Goal: Task Accomplishment & Management: Use online tool/utility

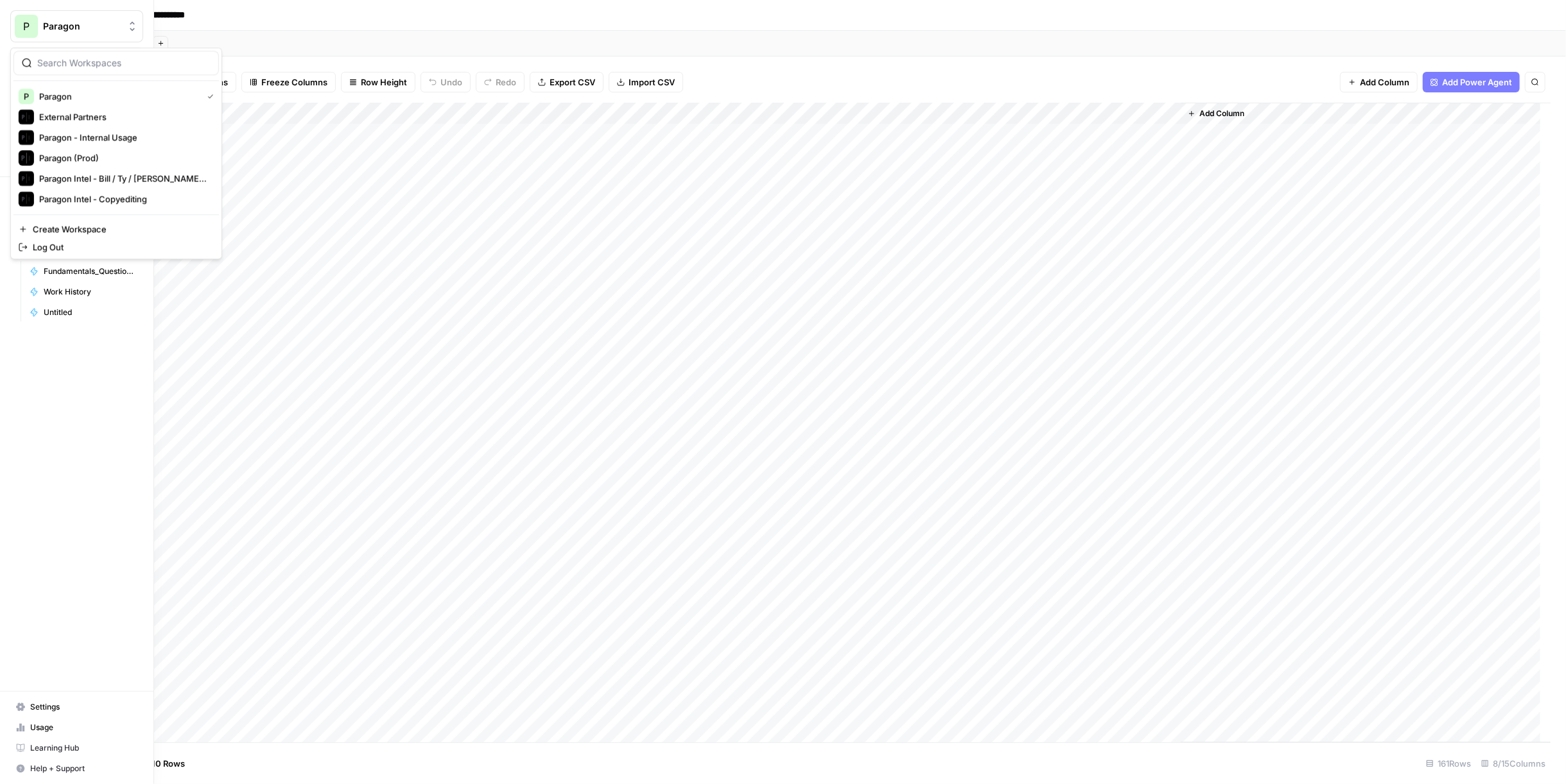
click at [26, 27] on span "P" at bounding box center [27, 27] width 7 height 16
click at [95, 125] on button "External Partners" at bounding box center [116, 116] width 205 height 21
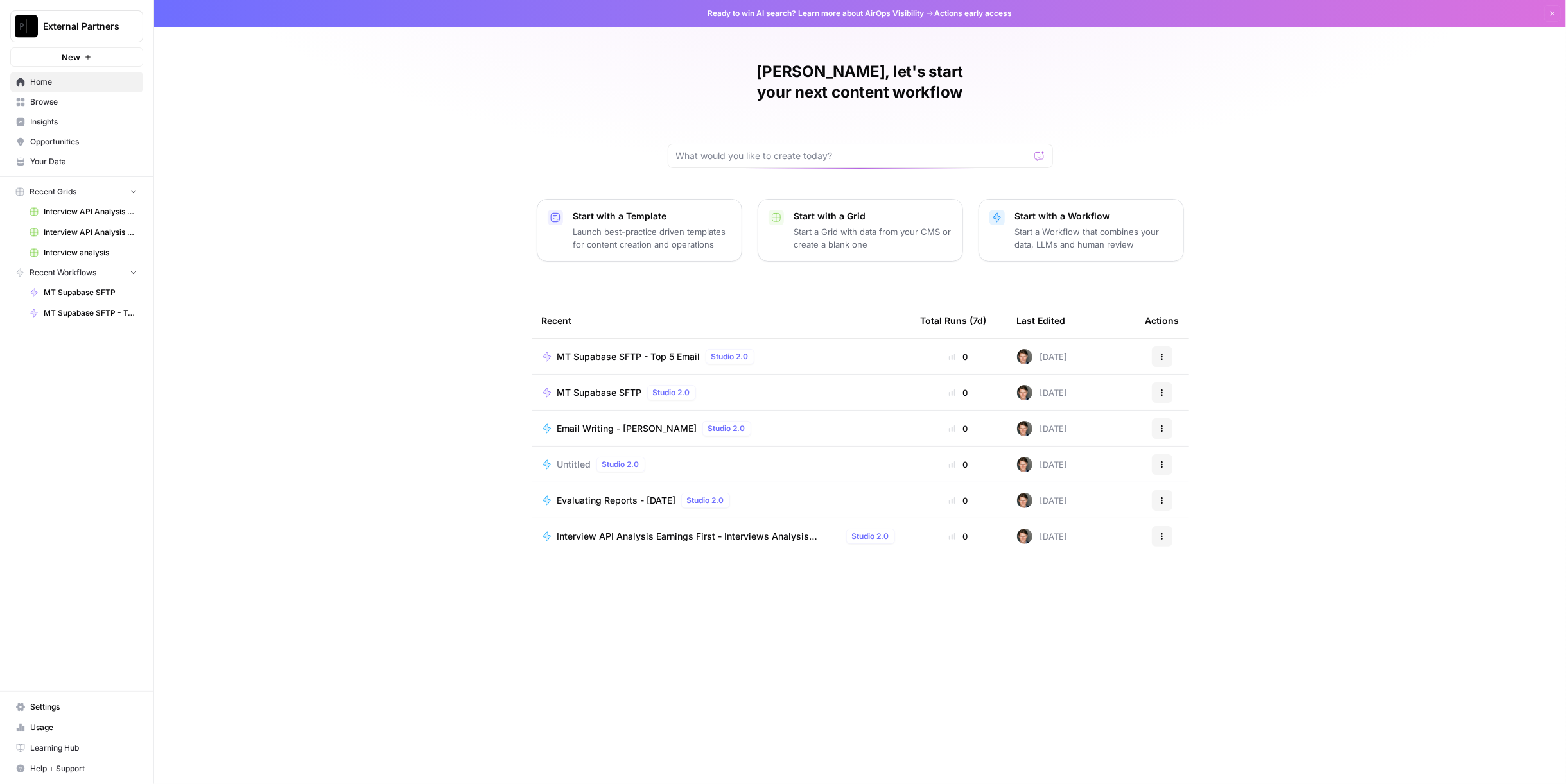
click at [664, 351] on span "MT Supabase SFTP - Top 5 Email" at bounding box center [629, 357] width 144 height 13
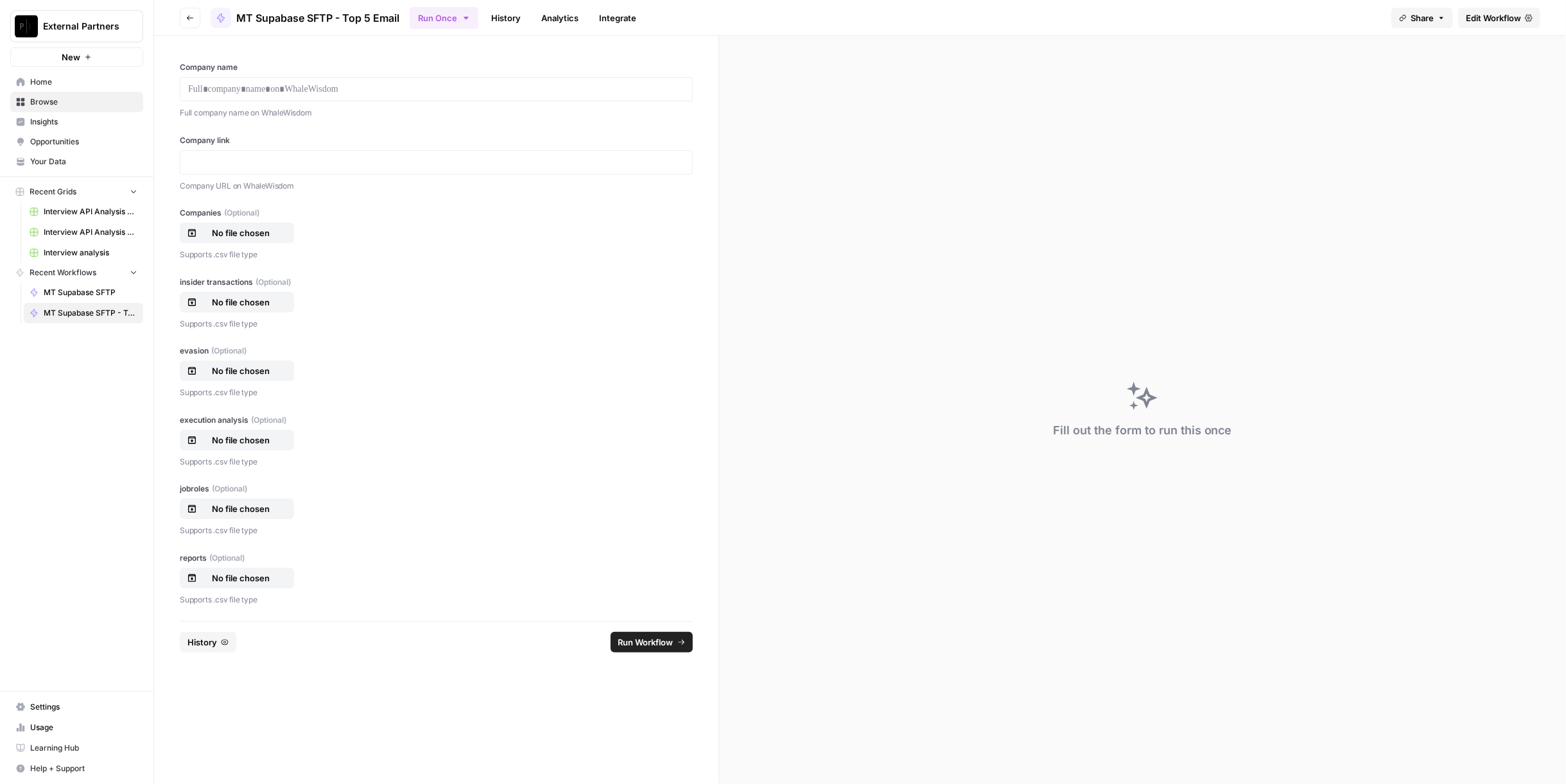
click at [1489, 19] on span "Edit Workflow" at bounding box center [1493, 18] width 55 height 13
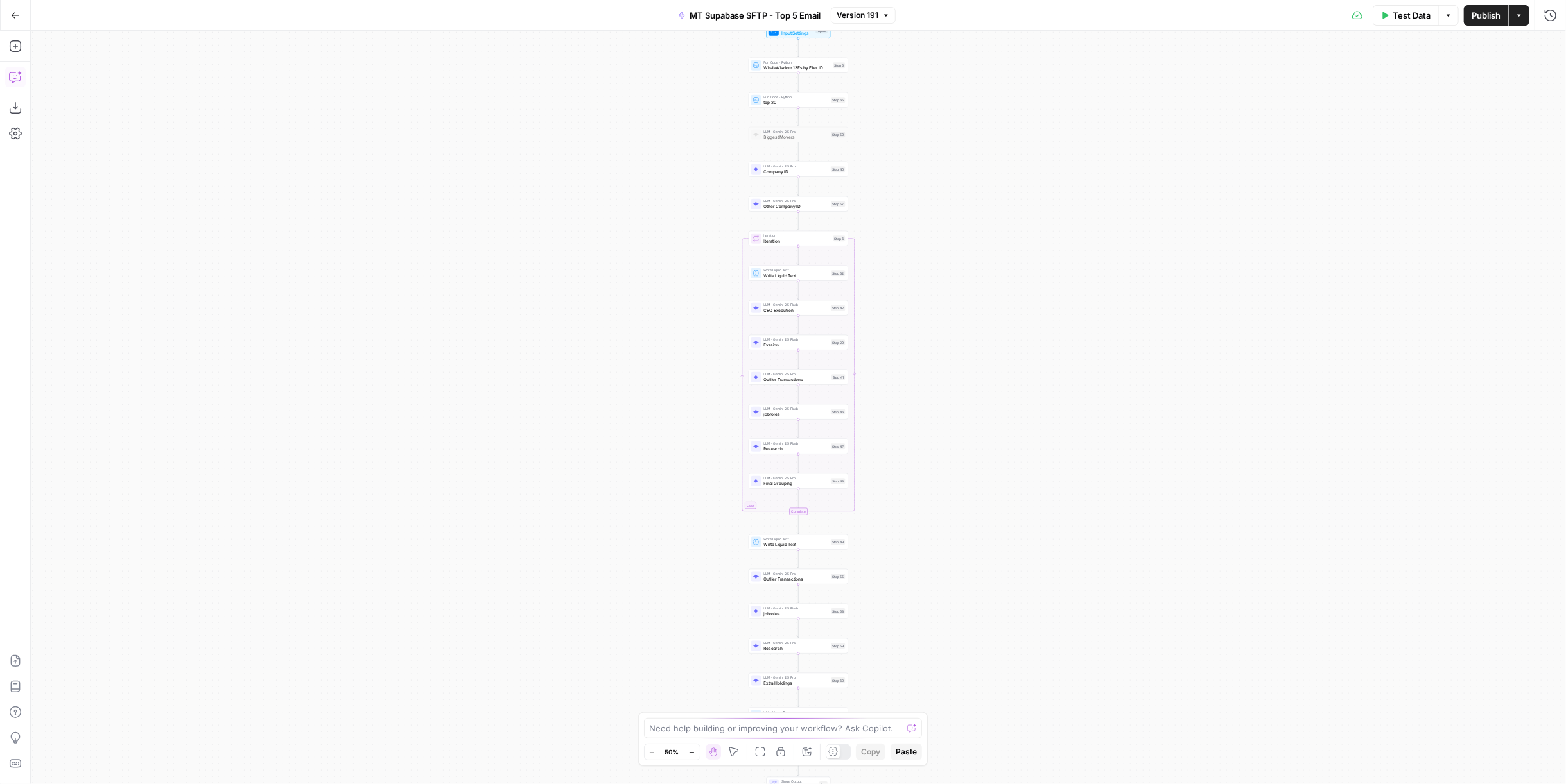
click at [16, 75] on icon "button" at bounding box center [15, 77] width 13 height 13
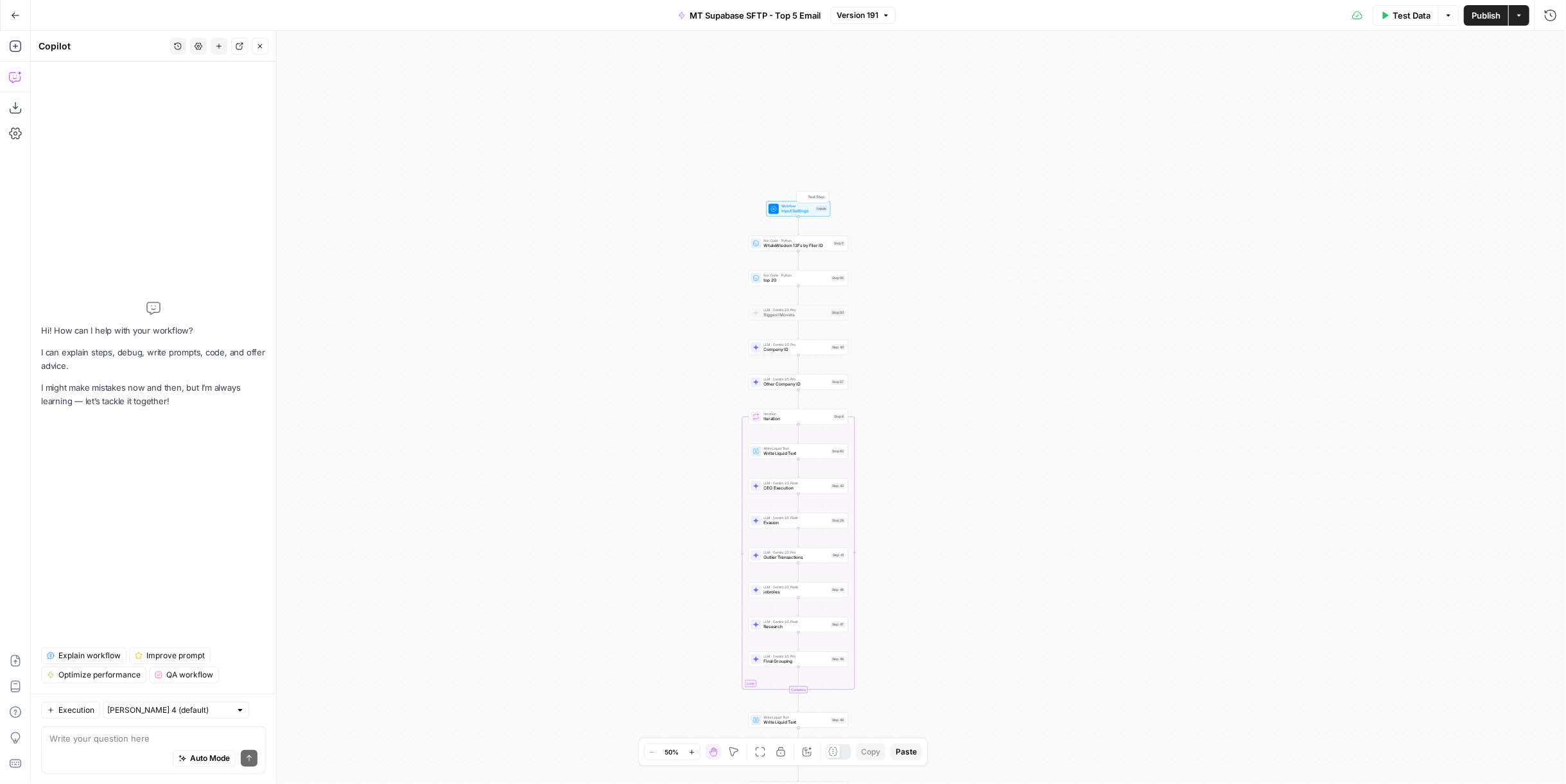
click at [830, 208] on div "Workflow Input Settings Inputs Test Step" at bounding box center [798, 209] width 64 height 16
click at [118, 744] on textarea at bounding box center [153, 738] width 208 height 13
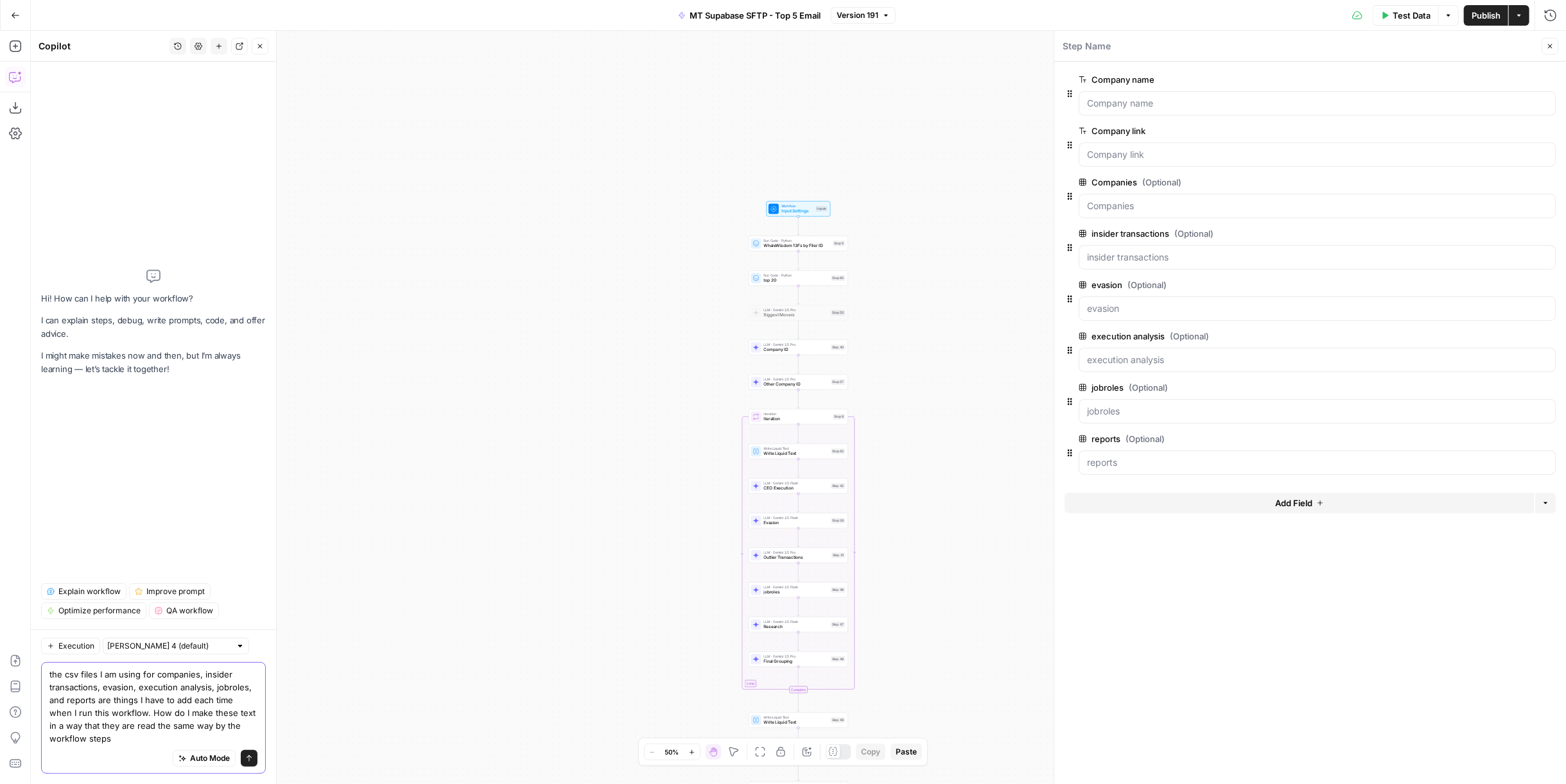
type textarea "the csv files I am using for companies, insider transactions, evasion, executio…"
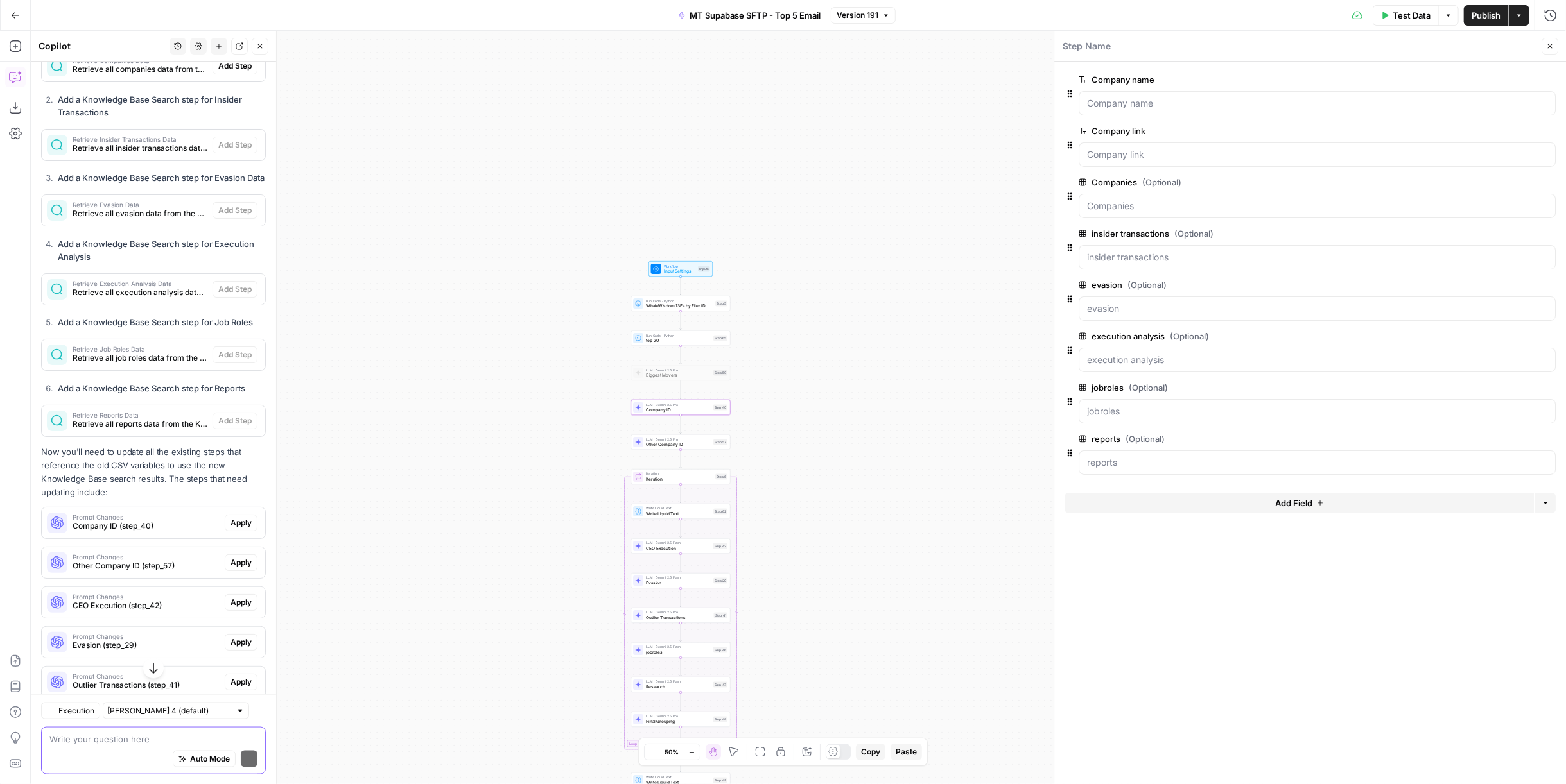
scroll to position [1343, 0]
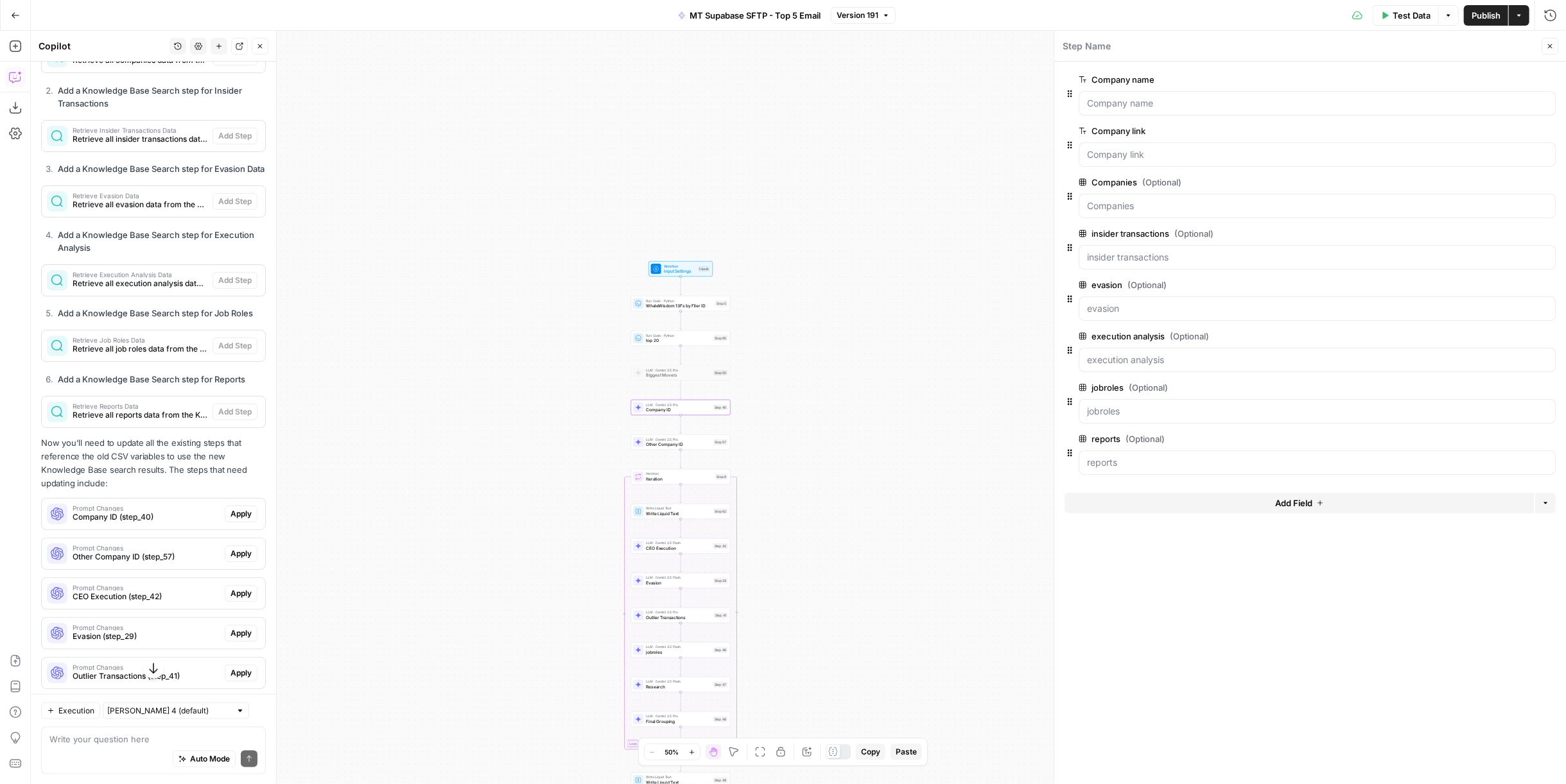
click at [140, 523] on span "Company ID (step_40)" at bounding box center [146, 518] width 147 height 12
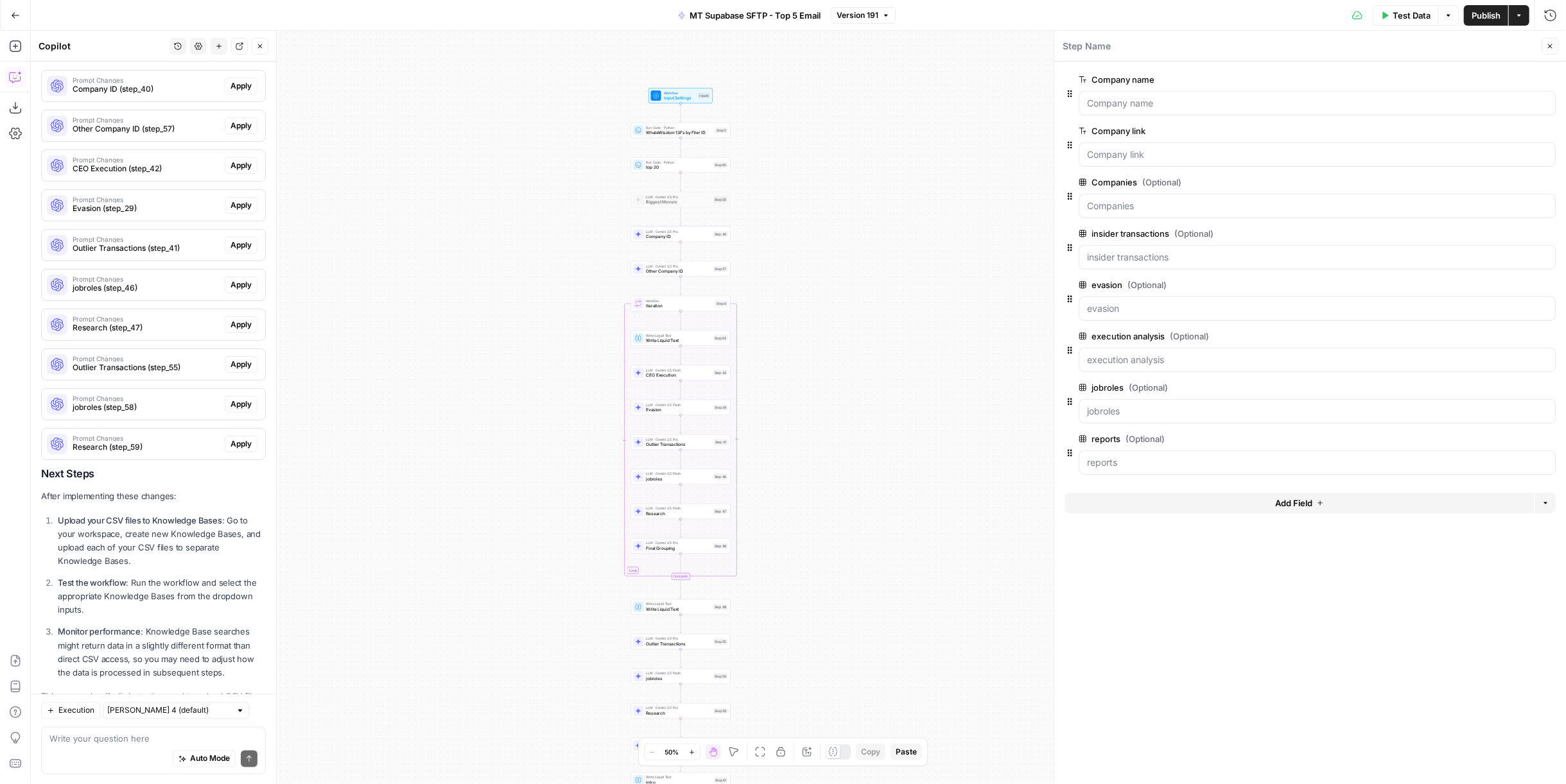
scroll to position [1875, 0]
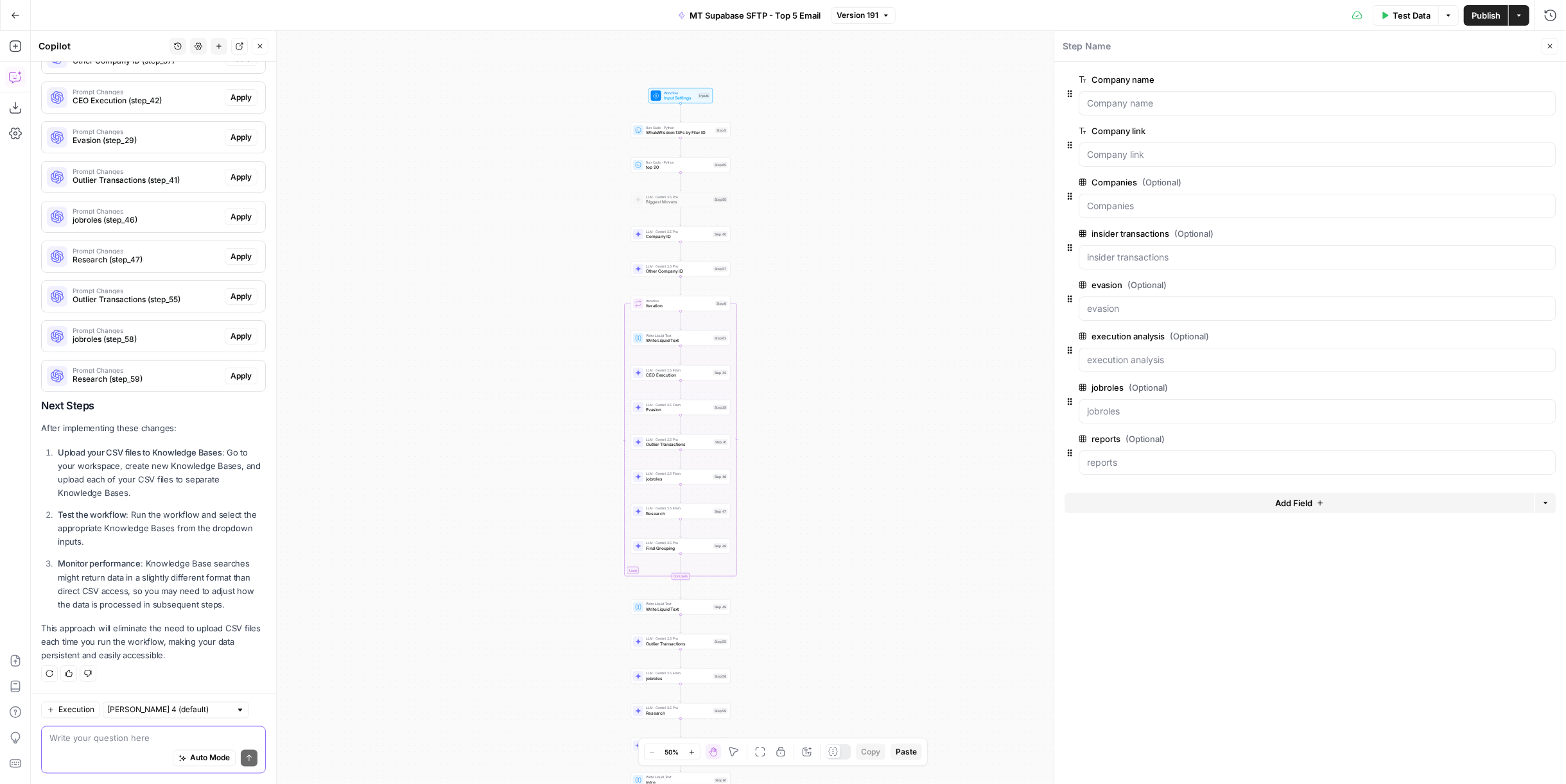
click at [154, 738] on textarea at bounding box center [153, 738] width 208 height 13
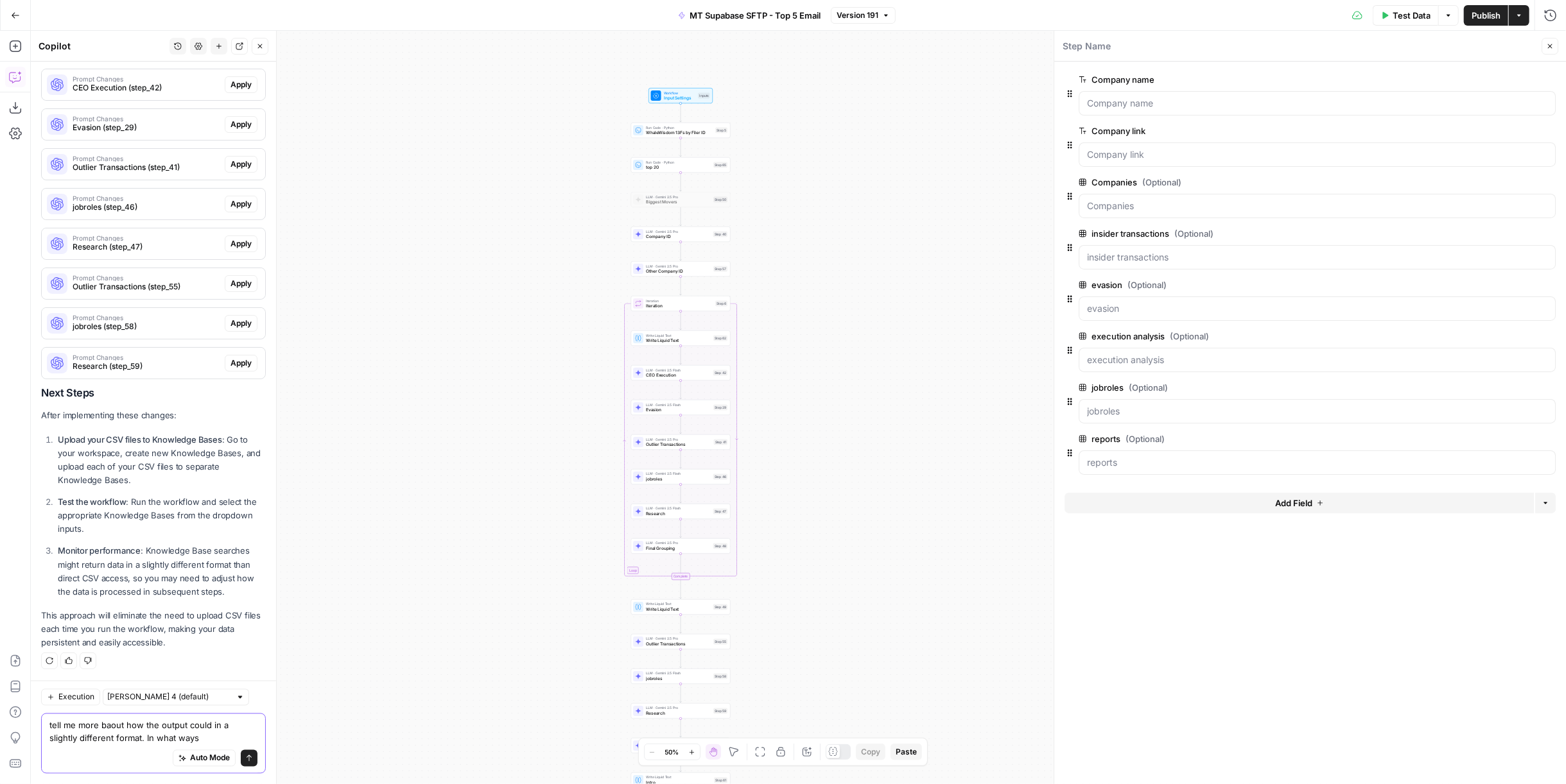
type textarea "tell me more baout how the output could in a slightly different format. In what…"
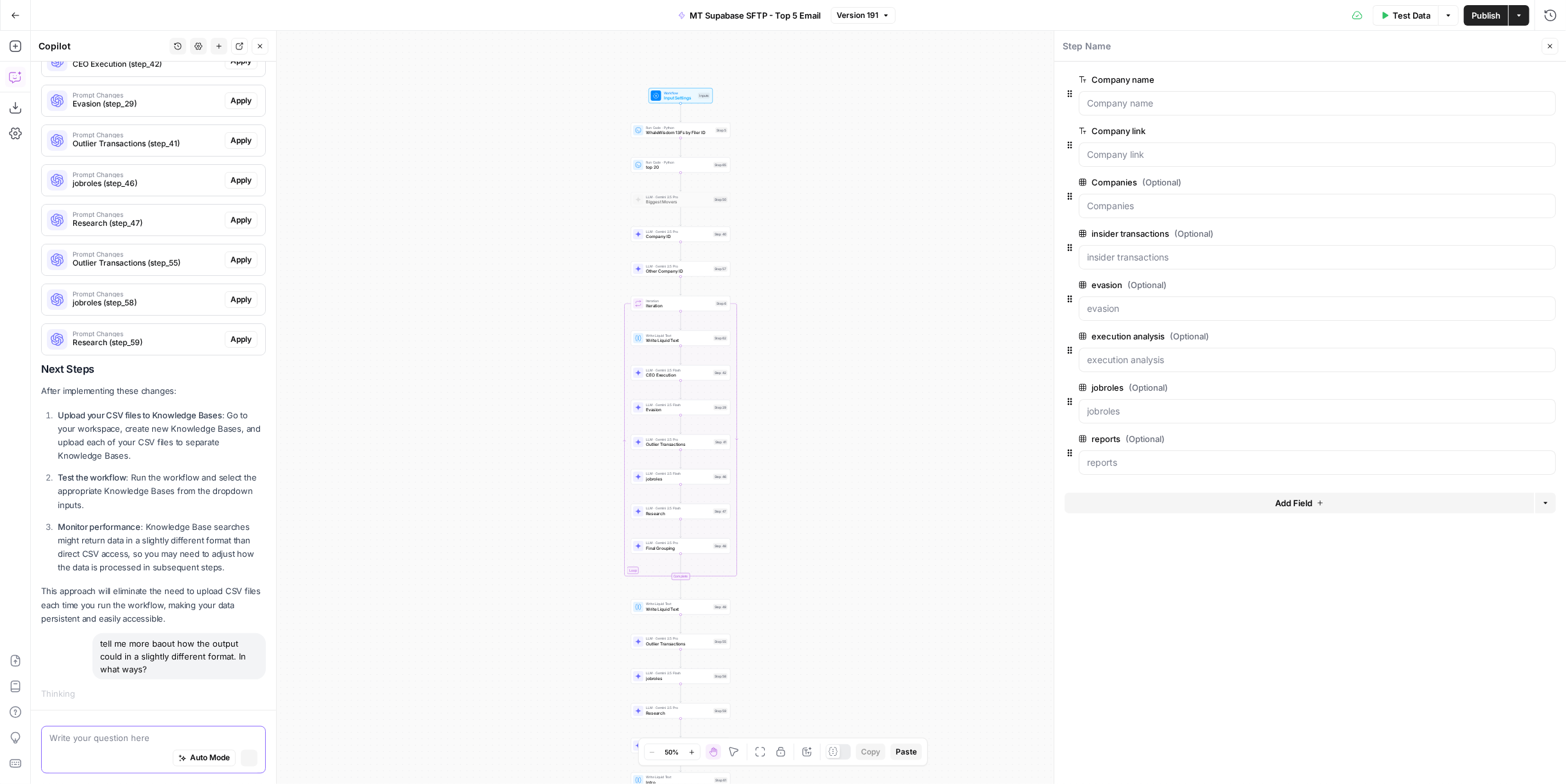
scroll to position [1902, 0]
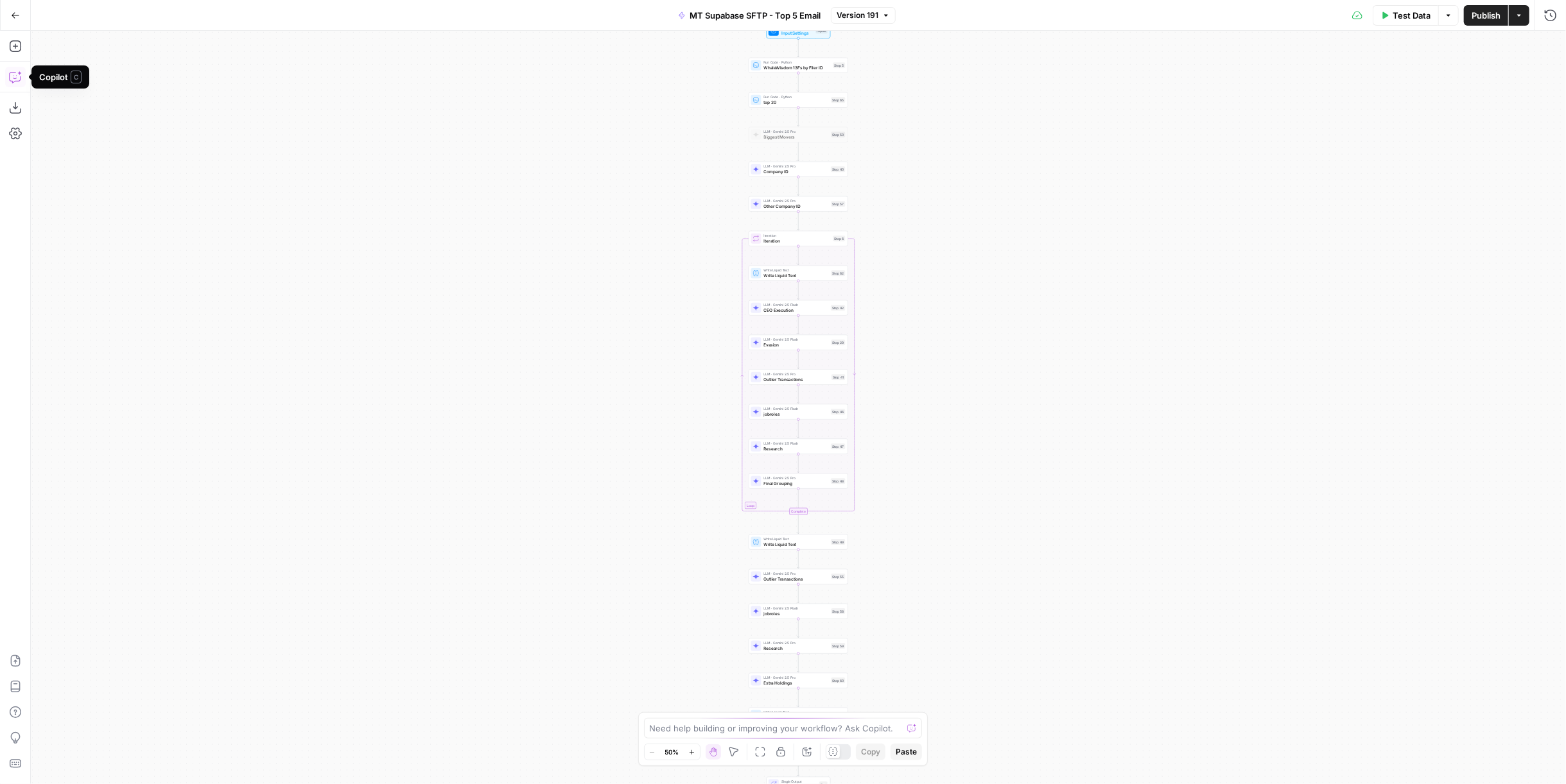
click at [24, 83] on button "Copilot" at bounding box center [15, 77] width 21 height 21
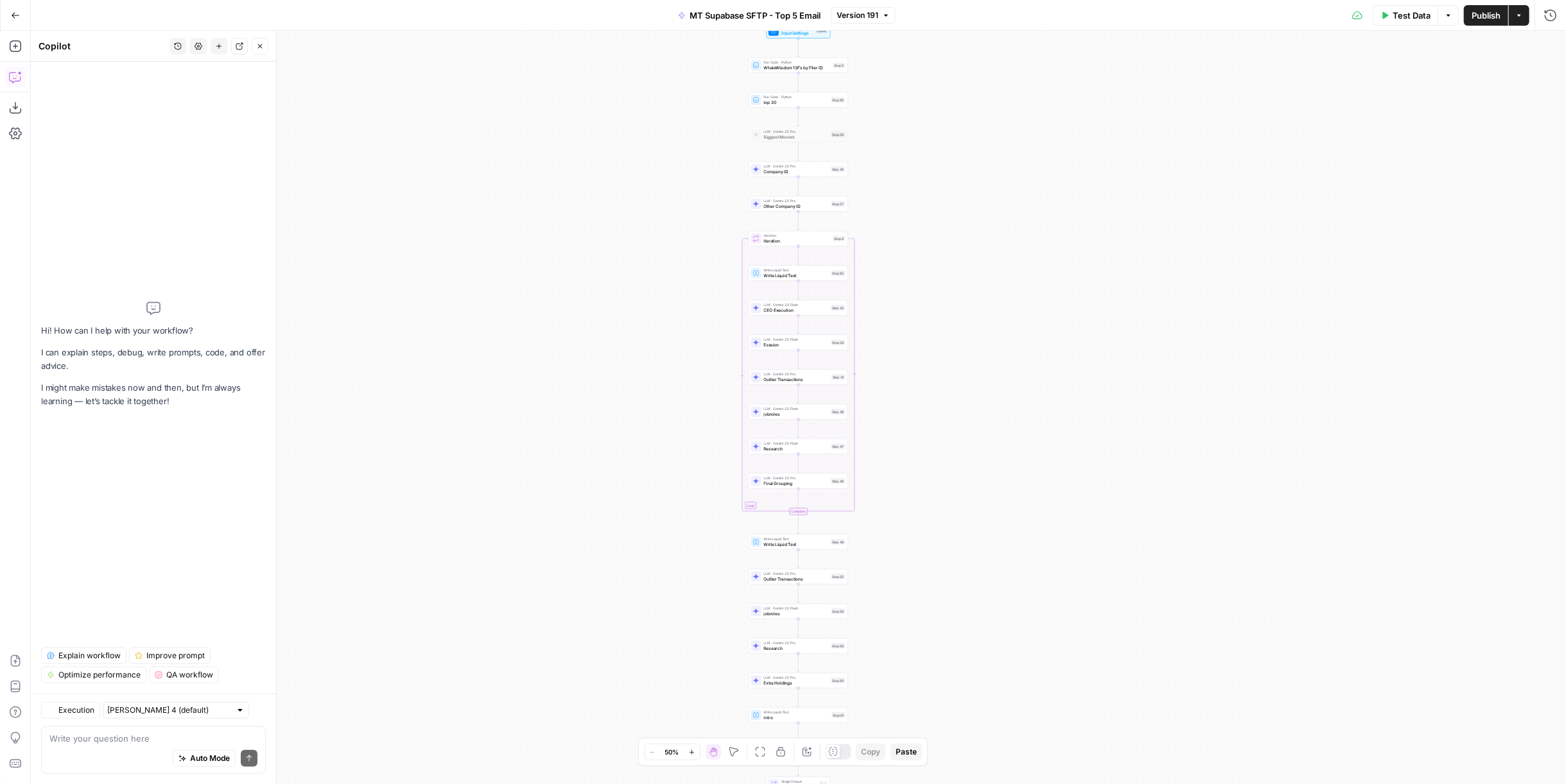
click at [152, 739] on textarea at bounding box center [153, 738] width 208 height 13
click at [181, 52] on button "History" at bounding box center [177, 46] width 17 height 17
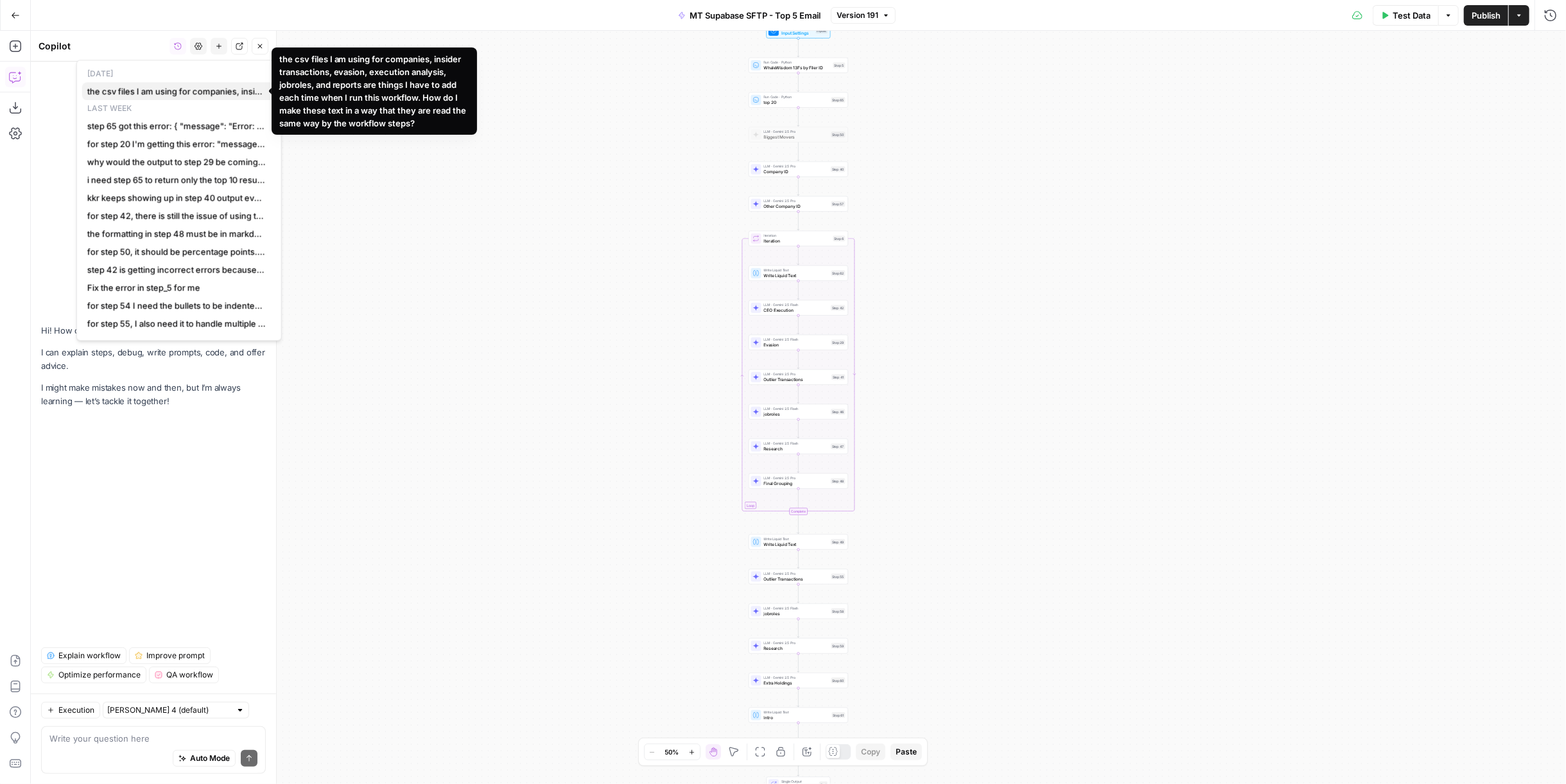
click at [169, 92] on span "the csv files I am using for companies, insider transactions, evasion, executio…" at bounding box center [177, 90] width 179 height 13
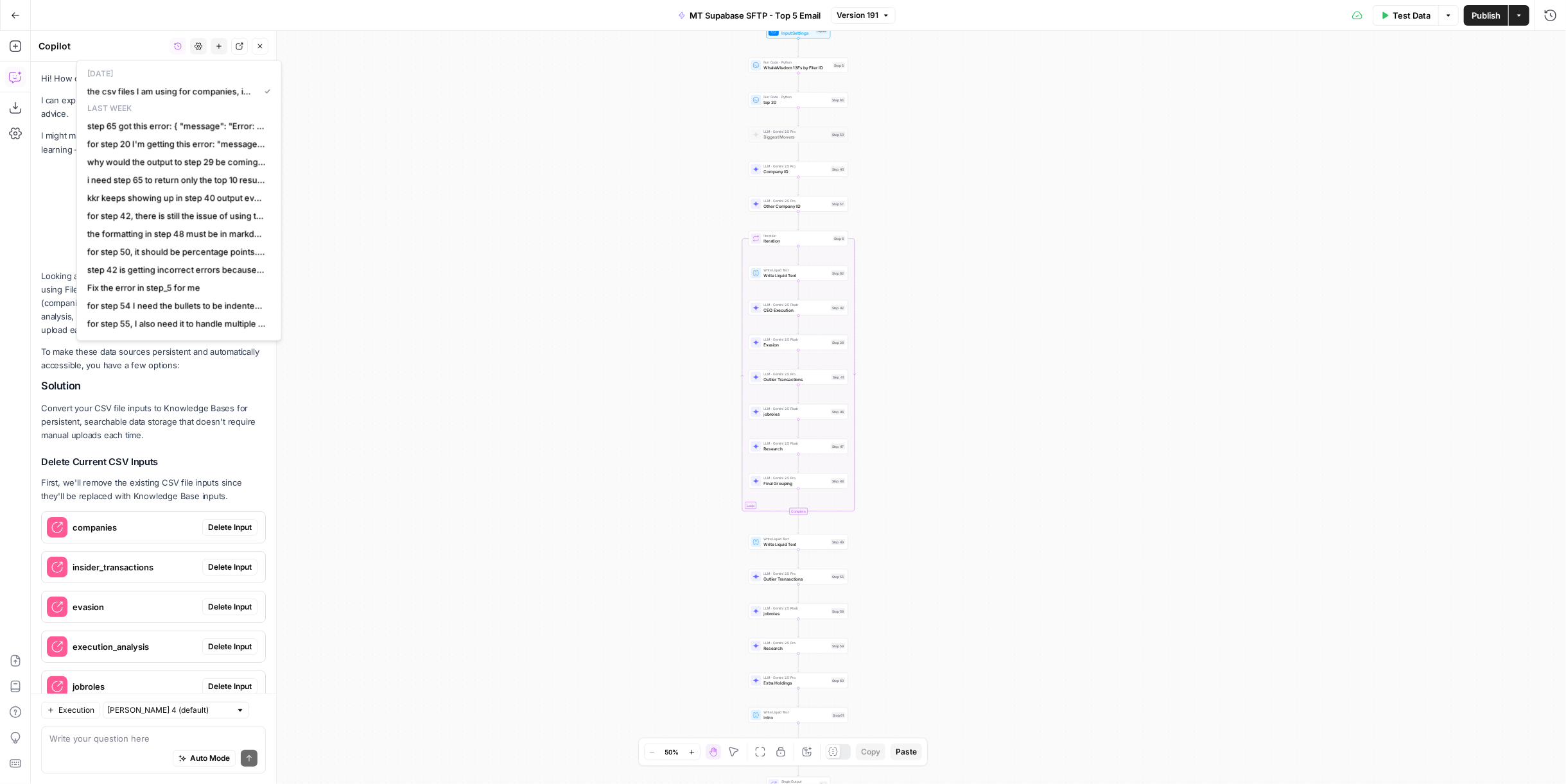
scroll to position [3627, 0]
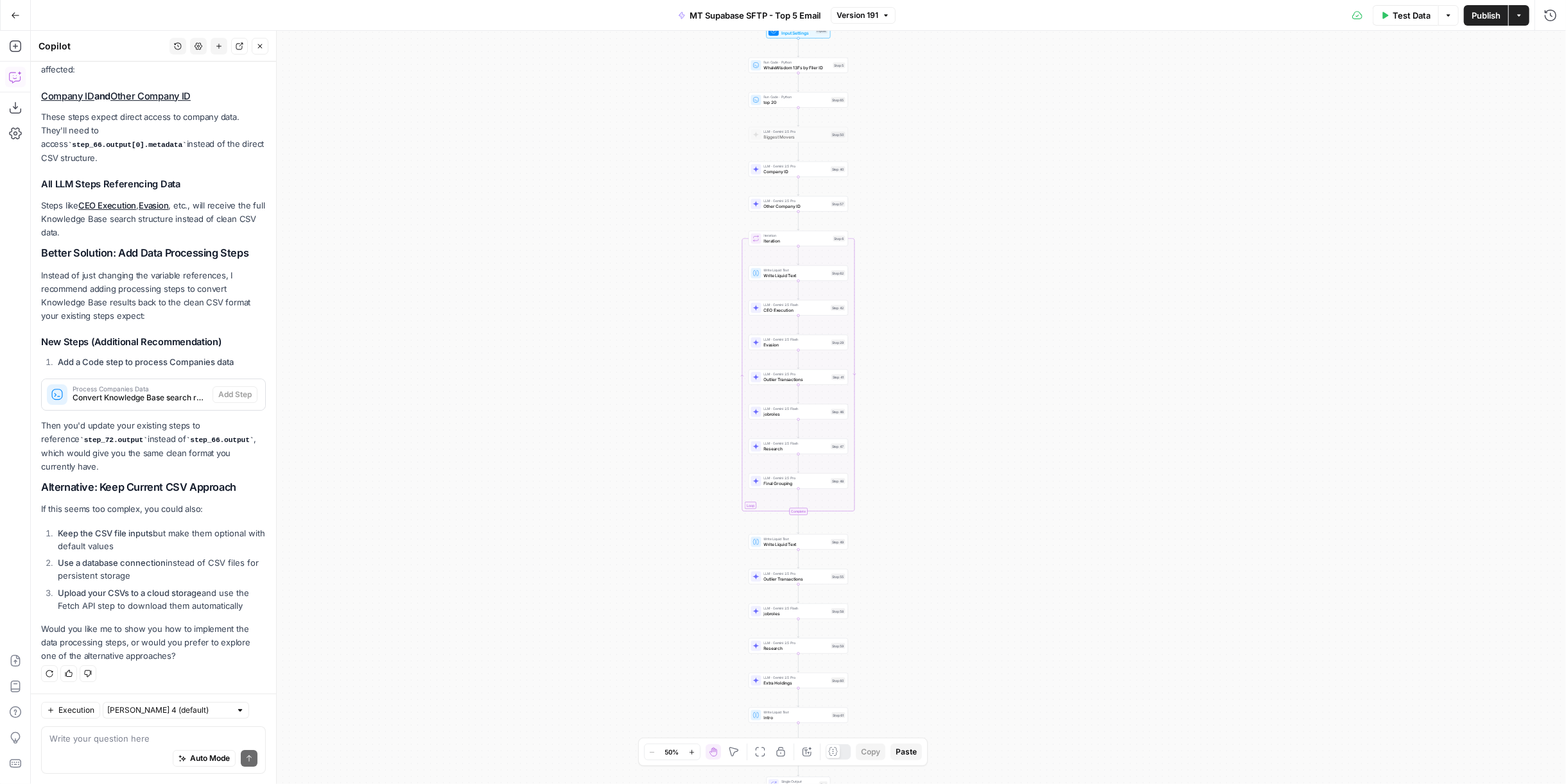
click at [116, 509] on p "If this seems too complex, you could also:" at bounding box center [153, 509] width 225 height 14
click at [142, 450] on p "Then you'd update your existing steps to reference step_72.output instead of st…" at bounding box center [153, 446] width 225 height 55
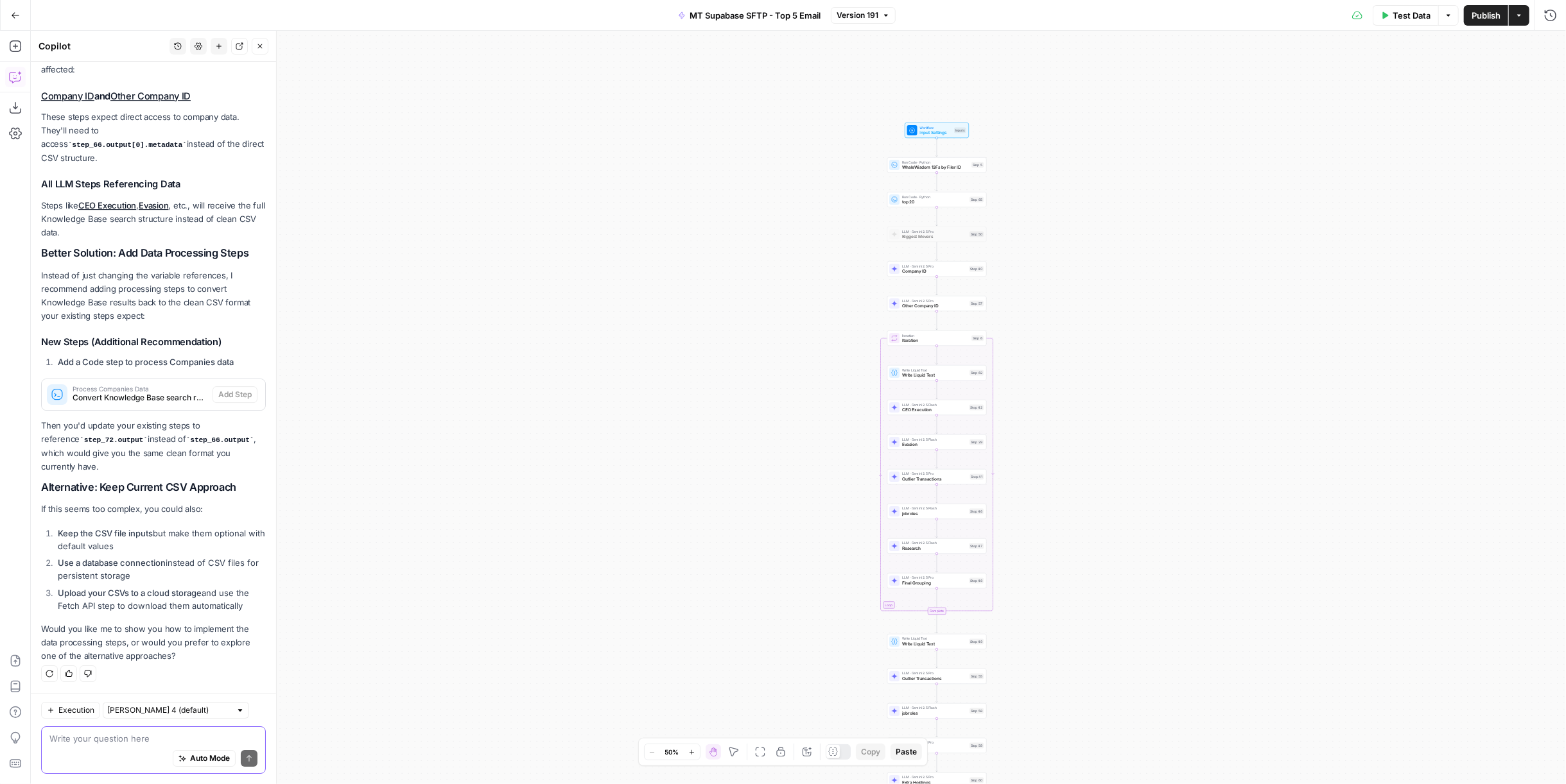
click at [135, 739] on textarea at bounding box center [153, 738] width 208 height 13
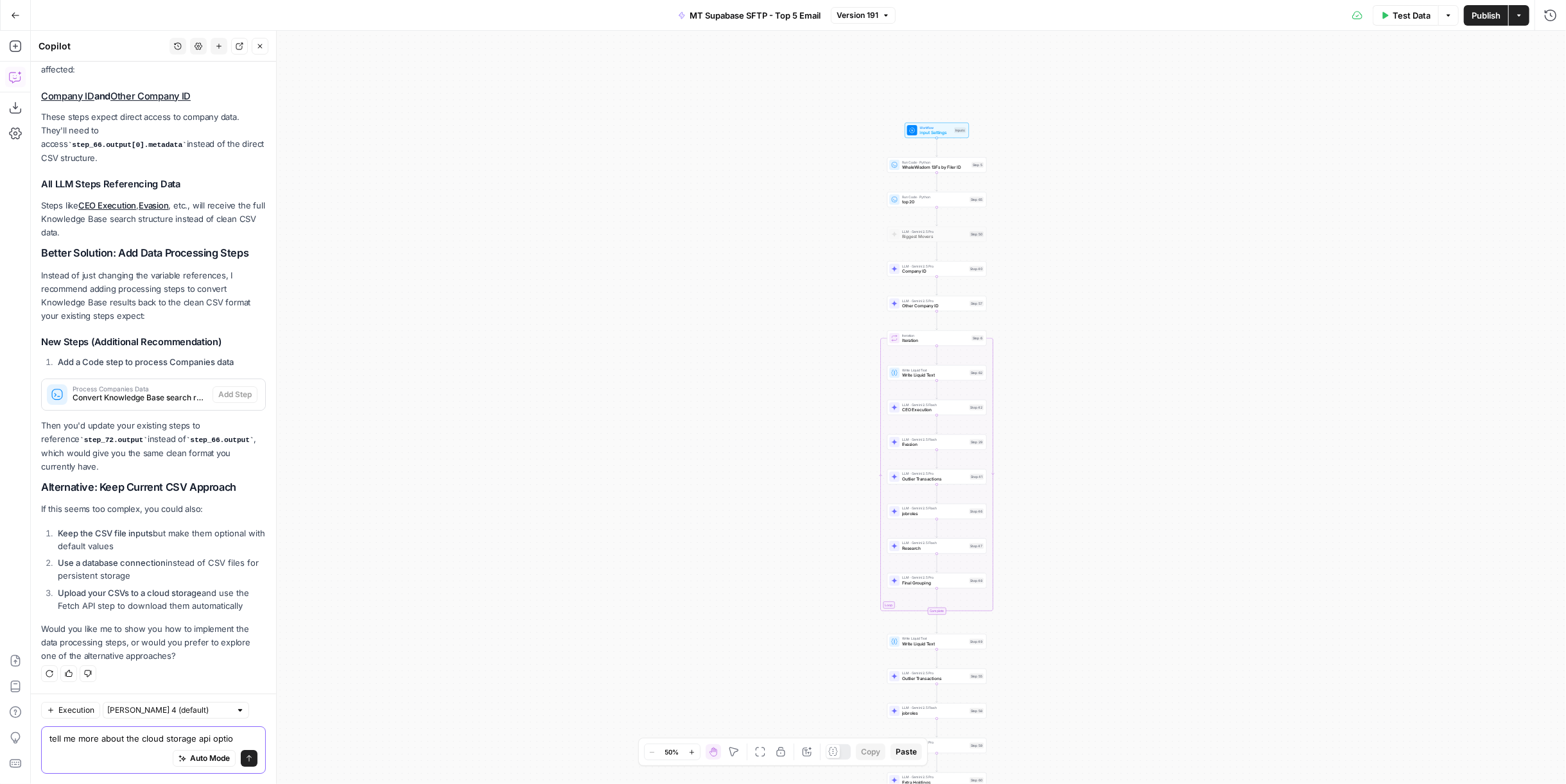
type textarea "tell me more about the cloud storage api option"
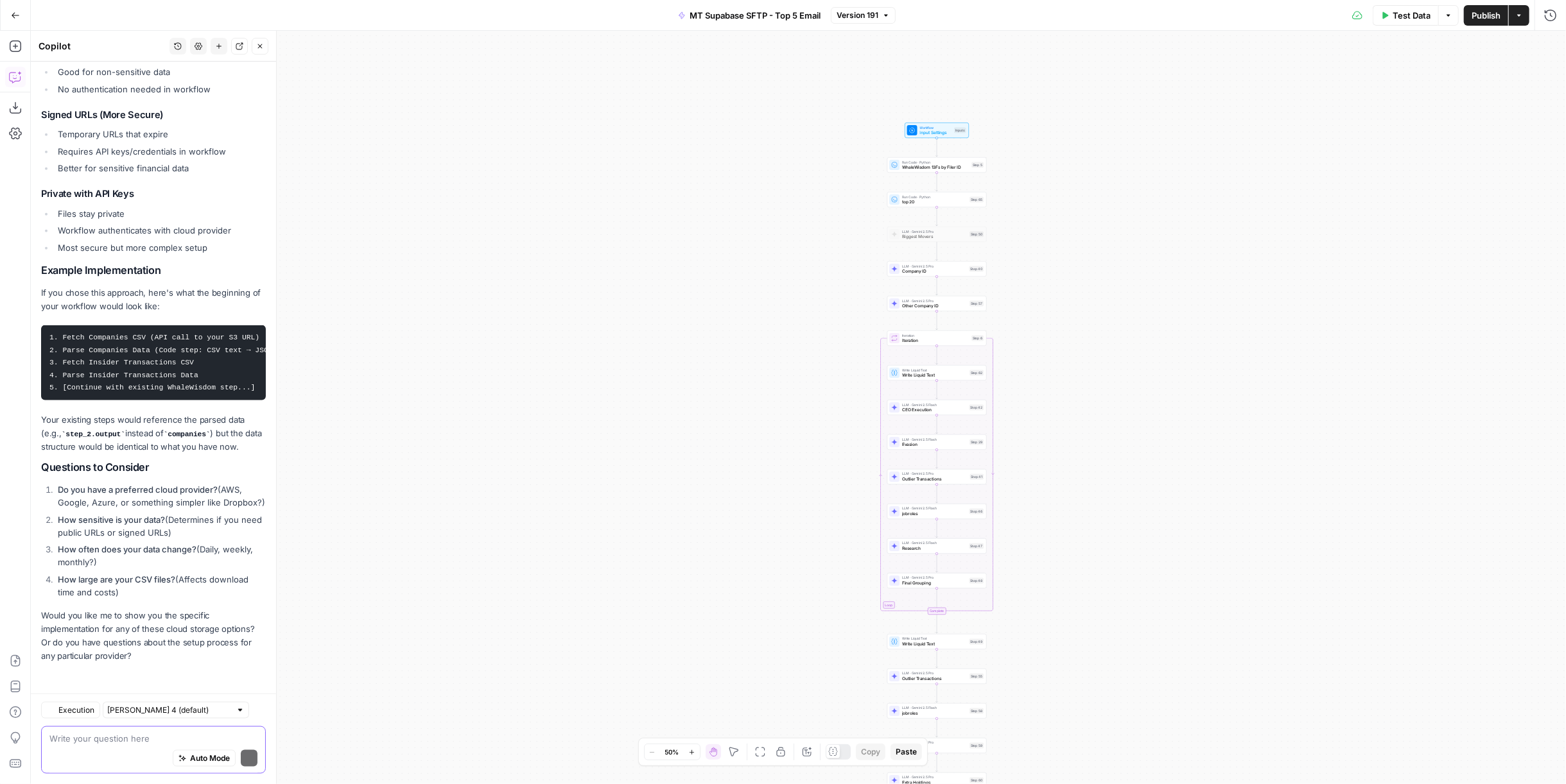
scroll to position [5846, 0]
click at [152, 733] on textarea at bounding box center [153, 738] width 208 height 13
type textarea "could I do this google drive instead?"
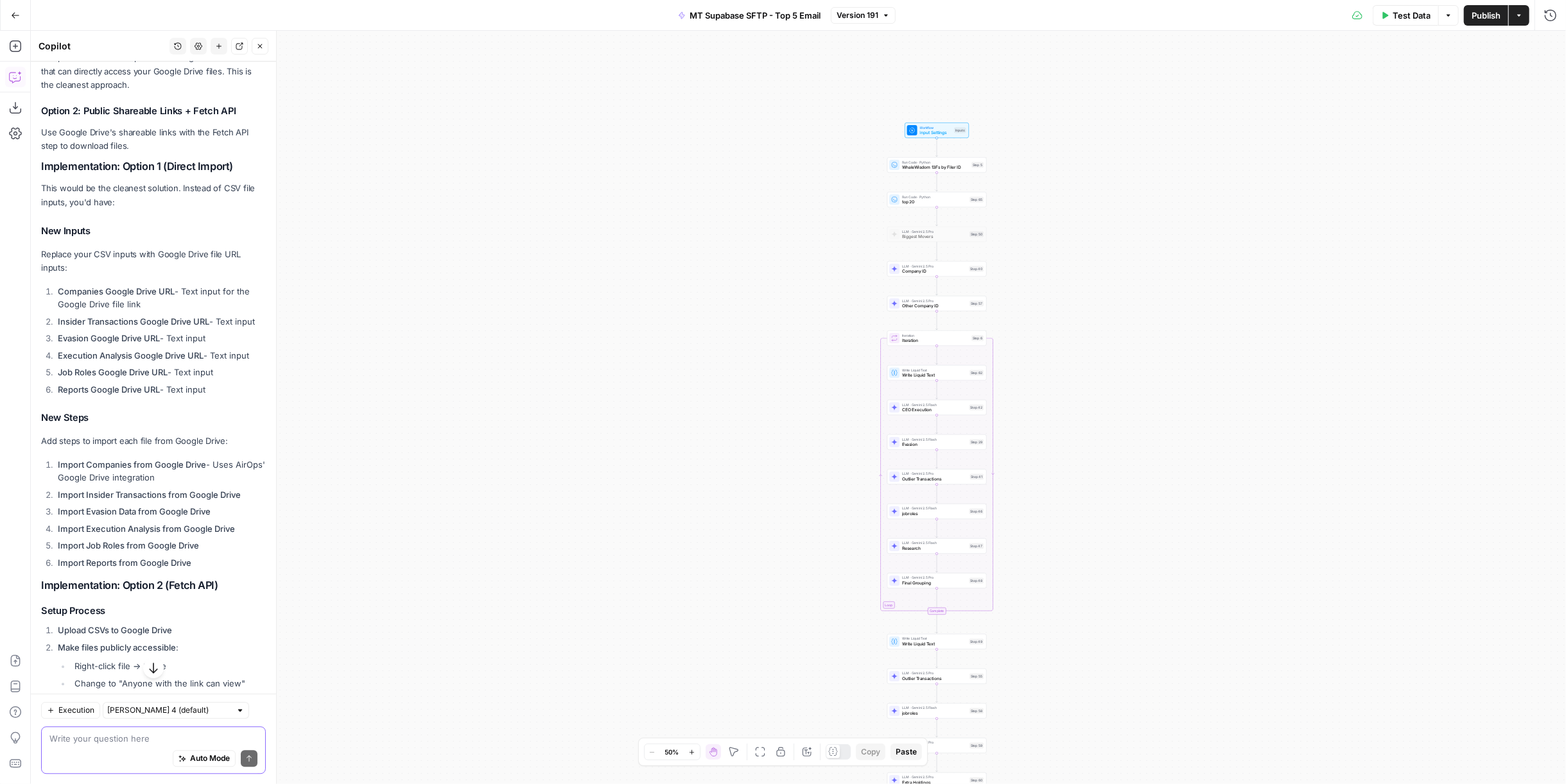
scroll to position [6815, 0]
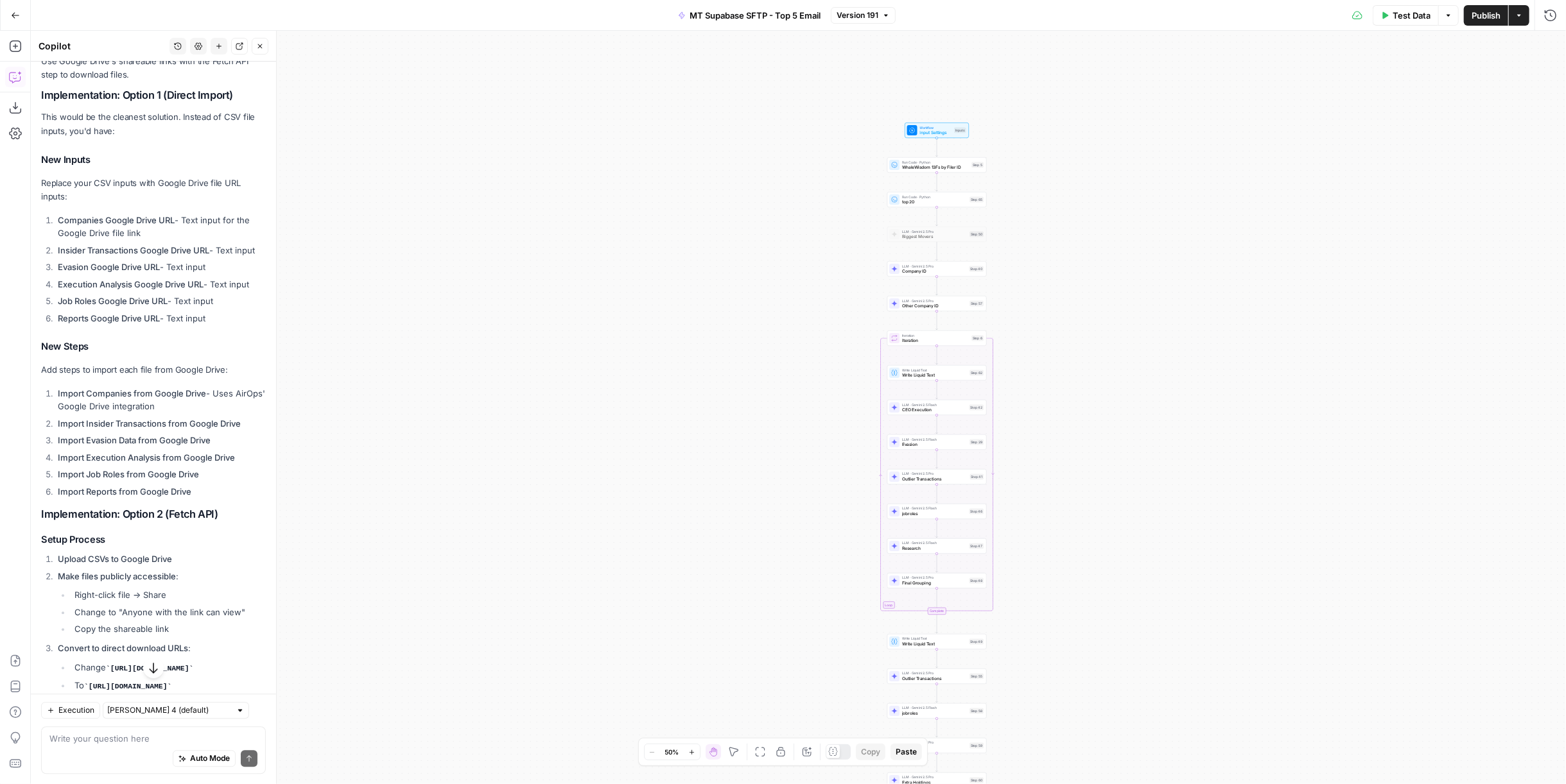
click at [738, 13] on span "MT Supabase SFTP - Top 5 Email" at bounding box center [754, 15] width 131 height 13
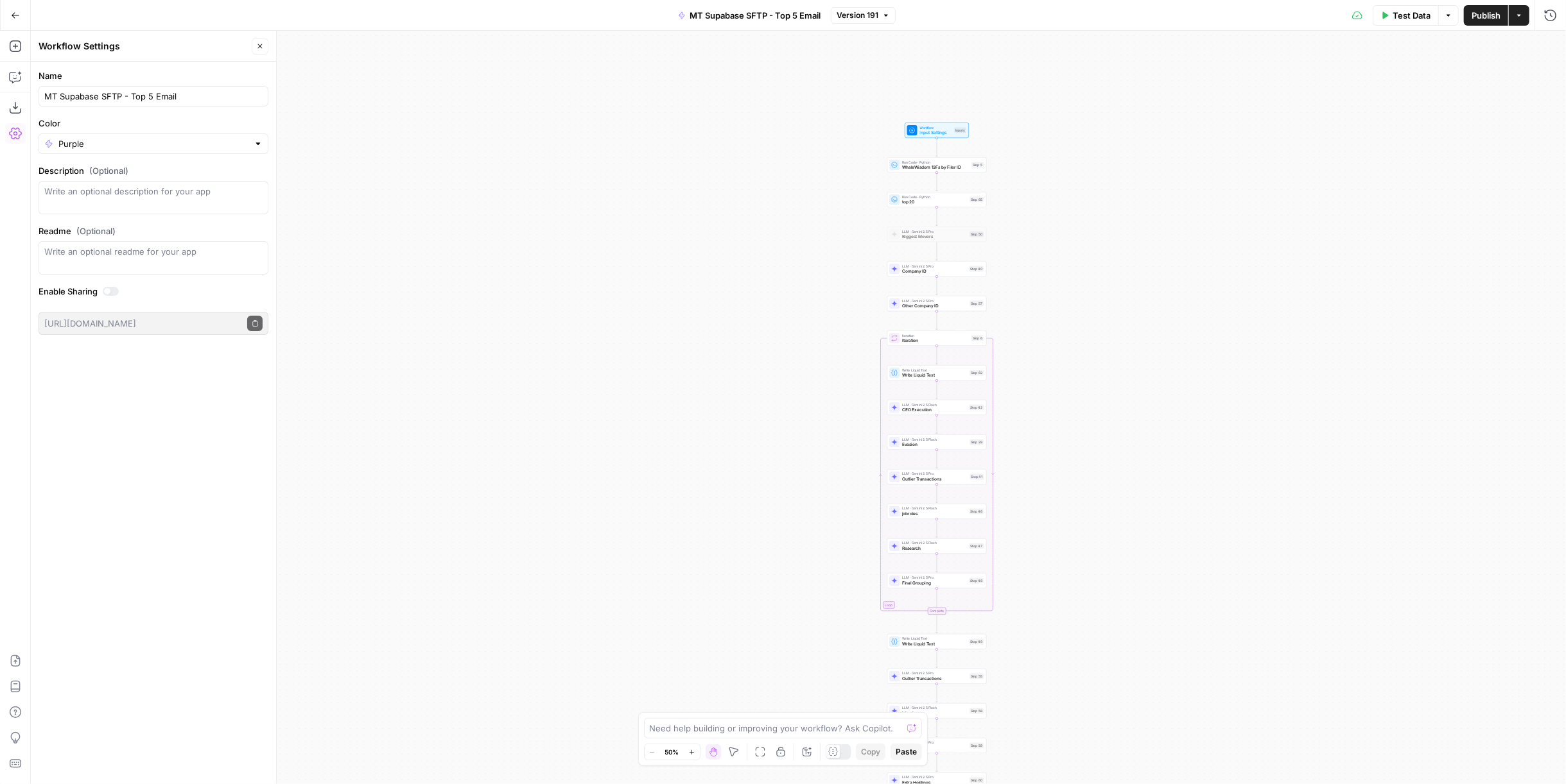
click at [133, 108] on form "Name MT Supabase SFTP - Top 5 Email Color Purple Description (Optional) Readme …" at bounding box center [152, 202] width 245 height 281
click at [140, 97] on input "MT Supabase SFTP - Top 5 Email" at bounding box center [153, 95] width 218 height 13
click at [261, 46] on icon "button" at bounding box center [261, 46] width 8 height 8
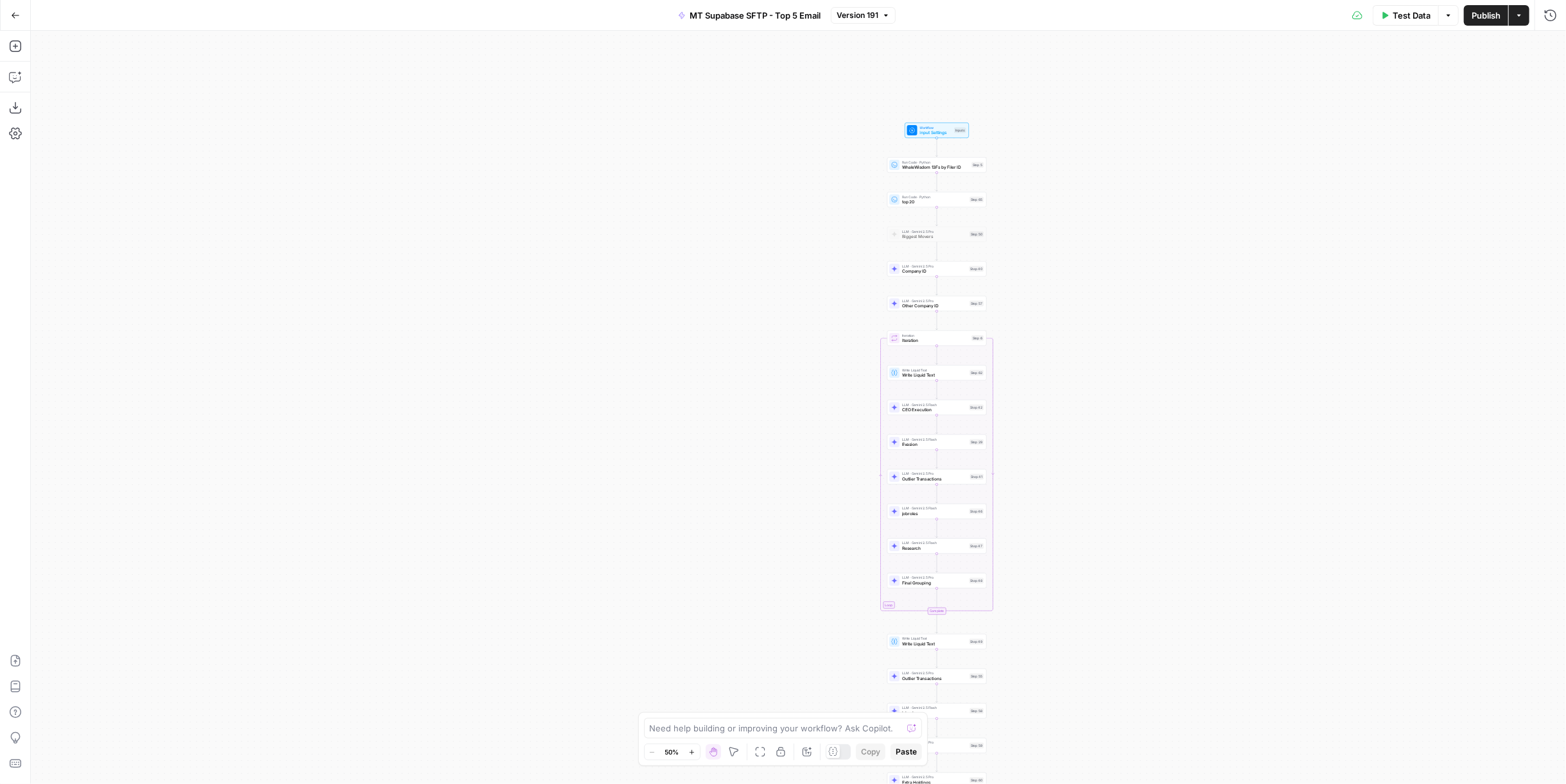
click at [28, 84] on div "Add Steps Copilot Download as JSON Settings Import JSON AirOps Academy Help Giv…" at bounding box center [15, 407] width 30 height 754
click at [25, 80] on button "Copilot" at bounding box center [15, 77] width 21 height 21
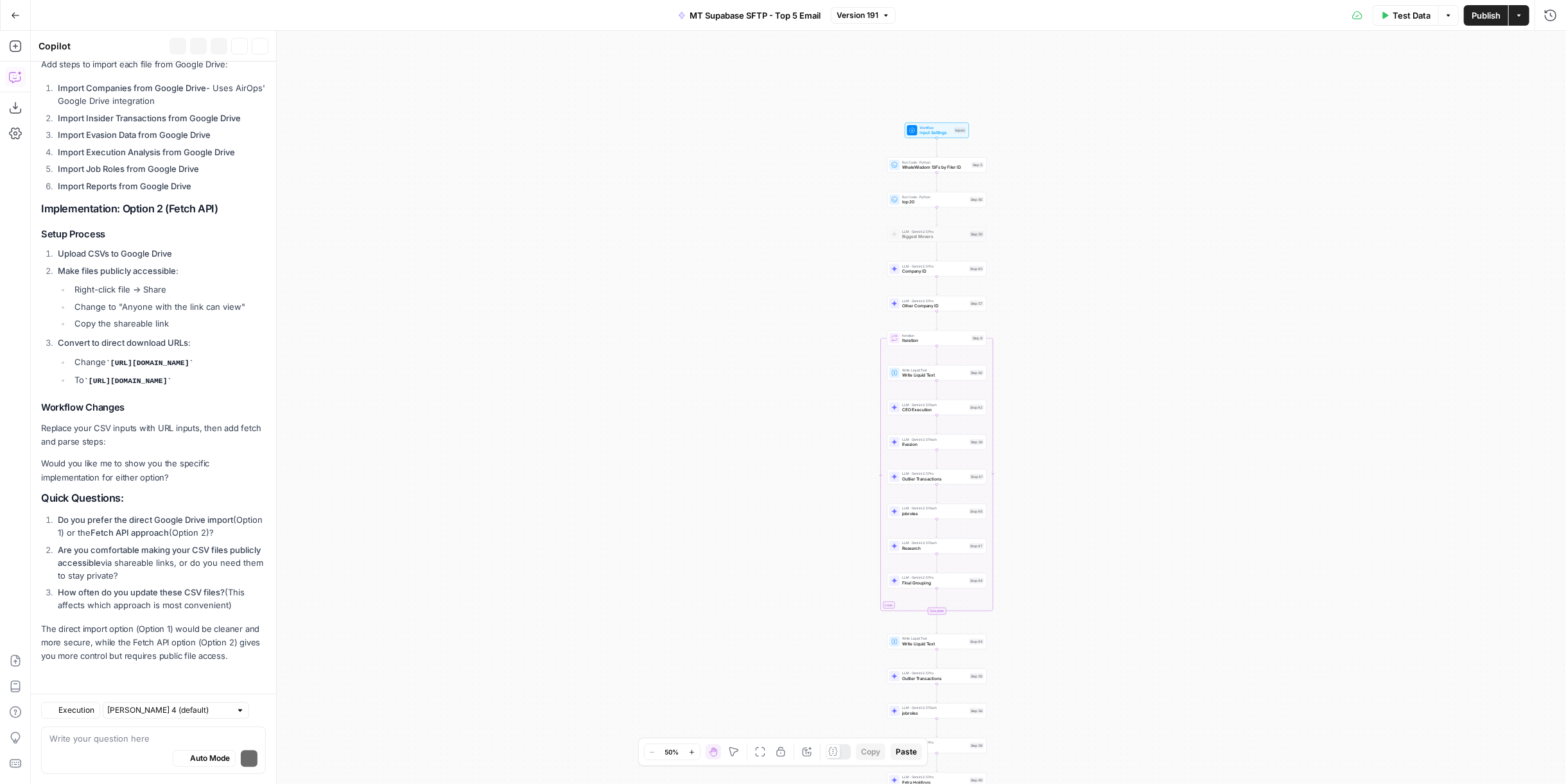
scroll to position [7392, 0]
click at [94, 737] on textarea at bounding box center [153, 738] width 208 height 13
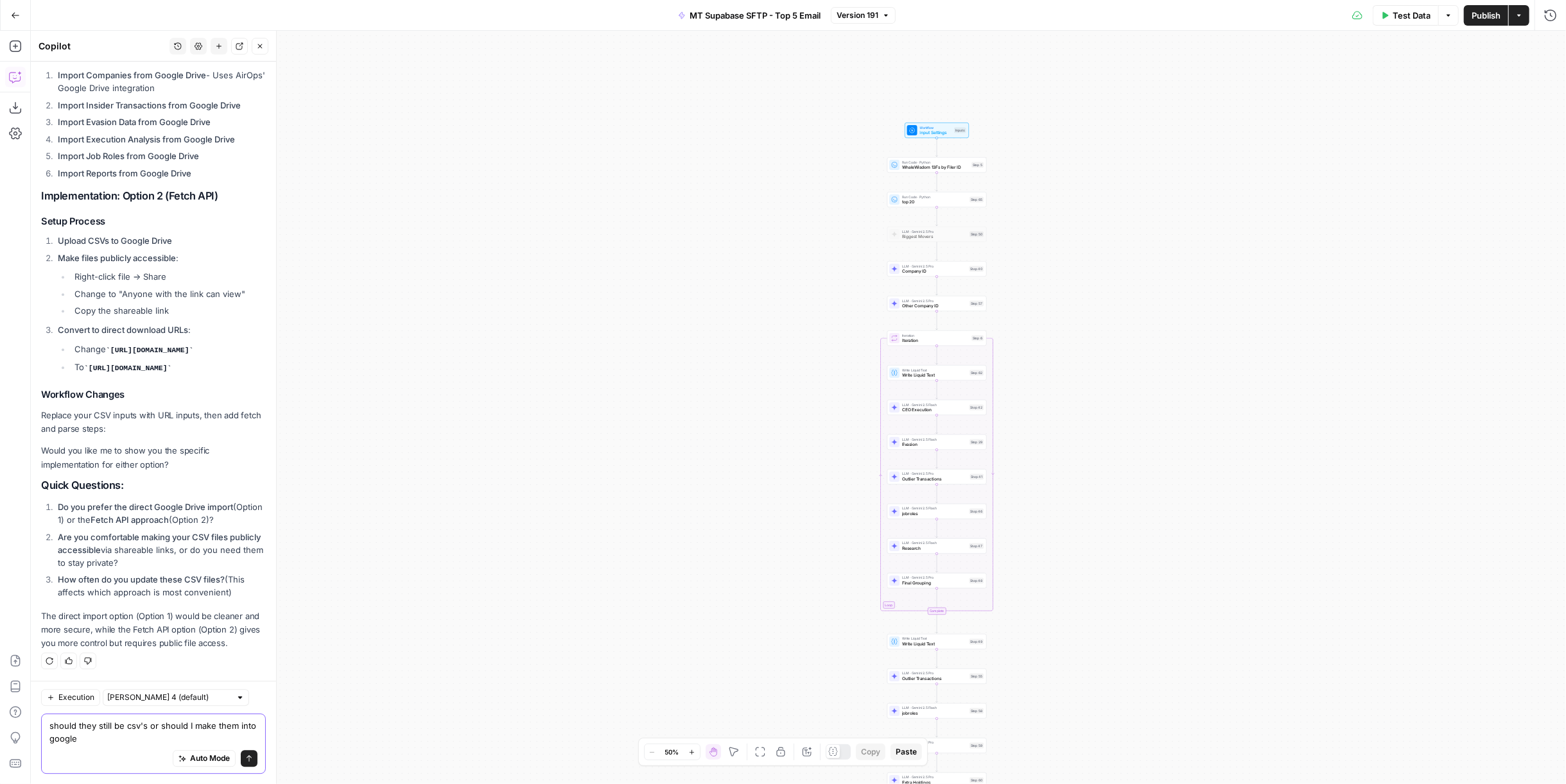
scroll to position [7405, 0]
type textarea "should they still be csv's or should I make them into google sheets?"
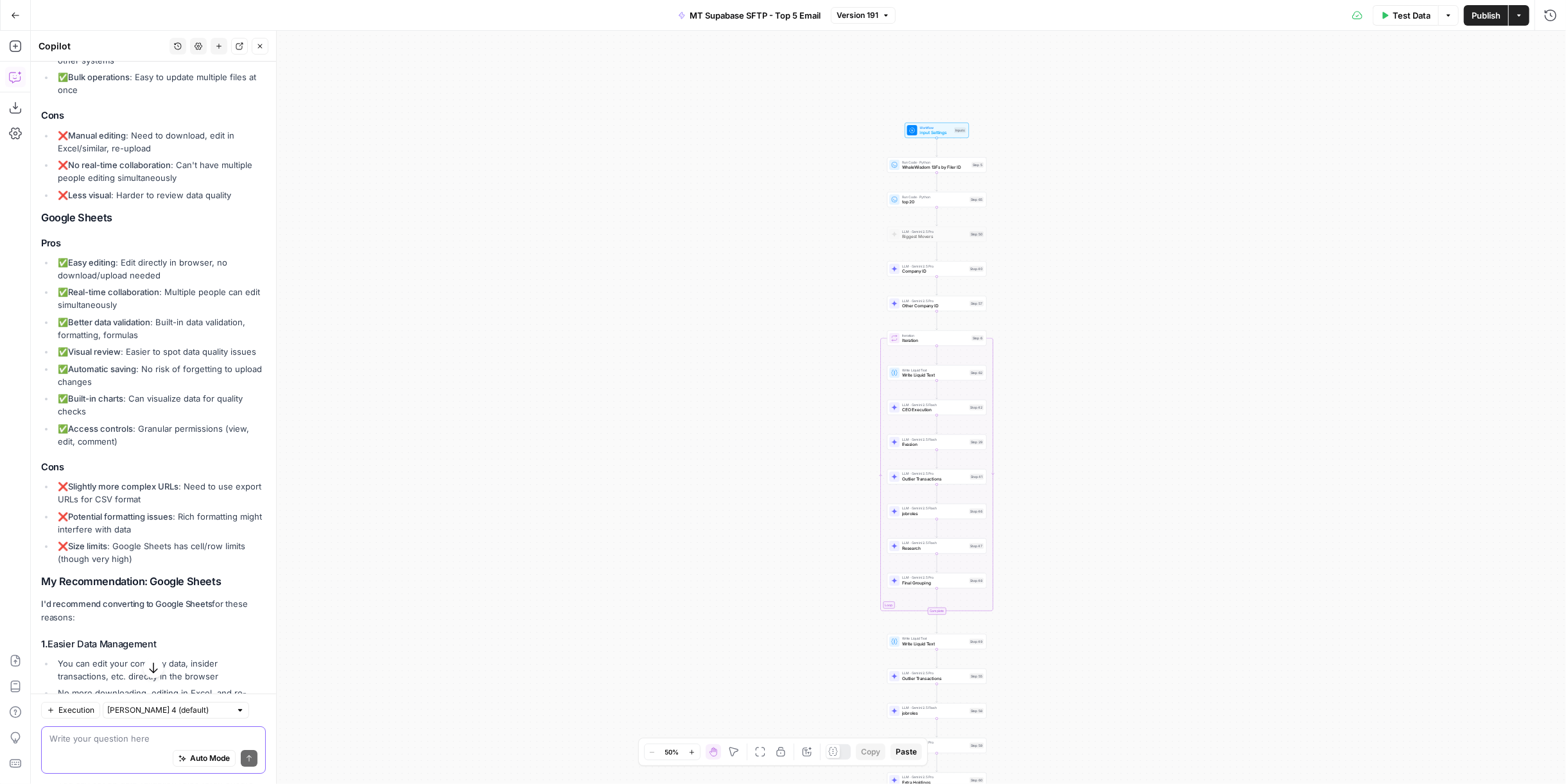
scroll to position [7604, 0]
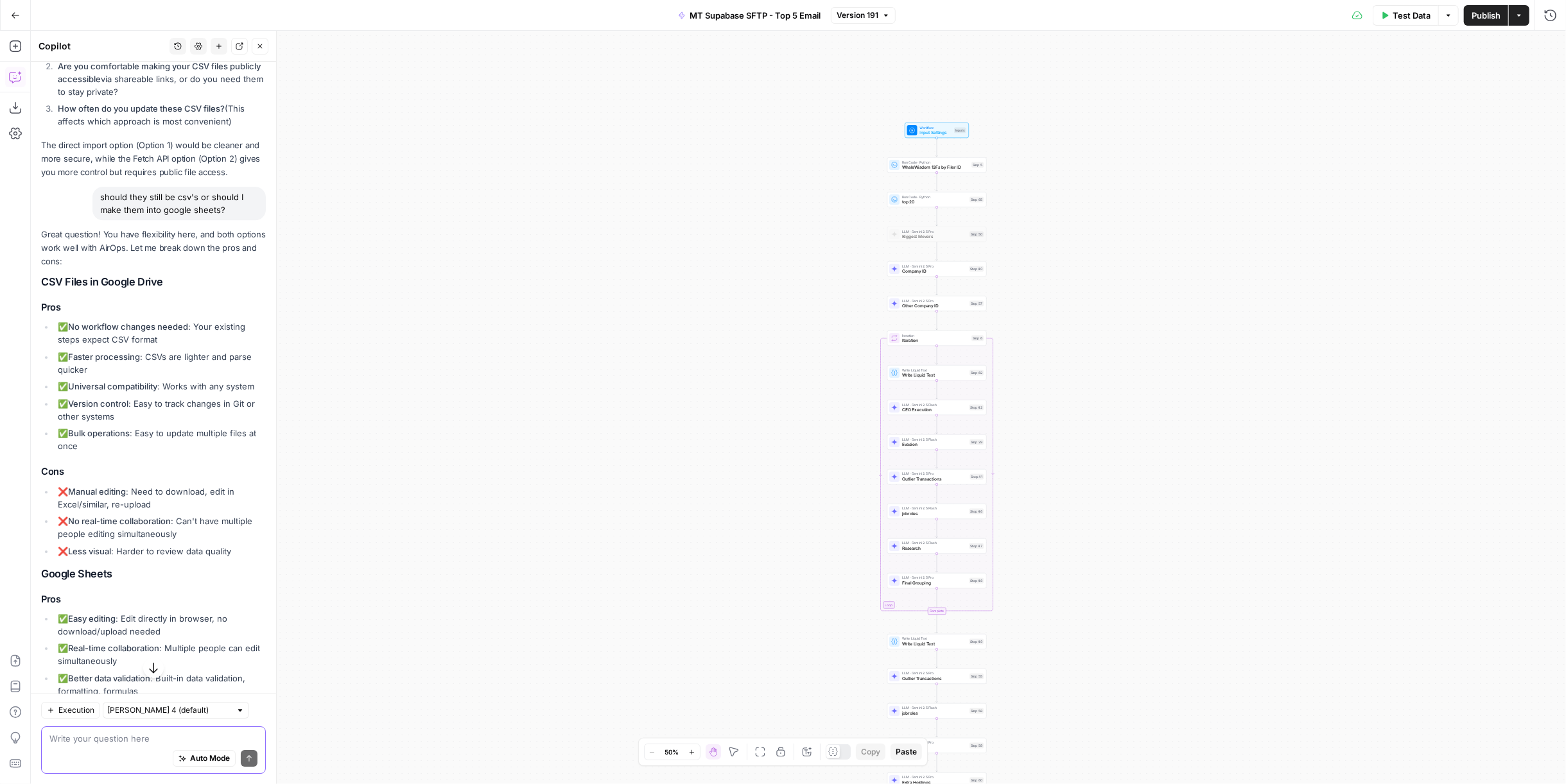
click at [139, 741] on textarea at bounding box center [153, 738] width 208 height 13
type textarea "I'm going to keep them as csv. they are now uploaded in google drive. Walk me t…"
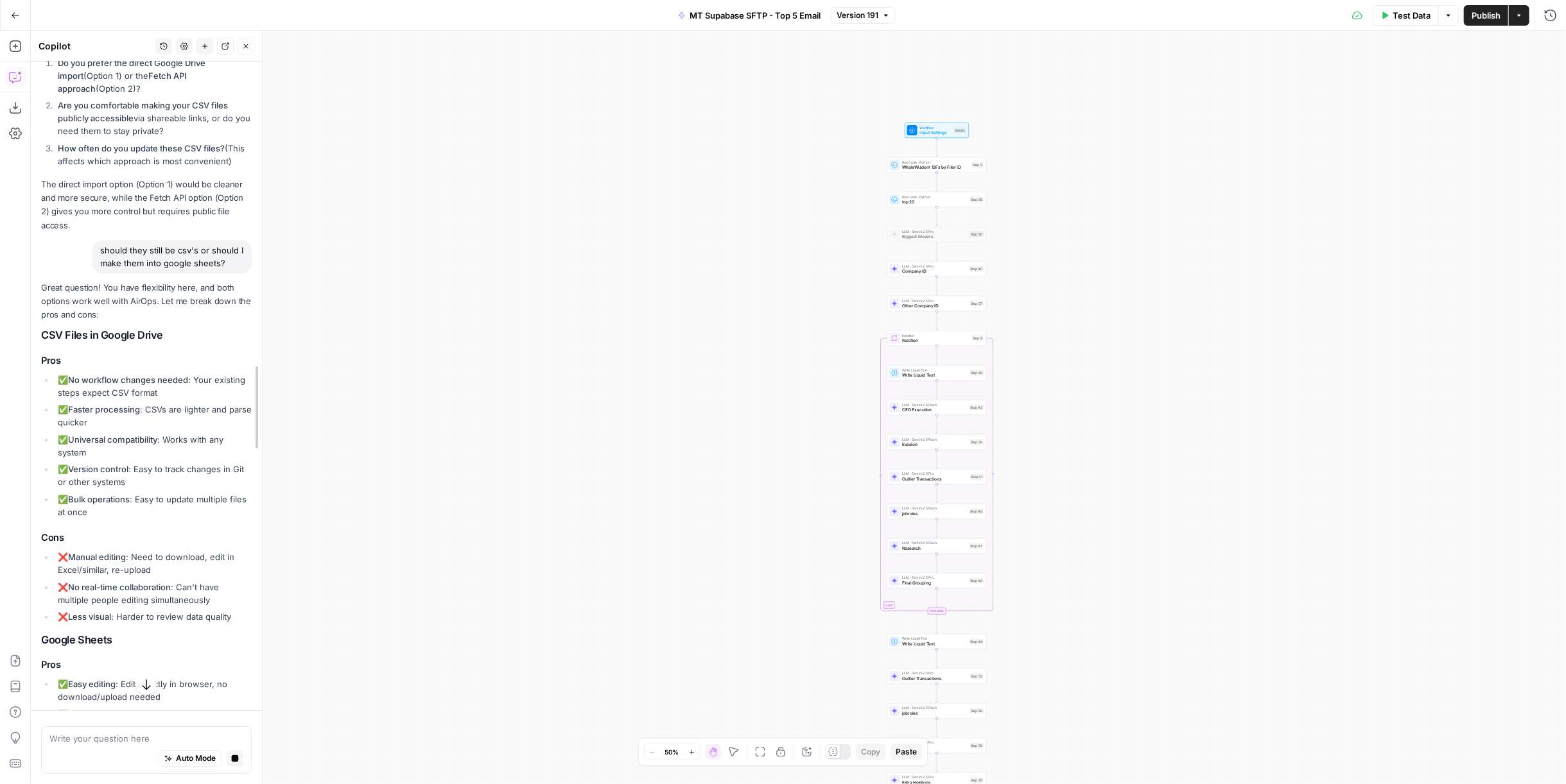
scroll to position [8067, 0]
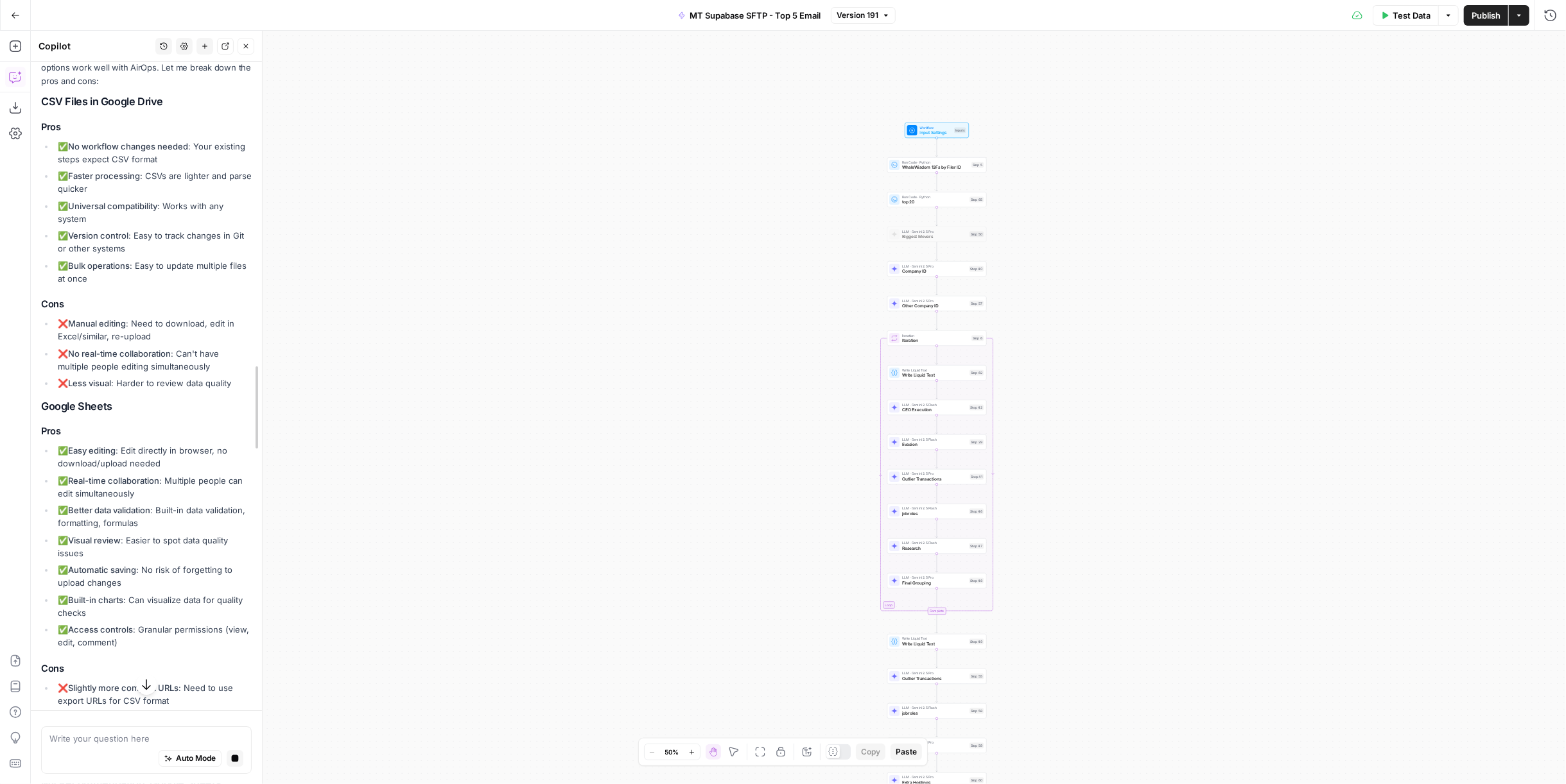
drag, startPoint x: 273, startPoint y: 648, endPoint x: 258, endPoint y: 717, distance: 70.6
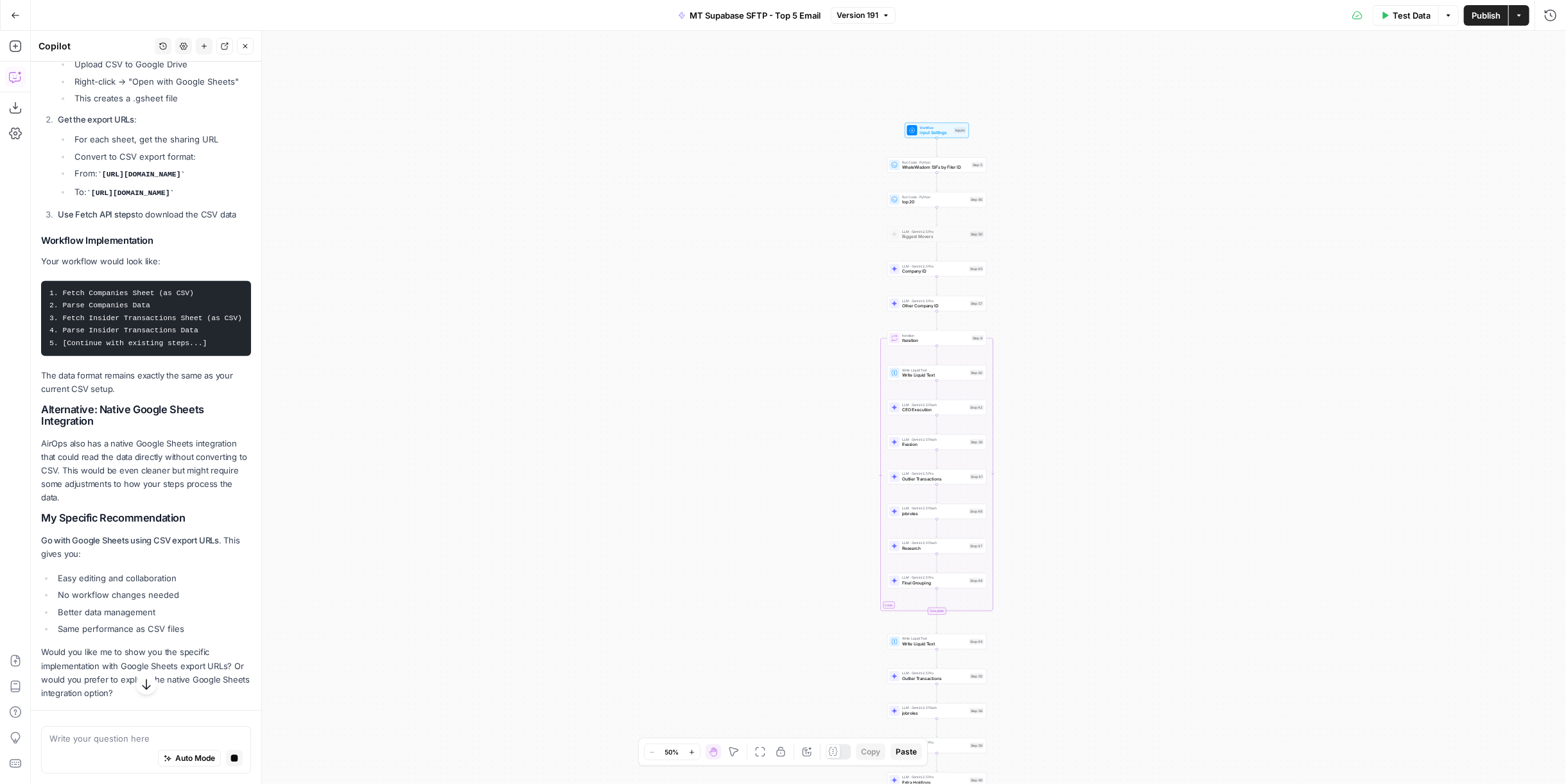
scroll to position [9500, 0]
click at [176, 739] on textarea at bounding box center [145, 738] width 194 height 13
click at [131, 666] on p "Would you like me to show you the specific implementation with Google Sheets ex…" at bounding box center [146, 673] width 210 height 55
click at [128, 728] on div "Write your question here Auto Mode Stop generating" at bounding box center [146, 750] width 210 height 47
click at [128, 739] on textarea at bounding box center [145, 738] width 194 height 13
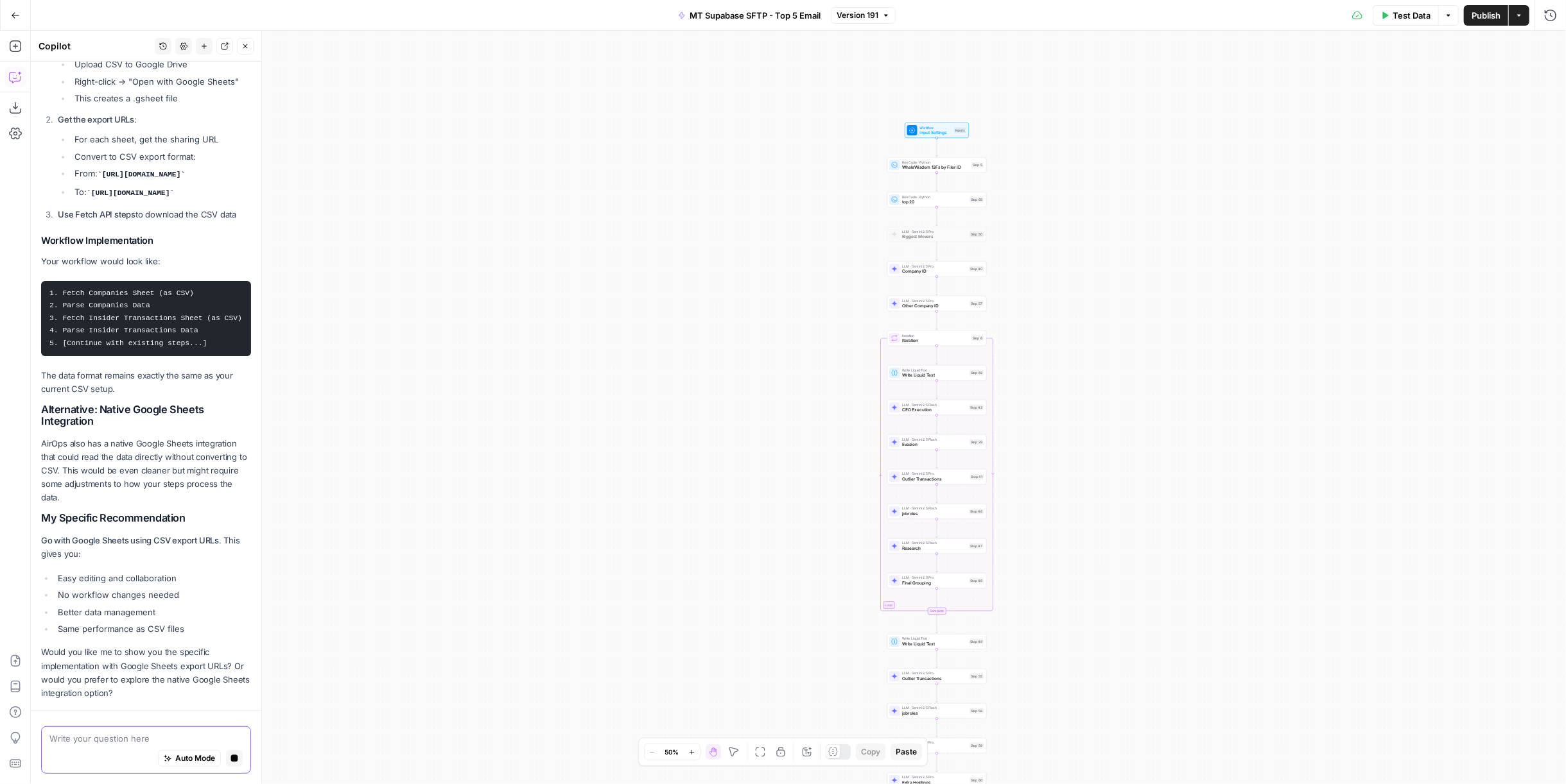
click at [128, 739] on textarea at bounding box center [145, 738] width 194 height 13
click at [226, 756] on button "Stop generating" at bounding box center [234, 757] width 17 height 17
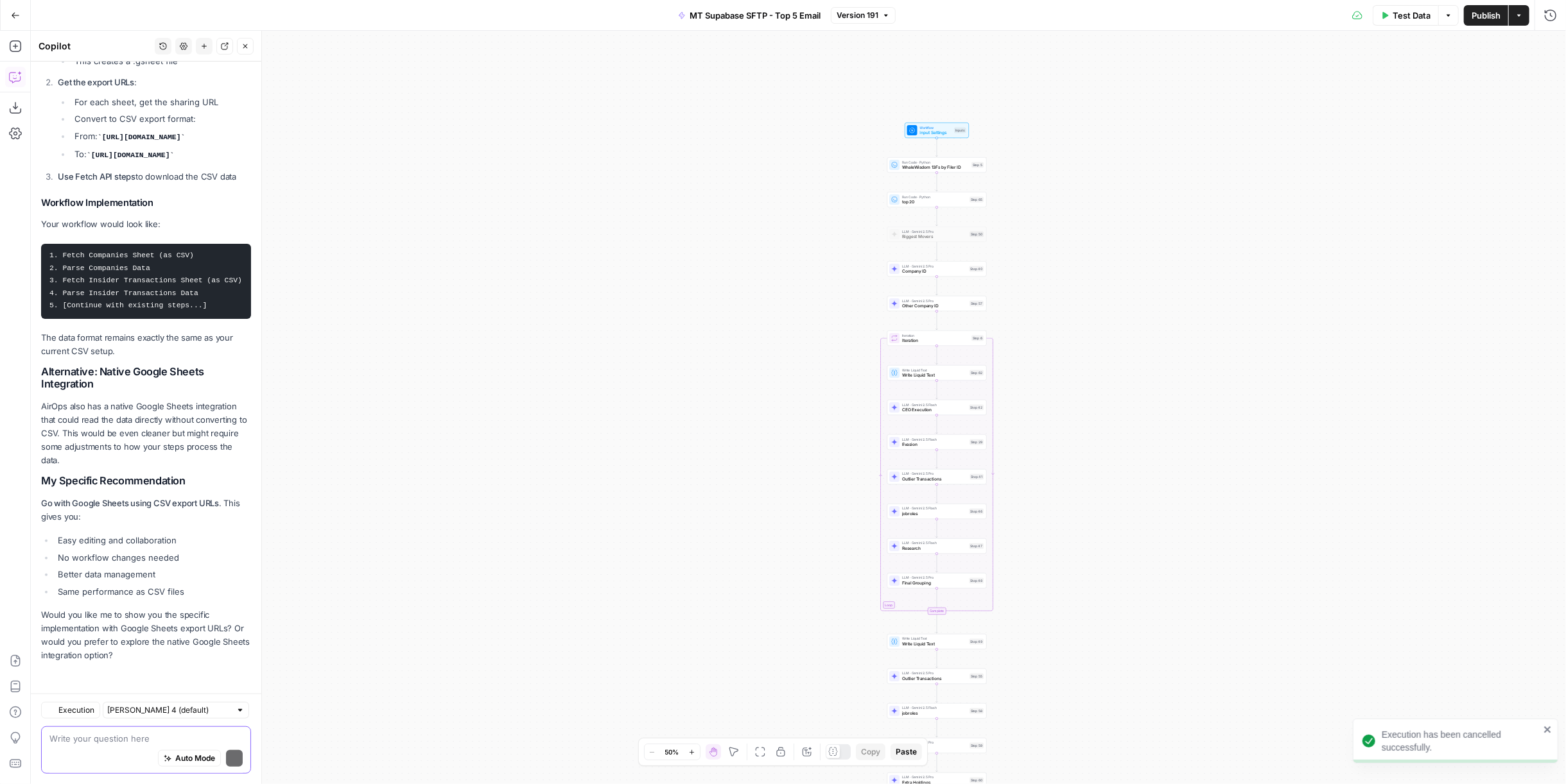
scroll to position [9556, 0]
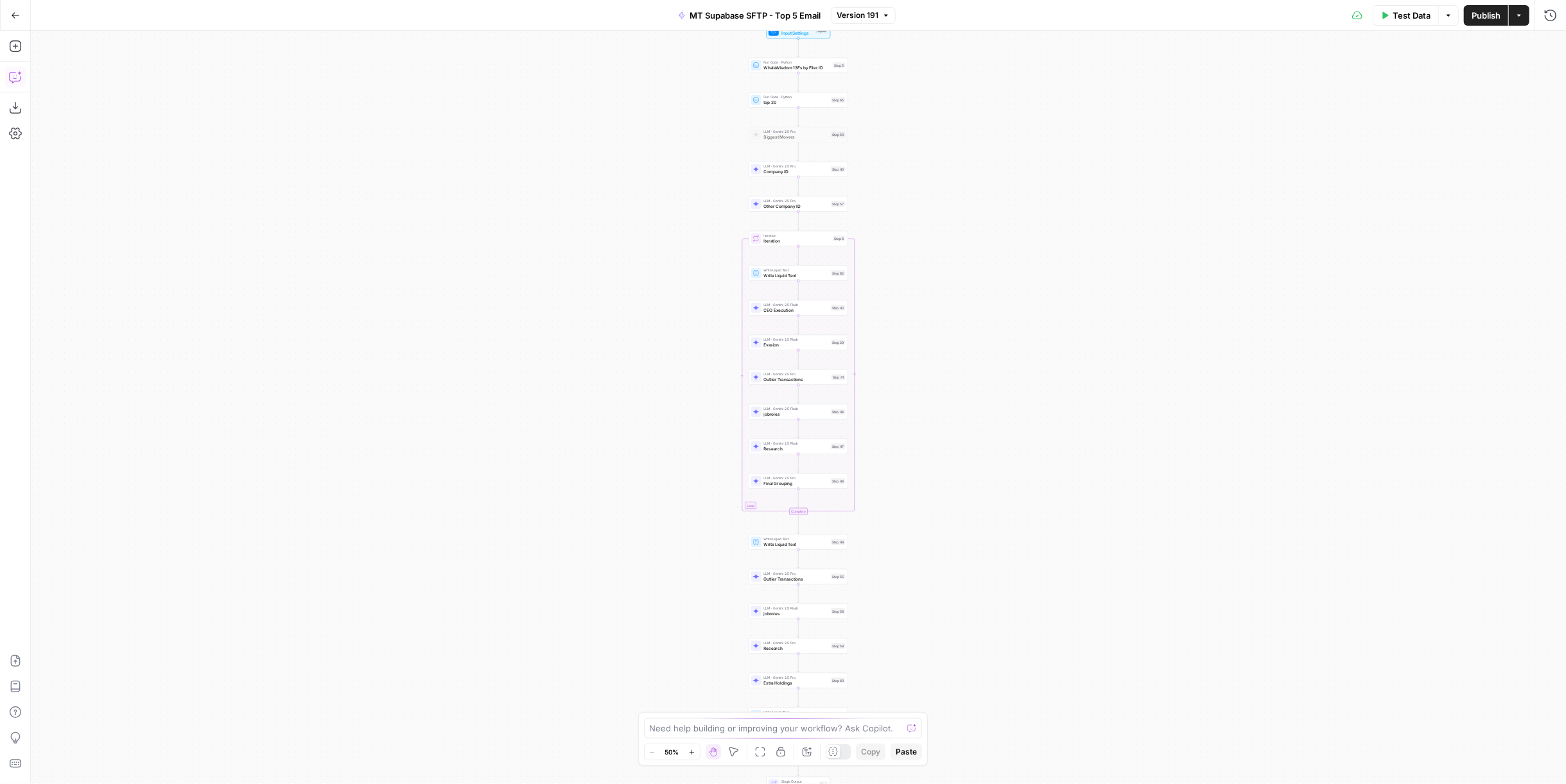
click at [18, 79] on icon "button" at bounding box center [15, 77] width 13 height 13
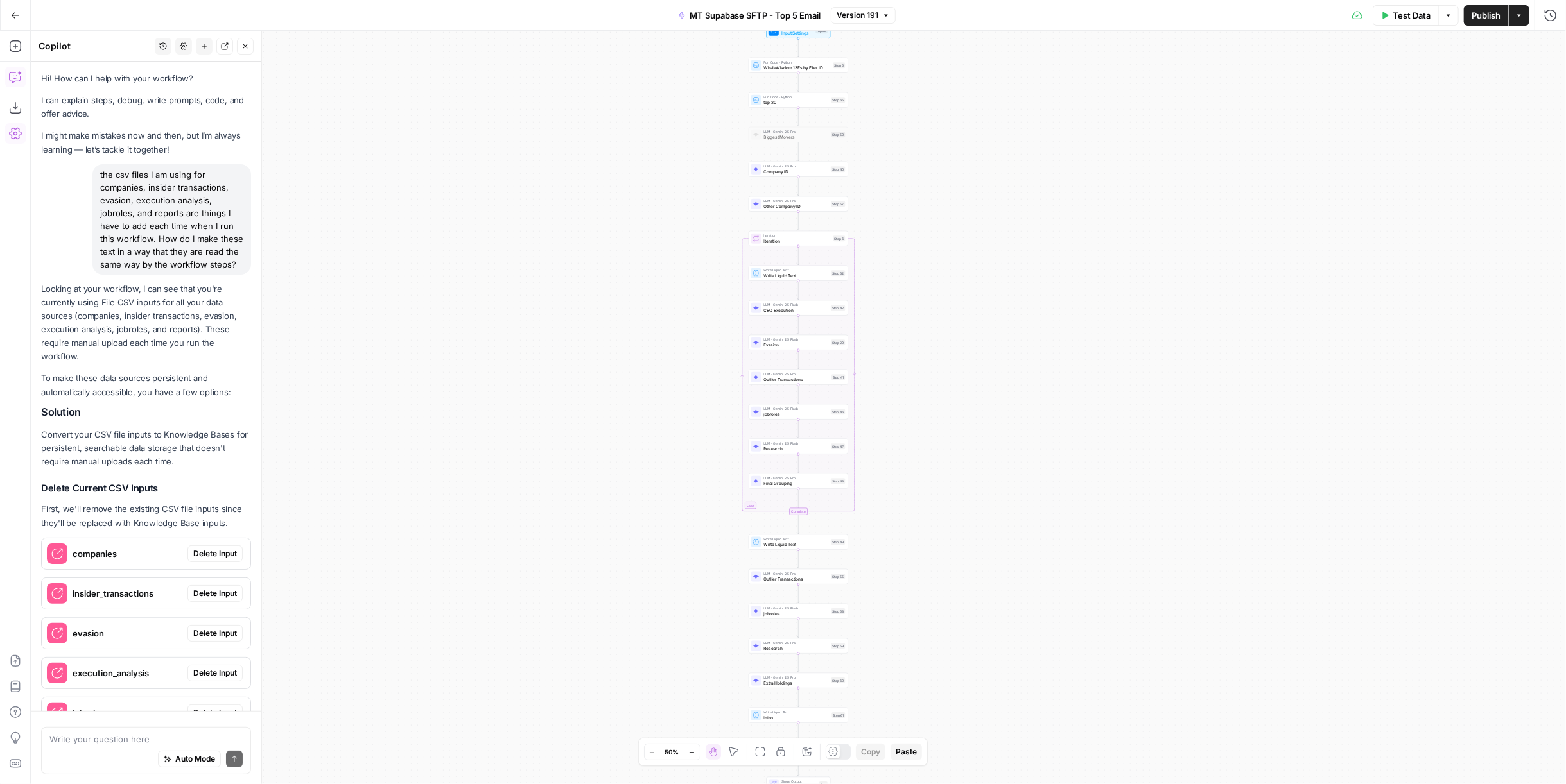
scroll to position [9606, 0]
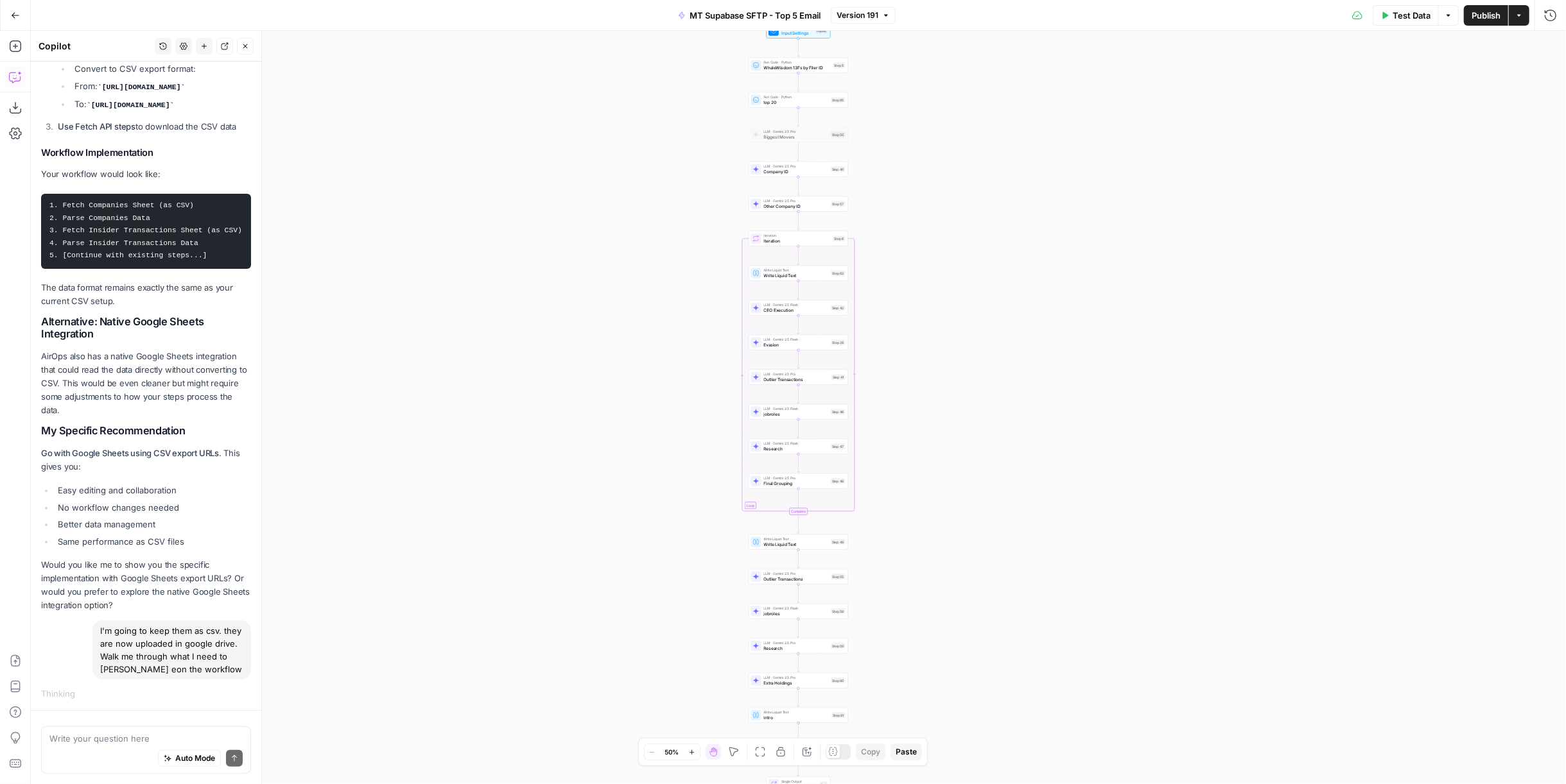
click at [174, 742] on textarea at bounding box center [145, 738] width 194 height 13
click at [182, 650] on div "I'm going to keep them as csv. they are now uploaded in google drive. Walk me t…" at bounding box center [171, 650] width 158 height 59
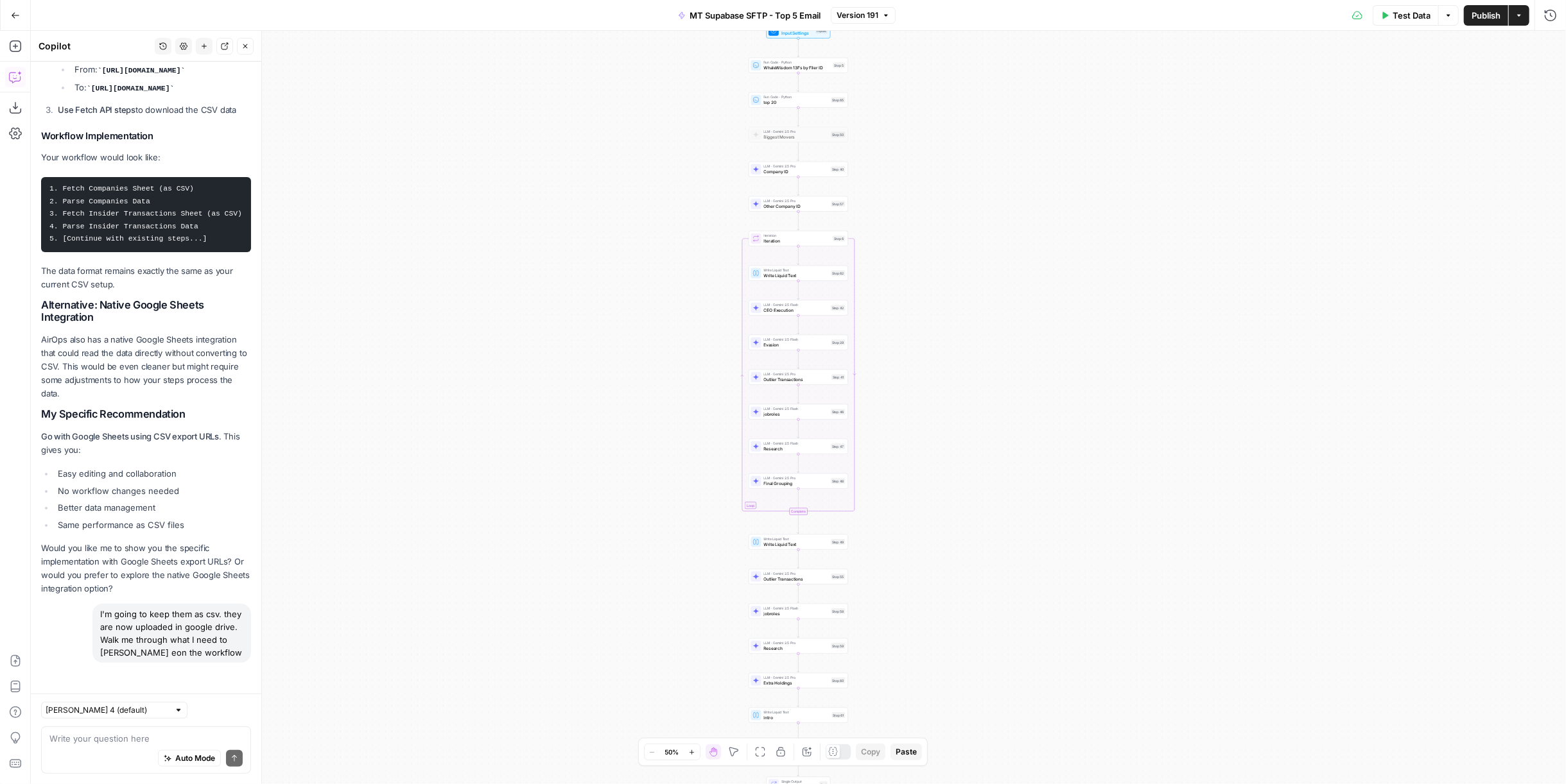
click at [182, 650] on div "I'm going to keep them as csv. they are now uploaded in google drive. Walk me t…" at bounding box center [171, 634] width 158 height 59
copy div "I'm going to keep them as csv. they are now uploaded in google drive. Walk me t…"
click at [177, 747] on div "Auto Mode Send" at bounding box center [145, 758] width 194 height 28
paste textarea "I'm going to keep them as csv. they are now uploaded in google drive. Walk me t…"
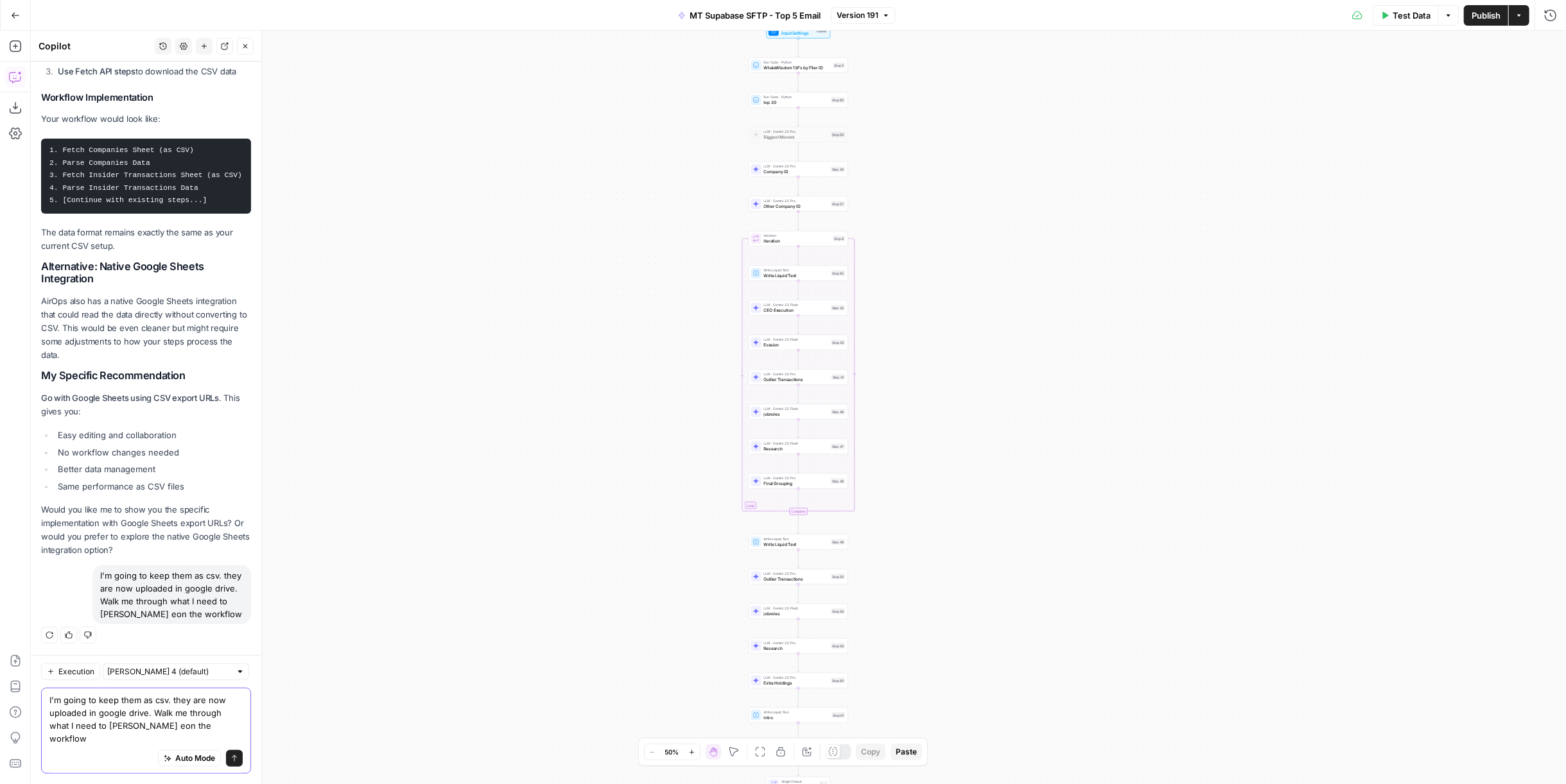
scroll to position [9649, 0]
type textarea "I'm going to keep them as csv. they are now uploaded in google drive. Walk me t…"
click at [228, 761] on button "Send" at bounding box center [234, 757] width 17 height 17
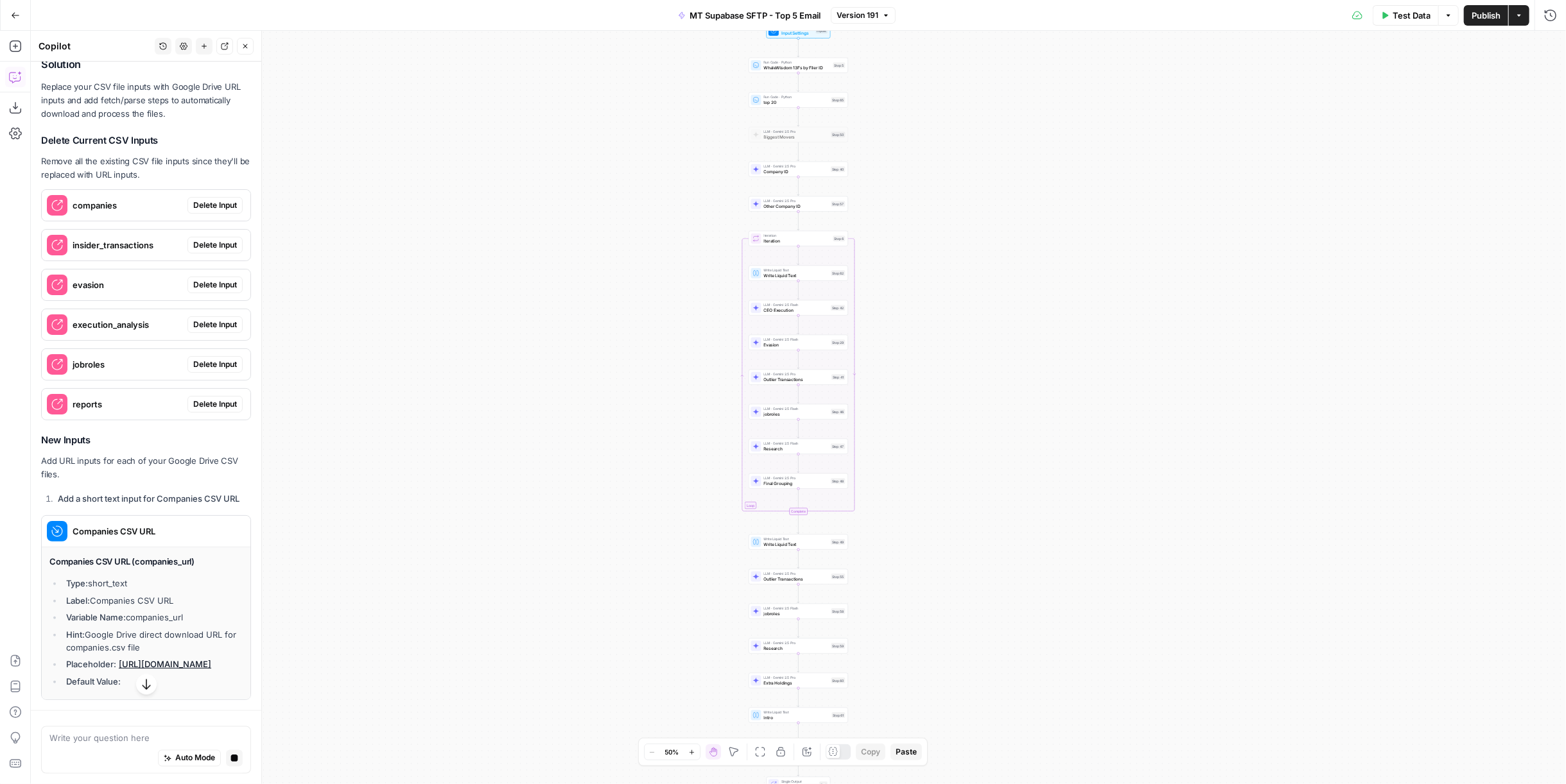
scroll to position [10126, 0]
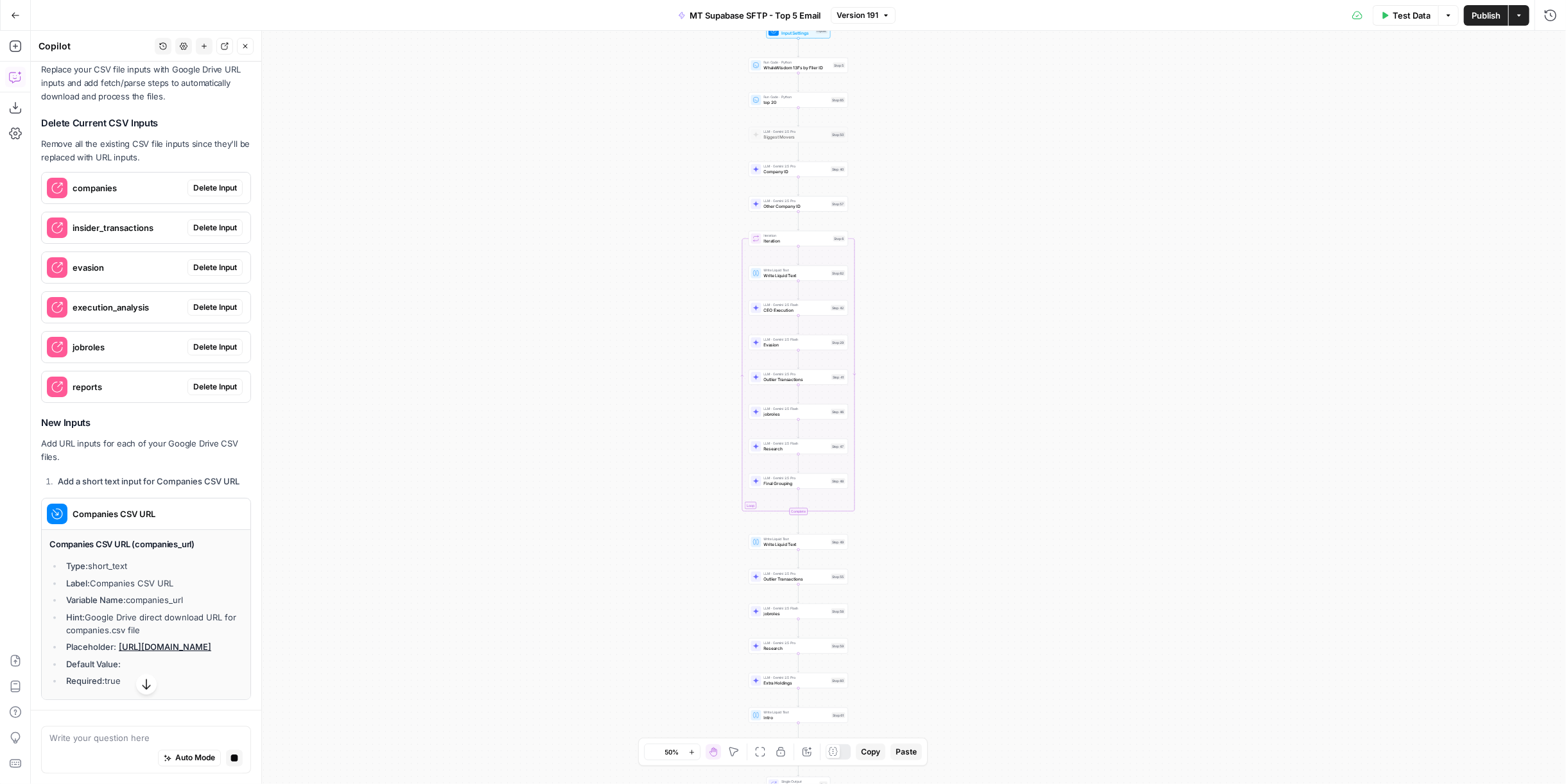
click at [197, 194] on span "Delete Input" at bounding box center [215, 188] width 43 height 12
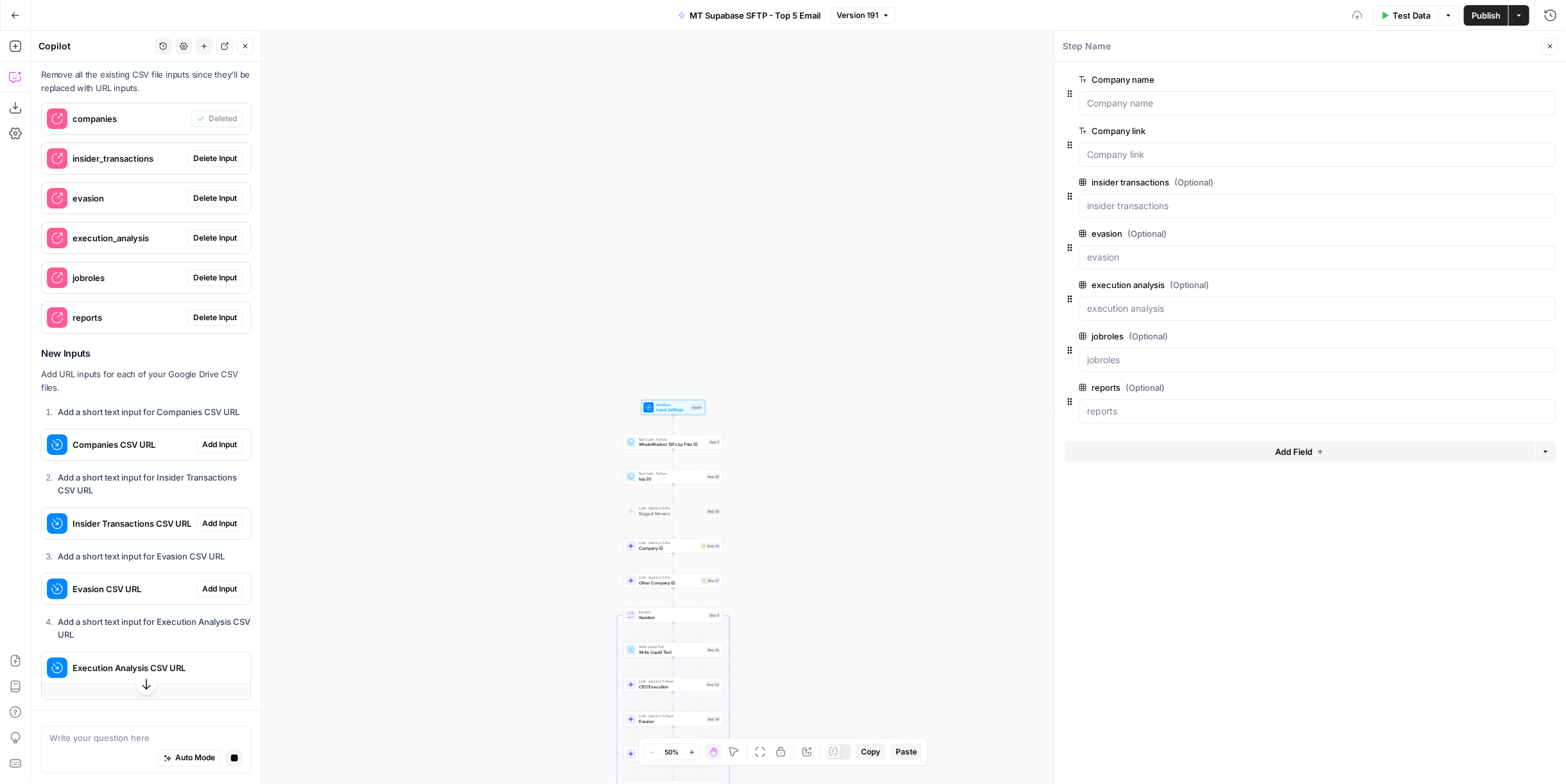
click at [208, 164] on span "Delete Input" at bounding box center [215, 158] width 43 height 12
click at [215, 200] on span "Delete Input" at bounding box center [215, 196] width 43 height 12
click at [213, 245] on div "execution_analysis Delete Input" at bounding box center [145, 235] width 208 height 21
click at [213, 241] on span "Delete Input" at bounding box center [215, 235] width 43 height 12
click at [212, 280] on span "Delete Input" at bounding box center [215, 275] width 43 height 12
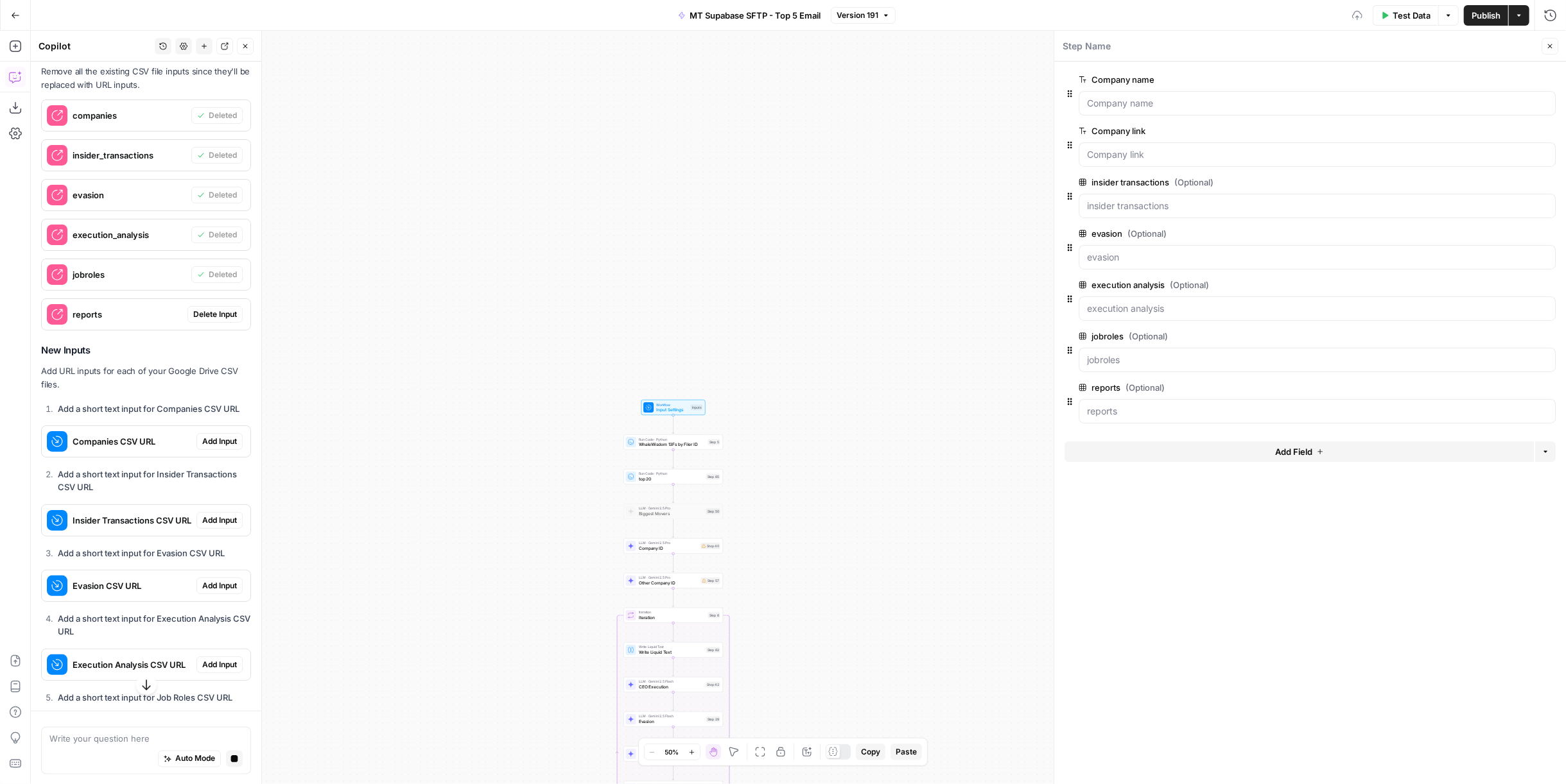
click at [213, 320] on span "Delete Input" at bounding box center [215, 314] width 43 height 12
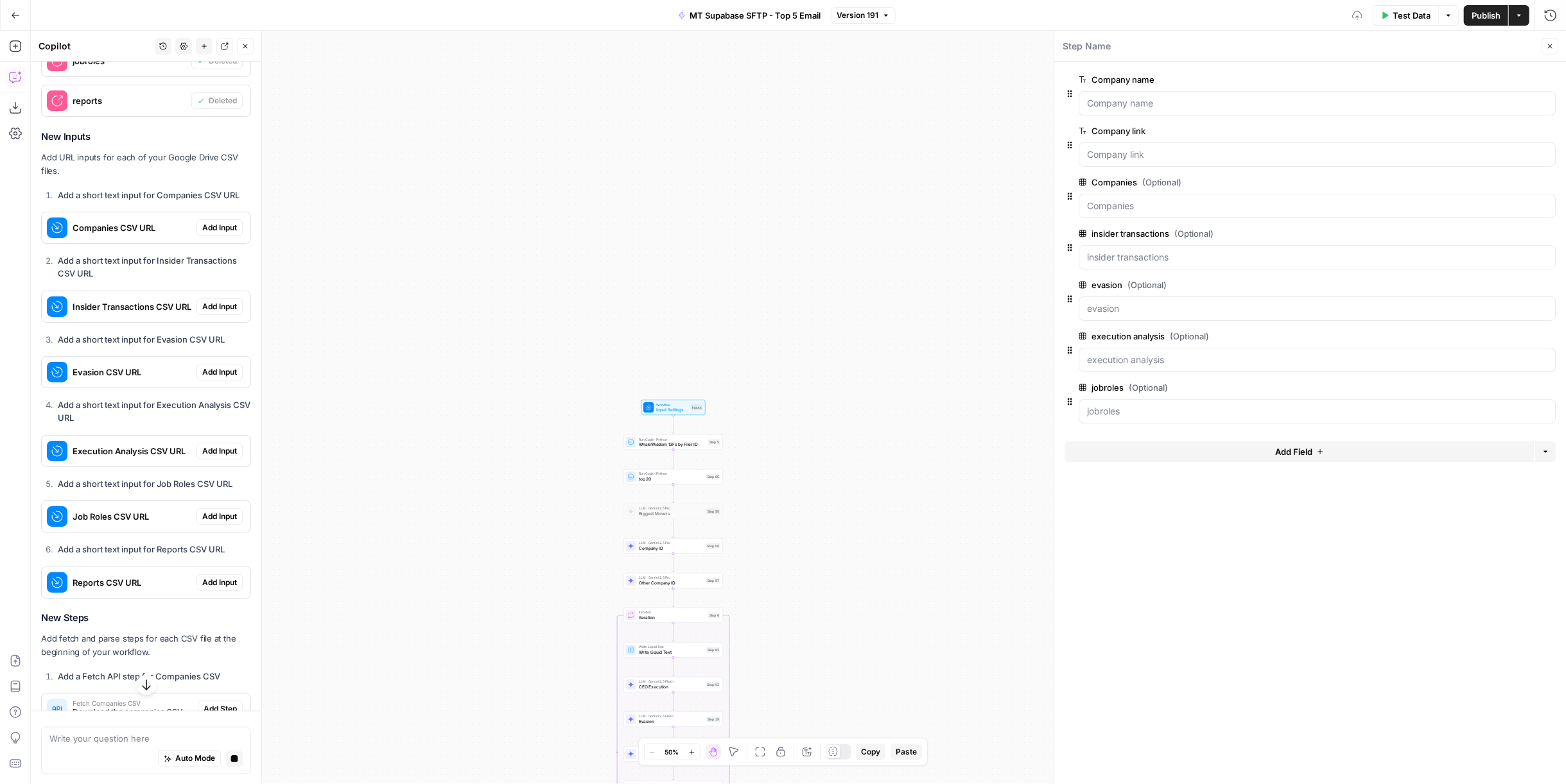
scroll to position [10411, 0]
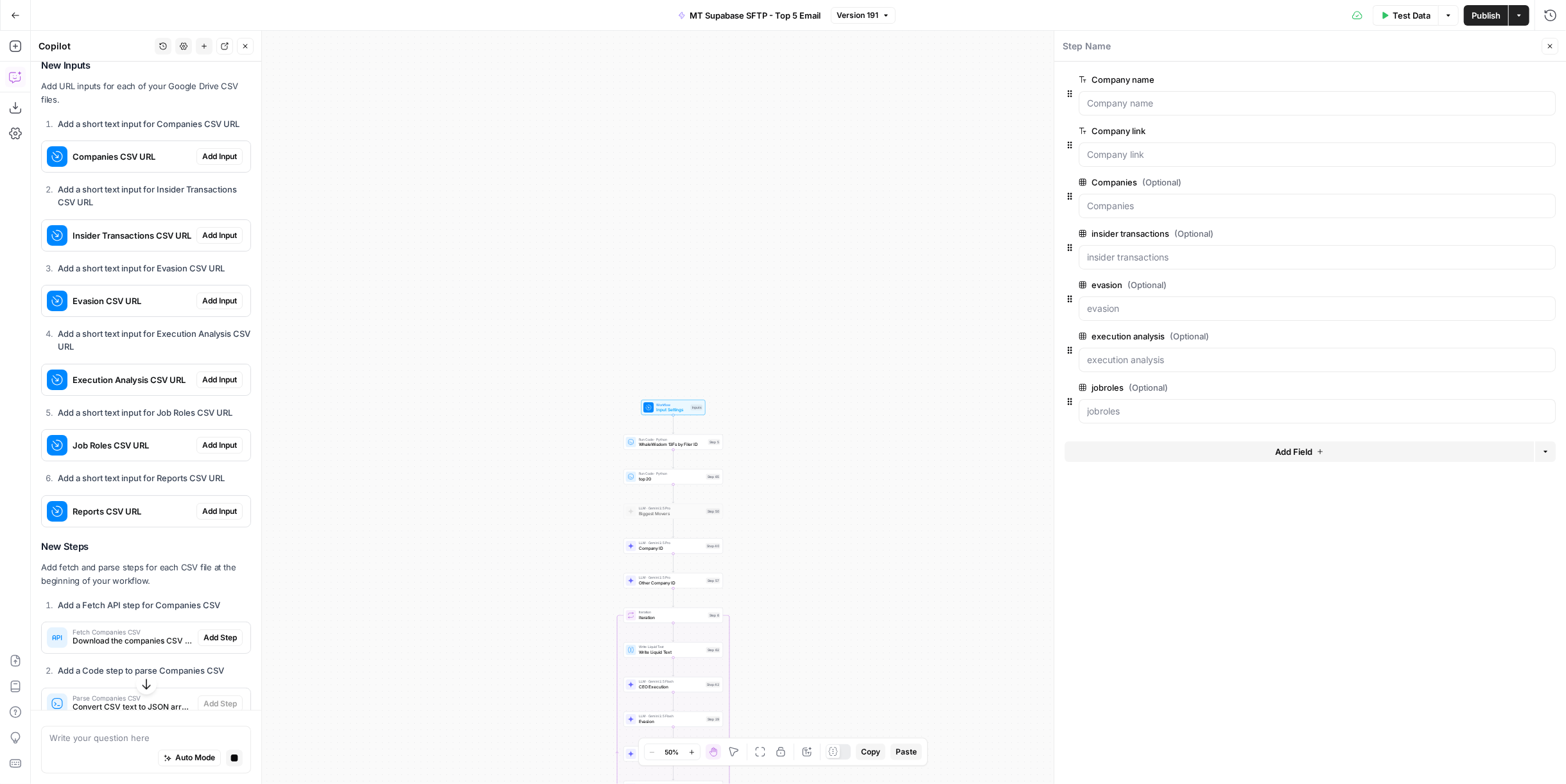
click at [219, 162] on span "Add Input" at bounding box center [219, 156] width 34 height 12
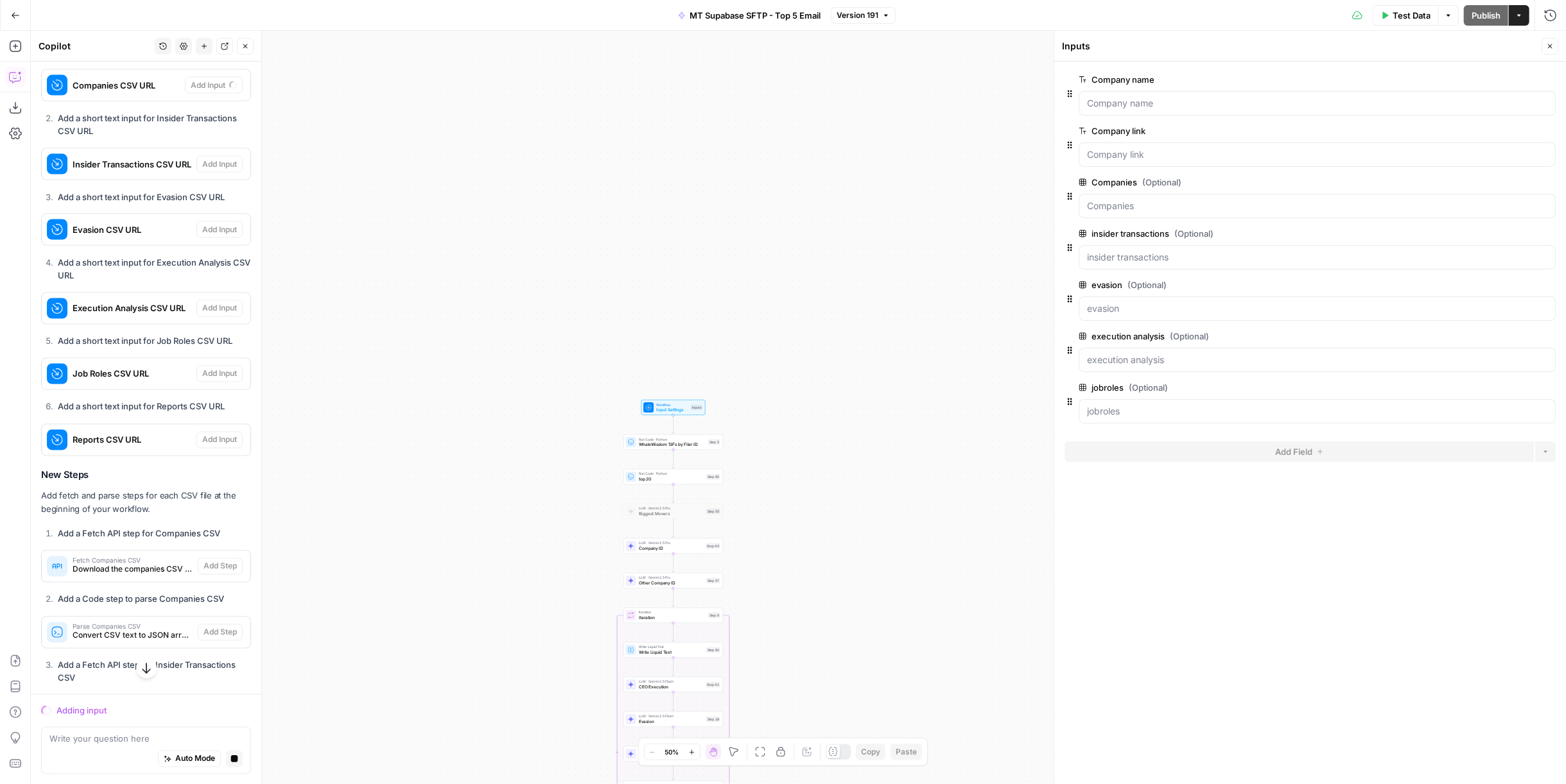
click at [1550, 44] on icon "button" at bounding box center [1550, 46] width 8 height 8
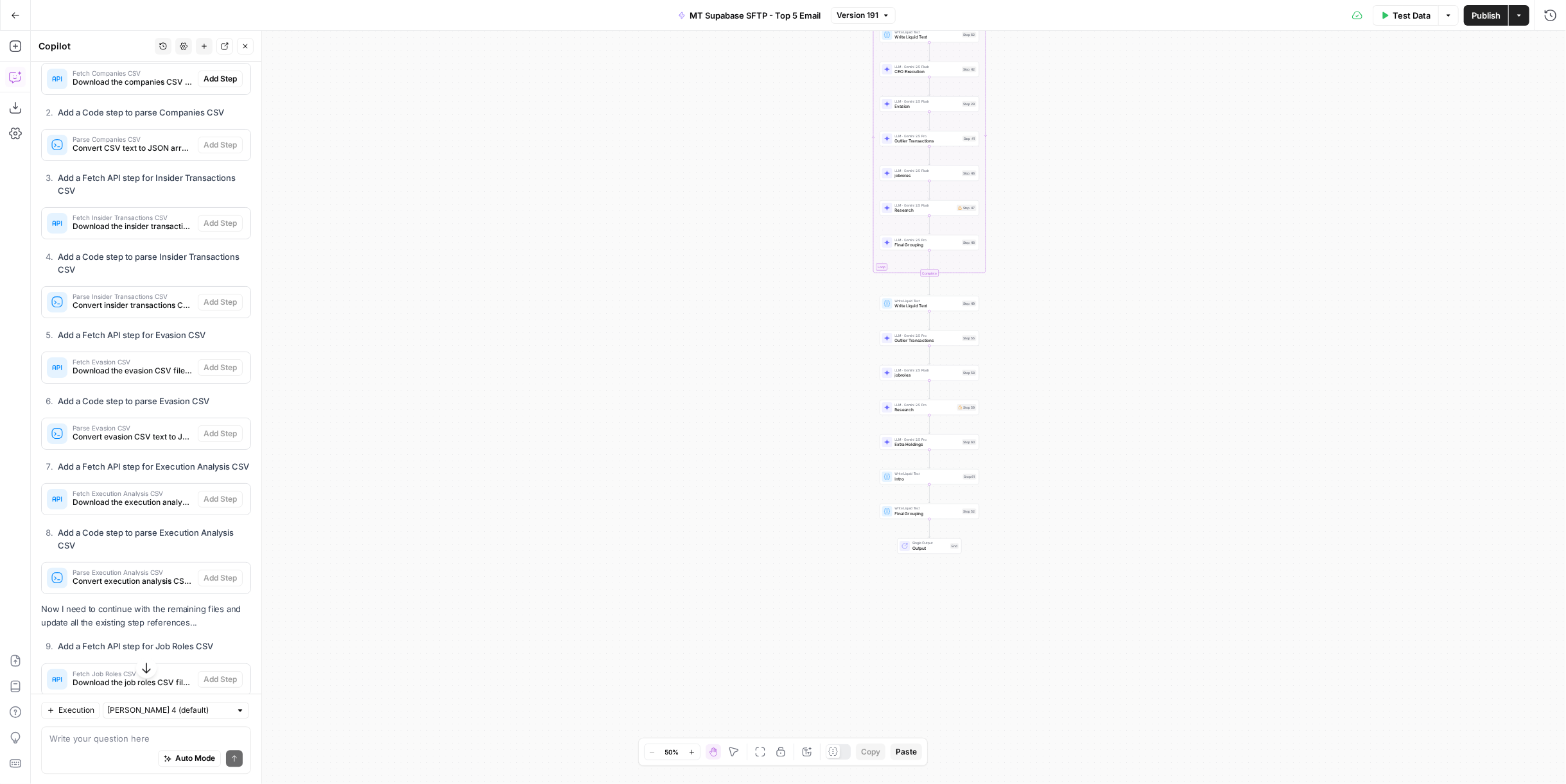
scroll to position [10877, 0]
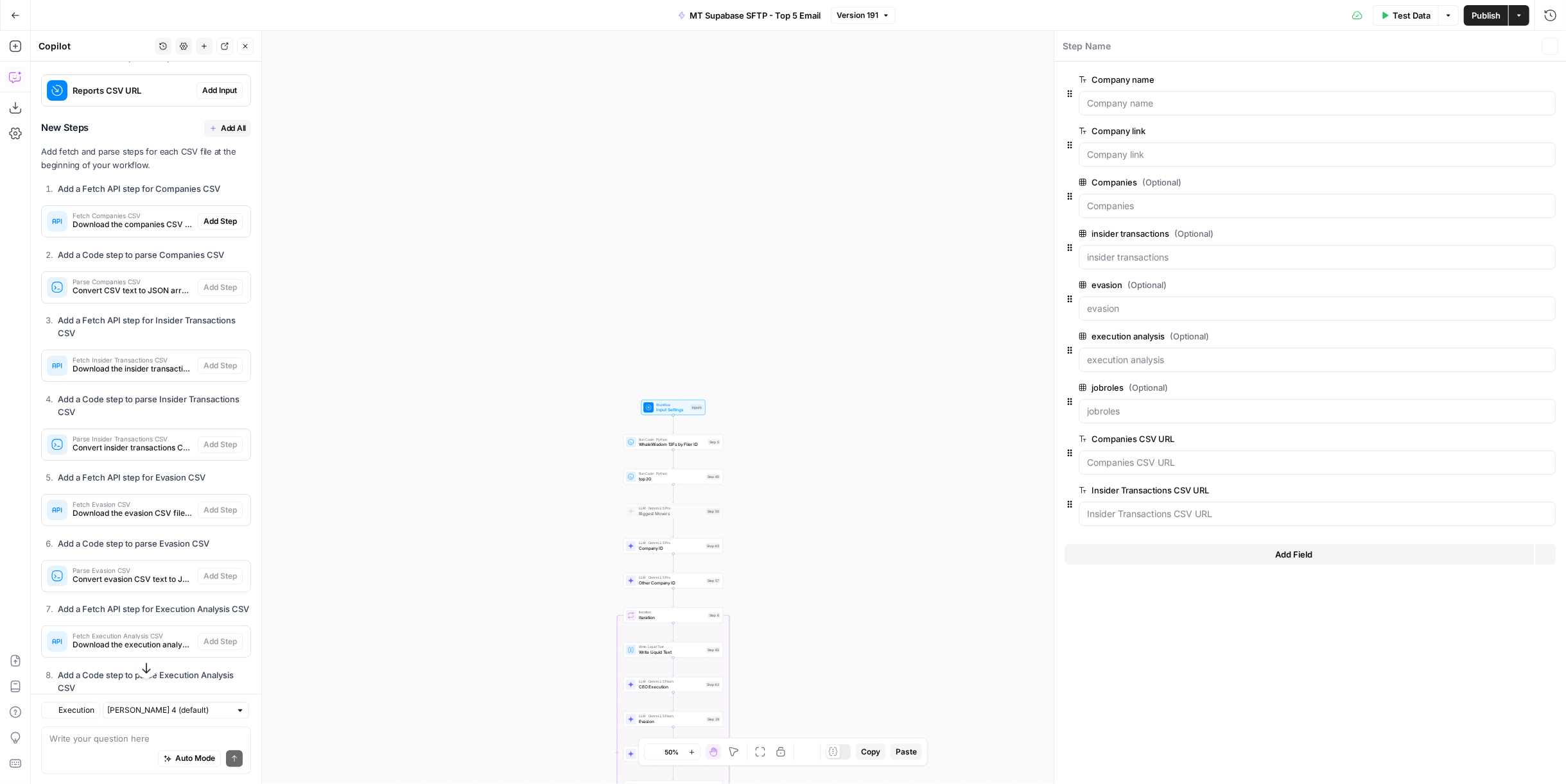
scroll to position [10663, 0]
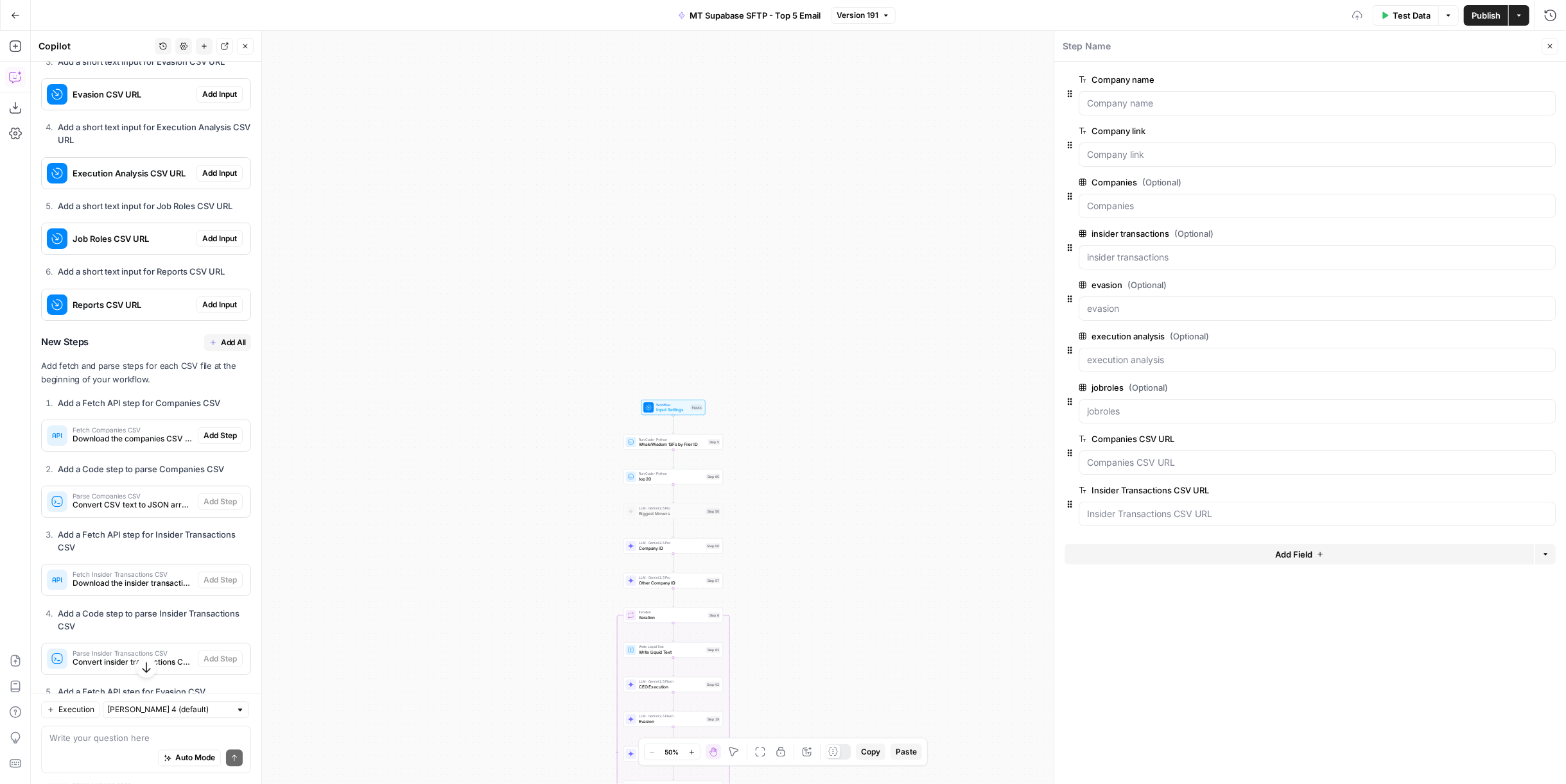
click at [217, 100] on span "Add Input" at bounding box center [219, 94] width 34 height 12
click at [210, 179] on span "Add Input" at bounding box center [219, 173] width 34 height 12
click at [222, 245] on span "Add Input" at bounding box center [219, 239] width 34 height 12
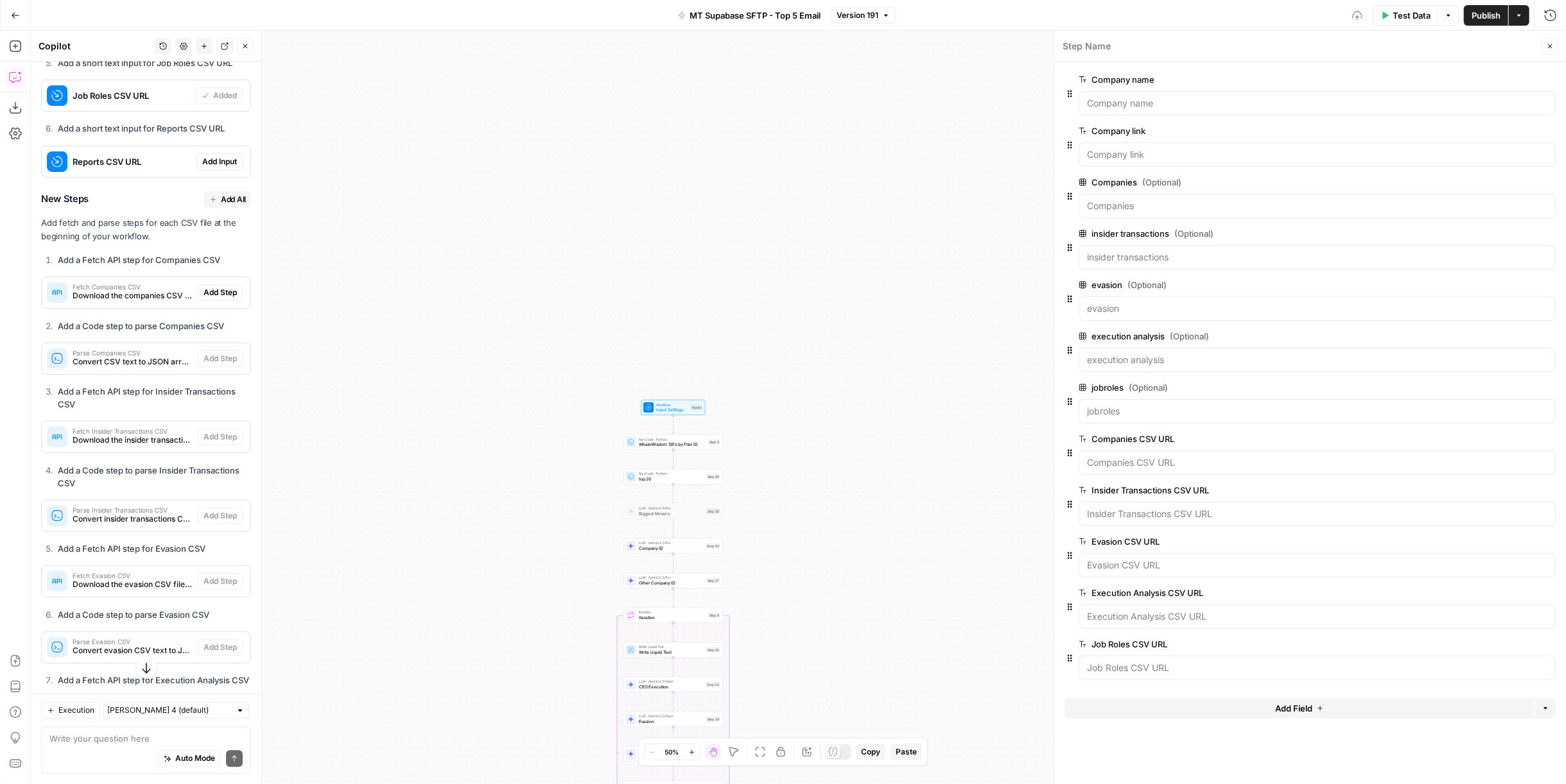
click at [211, 167] on span "Add Input" at bounding box center [219, 162] width 34 height 12
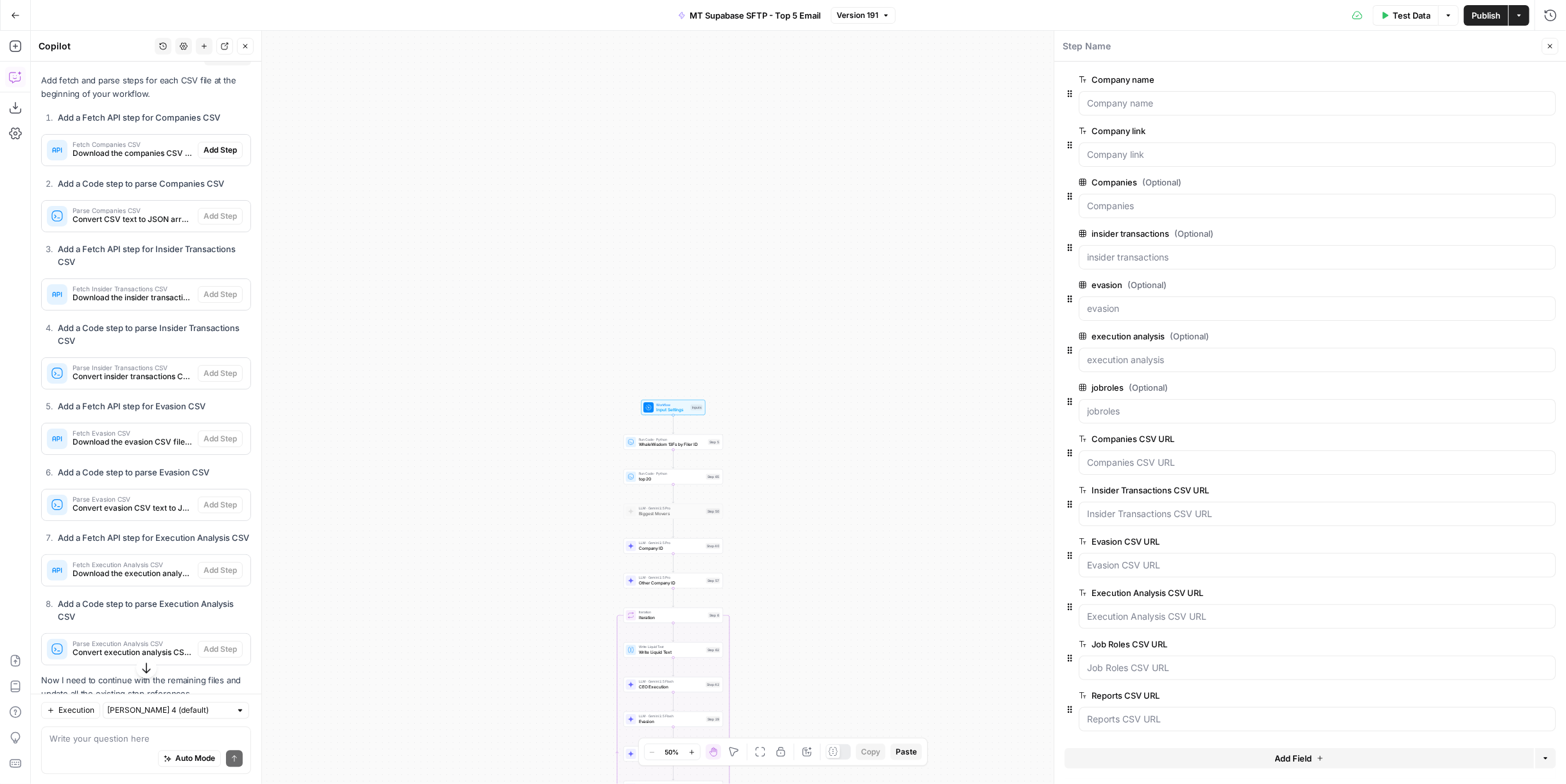
click at [221, 63] on span "Add All" at bounding box center [233, 57] width 25 height 12
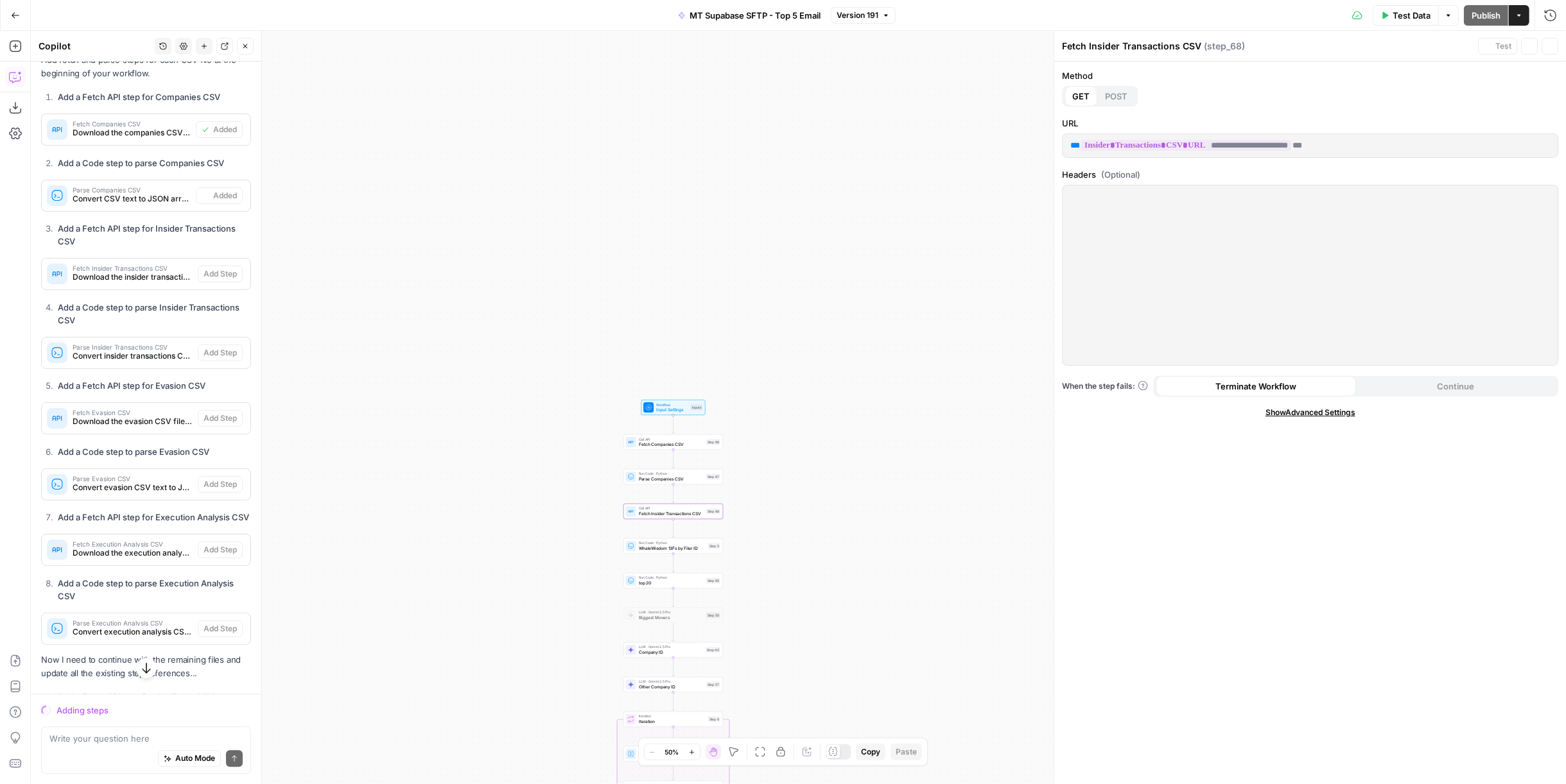
scroll to position [10927, 0]
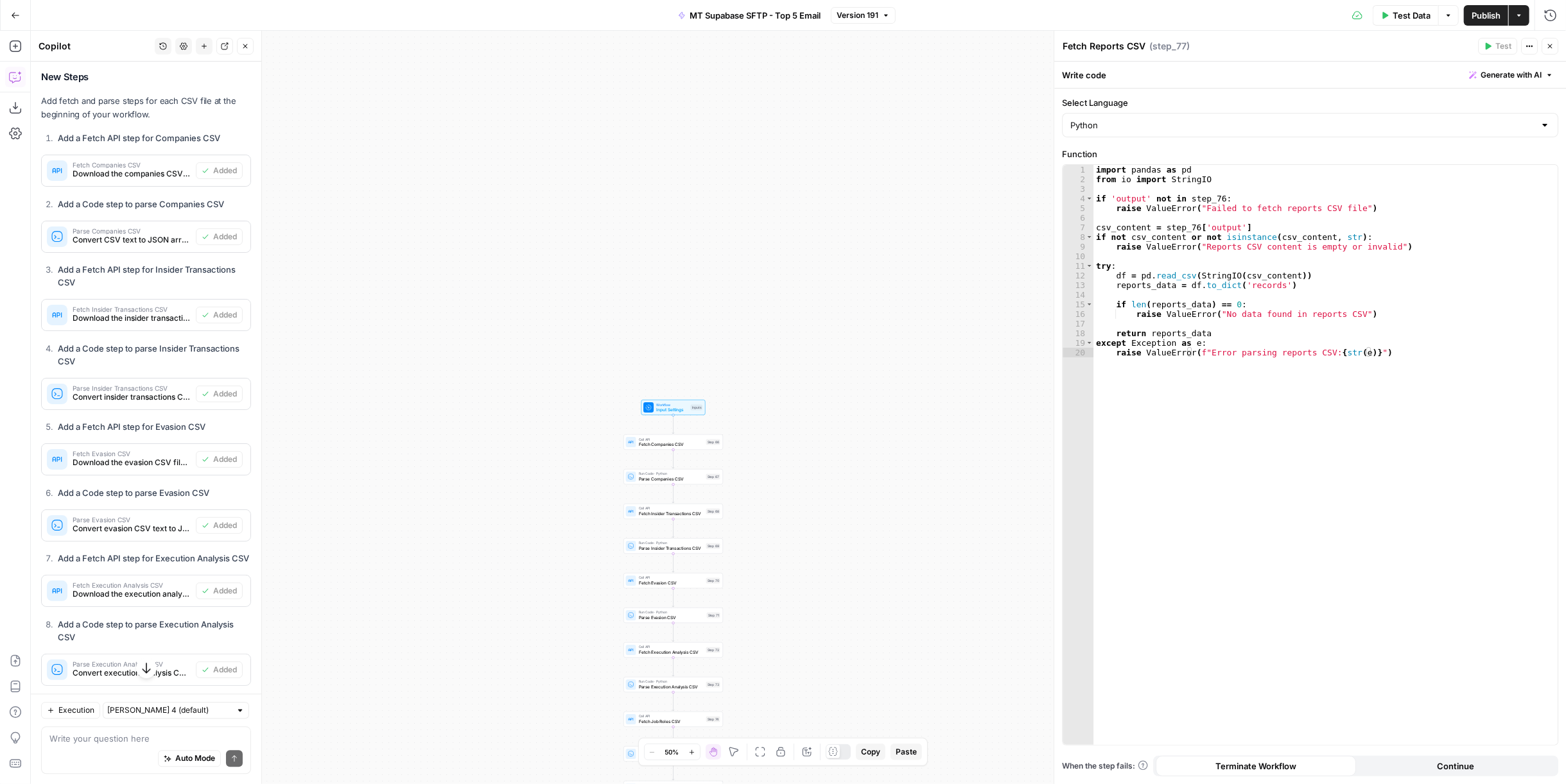
type textarea "Parse Reports CSV"
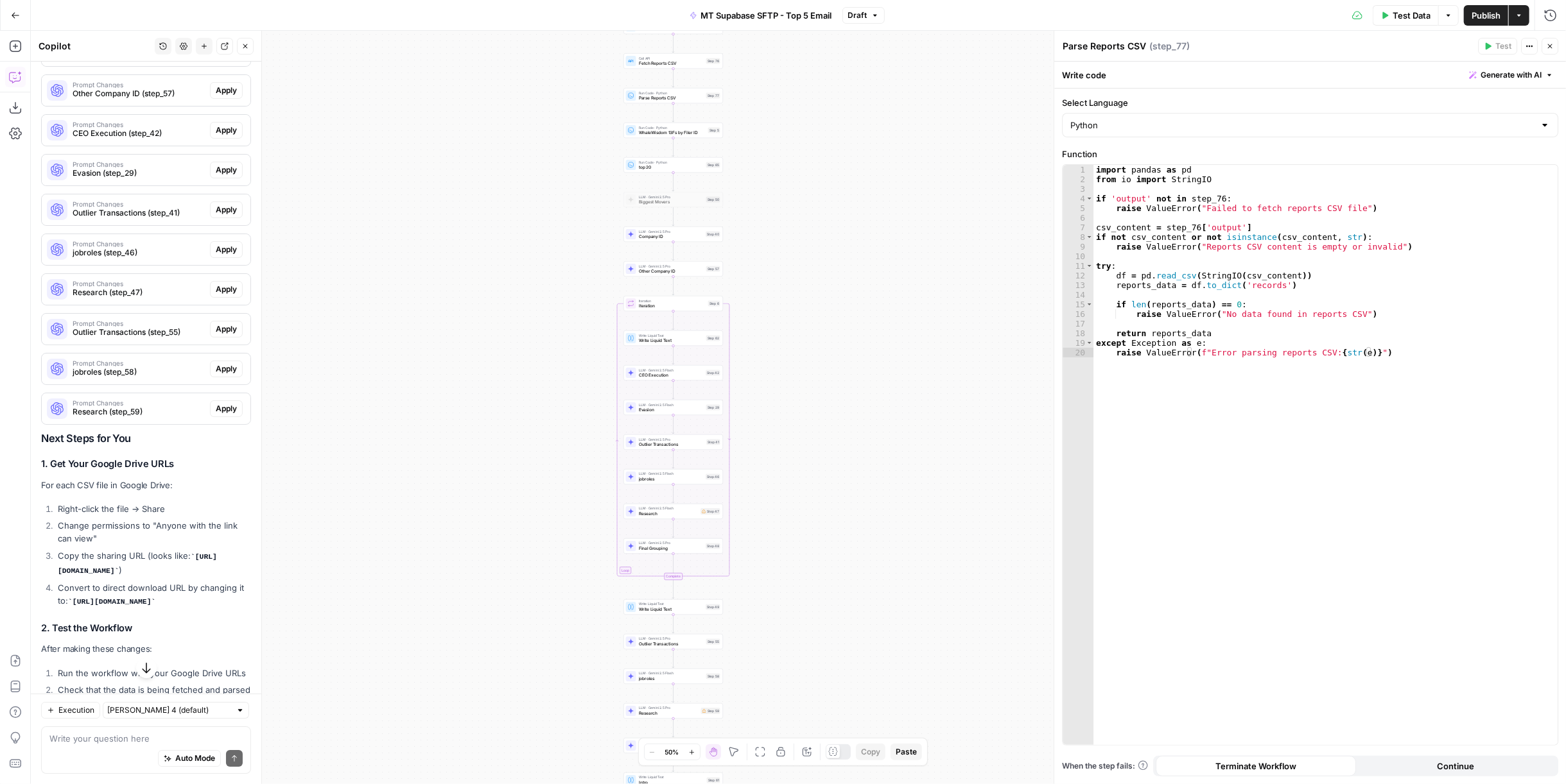
scroll to position [12160, 0]
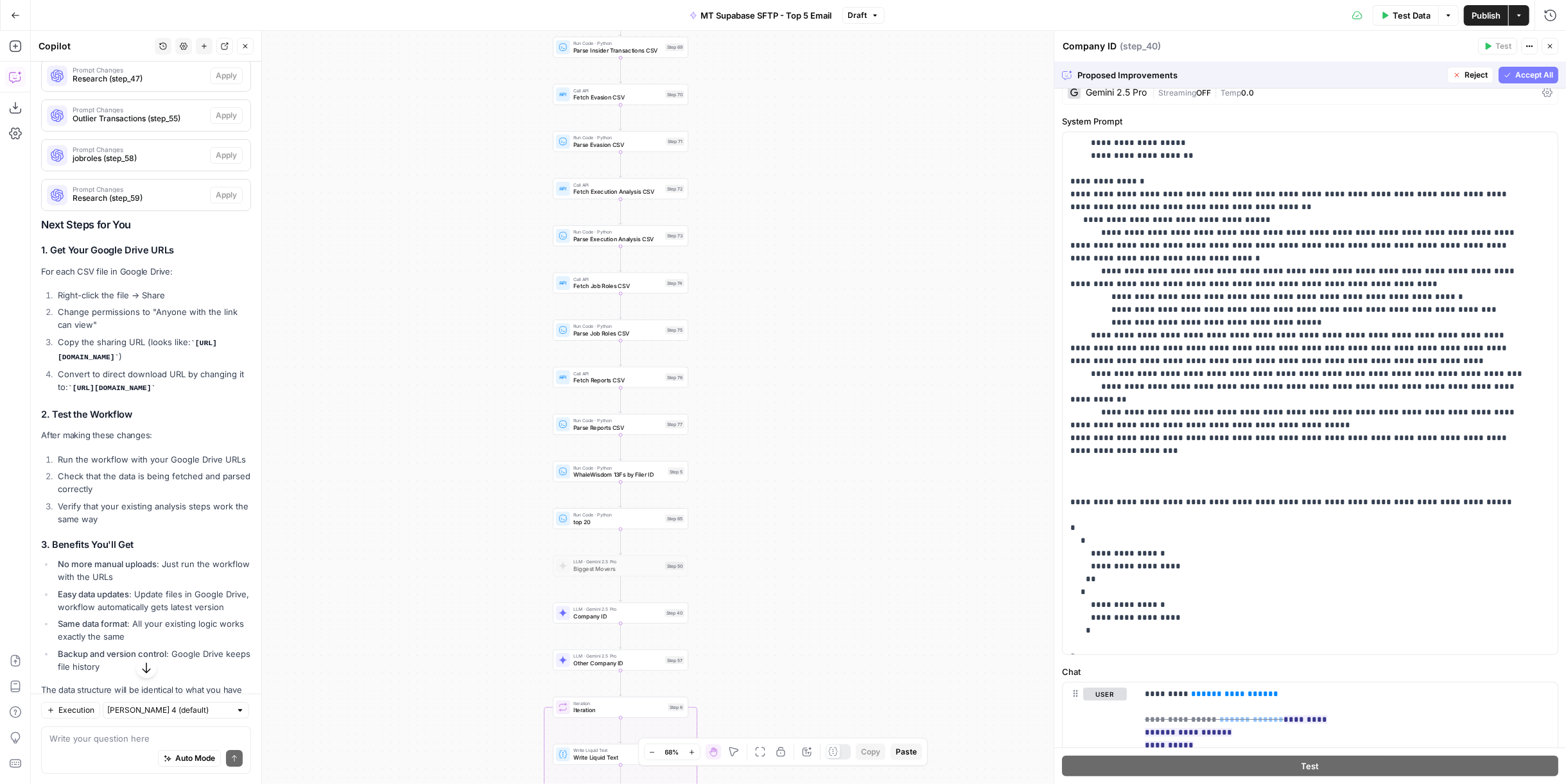
scroll to position [87, 0]
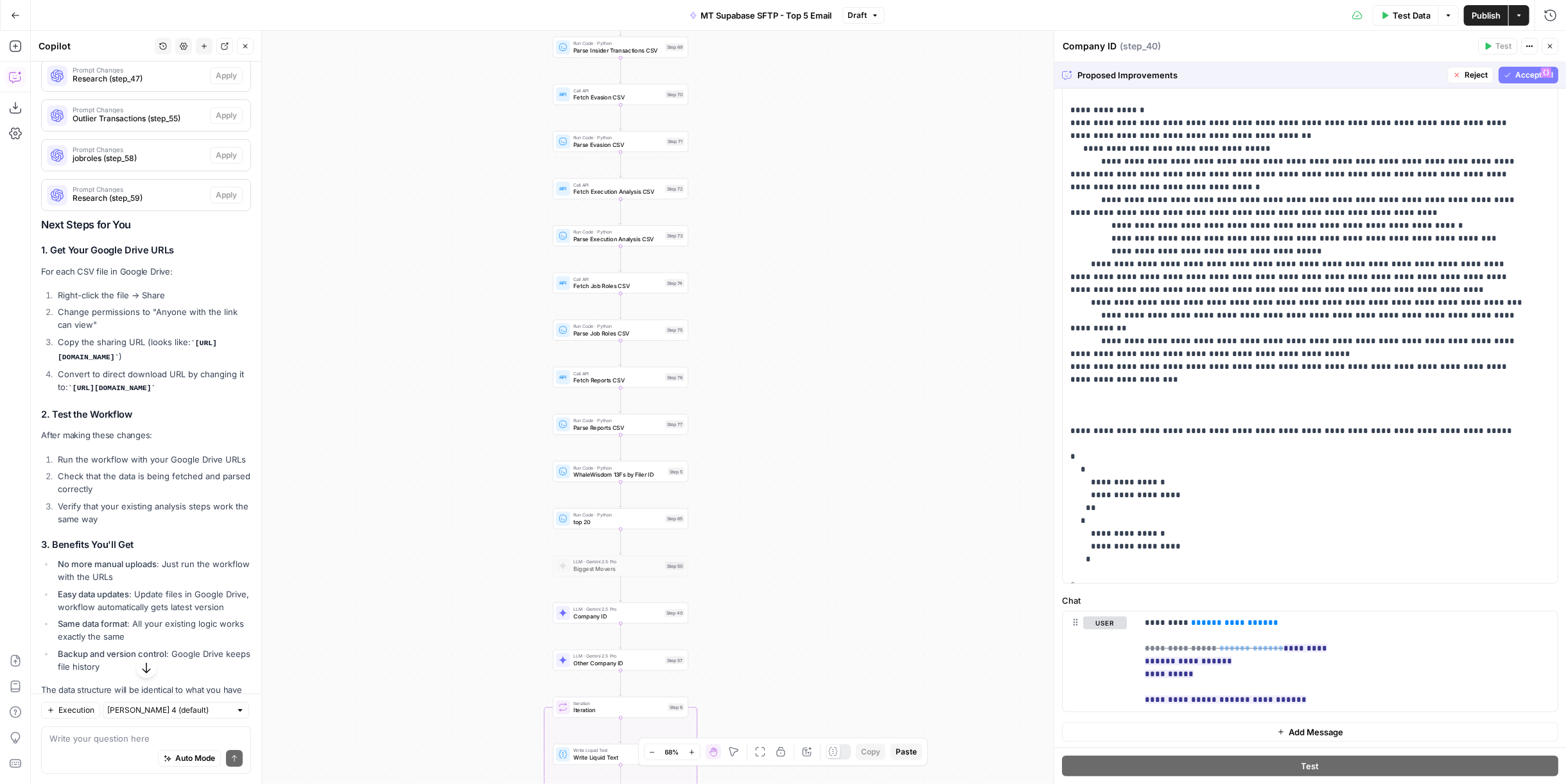
click at [1465, 75] on span "Reject" at bounding box center [1477, 76] width 24 height 12
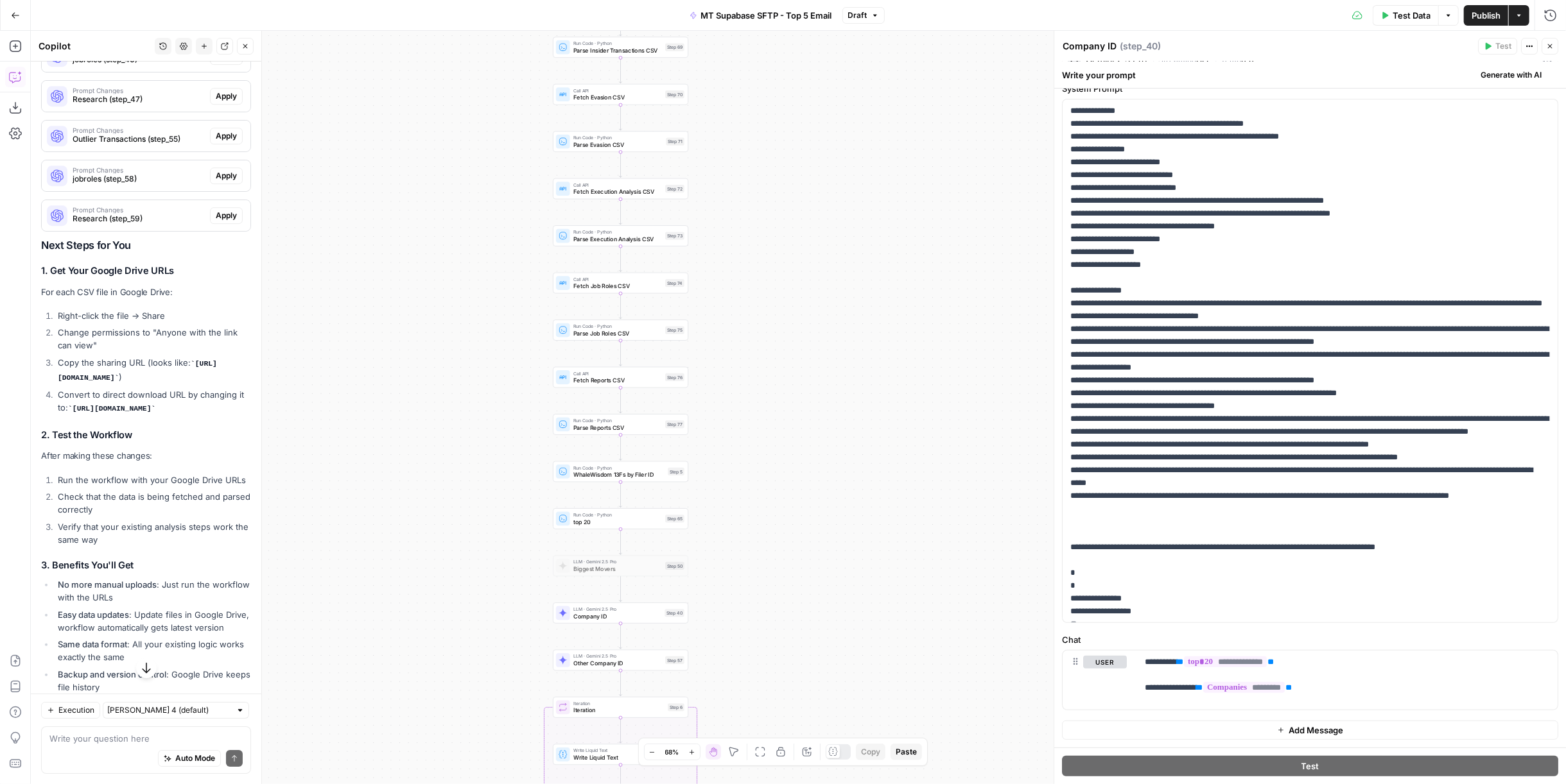
scroll to position [0, 0]
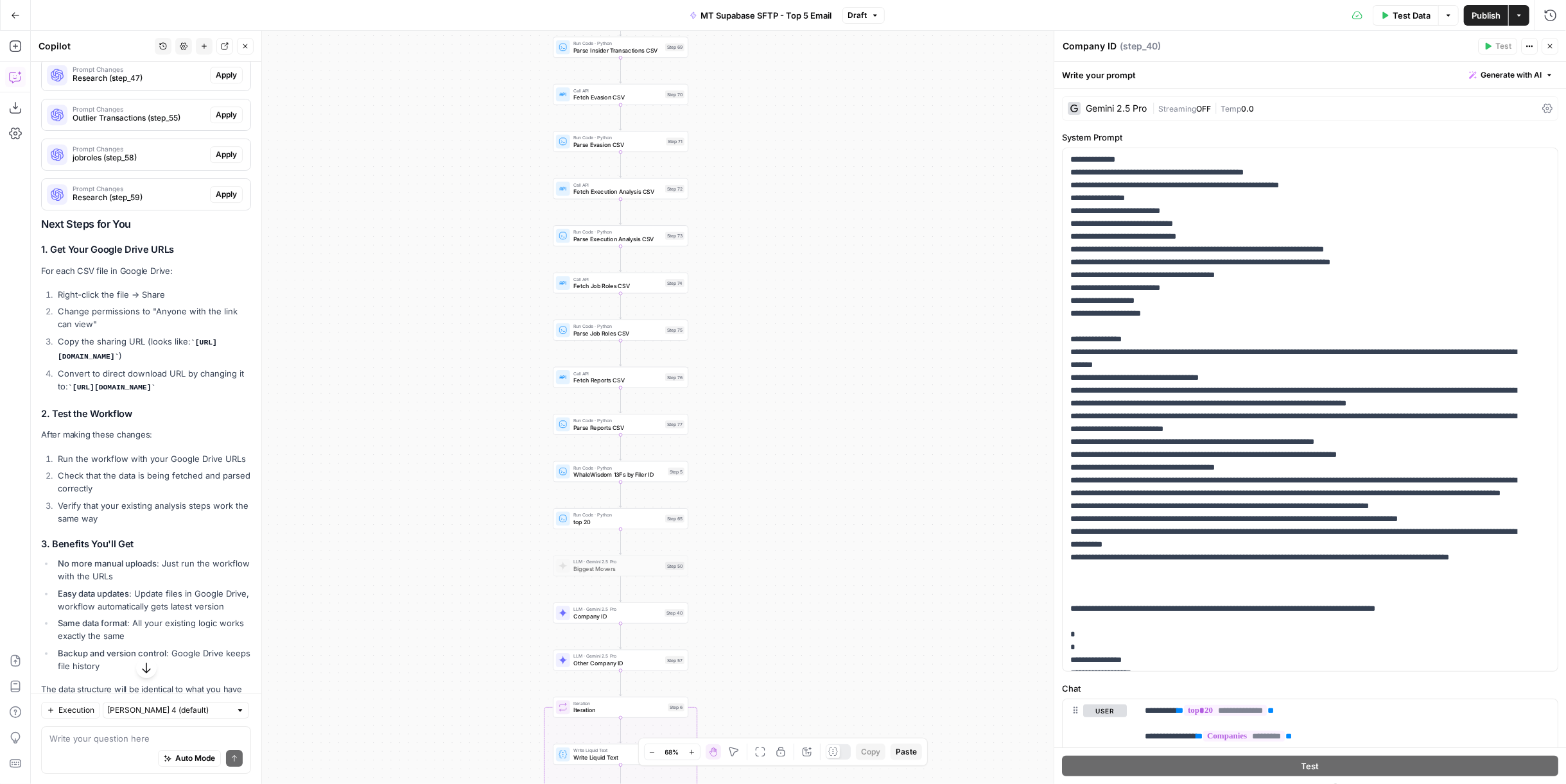
click at [1491, 12] on span "Publish" at bounding box center [1485, 15] width 29 height 13
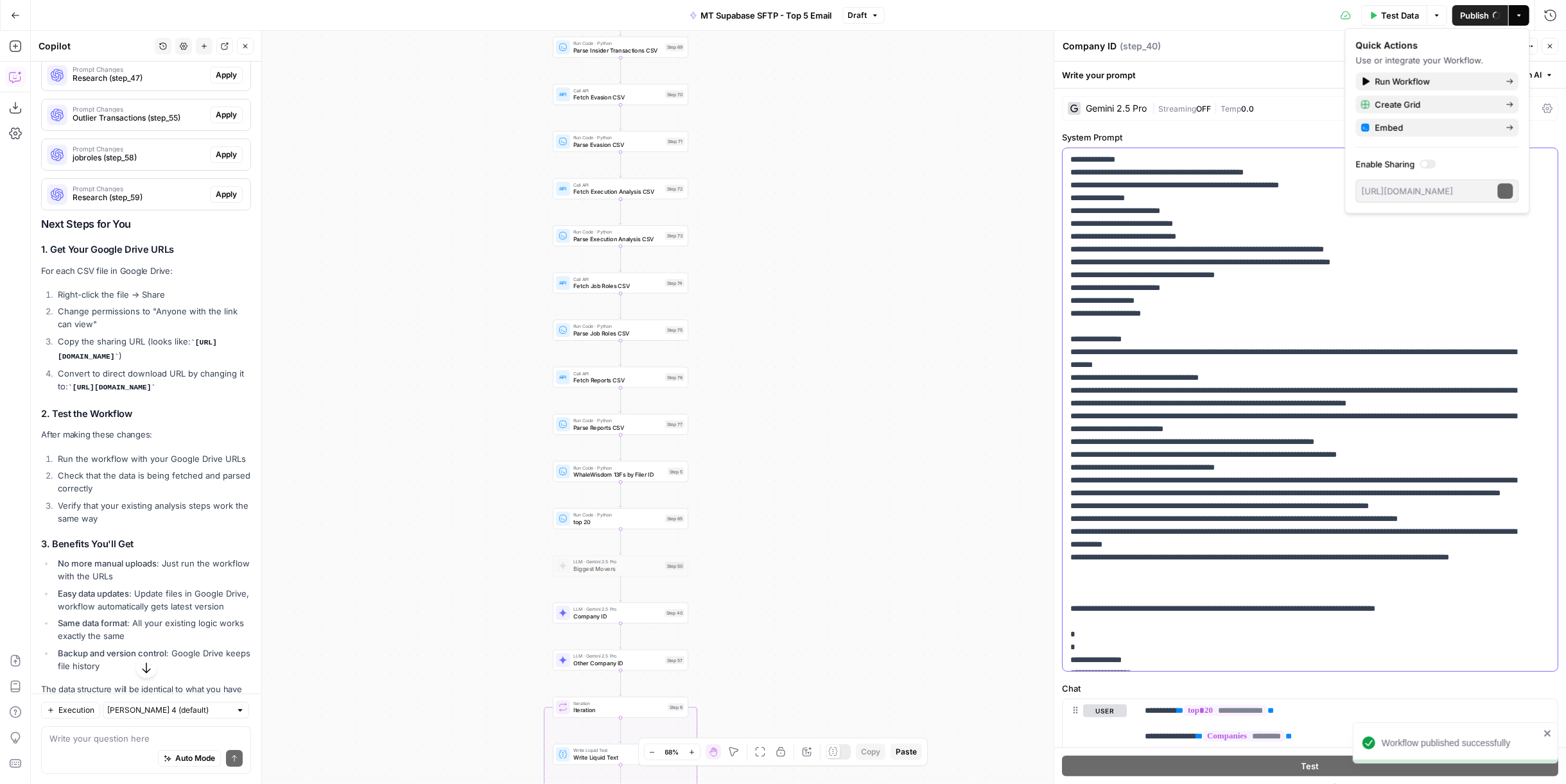
click at [1203, 306] on p "**********" at bounding box center [1300, 480] width 459 height 654
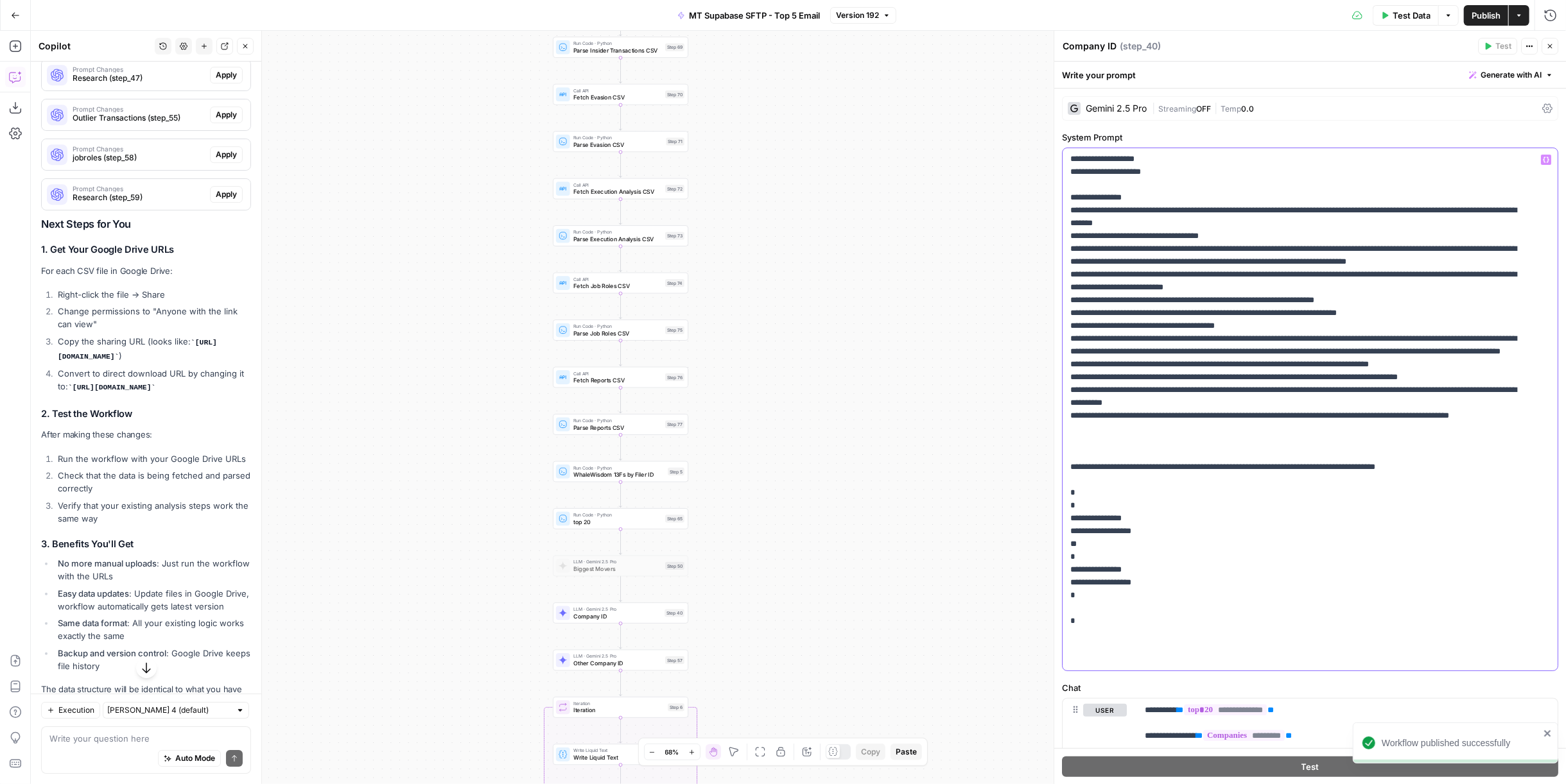
scroll to position [47, 0]
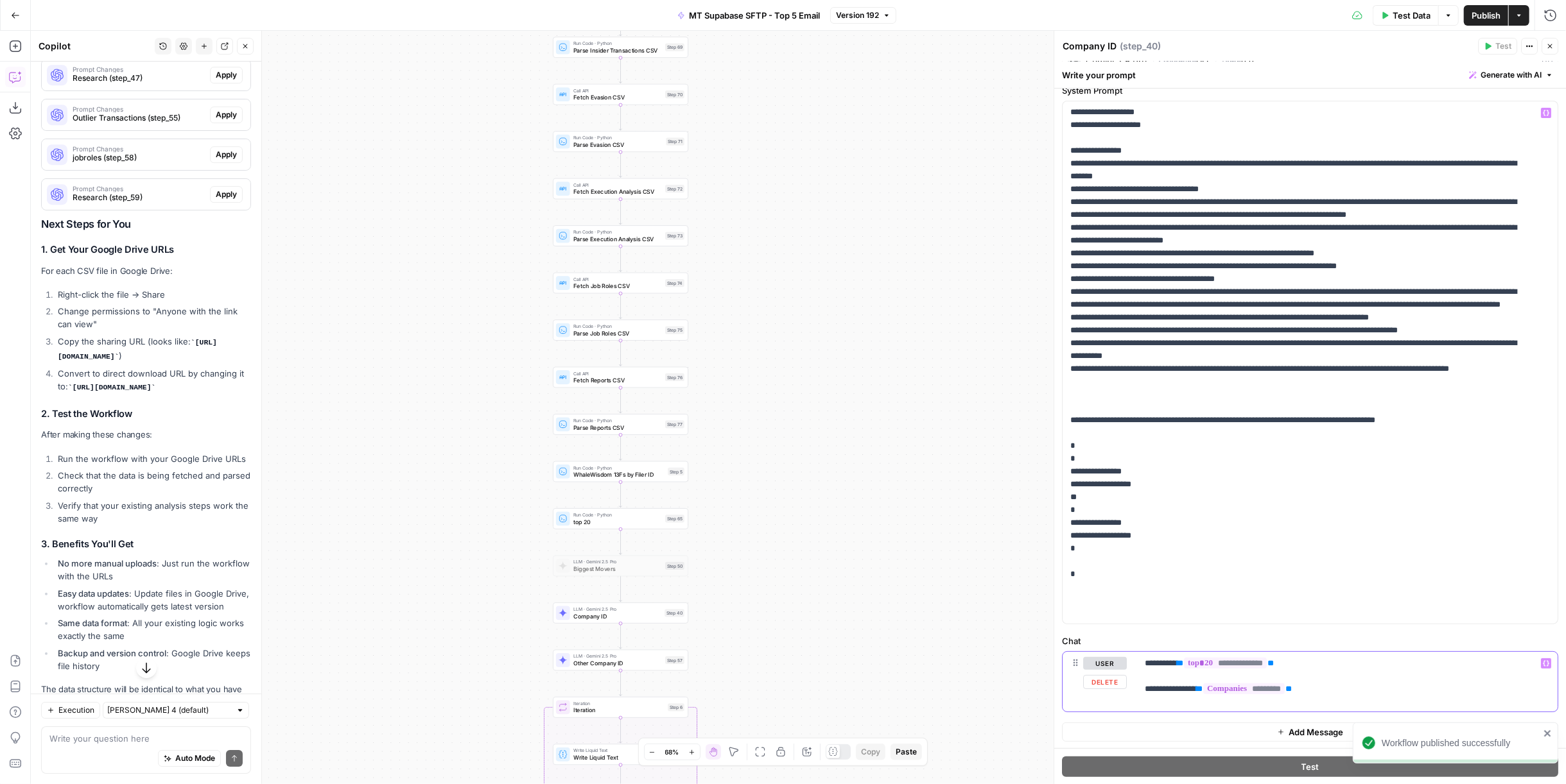
drag, startPoint x: 1347, startPoint y: 682, endPoint x: 1215, endPoint y: 687, distance: 132.1
click at [1215, 687] on p "**********" at bounding box center [1342, 676] width 395 height 38
drag, startPoint x: 1217, startPoint y: 687, endPoint x: 1370, endPoint y: 705, distance: 154.1
click at [1370, 705] on div "**********" at bounding box center [1348, 682] width 421 height 59
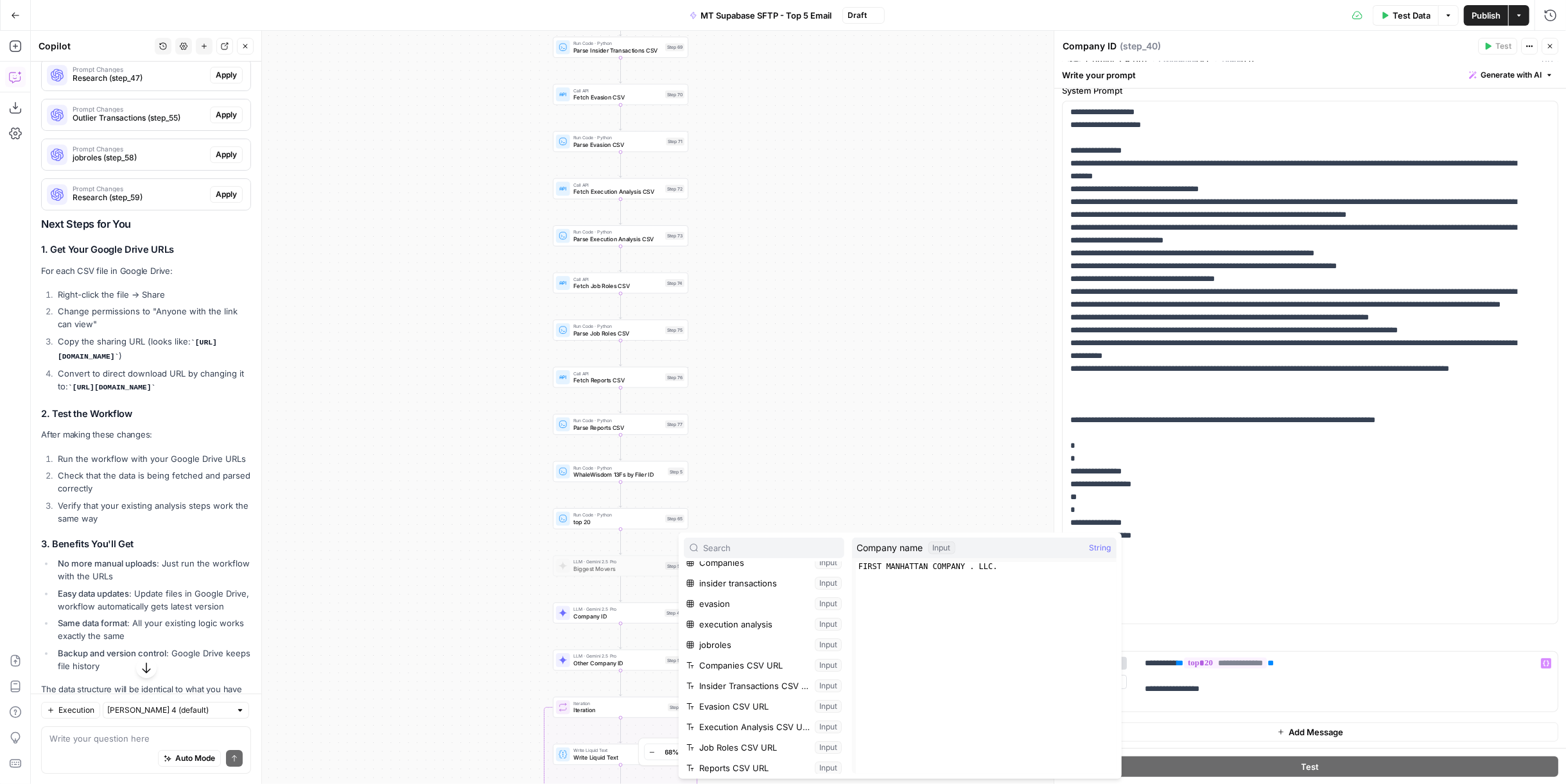
scroll to position [0, 0]
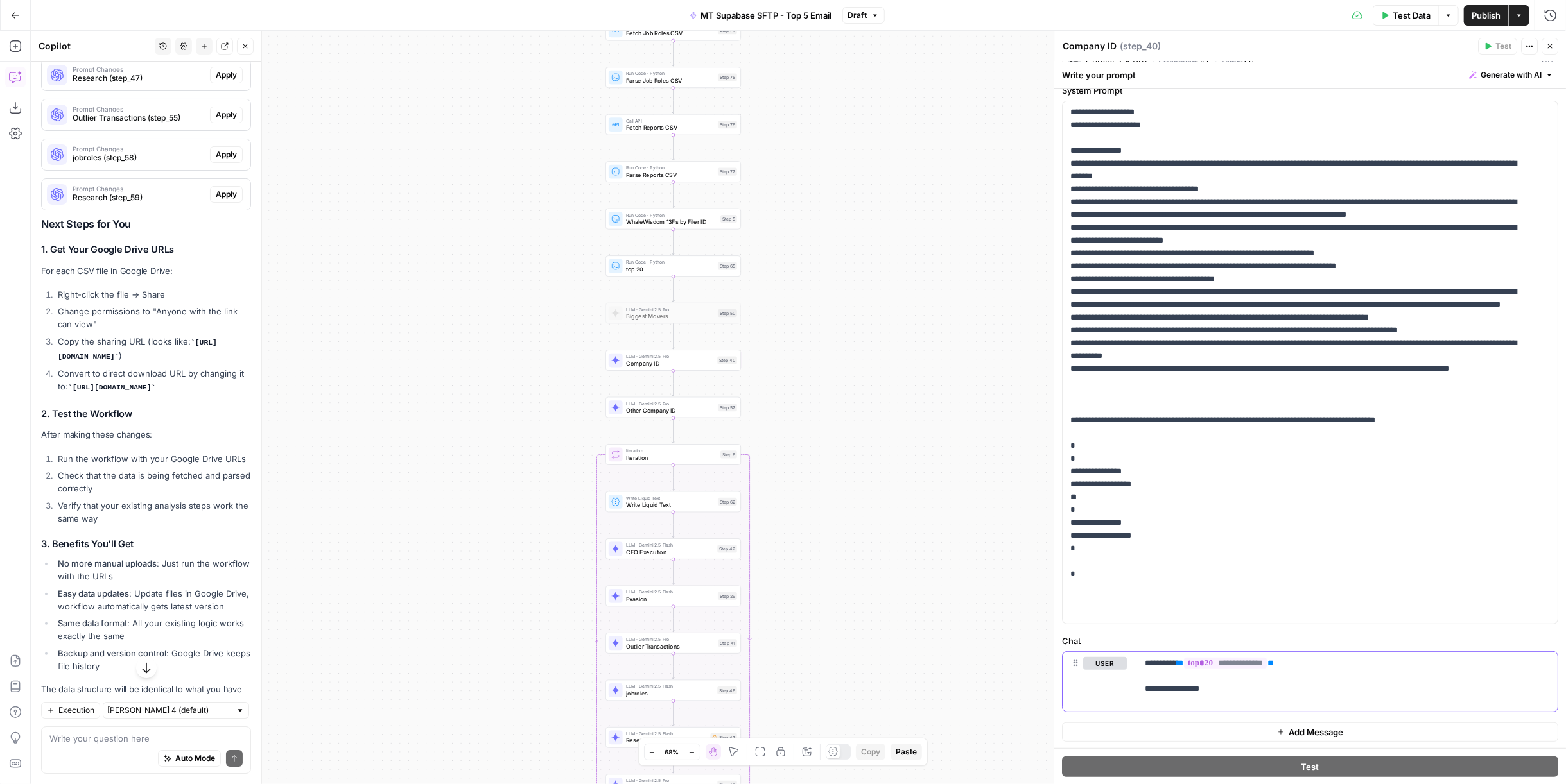
click at [1340, 695] on div "**********" at bounding box center [1348, 682] width 421 height 59
click at [1268, 691] on p "**********" at bounding box center [1342, 676] width 395 height 38
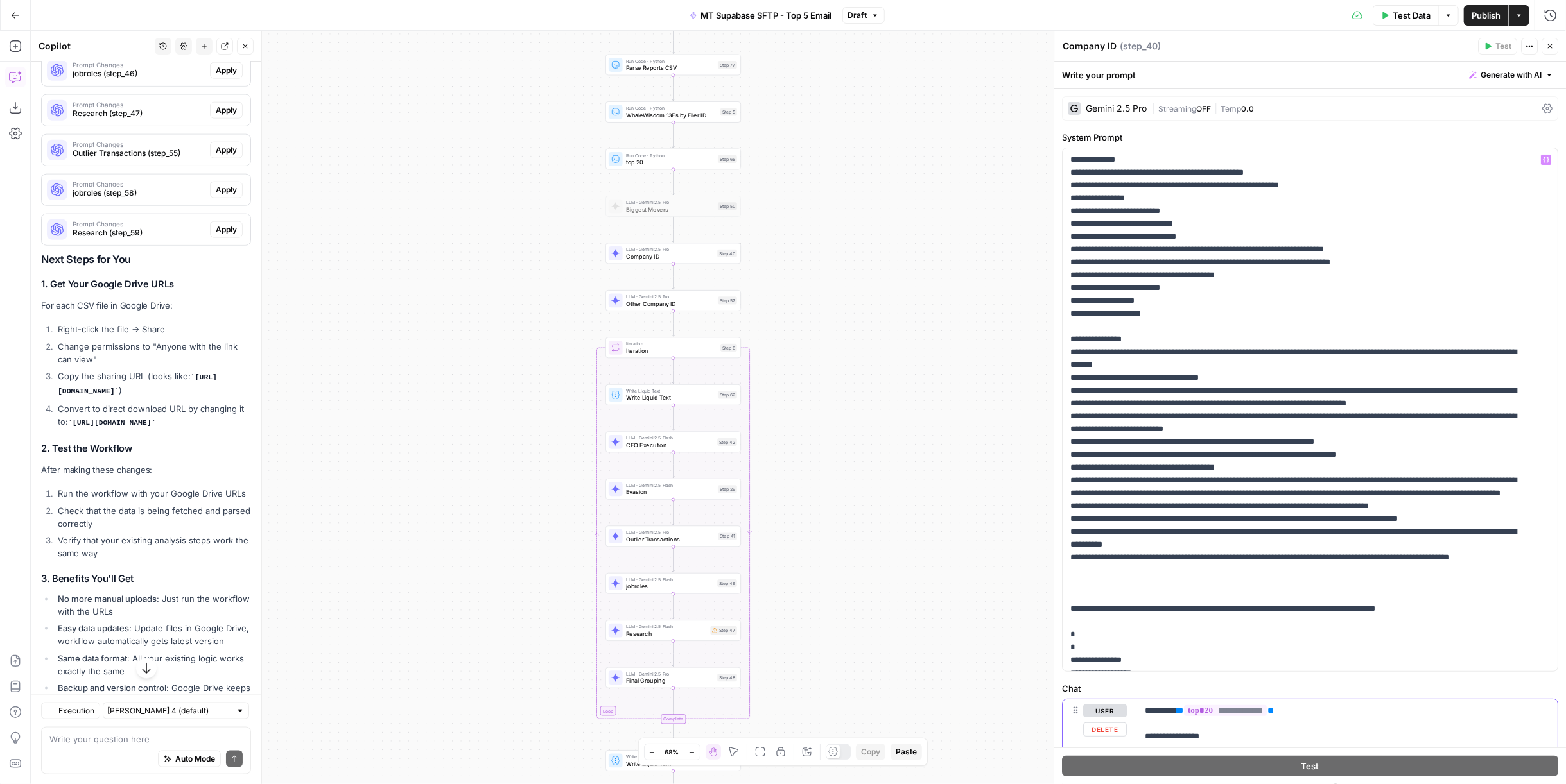
scroll to position [14227, 0]
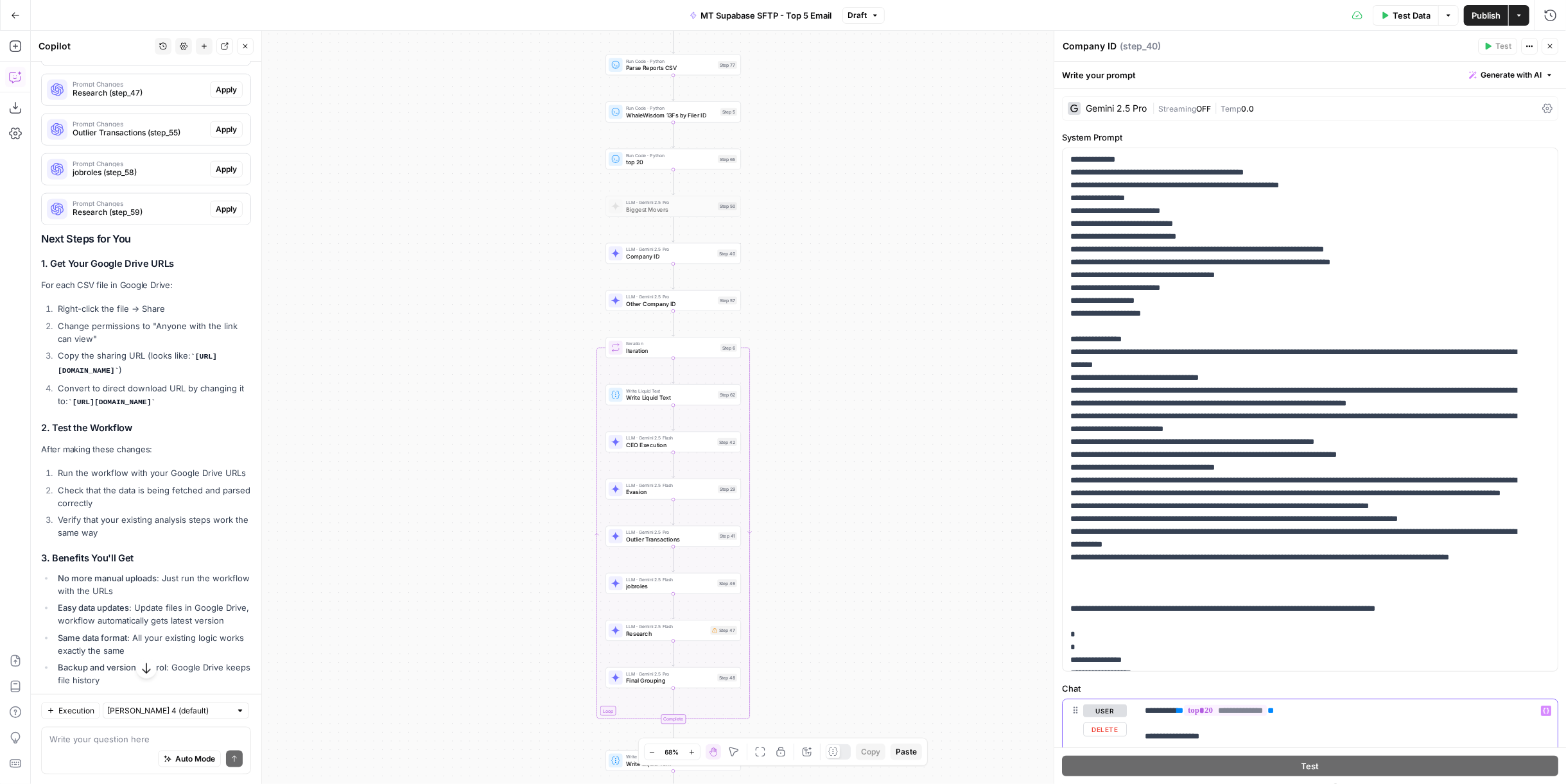
click at [1276, 730] on p "**********" at bounding box center [1342, 723] width 395 height 38
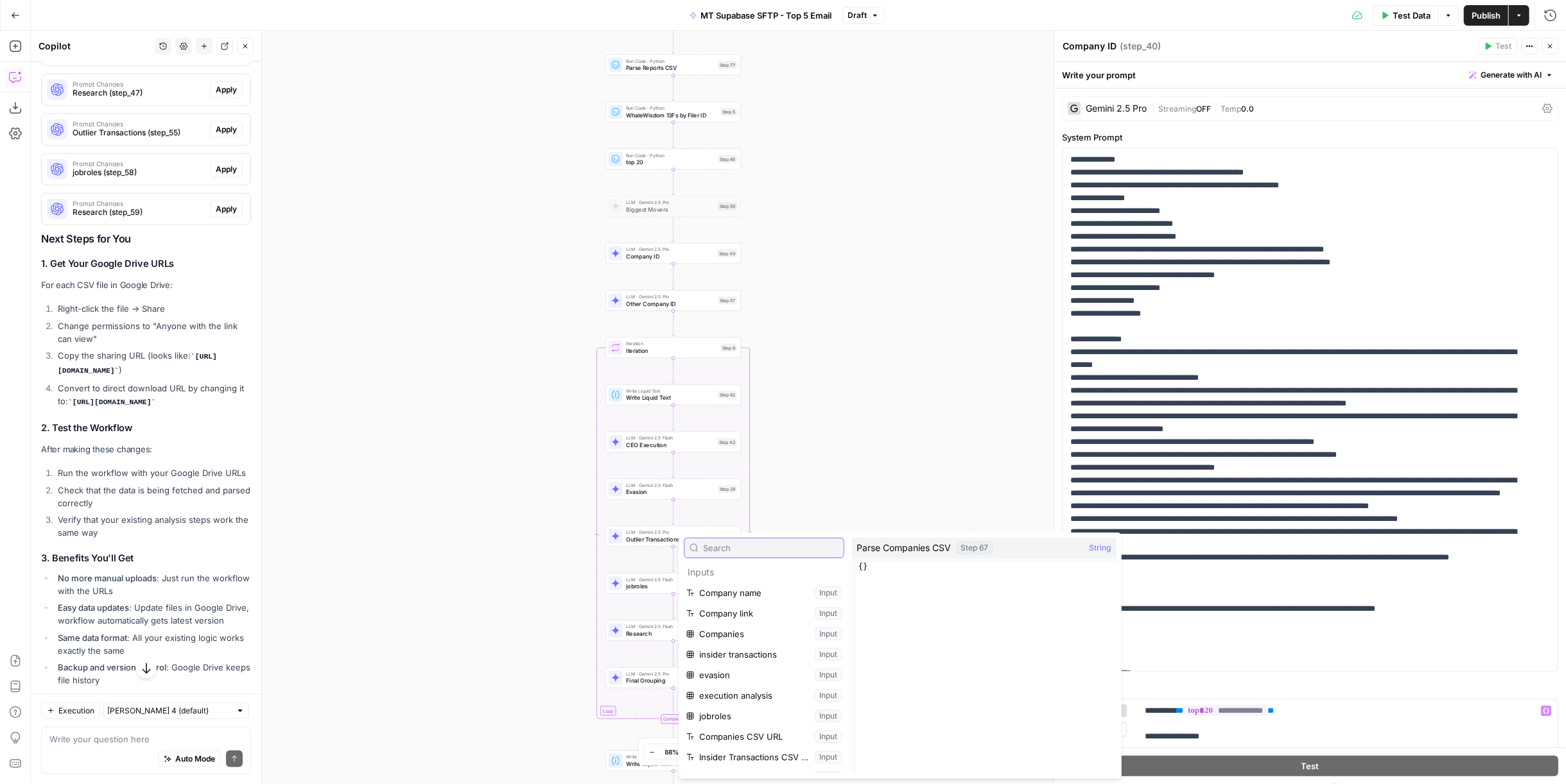
scroll to position [213, 0]
click at [739, 689] on button "Select variable Parse Companies CSV" at bounding box center [764, 687] width 160 height 21
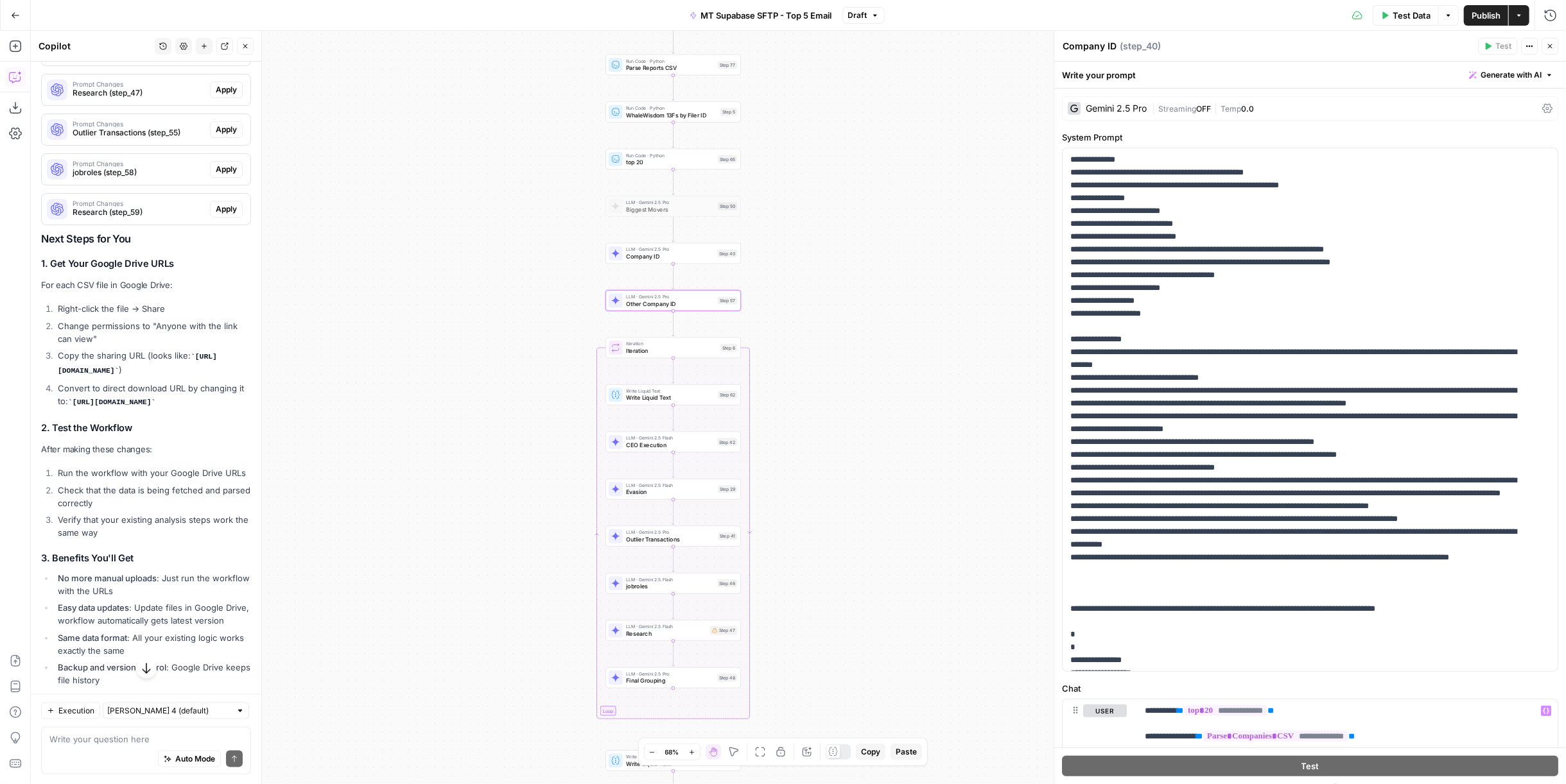
click at [708, 303] on span "Other Company ID" at bounding box center [669, 303] width 87 height 9
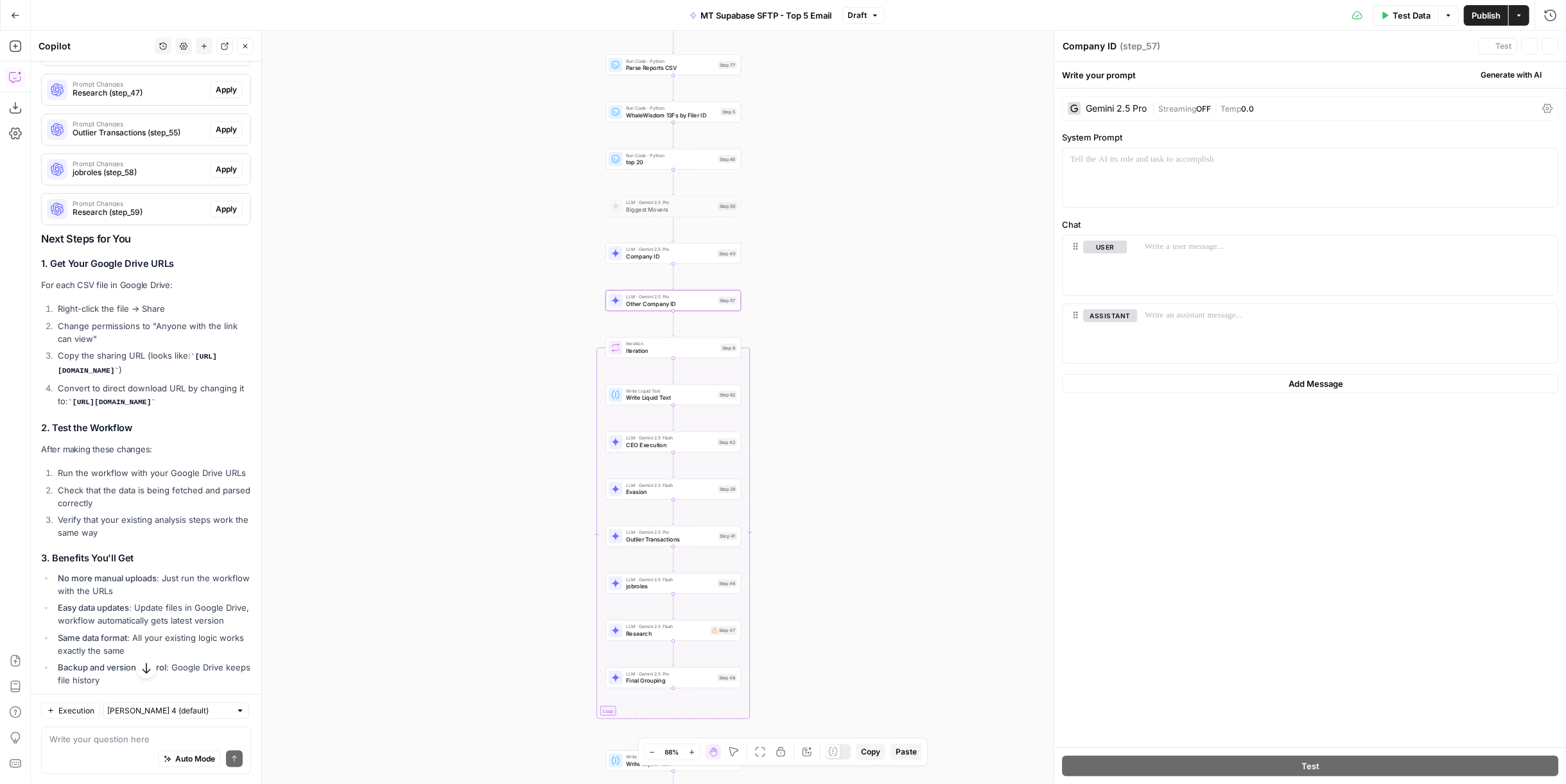
click at [708, 303] on span "Other Company ID" at bounding box center [669, 303] width 87 height 9
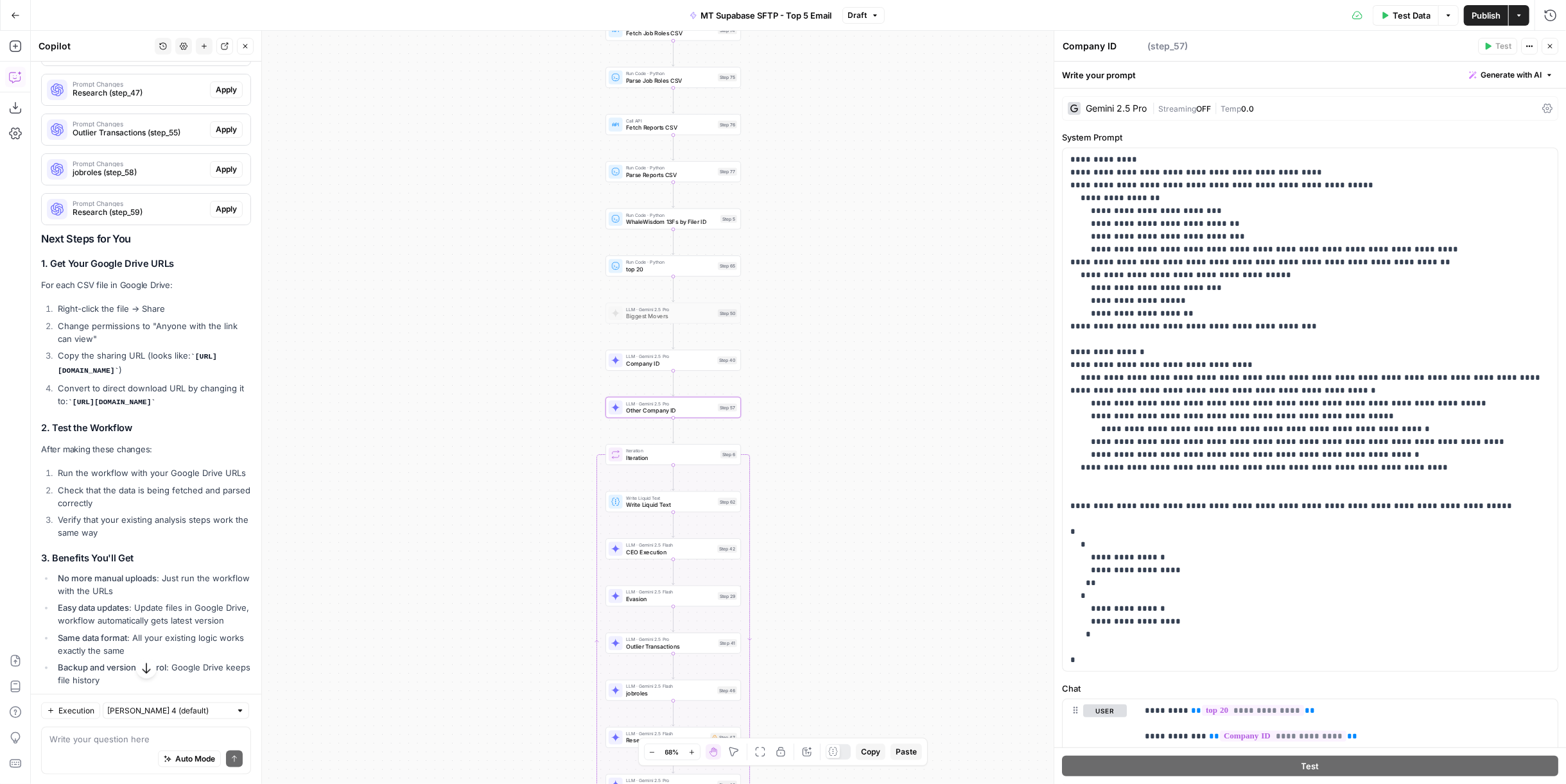
type textarea "Other Company ID"
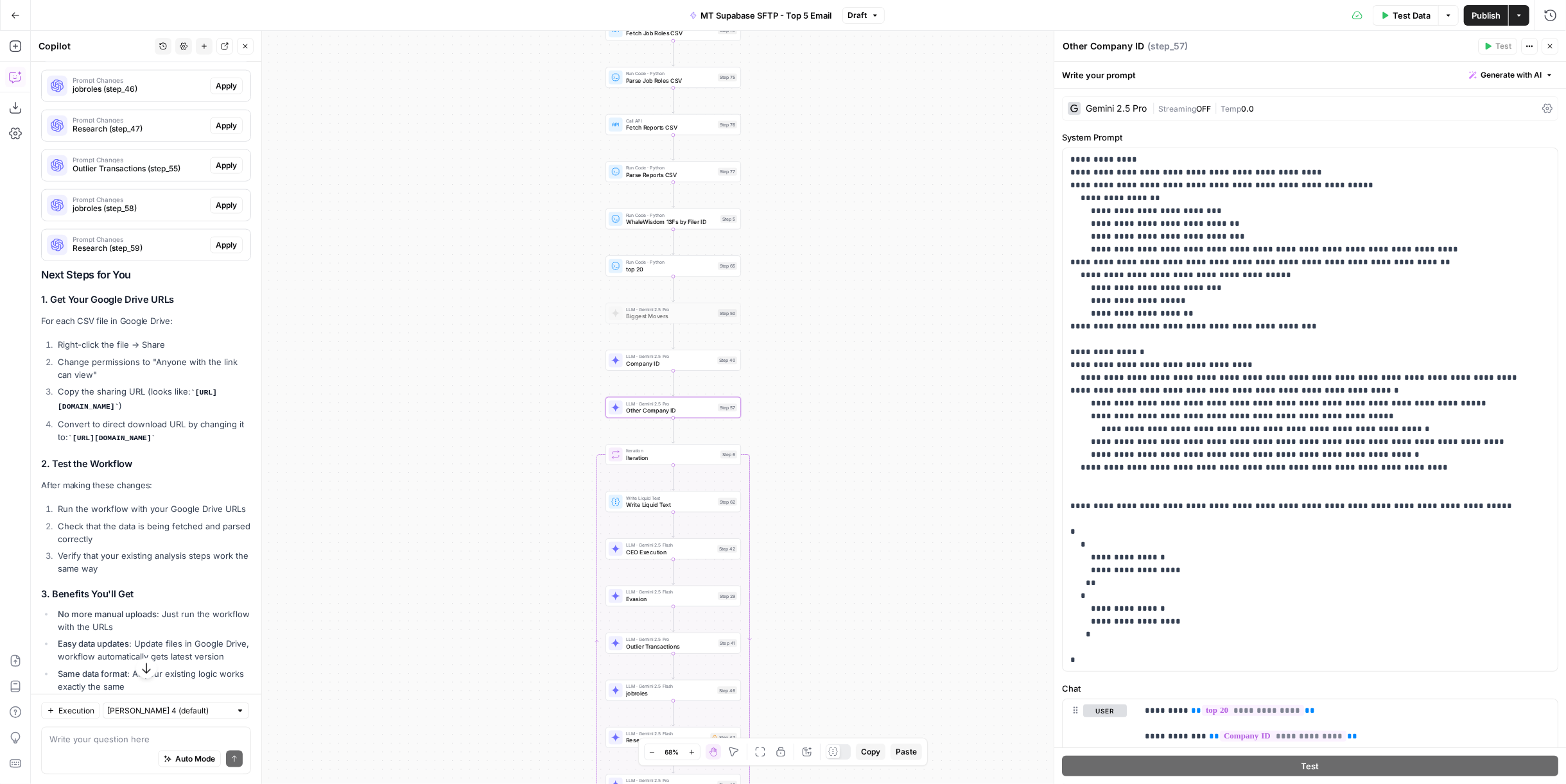
scroll to position [0, 402]
click at [1366, 743] on p "**********" at bounding box center [1342, 736] width 395 height 64
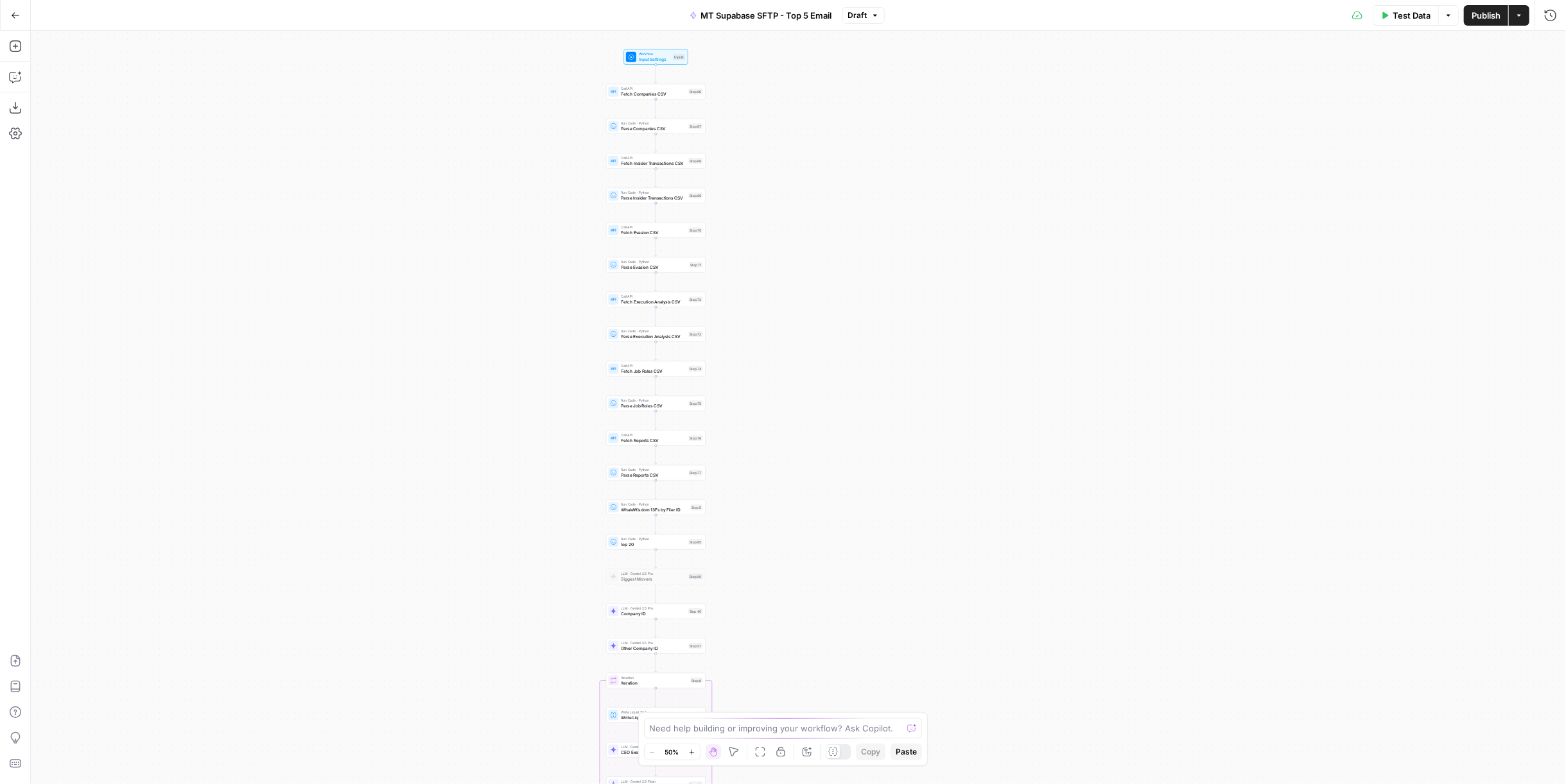
drag, startPoint x: 1000, startPoint y: 197, endPoint x: 856, endPoint y: 431, distance: 274.8
click at [856, 431] on div "Workflow Input Settings Inputs Call API Fetch Companies CSV Step 66 Run Code · …" at bounding box center [798, 407] width 1536 height 754
click at [16, 68] on button "Copilot" at bounding box center [15, 77] width 21 height 21
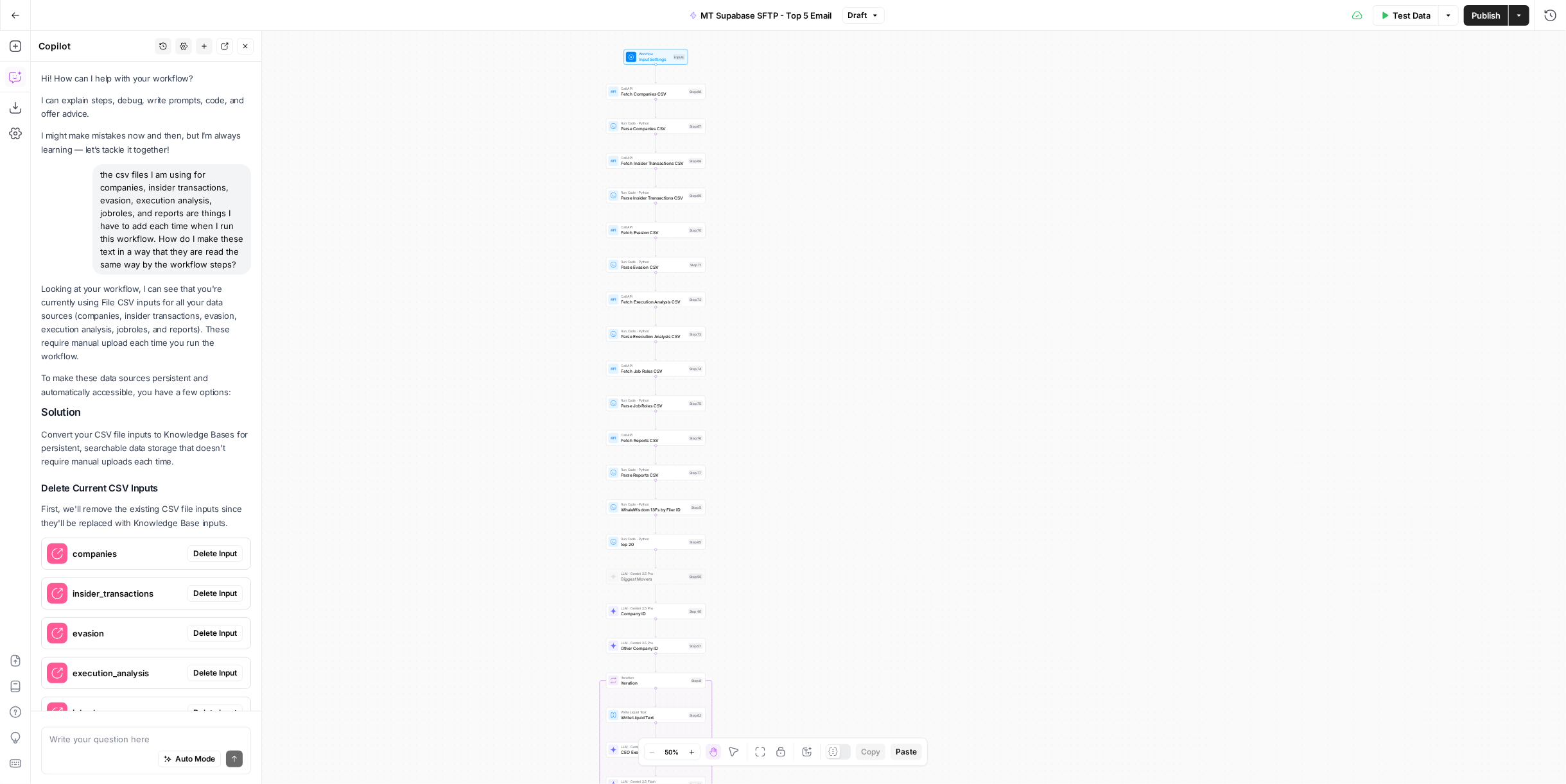
scroll to position [14663, 0]
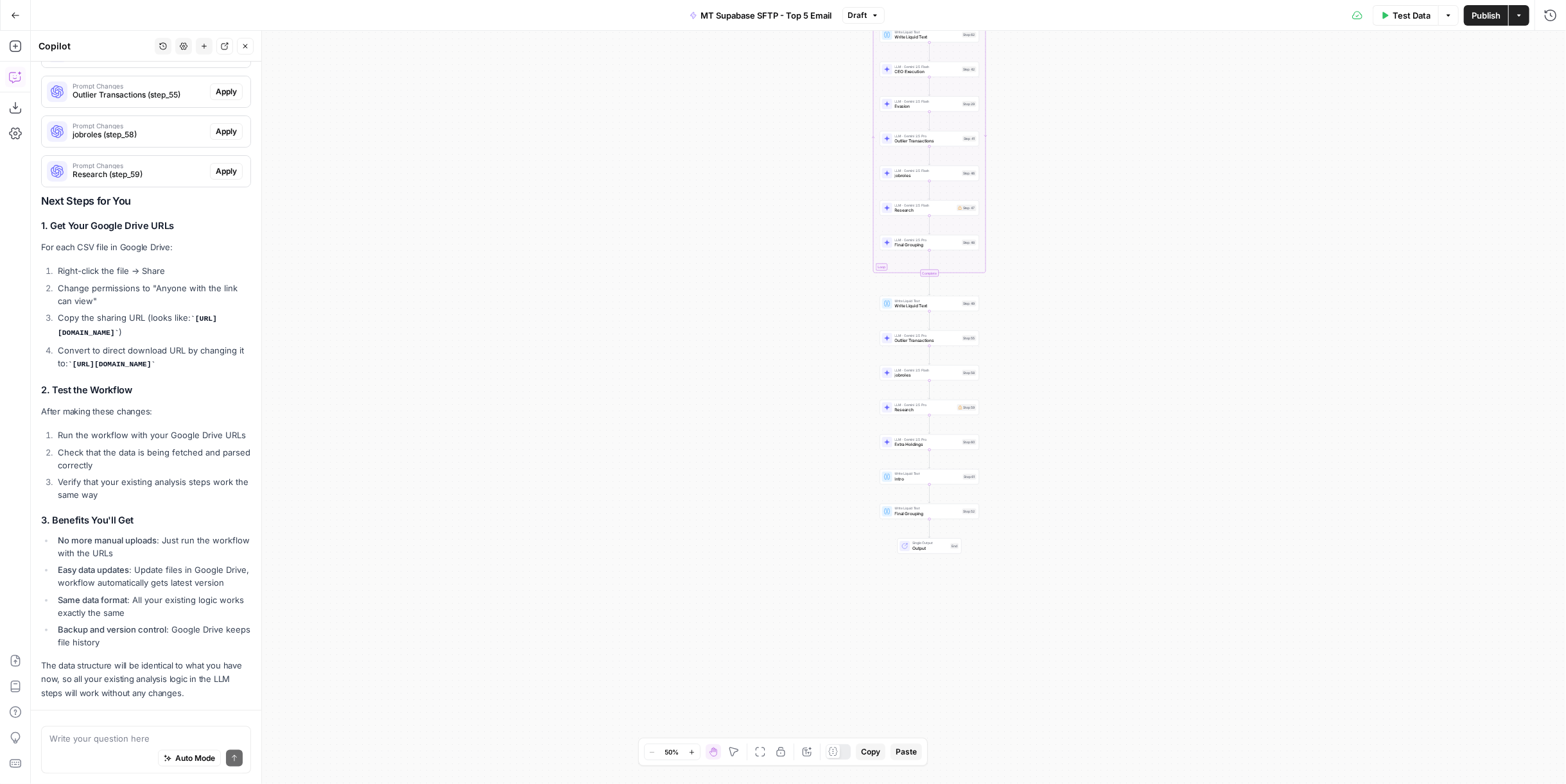
click at [1008, 376] on div "Workflow Input Settings Inputs Call API Fetch Companies CSV Step 66 Run Code · …" at bounding box center [798, 407] width 1536 height 754
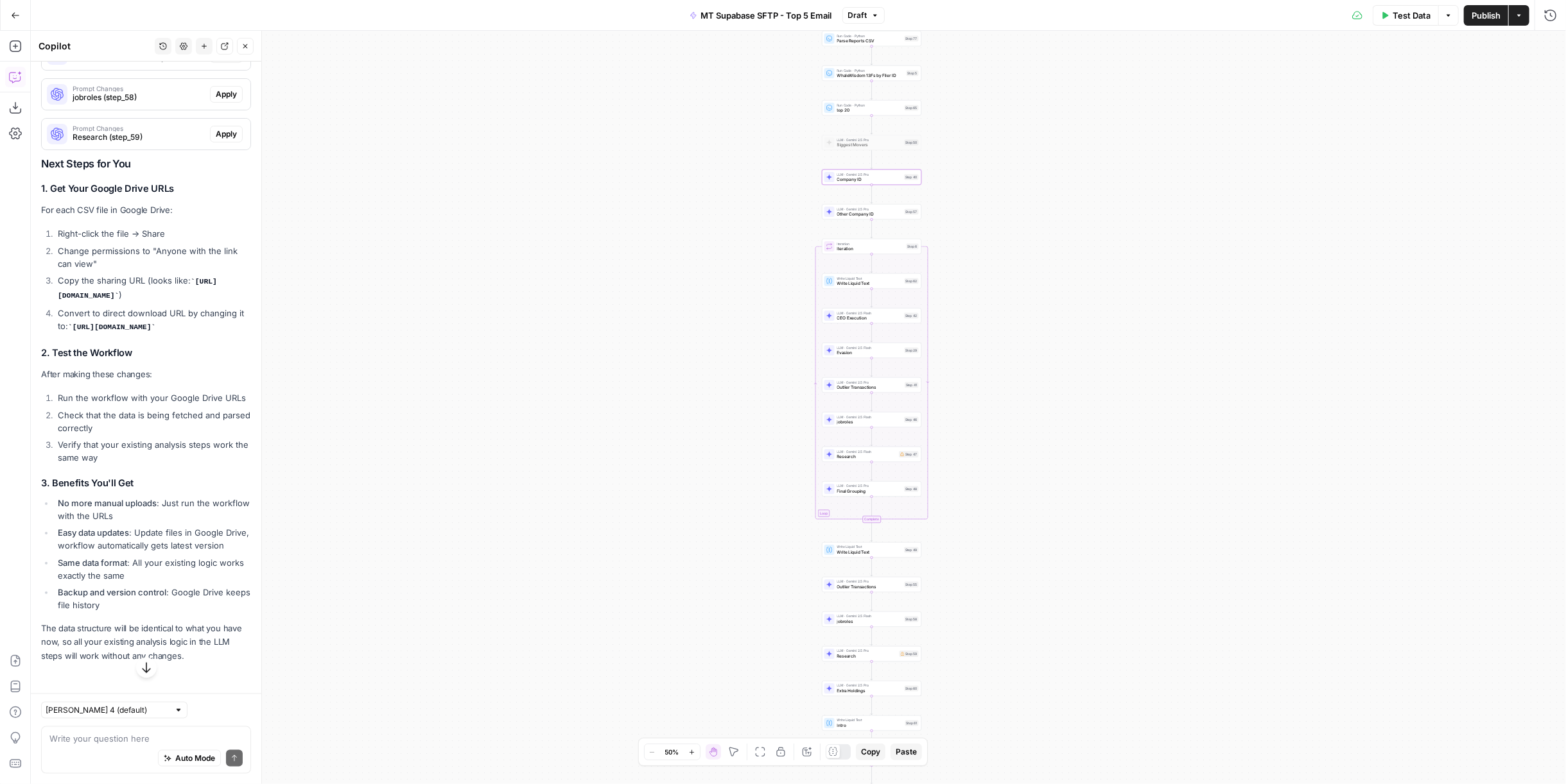
click at [875, 177] on span "Company ID" at bounding box center [870, 180] width 65 height 7
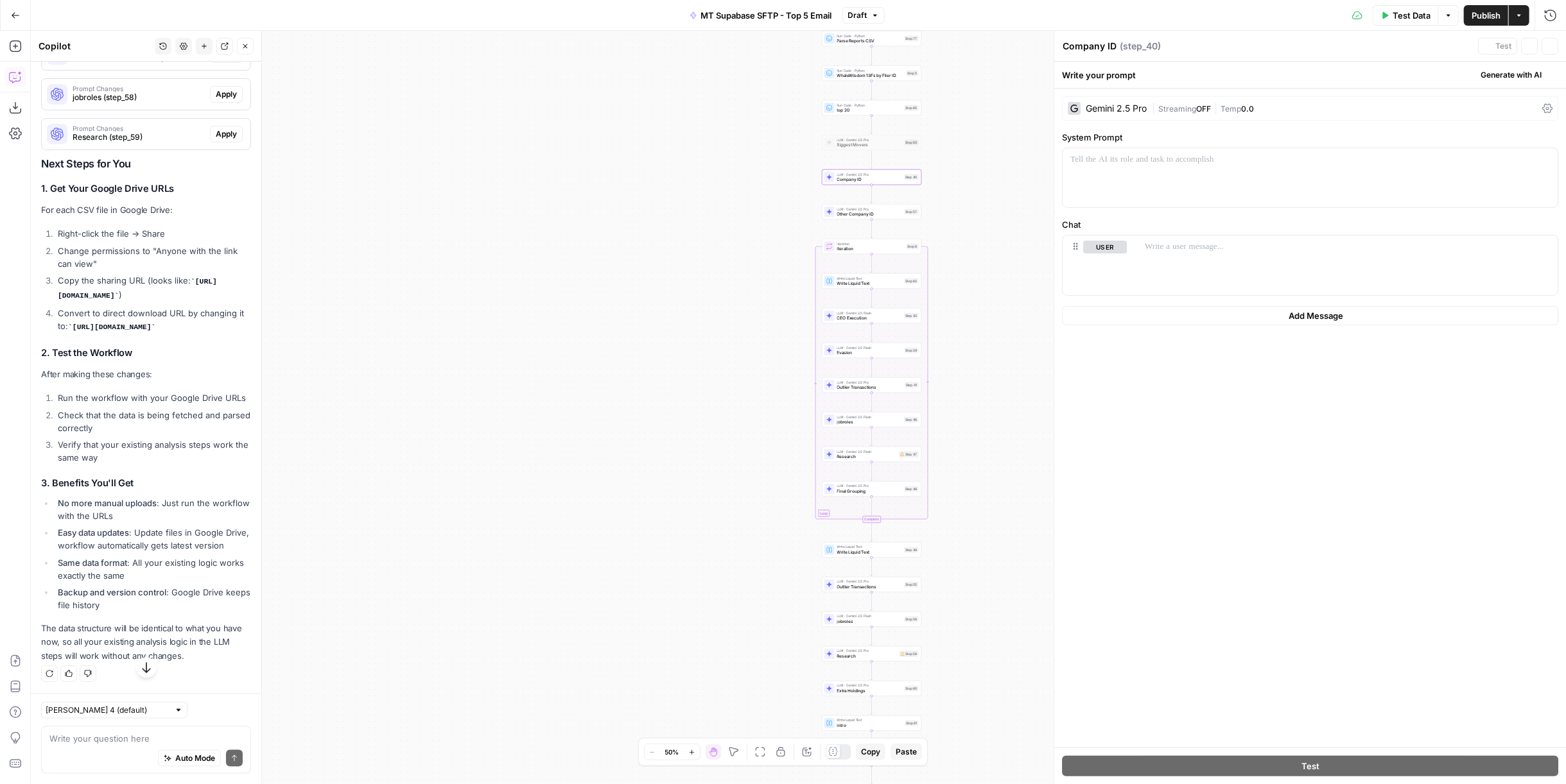
scroll to position [14236, 0]
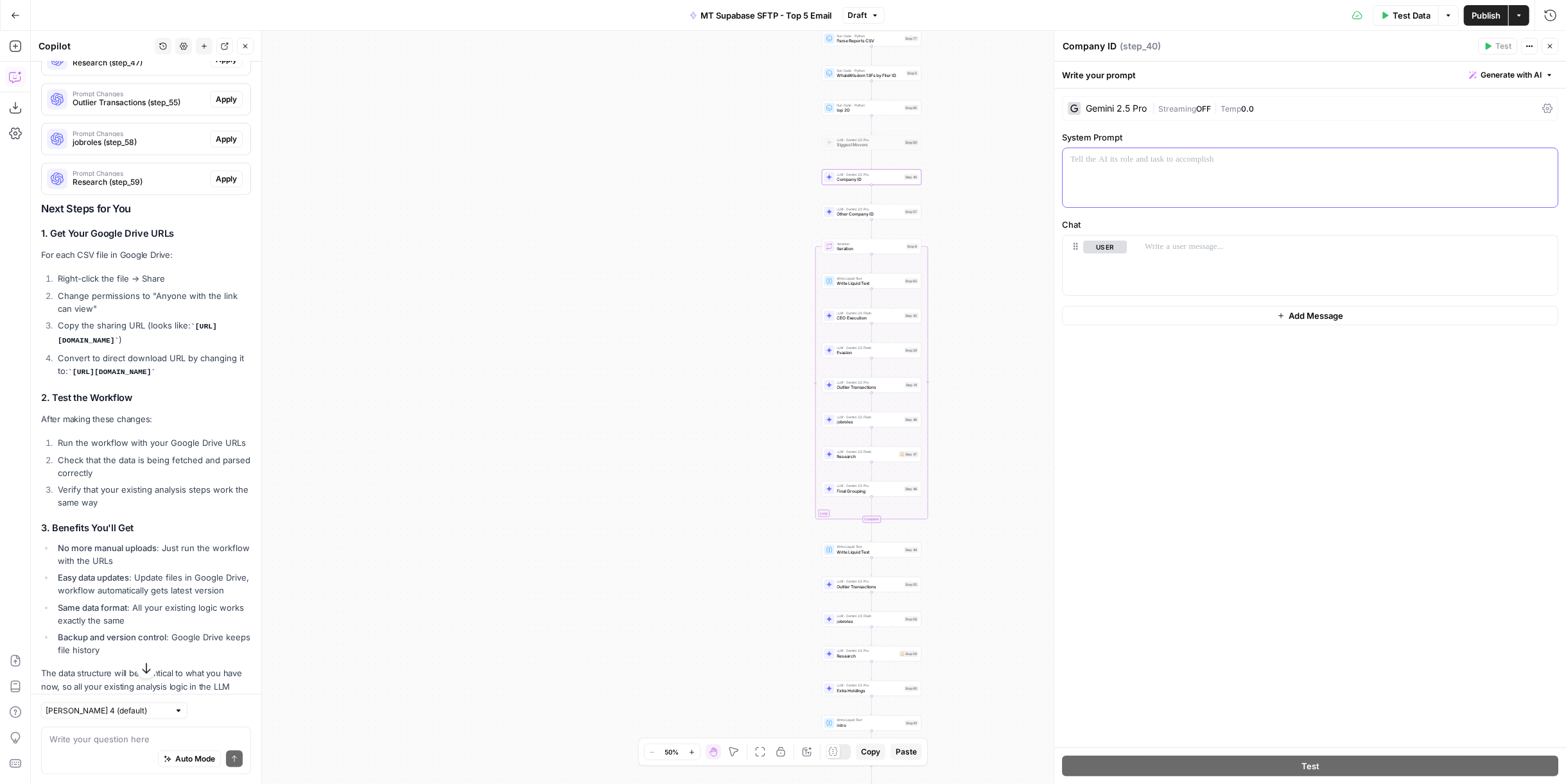
click at [1276, 168] on div at bounding box center [1310, 178] width 495 height 59
click at [1318, 117] on div "Gemini 2.5 Pro | Streaming OFF | Temp 0.0" at bounding box center [1309, 108] width 496 height 25
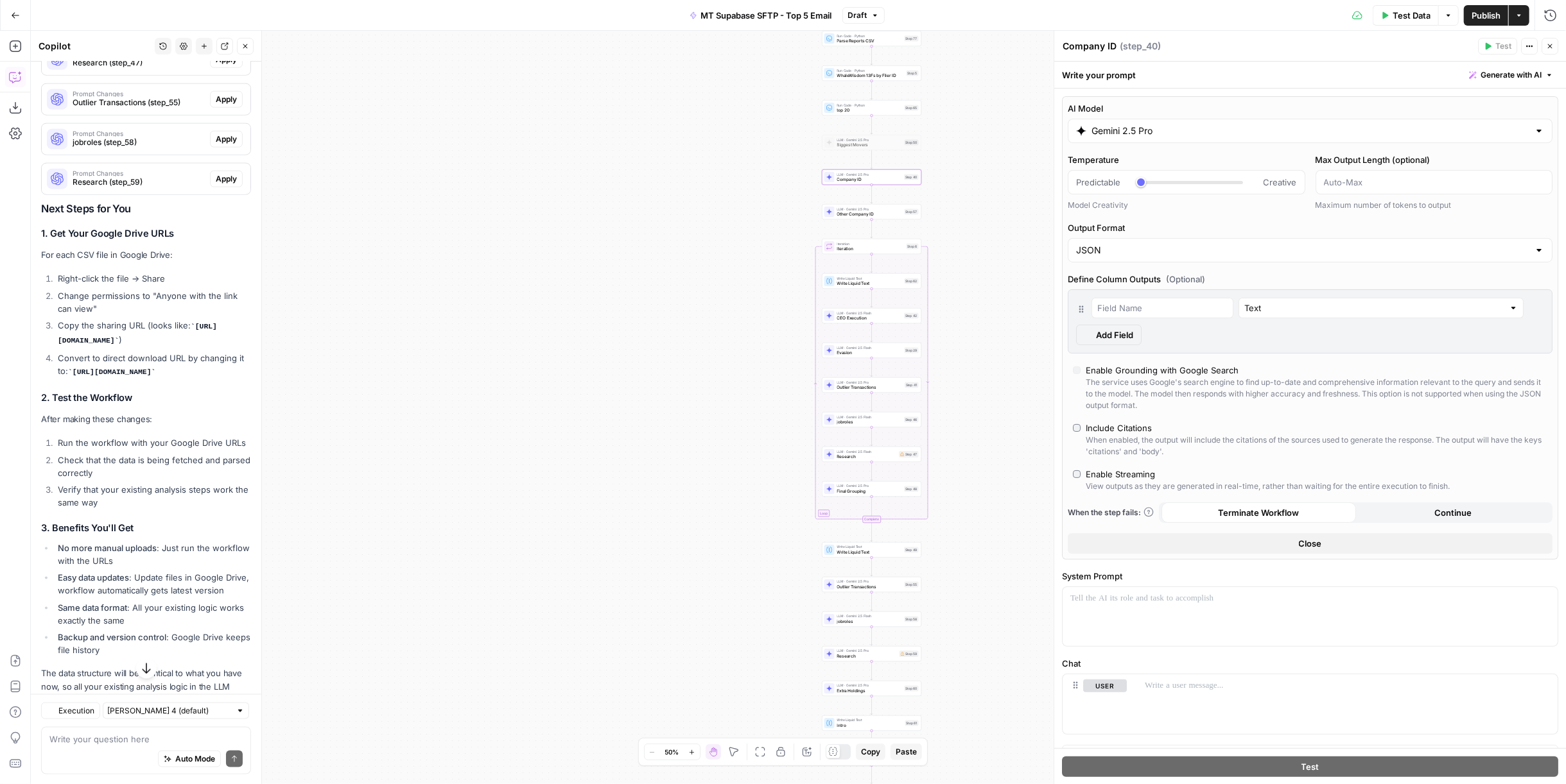
click at [1549, 49] on icon "button" at bounding box center [1550, 46] width 8 height 8
click at [1549, 49] on div "Workflow Input Settings Inputs Call API Fetch Companies CSV Step 66 Run Code · …" at bounding box center [798, 407] width 1536 height 754
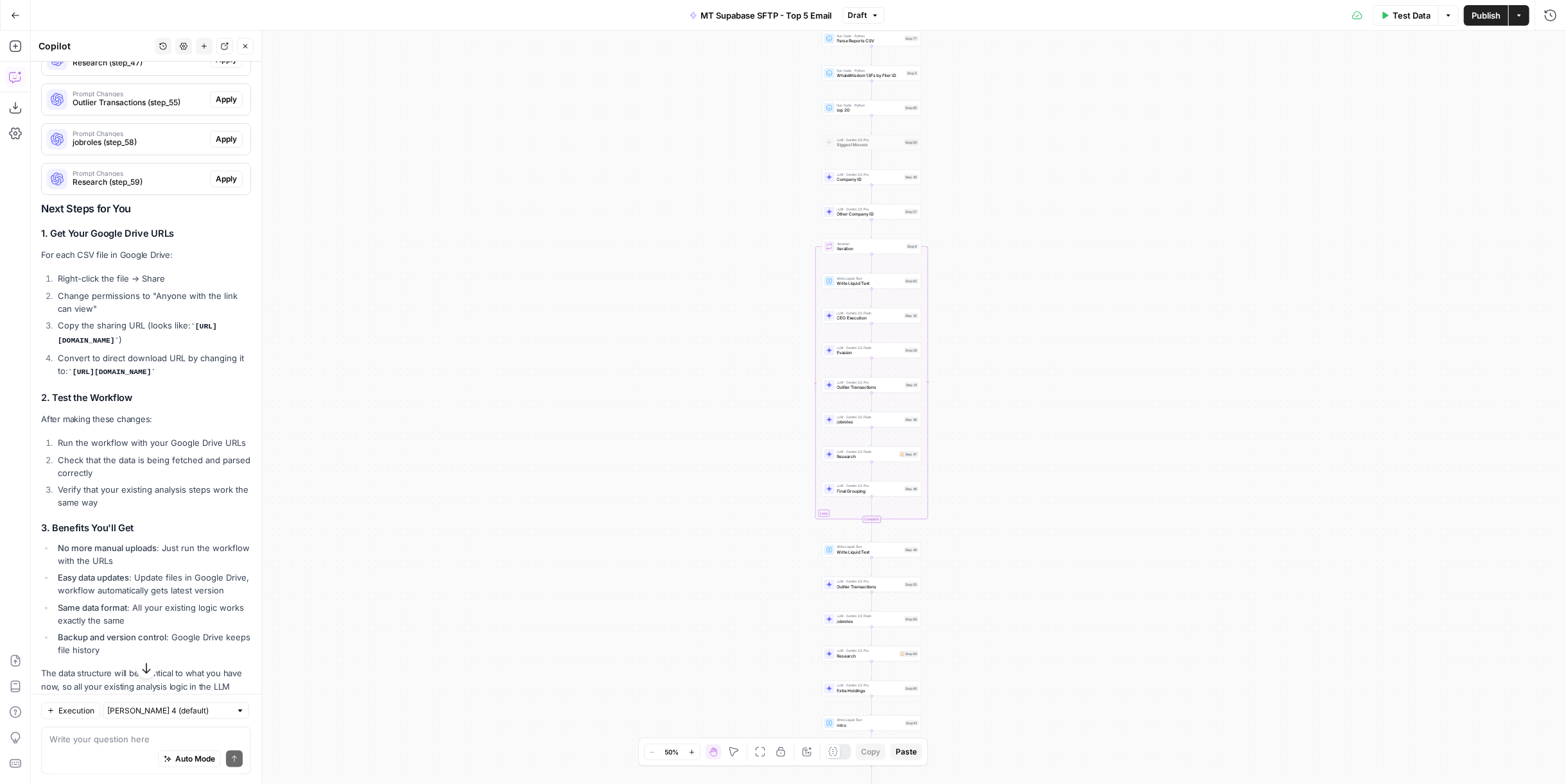
click at [884, 177] on span "Company ID" at bounding box center [870, 180] width 65 height 7
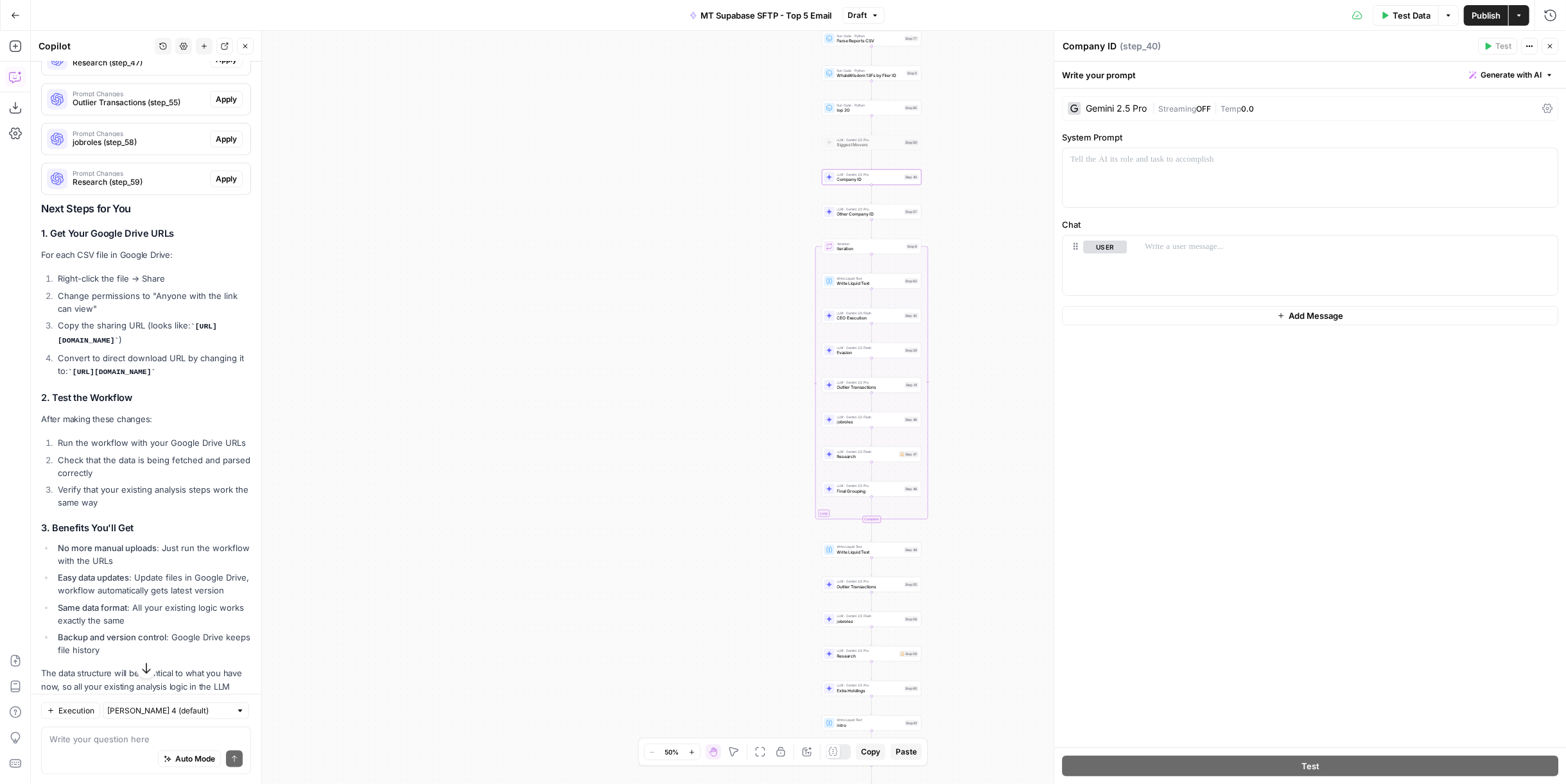
click at [1445, 16] on icon "button" at bounding box center [1448, 16] width 8 height 8
click at [1400, 16] on span "Test Data" at bounding box center [1412, 15] width 38 height 13
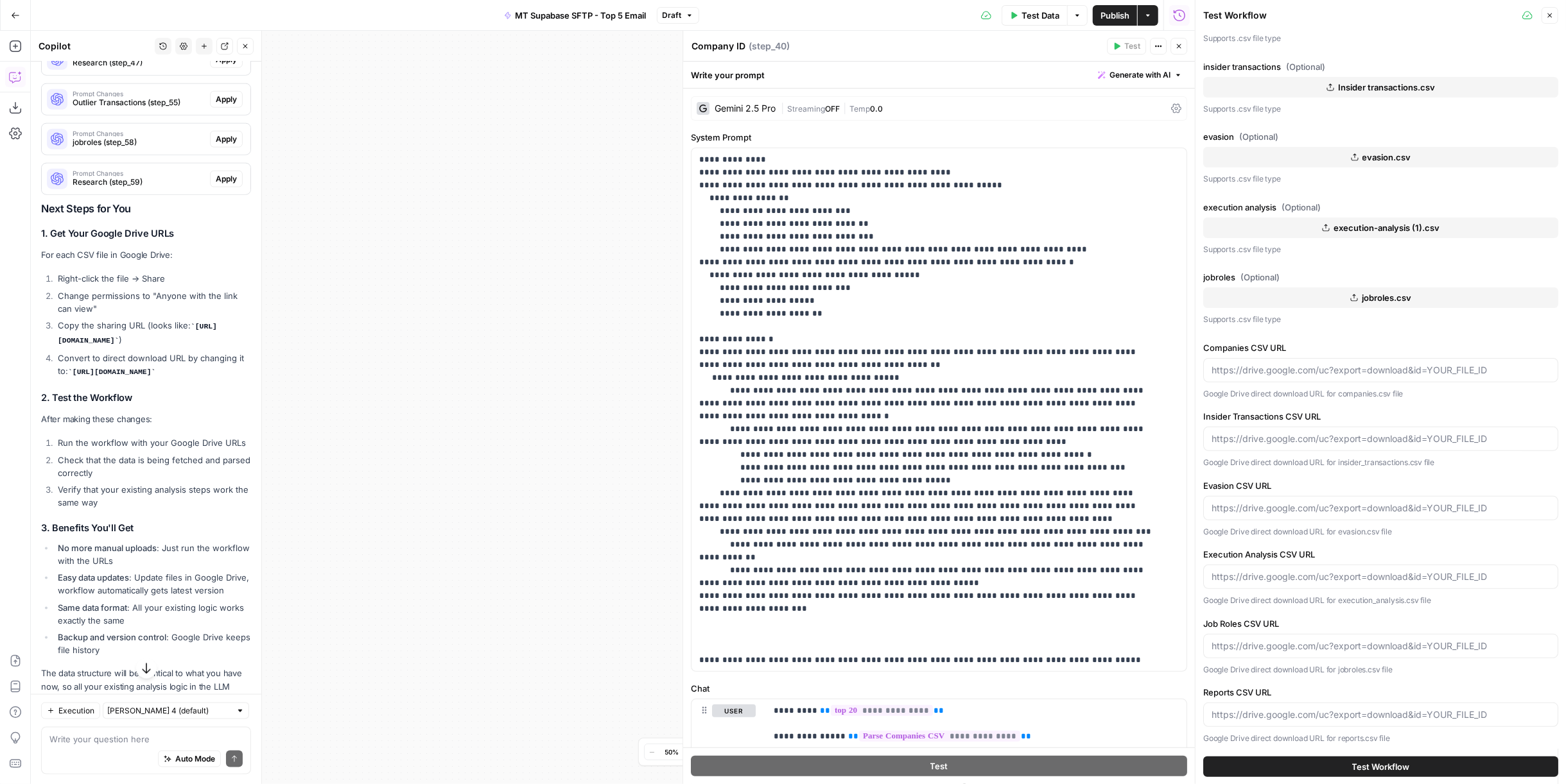
scroll to position [0, 0]
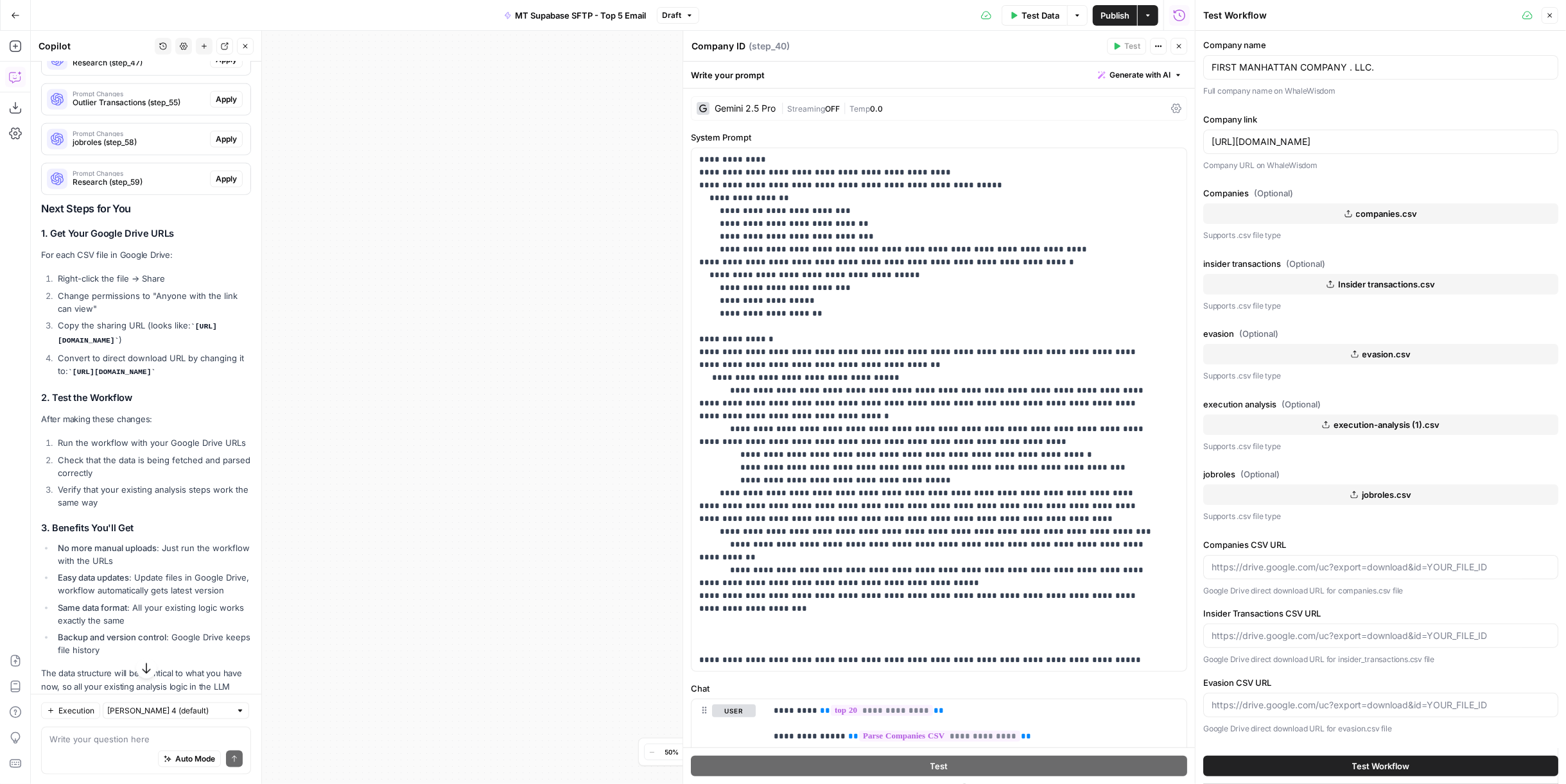
click at [1555, 16] on button "Close" at bounding box center [1549, 15] width 17 height 17
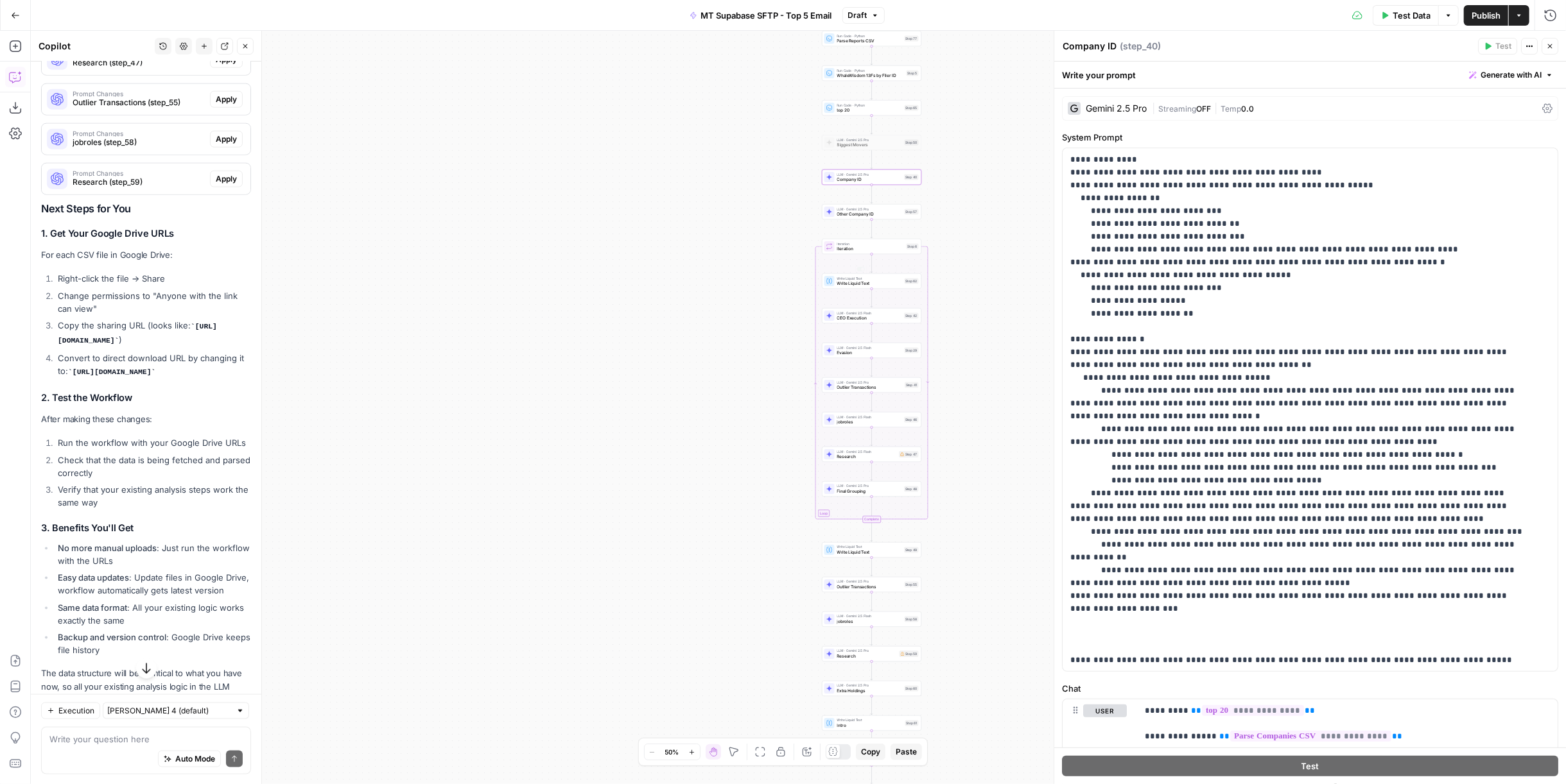
scroll to position [141, 0]
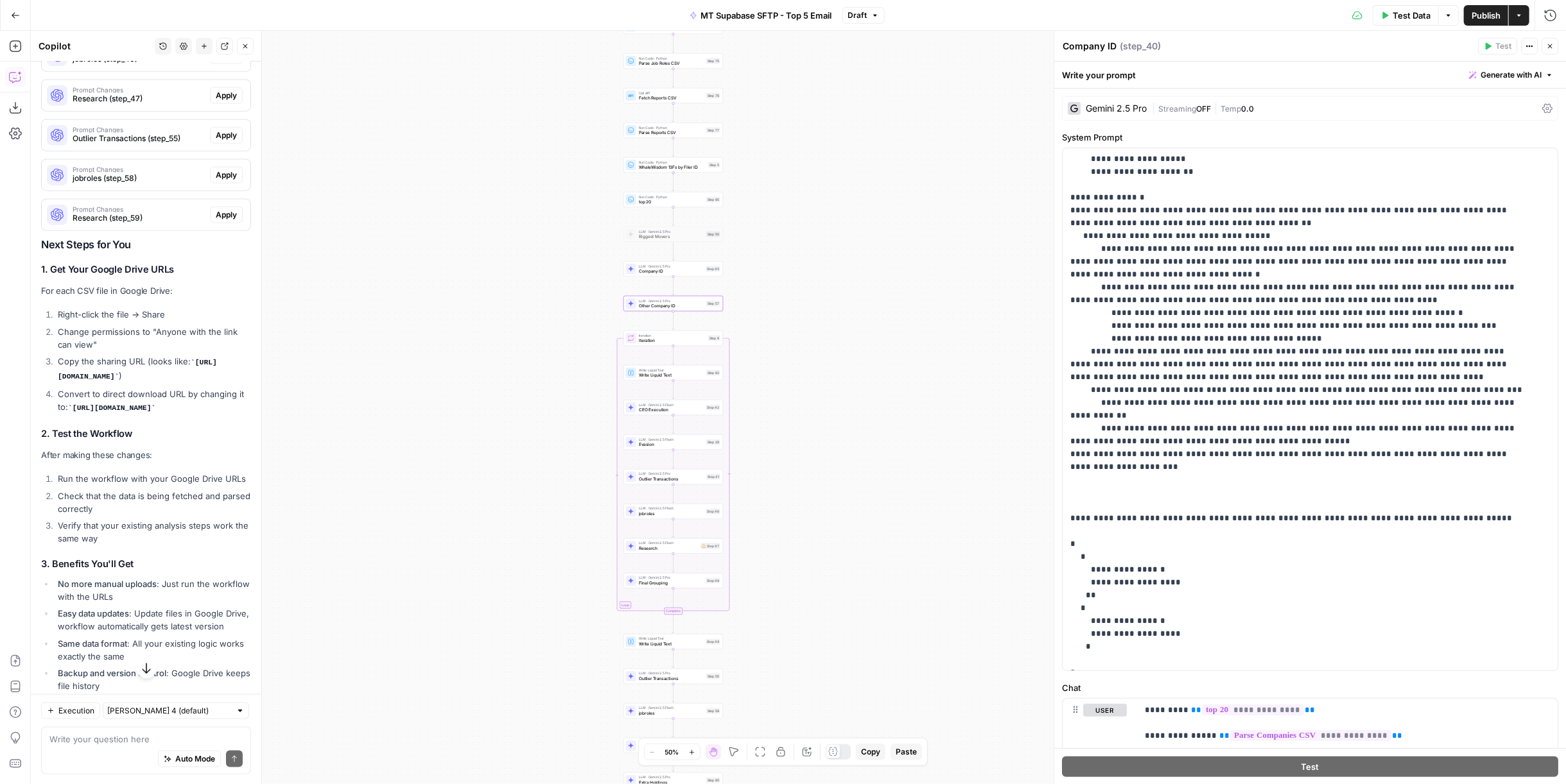
scroll to position [0, 402]
click at [682, 304] on span "Other Company ID" at bounding box center [671, 306] width 65 height 7
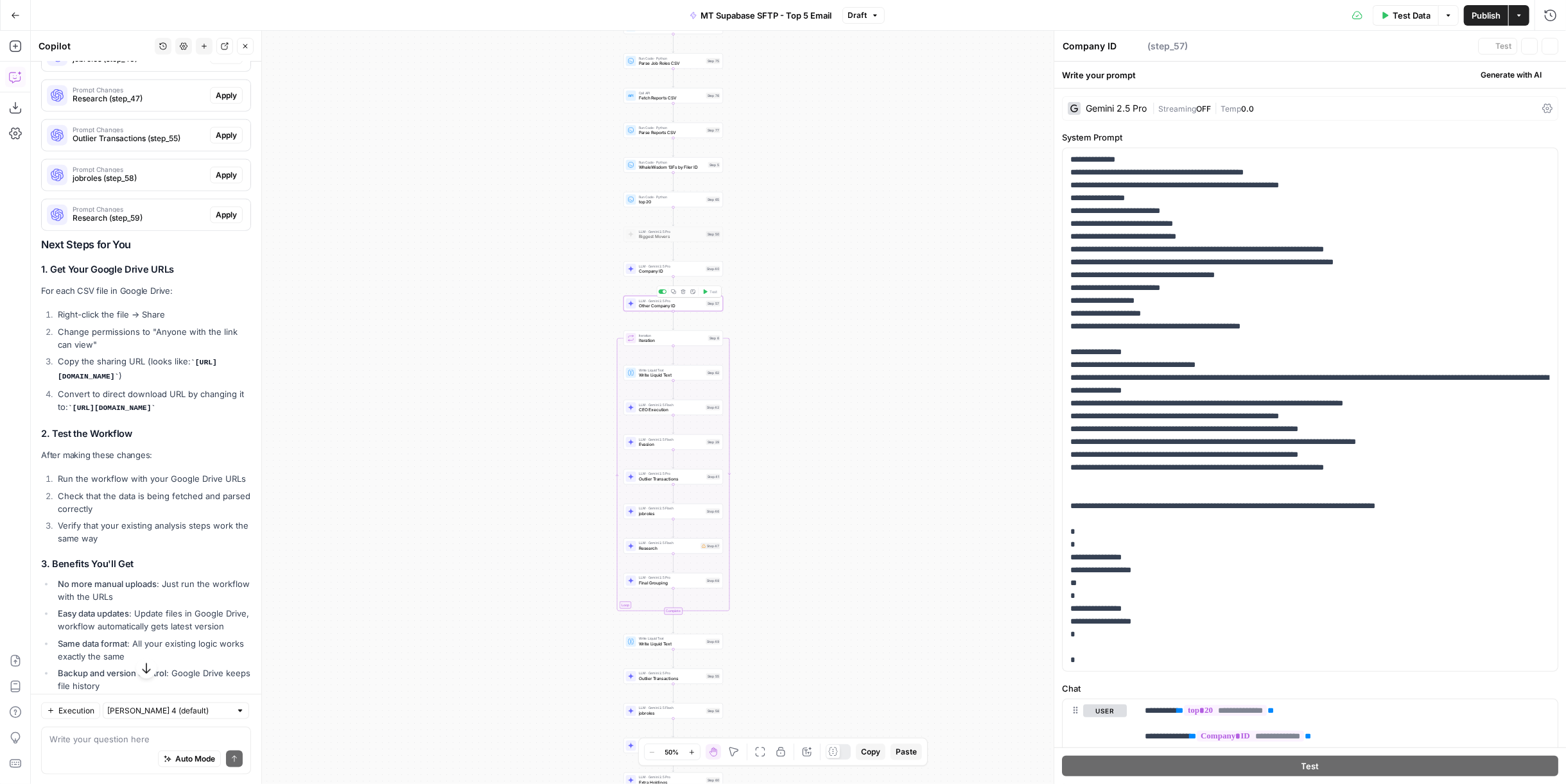
type textarea "Other Company ID"
drag, startPoint x: 1362, startPoint y: 735, endPoint x: 1189, endPoint y: 737, distance: 173.0
click at [1189, 737] on p "**********" at bounding box center [1342, 736] width 395 height 64
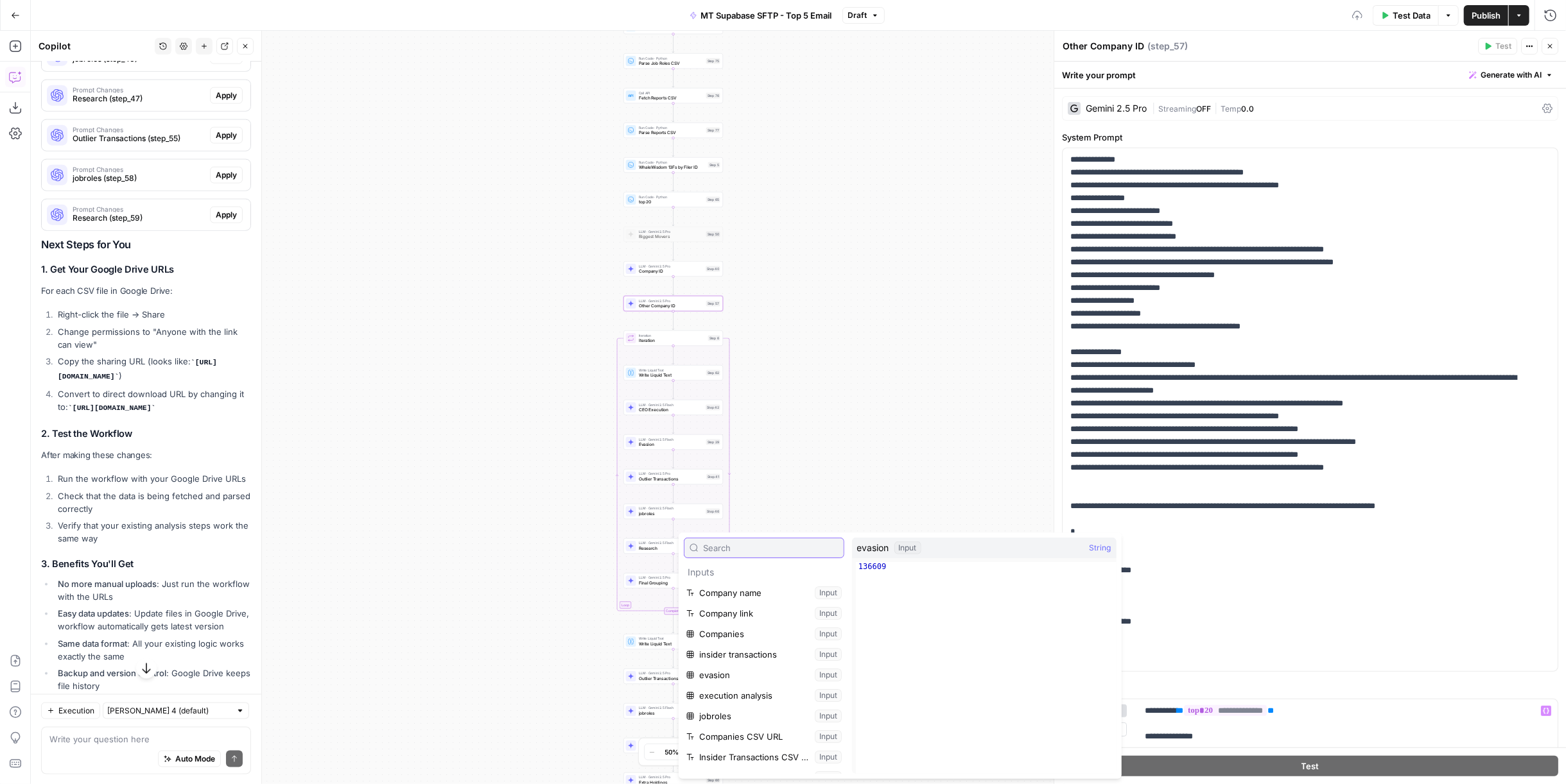
scroll to position [213, 0]
click at [738, 687] on button "Select variable Parse Companies CSV" at bounding box center [764, 687] width 160 height 21
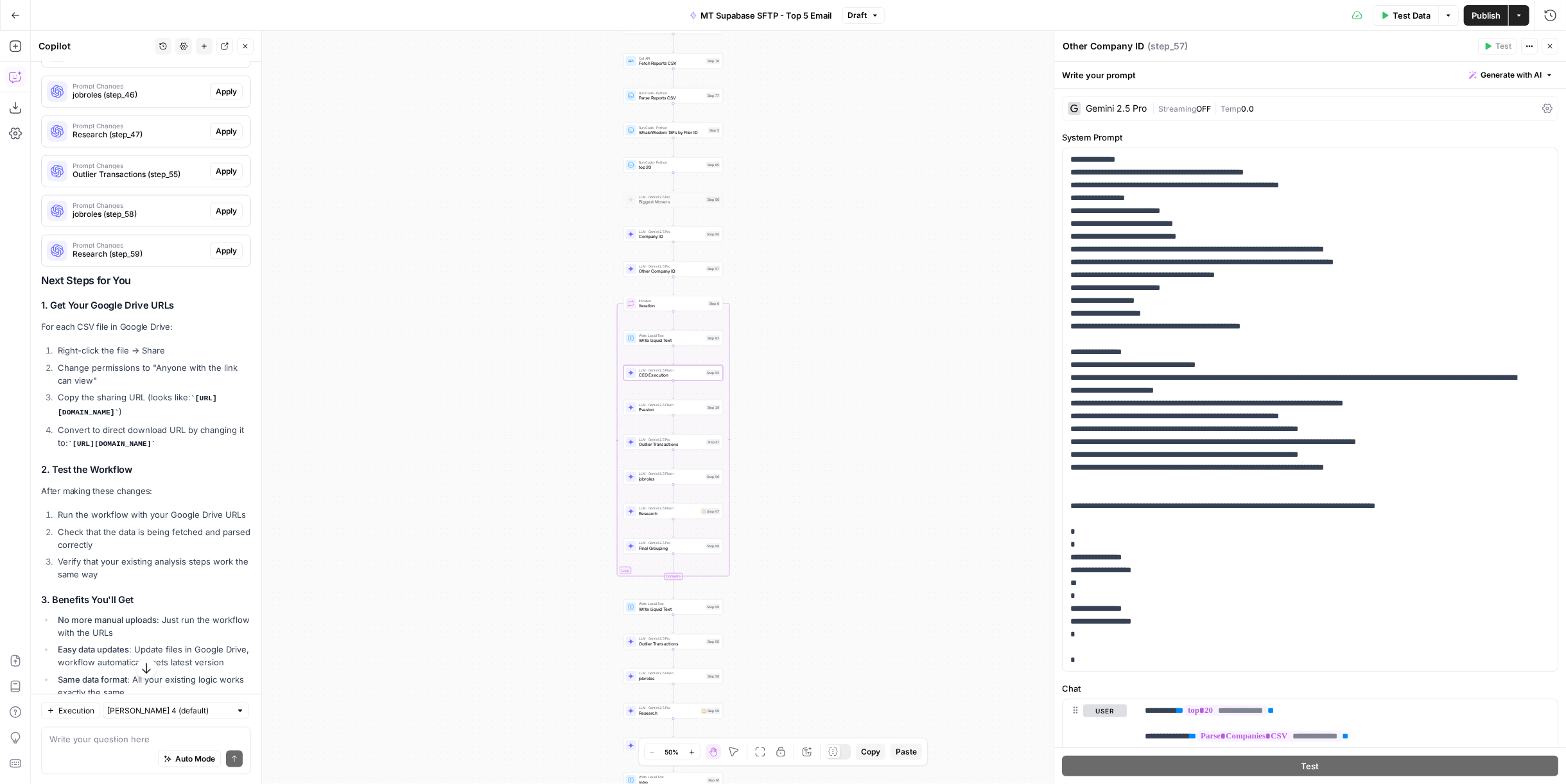
scroll to position [0, 441]
click at [662, 376] on span "CEO Execution" at bounding box center [670, 375] width 64 height 7
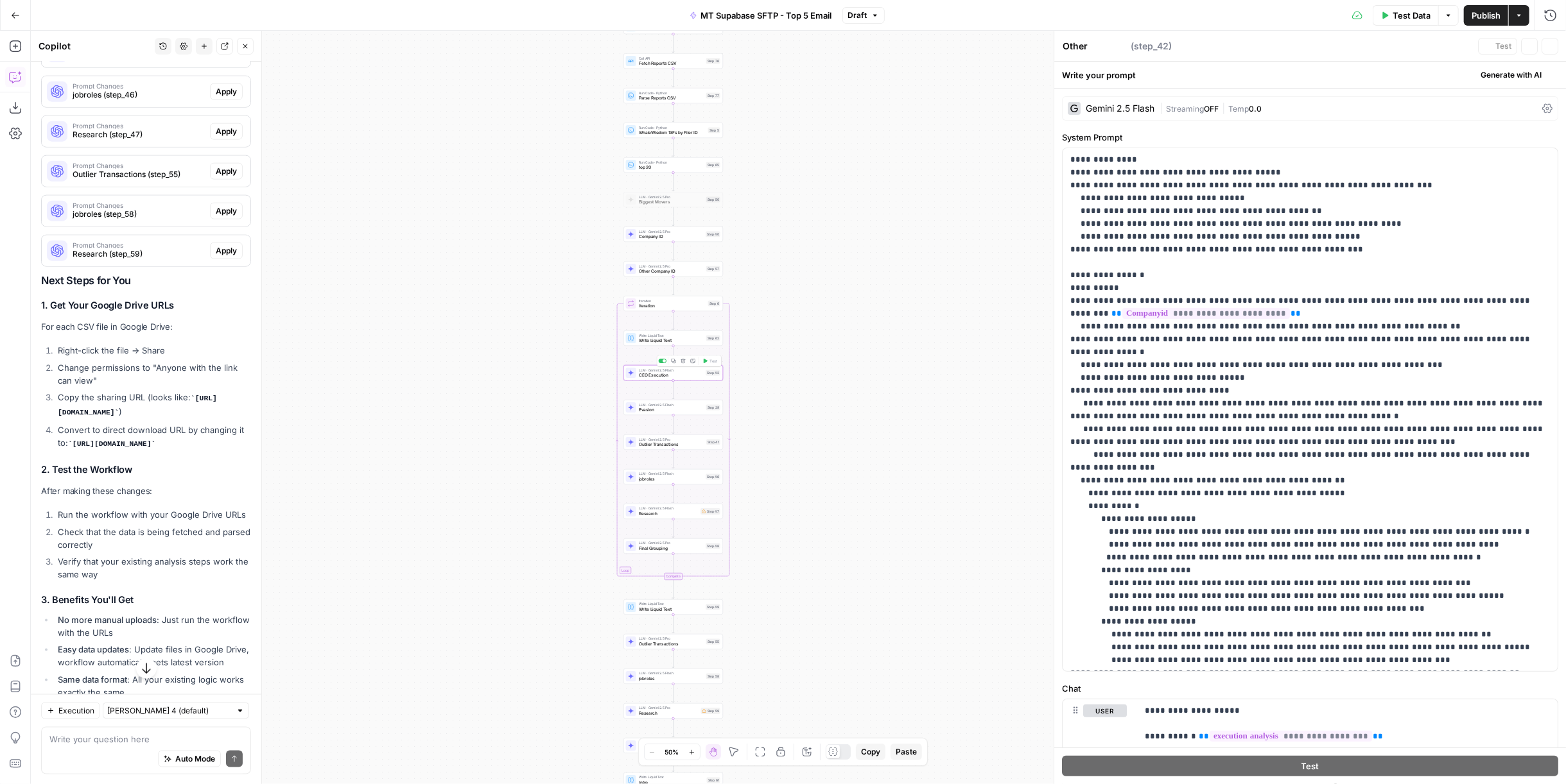
type textarea "CEO Execution"
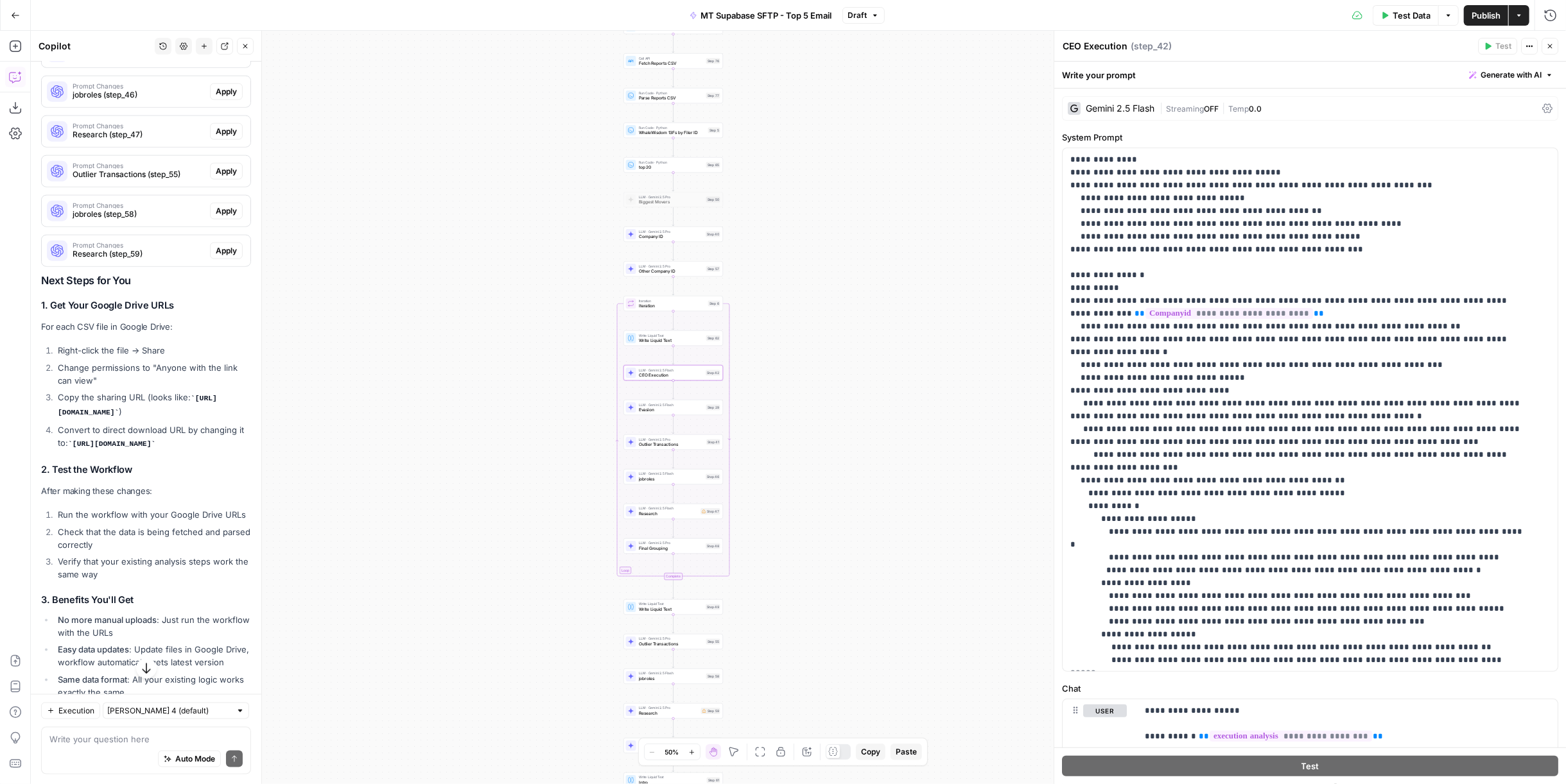
scroll to position [47, 0]
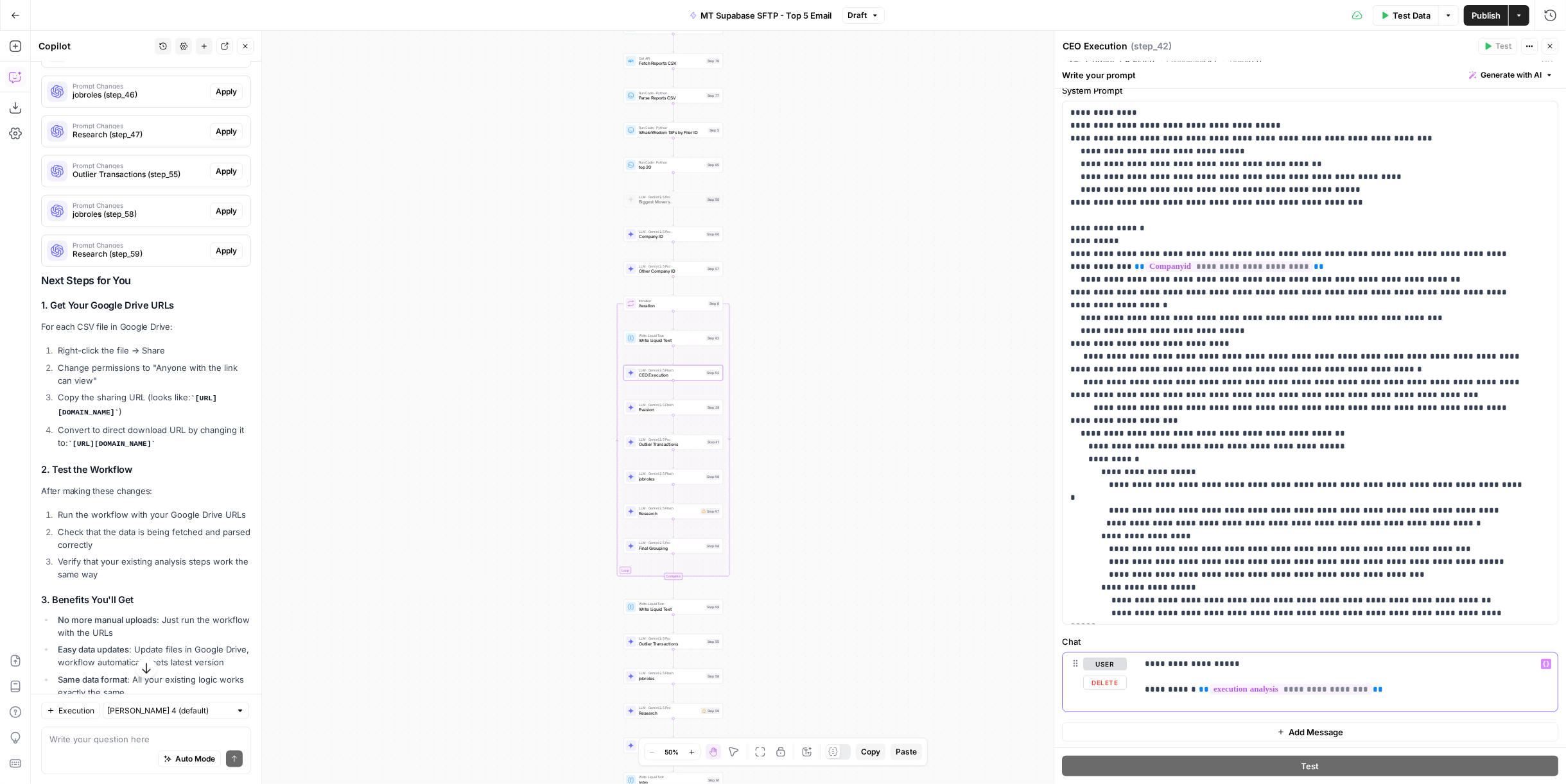
drag, startPoint x: 1383, startPoint y: 692, endPoint x: 1193, endPoint y: 691, distance: 190.0
click at [1193, 691] on p "**********" at bounding box center [1342, 676] width 395 height 38
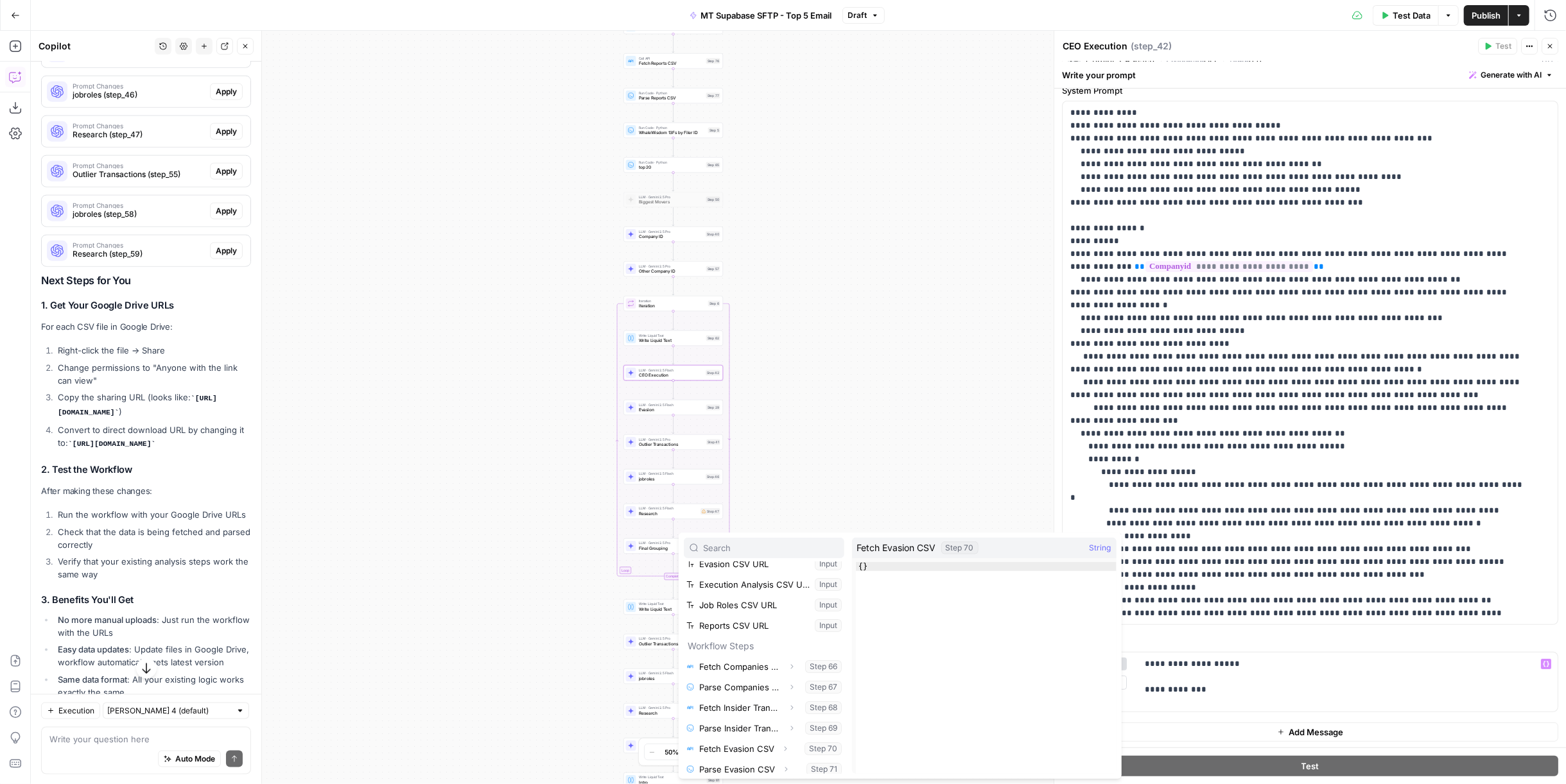
scroll to position [285, 0]
click at [726, 743] on button "Select variable Parse Execution Analysis CSV" at bounding box center [764, 739] width 160 height 21
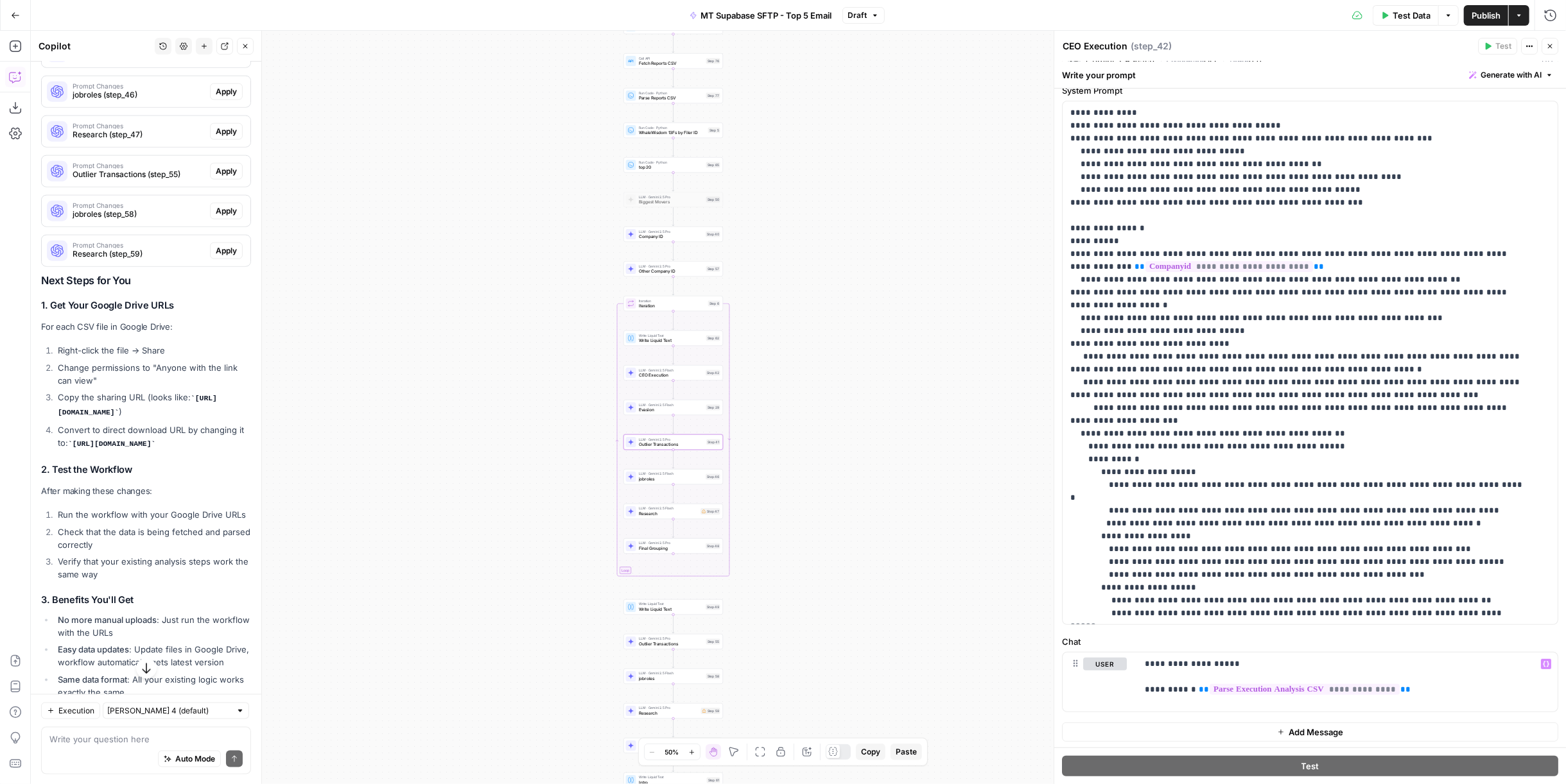
click at [131, 22] on span "Evasion (step_29)" at bounding box center [139, 16] width 133 height 12
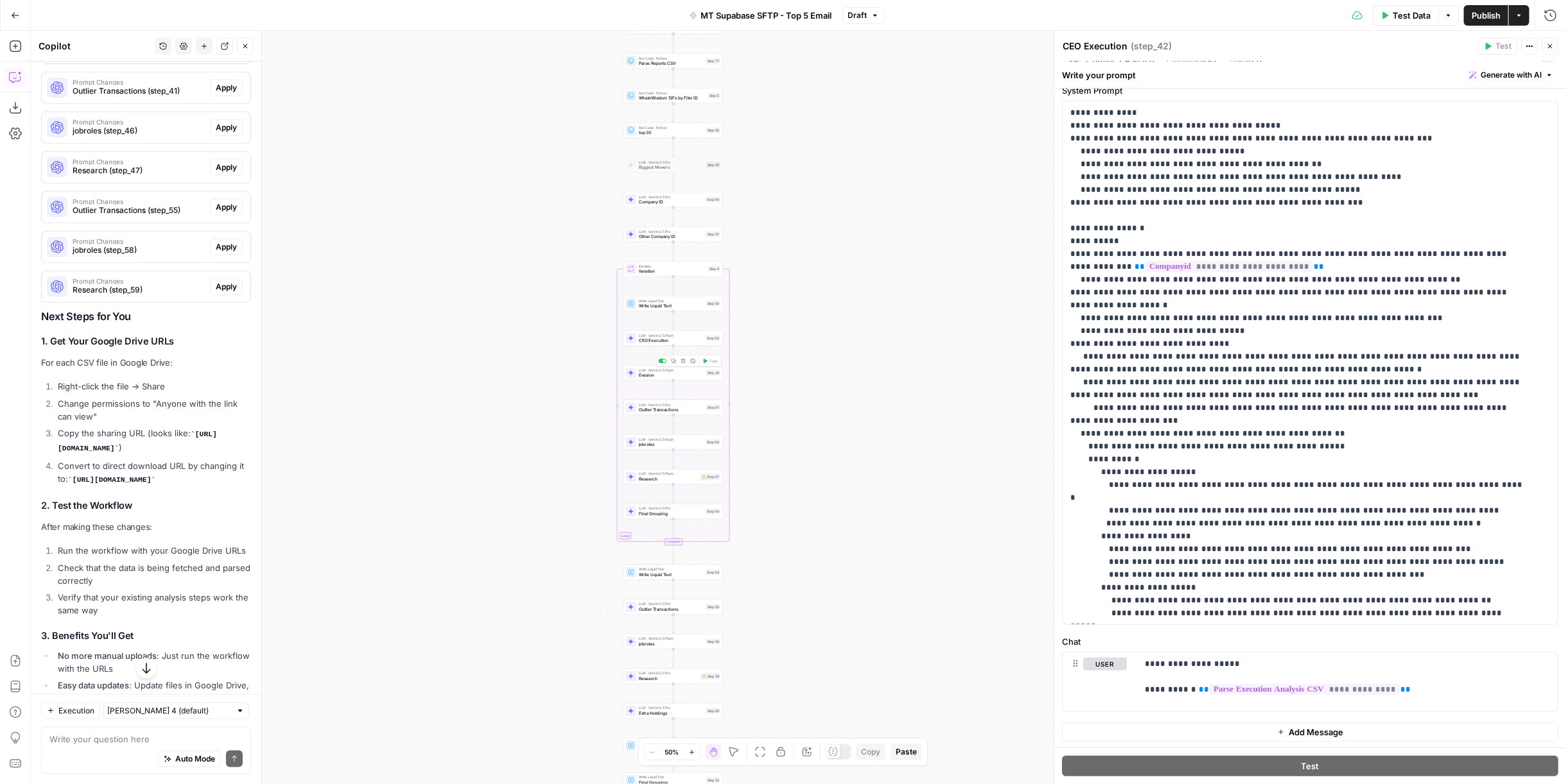
click at [648, 374] on span "Evasion" at bounding box center [671, 375] width 65 height 7
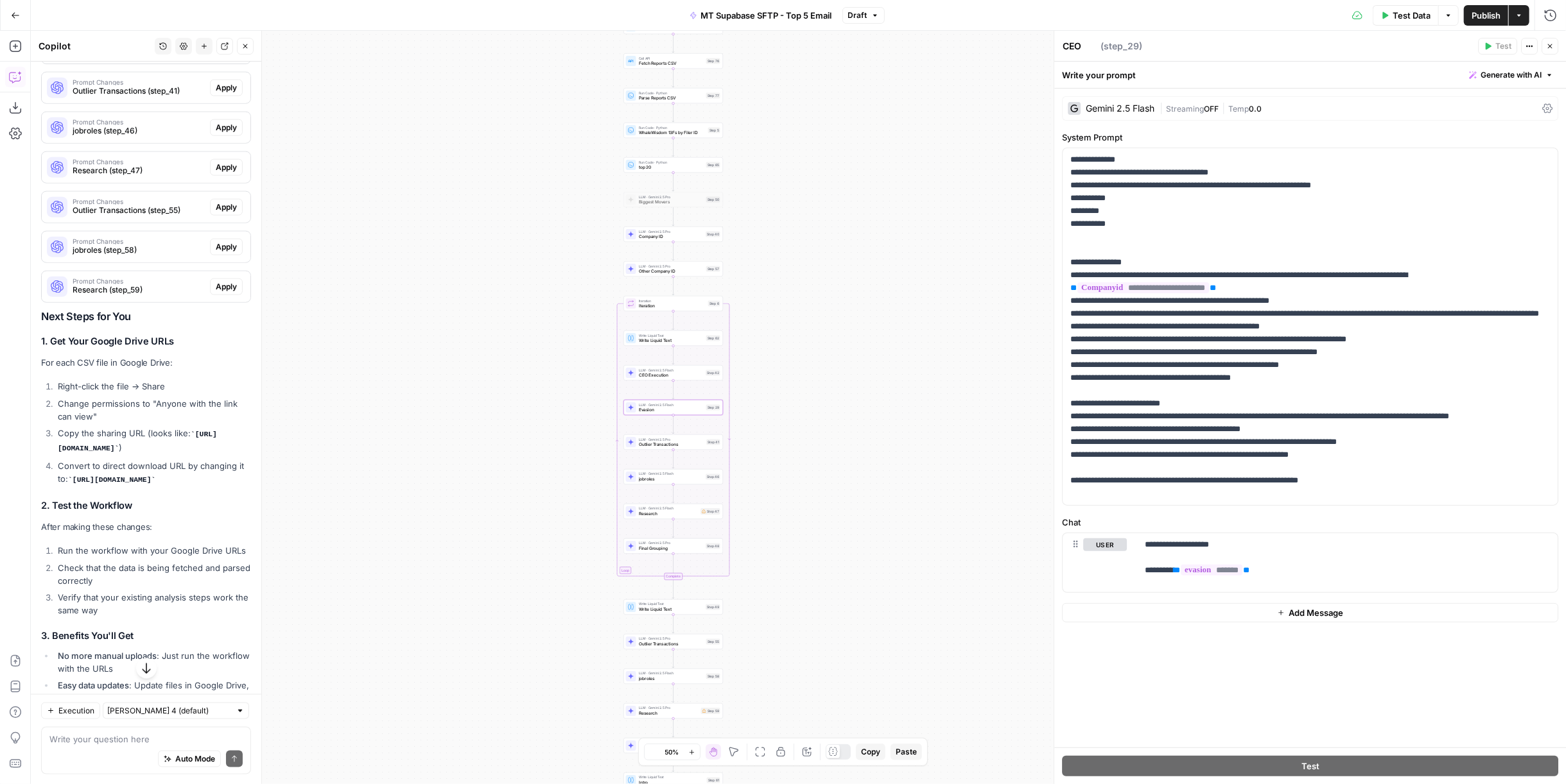
type textarea "Evasion"
click at [1280, 569] on p "**********" at bounding box center [1347, 557] width 406 height 38
drag, startPoint x: 1284, startPoint y: 569, endPoint x: 1182, endPoint y: 577, distance: 102.3
click at [1182, 577] on div "**********" at bounding box center [1348, 563] width 421 height 59
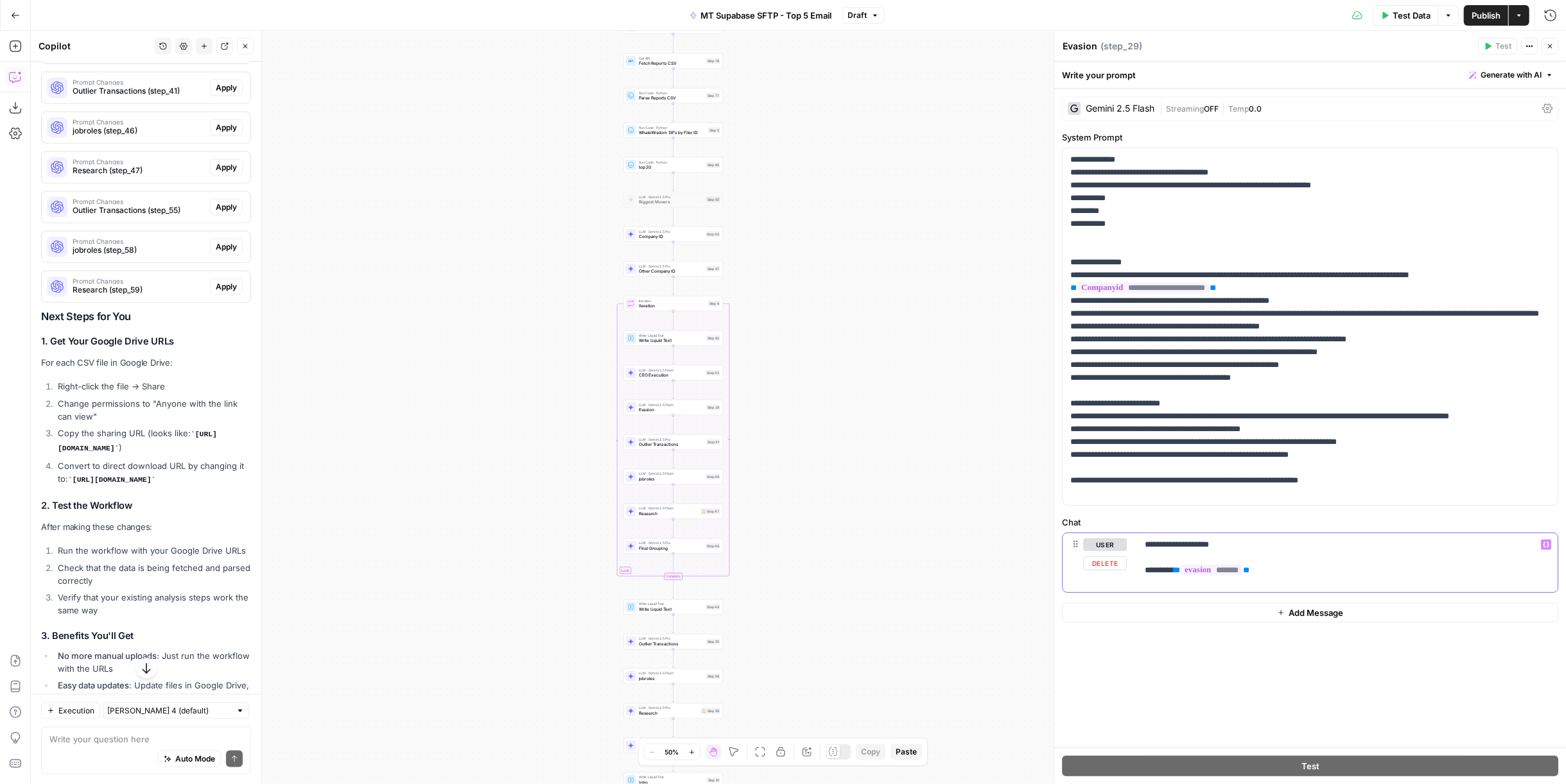
click at [1175, 578] on div "**********" at bounding box center [1348, 563] width 421 height 59
drag, startPoint x: 1182, startPoint y: 570, endPoint x: 1311, endPoint y: 571, distance: 129.0
click at [1311, 571] on p "**********" at bounding box center [1347, 557] width 406 height 38
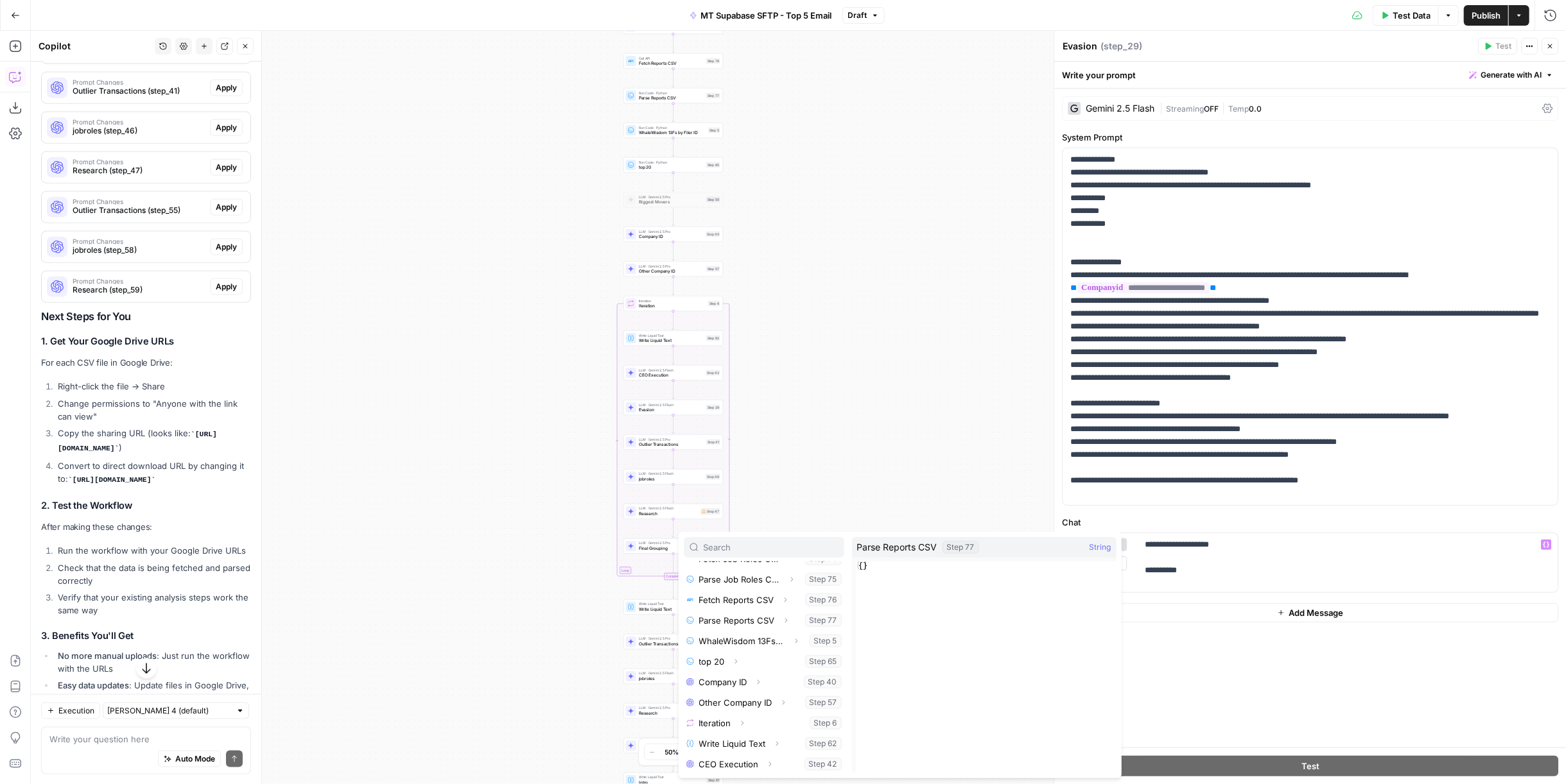
scroll to position [414, 0]
click at [750, 567] on button "Select variable Parse Evasion CSV" at bounding box center [764, 568] width 160 height 21
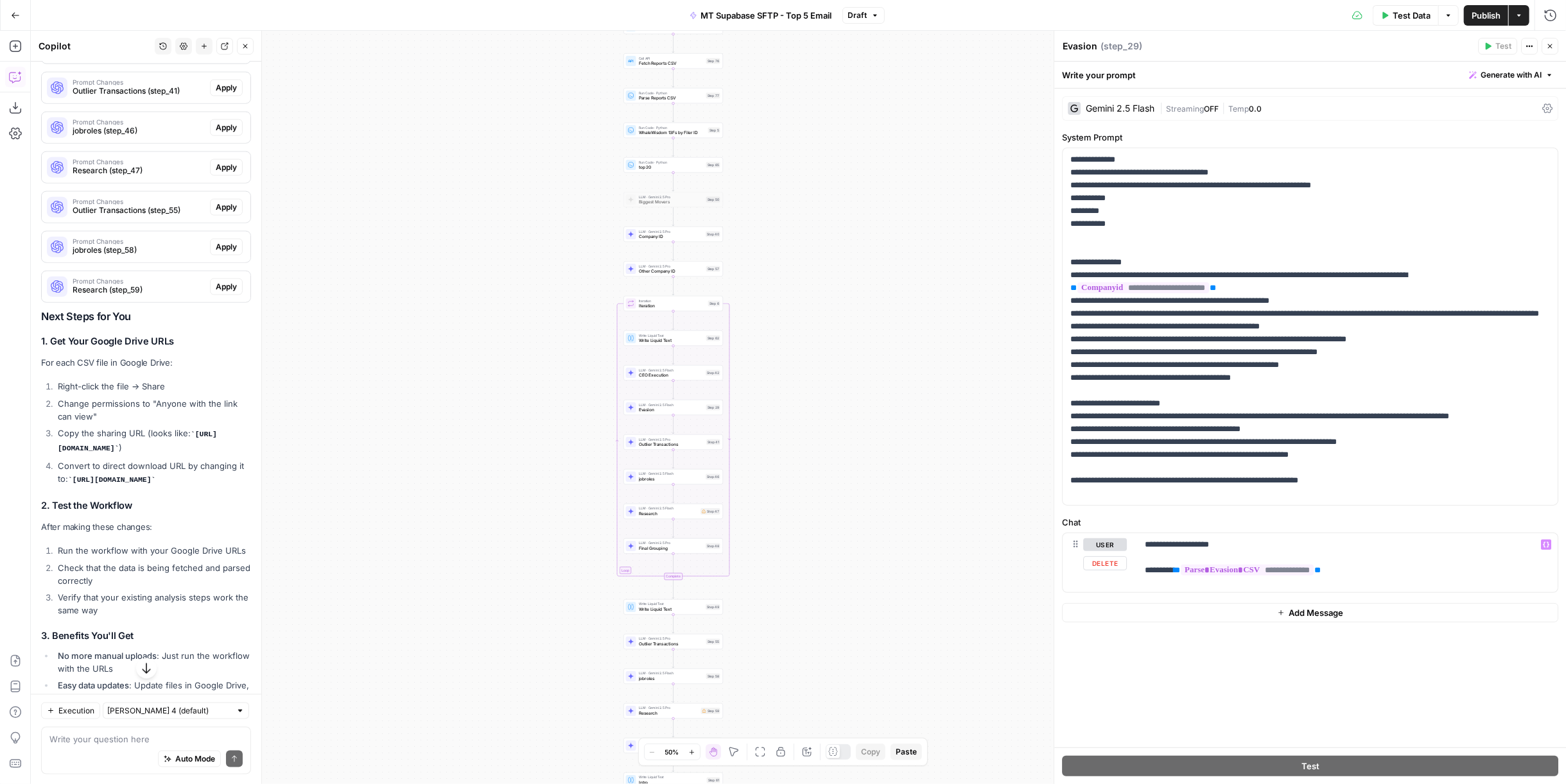
click at [127, 97] on span "Outlier Transactions (step_41)" at bounding box center [139, 91] width 133 height 12
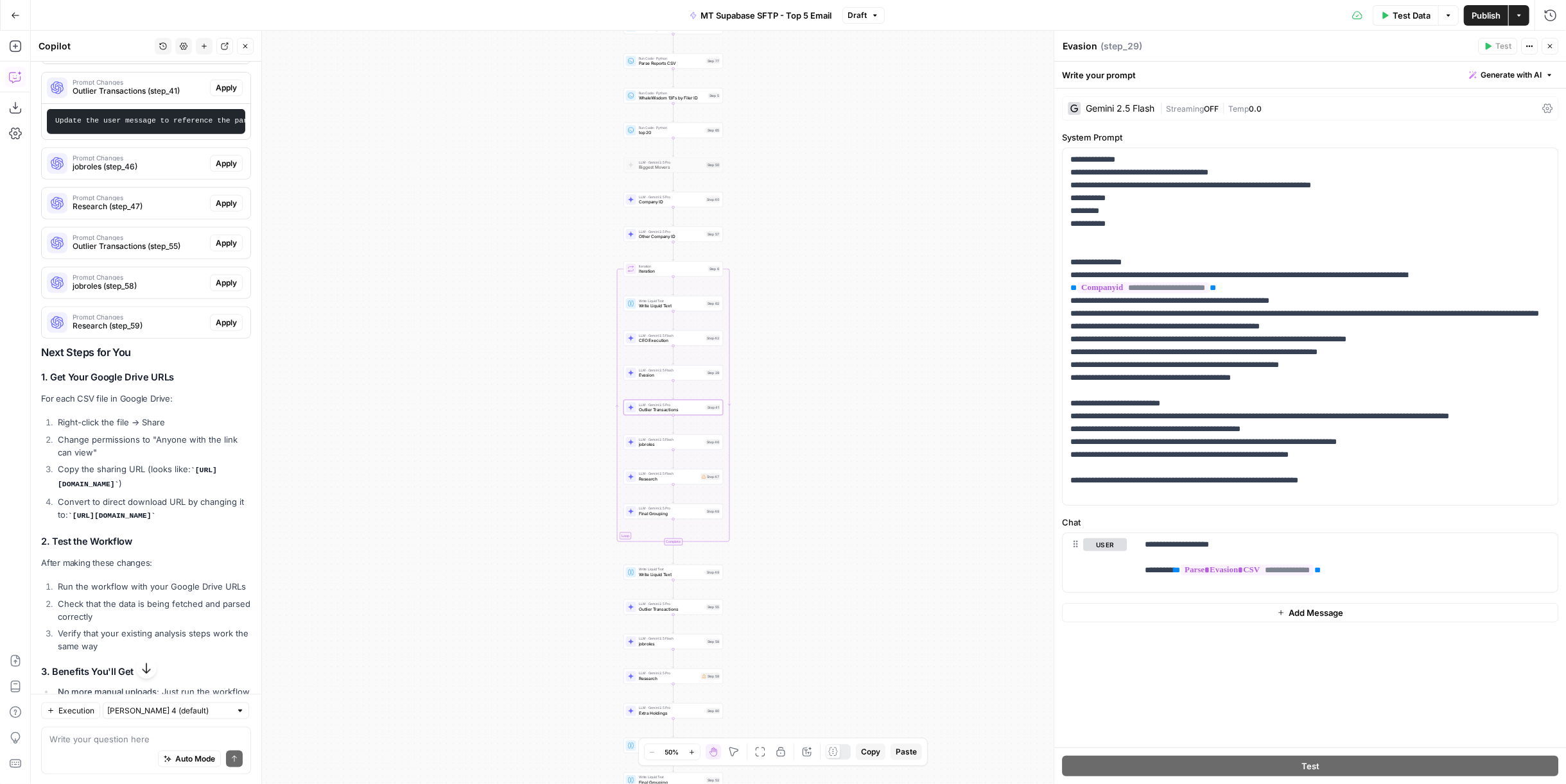
scroll to position [0, 475]
click at [704, 406] on div "LLM · Gemini 2.5 Pro Outlier Transactions Step 41 Copy step Delete step Add Not…" at bounding box center [673, 407] width 94 height 11
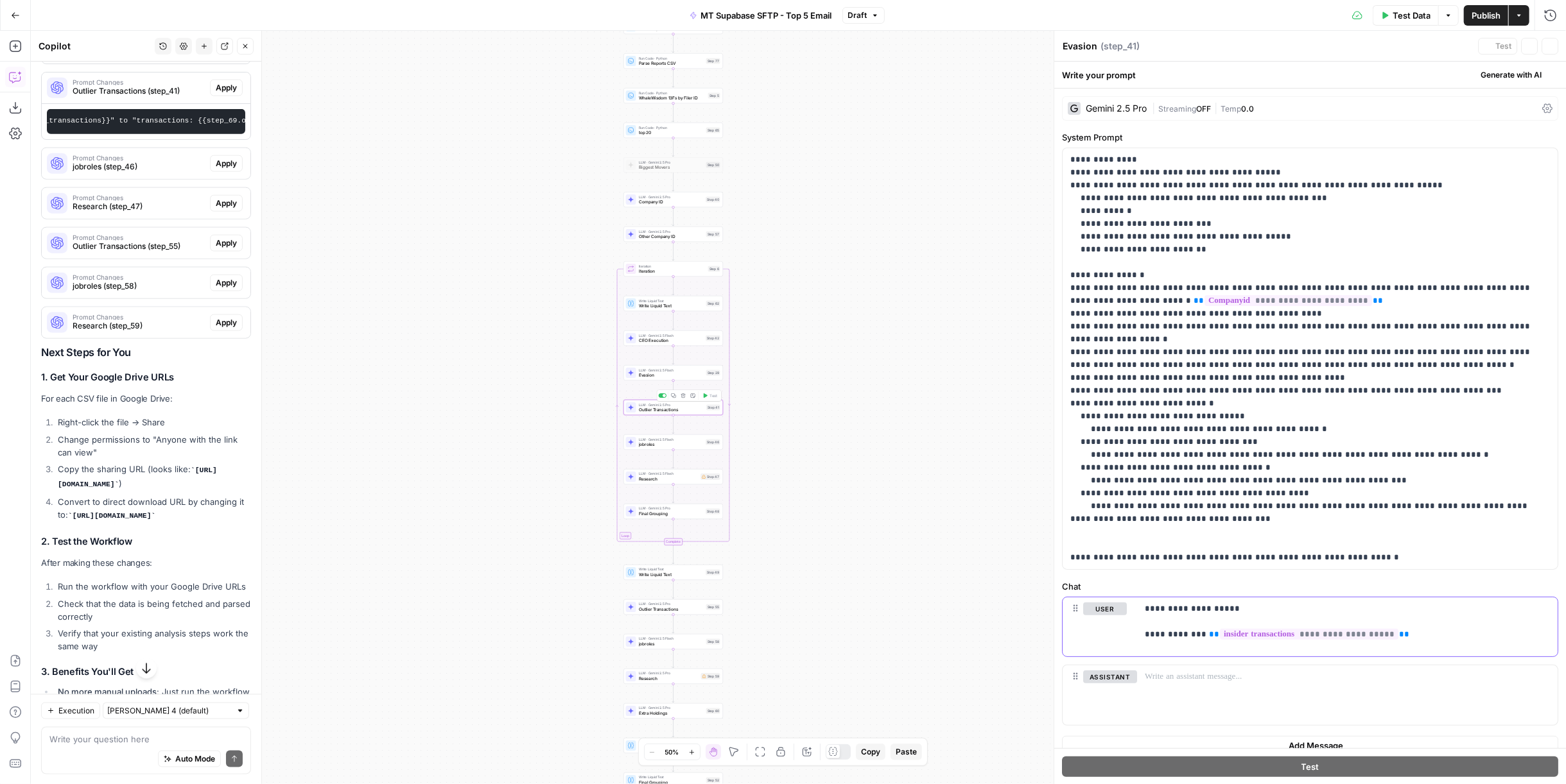
click at [1378, 623] on p "**********" at bounding box center [1347, 621] width 405 height 38
type textarea "Outlier Transactions"
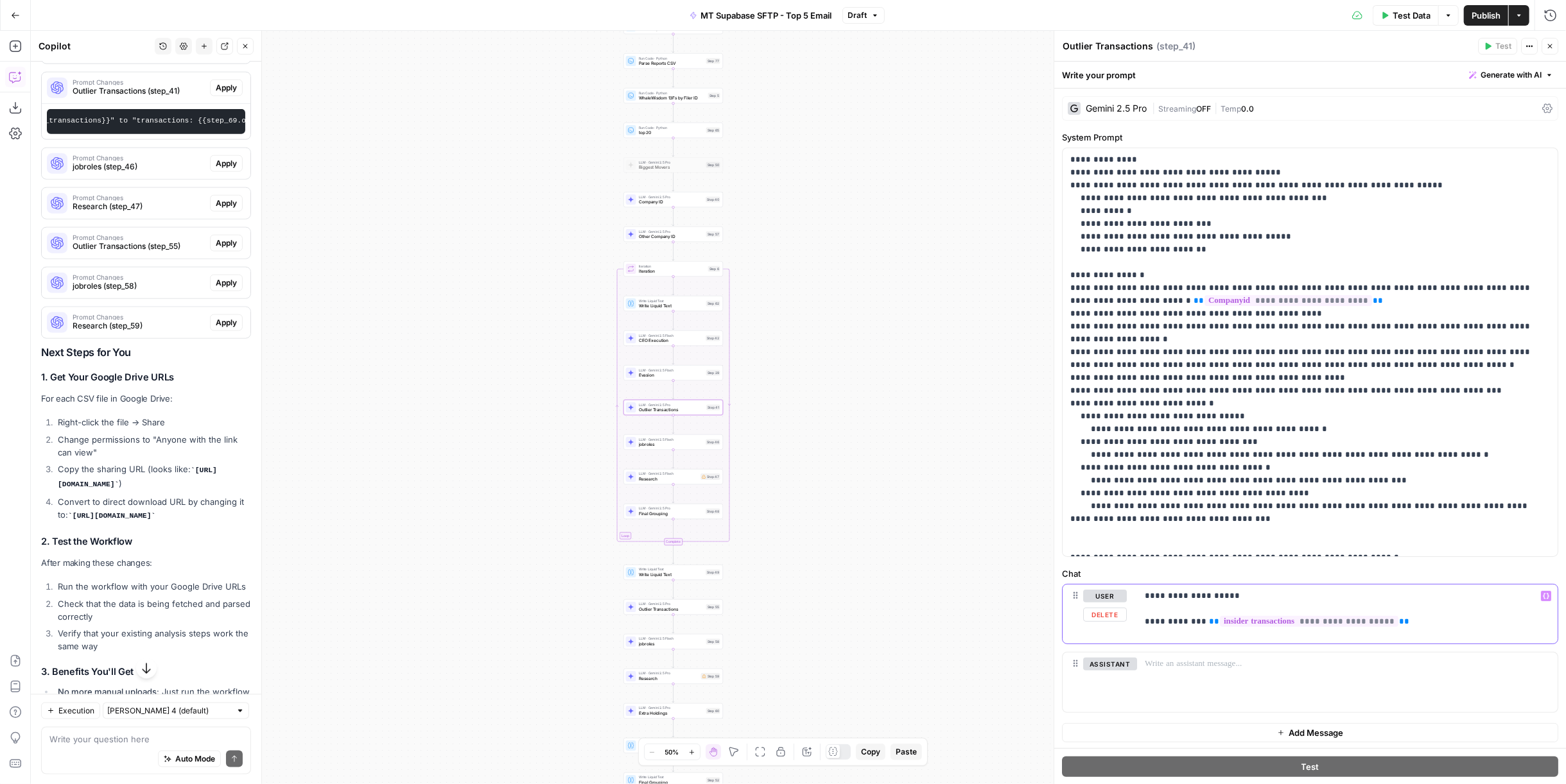
drag, startPoint x: 1380, startPoint y: 621, endPoint x: 1198, endPoint y: 621, distance: 182.0
click at [1198, 621] on p "**********" at bounding box center [1347, 608] width 406 height 38
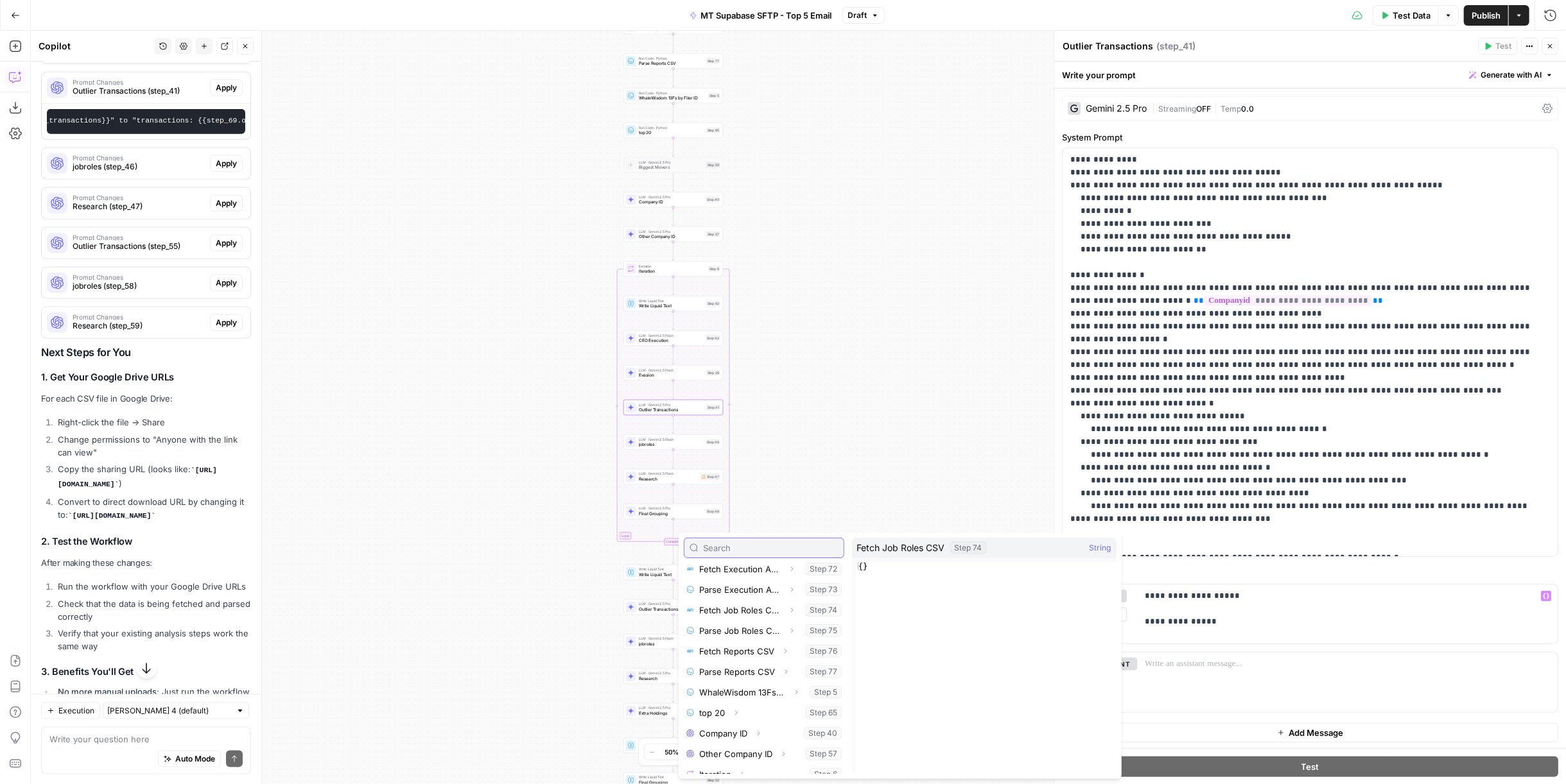
scroll to position [364, 0]
click at [745, 578] on button "Select variable Parse Insider Transactions CSV" at bounding box center [764, 579] width 160 height 21
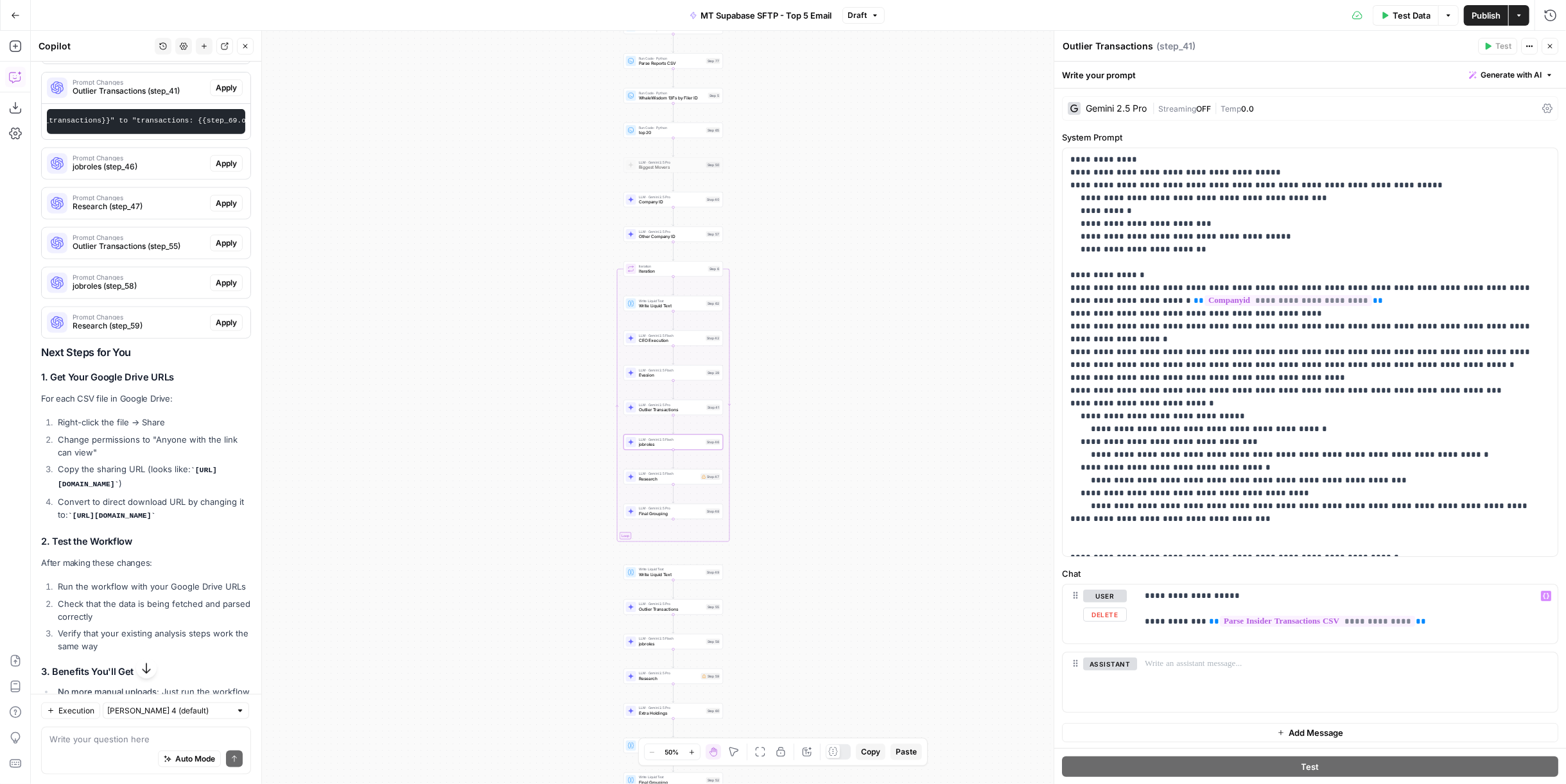
click at [131, 173] on span "jobroles (step_46)" at bounding box center [139, 167] width 133 height 12
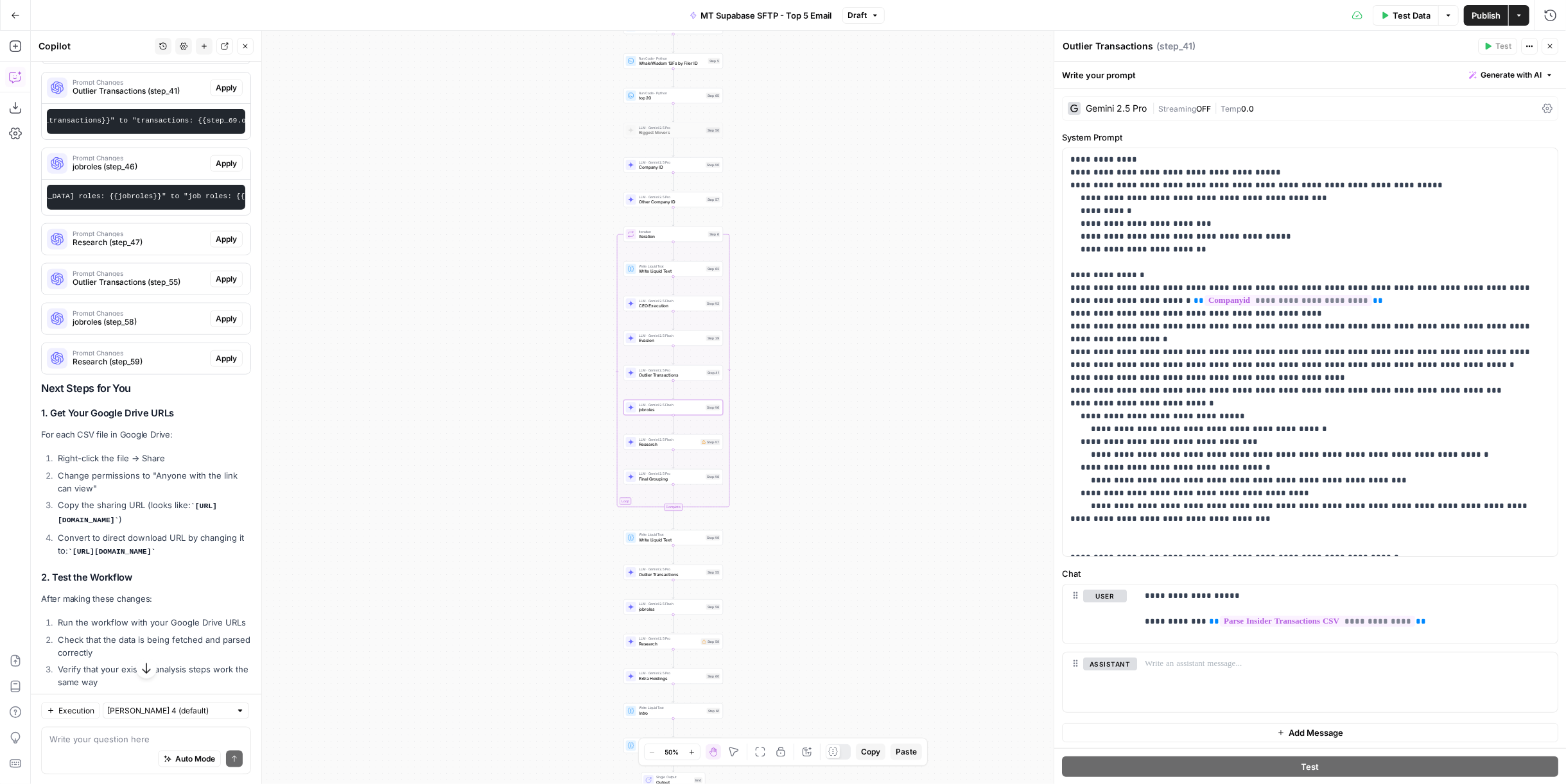
scroll to position [0, 358]
click at [693, 407] on span "jobroles" at bounding box center [670, 410] width 64 height 7
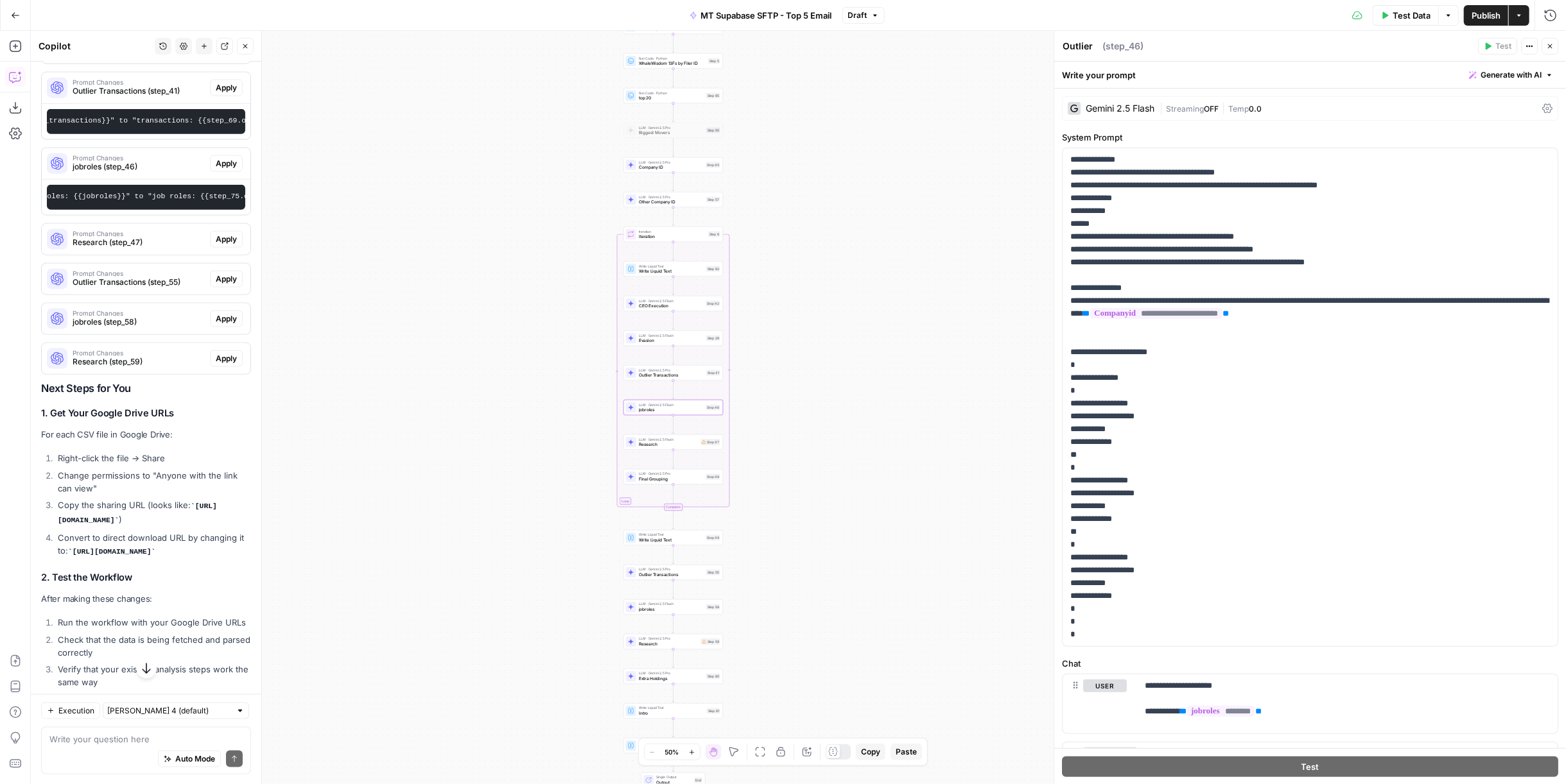
type textarea "jobroles"
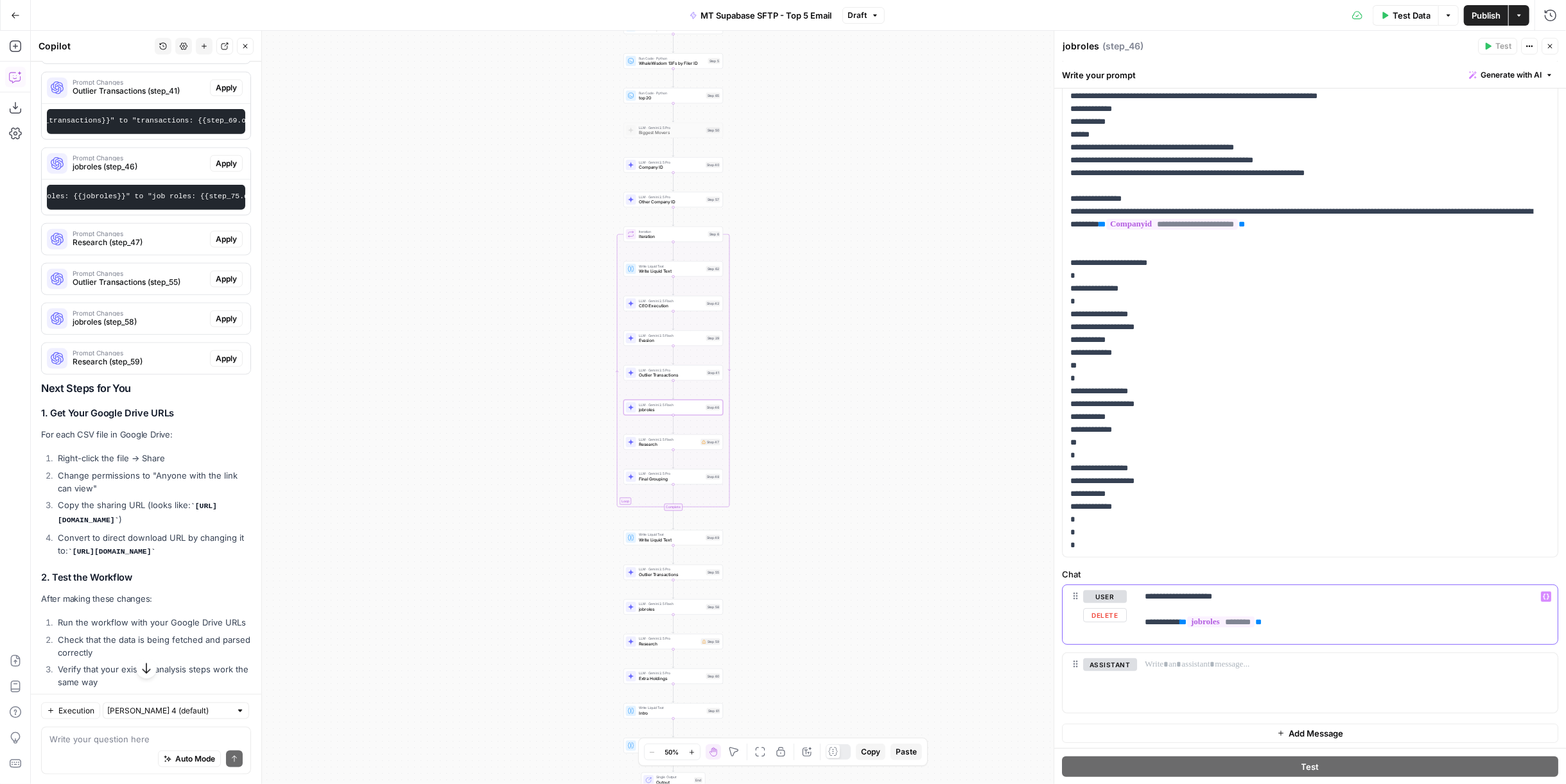
drag, startPoint x: 1299, startPoint y: 623, endPoint x: 1184, endPoint y: 623, distance: 115.0
click at [1184, 623] on p "**********" at bounding box center [1342, 609] width 395 height 38
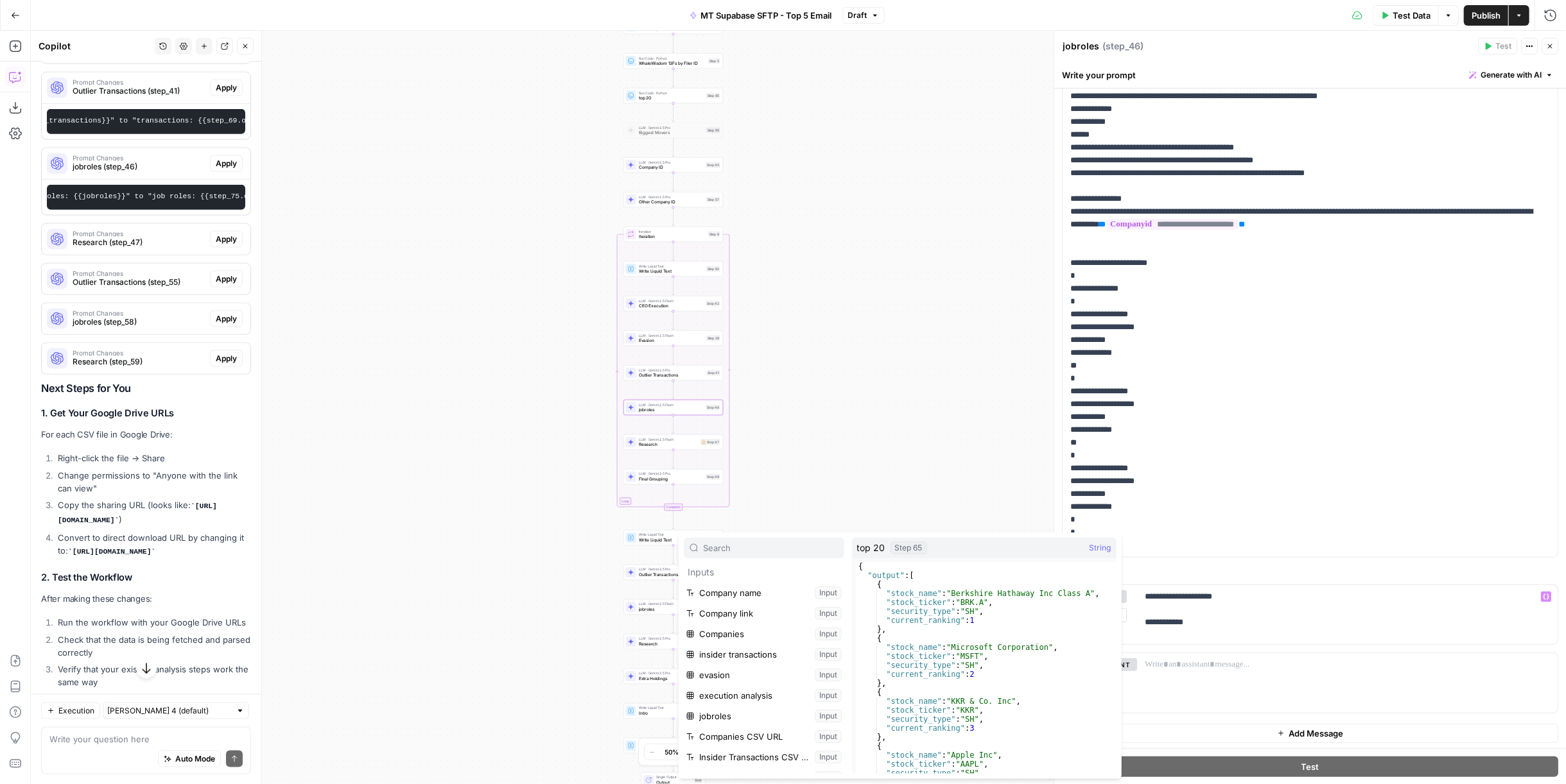
scroll to position [455, 0]
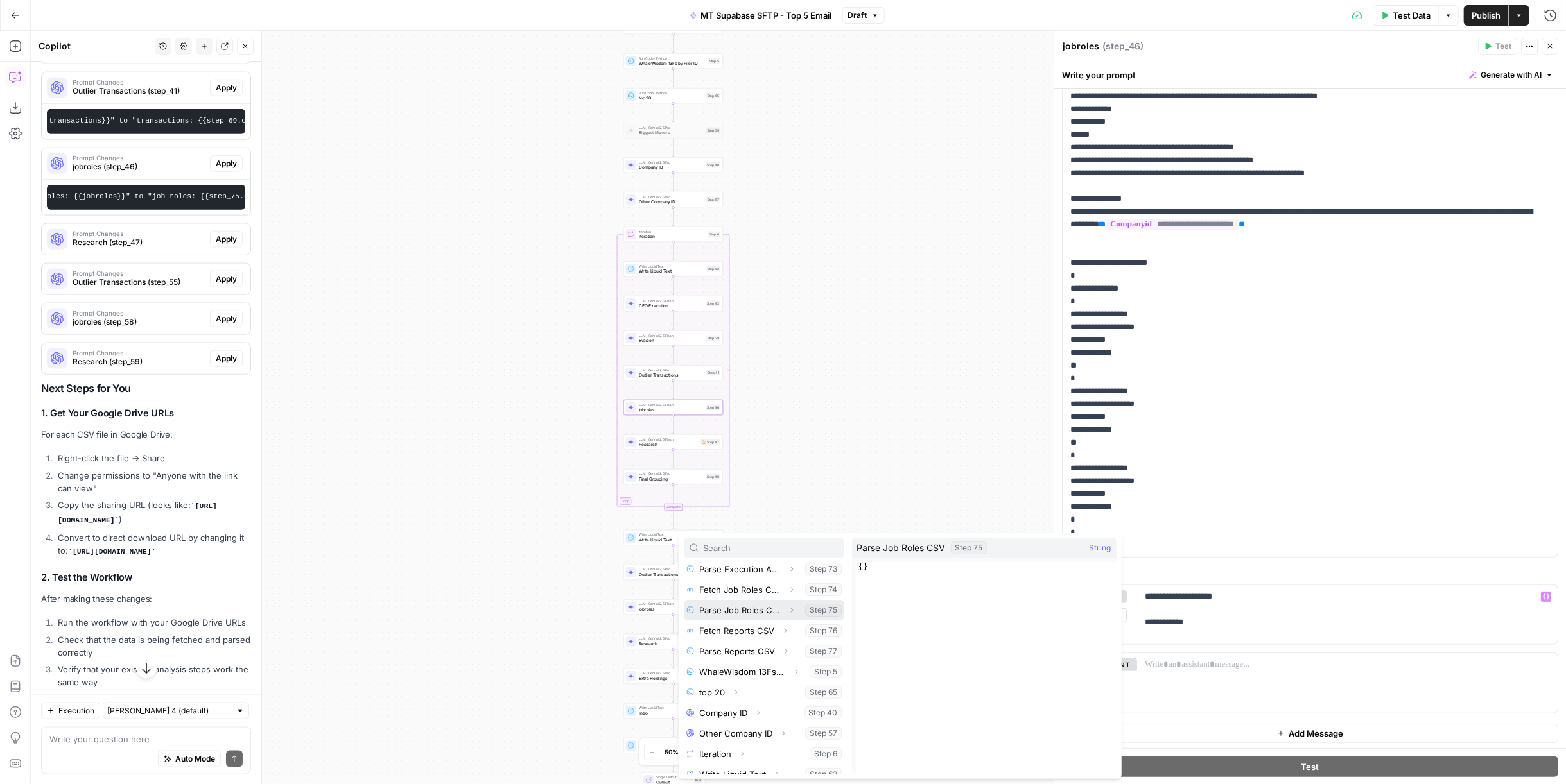
click at [742, 614] on button "Select variable Parse Job Roles CSV" at bounding box center [764, 610] width 160 height 21
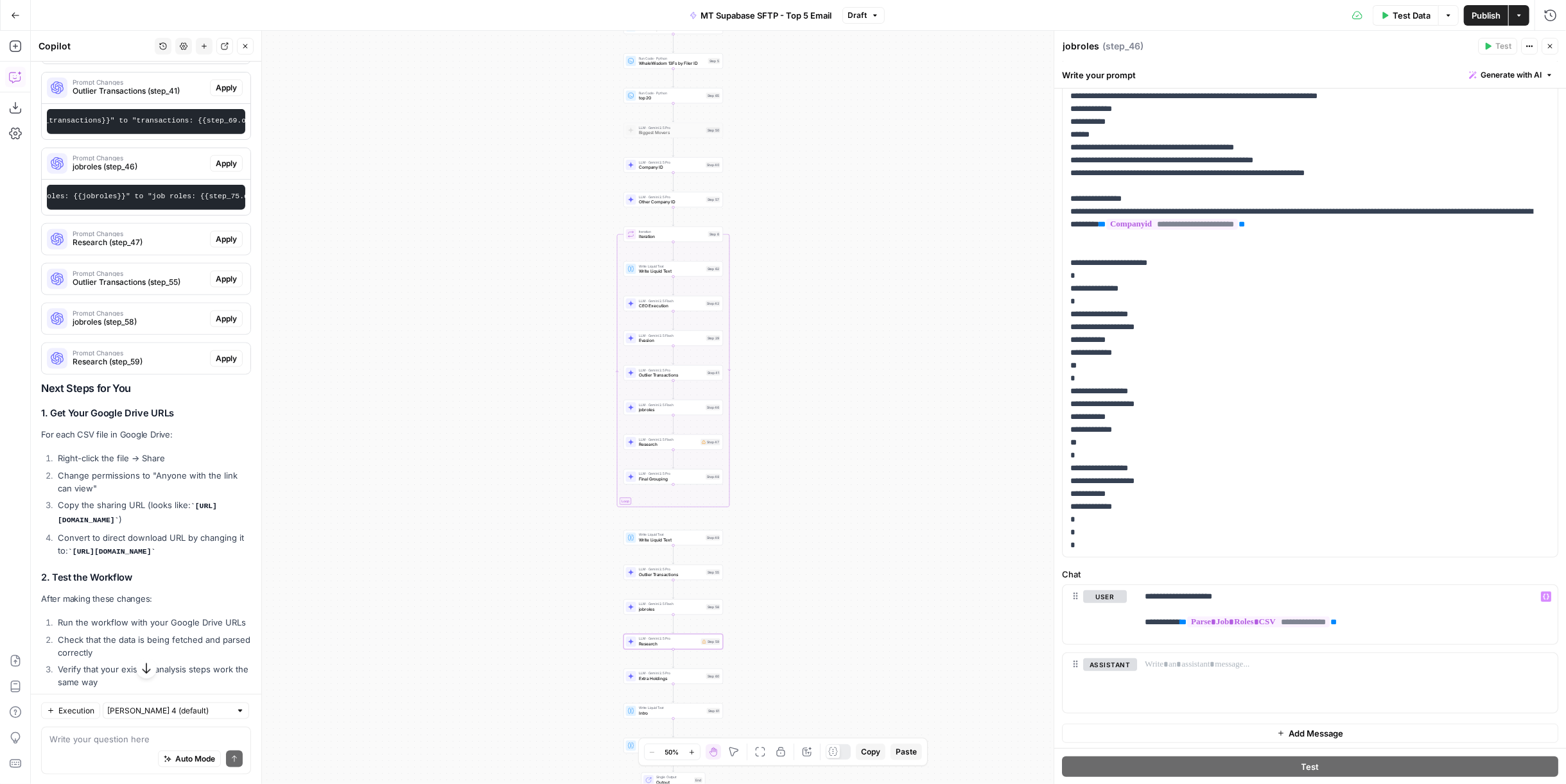
click at [134, 249] on span "Research (step_47)" at bounding box center [139, 243] width 133 height 12
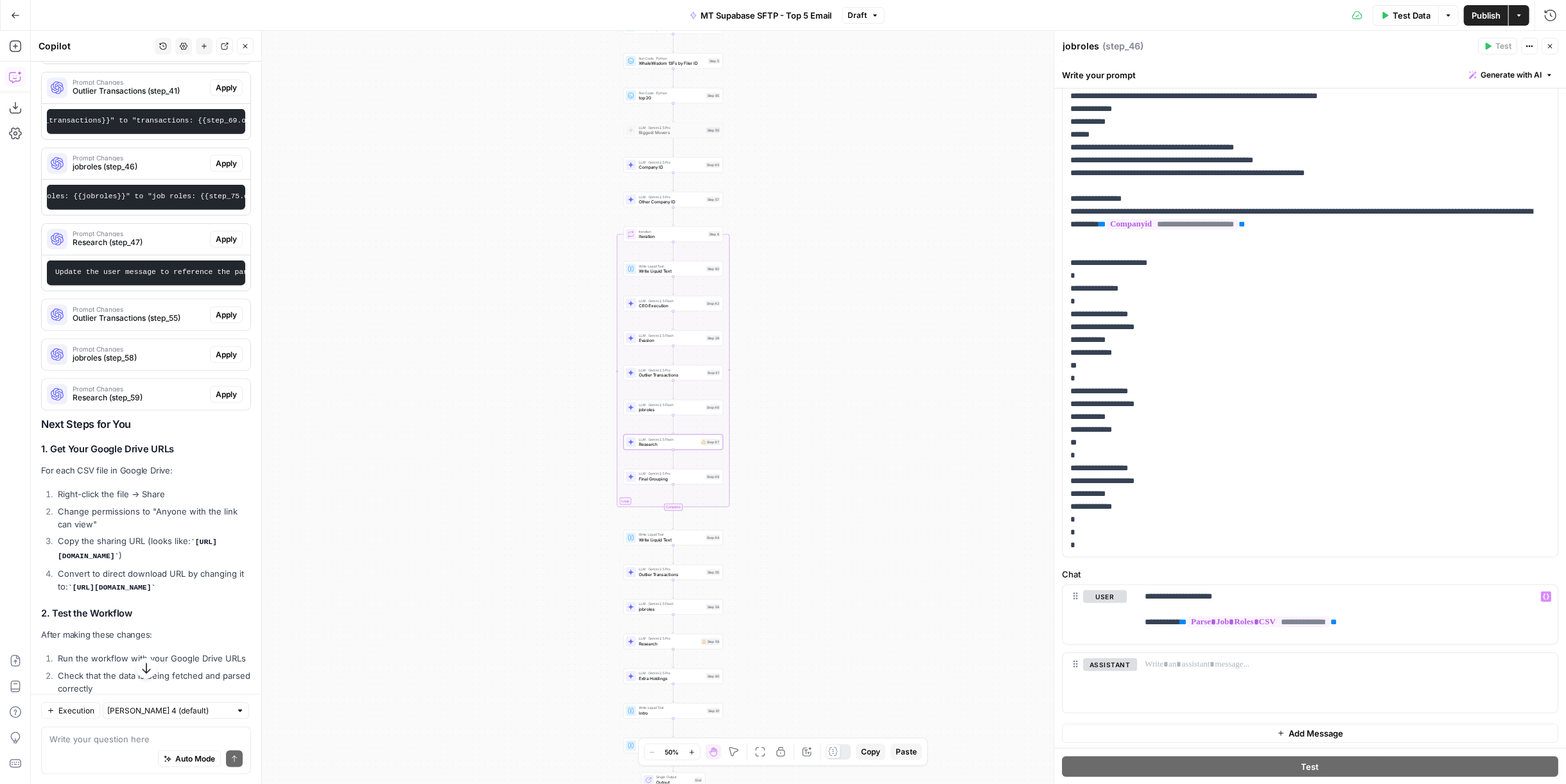
scroll to position [14450, 0]
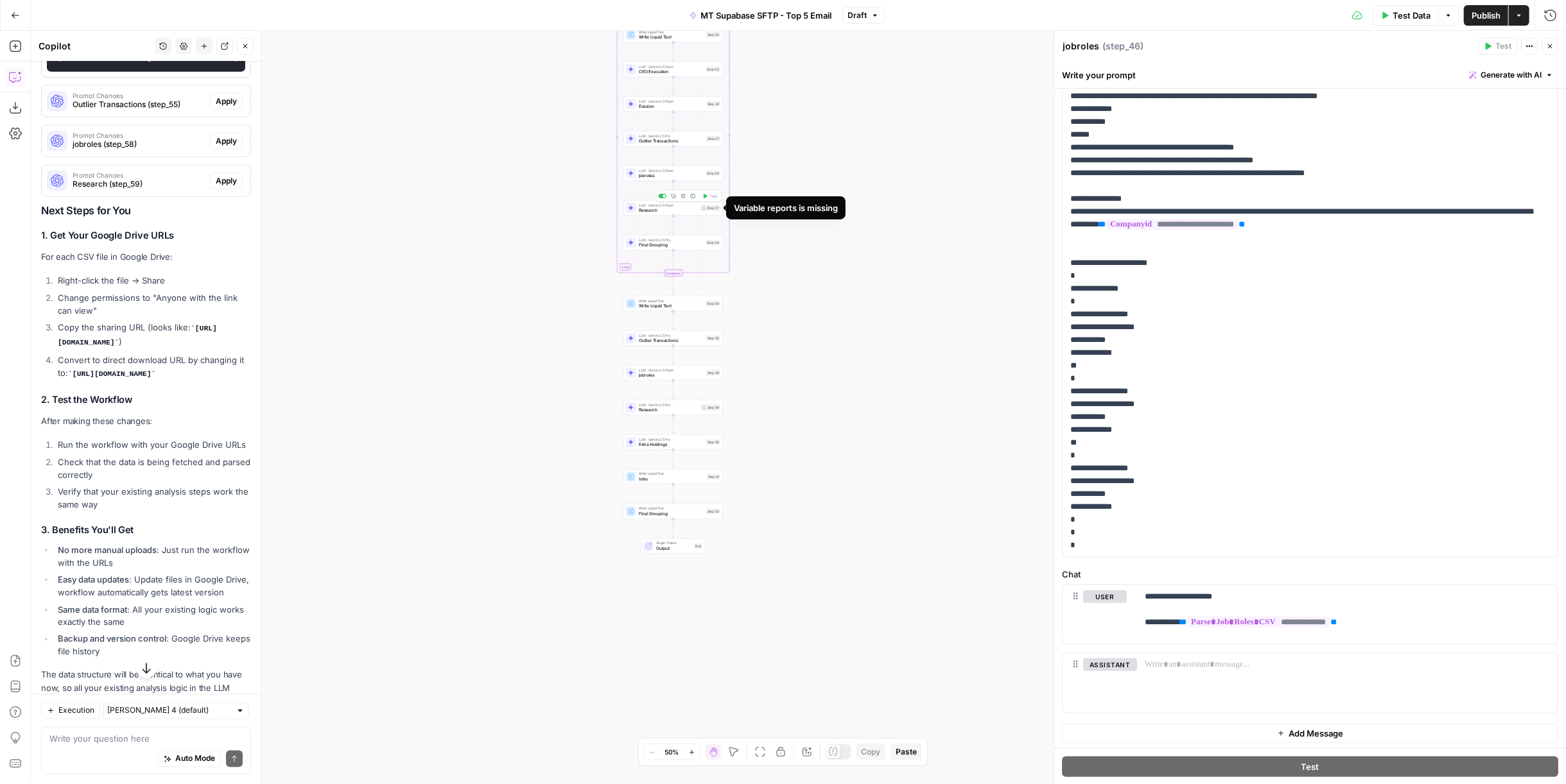
click at [711, 209] on div "Step 47" at bounding box center [711, 207] width 20 height 7
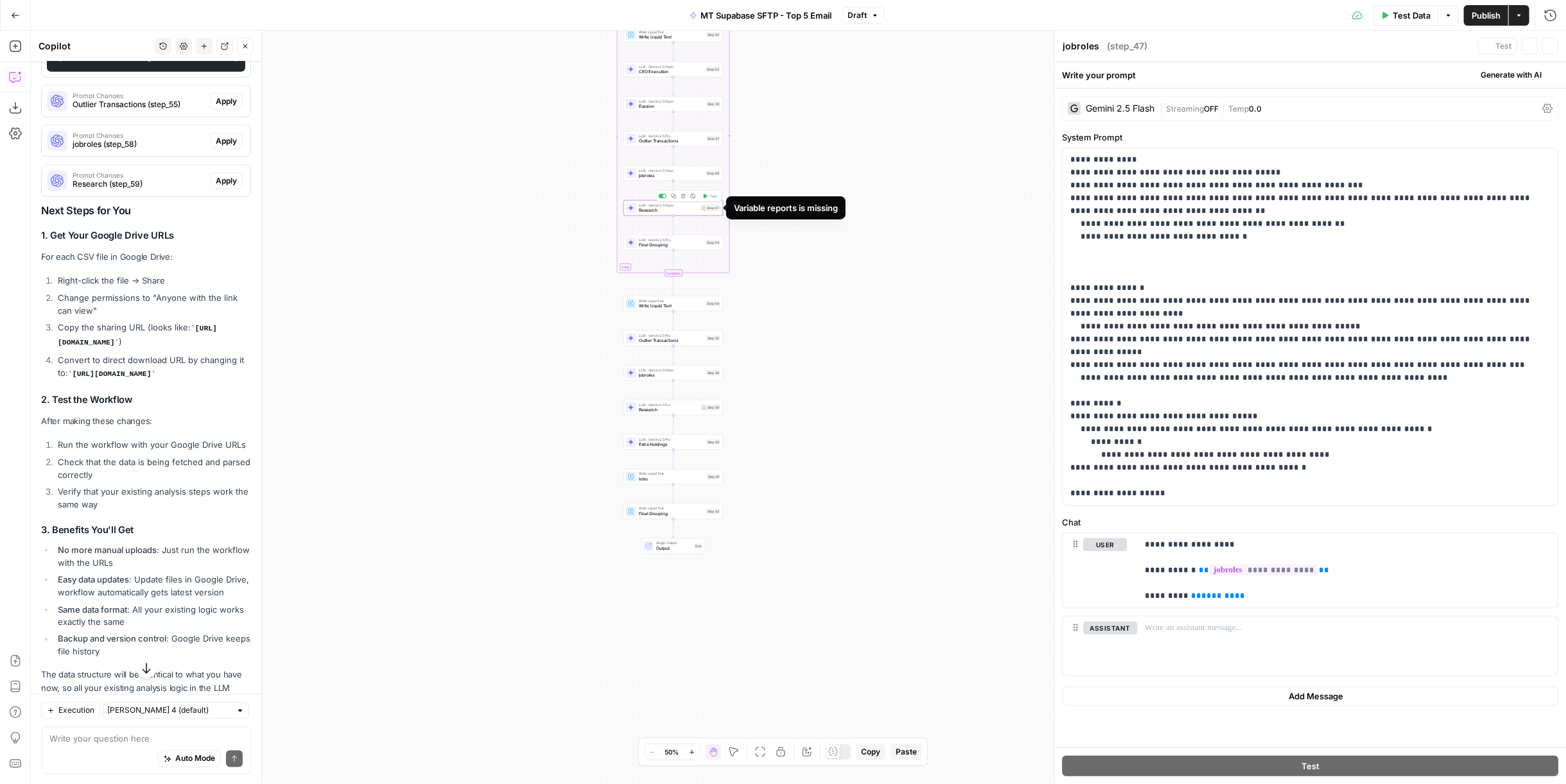
type textarea "Research"
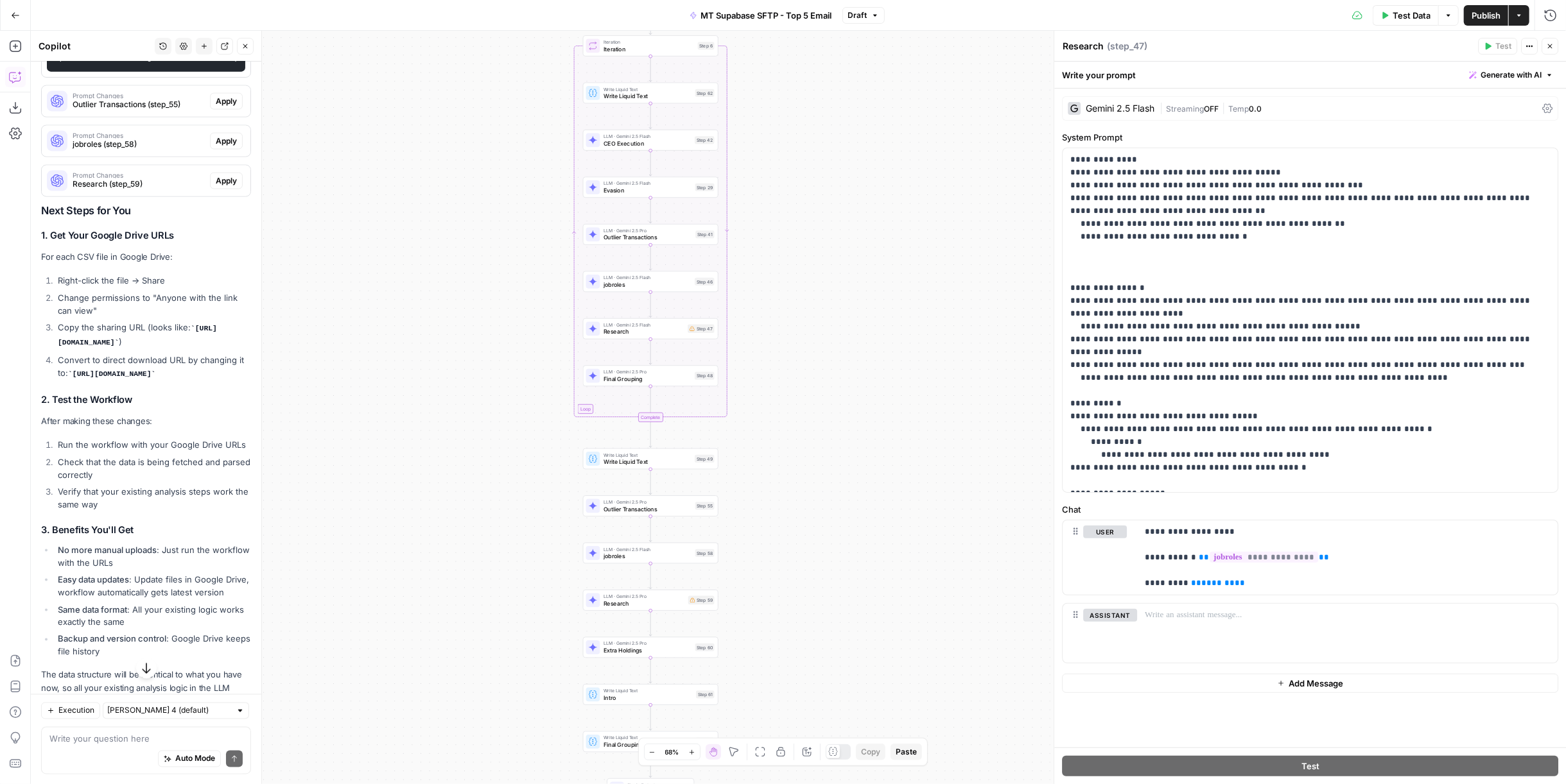
drag, startPoint x: 523, startPoint y: 495, endPoint x: 506, endPoint y: 510, distance: 22.7
click at [506, 510] on div "Workflow Input Settings Inputs Call API Fetch Companies CSV Step 66 Run Code · …" at bounding box center [798, 407] width 1536 height 754
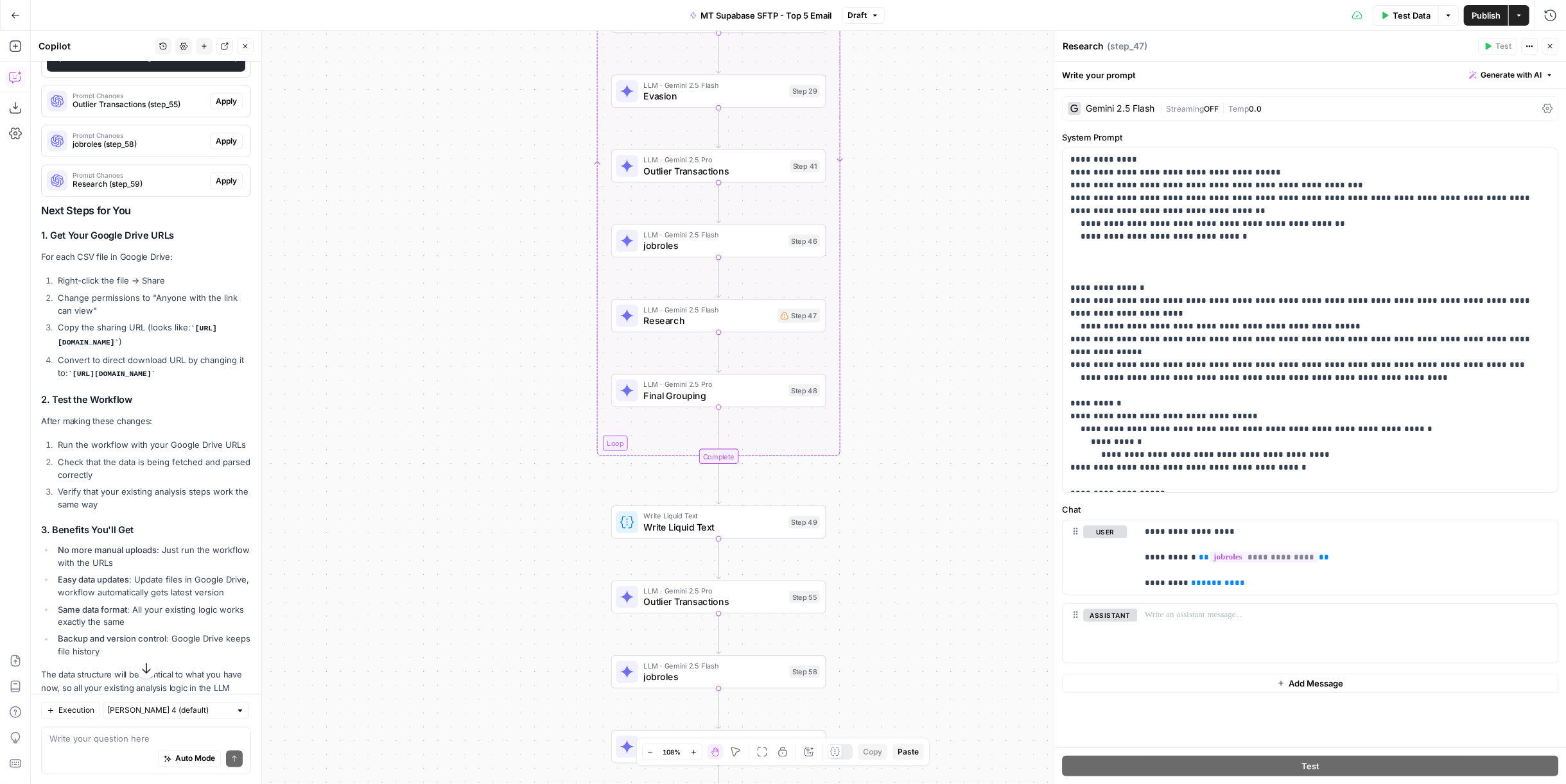
drag, startPoint x: 512, startPoint y: 430, endPoint x: 477, endPoint y: 474, distance: 56.2
click at [477, 474] on div "Workflow Input Settings Inputs Call API Fetch Companies CSV Step 66 Run Code · …" at bounding box center [798, 407] width 1536 height 754
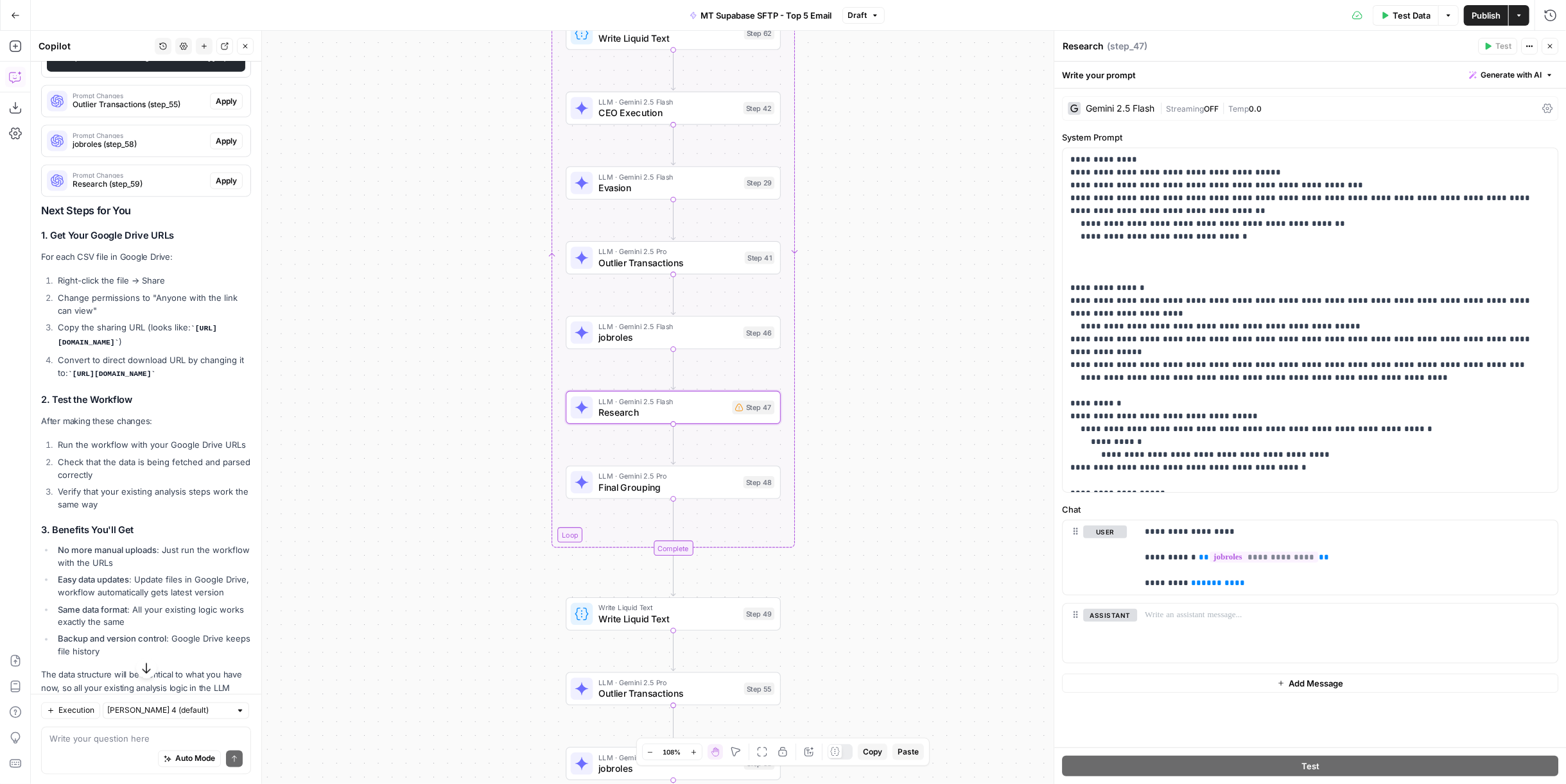
scroll to position [0, 338]
click at [1259, 585] on p "**********" at bounding box center [1347, 557] width 406 height 64
drag, startPoint x: 1246, startPoint y: 581, endPoint x: 1184, endPoint y: 586, distance: 62.2
click at [1184, 586] on p "**********" at bounding box center [1347, 557] width 406 height 64
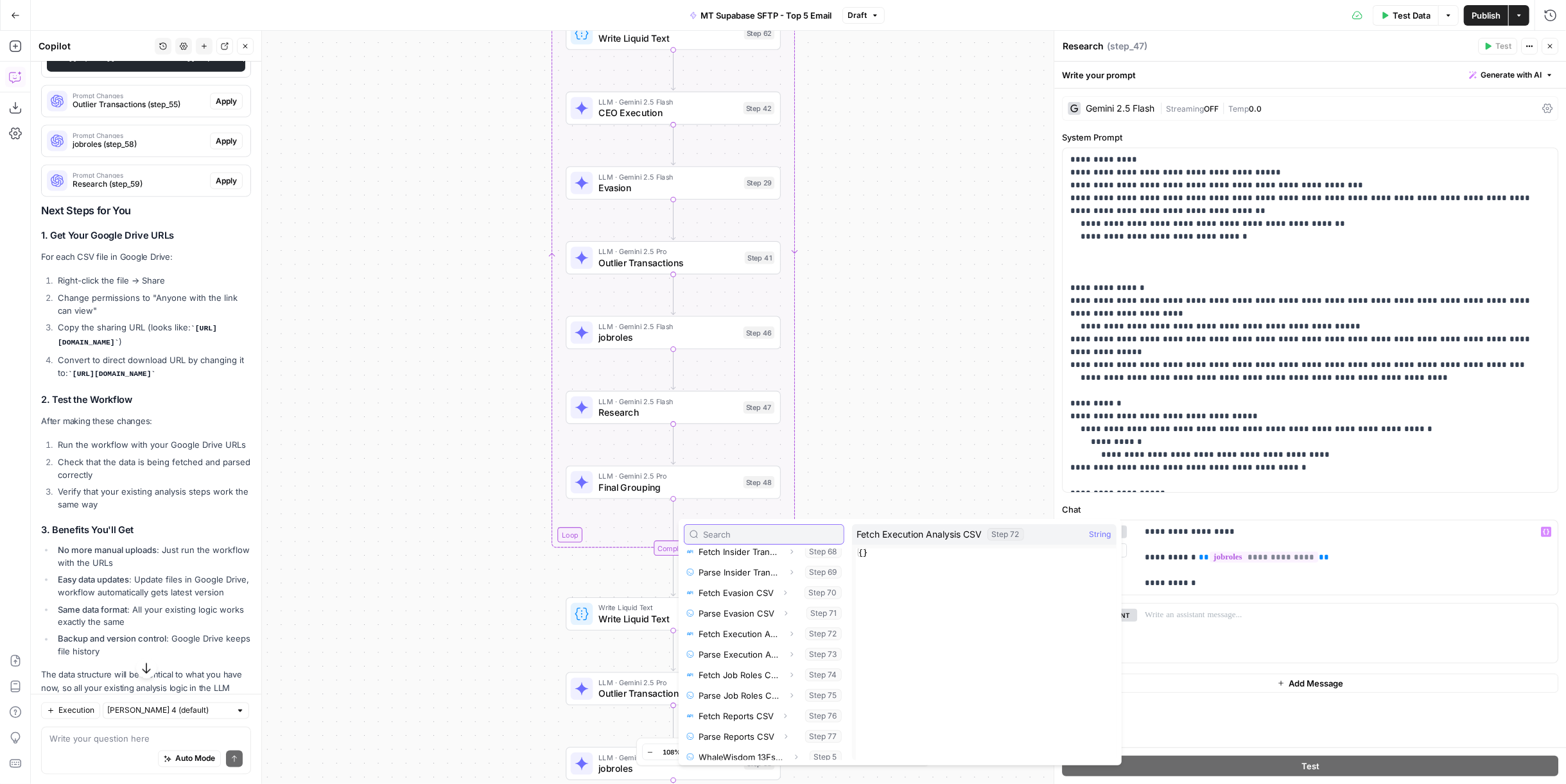
scroll to position [427, 0]
click at [739, 665] on button "Select variable Parse Reports CSV" at bounding box center [764, 665] width 160 height 21
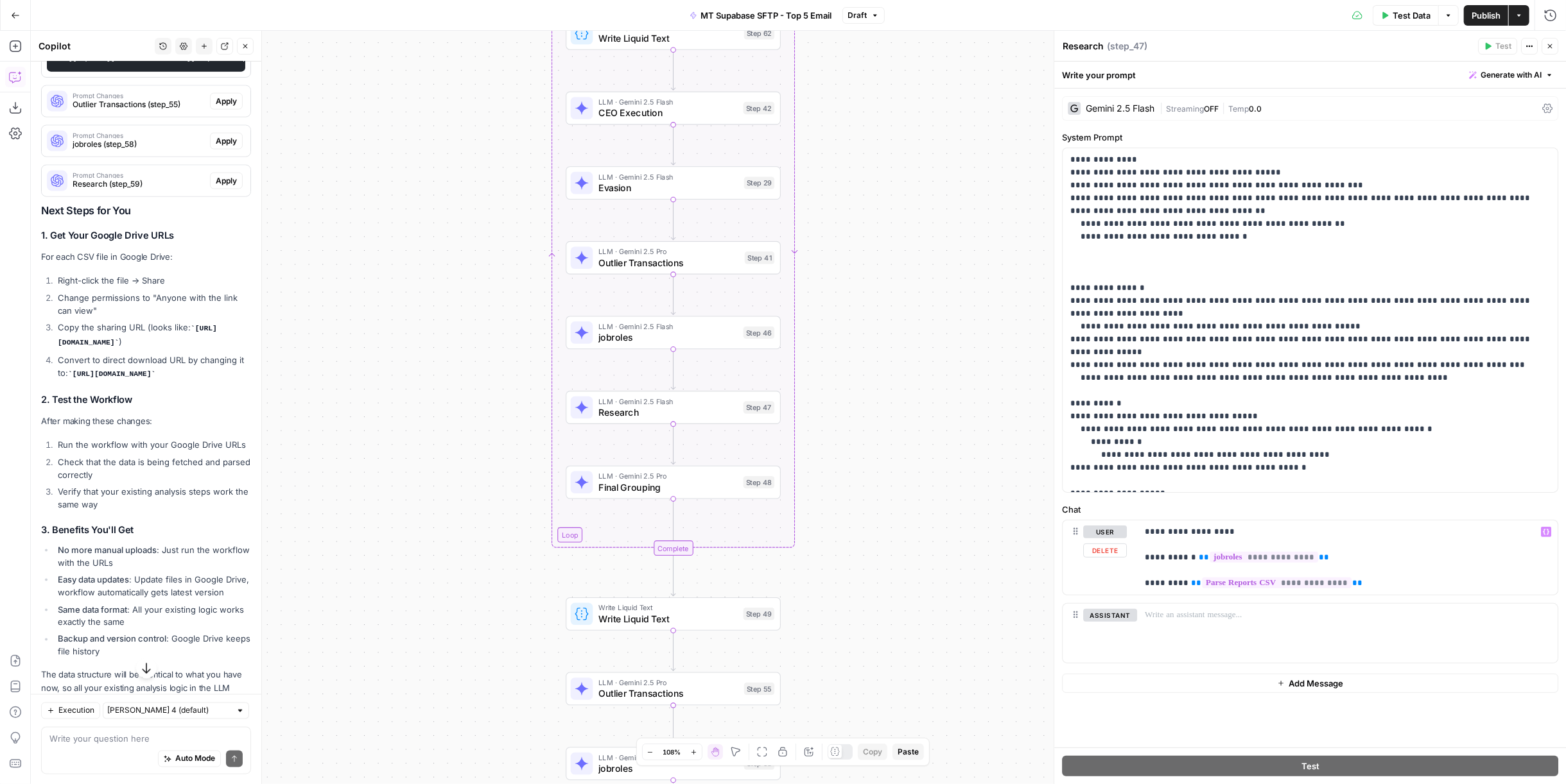
click at [138, 110] on span "Outlier Transactions (step_55)" at bounding box center [139, 105] width 133 height 12
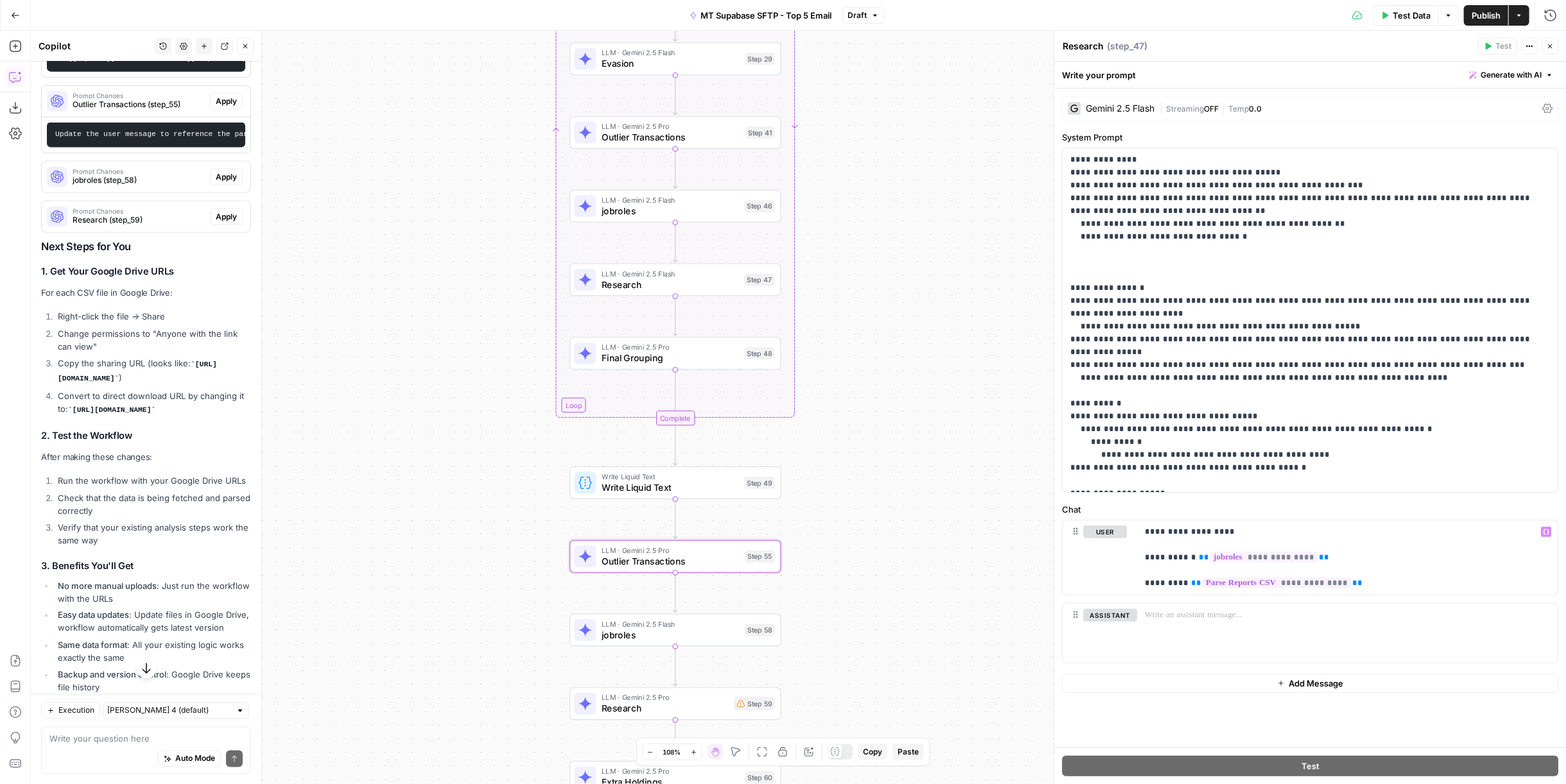
click at [647, 554] on span "Outlier Transactions" at bounding box center [670, 561] width 138 height 14
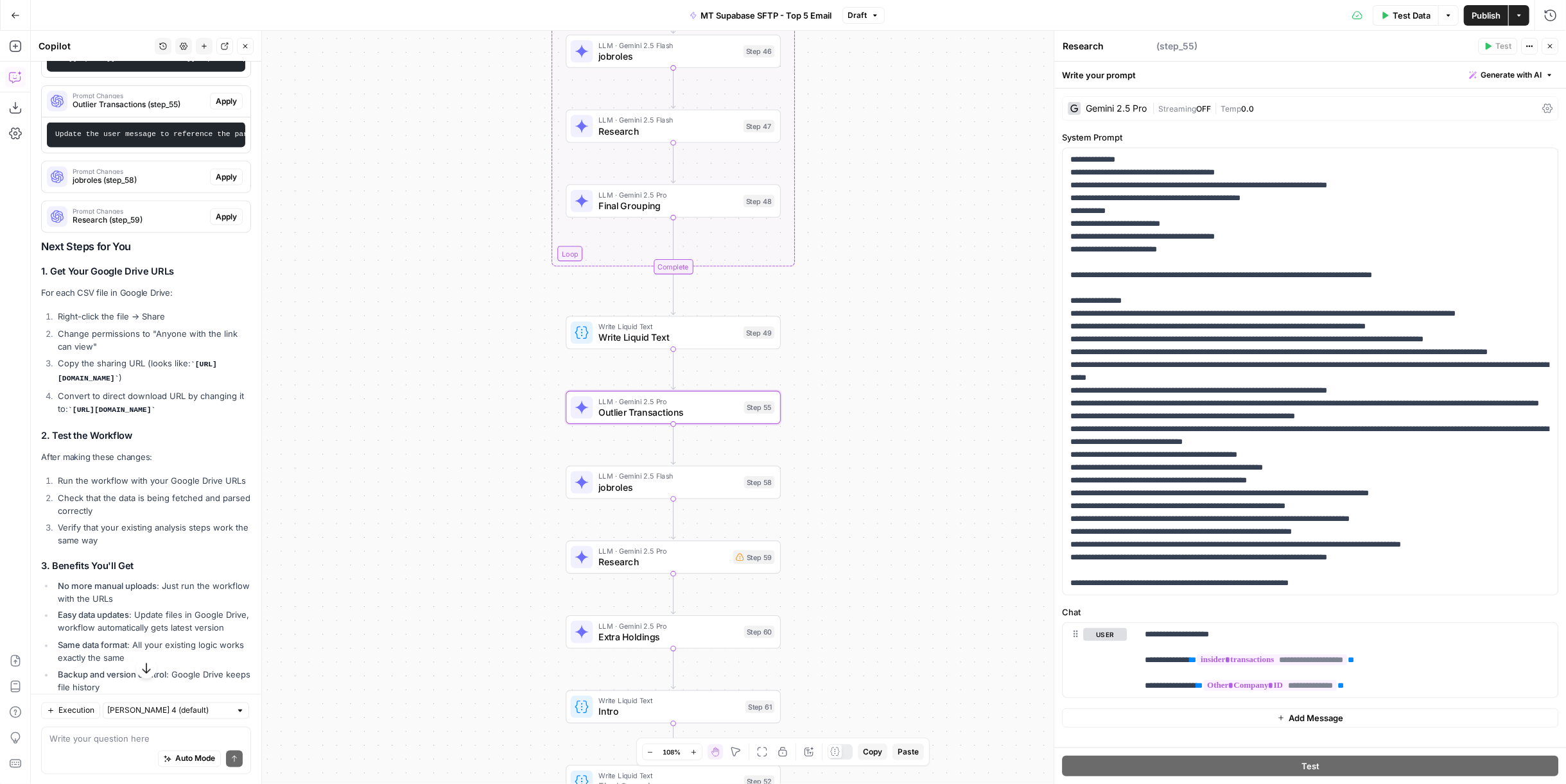
type textarea "Outlier Transactions"
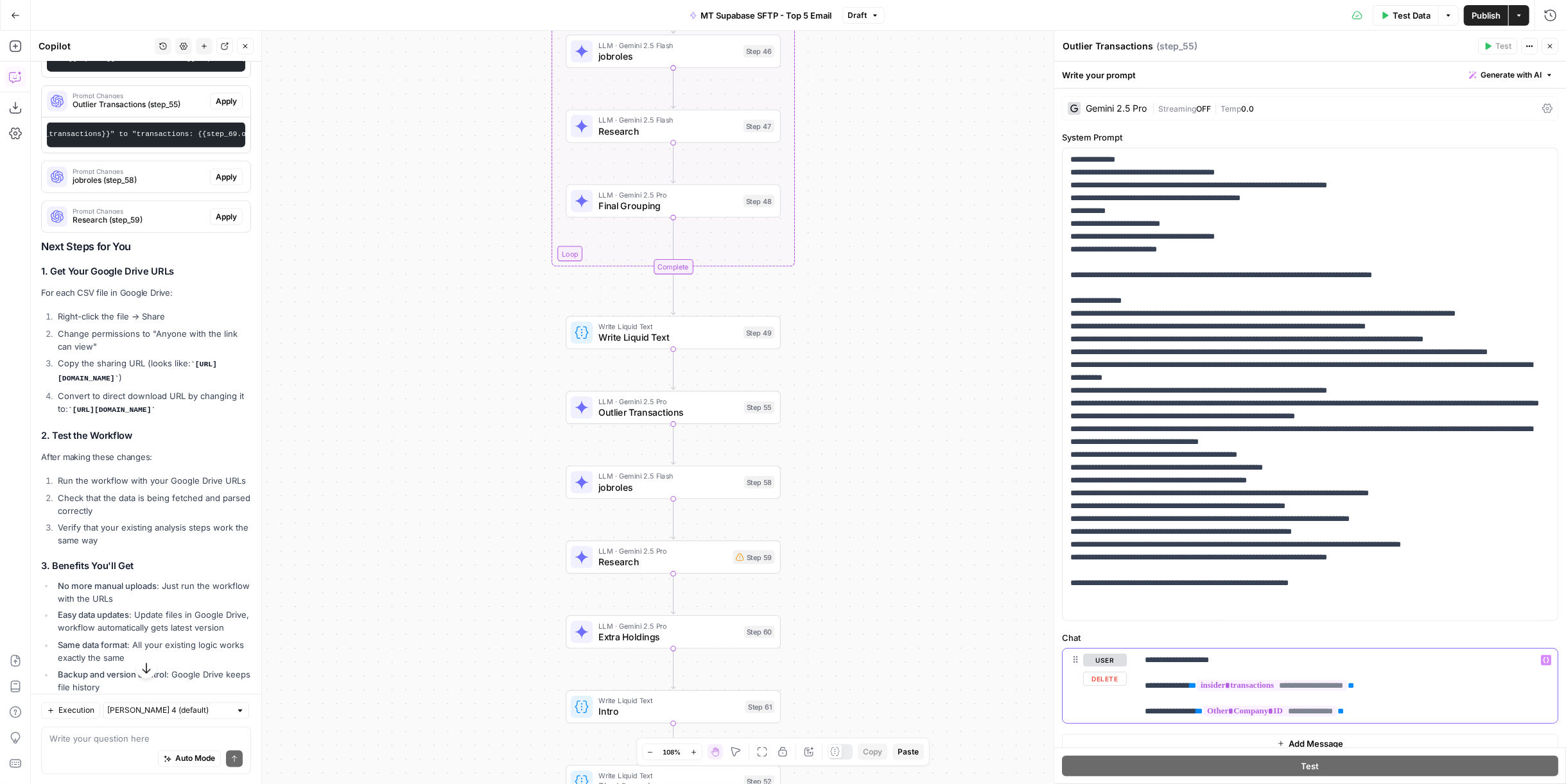
drag, startPoint x: 1375, startPoint y: 711, endPoint x: 1202, endPoint y: 713, distance: 173.0
click at [1202, 713] on p "**********" at bounding box center [1342, 686] width 395 height 64
click at [1423, 692] on p "**********" at bounding box center [1342, 686] width 395 height 64
drag, startPoint x: 1394, startPoint y: 685, endPoint x: 1197, endPoint y: 686, distance: 197.0
click at [1197, 686] on p "**********" at bounding box center [1342, 686] width 395 height 64
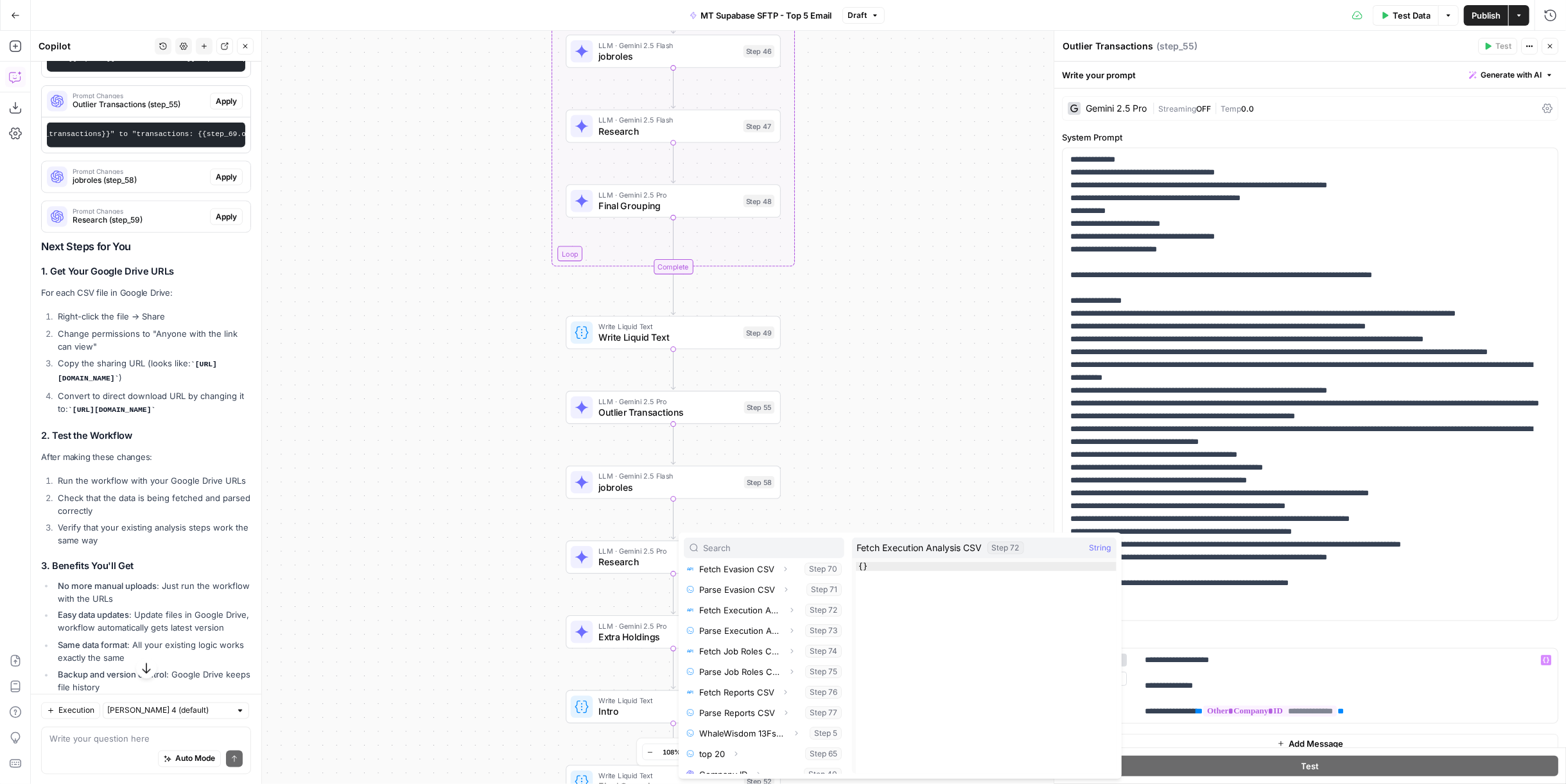
scroll to position [322, 0]
click at [745, 611] on button "Select variable Parse Insider Transactions CSV" at bounding box center [764, 619] width 160 height 21
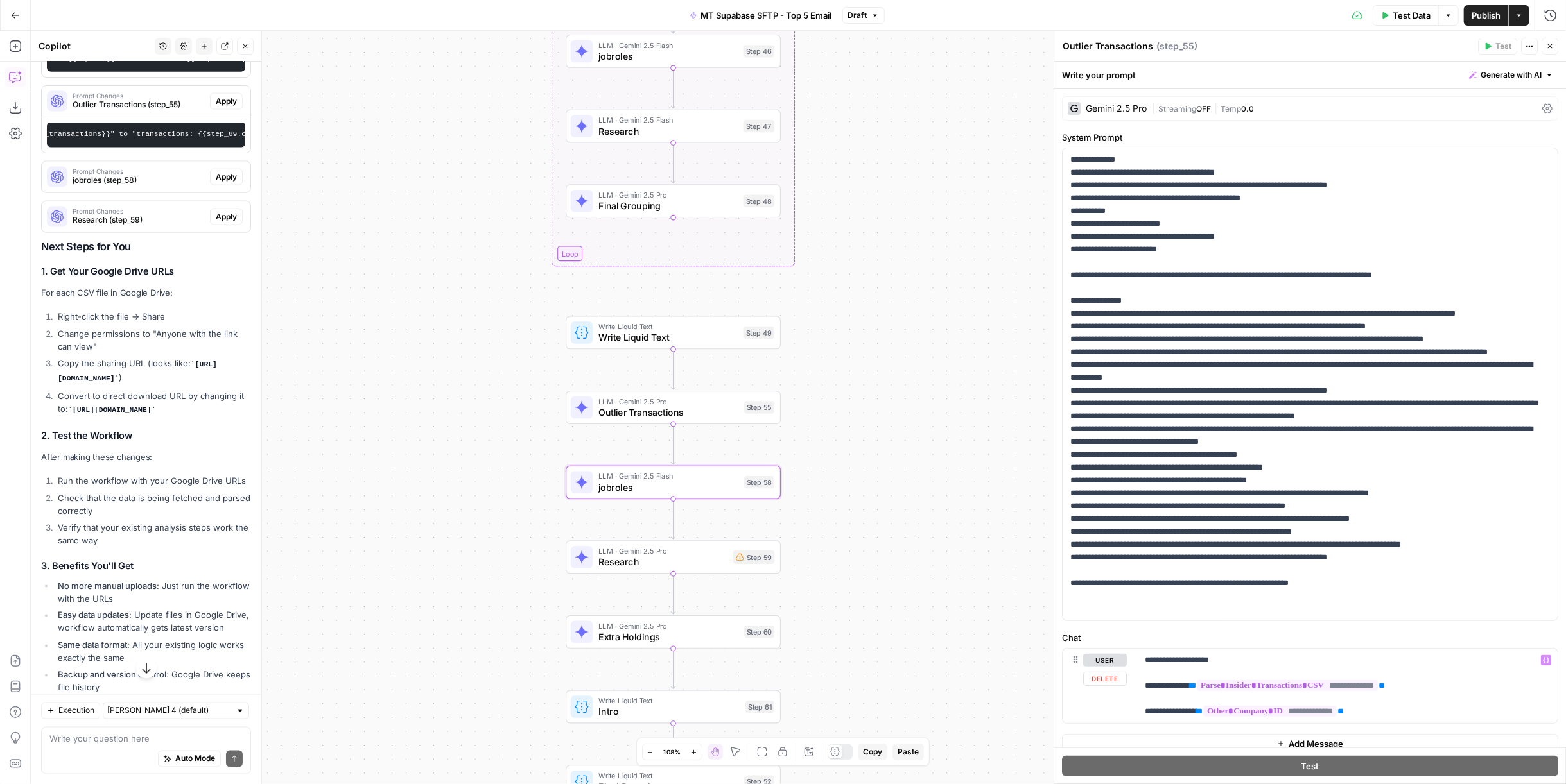
click at [135, 175] on span "Prompt Changes" at bounding box center [139, 171] width 133 height 7
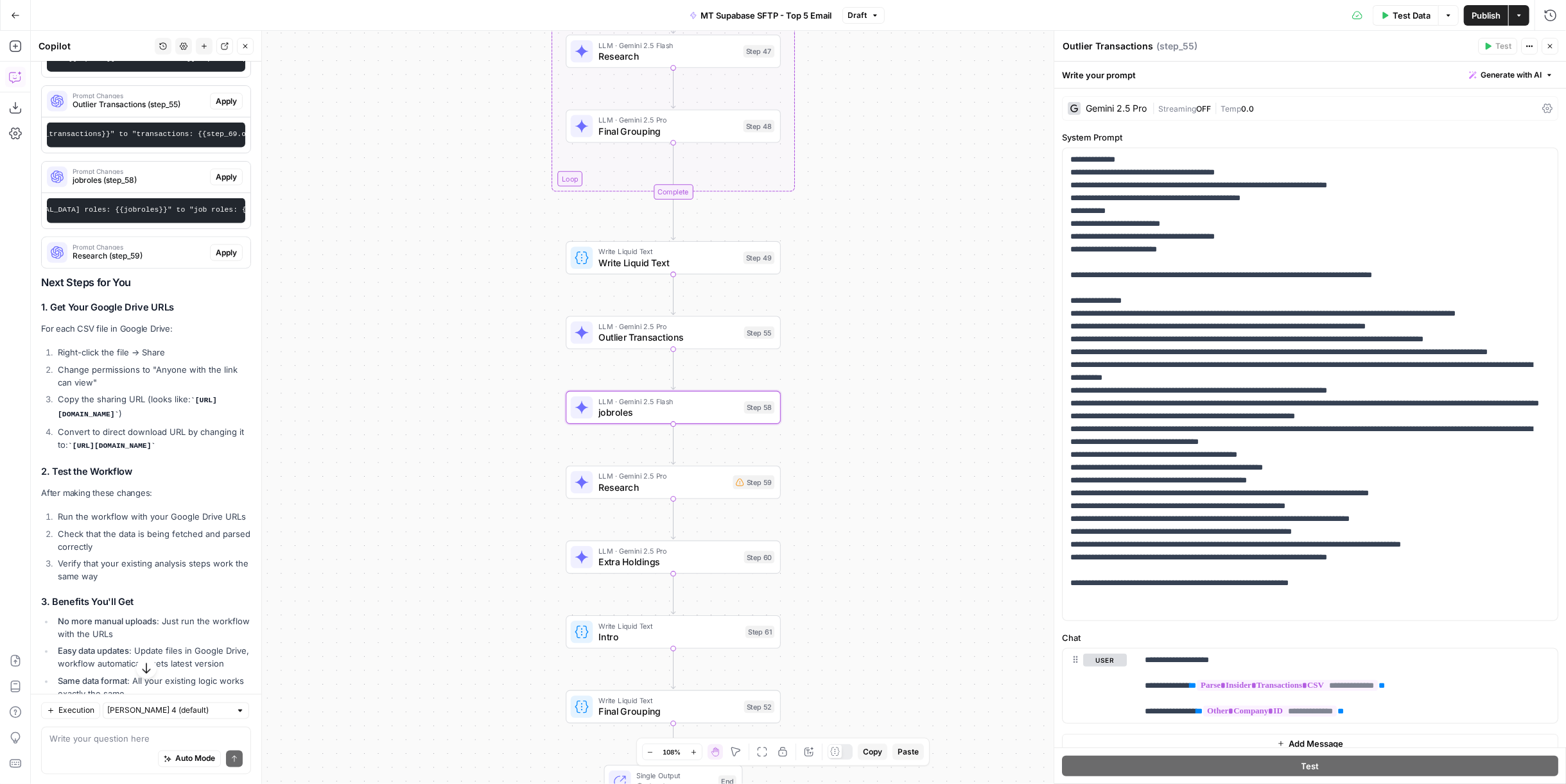
scroll to position [0, 358]
click at [1428, 682] on p "**********" at bounding box center [1342, 686] width 395 height 64
drag, startPoint x: 1433, startPoint y: 683, endPoint x: 1198, endPoint y: 690, distance: 235.1
click at [1198, 690] on p "**********" at bounding box center [1342, 686] width 395 height 64
click at [720, 485] on span "Research" at bounding box center [663, 487] width 129 height 14
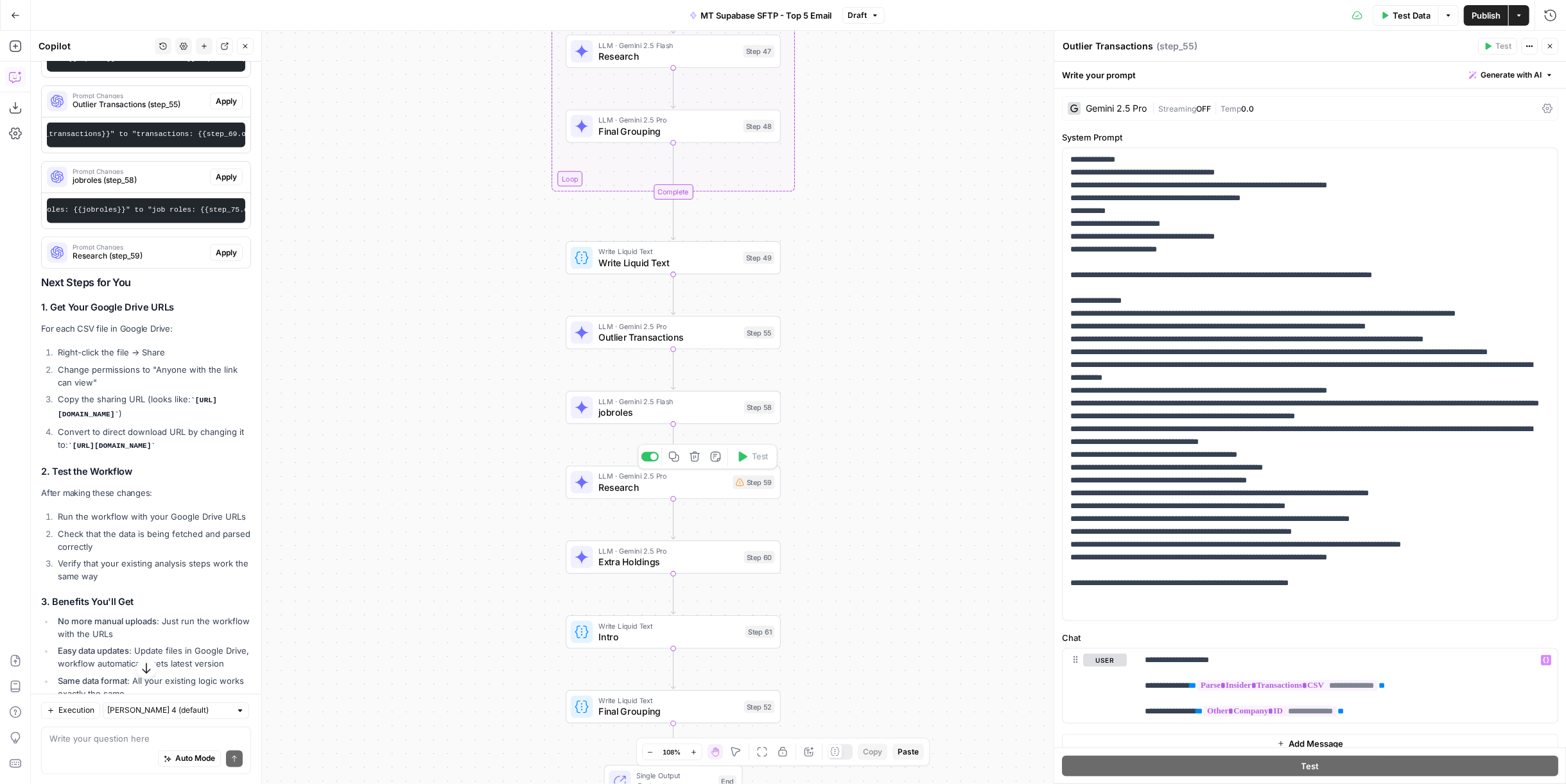
click at [720, 485] on span "Research" at bounding box center [663, 487] width 129 height 14
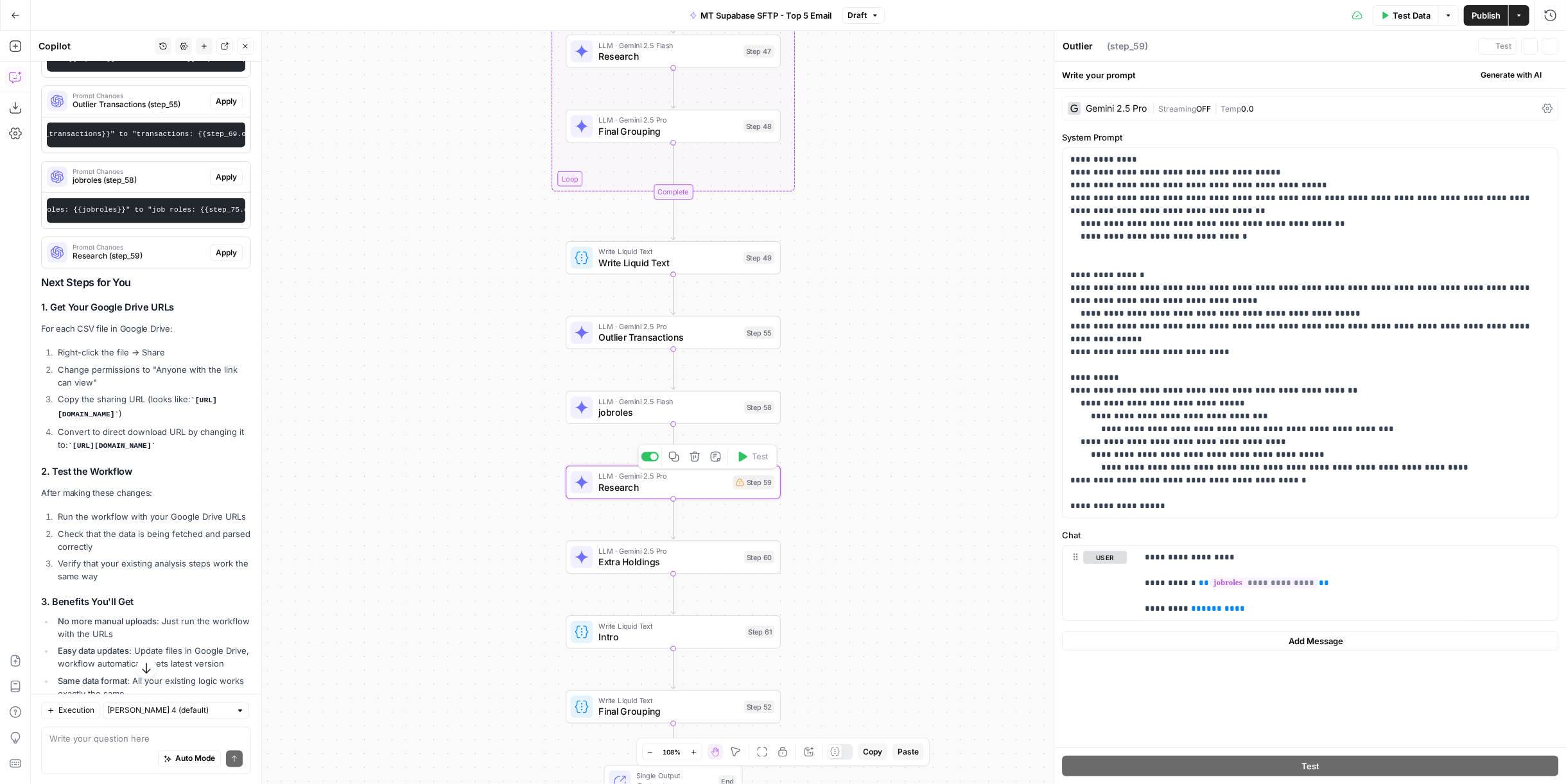
type textarea "Research"
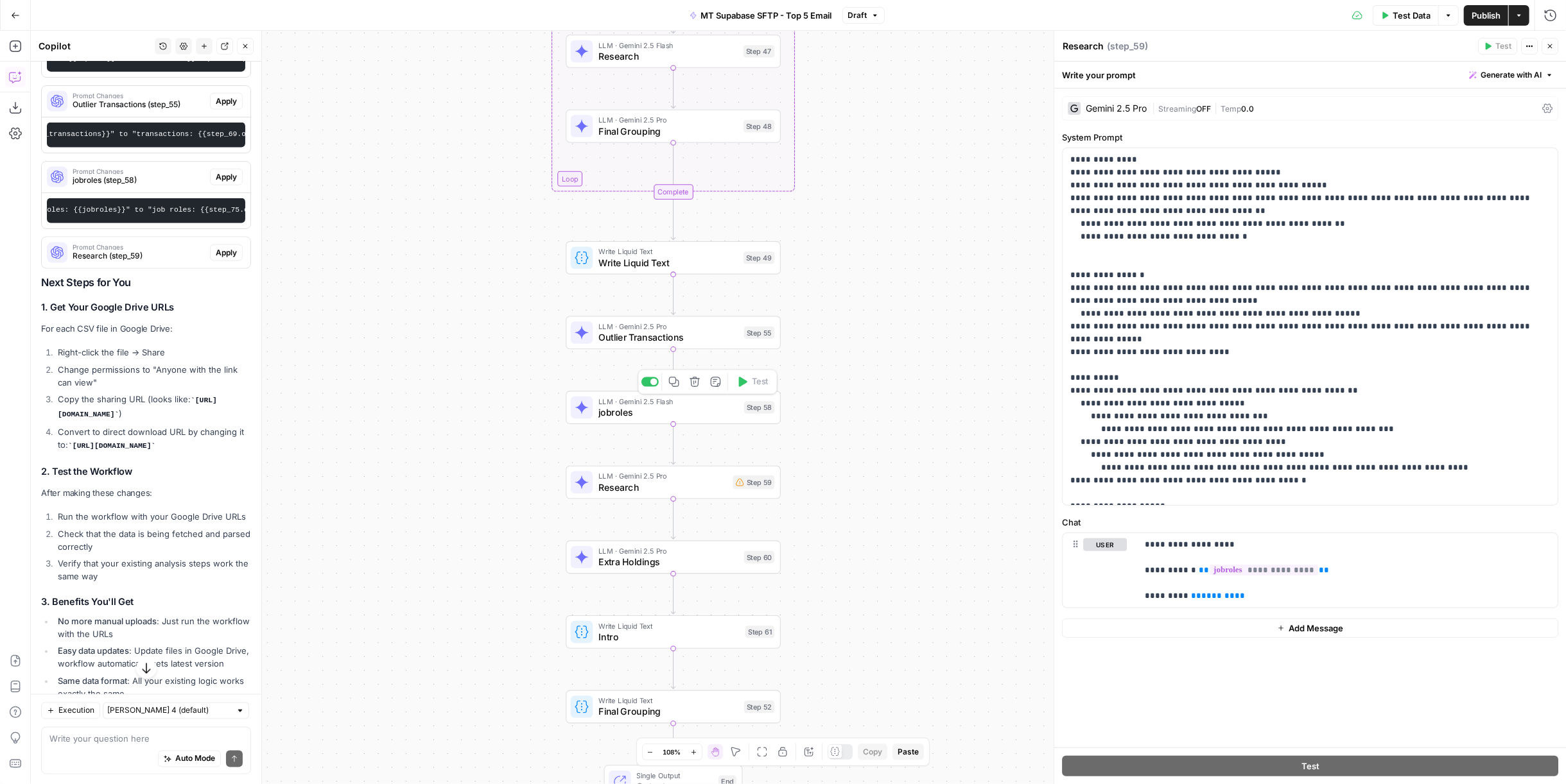
click at [728, 412] on span "jobroles" at bounding box center [668, 413] width 140 height 14
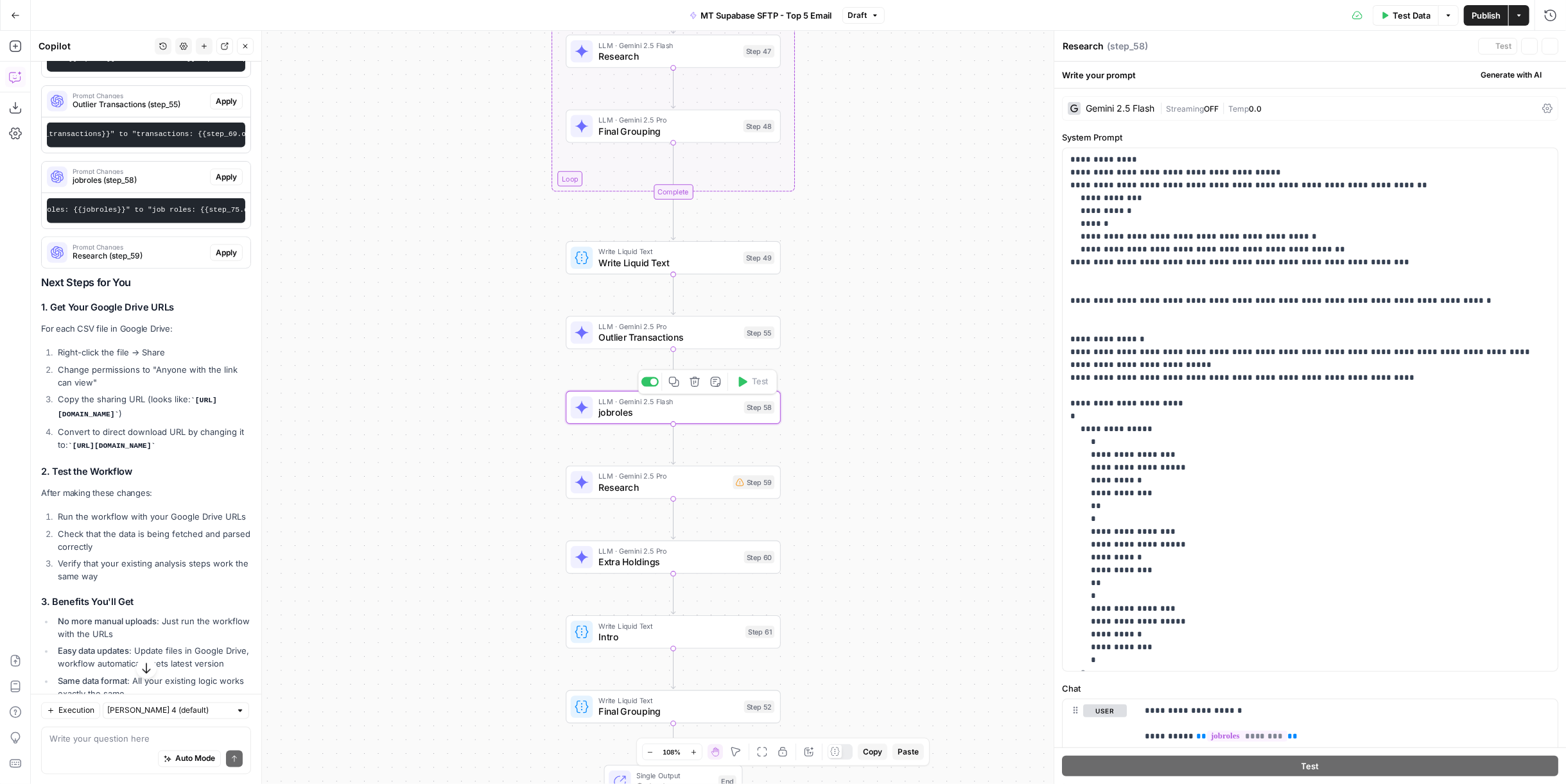
type textarea "jobroles"
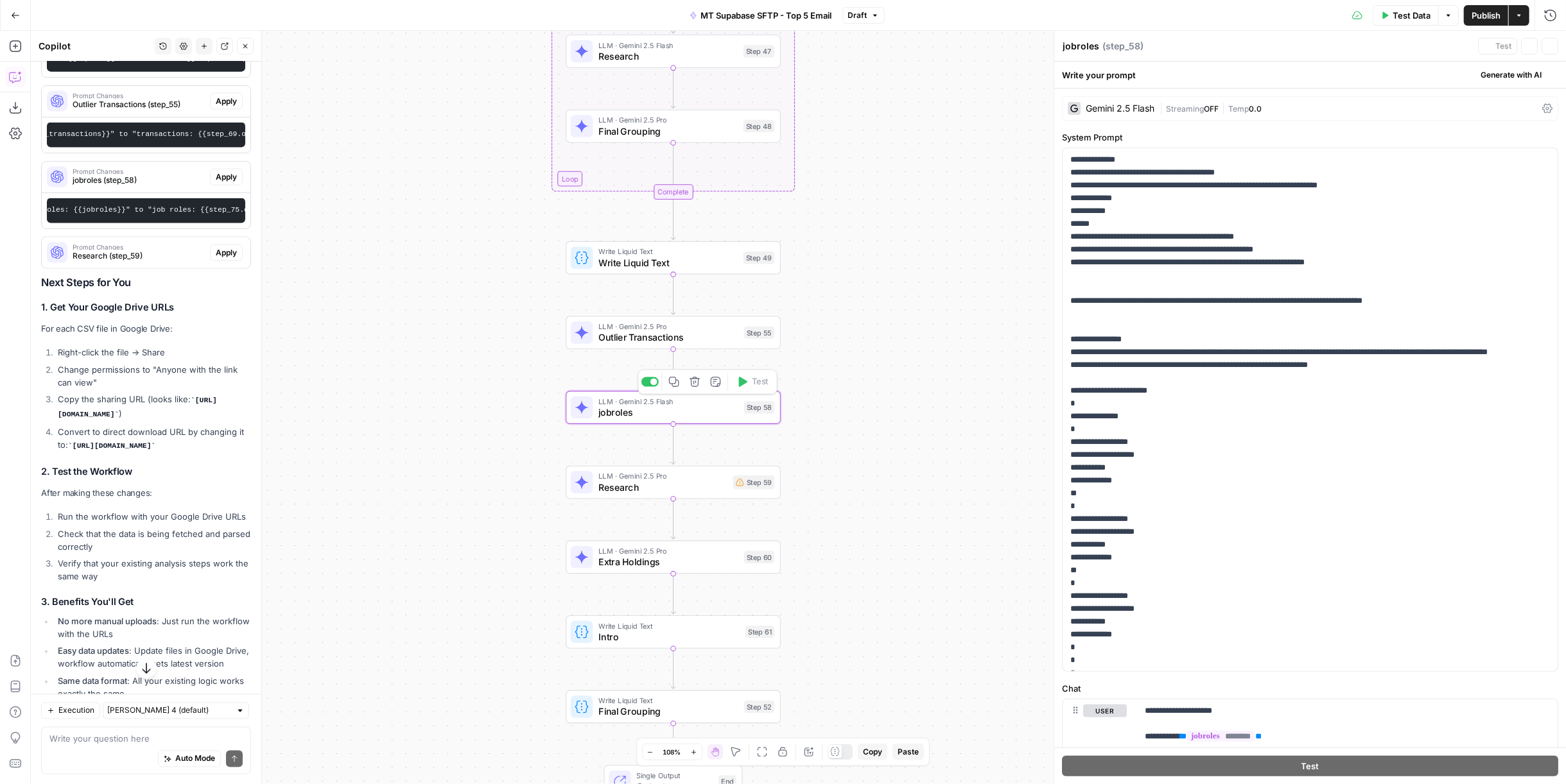
scroll to position [129, 0]
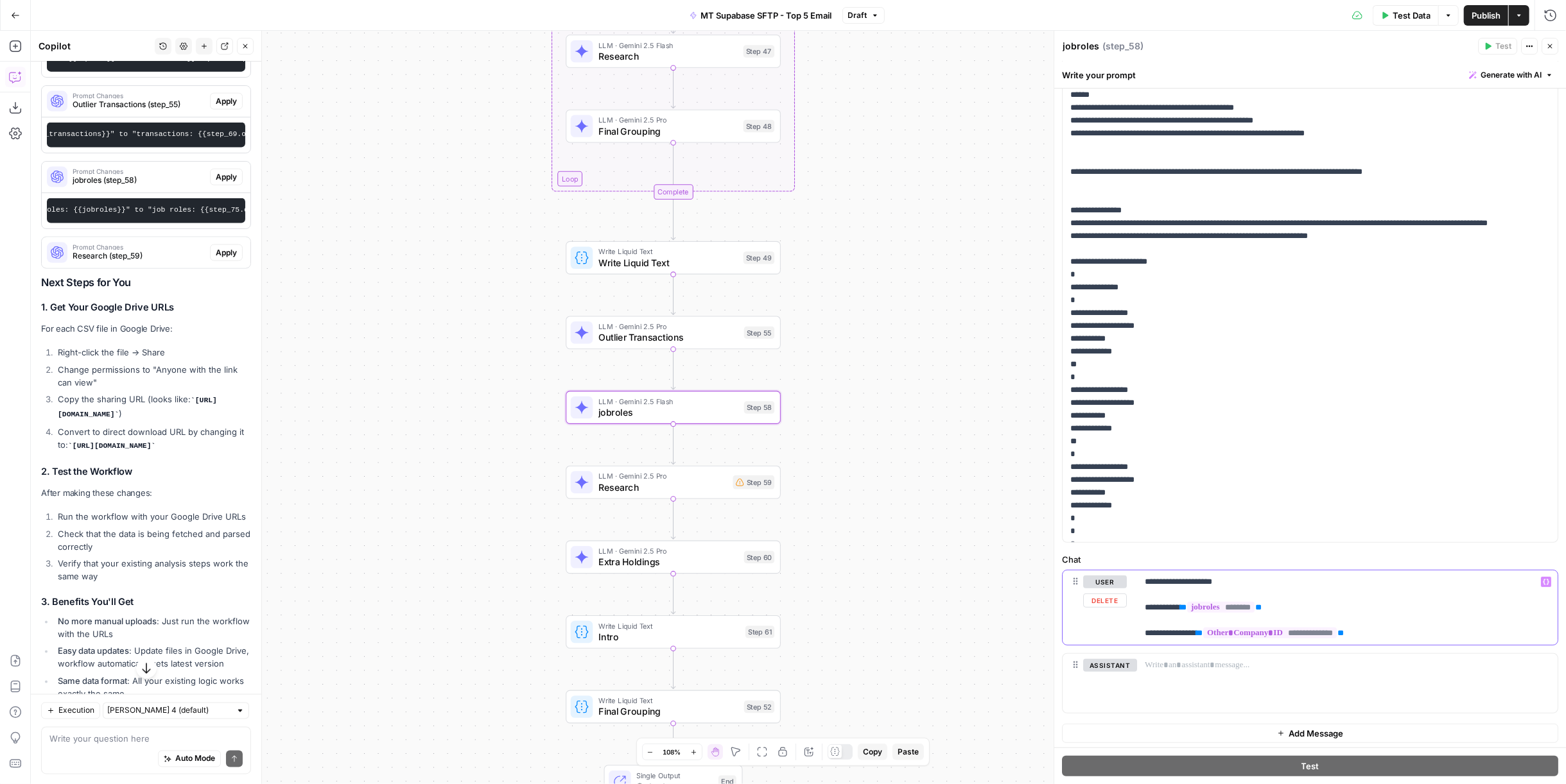
drag, startPoint x: 1284, startPoint y: 602, endPoint x: 1182, endPoint y: 604, distance: 102.0
click at [1182, 604] on p "**********" at bounding box center [1342, 607] width 395 height 64
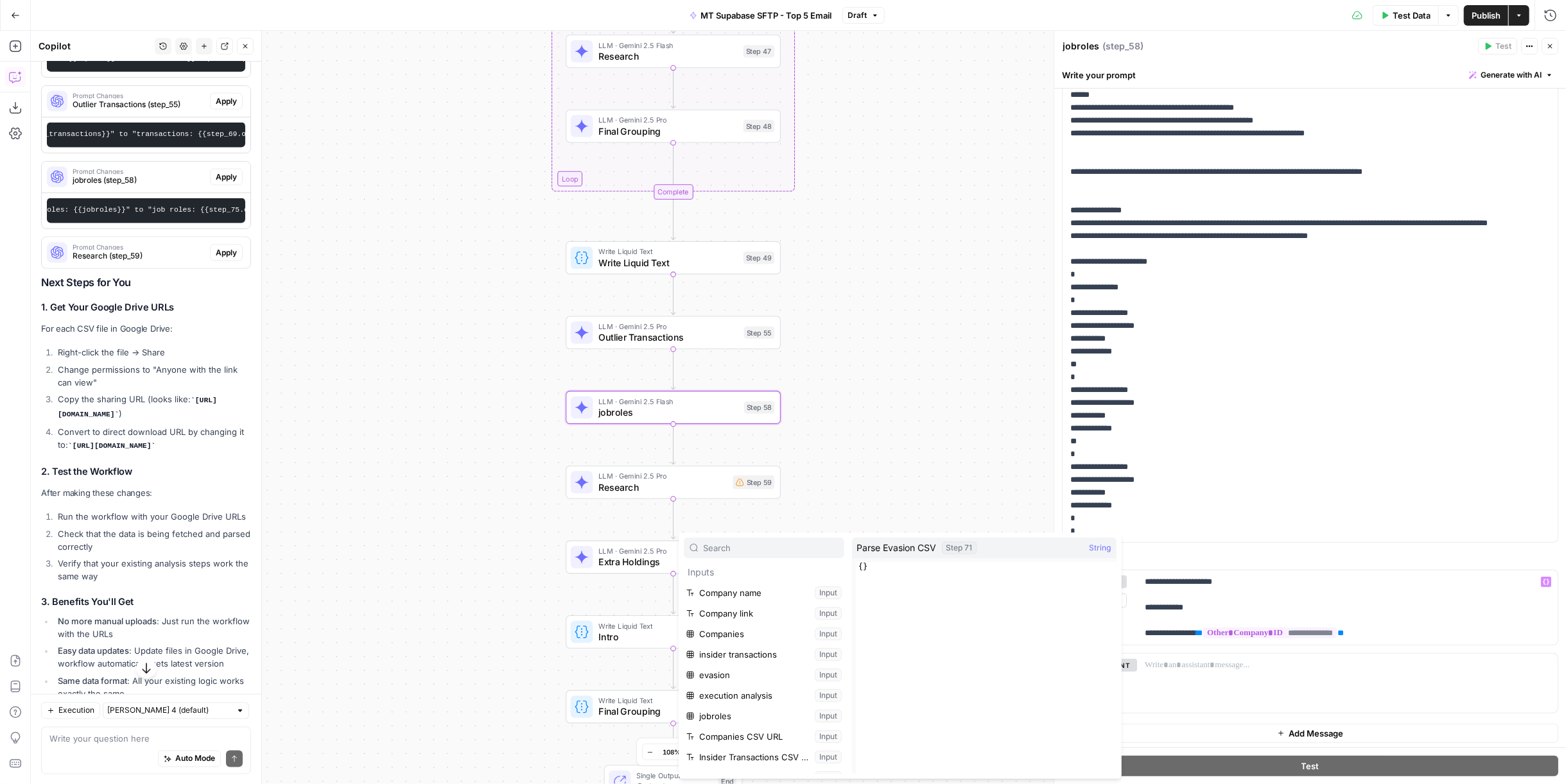
scroll to position [356, 0]
click at [743, 707] on button "Select variable Parse Job Roles CSV" at bounding box center [764, 708] width 160 height 21
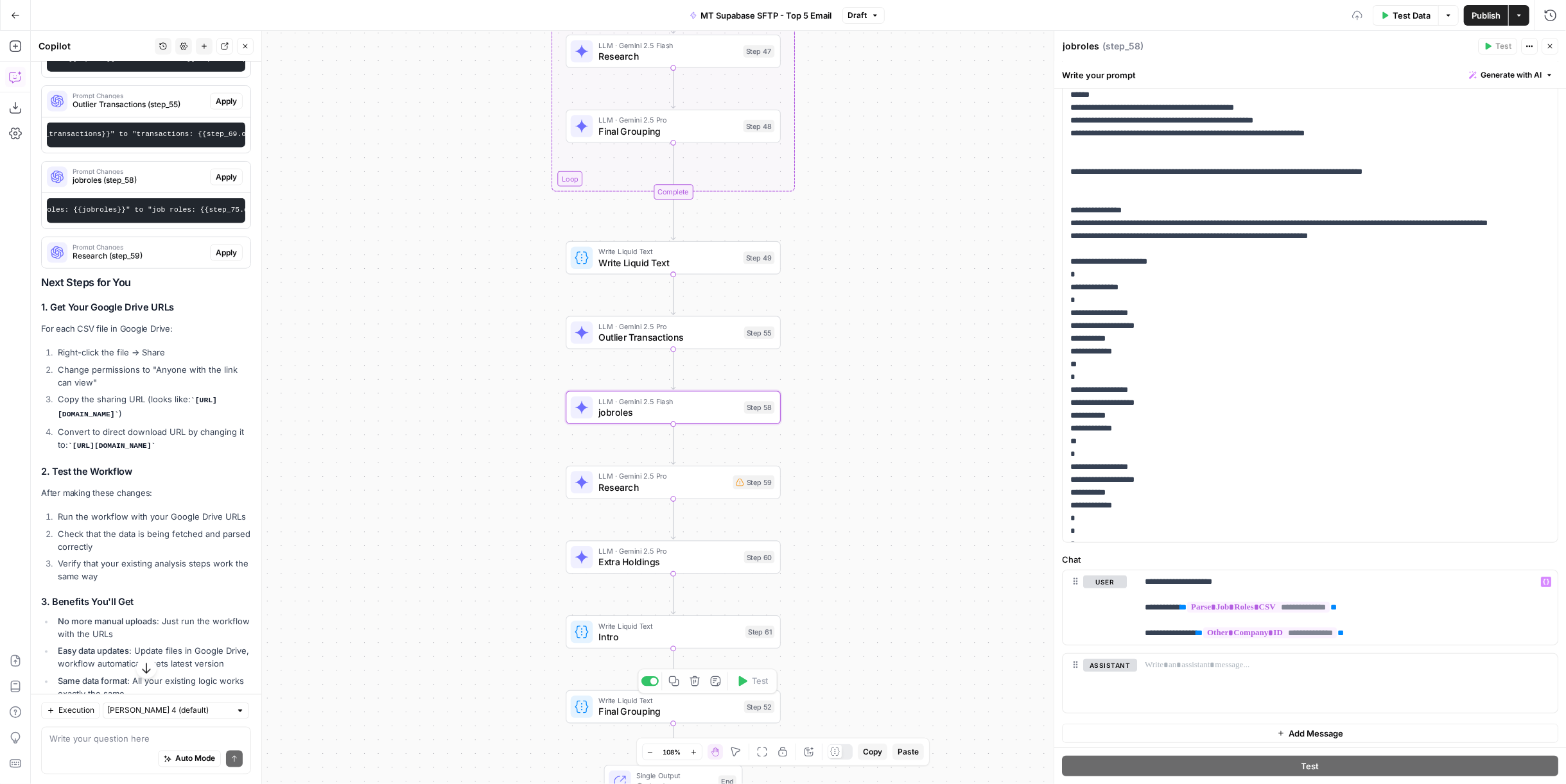
click at [694, 495] on div "LLM · Gemini 2.5 Pro Research Step 59 Copy step Delete step Add Note Test" at bounding box center [672, 482] width 215 height 33
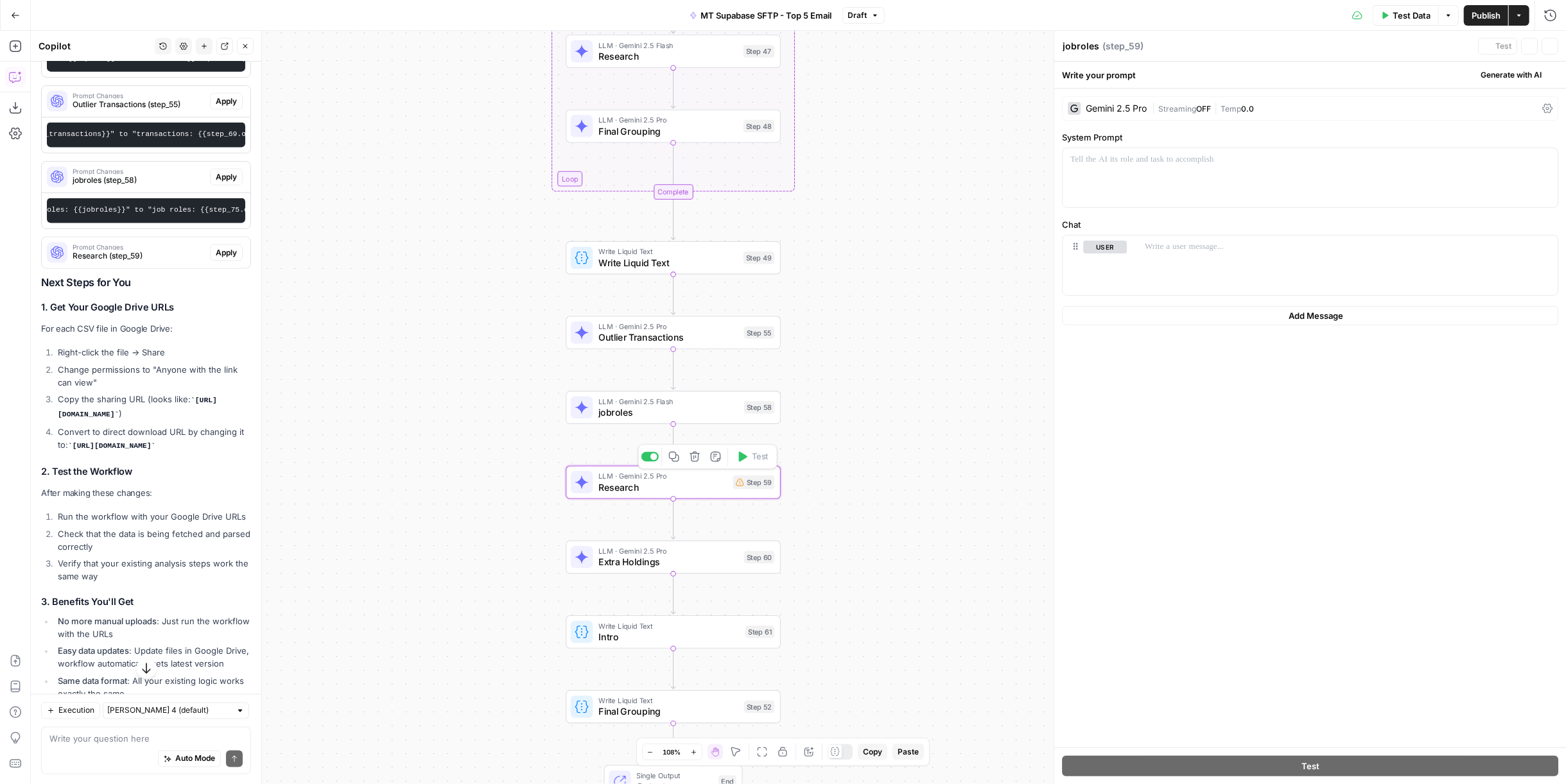
type textarea "Research"
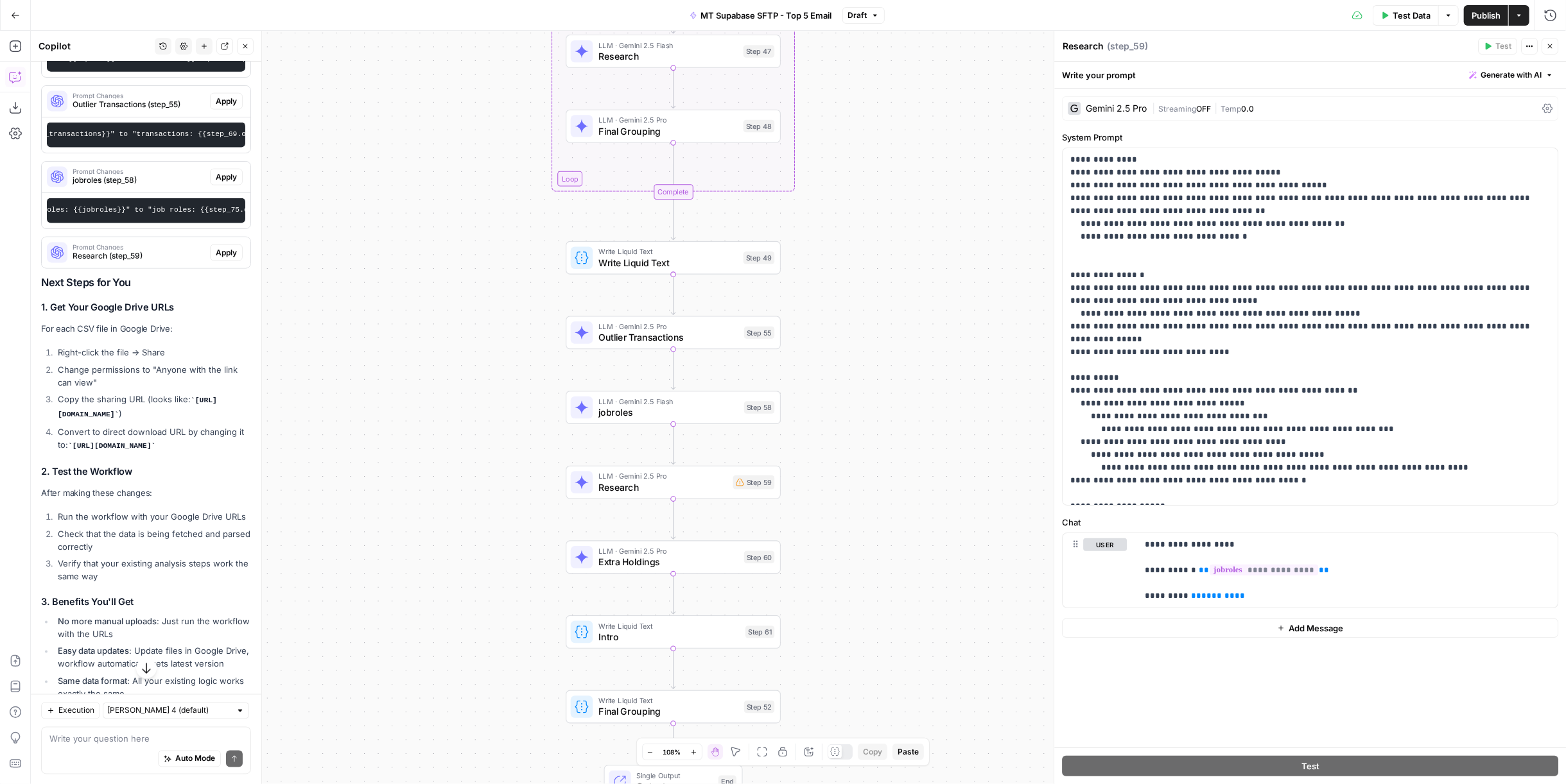
scroll to position [14807, 0]
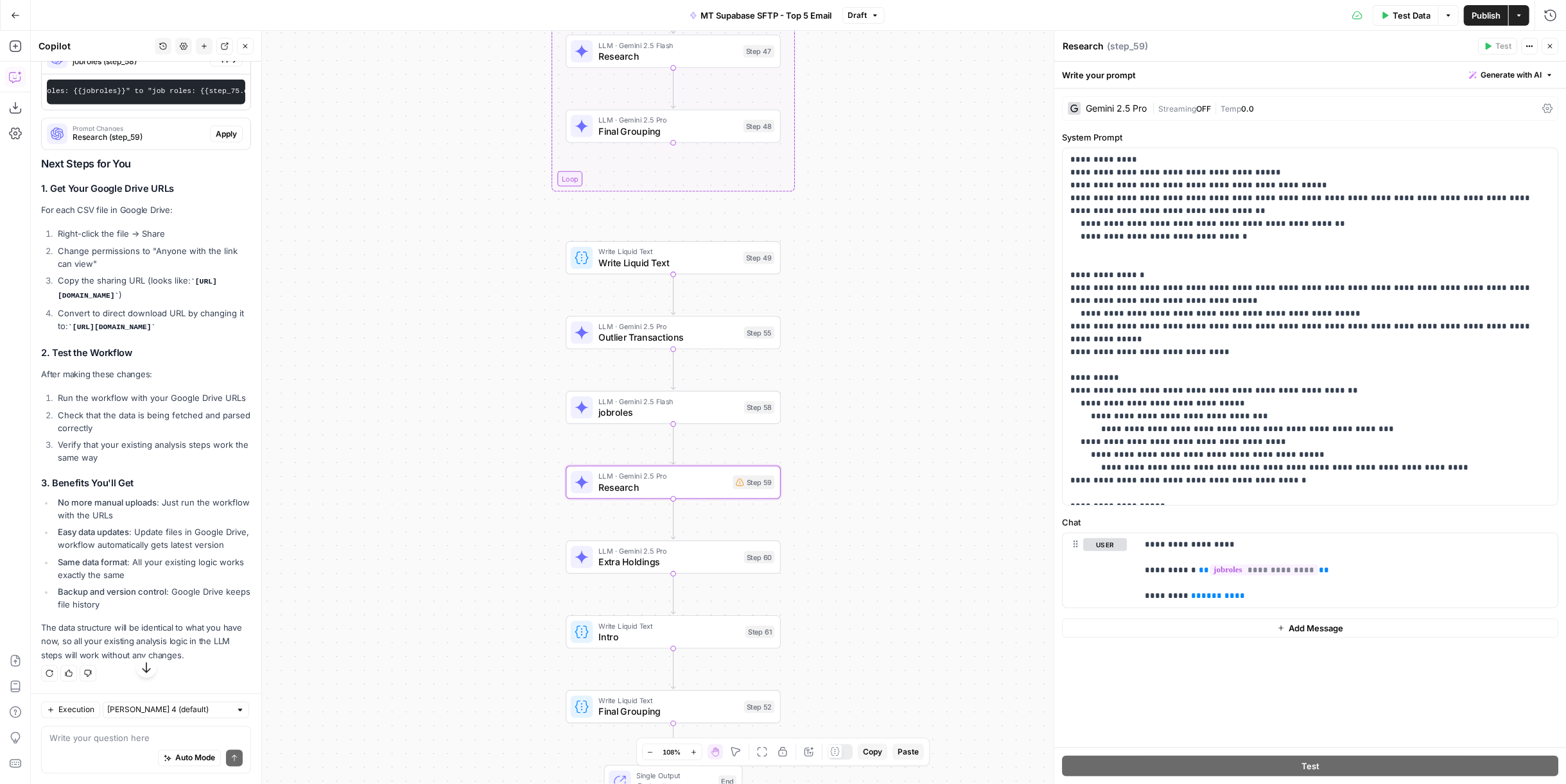
click at [126, 143] on span "Research (step_59)" at bounding box center [139, 138] width 133 height 12
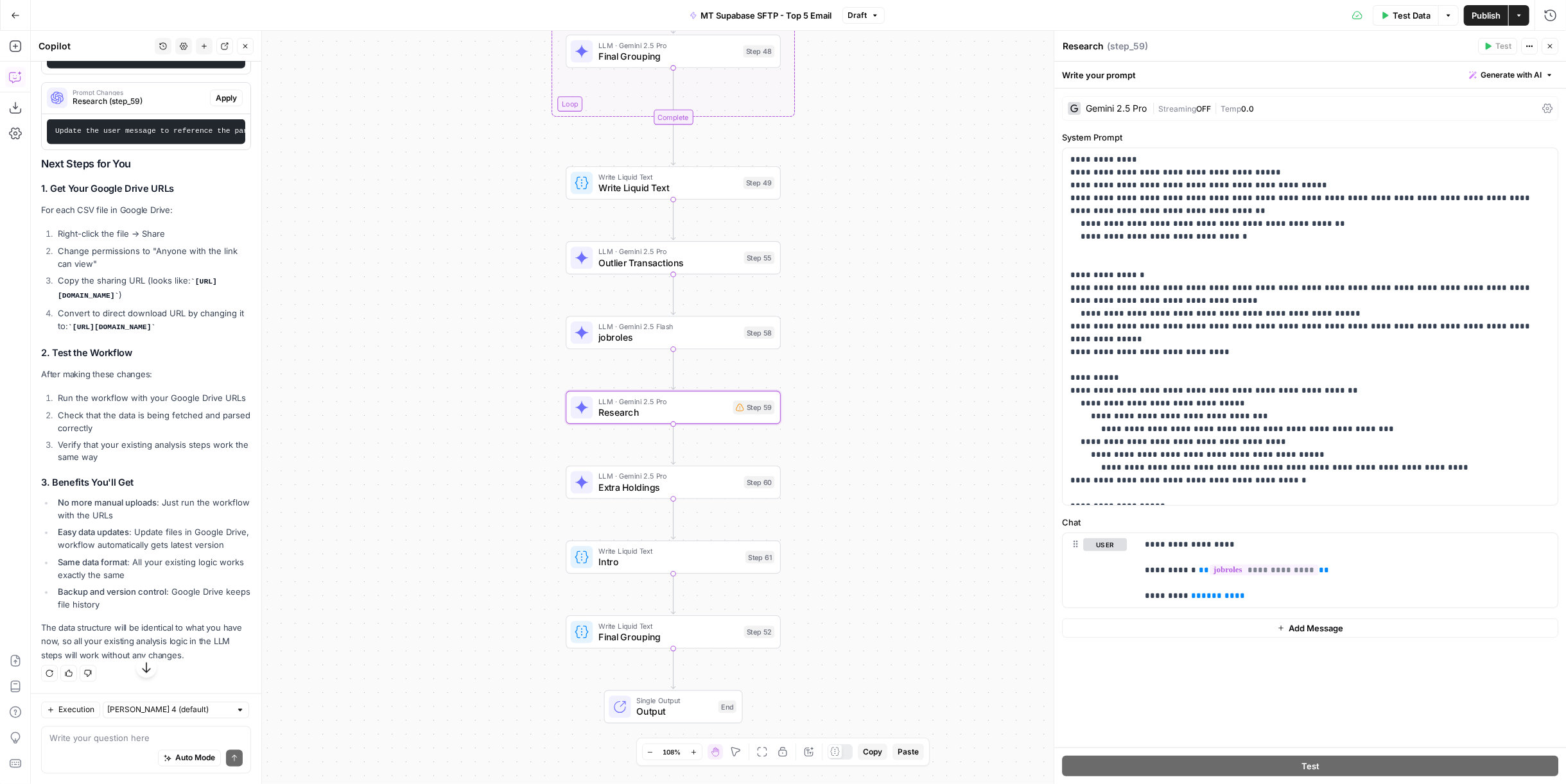
scroll to position [0, 338]
click at [1215, 591] on span "*******" at bounding box center [1218, 595] width 33 height 8
click at [1245, 591] on p "**********" at bounding box center [1347, 570] width 406 height 64
drag, startPoint x: 1249, startPoint y: 591, endPoint x: 1184, endPoint y: 597, distance: 65.3
click at [1184, 597] on p "**********" at bounding box center [1347, 570] width 406 height 64
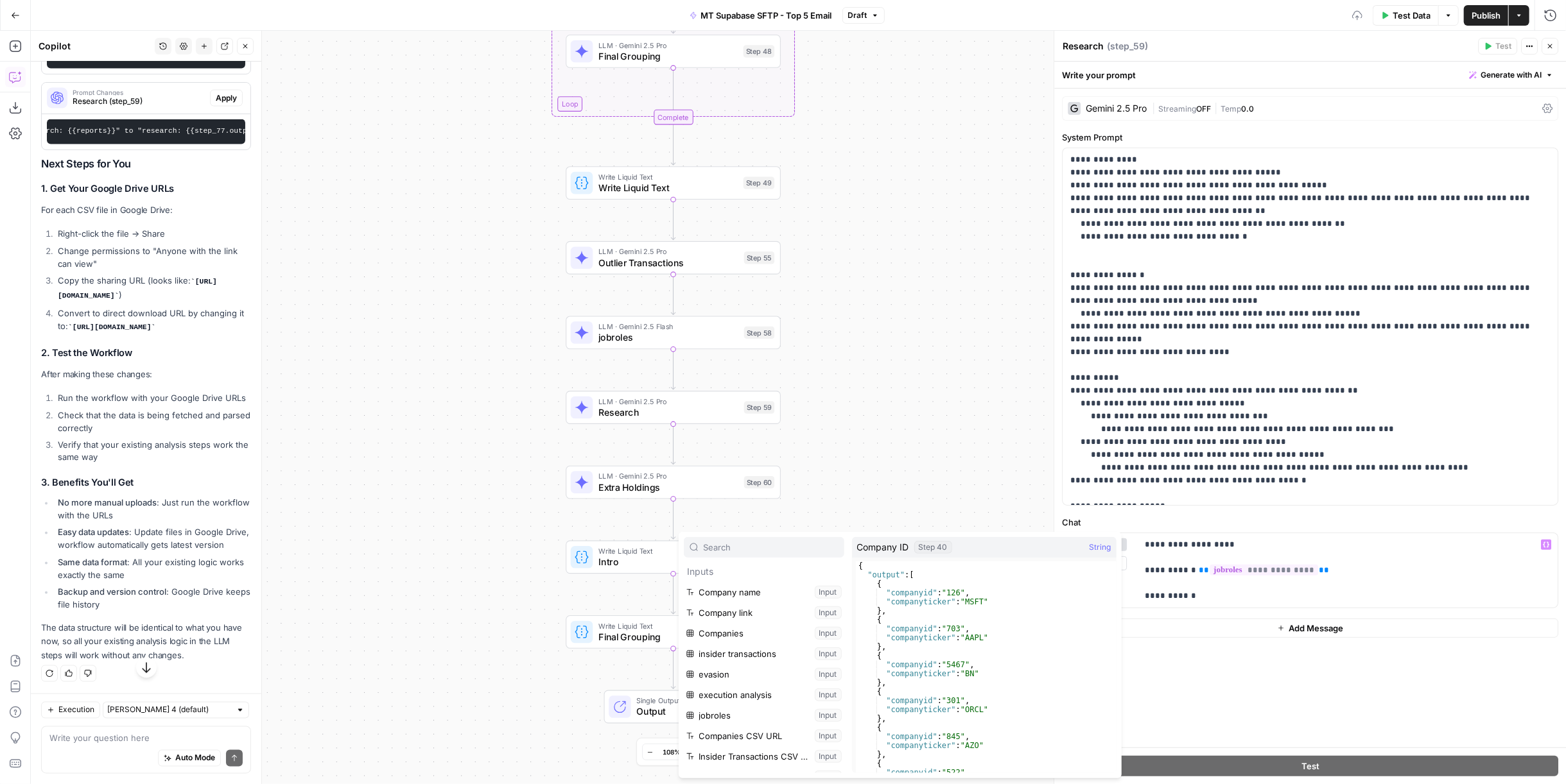
scroll to position [506, 0]
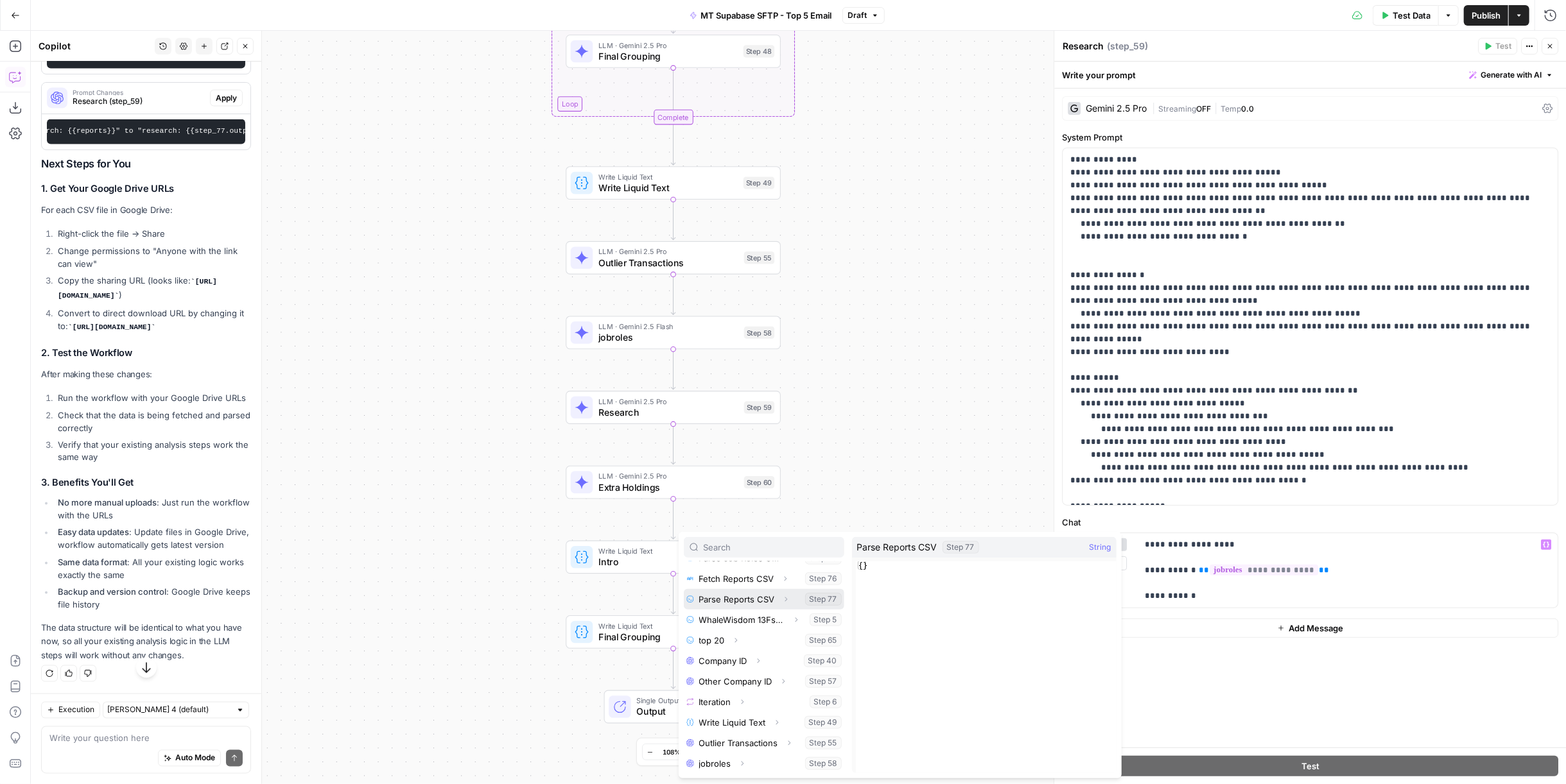
click at [739, 597] on button "Select variable Parse Reports CSV" at bounding box center [764, 599] width 160 height 21
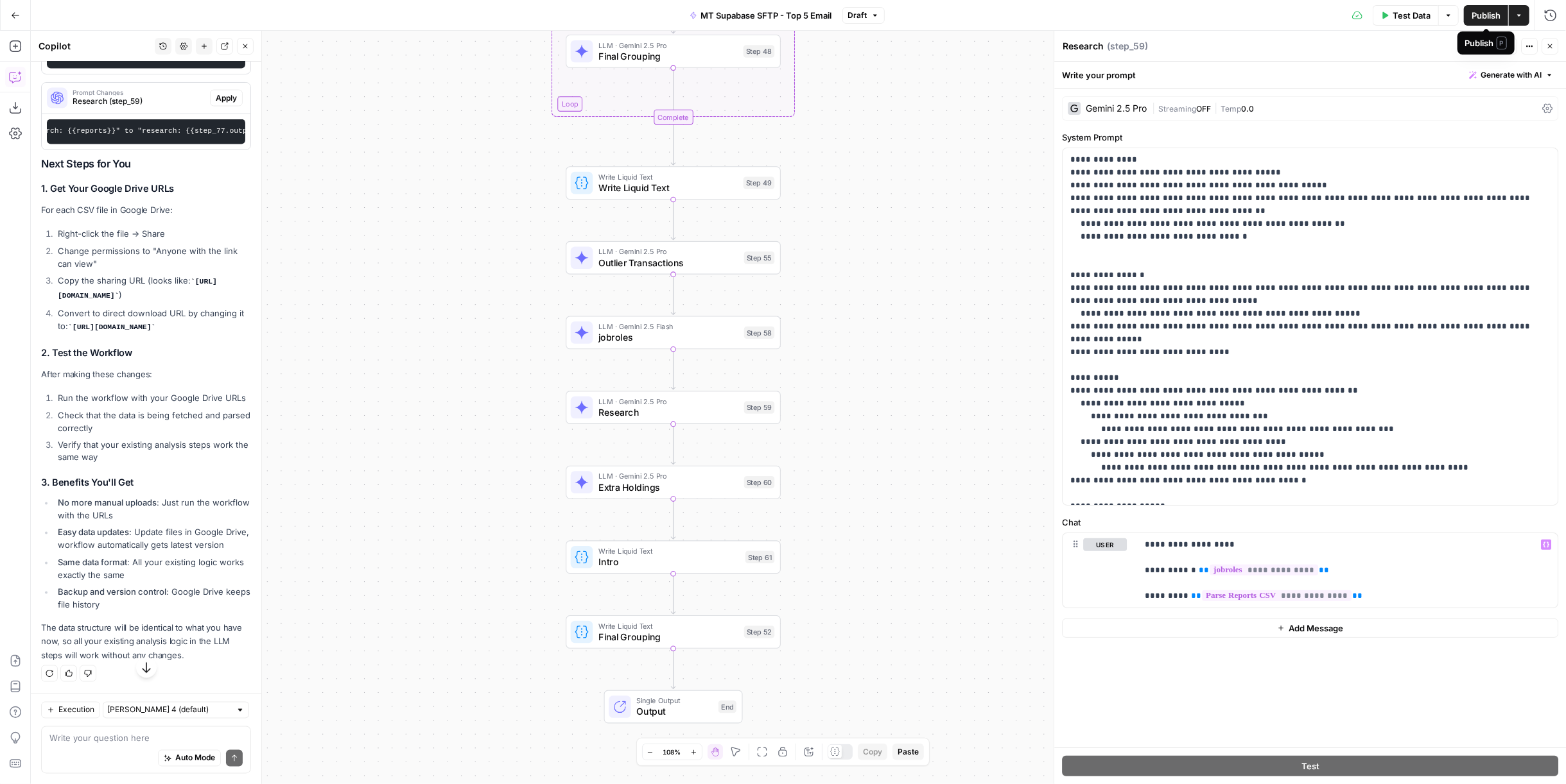
click at [1492, 16] on span "Publish" at bounding box center [1485, 15] width 29 height 13
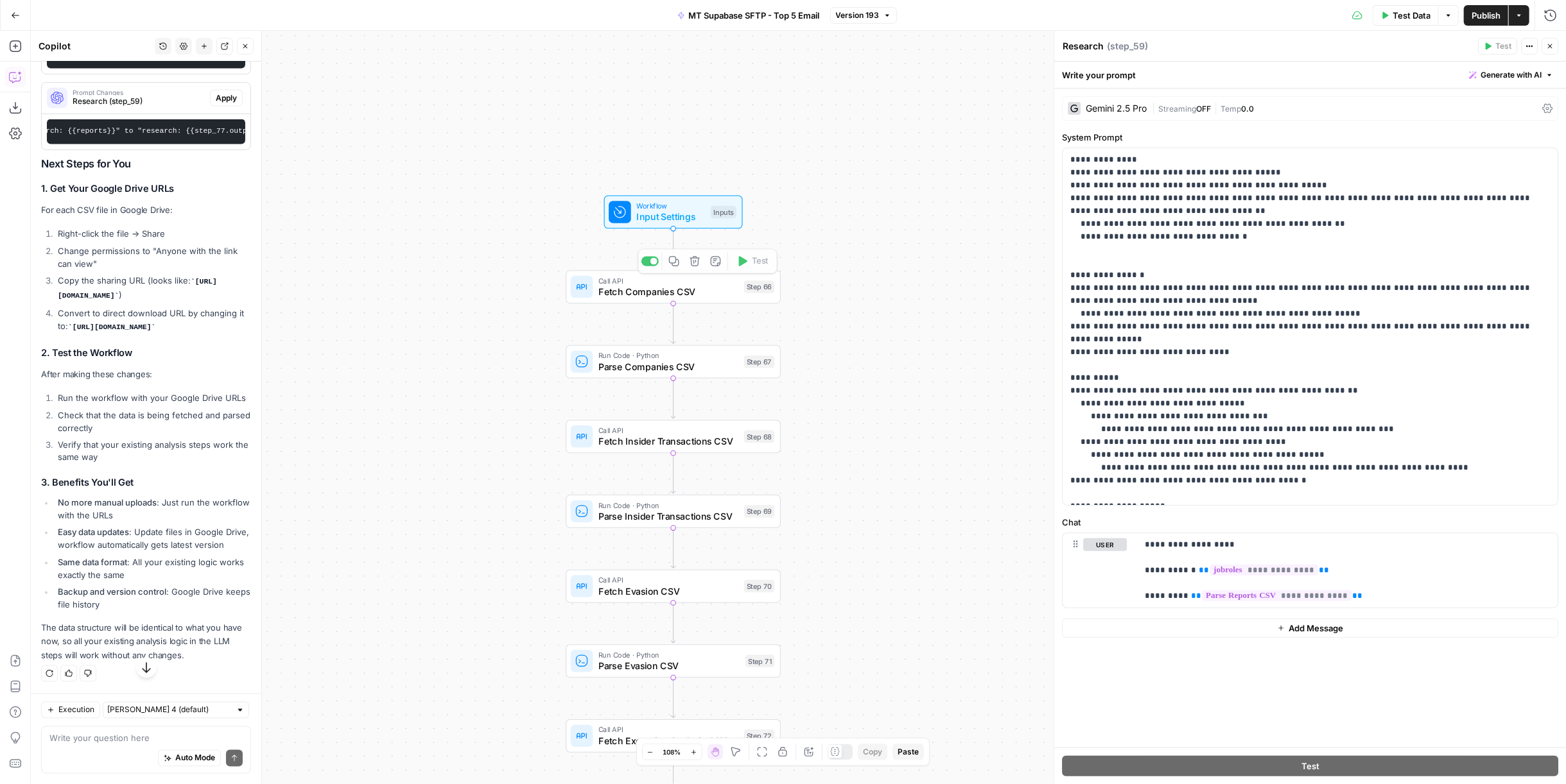
click at [722, 211] on div "Inputs" at bounding box center [724, 212] width 26 height 12
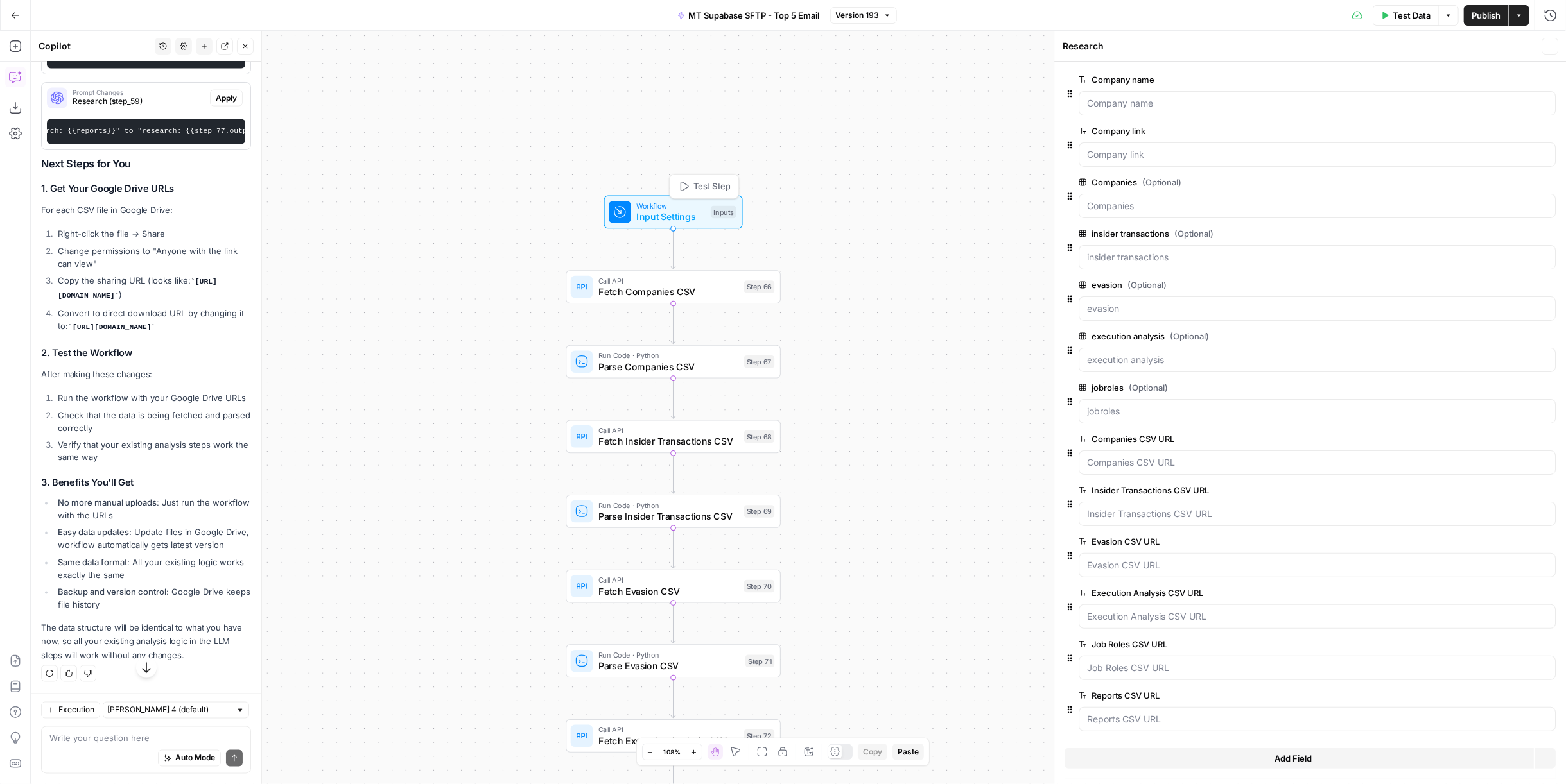
type textarea "Inputs"
click at [1549, 182] on icon "button" at bounding box center [1547, 182] width 7 height 7
click at [1549, 230] on icon "button" at bounding box center [1547, 233] width 7 height 7
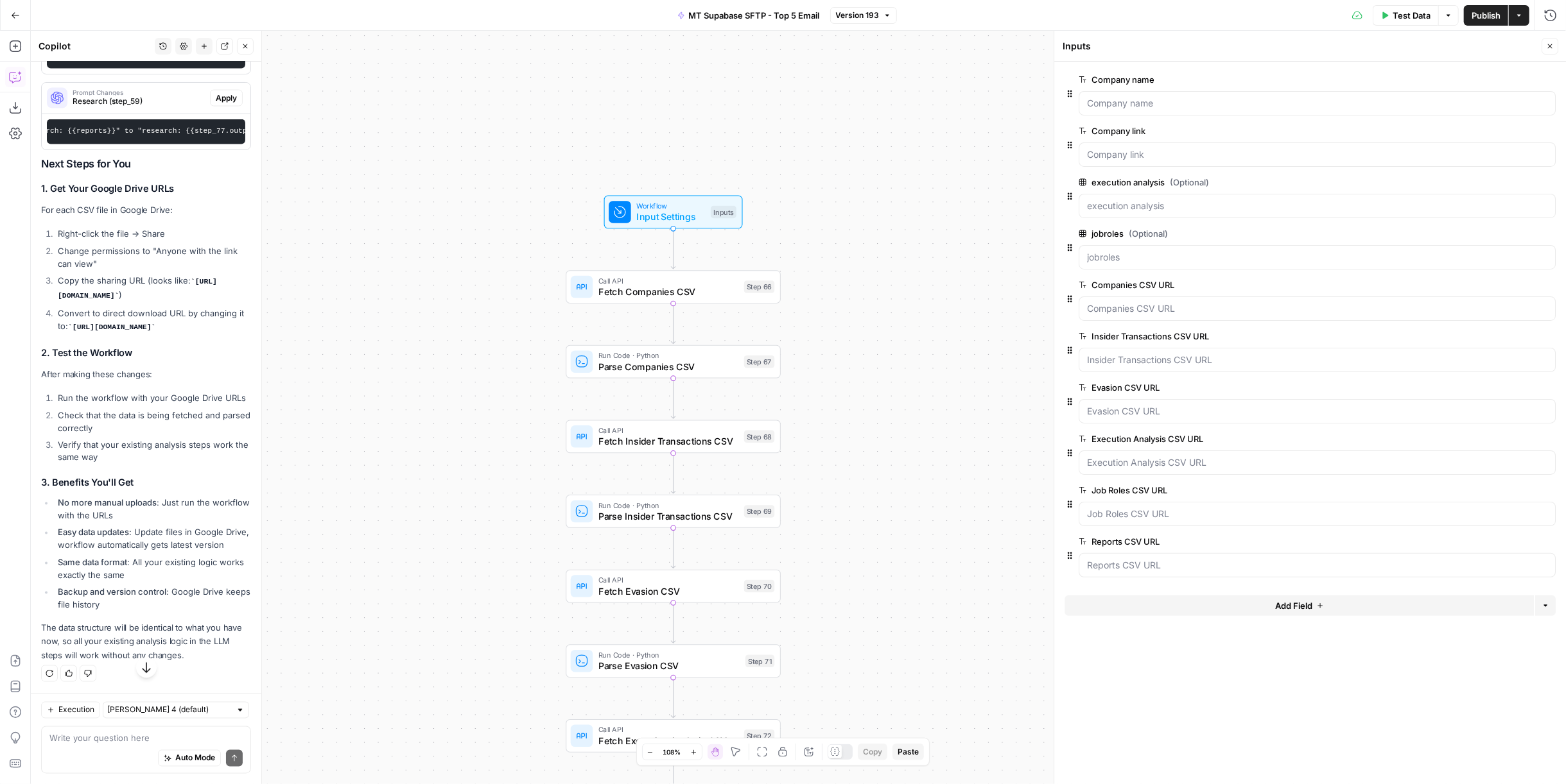
click at [1549, 182] on icon "button" at bounding box center [1547, 182] width 7 height 7
click at [1488, 20] on span "Publish" at bounding box center [1485, 15] width 29 height 13
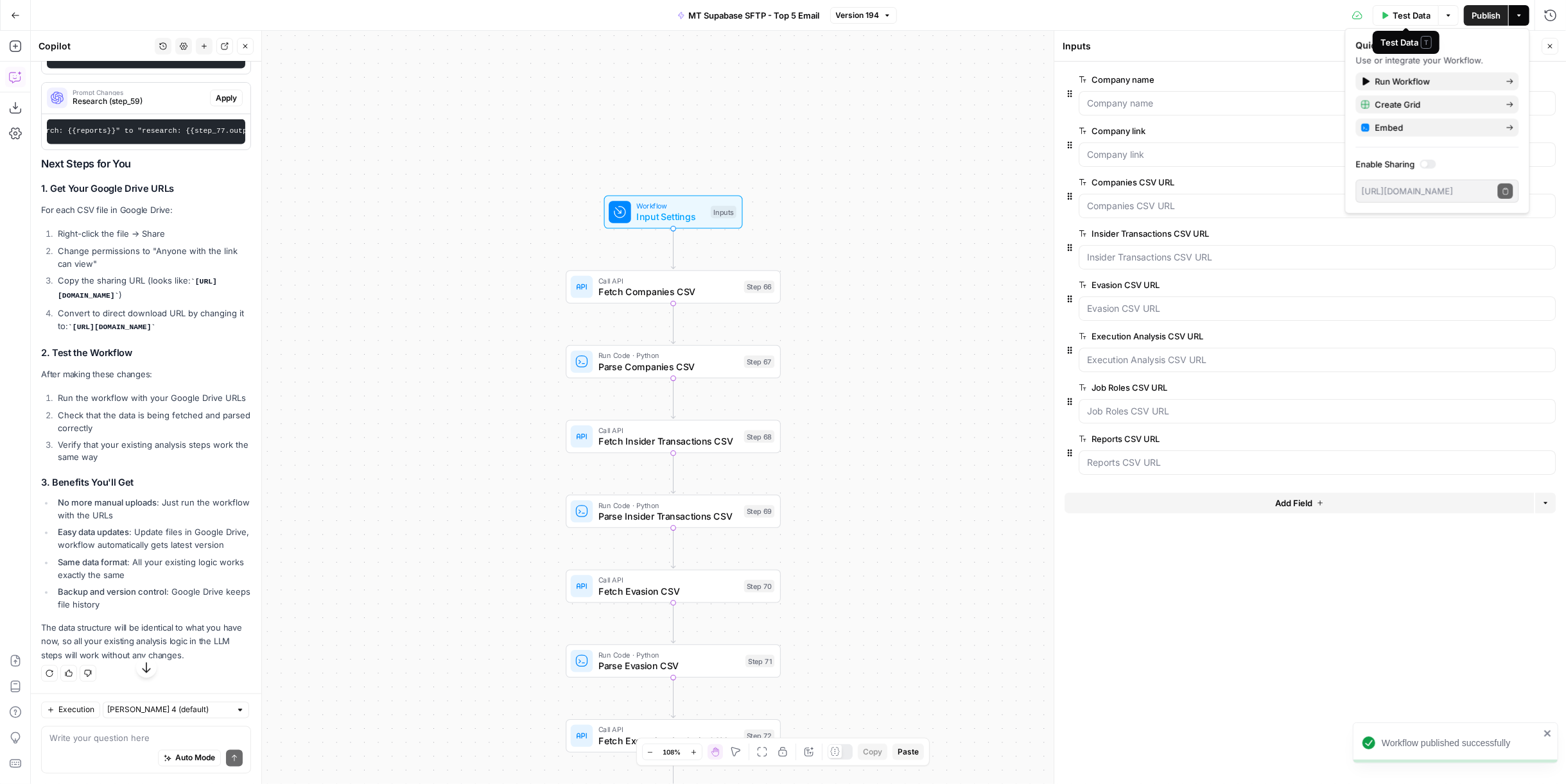
click at [1420, 15] on span "Test Data" at bounding box center [1412, 15] width 38 height 13
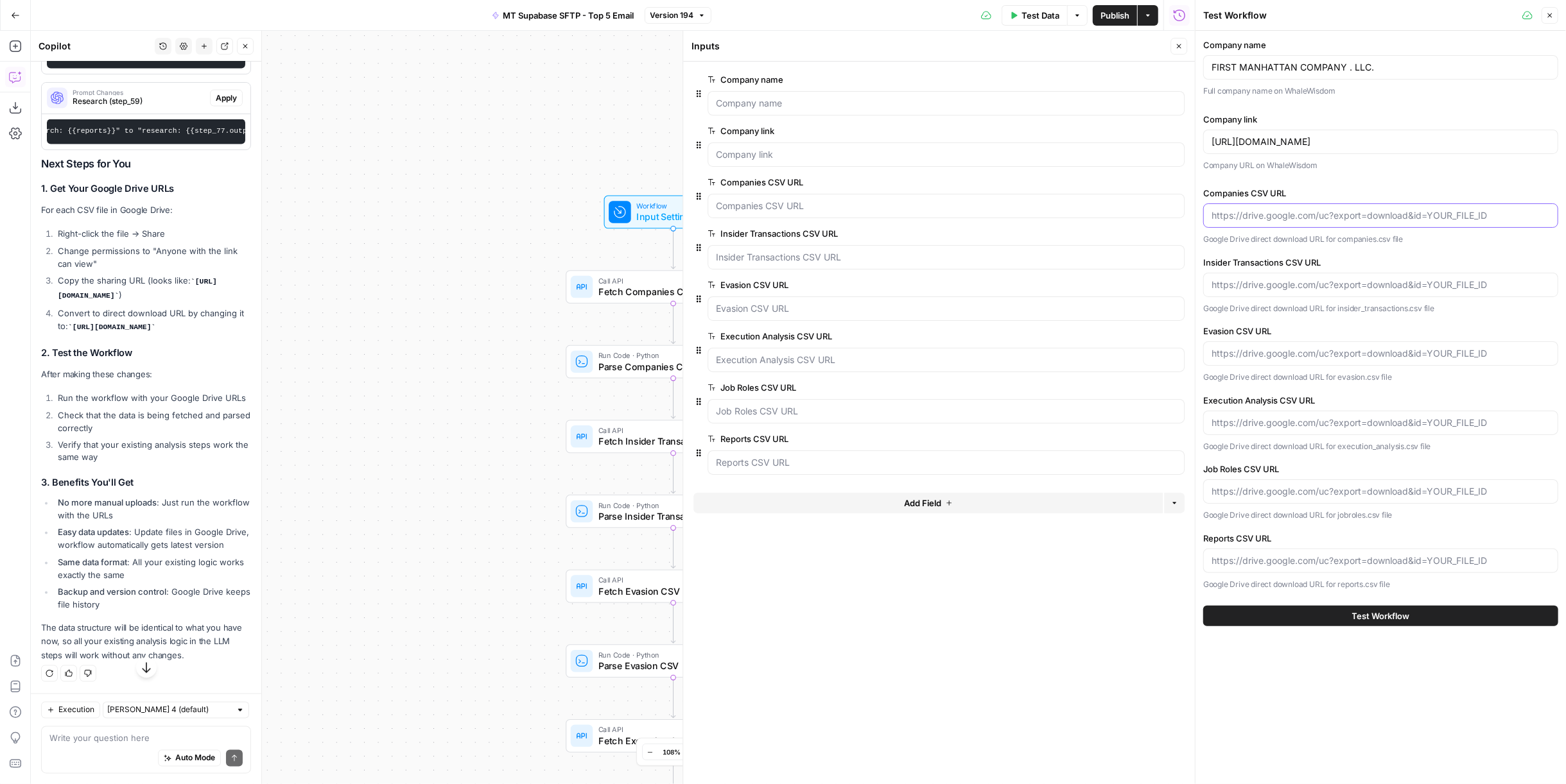
click at [1410, 216] on input "Companies CSV URL" at bounding box center [1380, 215] width 338 height 13
click at [1412, 146] on input "https://whalewisdom.com/filer/first-manhattan-co" at bounding box center [1380, 141] width 338 height 13
click at [1398, 205] on div at bounding box center [1380, 215] width 355 height 25
click at [1398, 212] on input "Companies CSV URL" at bounding box center [1380, 215] width 338 height 13
paste input "https://drive.google.com/file/d/1iVZ51Zcphlyav8kzGx0mhZssLBADGk4w/view?usp=driv…"
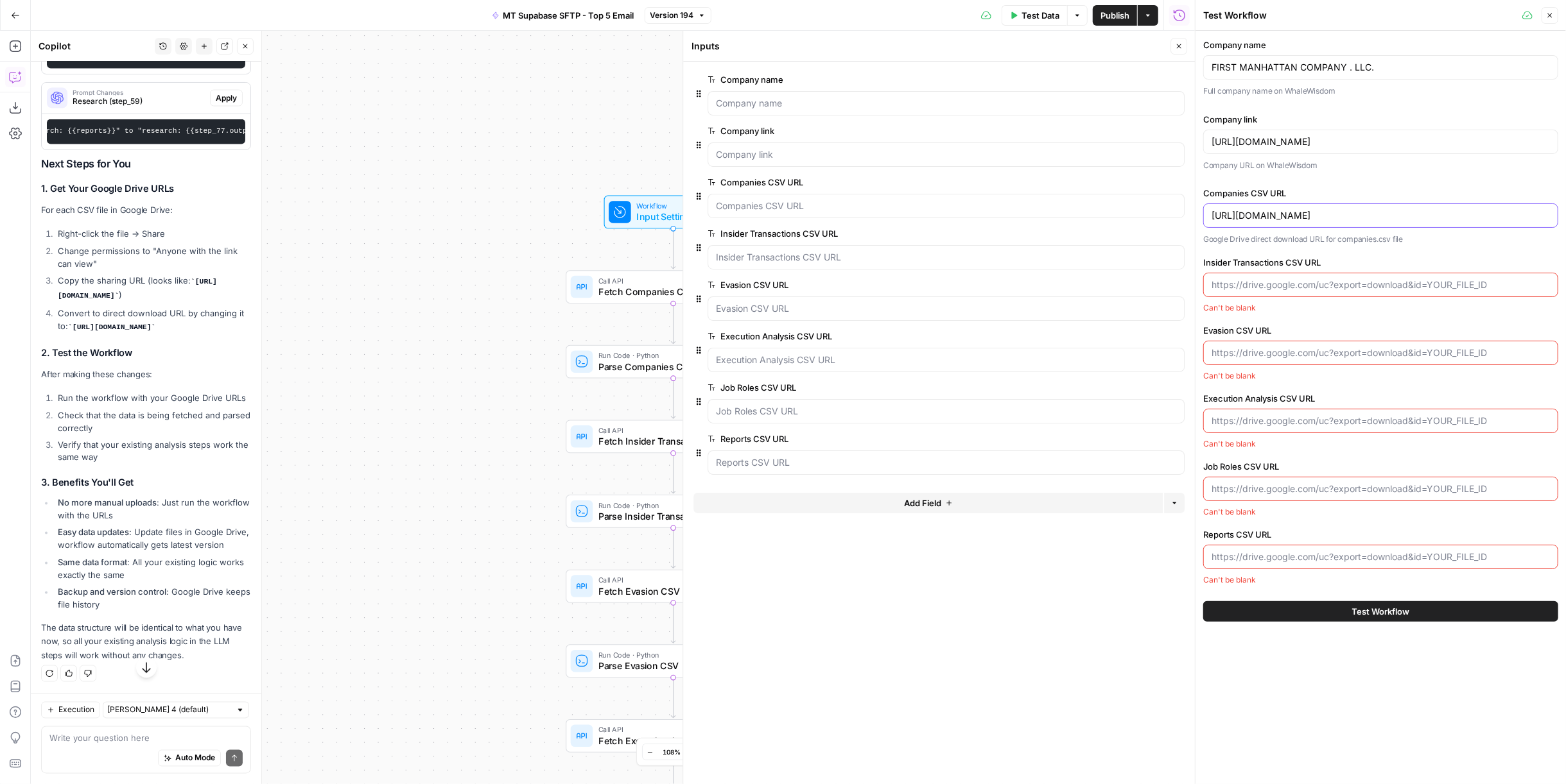
scroll to position [0, 57]
type input "https://drive.google.com/file/d/1iVZ51Zcphlyav8kzGx0mhZssLBADGk4w/view?usp=driv…"
drag, startPoint x: 1267, startPoint y: 287, endPoint x: 1272, endPoint y: 283, distance: 6.4
click at [1267, 286] on input "Insider Transactions CSV URL" at bounding box center [1380, 284] width 338 height 13
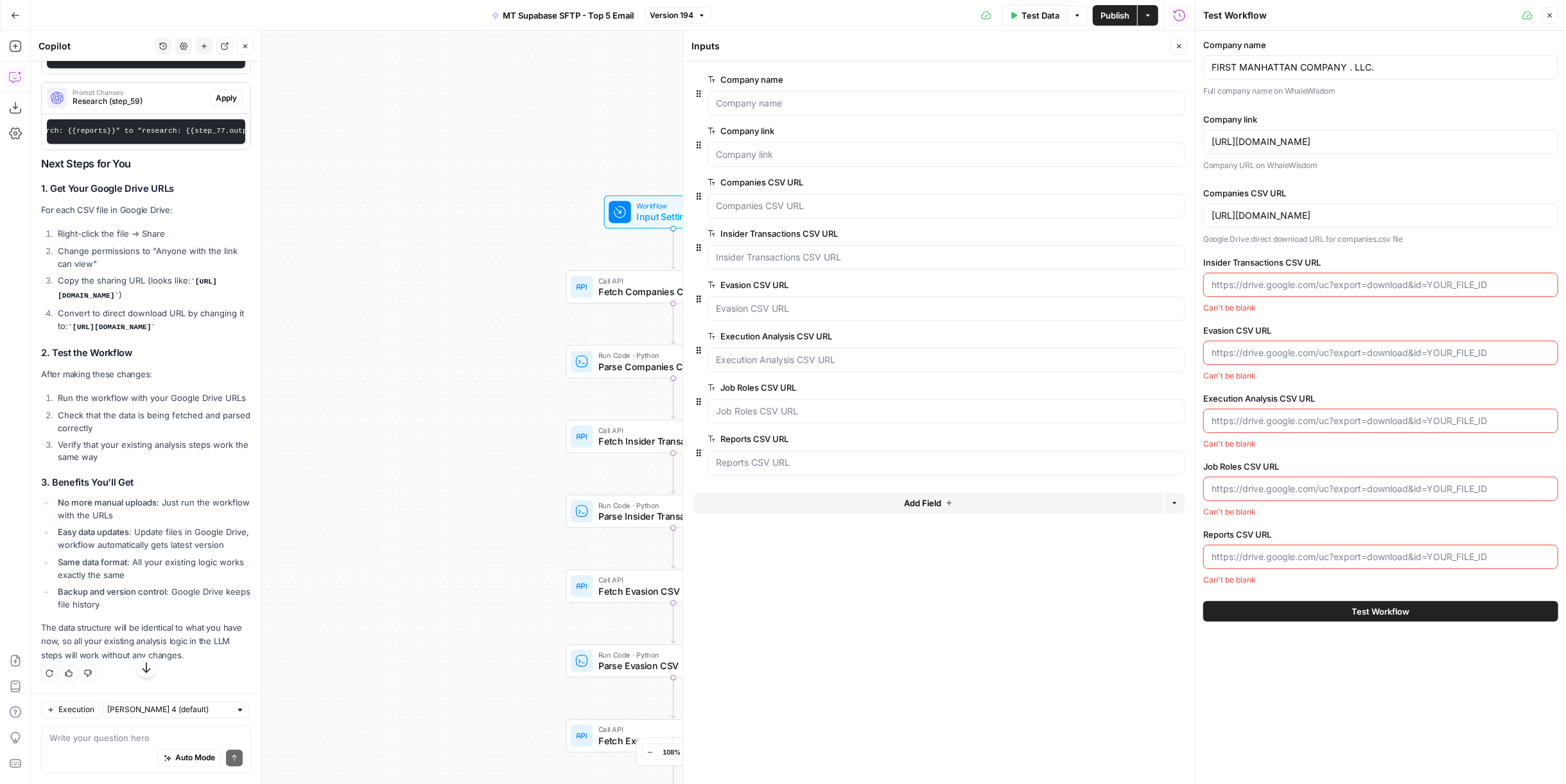
paste input "https://drive.google.com/file/d/1gDpEJSUudLWfL7CqdC-IxJ9wUuefAUka/view?usp=driv…"
type input "https://drive.google.com/file/d/1gDpEJSUudLWfL7CqdC-IxJ9wUuefAUka/view?usp=driv…"
click at [1311, 483] on input "Job Roles CSV URL" at bounding box center [1380, 489] width 338 height 13
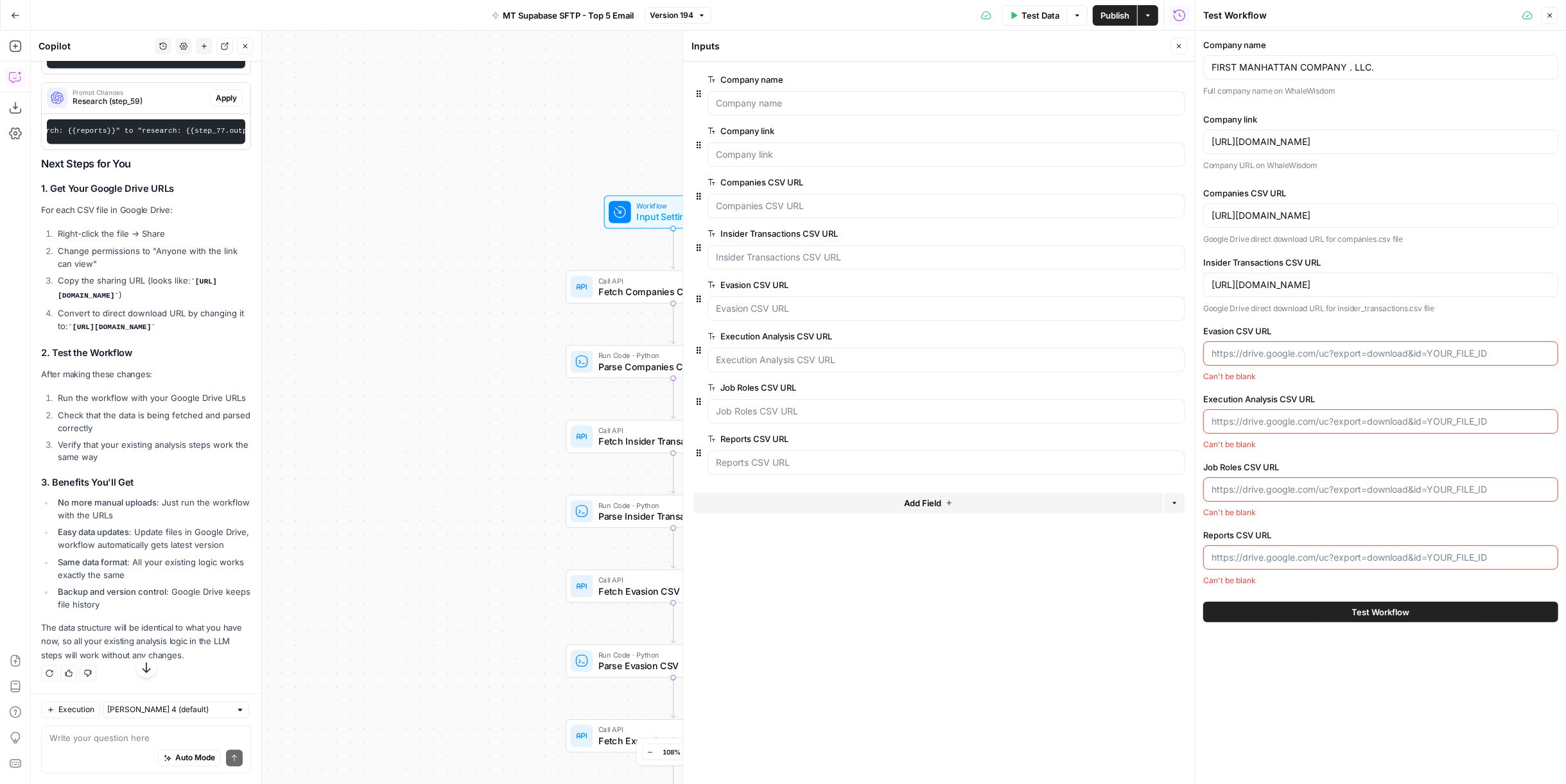
paste input "https://drive.google.com/file/d/1rG8B6GDe5Sf1B6A5ZI4DLXO3ekc3aGz7/view?usp=driv…"
type input "https://drive.google.com/file/d/1rG8B6GDe5Sf1B6A5ZI4DLXO3ekc3aGz7/view?usp=driv…"
click at [1289, 556] on input "Reports CSV URL" at bounding box center [1380, 558] width 338 height 13
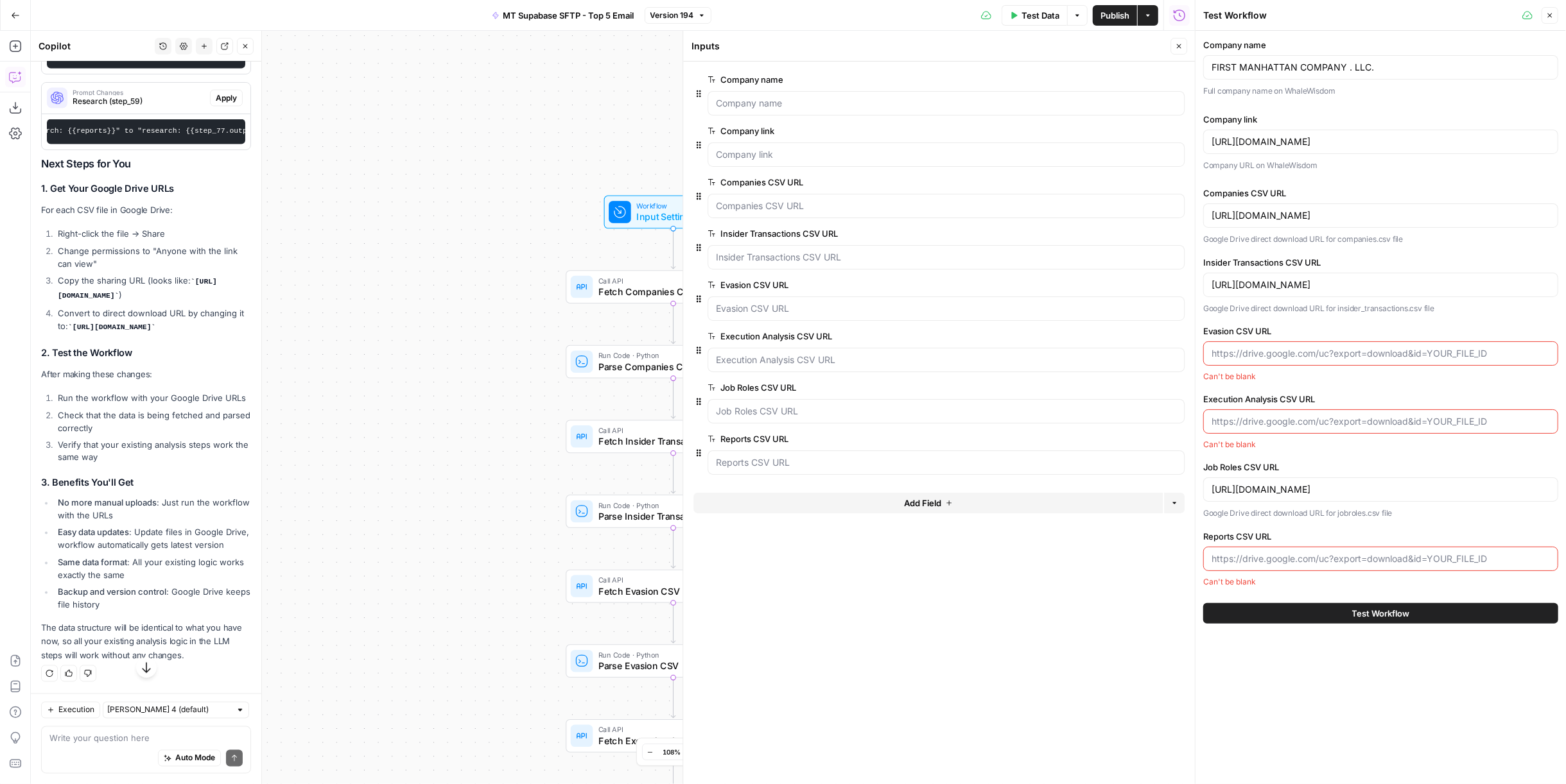
paste input "https://drive.google.com/file/d/1uu4sa0gqspNze4JsT7m2ZN0BdmsFhHGw/view?usp=driv…"
type input "https://drive.google.com/file/d/1uu4sa0gqspNze4JsT7m2ZN0BdmsFhHGw/view?usp=driv…"
click at [1286, 350] on input "Evasion CSV URL" at bounding box center [1380, 353] width 338 height 13
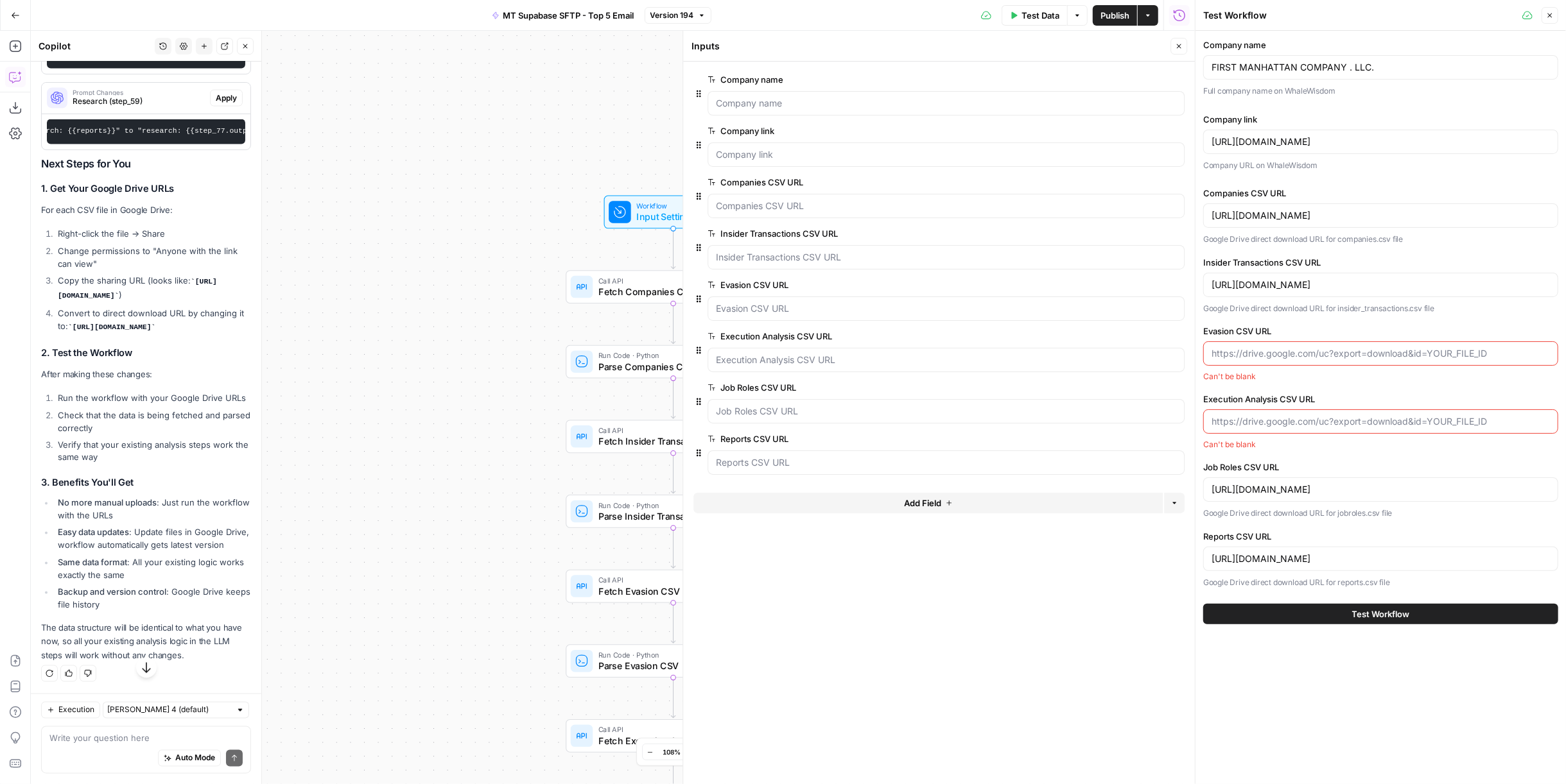
paste input "https://drive.google.com/file/d/1QqQCDPWj9uxkh6uZrxKJ8FUaM75tezhD/view?usp=driv…"
type input "https://drive.google.com/file/d/1QqQCDPWj9uxkh6uZrxKJ8FUaM75tezhD/view?usp=driv…"
click at [1341, 432] on div "Execution Analysis CSV URL Can't be blank" at bounding box center [1380, 422] width 355 height 58
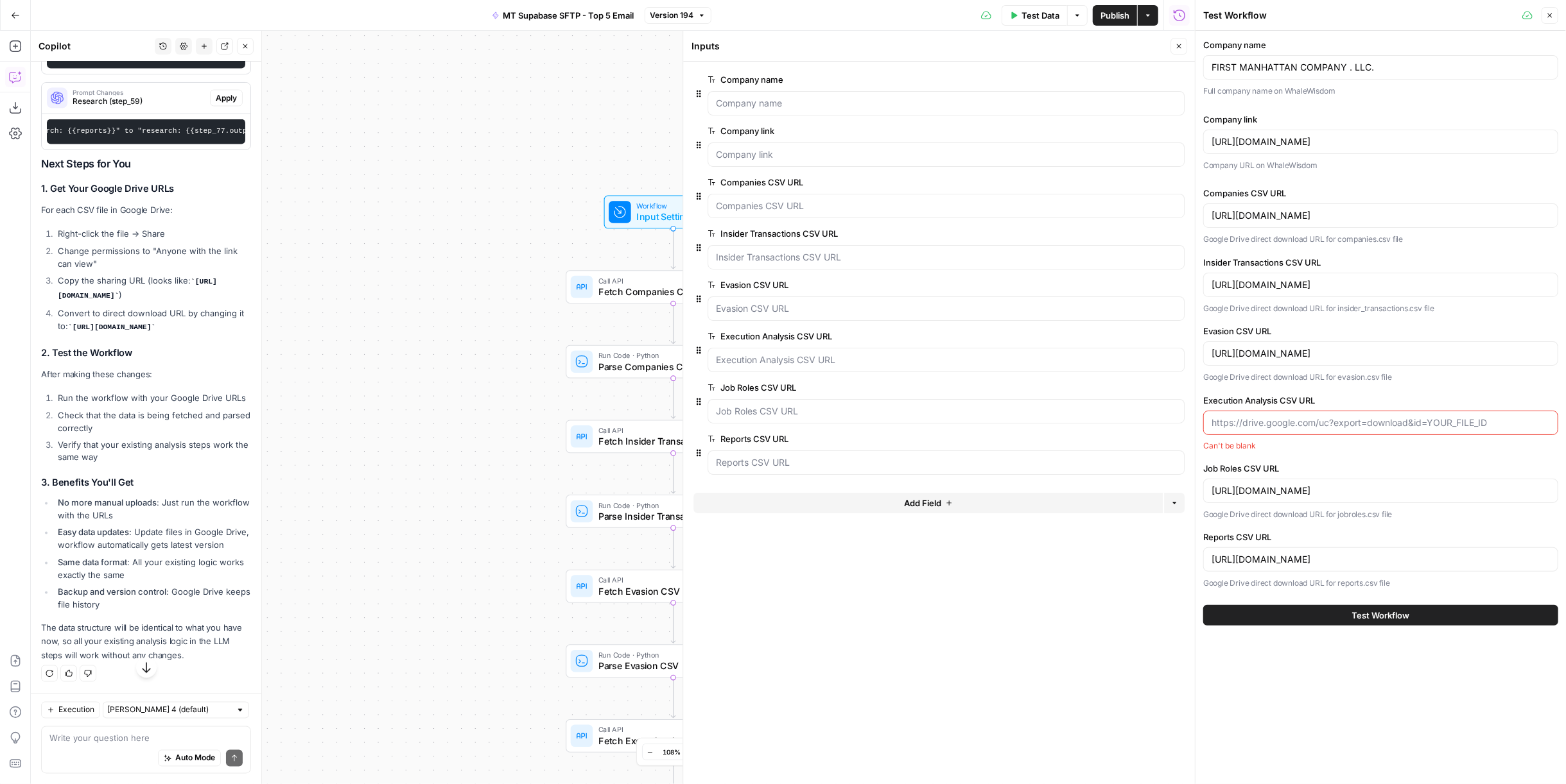
click at [1349, 411] on div at bounding box center [1380, 422] width 355 height 25
paste input "https://drive.google.com/file/d/1zKJhtKGOKU2DnuA2rtw1Yee0EhzAr0Tr/view?usp=driv…"
type input "https://drive.google.com/file/d/1zKJhtKGOKU2DnuA2rtw1Yee0EhzAr0Tr/view?usp=driv…"
click at [1416, 615] on button "Test Workflow" at bounding box center [1380, 616] width 355 height 21
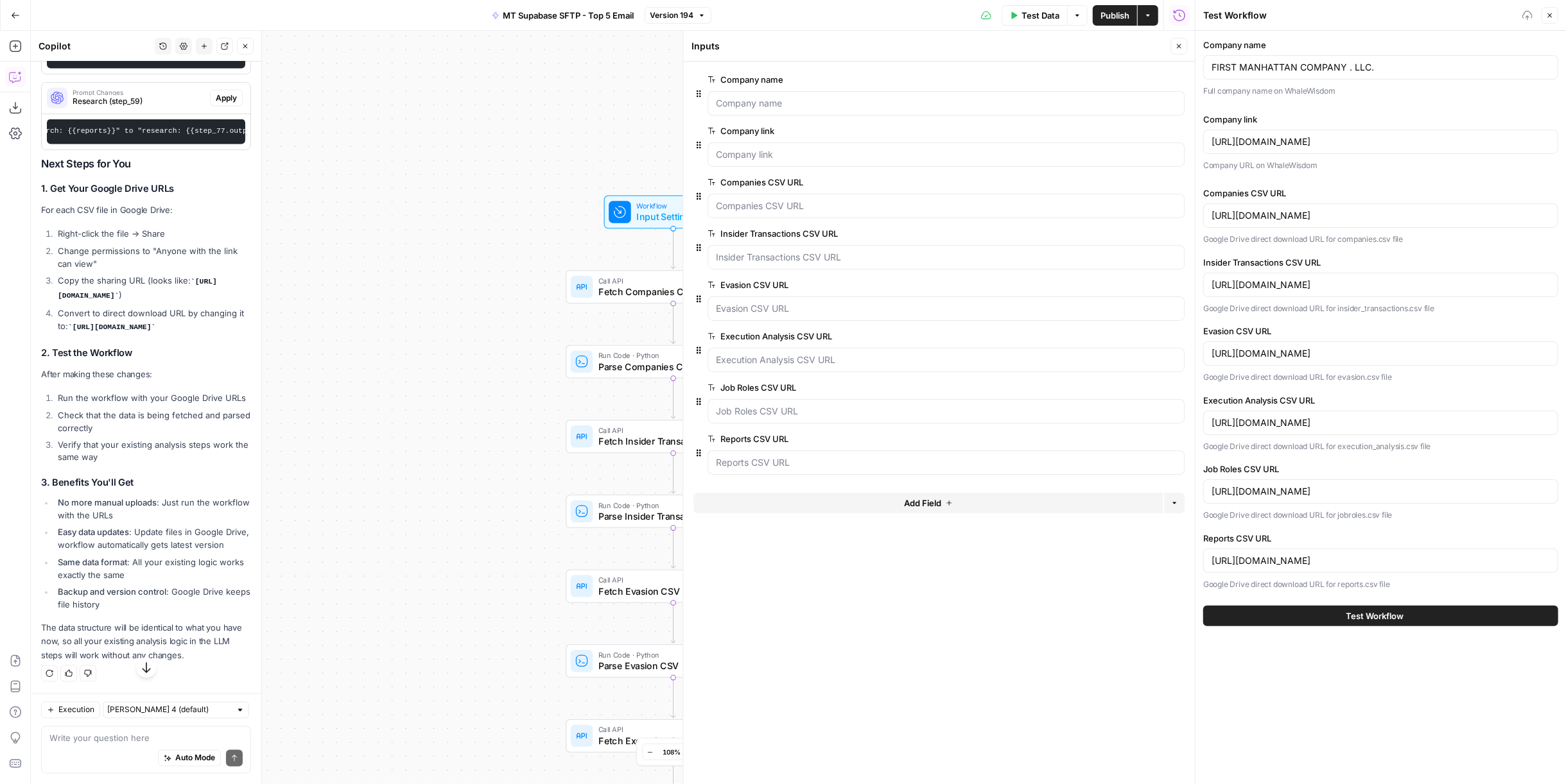
scroll to position [0, 0]
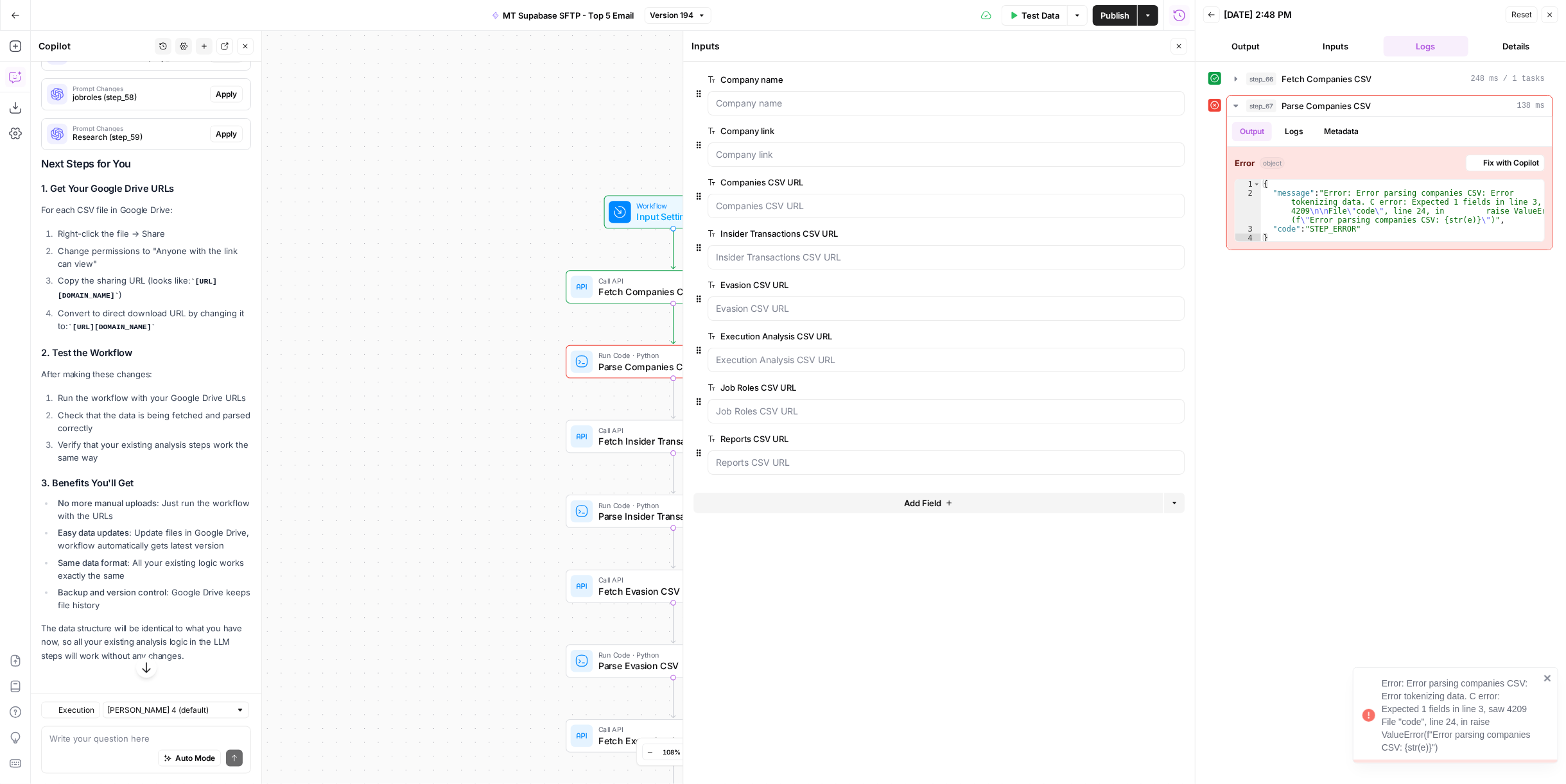
scroll to position [14700, 0]
click at [1489, 157] on span "Fix with Copilot" at bounding box center [1511, 163] width 56 height 12
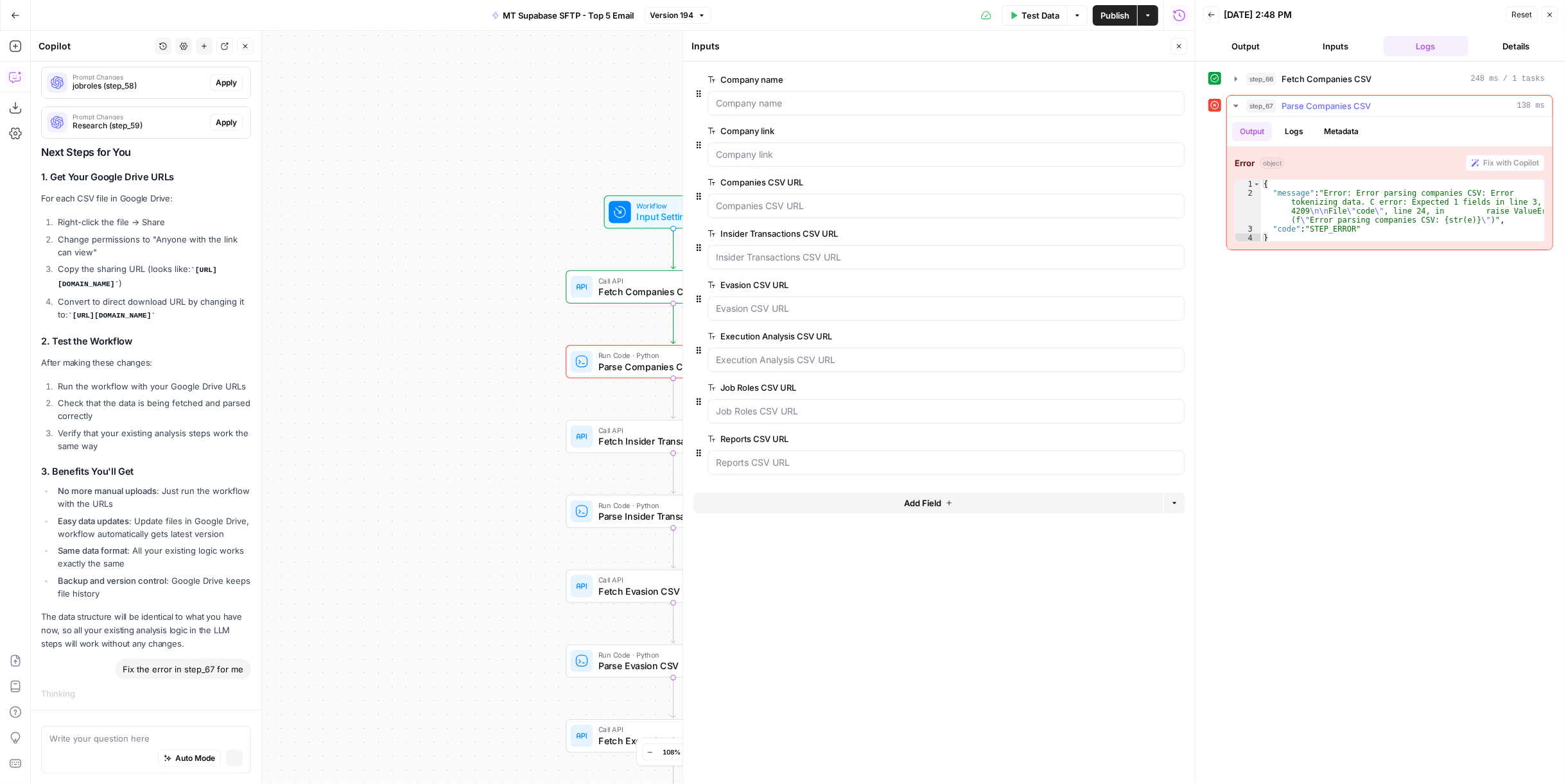
scroll to position [14675, 0]
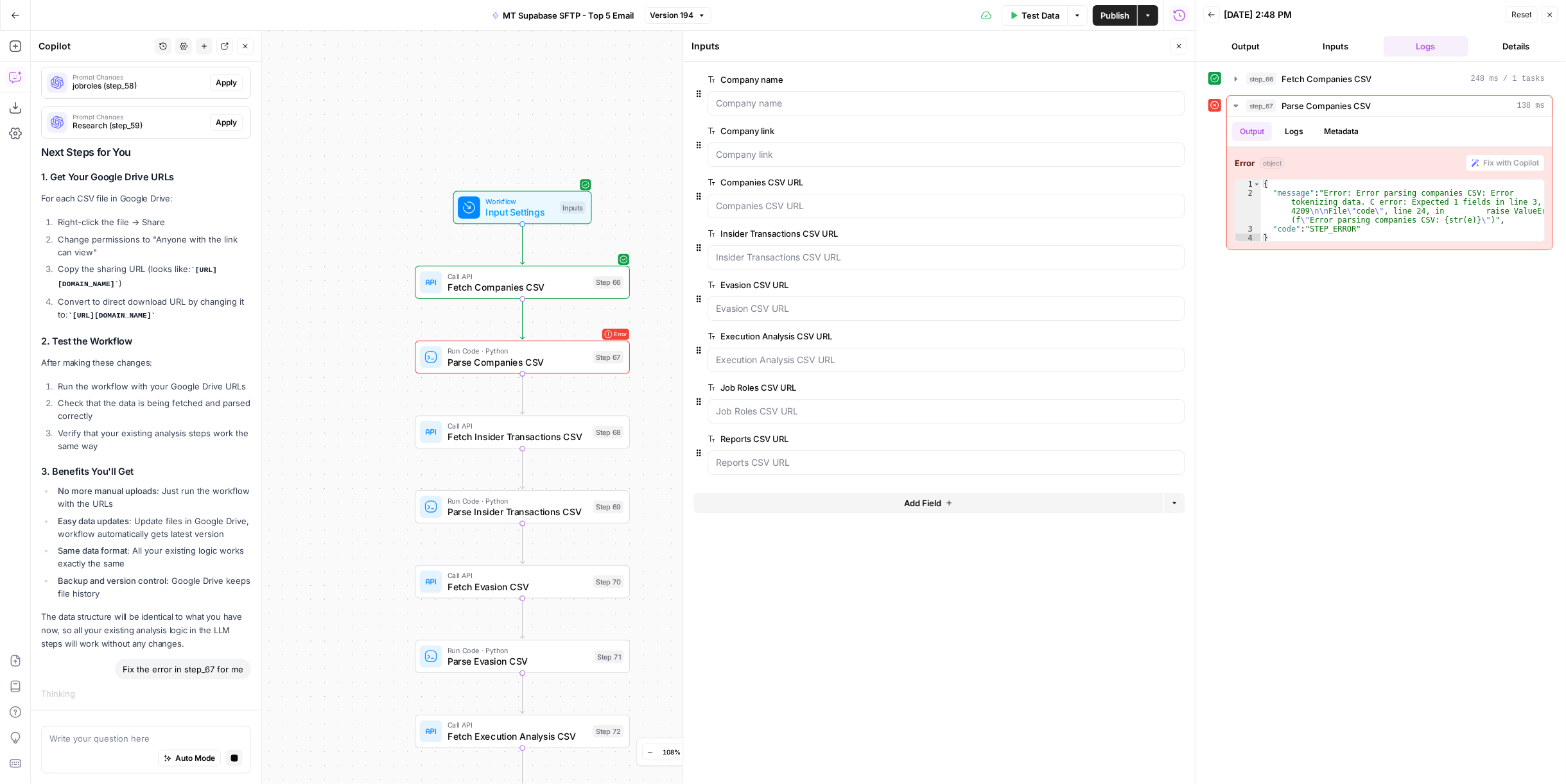
drag, startPoint x: 501, startPoint y: 362, endPoint x: 351, endPoint y: 357, distance: 150.1
click at [351, 357] on div "Workflow Input Settings Inputs Call API Fetch Companies CSV Step 66 Error Run C…" at bounding box center [612, 407] width 1164 height 754
click at [1115, 14] on span "Publish" at bounding box center [1114, 15] width 29 height 13
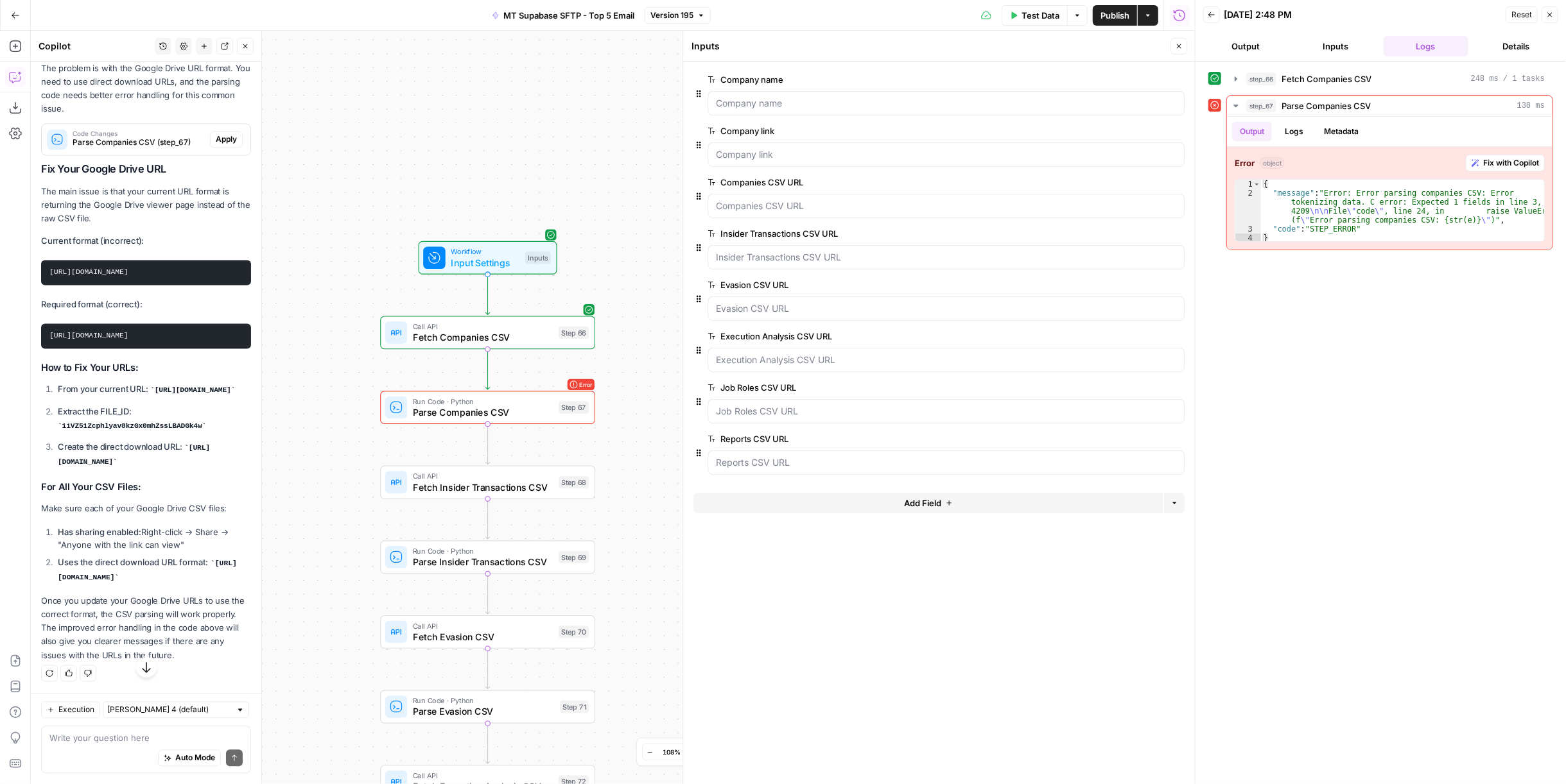
scroll to position [15520, 0]
drag, startPoint x: 116, startPoint y: 454, endPoint x: 45, endPoint y: 424, distance: 77.1
click at [45, 424] on ol "From your current URL: https://drive.google.com/file/d/1iVZ51Zcphlyav8kzGx0mhZs…" at bounding box center [146, 425] width 210 height 85
copy code "https://drive.google.com/uc?export=download&id=1iVZ51Zcphlyav8kzGx0mhZssLBADGk4w"
click at [1055, 14] on span "Test Data" at bounding box center [1040, 15] width 38 height 13
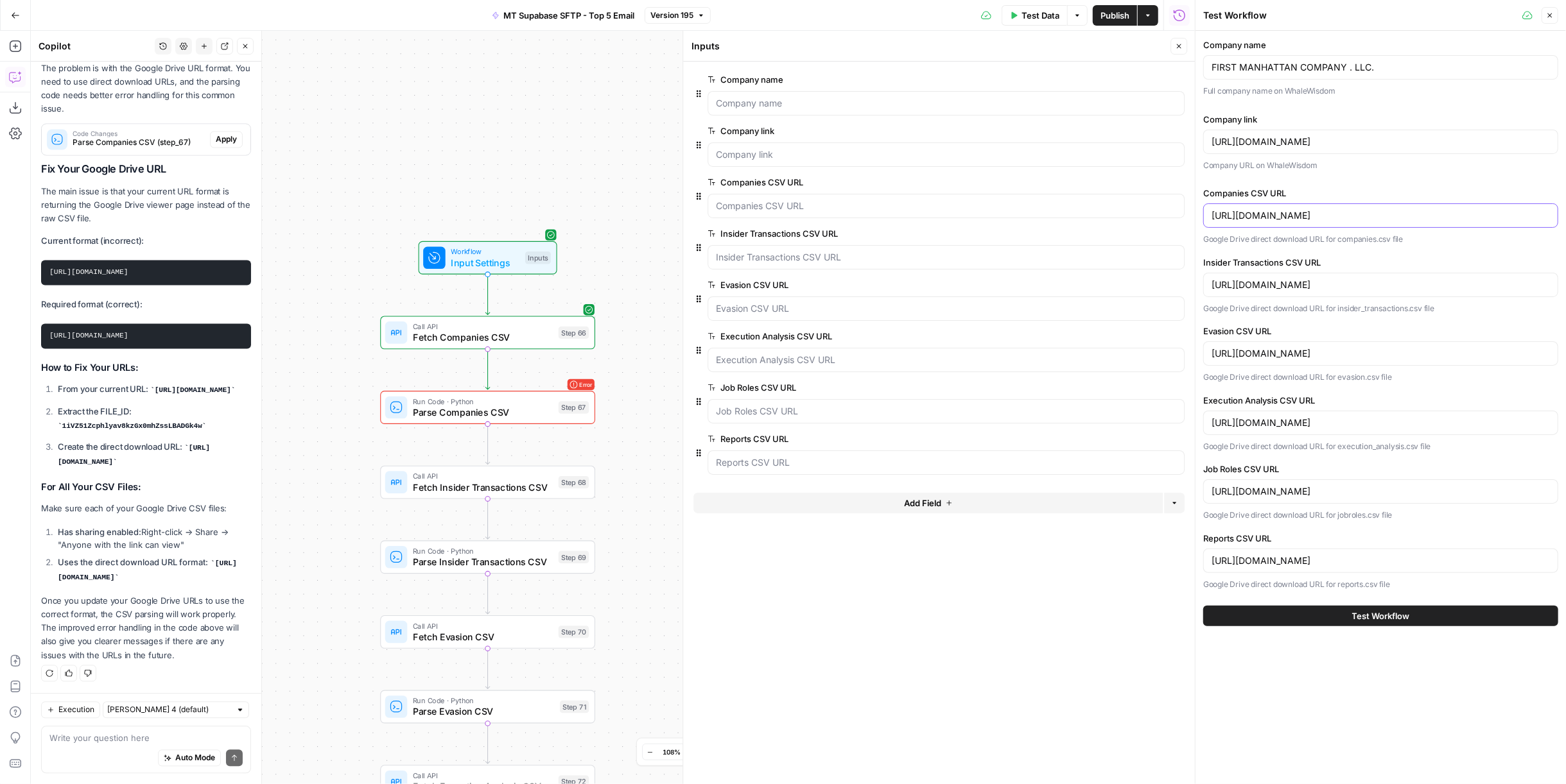
drag, startPoint x: 1342, startPoint y: 217, endPoint x: 1200, endPoint y: 205, distance: 142.5
click at [1200, 205] on div "Test Workflow Close Company name FIRST MANHATTAN COMPANY . LLC. Full company na…" at bounding box center [1379, 392] width 371 height 784
paste input "uc?export=download&id=1iVZ51Zcphlyav8kzGx0mhZssLBADGk4w"
drag, startPoint x: 135, startPoint y: 580, endPoint x: 52, endPoint y: 566, distance: 84.2
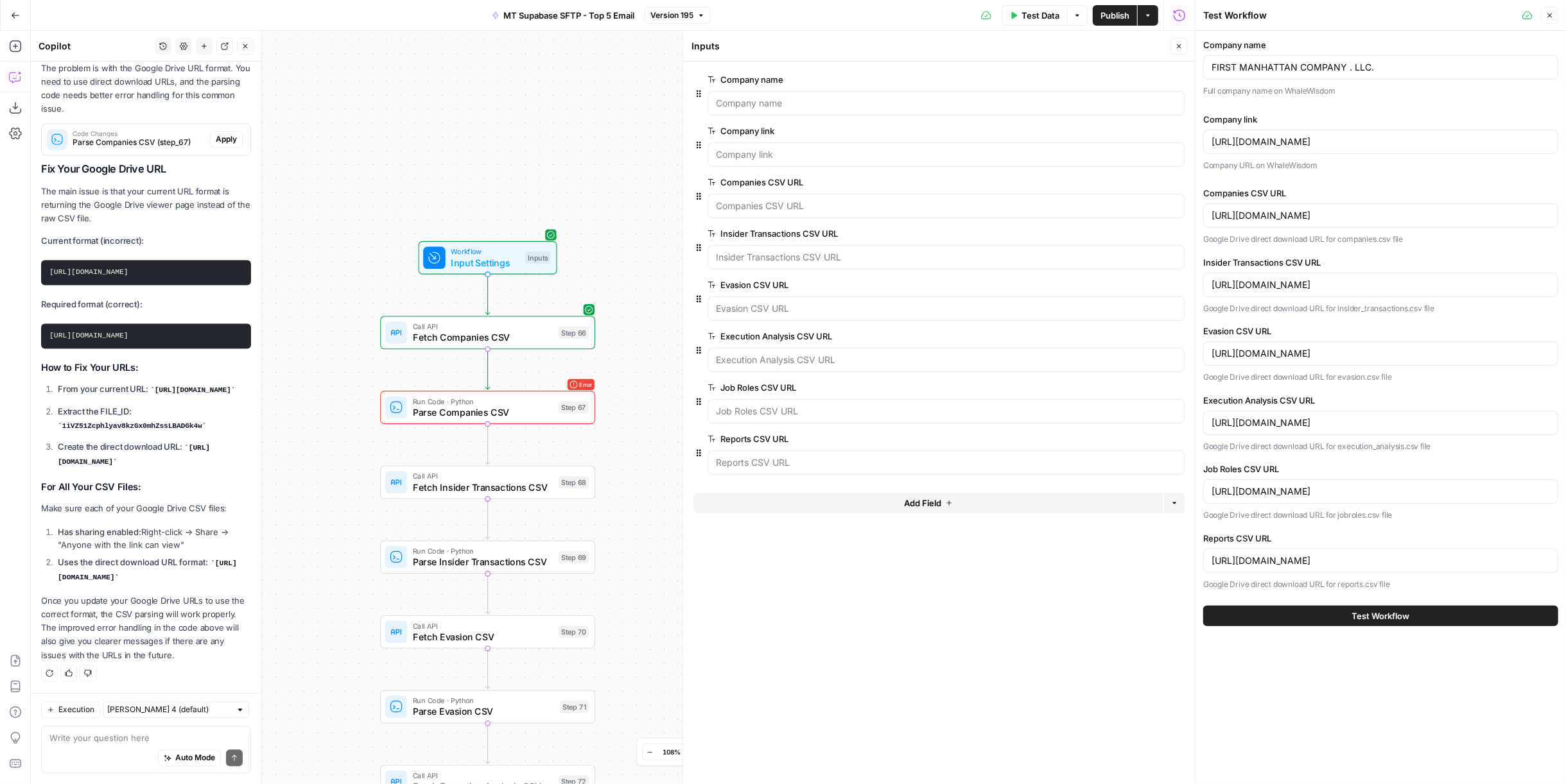
click at [52, 566] on ol "Has sharing enabled: Right-click → Share → "Anyone with the link can view" Uses…" at bounding box center [146, 555] width 210 height 58
copy code "https://drive.google.com/uc?export=download&id="
click at [1328, 209] on input "https://drive.google.com/file/d/1iVZ51Zcphlyav8kzGx0mhZssLBADGk4w/view?usp=driv…" at bounding box center [1380, 215] width 338 height 13
drag, startPoint x: 1343, startPoint y: 215, endPoint x: 1204, endPoint y: 210, distance: 139.1
click at [1204, 210] on div "https://drive.google.com/file/d/1iVZ51Zcphlyav8kzGx0mhZssLBADGk4w/view?usp=driv…" at bounding box center [1380, 215] width 355 height 25
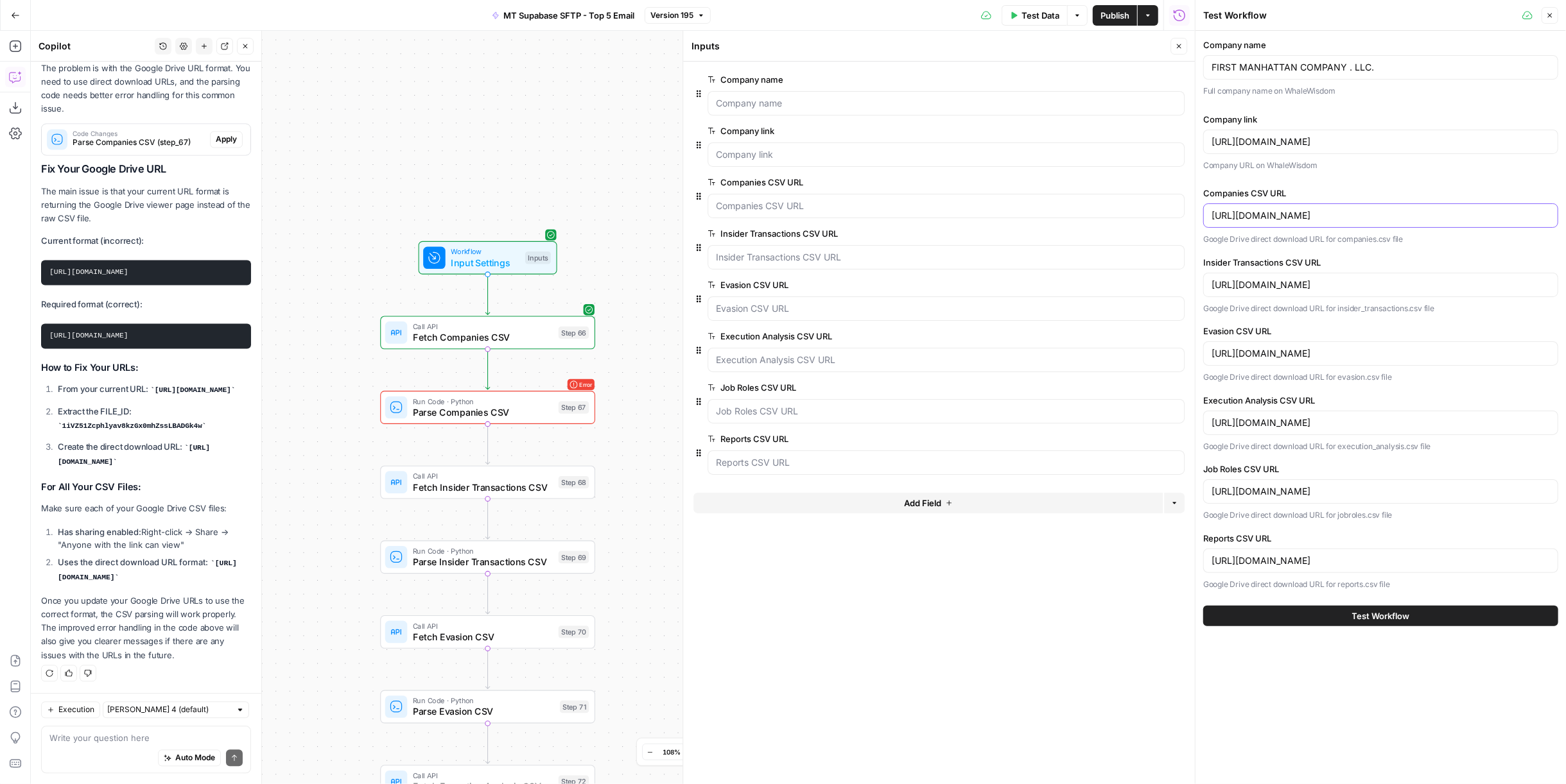
paste input "uc?export=download&id="
drag, startPoint x: 1468, startPoint y: 214, endPoint x: 1457, endPoint y: 215, distance: 11.0
click at [1565, 212] on html "External Partners New Home Browse Insights Opportunities Your Data Recent Grids…" at bounding box center [783, 392] width 1566 height 784
click at [1457, 215] on input "https://drive.google.com/uc?export=download&id=1iVZ51Zcphlyav8kzGx0mhZssLBADGk4…" at bounding box center [1380, 215] width 338 height 13
click at [1408, 210] on input "https://drive.google.com/uc?export=download&id=1iVZ51Zcphlyav8kzGx0mhZssLBADGk4…" at bounding box center [1380, 215] width 338 height 13
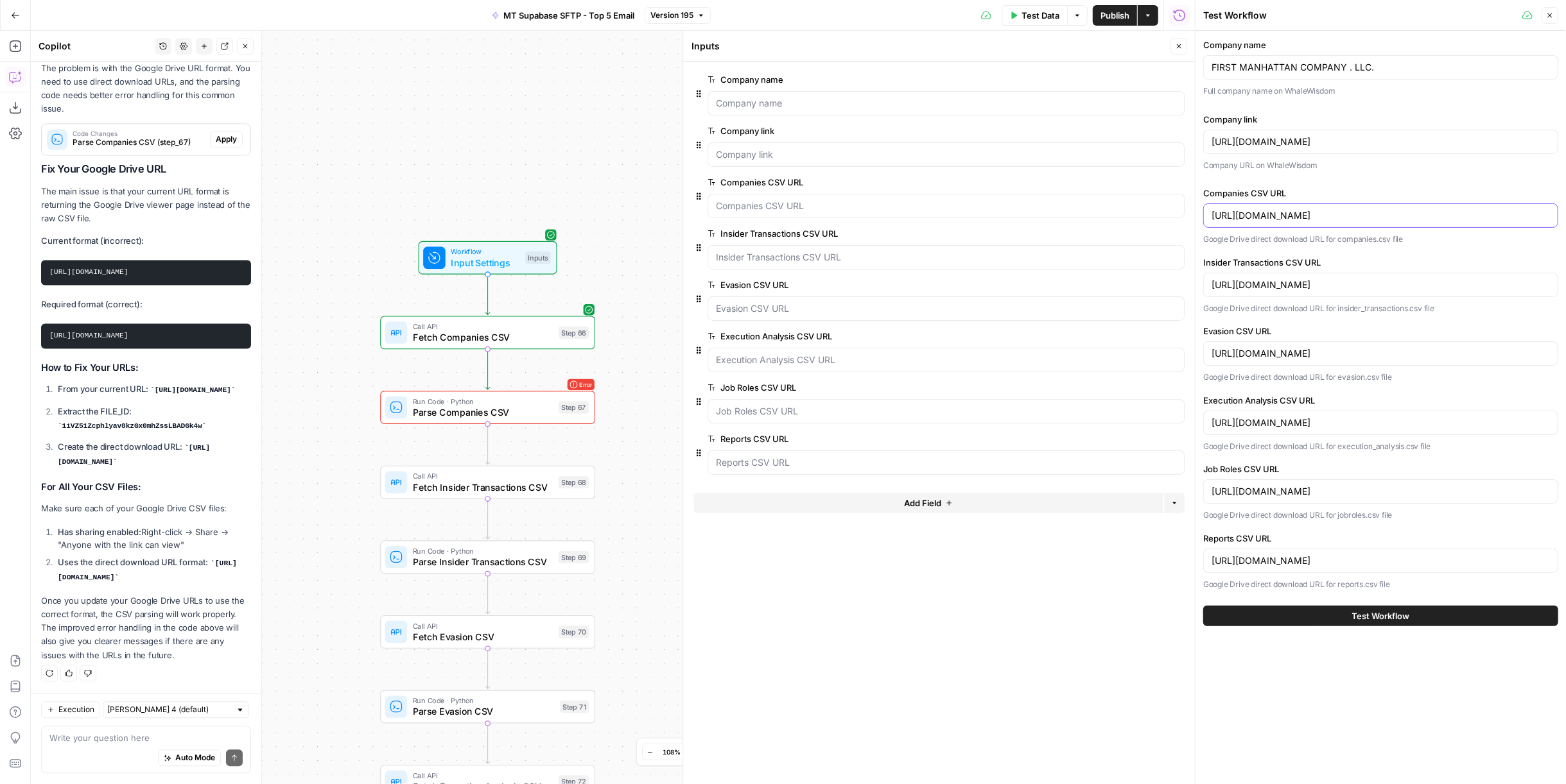
scroll to position [0, 142]
drag, startPoint x: 1400, startPoint y: 214, endPoint x: 1497, endPoint y: 220, distance: 97.2
click at [1565, 210] on html "External Partners New Home Browse Insights Opportunities Your Data Recent Grids…" at bounding box center [783, 392] width 1566 height 784
click at [1484, 219] on input "https://drive.google.com/uc?export=download&id=1iVZ51Zcphlyav8kzGx0mhZssLBADGk4…" at bounding box center [1380, 215] width 338 height 13
drag, startPoint x: 1460, startPoint y: 215, endPoint x: 1576, endPoint y: 220, distance: 116.1
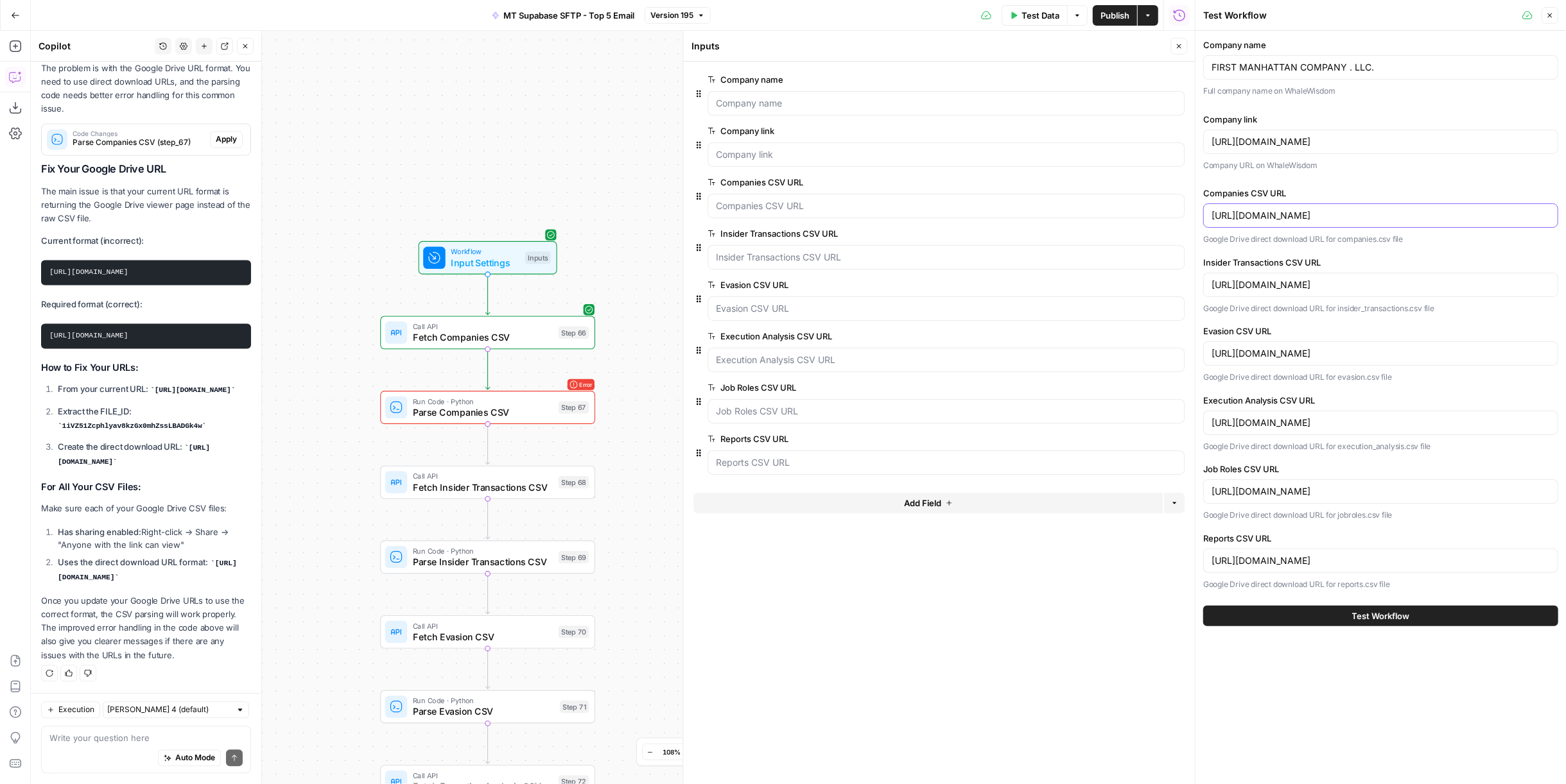
click at [1565, 220] on html "External Partners New Home Browse Insights Opportunities Your Data Recent Grids…" at bounding box center [783, 392] width 1566 height 784
type input "https://drive.google.com/uc?export=download&id=1iVZ51Zcphlyav8kzGx0mhZssLBADGk4w"
click at [1565, 293] on html "External Partners New Home Browse Insights Opportunities Your Data Recent Grids…" at bounding box center [783, 392] width 1566 height 784
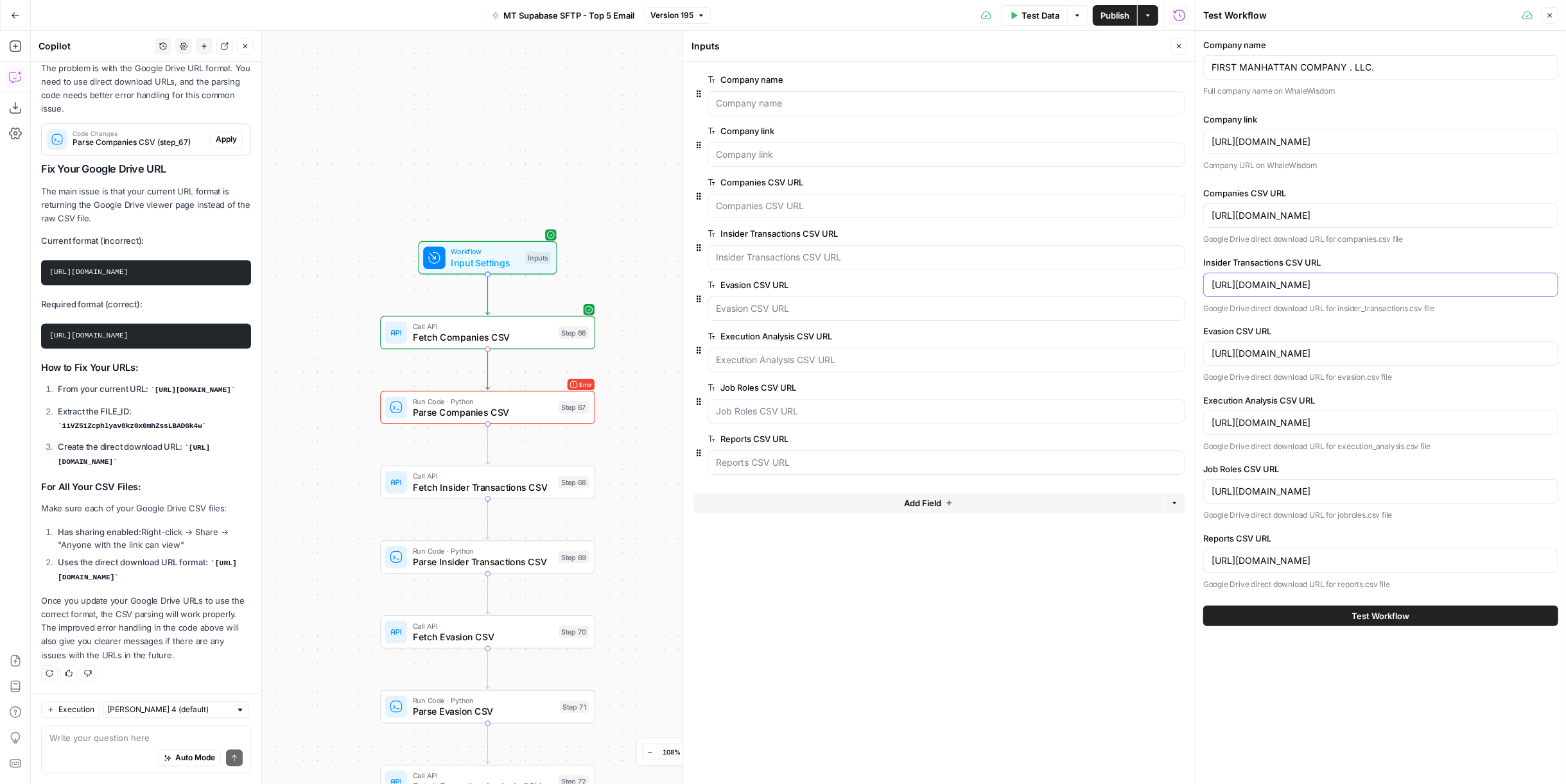
click at [1528, 282] on input "https://drive.google.com/file/d/1gDpEJSUudLWfL7CqdC-IxJ9wUuefAUka/view?usp=driv…" at bounding box center [1380, 284] width 338 height 13
drag, startPoint x: 1522, startPoint y: 284, endPoint x: 1618, endPoint y: 284, distance: 96.0
click at [1565, 284] on html "External Partners New Home Browse Insights Opportunities Your Data Recent Grids…" at bounding box center [783, 392] width 1566 height 784
type input "https://drive.google.com/file/d/1gDpEJSUudLWfL7CqdC-IxJ9wUuefAUka"
click at [1530, 359] on div "https://drive.google.com/file/d/1QqQCDPWj9uxkh6uZrxKJ8FUaM75tezhD/view?usp=driv…" at bounding box center [1380, 353] width 355 height 25
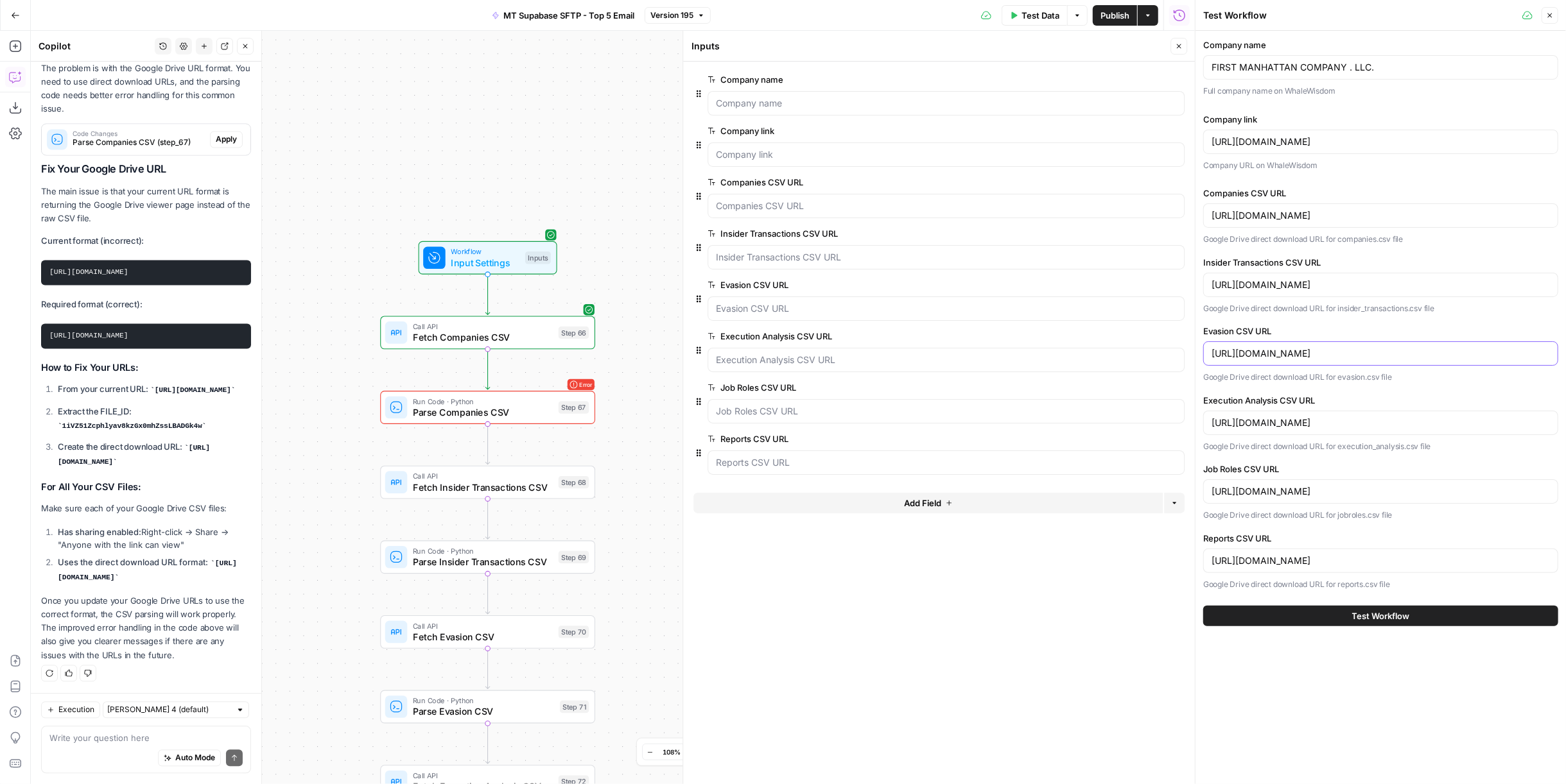
drag, startPoint x: 1525, startPoint y: 355, endPoint x: 1605, endPoint y: 357, distance: 80.0
click at [1565, 357] on html "External Partners New Home Browse Insights Opportunities Your Data Recent Grids…" at bounding box center [783, 392] width 1566 height 784
click at [1509, 353] on input "https://drive.google.com/file/d/1QqQCDPWj9uxkh6uZrxKJ8FUaM75tezhD/view?usp=driv…" at bounding box center [1380, 353] width 338 height 13
drag, startPoint x: 1464, startPoint y: 353, endPoint x: 1614, endPoint y: 381, distance: 152.6
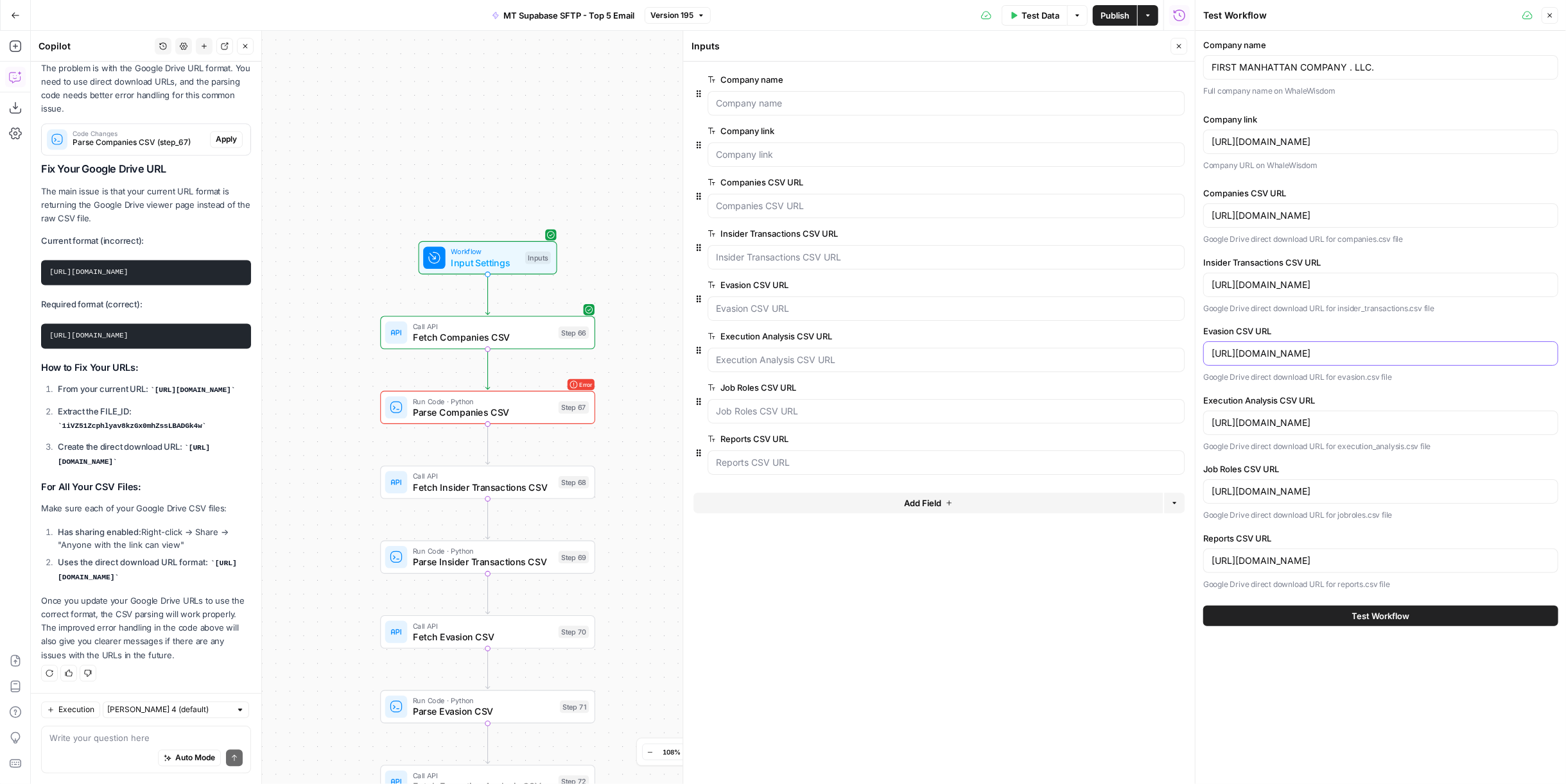
click at [1565, 381] on html "External Partners New Home Browse Insights Opportunities Your Data Recent Grids…" at bounding box center [783, 392] width 1566 height 784
type input "https://drive.google.com/file/d/1QqQCDPWj9uxkh6uZrxKJ8FUaM75tezhD"
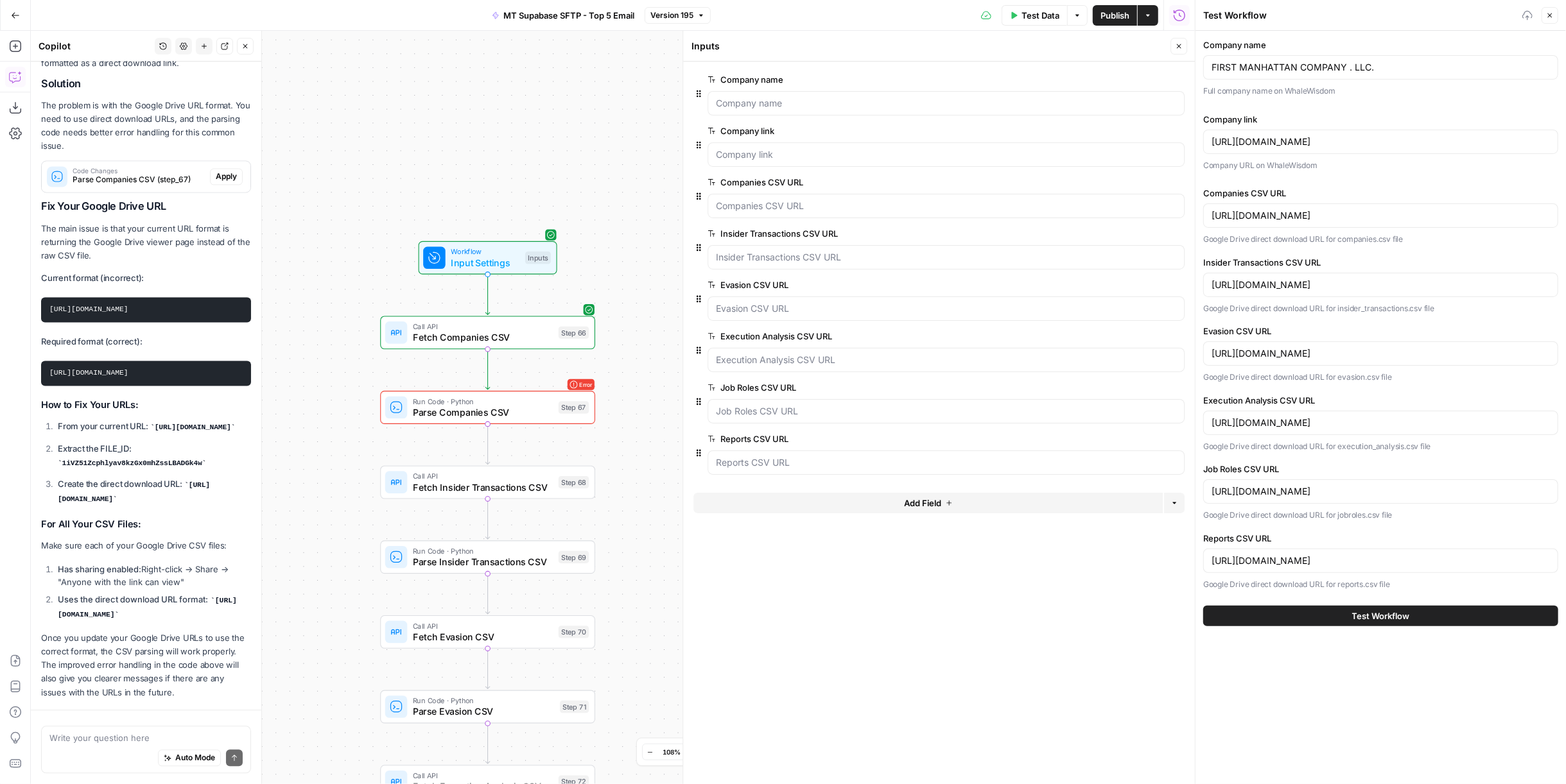
drag, startPoint x: 1519, startPoint y: 410, endPoint x: 1515, endPoint y: 416, distance: 7.2
click at [1519, 411] on div "https://drive.google.com/file/d/1zKJhtKGOKU2DnuA2rtw1Yee0EhzAr0Tr/view?usp=driv…" at bounding box center [1380, 422] width 355 height 25
click at [1517, 417] on input "https://drive.google.com/file/d/1zKJhtKGOKU2DnuA2rtw1Yee0EhzAr0Tr/view?usp=driv…" at bounding box center [1380, 422] width 338 height 13
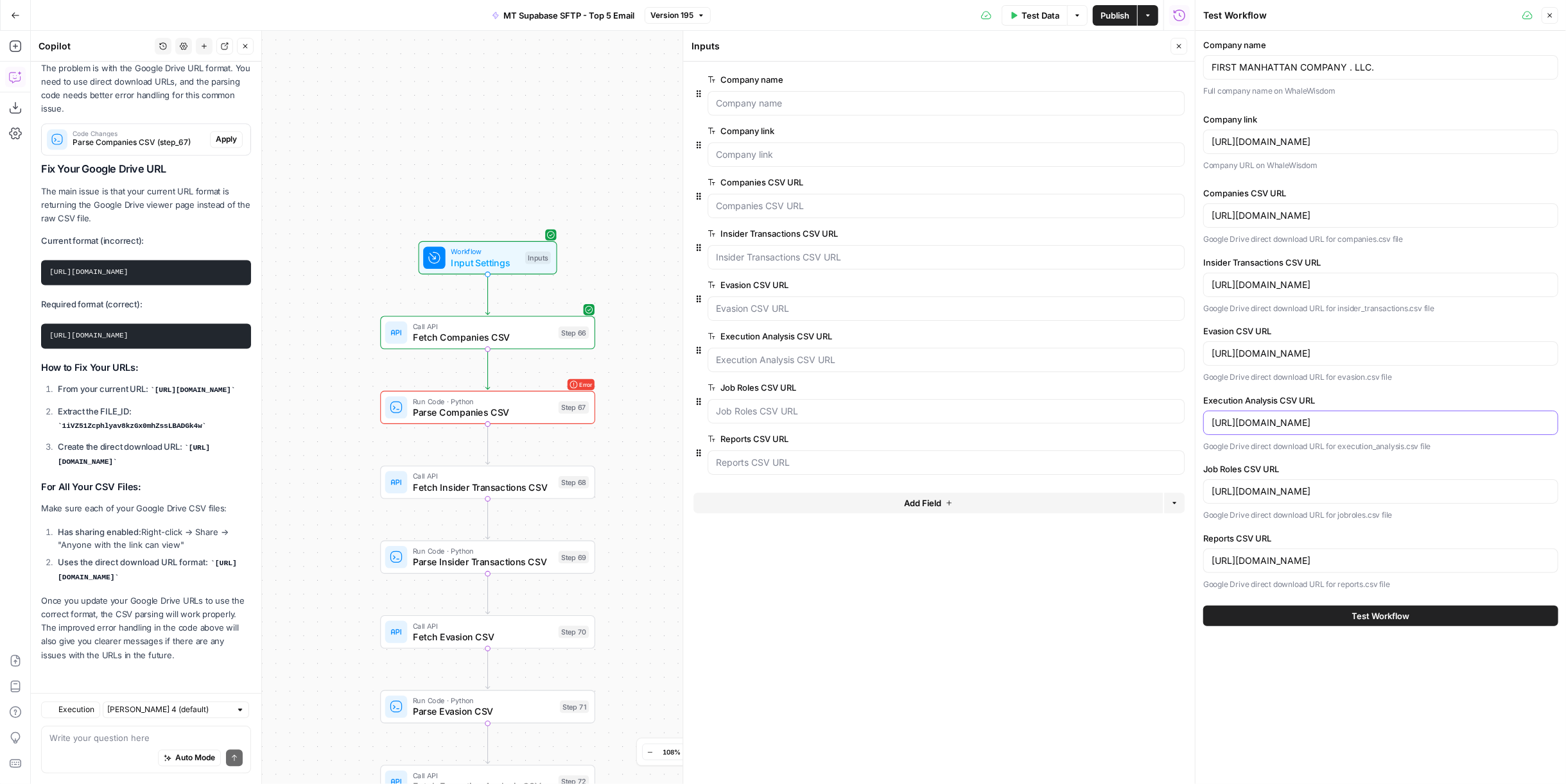
scroll to position [0, 55]
click at [1518, 417] on input "https://drive.google.com/file/d/1zKJhtKGOKU2DnuA2rtw1Yee0EhzAr0Tr/view?usp=driv…" at bounding box center [1380, 422] width 338 height 13
drag, startPoint x: 1522, startPoint y: 423, endPoint x: 1582, endPoint y: 418, distance: 60.2
click at [1565, 418] on html "External Partners New Home Browse Insights Opportunities Your Data Recent Grids…" at bounding box center [783, 392] width 1566 height 784
click at [1513, 425] on input "https://drive.google.com/file/d/1zKJhtKGOKU2DnuA2rtw1Yee0EhzAr0Tr/view?usp=driv…" at bounding box center [1380, 422] width 338 height 13
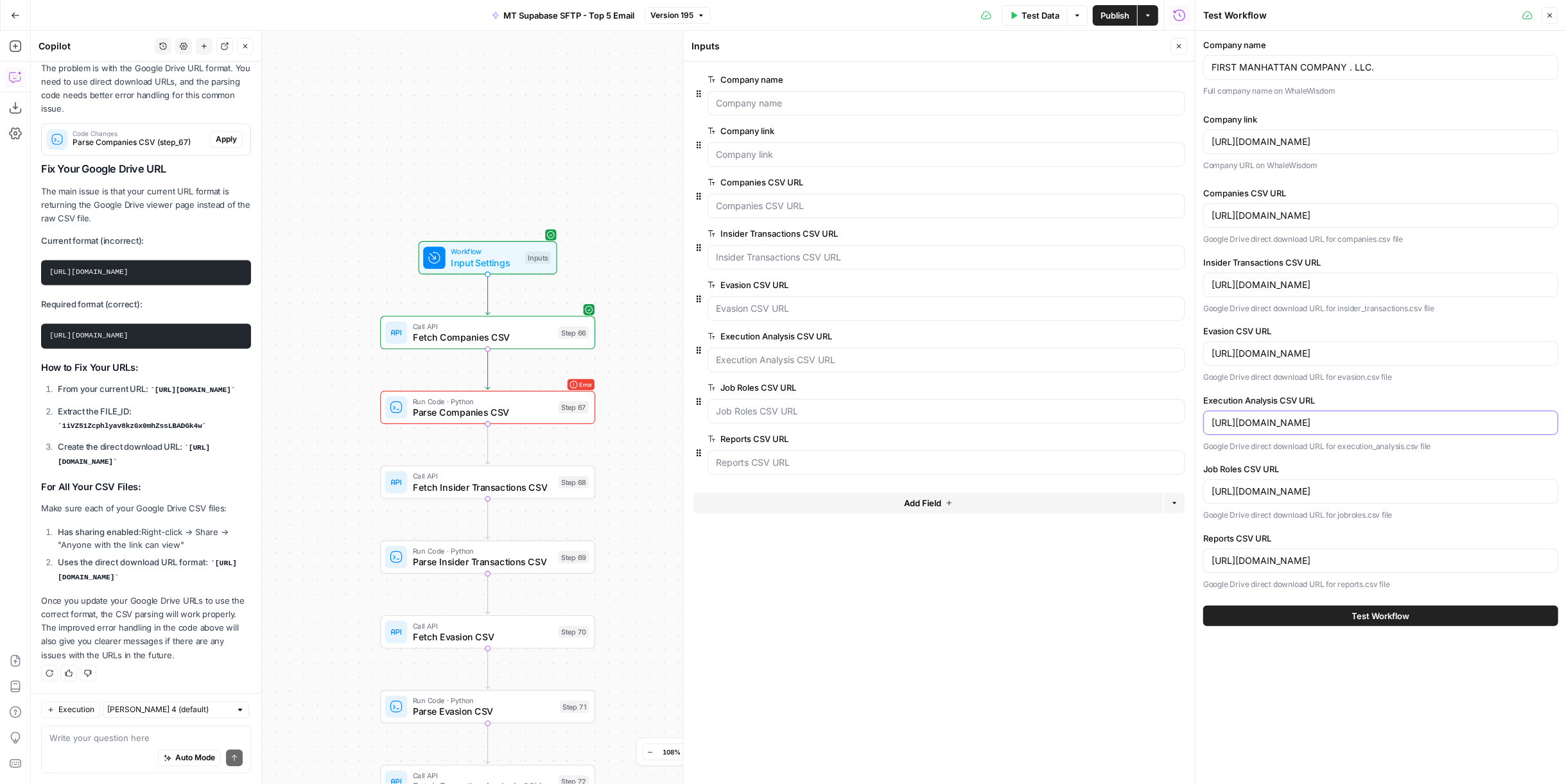
drag, startPoint x: 1481, startPoint y: 421, endPoint x: 1587, endPoint y: 411, distance: 106.5
click at [1565, 411] on html "External Partners New Home Browse Insights Opportunities Your Data Recent Grids…" at bounding box center [783, 392] width 1566 height 784
drag, startPoint x: 1471, startPoint y: 424, endPoint x: 1478, endPoint y: 422, distance: 7.3
click at [1478, 422] on input "https://drive.google.com/file/d/1zKJhtKGOKU2DnuA2rtw1Yee0EhzAr0Tr/view?usp=driv…" at bounding box center [1380, 422] width 338 height 13
click at [1460, 420] on input "https://drive.google.com/file/d/1zKJhtKGOKU2DnuA2rtw1Yee0EhzAr0Tr/view?usp=driv…" at bounding box center [1380, 422] width 338 height 13
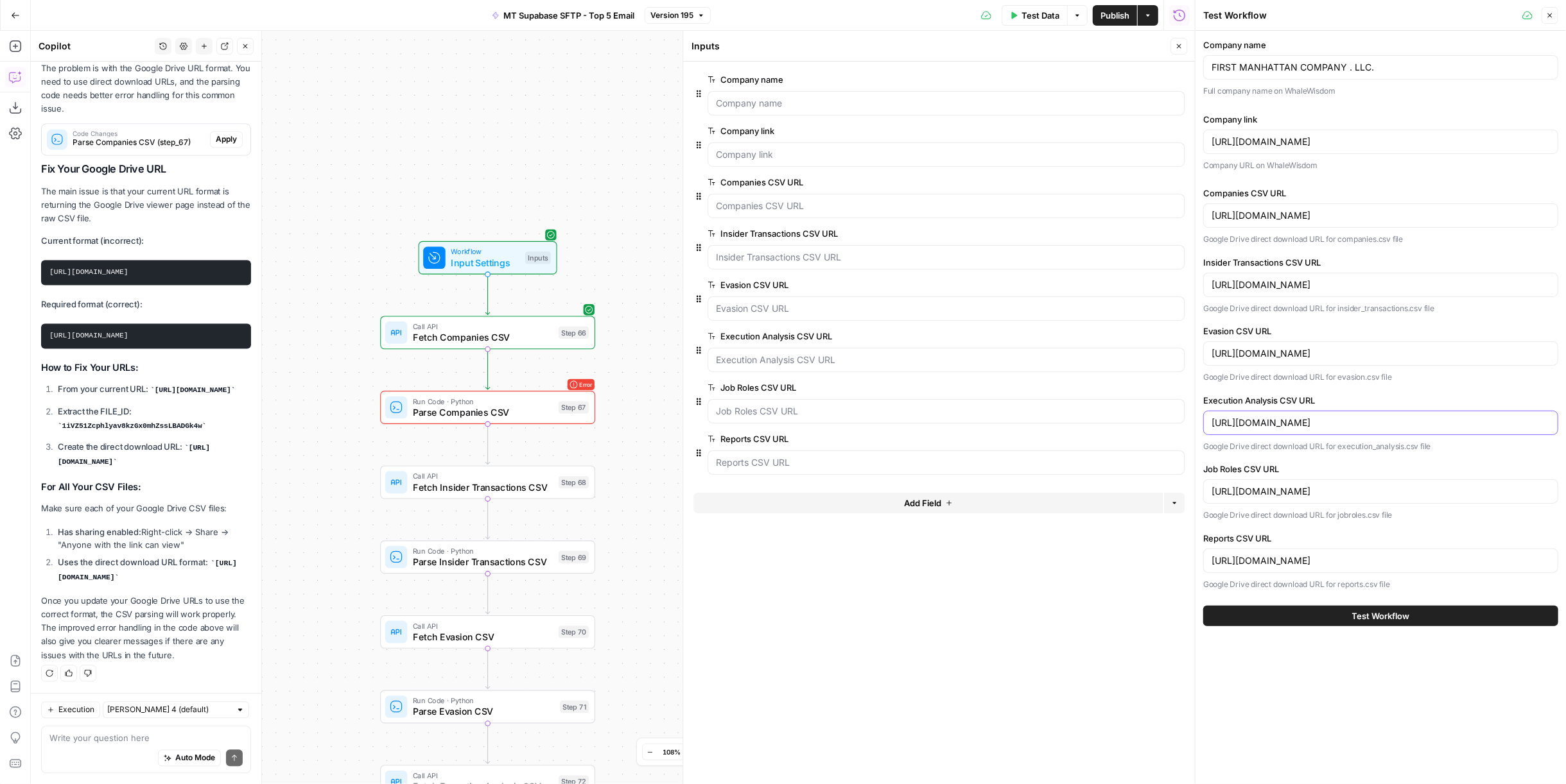
scroll to position [0, 0]
type input "https://drive.google.com/file/d/1zKJhtKGOKU2DnuA2rtw1Yee0EhzAr0Tr"
click at [1452, 485] on input "https://drive.google.com/file/d/1rG8B6GDe5Sf1B6A5ZI4DLXO3ekc3aGz7/view?usp=driv…" at bounding box center [1380, 491] width 338 height 13
click at [1521, 485] on input "https://drive.google.com/file/d/1rG8B6GDe5Sf1B6A5ZI4DLXO3ekc3aGz7/view?usp=driv…" at bounding box center [1380, 491] width 338 height 13
type input "https://drive.google.com/file/d/1rG8B6GDe5Sf1B6A5ZI4DLXO3ekc3aGz7"
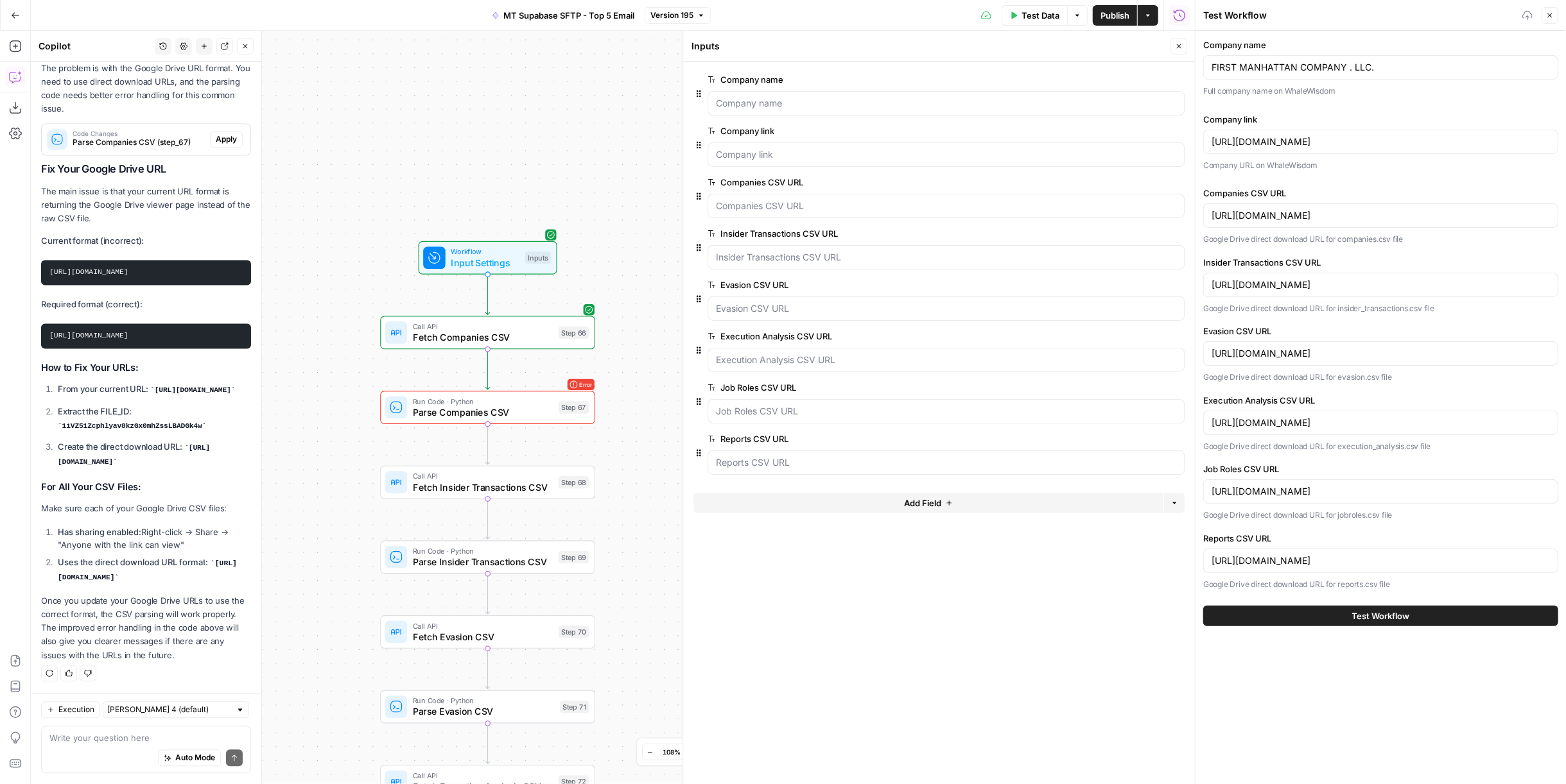
click at [1450, 567] on div "https://drive.google.com/file/d/1uu4sa0gqspNze4JsT7m2ZN0BdmsFhHGw/view?usp=driv…" at bounding box center [1380, 560] width 355 height 25
click at [1530, 554] on input "https://drive.google.com/file/d/1uu4sa0gqspNze4JsT7m2ZN0BdmsFhHGw/view?usp=driv…" at bounding box center [1380, 560] width 338 height 13
click at [1461, 556] on input "https://drive.google.com/file/d/1uu4sa0gqspNze4JsT7m2ZN0BdmsFhHGw/view?usp=driv…" at bounding box center [1380, 560] width 338 height 13
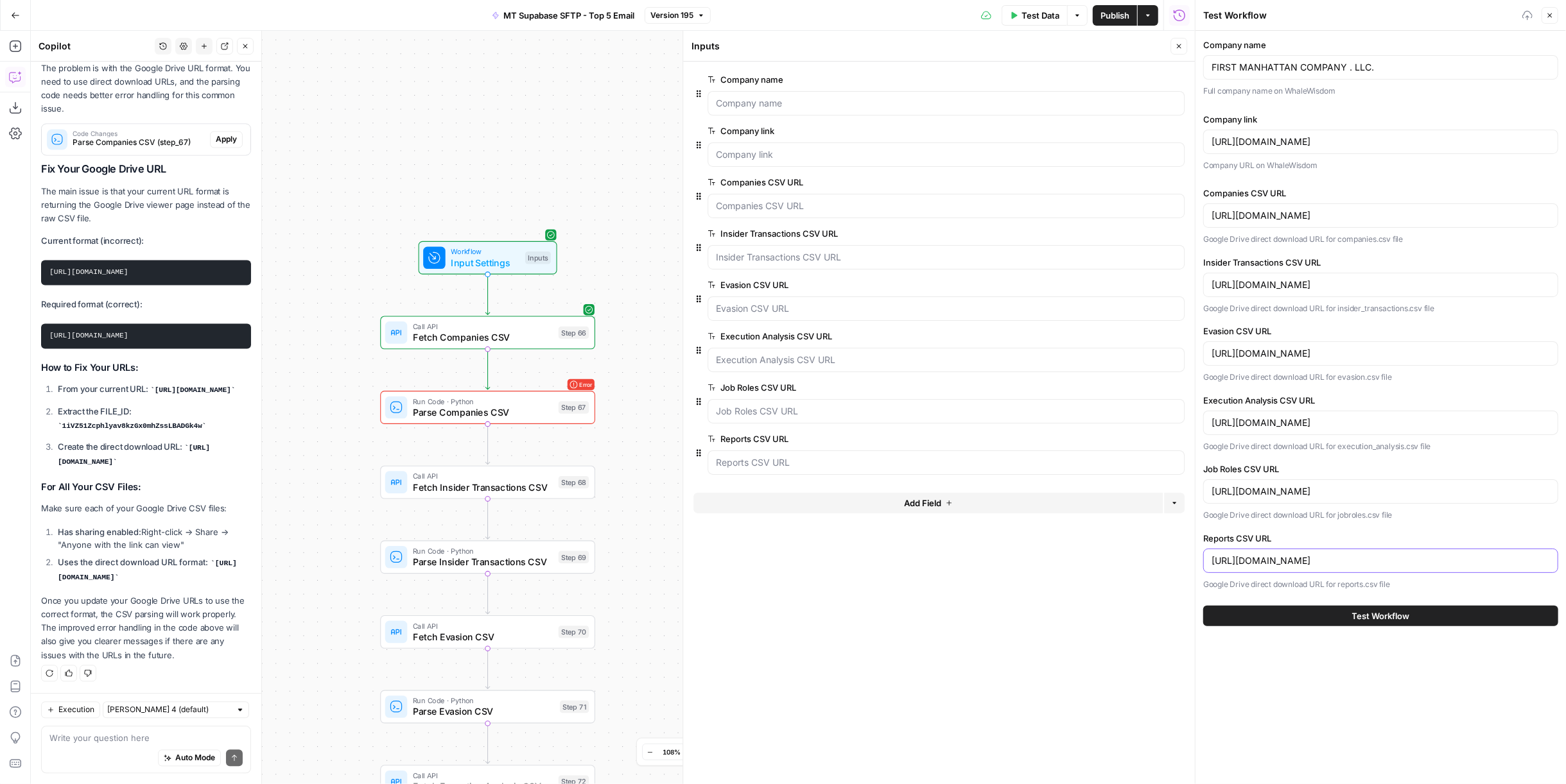
type input "https://drive.google.com/file/d/1uu4sa0gqspNze4JsT7m2ZN0BdmsFhHGw"
click at [1215, 215] on input "https://drive.google.com/uc?export=download&id=1iVZ51Zcphlyav8kzGx0mhZssLBADGk4w" at bounding box center [1380, 215] width 338 height 13
click at [1213, 214] on input "https://drive.google.com/uc?export=download&id=1iVZ51Zcphlyav8kzGx0mhZssLBADGk4w" at bounding box center [1380, 215] width 338 height 13
drag, startPoint x: 1211, startPoint y: 212, endPoint x: 1376, endPoint y: 219, distance: 165.1
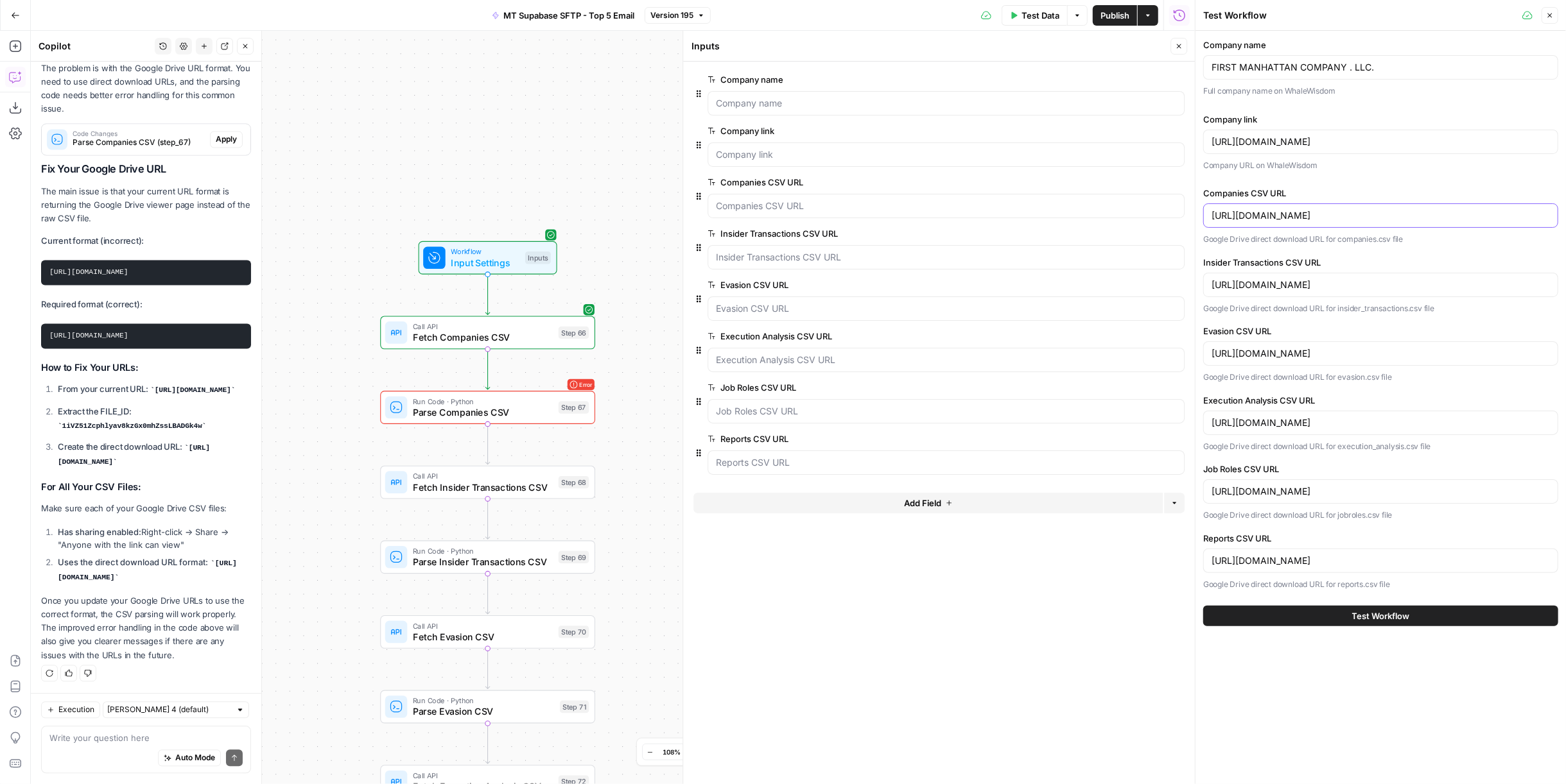
click at [1376, 219] on input "https://drive.google.com/uc?export=download&id=1iVZ51Zcphlyav8kzGx0mhZssLBADGk4w" at bounding box center [1380, 215] width 338 height 13
click at [137, 579] on code "https://drive.google.com/uc?export=download&id=YOUR_FILE_ID" at bounding box center [147, 571] width 179 height 22
drag, startPoint x: 133, startPoint y: 579, endPoint x: 60, endPoint y: 567, distance: 74.0
click at [60, 567] on code "https://drive.google.com/uc?export=download&id=YOUR_FILE_ID" at bounding box center [147, 571] width 179 height 22
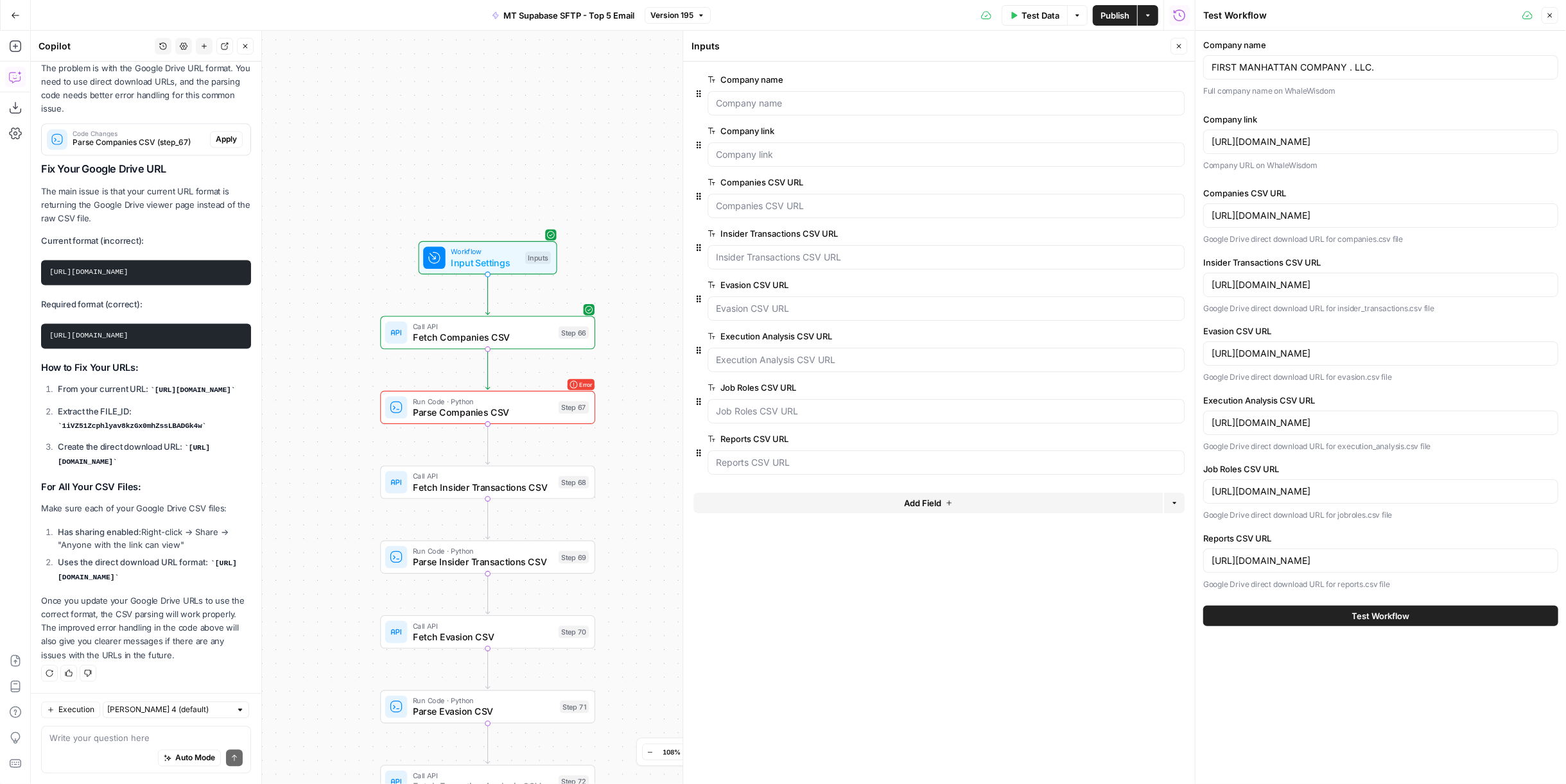
copy code "https://drive.google.com/uc?export=download&id="
click at [1444, 198] on label "Companies CSV URL" at bounding box center [1380, 193] width 355 height 13
click at [1444, 209] on input "https://drive.google.com/uc?export=download&id=1iVZ51Zcphlyav8kzGx0mhZssLBADGk4w" at bounding box center [1380, 215] width 338 height 13
drag, startPoint x: 1343, startPoint y: 284, endPoint x: 1191, endPoint y: 284, distance: 152.0
click at [1194, 284] on div "Test Workflow Close Company name FIRST MANHATTAN COMPANY . LLC. Full company na…" at bounding box center [1379, 392] width 371 height 784
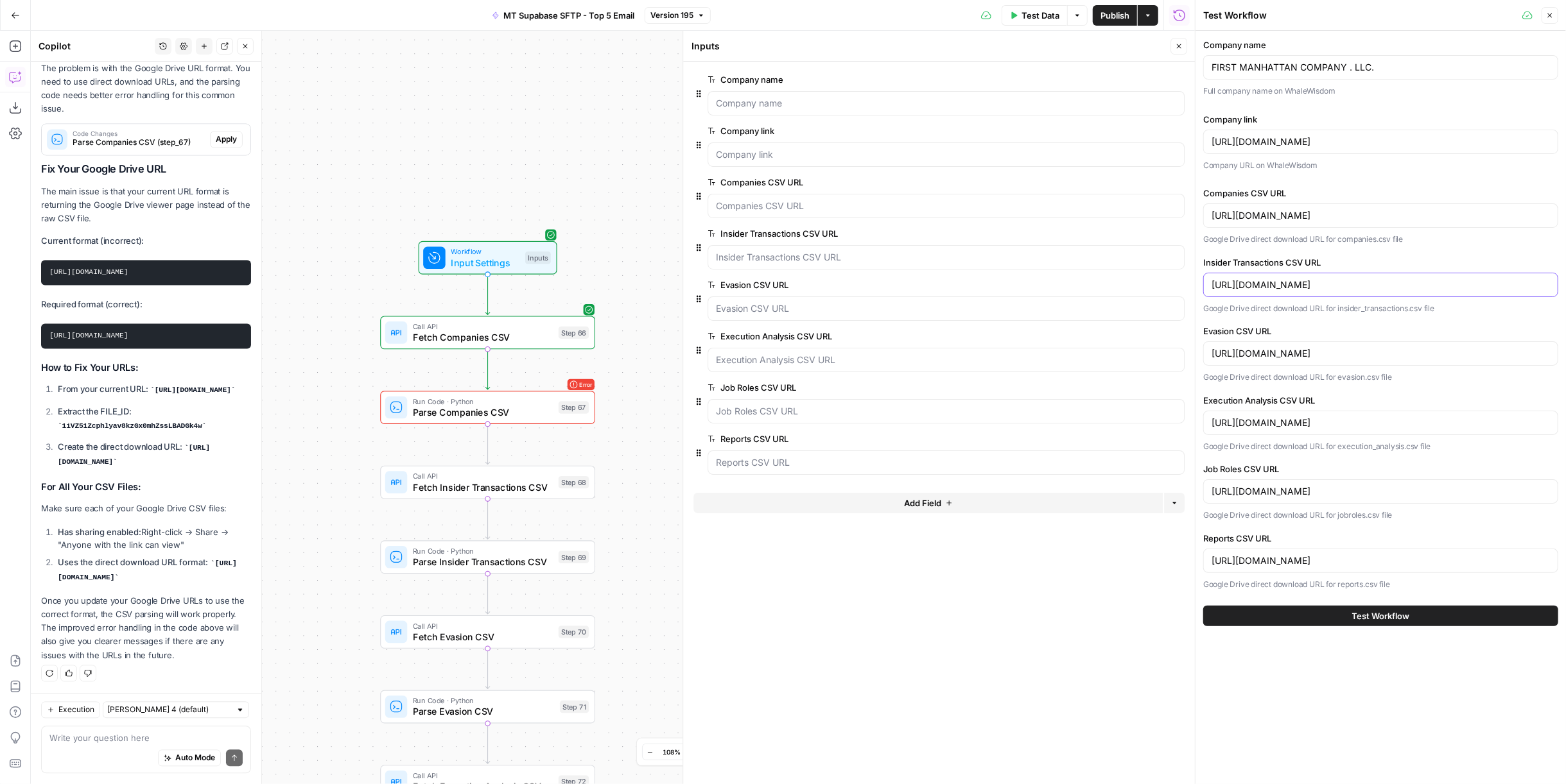
paste input "uc?export=download&id="
type input "https://drive.google.com/uc?export=download&id=1gDpEJSUudLWfL7CqdC-IxJ9wUuefAUka"
click at [1345, 351] on input "https://drive.google.com/file/d/1QqQCDPWj9uxkh6uZrxKJ8FUaM75tezhD" at bounding box center [1380, 353] width 338 height 13
drag, startPoint x: 1345, startPoint y: 351, endPoint x: 1189, endPoint y: 348, distance: 156.0
click at [1194, 348] on div "Test Workflow Close Company name FIRST MANHATTAN COMPANY . LLC. Full company na…" at bounding box center [1379, 392] width 371 height 784
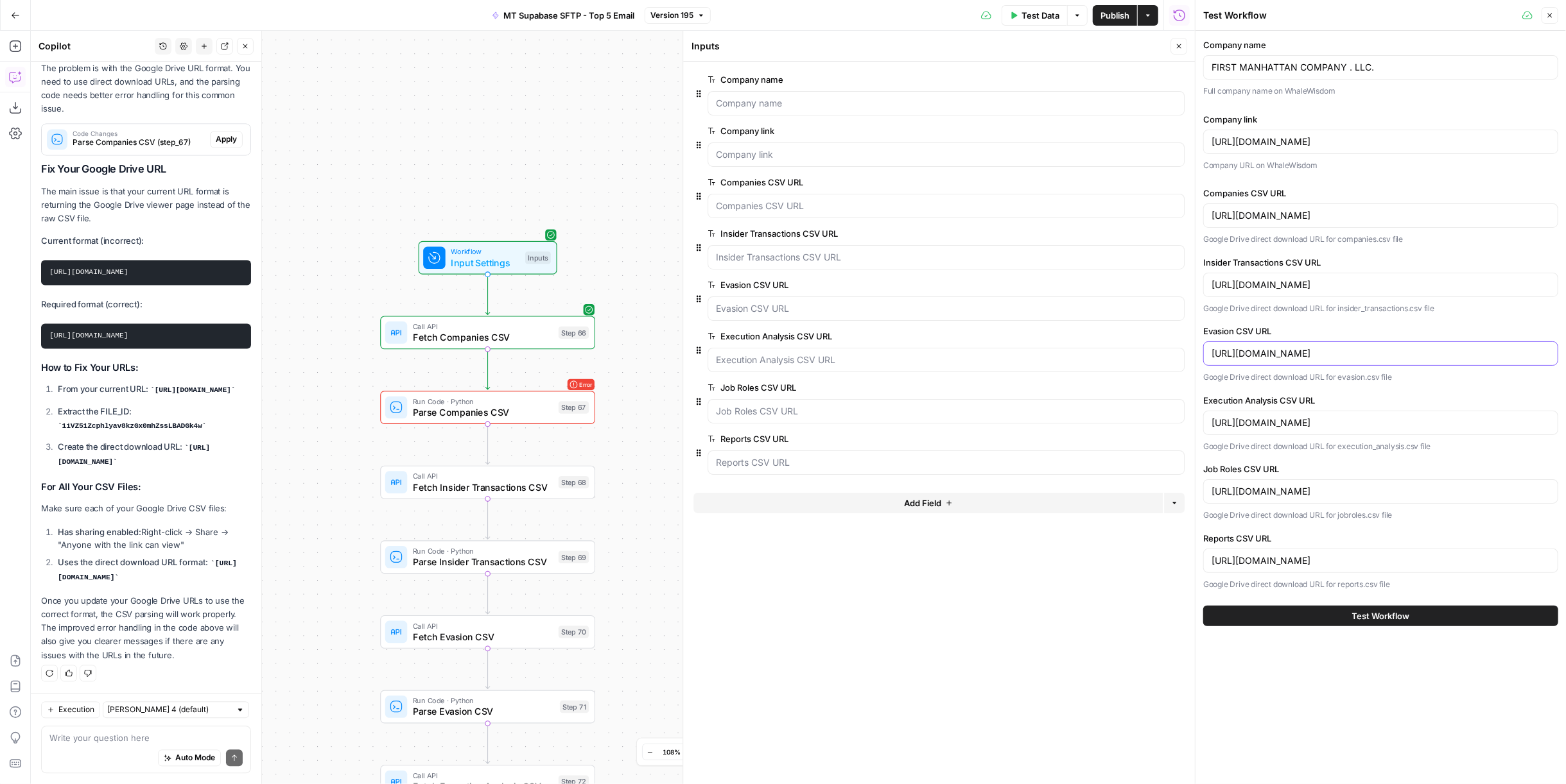
paste input "uc?export=download&id="
type input "https://drive.google.com/uc?export=download&id=1QqQCDPWj9uxkh6uZrxKJ8FUaM75tezhD"
drag, startPoint x: 1165, startPoint y: 420, endPoint x: 1194, endPoint y: 425, distance: 29.4
click at [1194, 425] on div "Test Workflow Close Company name FIRST MANHATTAN COMPANY . LLC. Full company na…" at bounding box center [1379, 392] width 371 height 784
paste input "uc?export=download&id="
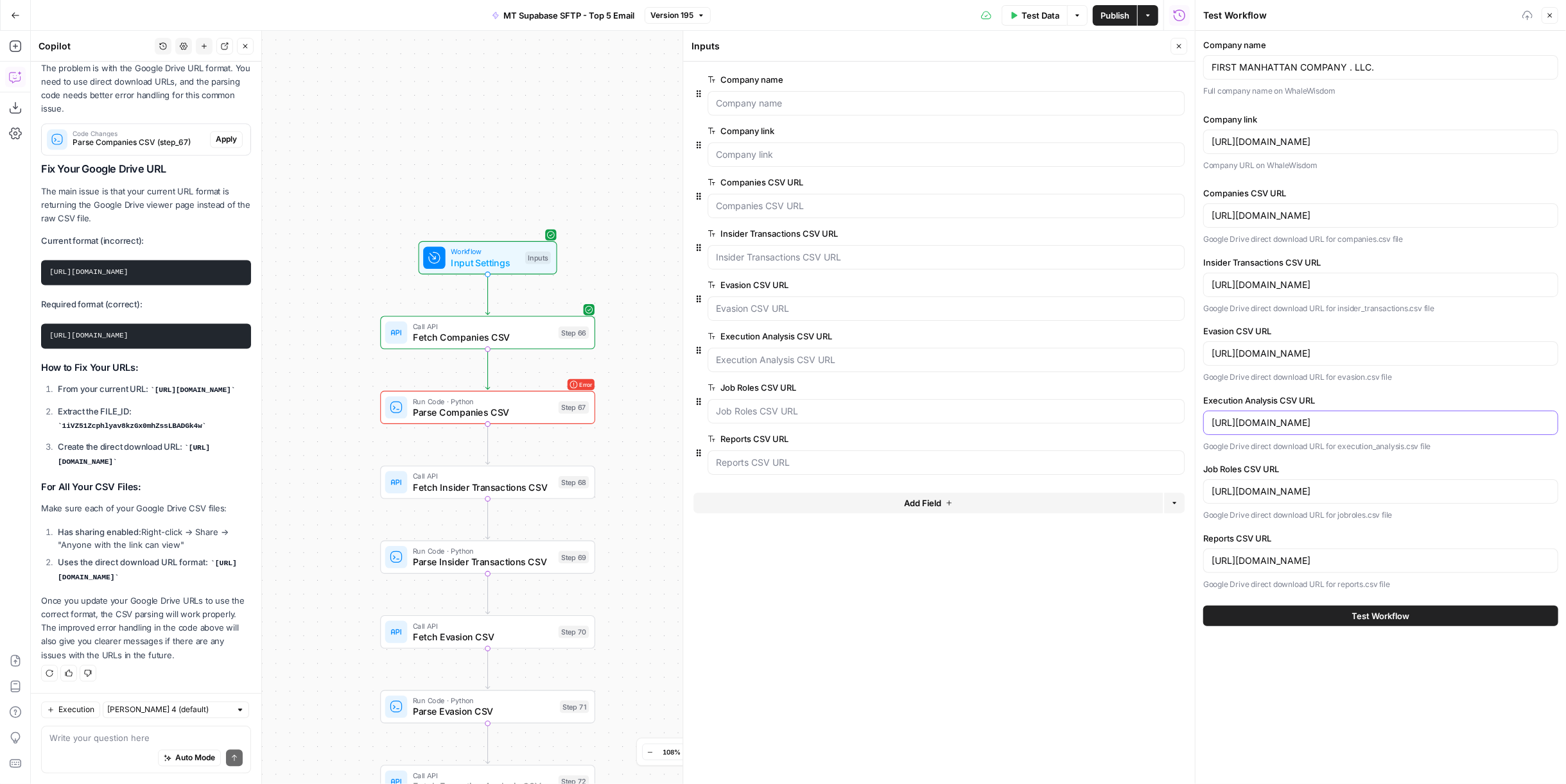
type input "https://drive.google.com/uc?export=download&id=1zKJhtKGOKU2DnuA2rtw1Yee0EhzAr0Tr"
drag, startPoint x: 1179, startPoint y: 483, endPoint x: 1215, endPoint y: 478, distance: 36.3
click at [1215, 479] on div "https://drive.google.com/file/d/1rG8B6GDe5Sf1B6A5ZI4DLXO3ekc3aGz7" at bounding box center [1380, 491] width 355 height 25
paste input "https://drive.google.com/uc?export=download&id="
click at [1344, 491] on input "https://drive.google.com/file/d/1rG8B6GDe5Sf1B6A5ZI4DLXO3ekc3aGz7" at bounding box center [1380, 491] width 338 height 13
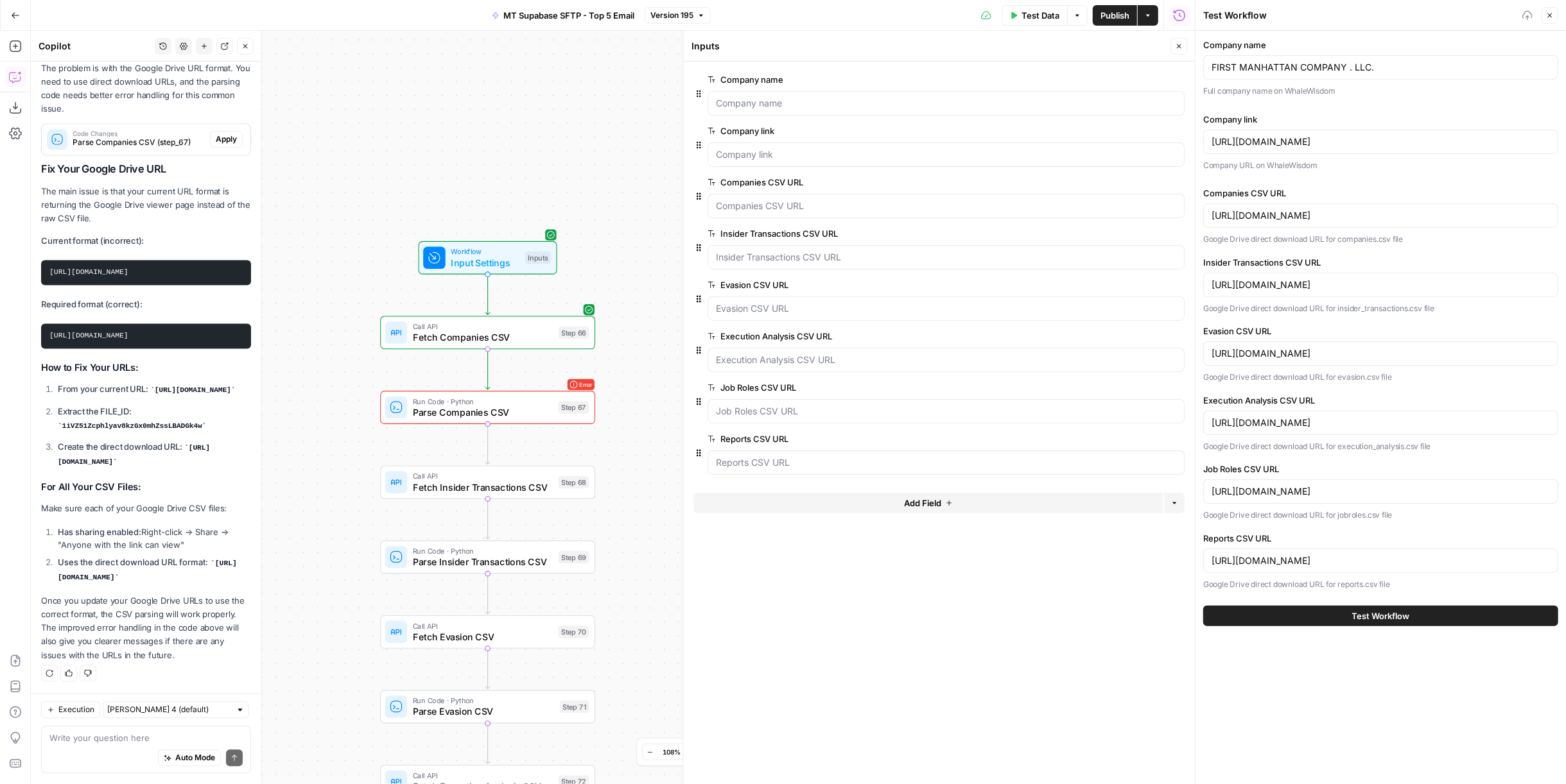
click at [1364, 463] on label "Job Roles CSV URL" at bounding box center [1380, 469] width 355 height 13
click at [1364, 485] on input "https://drive.google.com/file/d/1rG8B6GDe5Sf1B6A5ZI4DLXO3ekc3aGz7" at bounding box center [1380, 491] width 338 height 13
drag, startPoint x: 1344, startPoint y: 488, endPoint x: 1192, endPoint y: 479, distance: 152.3
click at [1194, 479] on div "Test Workflow Close Company name FIRST MANHATTAN COMPANY . LLC. Full company na…" at bounding box center [1379, 392] width 371 height 784
paste input "uc?export=download&id="
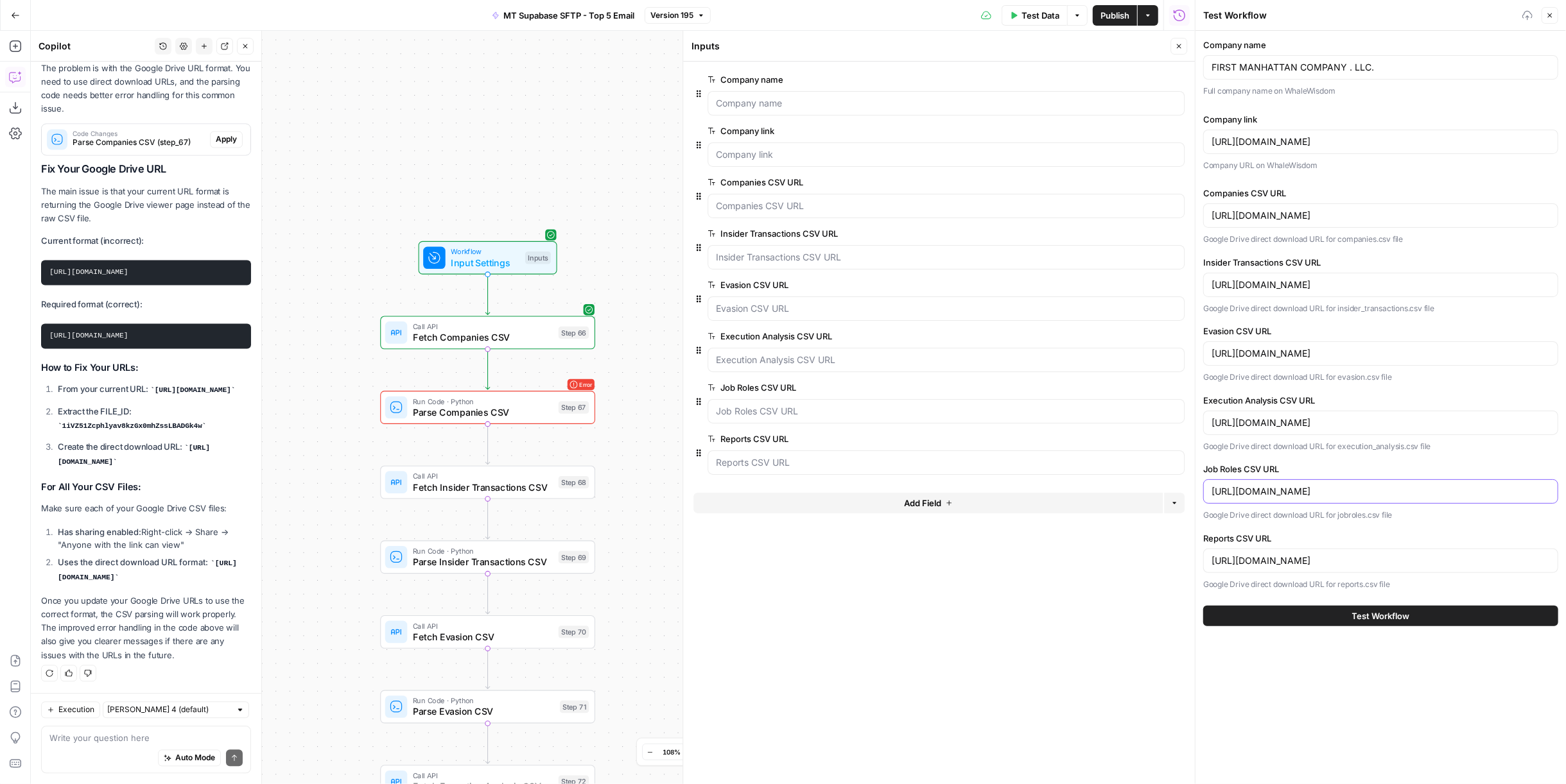
type input "https://drive.google.com/uc?export=download&id=1rG8B6GDe5Sf1B6A5ZI4DLXO3ekc3aGz7"
click at [1343, 558] on input "https://drive.google.com/file/d/1uu4sa0gqspNze4JsT7m2ZN0BdmsFhHGw" at bounding box center [1380, 560] width 338 height 13
drag, startPoint x: 1318, startPoint y: 556, endPoint x: 1189, endPoint y: 553, distance: 129.0
click at [1194, 553] on div "Test Workflow Close Company name FIRST MANHATTAN COMPANY . LLC. Full company na…" at bounding box center [1379, 392] width 371 height 784
paste input "uc?export=download&id="
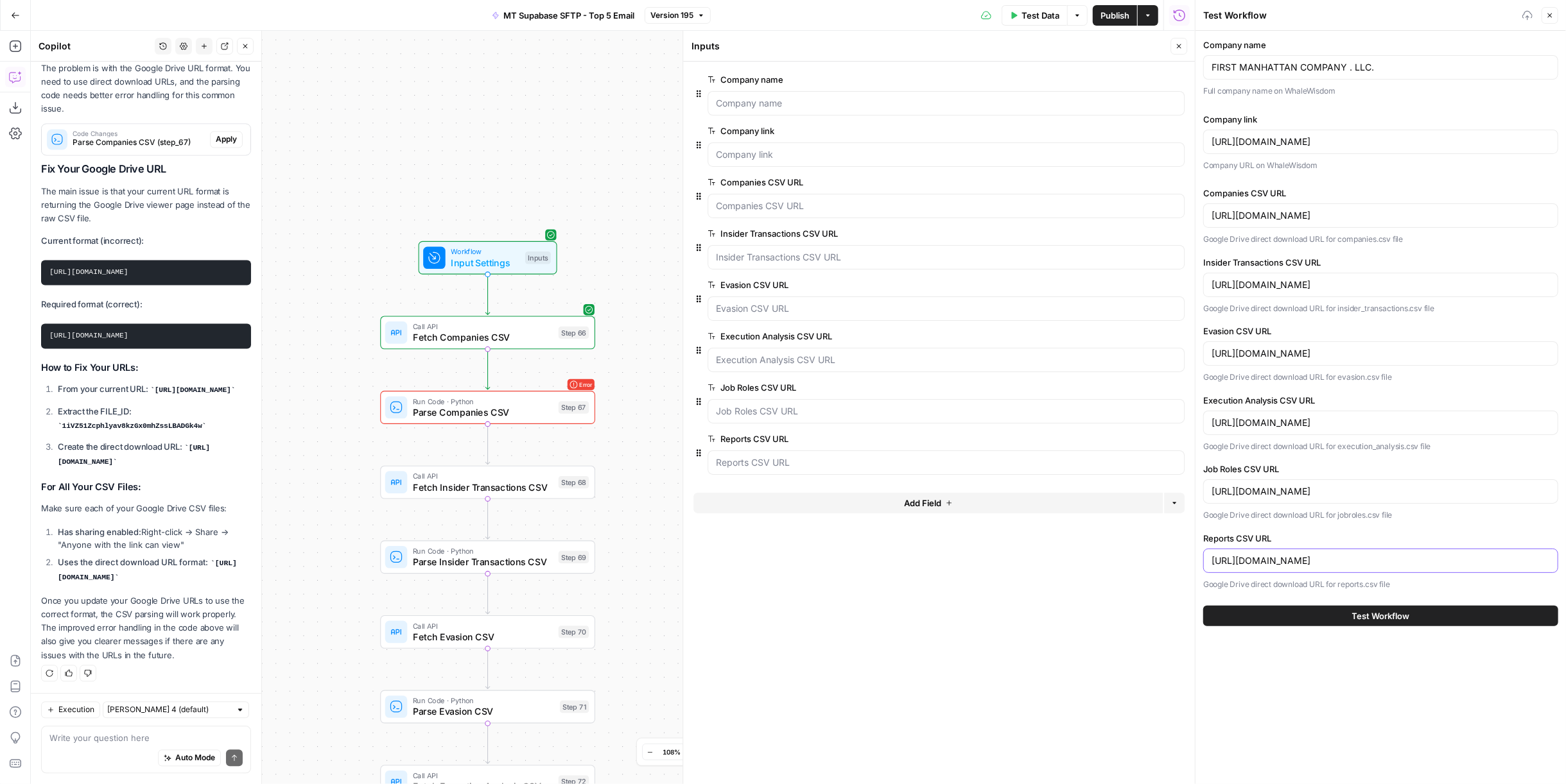
type input "https://drive.google.com/uc?export=download&id=1uu4sa0gqspNze4JsT7m2ZN0BdmsFhHGw"
click at [1410, 613] on span "Test Workflow" at bounding box center [1380, 615] width 58 height 13
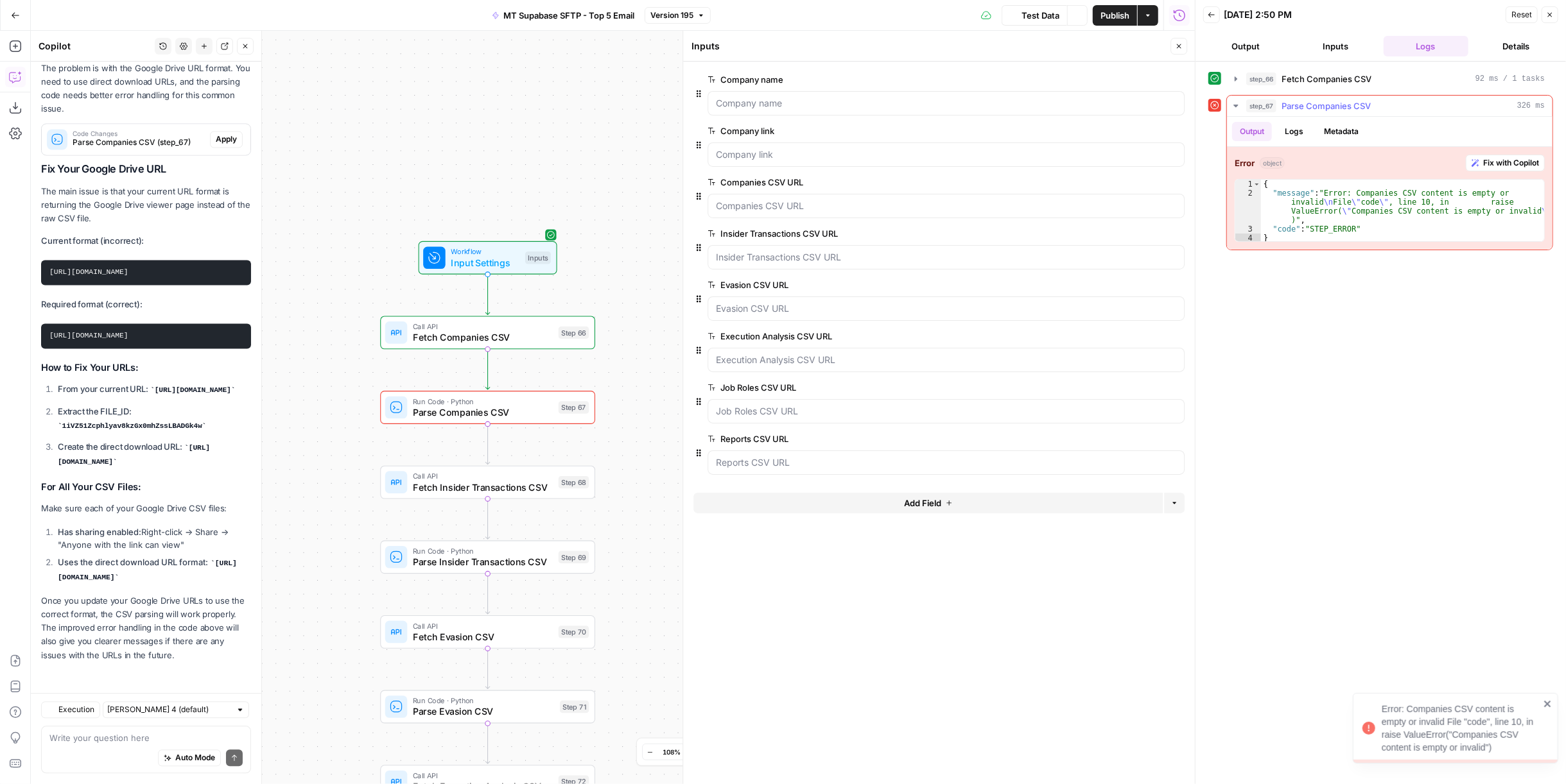
scroll to position [15520, 0]
click at [1487, 162] on span "Fix with Copilot" at bounding box center [1511, 163] width 56 height 12
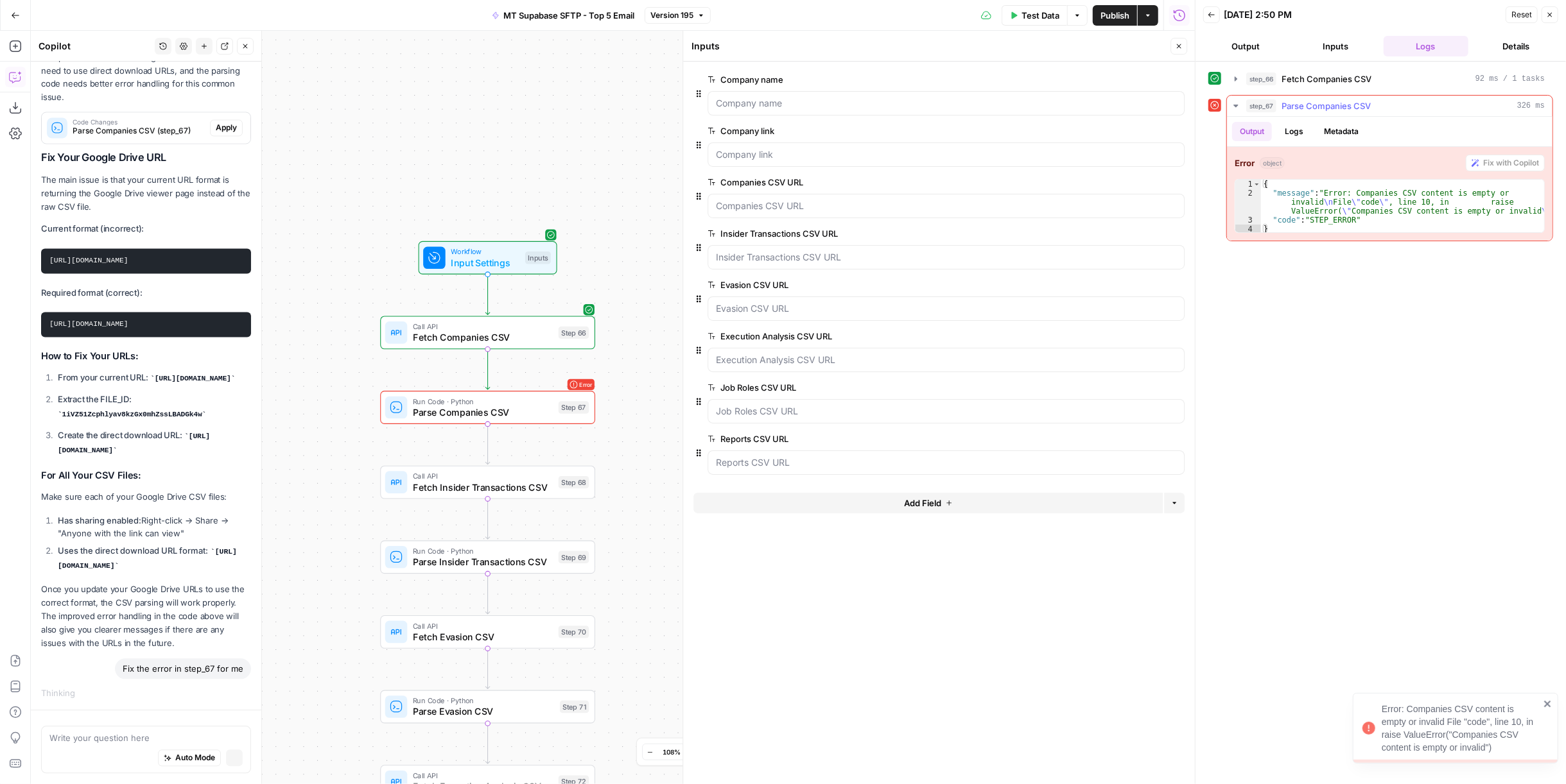
scroll to position [15493, 0]
click at [20, 47] on icon "button" at bounding box center [15, 46] width 12 height 12
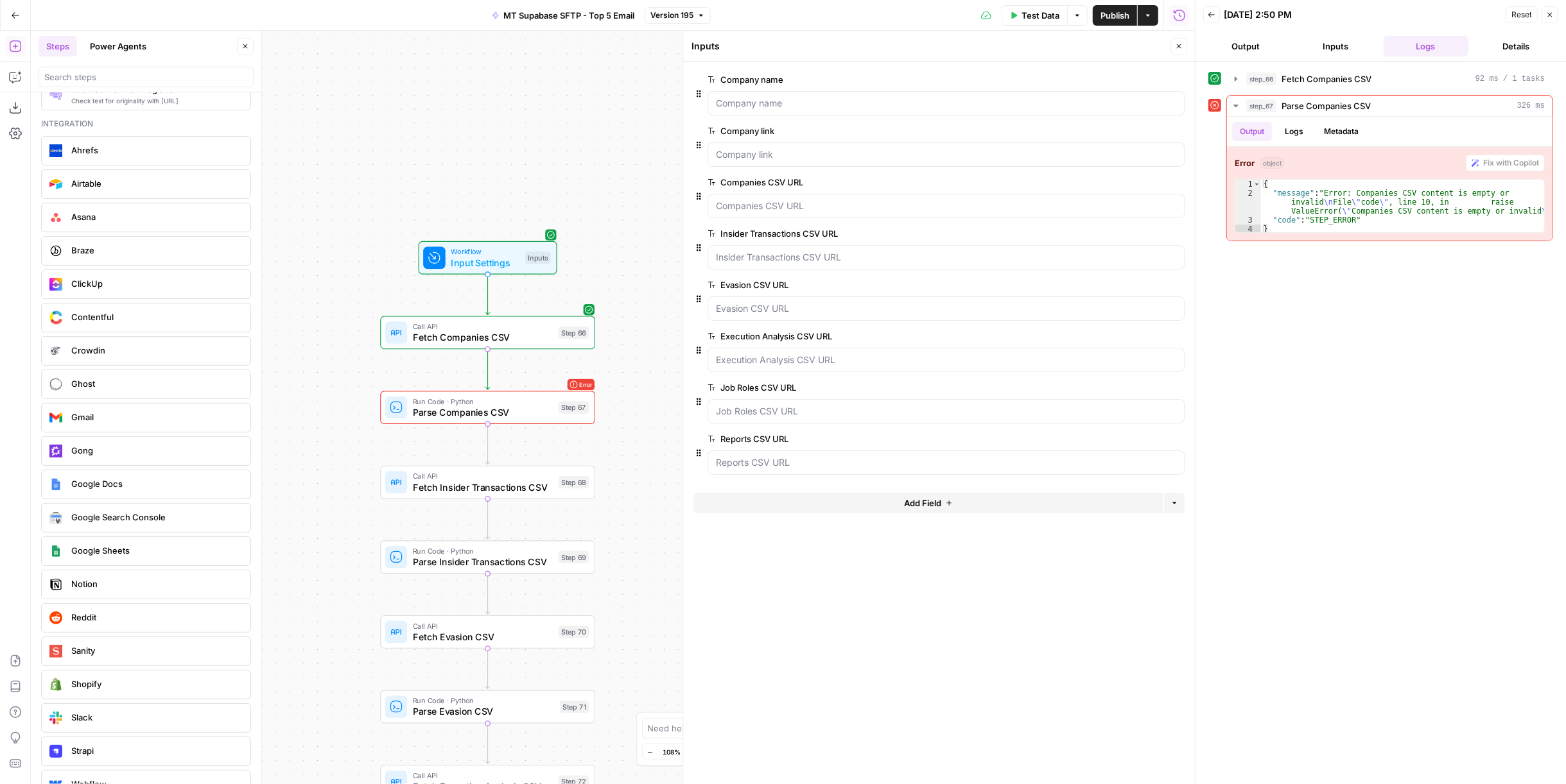
scroll to position [2401, 0]
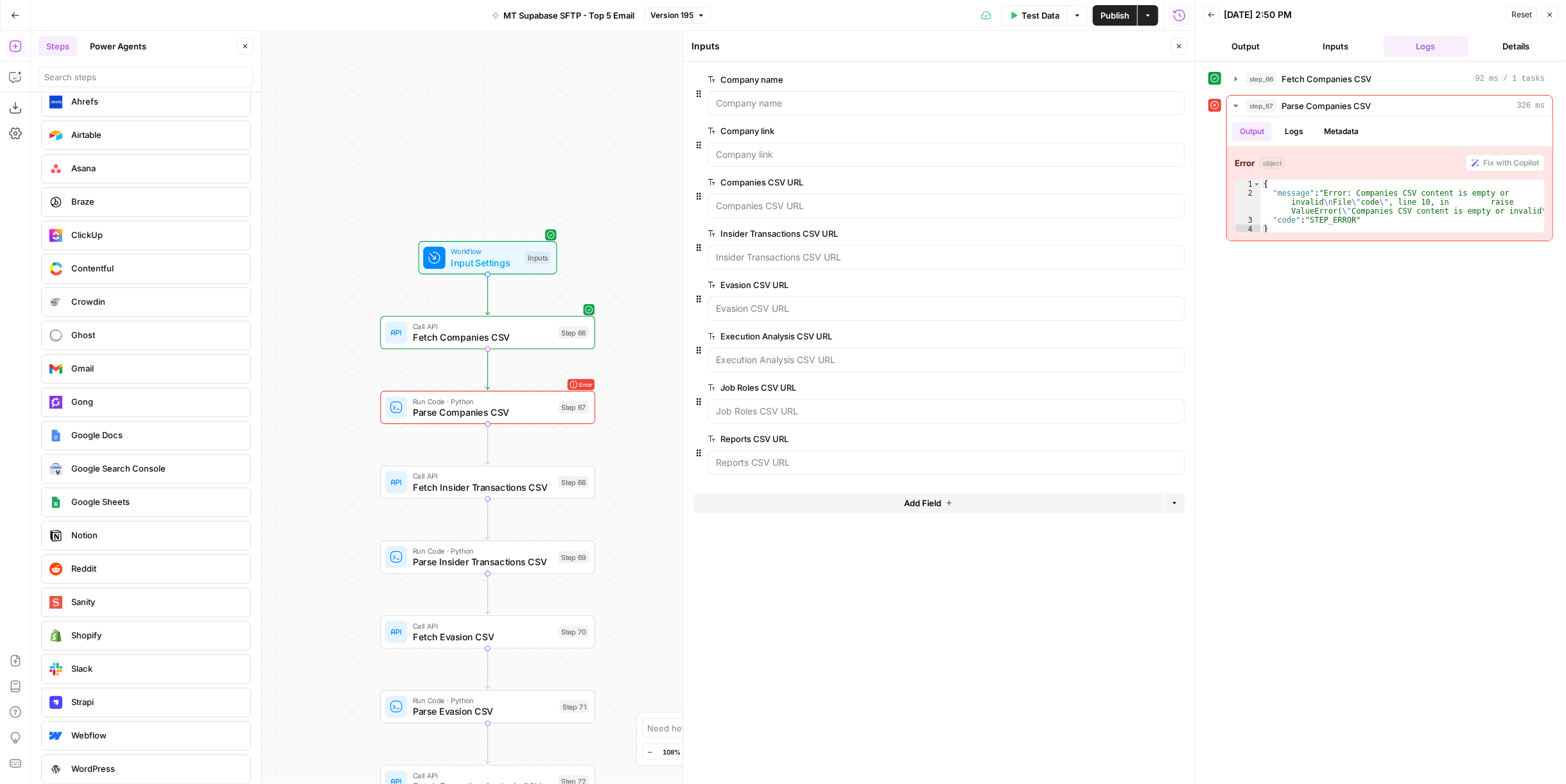
click at [8, 84] on button "Copilot" at bounding box center [15, 77] width 21 height 21
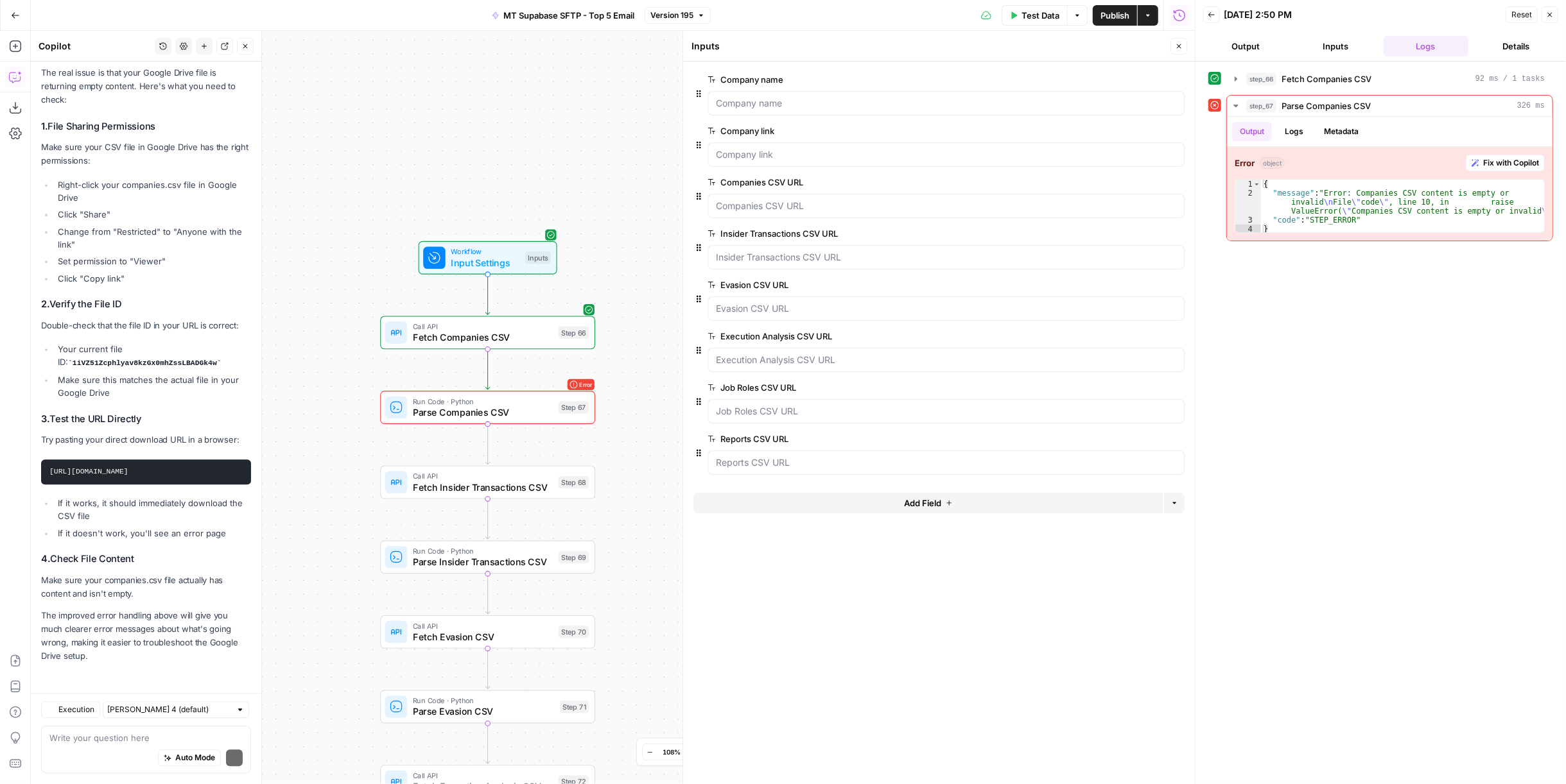
scroll to position [16369, 0]
drag, startPoint x: 1050, startPoint y: 18, endPoint x: 1078, endPoint y: 6, distance: 30.5
click at [1050, 18] on span "Test Data" at bounding box center [1040, 15] width 38 height 13
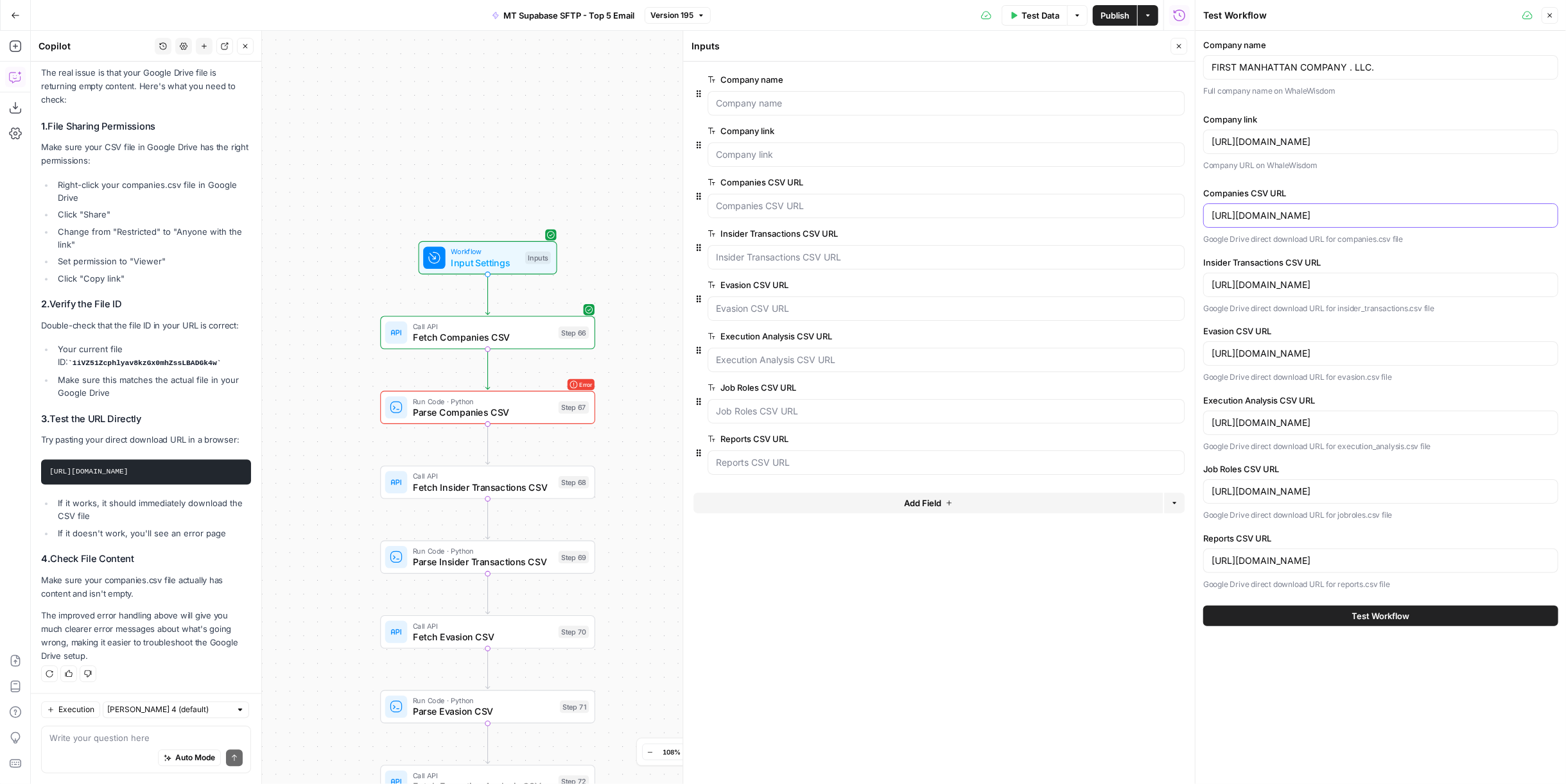
click at [1359, 210] on input "https://drive.google.com/uc?export=download&id=1iVZ51Zcphlyav8kzGx0mhZssLBADGk4w" at bounding box center [1380, 215] width 338 height 13
click at [1360, 210] on input "https://drive.google.com/uc?export=download&id=1iVZ51Zcphlyav8kzGx0mhZssLBADGk4w" at bounding box center [1380, 215] width 338 height 13
type input "https://drive.google.com/uc?export=download&id=1iVZ51Zcphlyav8kzGx0mhZssLBADGk4w"
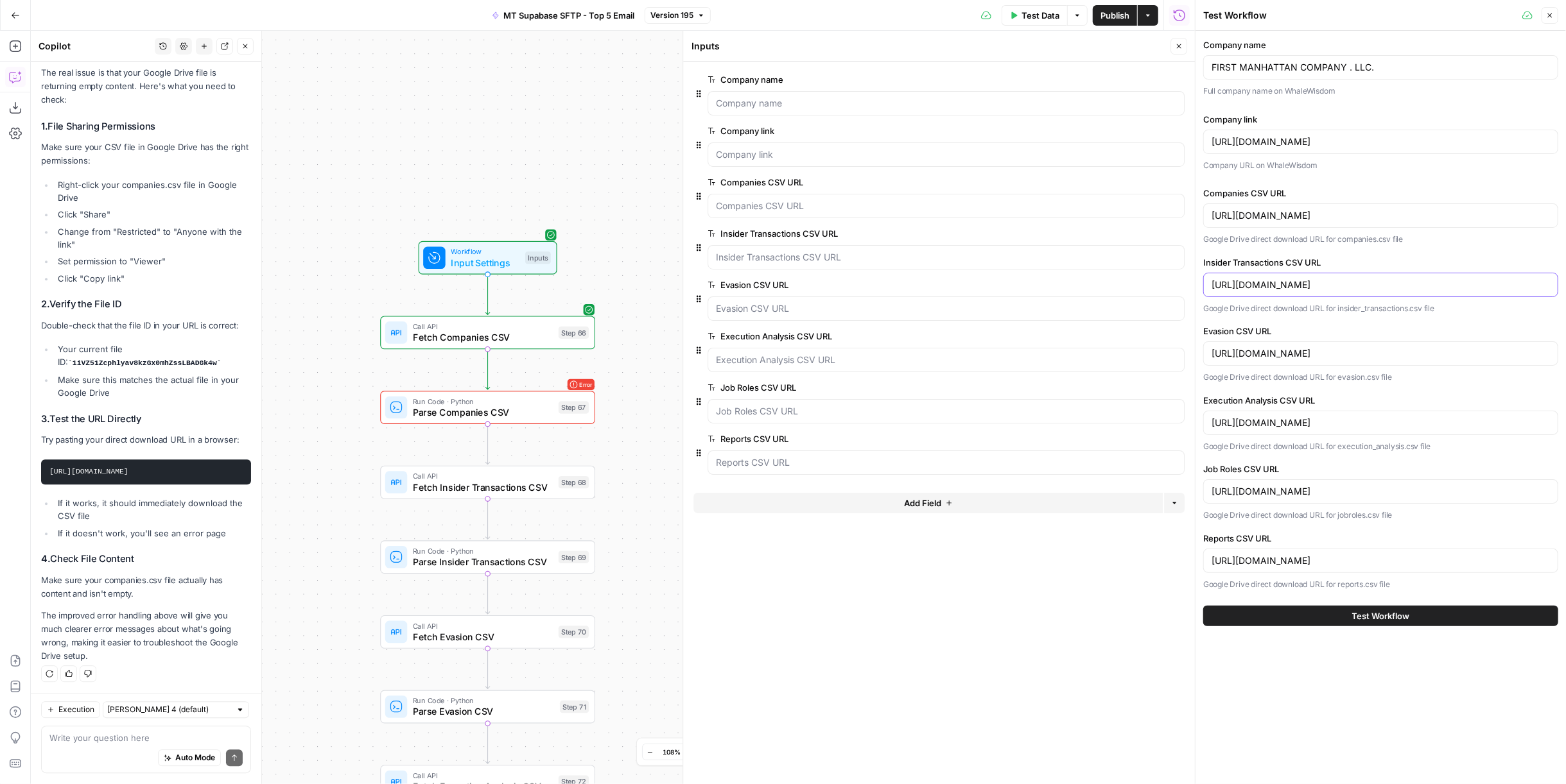
click at [1458, 278] on input "https://drive.google.com/uc?export=download&id=1gDpEJSUudLWfL7CqdC-IxJ9wUuefAUka" at bounding box center [1380, 284] width 338 height 13
drag, startPoint x: 1412, startPoint y: 282, endPoint x: 1589, endPoint y: 290, distance: 177.2
click at [1565, 290] on html "External Partners New Home Browse Insights Opportunities Your Data Recent Grids…" at bounding box center [783, 392] width 1566 height 784
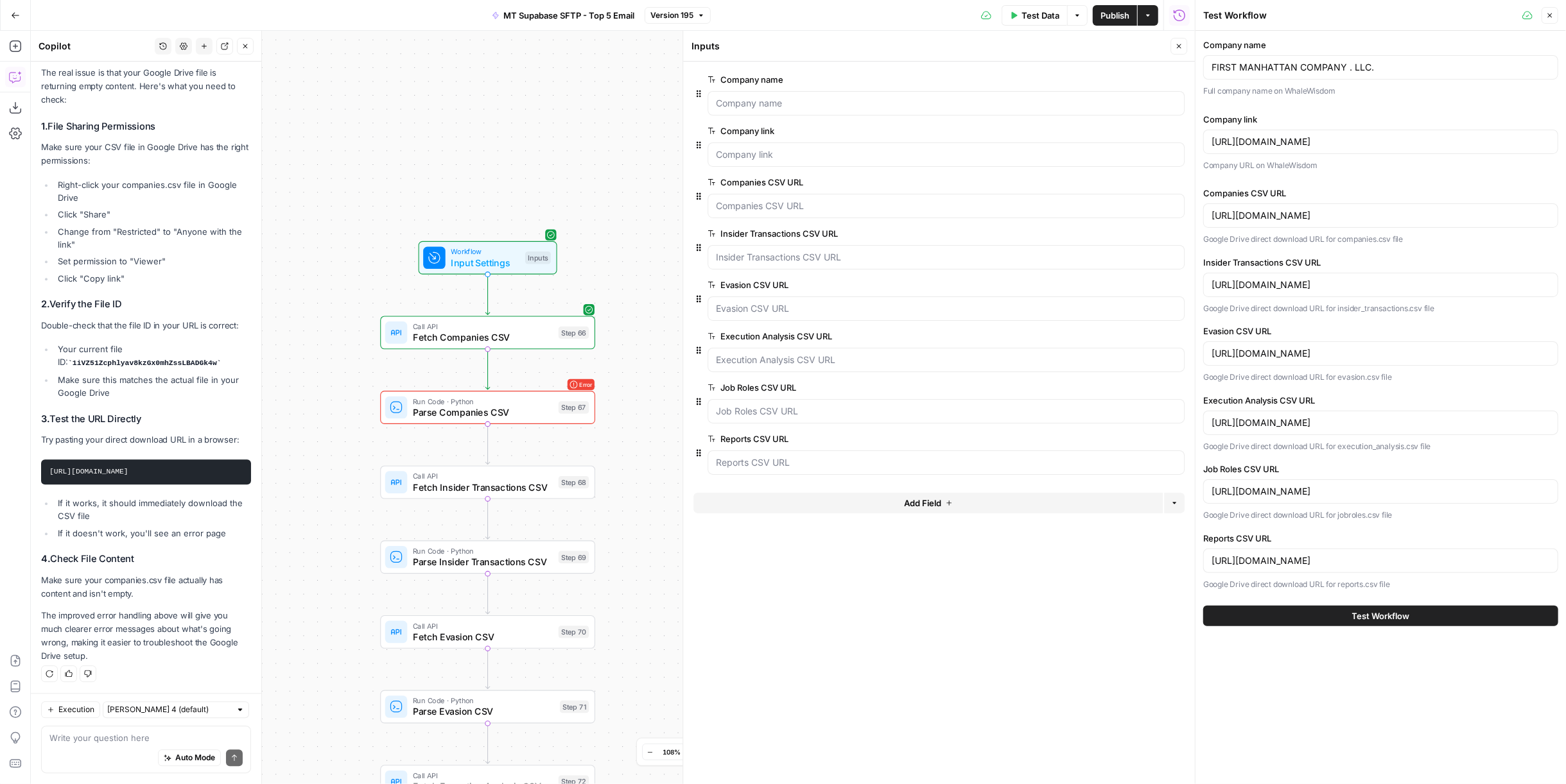
drag, startPoint x: 1457, startPoint y: 355, endPoint x: 1611, endPoint y: 356, distance: 154.0
click at [1565, 356] on html "External Partners New Home Browse Insights Opportunities Your Data Recent Grids…" at bounding box center [783, 392] width 1566 height 784
click at [1477, 374] on p "Google Drive direct download URL for evasion.csv file" at bounding box center [1380, 376] width 355 height 13
drag, startPoint x: 1471, startPoint y: 356, endPoint x: 1596, endPoint y: 362, distance: 125.1
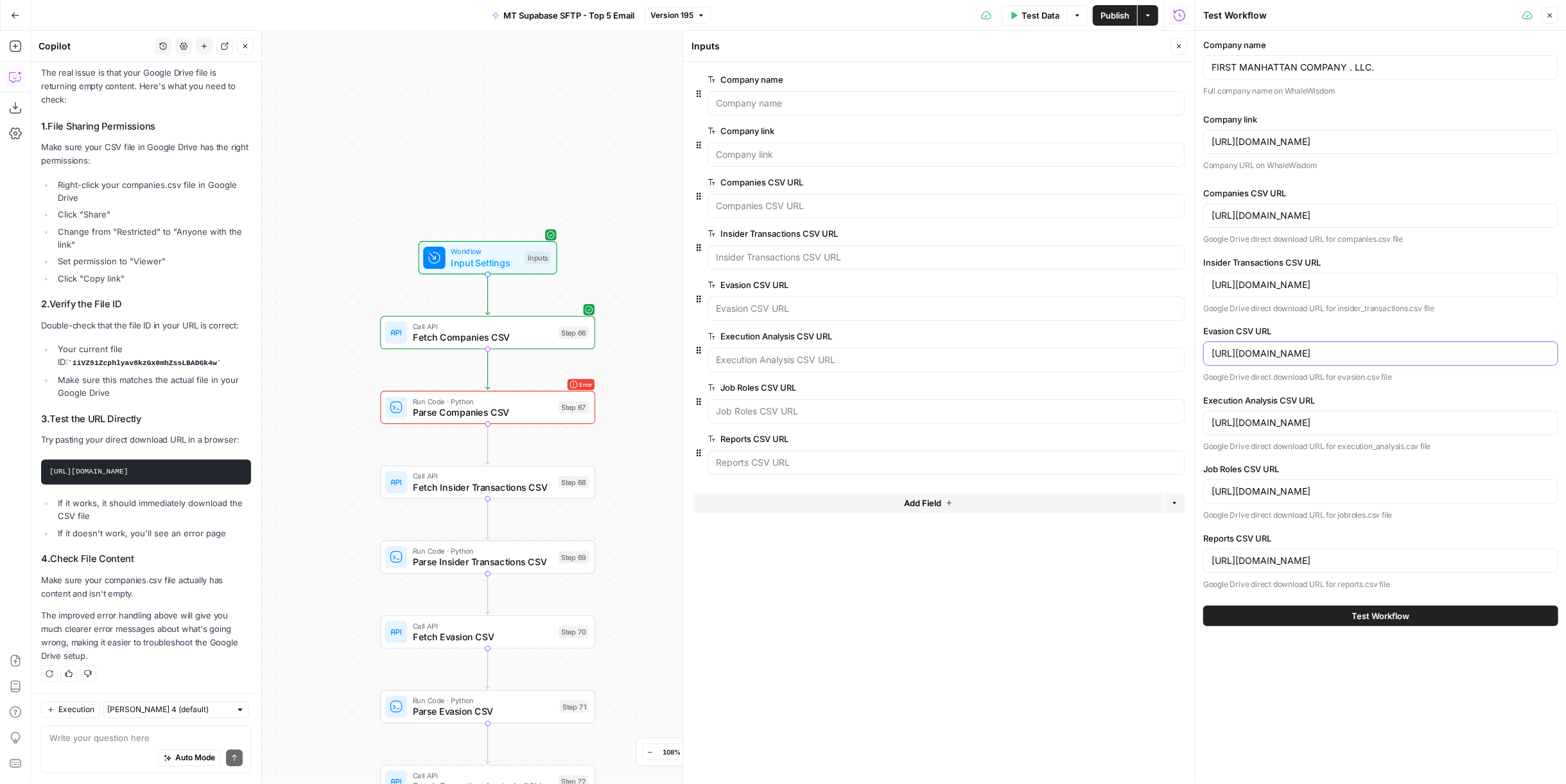
click at [1565, 362] on html "External Partners New Home Browse Insights Opportunities Your Data Recent Grids…" at bounding box center [783, 392] width 1566 height 784
click at [1481, 430] on div "https://drive.google.com/uc?export=download&id=1zKJhtKGOKU2DnuA2rtw1Yee0EhzAr0Tr" at bounding box center [1380, 422] width 355 height 25
drag, startPoint x: 1391, startPoint y: 423, endPoint x: 1604, endPoint y: 423, distance: 213.0
click at [1565, 423] on html "External Partners New Home Browse Insights Opportunities Your Data Recent Grids…" at bounding box center [783, 392] width 1566 height 784
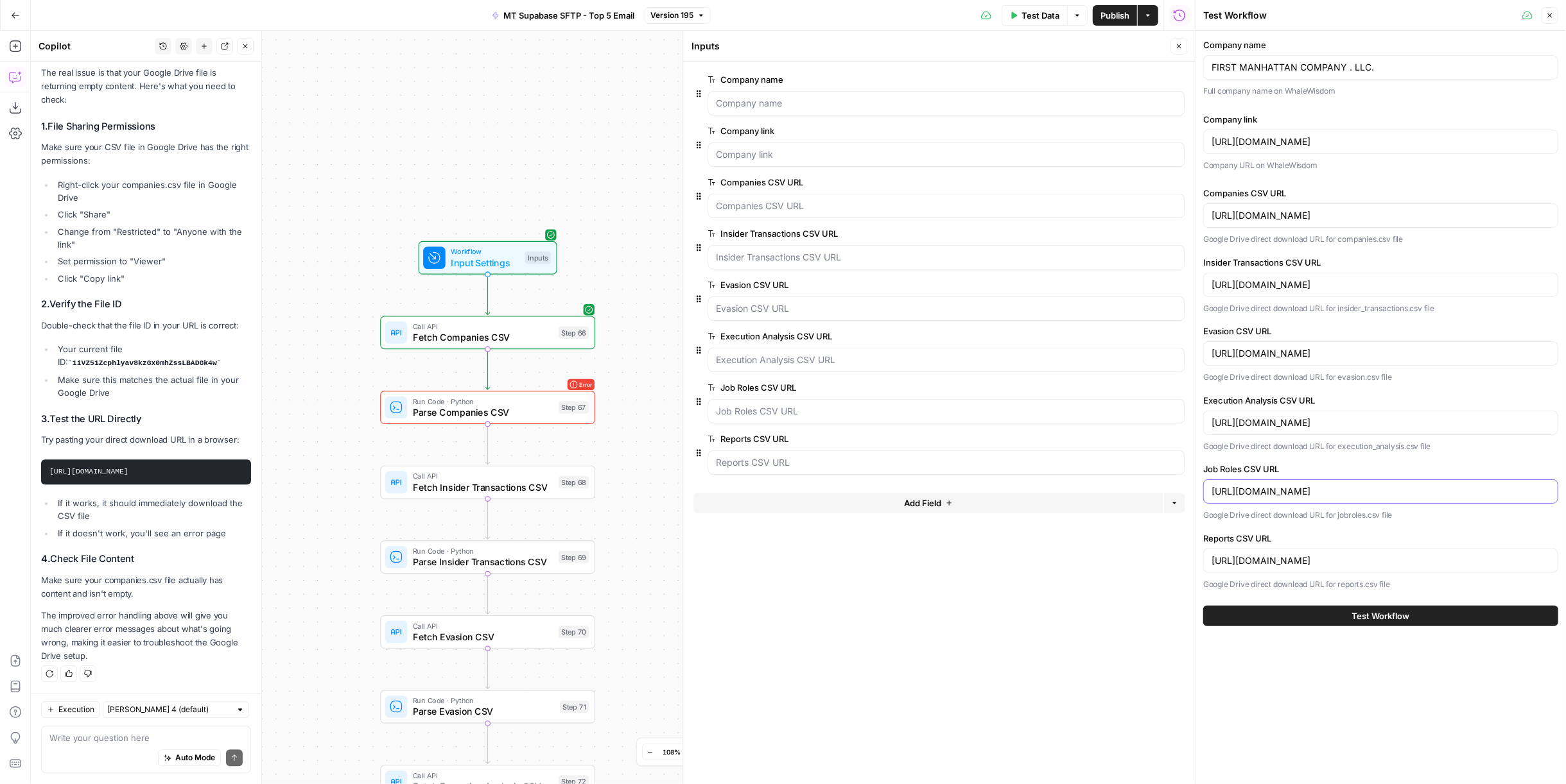
click at [1404, 487] on input "https://drive.google.com/uc?export=download&id=1rG8B6GDe5Sf1B6A5ZI4DLXO3ekc3aGz7" at bounding box center [1380, 491] width 338 height 13
drag, startPoint x: 1389, startPoint y: 489, endPoint x: 1559, endPoint y: 490, distance: 170.0
click at [1559, 490] on div "Company name FIRST MANHATTAN COMPANY . LLC. Full company name on WhaleWisdom Co…" at bounding box center [1380, 332] width 371 height 603
click at [1398, 558] on input "https://drive.google.com/uc?export=download&id=1uu4sa0gqspNze4JsT7m2ZN0BdmsFhHGw" at bounding box center [1380, 560] width 338 height 13
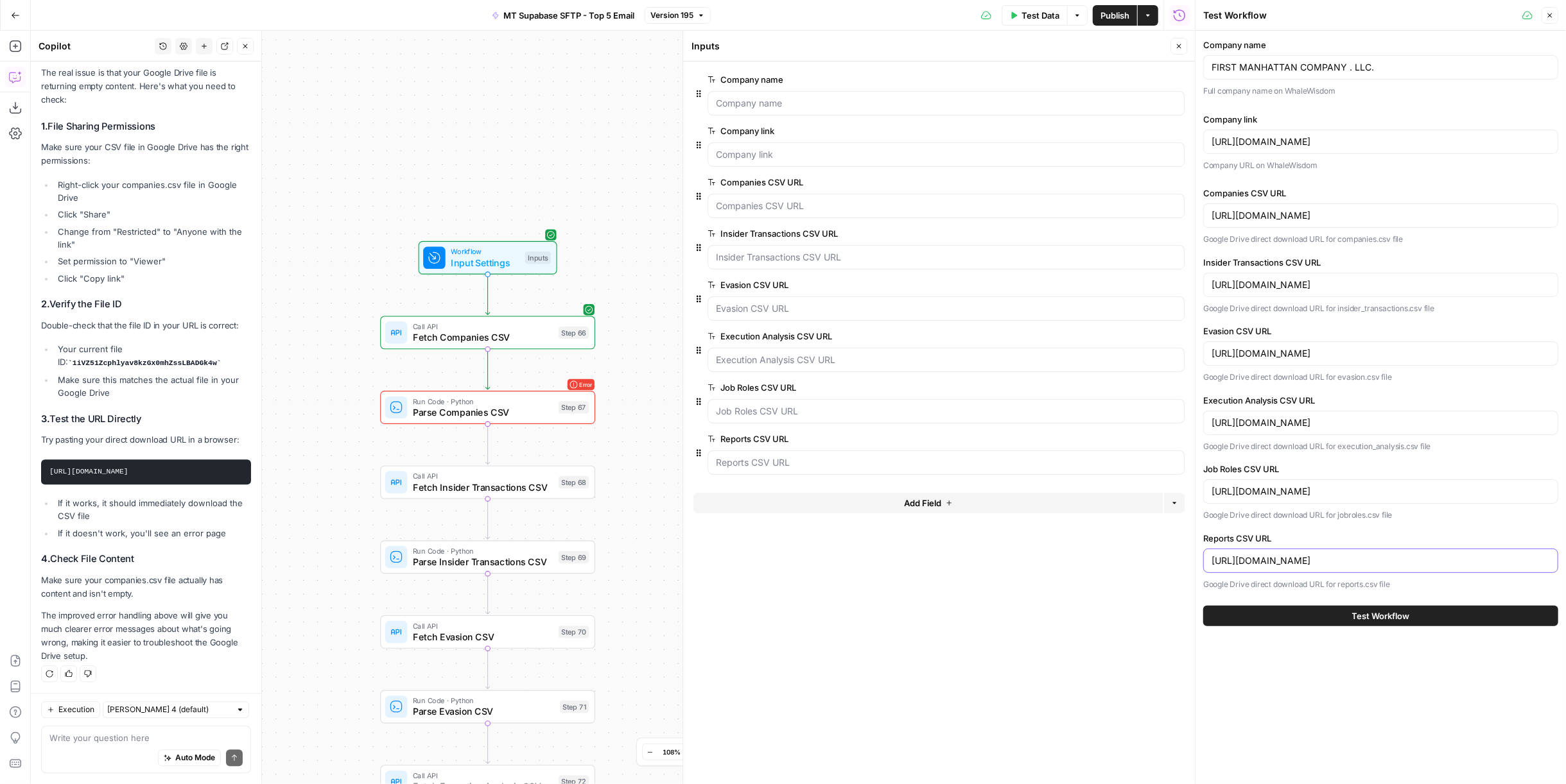
scroll to position [0, 63]
drag, startPoint x: 1354, startPoint y: 560, endPoint x: 1610, endPoint y: 541, distance: 256.7
click at [1565, 541] on html "External Partners New Home Browse Insights Opportunities Your Data Recent Grids…" at bounding box center [783, 392] width 1566 height 784
click at [1469, 514] on p "Google Drive direct download URL for jobroles.csv file" at bounding box center [1380, 515] width 355 height 13
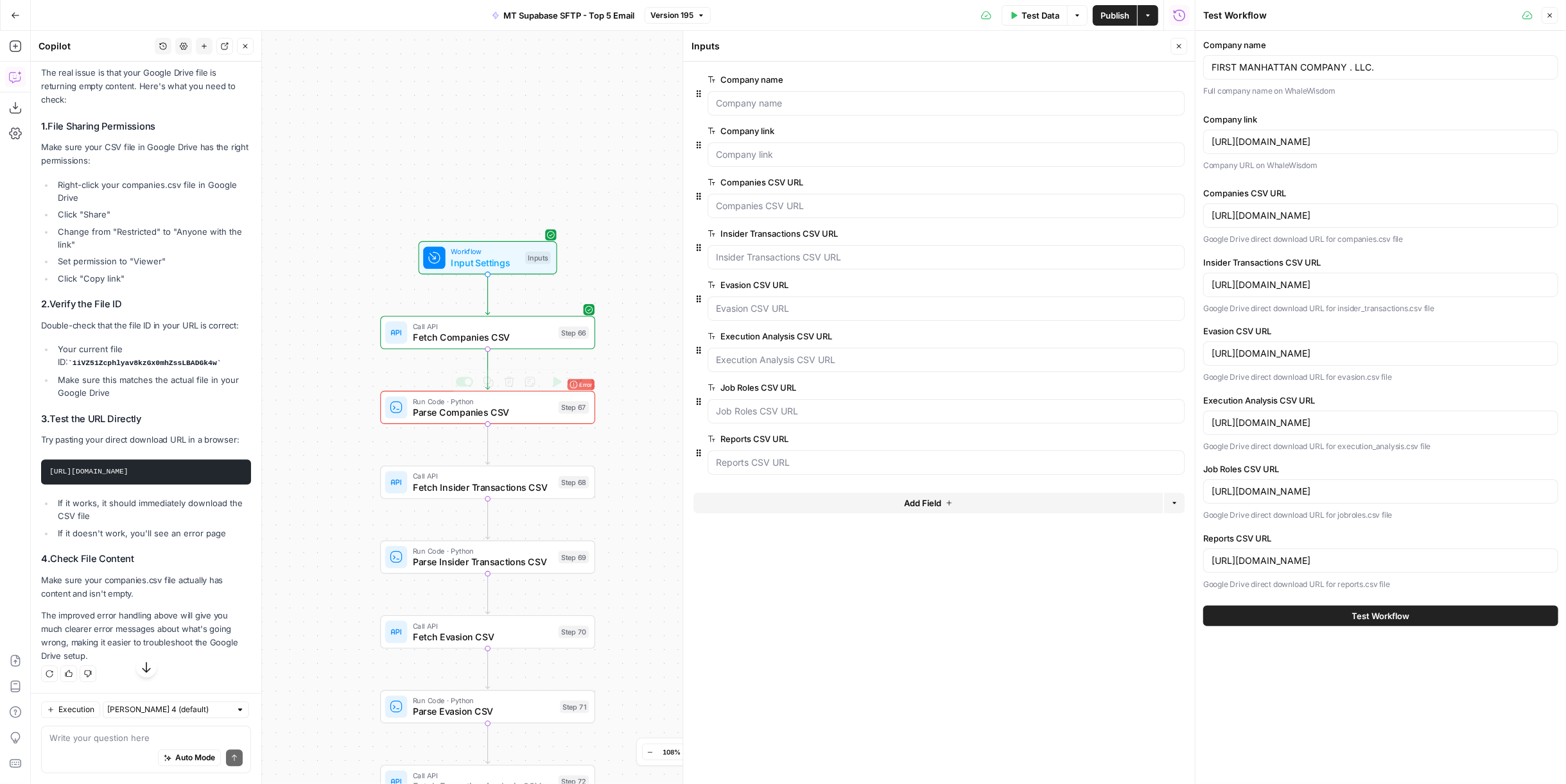
click at [480, 416] on span "Parse Companies CSV" at bounding box center [483, 413] width 140 height 14
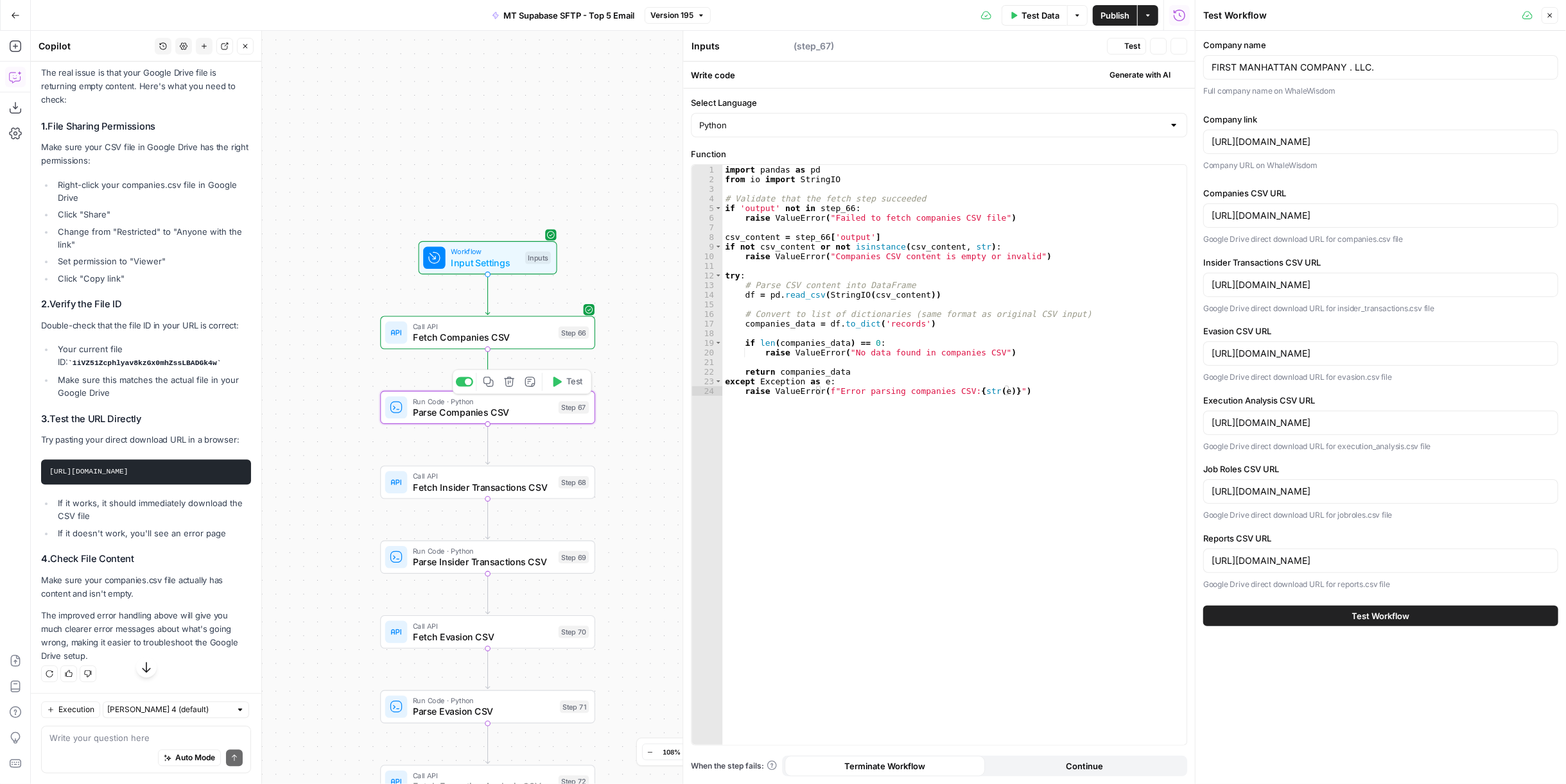
type textarea "Parse Companies CSV"
type textarea "**********"
click at [908, 310] on div "import pandas as pd from io import StringIO # Validate that the fetch step succ…" at bounding box center [955, 465] width 465 height 600
click at [1107, 3] on div "Test Data Options Publish Actions Run History" at bounding box center [953, 15] width 484 height 30
click at [1107, 20] on span "Publish" at bounding box center [1114, 15] width 29 height 13
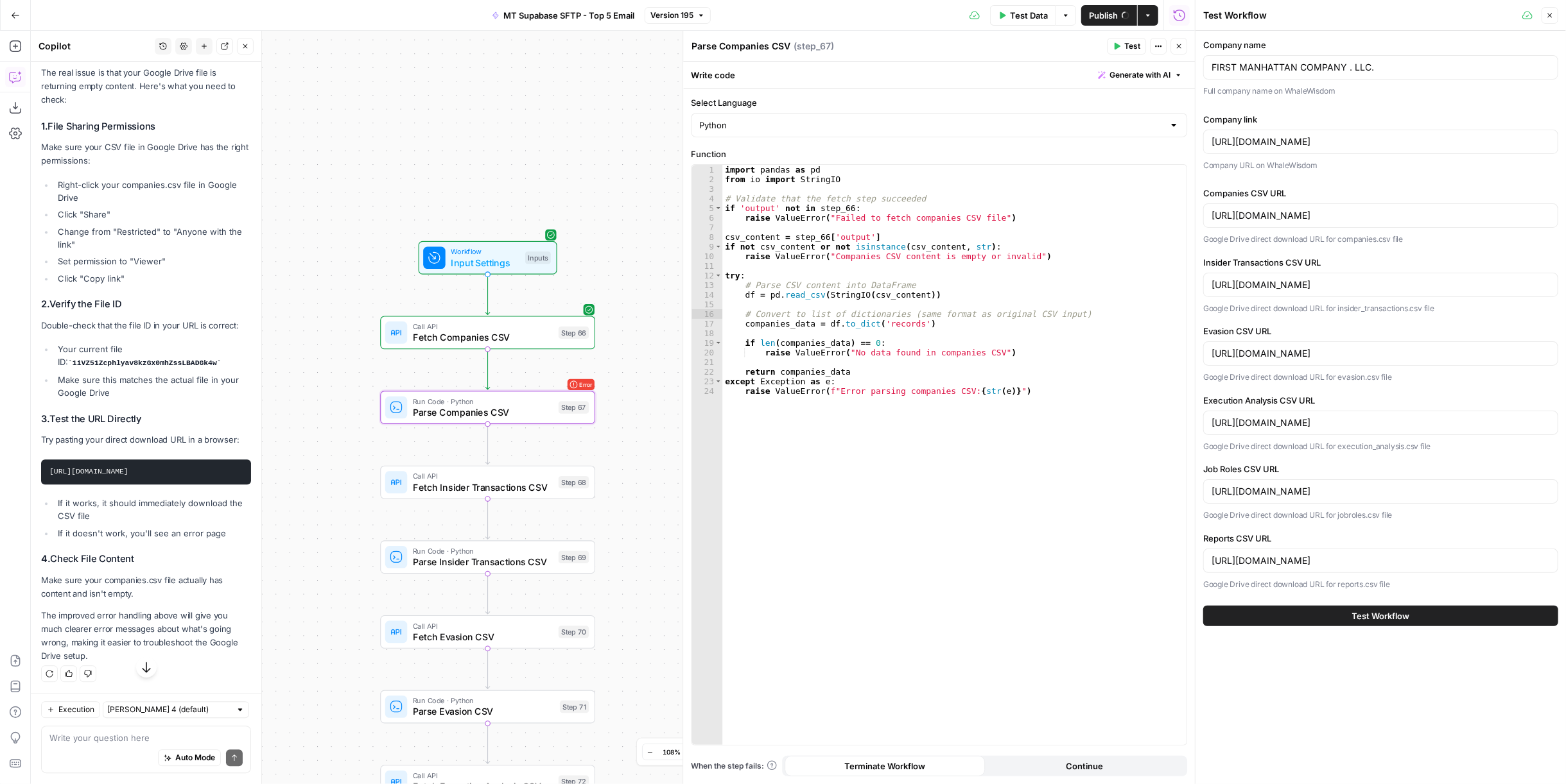
click at [1127, 49] on span "Test" at bounding box center [1132, 46] width 16 height 12
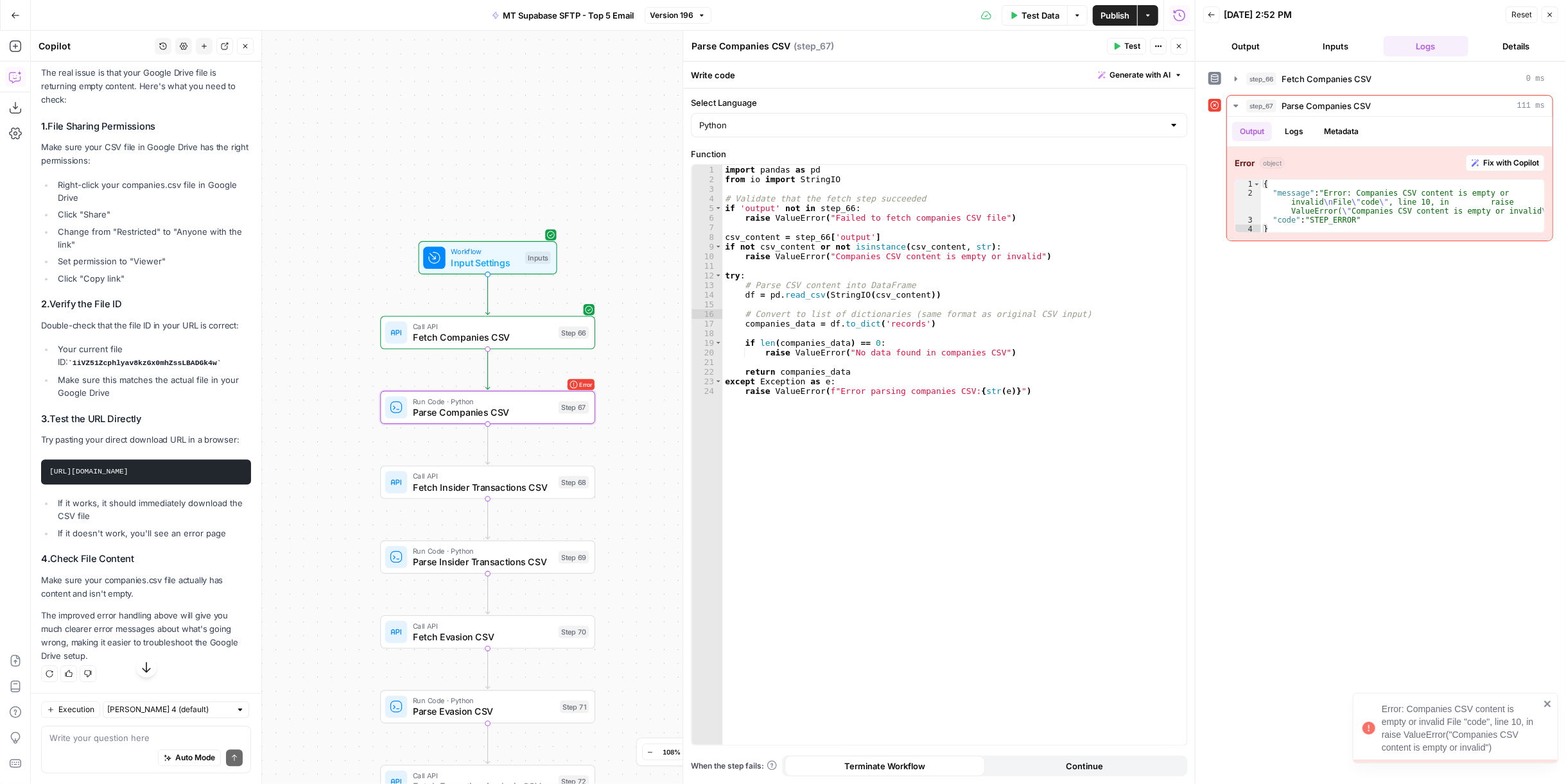
scroll to position [16369, 0]
click at [123, 745] on textarea at bounding box center [145, 738] width 194 height 13
click at [217, 27] on span "Apply" at bounding box center [226, 21] width 22 height 12
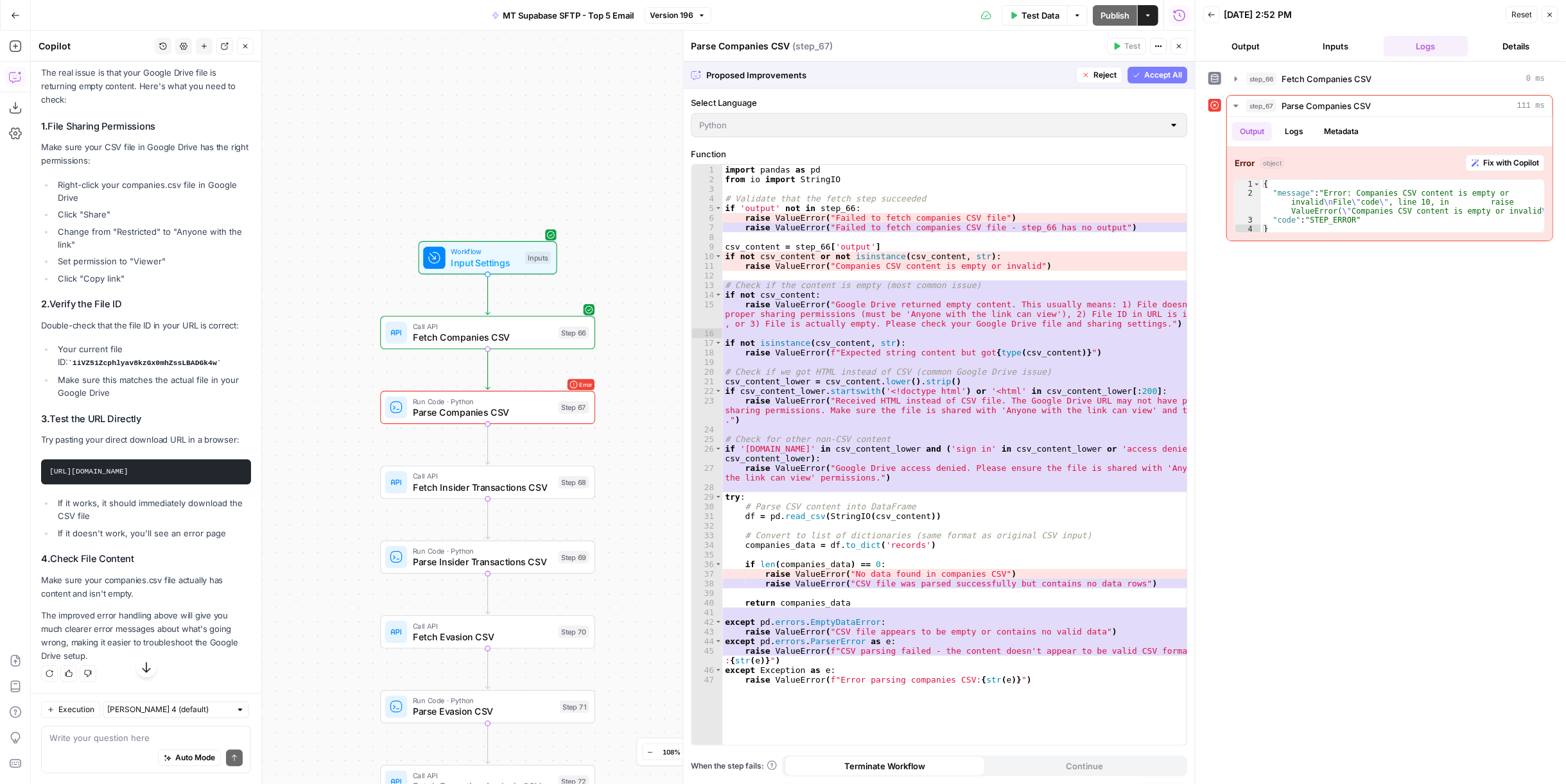
click at [1163, 81] on button "Accept All" at bounding box center [1157, 75] width 60 height 17
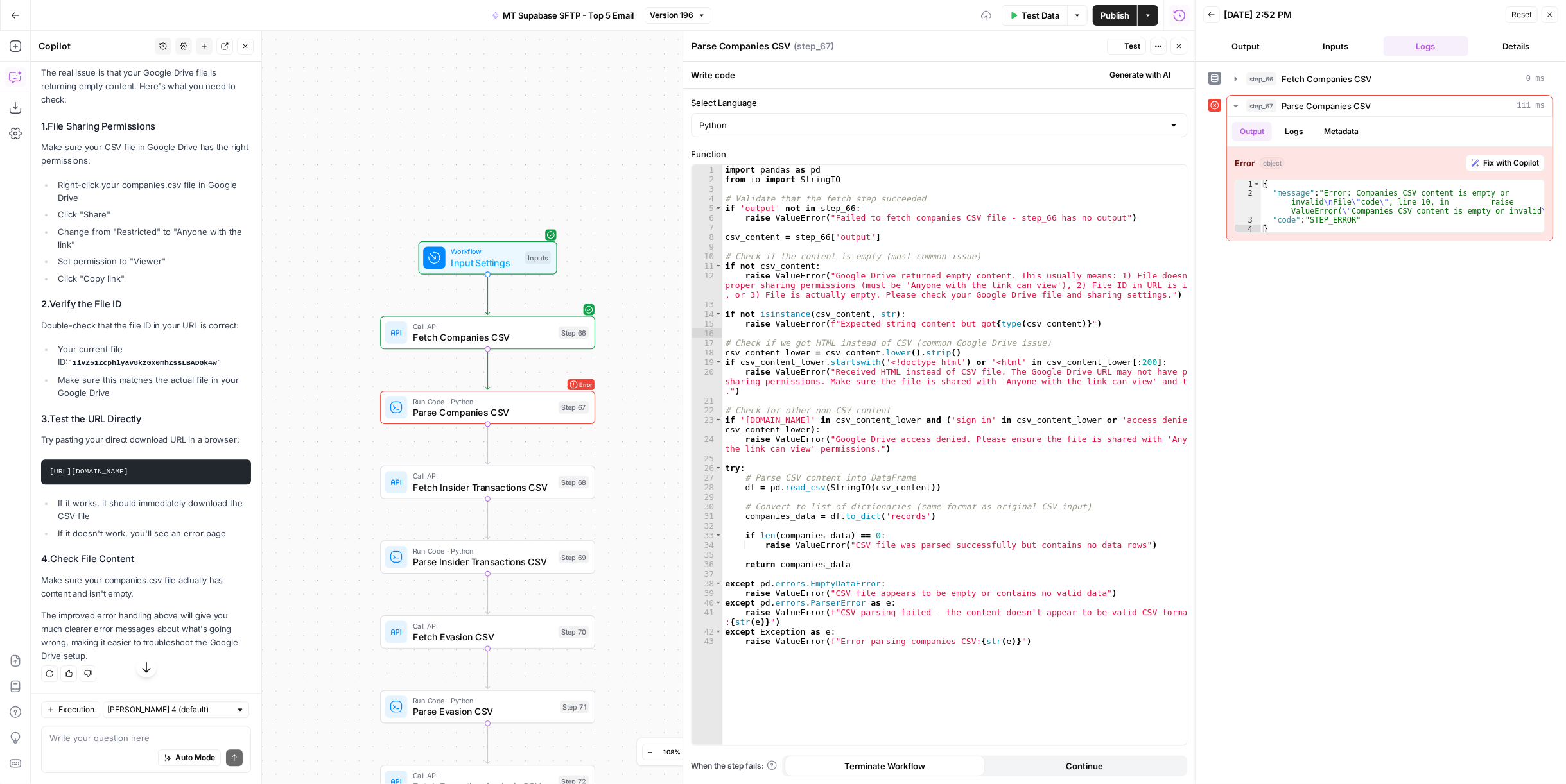
scroll to position [15962, 0]
click at [1129, 44] on span "Test" at bounding box center [1132, 46] width 16 height 12
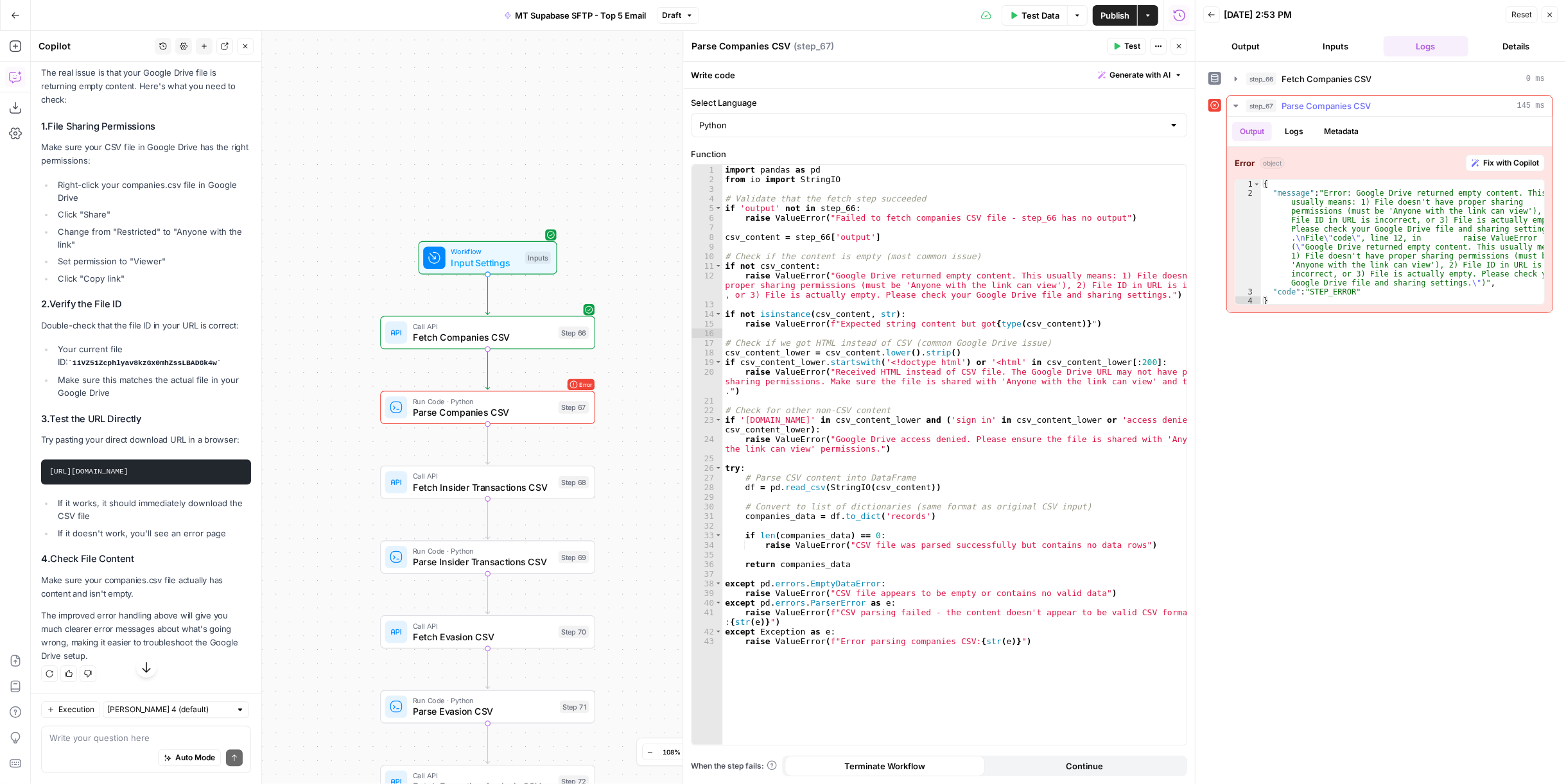
drag, startPoint x: 1486, startPoint y: 161, endPoint x: 1321, endPoint y: 303, distance: 217.7
click at [1486, 161] on span "Fix with Copilot" at bounding box center [1511, 163] width 56 height 12
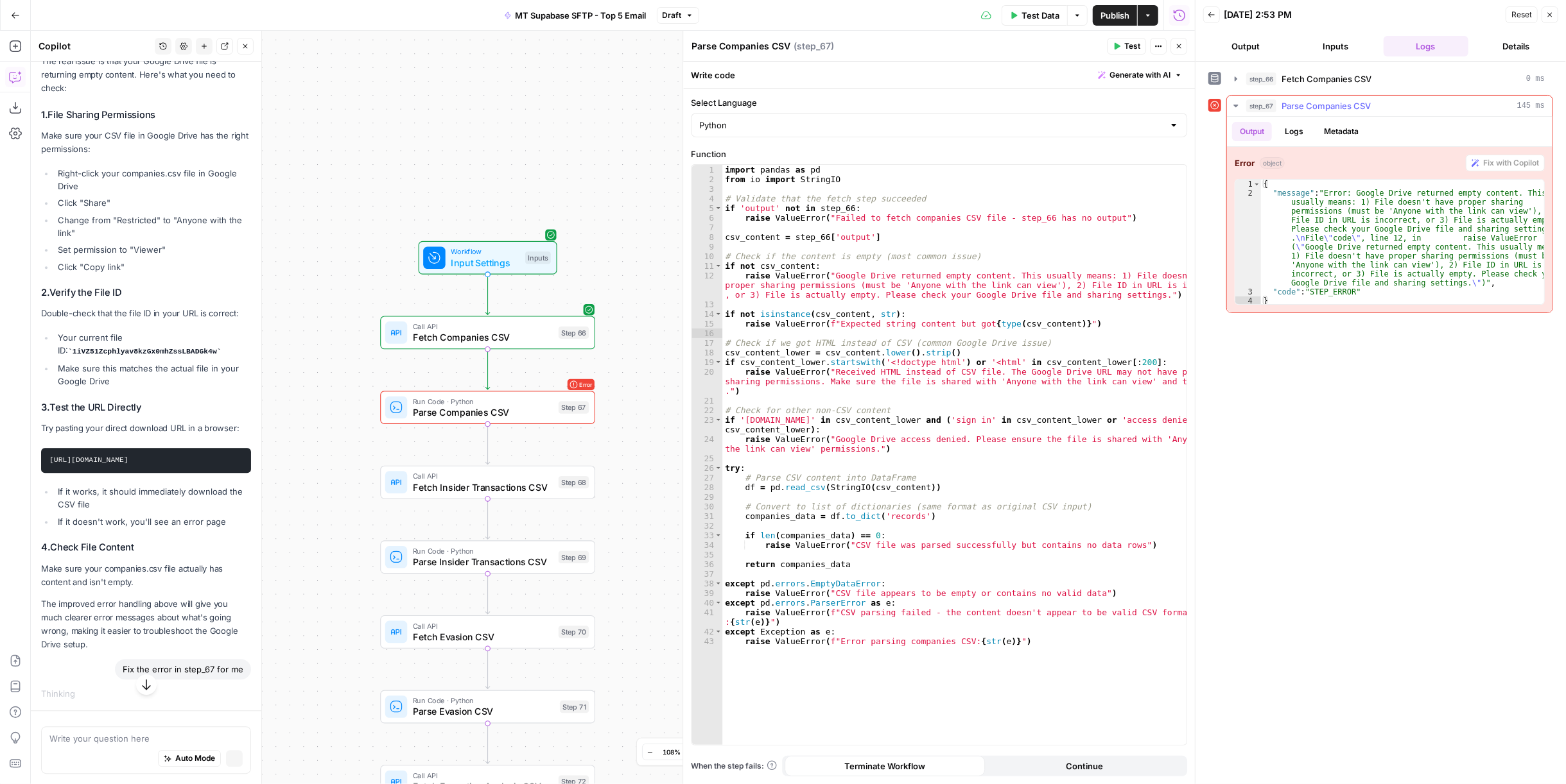
scroll to position [15903, 0]
click at [437, 332] on span "Fetch Companies CSV" at bounding box center [483, 337] width 140 height 14
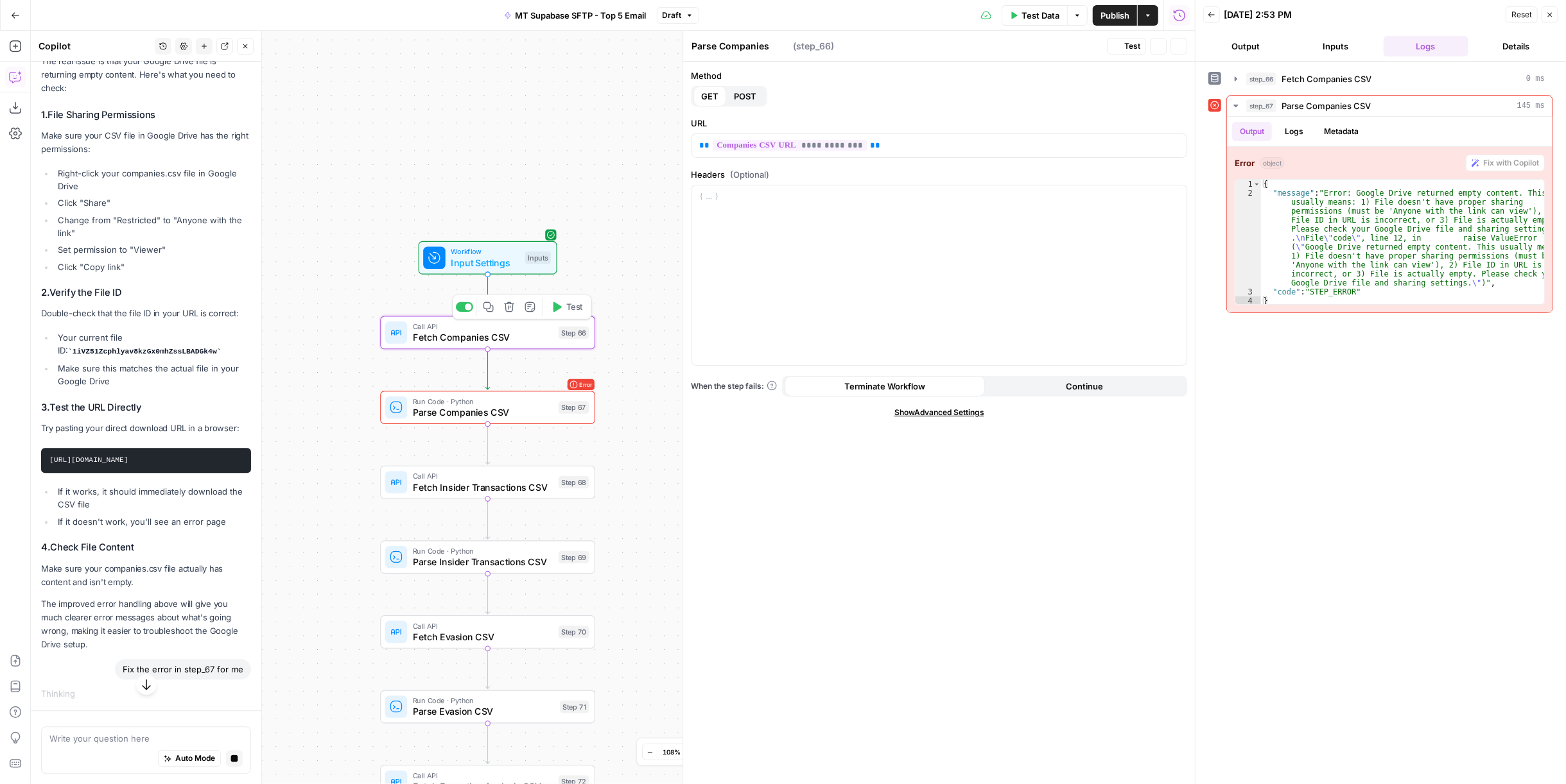
type textarea "Fetch Companies CSV"
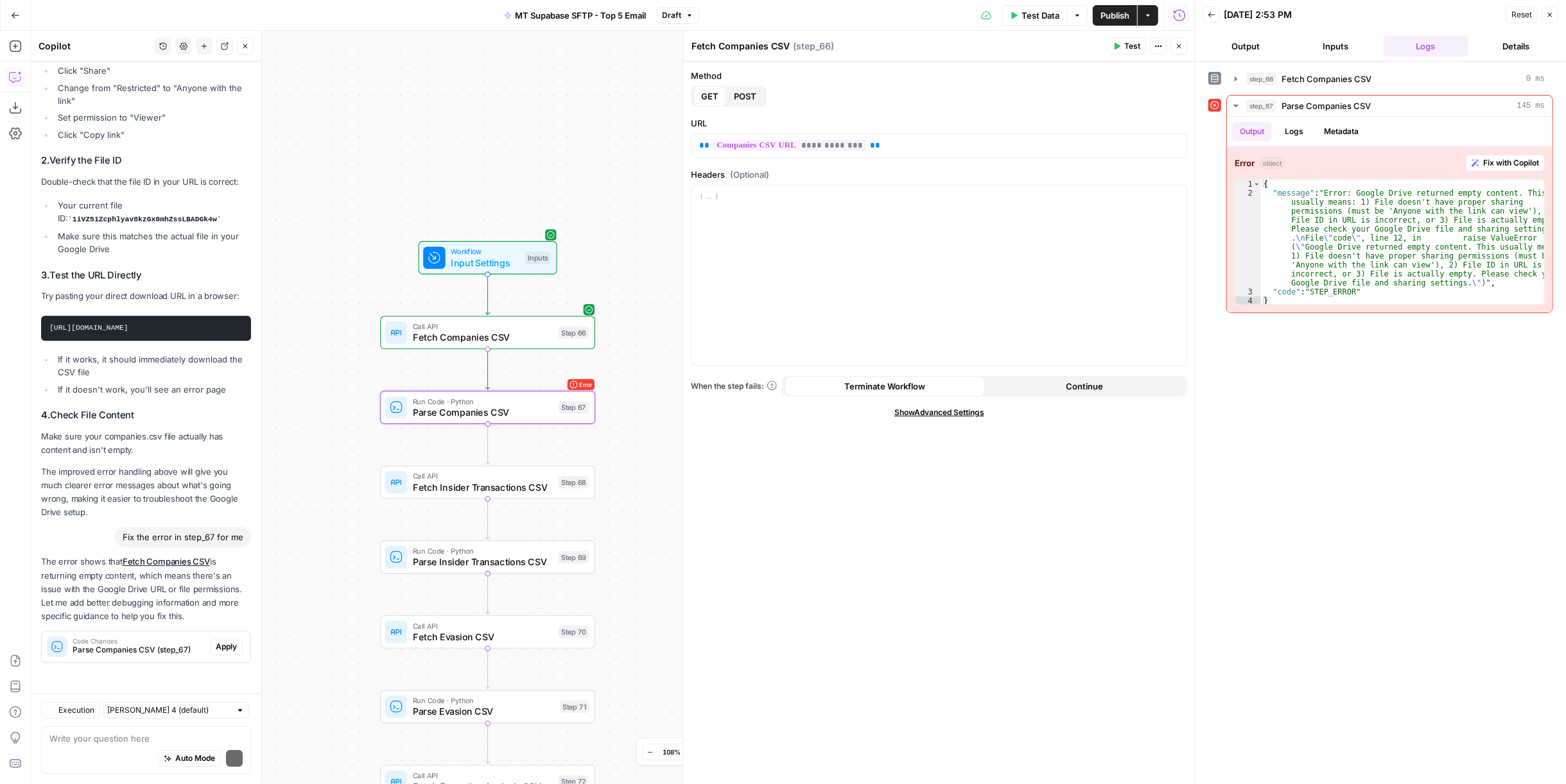
scroll to position [16552, 0]
click at [216, 651] on span "Apply" at bounding box center [226, 646] width 22 height 12
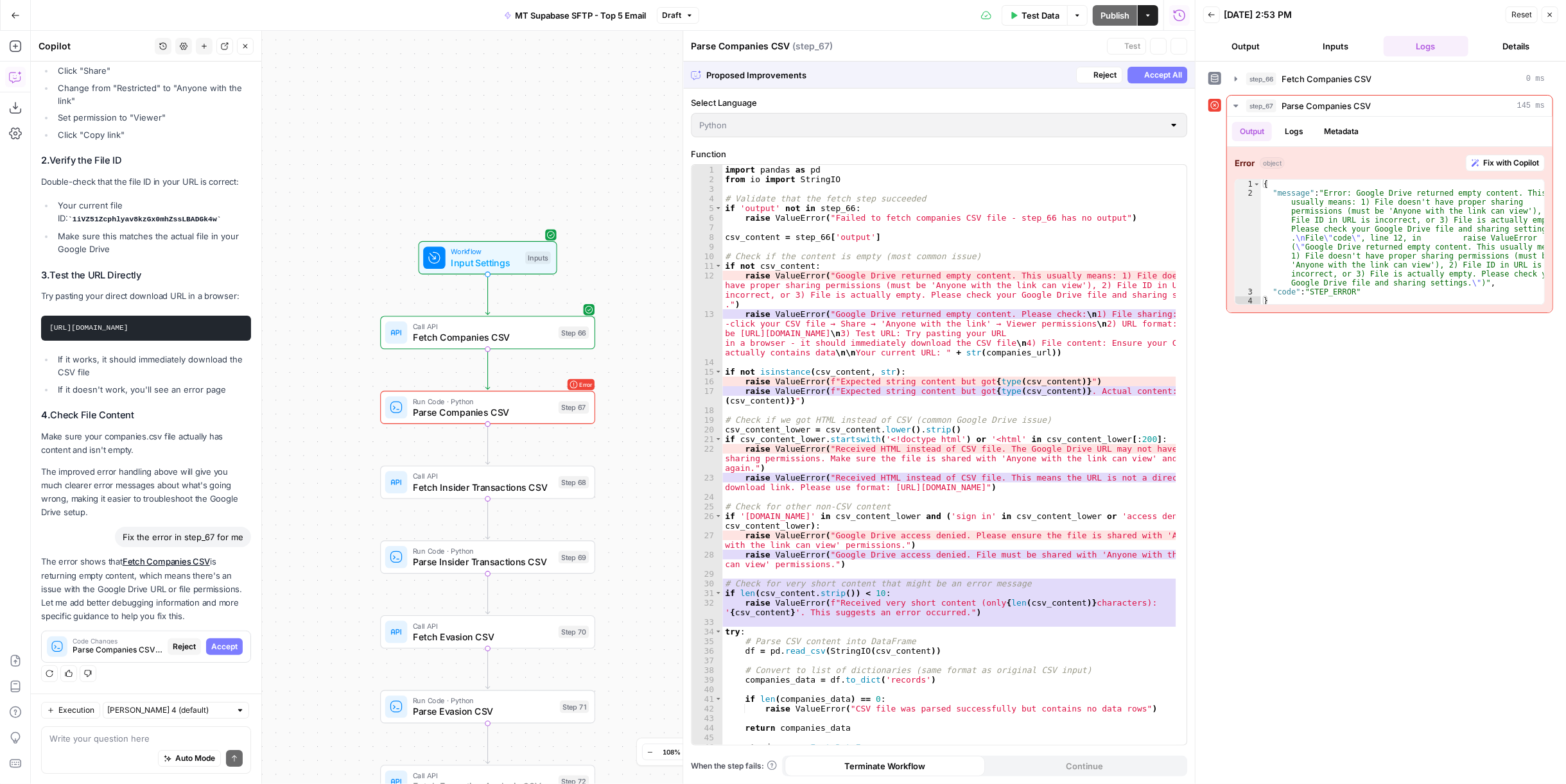
scroll to position [16511, 0]
click at [1166, 75] on span "Accept All" at bounding box center [1163, 76] width 38 height 12
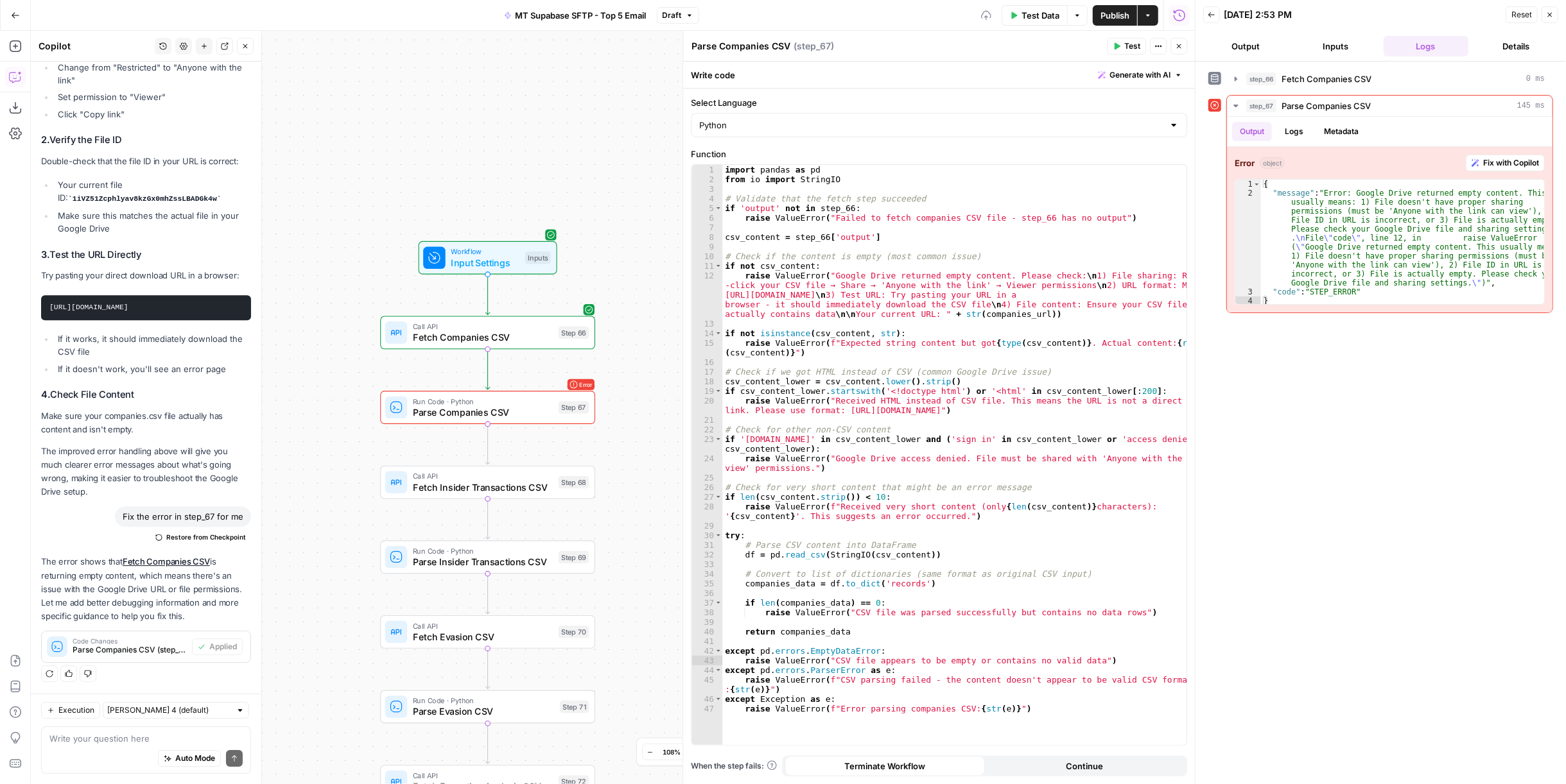
scroll to position [16573, 0]
click at [1133, 43] on span "Test" at bounding box center [1132, 46] width 16 height 12
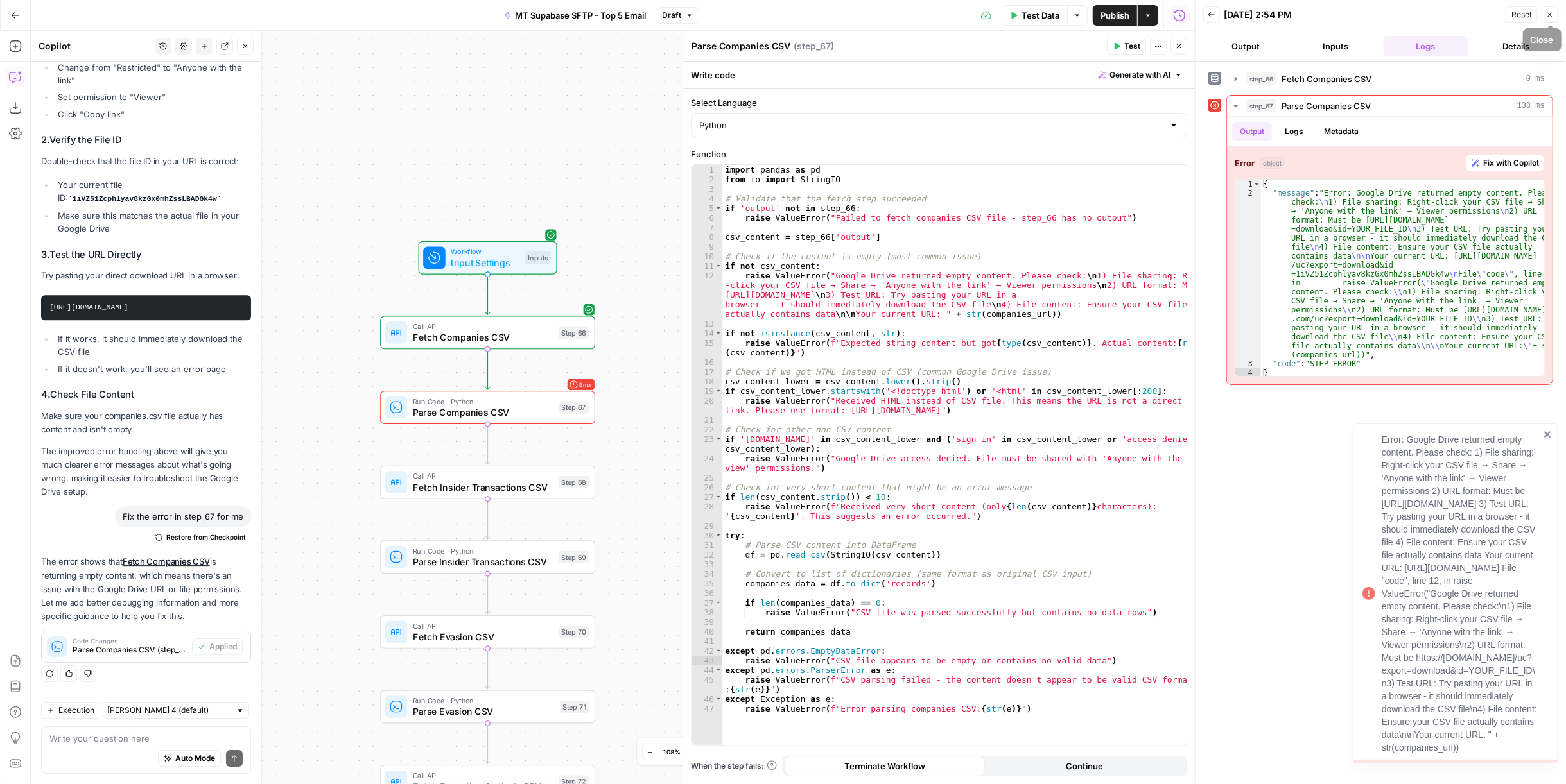
click at [1556, 15] on button "Close" at bounding box center [1549, 15] width 17 height 17
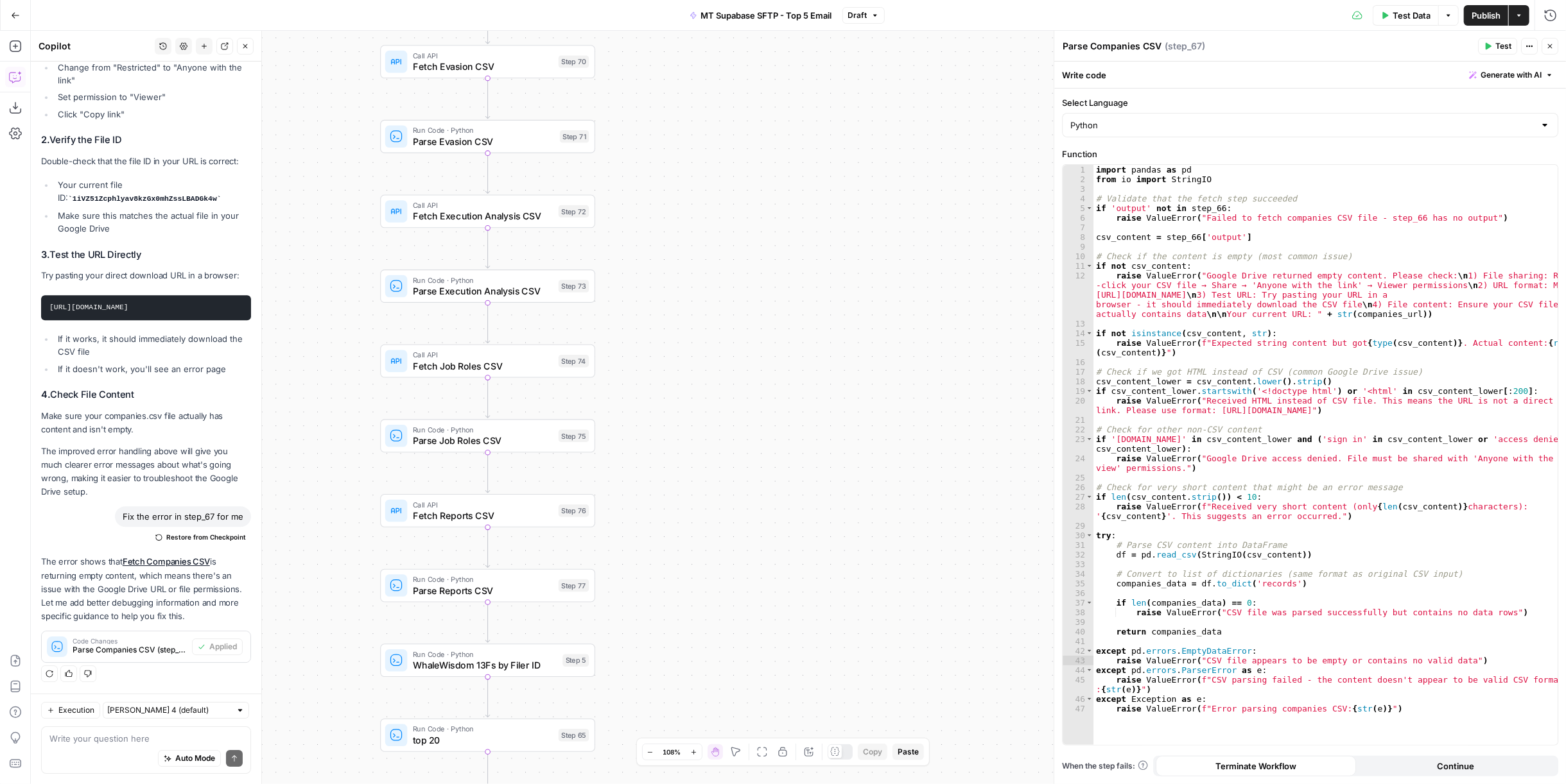
click at [864, 14] on span "Draft" at bounding box center [858, 16] width 20 height 12
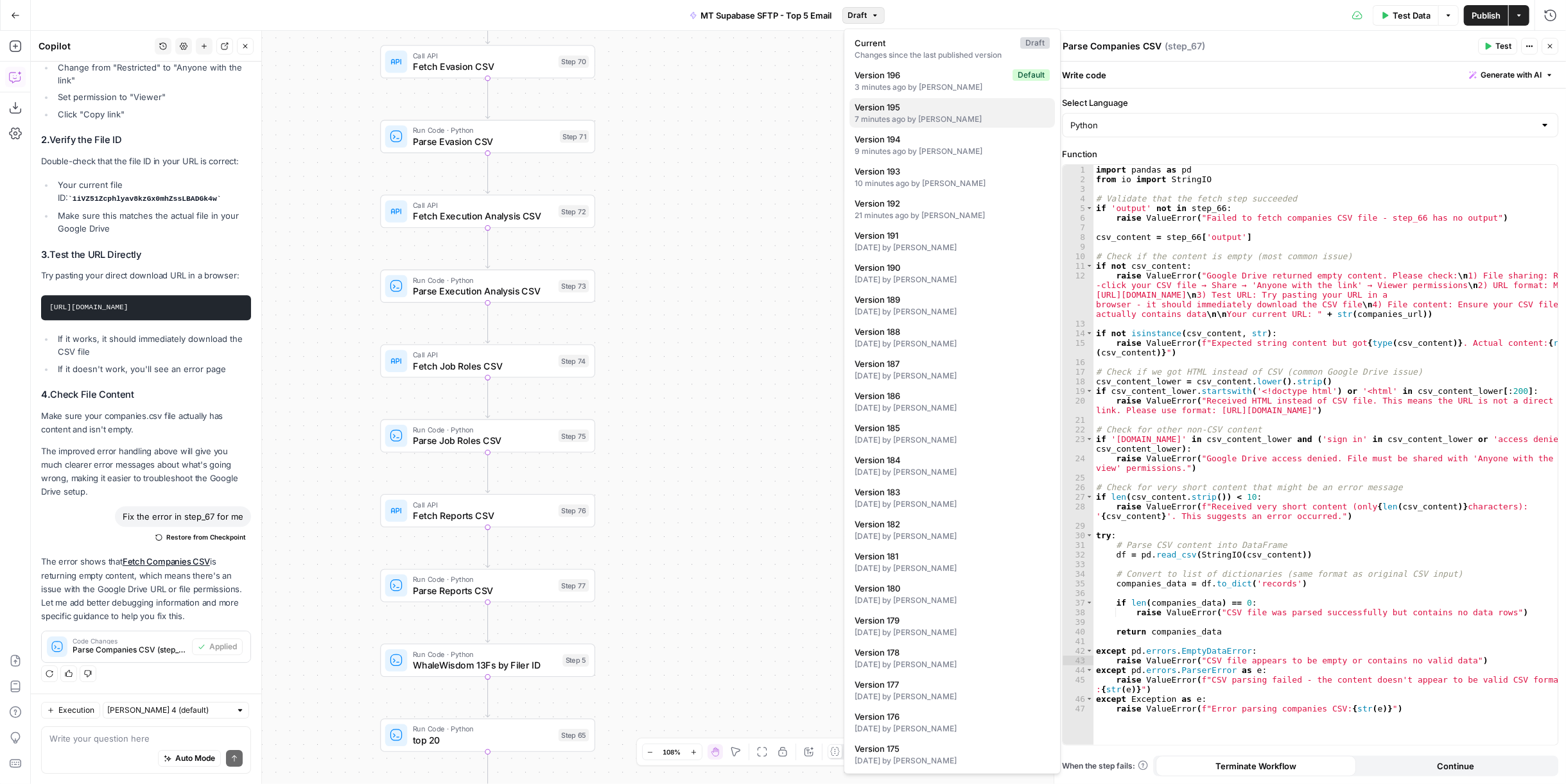
click at [953, 117] on div "7 minutes ago by Colby Howard" at bounding box center [952, 120] width 196 height 12
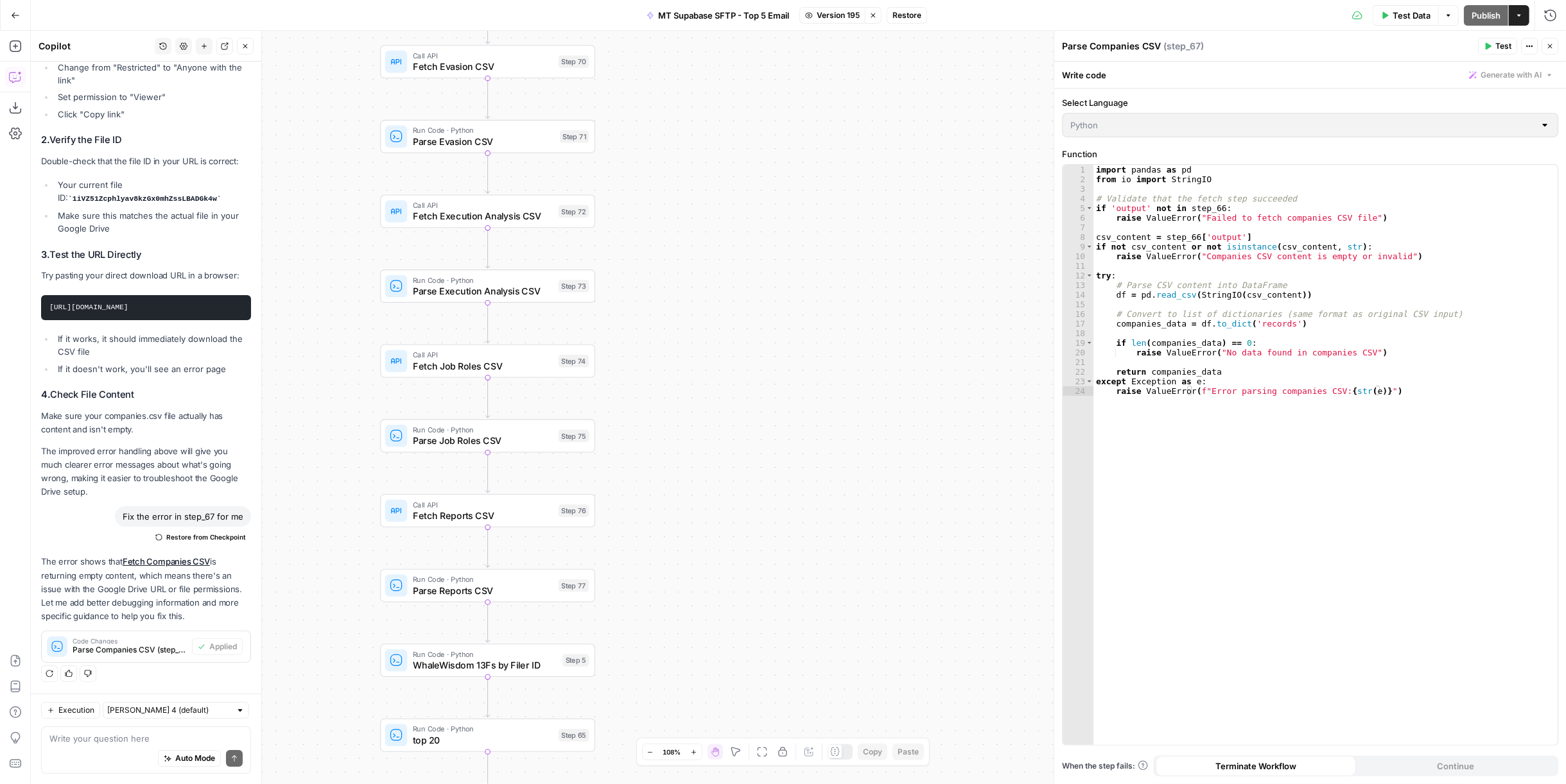
click at [843, 20] on span "Version 195" at bounding box center [839, 16] width 43 height 12
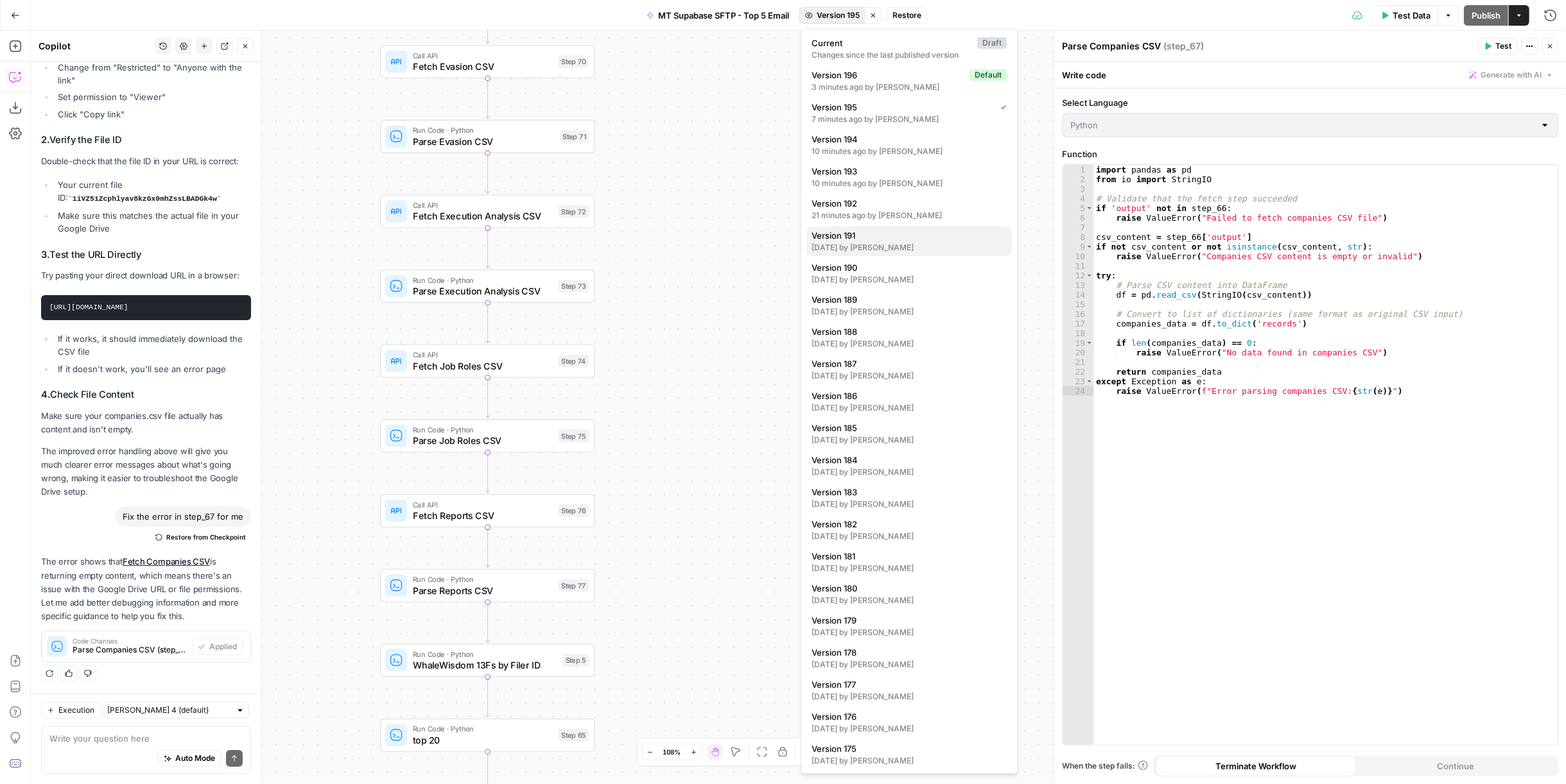
click at [909, 246] on div "5 days ago by Colby Howard" at bounding box center [909, 248] width 196 height 12
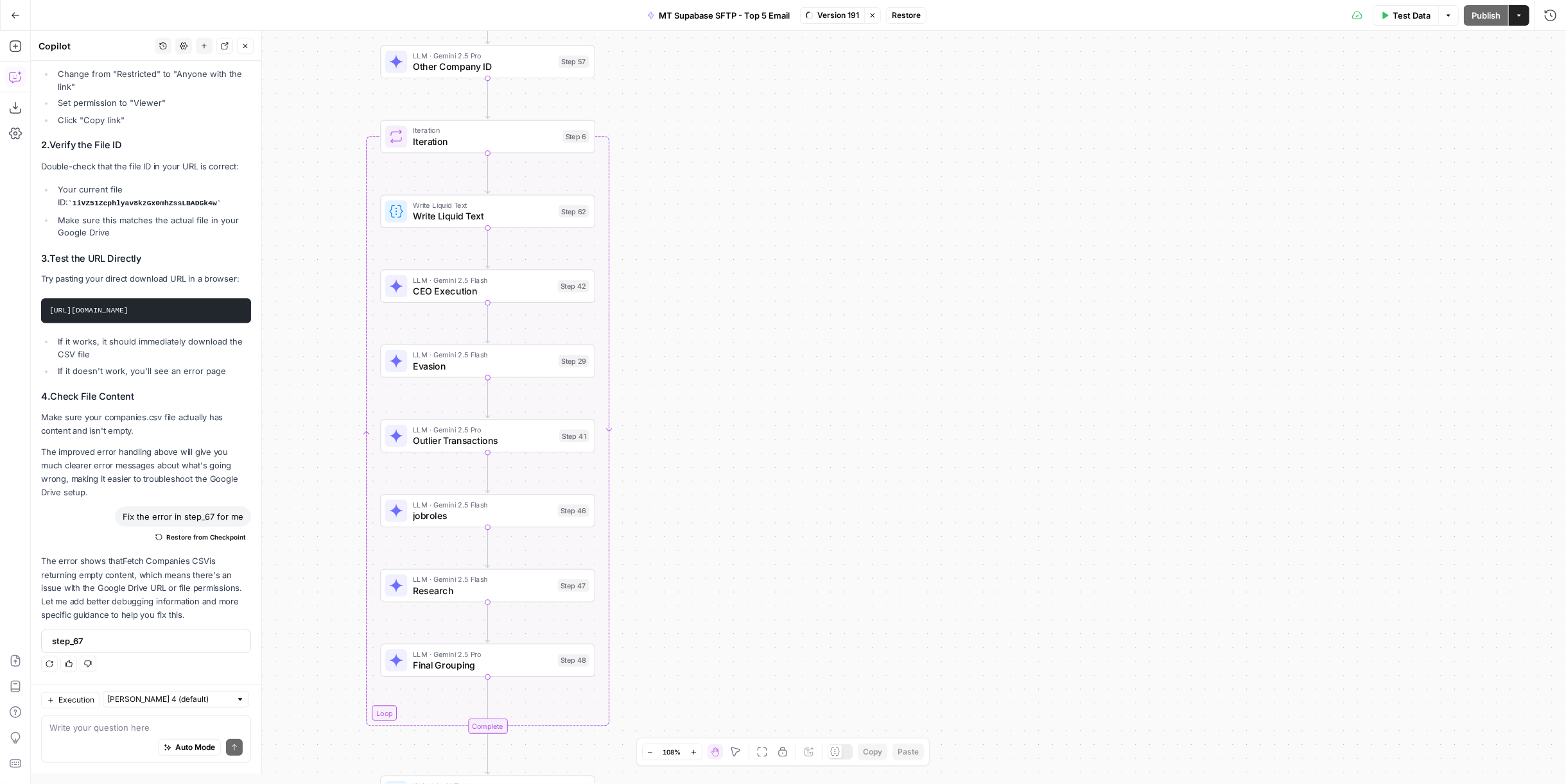
scroll to position [16549, 0]
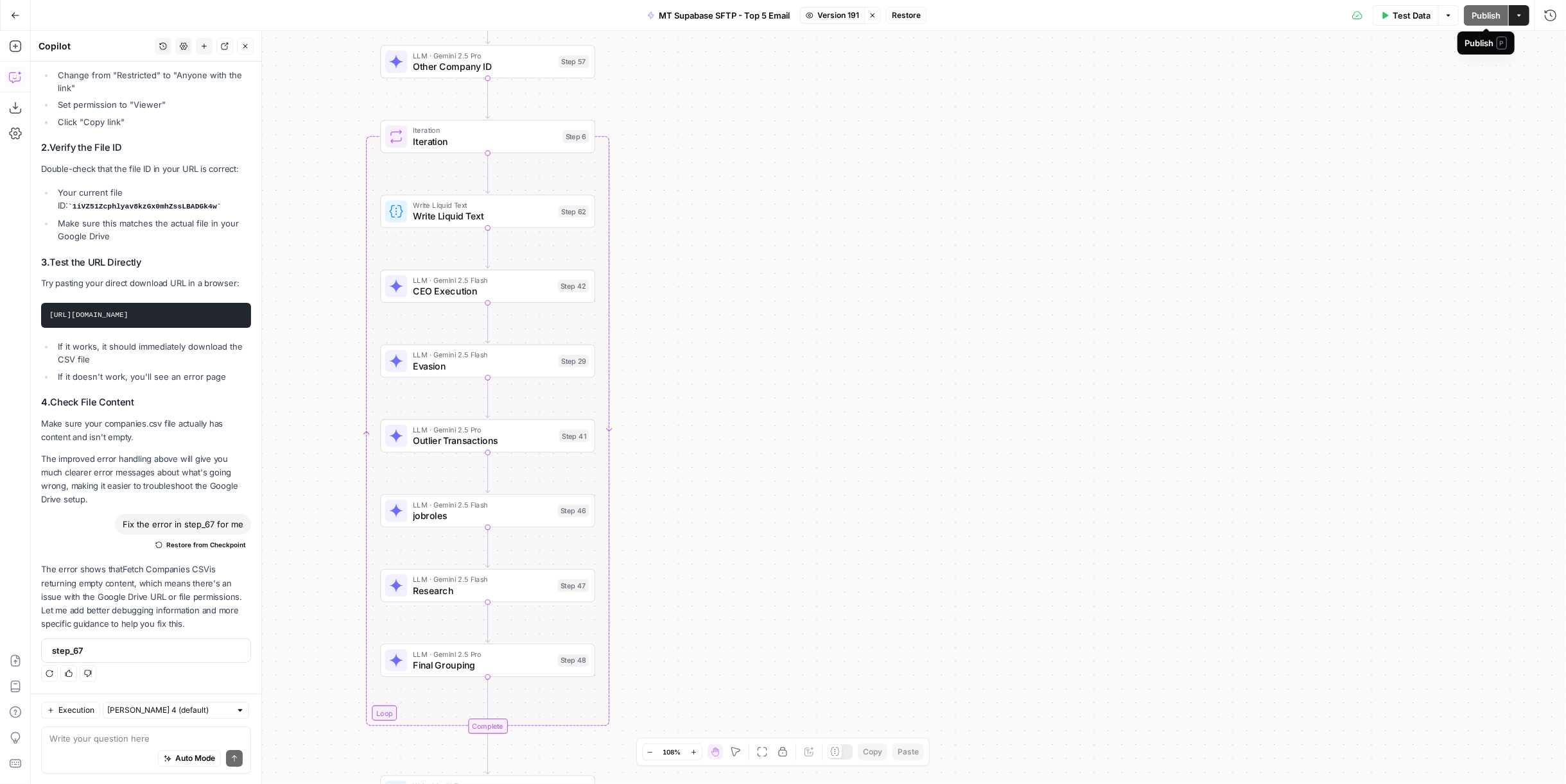
click at [915, 10] on span "Restore" at bounding box center [905, 16] width 29 height 12
click at [743, 139] on button "Restore" at bounding box center [740, 148] width 49 height 24
click at [1496, 20] on span "Publish" at bounding box center [1485, 15] width 29 height 13
click at [244, 47] on icon "button" at bounding box center [246, 46] width 8 height 8
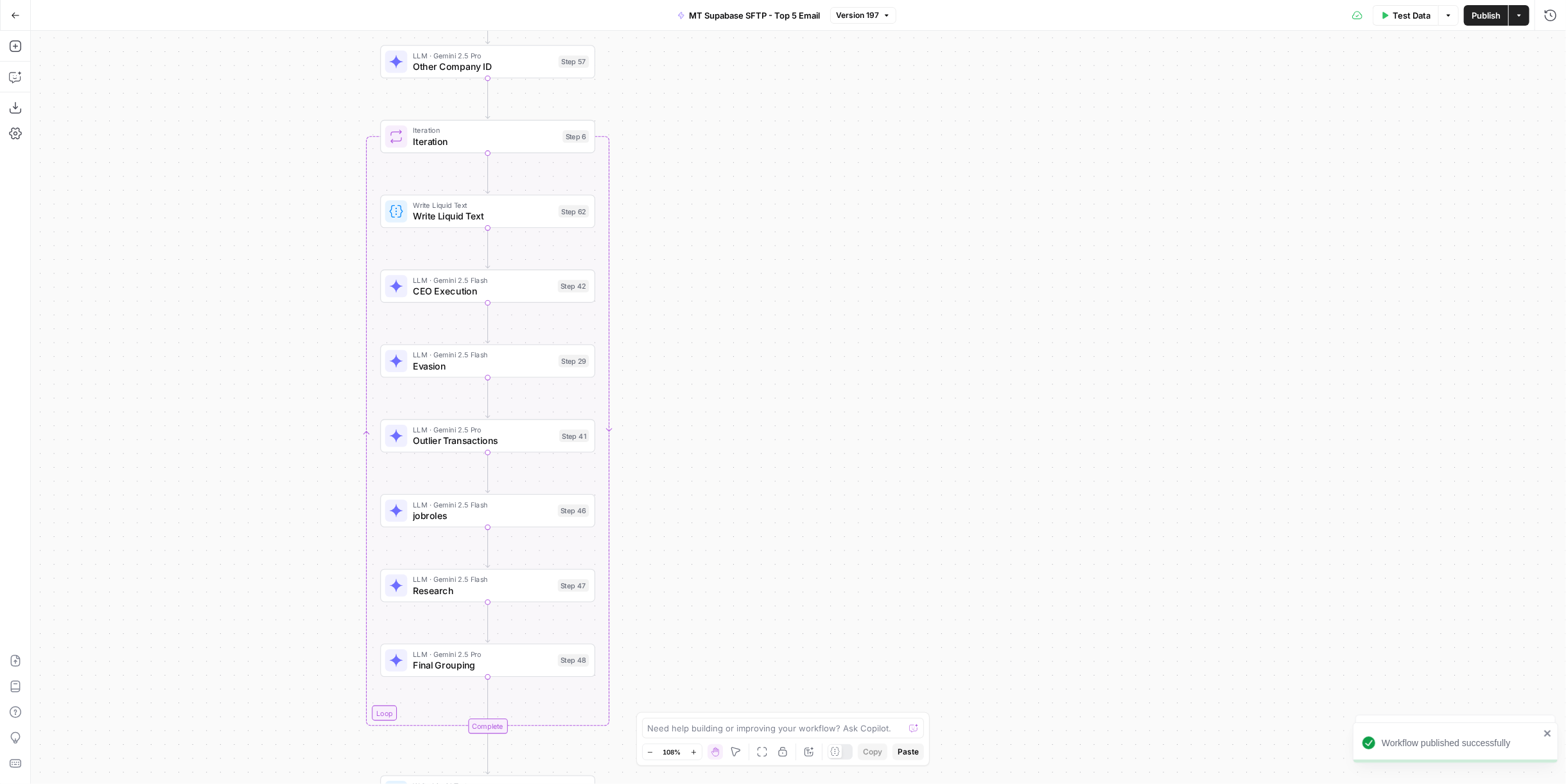
click at [18, 24] on button "Go Back" at bounding box center [16, 16] width 24 height 24
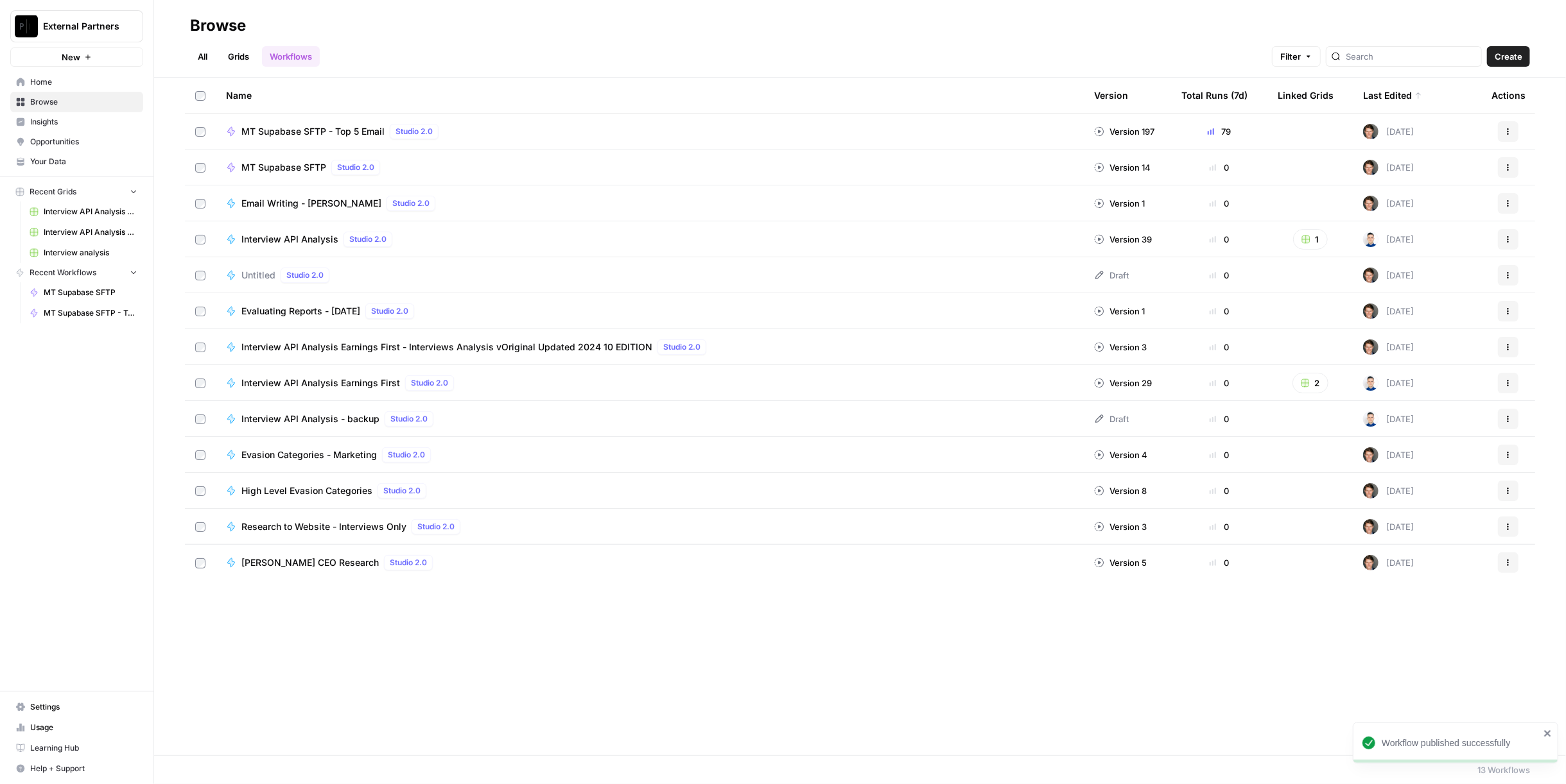
click at [1519, 129] on div "Actions" at bounding box center [1508, 131] width 33 height 21
click at [1513, 133] on button "Actions" at bounding box center [1508, 131] width 21 height 21
click at [1450, 241] on span "Duplicate" at bounding box center [1451, 244] width 102 height 13
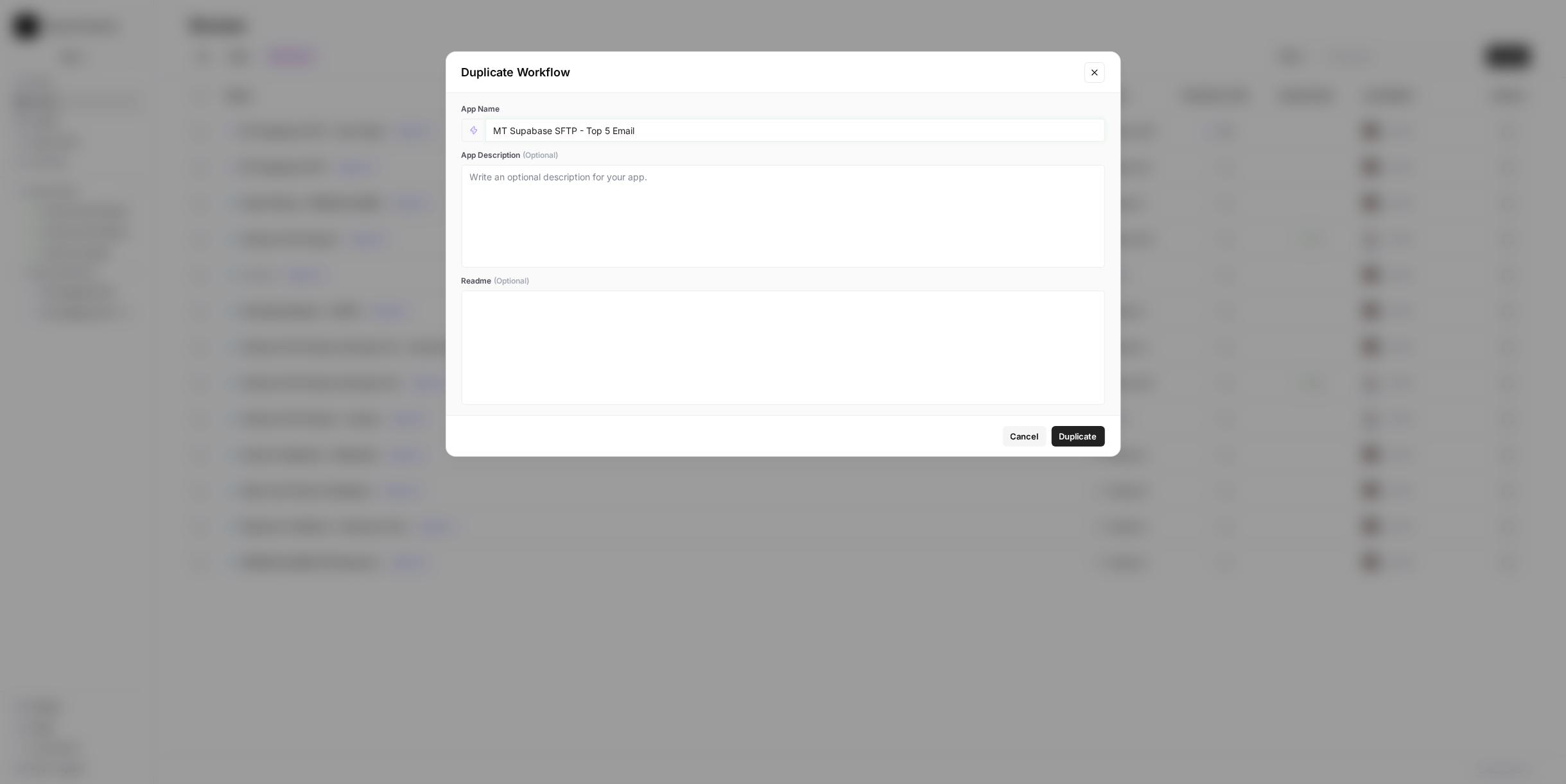
click at [743, 128] on input "MT Supabase SFTP - Top 5 Email" at bounding box center [794, 131] width 603 height 12
type input "MT Supabase SFTP - Top 5 Email (URLs)"
click at [1088, 437] on span "Duplicate" at bounding box center [1078, 436] width 38 height 13
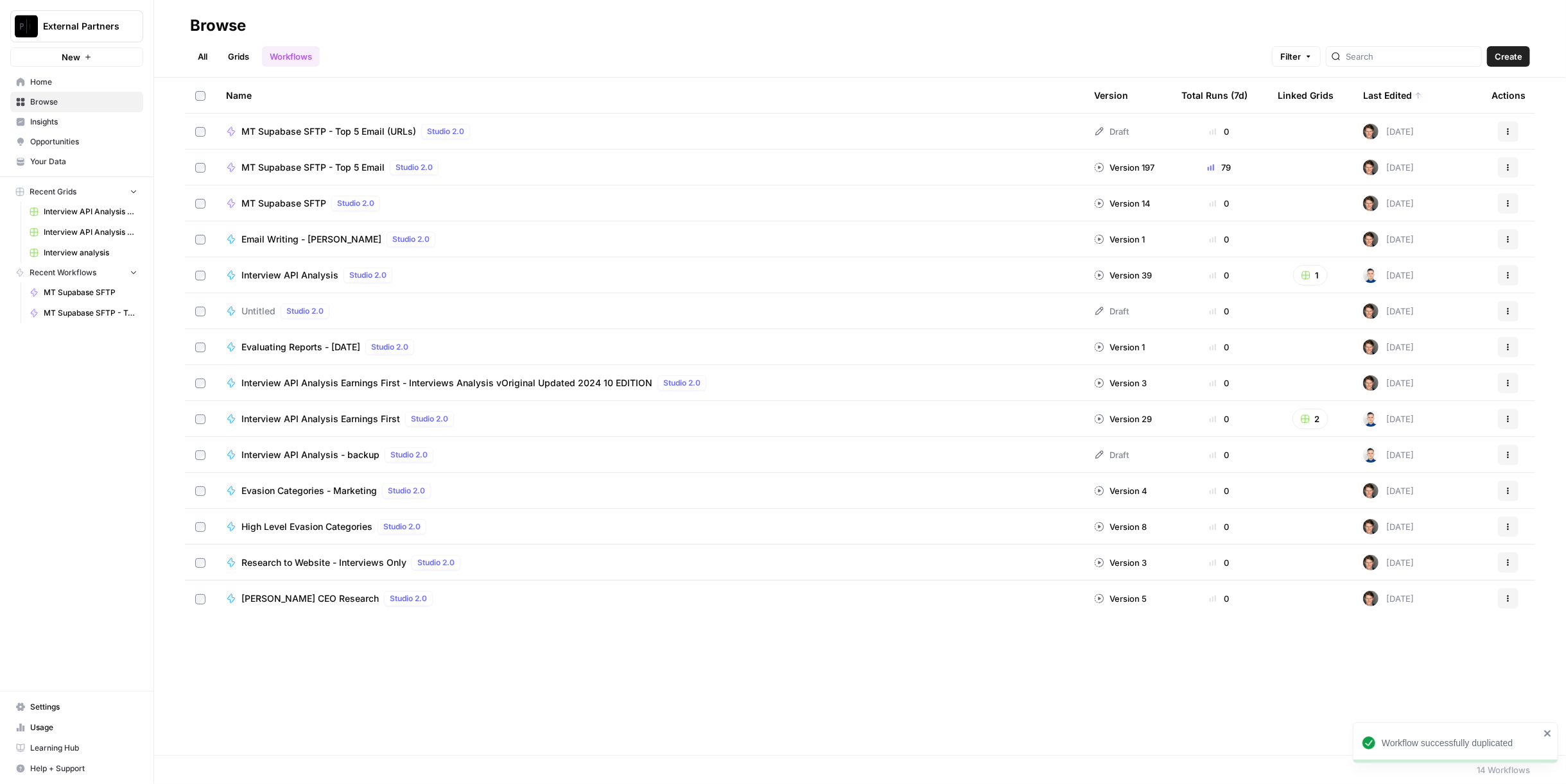
click at [332, 136] on span "MT Supabase SFTP - Top 5 Email (URLs)" at bounding box center [329, 131] width 175 height 13
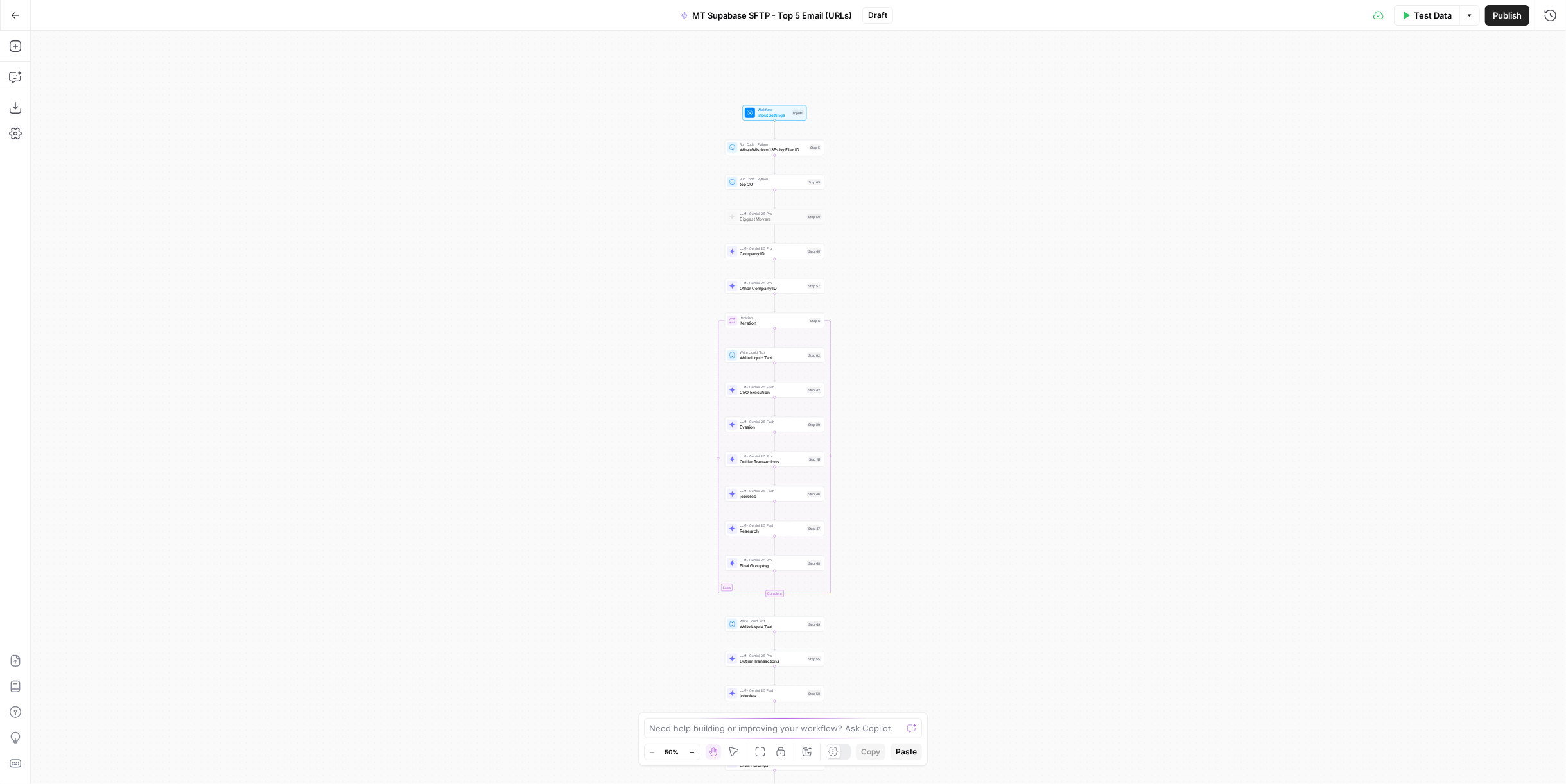
drag, startPoint x: 395, startPoint y: 165, endPoint x: 368, endPoint y: 256, distance: 94.9
click at [368, 256] on div "Workflow Input Settings Inputs Run Code · Python WhaleWisdom 13Fs by Filer ID S…" at bounding box center [798, 407] width 1536 height 754
click at [18, 39] on icon "button" at bounding box center [15, 45] width 13 height 13
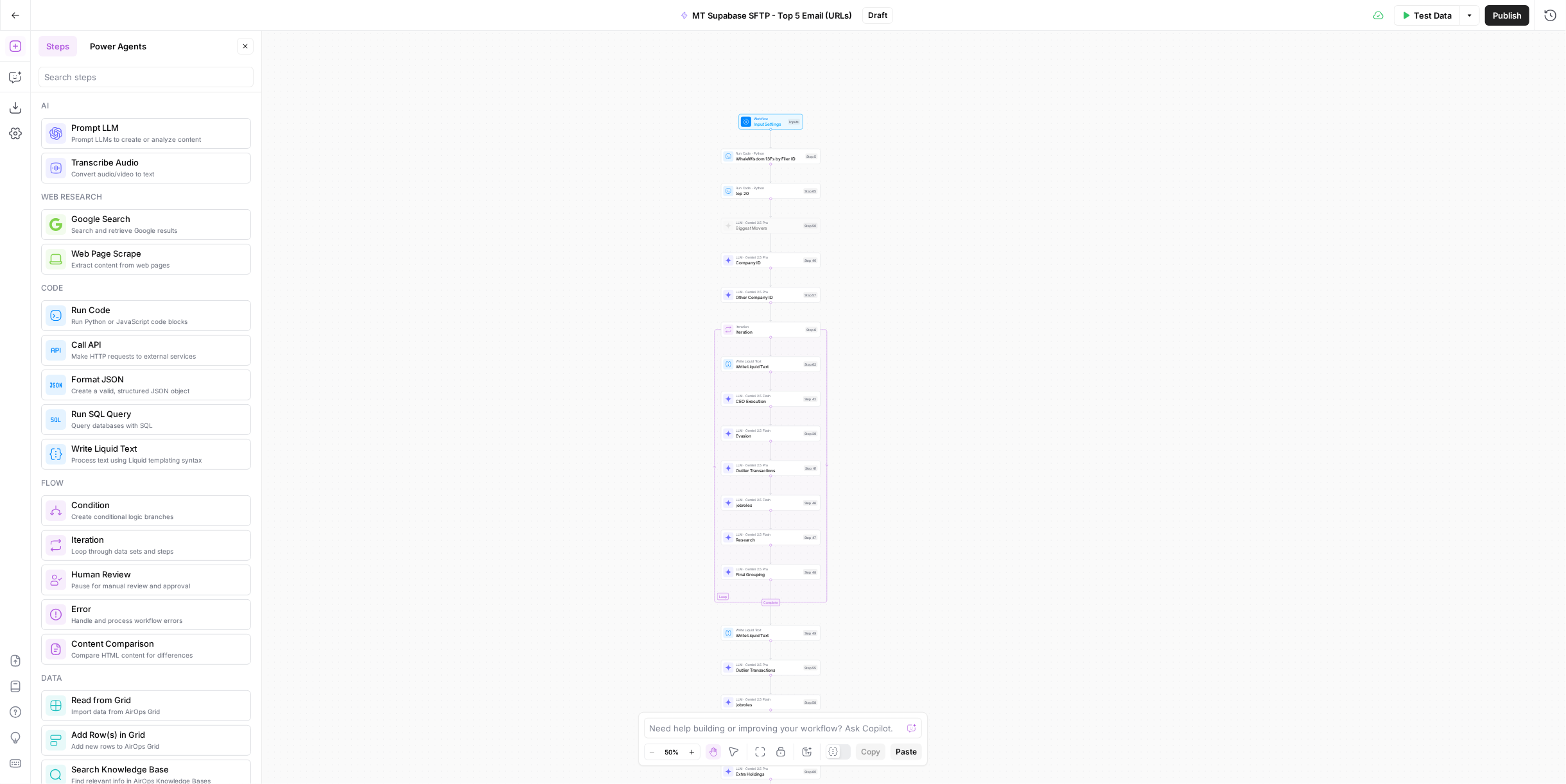
click at [134, 34] on header "Steps Power Agents Close" at bounding box center [145, 61] width 230 height 62
click at [134, 41] on button "Power Agents" at bounding box center [118, 46] width 72 height 21
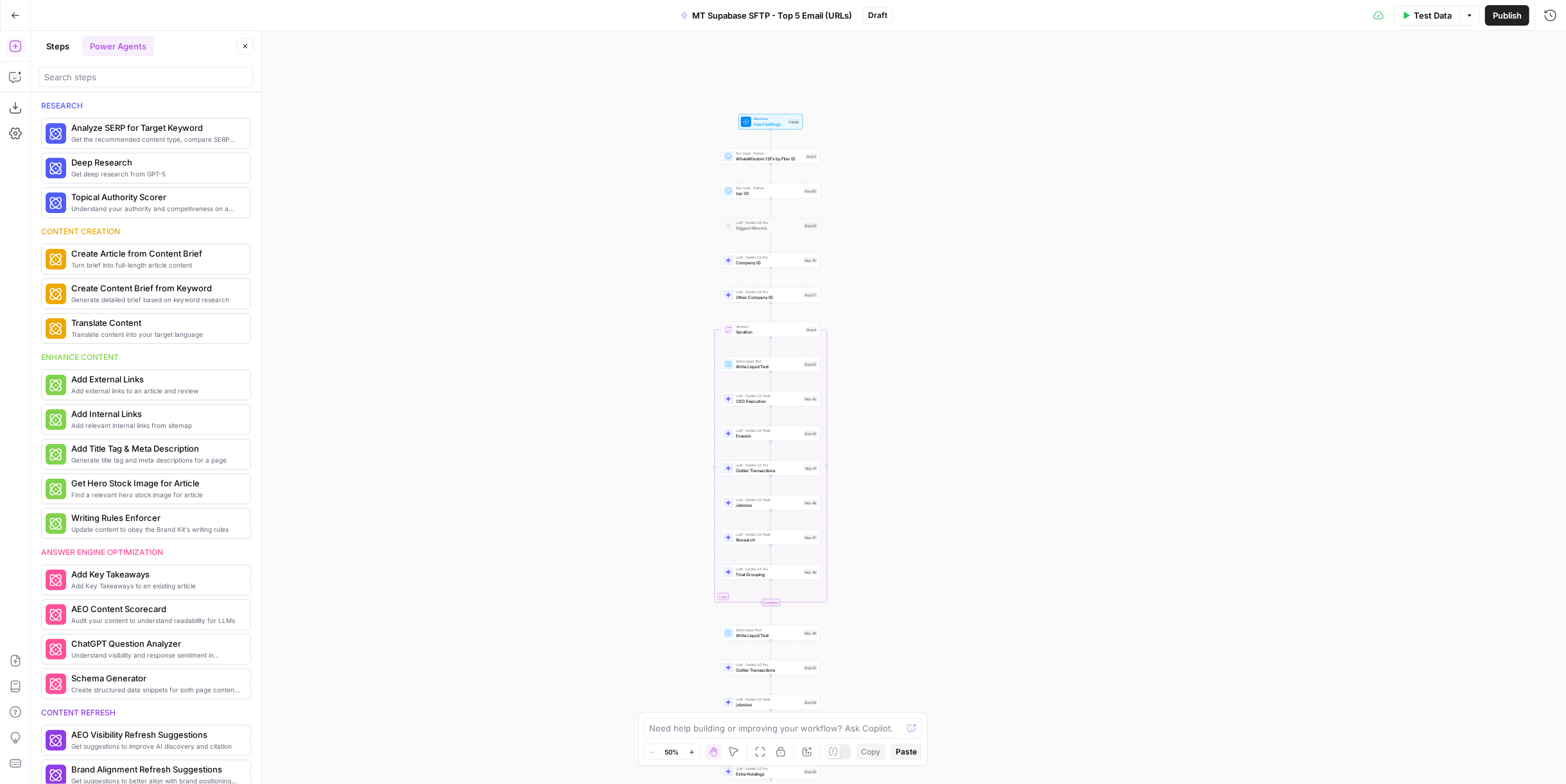
click at [55, 53] on button "Steps" at bounding box center [57, 46] width 38 height 21
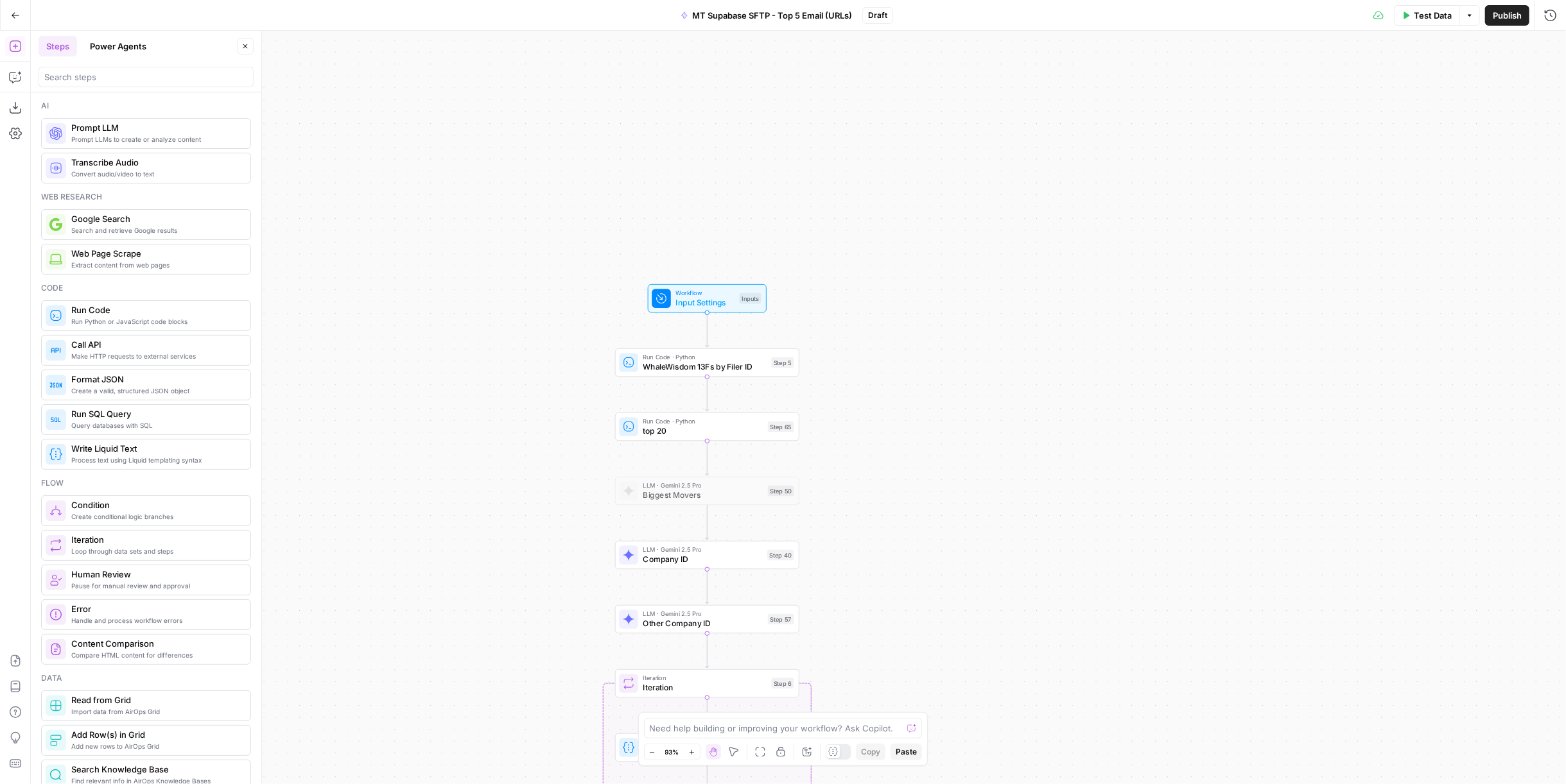
click at [975, 409] on div "Workflow Input Settings Inputs Run Code · Python WhaleWisdom 13Fs by Filer ID S…" at bounding box center [798, 407] width 1536 height 754
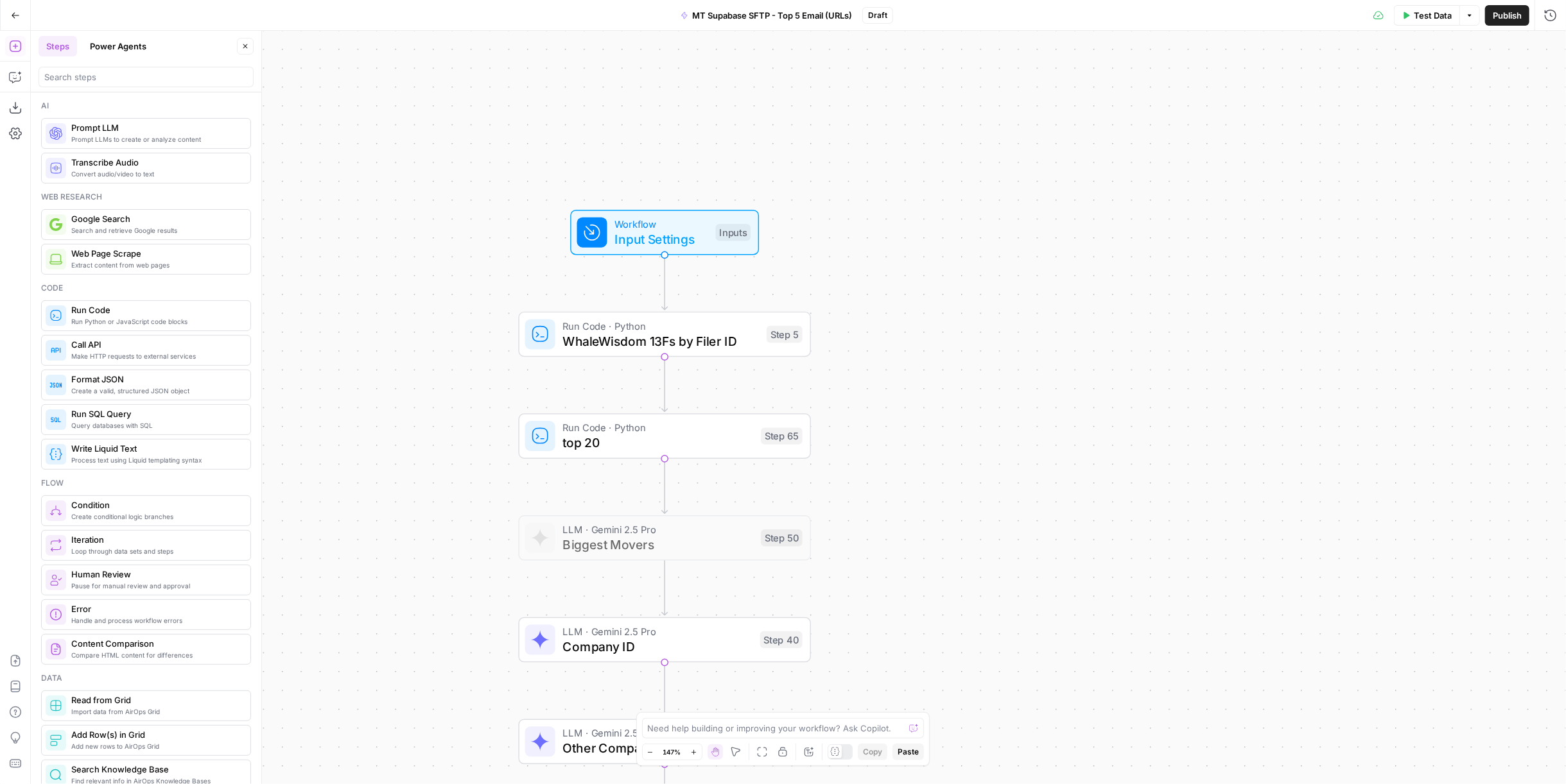
drag, startPoint x: 949, startPoint y: 379, endPoint x: 974, endPoint y: 372, distance: 26.0
click at [974, 372] on div "Workflow Input Settings Inputs Run Code · Python WhaleWisdom 13Fs by Filer ID S…" at bounding box center [798, 407] width 1536 height 754
click at [11, 75] on icon "button" at bounding box center [15, 77] width 13 height 13
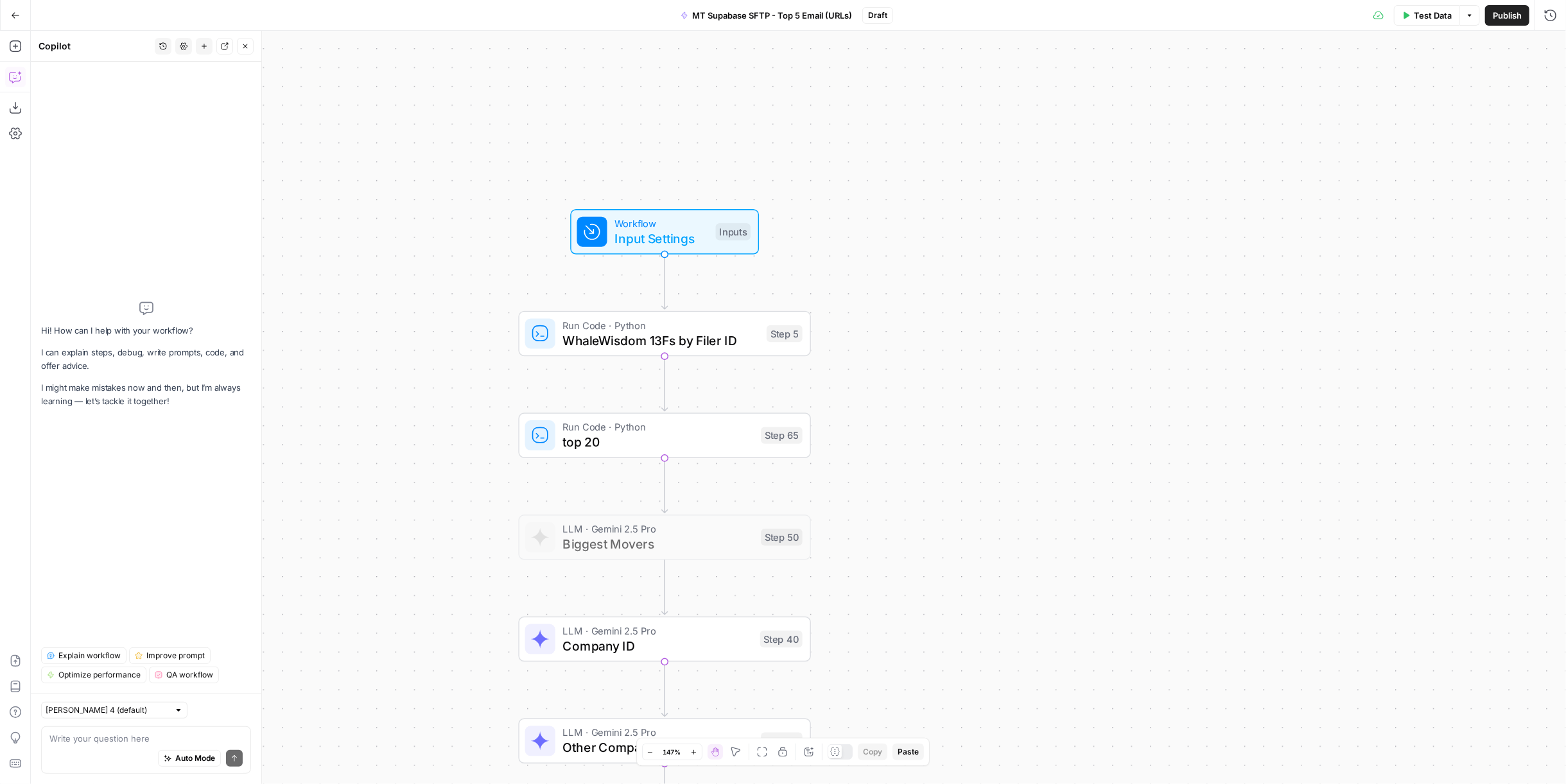
click at [1448, 20] on span "Test Data" at bounding box center [1432, 15] width 38 height 13
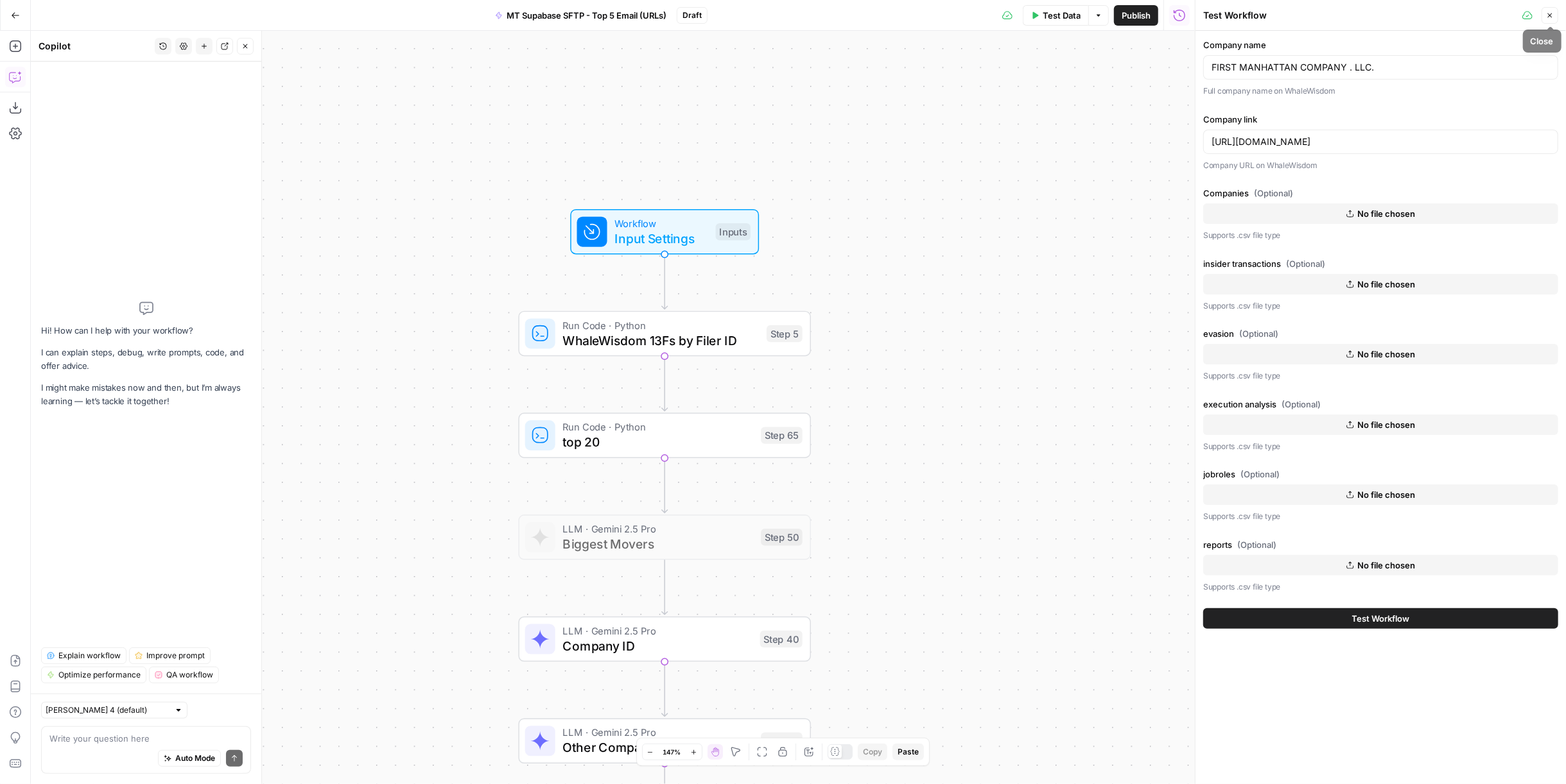
click at [1552, 20] on button "Close" at bounding box center [1549, 15] width 17 height 17
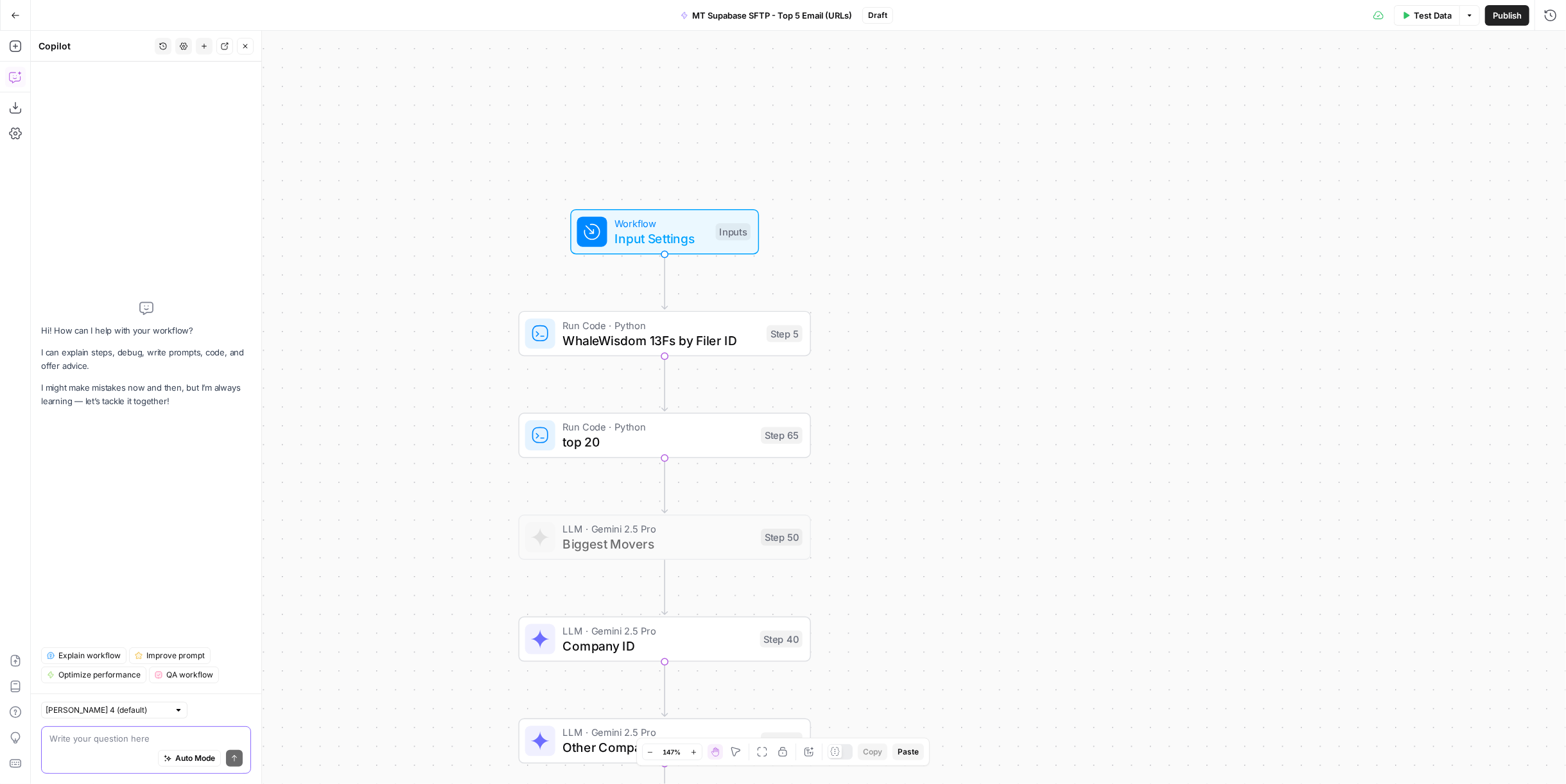
click at [118, 739] on textarea at bounding box center [145, 738] width 194 height 13
type textarea "I want to pull in a google sheet url instead of using a csv attachment for comp…"
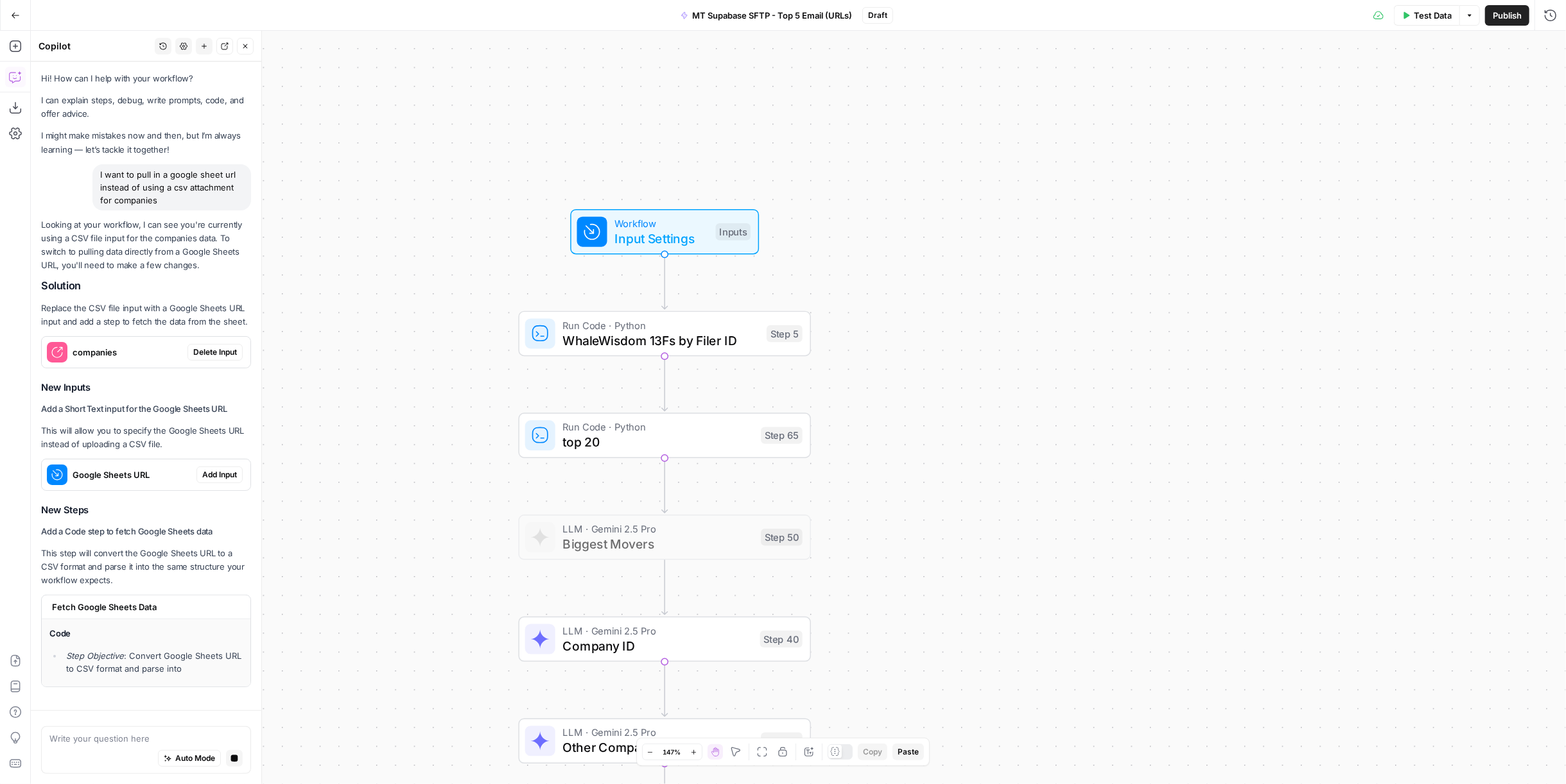
scroll to position [32, 0]
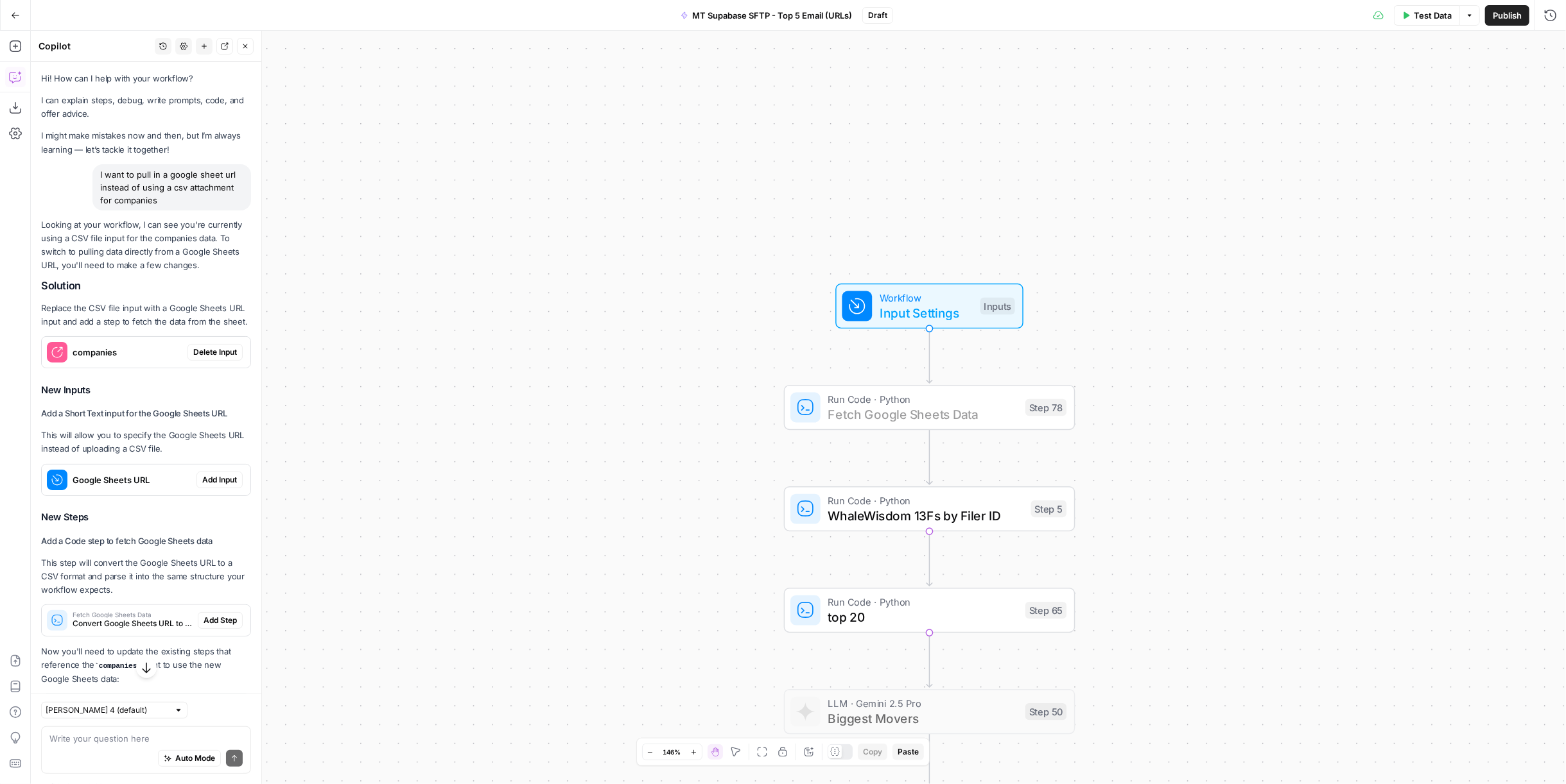
click at [216, 626] on span "Add Step" at bounding box center [220, 621] width 33 height 12
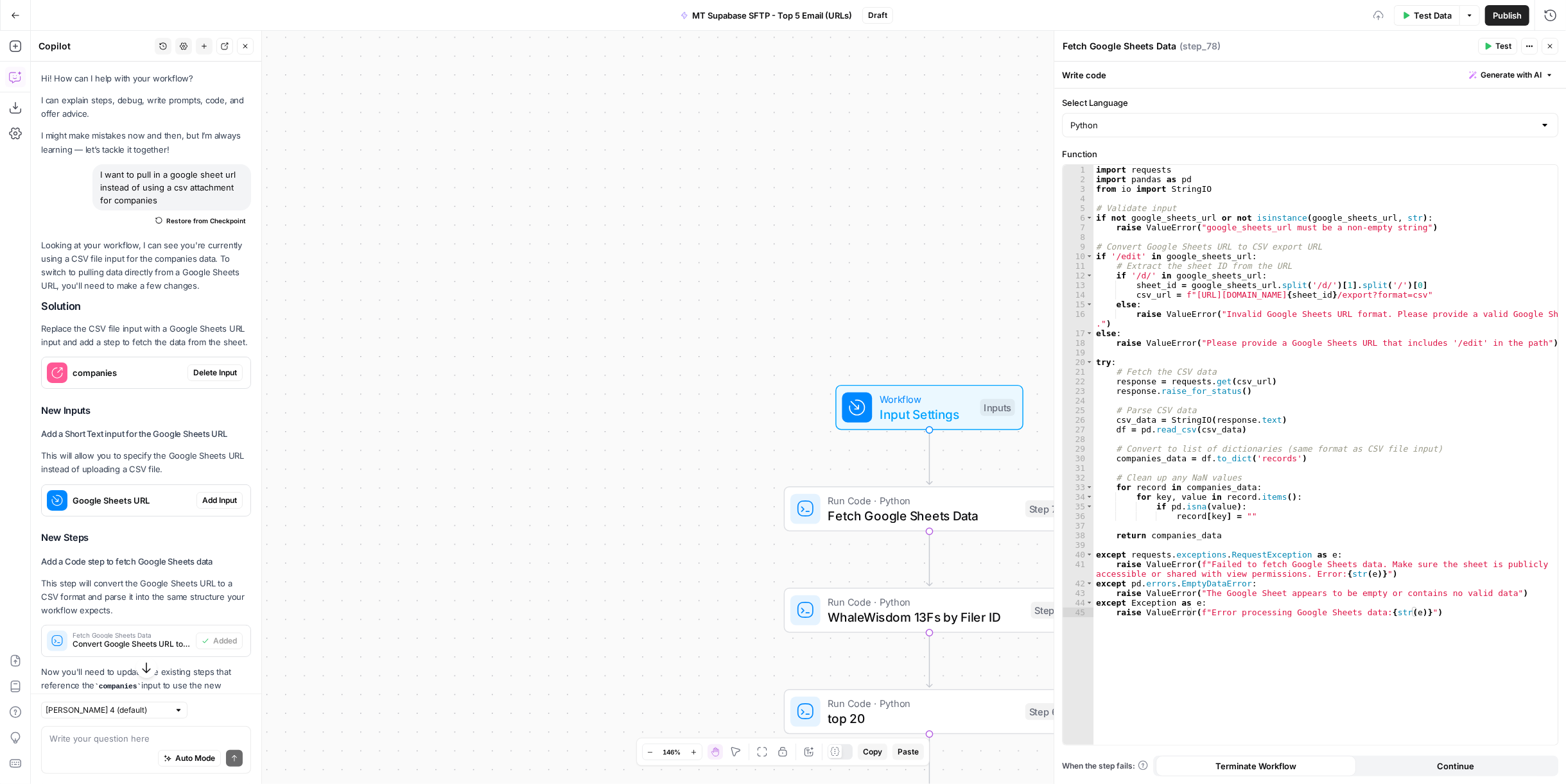
click at [213, 516] on div "Google Sheets URL Add Input" at bounding box center [145, 500] width 208 height 30
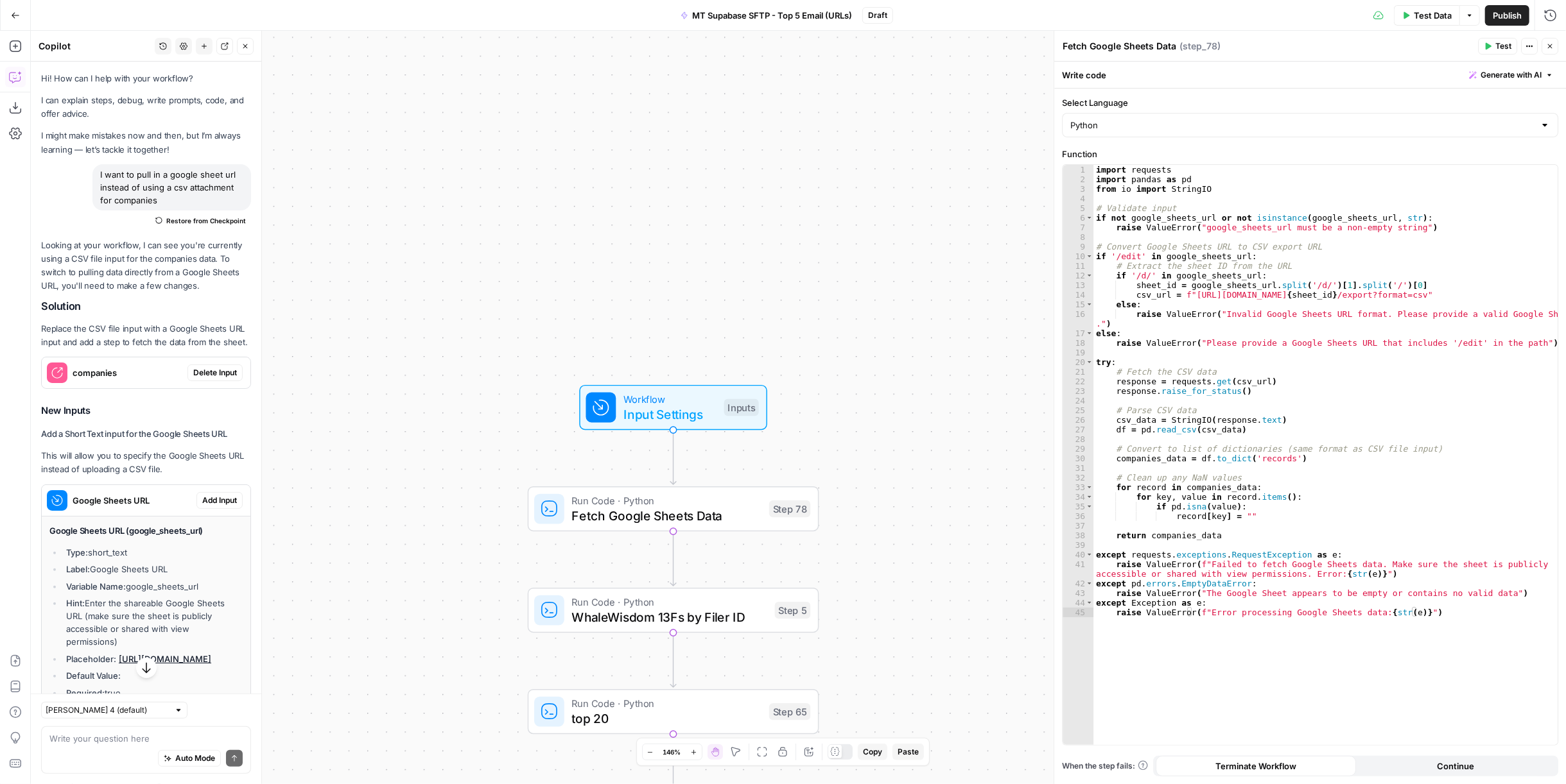
click at [214, 506] on span "Add Input" at bounding box center [219, 501] width 34 height 12
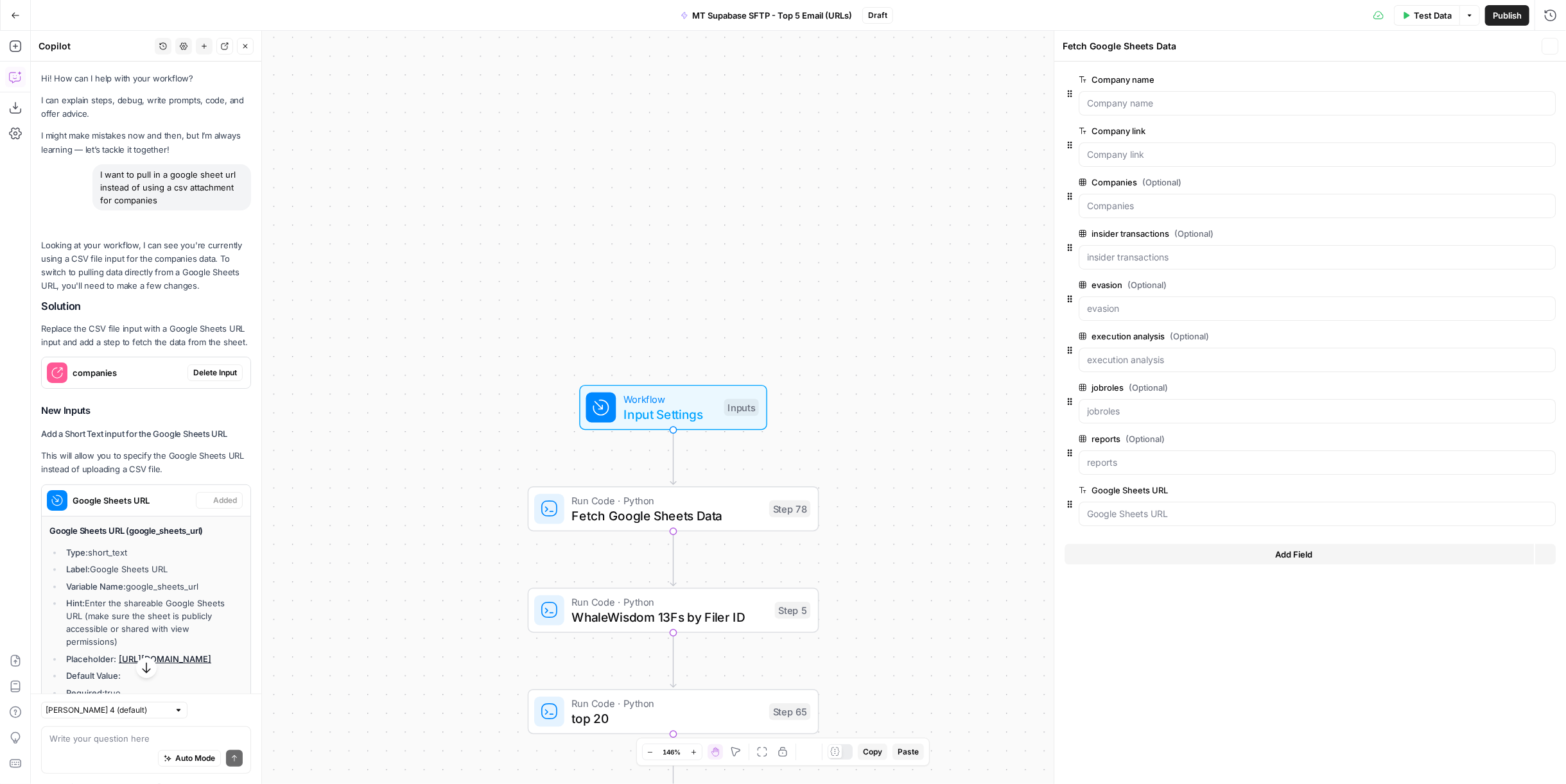
type textarea "Inputs"
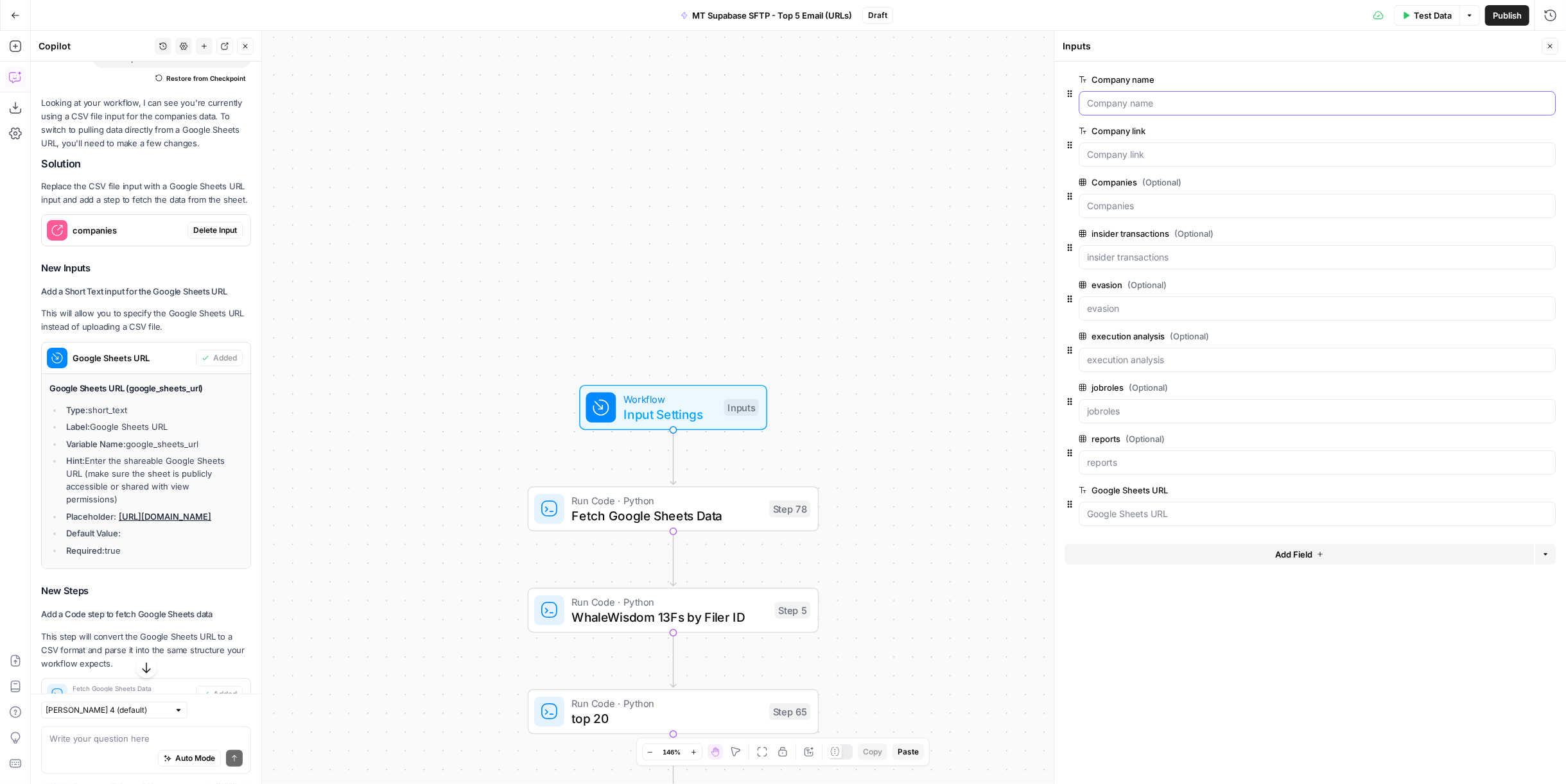
click at [1144, 104] on name "Company name" at bounding box center [1317, 103] width 460 height 13
click at [1241, 515] on URL "Google Sheets URL" at bounding box center [1317, 514] width 460 height 13
click at [1188, 508] on URL "Google Sheets URL" at bounding box center [1317, 514] width 460 height 13
click at [1187, 508] on URL "Google Sheets URL" at bounding box center [1317, 514] width 460 height 13
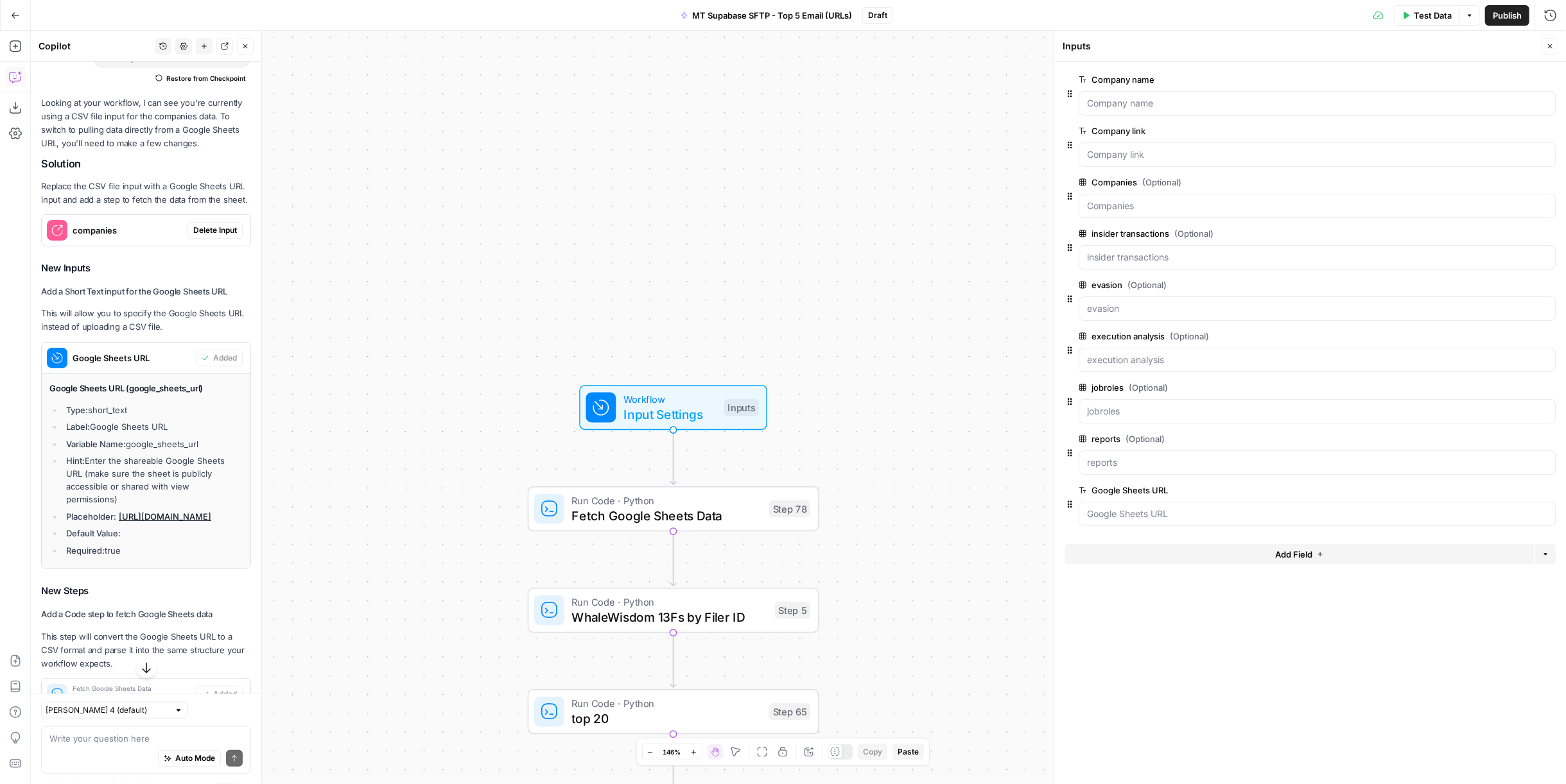
click at [1423, 14] on span "Test Data" at bounding box center [1432, 15] width 38 height 13
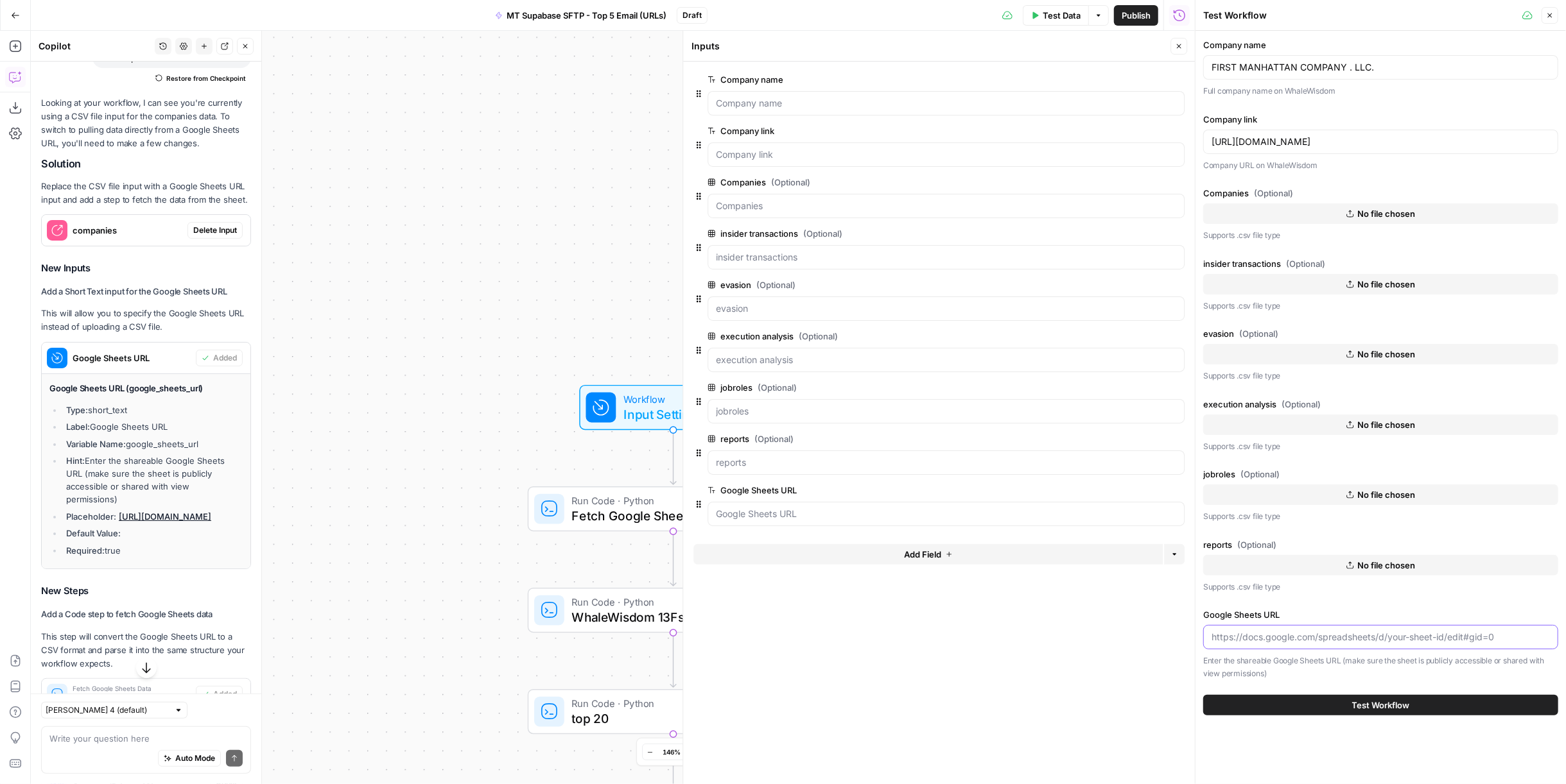
click at [1343, 634] on input "Google Sheets URL" at bounding box center [1380, 637] width 338 height 13
paste input "[URL][DOMAIN_NAME]"
type input "[URL][DOMAIN_NAME]"
click at [1373, 701] on span "Test Workflow" at bounding box center [1380, 704] width 58 height 13
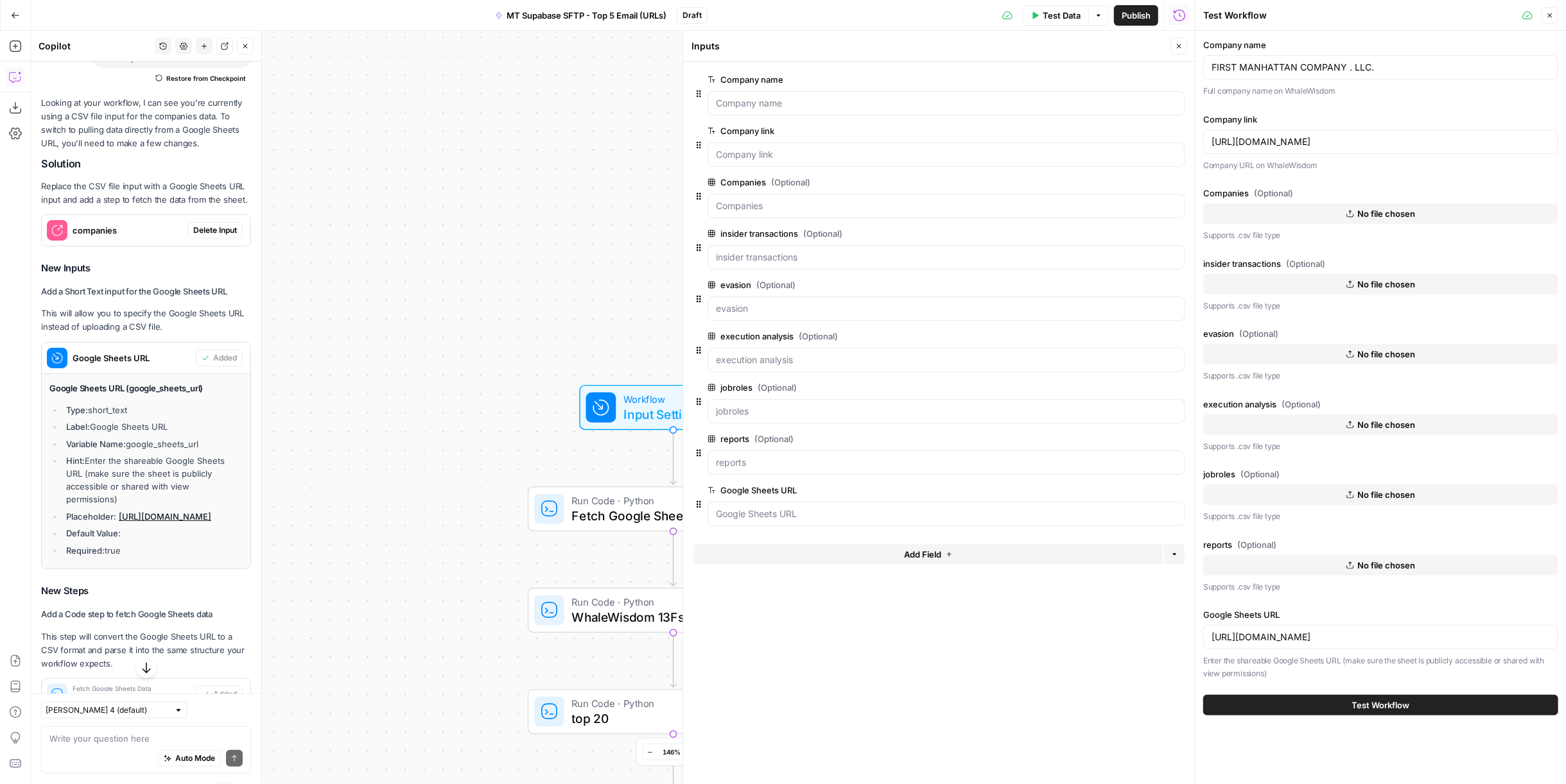
scroll to position [0, 0]
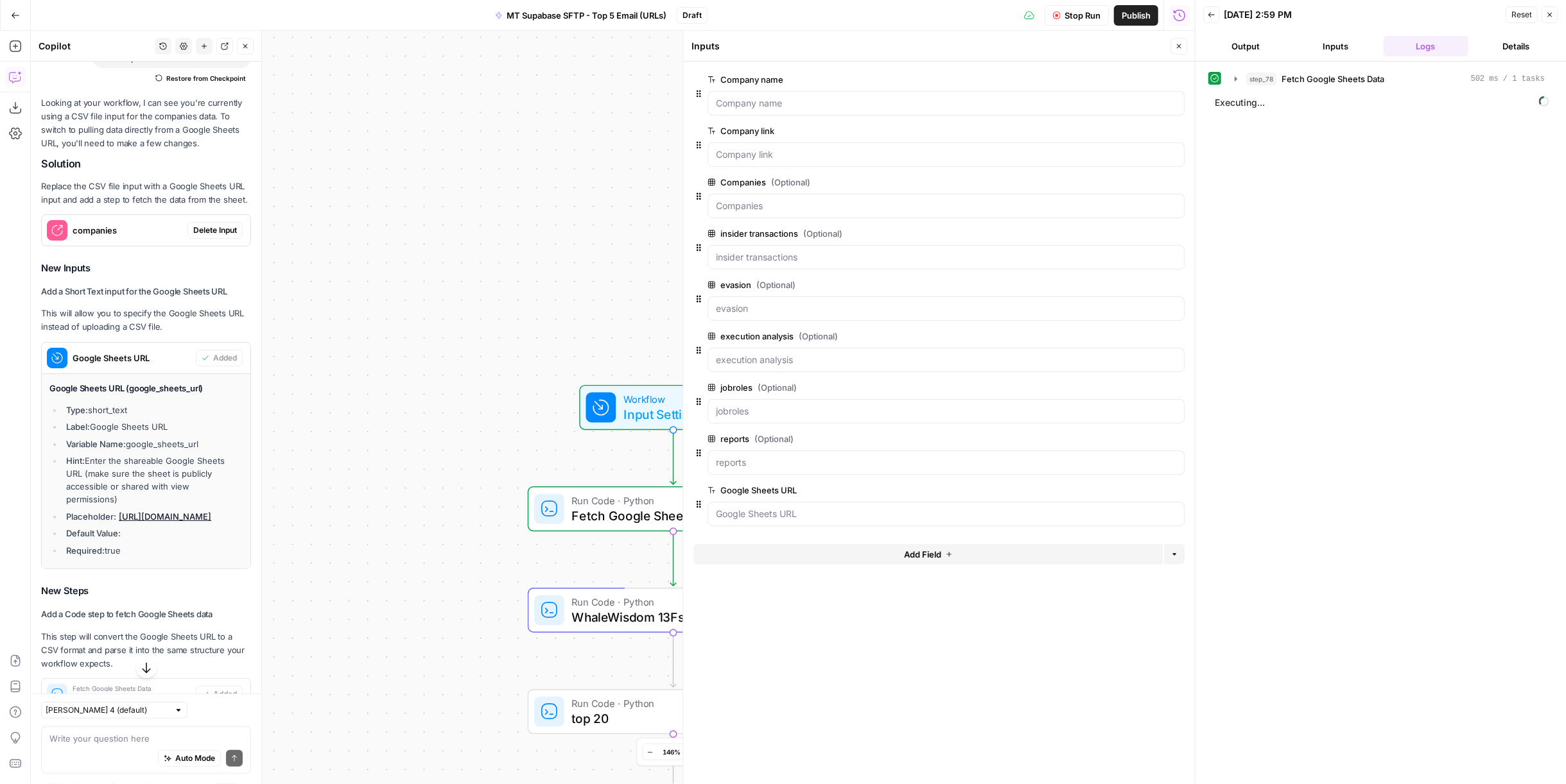
click at [1066, 12] on span "Stop Run" at bounding box center [1082, 15] width 36 height 13
click at [1408, 79] on div "step_78 Fetch Google Sheets Data 502 ms / 1 tasks" at bounding box center [1396, 79] width 299 height 13
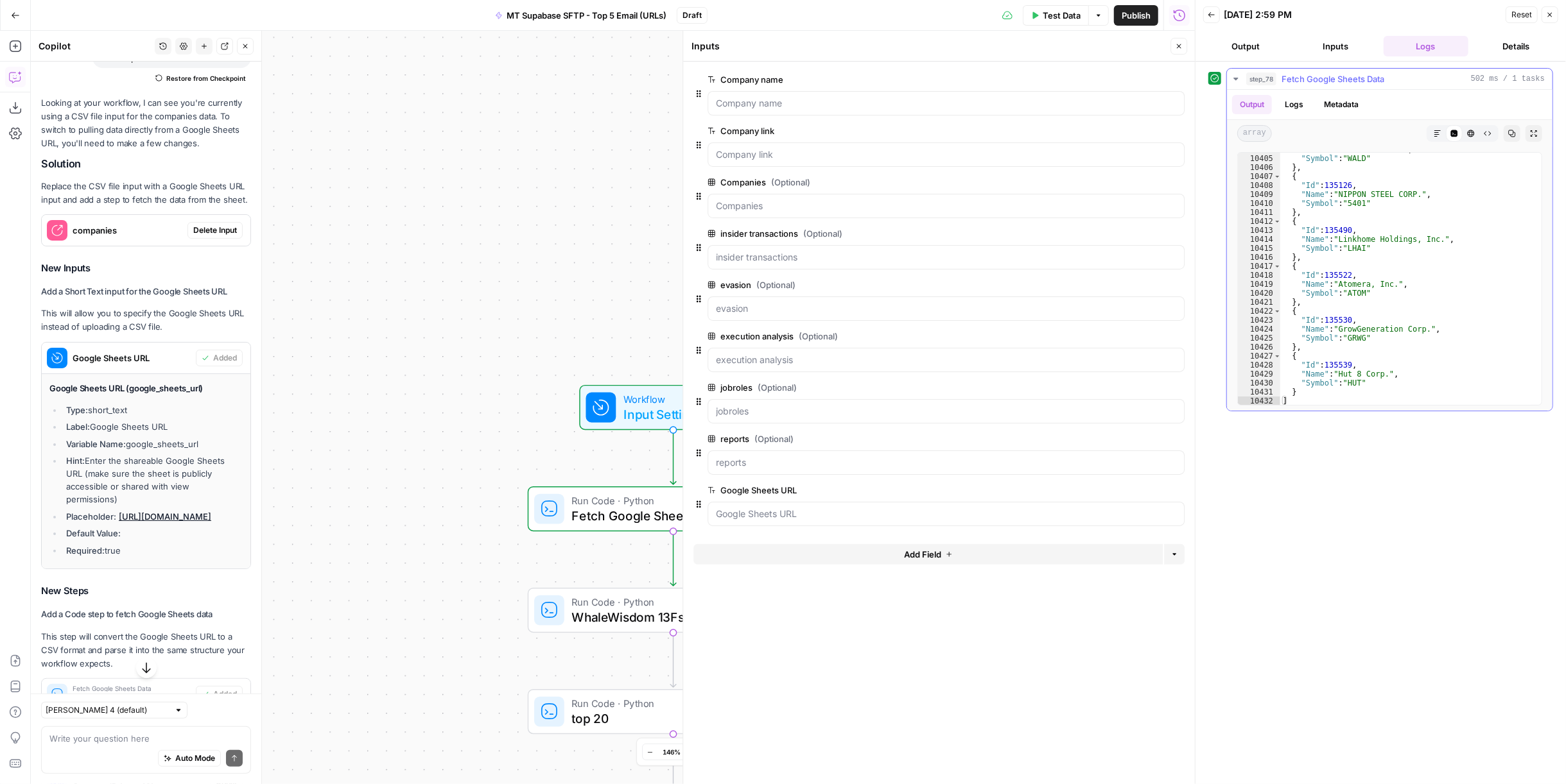
scroll to position [20772, 0]
click at [1322, 80] on span "Fetch Google Sheets Data" at bounding box center [1333, 79] width 102 height 13
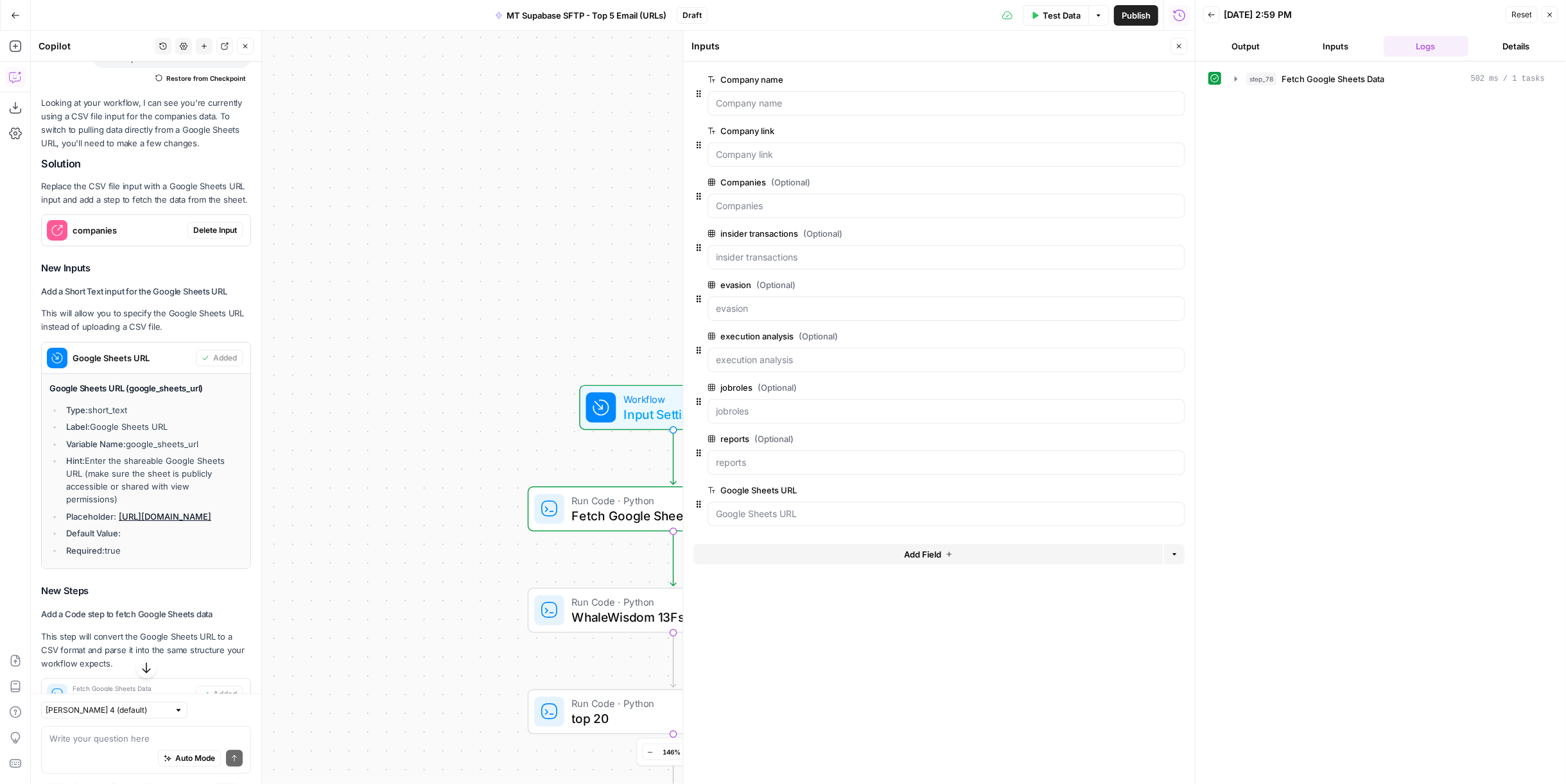
click at [1557, 15] on button "Close" at bounding box center [1549, 15] width 17 height 17
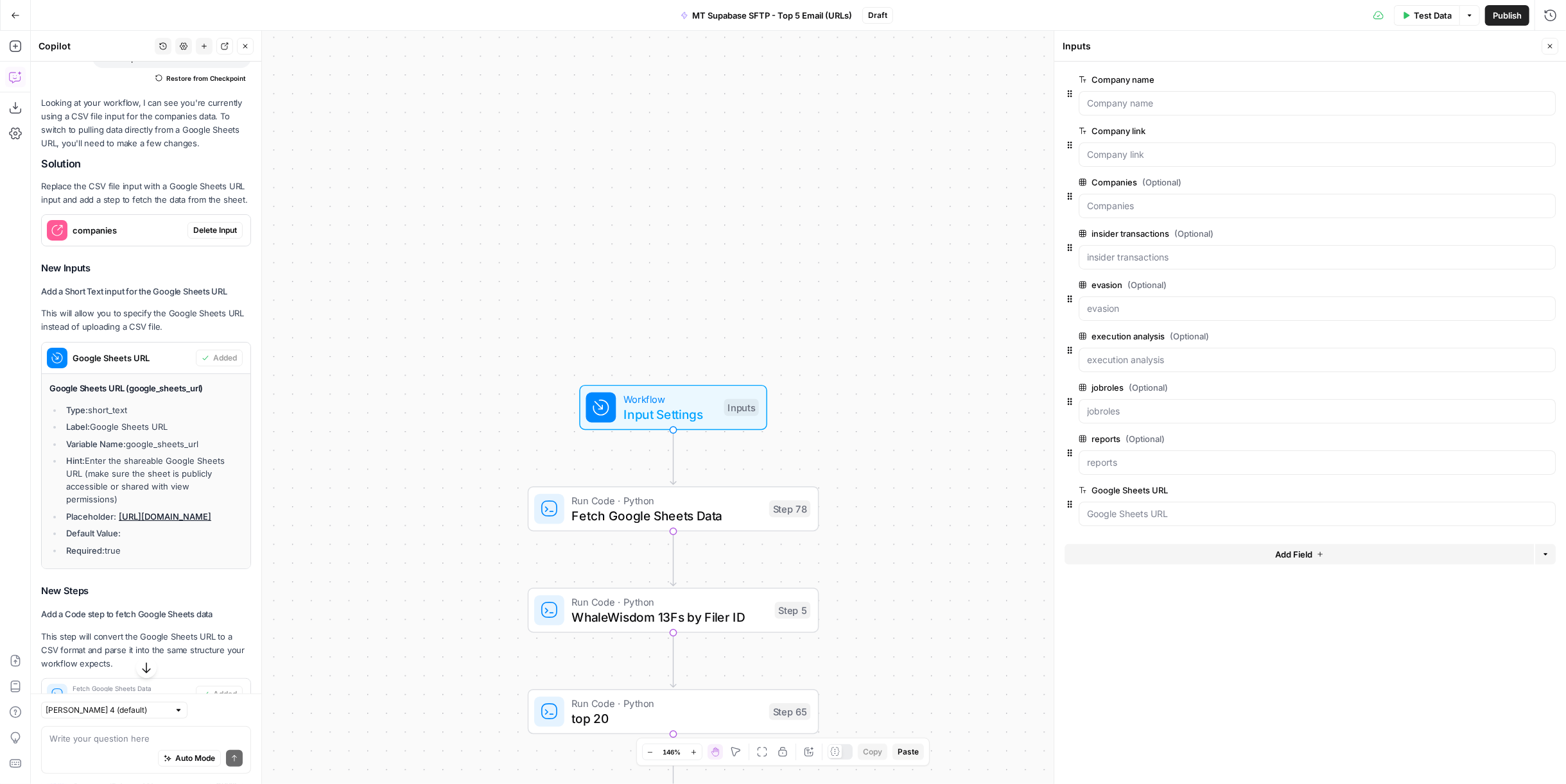
click at [1544, 178] on button "Delete group" at bounding box center [1548, 183] width 16 height 16
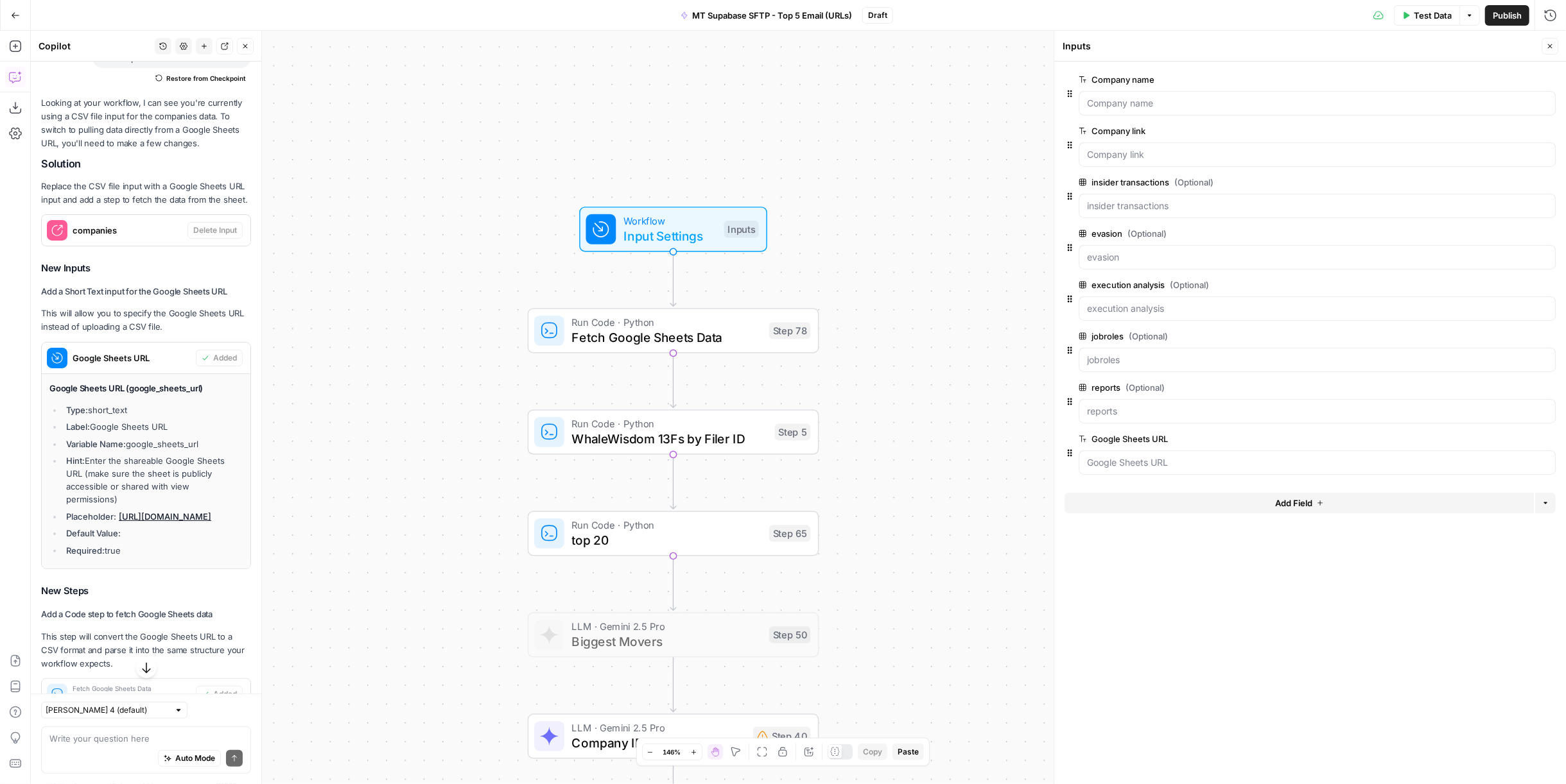
click at [750, 346] on span "Fetch Google Sheets Data" at bounding box center [667, 337] width 190 height 19
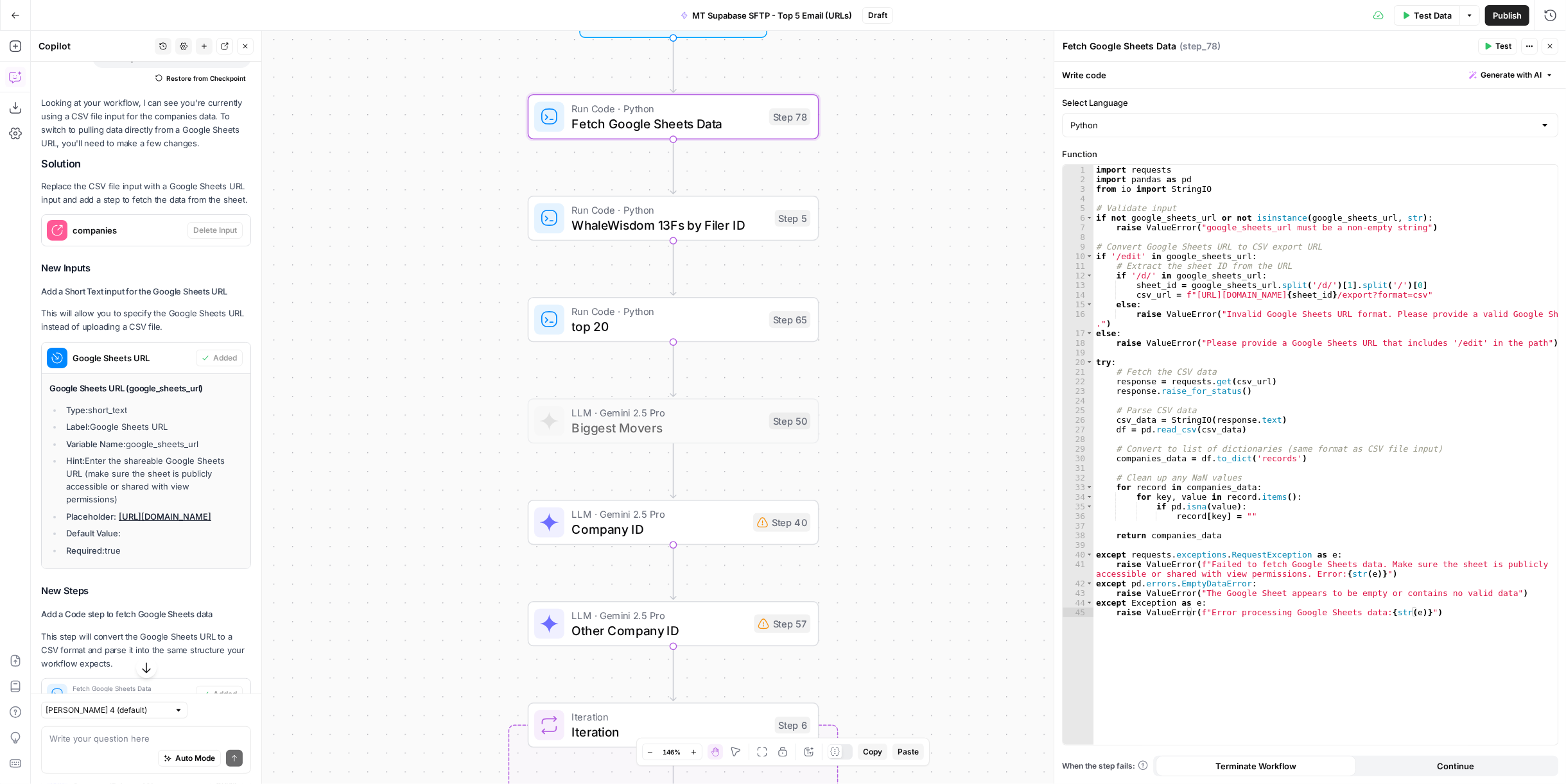
click at [738, 525] on span "Company ID" at bounding box center [659, 529] width 174 height 19
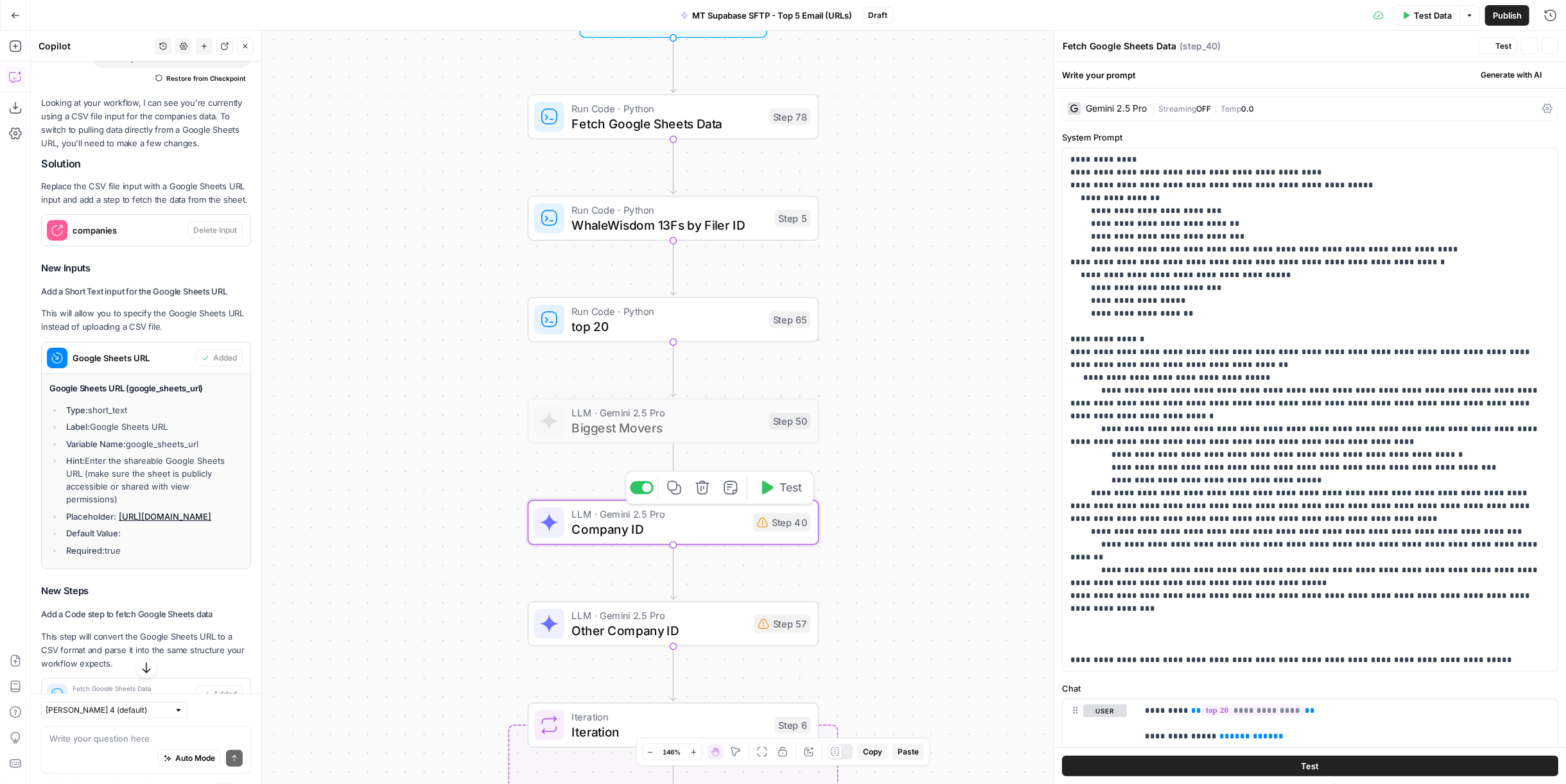
type textarea "Company ID"
click at [710, 521] on span "Company ID" at bounding box center [659, 529] width 174 height 19
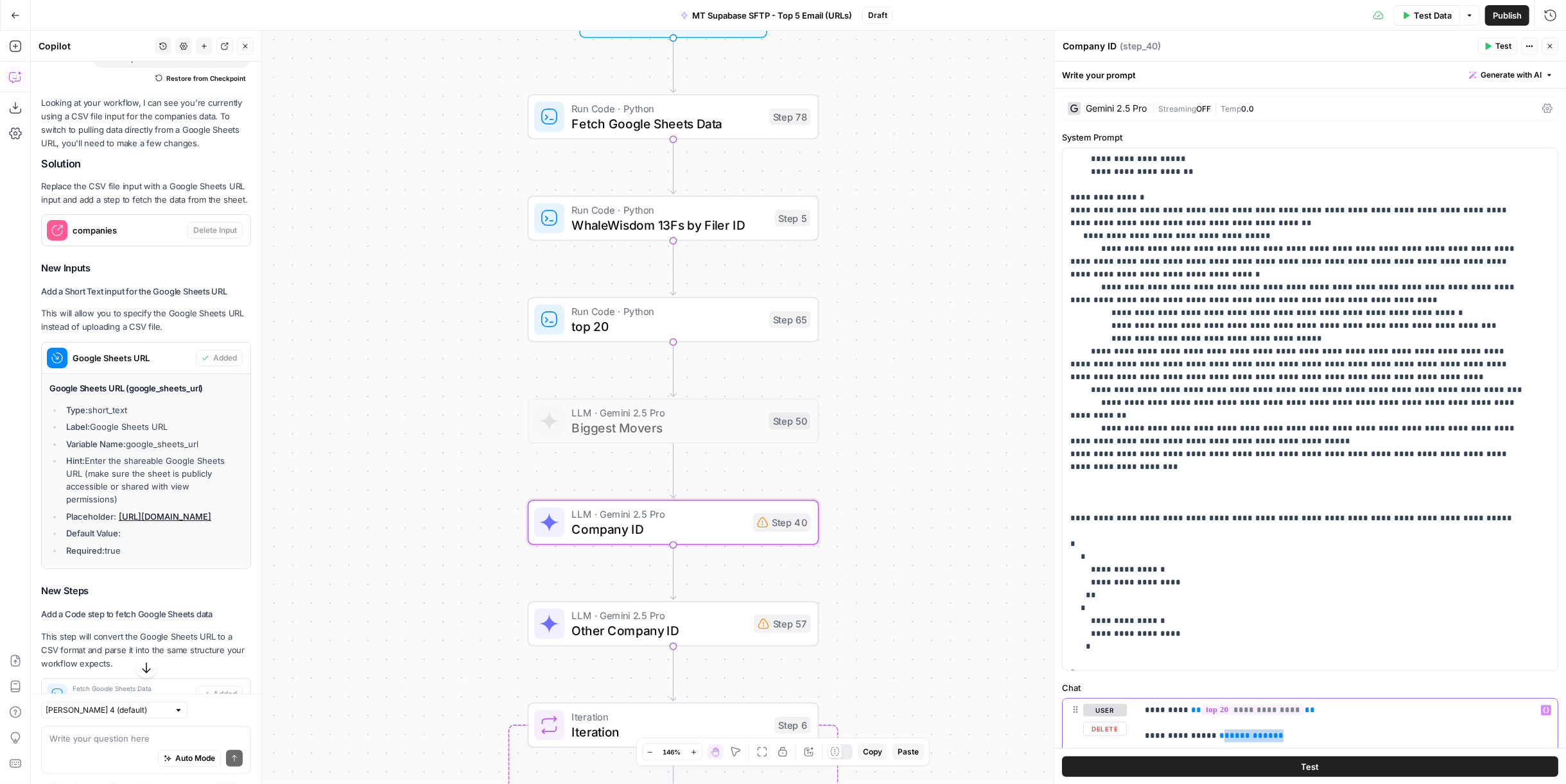
drag, startPoint x: 1302, startPoint y: 733, endPoint x: 1217, endPoint y: 735, distance: 85.0
click at [1217, 735] on p "**********" at bounding box center [1342, 722] width 395 height 38
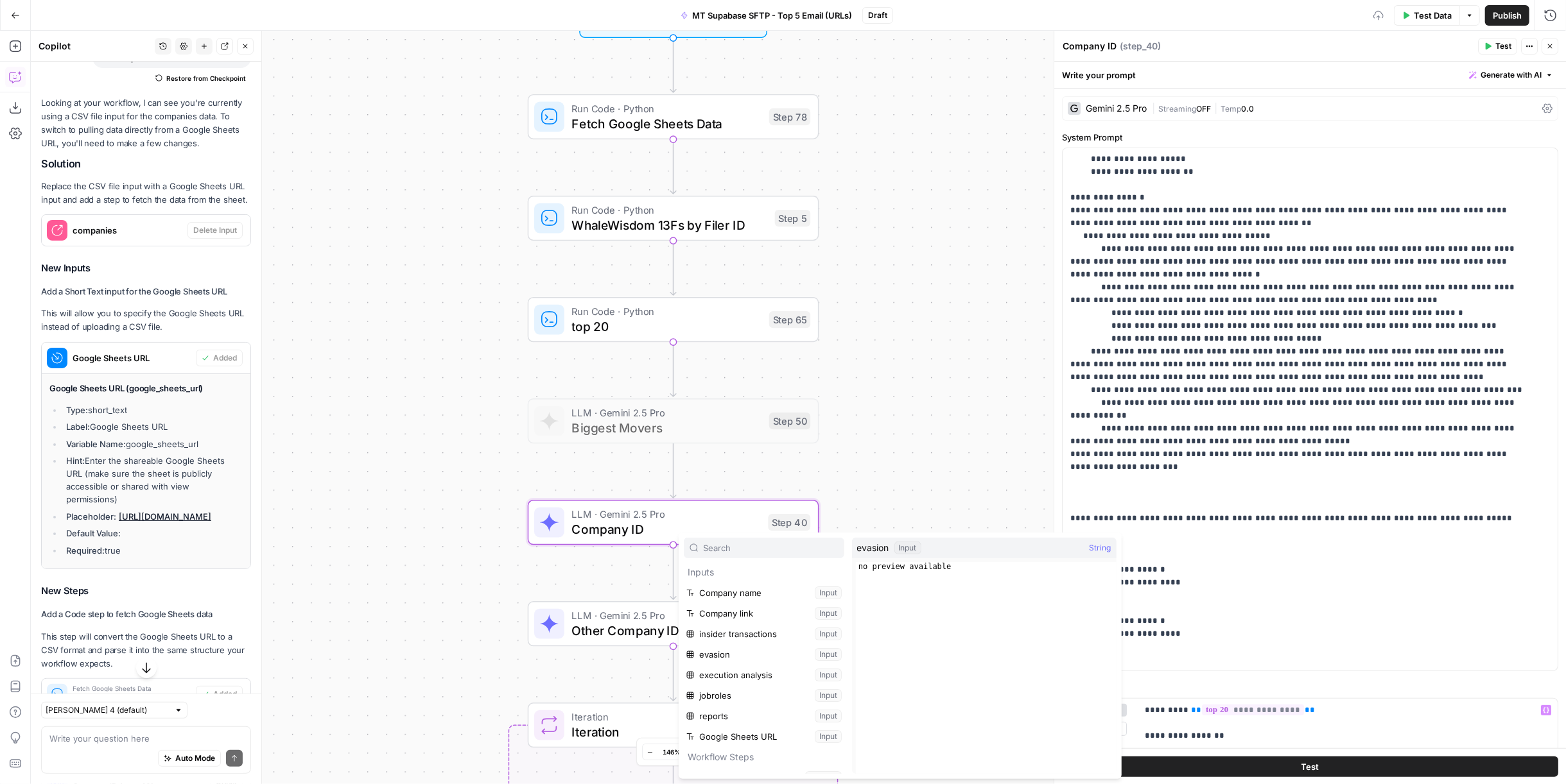
scroll to position [55, 0]
click at [747, 722] on button "Select variable Fetch Google Sheets Data" at bounding box center [764, 723] width 160 height 21
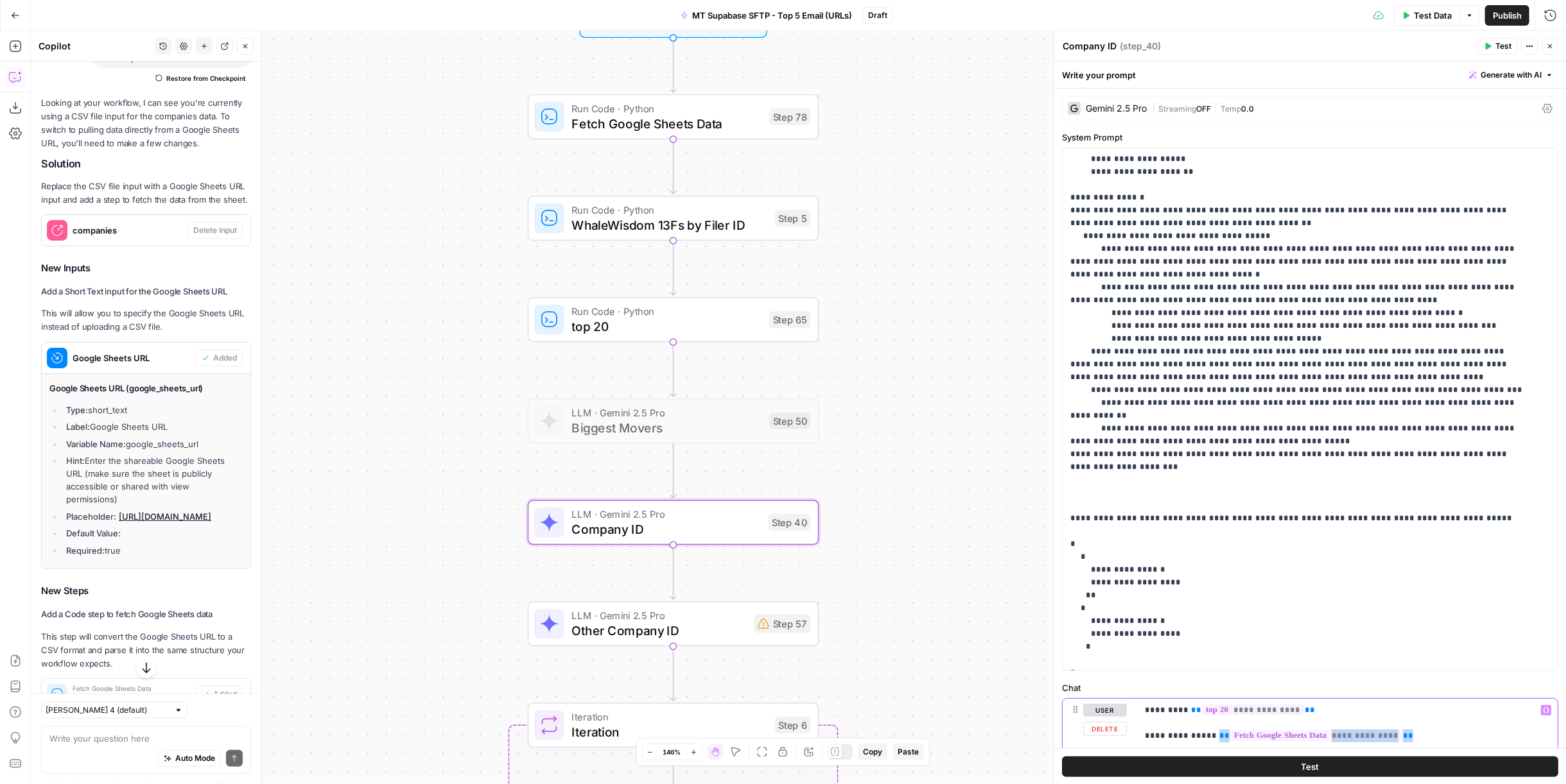
drag, startPoint x: 1406, startPoint y: 743, endPoint x: 1217, endPoint y: 737, distance: 189.1
click at [1217, 737] on div "**********" at bounding box center [1348, 728] width 421 height 59
copy p "**********"
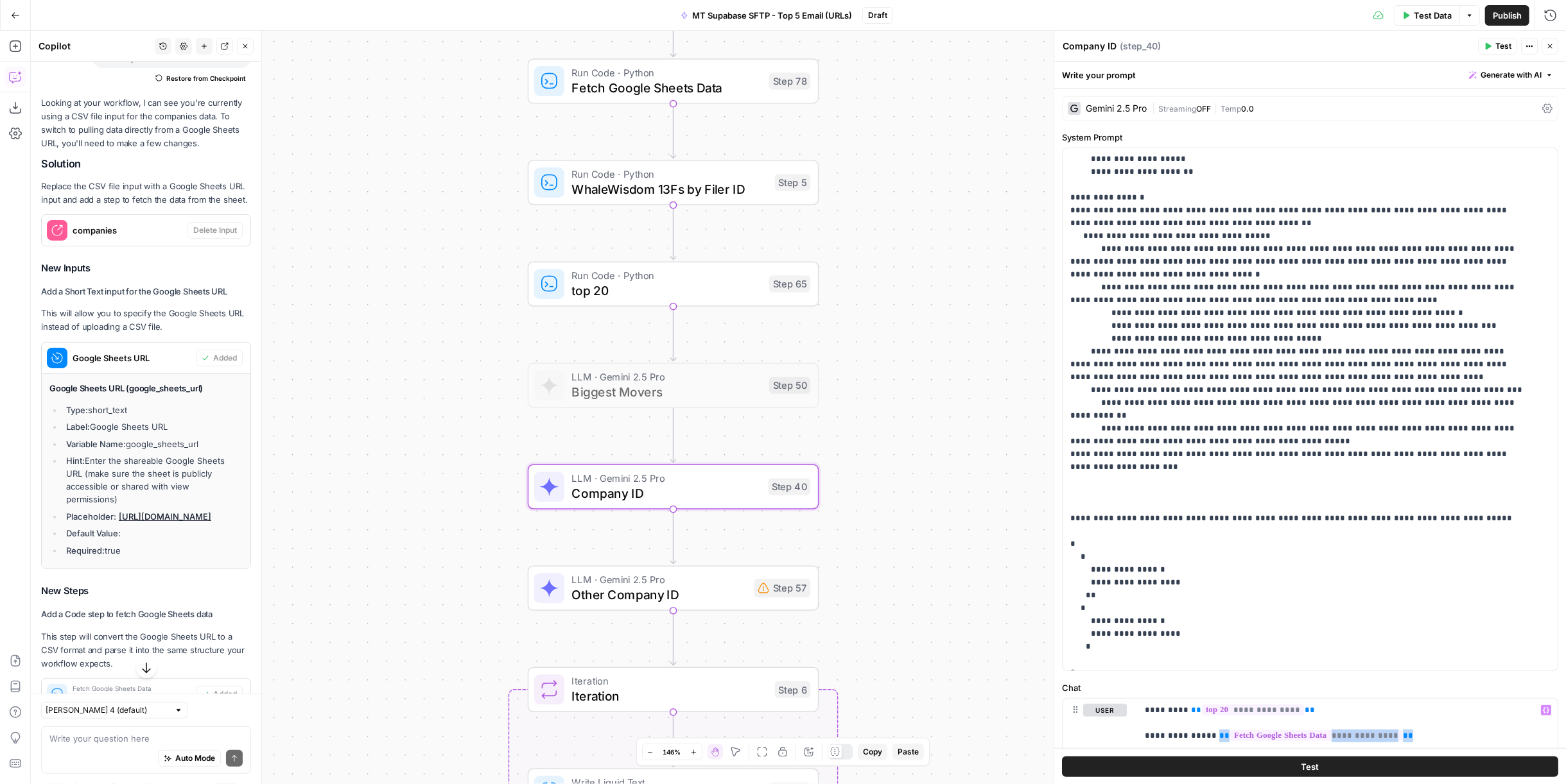
click at [695, 583] on span "LLM · Gemini 2.5 Pro" at bounding box center [660, 580] width 175 height 15
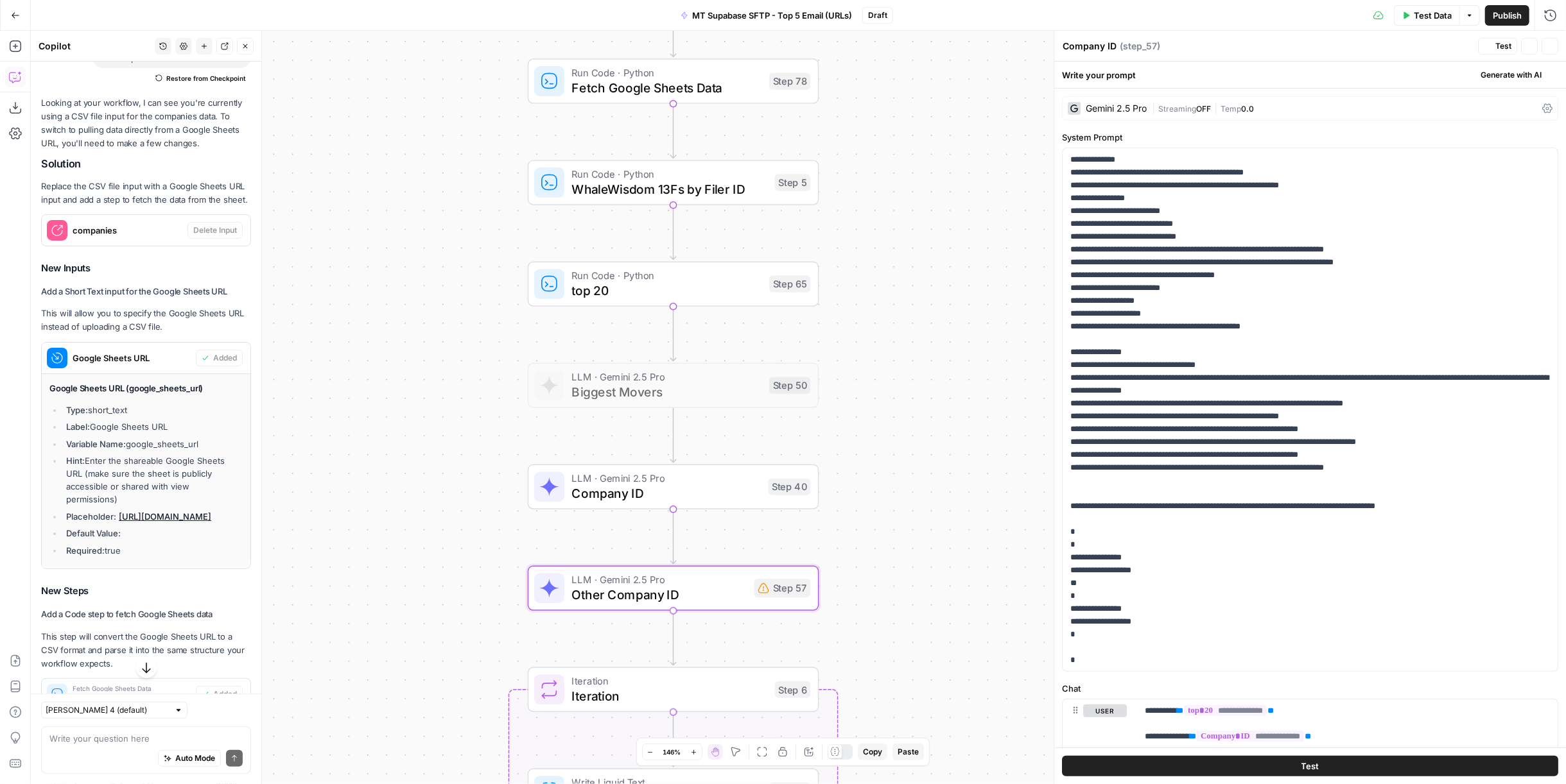
type textarea "Other Company ID"
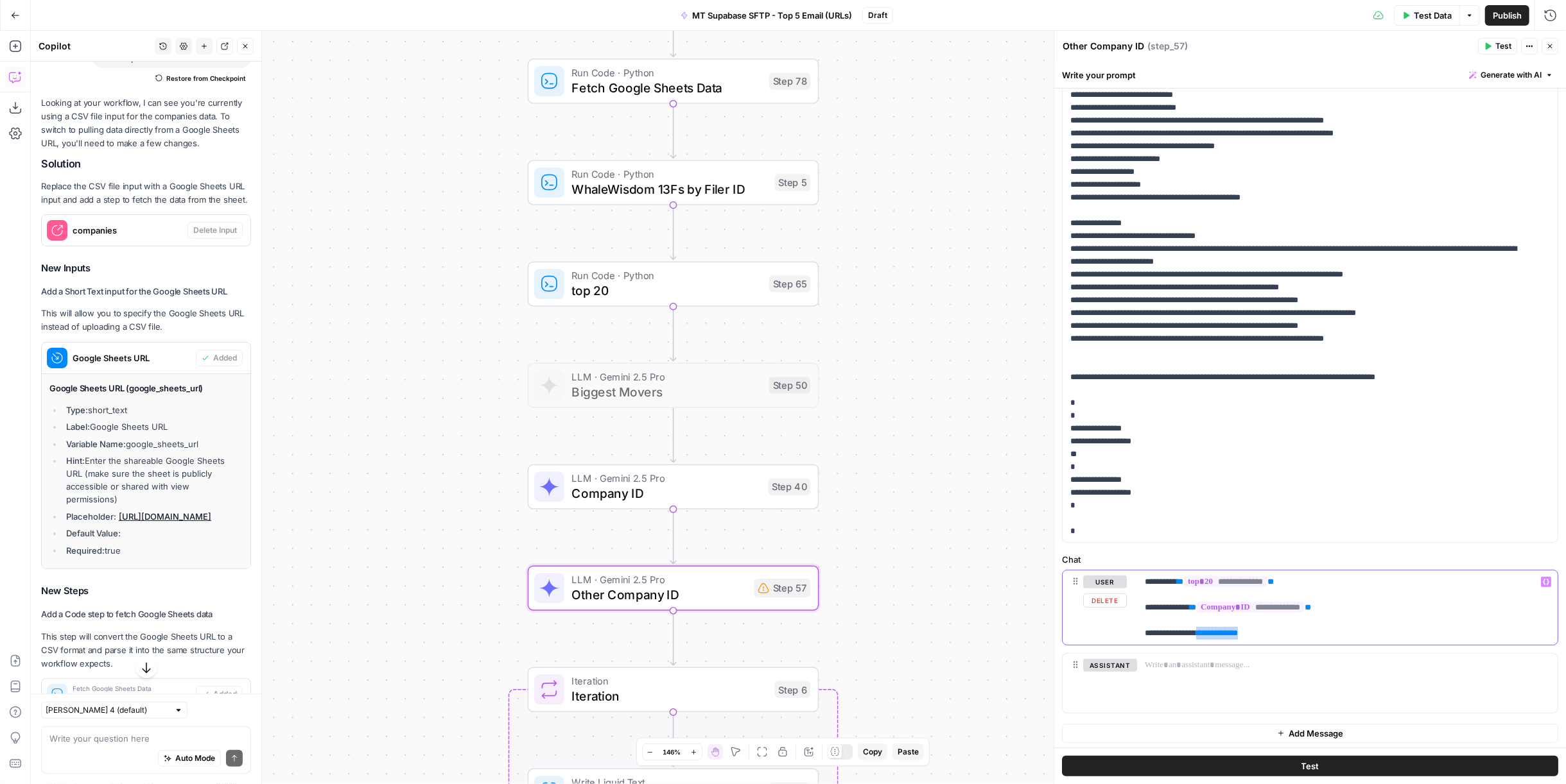
drag, startPoint x: 1300, startPoint y: 628, endPoint x: 1215, endPoint y: 630, distance: 85.0
click at [1215, 630] on p "**********" at bounding box center [1342, 607] width 395 height 64
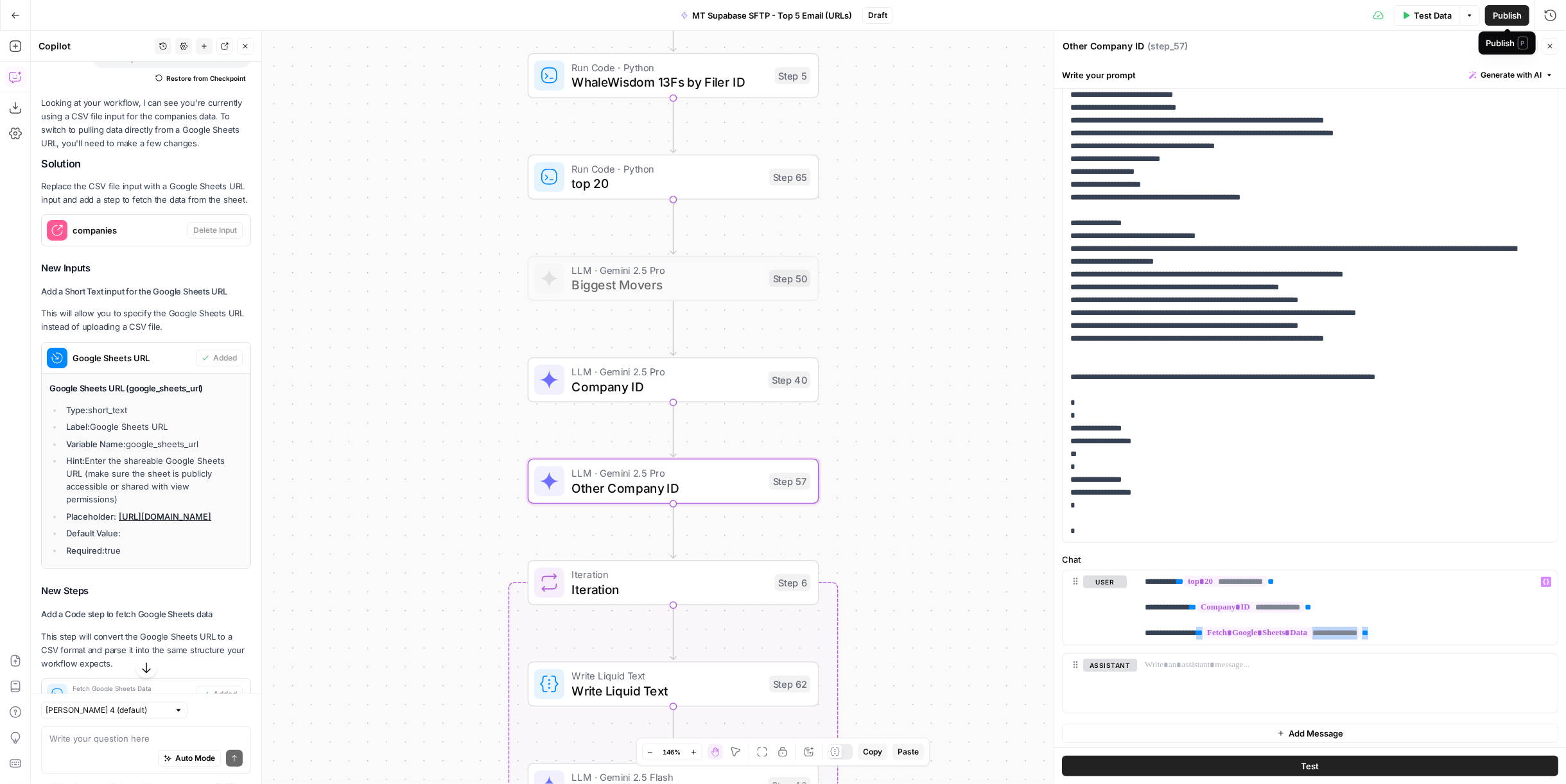
click at [1498, 10] on span "Publish" at bounding box center [1506, 15] width 29 height 13
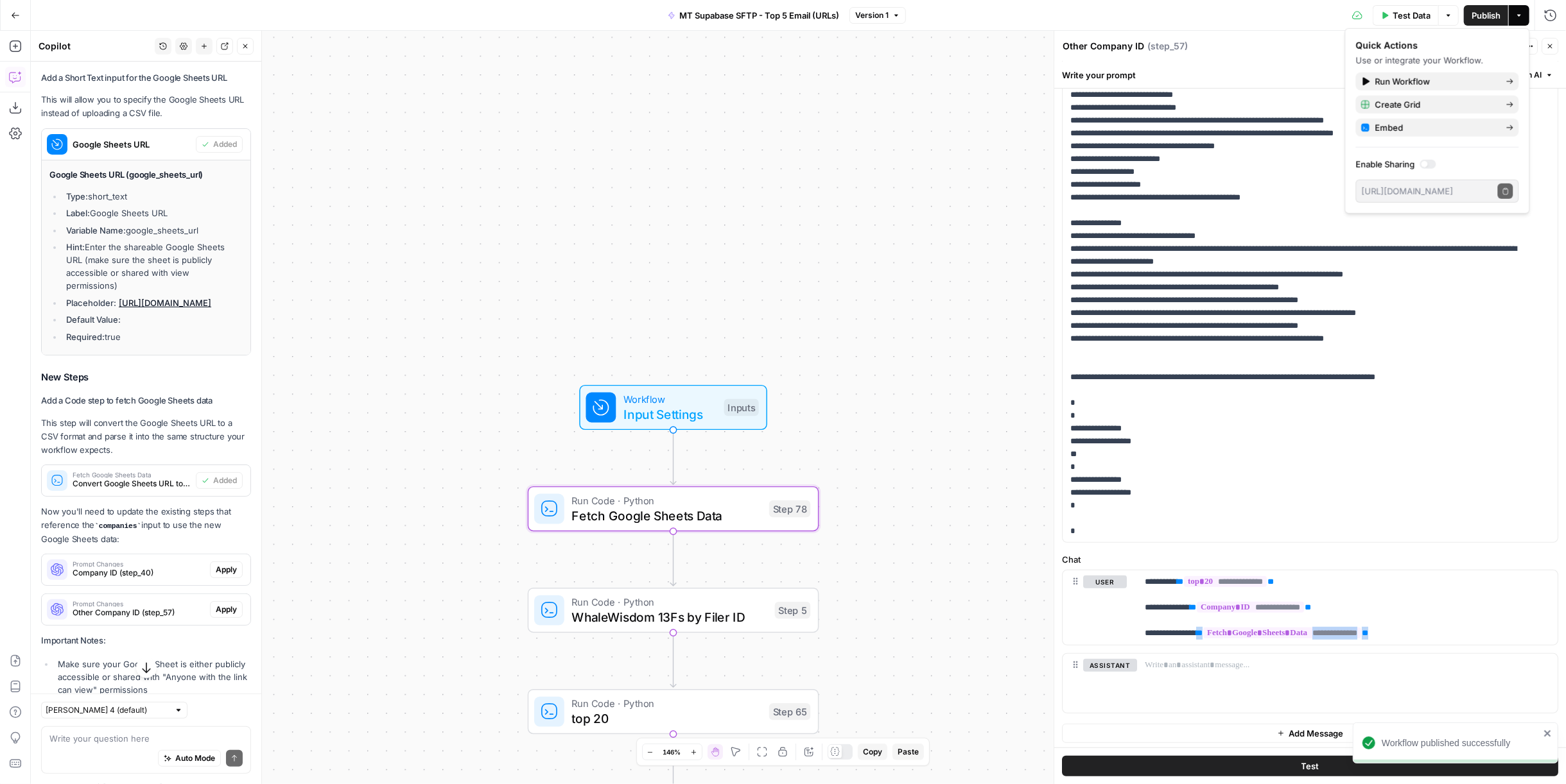
scroll to position [530, 0]
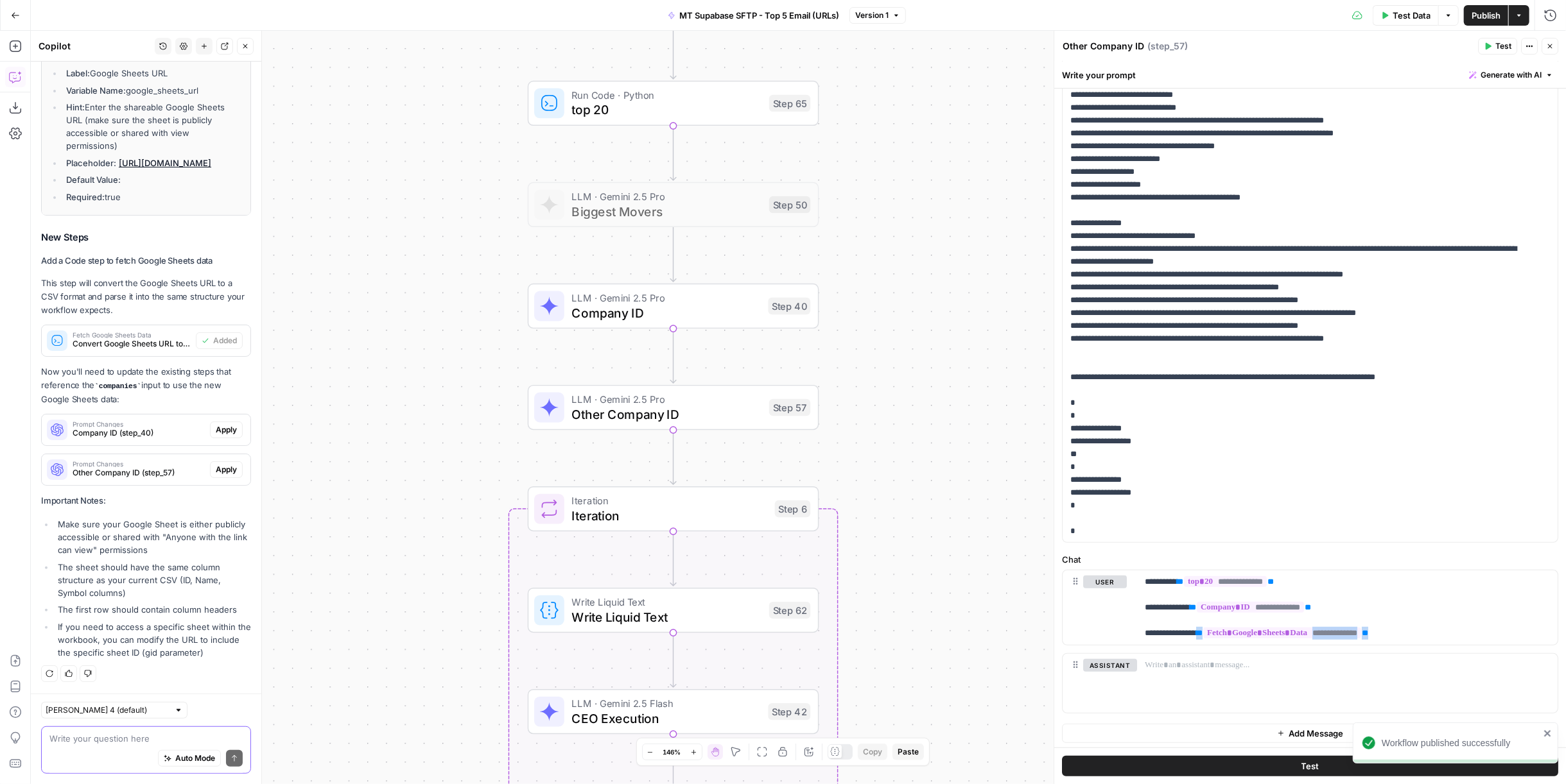
click at [135, 735] on textarea at bounding box center [145, 738] width 194 height 13
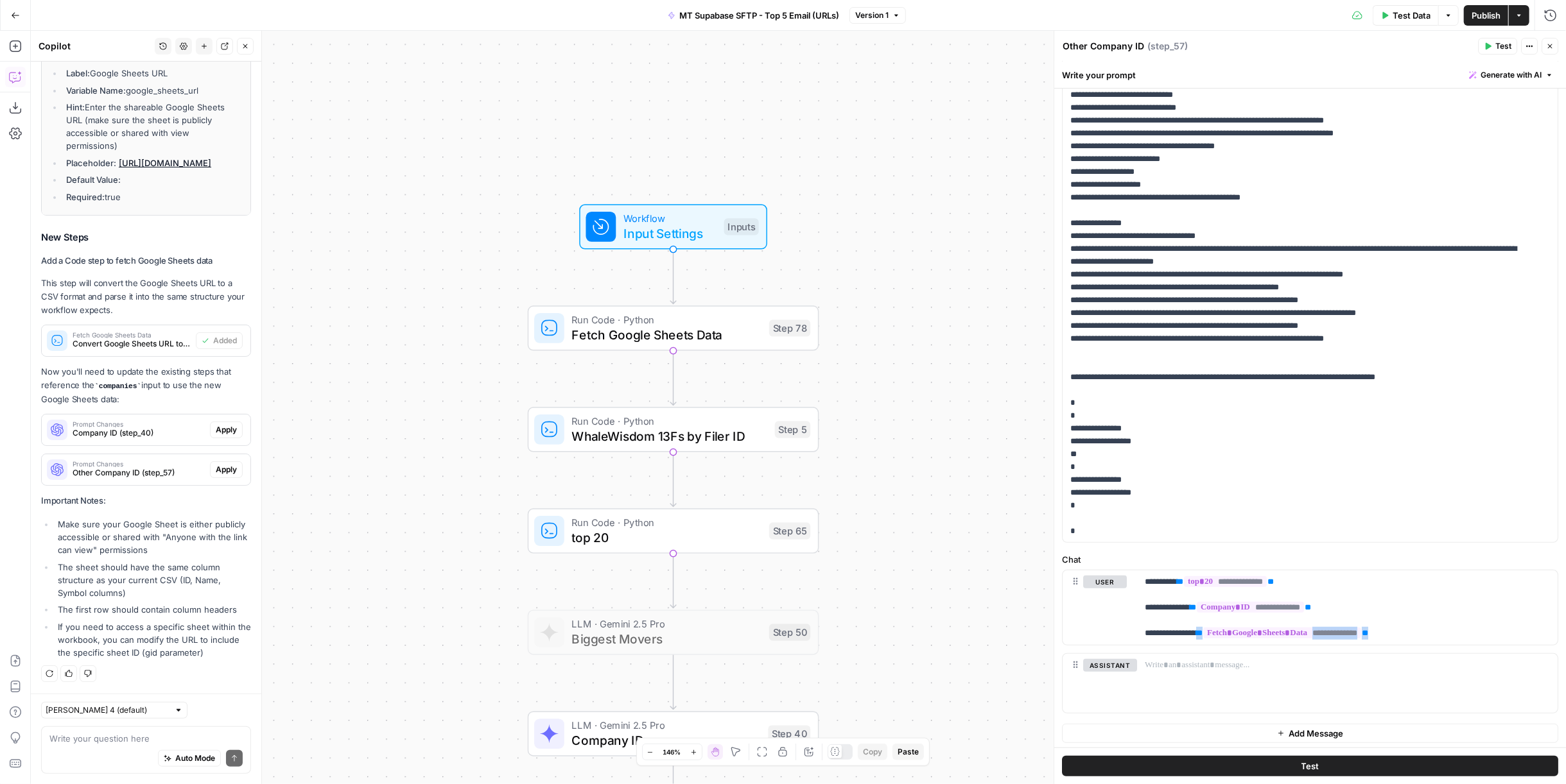
click at [157, 747] on div "Auto Mode Send" at bounding box center [145, 758] width 194 height 28
type textarea "c"
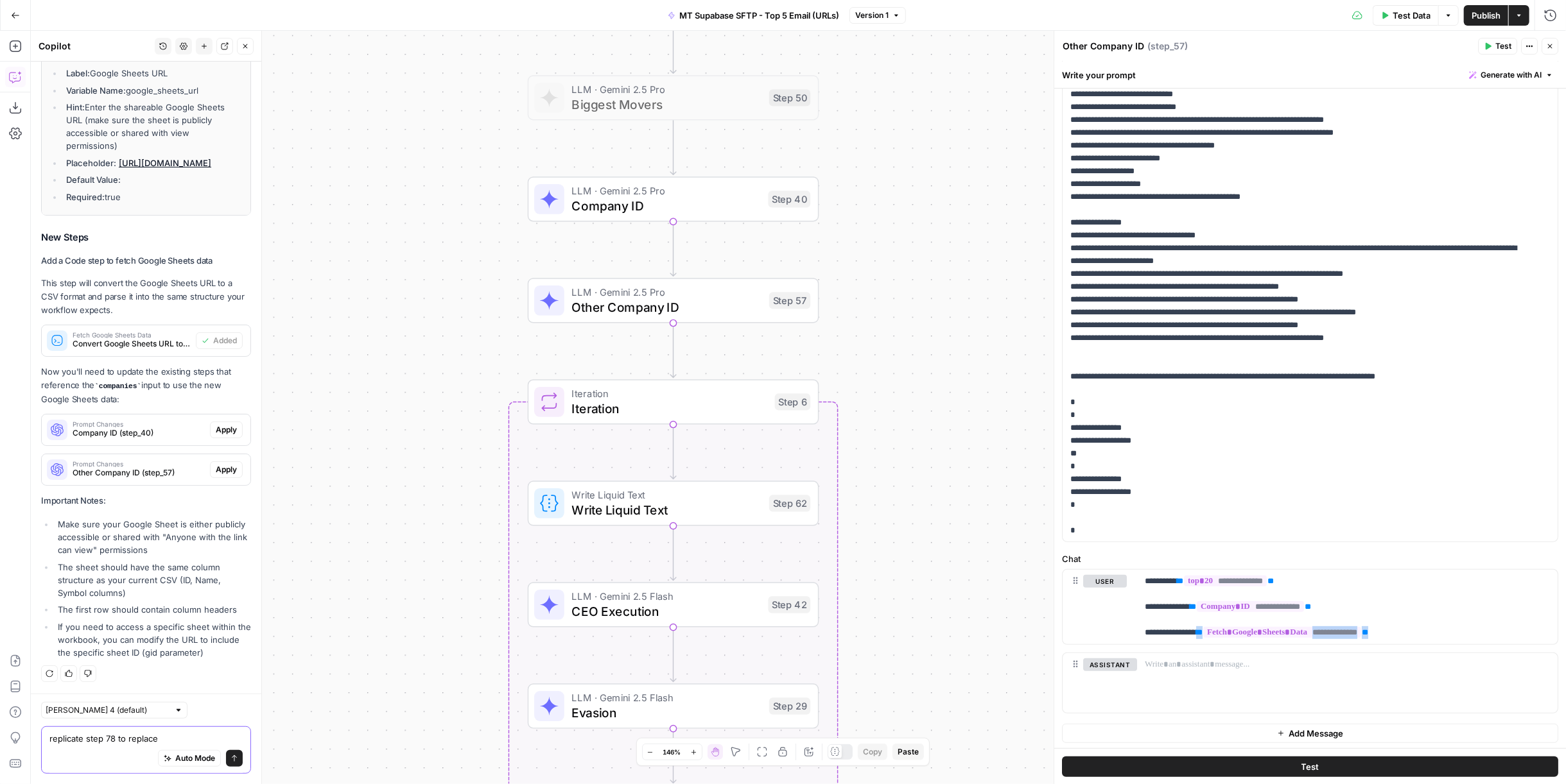
click at [179, 735] on textarea "replicate step 78 to replace" at bounding box center [145, 738] width 194 height 13
click at [1402, 12] on span "Test Data" at bounding box center [1412, 15] width 38 height 13
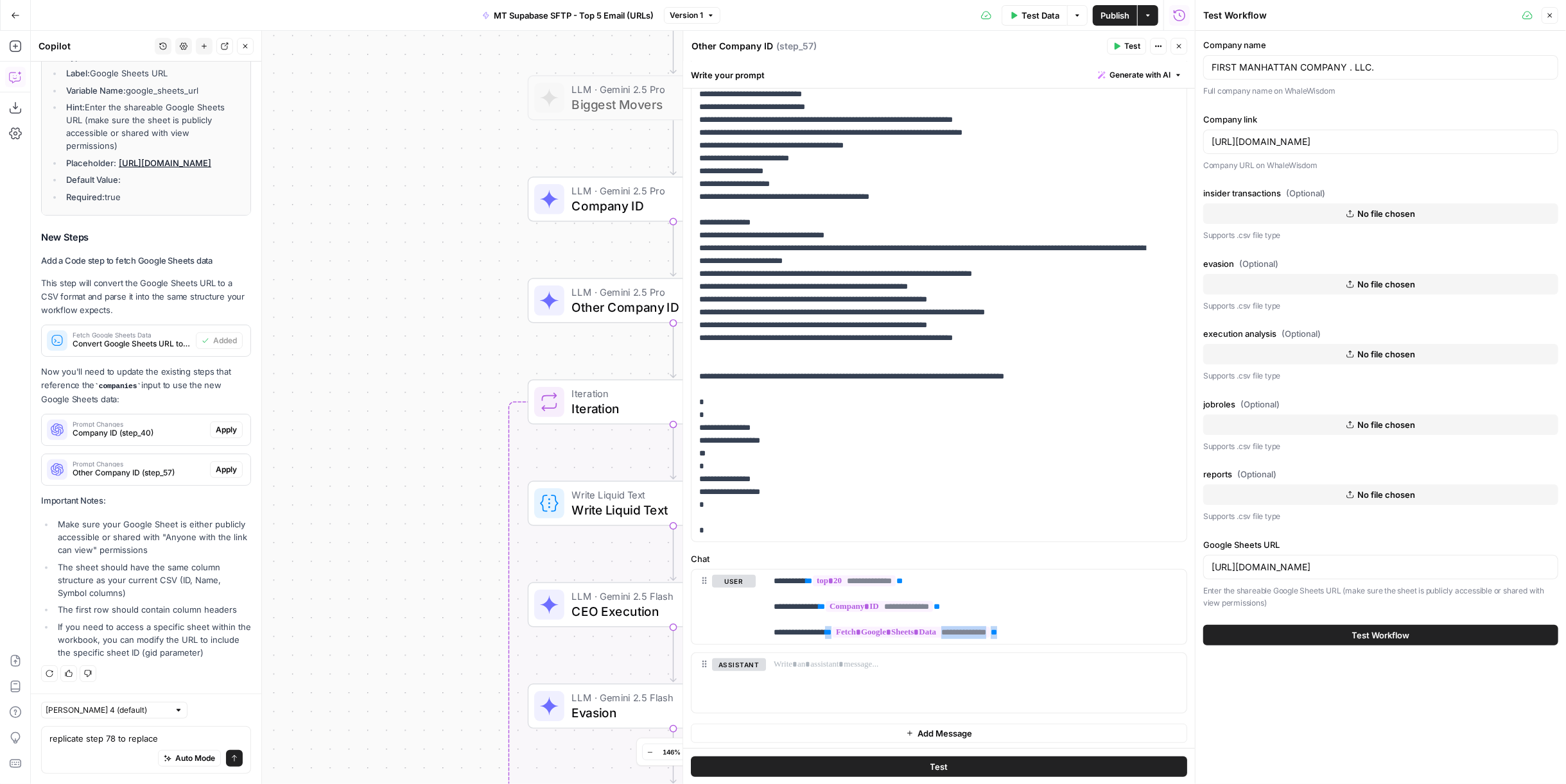
click at [180, 732] on div "replicate step 78 to replace replicate step 78 to replace Auto Mode Send" at bounding box center [146, 750] width 210 height 47
type textarea "replicate step 78 to replace evasion input"
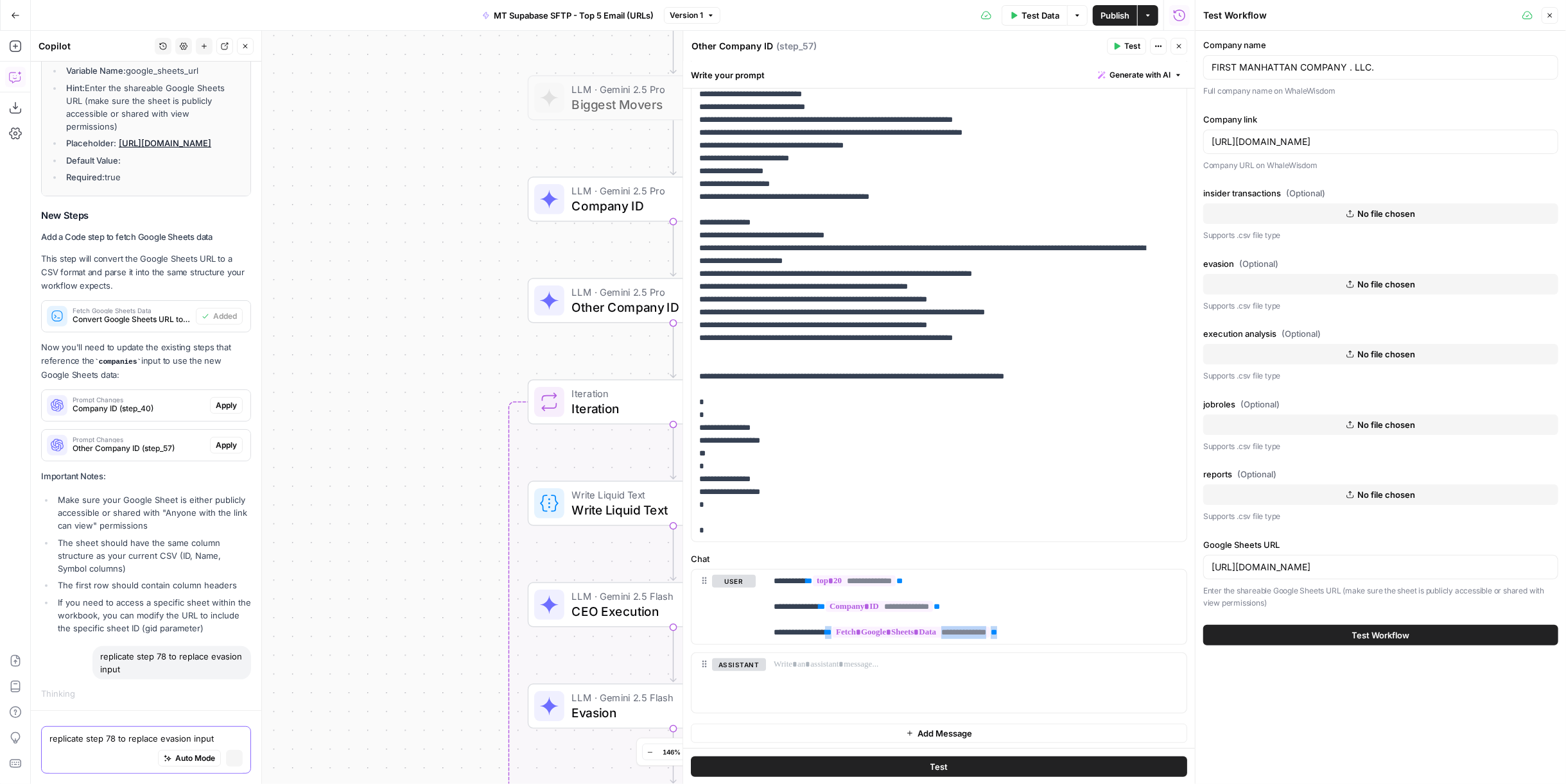
scroll to position [526, 0]
click at [1175, 45] on button "Close" at bounding box center [1179, 46] width 17 height 17
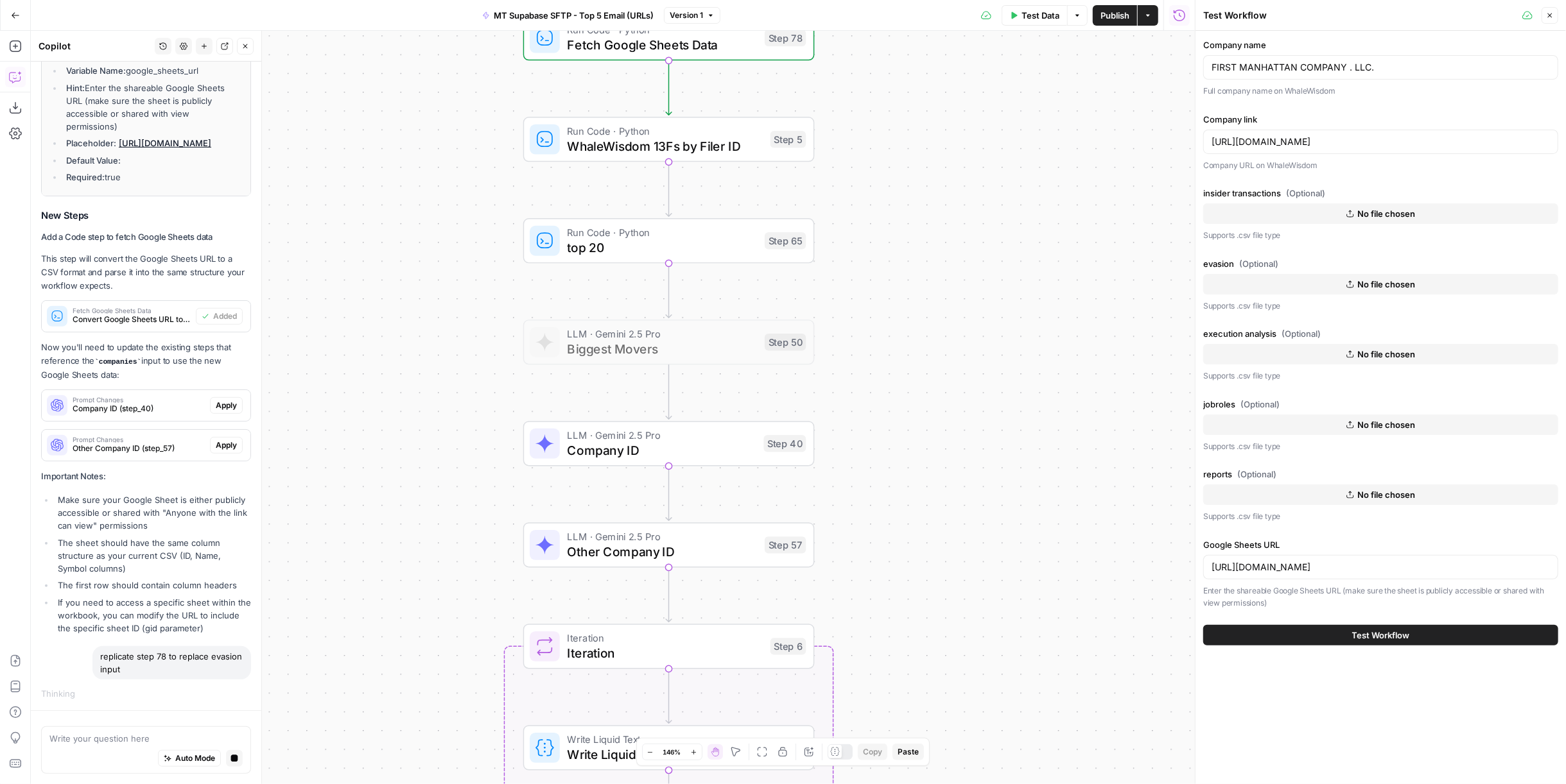
drag, startPoint x: 1037, startPoint y: 259, endPoint x: 1035, endPoint y: 513, distance: 254.0
click at [1035, 513] on div "Workflow Input Settings Inputs Run Code · Python Fetch Google Sheets Data Step …" at bounding box center [612, 407] width 1164 height 754
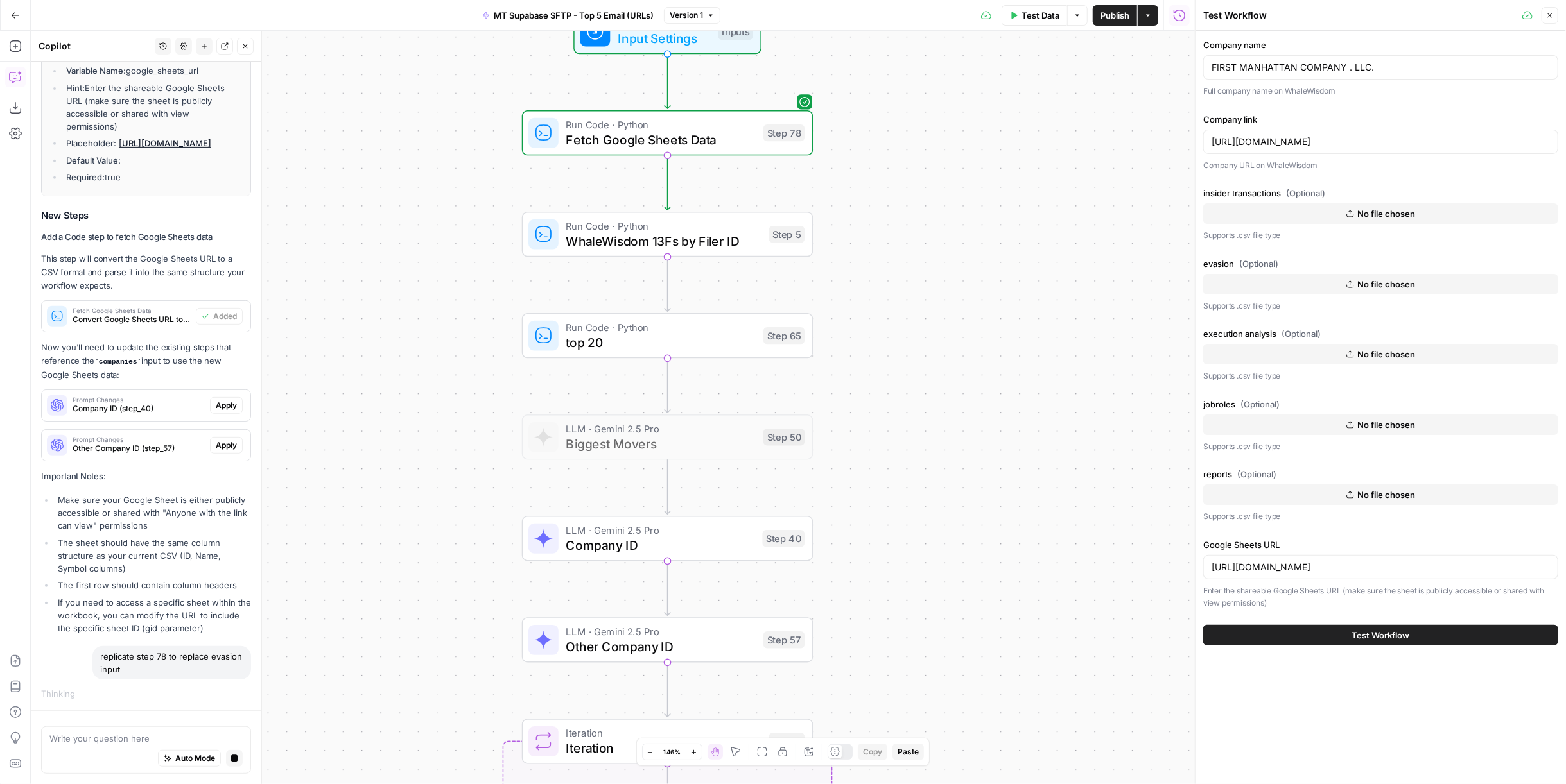
drag, startPoint x: 984, startPoint y: 220, endPoint x: 1008, endPoint y: 298, distance: 81.6
click at [1008, 298] on div "Workflow Input Settings Inputs Run Code · Python Fetch Google Sheets Data Step …" at bounding box center [612, 407] width 1164 height 754
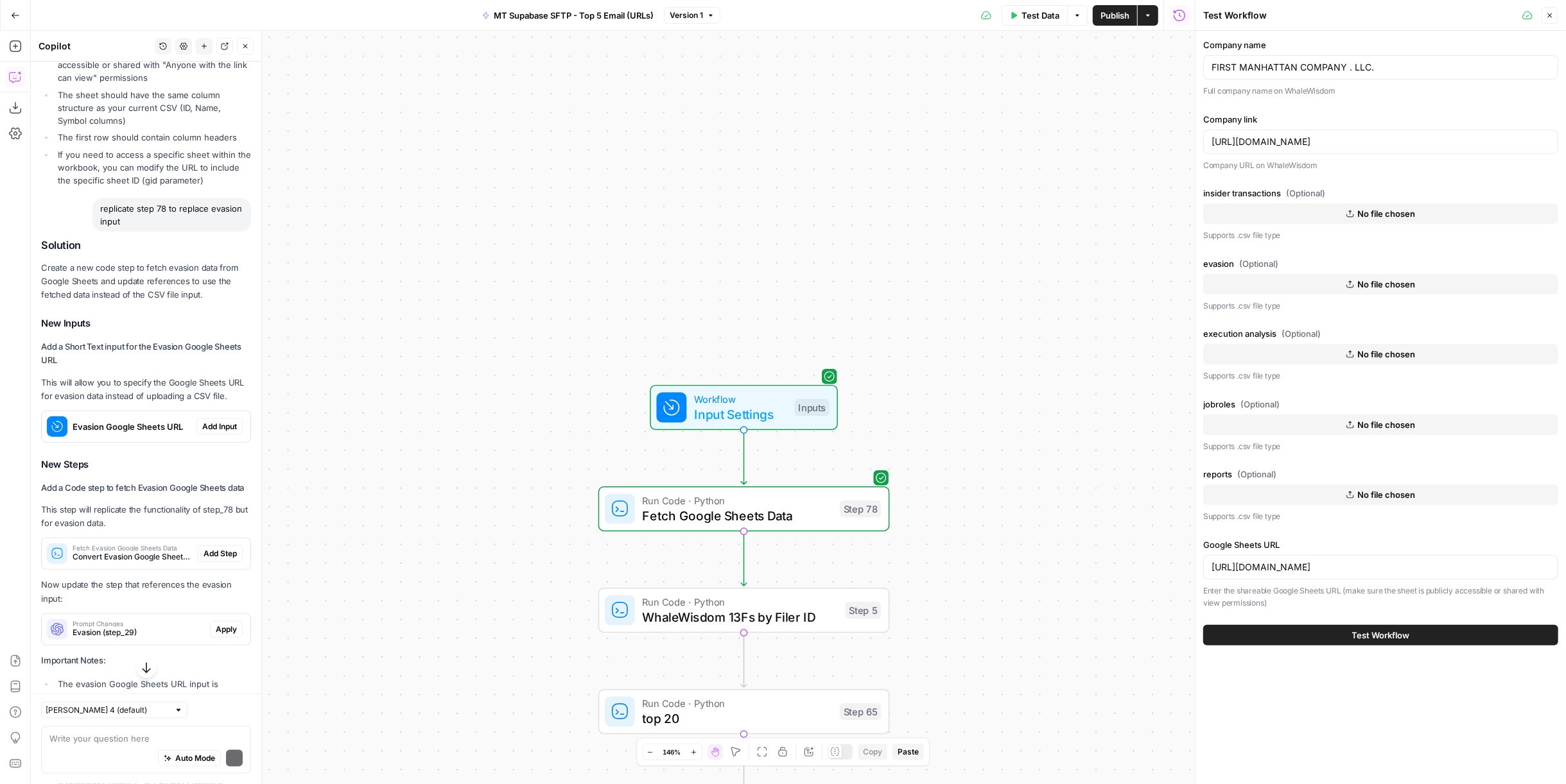
scroll to position [998, 0]
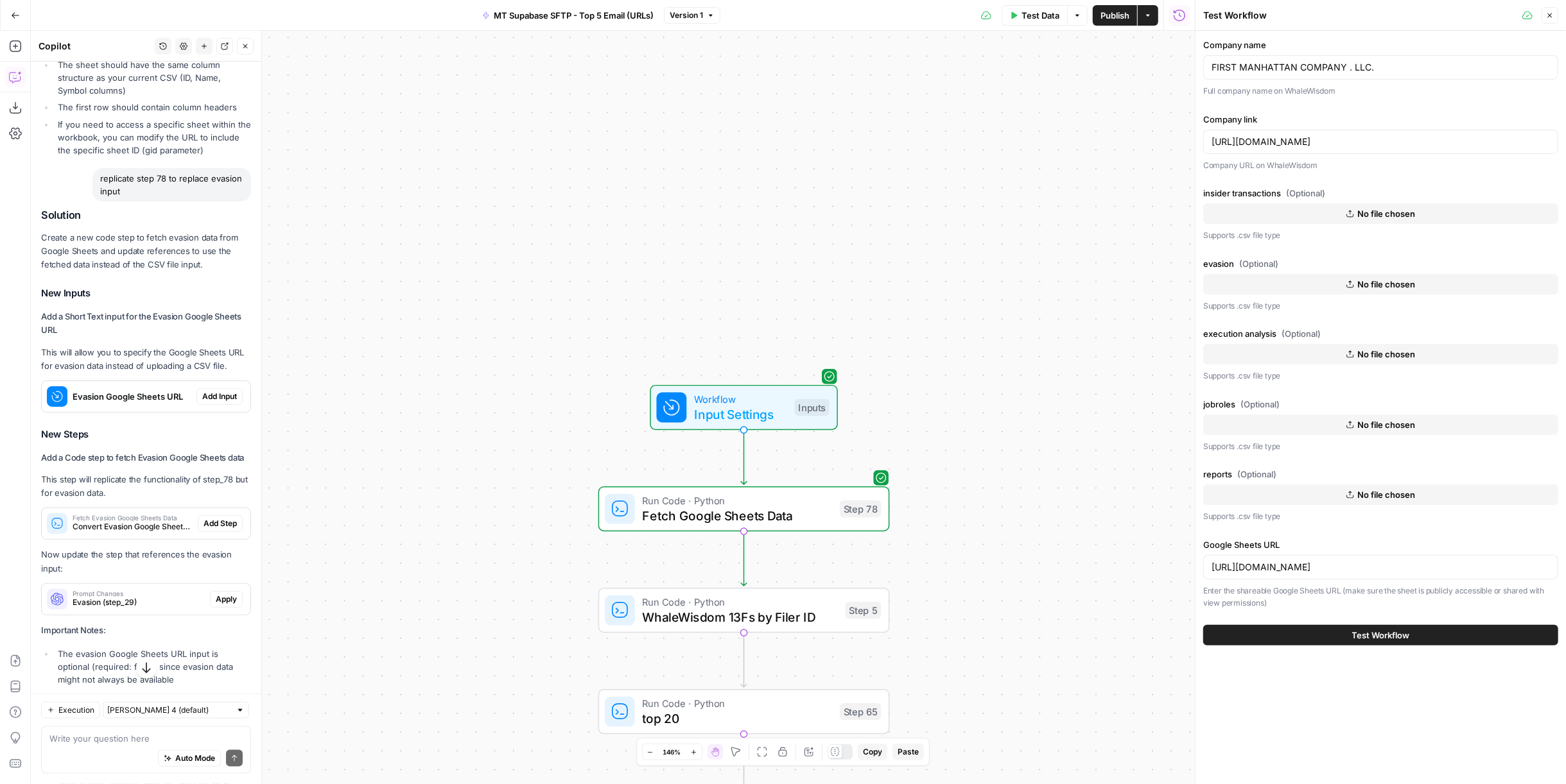
click at [206, 402] on span "Add Input" at bounding box center [219, 397] width 34 height 12
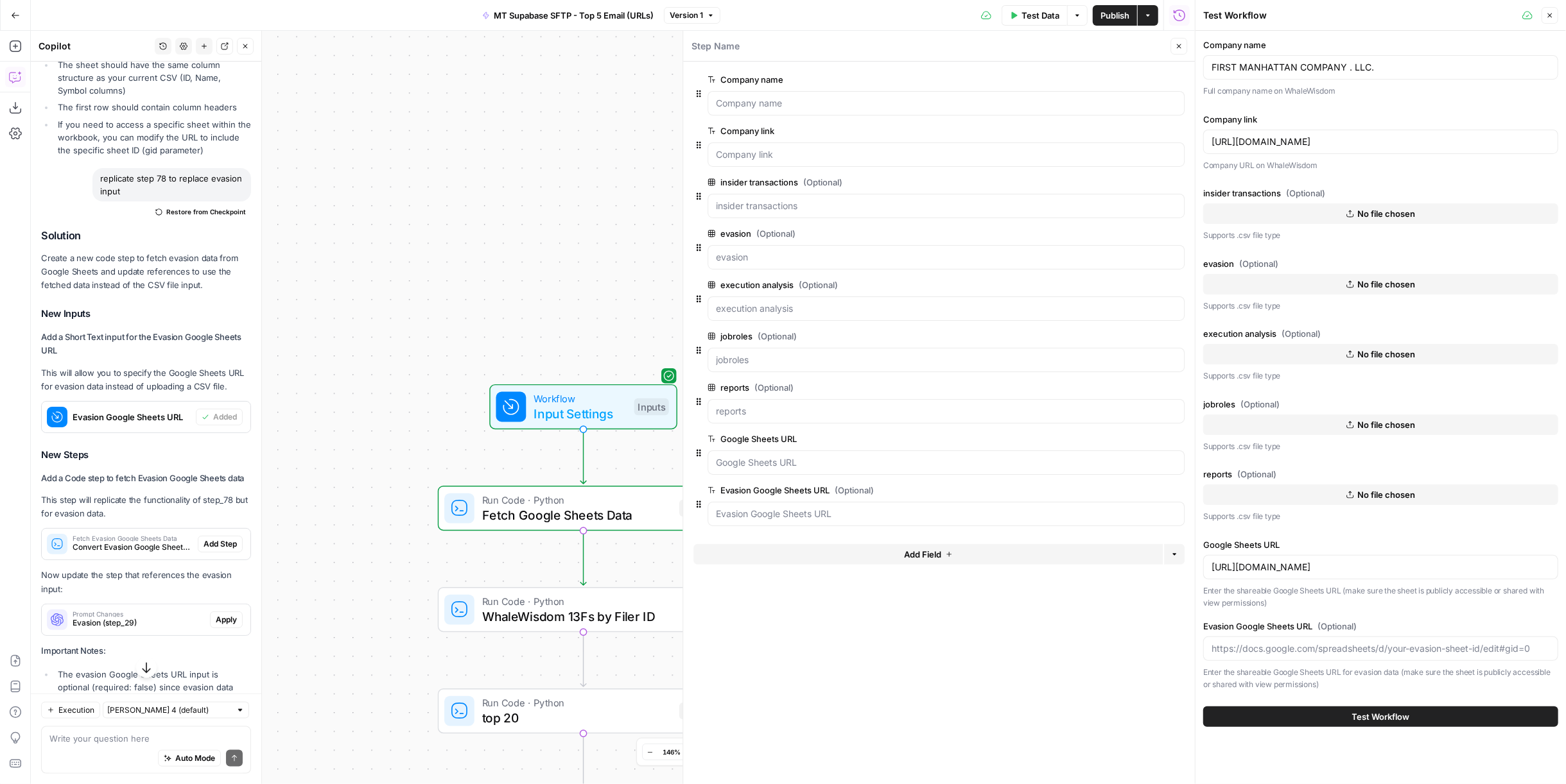
drag, startPoint x: 535, startPoint y: 364, endPoint x: 319, endPoint y: 351, distance: 216.4
click at [319, 351] on div "Workflow Input Settings Inputs Run Code · Python Fetch Google Sheets Data Step …" at bounding box center [612, 407] width 1164 height 754
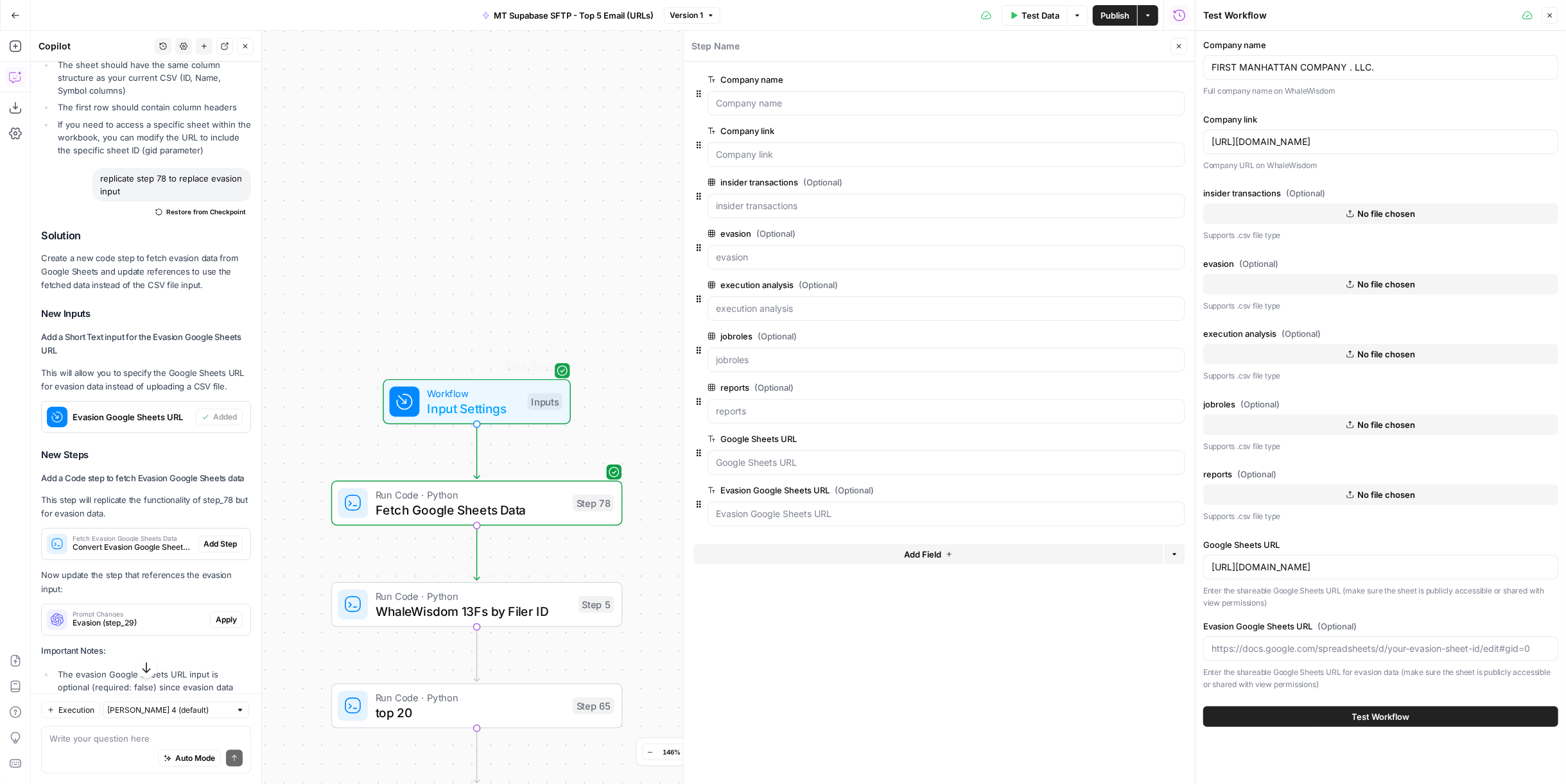
click at [489, 508] on span "Fetch Google Sheets Data" at bounding box center [470, 509] width 190 height 19
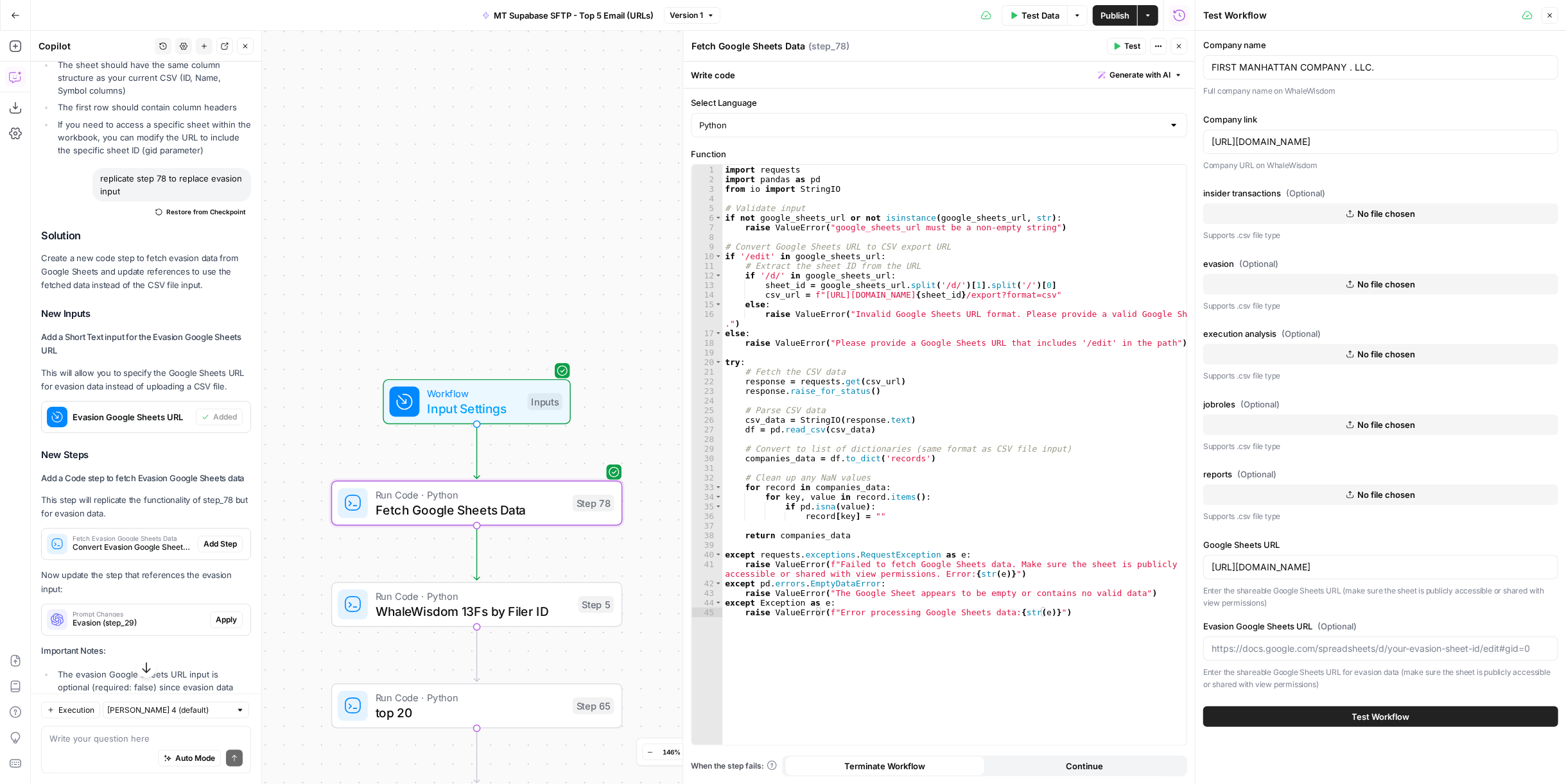
click at [1178, 45] on icon "button" at bounding box center [1179, 46] width 8 height 8
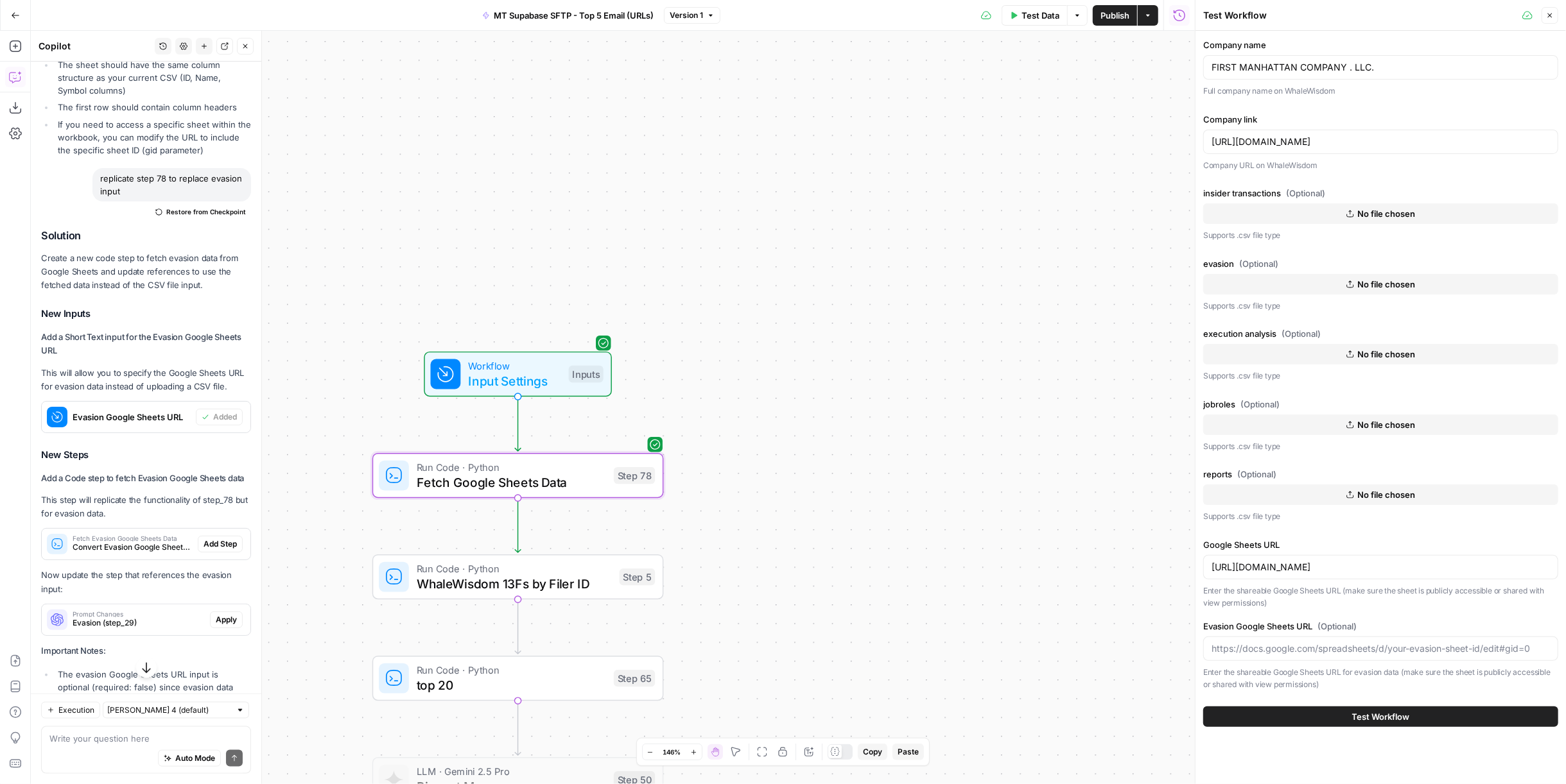
drag, startPoint x: 957, startPoint y: 280, endPoint x: 1006, endPoint y: 258, distance: 53.7
click at [1006, 258] on div "Workflow Input Settings Inputs Run Code · Python Fetch Google Sheets Data Step …" at bounding box center [612, 407] width 1164 height 754
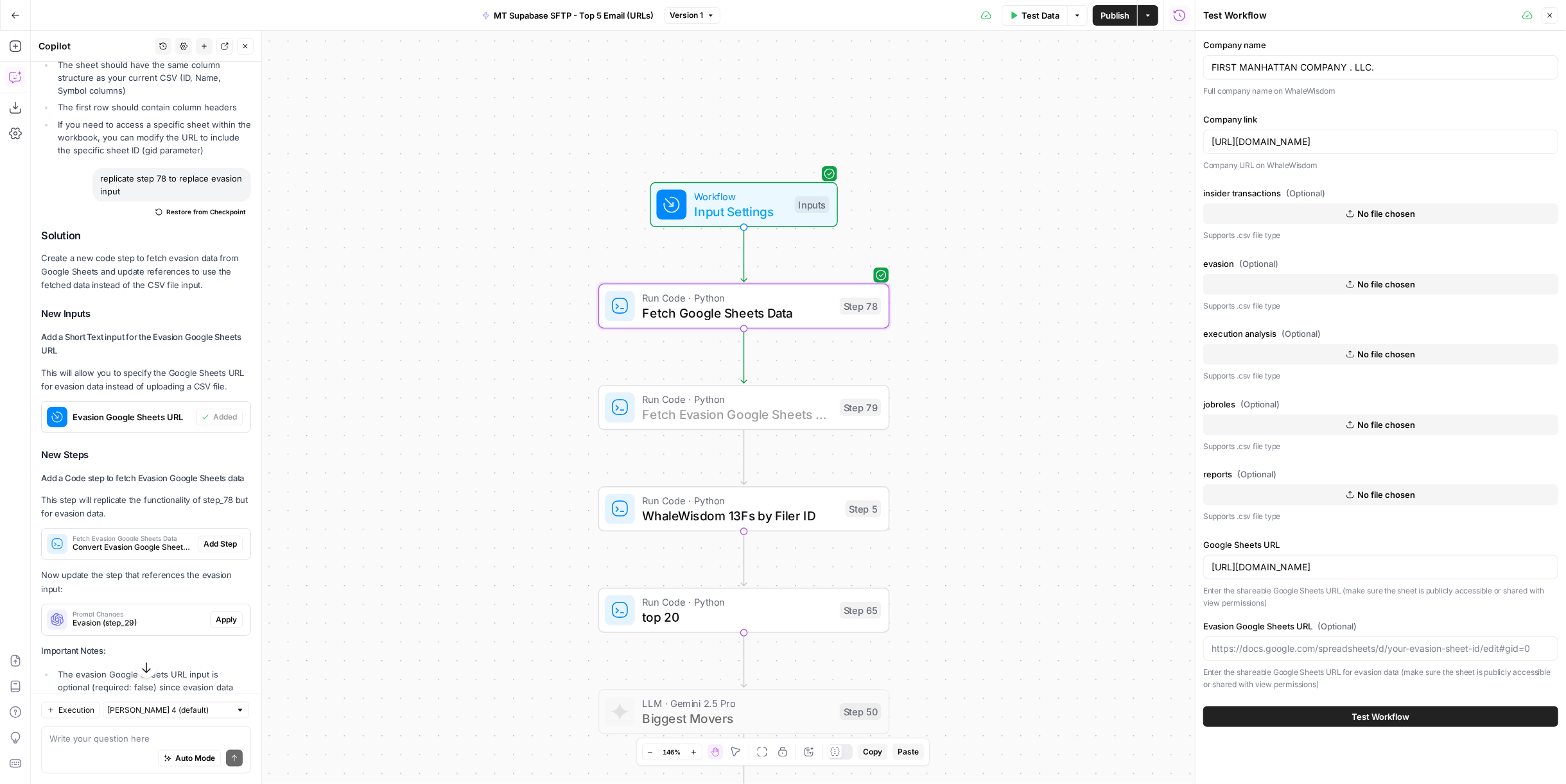
click at [221, 550] on span "Add Step" at bounding box center [220, 544] width 33 height 12
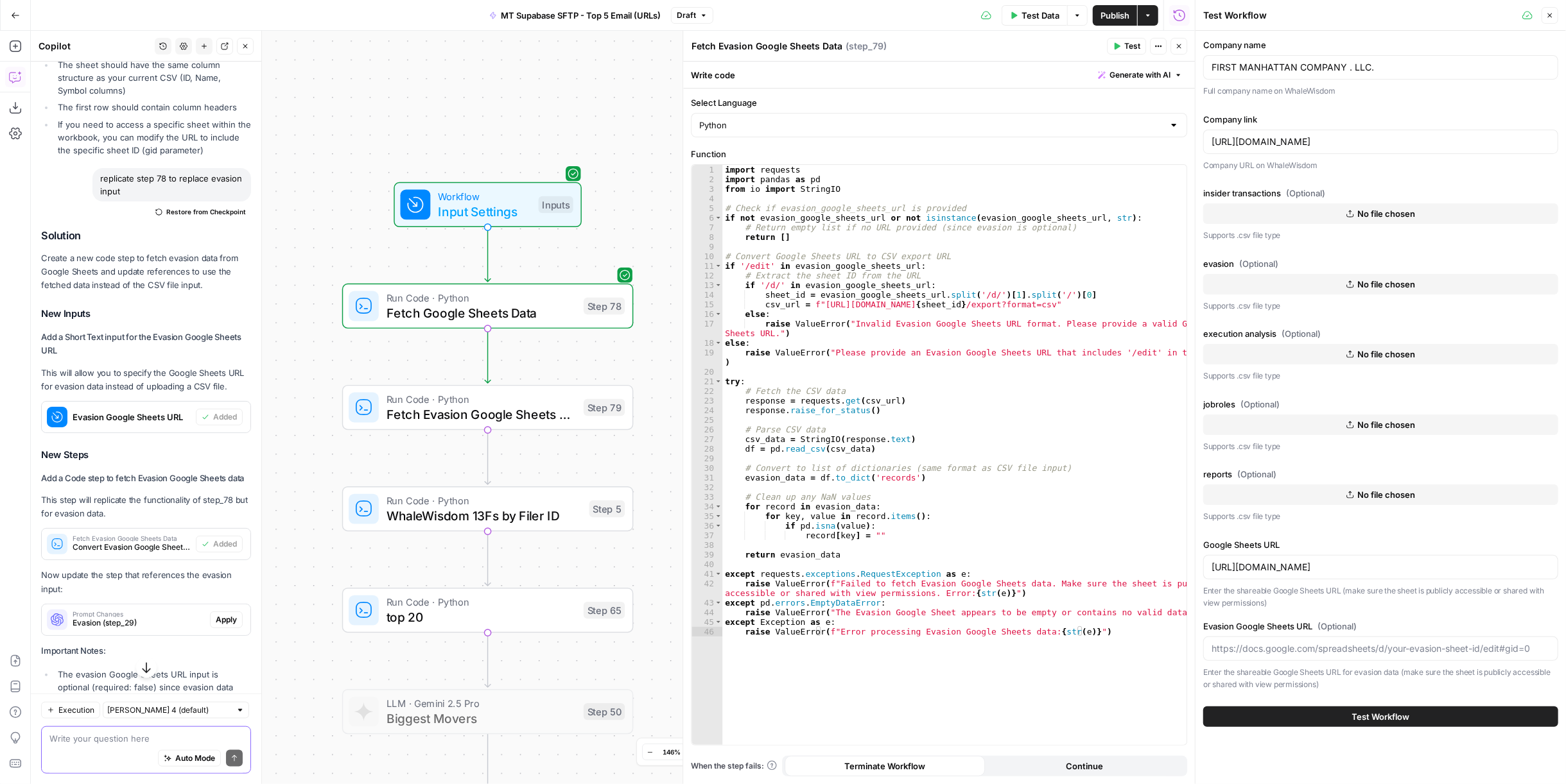
click at [185, 739] on textarea at bounding box center [145, 738] width 194 height 13
drag, startPoint x: 75, startPoint y: 743, endPoint x: 35, endPoint y: 738, distance: 40.3
click at [33, 743] on div "Execution [PERSON_NAME] 4 (default) make the google sheets url make the google …" at bounding box center [145, 739] width 230 height 90
click at [83, 741] on textarea "rename he google sheets url to" at bounding box center [145, 738] width 194 height 13
type textarea "rename the google sheets url to"
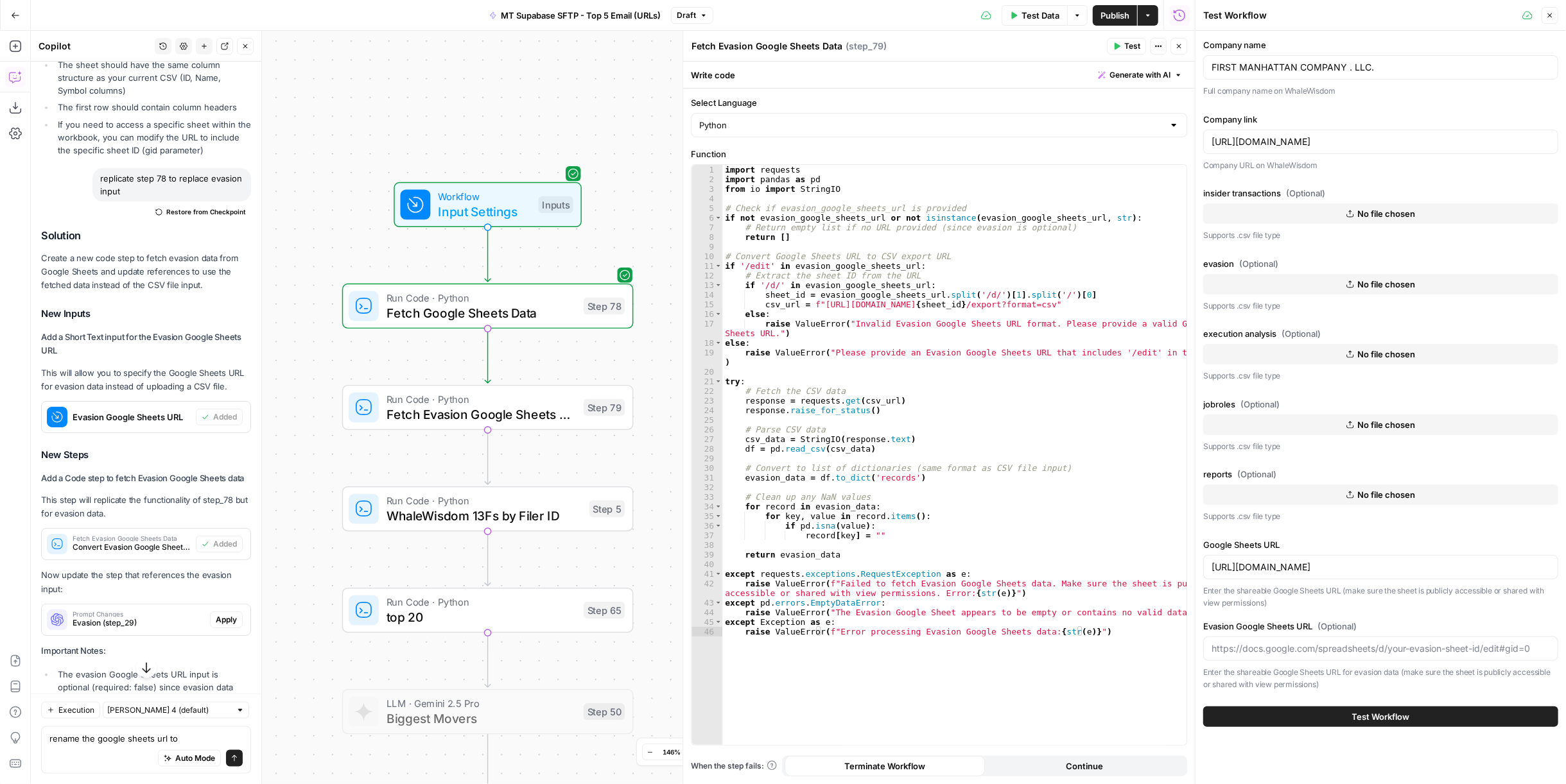
click at [219, 718] on div "[PERSON_NAME] 4 (default)" at bounding box center [175, 709] width 146 height 17
click at [219, 732] on button "[PERSON_NAME] 4 (default)" at bounding box center [164, 739] width 113 height 18
type input "[PERSON_NAME] 4 (default)"
click at [212, 737] on textarea "rename the google sheets url to" at bounding box center [145, 738] width 194 height 13
type textarea "rename the google sheets url to companies google sheets url and update step 78"
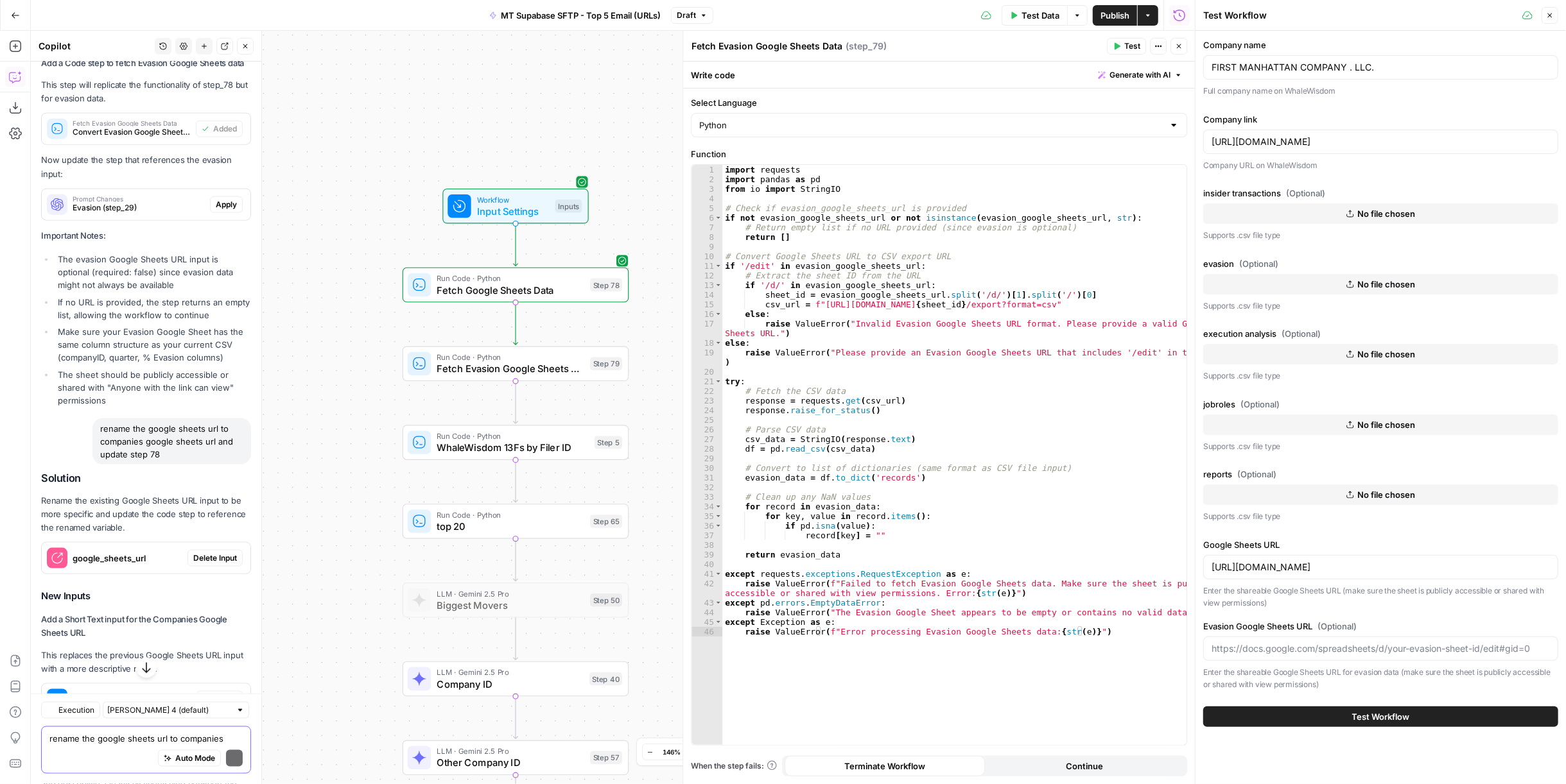
scroll to position [1474, 0]
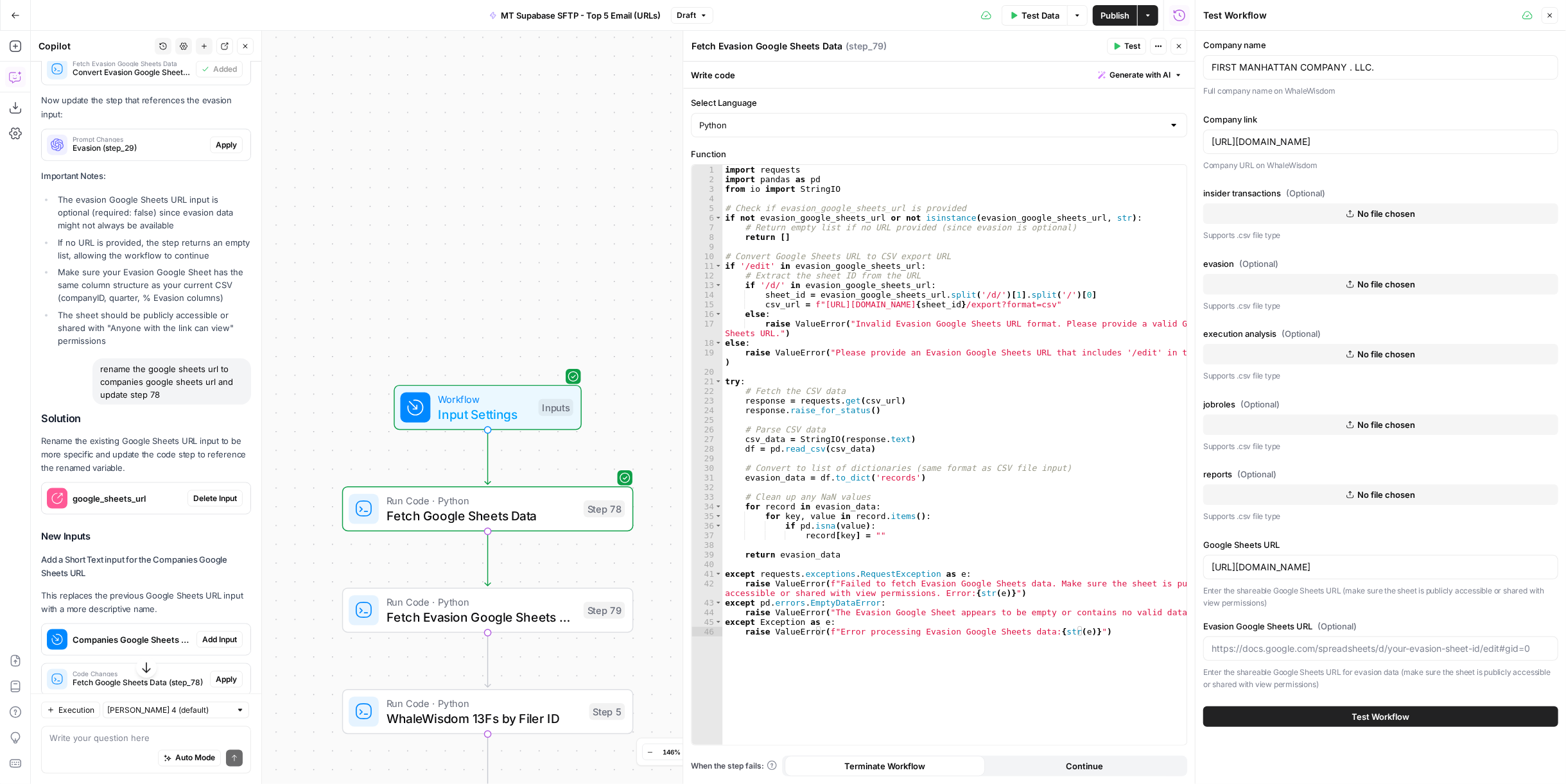
click at [200, 504] on span "Delete Input" at bounding box center [215, 499] width 43 height 12
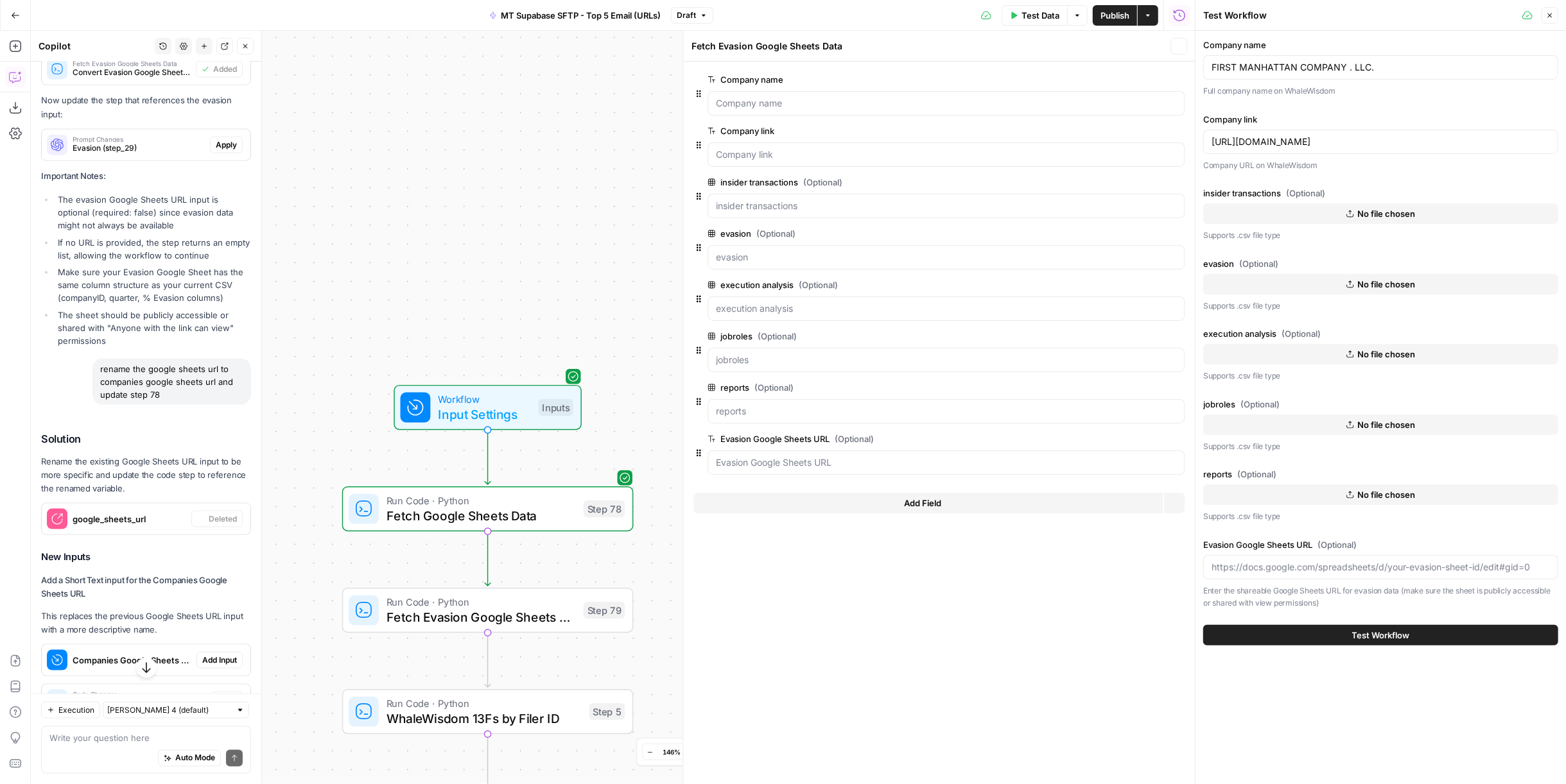
type textarea "Inputs"
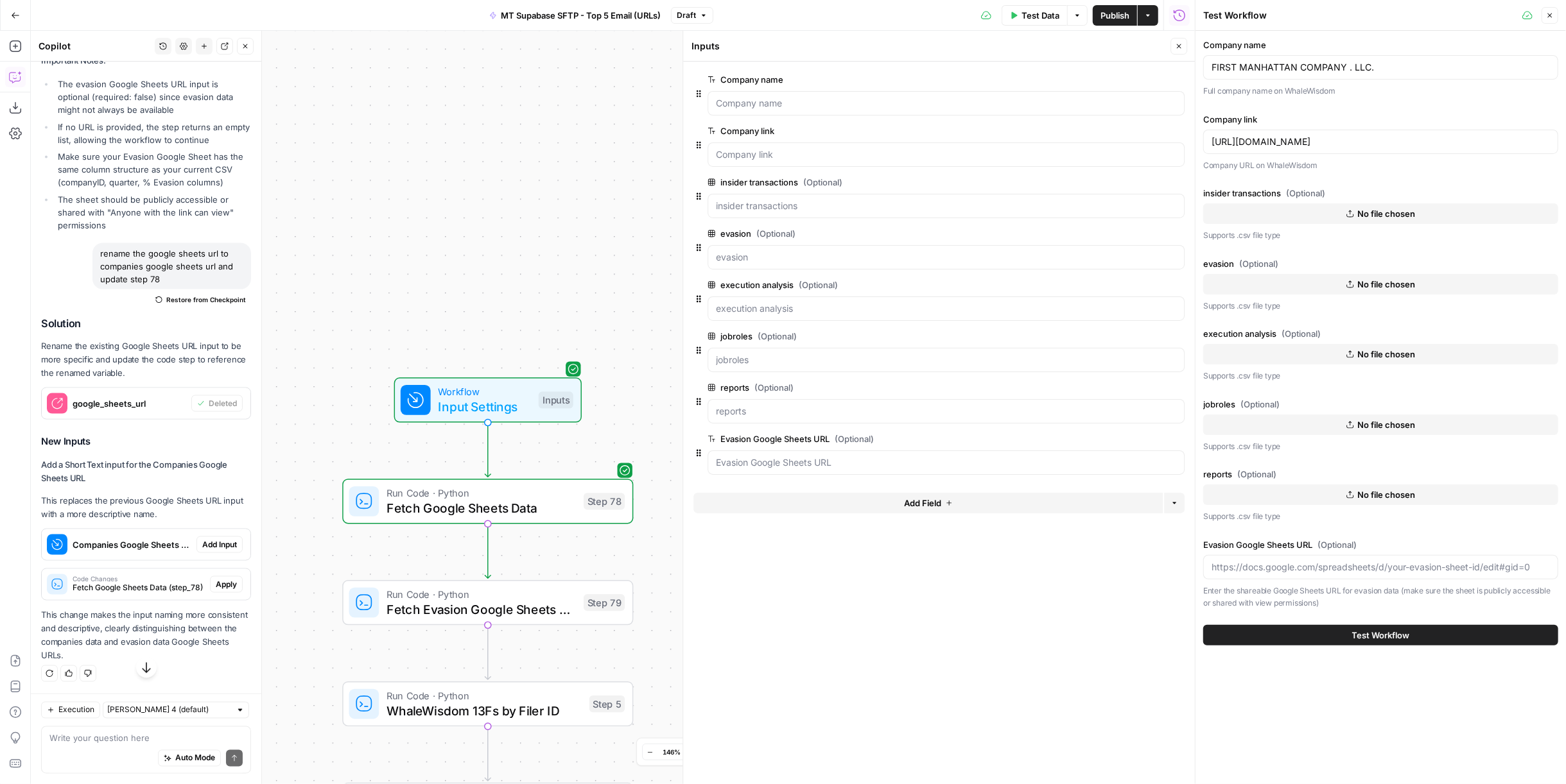
click at [224, 550] on span "Add Input" at bounding box center [219, 545] width 34 height 12
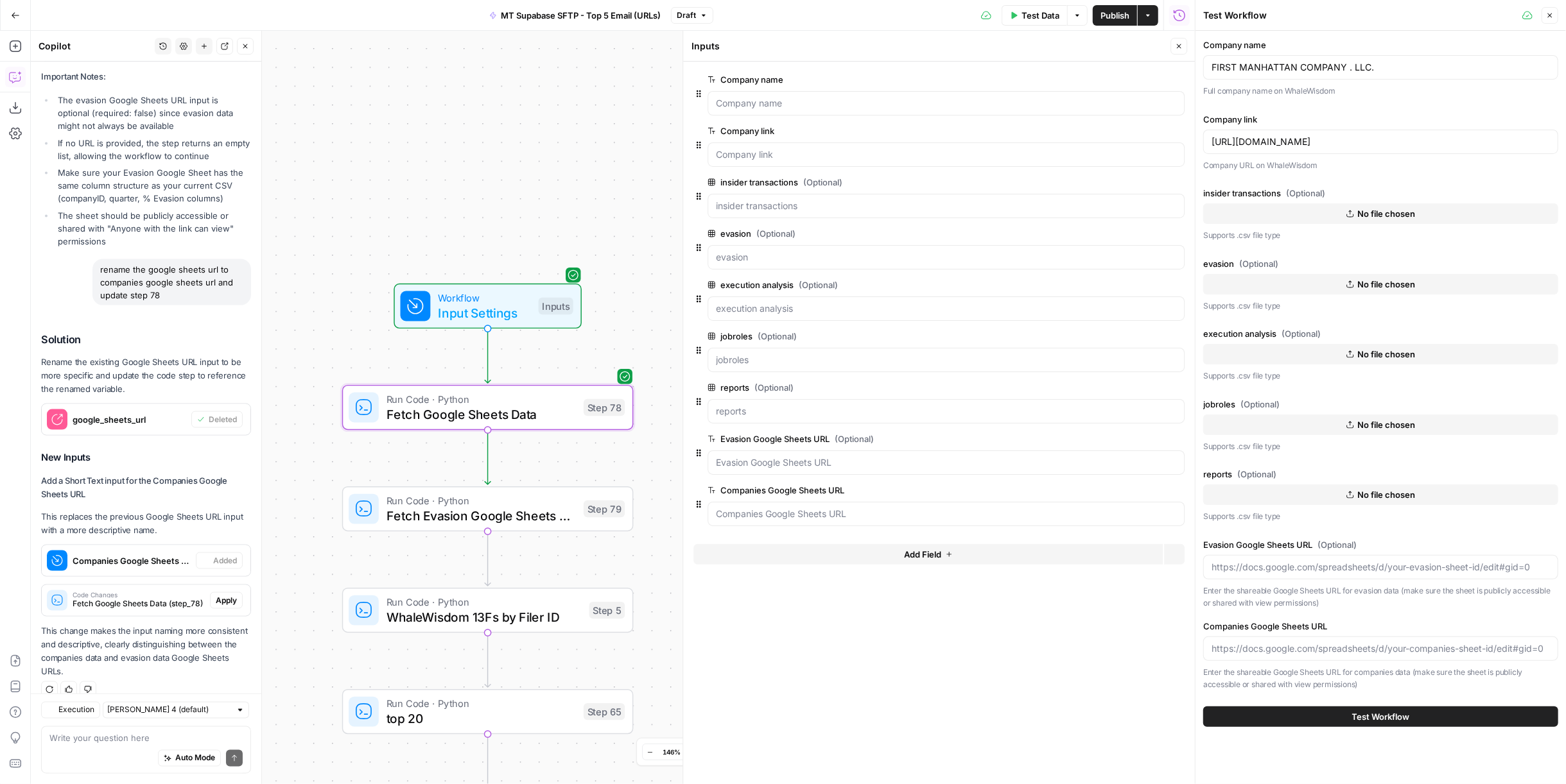
scroll to position [1634, 0]
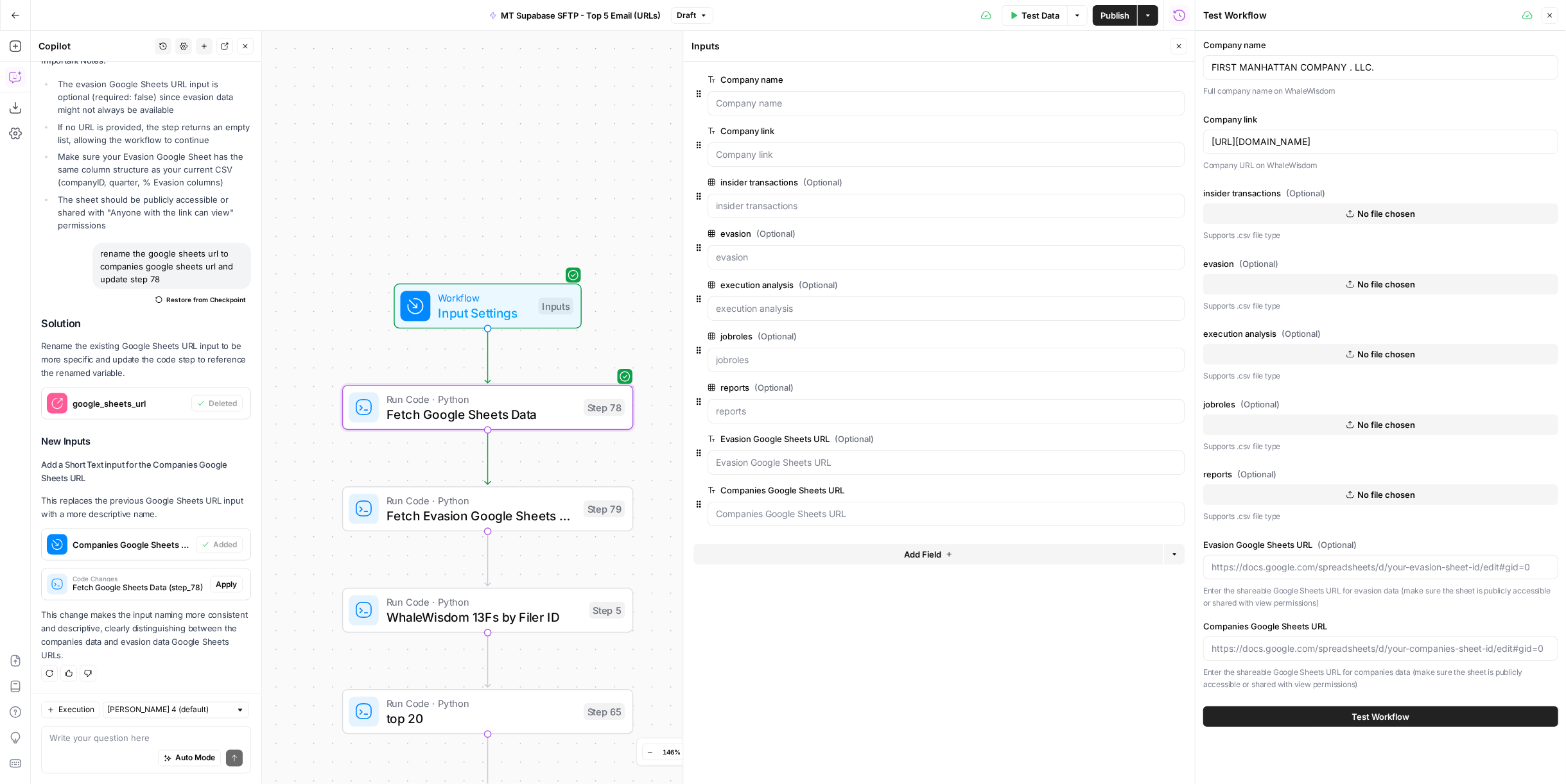
click at [221, 589] on span "Apply" at bounding box center [226, 585] width 22 height 12
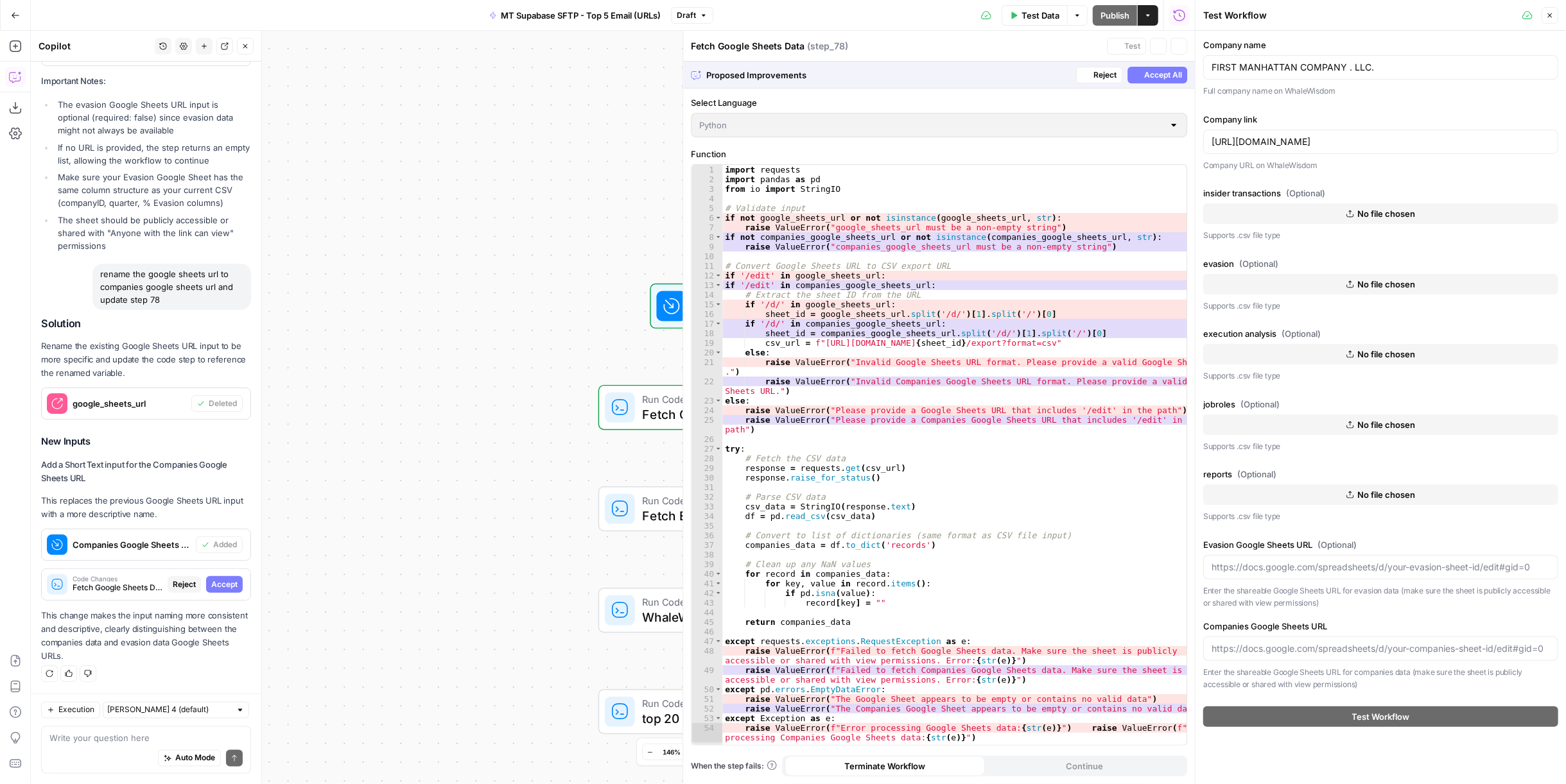
scroll to position [1572, 0]
click at [1164, 73] on span "Accept All" at bounding box center [1163, 76] width 38 height 12
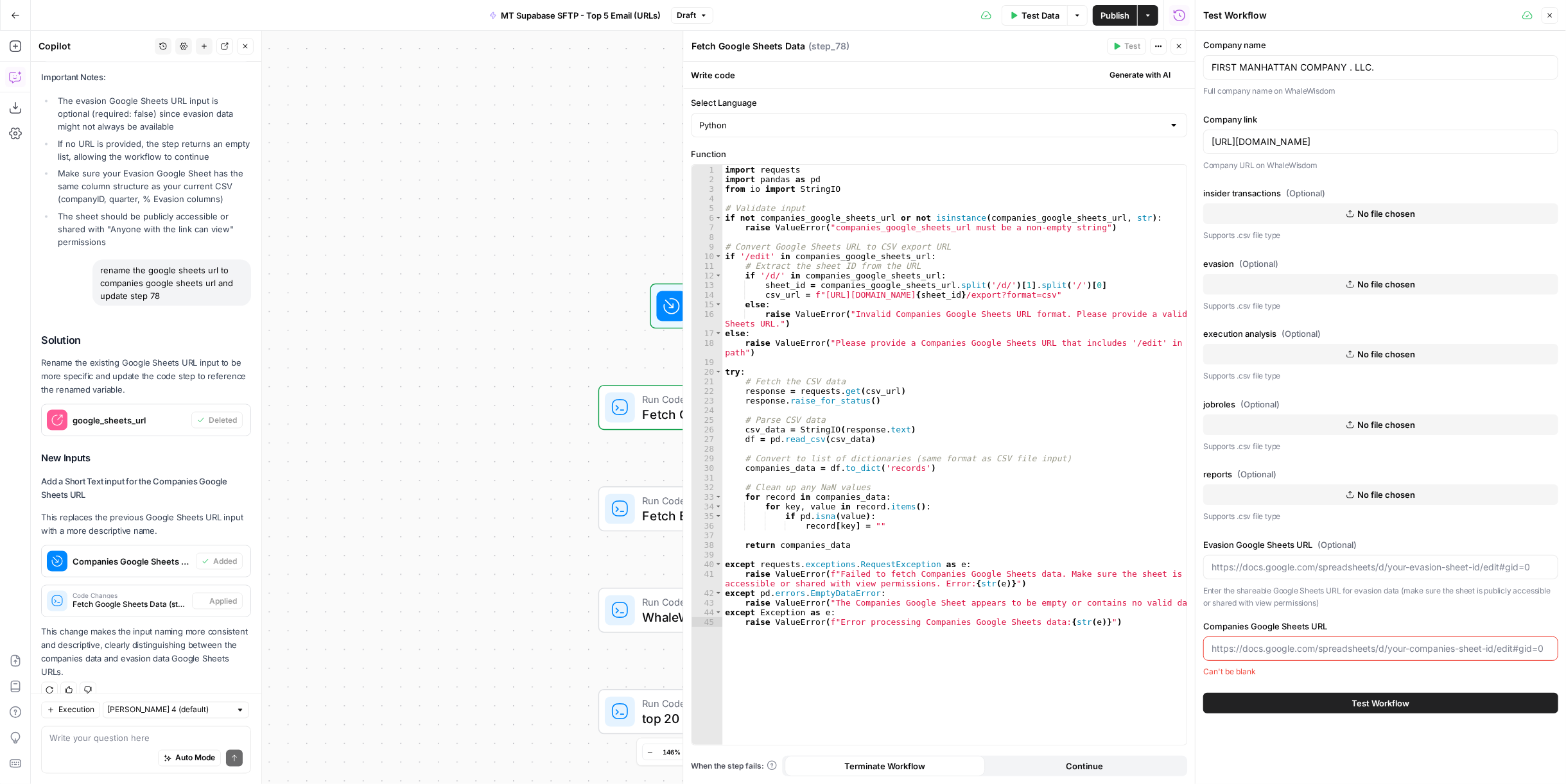
scroll to position [1634, 0]
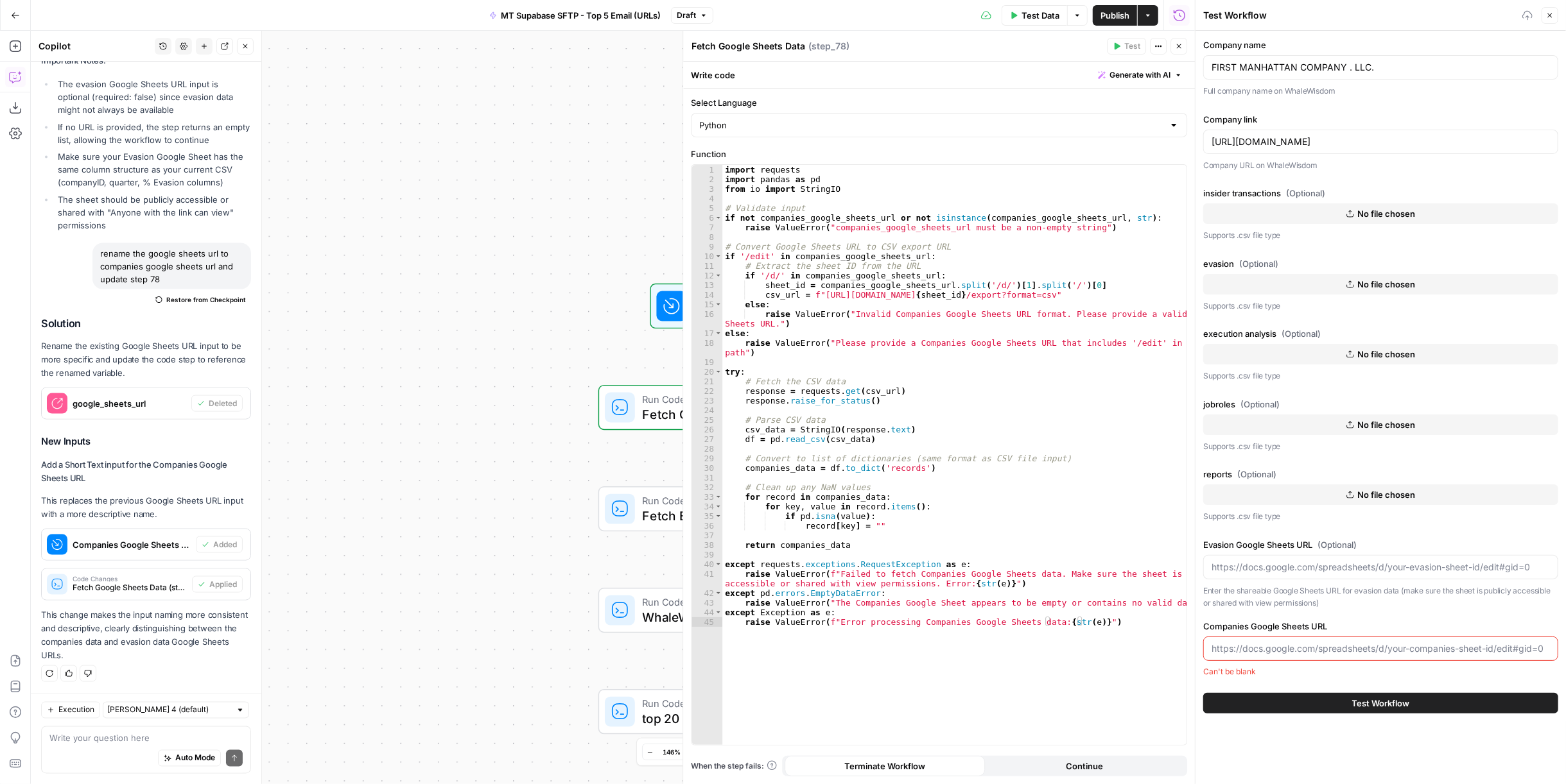
click at [1180, 47] on icon "button" at bounding box center [1179, 46] width 5 height 5
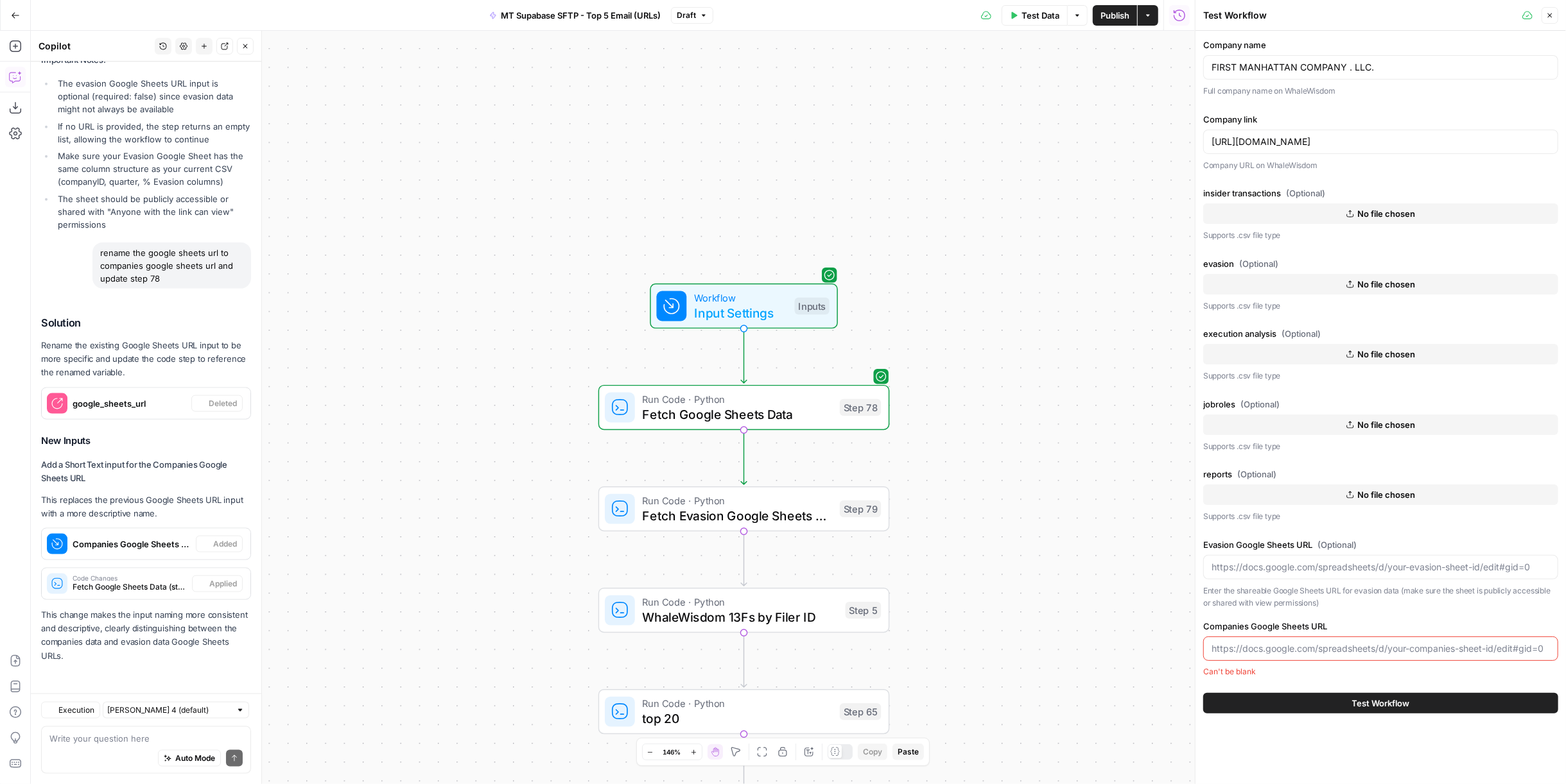
scroll to position [1413, 0]
click at [1050, 22] on span "Test Data" at bounding box center [1040, 15] width 38 height 13
click at [737, 307] on span "Input Settings" at bounding box center [740, 312] width 93 height 19
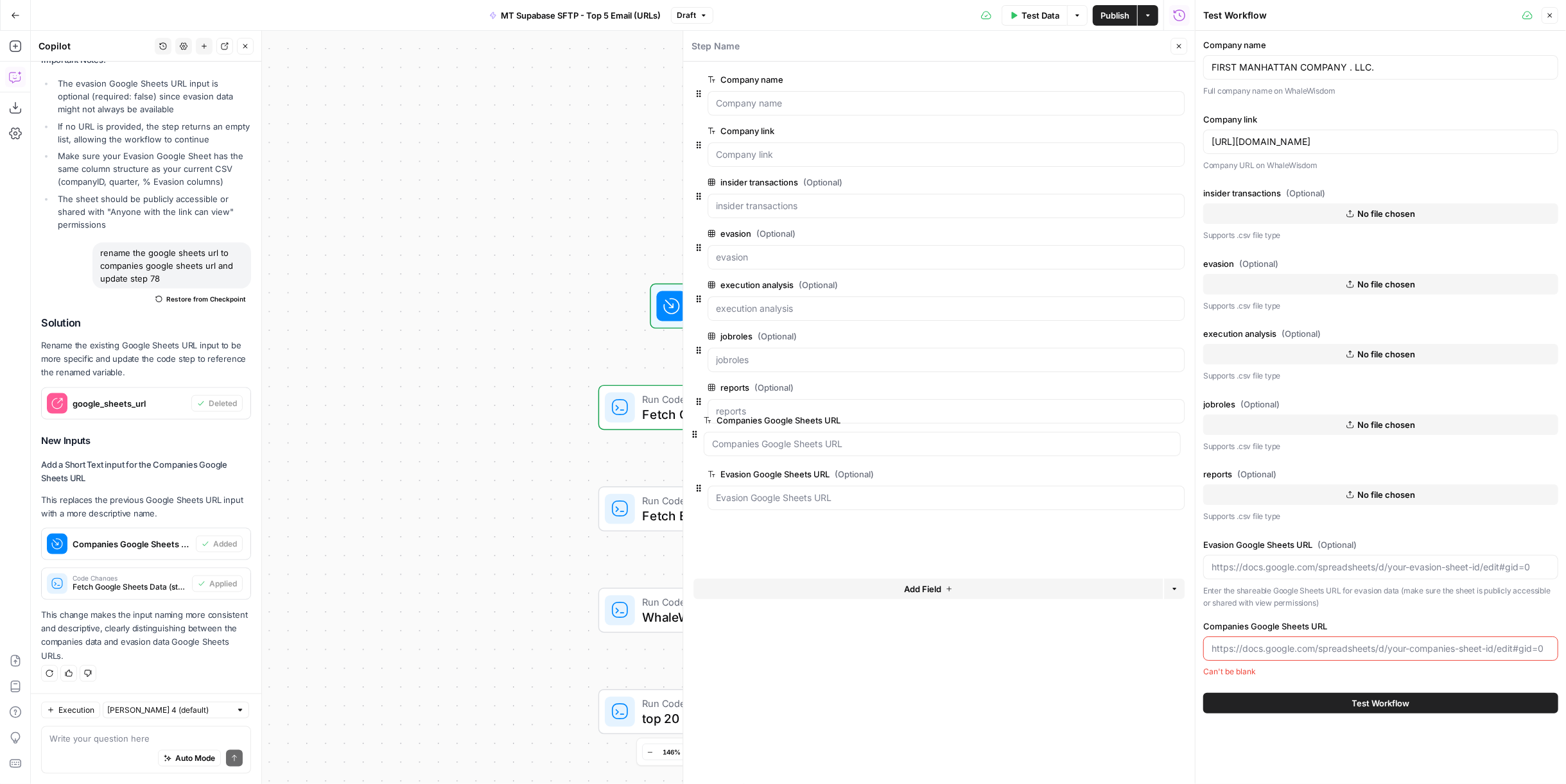
drag, startPoint x: 699, startPoint y: 504, endPoint x: 695, endPoint y: 432, distance: 72.1
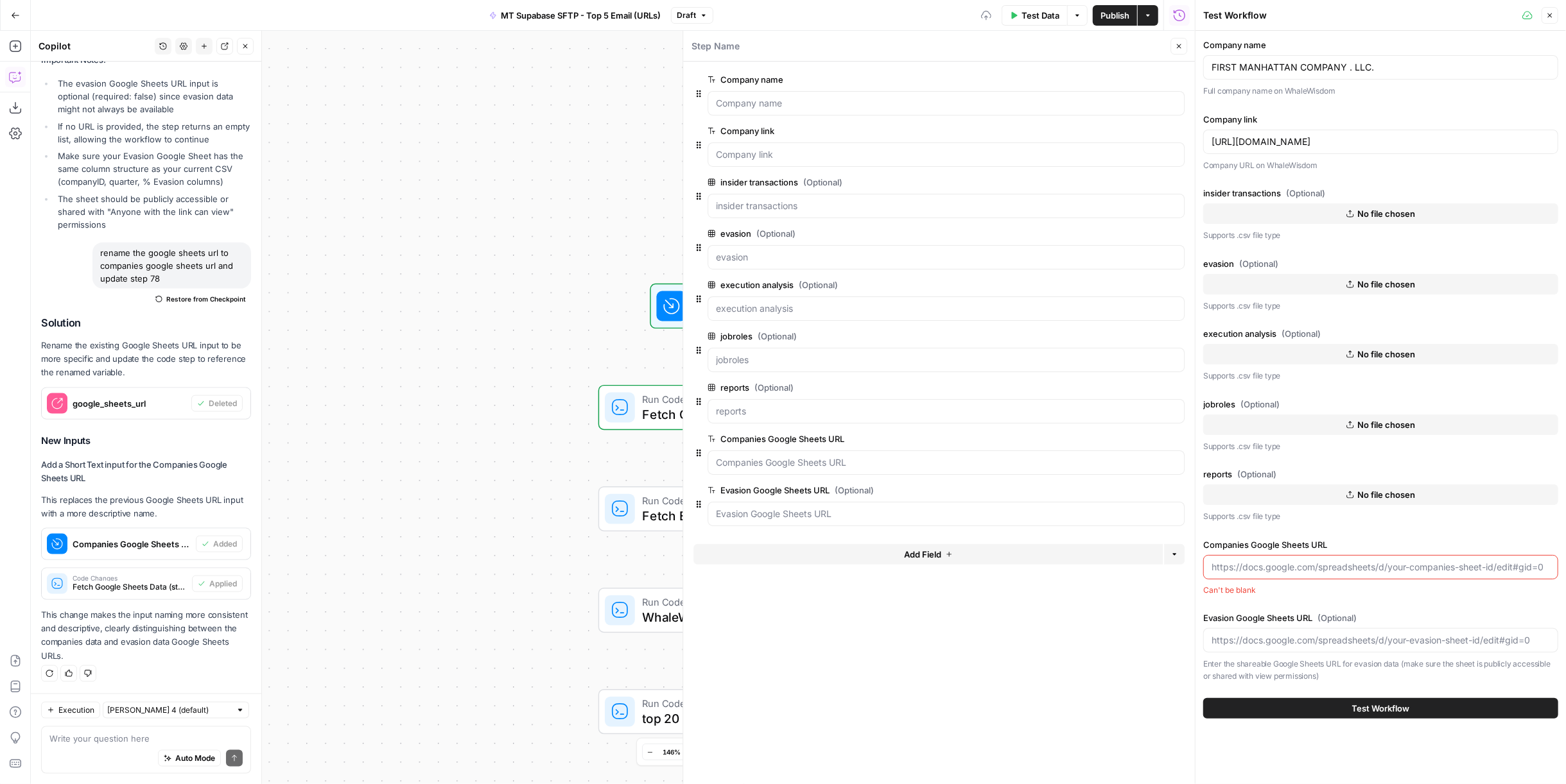
click at [145, 633] on p "This change makes the input naming more consistent and descriptive, clearly dis…" at bounding box center [146, 636] width 210 height 55
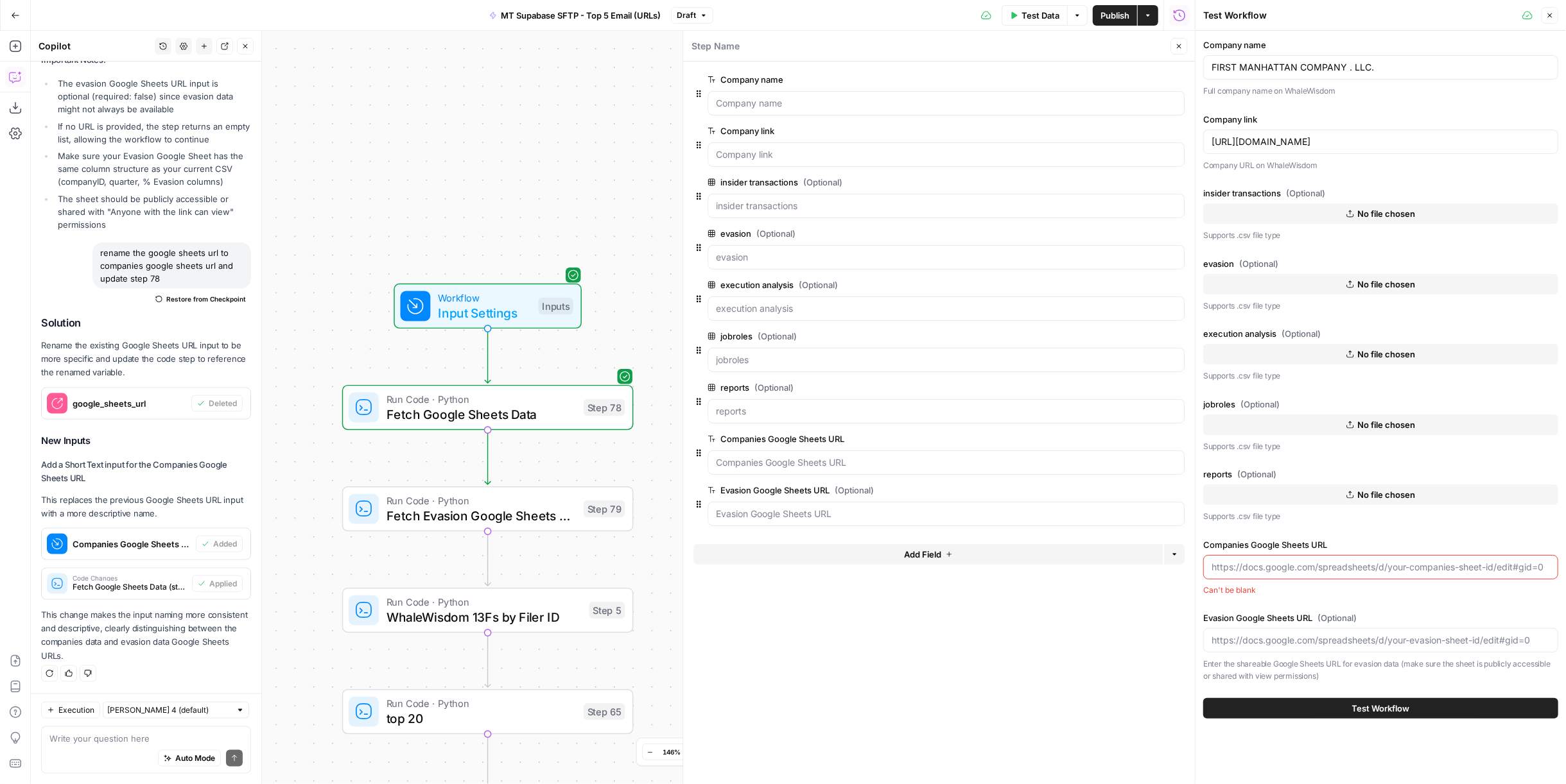
click at [133, 730] on div "Write your question here Auto Mode Send" at bounding box center [146, 750] width 210 height 47
click at [133, 733] on textarea at bounding box center [145, 738] width 194 height 13
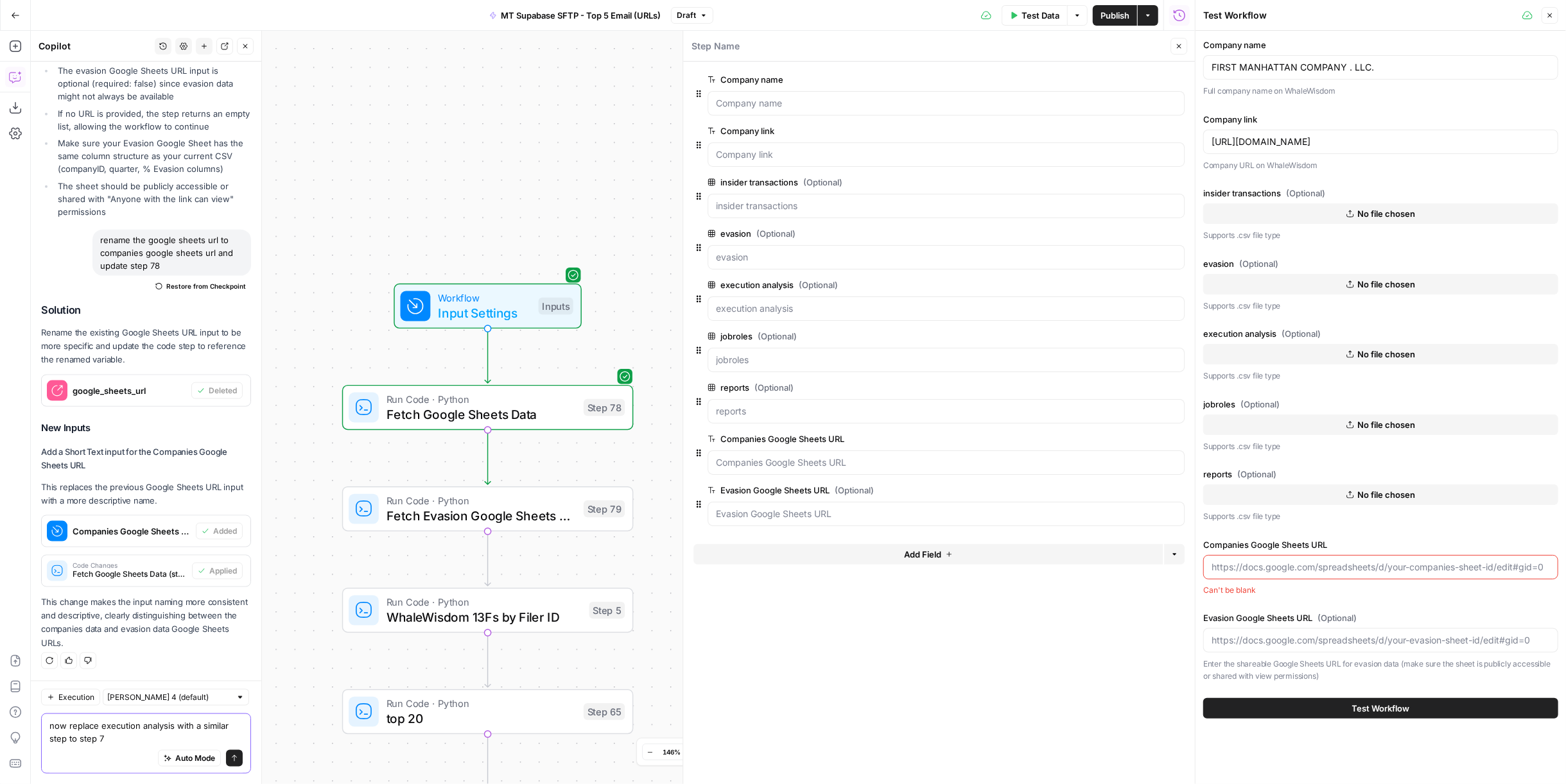
type textarea "now replace execution analysis with a similar step to step 79"
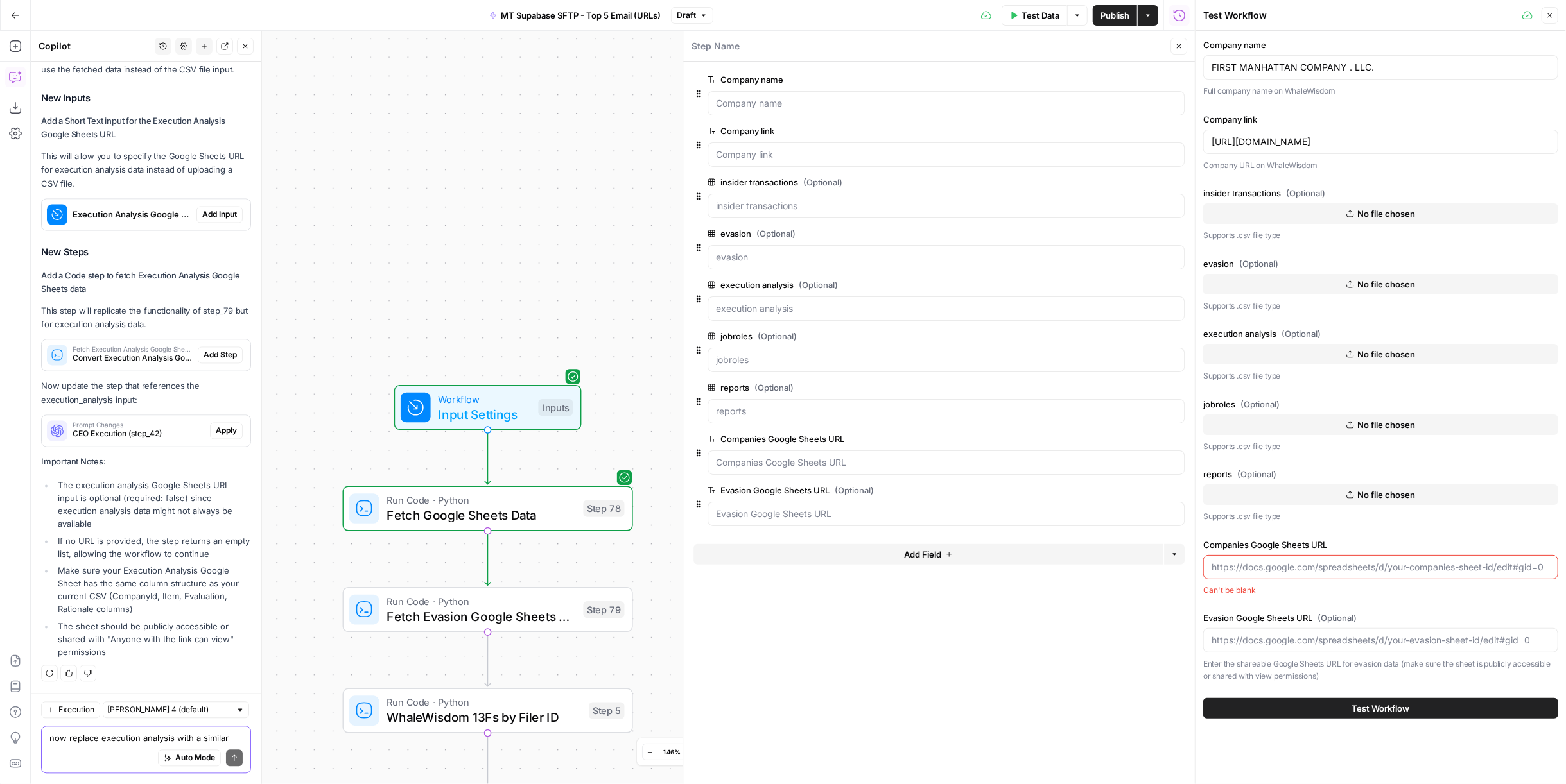
scroll to position [1966, 0]
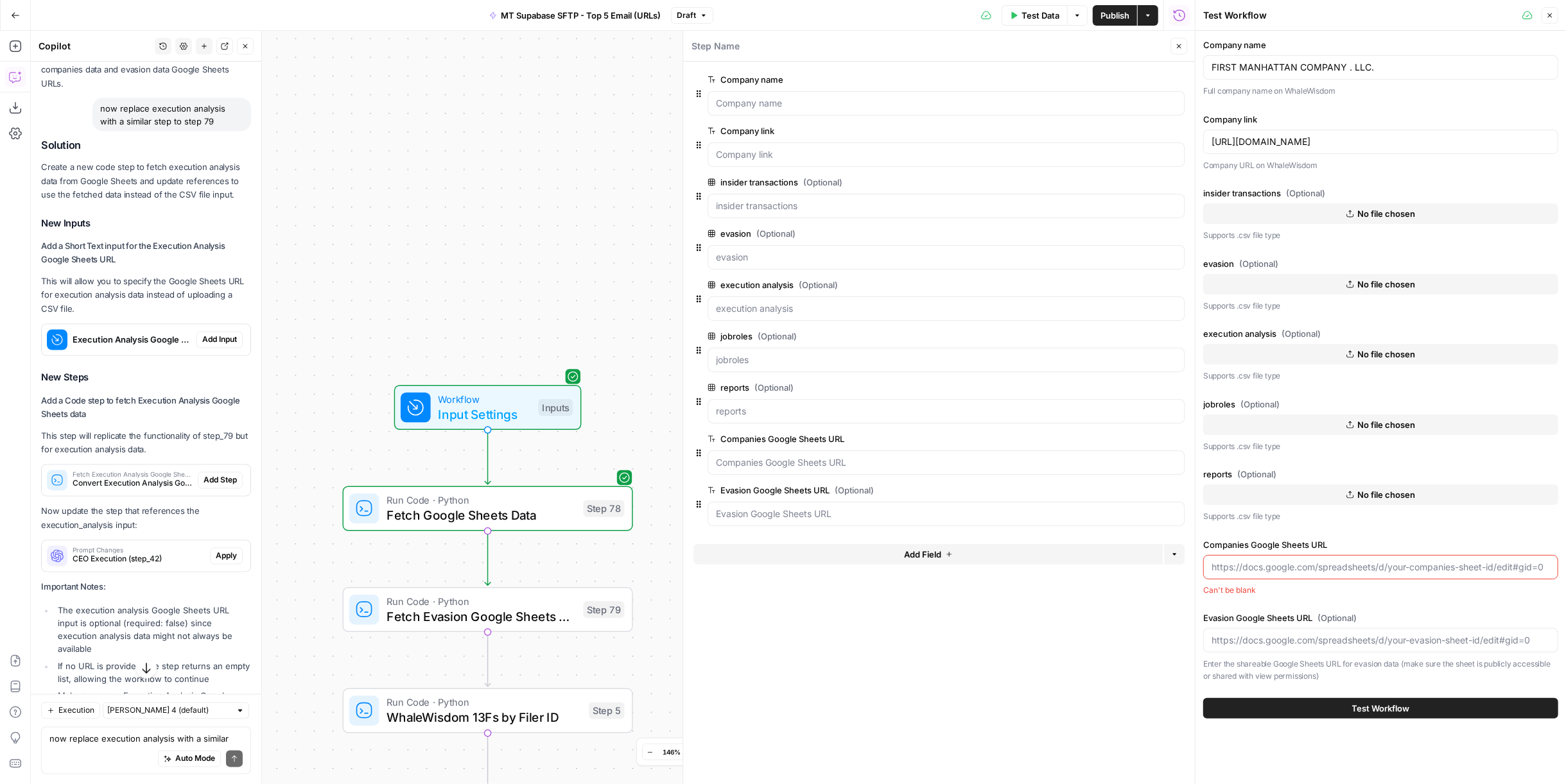
click at [216, 346] on span "Add Input" at bounding box center [219, 340] width 34 height 12
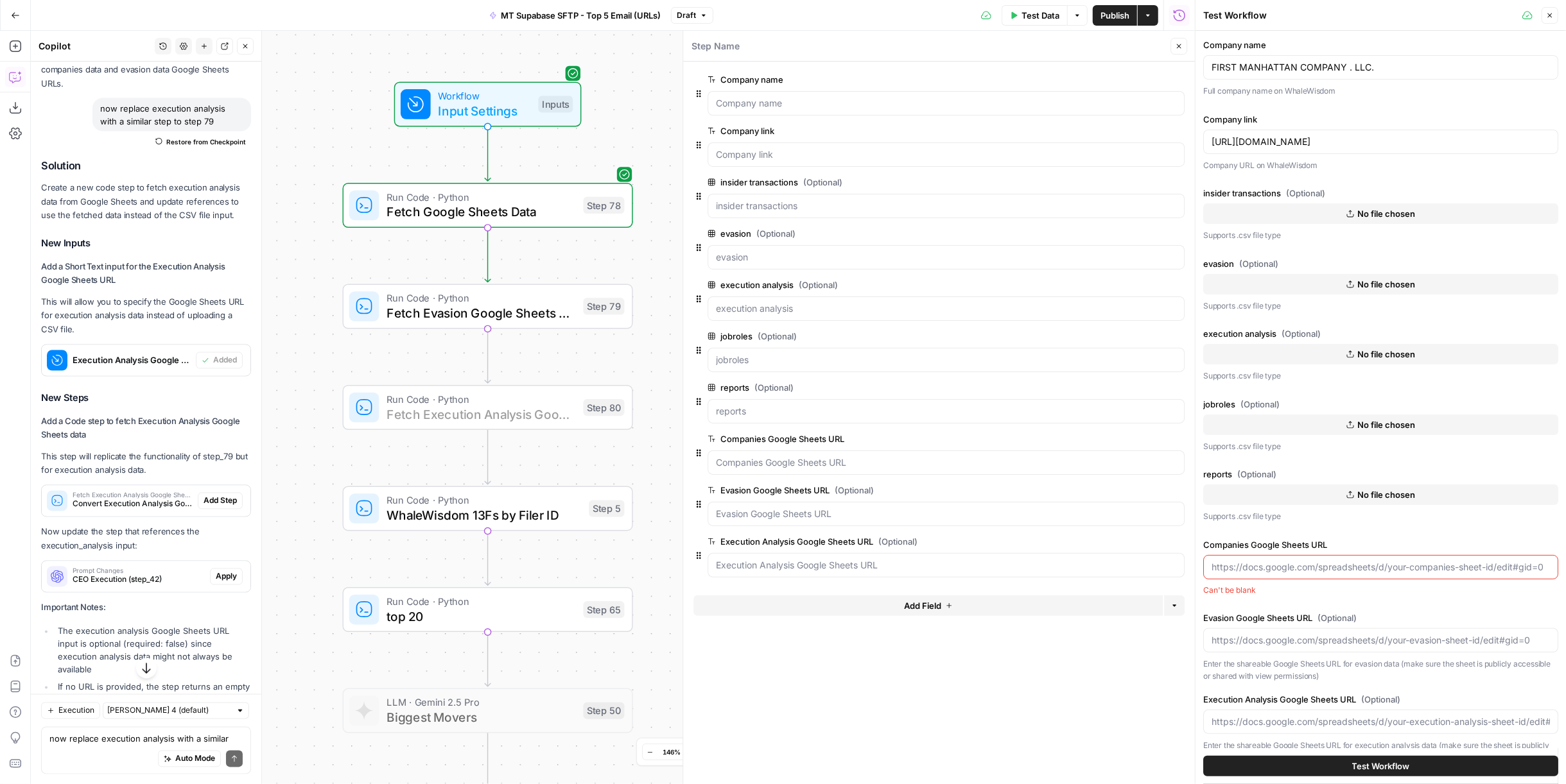
click at [211, 507] on span "Add Step" at bounding box center [220, 501] width 33 height 12
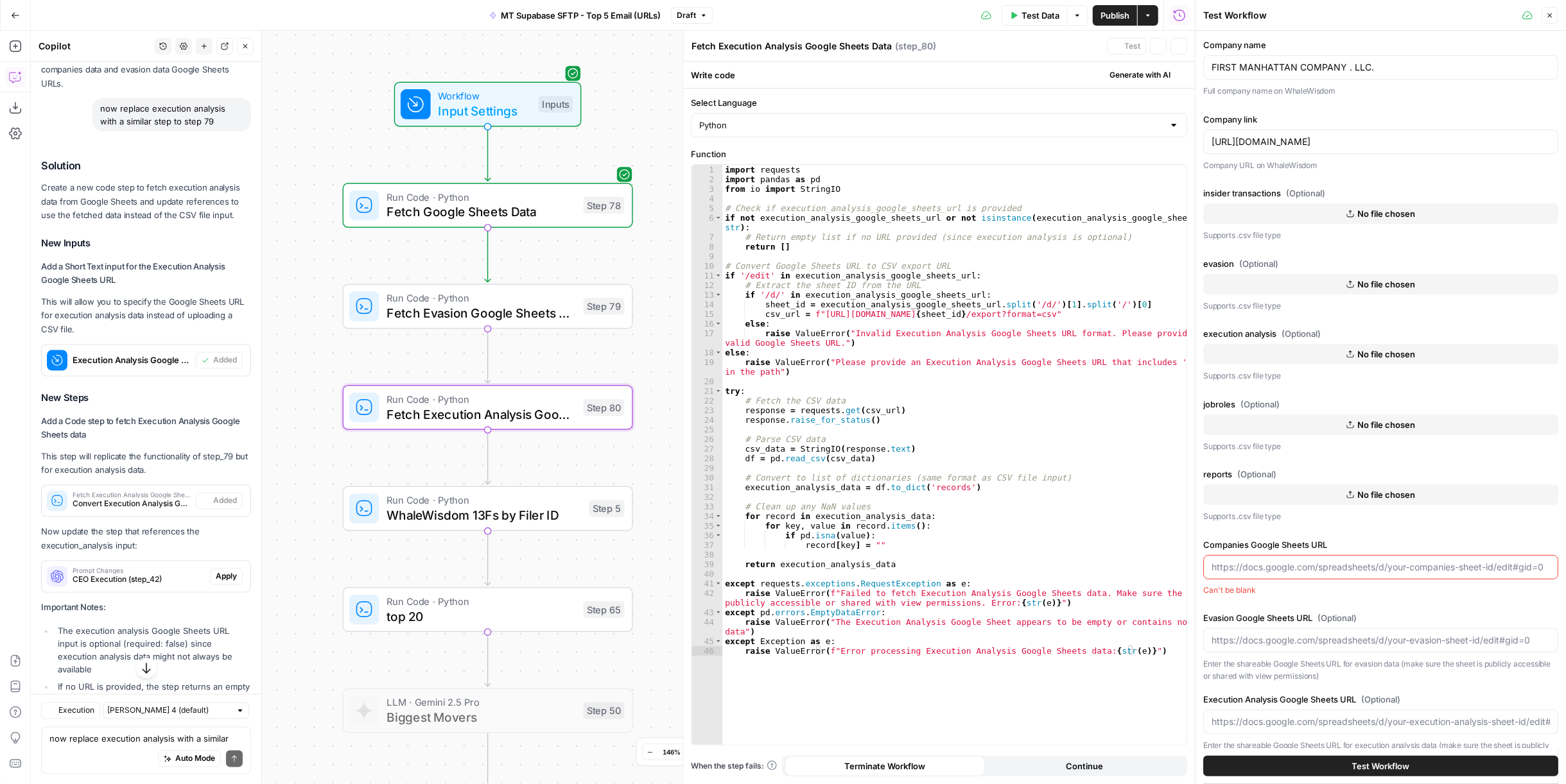
type textarea "Fetch Execution Analysis Google Sheets Data"
click at [1550, 15] on icon "button" at bounding box center [1550, 16] width 5 height 5
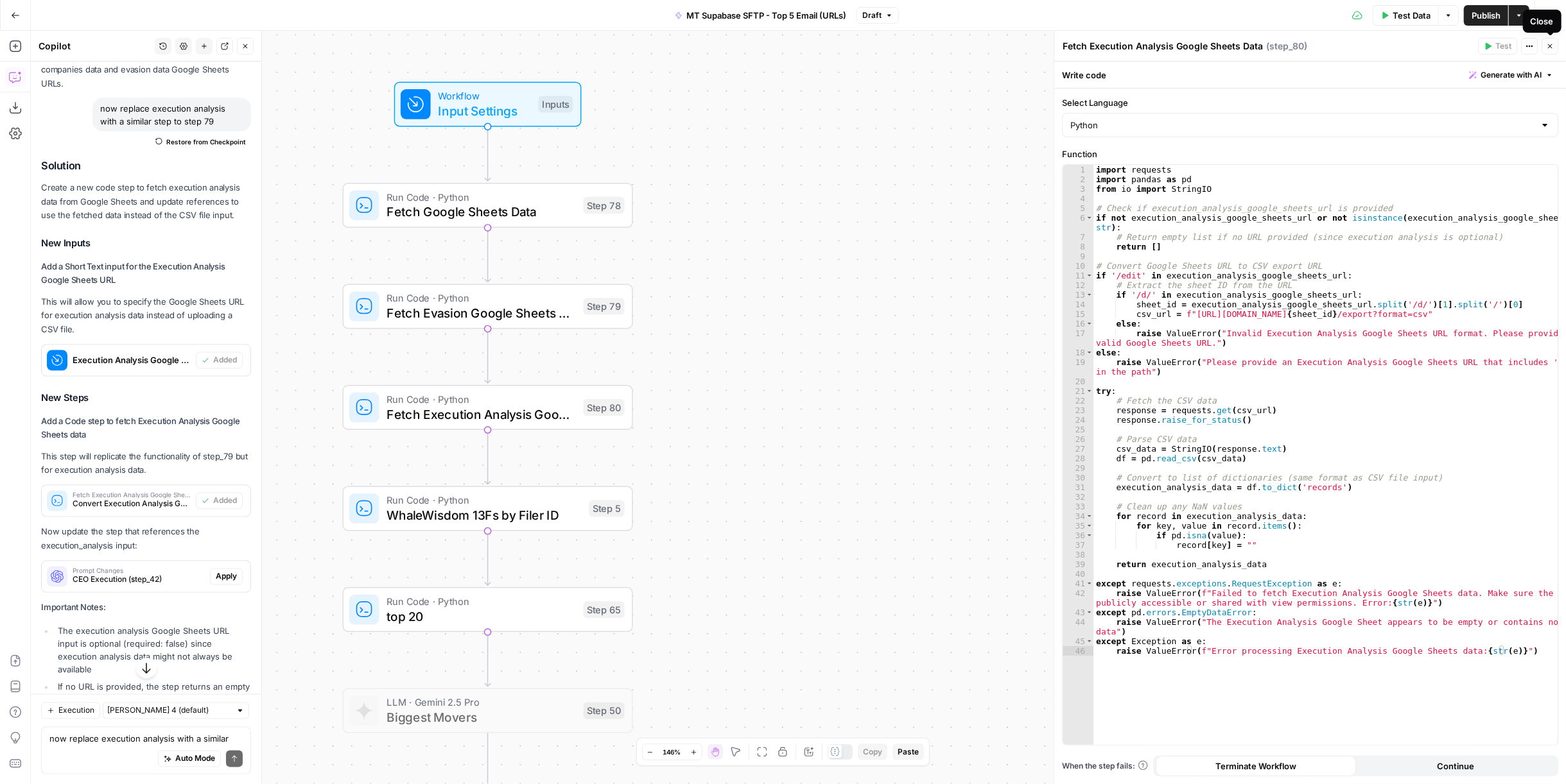
click at [1546, 45] on icon "button" at bounding box center [1550, 46] width 8 height 8
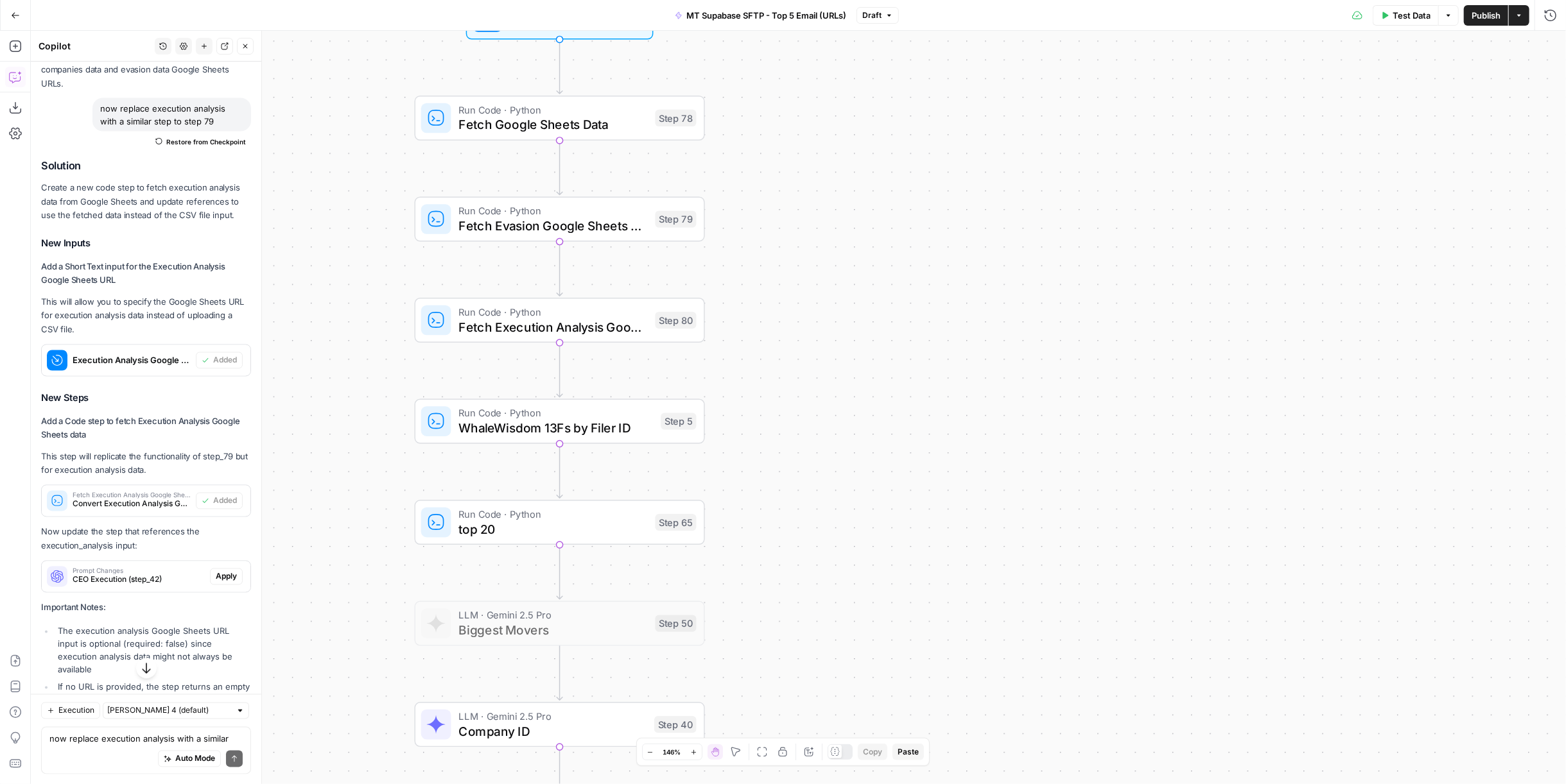
drag, startPoint x: 810, startPoint y: 480, endPoint x: 882, endPoint y: 393, distance: 112.9
click at [882, 393] on div "Workflow Input Settings Inputs Run Code · Python Fetch Google Sheets Data Step …" at bounding box center [798, 407] width 1536 height 754
click at [125, 743] on textarea "now replace execution analysis with a similar step to step 79" at bounding box center [145, 738] width 194 height 13
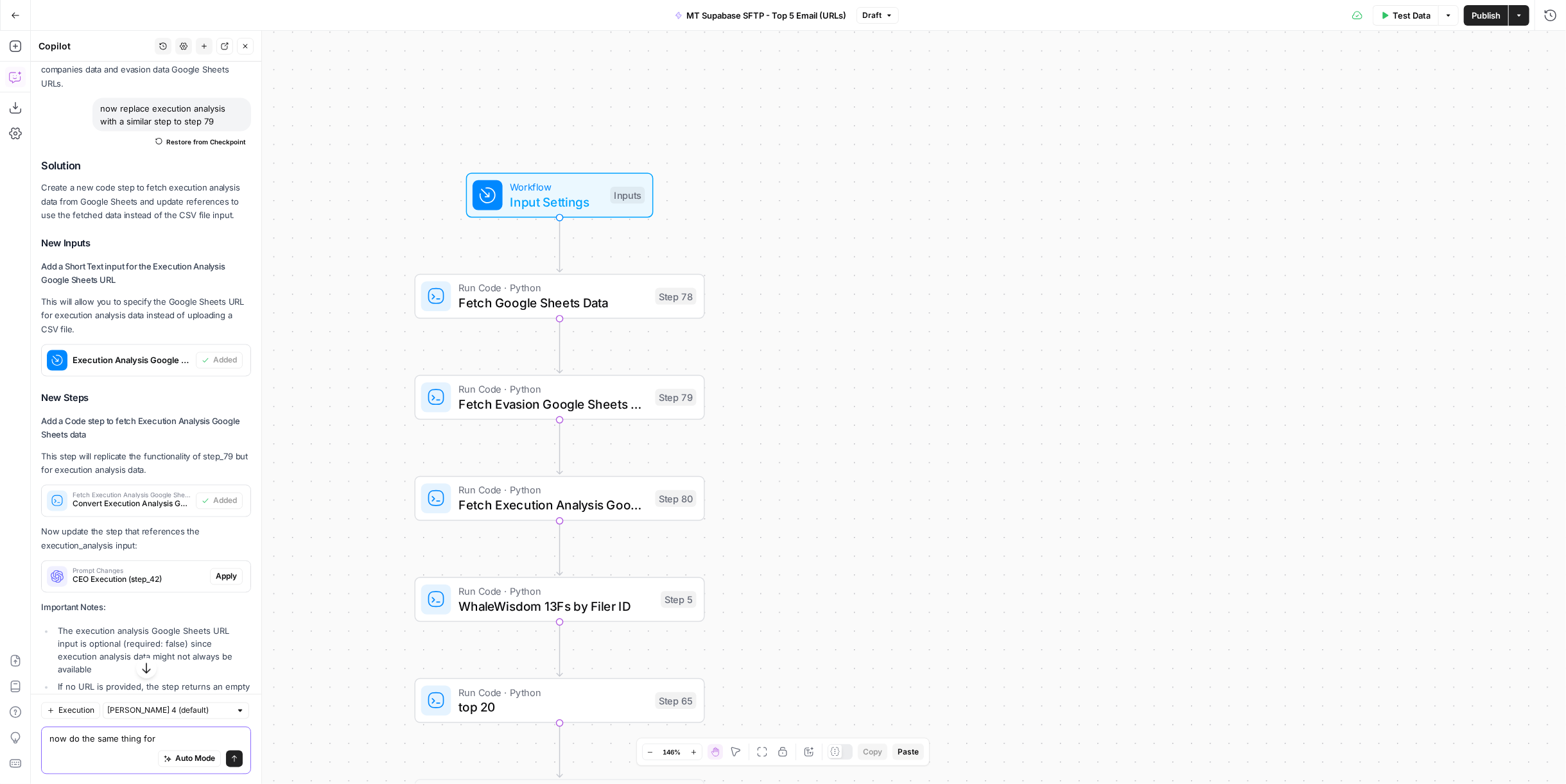
type textarea "now do the same thing for"
click at [593, 199] on span "Input Settings" at bounding box center [556, 201] width 92 height 19
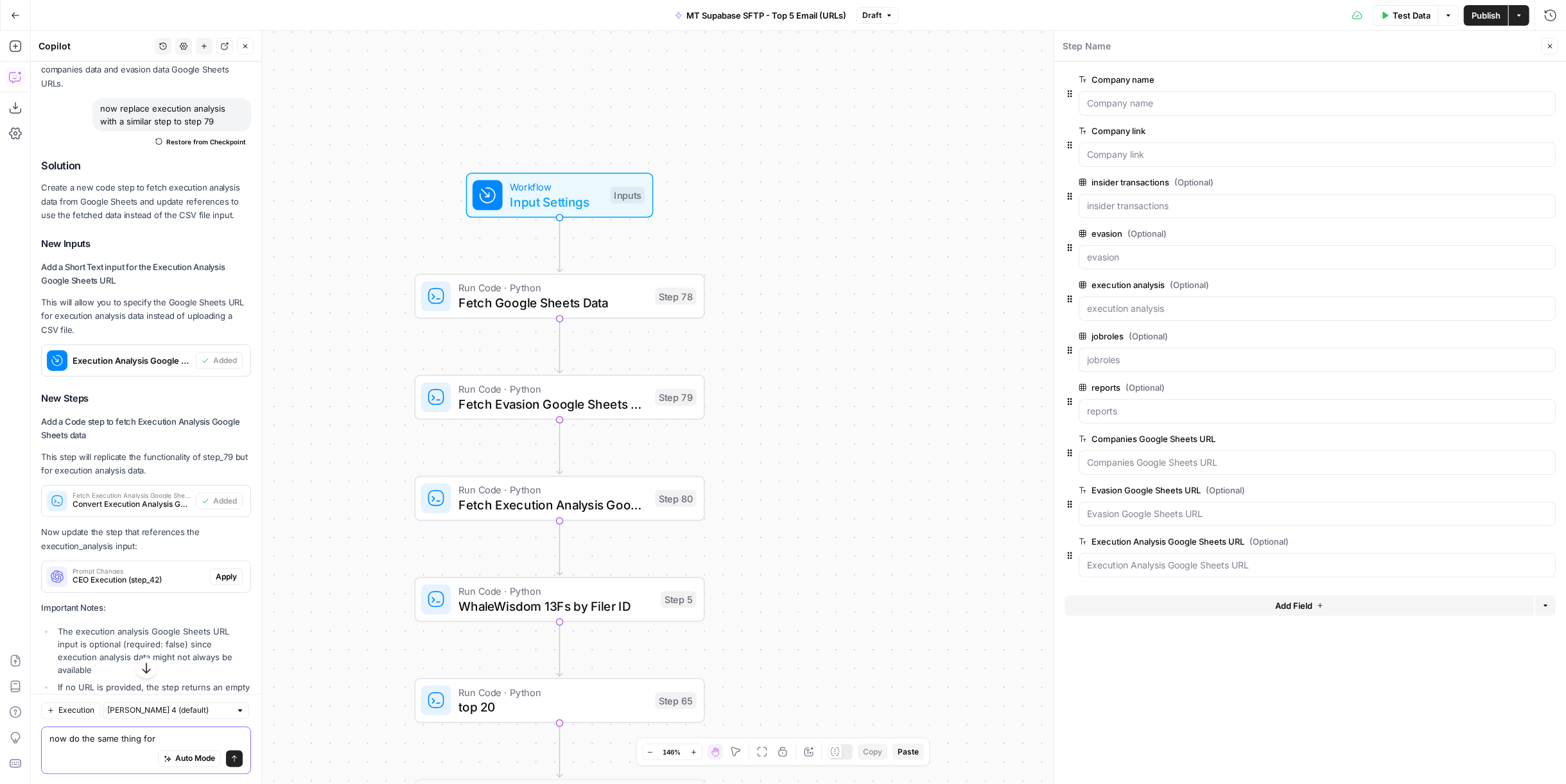
click at [190, 737] on textarea "now do the same thing for" at bounding box center [145, 738] width 194 height 13
type textarea "now do the same thing for jobroles"
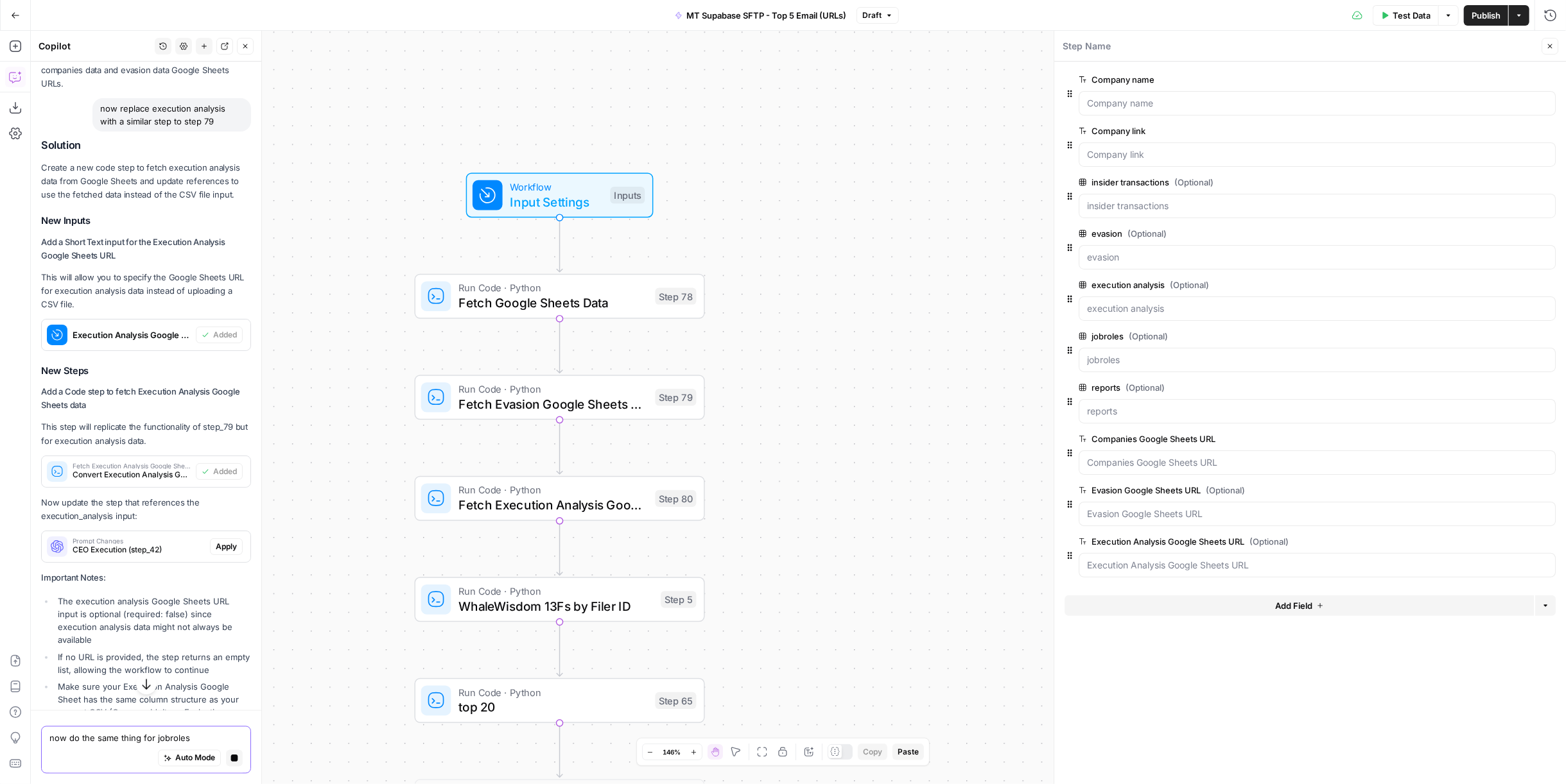
scroll to position [2039, 0]
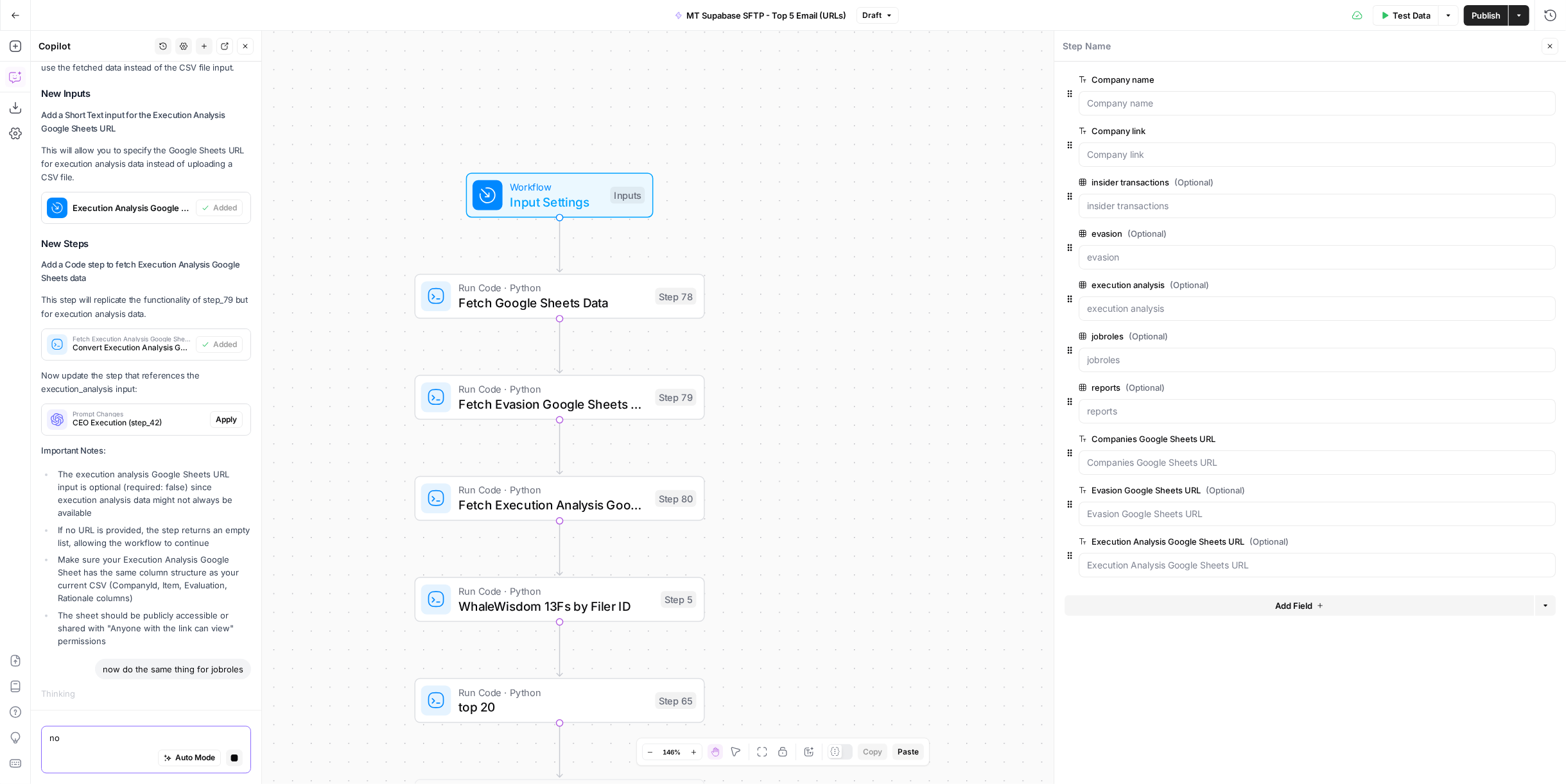
type textarea "n"
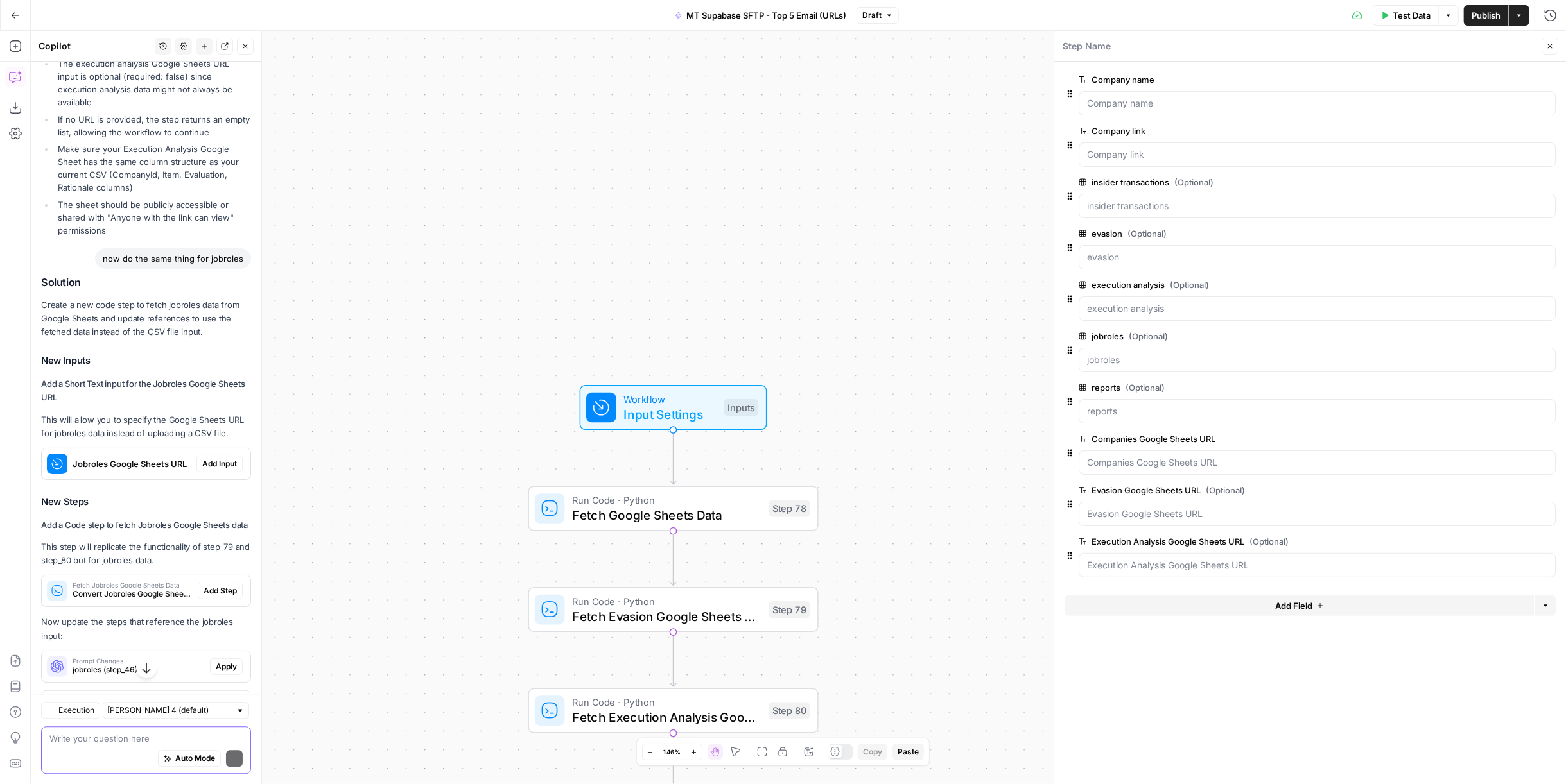
scroll to position [2650, 0]
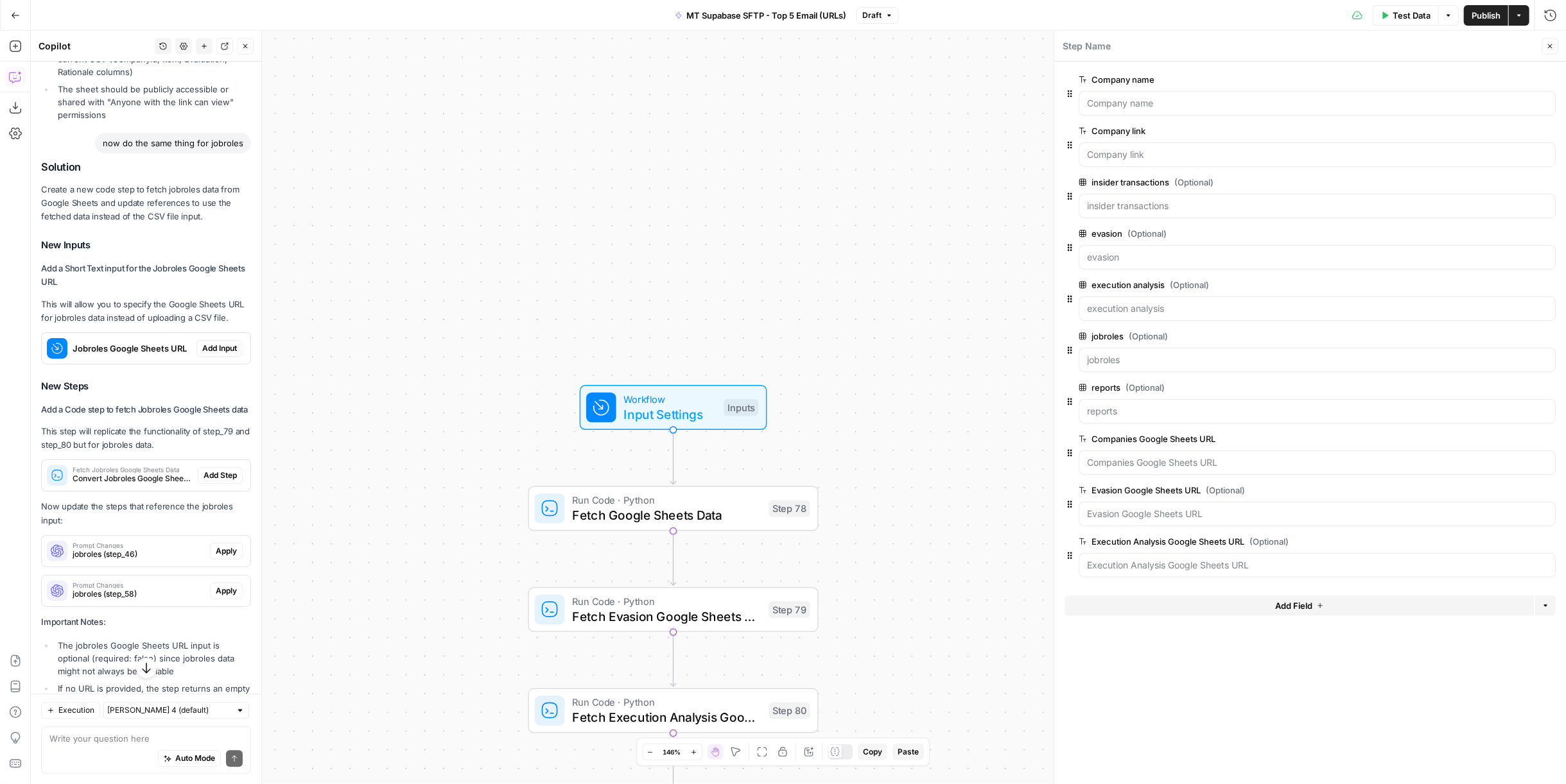
click at [209, 355] on span "Add Input" at bounding box center [219, 349] width 34 height 12
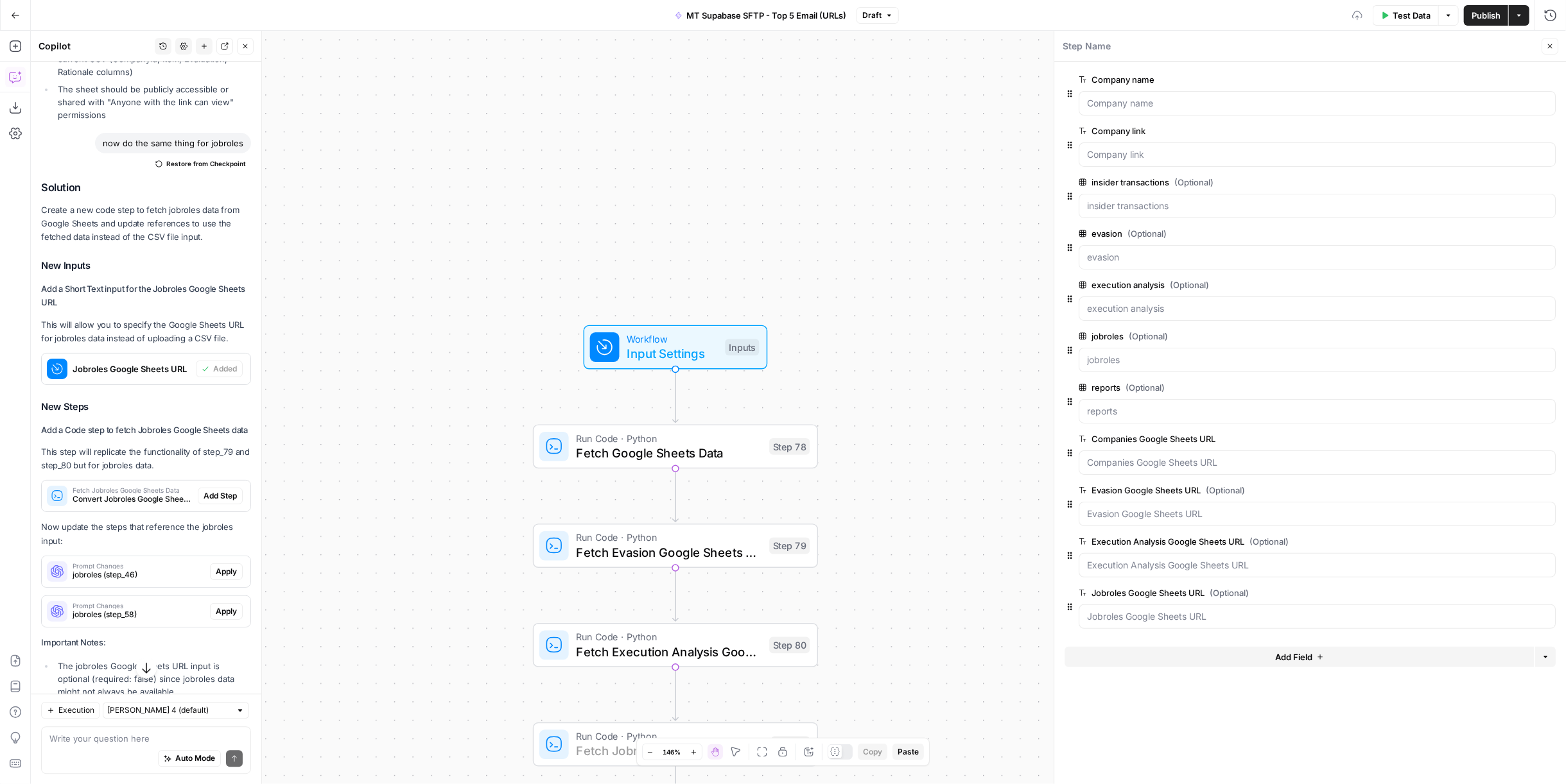
click at [213, 502] on span "Add Step" at bounding box center [220, 496] width 33 height 12
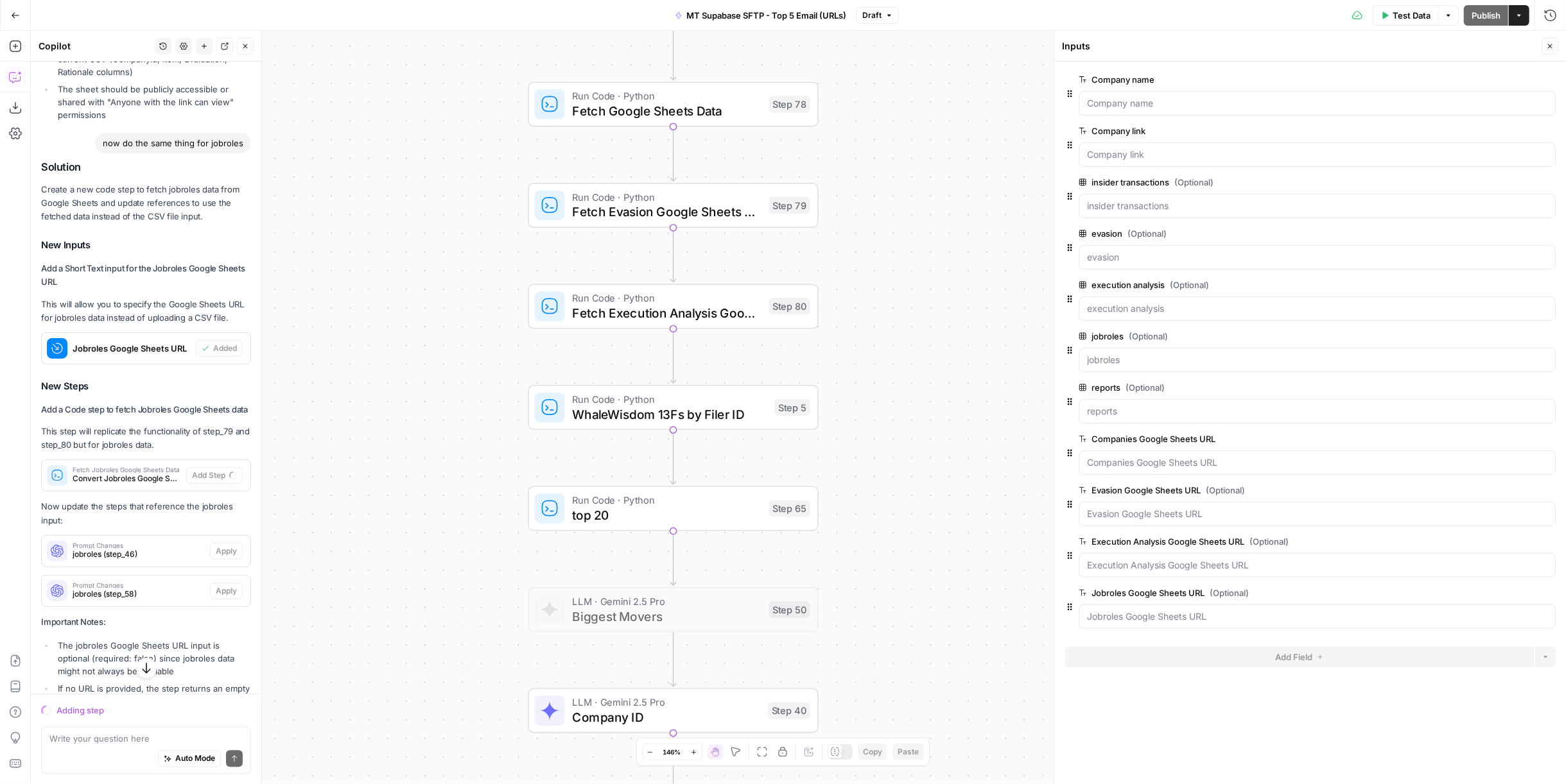
scroll to position [2710, 0]
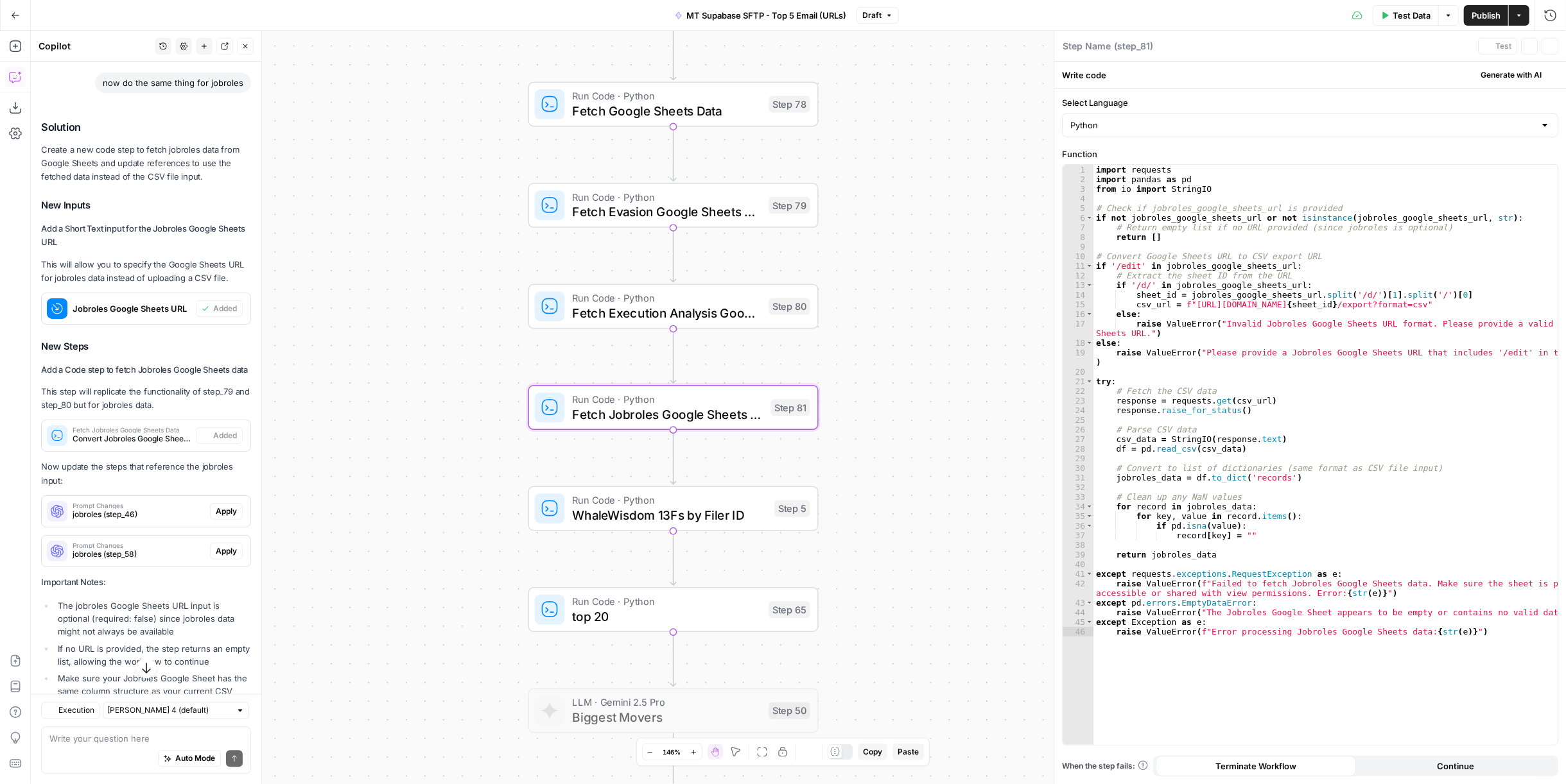
type textarea "Fetch Jobroles Google Sheets Data"
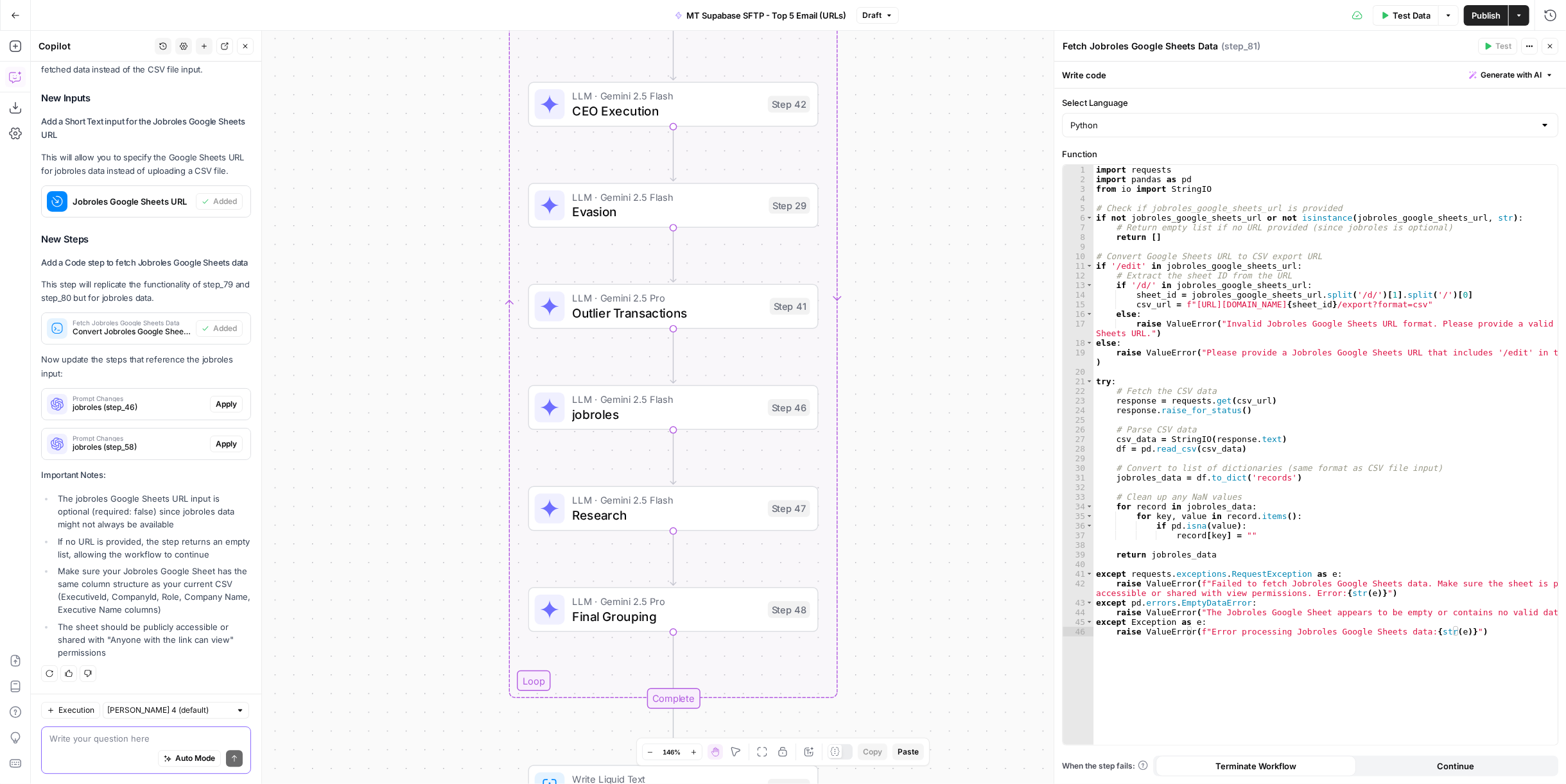
click at [125, 739] on textarea at bounding box center [145, 738] width 194 height 13
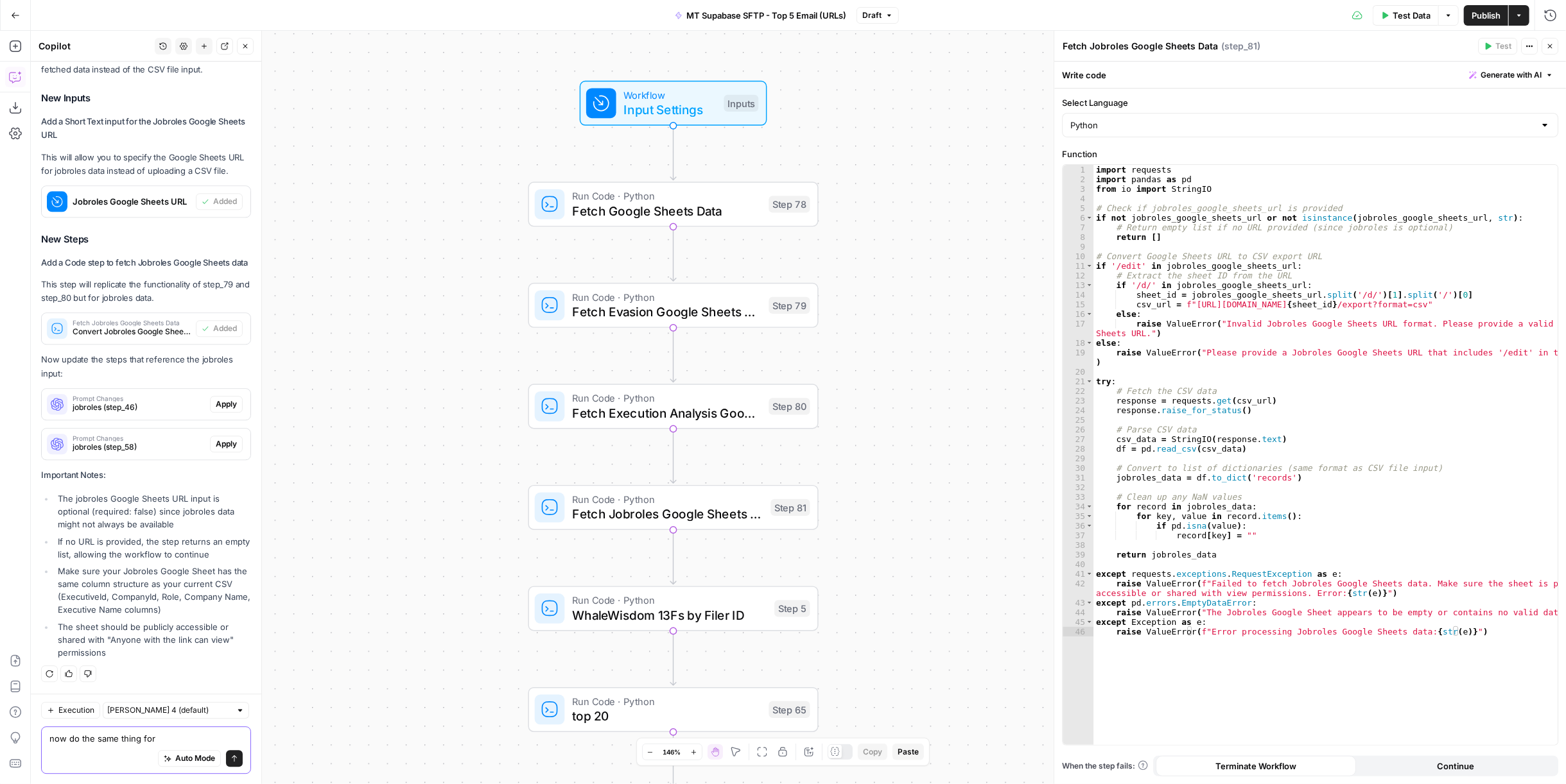
type textarea "now do the same thing for"
click at [699, 123] on div "Workflow Input Settings Inputs Test Step" at bounding box center [673, 103] width 188 height 45
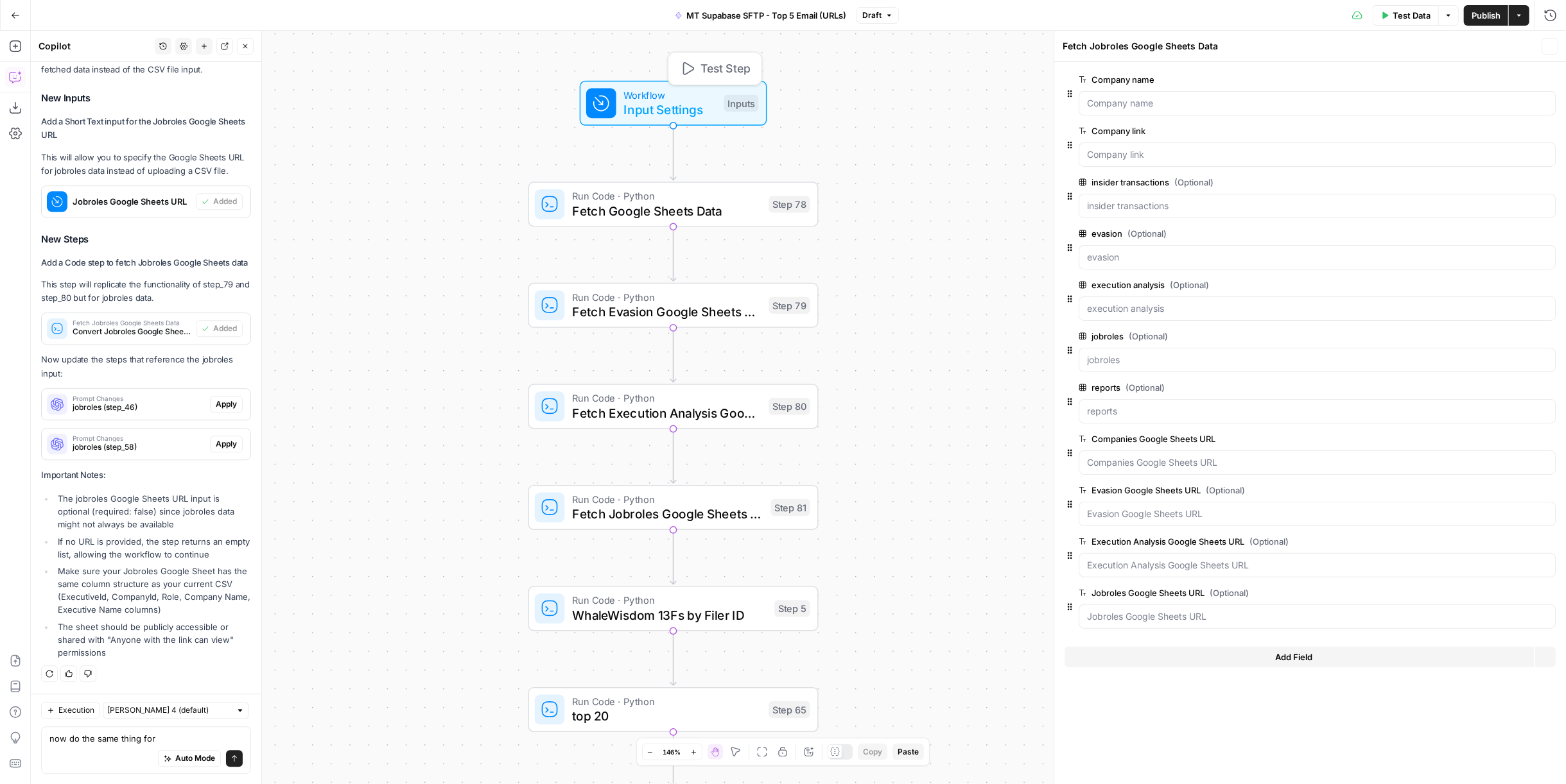
type textarea "Inputs"
click at [194, 736] on textarea "now do the same thing for" at bounding box center [145, 738] width 194 height 13
type textarea "now do the same thing for reports input"
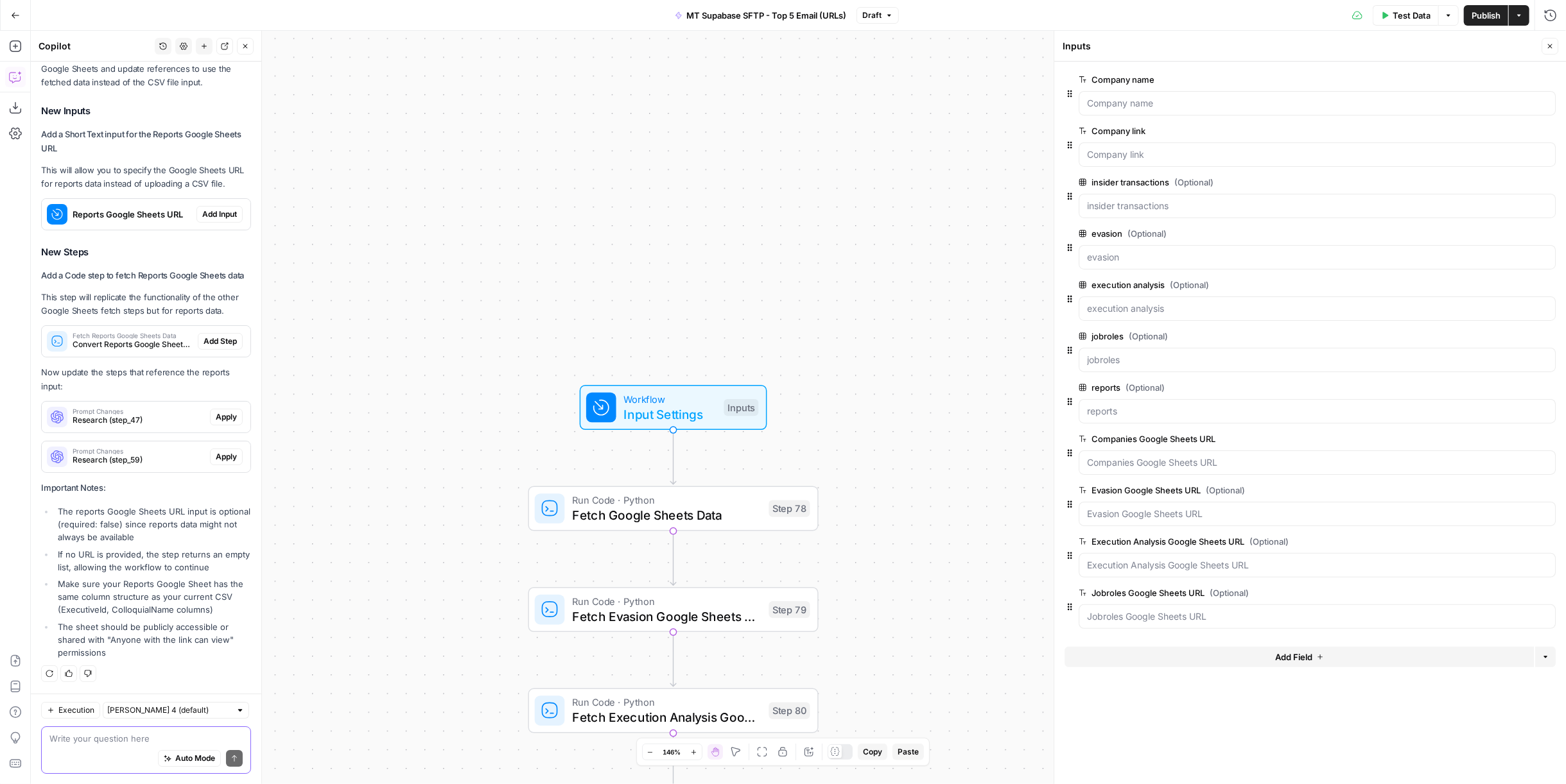
scroll to position [3555, 0]
click at [203, 208] on span "Add Input" at bounding box center [219, 214] width 34 height 12
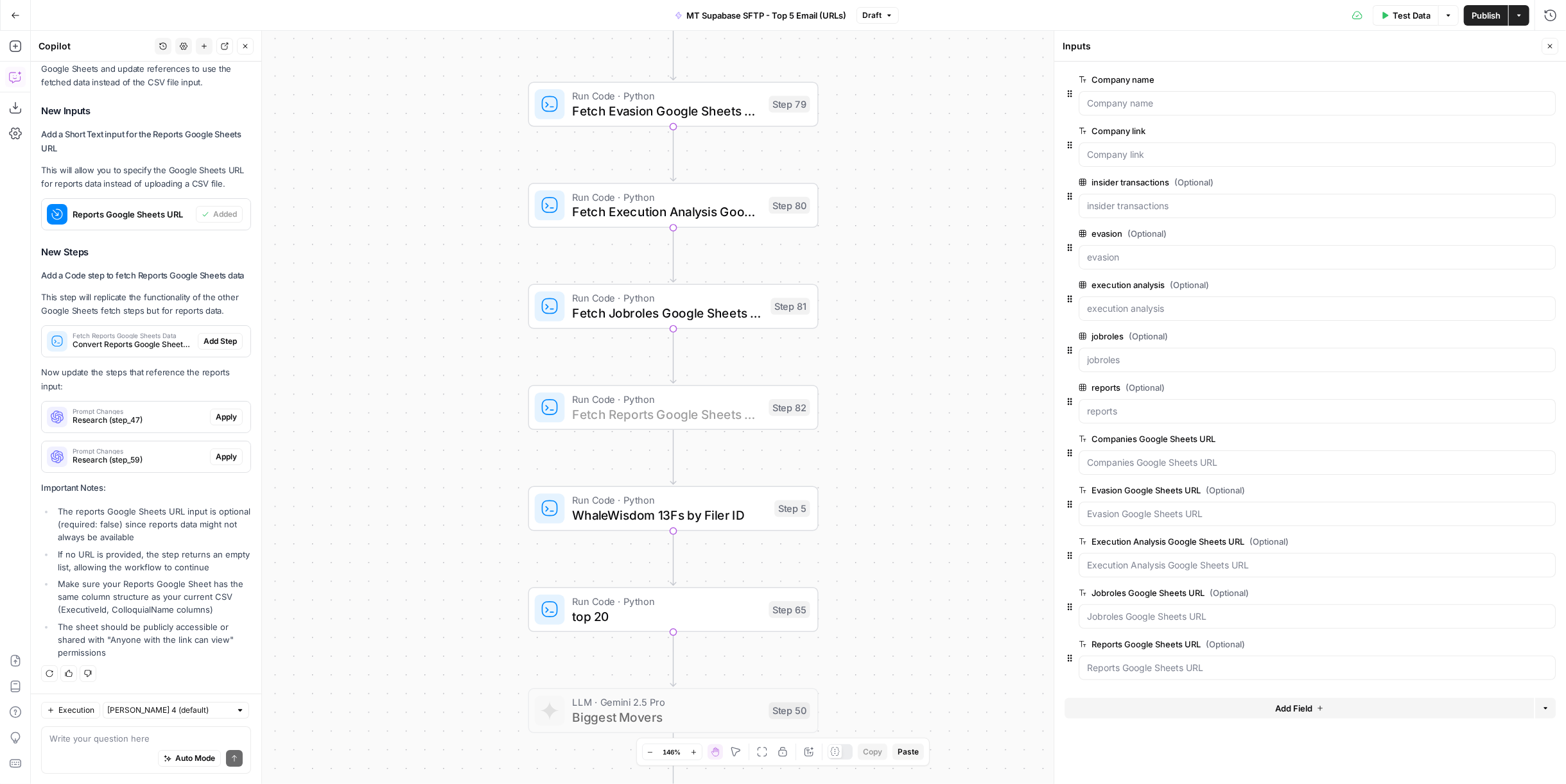
click at [215, 343] on span "Add Step" at bounding box center [220, 342] width 33 height 12
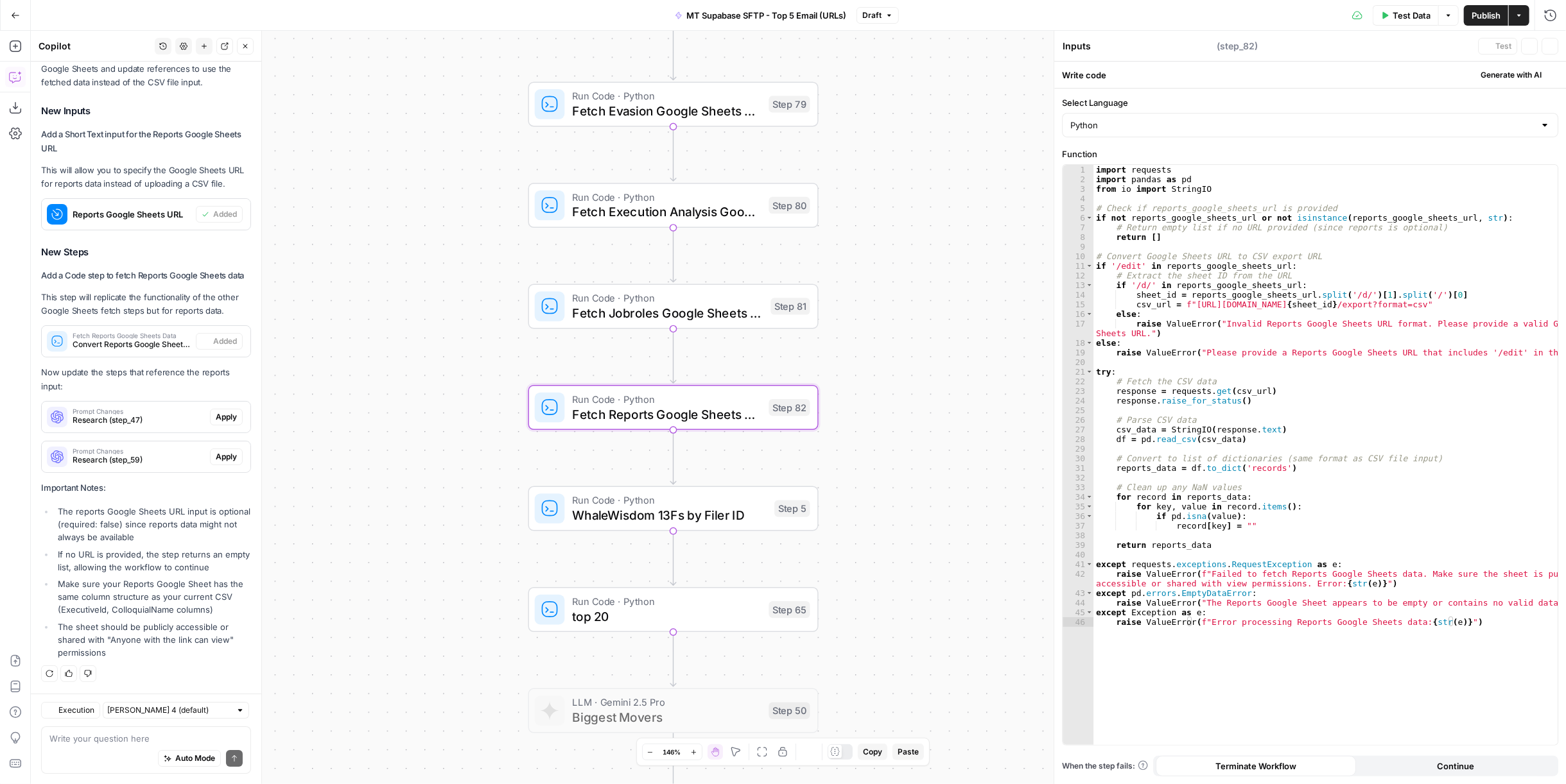
type textarea "Fetch Reports Google Sheets Data"
click at [1487, 12] on span "Publish" at bounding box center [1485, 15] width 29 height 13
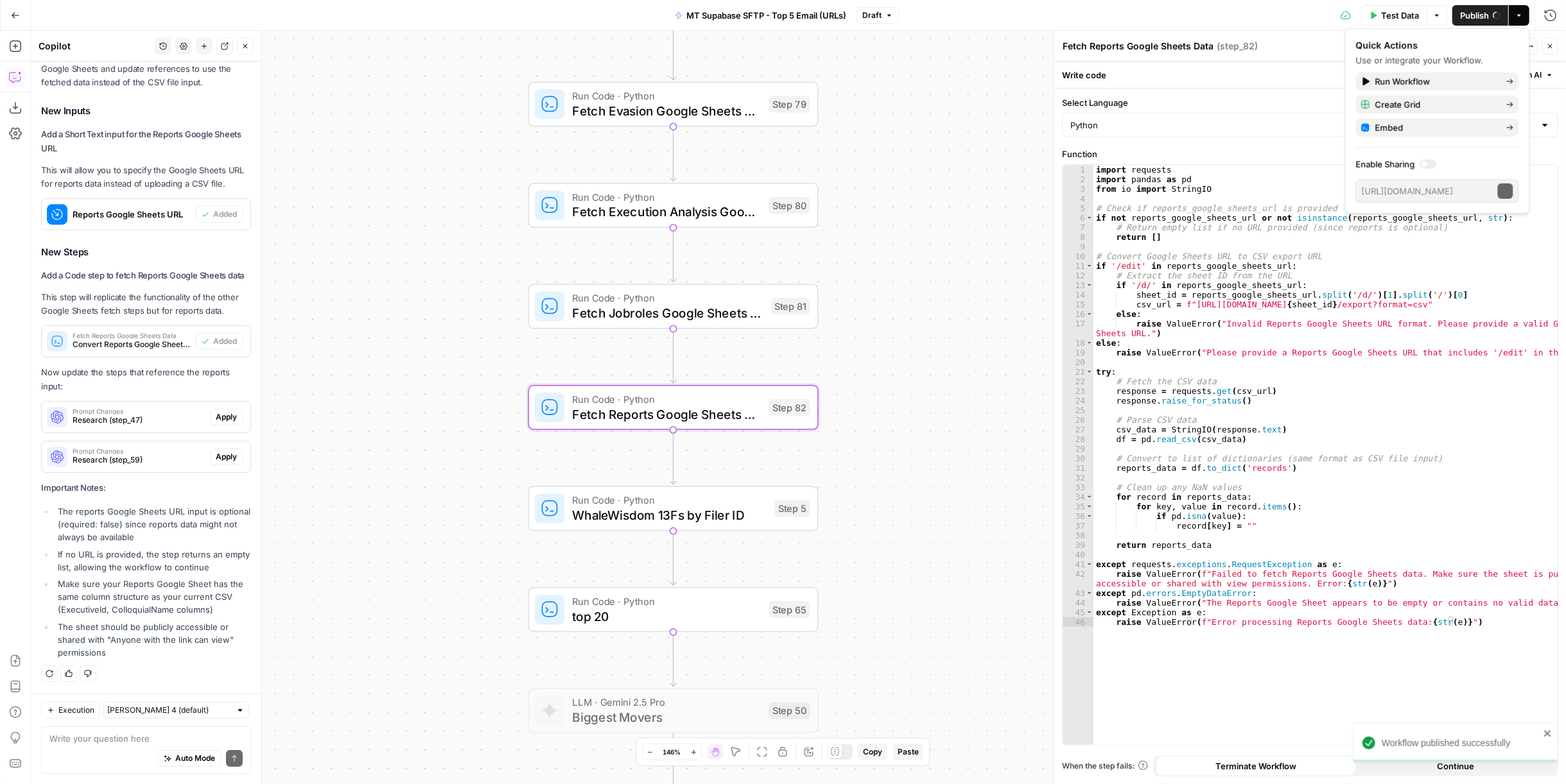
click at [1547, 41] on button "Close" at bounding box center [1549, 46] width 17 height 17
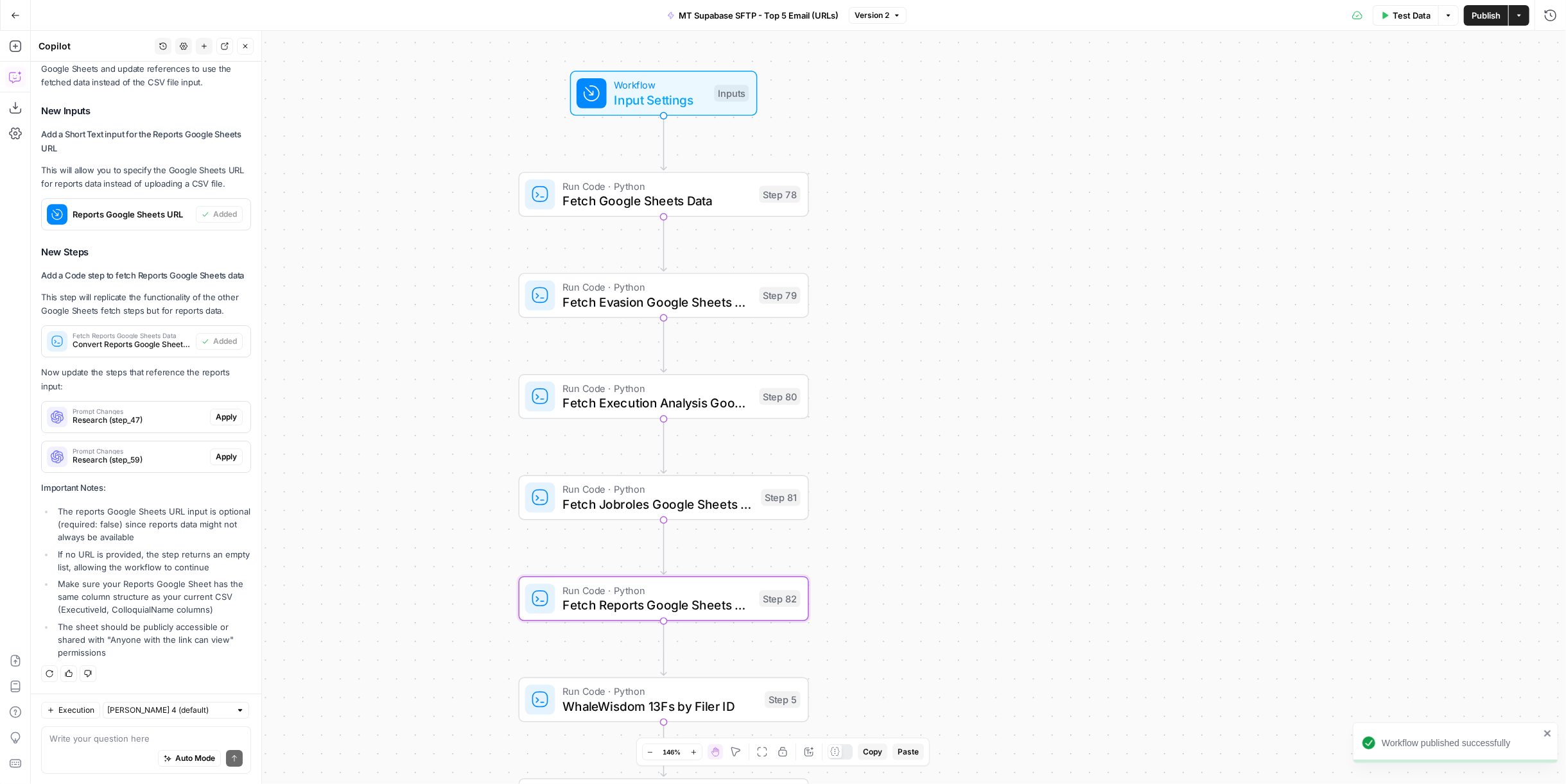
drag, startPoint x: 949, startPoint y: 198, endPoint x: 939, endPoint y: 389, distance: 191.3
click at [939, 389] on div "Workflow Input Settings Inputs Run Code · Python Fetch Google Sheets Data Step …" at bounding box center [798, 407] width 1536 height 754
click at [674, 93] on span "Input Settings" at bounding box center [660, 99] width 92 height 19
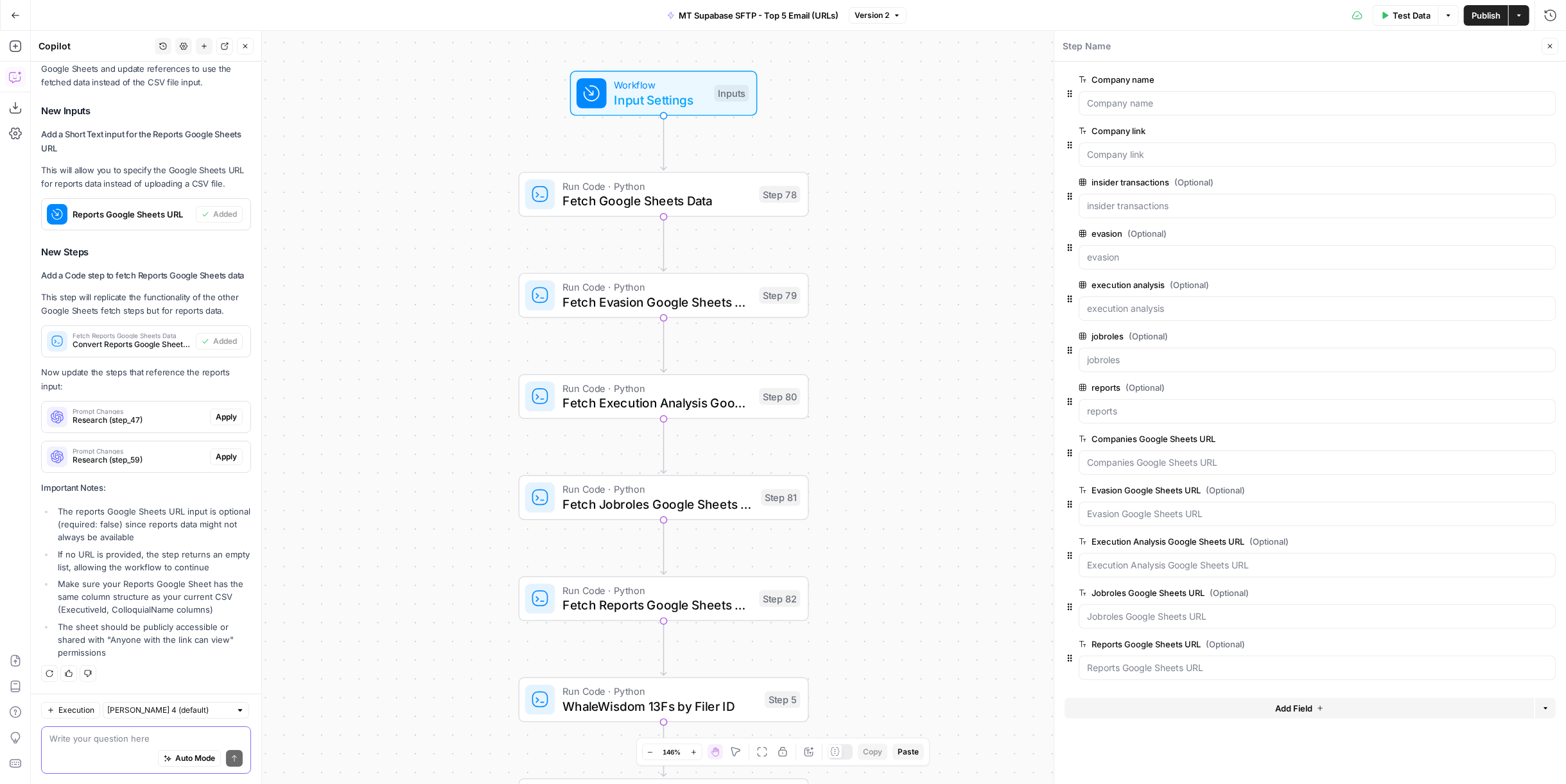
click at [107, 736] on textarea at bounding box center [145, 738] width 194 height 13
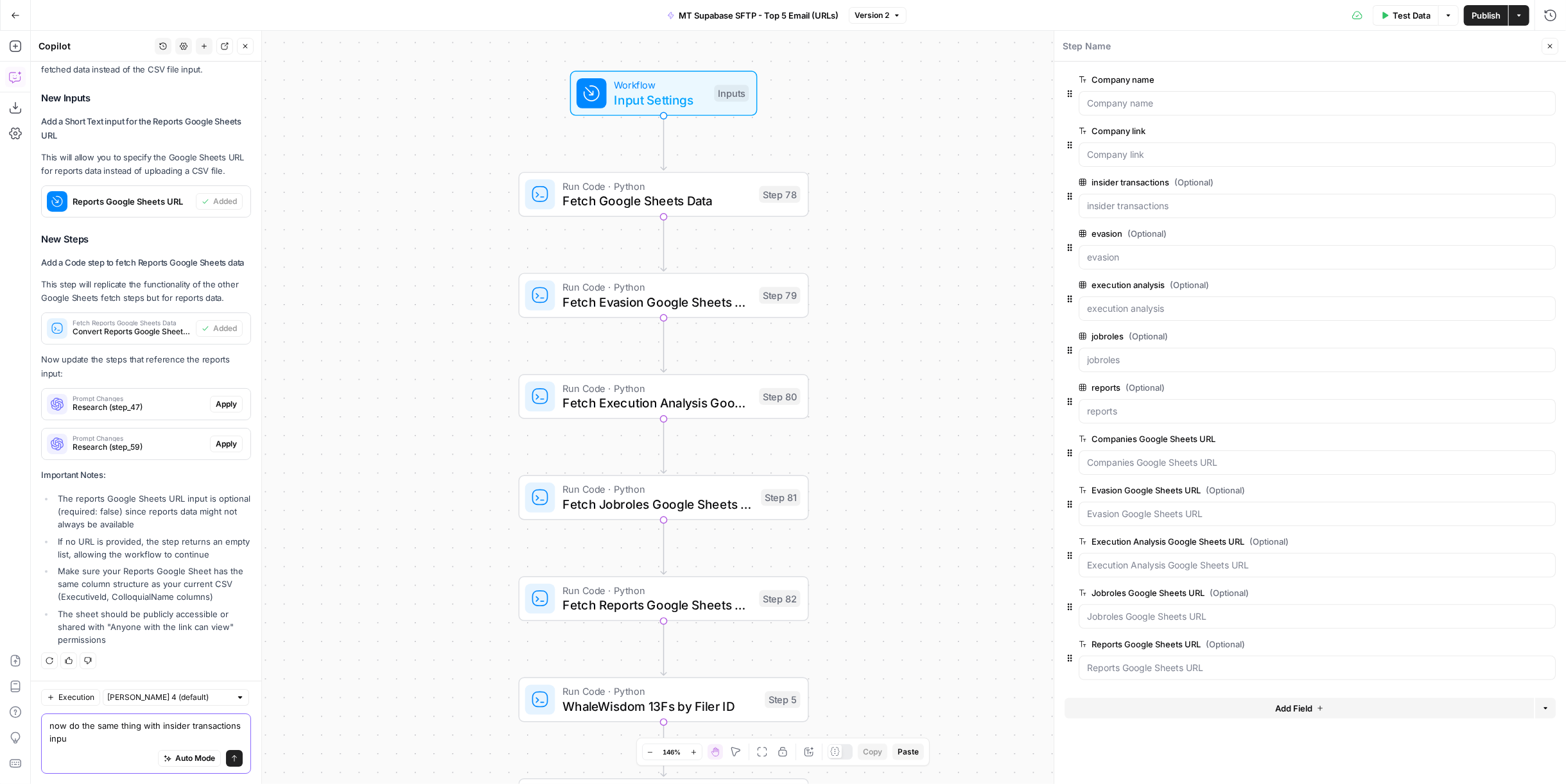
type textarea "now do the same thing with insider transactions input"
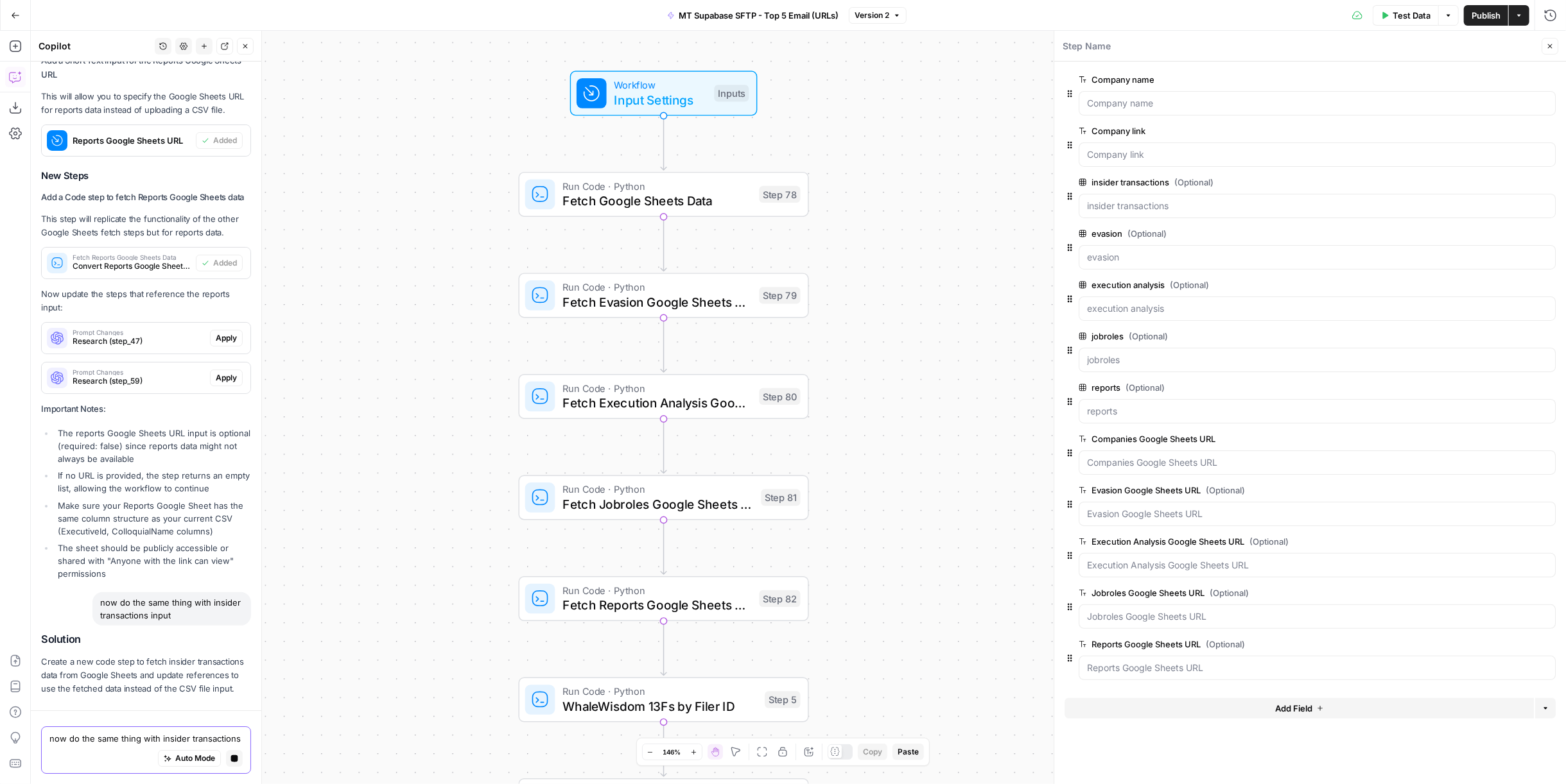
scroll to position [4116, 0]
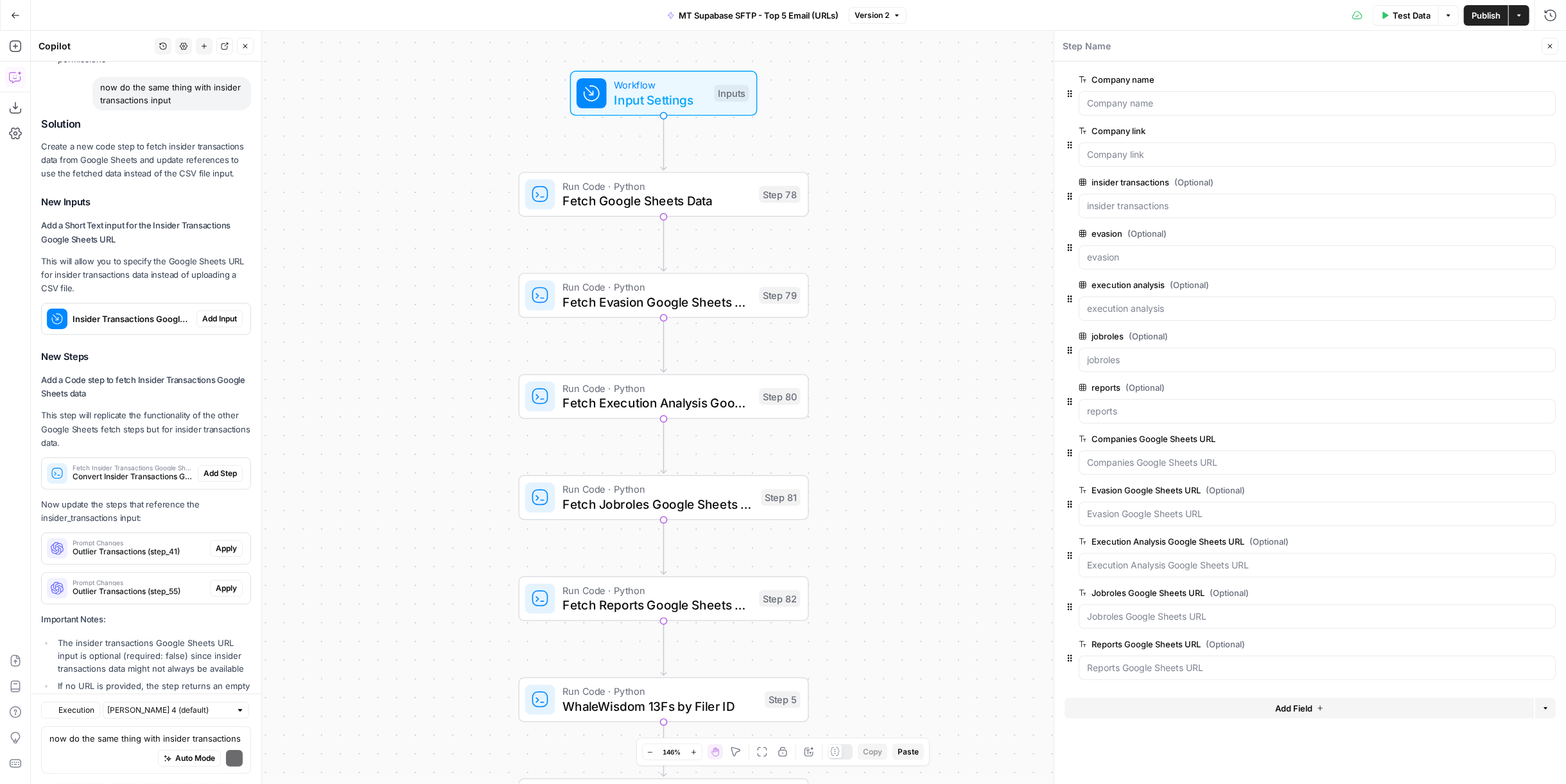
click at [221, 198] on div "Solution Create a new code step to fetch insider transactions data from Google …" at bounding box center [146, 462] width 210 height 689
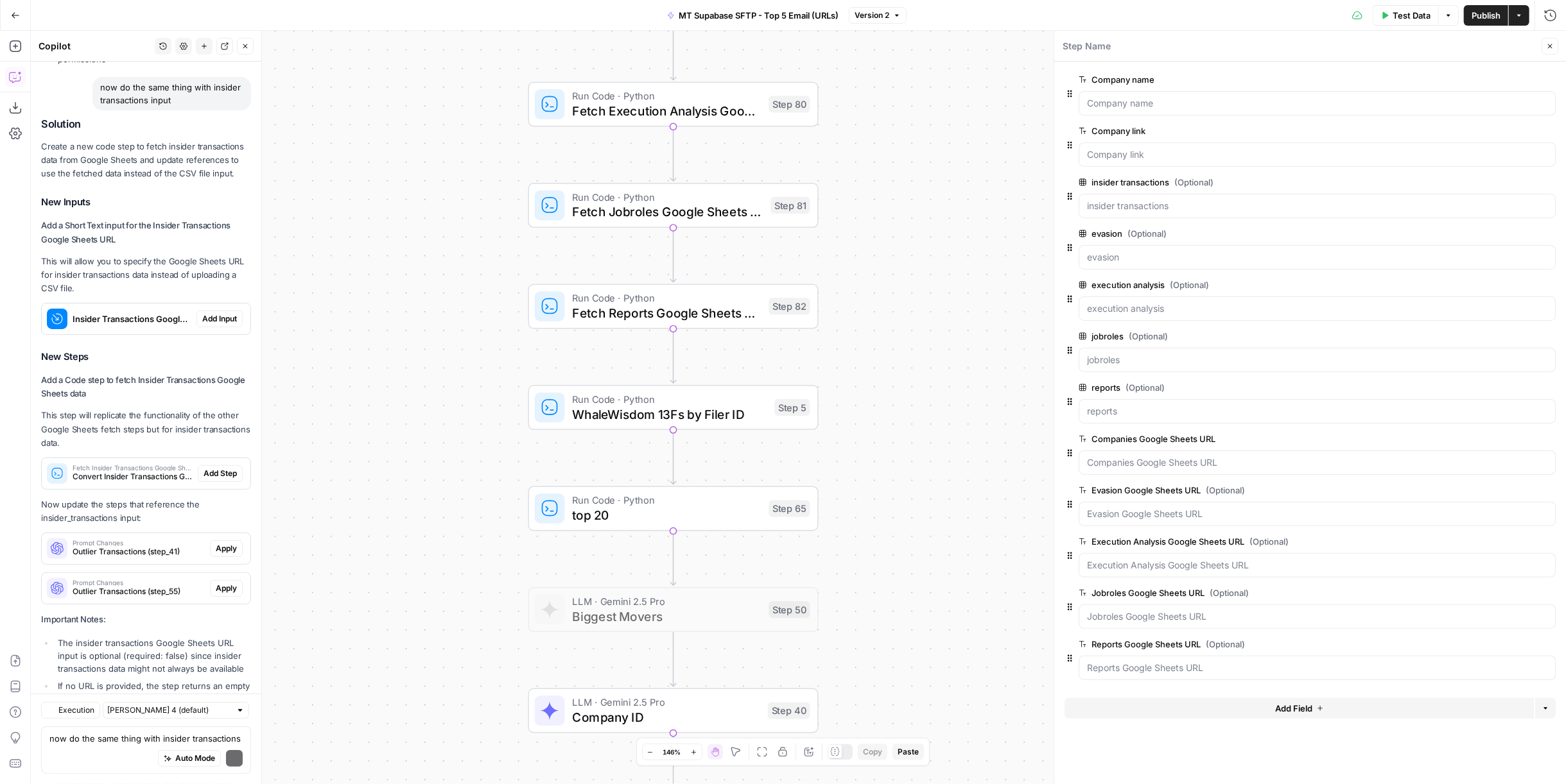
scroll to position [4338, 0]
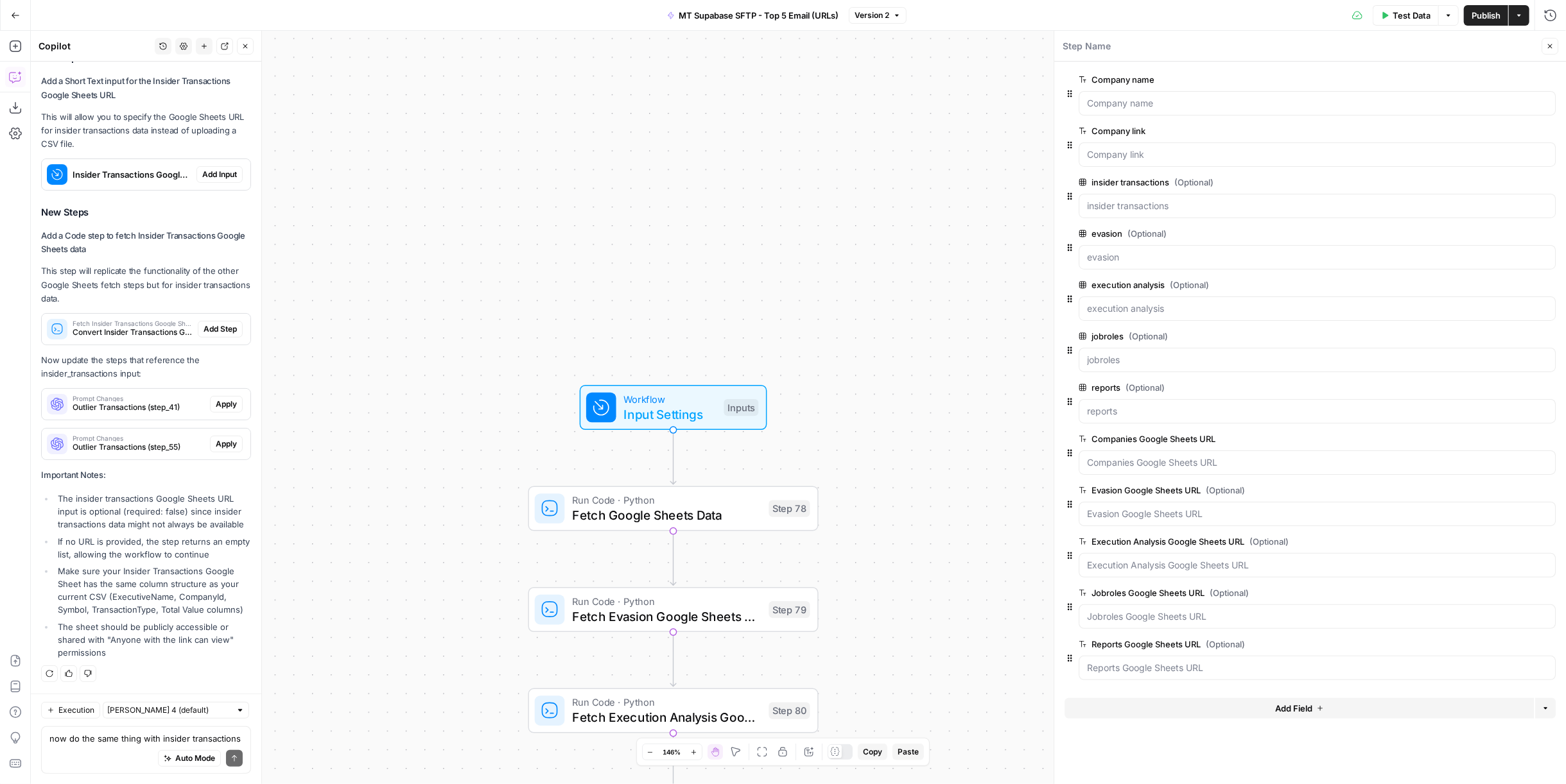
click at [217, 169] on span "Add Input" at bounding box center [219, 175] width 34 height 12
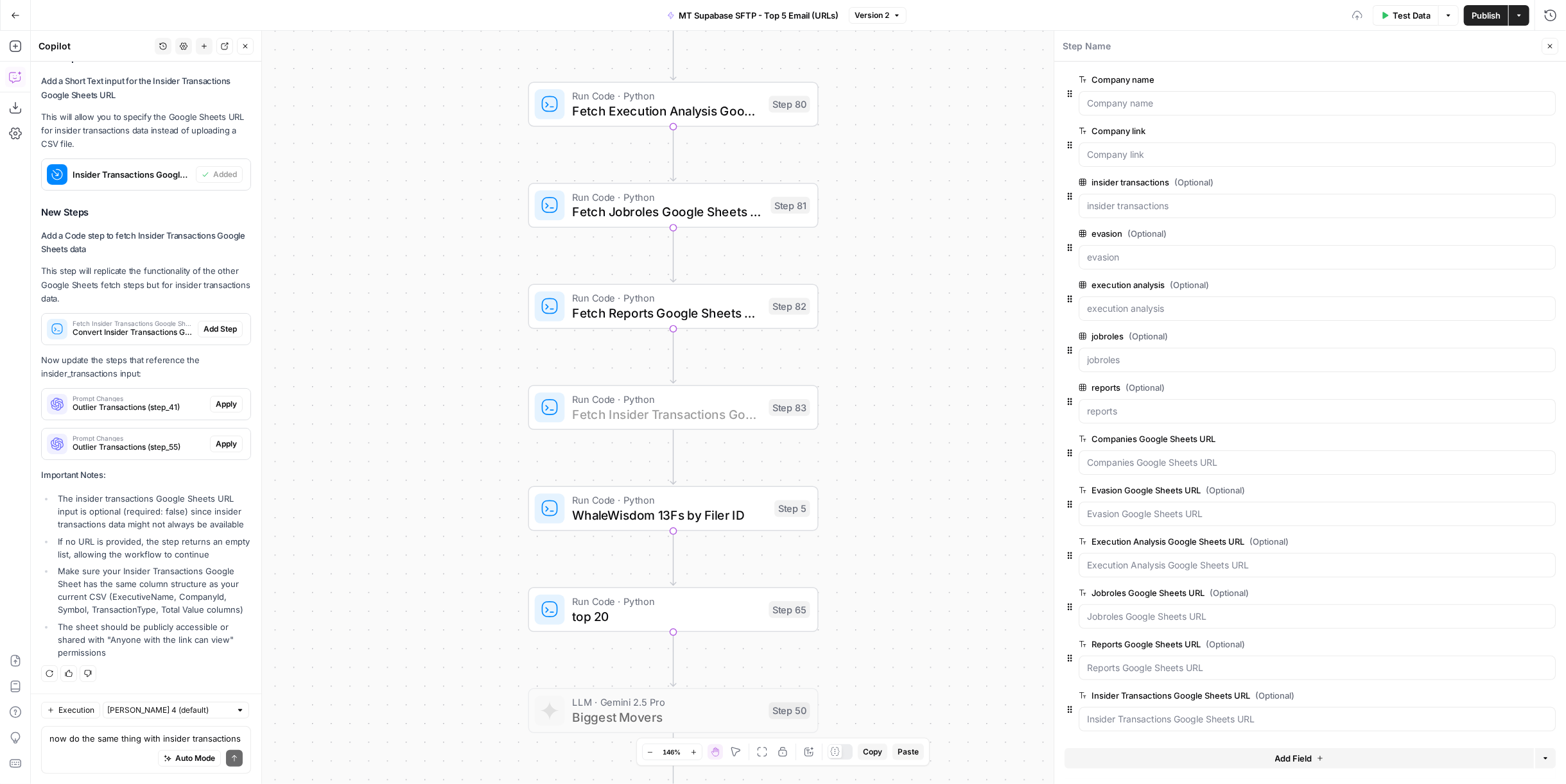
click at [221, 323] on span "Add Step" at bounding box center [220, 329] width 33 height 12
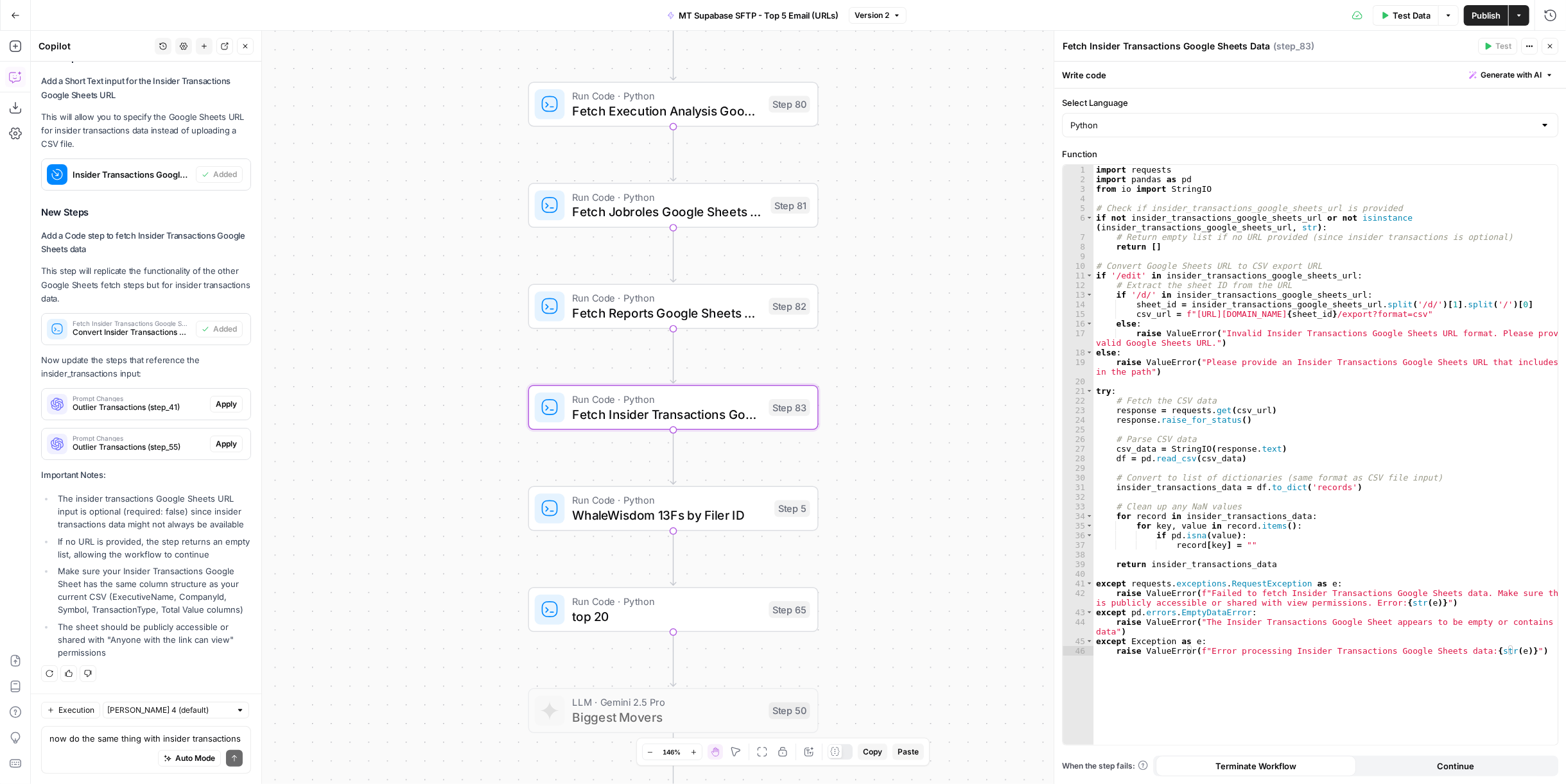
type textarea "Fetch Insider Transactions Google Sheets Data"
click at [1485, 13] on span "Publish" at bounding box center [1485, 15] width 29 height 13
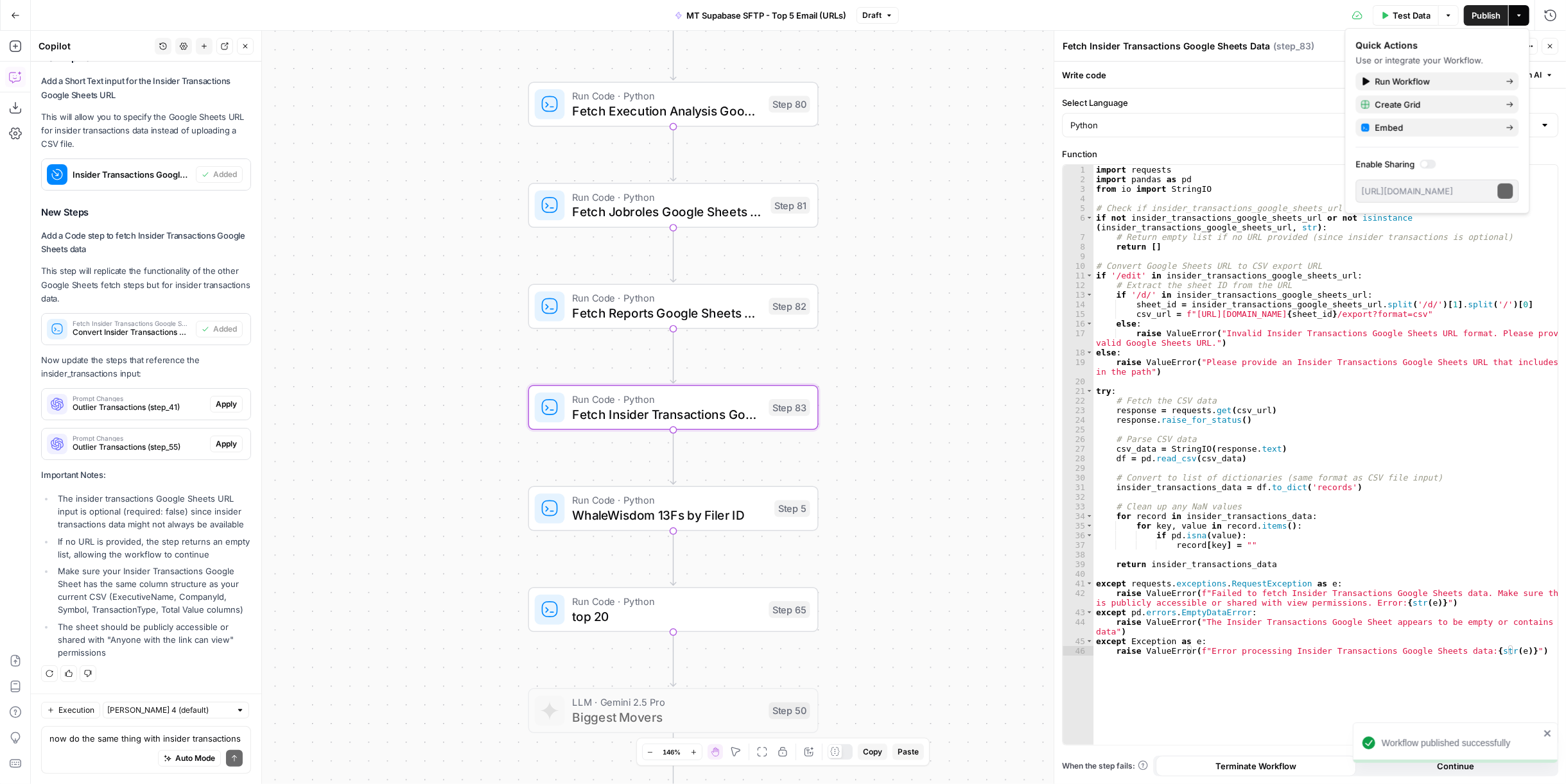
click at [1553, 45] on icon "button" at bounding box center [1550, 46] width 8 height 8
click at [1549, 49] on div "Workflow Input Settings Inputs Run Code · Python Fetch Google Sheets Data Step …" at bounding box center [798, 407] width 1536 height 754
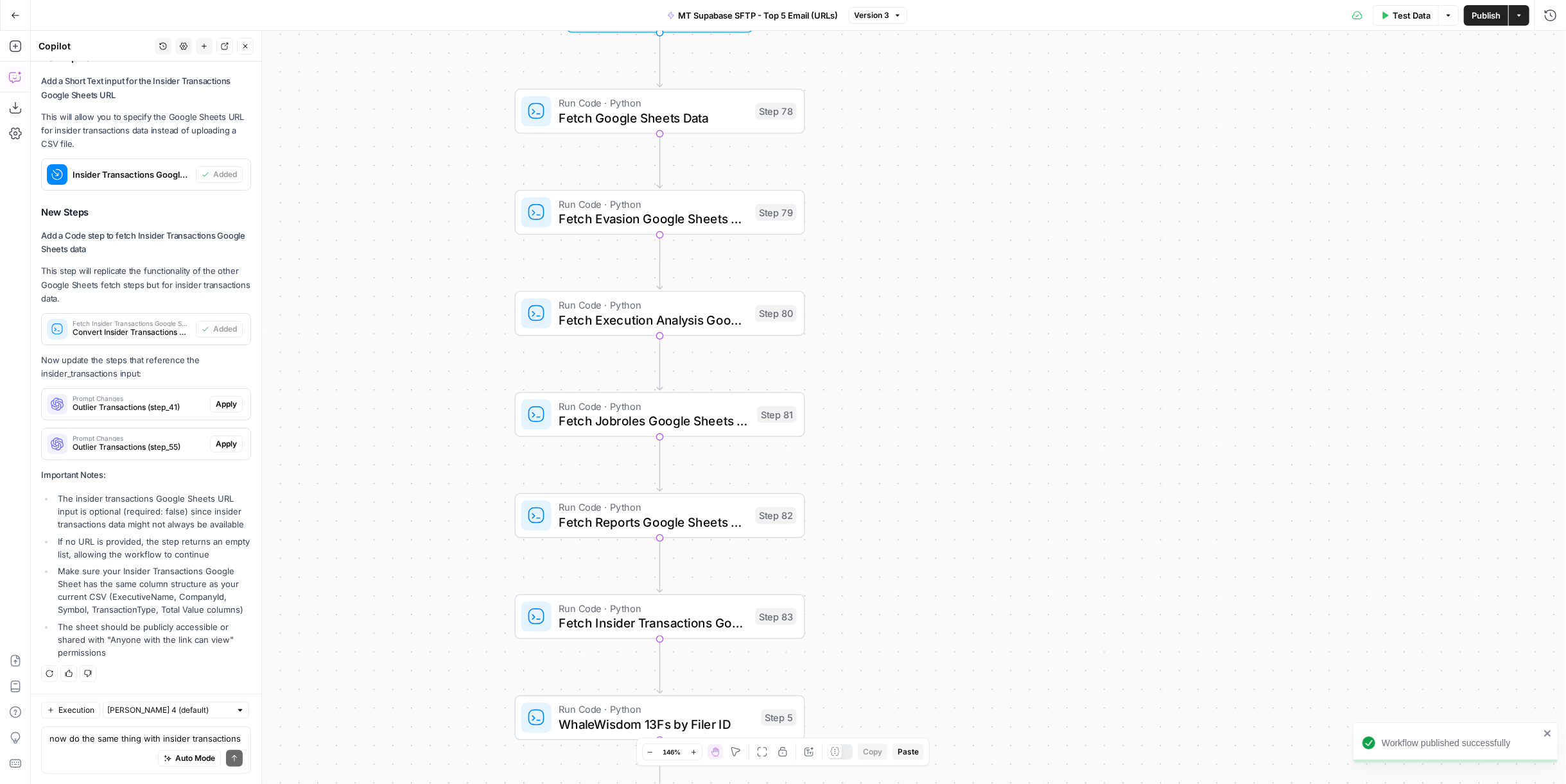
drag, startPoint x: 979, startPoint y: 225, endPoint x: 967, endPoint y: 438, distance: 213.3
click at [967, 438] on div "Workflow Input Settings Inputs Run Code · Python Fetch Google Sheets Data Step …" at bounding box center [798, 407] width 1536 height 754
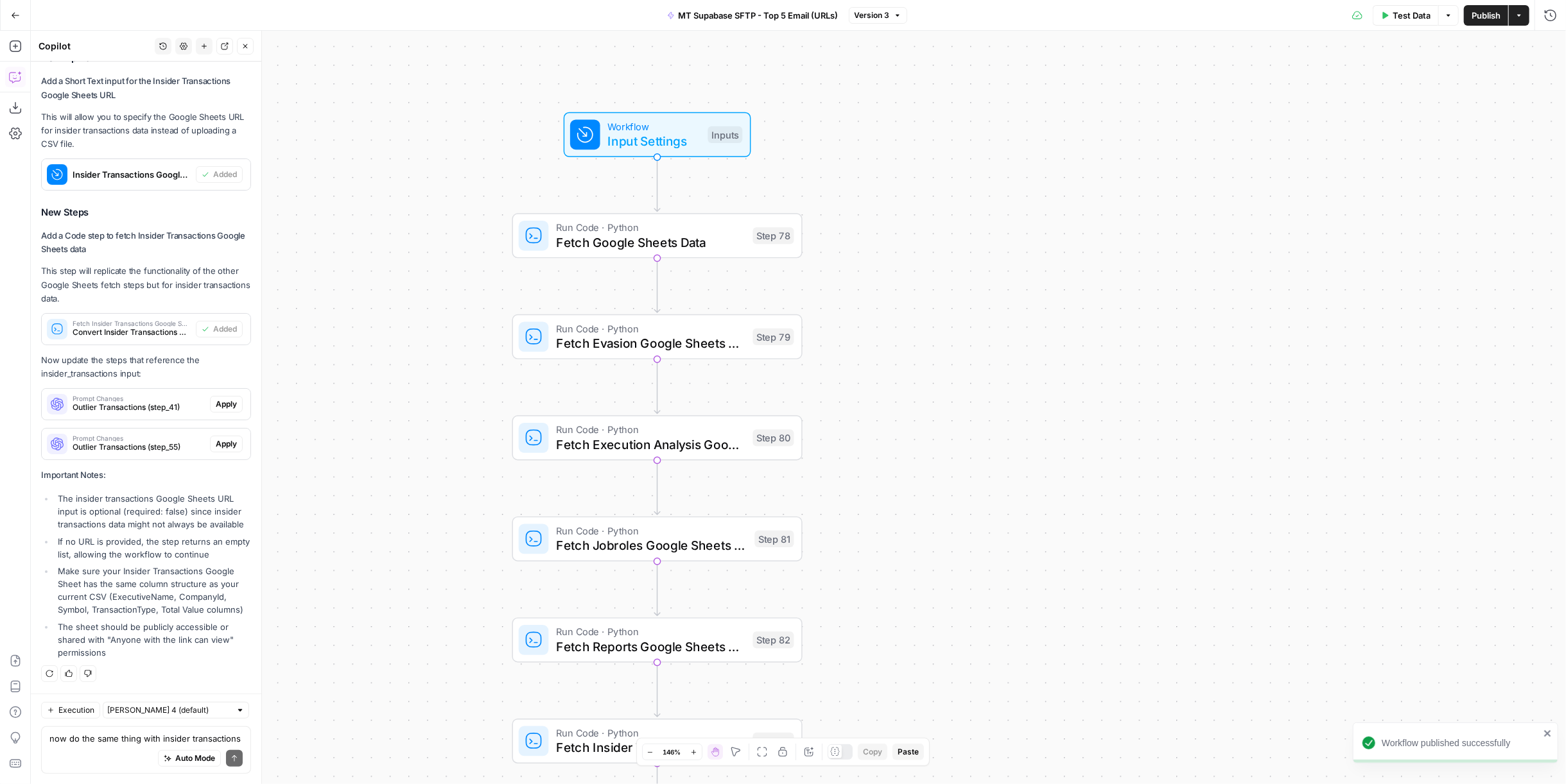
drag, startPoint x: 895, startPoint y: 211, endPoint x: 672, endPoint y: 149, distance: 231.5
click at [890, 326] on div "Workflow Input Settings Inputs Run Code · Python Fetch Google Sheets Data Step …" at bounding box center [798, 407] width 1536 height 754
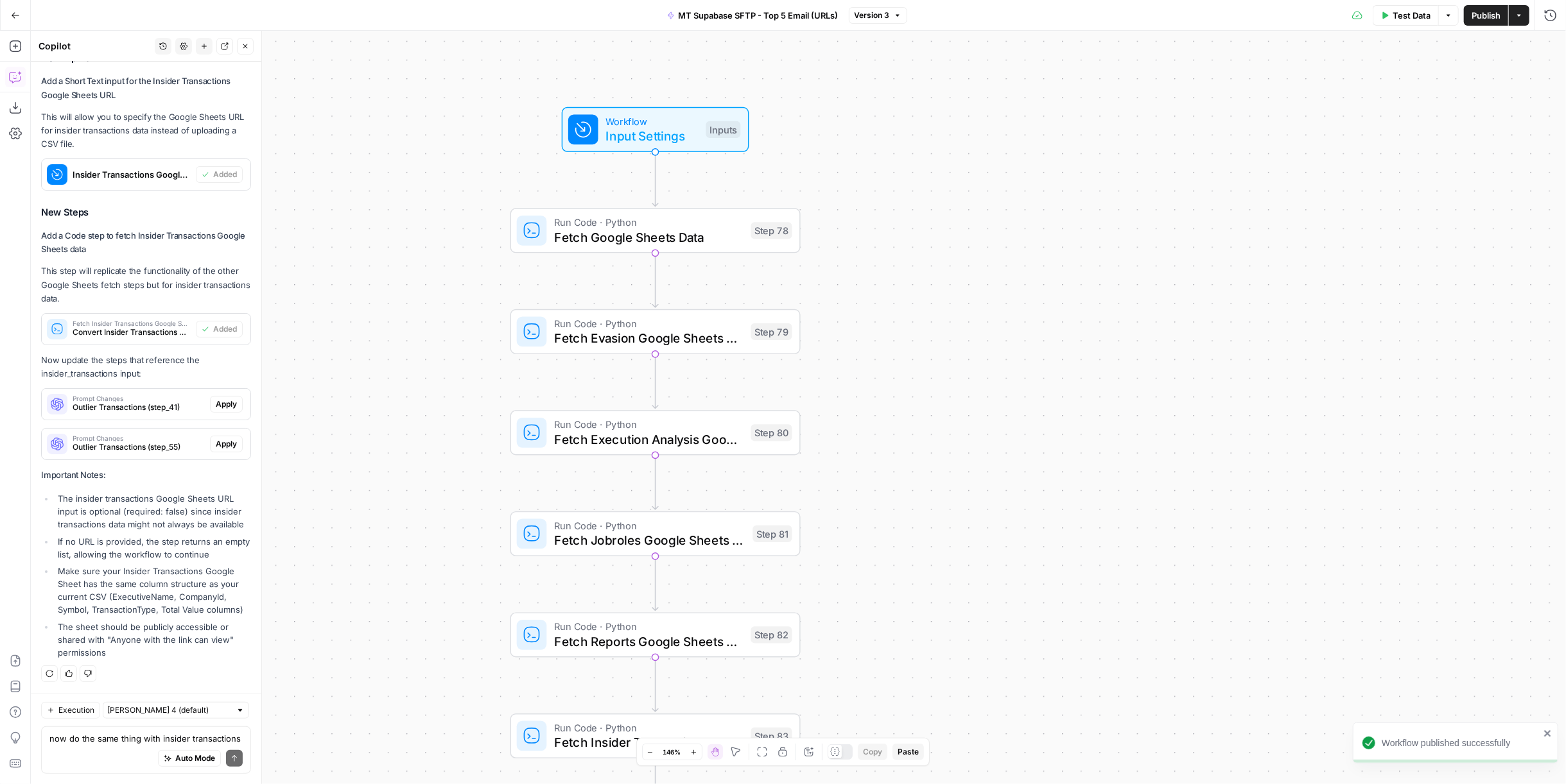
click at [649, 121] on span "Workflow" at bounding box center [652, 121] width 92 height 15
click at [682, 142] on span "Input Settings" at bounding box center [651, 137] width 92 height 19
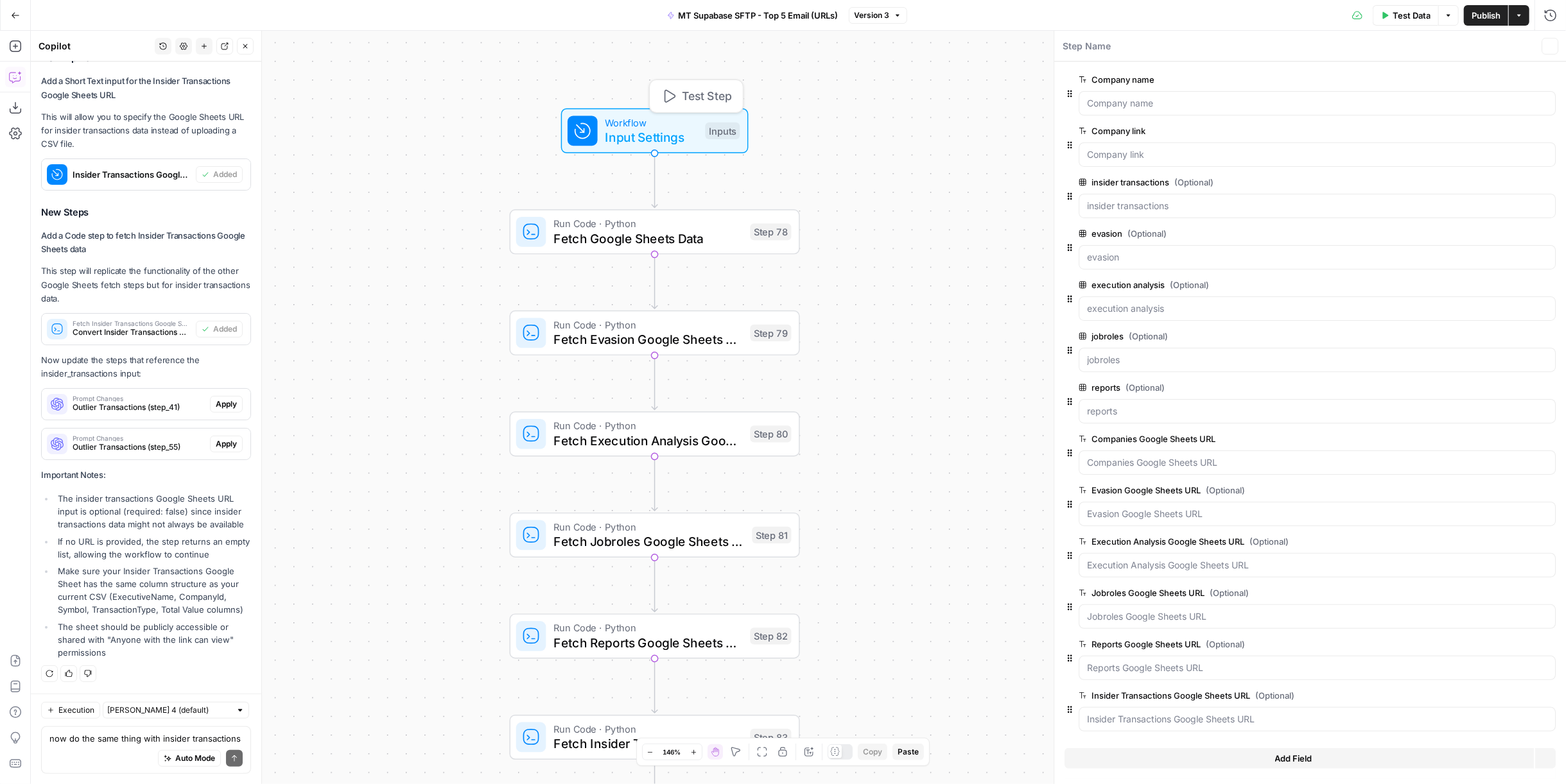
click at [1494, 12] on span "Publish" at bounding box center [1485, 15] width 29 height 13
drag, startPoint x: 1228, startPoint y: 171, endPoint x: 1324, endPoint y: 202, distance: 100.9
click at [1228, 171] on div at bounding box center [1310, 171] width 492 height 8
click at [1548, 184] on icon "button" at bounding box center [1547, 182] width 7 height 7
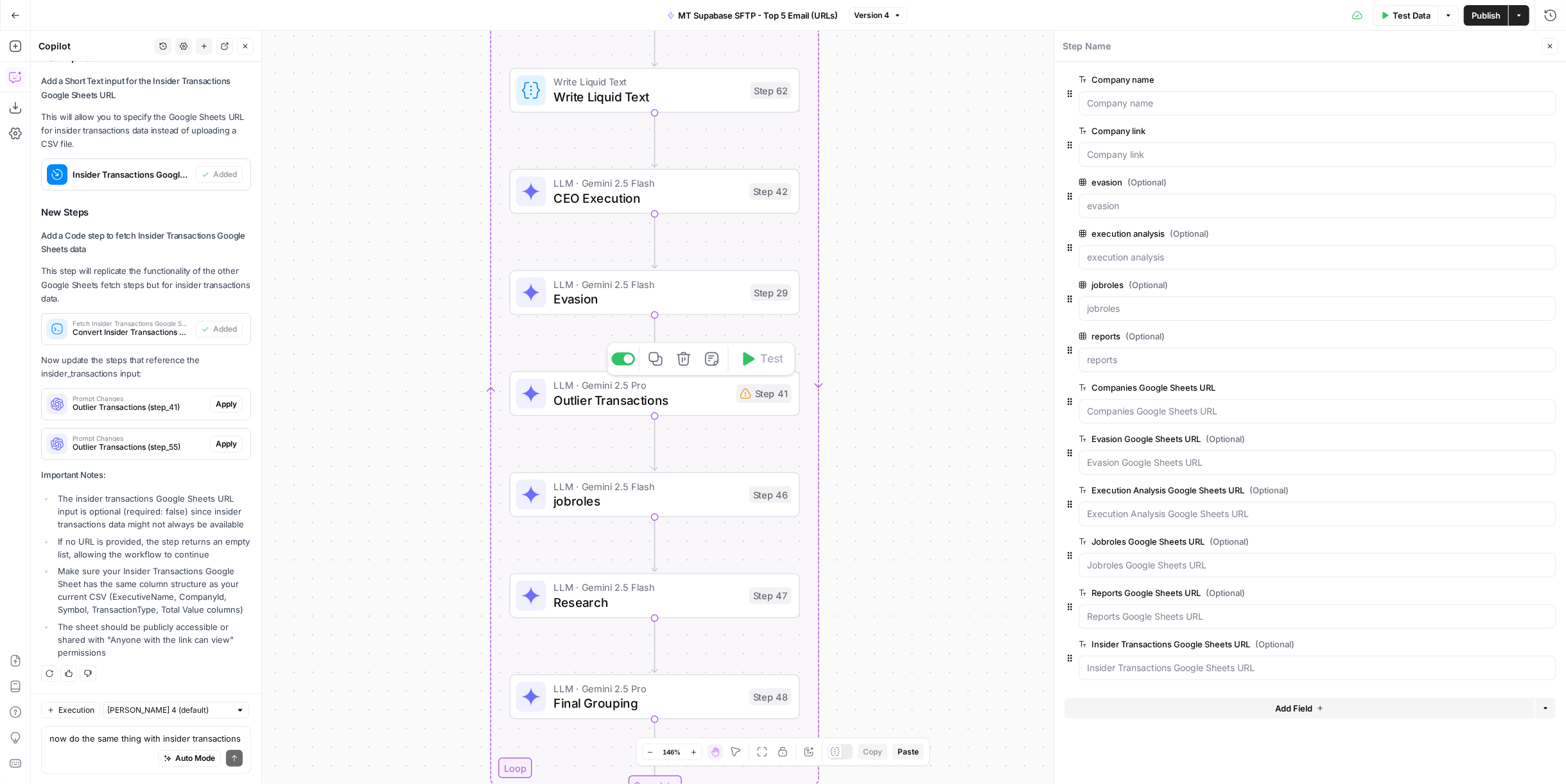
click at [756, 393] on div "Step 41" at bounding box center [764, 393] width 55 height 19
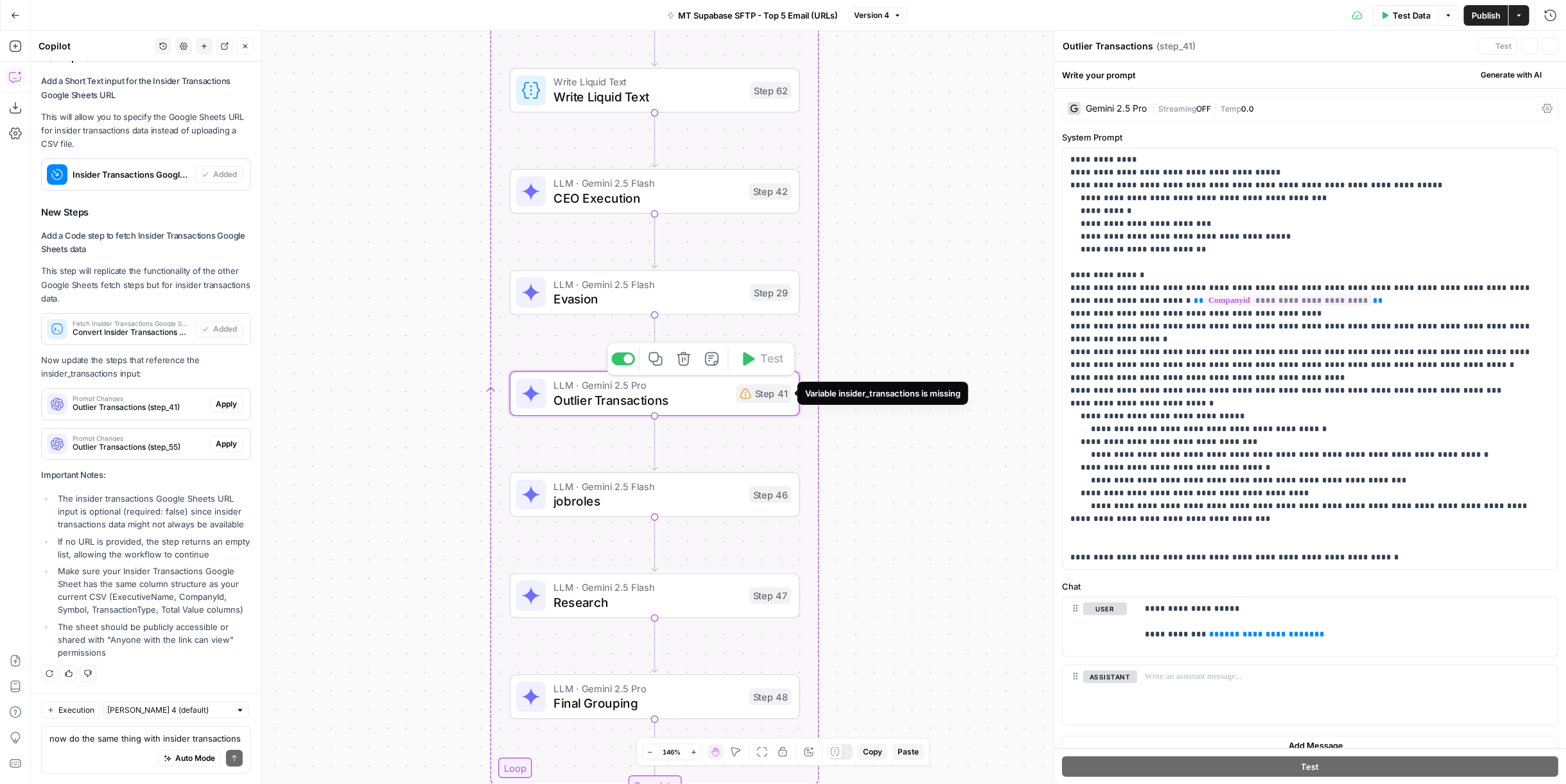
type textarea "Outlier Transactions"
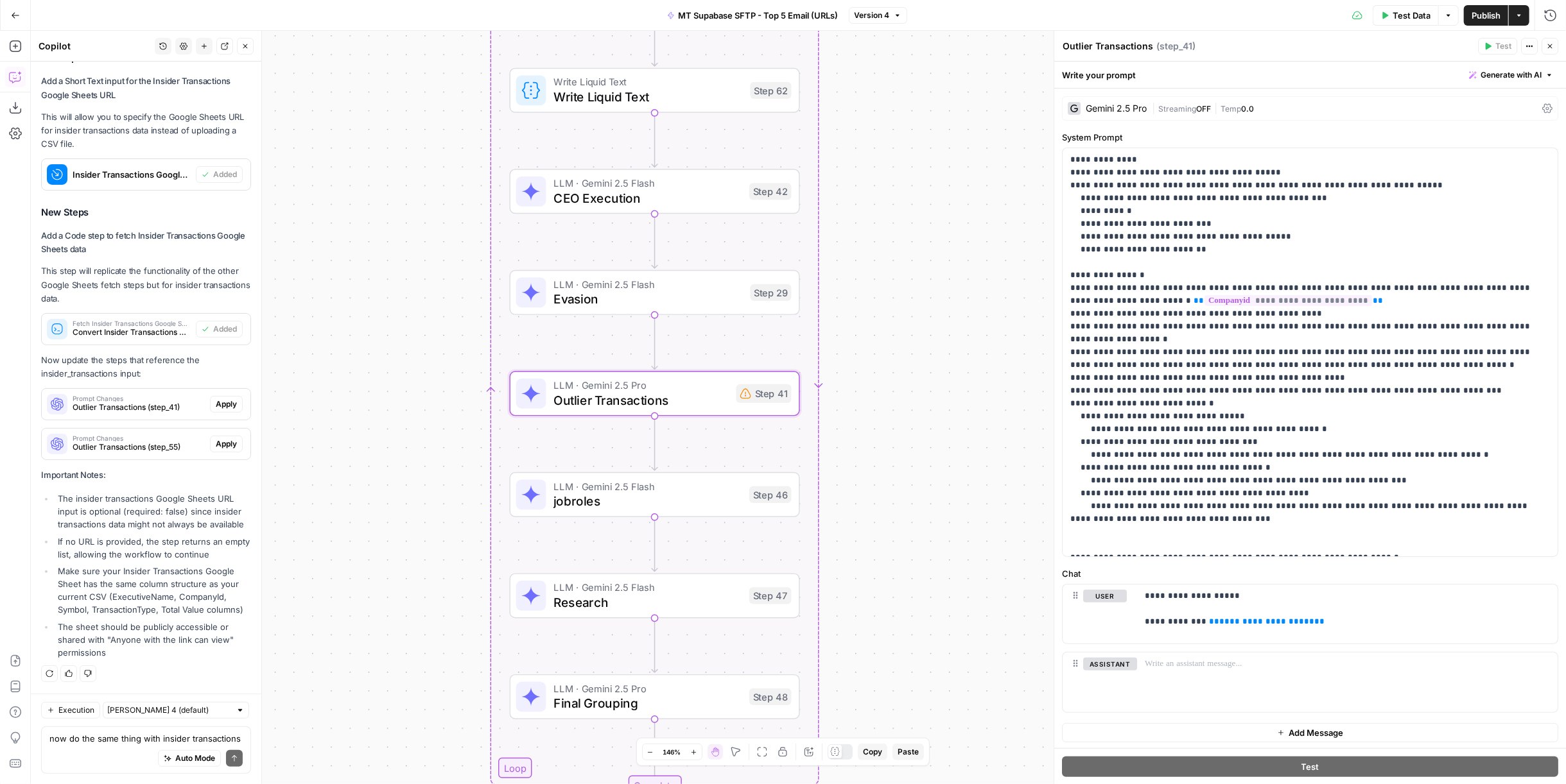
click at [244, 46] on icon "button" at bounding box center [246, 46] width 8 height 8
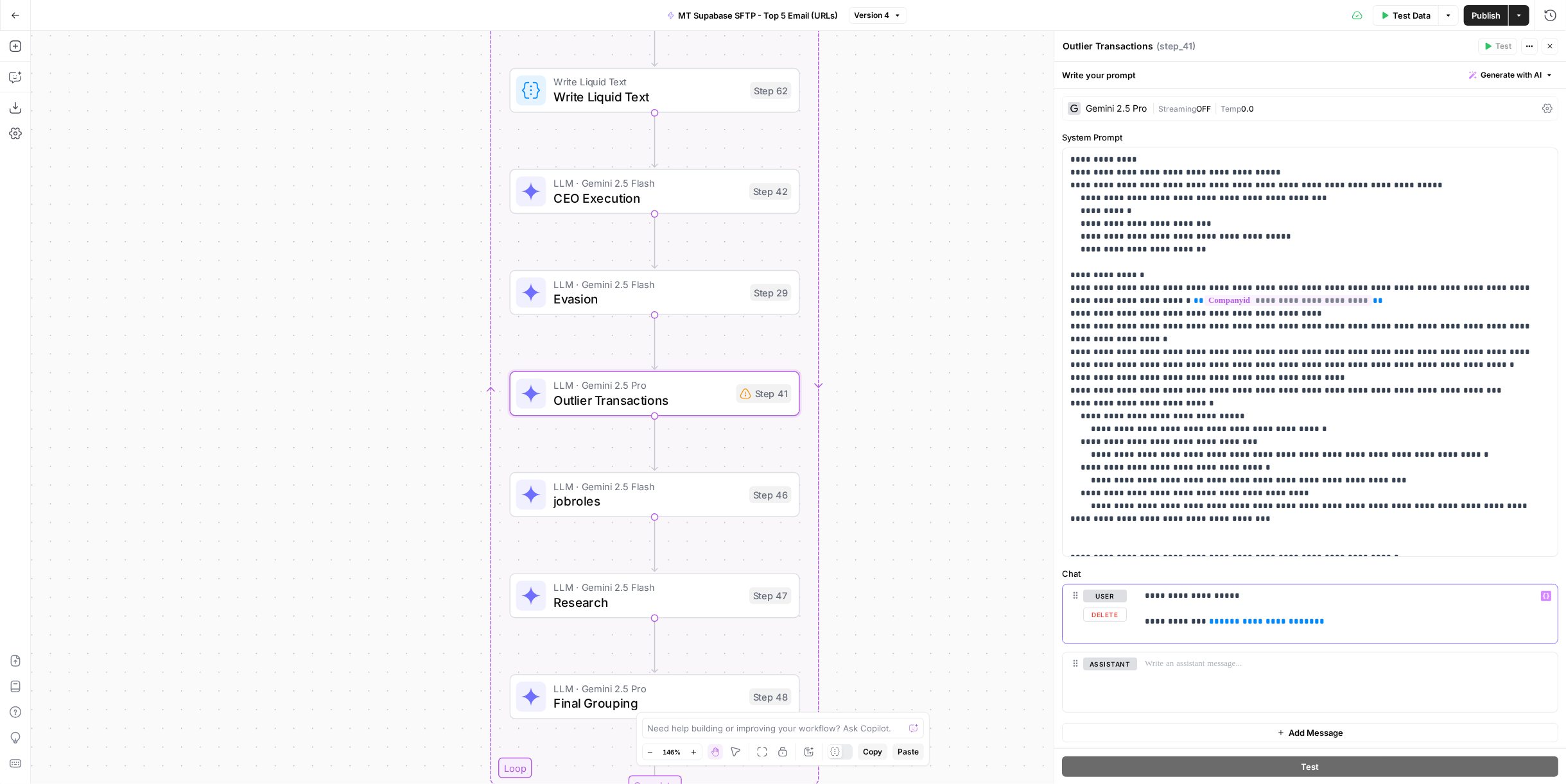
drag, startPoint x: 1317, startPoint y: 614, endPoint x: 1198, endPoint y: 623, distance: 119.3
click at [1198, 623] on p "**********" at bounding box center [1347, 608] width 406 height 38
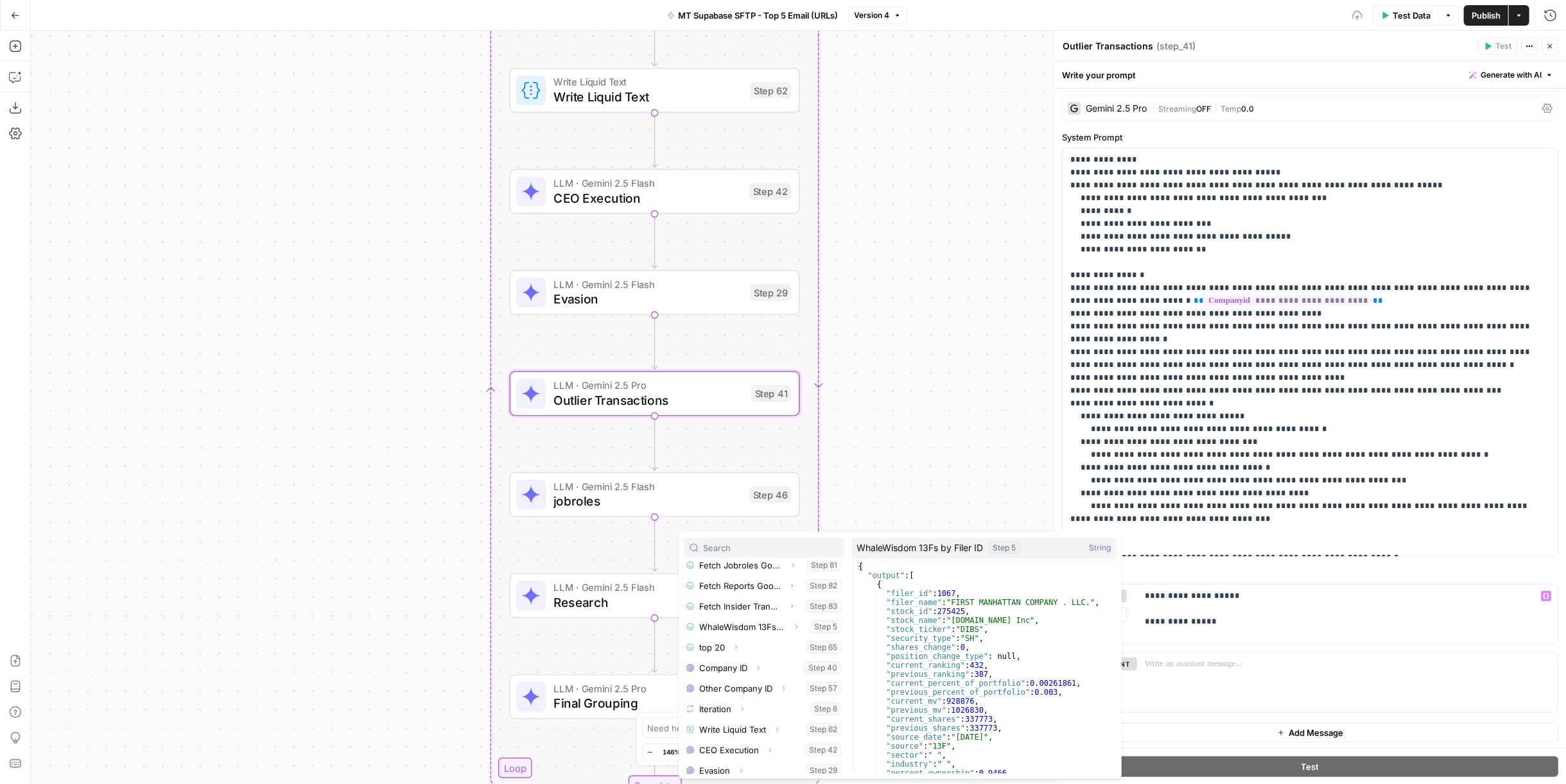
scroll to position [363, 0]
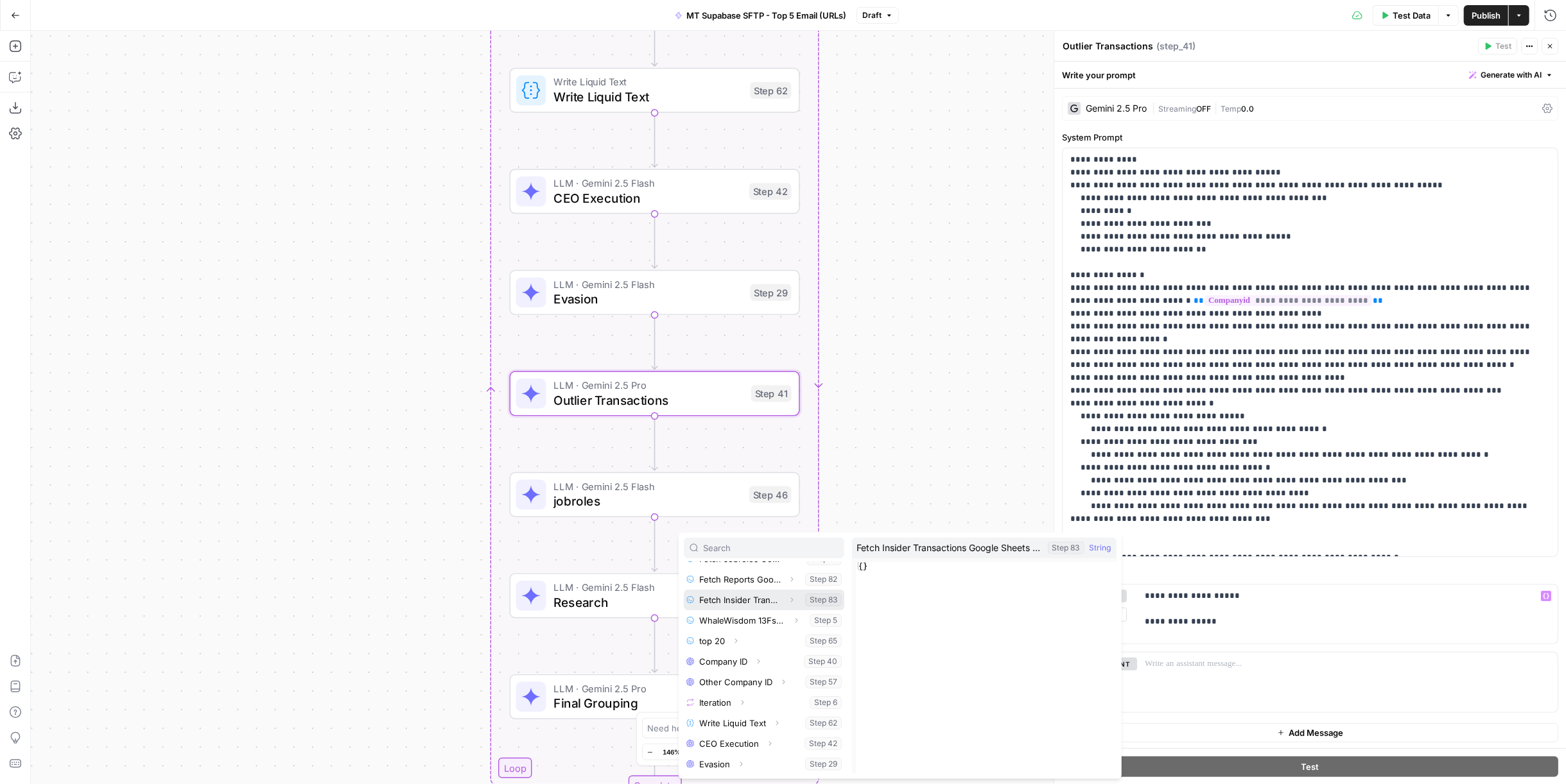
click at [741, 600] on button "Select variable Fetch Insider Transactions Google Sheets Data" at bounding box center [764, 599] width 160 height 21
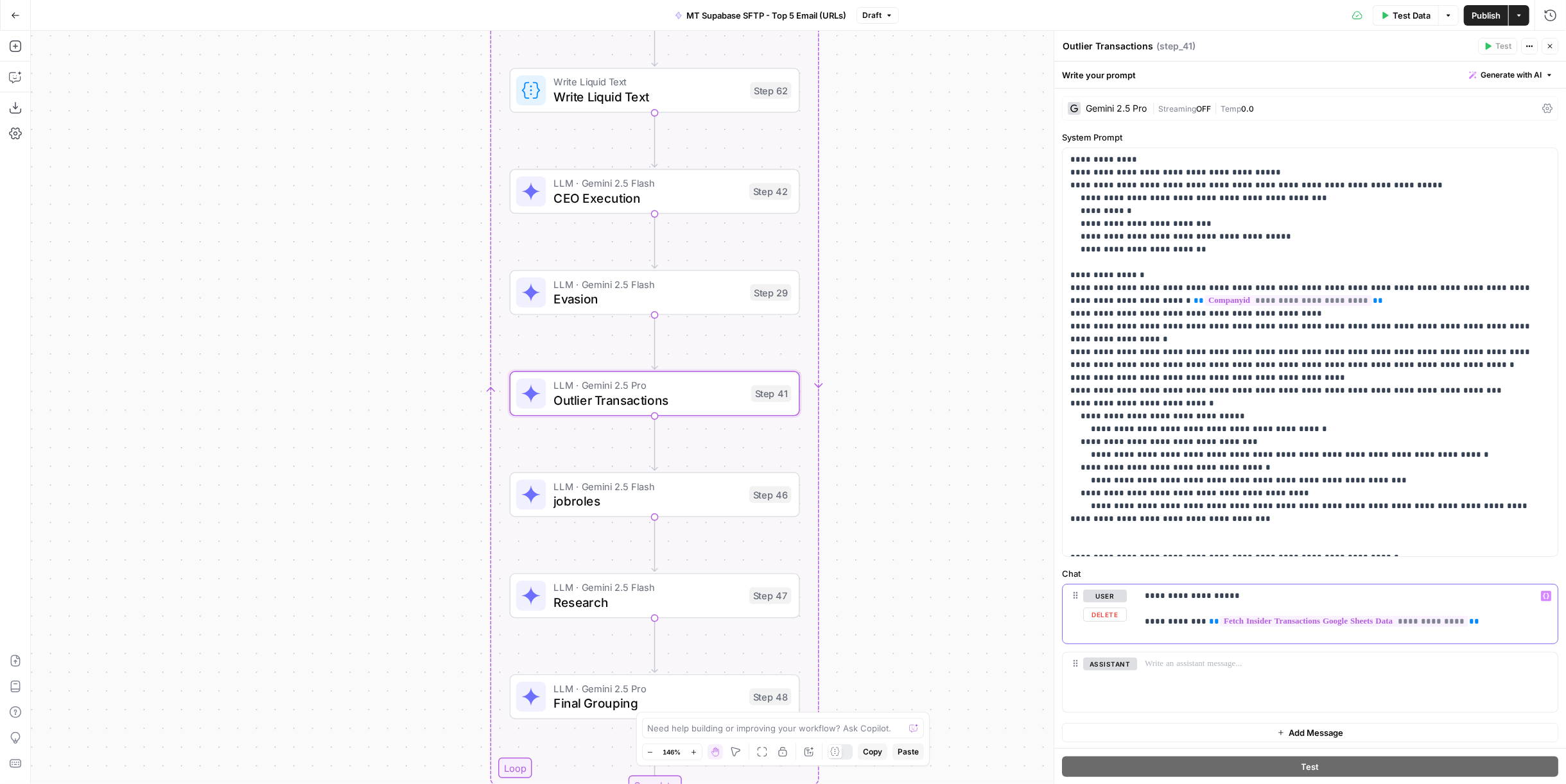
drag, startPoint x: 1198, startPoint y: 623, endPoint x: 1479, endPoint y: 620, distance: 281.0
click at [1479, 620] on p "**********" at bounding box center [1347, 608] width 406 height 38
copy p "**********"
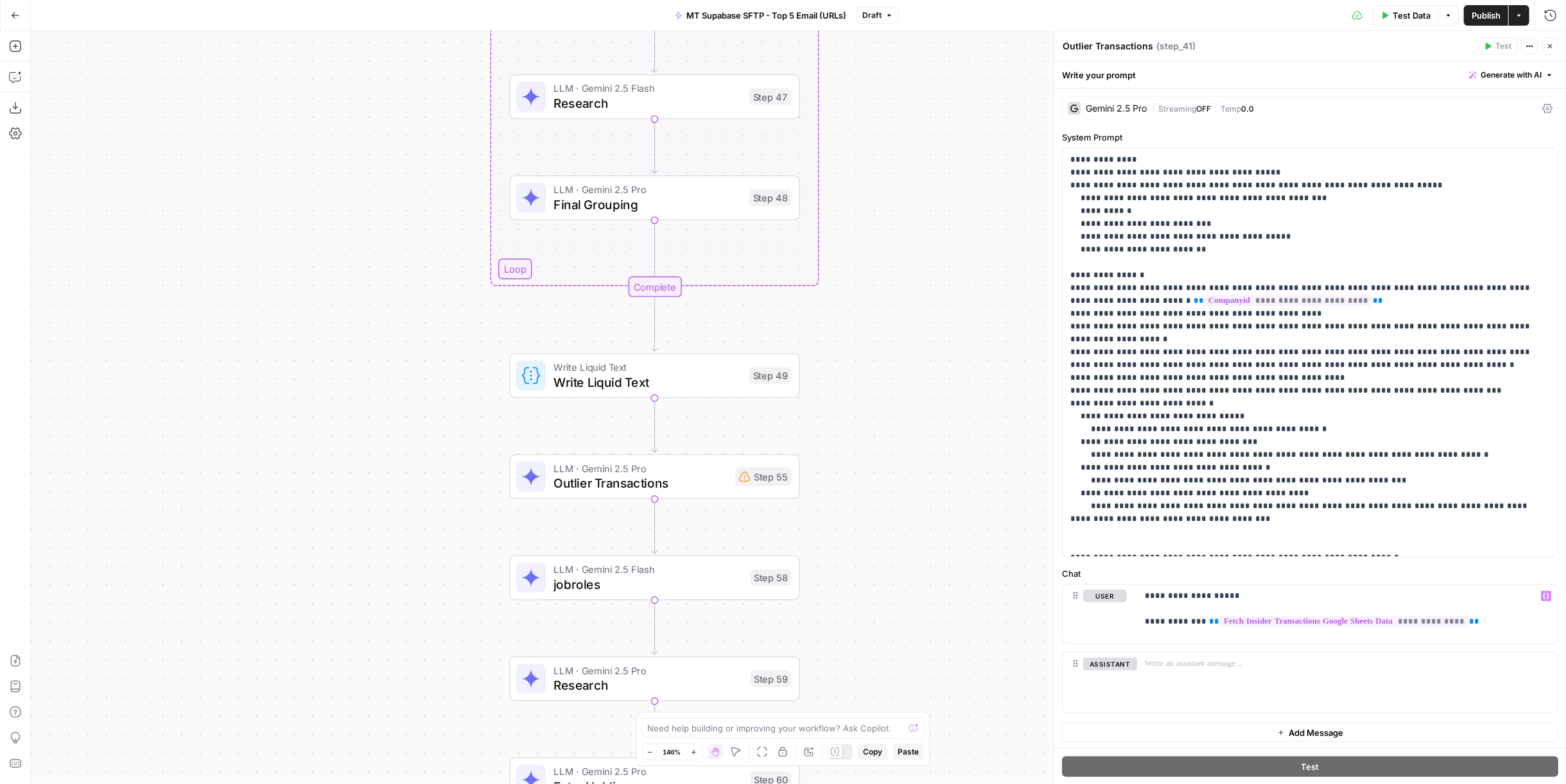
click at [728, 509] on div "Workflow Input Settings Inputs Run Code · Python Fetch Google Sheets Data Step …" at bounding box center [798, 407] width 1536 height 754
click at [728, 486] on div "LLM · Gemini 2.5 Pro Outlier Transactions Step 55 Copy step Delete step Add Not…" at bounding box center [654, 476] width 275 height 32
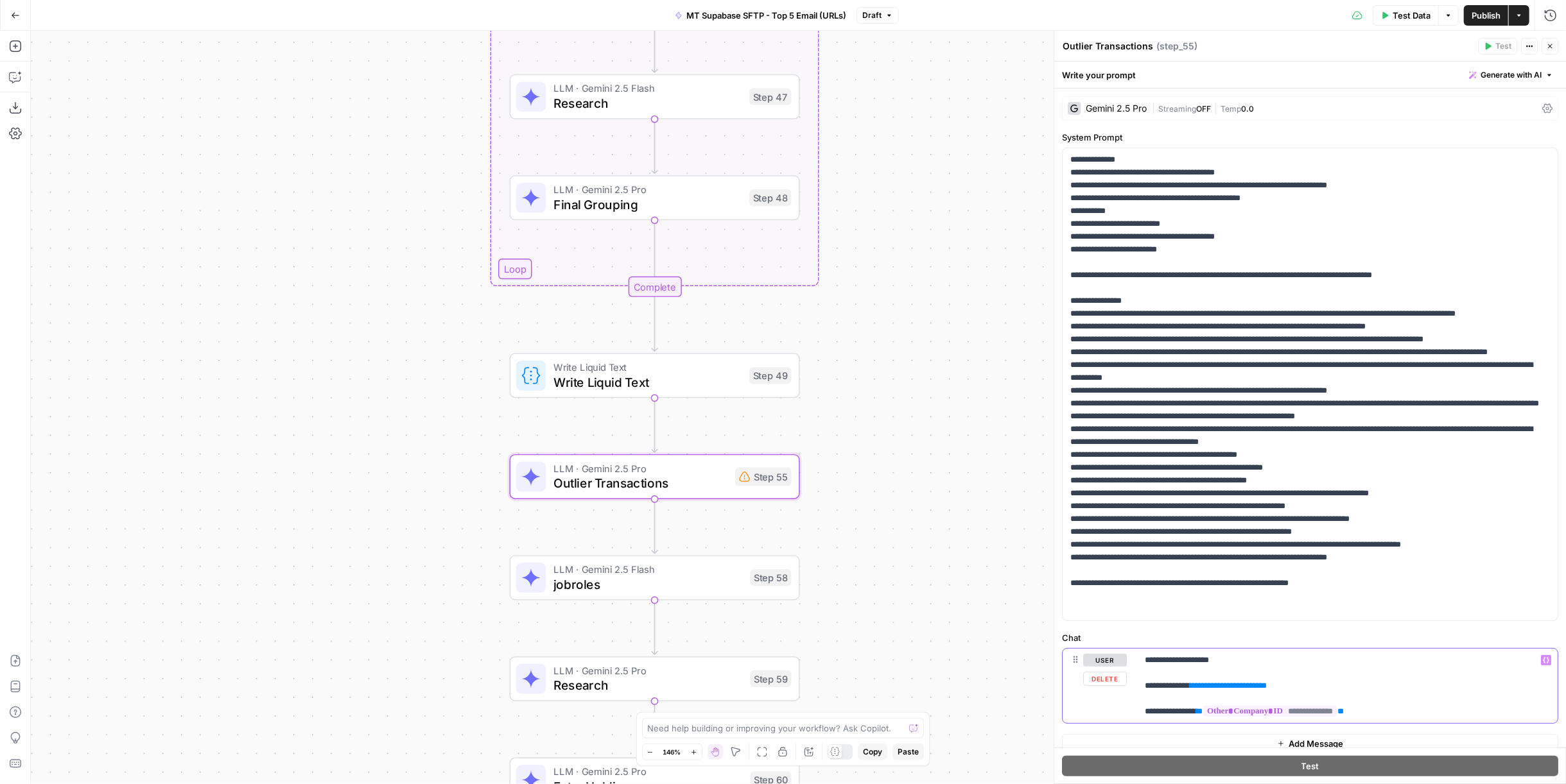
drag, startPoint x: 1201, startPoint y: 686, endPoint x: 1387, endPoint y: 688, distance: 186.0
click at [1387, 688] on p "**********" at bounding box center [1342, 686] width 395 height 64
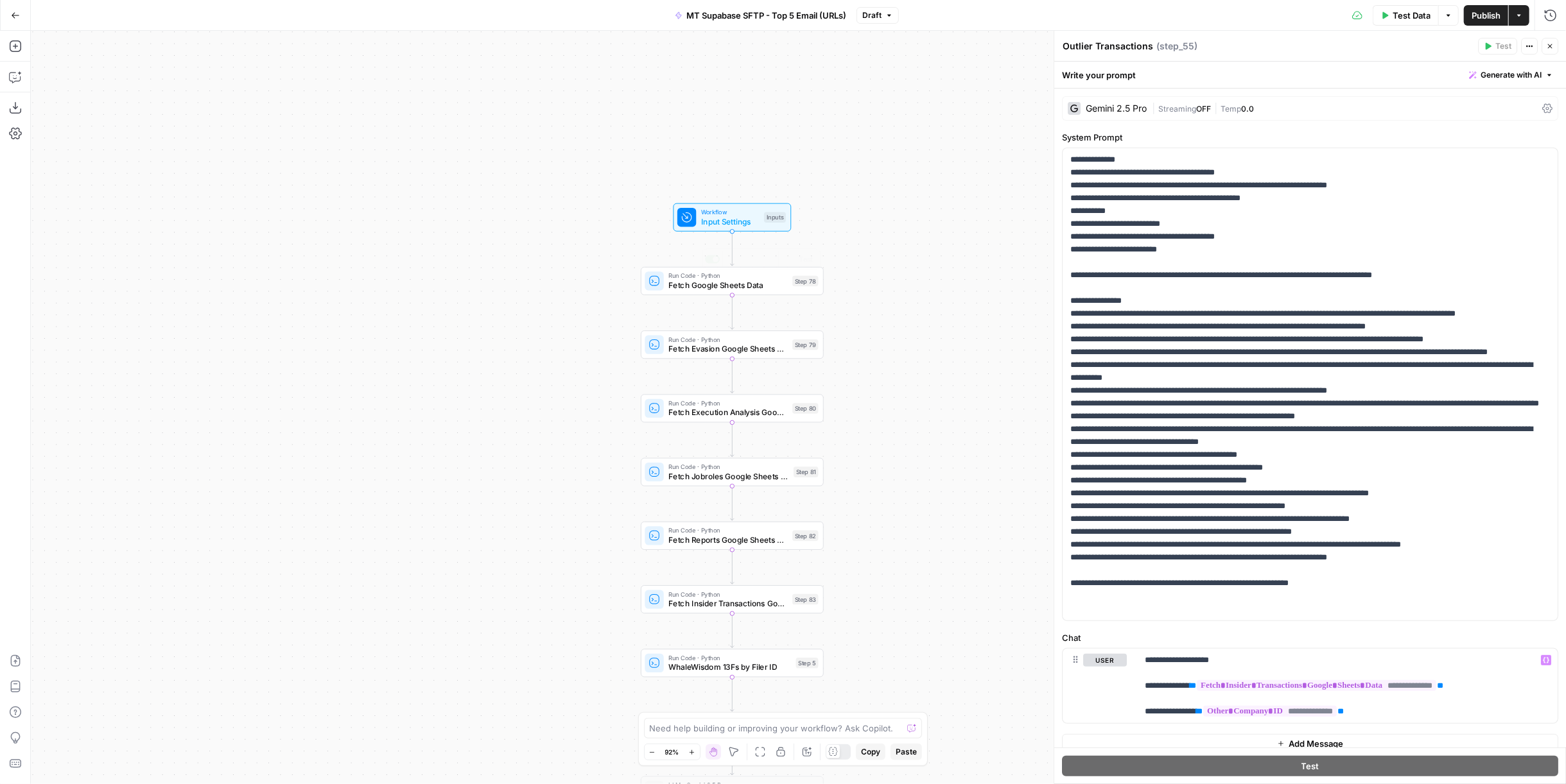
click at [765, 230] on div "Workflow Input Settings Inputs Test Step" at bounding box center [732, 217] width 118 height 28
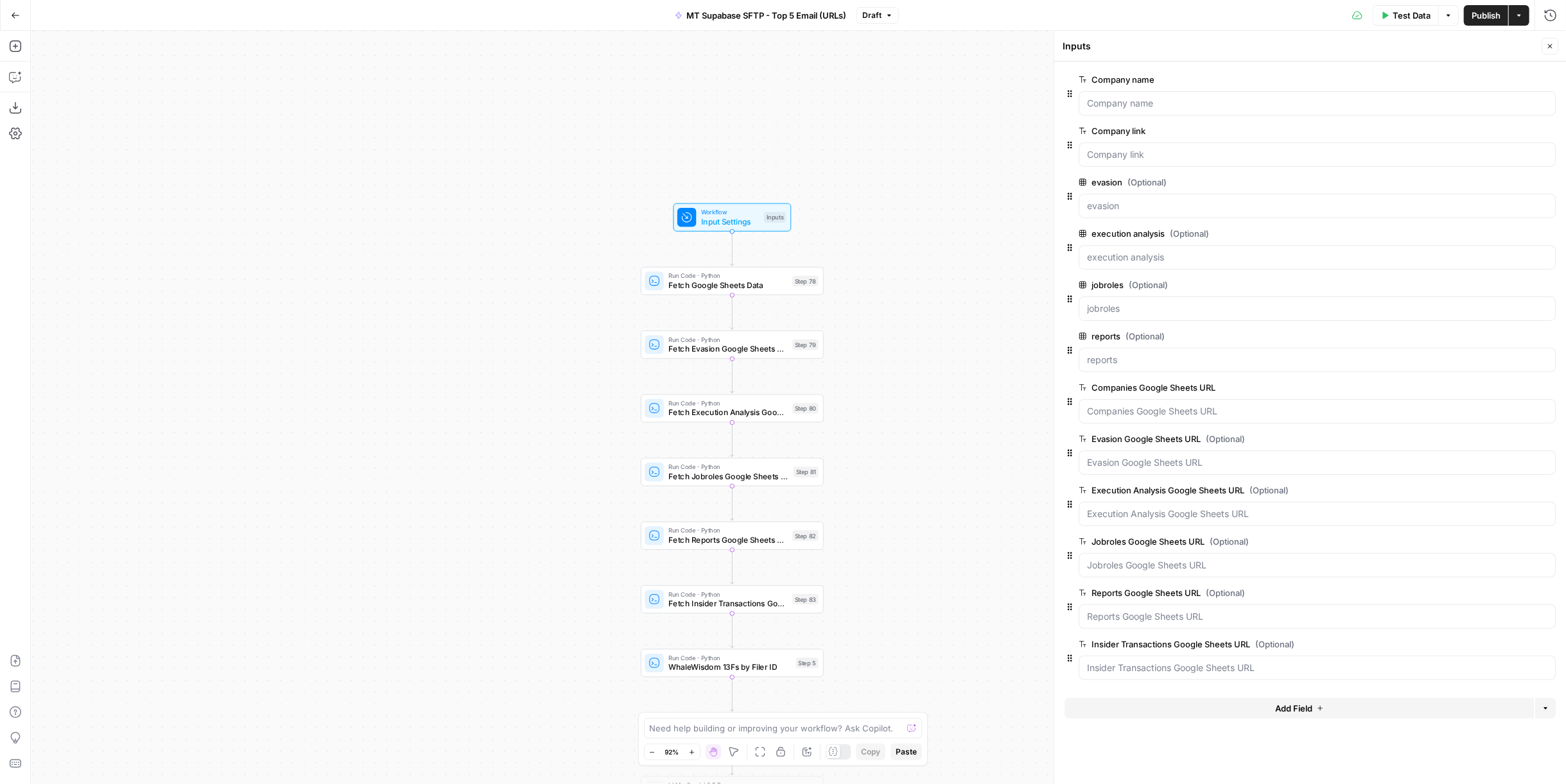
click at [1552, 184] on button "Delete group" at bounding box center [1548, 183] width 16 height 16
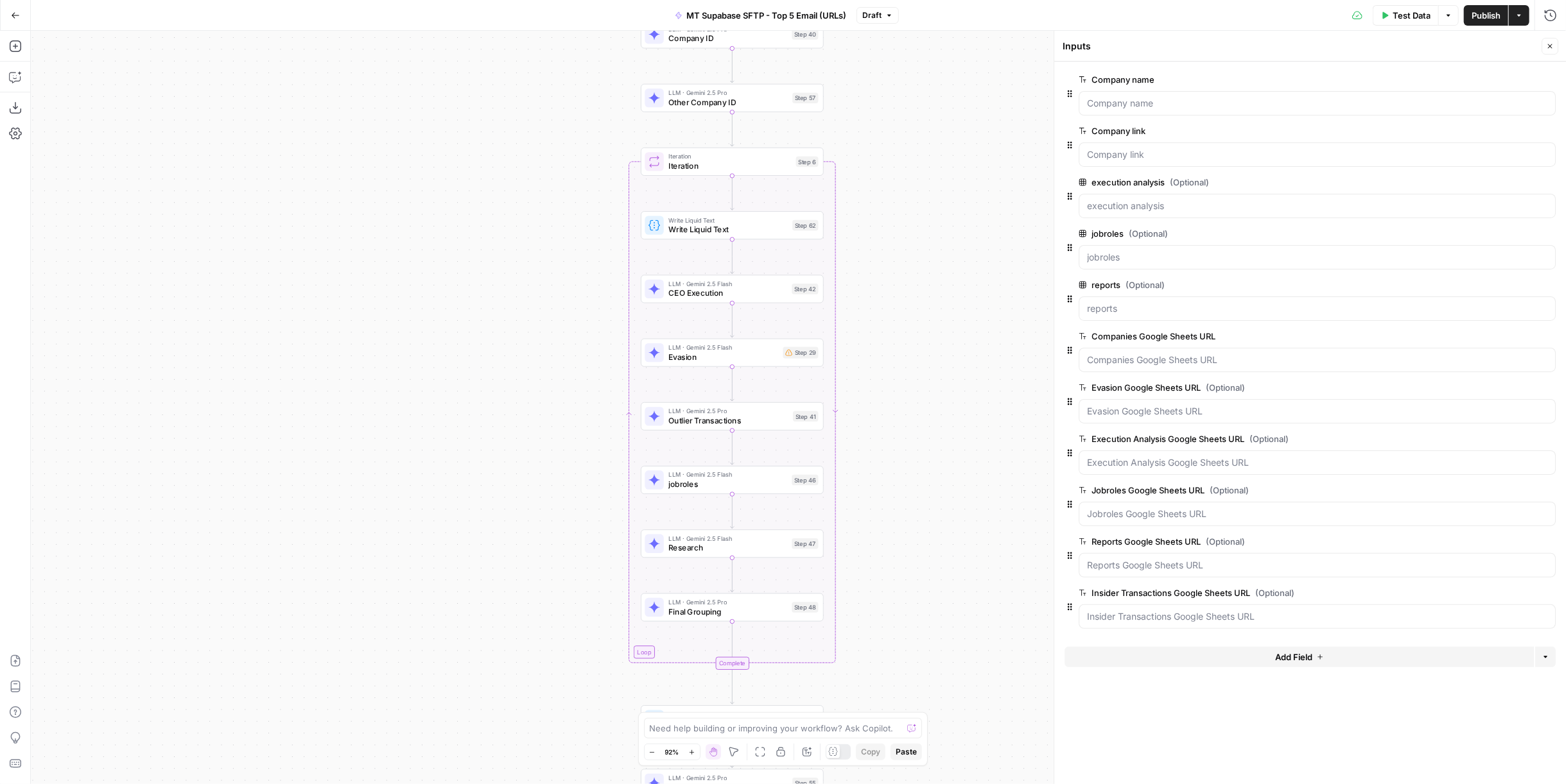
click at [752, 357] on span "Evasion" at bounding box center [724, 357] width 110 height 12
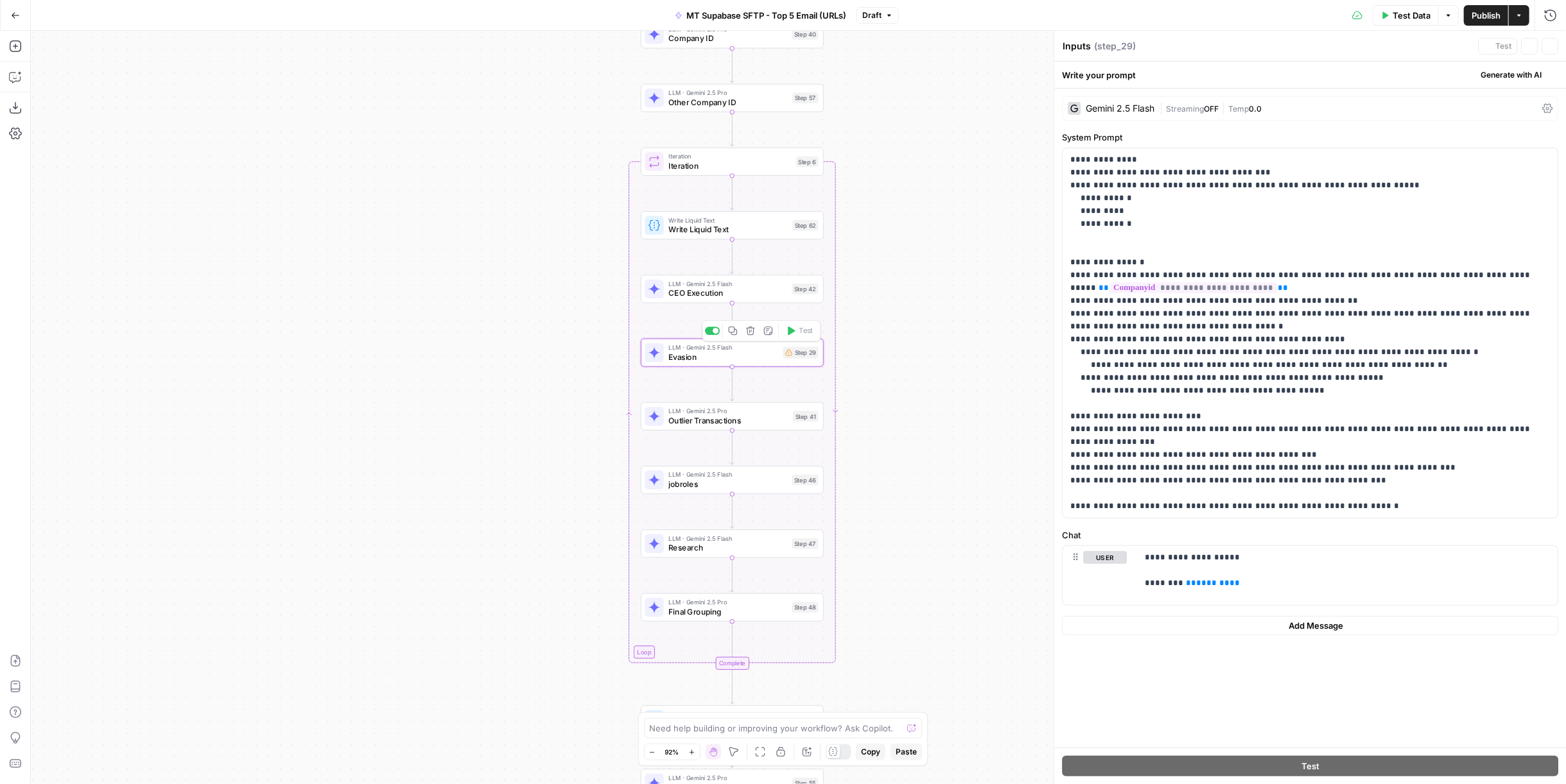
type textarea "Evasion"
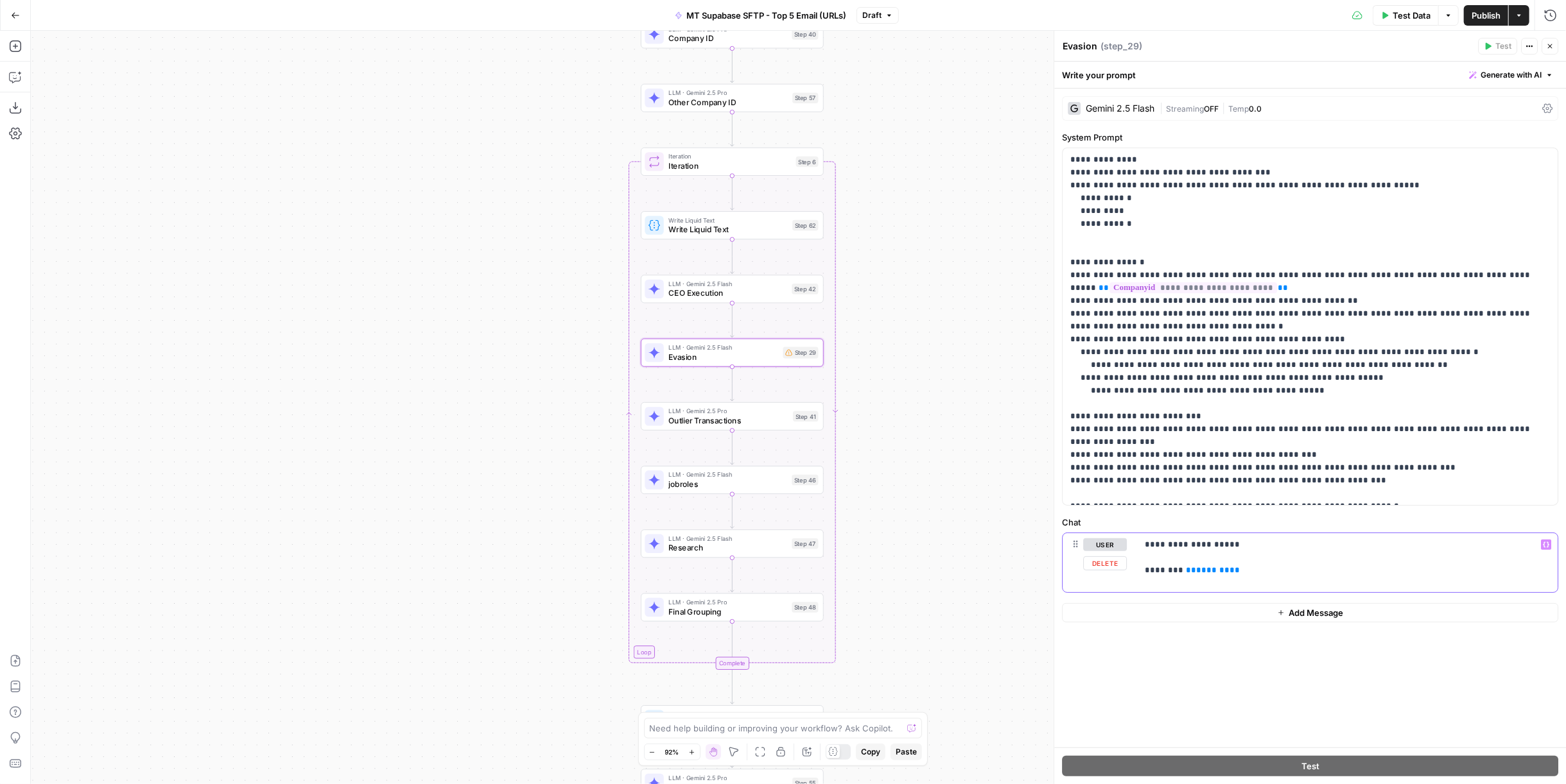
drag, startPoint x: 1254, startPoint y: 578, endPoint x: 1182, endPoint y: 573, distance: 72.2
click at [1182, 573] on div "**********" at bounding box center [1348, 563] width 421 height 59
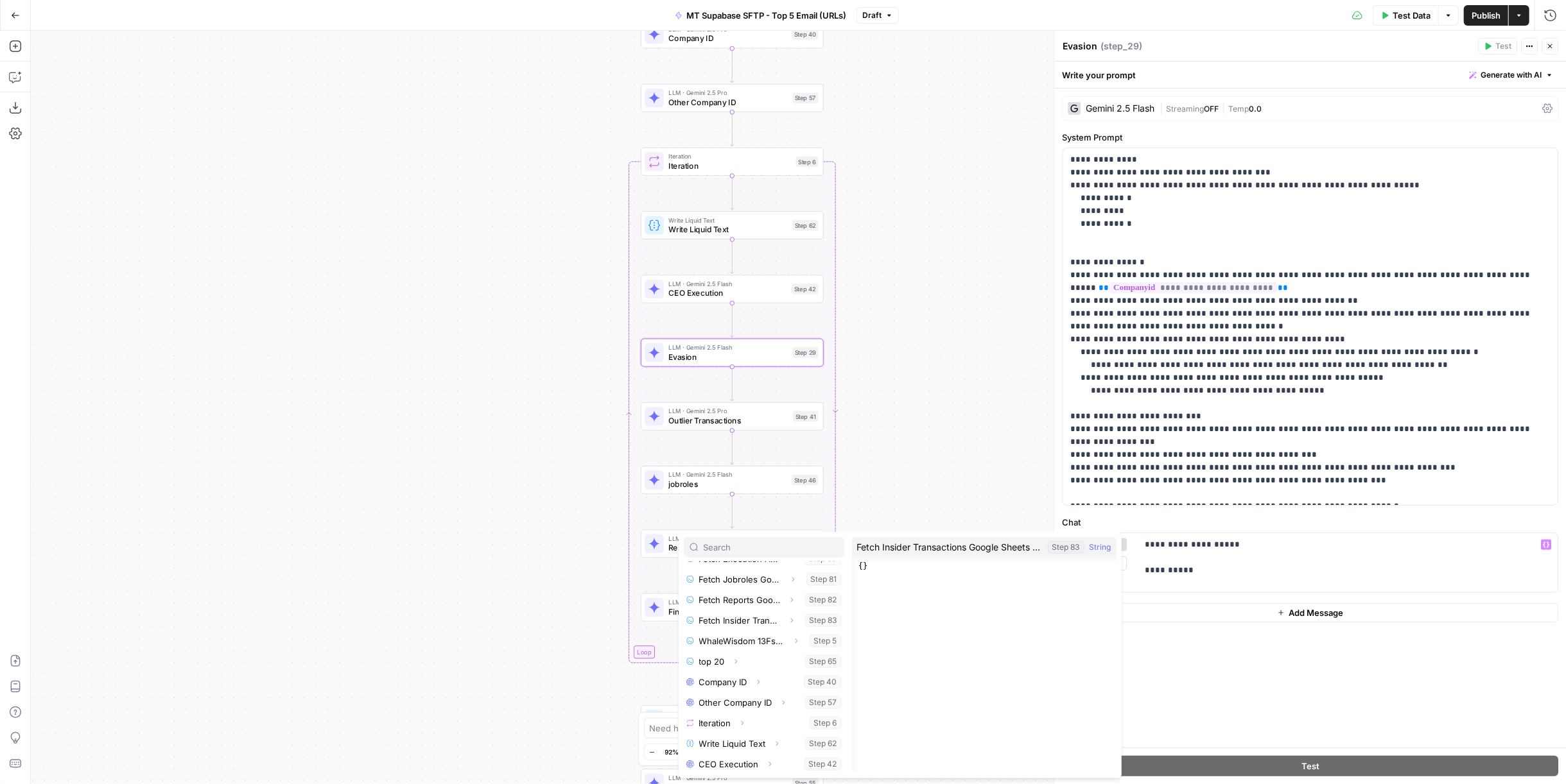
scroll to position [250, 0]
click at [737, 609] on button "Select variable Fetch Evasion Google Sheets Data" at bounding box center [764, 609] width 160 height 21
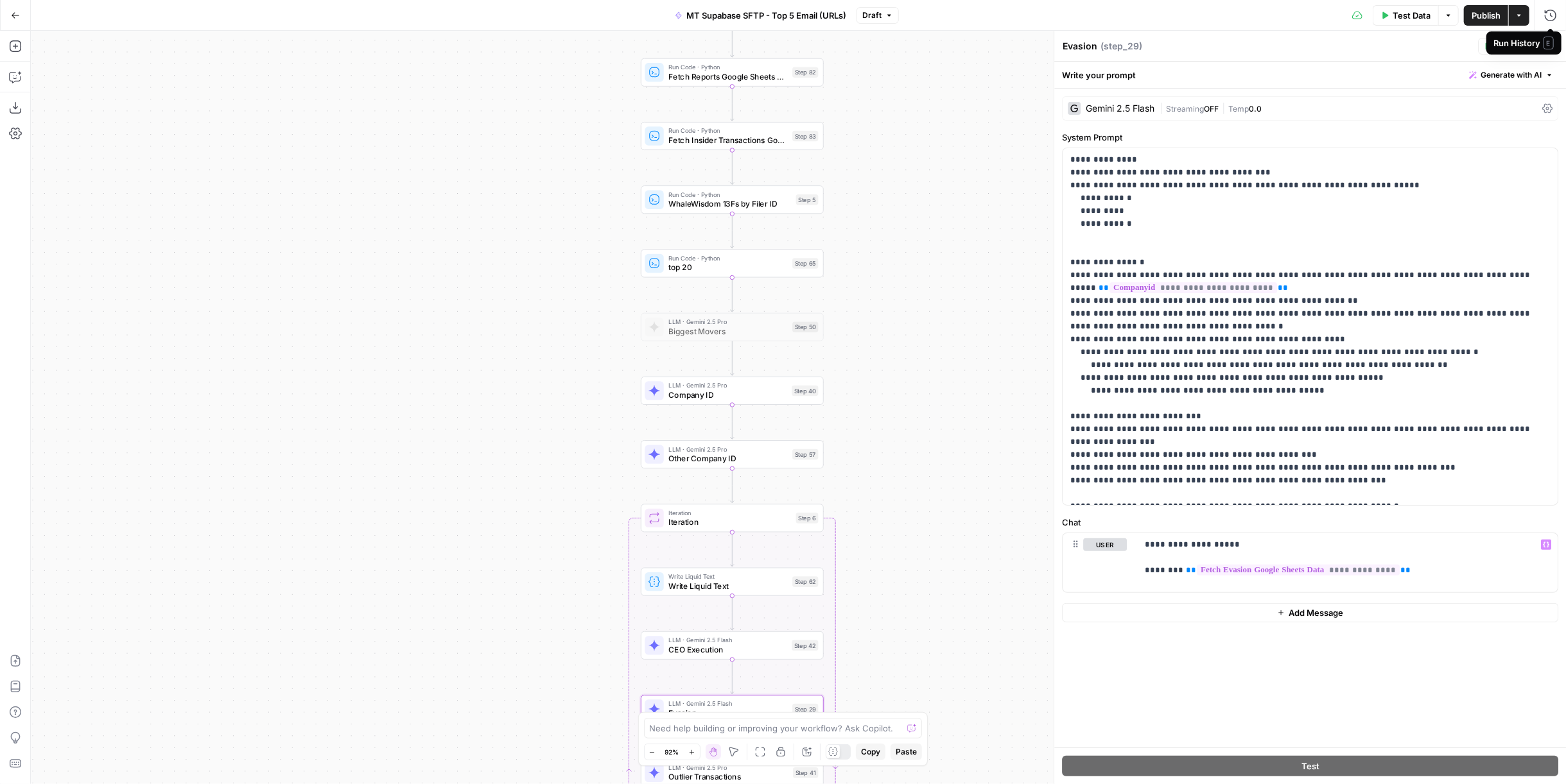
click at [1555, 46] on div "Run History E" at bounding box center [1524, 43] width 75 height 24
click at [1550, 43] on icon "button" at bounding box center [1550, 46] width 8 height 8
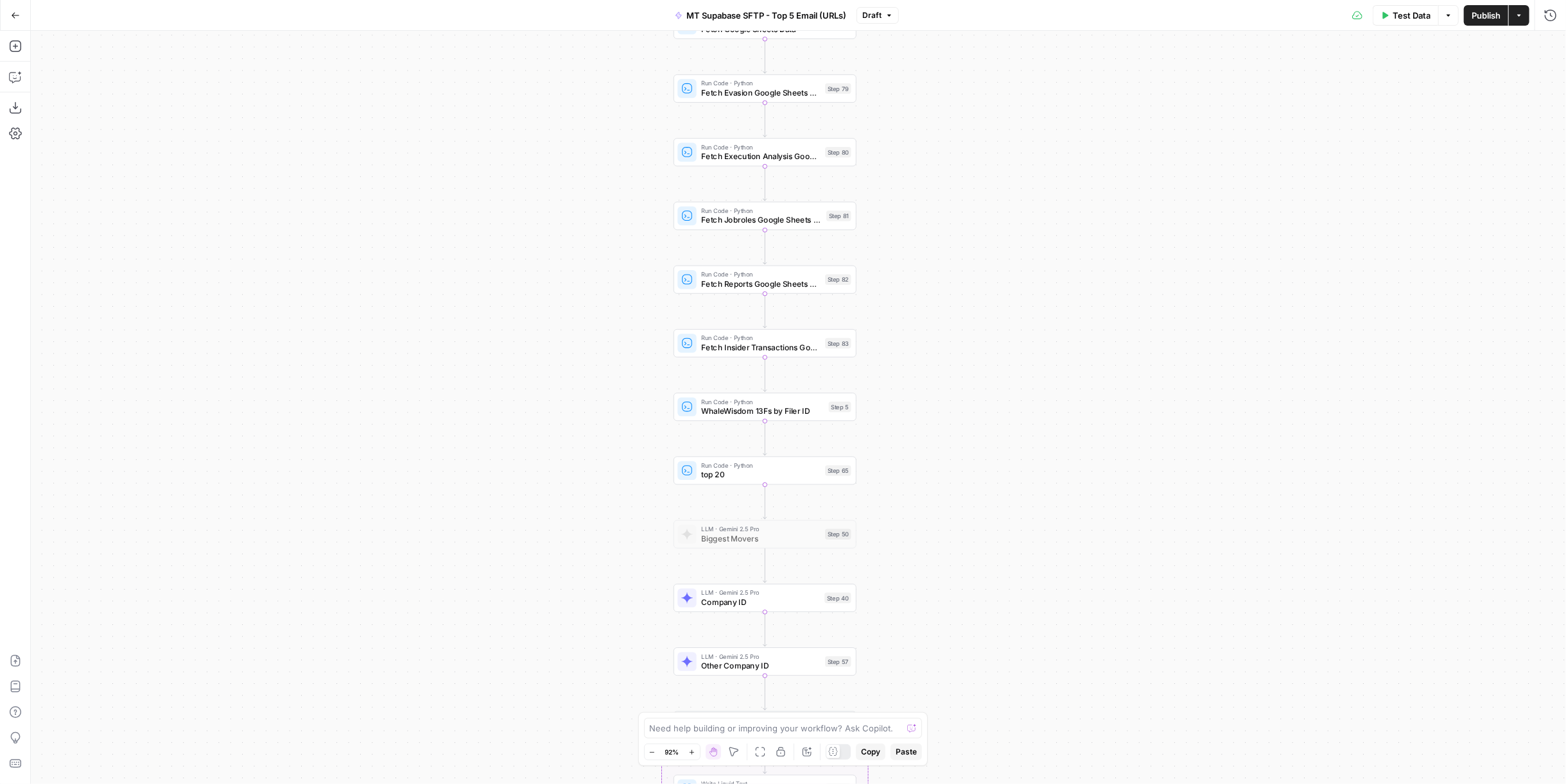
drag, startPoint x: 967, startPoint y: 162, endPoint x: 997, endPoint y: 353, distance: 193.3
click at [997, 353] on div "Workflow Input Settings Inputs Run Code · Python Fetch Google Sheets Data Step …" at bounding box center [798, 407] width 1536 height 754
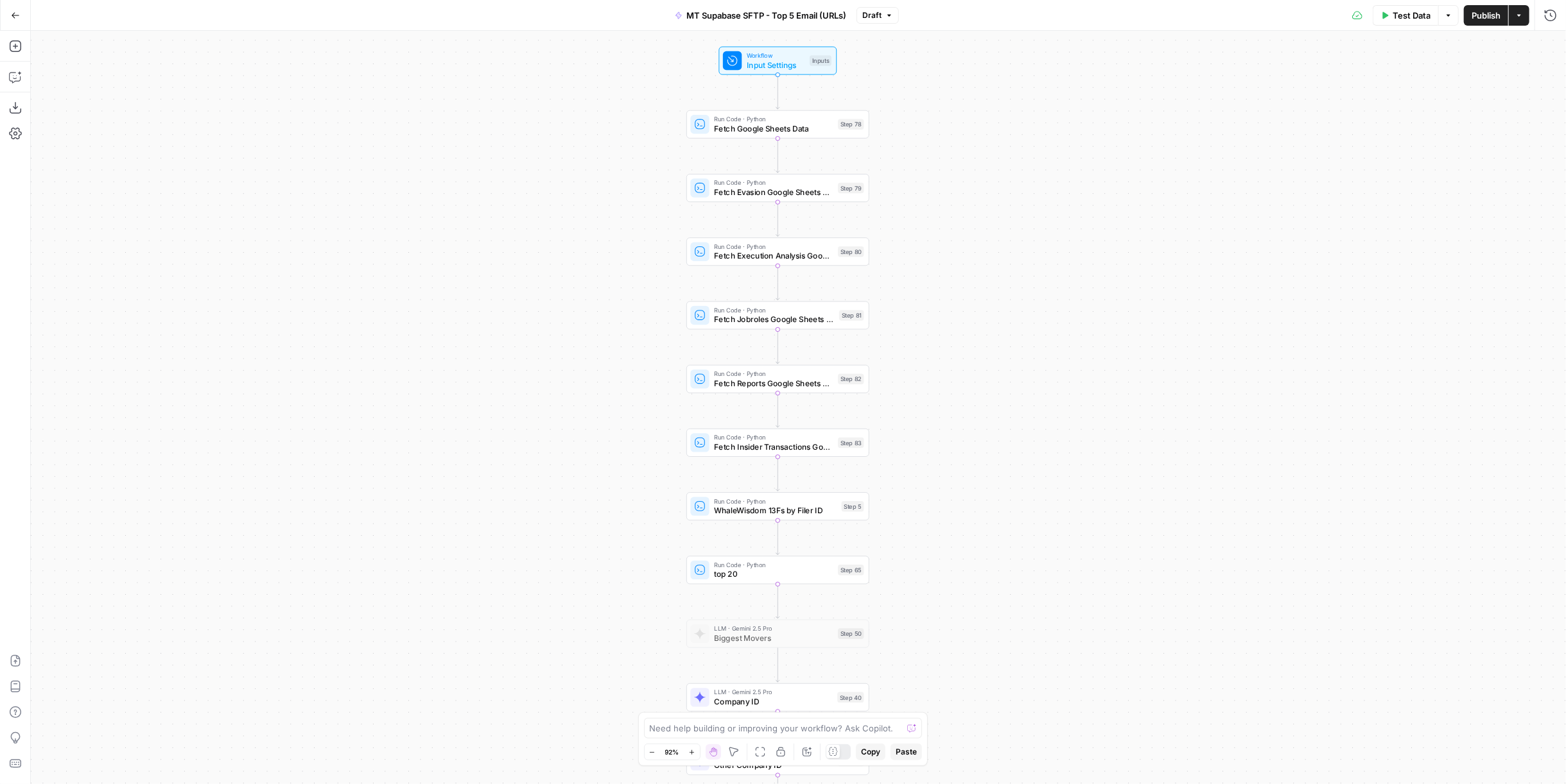
drag, startPoint x: 1104, startPoint y: 158, endPoint x: 1117, endPoint y: 257, distance: 99.8
click at [1117, 257] on div "Workflow Input Settings Inputs Run Code · Python Fetch Google Sheets Data Step …" at bounding box center [798, 407] width 1536 height 754
click at [791, 64] on span "Input Settings" at bounding box center [776, 65] width 58 height 12
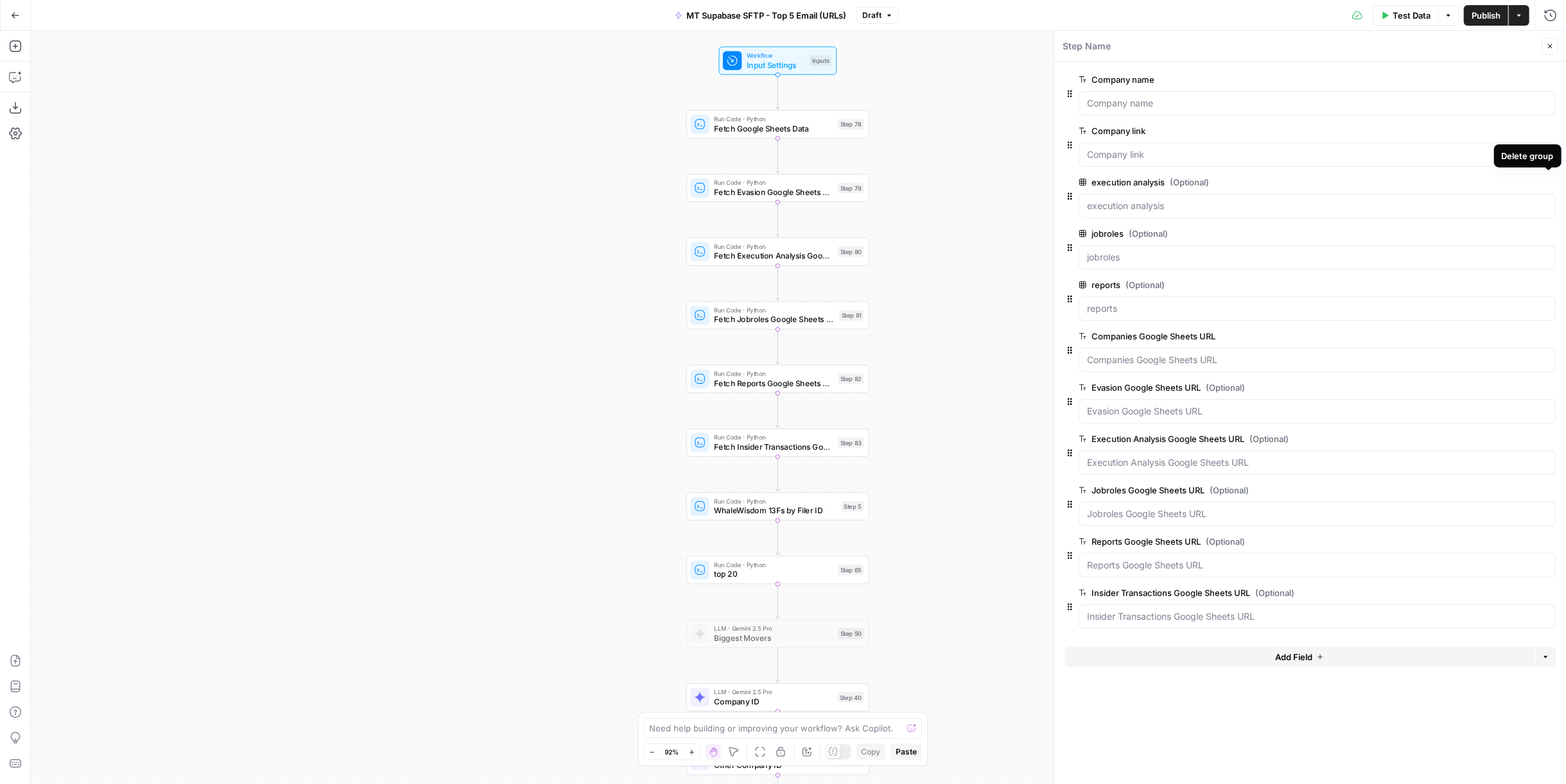
click at [1550, 179] on icon "button" at bounding box center [1547, 182] width 7 height 7
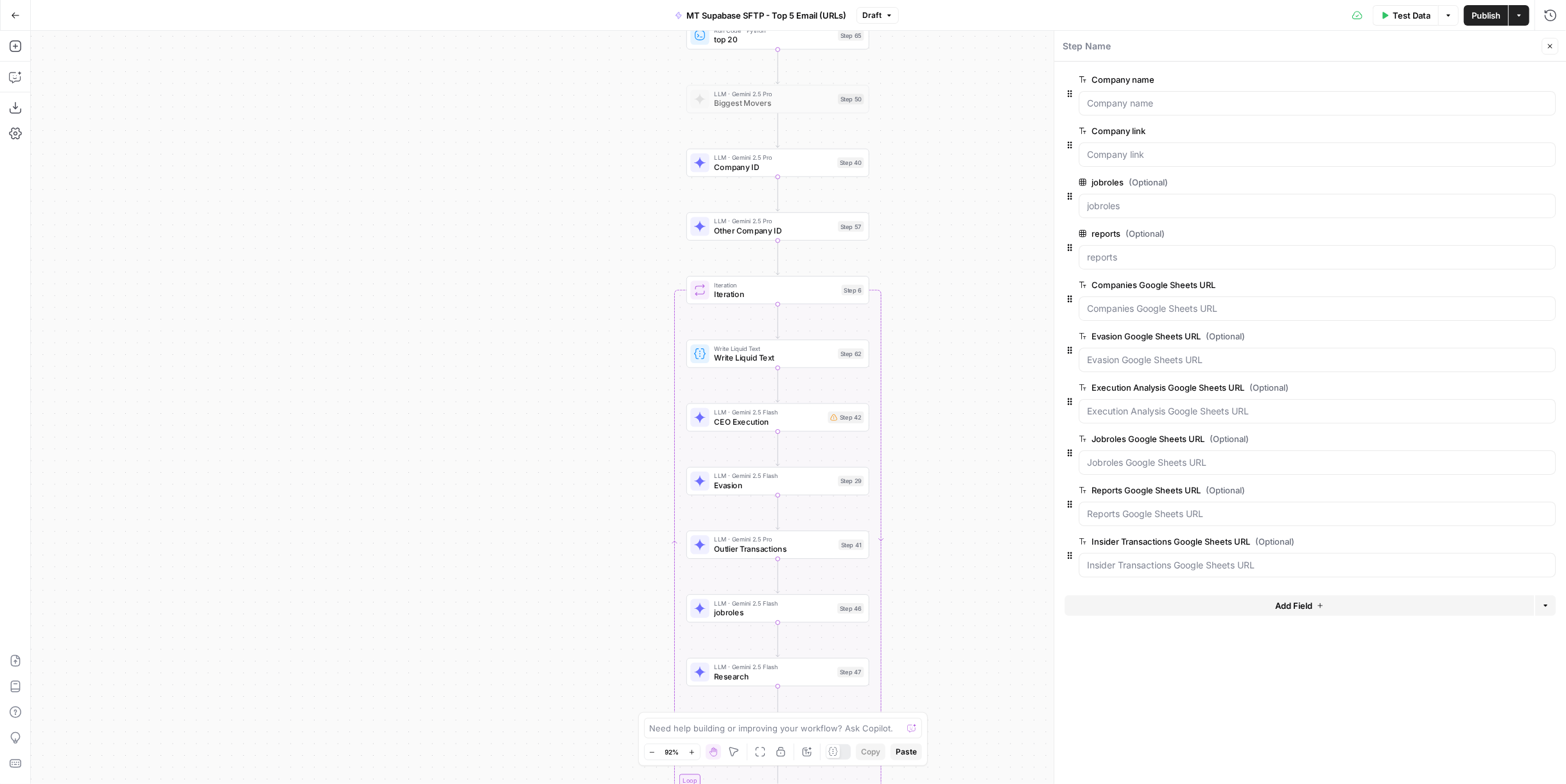
click at [815, 418] on span "CEO Execution" at bounding box center [768, 421] width 109 height 12
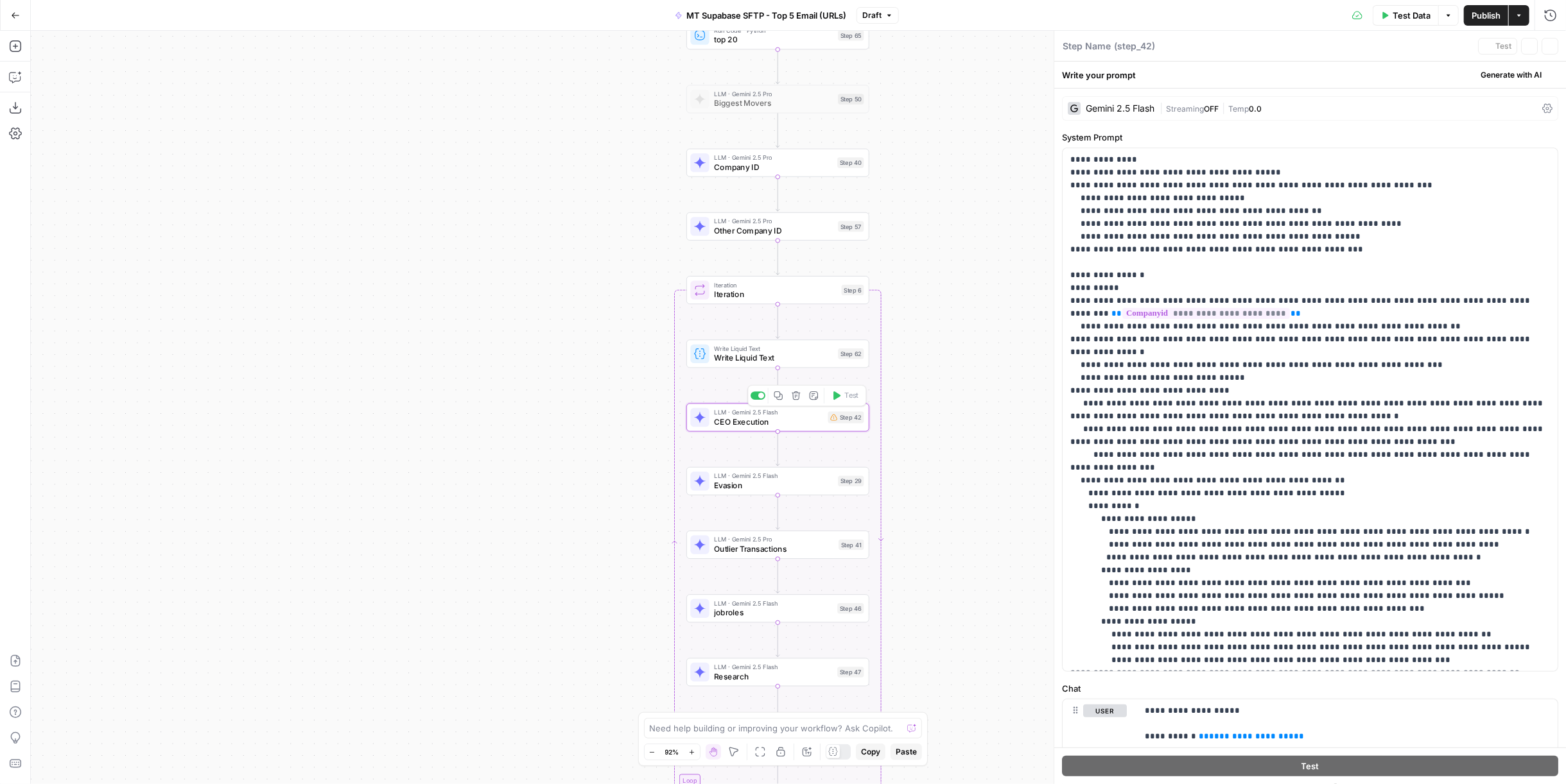
type textarea "CEO Execution"
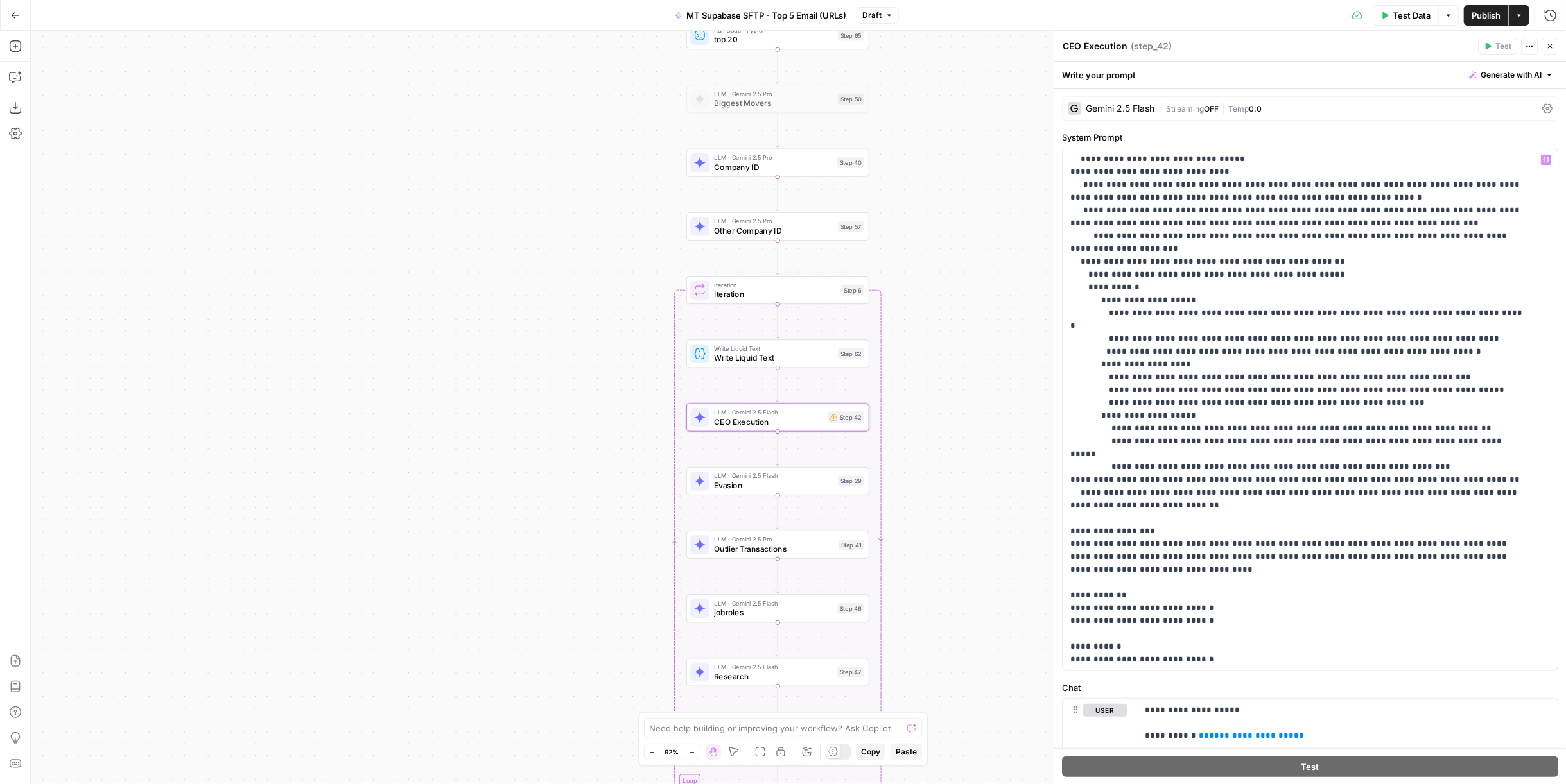
scroll to position [47, 0]
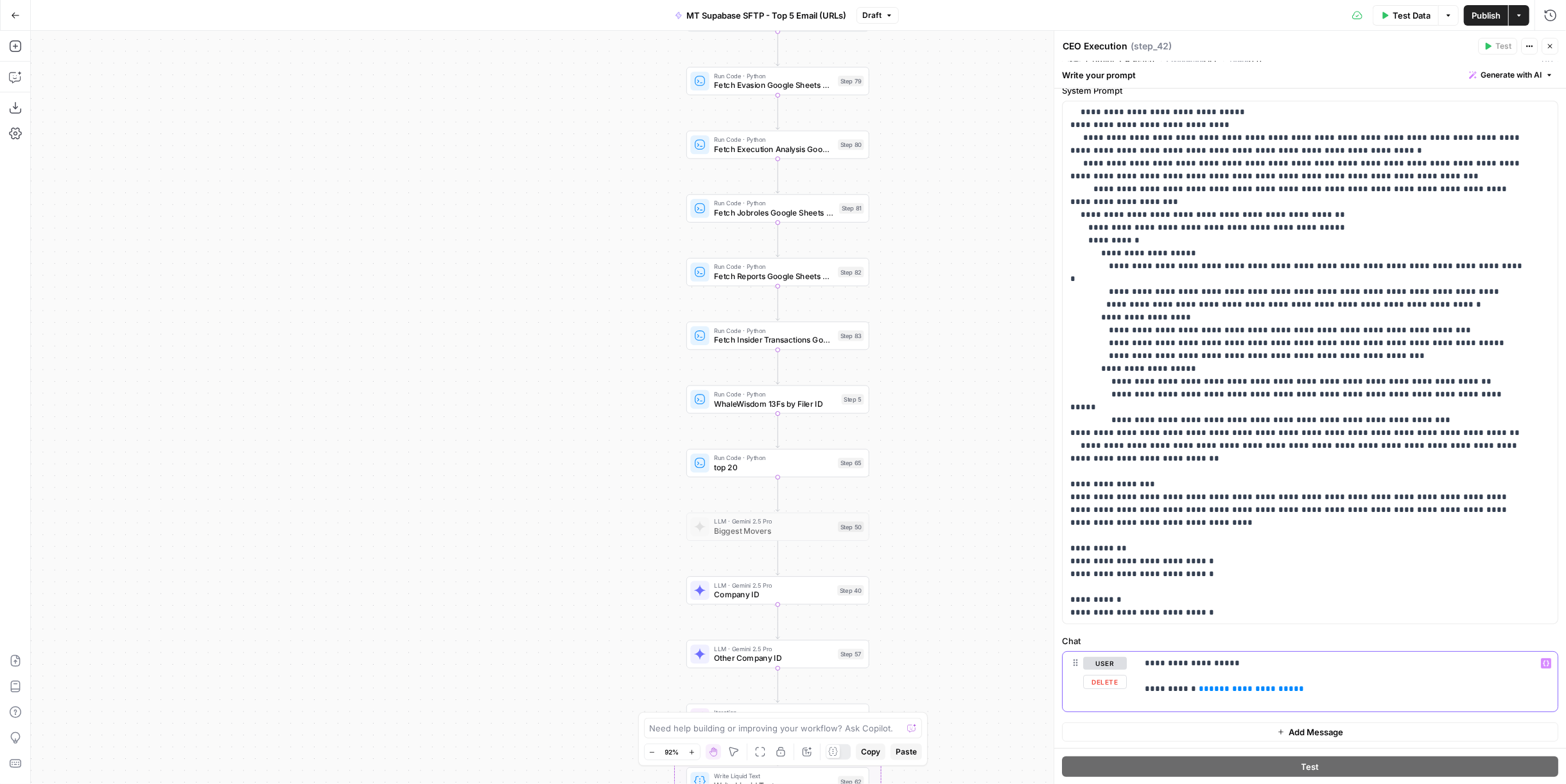
drag, startPoint x: 1328, startPoint y: 695, endPoint x: 1192, endPoint y: 691, distance: 136.1
click at [1192, 691] on div "**********" at bounding box center [1348, 682] width 421 height 59
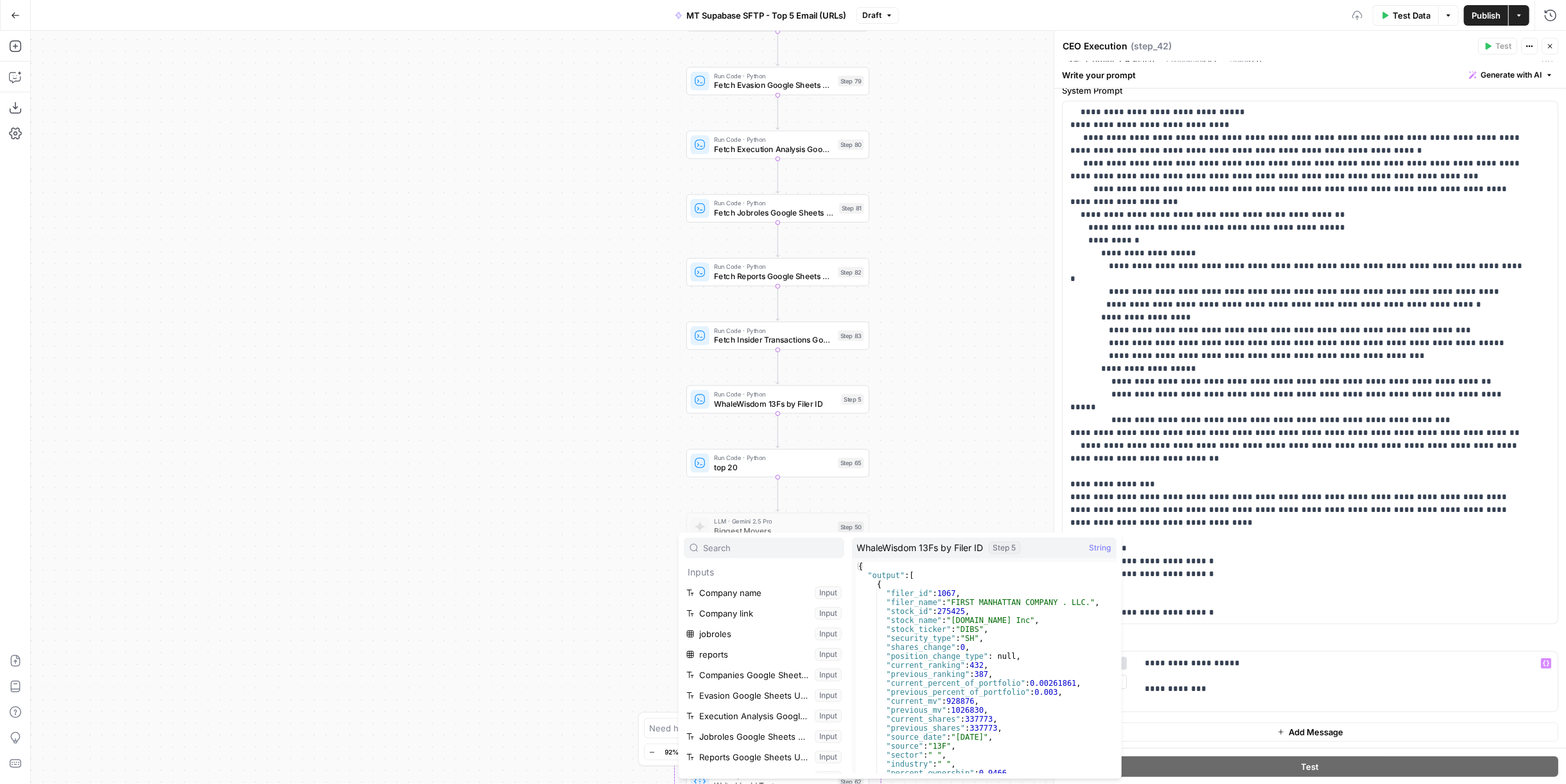
scroll to position [280, 0]
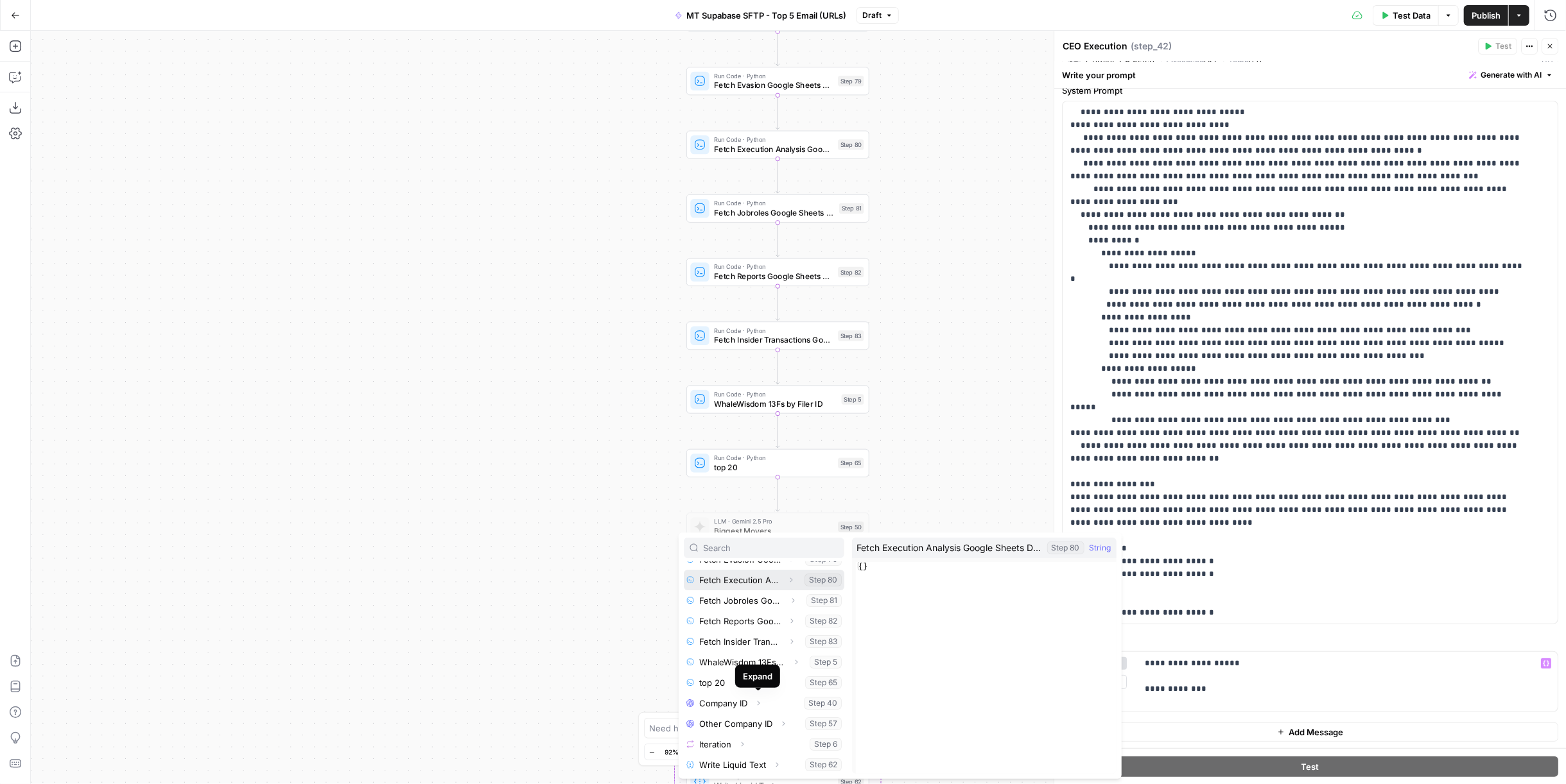
click at [742, 579] on button "Select variable Fetch Execution Analysis Google Sheets Data" at bounding box center [764, 580] width 160 height 21
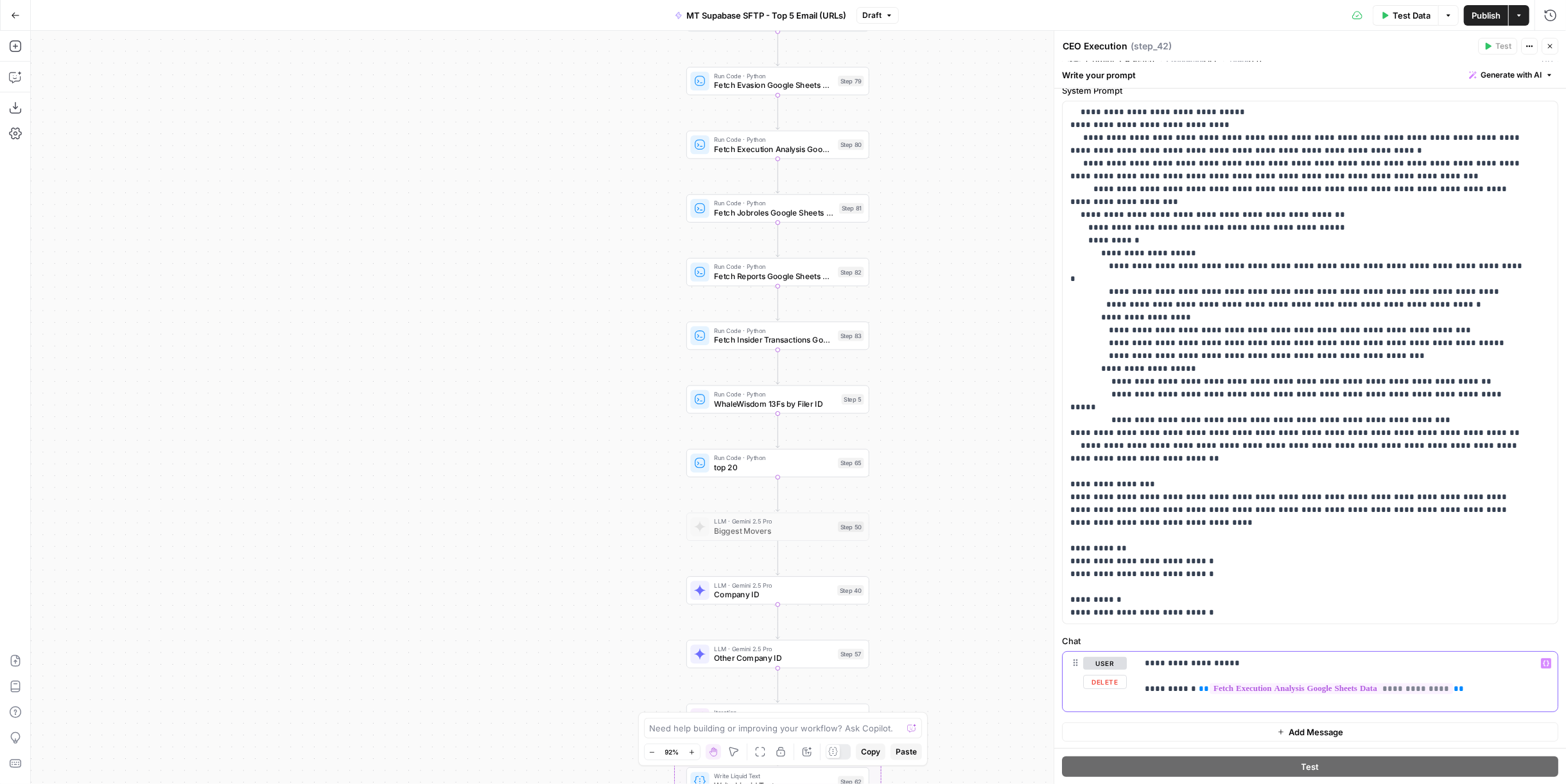
drag, startPoint x: 1497, startPoint y: 687, endPoint x: 1192, endPoint y: 694, distance: 305.1
click at [1192, 694] on p "**********" at bounding box center [1342, 676] width 395 height 38
copy p "**********"
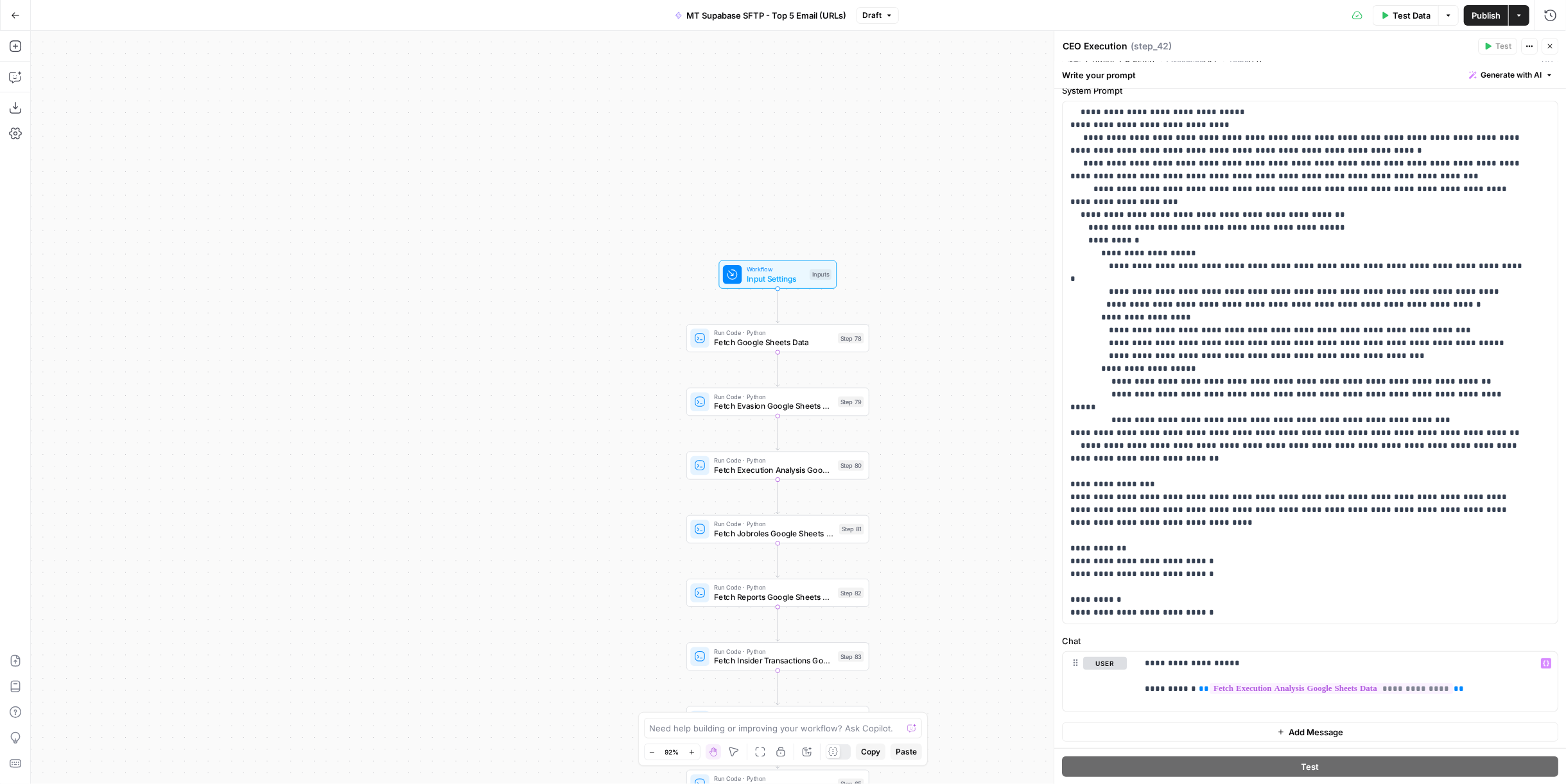
click at [797, 285] on div "Workflow Input Settings Inputs Test Step" at bounding box center [778, 274] width 118 height 28
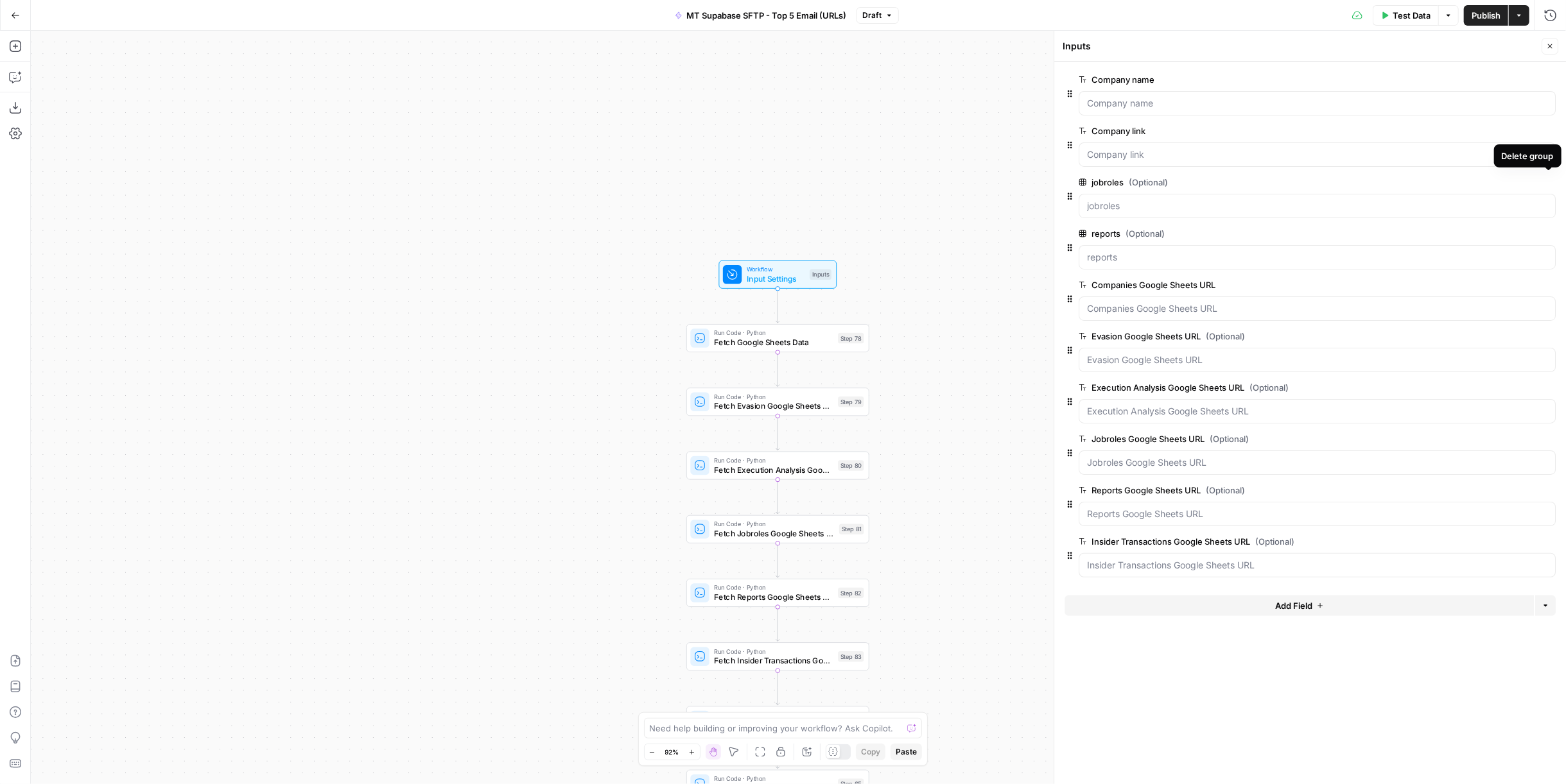
click at [1550, 182] on icon "button" at bounding box center [1547, 182] width 7 height 7
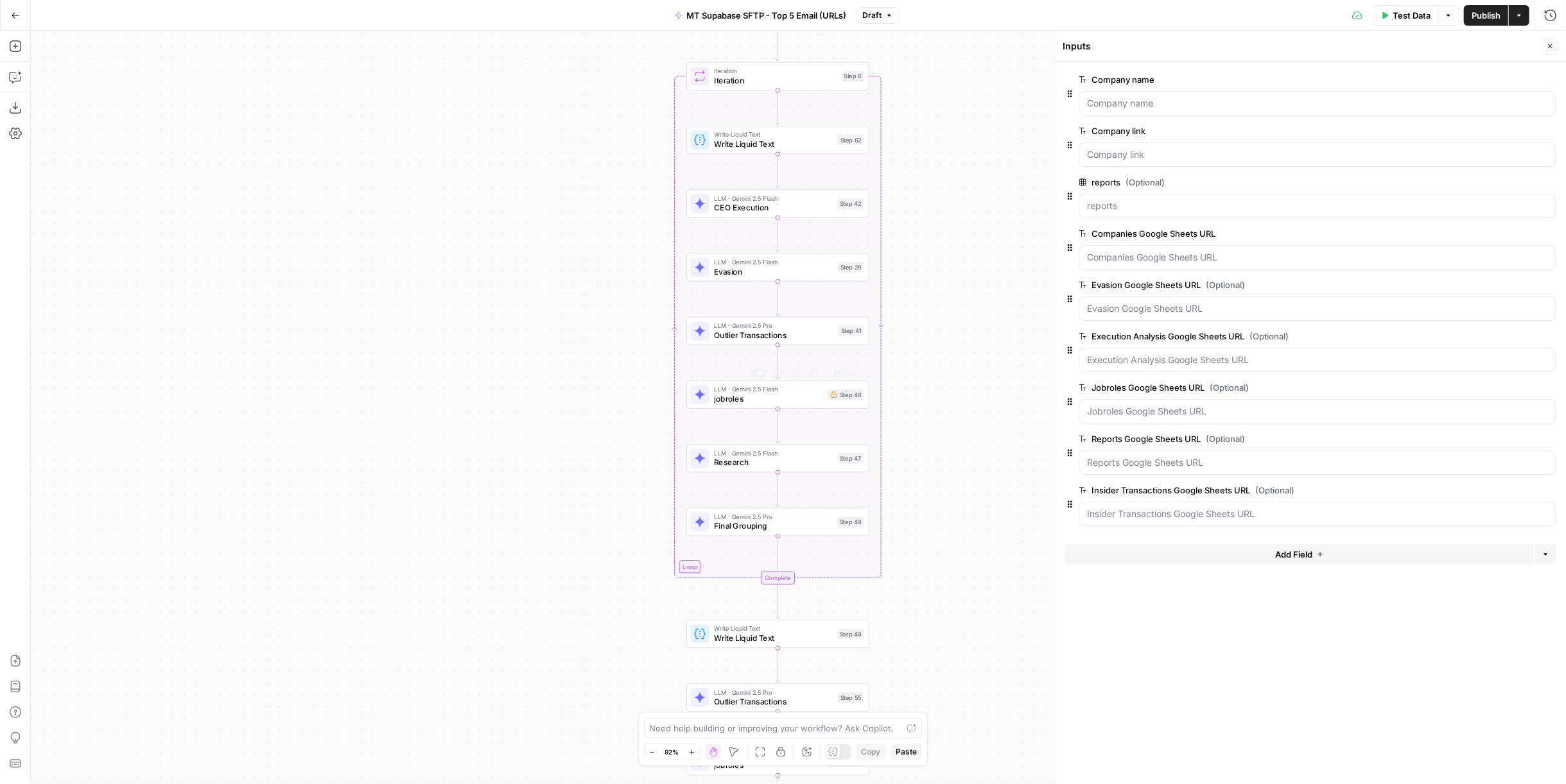
click at [787, 399] on span "jobroles" at bounding box center [768, 399] width 109 height 12
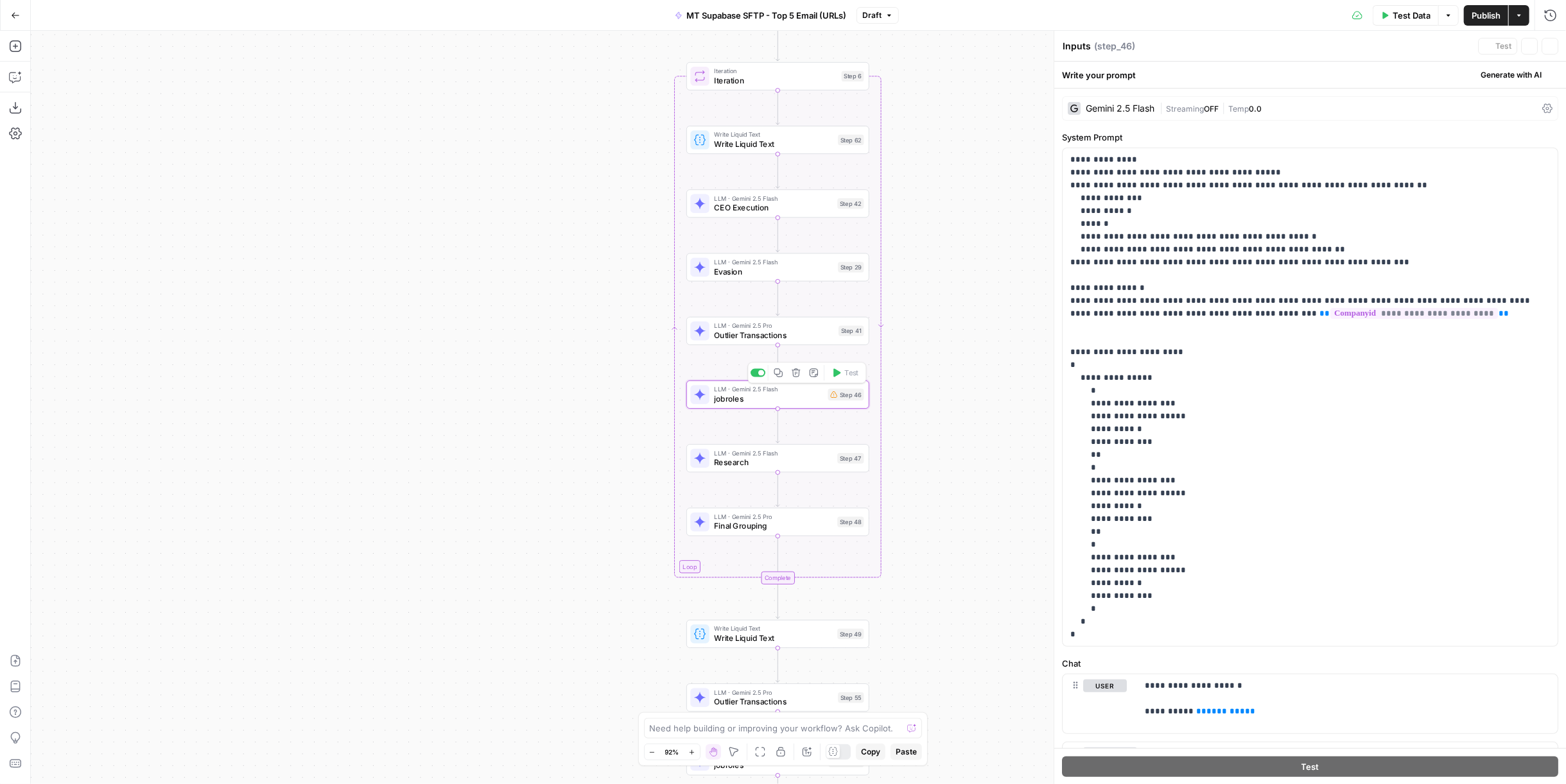
type textarea "jobroles"
drag, startPoint x: 1238, startPoint y: 709, endPoint x: 1182, endPoint y: 713, distance: 56.1
click at [1182, 713] on p "**********" at bounding box center [1342, 699] width 395 height 38
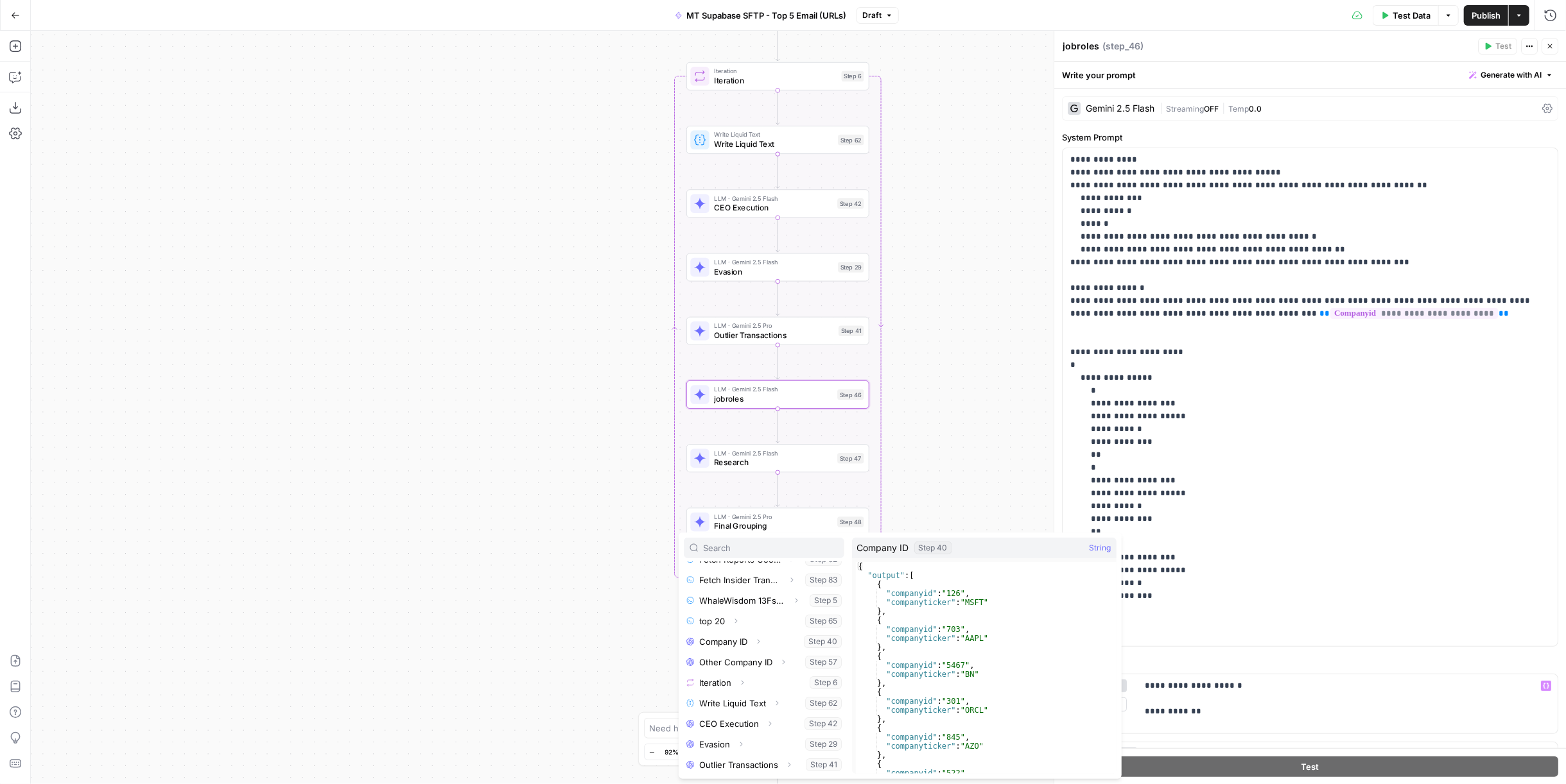
scroll to position [250, 0]
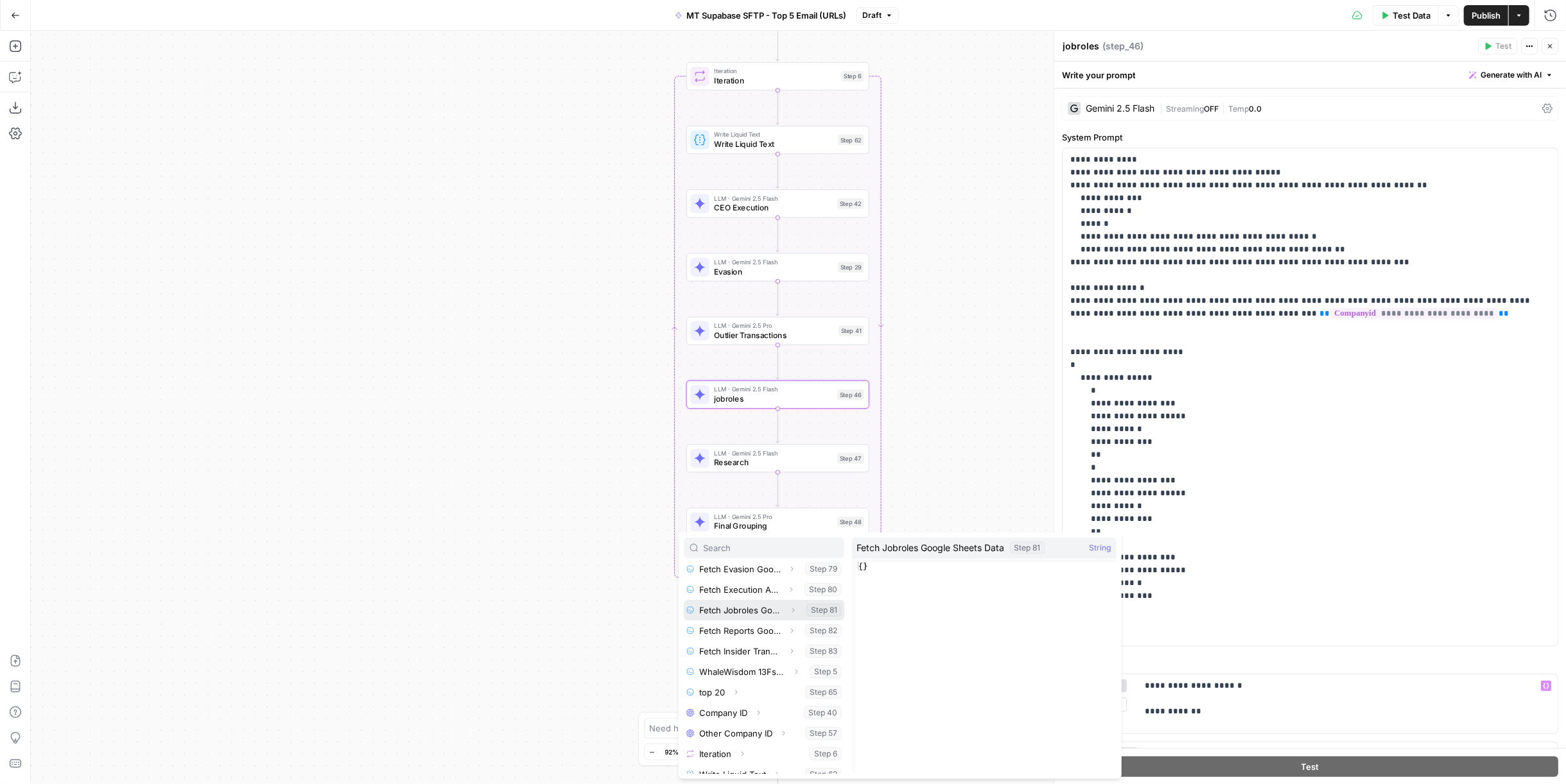
click at [742, 605] on button "Select variable Fetch Jobroles Google Sheets Data" at bounding box center [764, 610] width 160 height 21
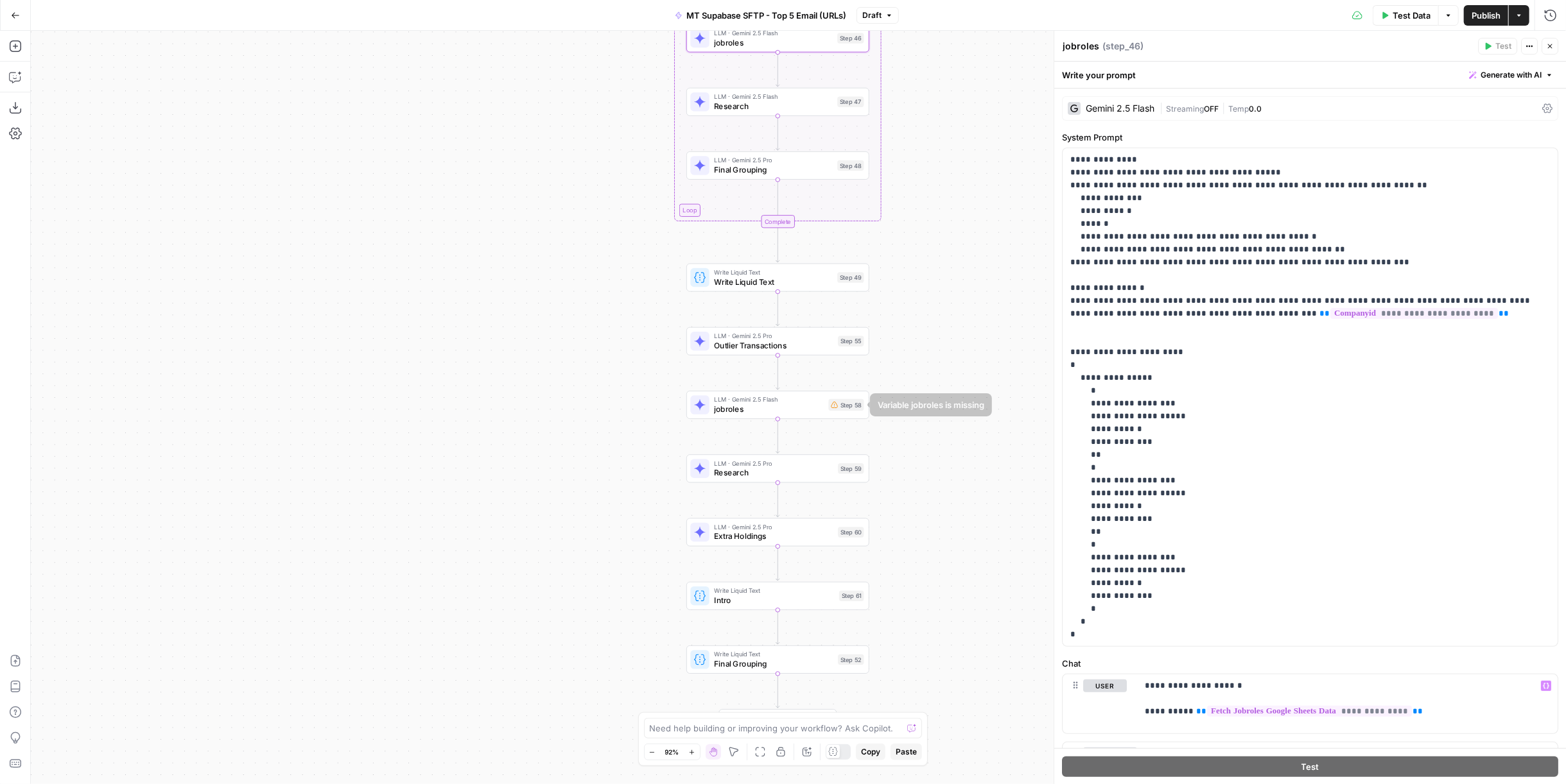
click at [817, 403] on span "jobroles" at bounding box center [769, 409] width 110 height 12
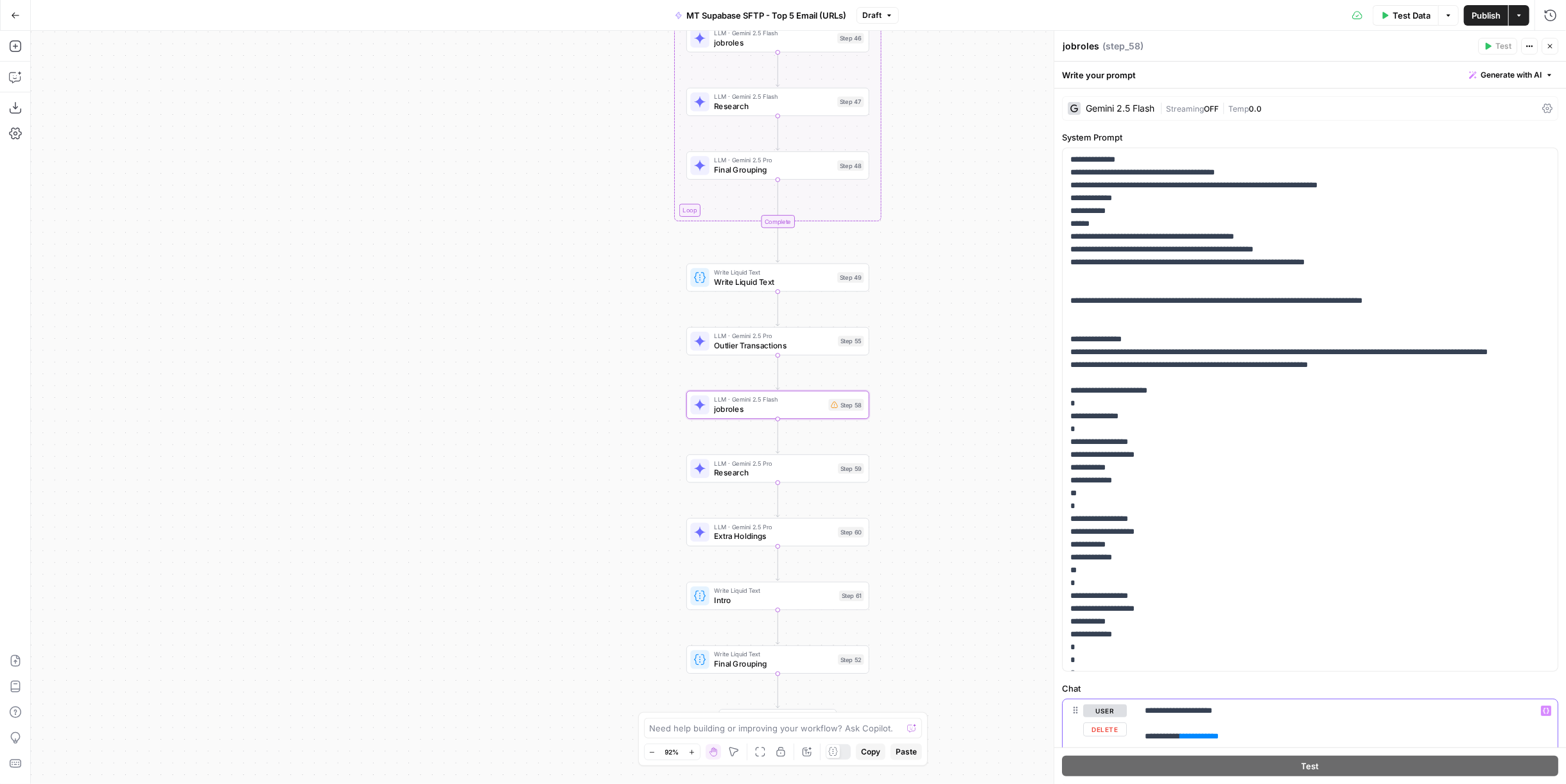
drag, startPoint x: 1271, startPoint y: 737, endPoint x: 1184, endPoint y: 740, distance: 87.1
click at [1184, 740] on p "**********" at bounding box center [1342, 736] width 395 height 64
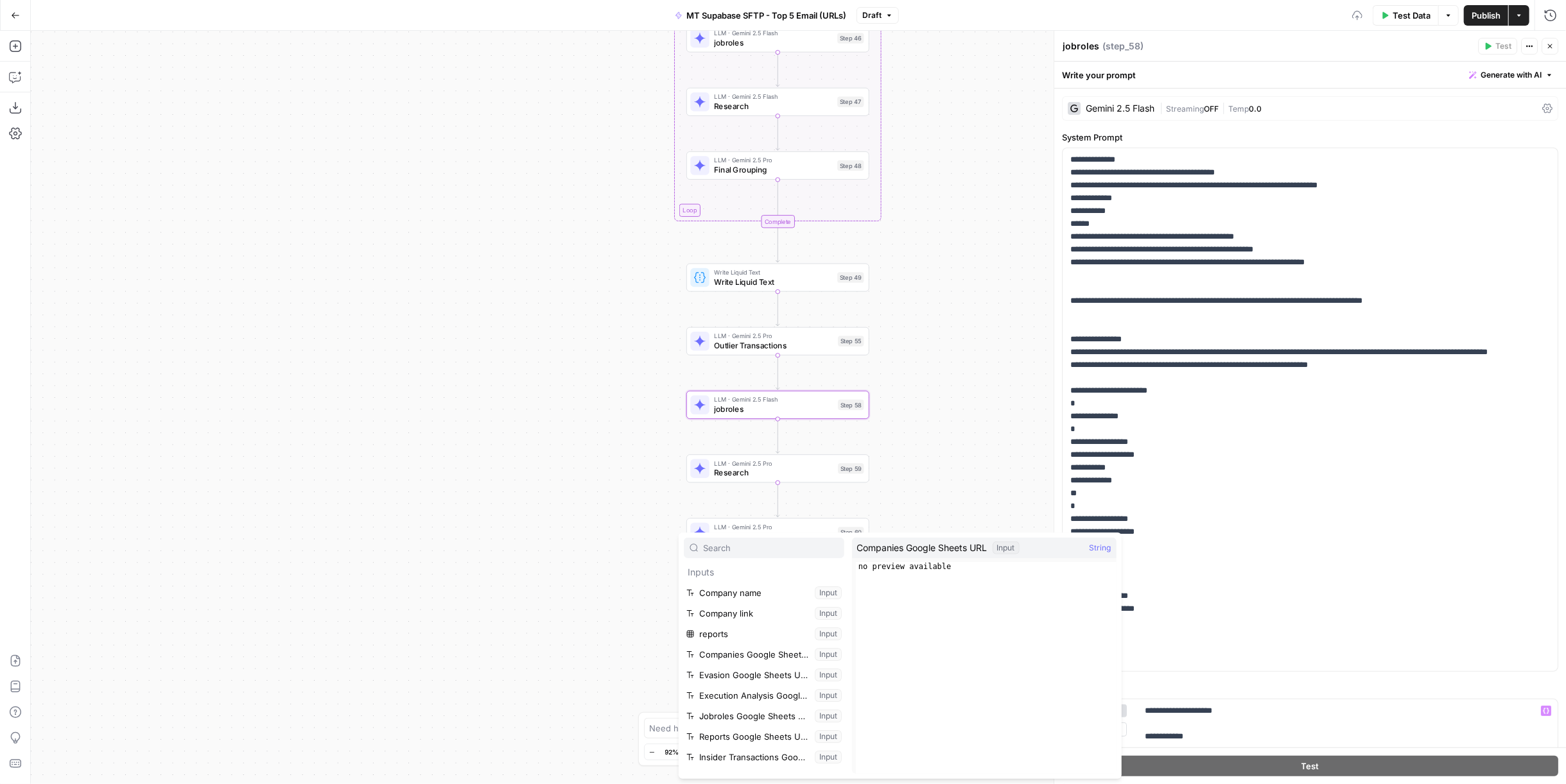
scroll to position [280, 0]
click at [740, 578] on button "Select variable Fetch Jobroles Google Sheets Data" at bounding box center [764, 580] width 160 height 21
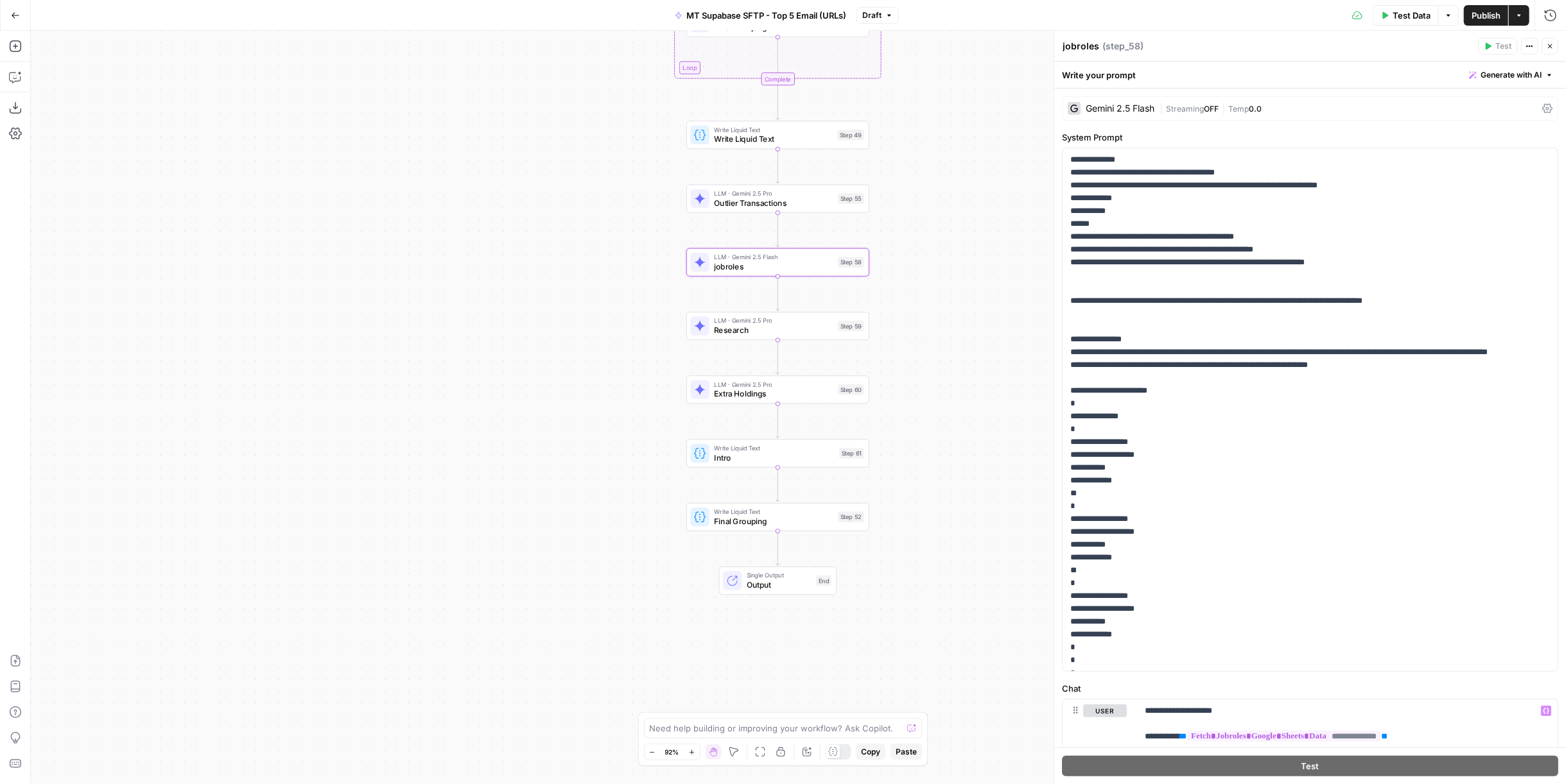
click at [1552, 46] on span "E" at bounding box center [1548, 42] width 10 height 13
click at [1552, 44] on icon "button" at bounding box center [1550, 46] width 5 height 5
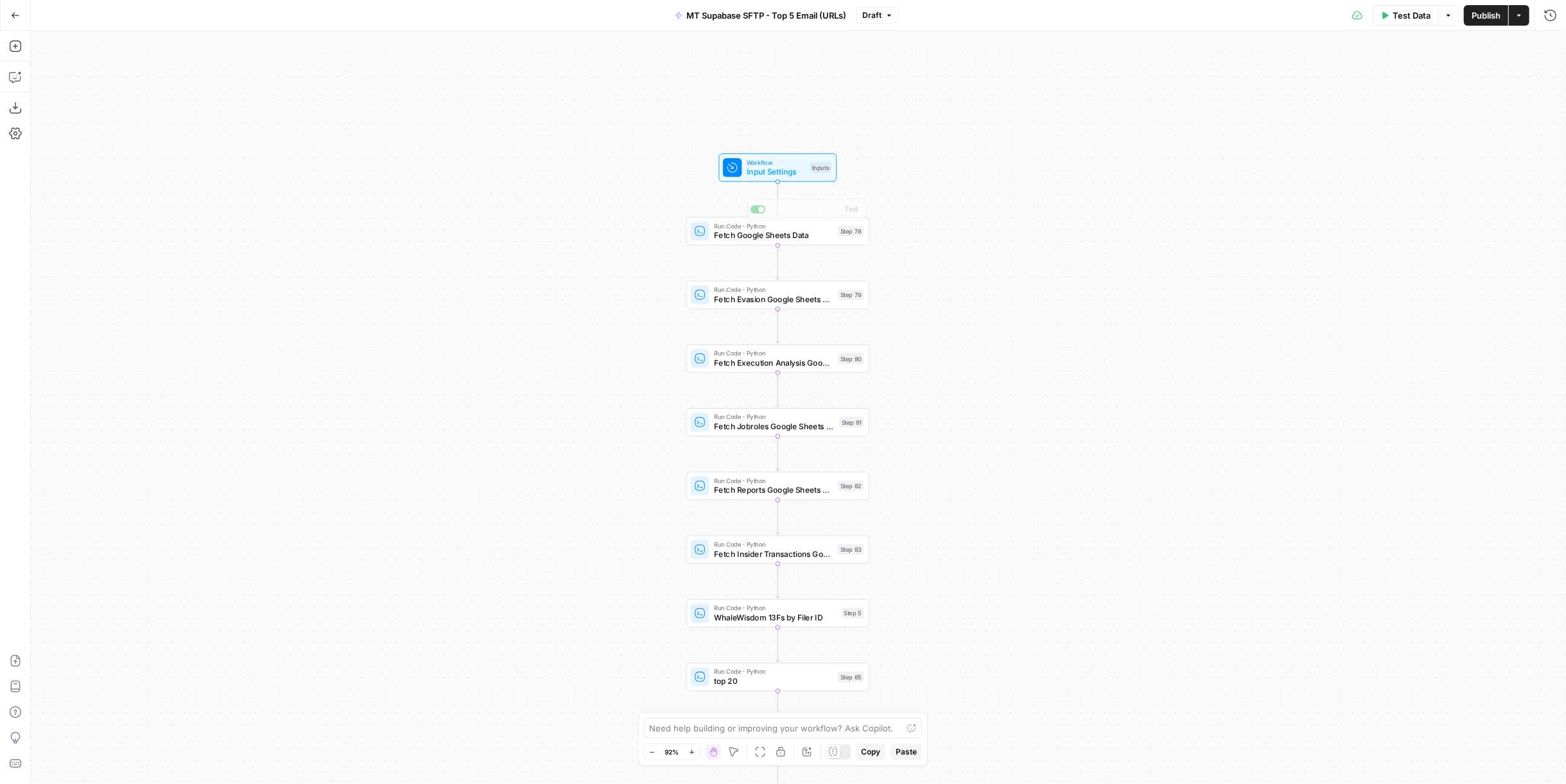
click at [798, 171] on span "Input Settings" at bounding box center [776, 172] width 58 height 12
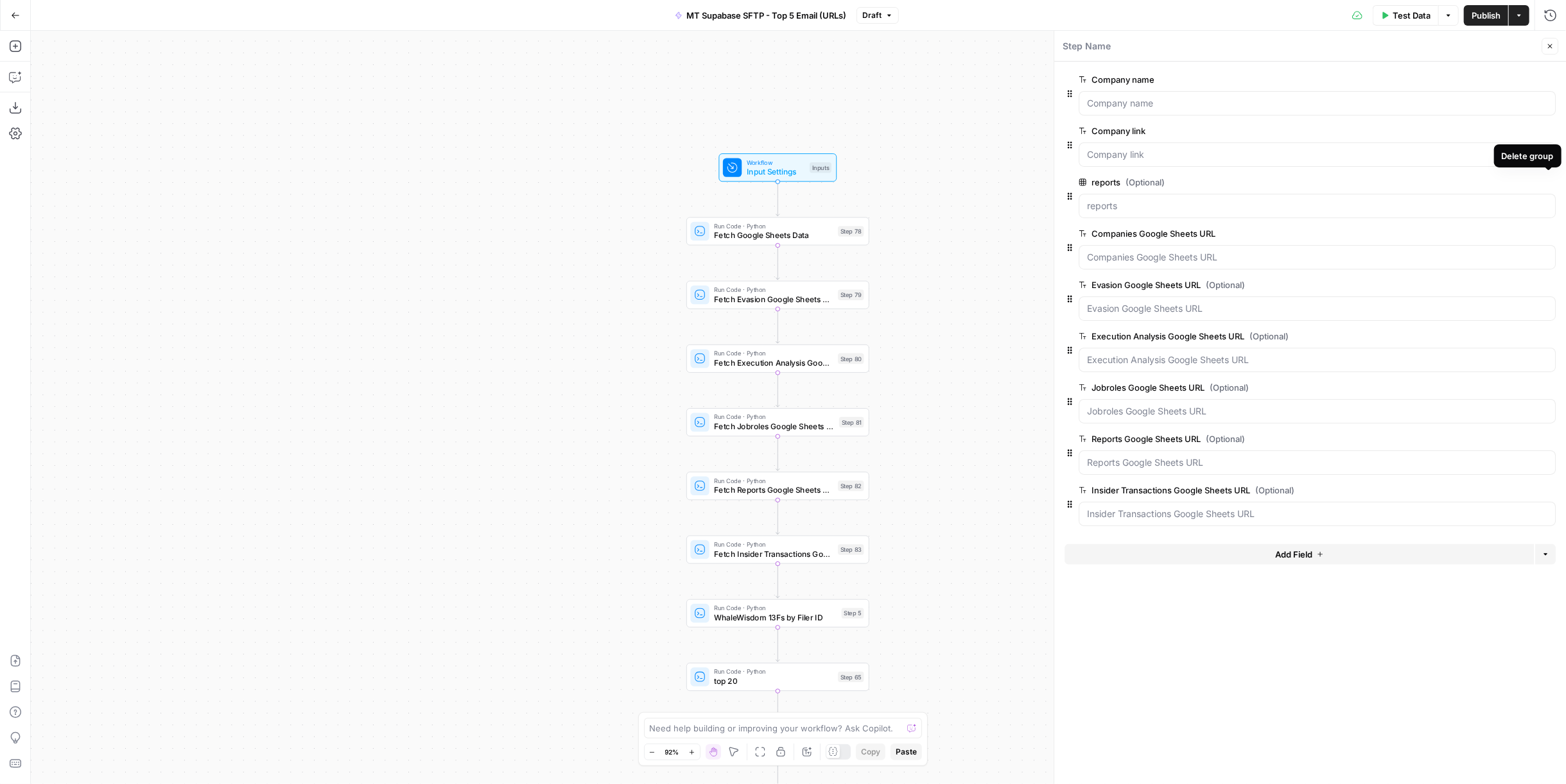
click at [1546, 184] on icon "button" at bounding box center [1547, 182] width 7 height 7
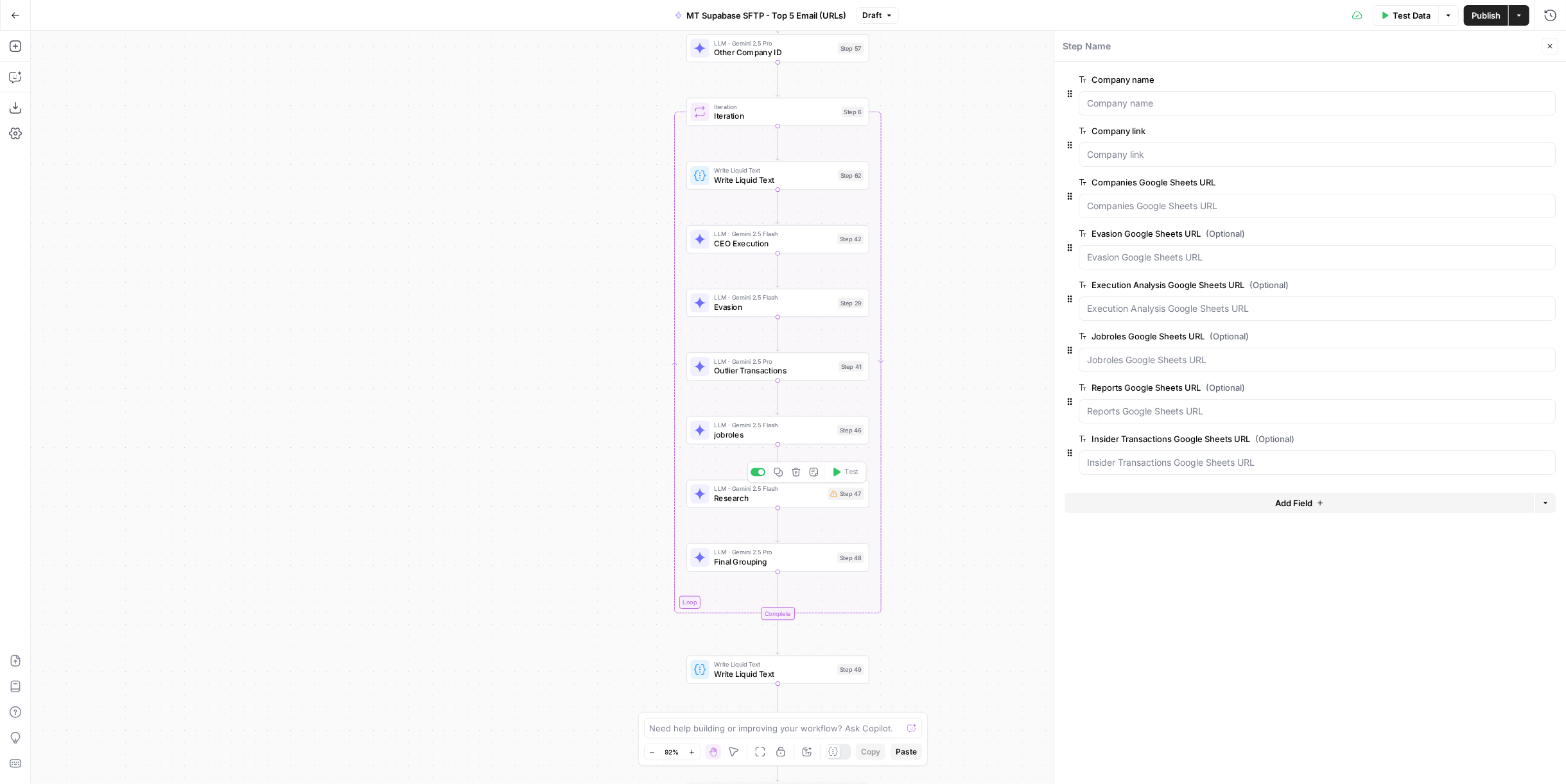
click at [828, 498] on div "LLM · Gemini 2.5 Flash Research Step 47 Copy step Delete step Add Note Test" at bounding box center [777, 493] width 173 height 20
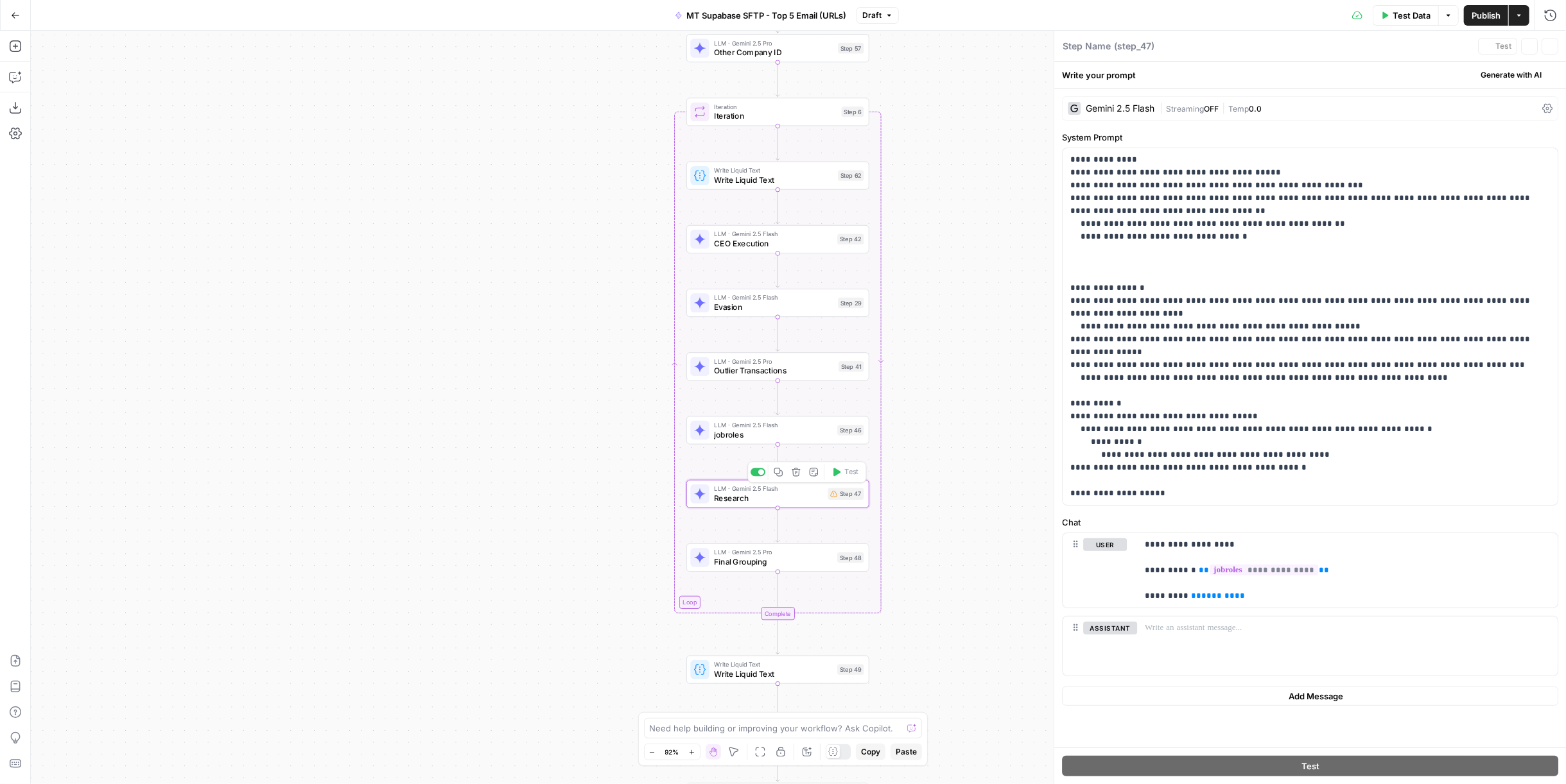
type textarea "Research"
drag, startPoint x: 1245, startPoint y: 578, endPoint x: 1184, endPoint y: 578, distance: 61.0
click at [1184, 578] on p "**********" at bounding box center [1347, 557] width 406 height 64
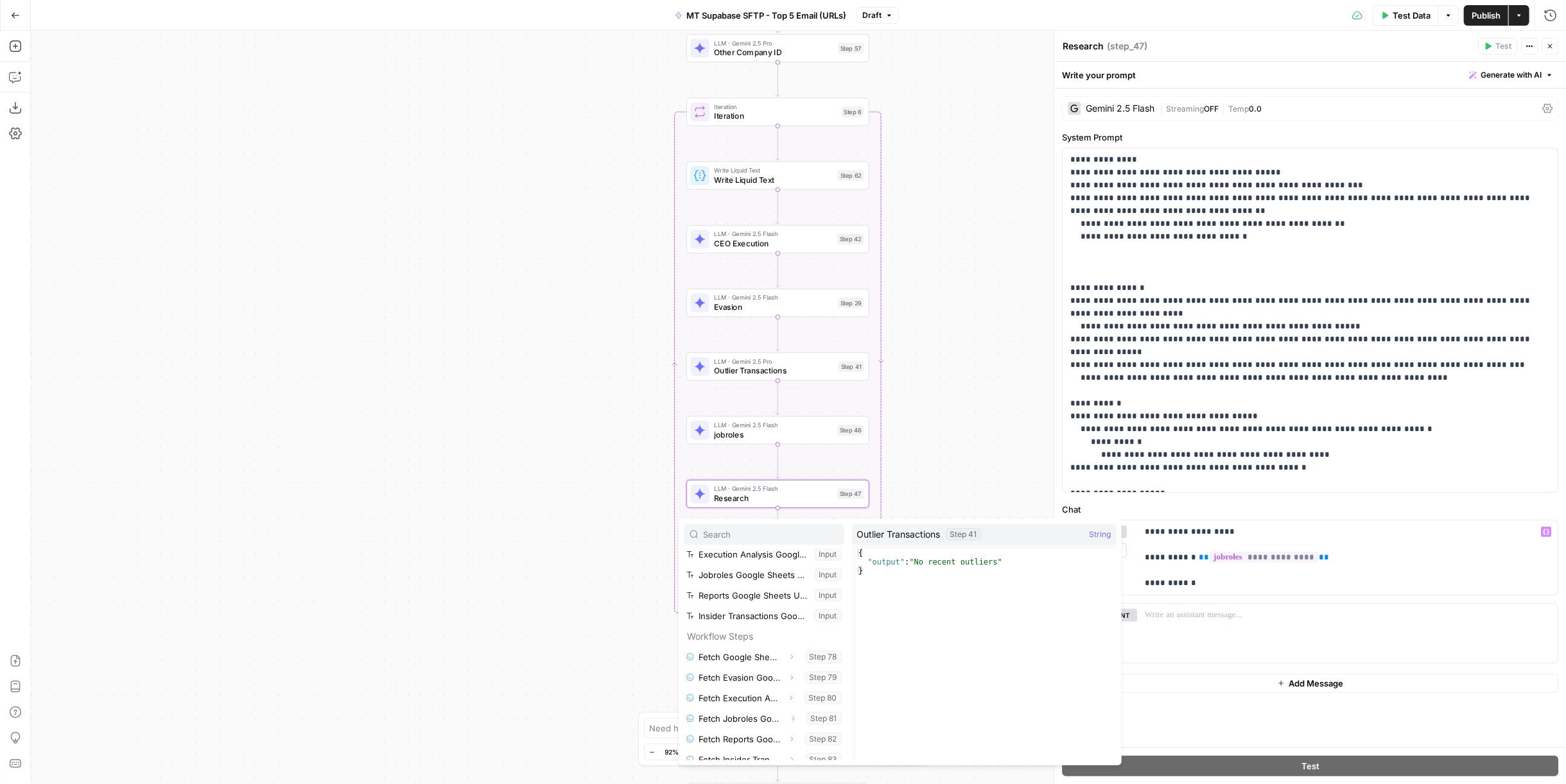
scroll to position [36, 0]
click at [758, 671] on button "Select variable Reports Google Sheets URL" at bounding box center [764, 666] width 160 height 21
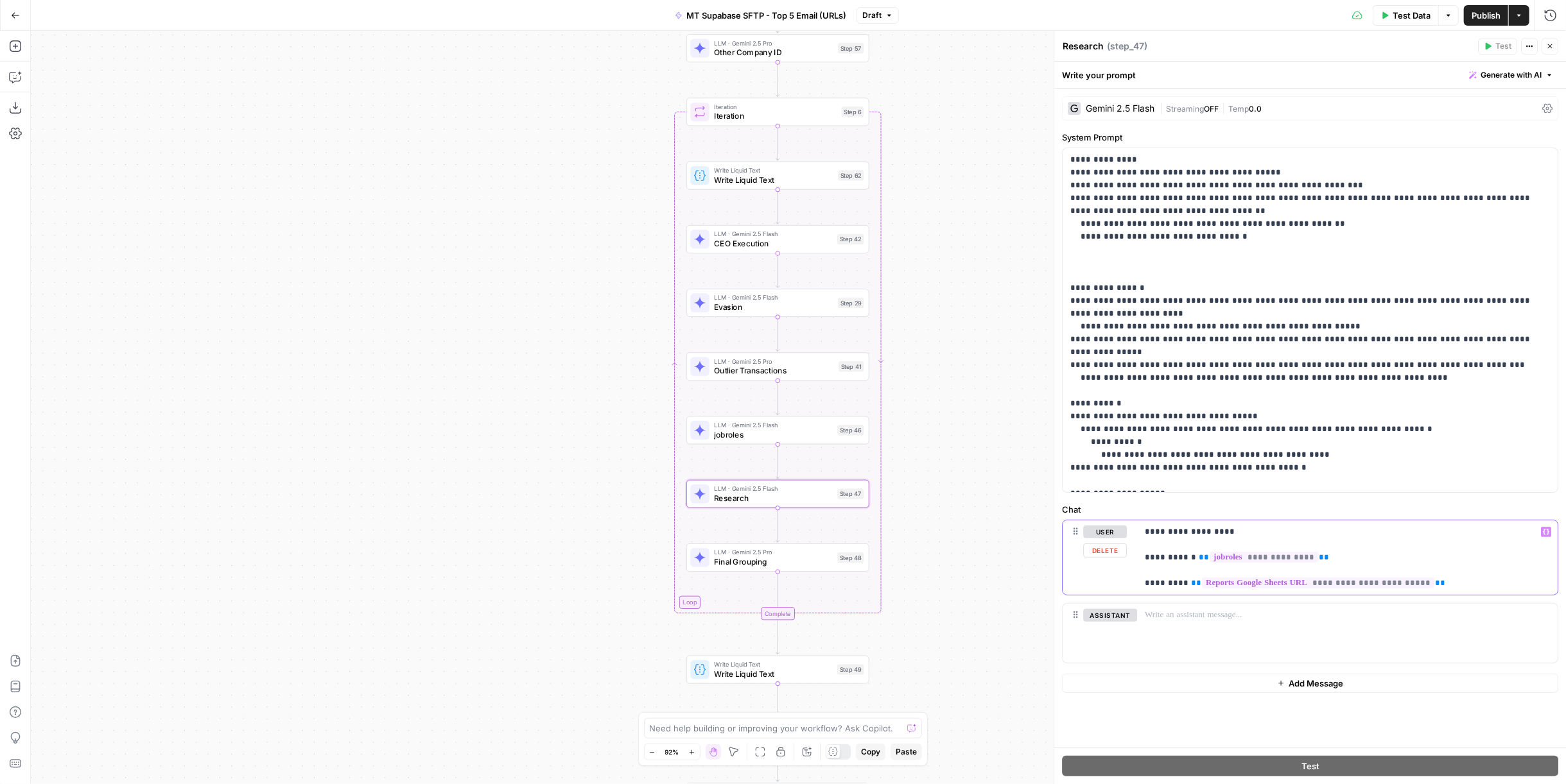
drag, startPoint x: 1457, startPoint y: 580, endPoint x: 1184, endPoint y: 586, distance: 273.1
click at [1184, 586] on p "**********" at bounding box center [1347, 557] width 406 height 64
copy p "**********"
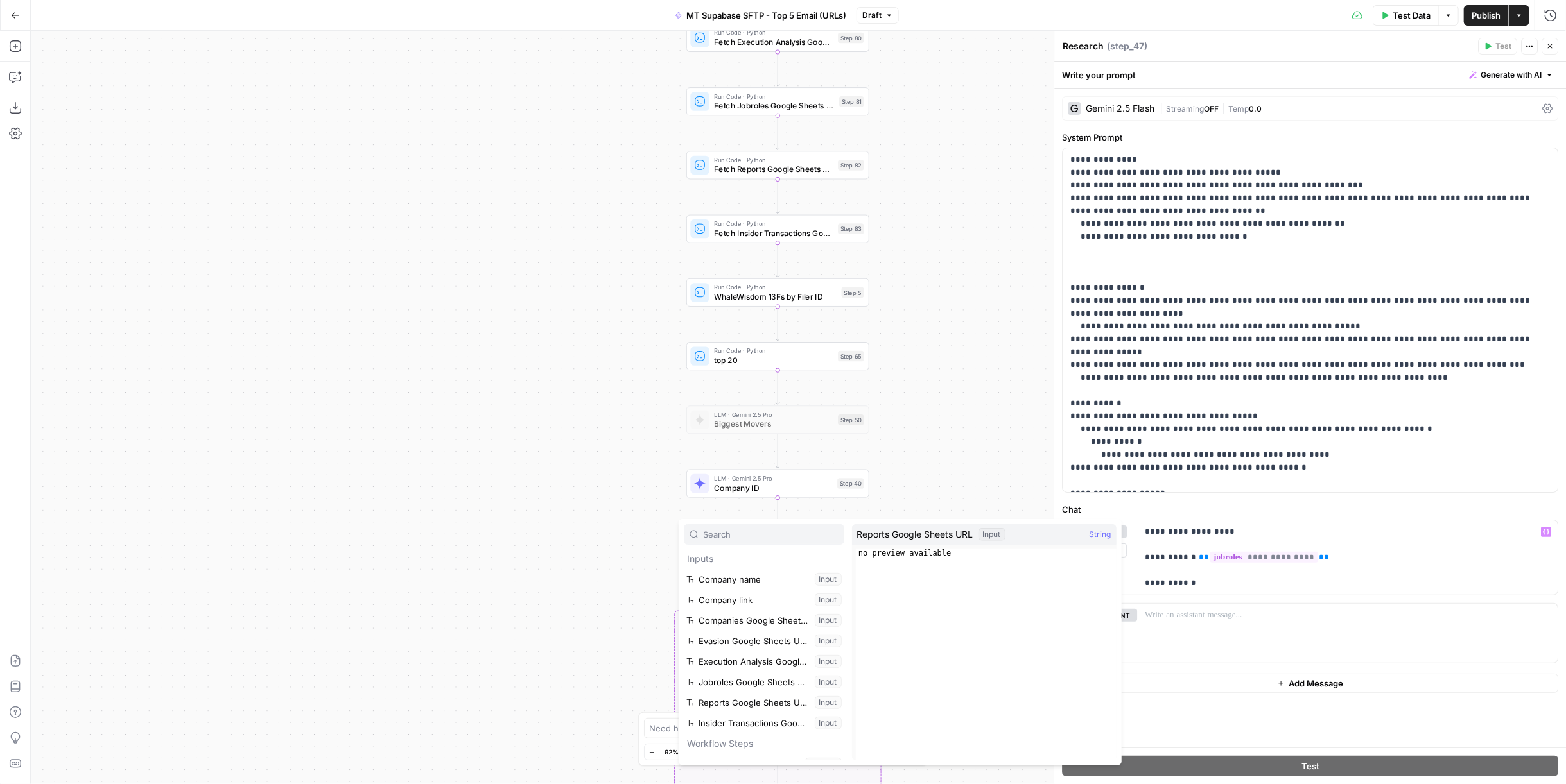
scroll to position [213, 0]
click at [741, 627] on button "Select variable Fetch Reports Google Sheets Data" at bounding box center [764, 633] width 160 height 21
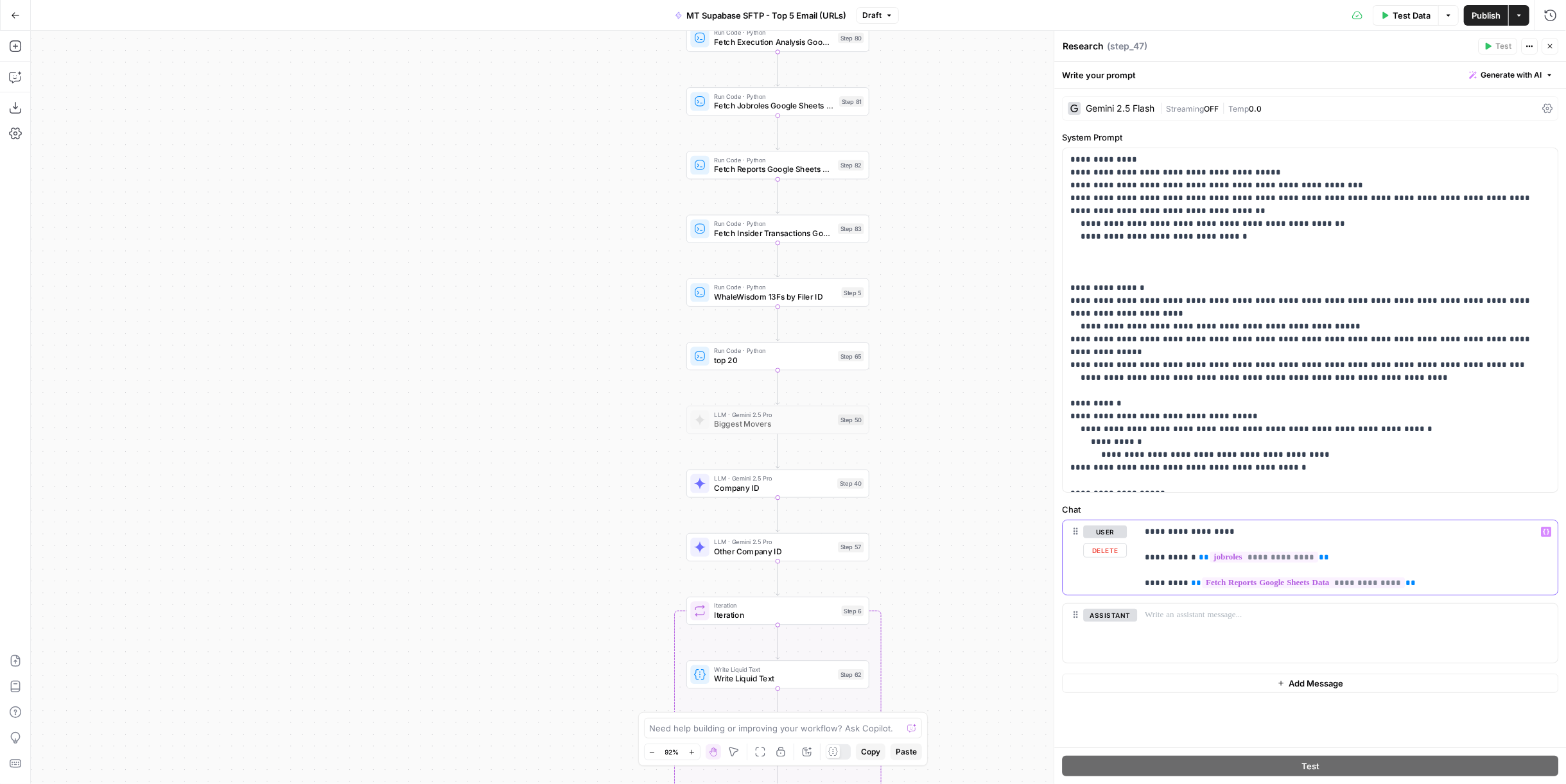
drag, startPoint x: 1356, startPoint y: 586, endPoint x: 1185, endPoint y: 584, distance: 171.0
click at [1185, 584] on p "**********" at bounding box center [1347, 557] width 406 height 64
copy p "**********"
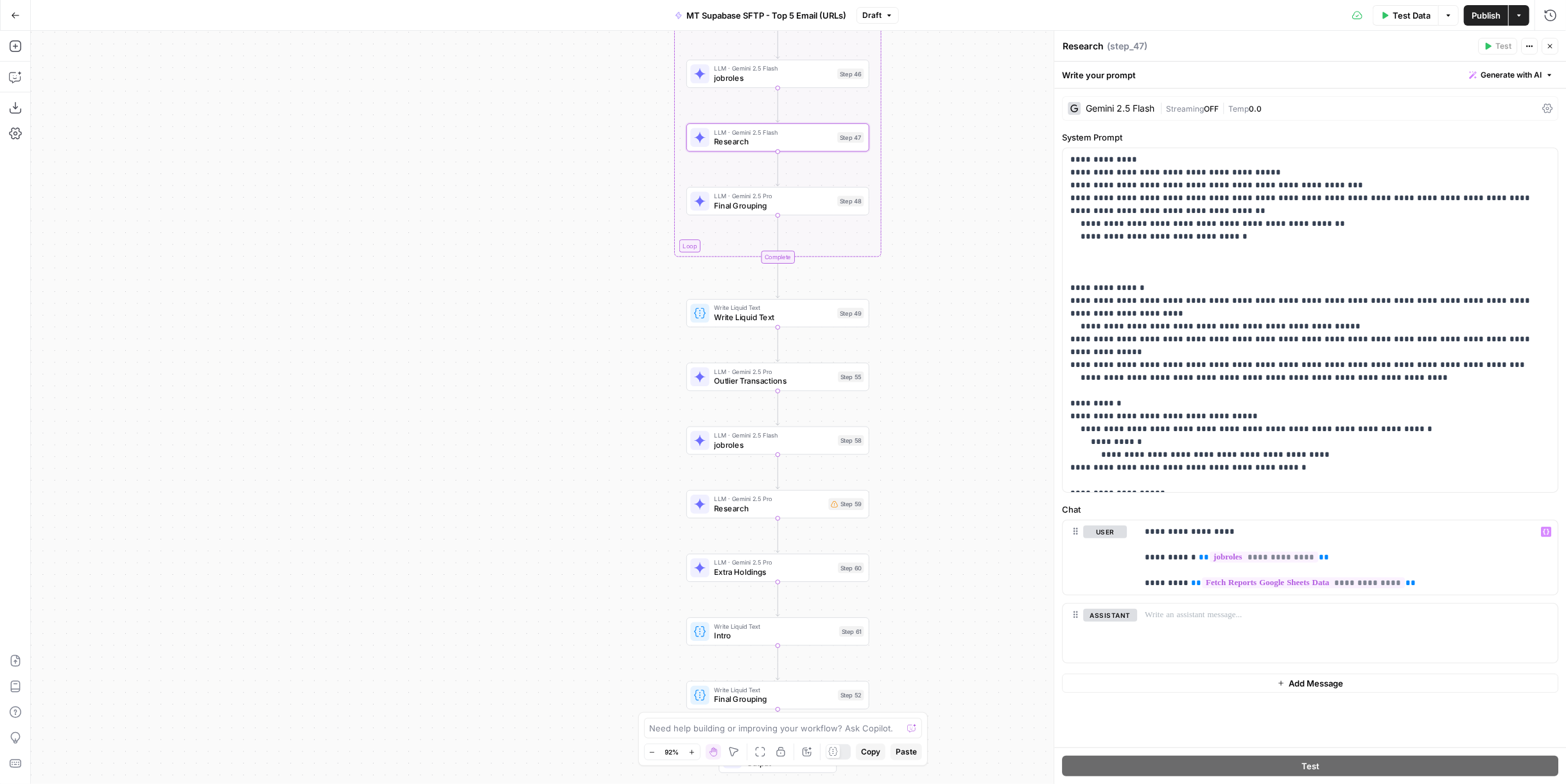
click at [806, 517] on div "LLM · Gemini 2.5 Pro Research Step 59" at bounding box center [778, 504] width 183 height 28
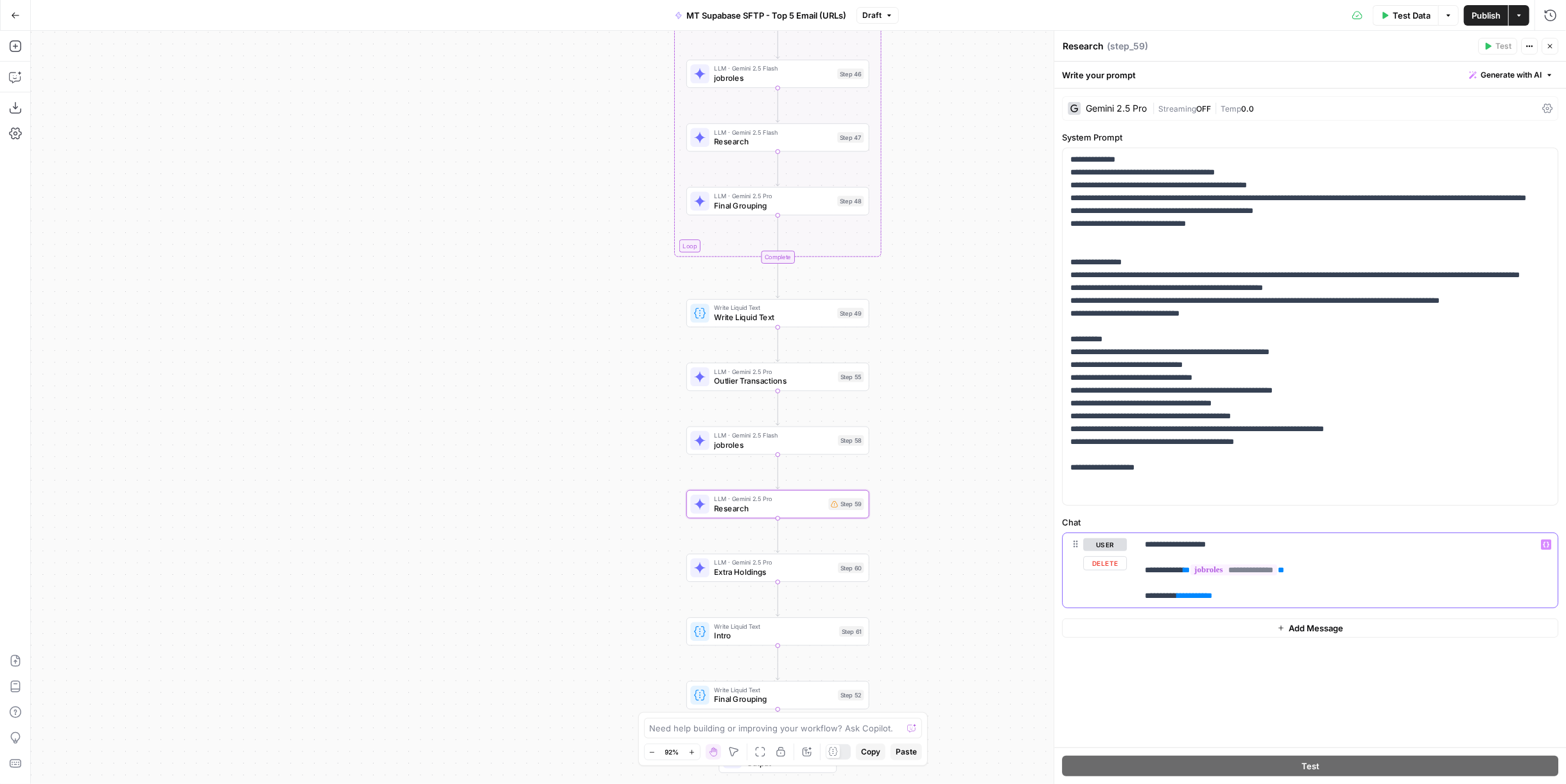
drag, startPoint x: 1249, startPoint y: 596, endPoint x: 1185, endPoint y: 597, distance: 64.0
click at [1185, 597] on p "**********" at bounding box center [1347, 570] width 406 height 64
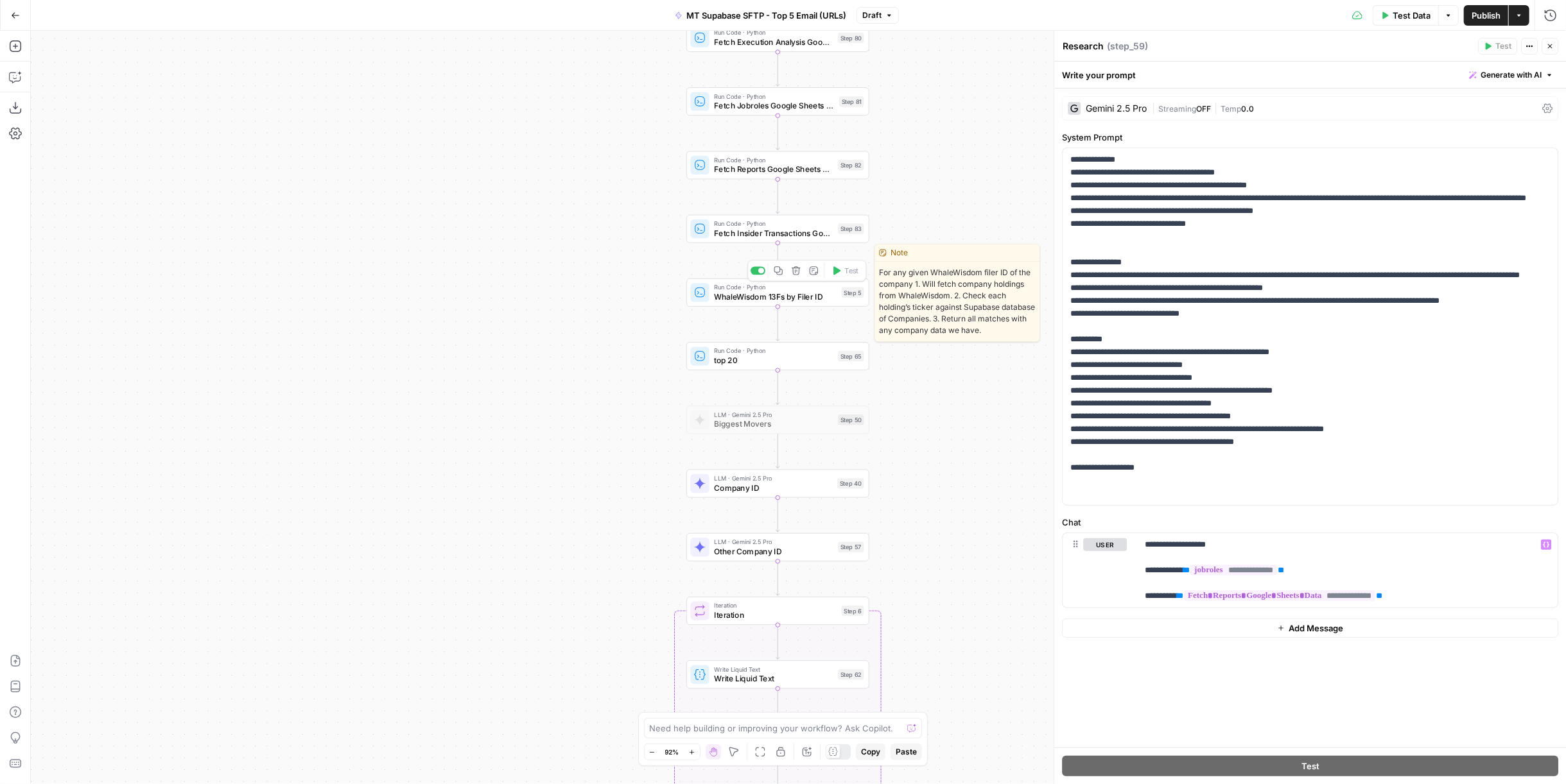
click at [775, 293] on span "WhaleWisdom 13Fs by Filer ID" at bounding box center [775, 297] width 123 height 12
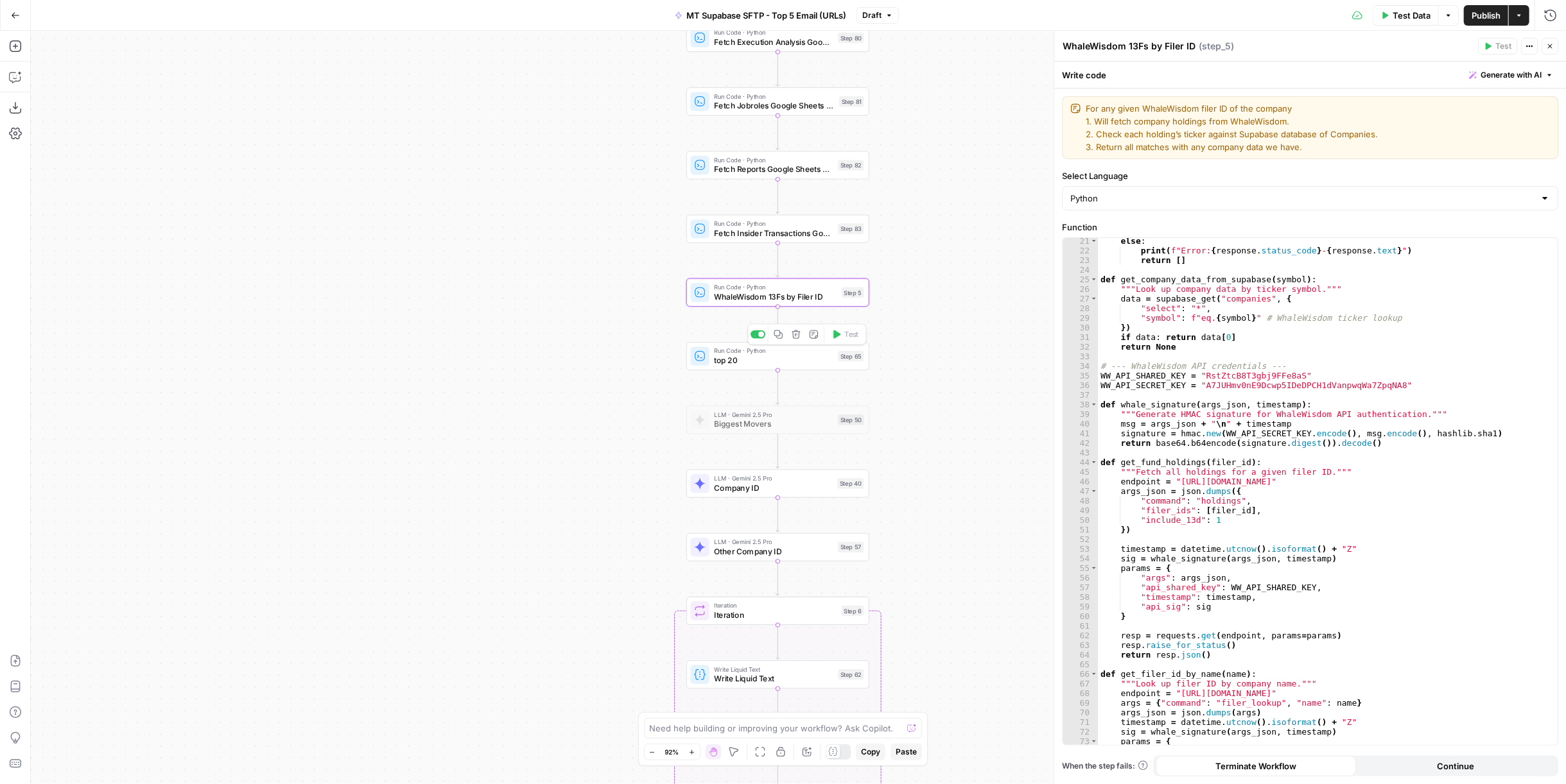
scroll to position [471, 0]
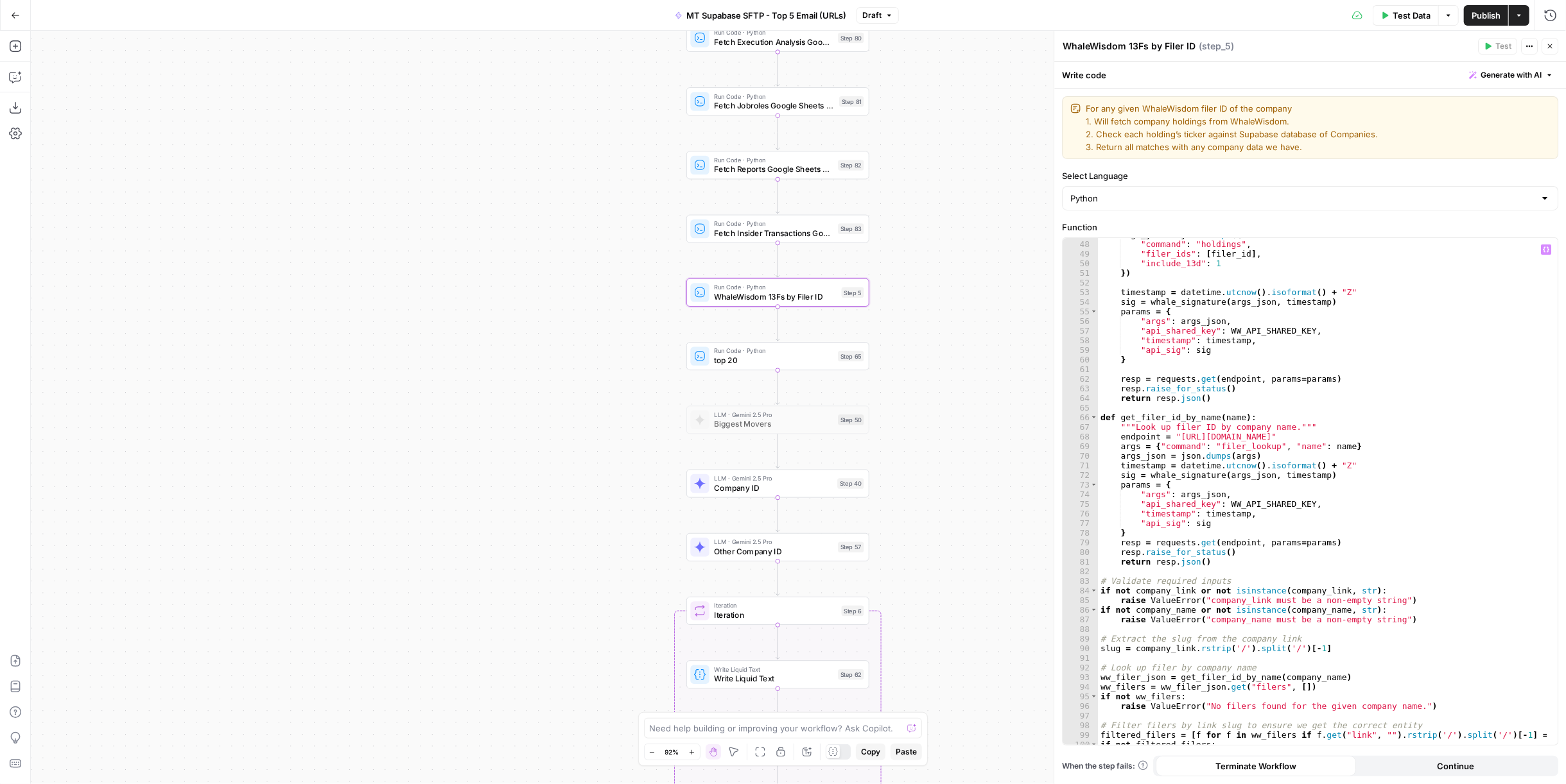
click at [740, 358] on span "top 20" at bounding box center [773, 361] width 119 height 12
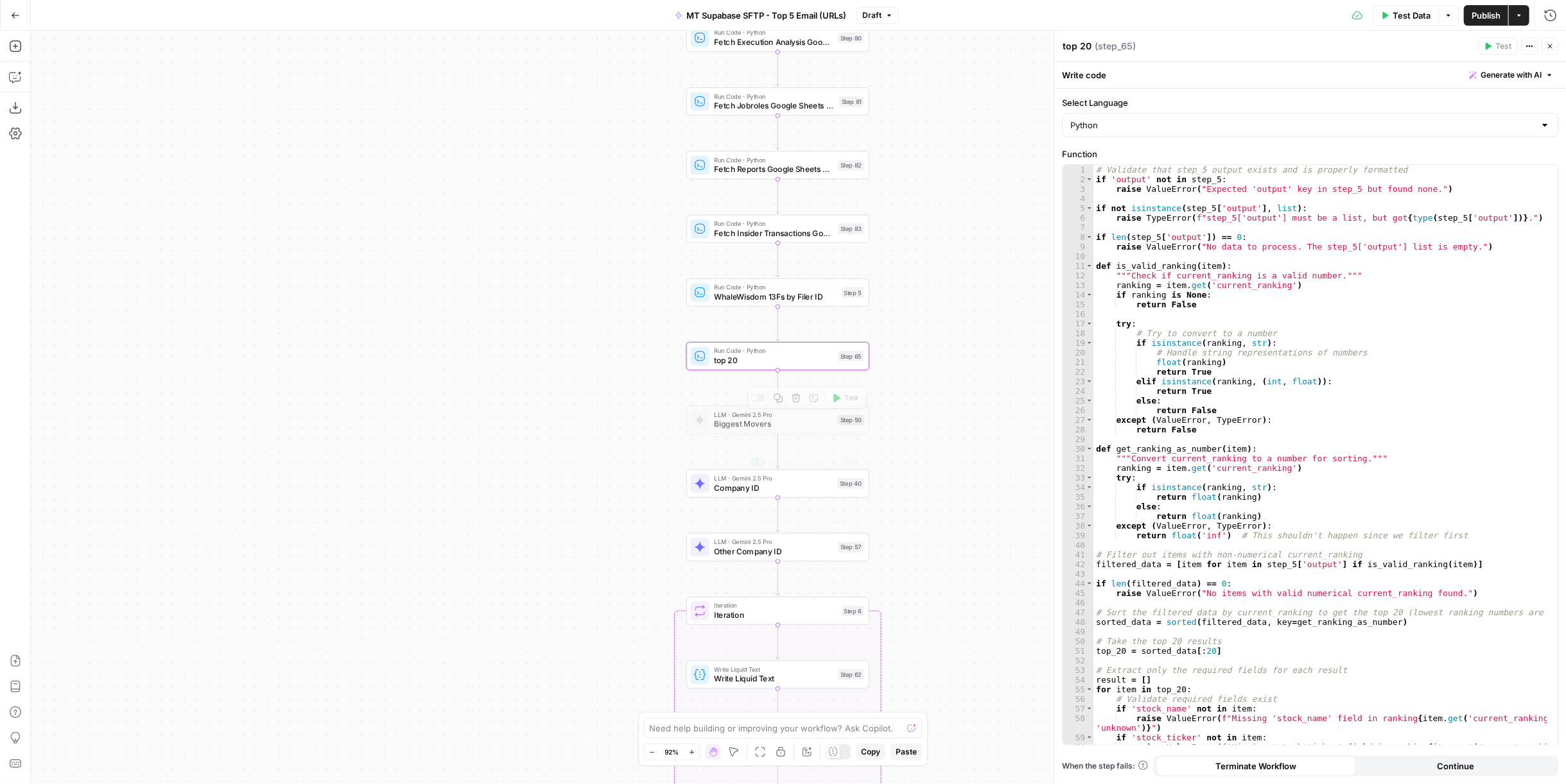
click at [728, 489] on span "Company ID" at bounding box center [773, 487] width 119 height 12
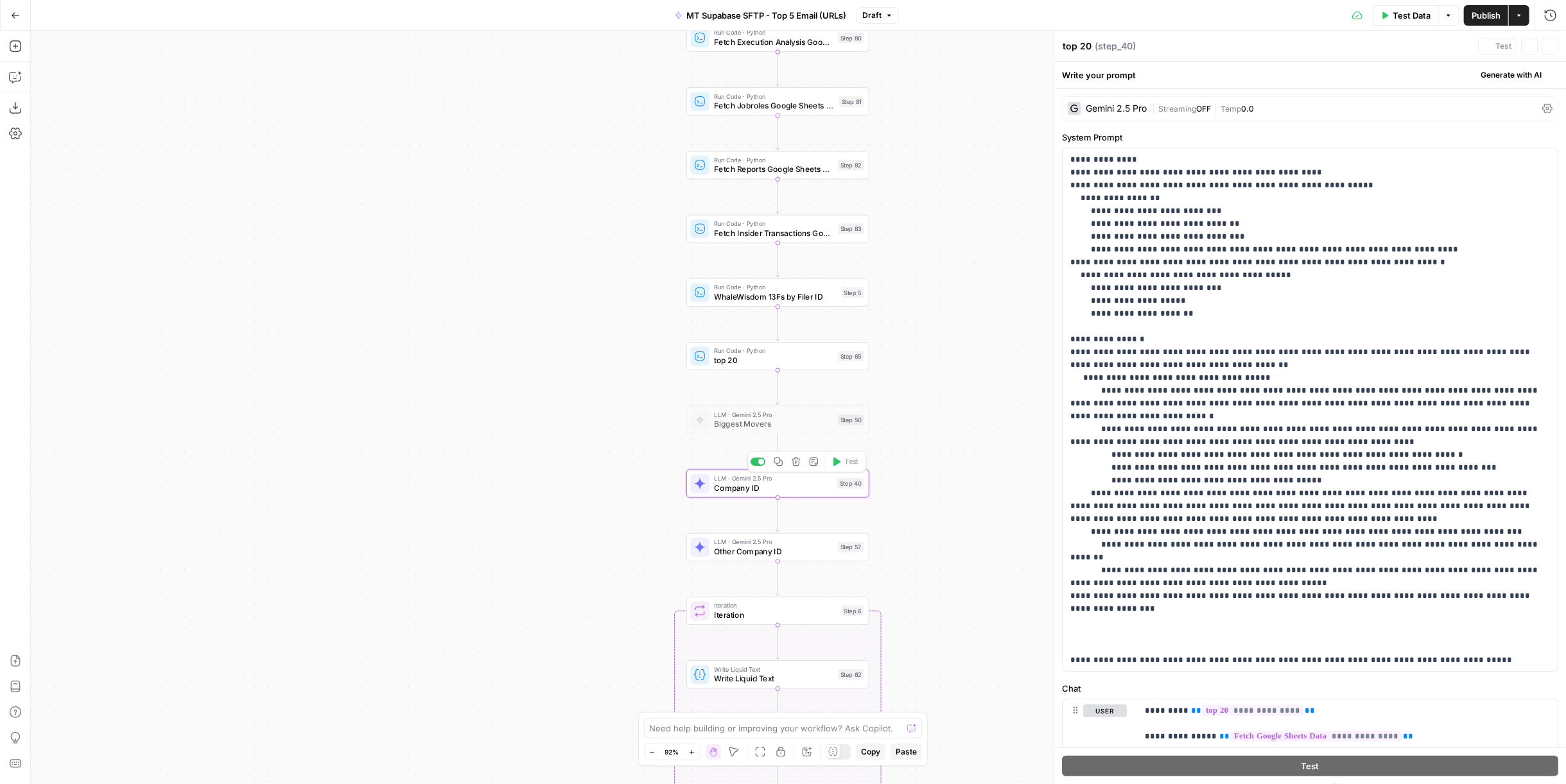
type textarea "Company ID"
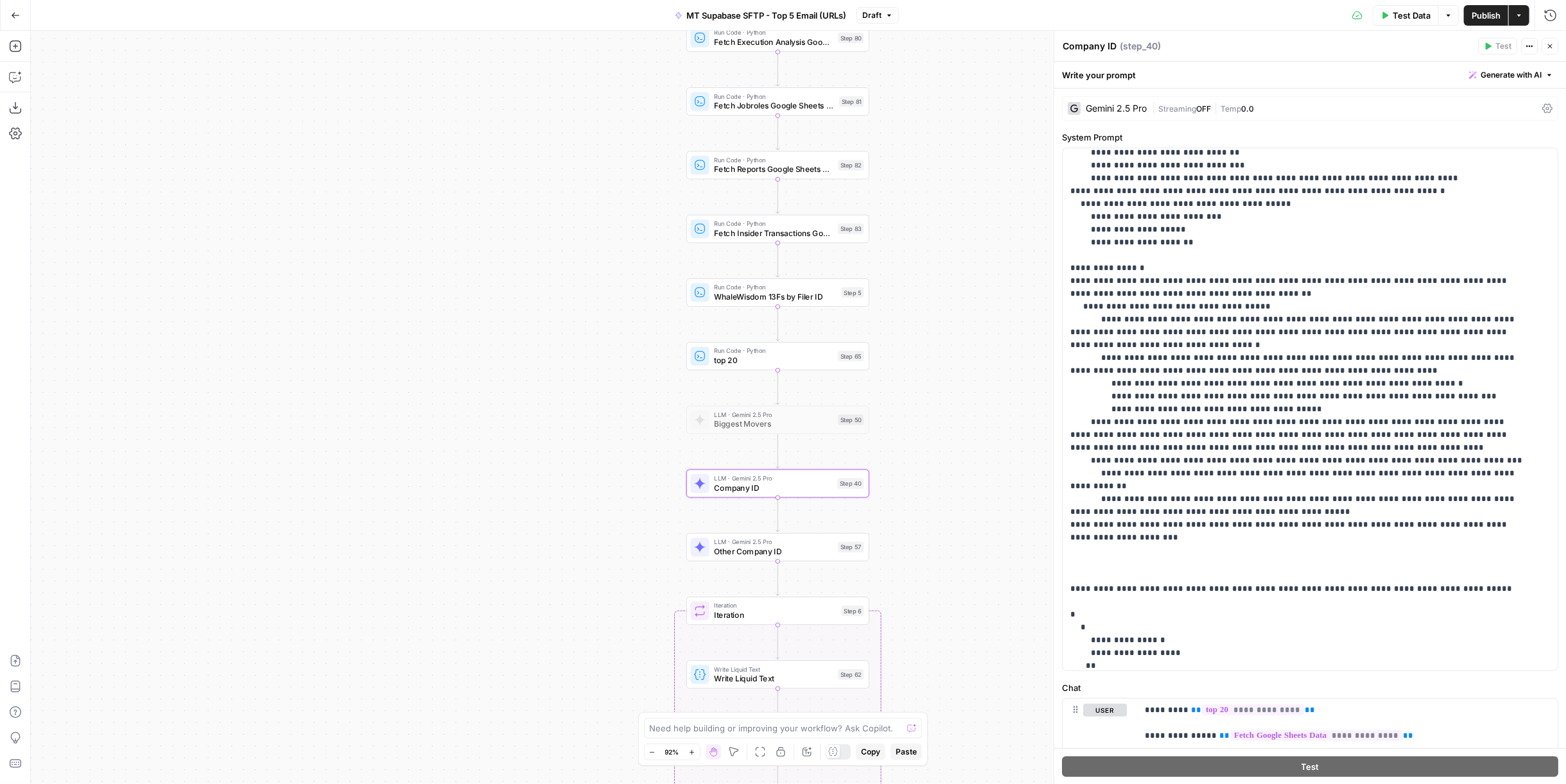
click at [841, 541] on div "LLM · Gemini 2.5 Pro Other Company ID Step 57 Copy step Delete step Add Note Te…" at bounding box center [777, 547] width 173 height 20
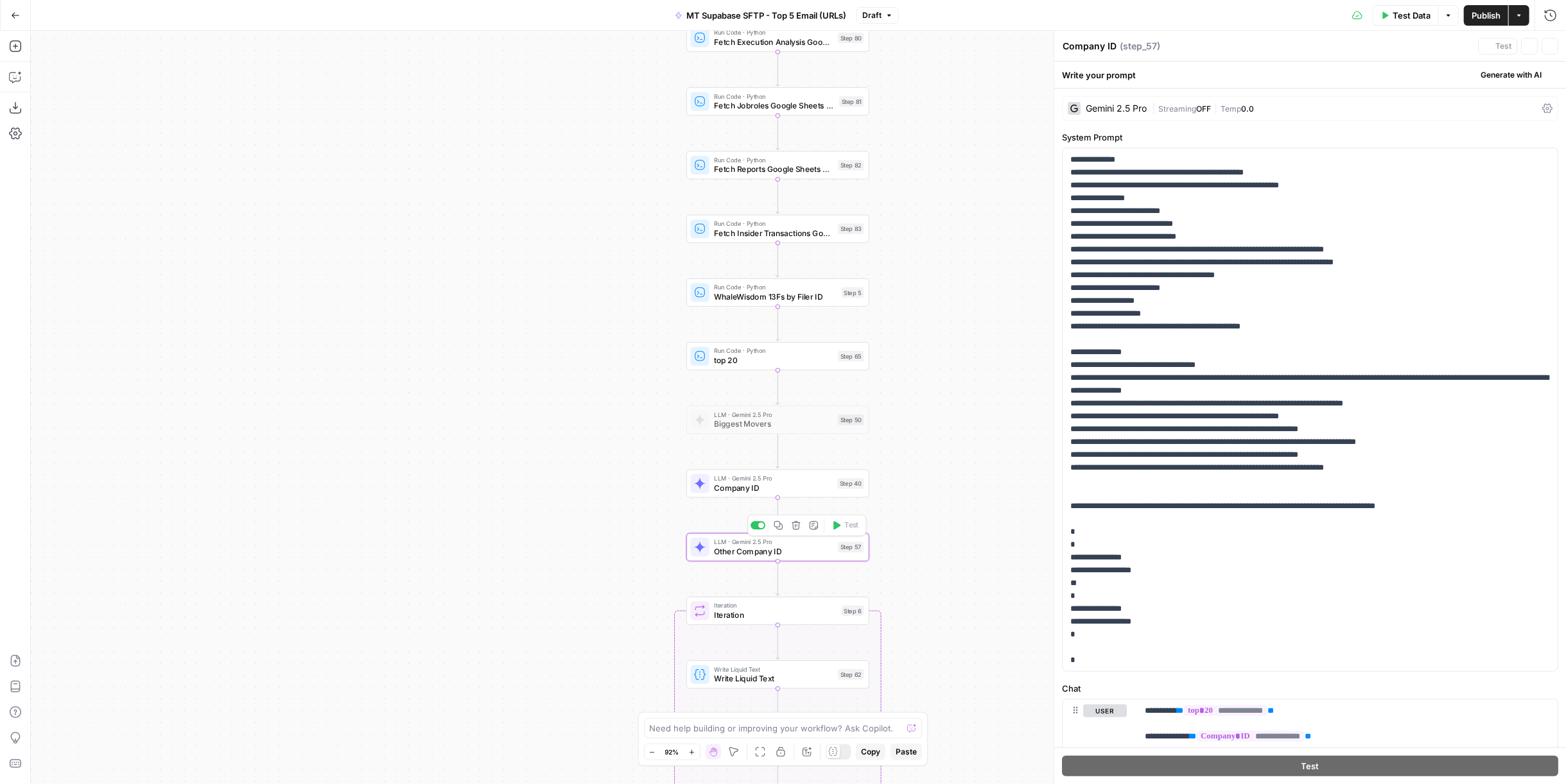
type textarea "Other Company ID"
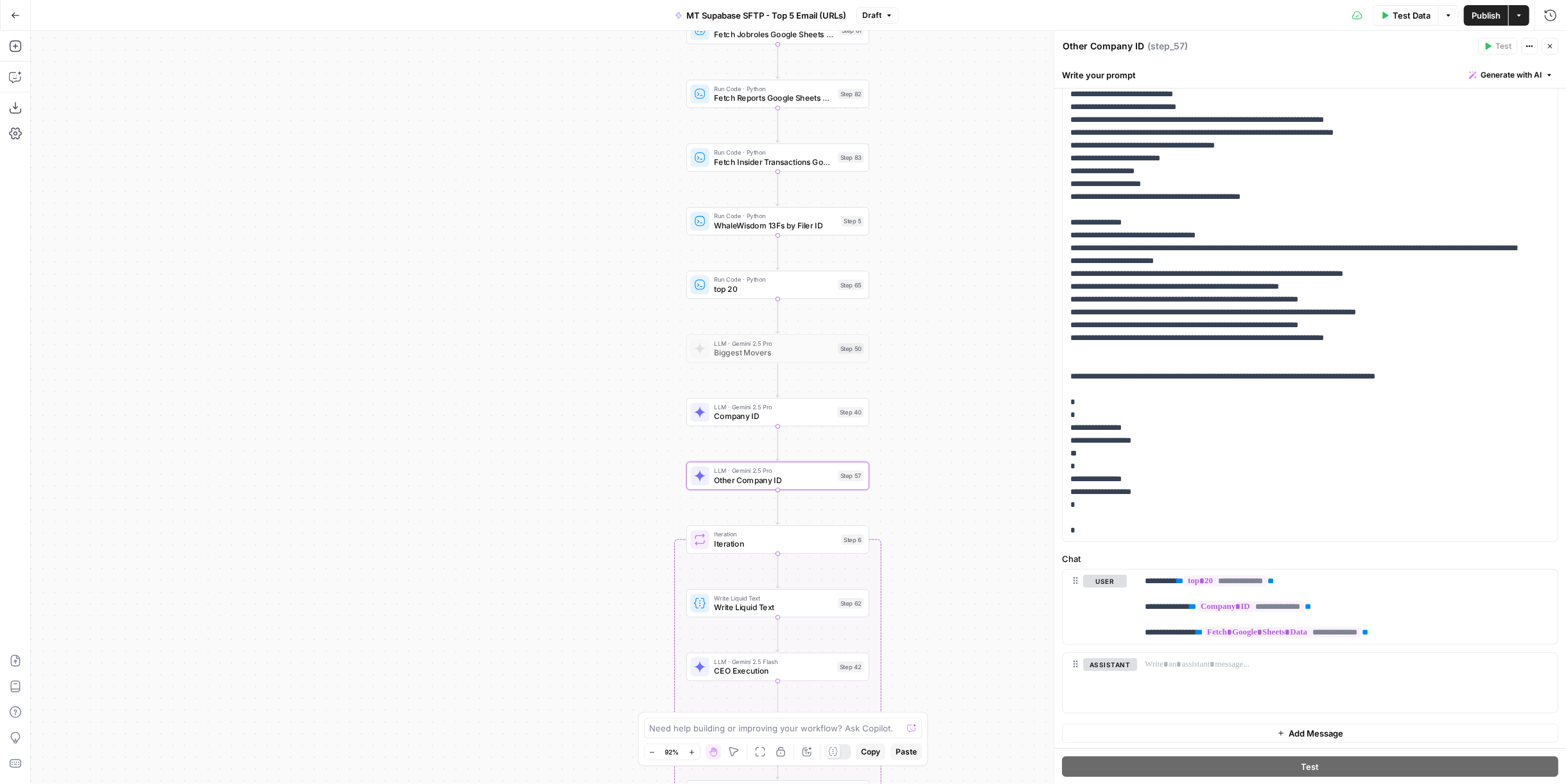
click at [735, 676] on span "CEO Execution" at bounding box center [773, 671] width 119 height 12
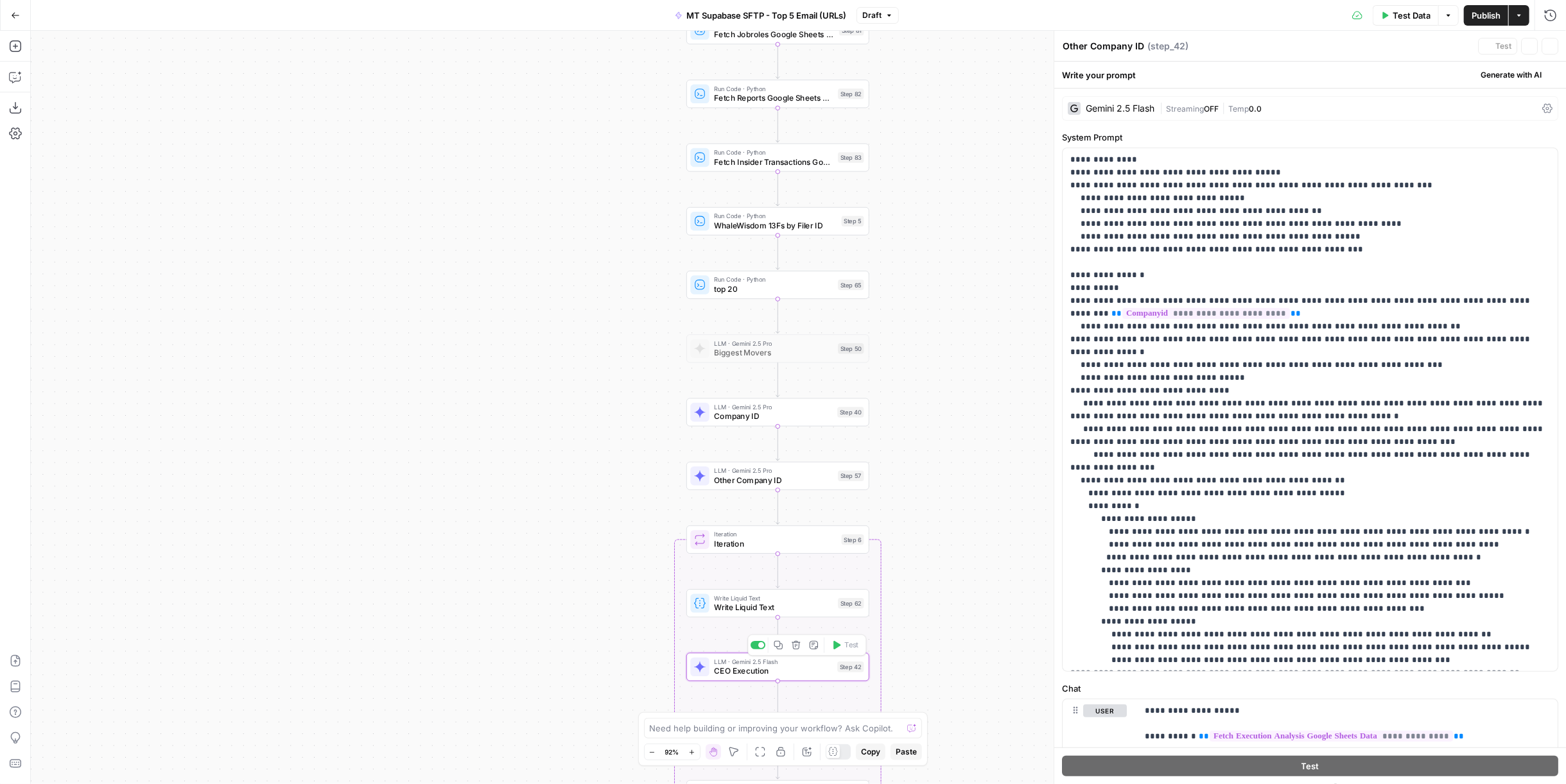
type textarea "CEO Execution"
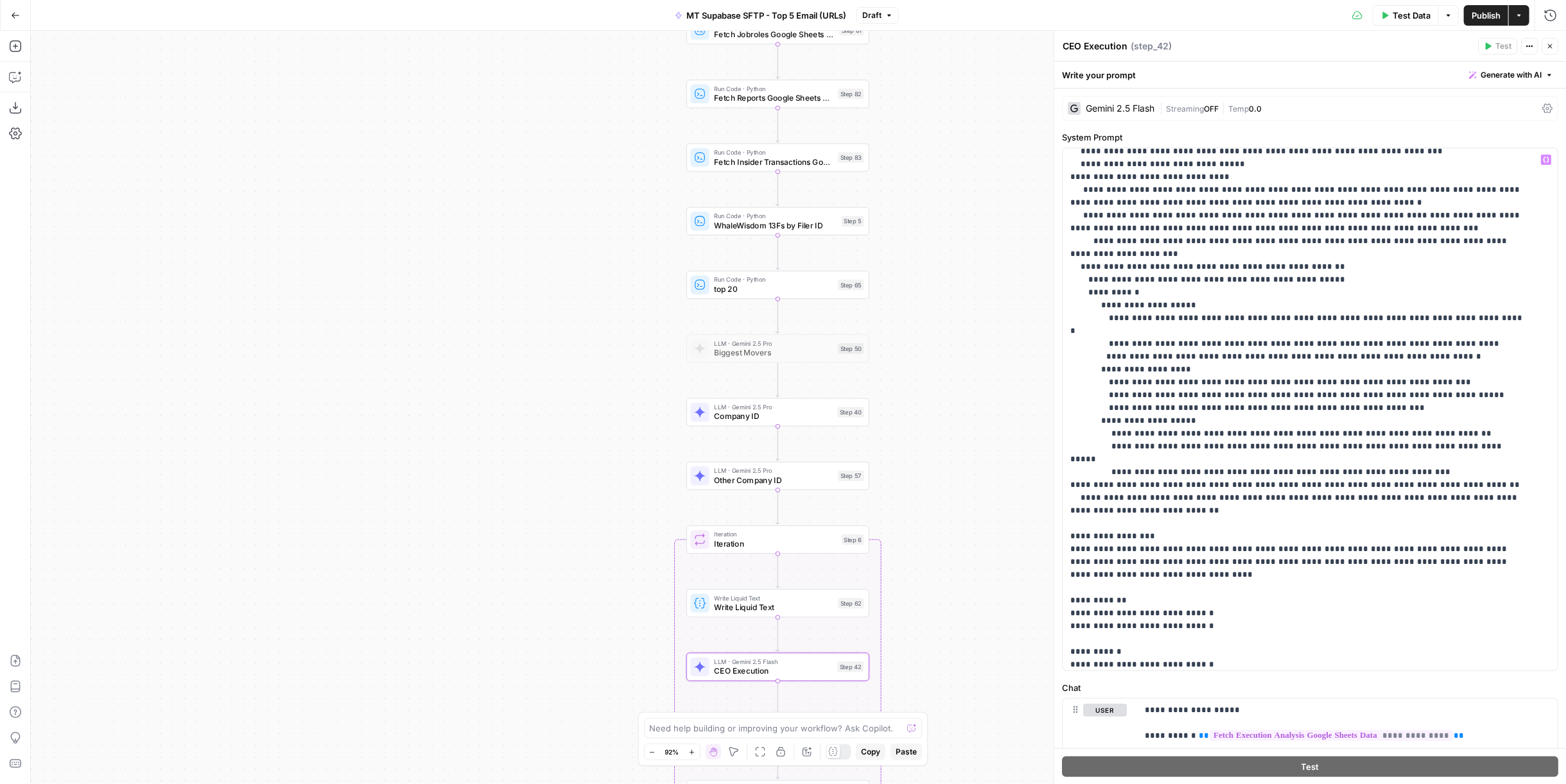
scroll to position [47, 0]
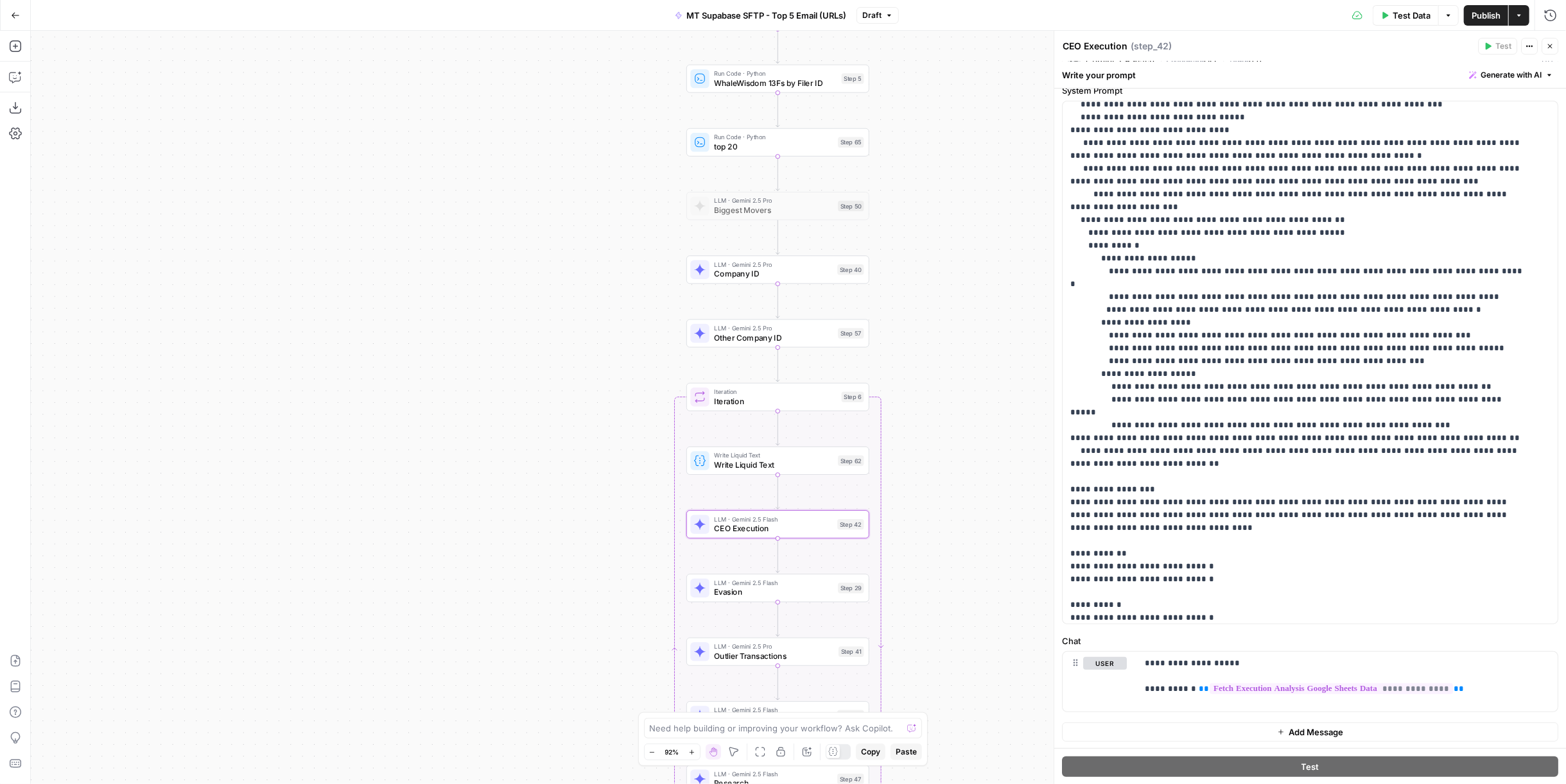
click at [714, 585] on span "LLM · Gemini 2.5 Flash" at bounding box center [773, 583] width 119 height 10
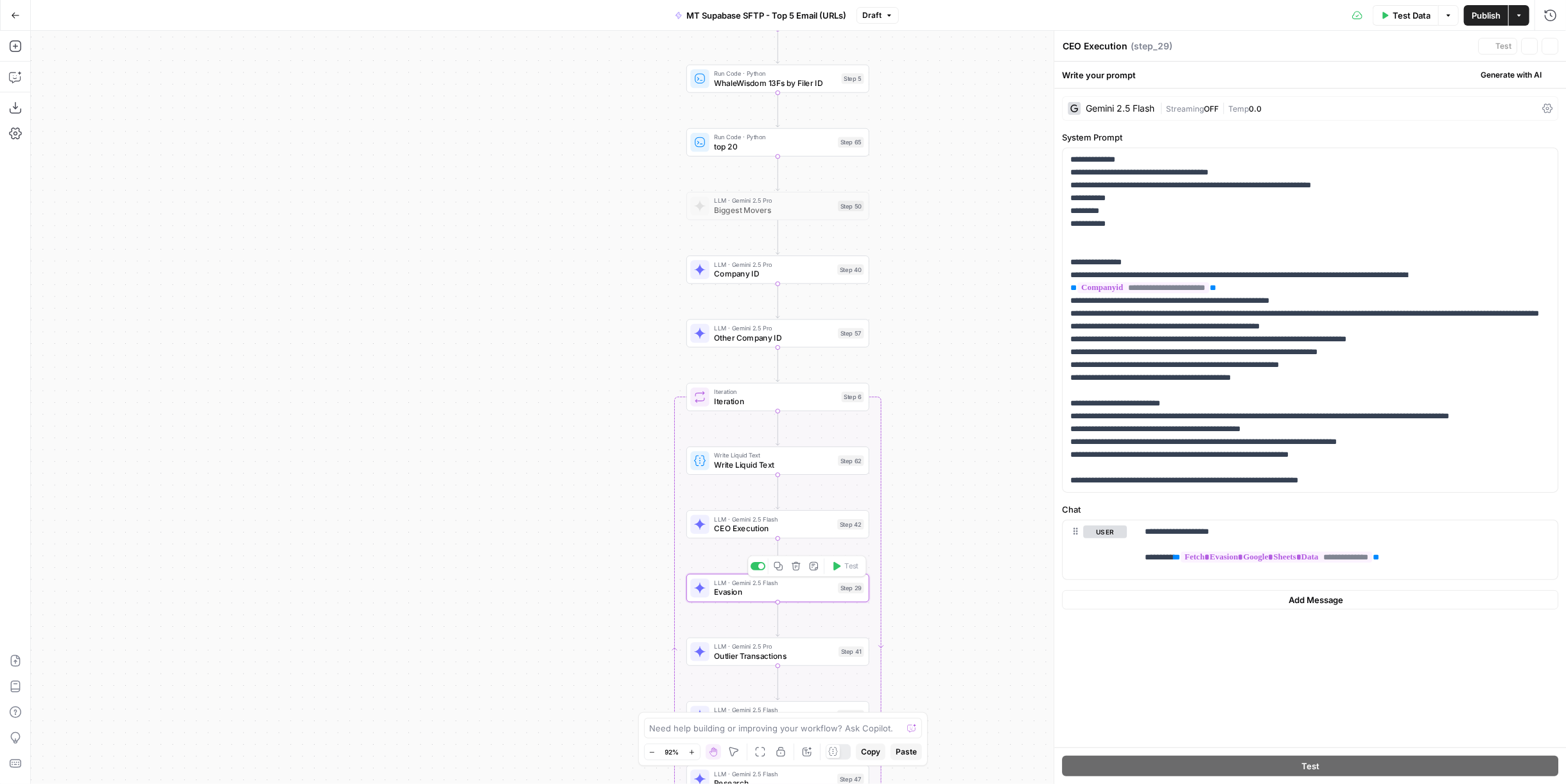
type textarea "Evasion"
click at [829, 660] on span "Outlier Transactions" at bounding box center [774, 656] width 120 height 12
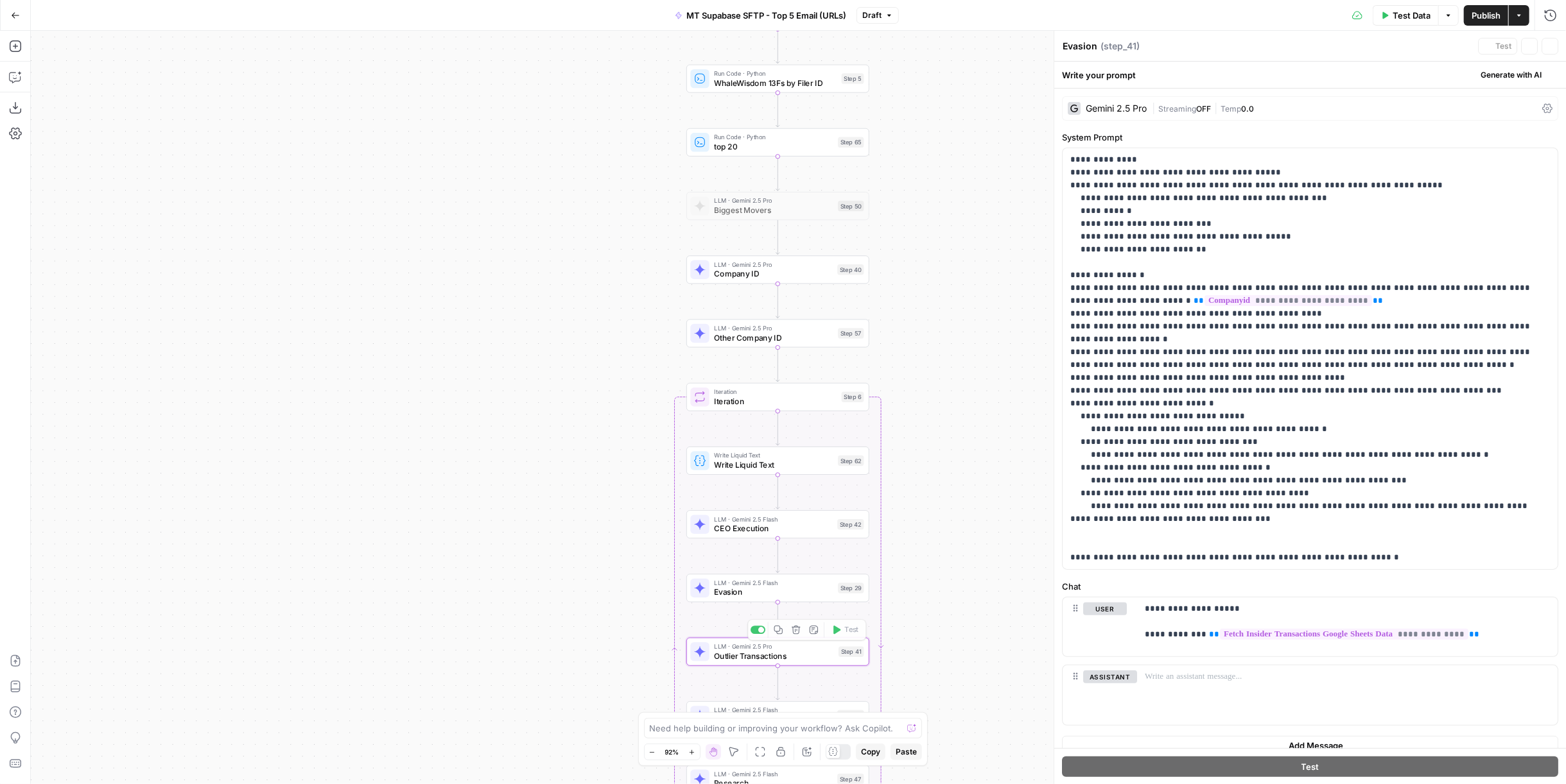
type textarea "Outlier Transactions"
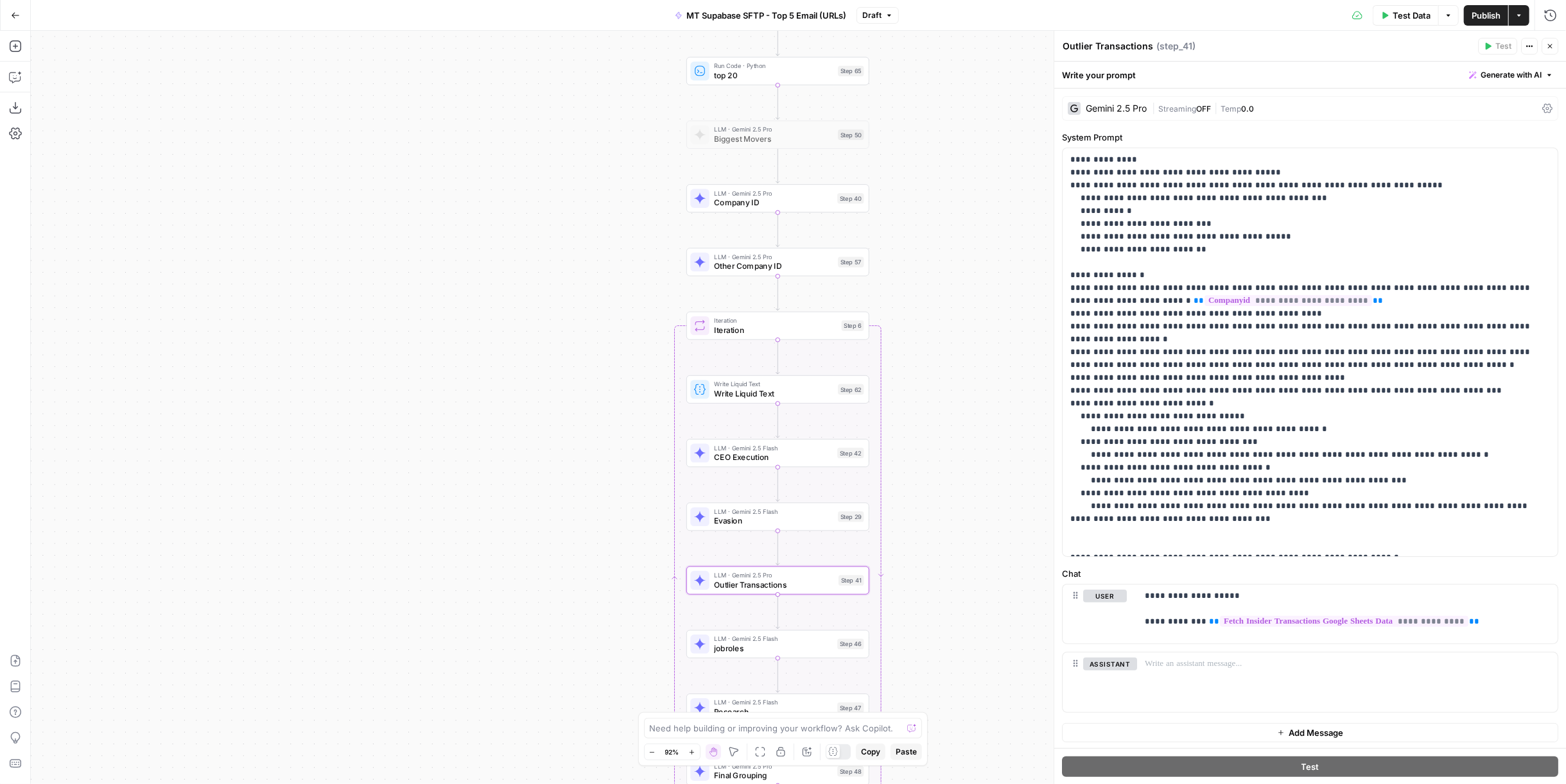
click at [796, 648] on span "jobroles" at bounding box center [773, 648] width 119 height 12
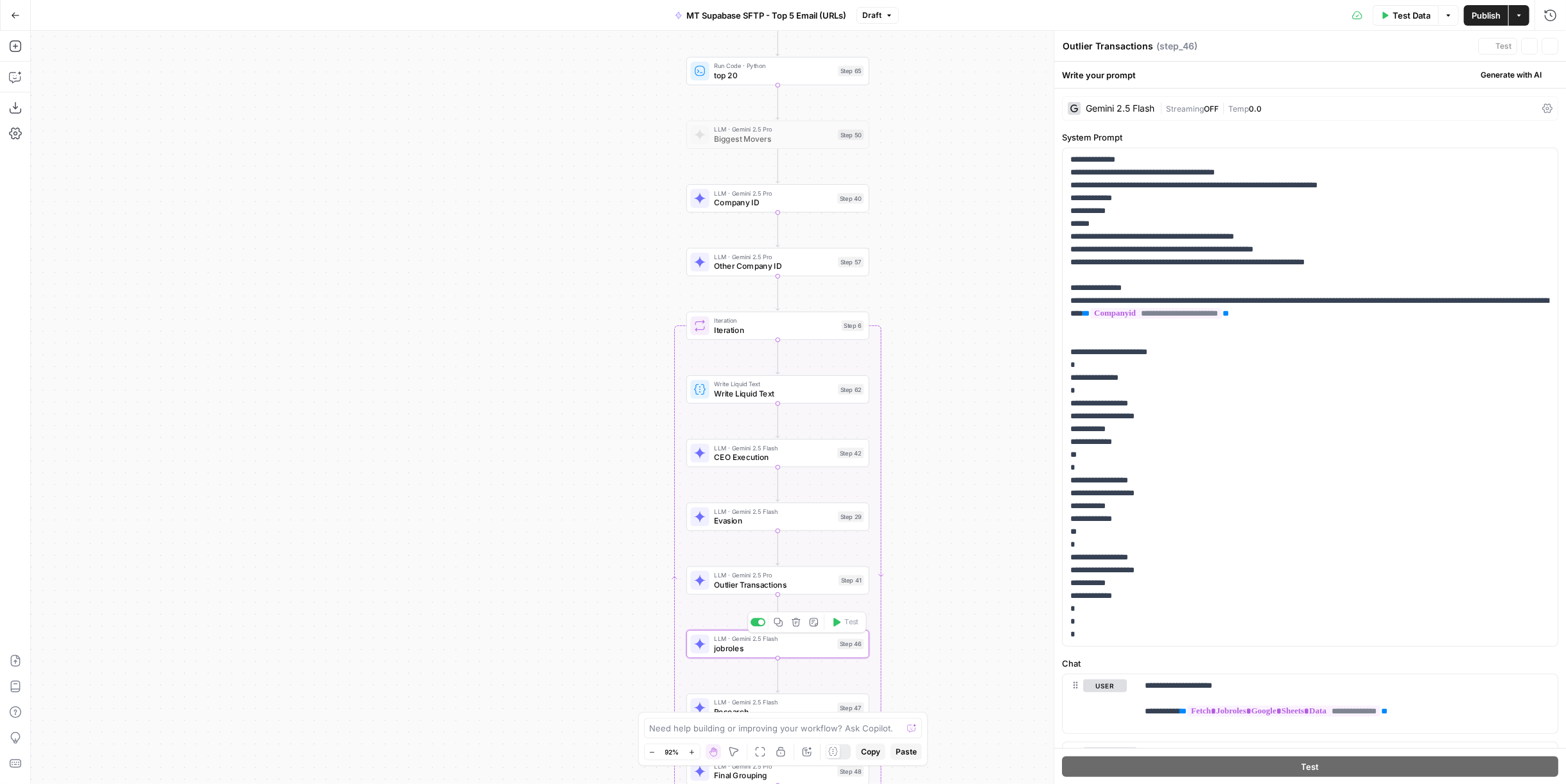
type textarea "jobroles"
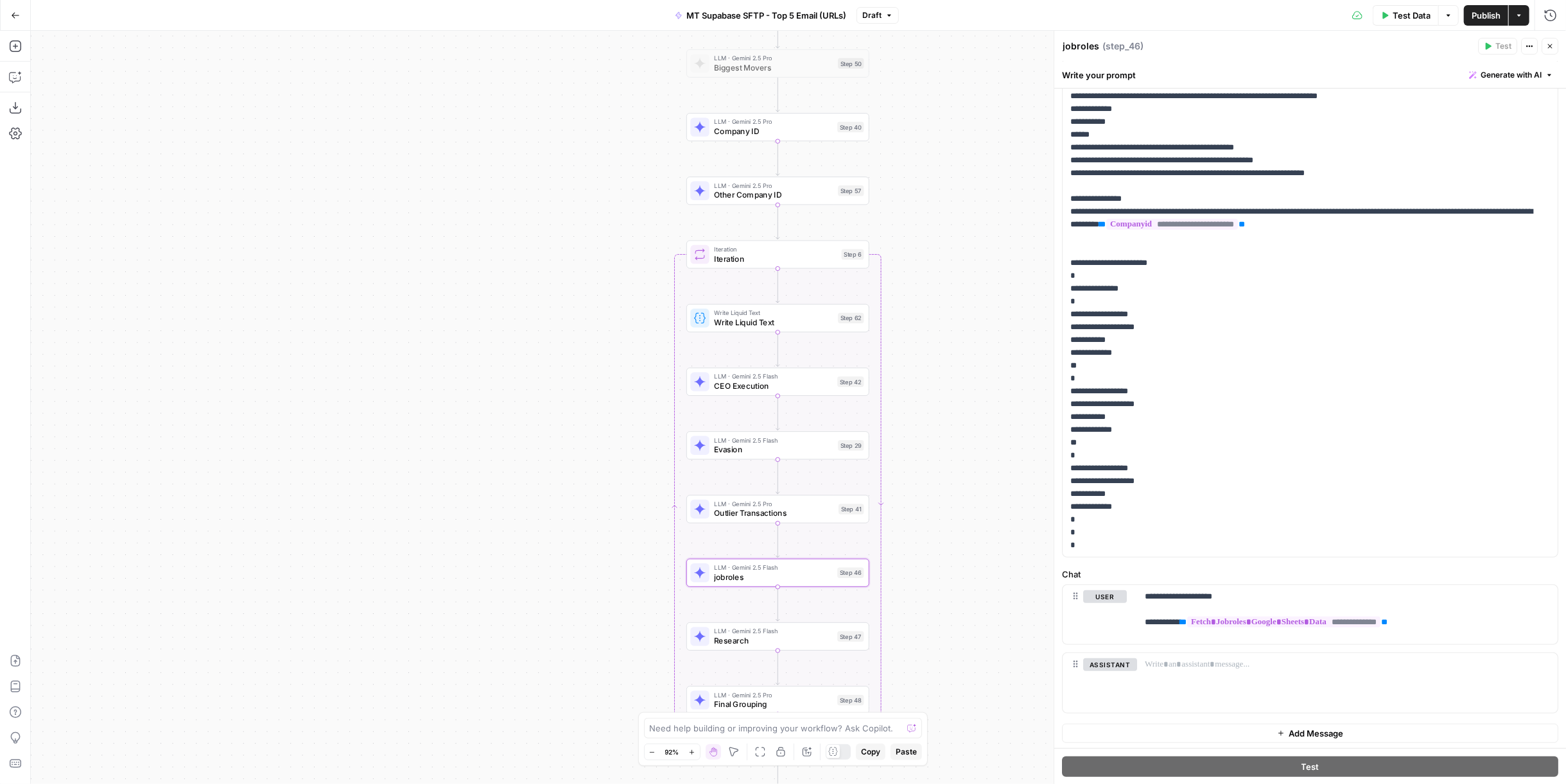
click at [829, 648] on div "LLM · Gemini 2.5 Flash Research Step 47" at bounding box center [778, 637] width 183 height 28
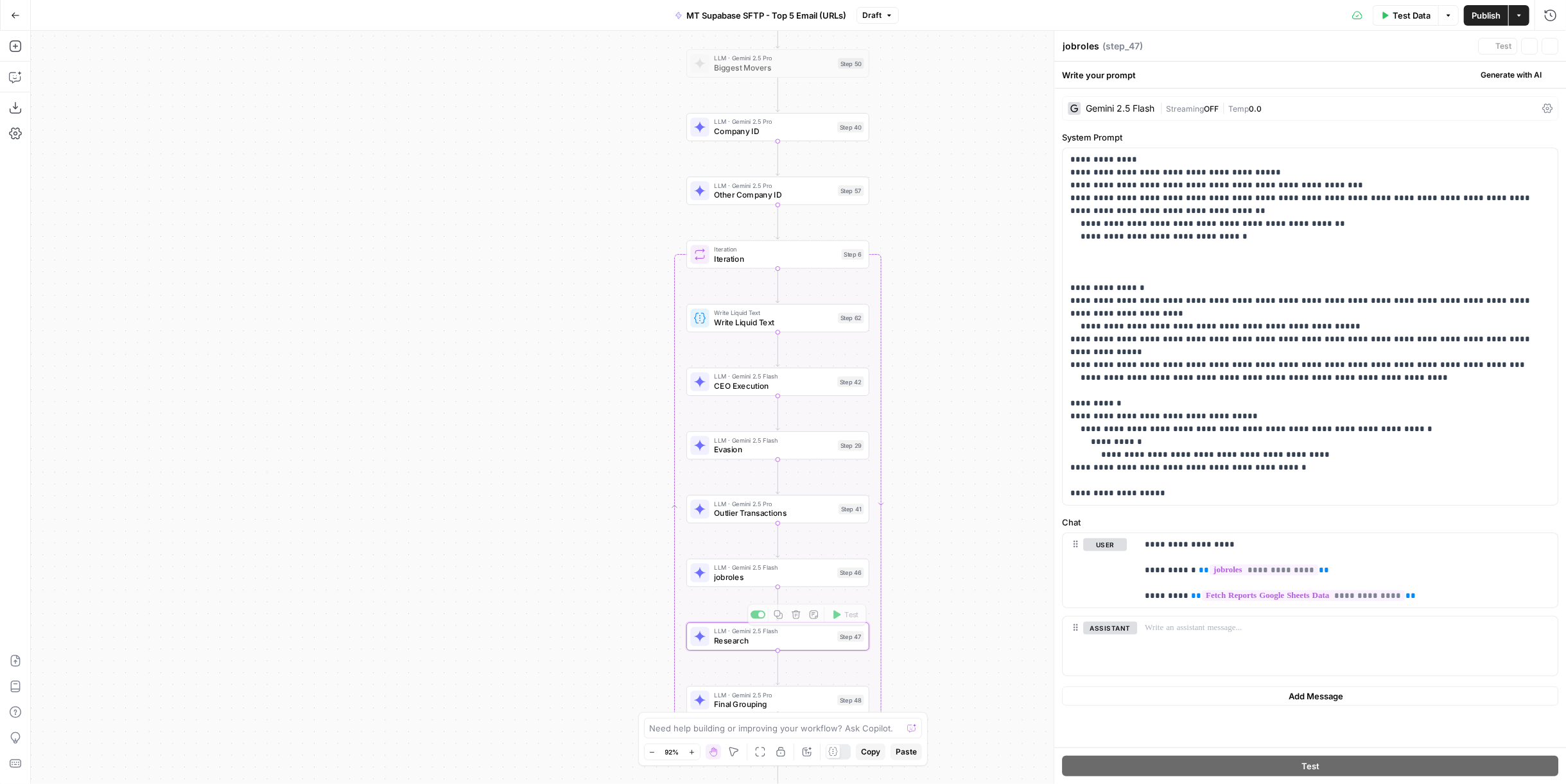
type textarea "Research"
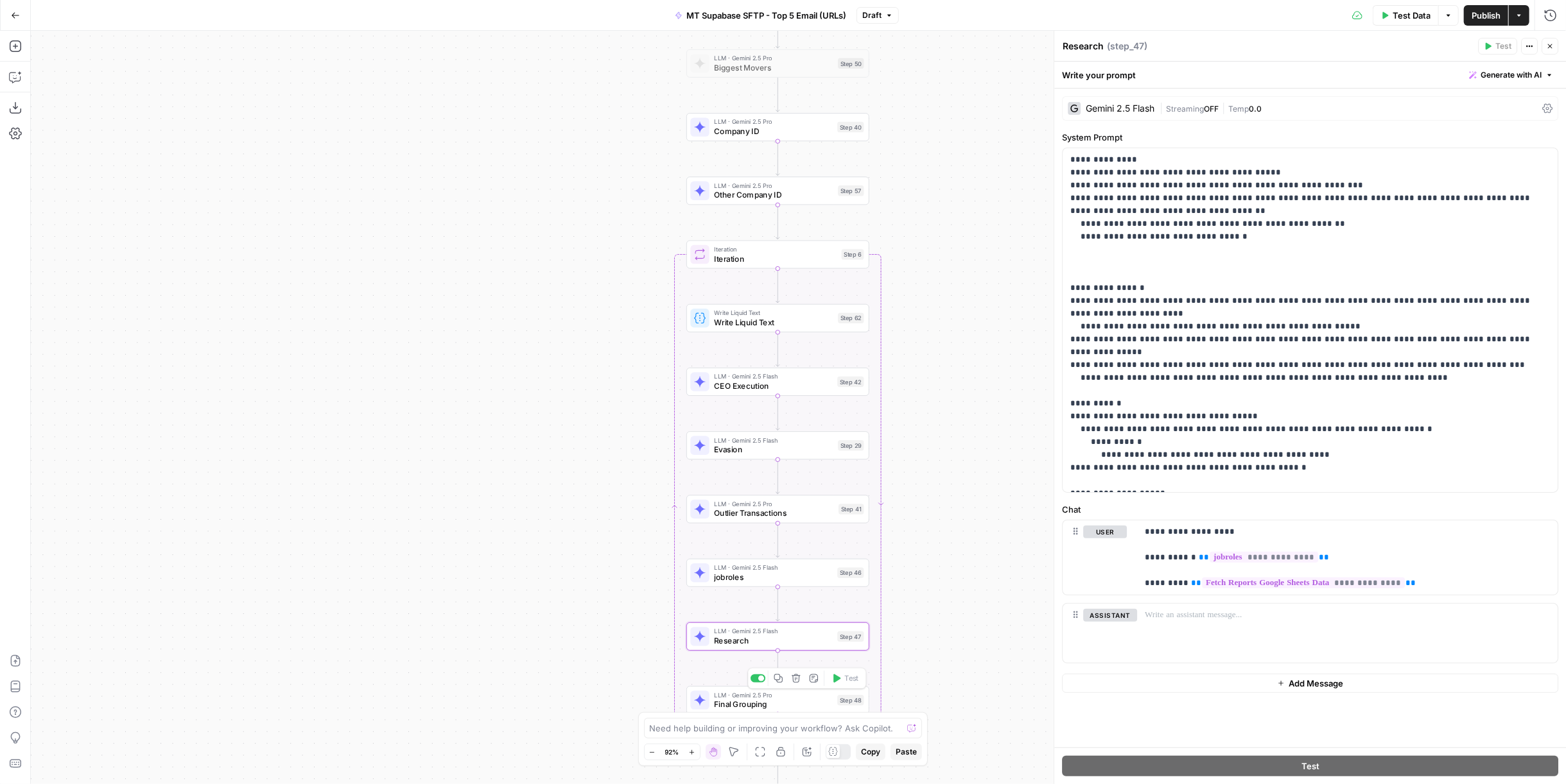
click at [781, 701] on span "Final Grouping" at bounding box center [773, 704] width 119 height 12
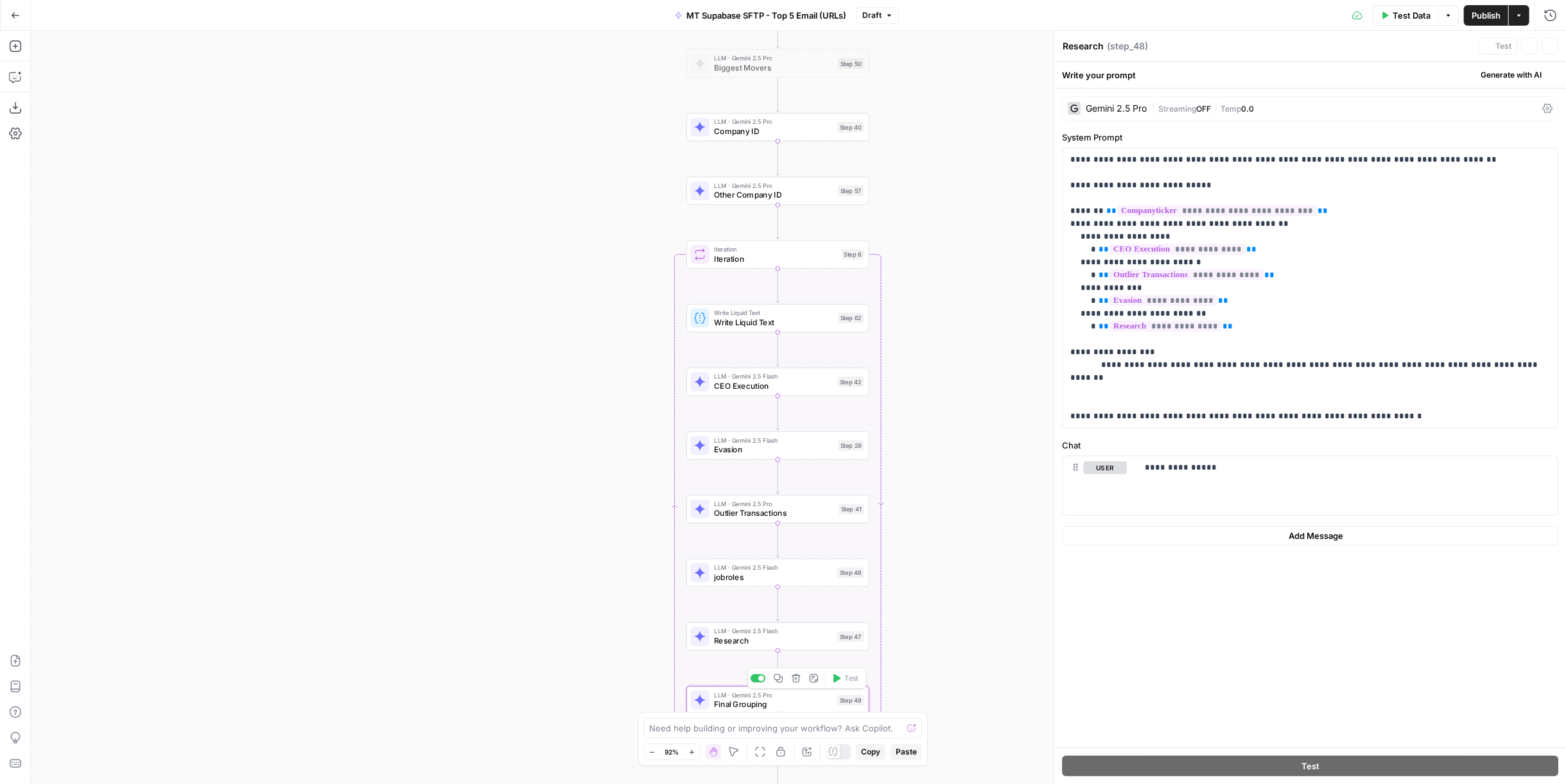
type textarea "Final Grouping"
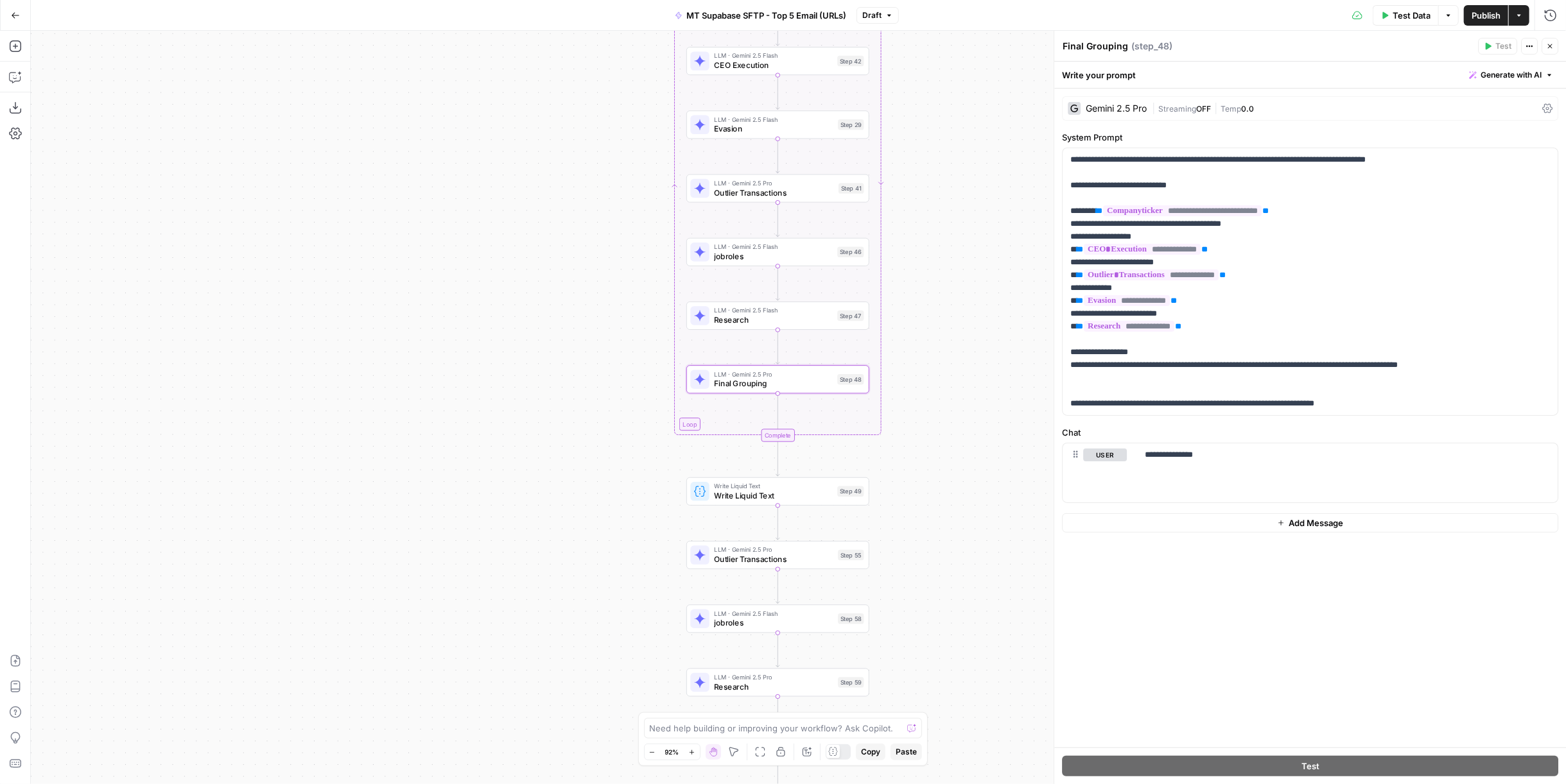
click at [844, 567] on div "LLM · Gemini 2.5 Pro Outlier Transactions Step 55" at bounding box center [778, 555] width 183 height 28
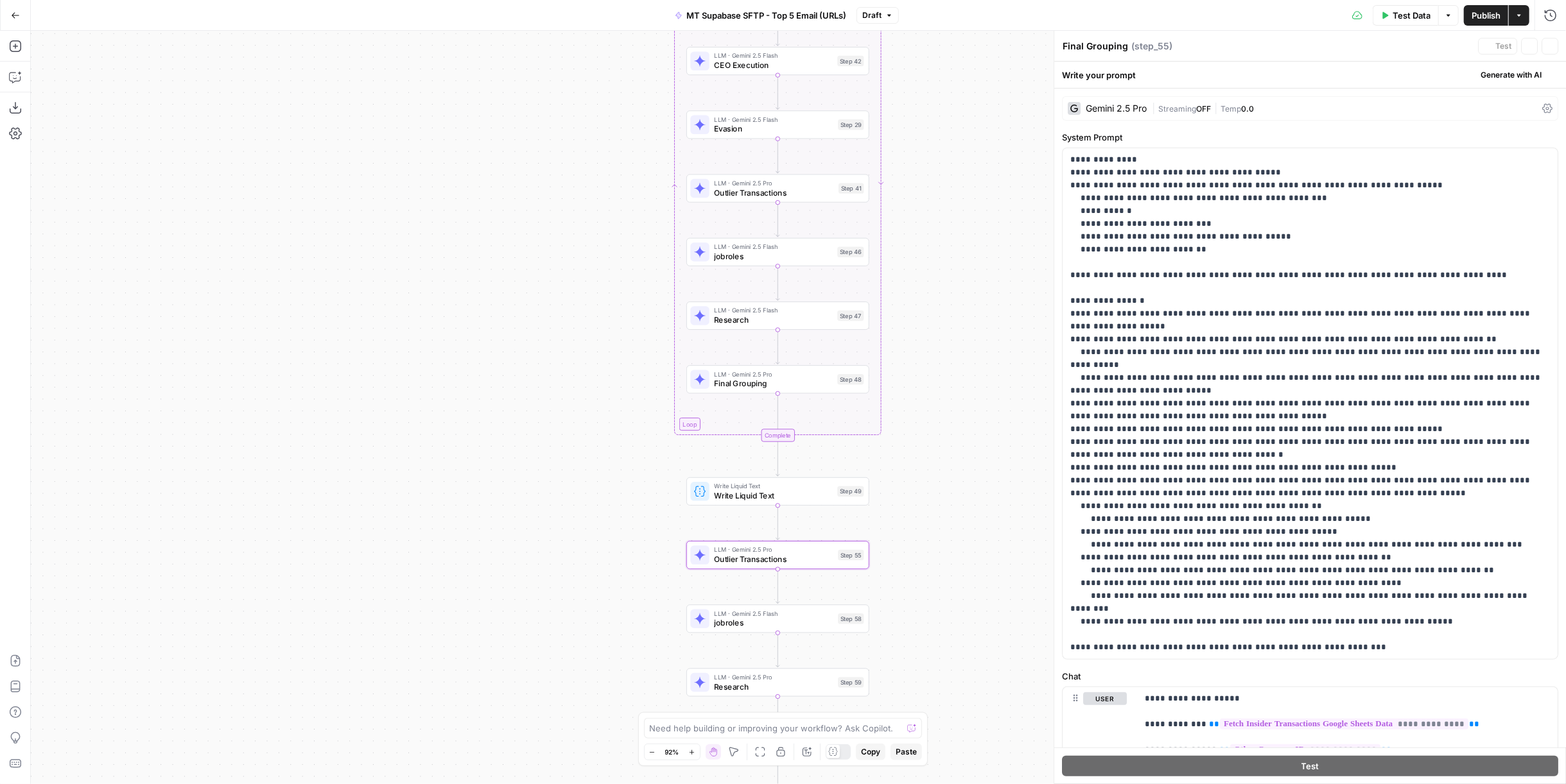
type textarea "Outlier Transactions"
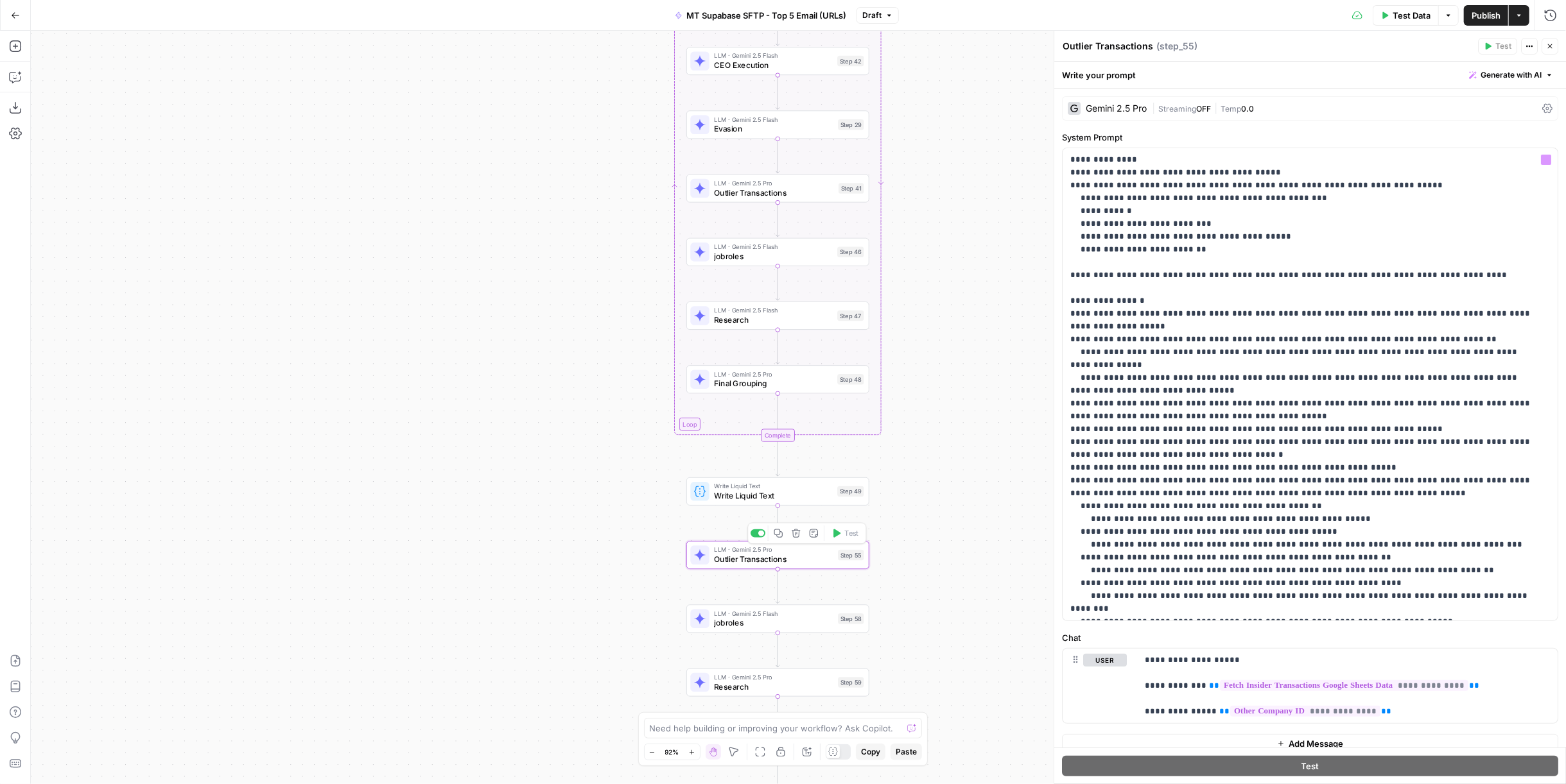
scroll to position [11, 0]
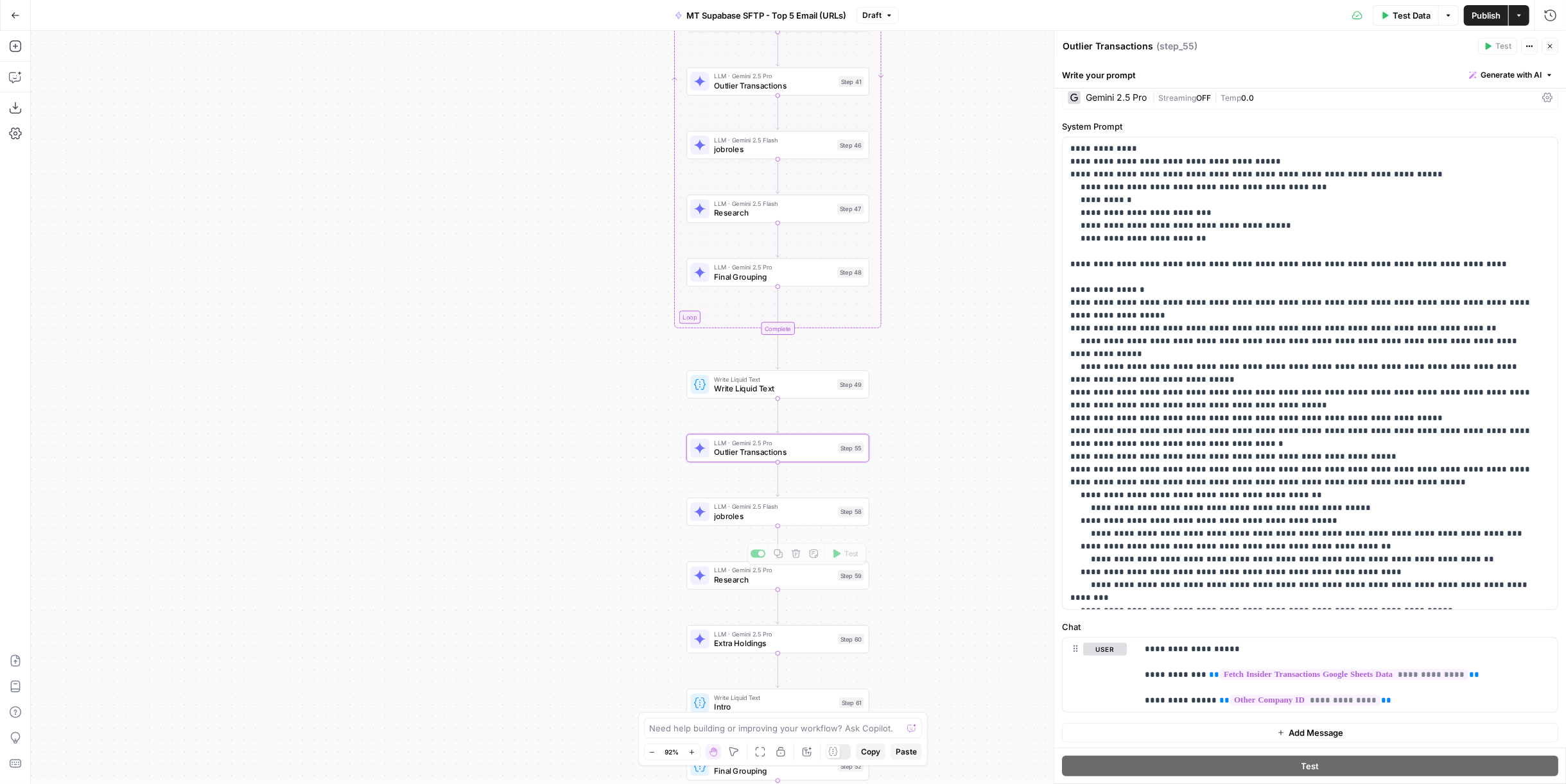
click at [793, 521] on span "jobroles" at bounding box center [773, 516] width 119 height 12
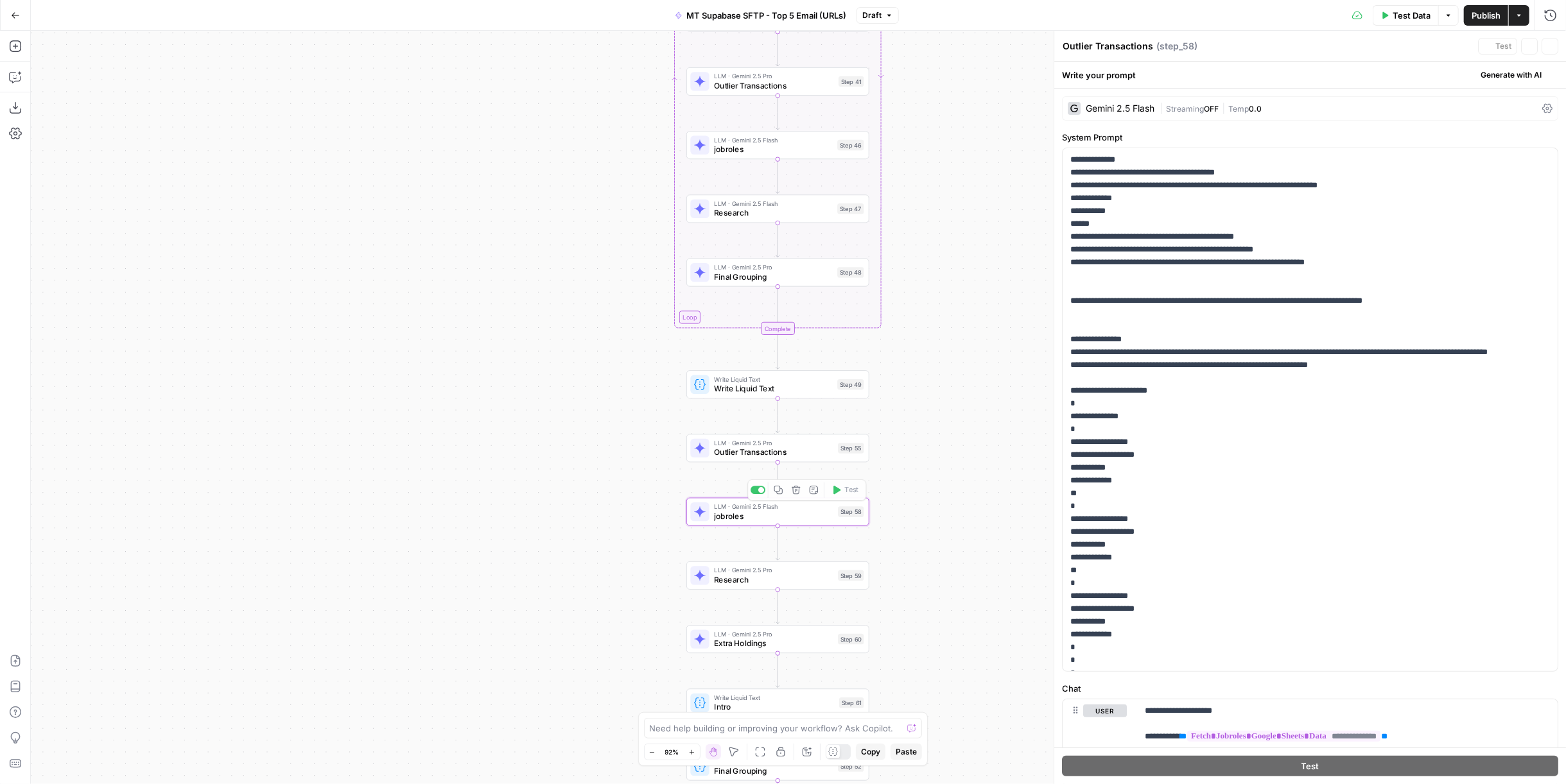
type textarea "jobroles"
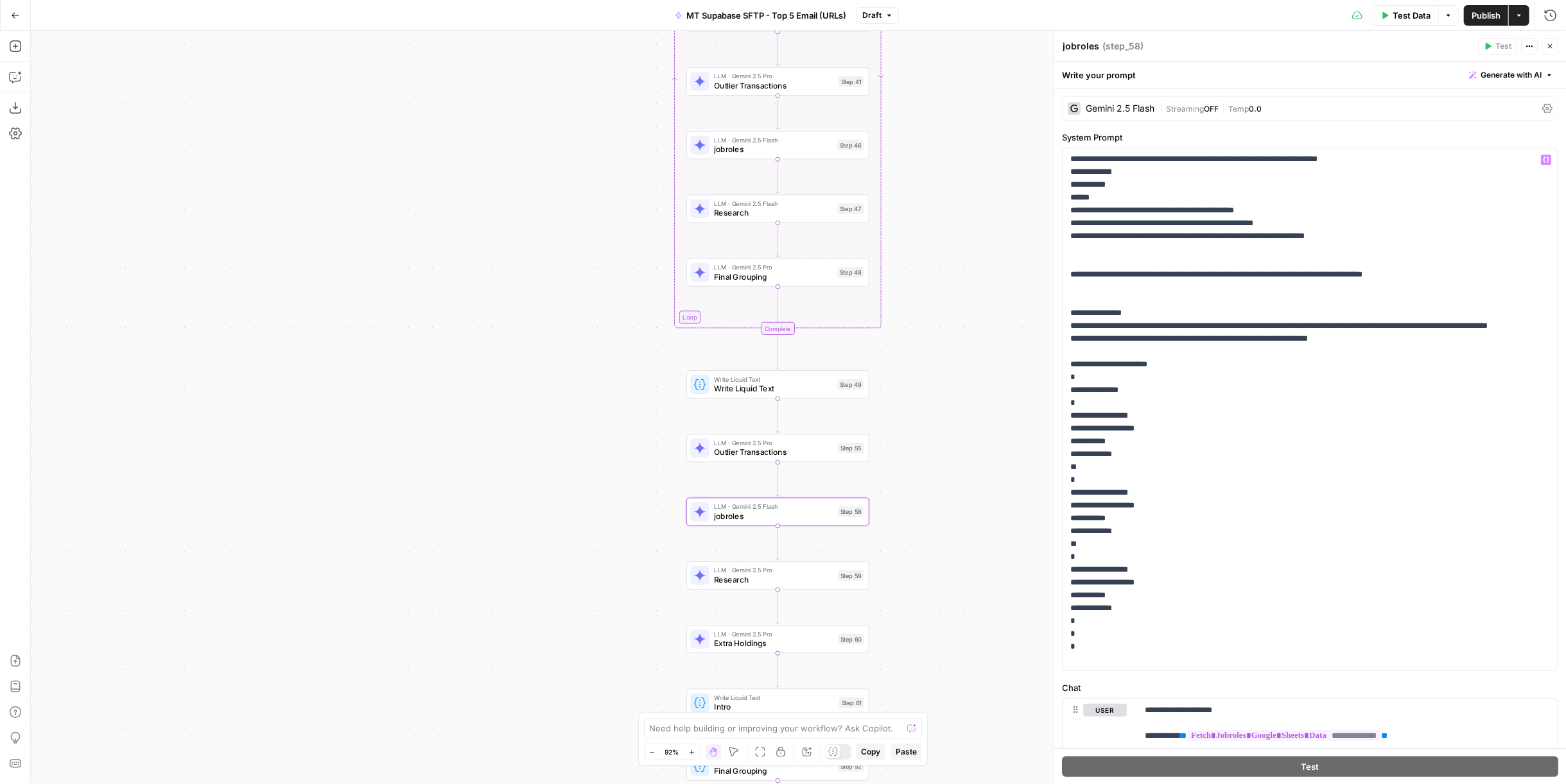
scroll to position [129, 0]
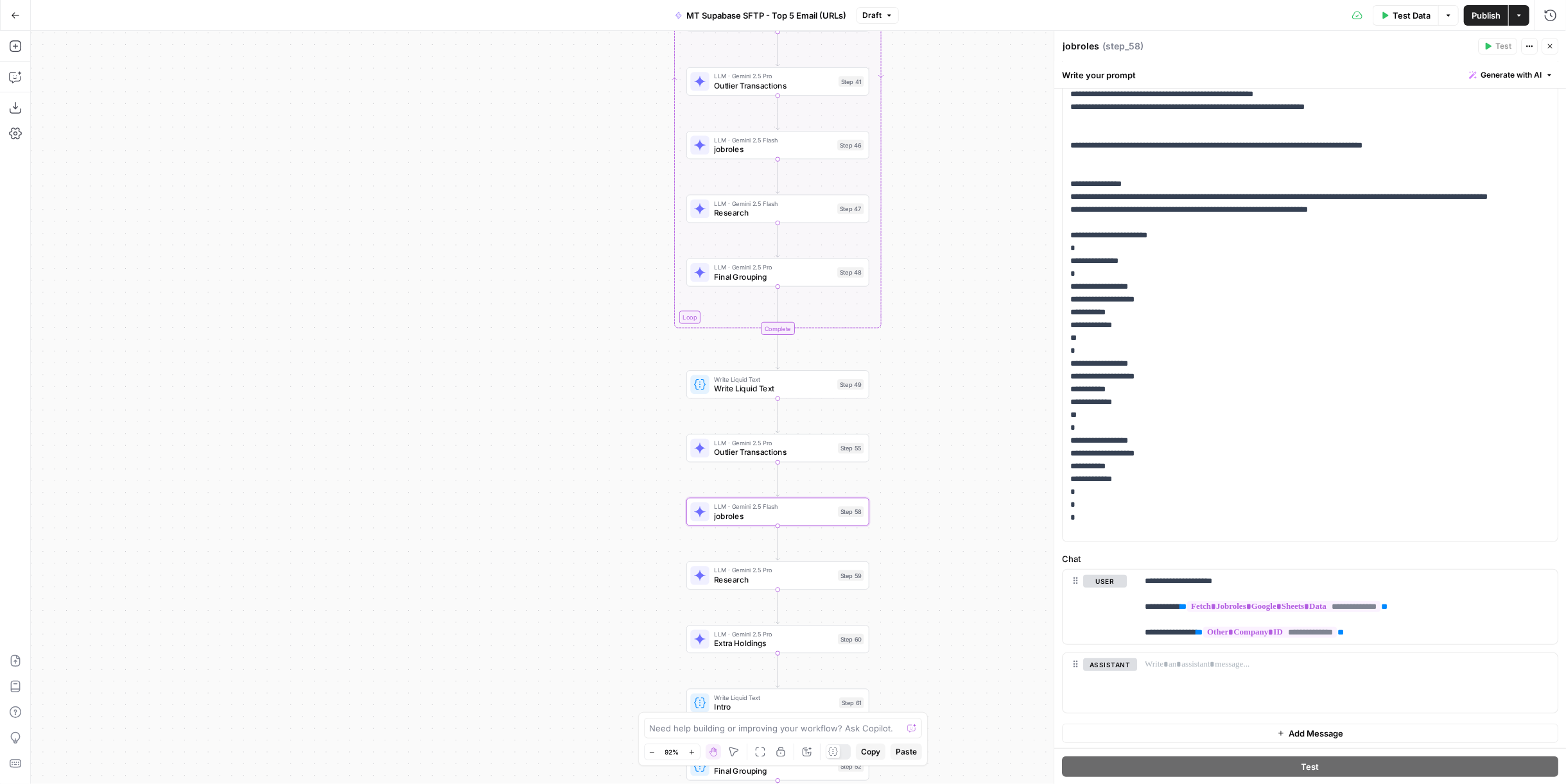
click at [792, 584] on span "Research" at bounding box center [773, 580] width 119 height 12
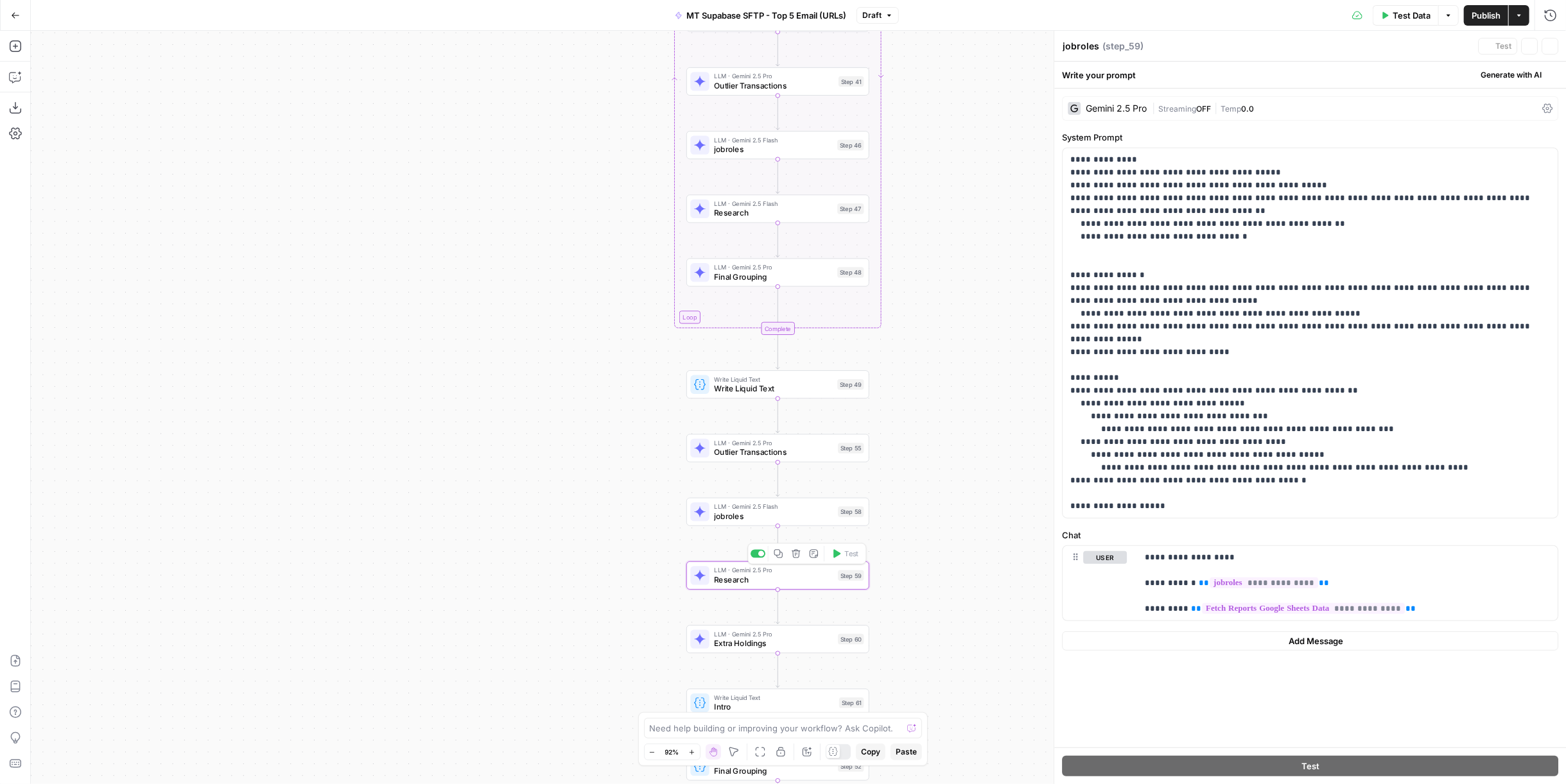
type textarea "Research"
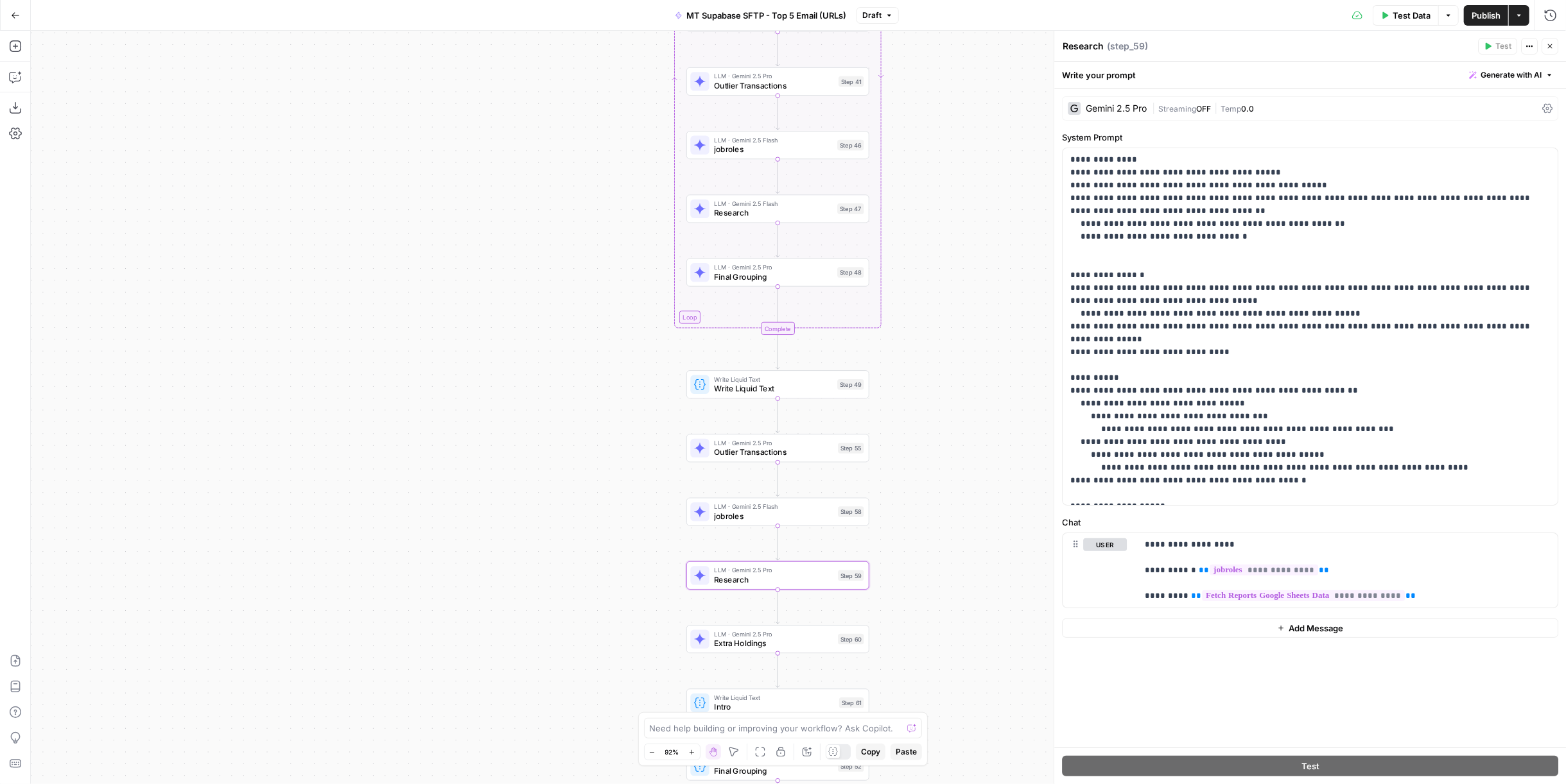
click at [785, 641] on span "Extra Holdings" at bounding box center [773, 644] width 119 height 12
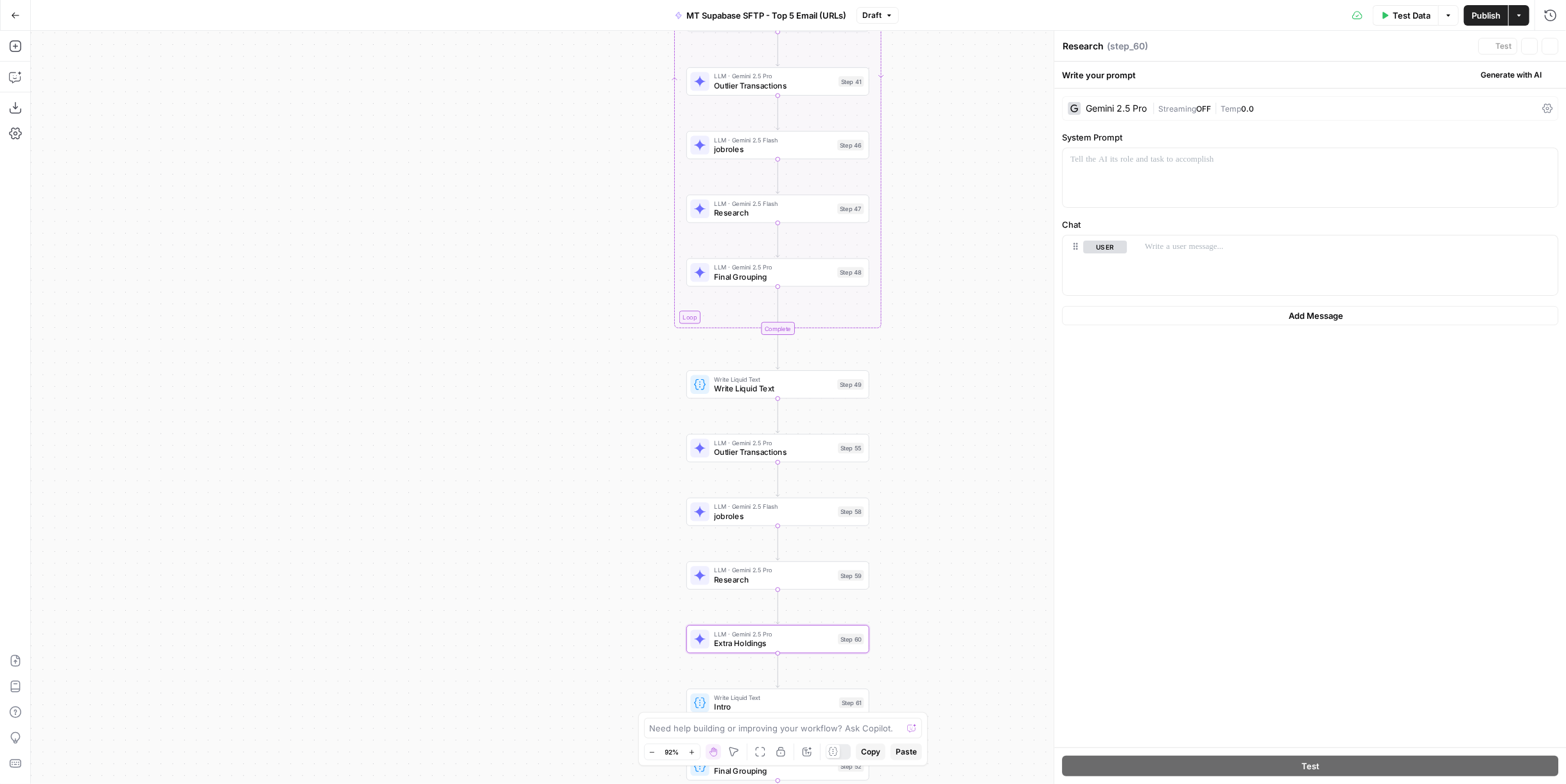
type textarea "Extra Holdings"
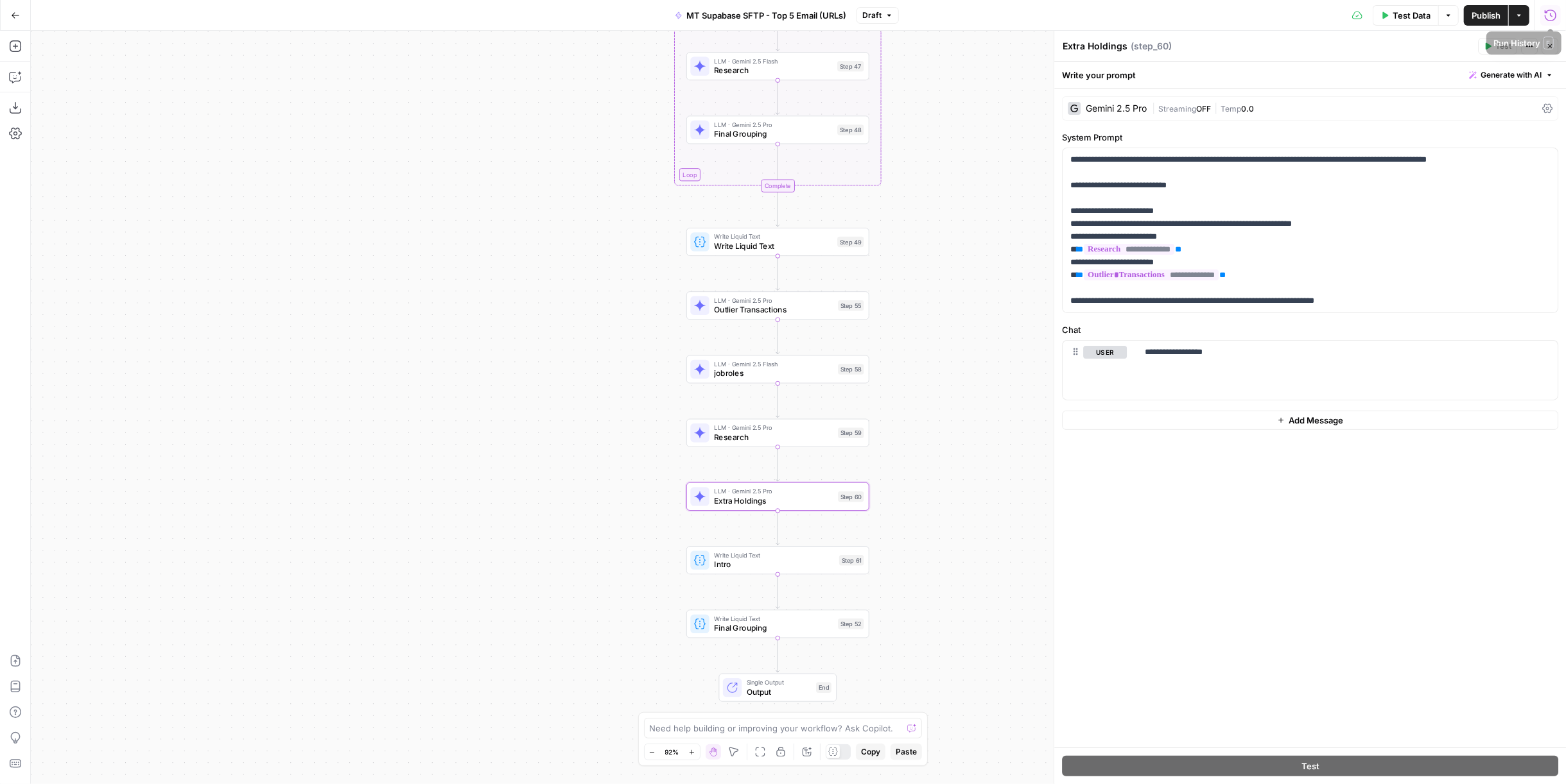
click at [1476, 7] on button "Publish" at bounding box center [1485, 15] width 44 height 21
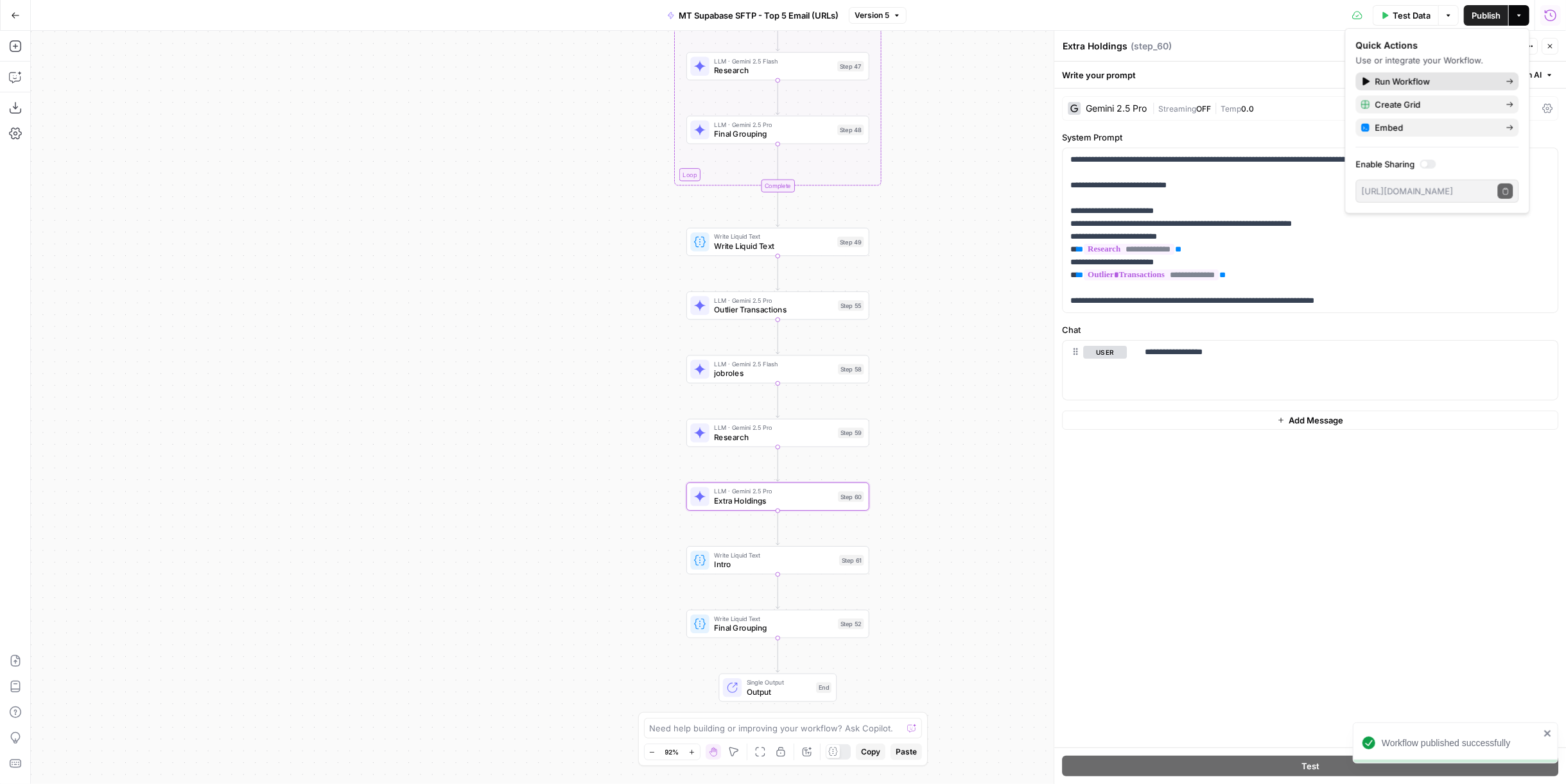
click at [1424, 86] on span "Run Workflow" at bounding box center [1435, 81] width 121 height 13
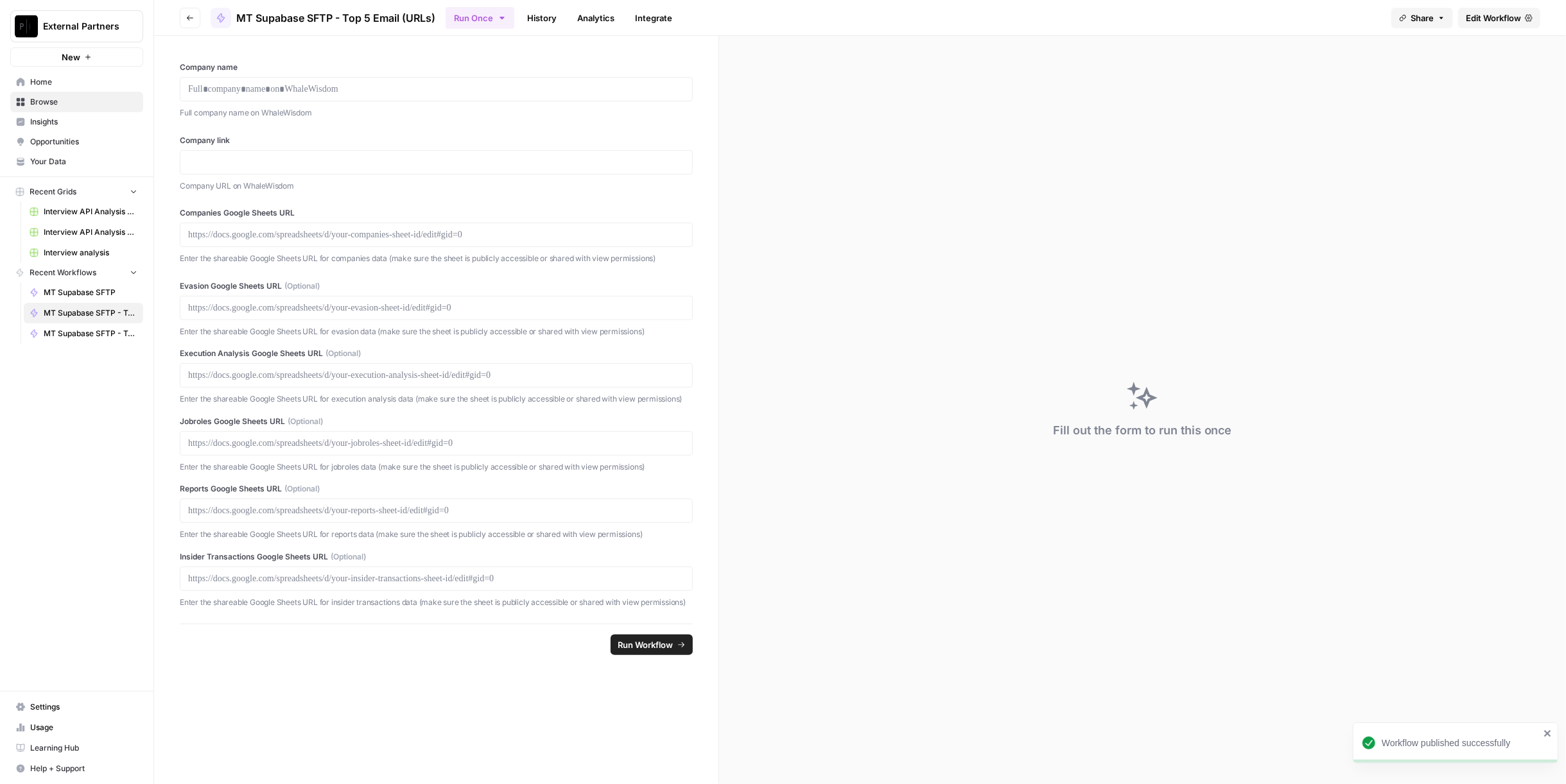
click at [1511, 19] on span "Edit Workflow" at bounding box center [1493, 18] width 55 height 13
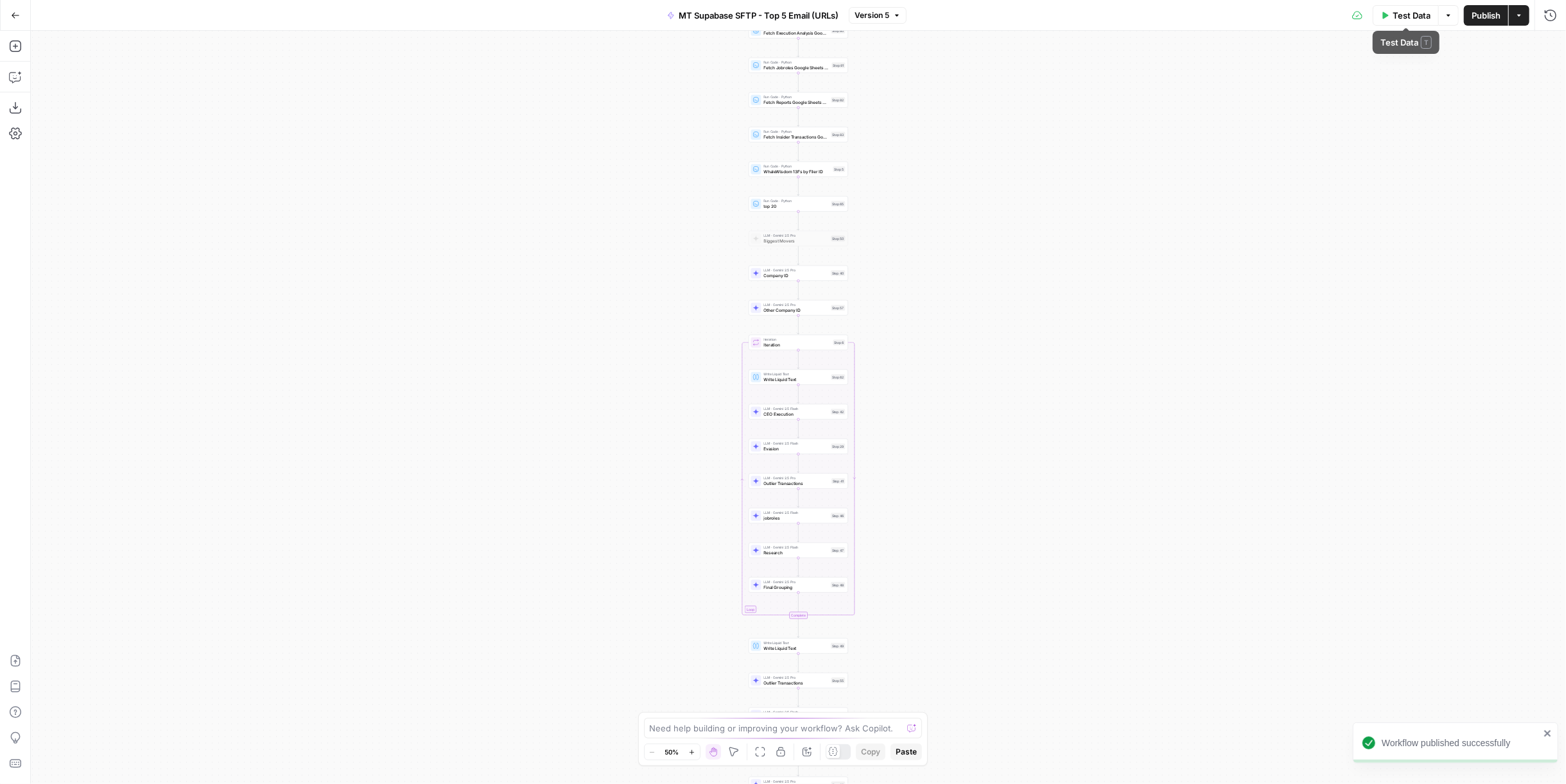
click at [1410, 13] on span "Test Data" at bounding box center [1412, 15] width 38 height 13
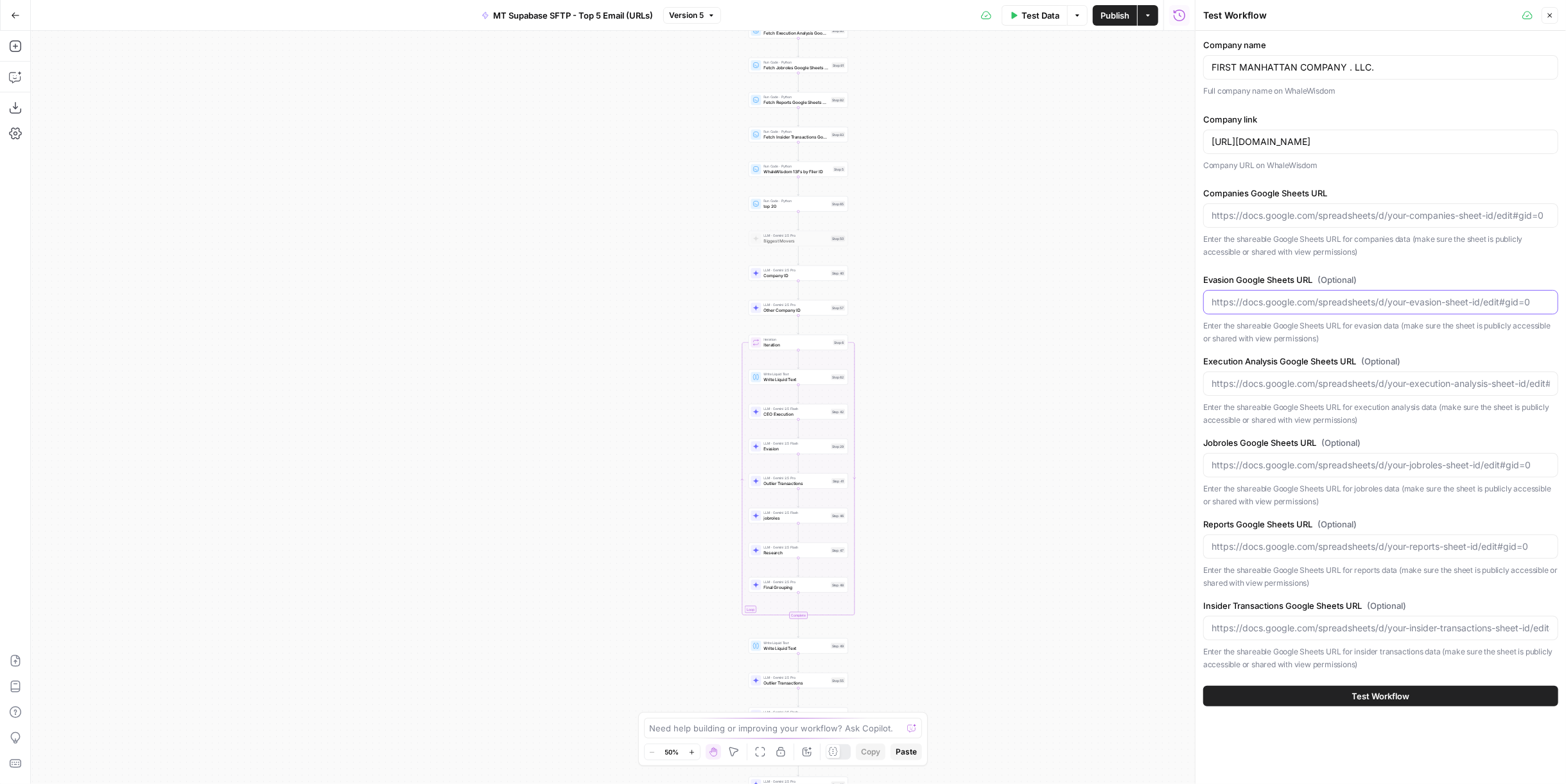
click at [1289, 303] on input "Evasion Google Sheets URL (Optional)" at bounding box center [1380, 302] width 338 height 13
click at [1294, 229] on div "Companies Google Sheets URL Enter the shareable Google Sheets URL for companies…" at bounding box center [1380, 222] width 355 height 71
click at [1309, 212] on input "Companies Google Sheets URL" at bounding box center [1380, 215] width 338 height 13
paste input "https://docs.google.com/spreadsheets/d/1t0LF-ZP06hqBKjA6VylBB0AXZbeMS7h49V2Y0vQ…"
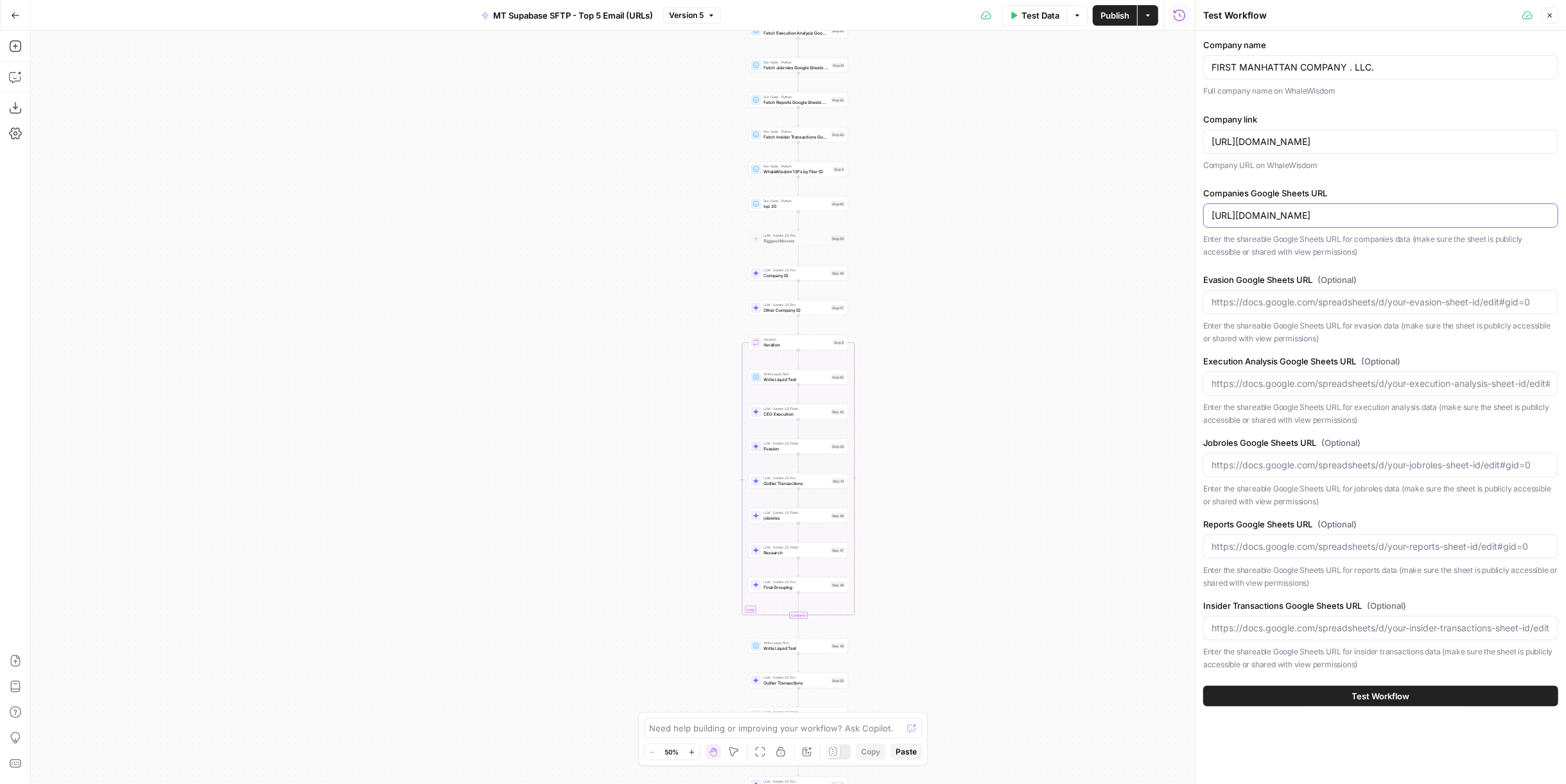
type input "https://docs.google.com/spreadsheets/d/1t0LF-ZP06hqBKjA6VylBB0AXZbeMS7h49V2Y0vQ…"
click at [1250, 301] on input "Evasion Google Sheets URL (Optional)" at bounding box center [1380, 302] width 338 height 13
paste input "https://docs.google.com/spreadsheets/d/1Hdwph2DvuBbaVnnsugxc_fwbZvhP1etO0ZYNjJ7…"
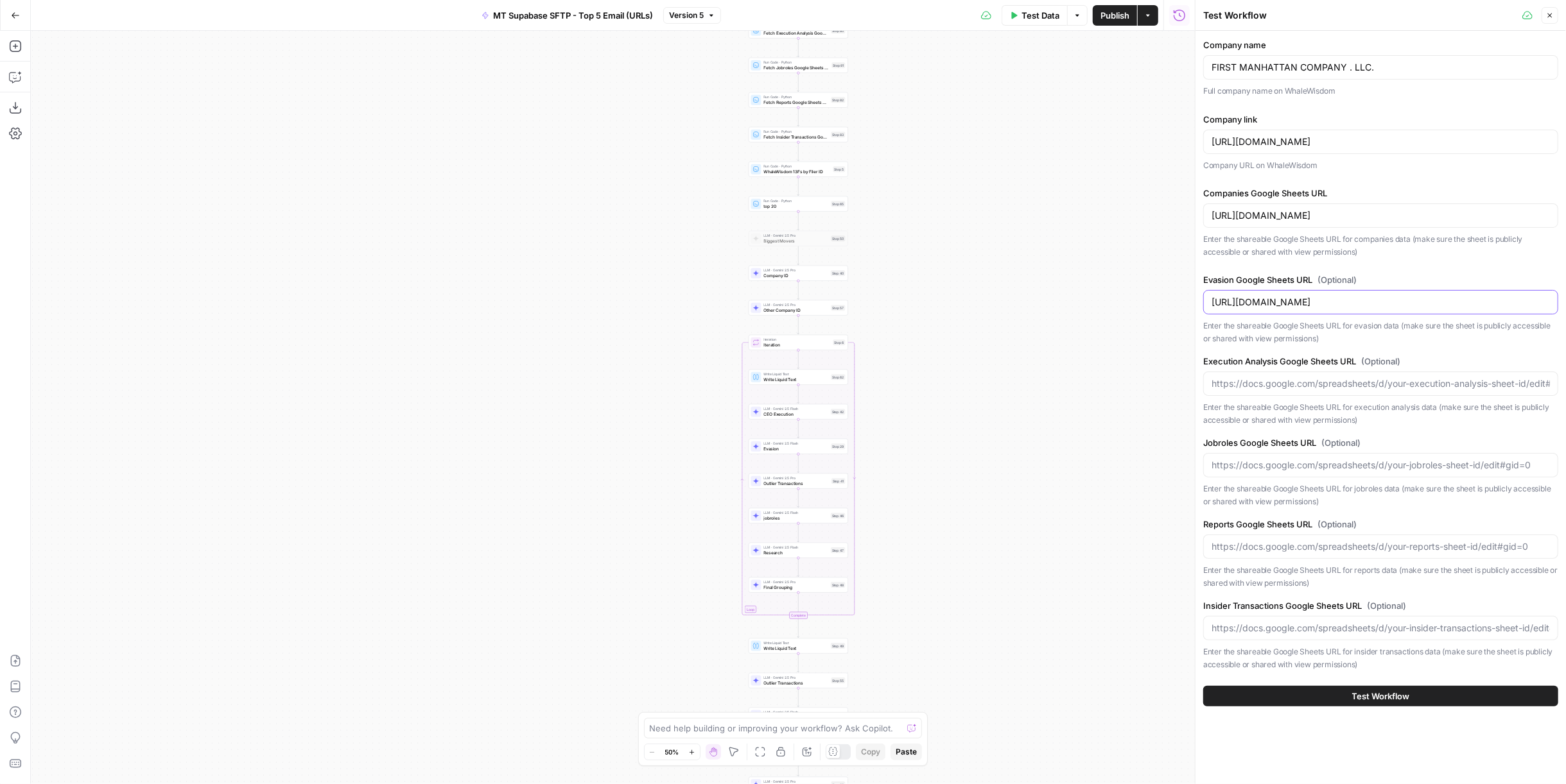
type input "https://docs.google.com/spreadsheets/d/1Hdwph2DvuBbaVnnsugxc_fwbZvhP1etO0ZYNjJ7…"
click at [1284, 388] on div at bounding box center [1380, 383] width 355 height 25
paste input "https://docs.google.com/spreadsheets/d/1XslgsNlNa7Sdmldl0MqqLMgo3qjbQ8KpxulWhq9…"
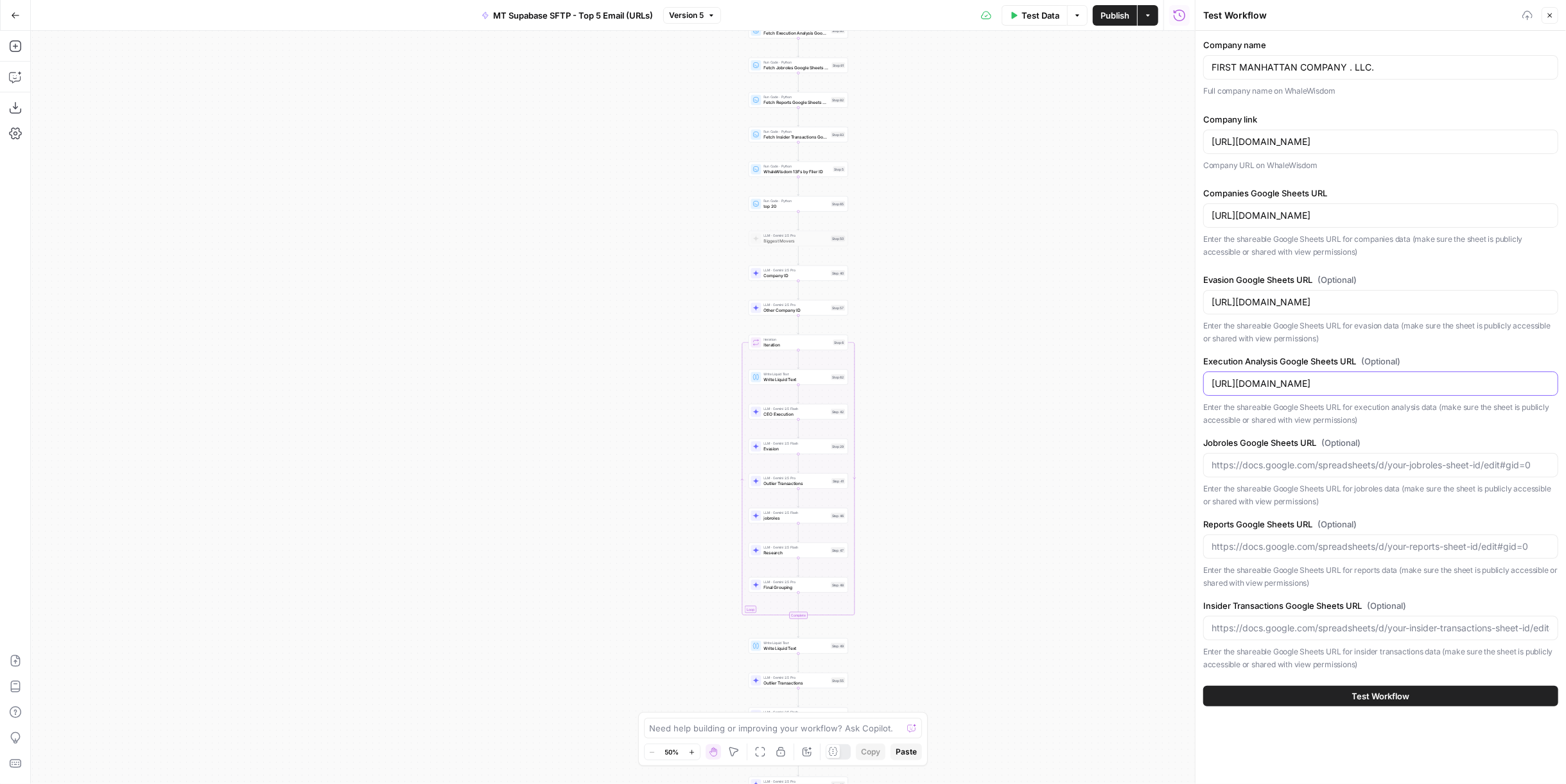
type input "https://docs.google.com/spreadsheets/d/1XslgsNlNa7Sdmldl0MqqLMgo3qjbQ8KpxulWhq9…"
click at [1230, 469] on input "Jobroles Google Sheets URL (Optional)" at bounding box center [1380, 465] width 338 height 13
paste input "https://docs.google.com/spreadsheets/d/1ry0nyKhaPnPhxTmp8GBvEDTsd9c8rS1OHBSKNkn…"
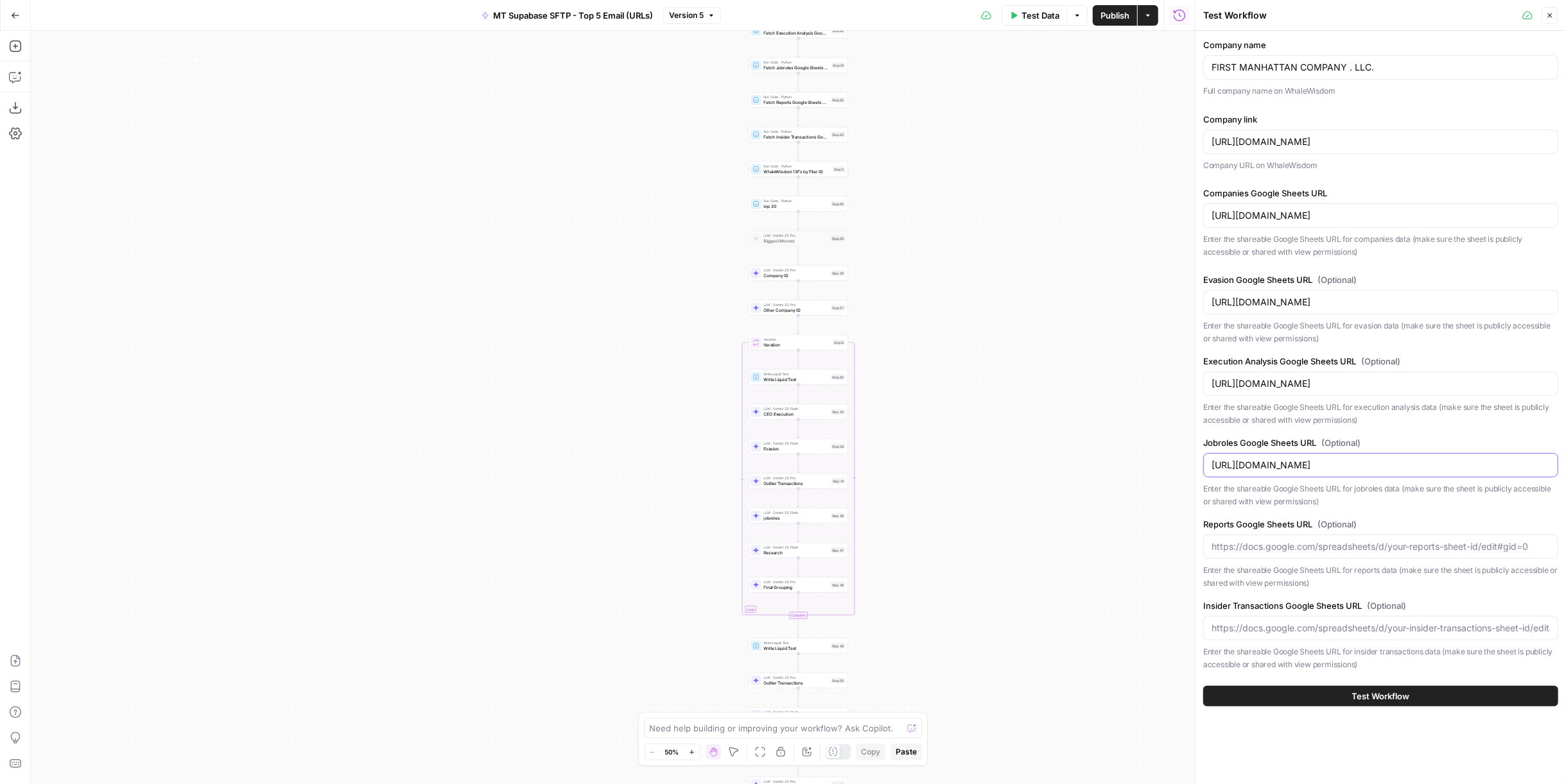
type input "https://docs.google.com/spreadsheets/d/1ry0nyKhaPnPhxTmp8GBvEDTsd9c8rS1OHBSKNkn…"
click at [1286, 540] on input "Reports Google Sheets URL (Optional)" at bounding box center [1380, 546] width 338 height 13
paste input "https://docs.google.com/spreadsheets/d/12H4f-UqlmlHPA5lXAgPp8nuQxH7_6wtXN91_B5Q…"
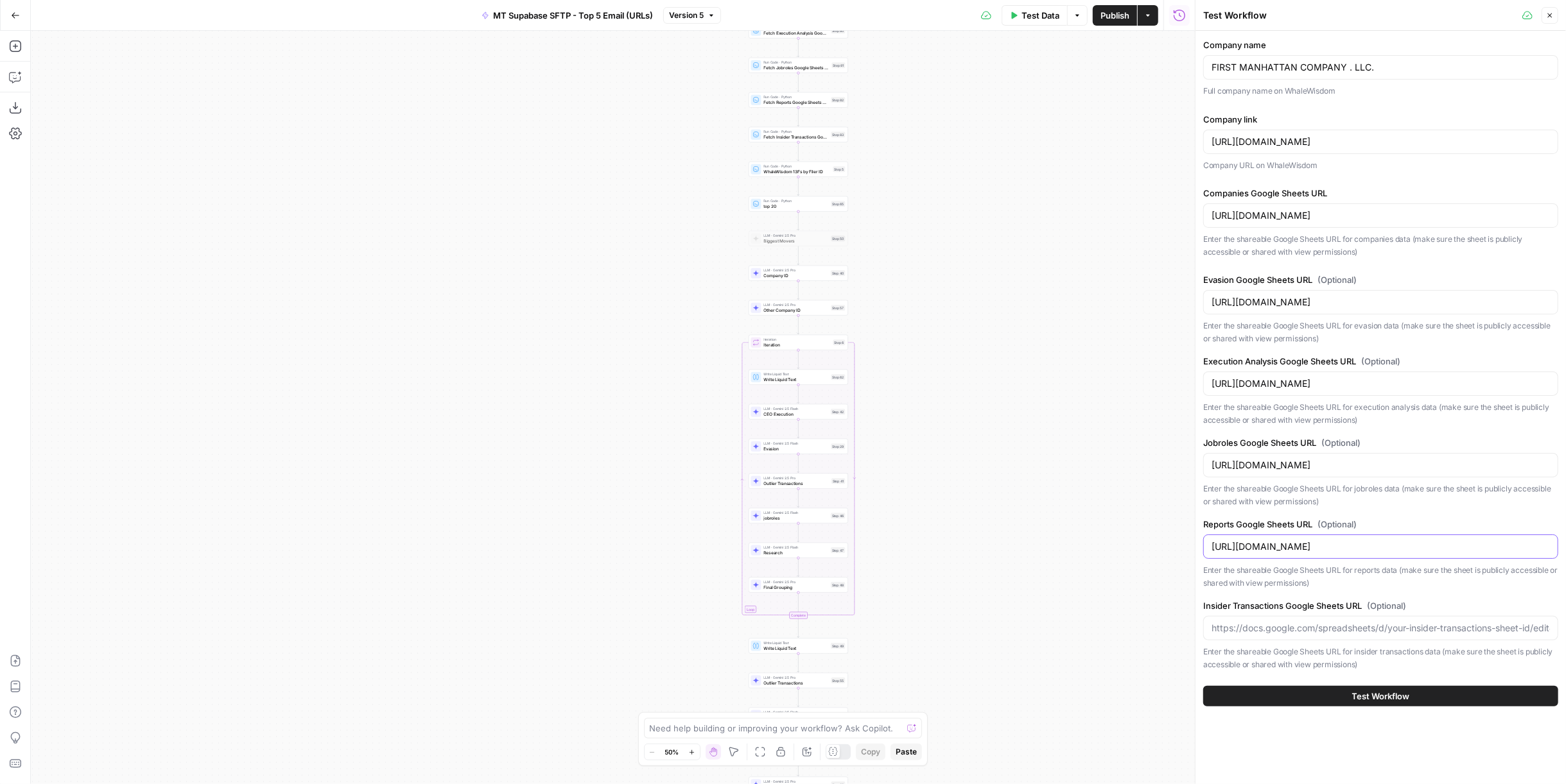
type input "https://docs.google.com/spreadsheets/d/12H4f-UqlmlHPA5lXAgPp8nuQxH7_6wtXN91_B5Q…"
click at [1315, 627] on input "Insider Transactions Google Sheets URL (Optional)" at bounding box center [1380, 628] width 338 height 13
paste input "https://docs.google.com/spreadsheets/d/1-AdBvzUQqUDrHvSnvFp5OoTD_wBIfdwFm7AklWG…"
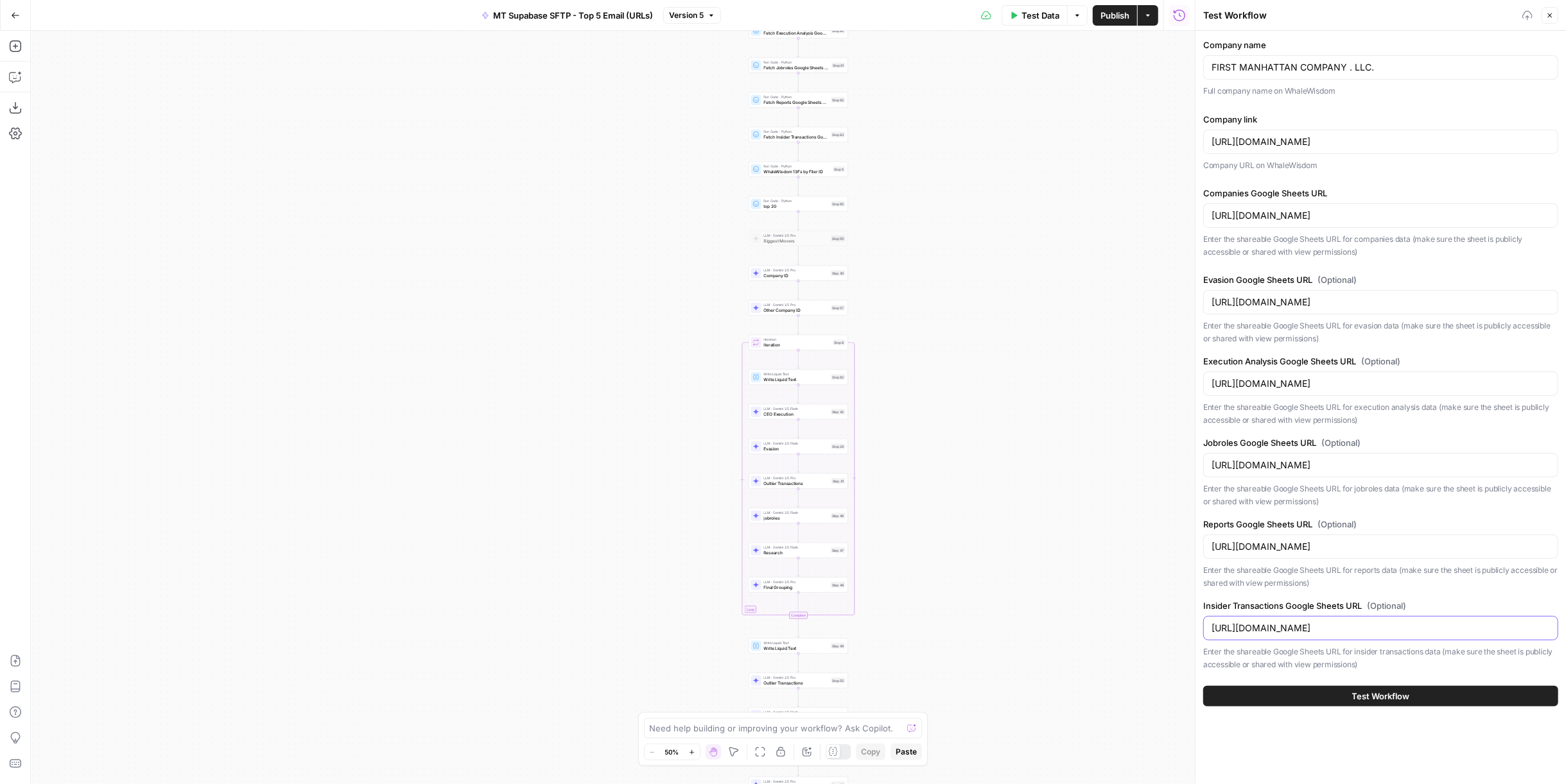
type input "https://docs.google.com/spreadsheets/d/1-AdBvzUQqUDrHvSnvFp5OoTD_wBIfdwFm7AklWG…"
click at [1395, 691] on span "Test Workflow" at bounding box center [1380, 696] width 58 height 13
click at [1392, 699] on button "Test Workflow" at bounding box center [1380, 696] width 355 height 21
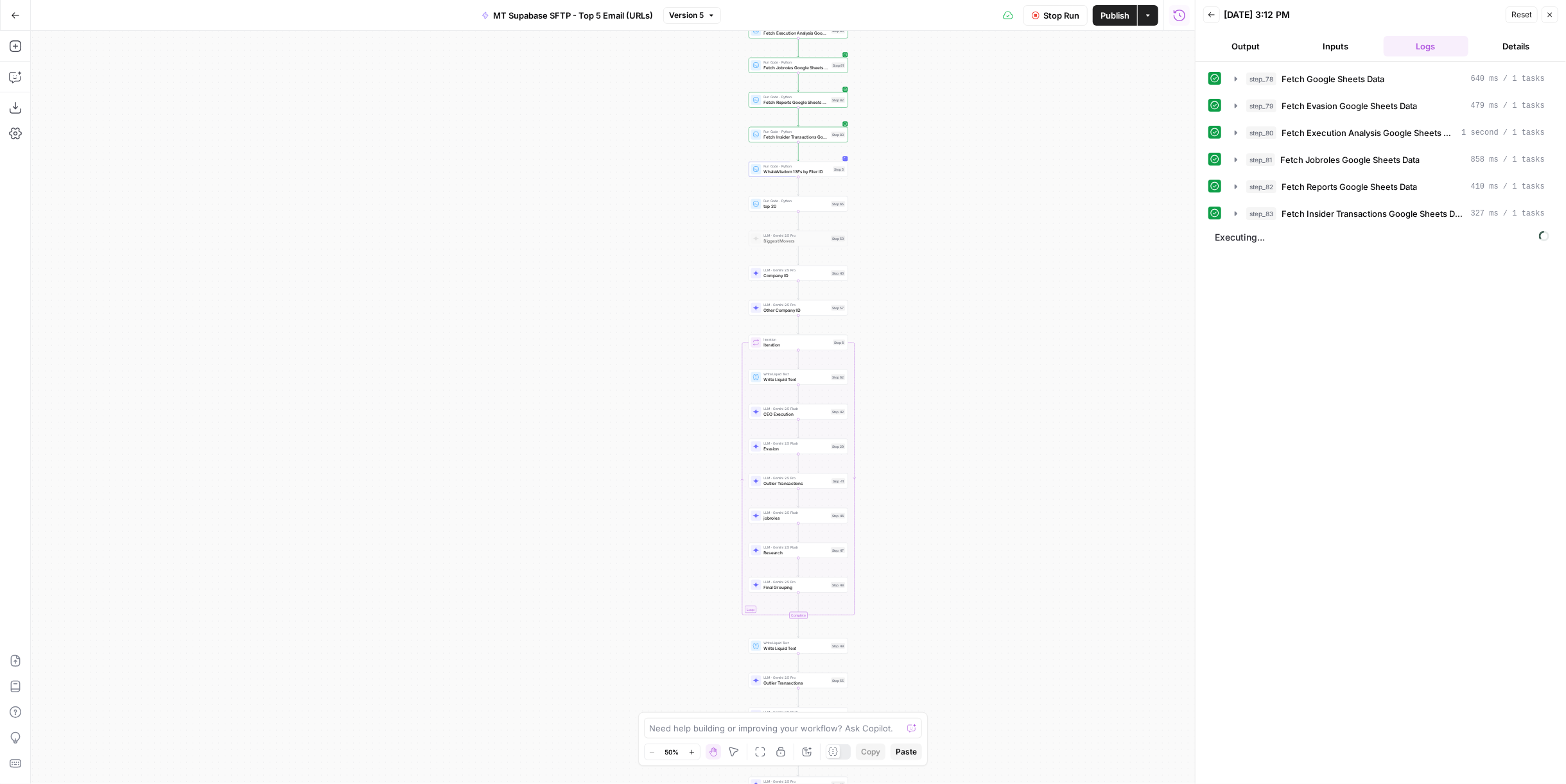
click at [1406, 210] on span "Fetch Insider Transactions Google Sheets Data" at bounding box center [1373, 213] width 184 height 13
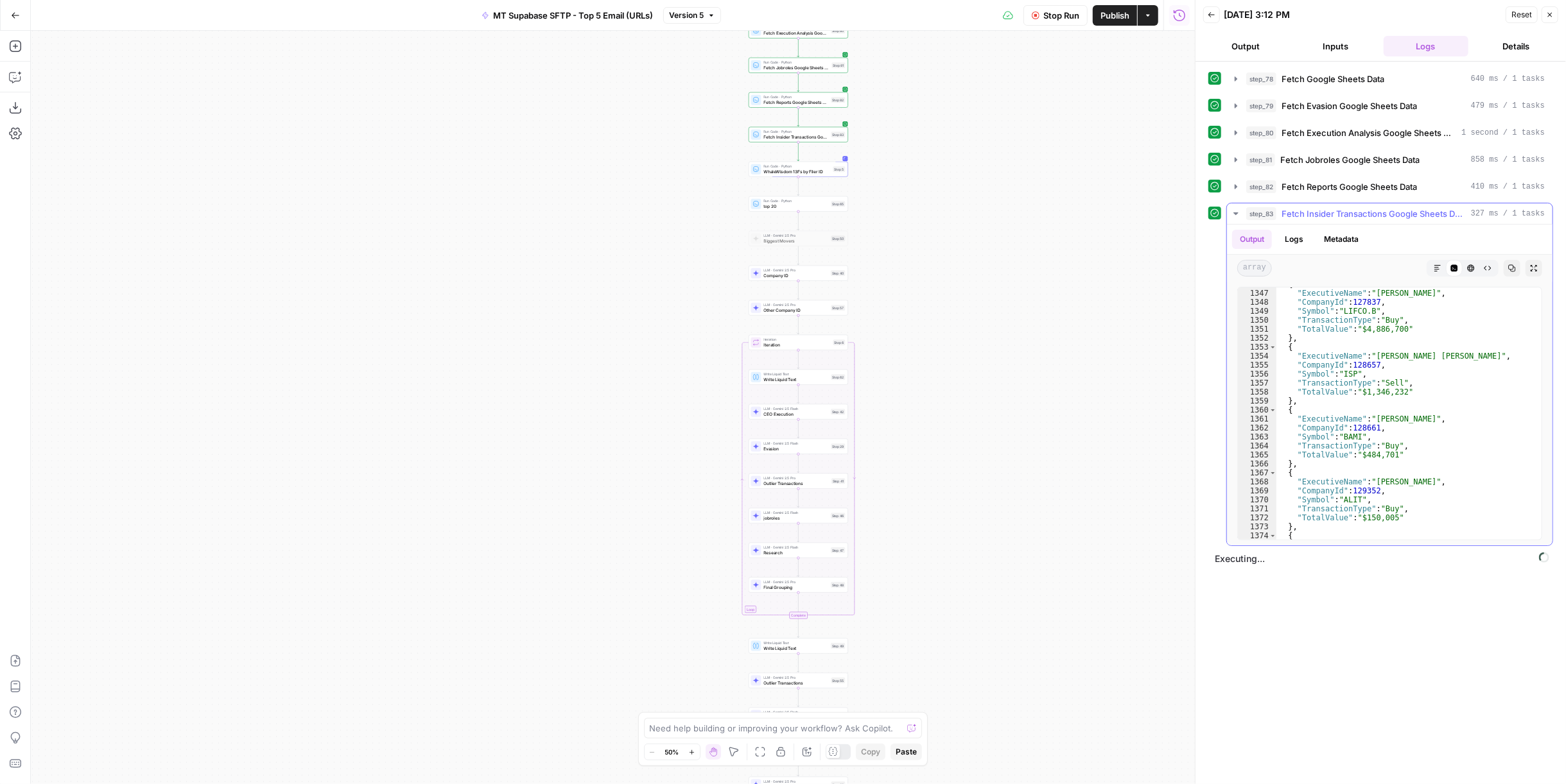
scroll to position [12341, 0]
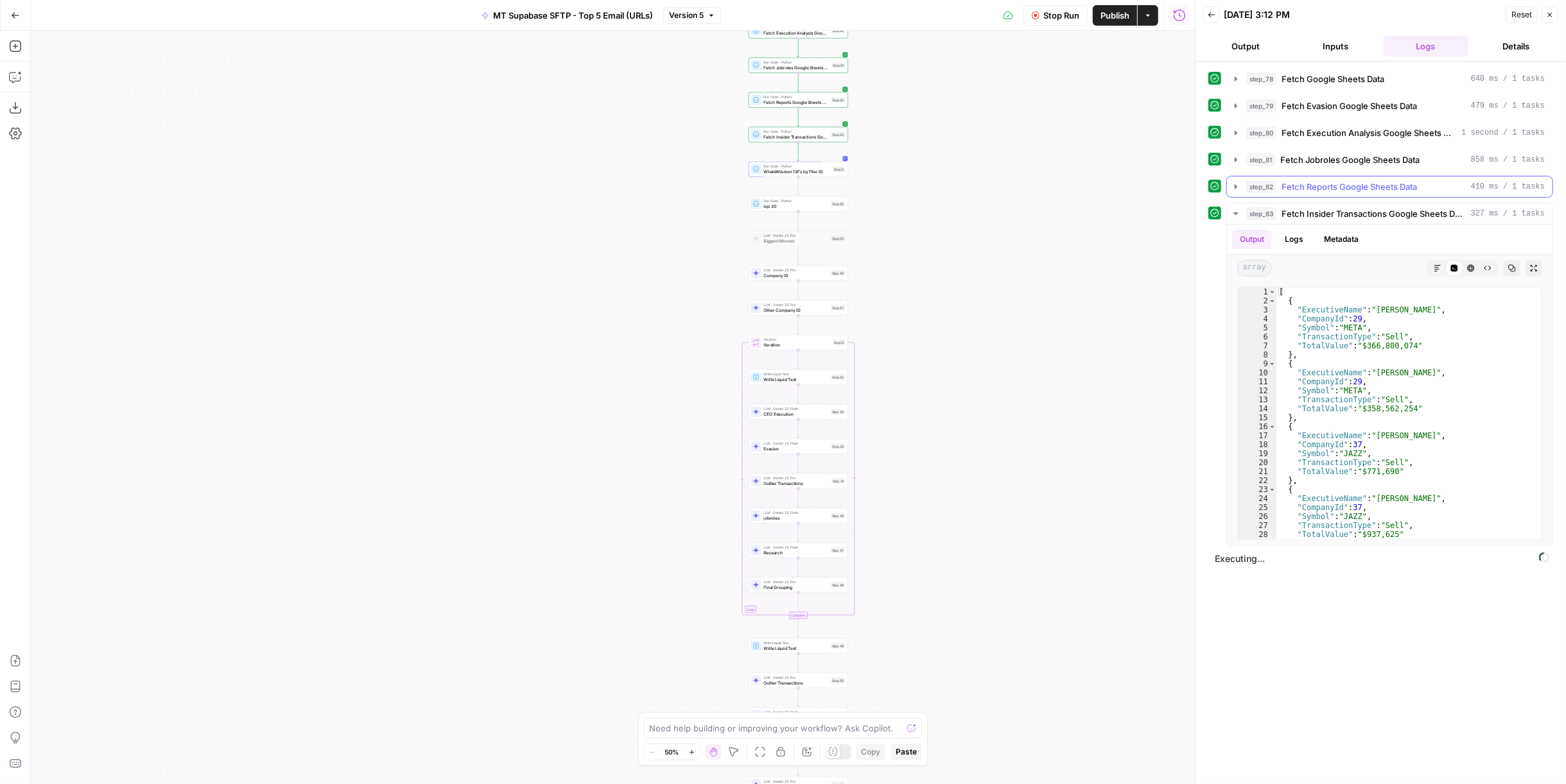
click at [1361, 181] on span "Fetch Reports Google Sheets Data" at bounding box center [1350, 187] width 136 height 13
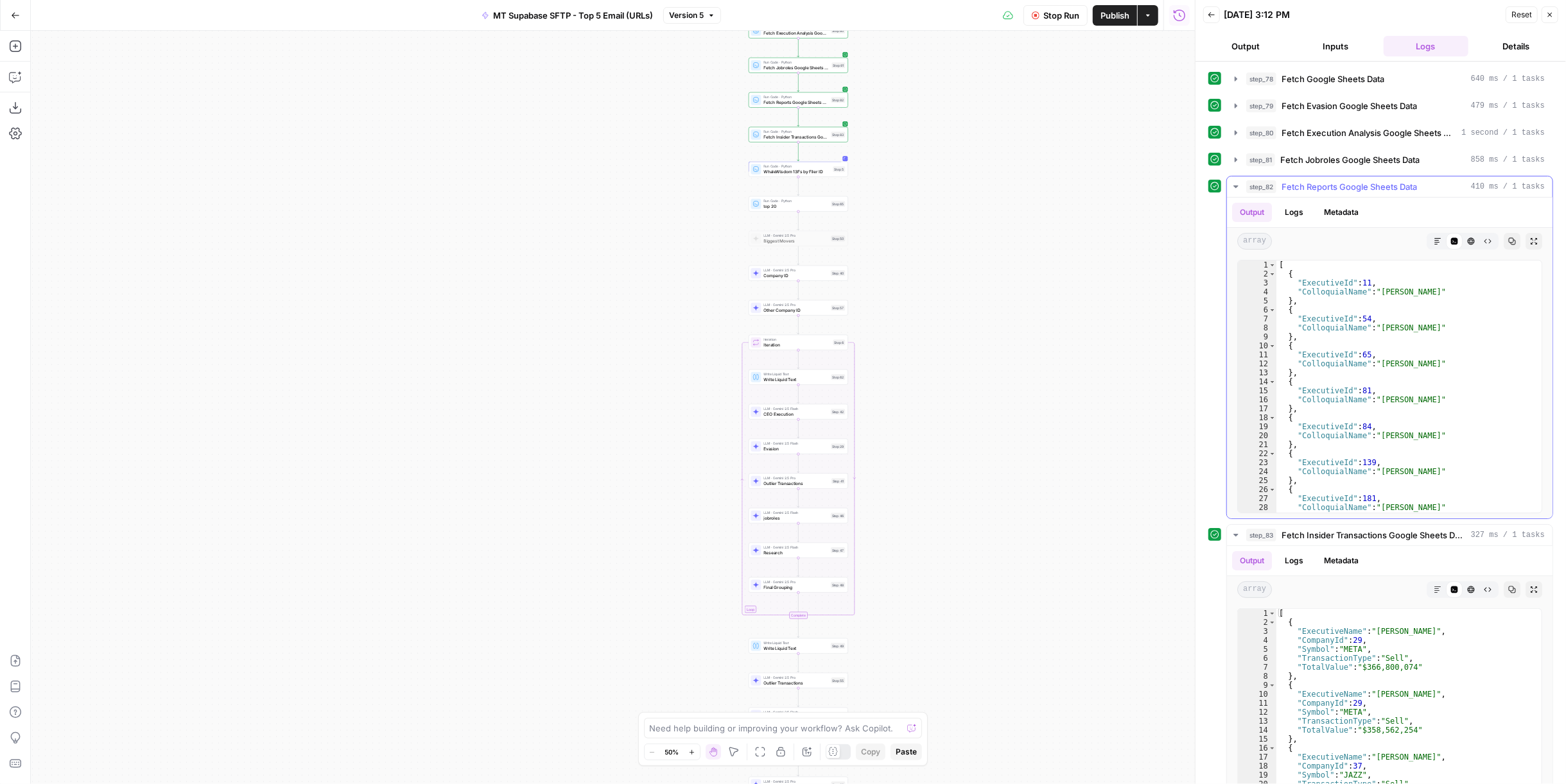
click at [1366, 162] on span "Fetch Jobroles Google Sheets Data" at bounding box center [1350, 159] width 140 height 13
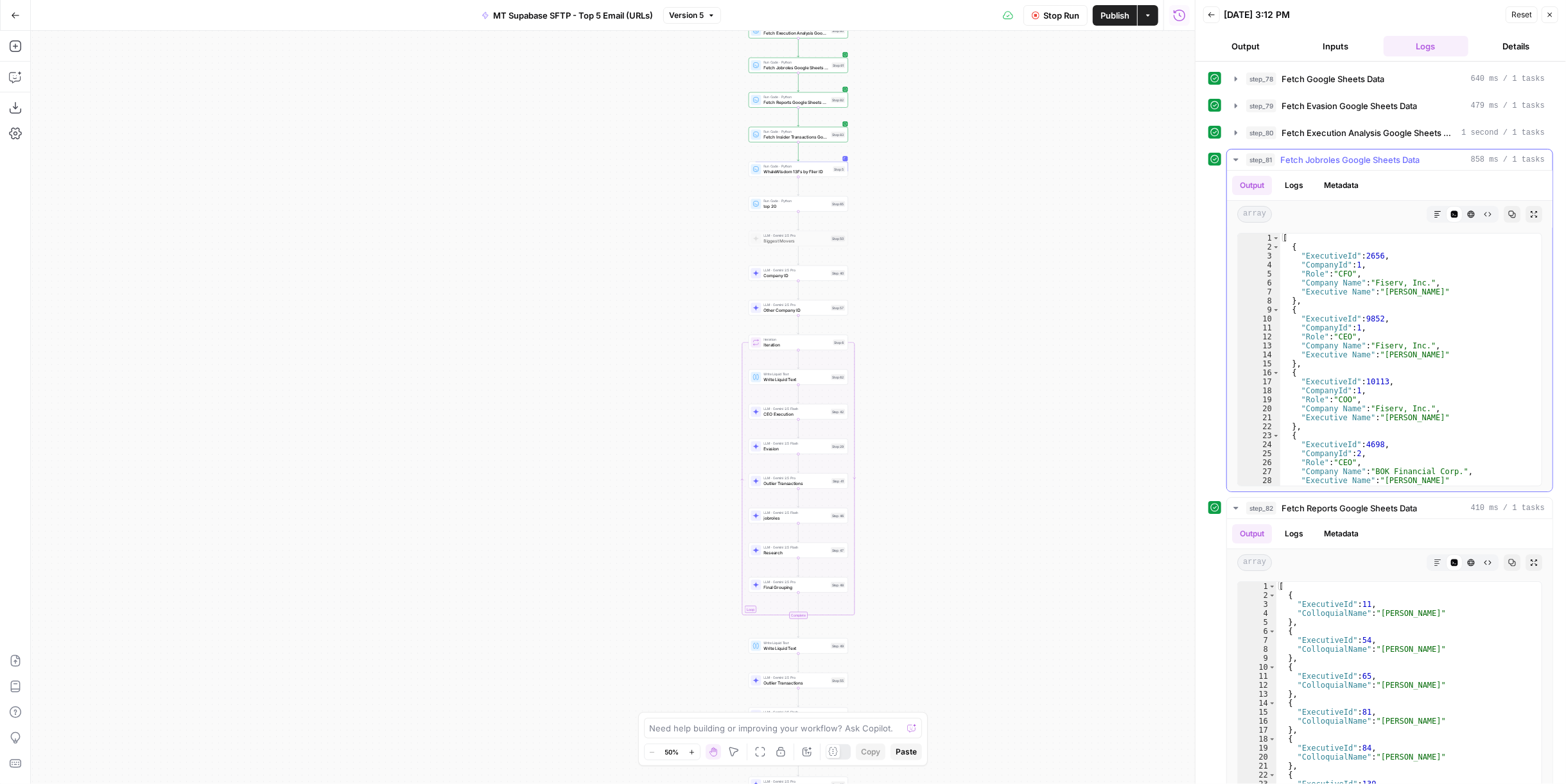
click at [1417, 164] on span "Fetch Jobroles Google Sheets Data" at bounding box center [1350, 159] width 140 height 13
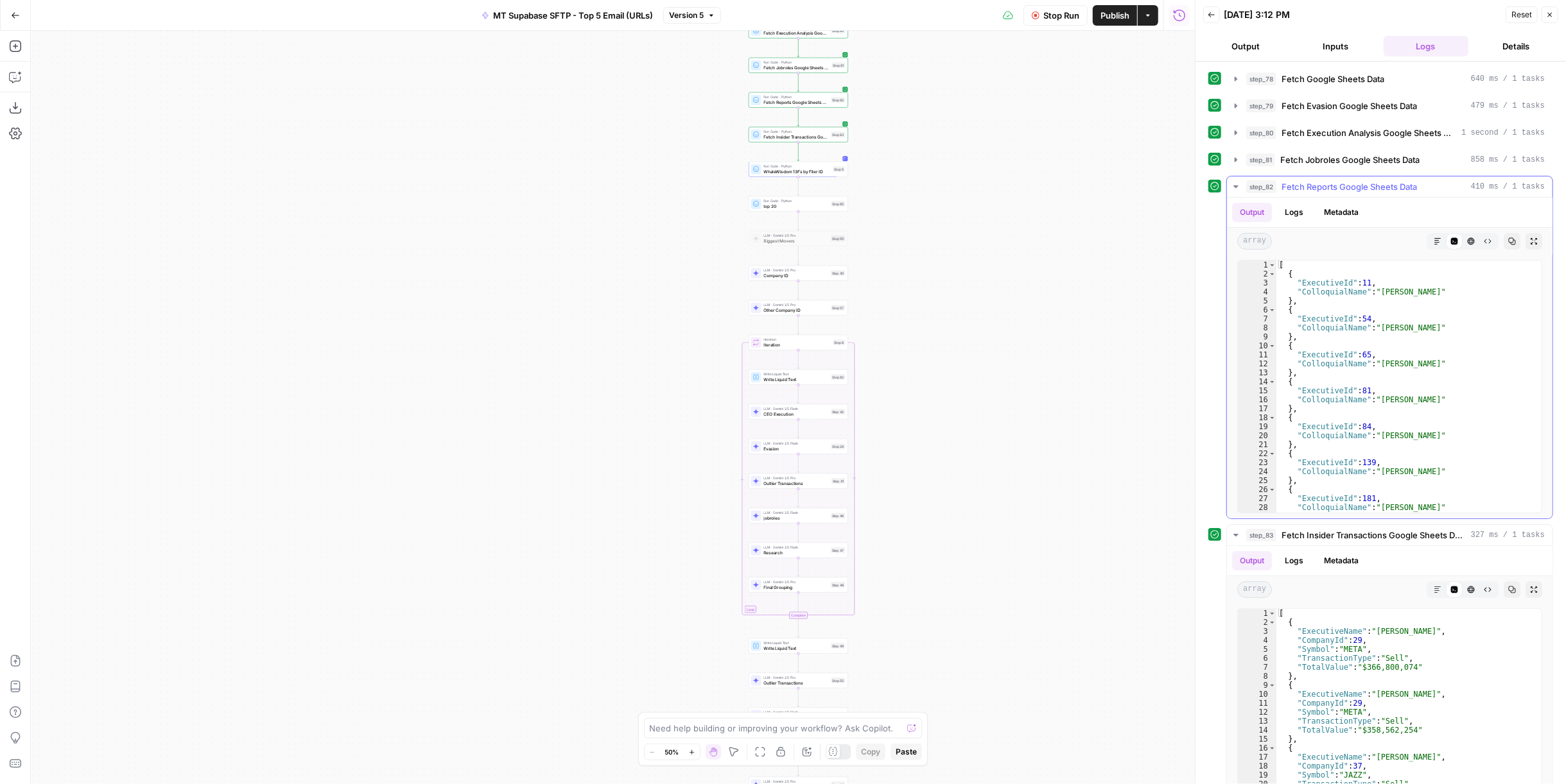
click at [1414, 185] on span "Fetch Reports Google Sheets Data" at bounding box center [1350, 187] width 136 height 13
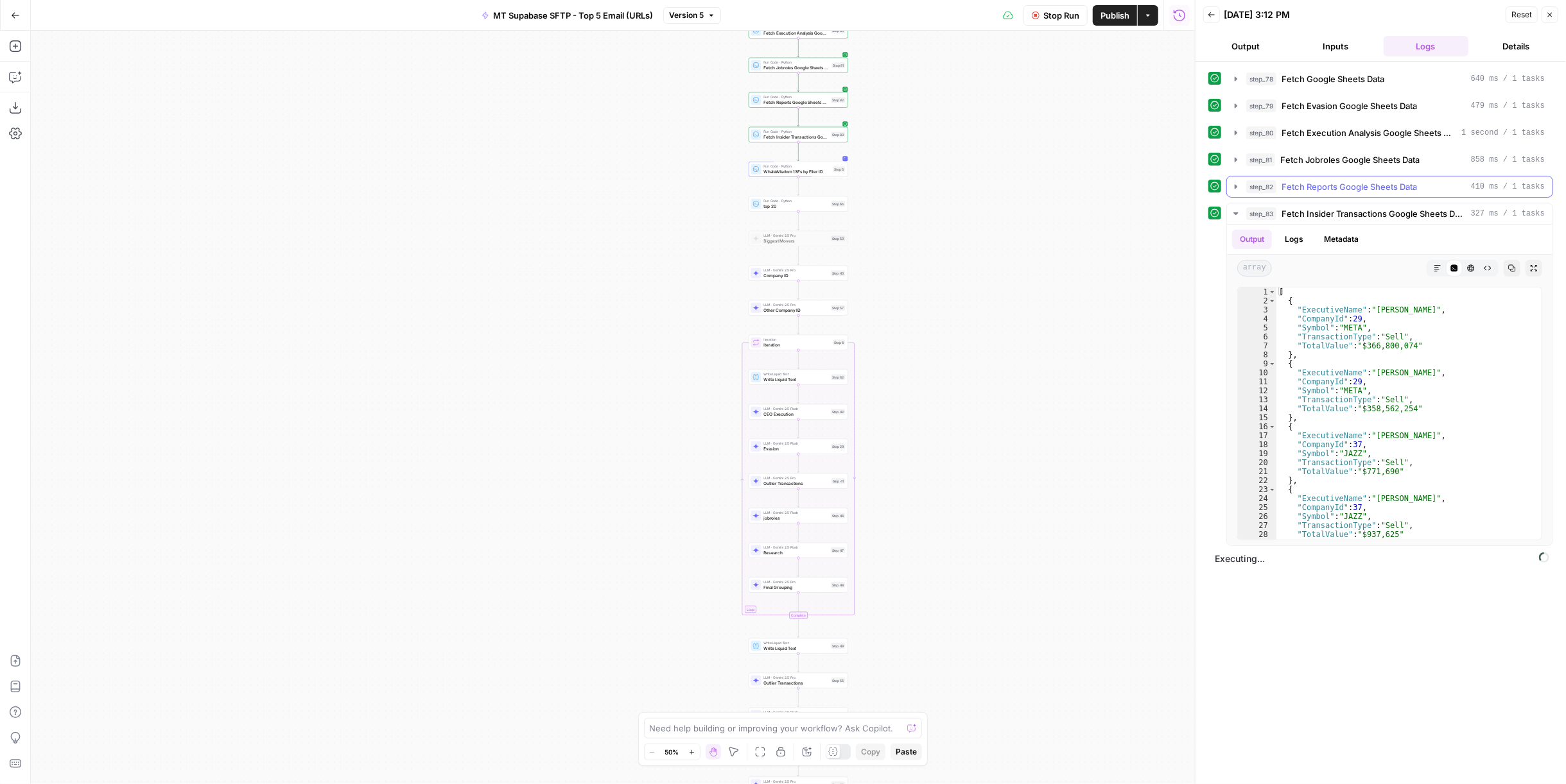
click at [1397, 207] on span "Fetch Insider Transactions Google Sheets Data" at bounding box center [1373, 213] width 184 height 13
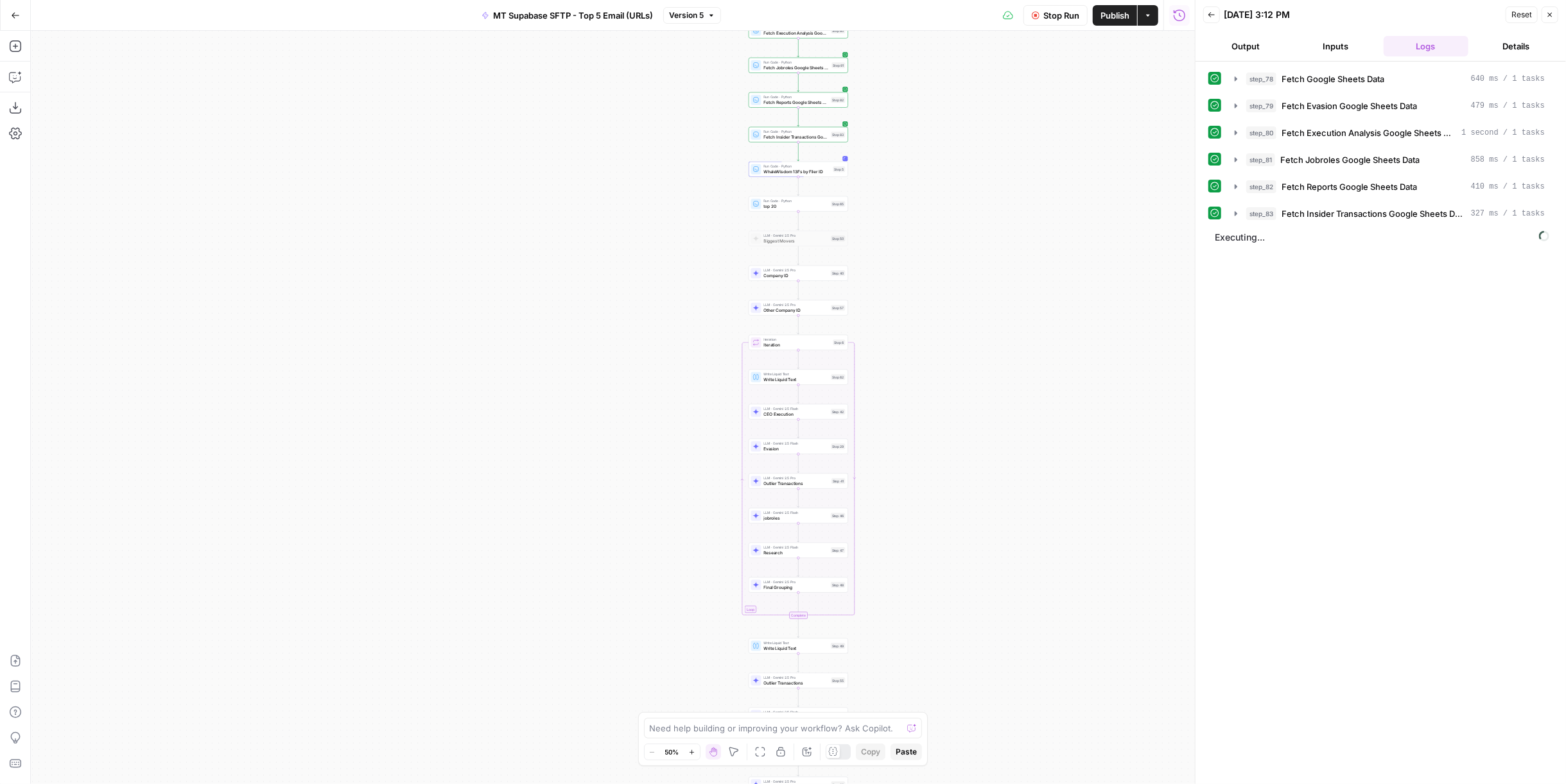
click at [1102, 19] on span "Publish" at bounding box center [1114, 15] width 29 height 13
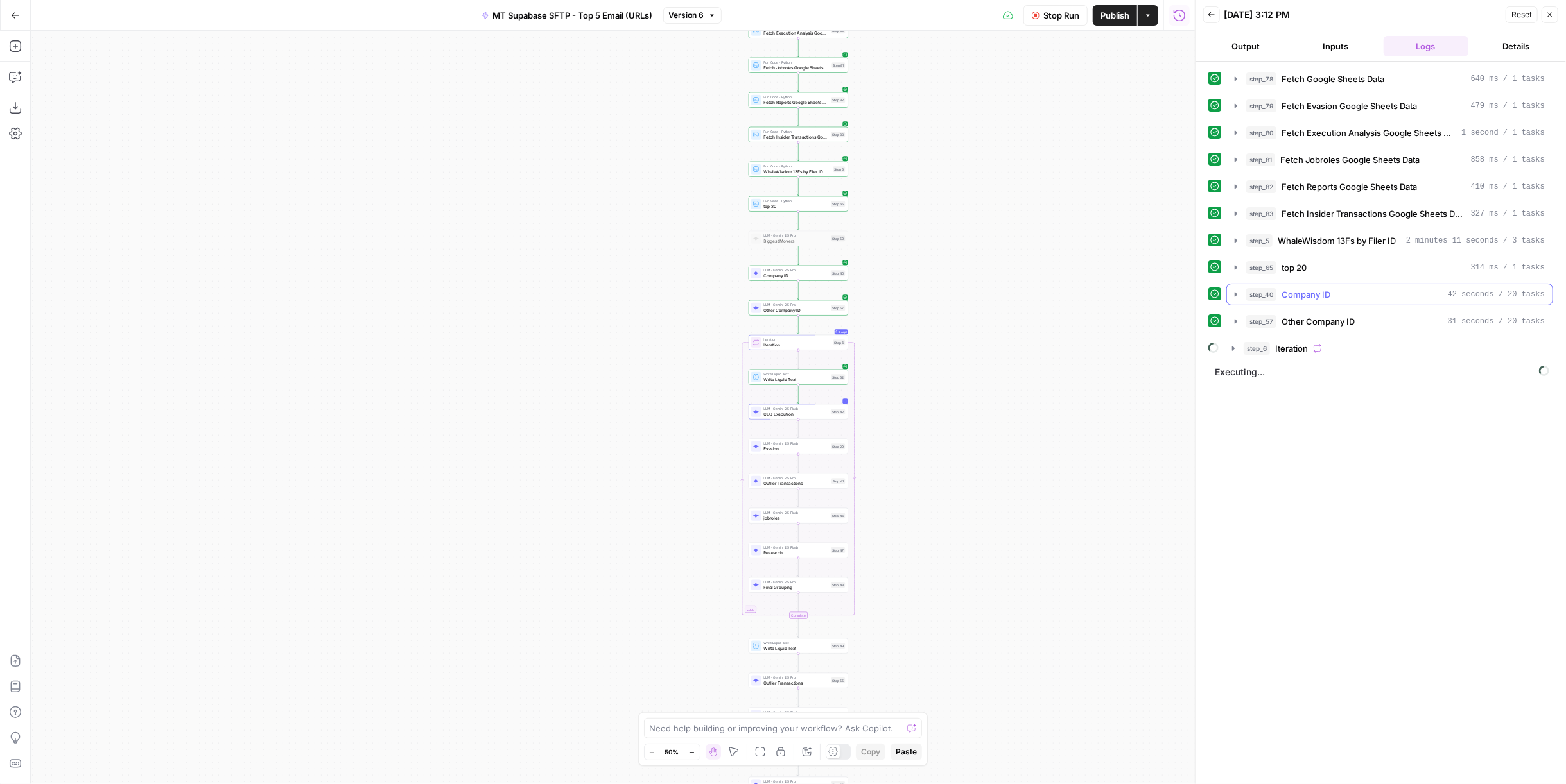
click at [1376, 288] on div "step_40 Company ID 42 seconds / 20 tasks" at bounding box center [1396, 294] width 299 height 13
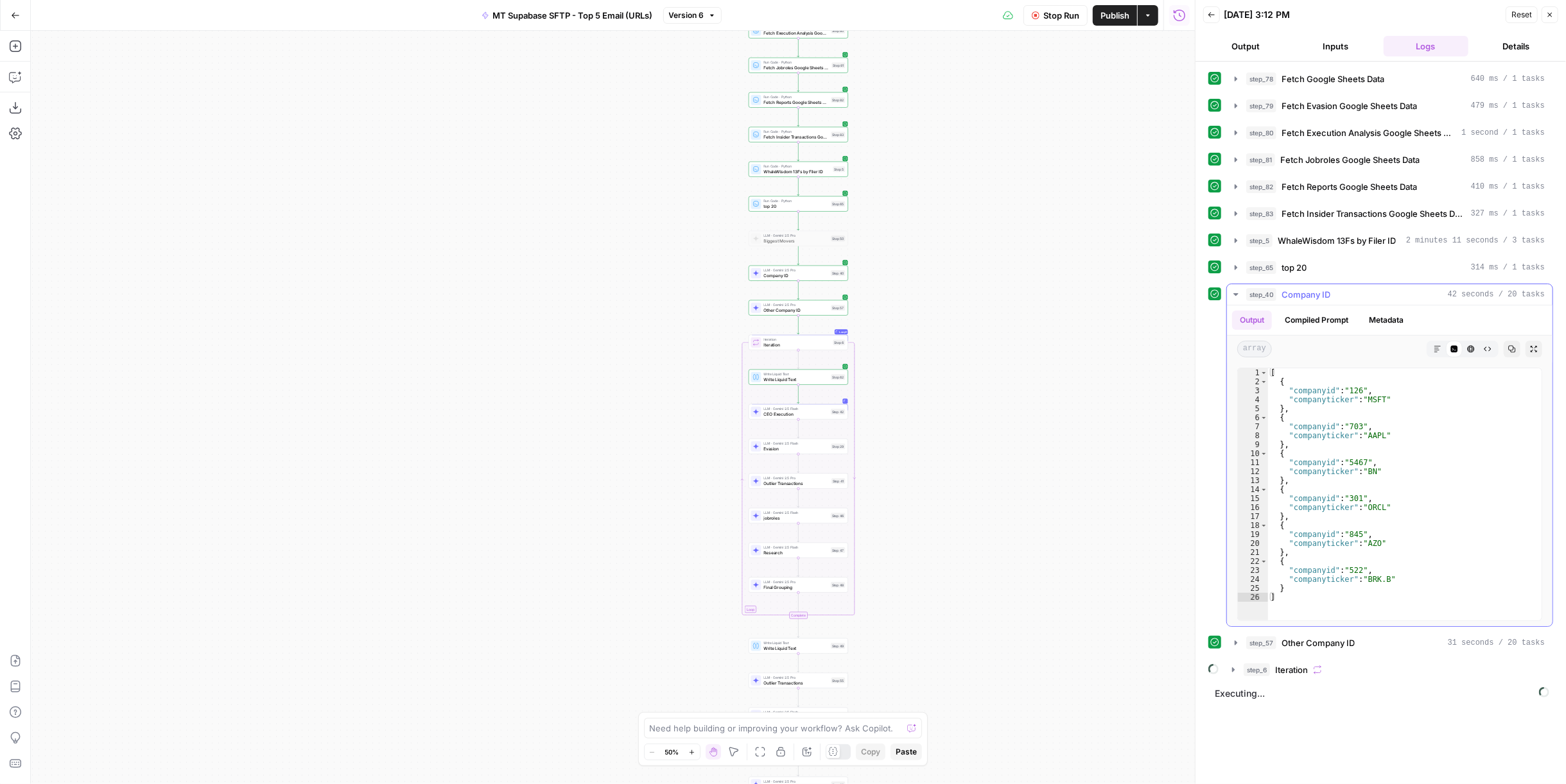
click at [1376, 288] on div "step_40 Company ID 42 seconds / 20 tasks" at bounding box center [1396, 294] width 299 height 13
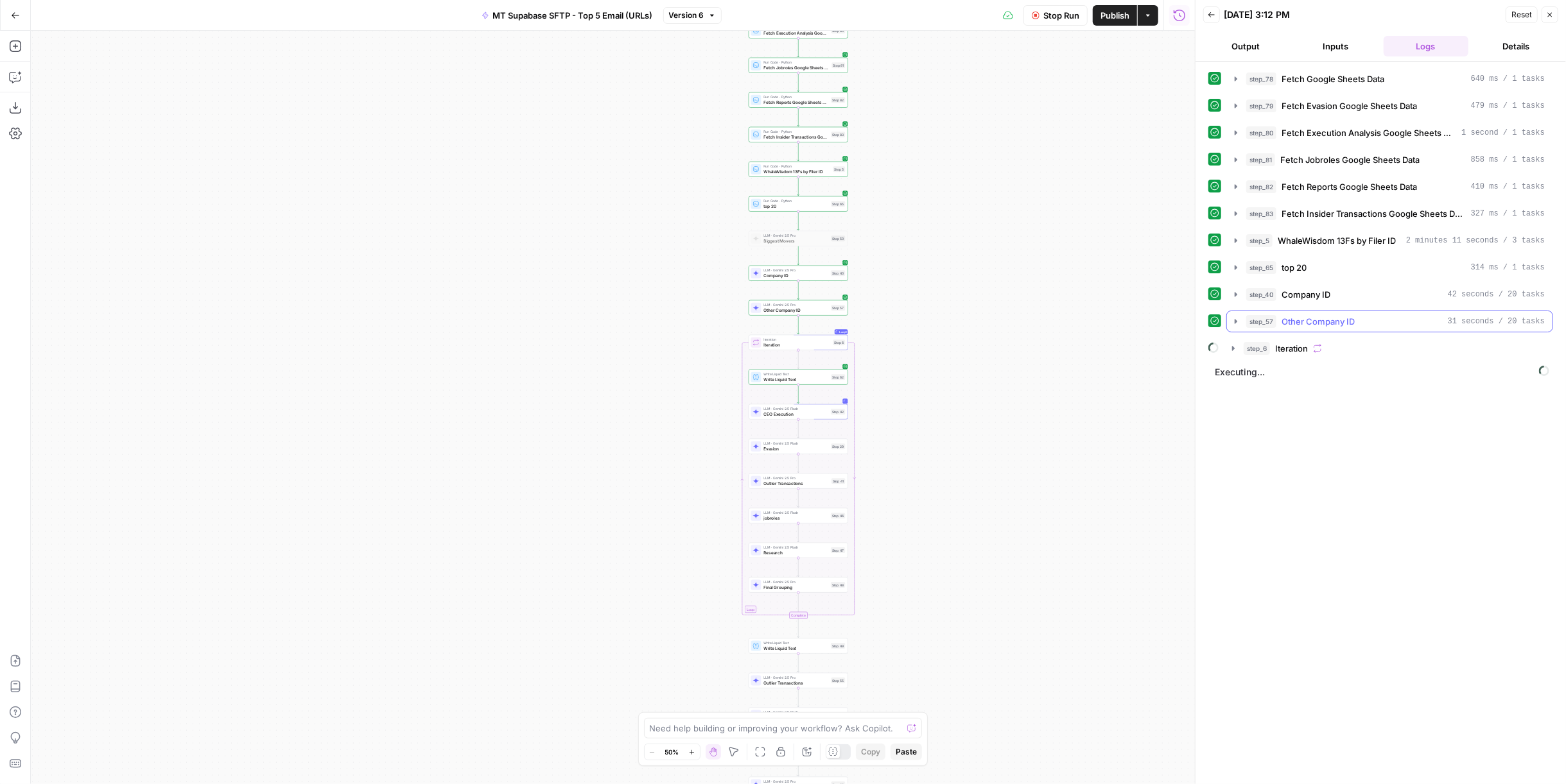
click at [1373, 315] on div "step_57 Other Company ID 31 seconds / 20 tasks" at bounding box center [1396, 321] width 299 height 13
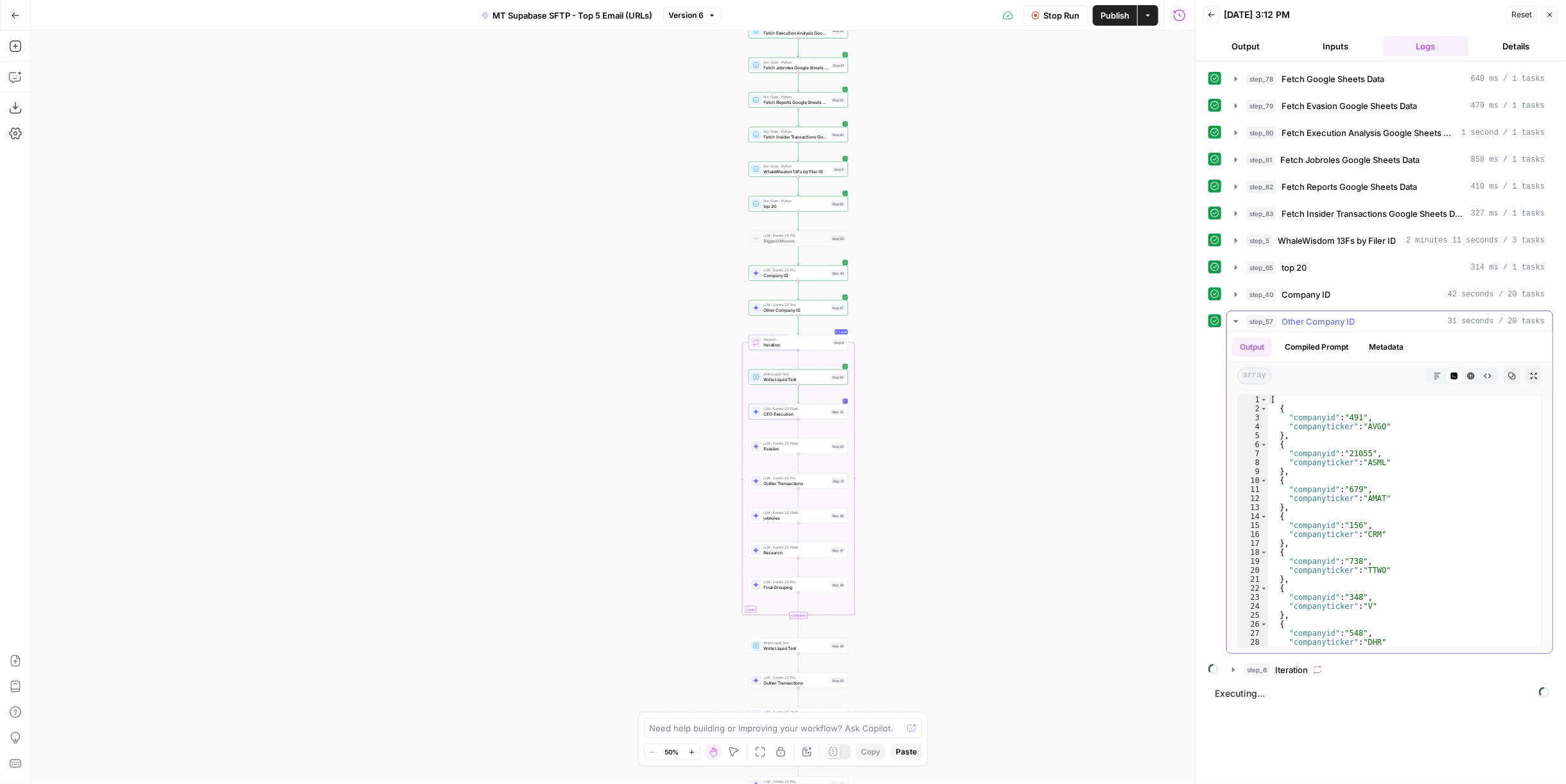
scroll to position [124, 0]
click at [1381, 319] on div "step_57 Other Company ID 31 seconds / 20 tasks" at bounding box center [1396, 321] width 299 height 13
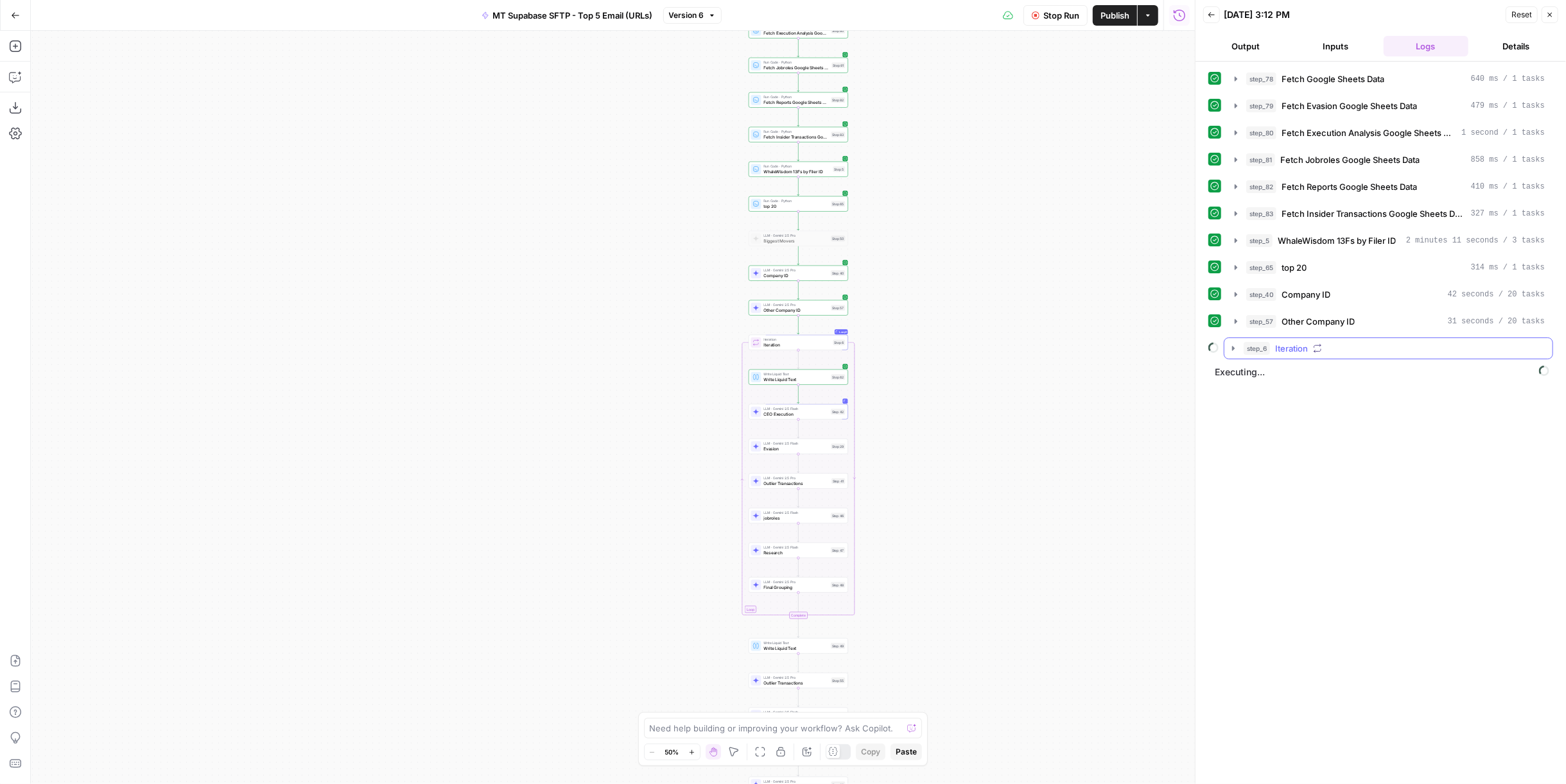
click at [1365, 343] on div "step_6 Iteration" at bounding box center [1394, 348] width 301 height 13
click at [1360, 372] on span "Write Liquid Text" at bounding box center [1340, 375] width 66 height 13
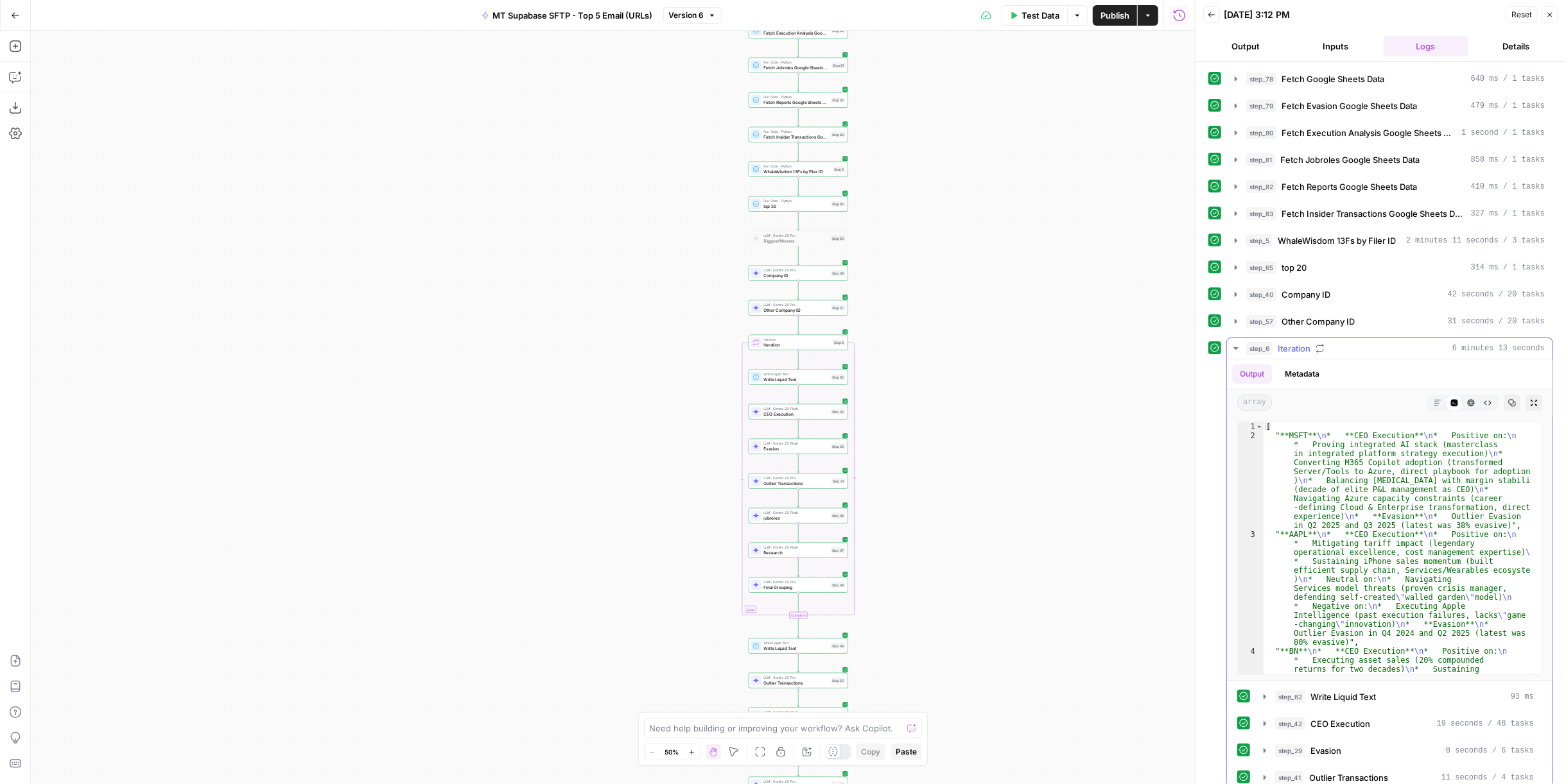
click at [1333, 343] on div "step_6 Iteration 6 minutes 13 seconds" at bounding box center [1396, 348] width 299 height 13
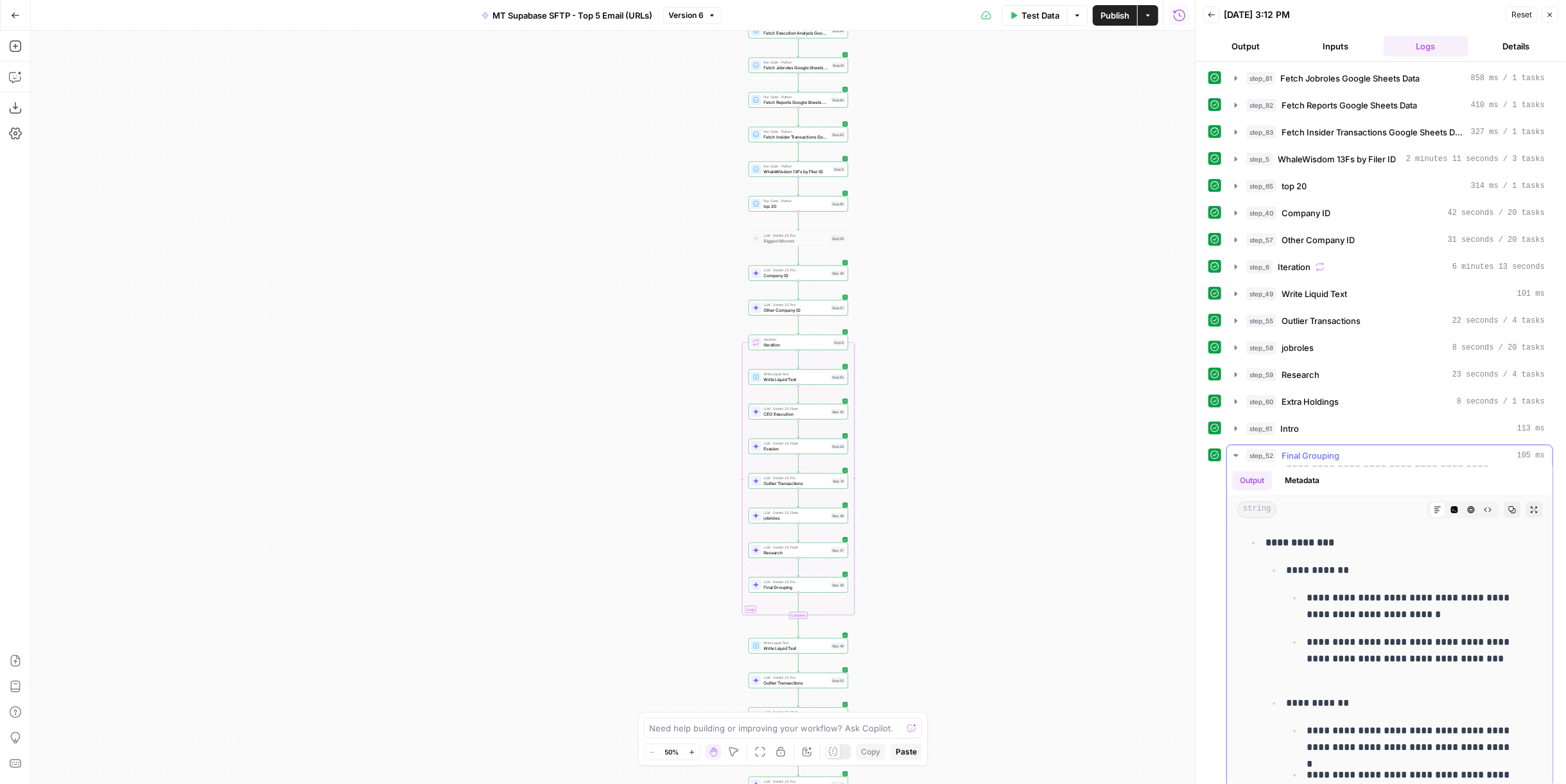
scroll to position [2210, 0]
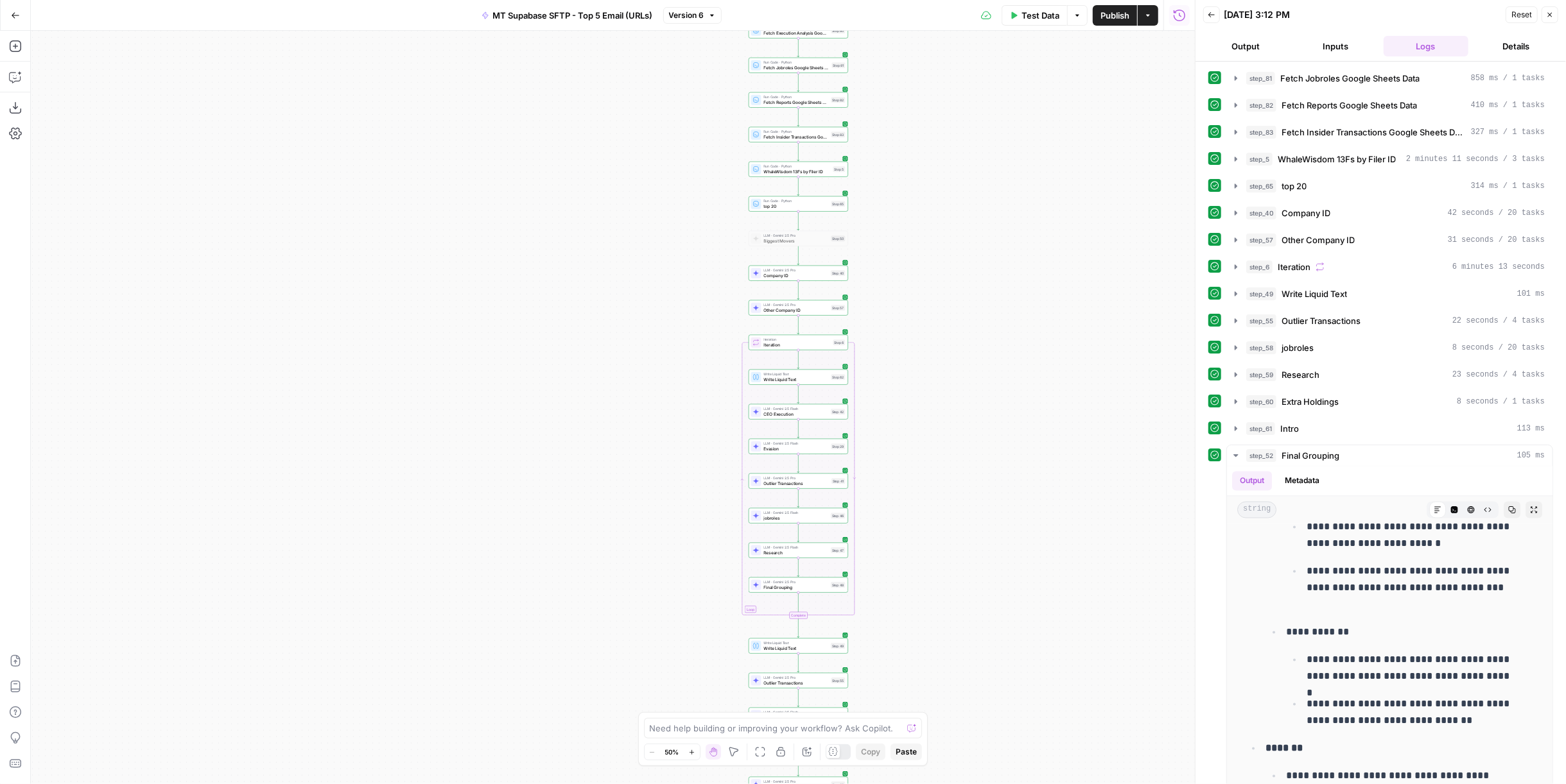
click at [1097, 12] on button "Publish" at bounding box center [1115, 15] width 44 height 21
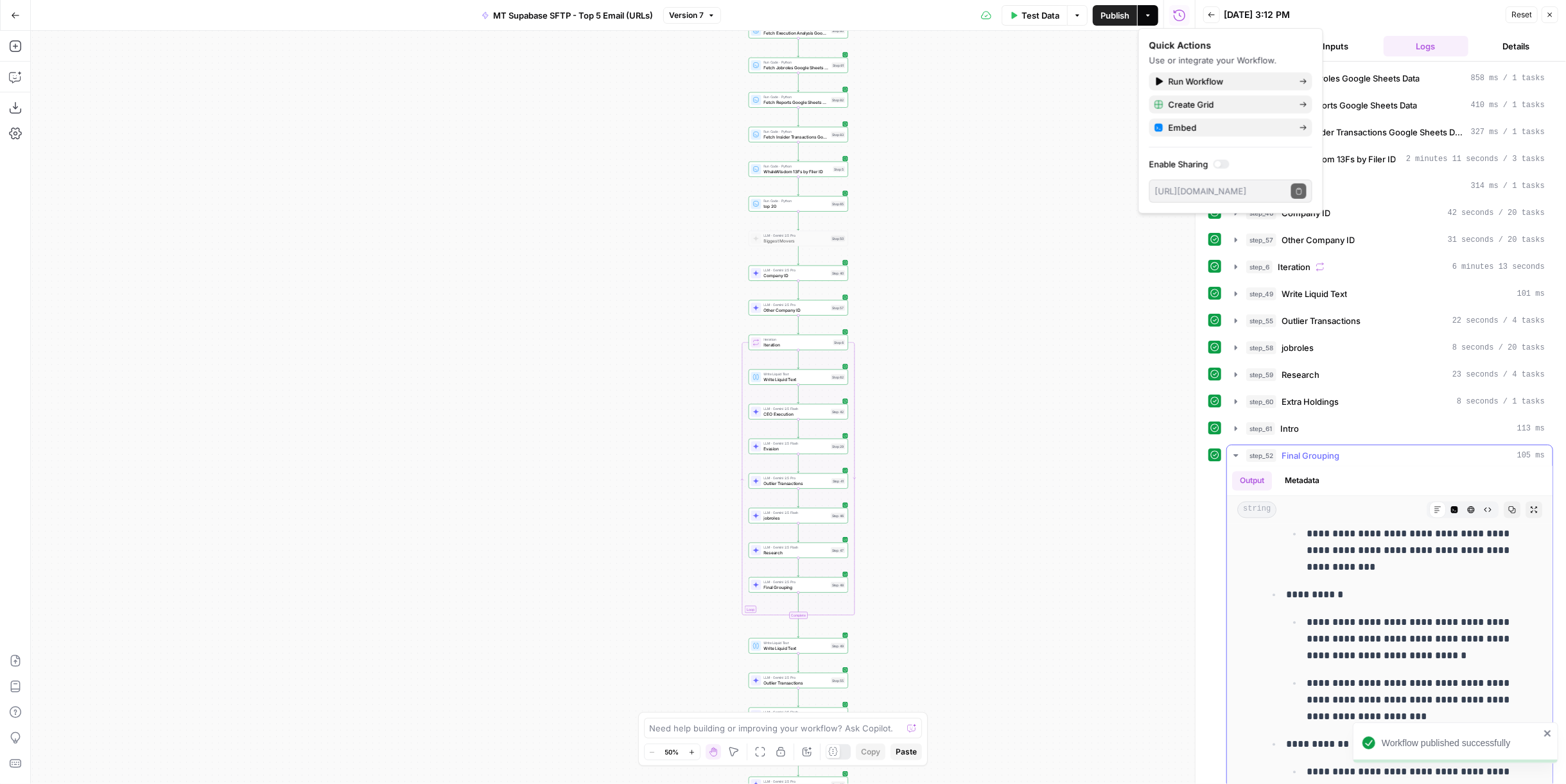
scroll to position [2897, 0]
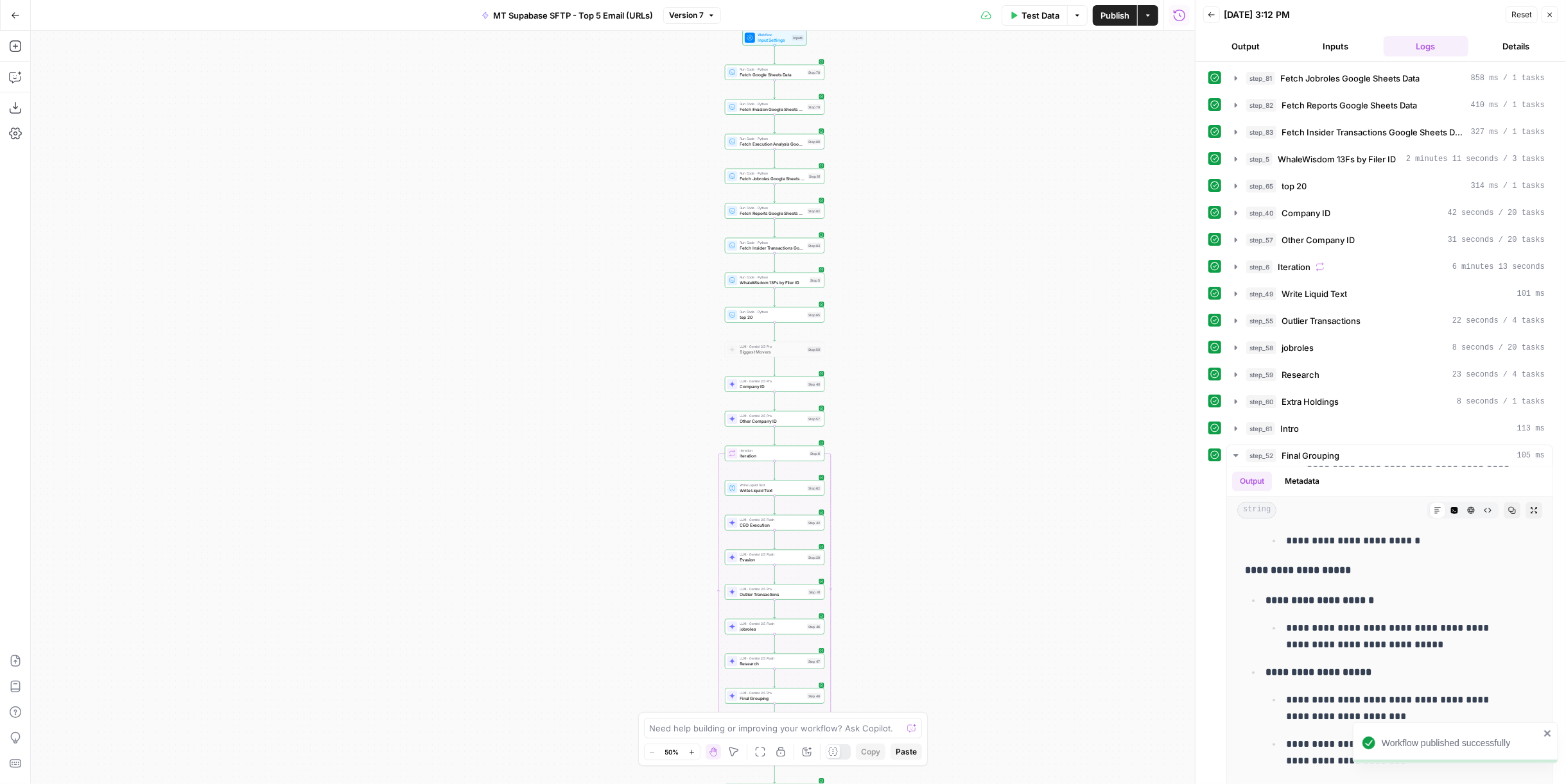
drag, startPoint x: 1052, startPoint y: 84, endPoint x: 1030, endPoint y: 195, distance: 113.2
click at [1030, 195] on div "Workflow Input Settings Inputs Run Code · Python Fetch Google Sheets Data Step …" at bounding box center [612, 407] width 1164 height 754
click at [1343, 184] on div "step_65 top 20 314 ms / 1 tasks" at bounding box center [1396, 186] width 299 height 13
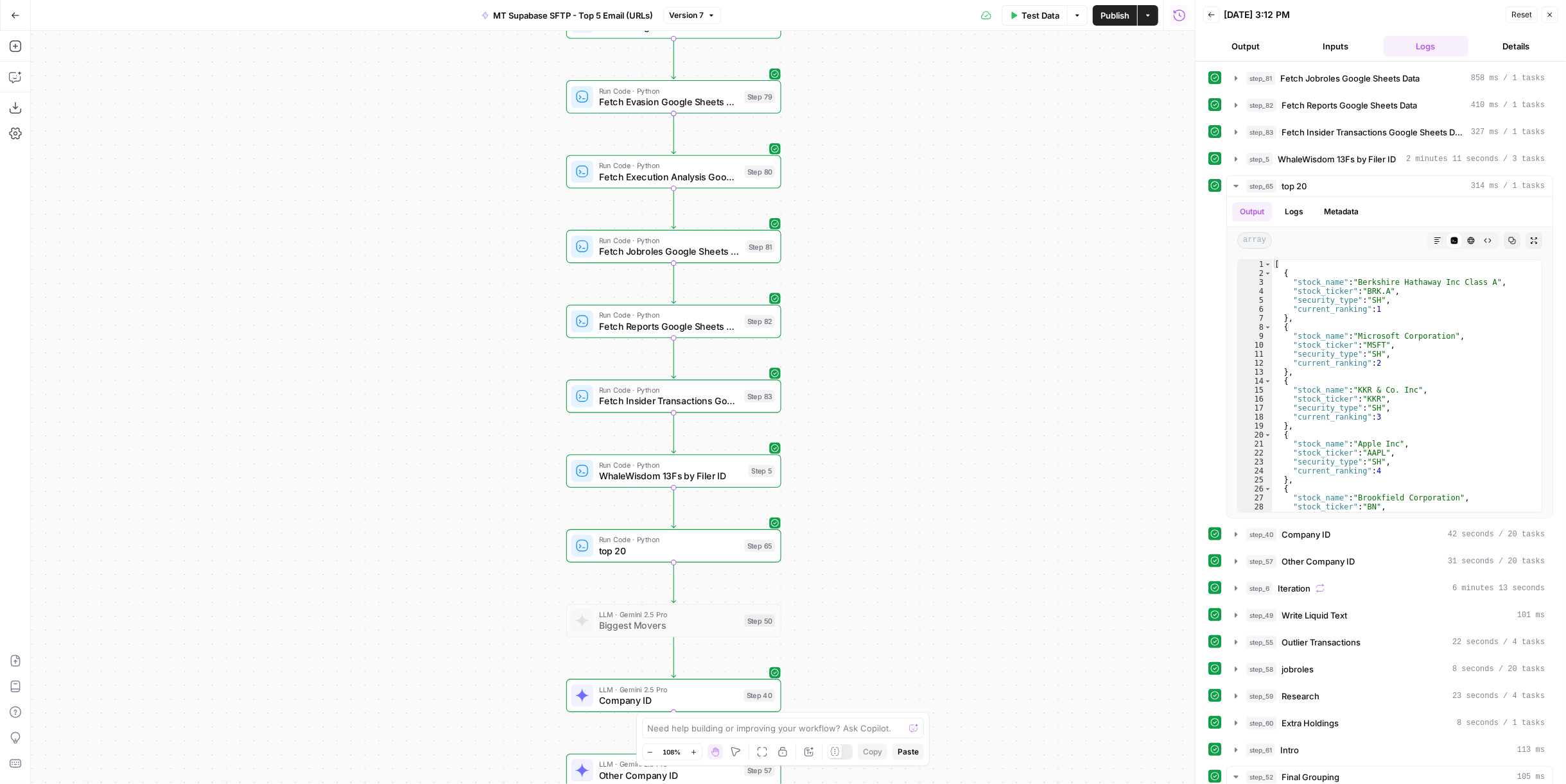
click at [704, 549] on span "top 20" at bounding box center [668, 551] width 140 height 14
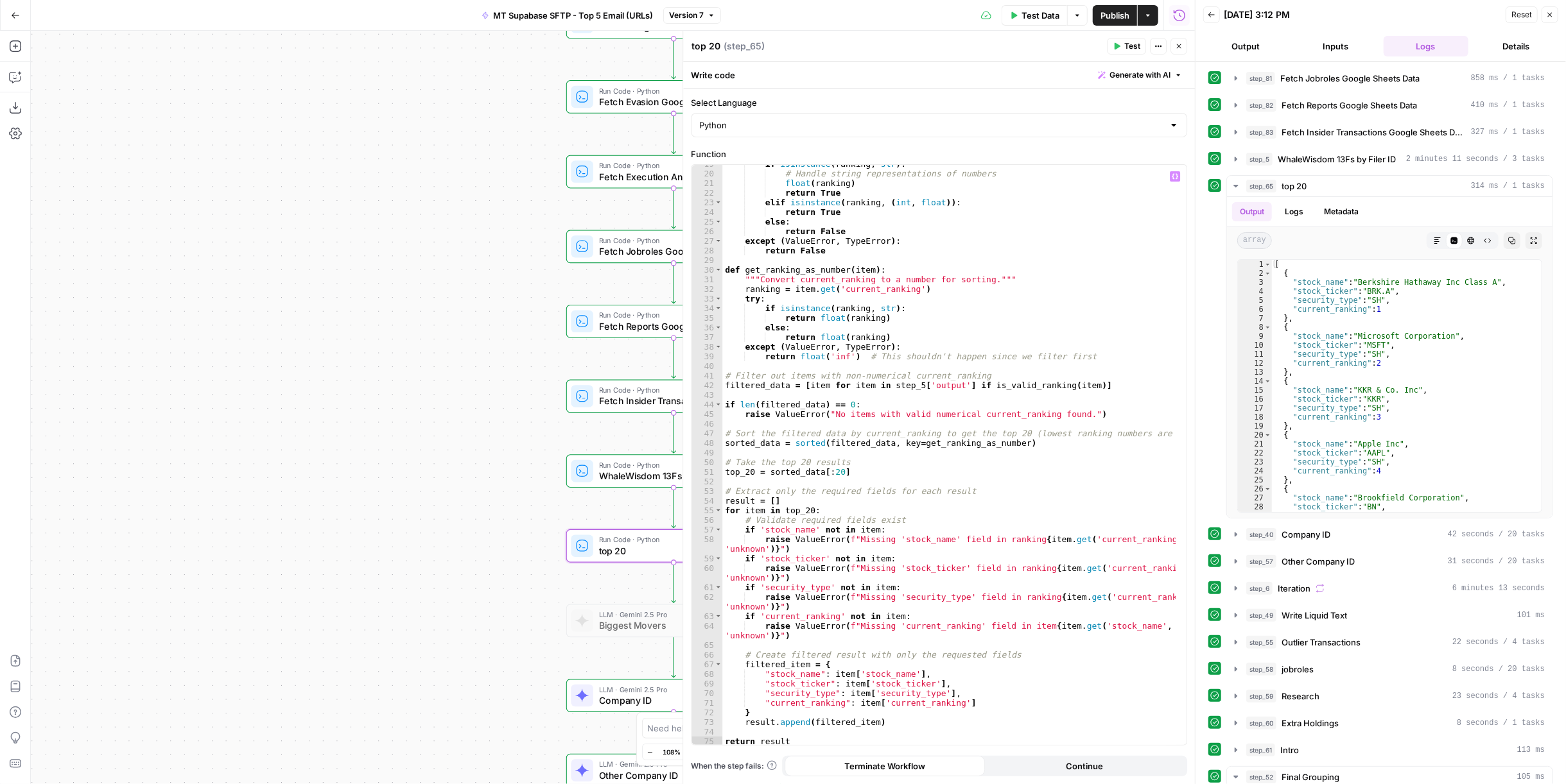
scroll to position [179, 0]
click at [18, 75] on icon "button" at bounding box center [15, 77] width 13 height 13
click at [157, 738] on textarea at bounding box center [145, 738] width 194 height 13
type textarea "change step 65 to top 30 from top 20"
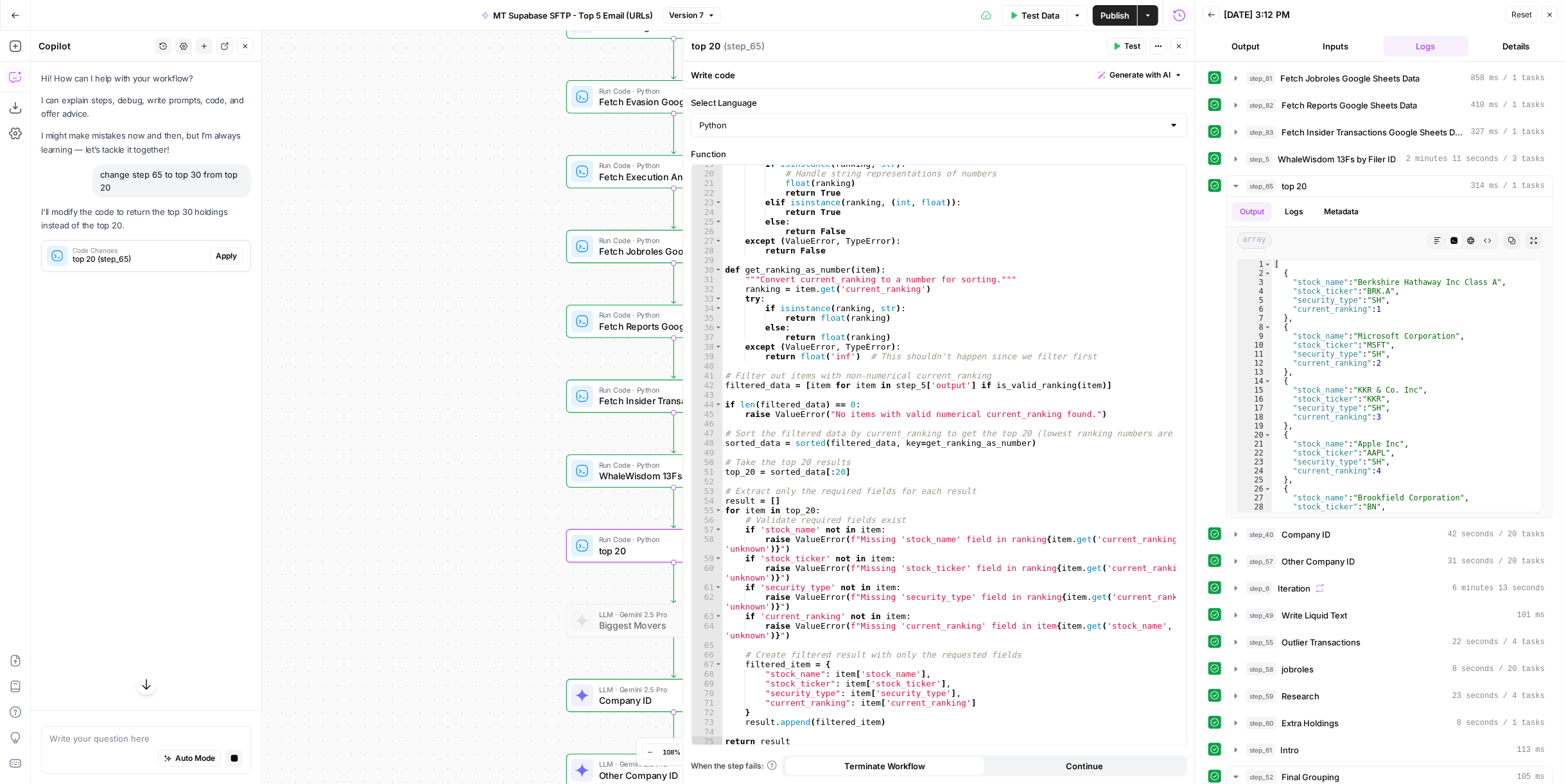
scroll to position [0, 0]
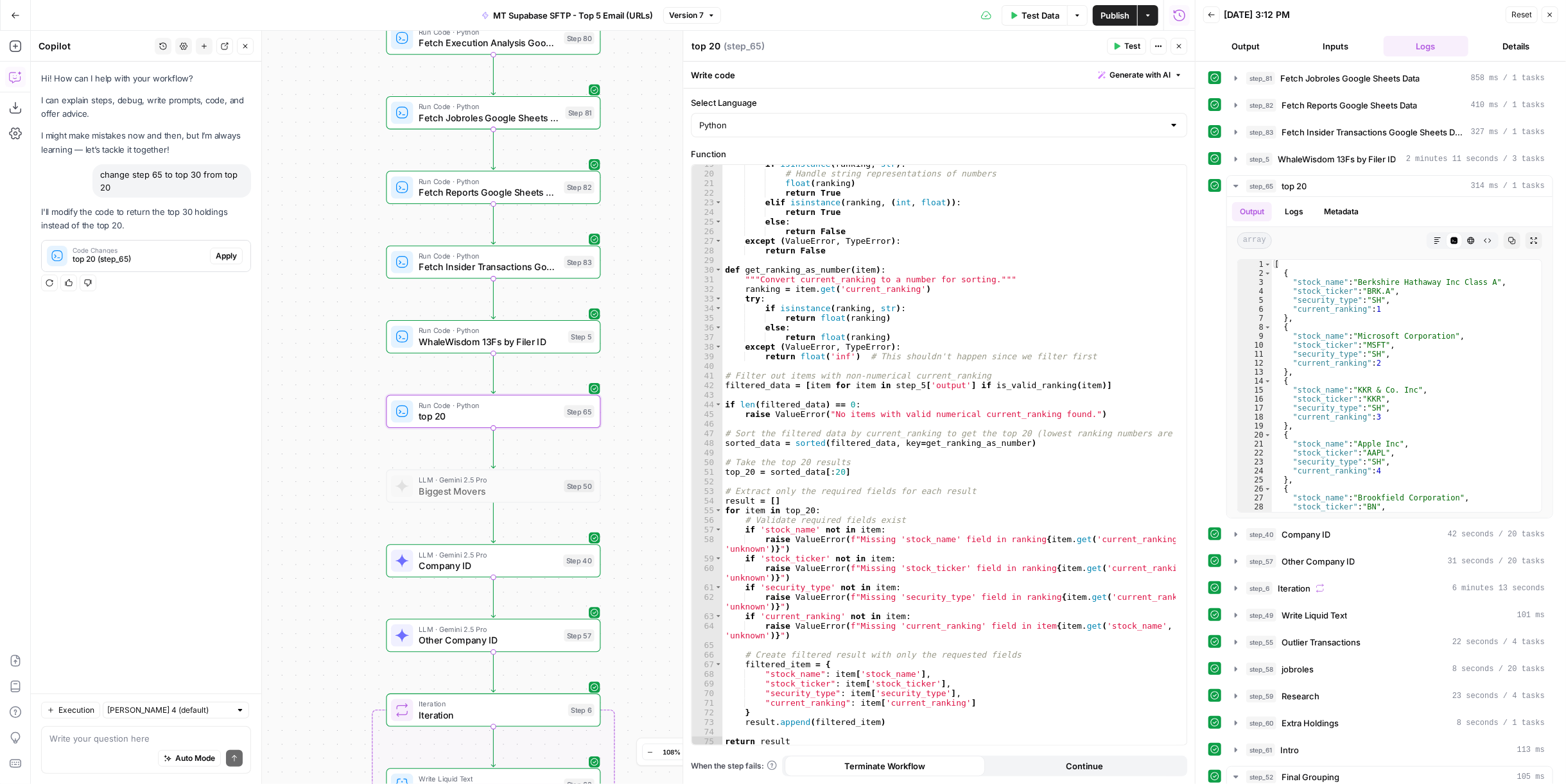
click at [225, 254] on span "Apply" at bounding box center [226, 256] width 22 height 12
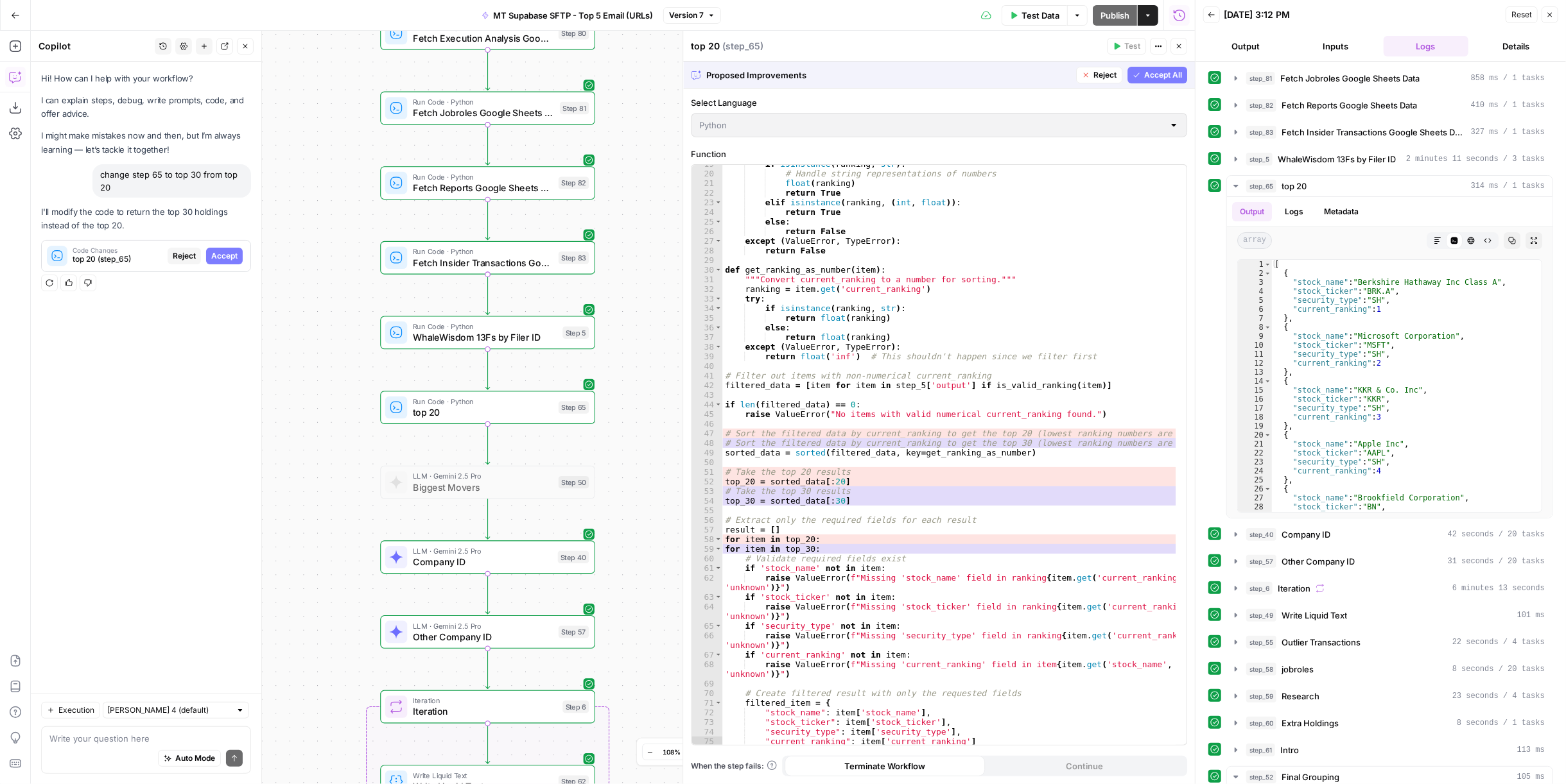
click at [1142, 75] on button "Accept All" at bounding box center [1157, 75] width 60 height 17
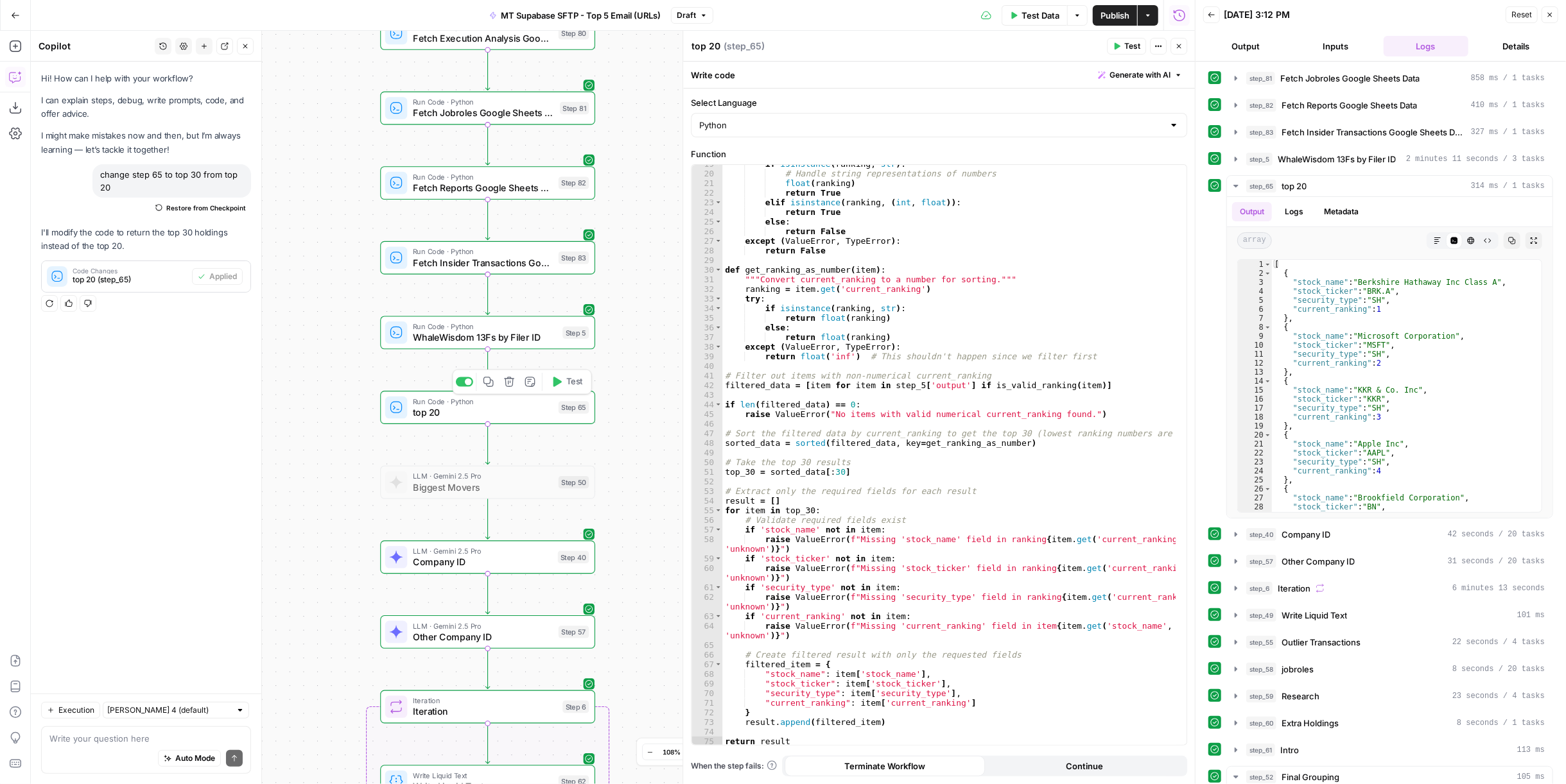
click at [554, 382] on icon "button" at bounding box center [557, 381] width 8 height 10
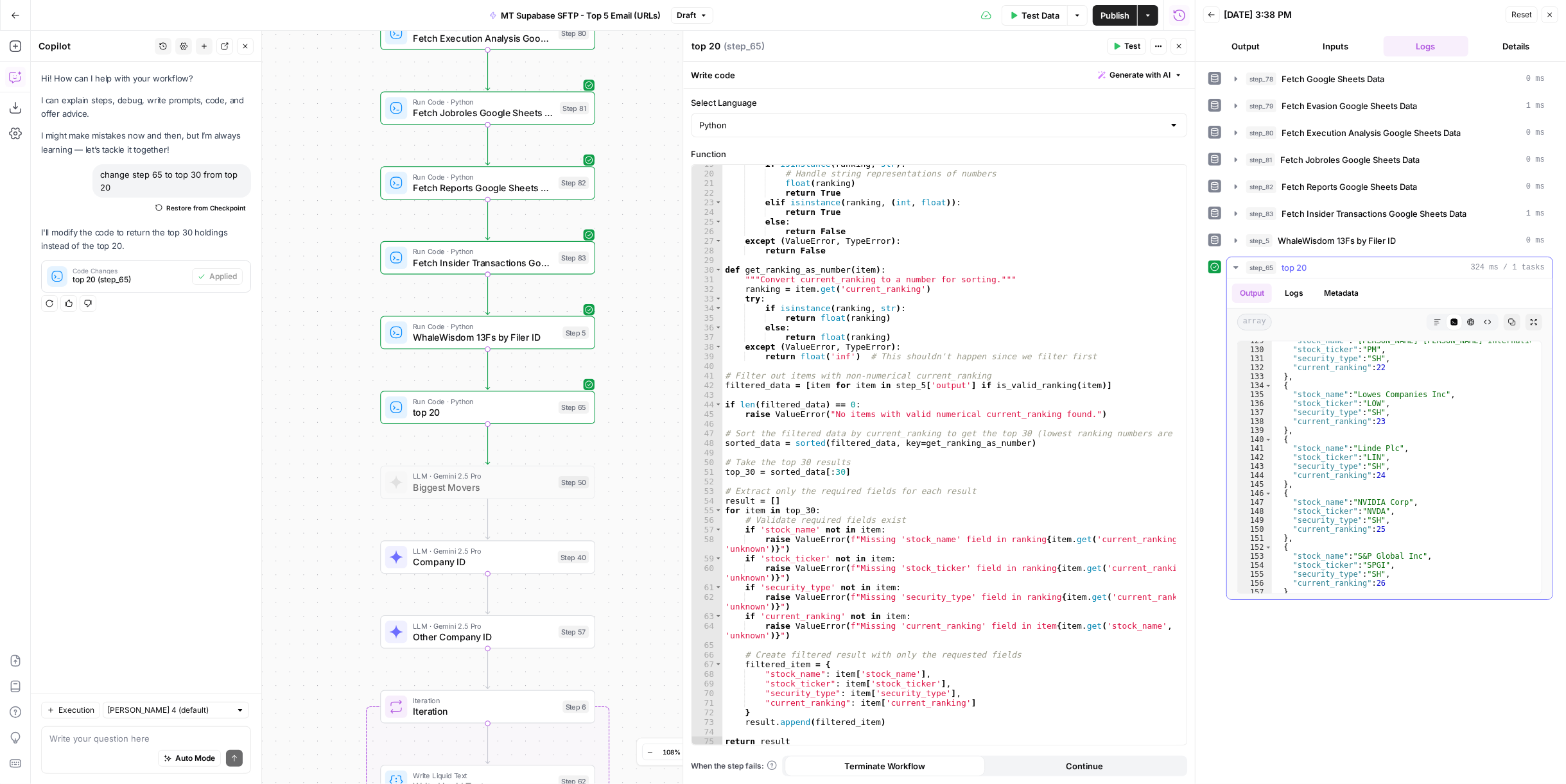
scroll to position [1381, 0]
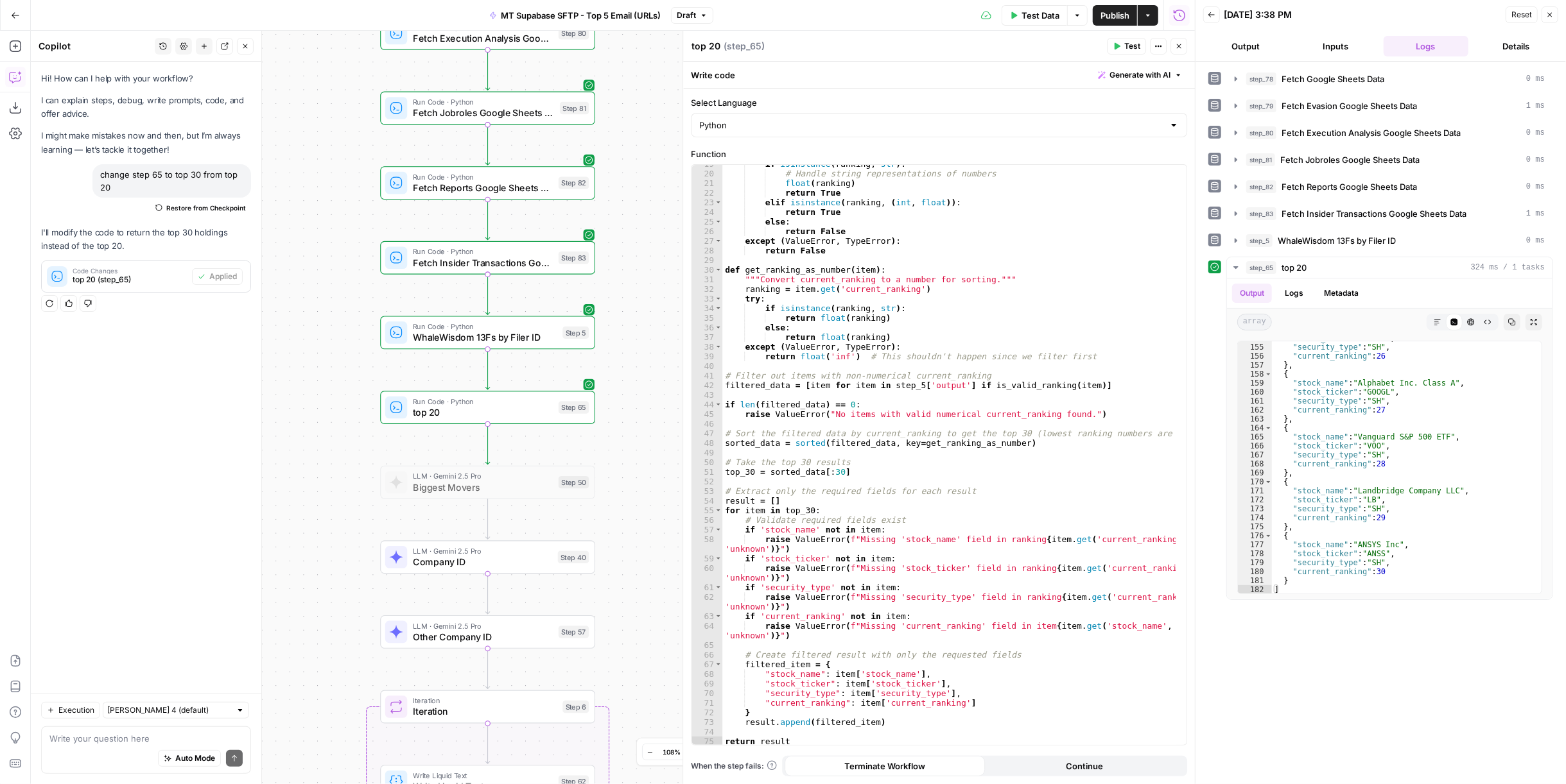
click at [718, 47] on textarea "top 20" at bounding box center [705, 45] width 29 height 13
type textarea "top 30"
click at [1120, 14] on span "Publish" at bounding box center [1114, 15] width 29 height 13
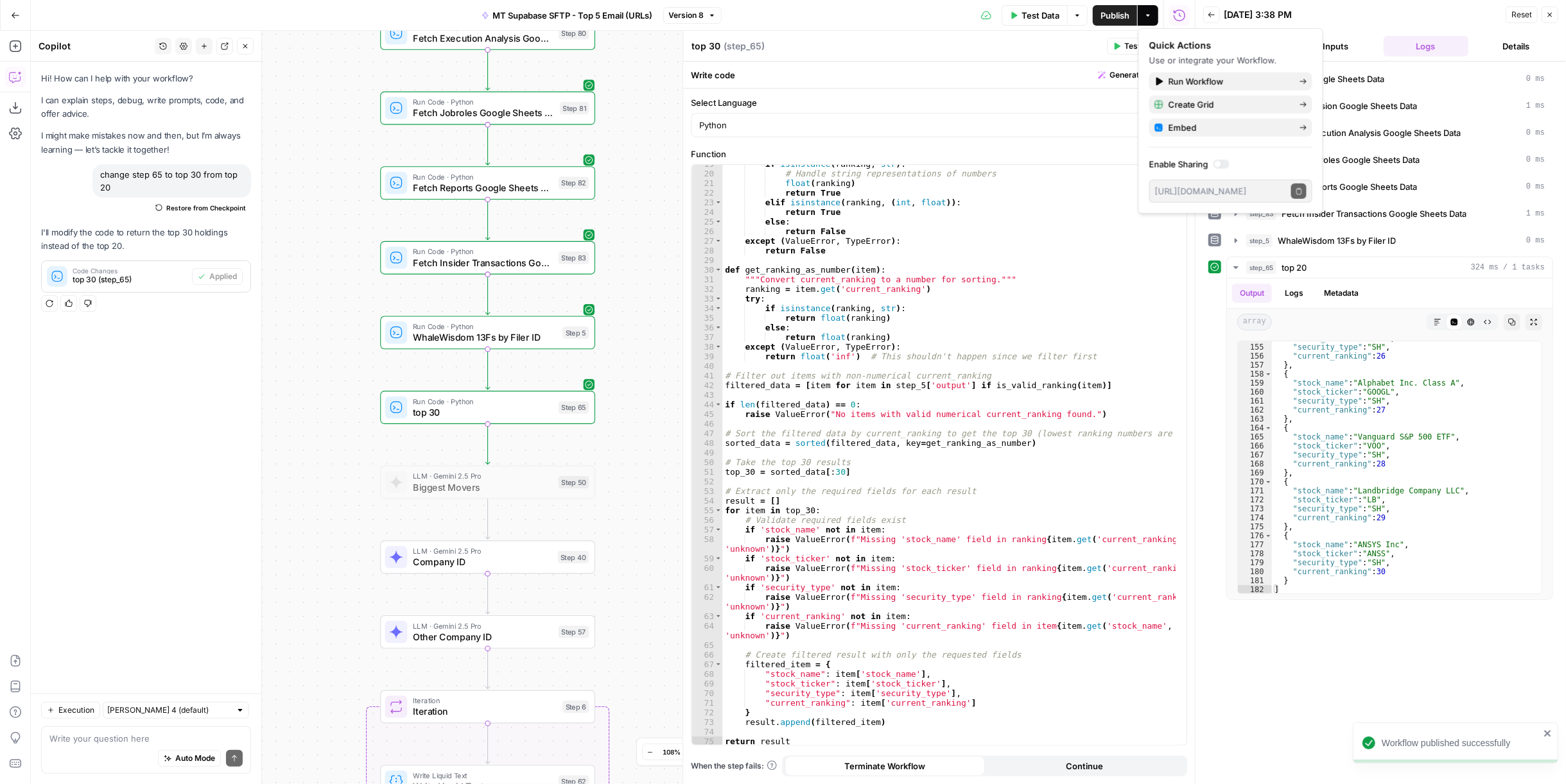
click at [1125, 19] on span "Publish" at bounding box center [1114, 15] width 29 height 13
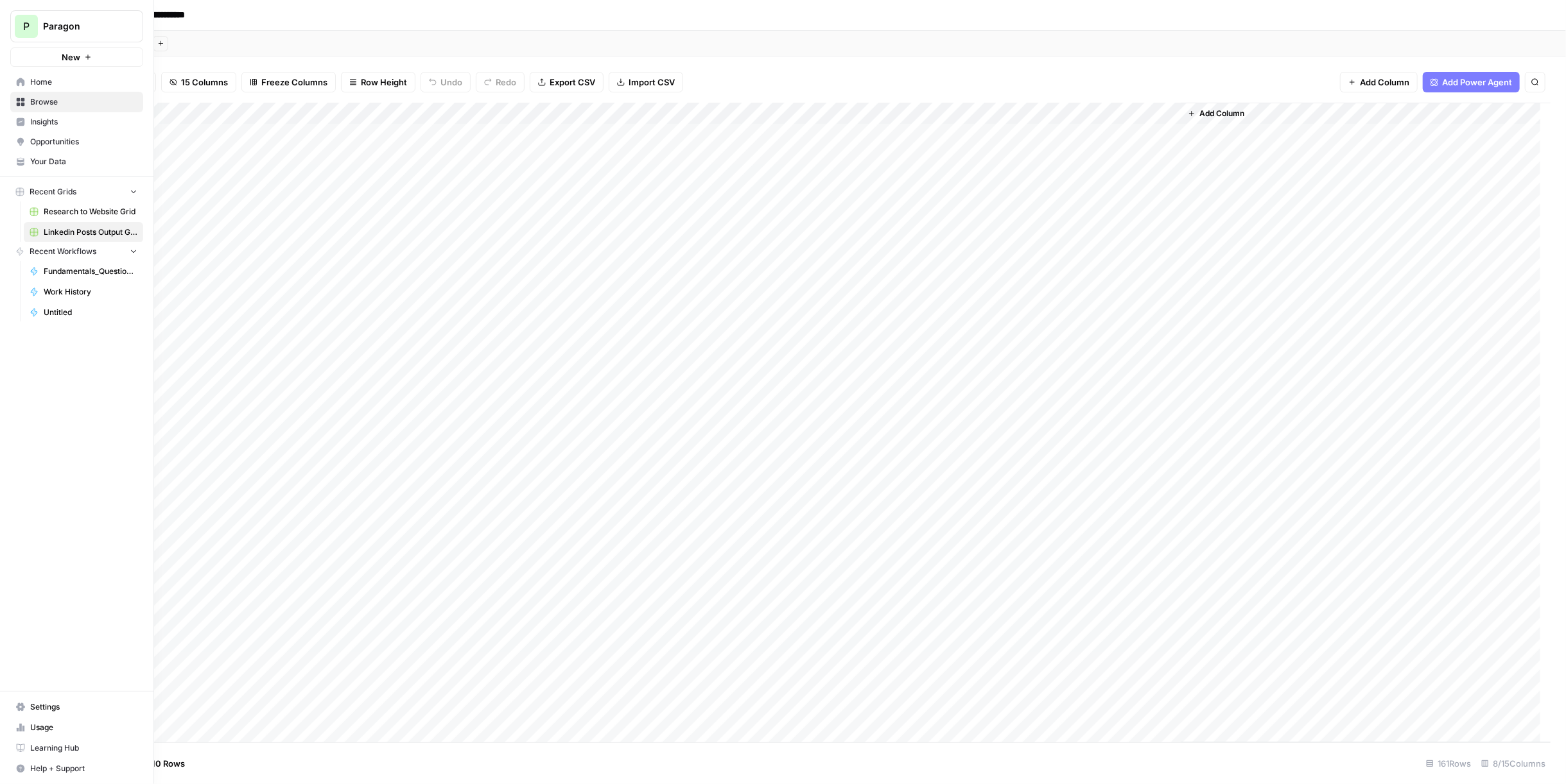
click at [8, 24] on div "P Paragon New" at bounding box center [77, 33] width 153 height 67
click at [79, 27] on span "Paragon" at bounding box center [82, 26] width 78 height 13
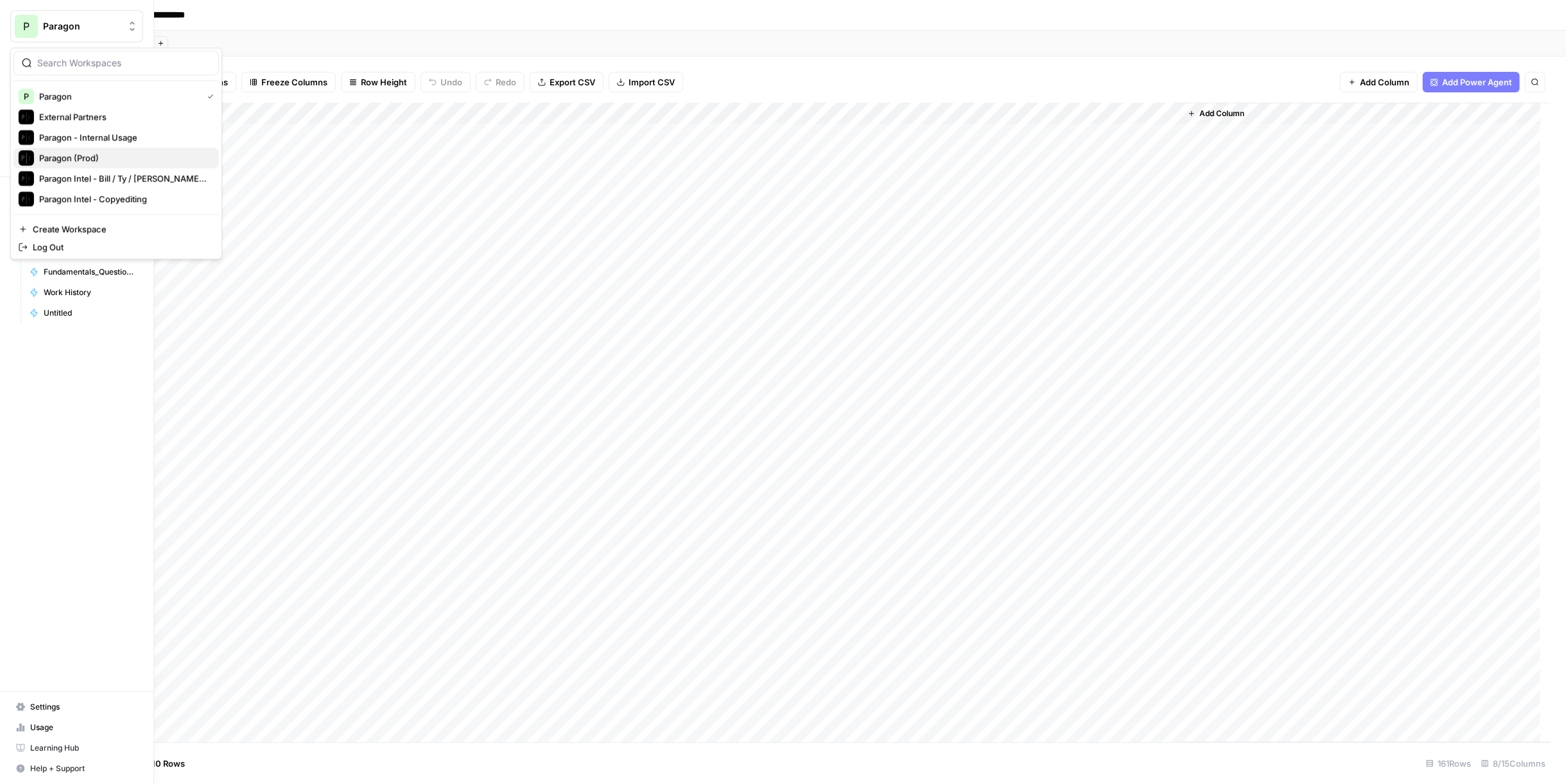
click at [103, 159] on span "Paragon (Prod)" at bounding box center [124, 157] width 169 height 13
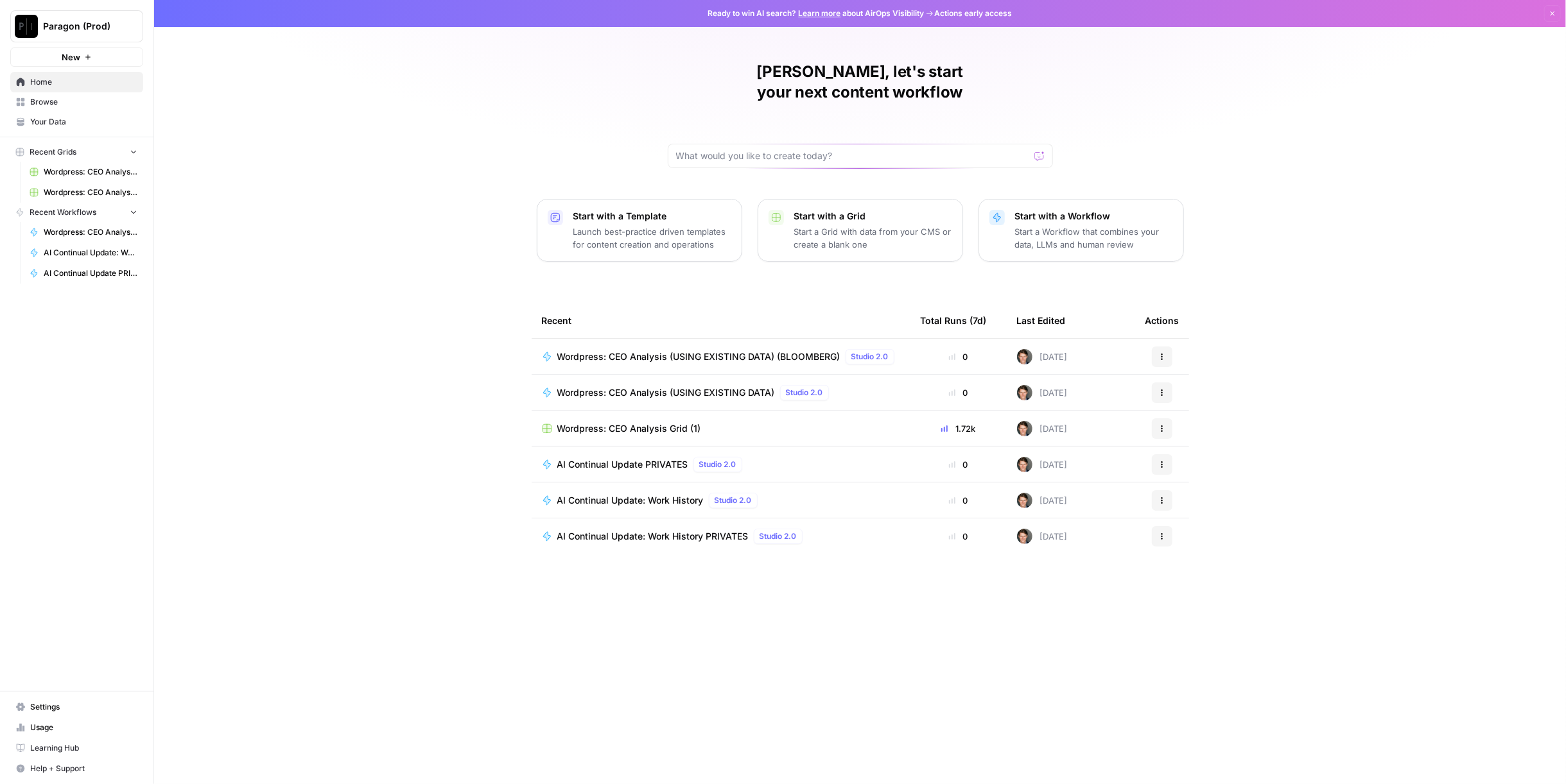
click at [623, 386] on span "Wordpress: CEO Analysis (USING EXISTING DATA)" at bounding box center [666, 392] width 217 height 13
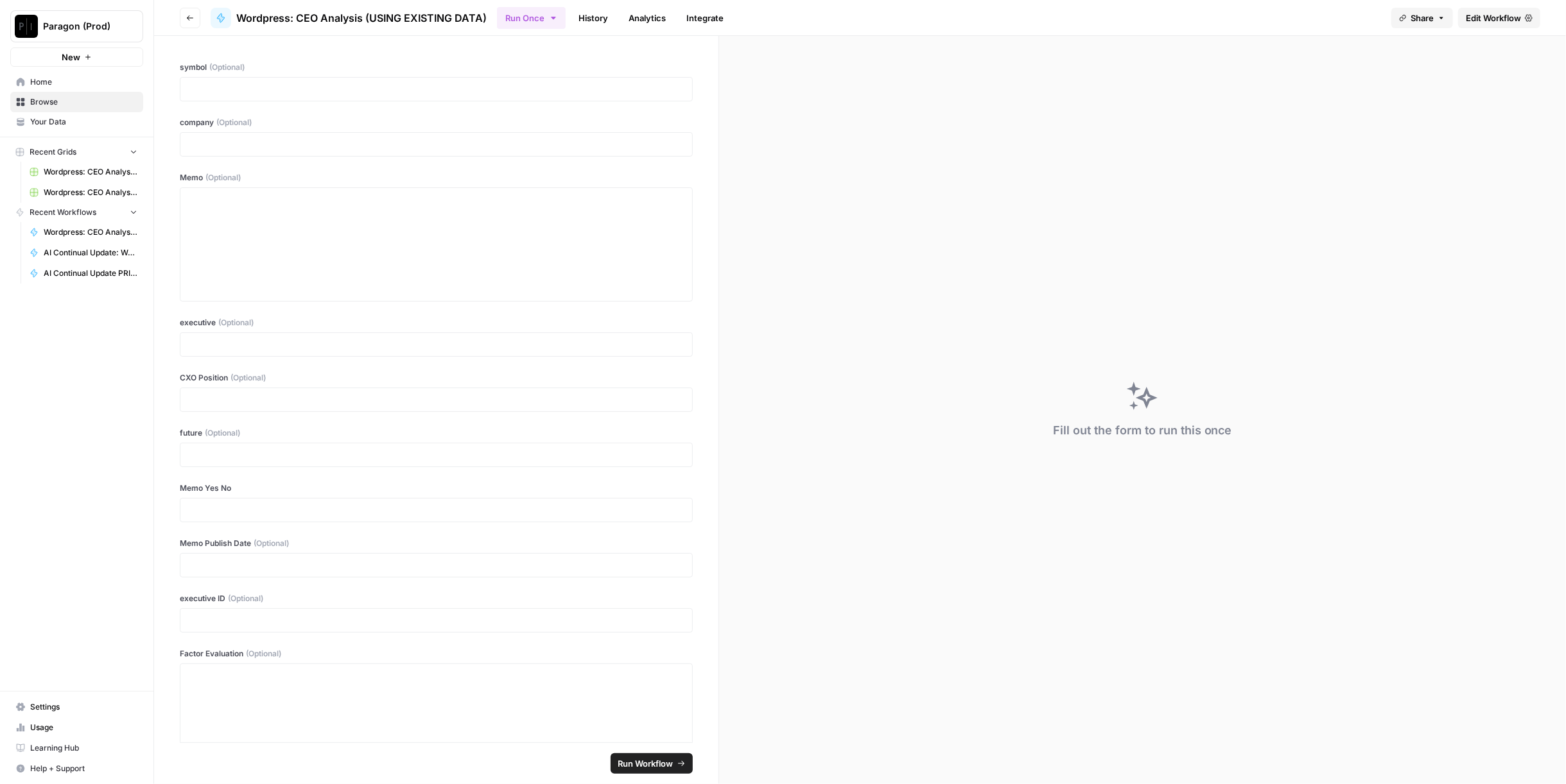
click at [1508, 18] on span "Edit Workflow" at bounding box center [1493, 18] width 55 height 13
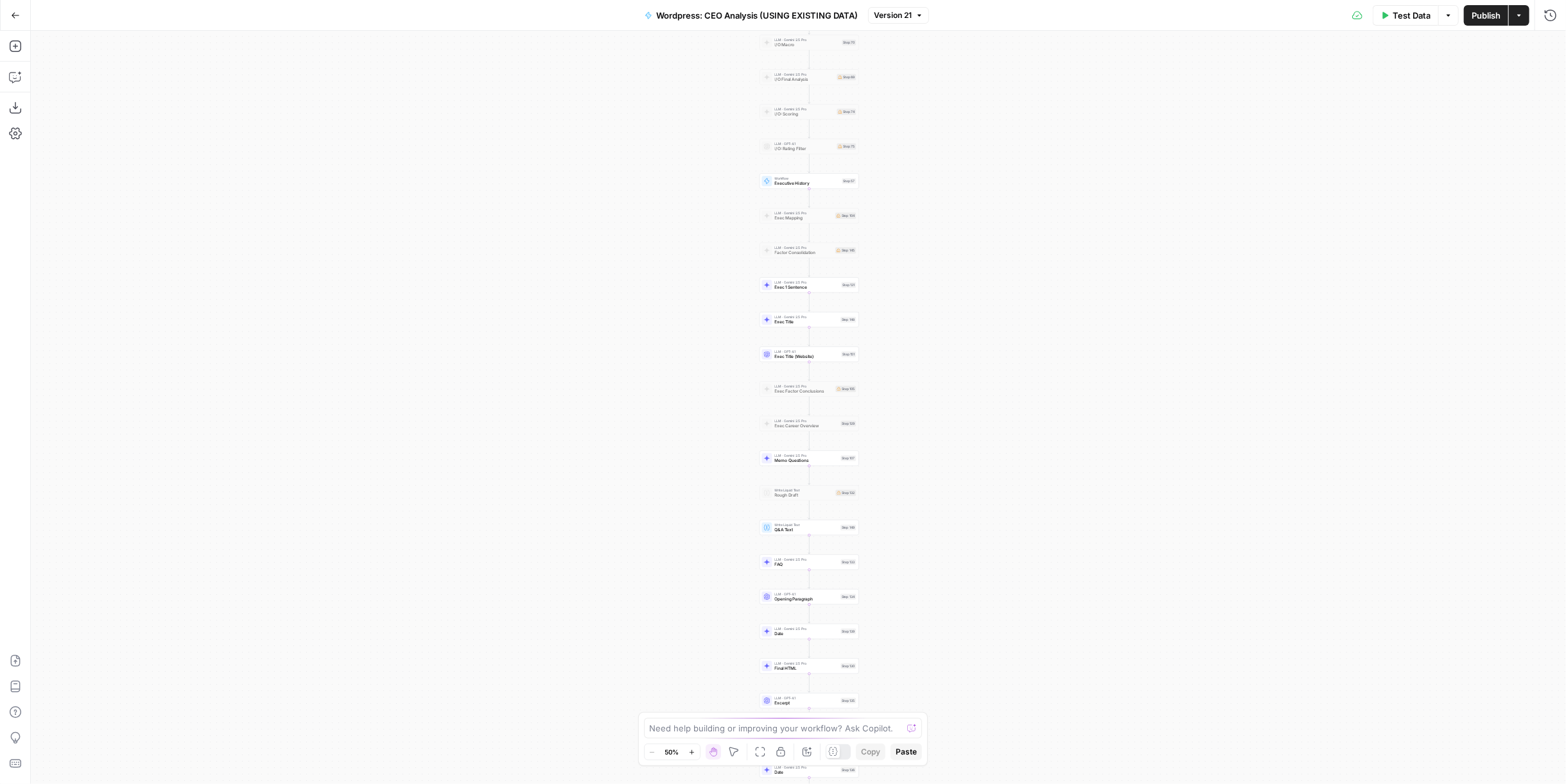
drag, startPoint x: 1011, startPoint y: 475, endPoint x: 1022, endPoint y: 439, distance: 37.6
click at [1022, 439] on div "Workflow Input Settings Inputs Run Code · Python Work History Step 142 LLM · GP…" at bounding box center [798, 407] width 1536 height 754
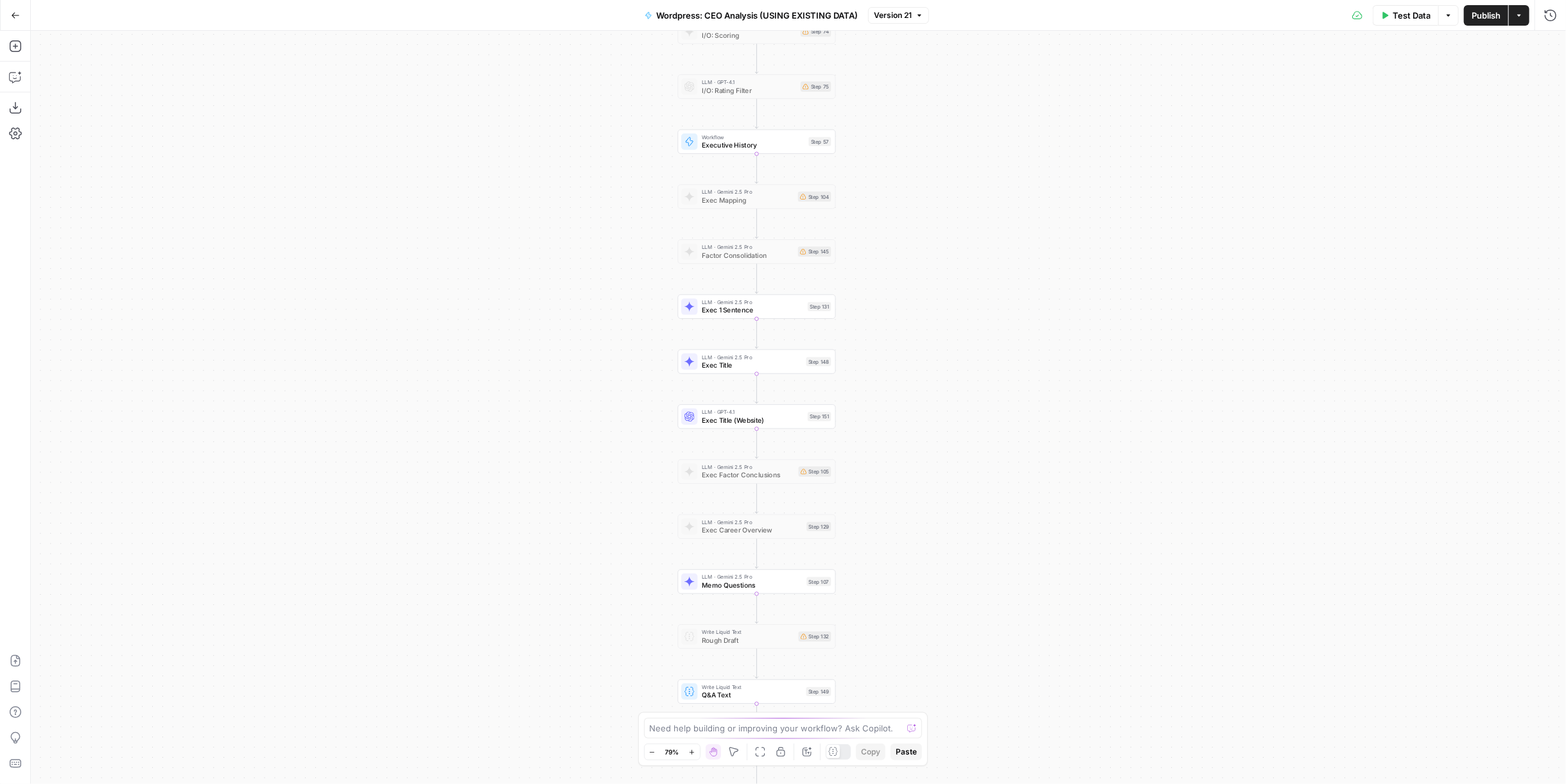
drag, startPoint x: 938, startPoint y: 241, endPoint x: 969, endPoint y: 426, distance: 187.6
click at [969, 426] on div "Workflow Input Settings Inputs Run Code · Python Work History Step 142 LLM · GP…" at bounding box center [798, 407] width 1536 height 754
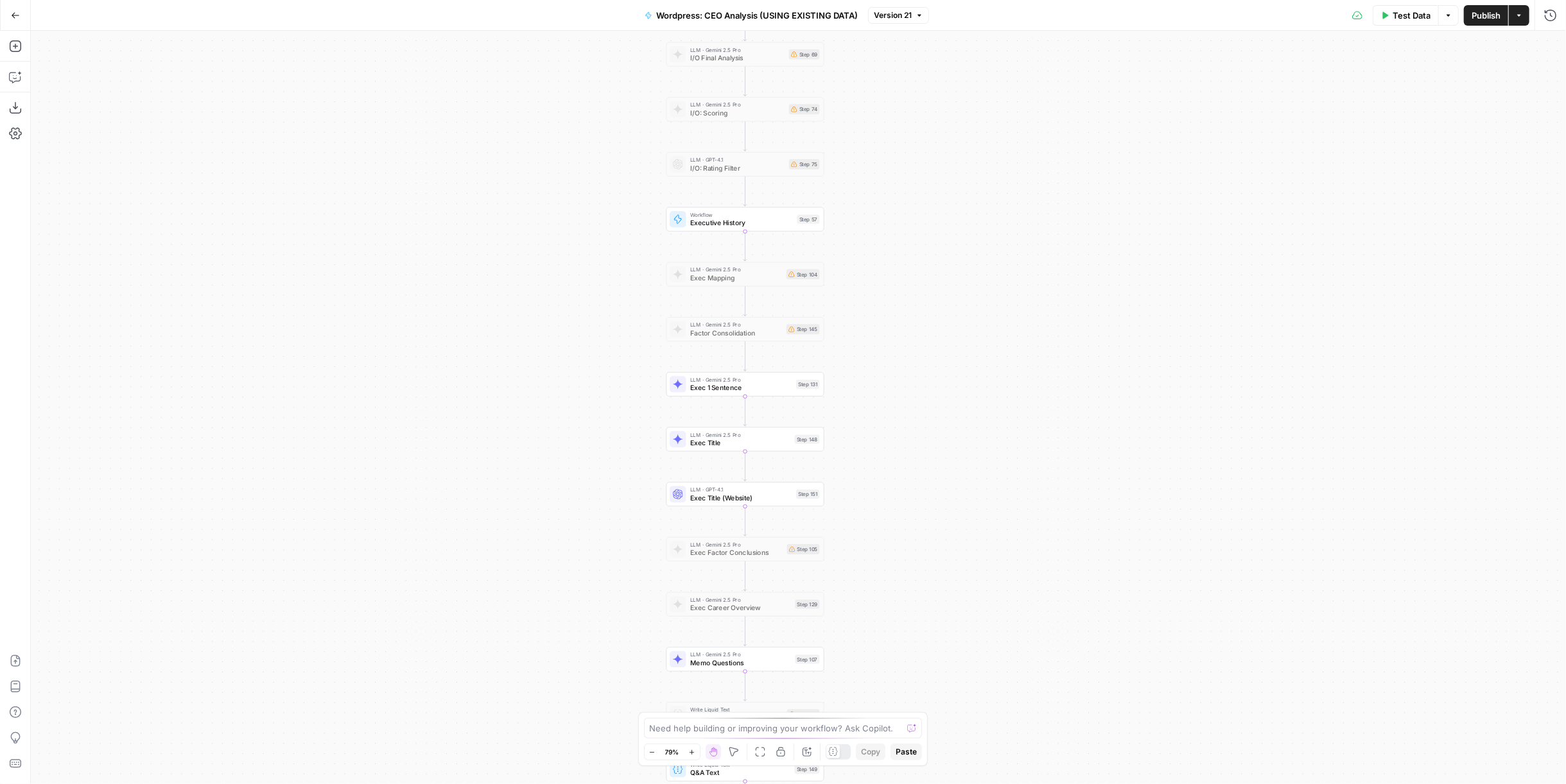
drag, startPoint x: 1004, startPoint y: 258, endPoint x: 991, endPoint y: 332, distance: 75.1
click at [996, 333] on div "Workflow Input Settings Inputs Run Code · Python Work History Step 142 LLM · GP…" at bounding box center [798, 407] width 1536 height 754
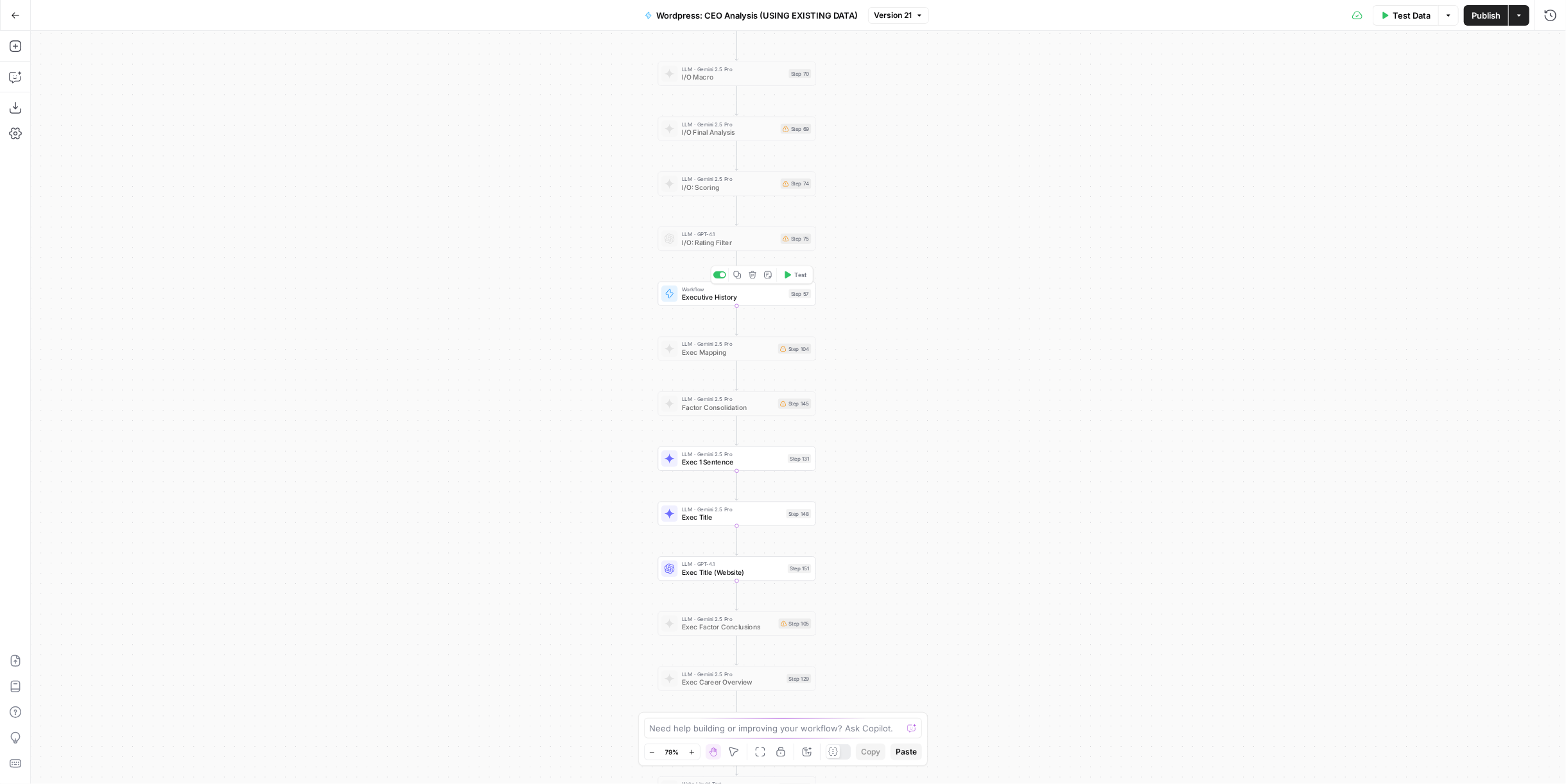
click at [794, 295] on div "Step 57" at bounding box center [800, 294] width 23 height 9
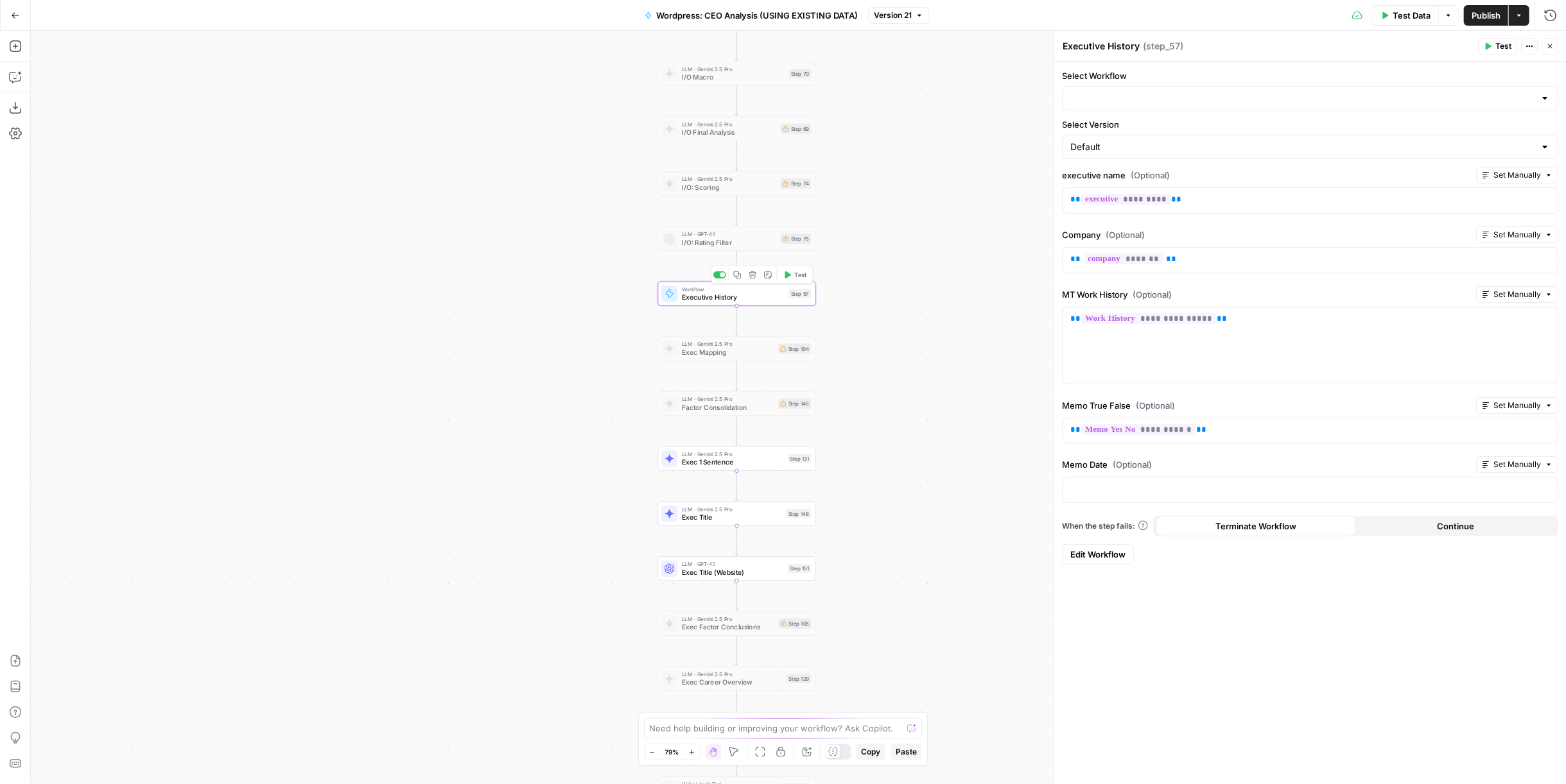
type input "AI Continual Update: Work History"
click at [1548, 45] on icon "button" at bounding box center [1550, 46] width 8 height 8
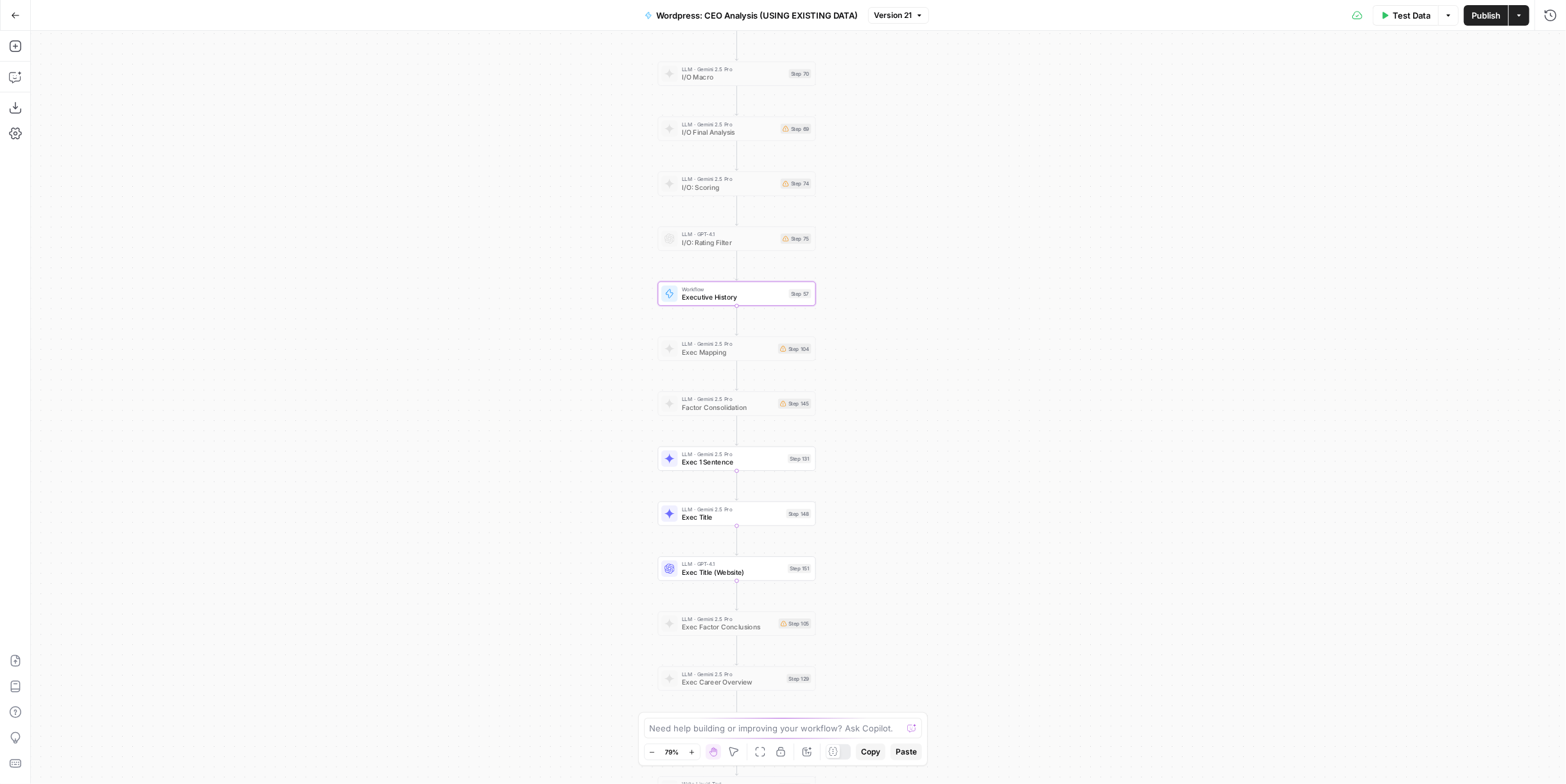
click at [739, 459] on span "Exec 1 Sentence" at bounding box center [733, 463] width 102 height 10
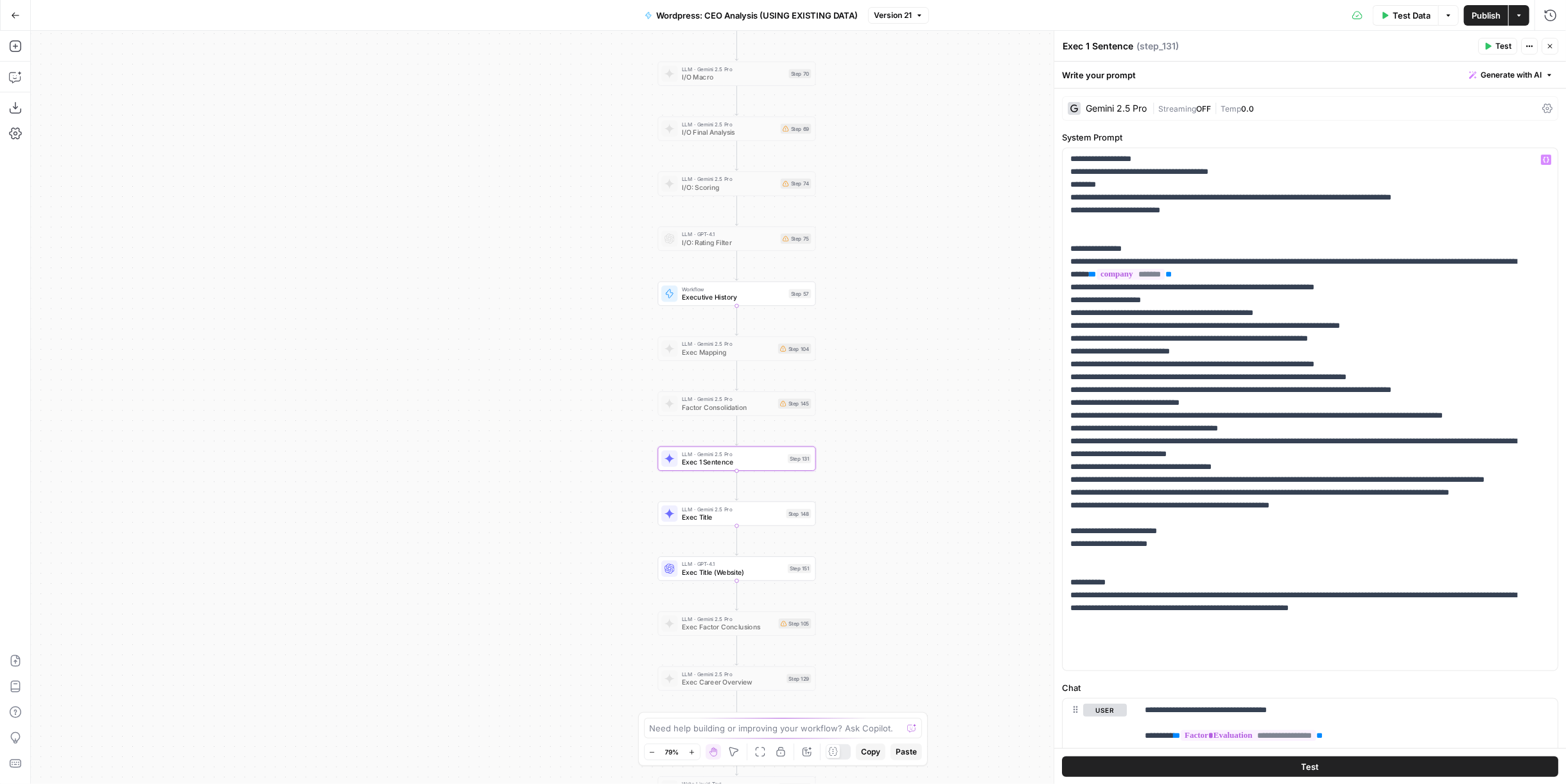
scroll to position [154, 0]
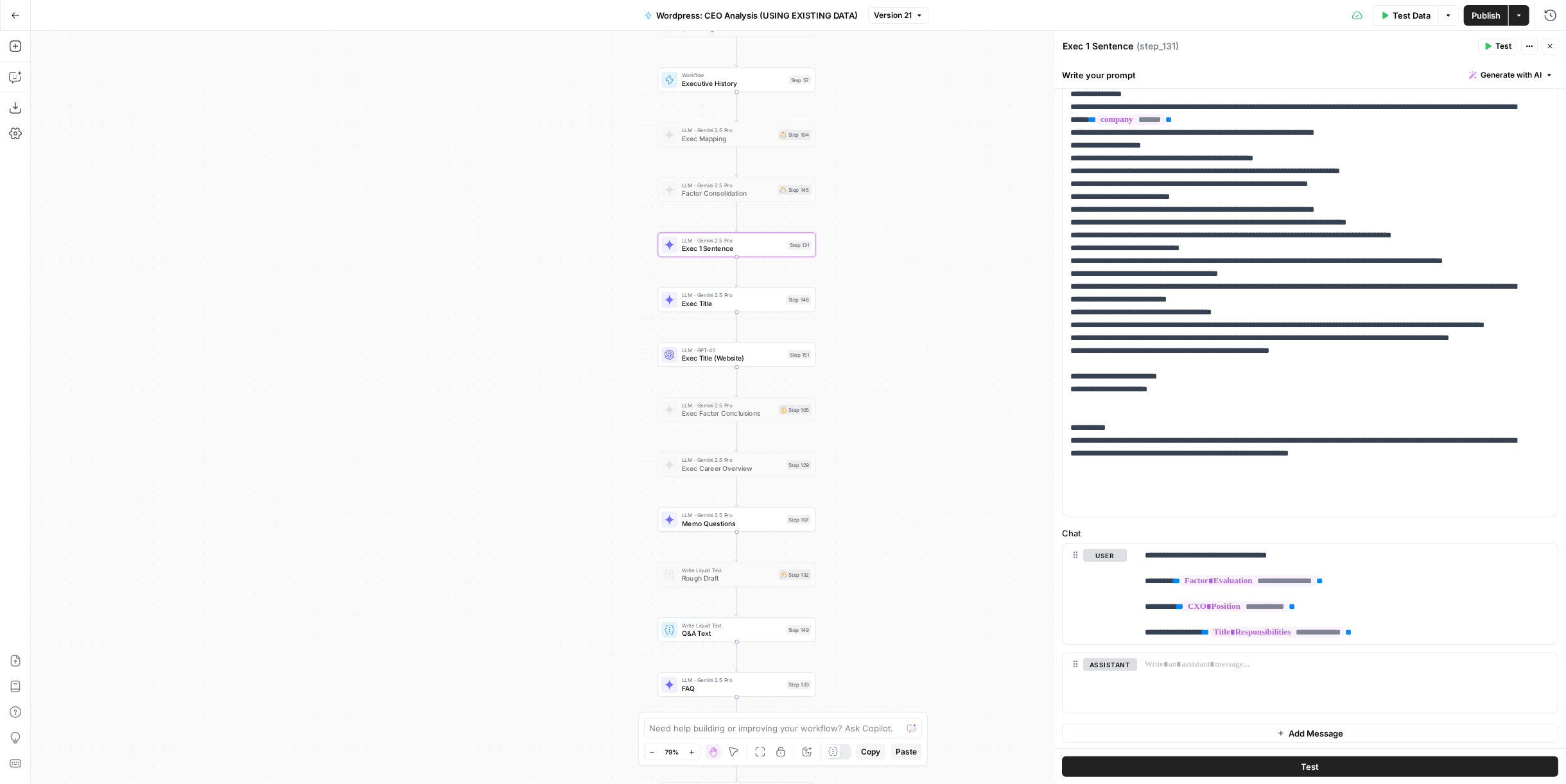
click at [796, 527] on div "LLM · Gemini 2.5 Pro Memo Questions Step 107 Copy step Delete step Add Note Test" at bounding box center [736, 521] width 149 height 18
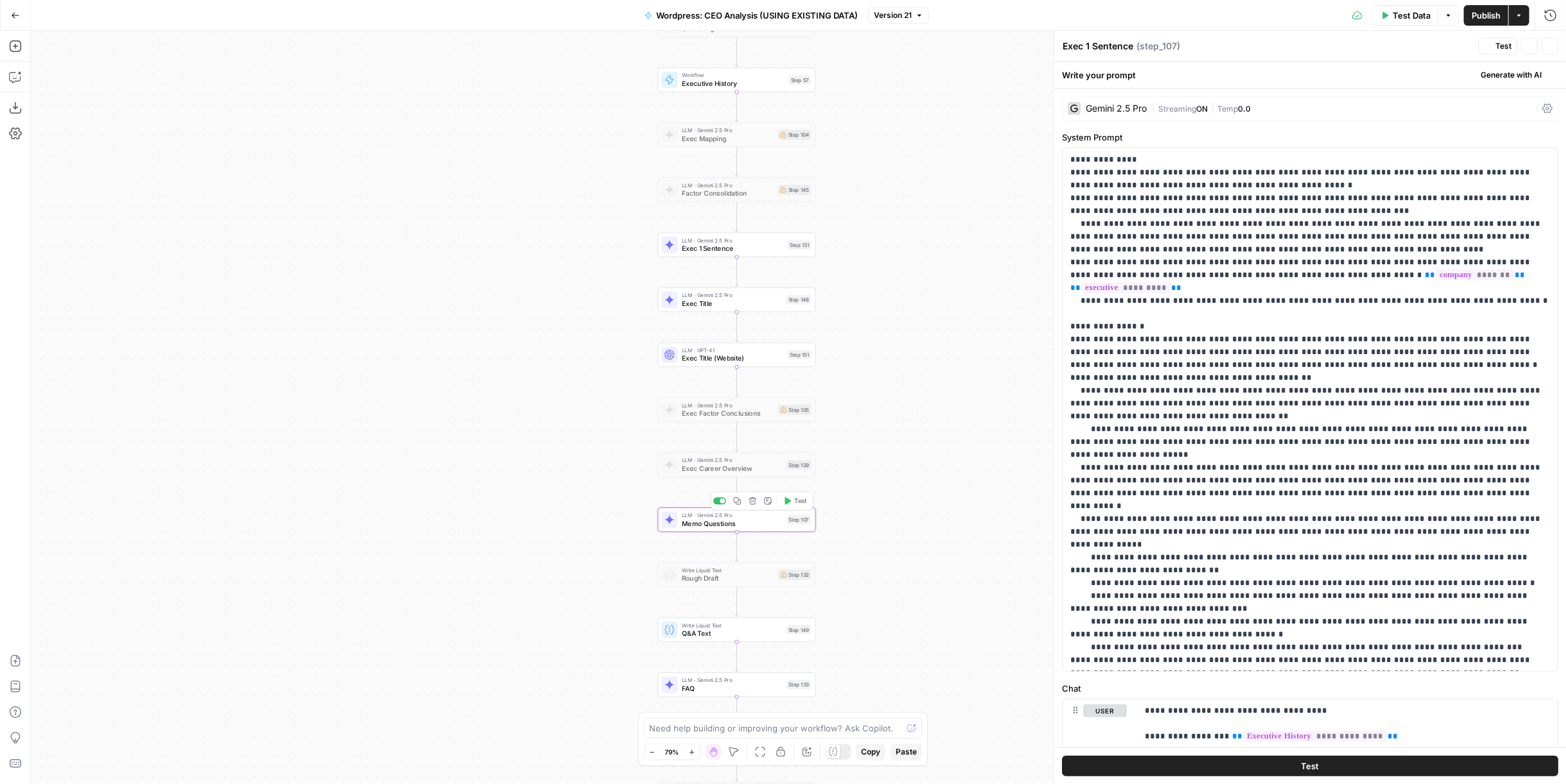
type textarea "Memo Questions"
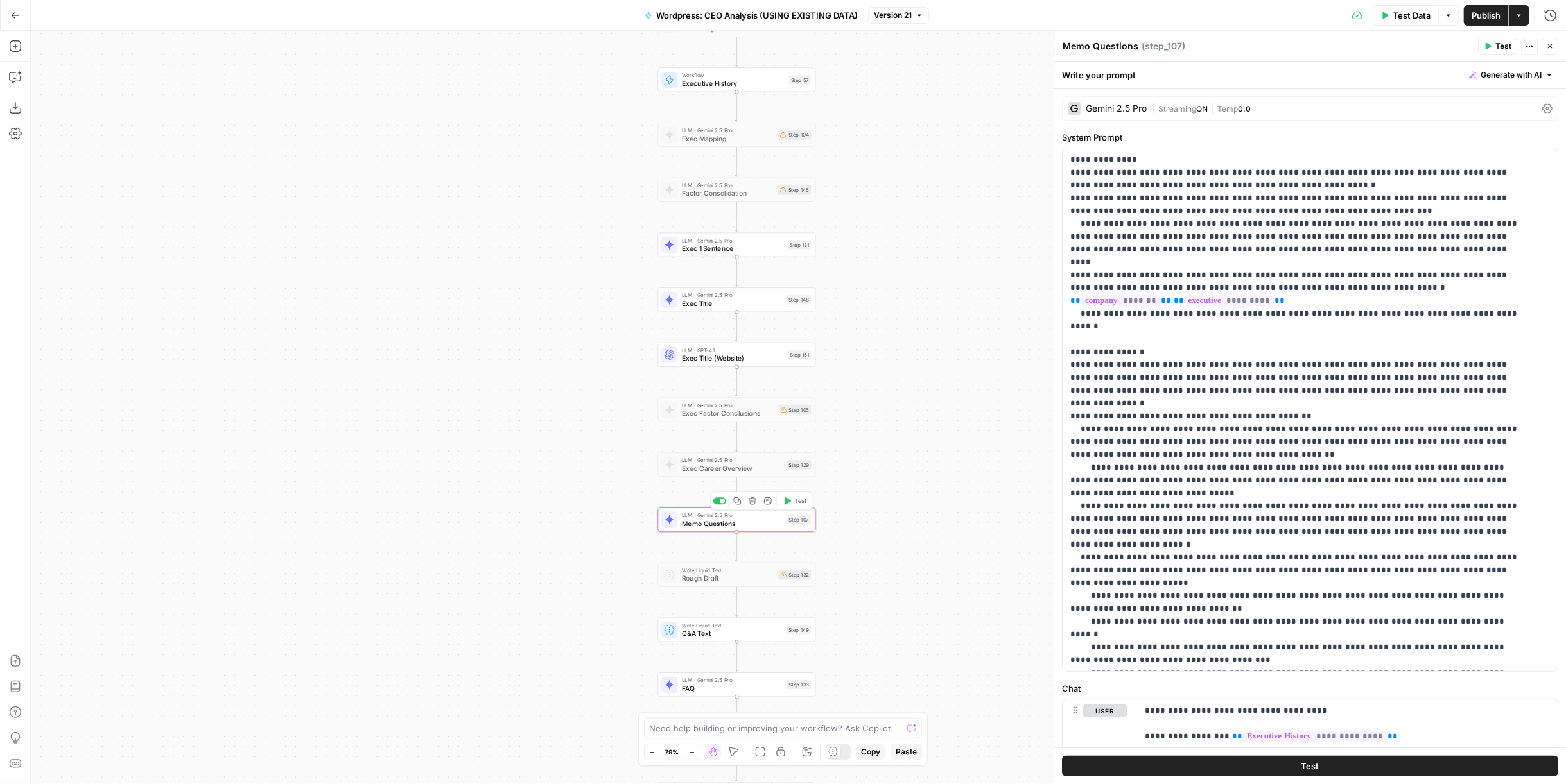
scroll to position [129, 0]
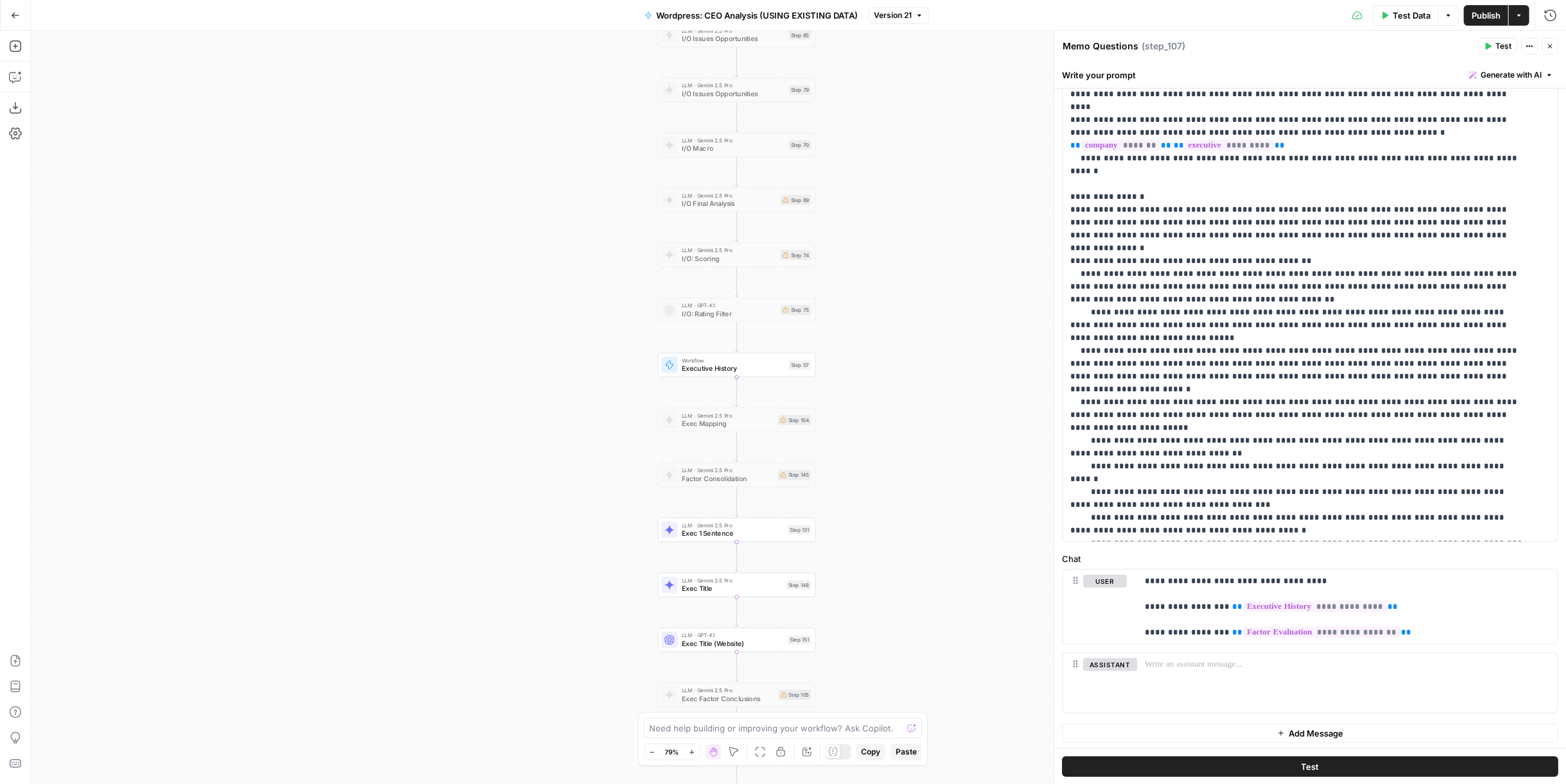
click at [1554, 45] on button "Close" at bounding box center [1549, 46] width 17 height 17
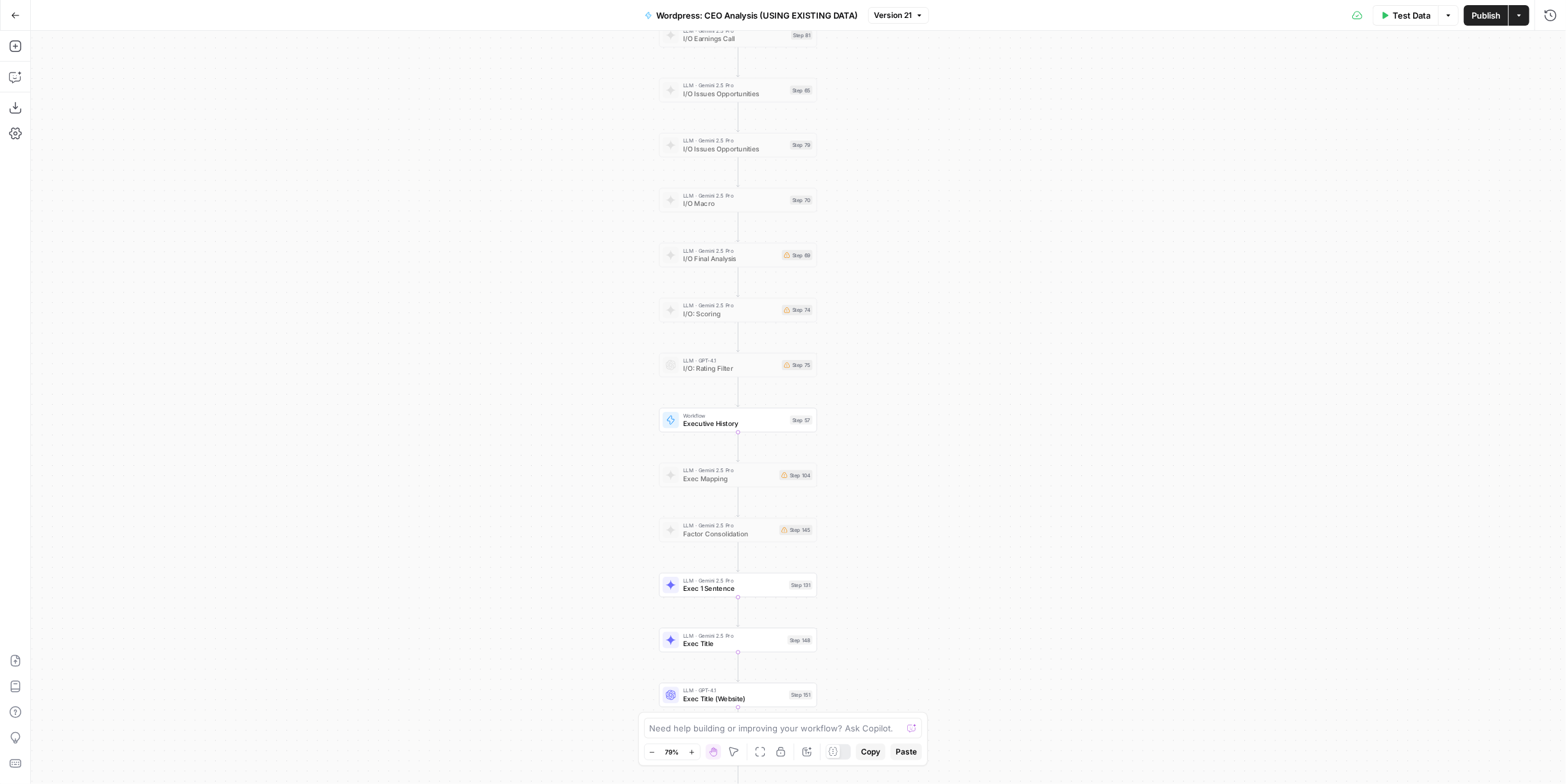
drag, startPoint x: 980, startPoint y: 263, endPoint x: 982, endPoint y: 389, distance: 126.0
click at [982, 389] on div "Workflow Input Settings Inputs Run Code · Python Work History Step 142 LLM · GP…" at bounding box center [798, 407] width 1536 height 754
drag, startPoint x: 970, startPoint y: 472, endPoint x: 964, endPoint y: 352, distance: 120.1
click at [964, 352] on div "Workflow Input Settings Inputs Run Code · Python Work History Step 142 LLM · GP…" at bounding box center [798, 407] width 1536 height 754
drag, startPoint x: 956, startPoint y: 177, endPoint x: 955, endPoint y: 374, distance: 197.0
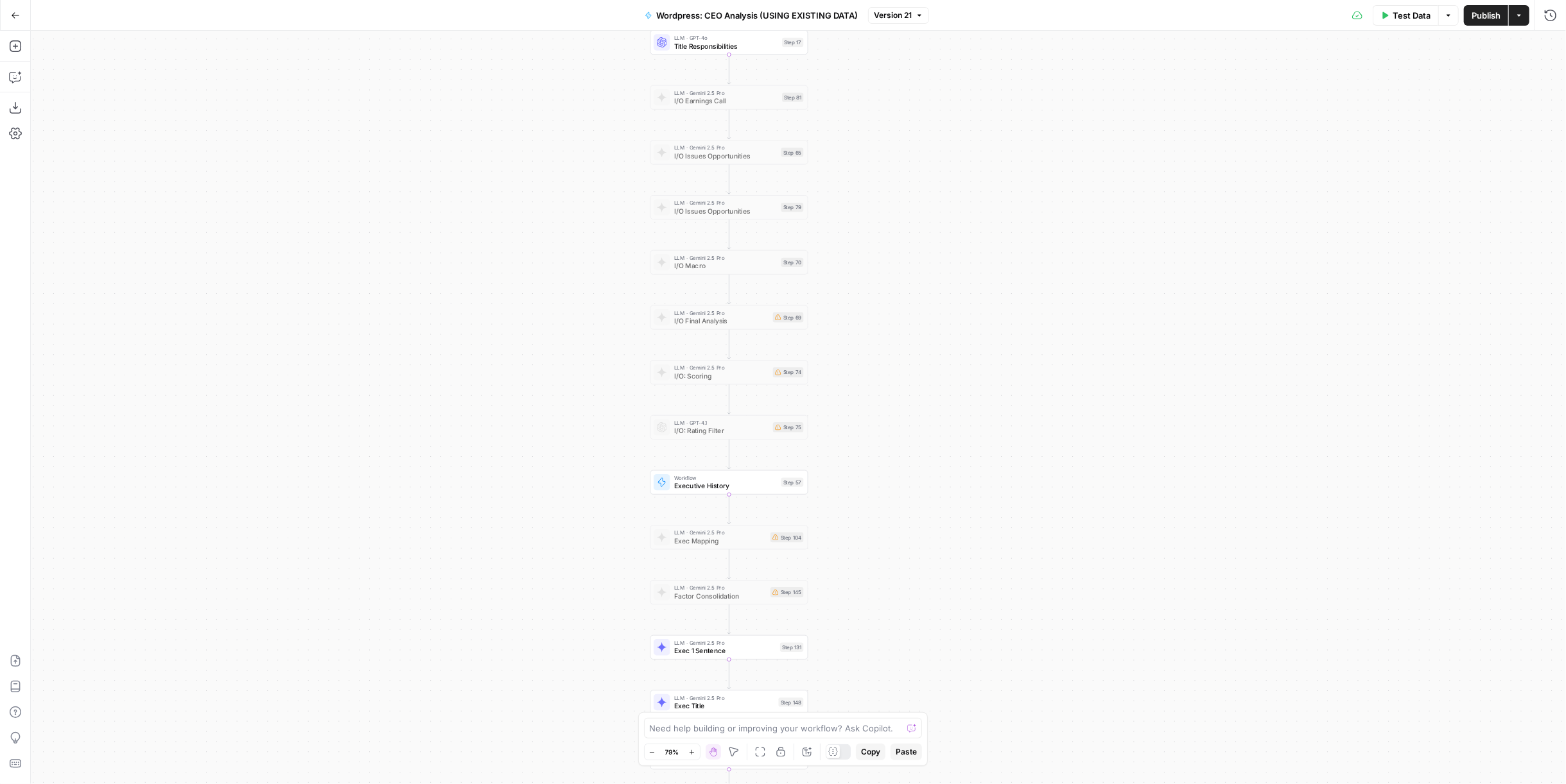
click at [955, 374] on div "Workflow Input Settings Inputs Run Code · Python Work History Step 142 LLM · GP…" at bounding box center [798, 407] width 1536 height 754
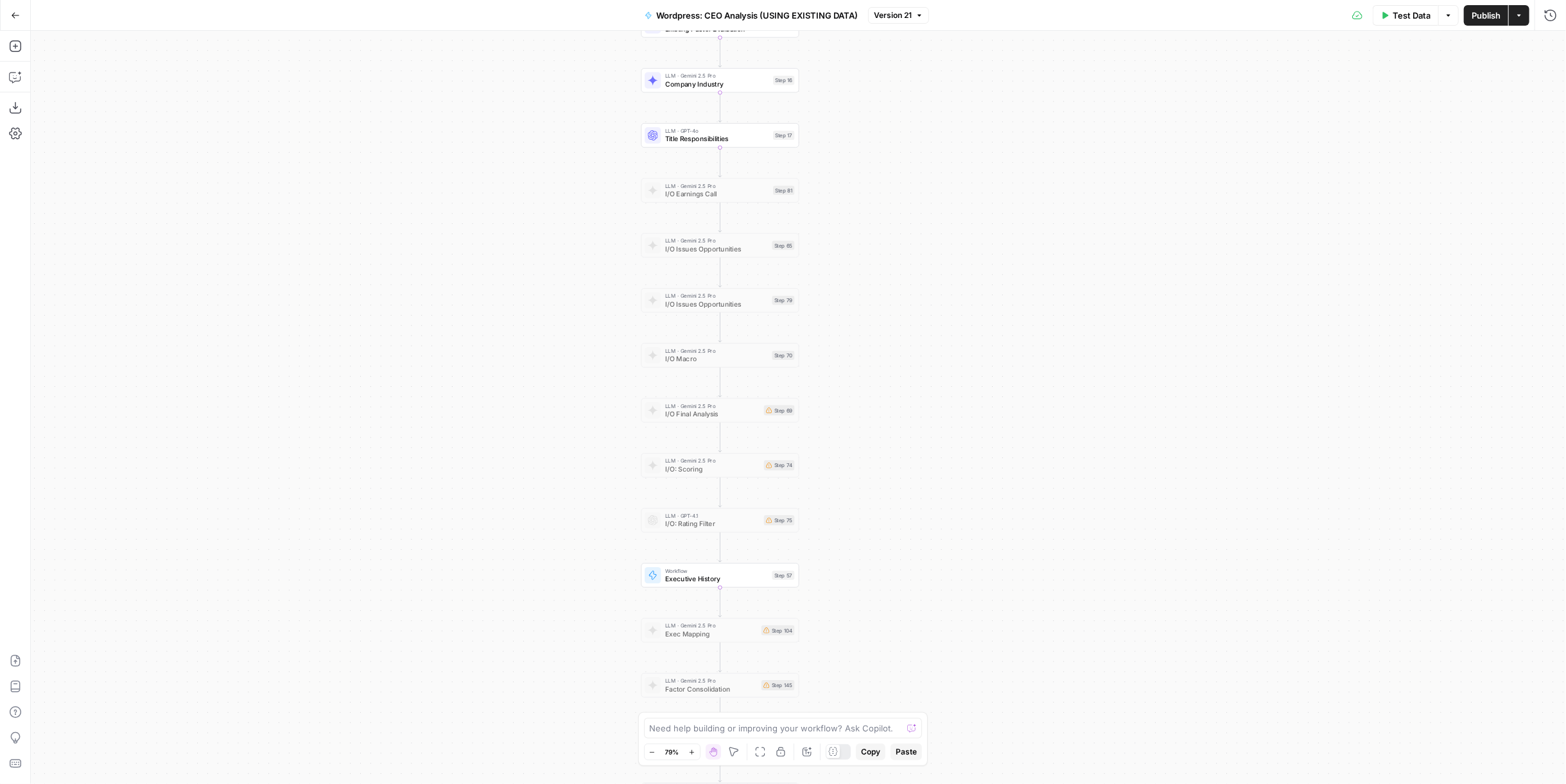
drag, startPoint x: 965, startPoint y: 221, endPoint x: 963, endPoint y: 251, distance: 30.1
click at [963, 251] on div "Workflow Input Settings Inputs Run Code · Python Work History Step 142 LLM · GP…" at bounding box center [798, 407] width 1536 height 754
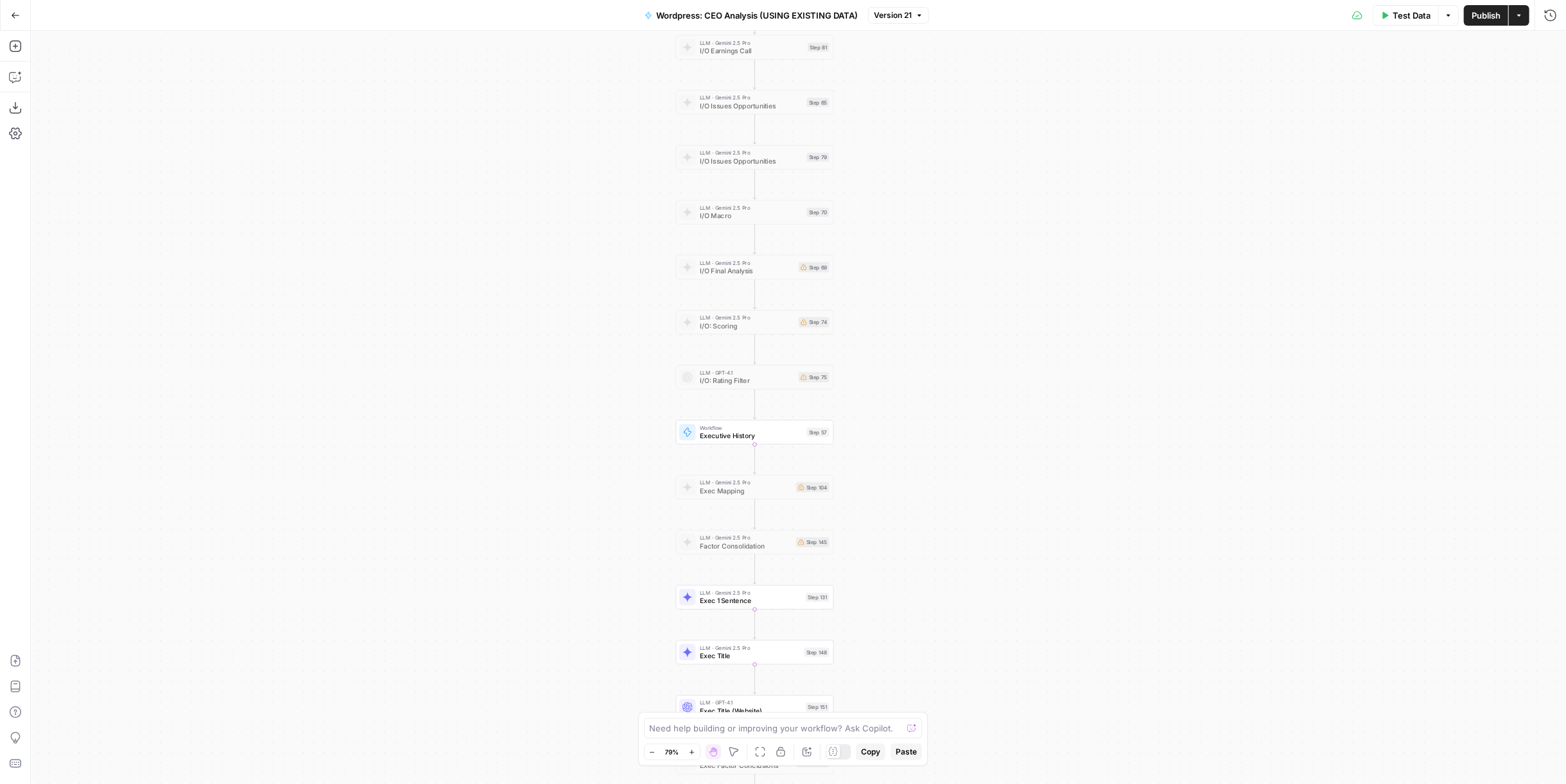
drag, startPoint x: 961, startPoint y: 414, endPoint x: 996, endPoint y: 273, distance: 145.3
click at [996, 273] on div "Workflow Input Settings Inputs Run Code · Python Work History Step 142 LLM · GP…" at bounding box center [798, 407] width 1536 height 754
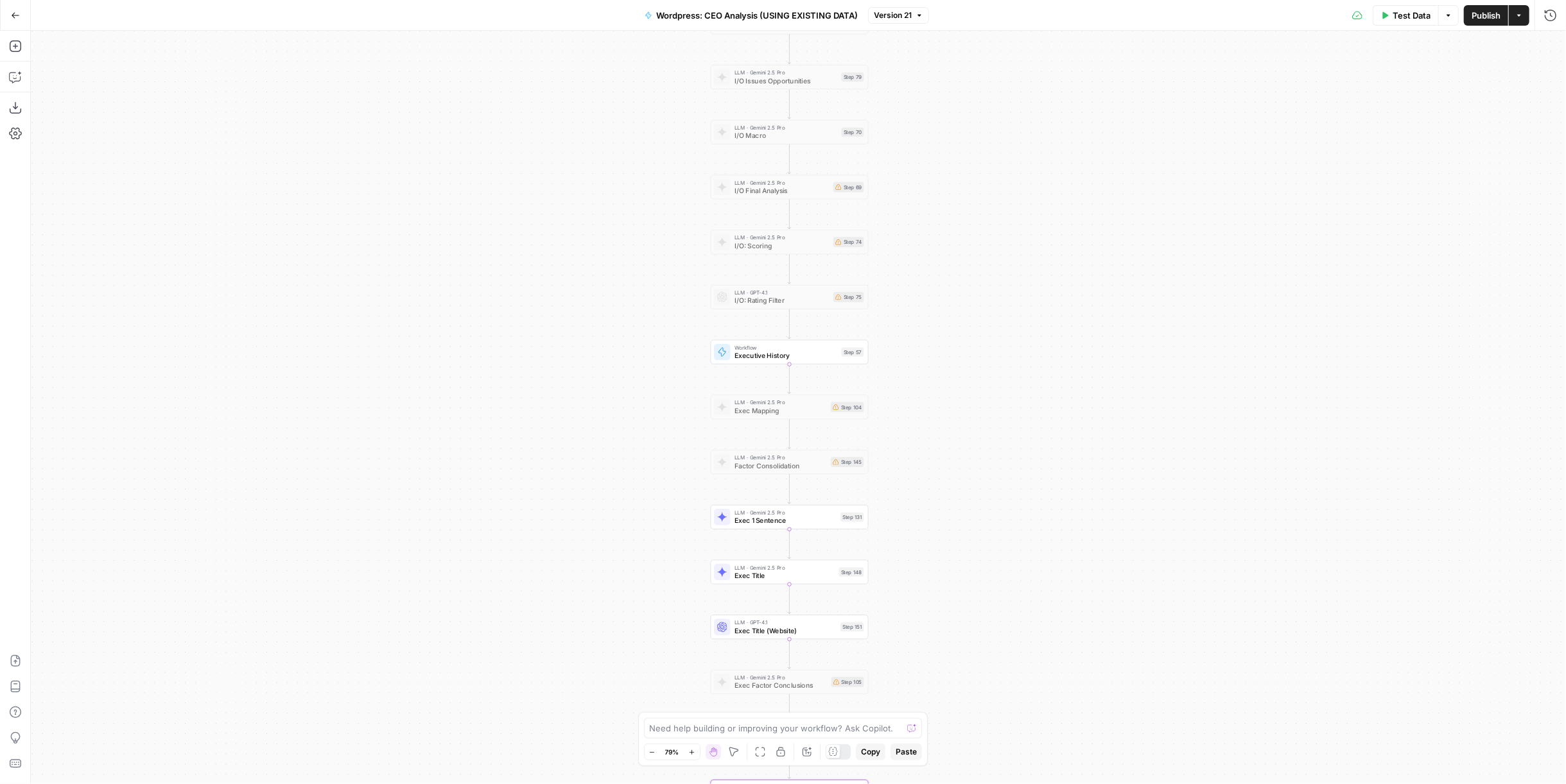
drag, startPoint x: 880, startPoint y: 488, endPoint x: 892, endPoint y: 459, distance: 31.4
click at [892, 459] on div "Workflow Input Settings Inputs Run Code · Python Work History Step 142 LLM · GP…" at bounding box center [798, 407] width 1536 height 754
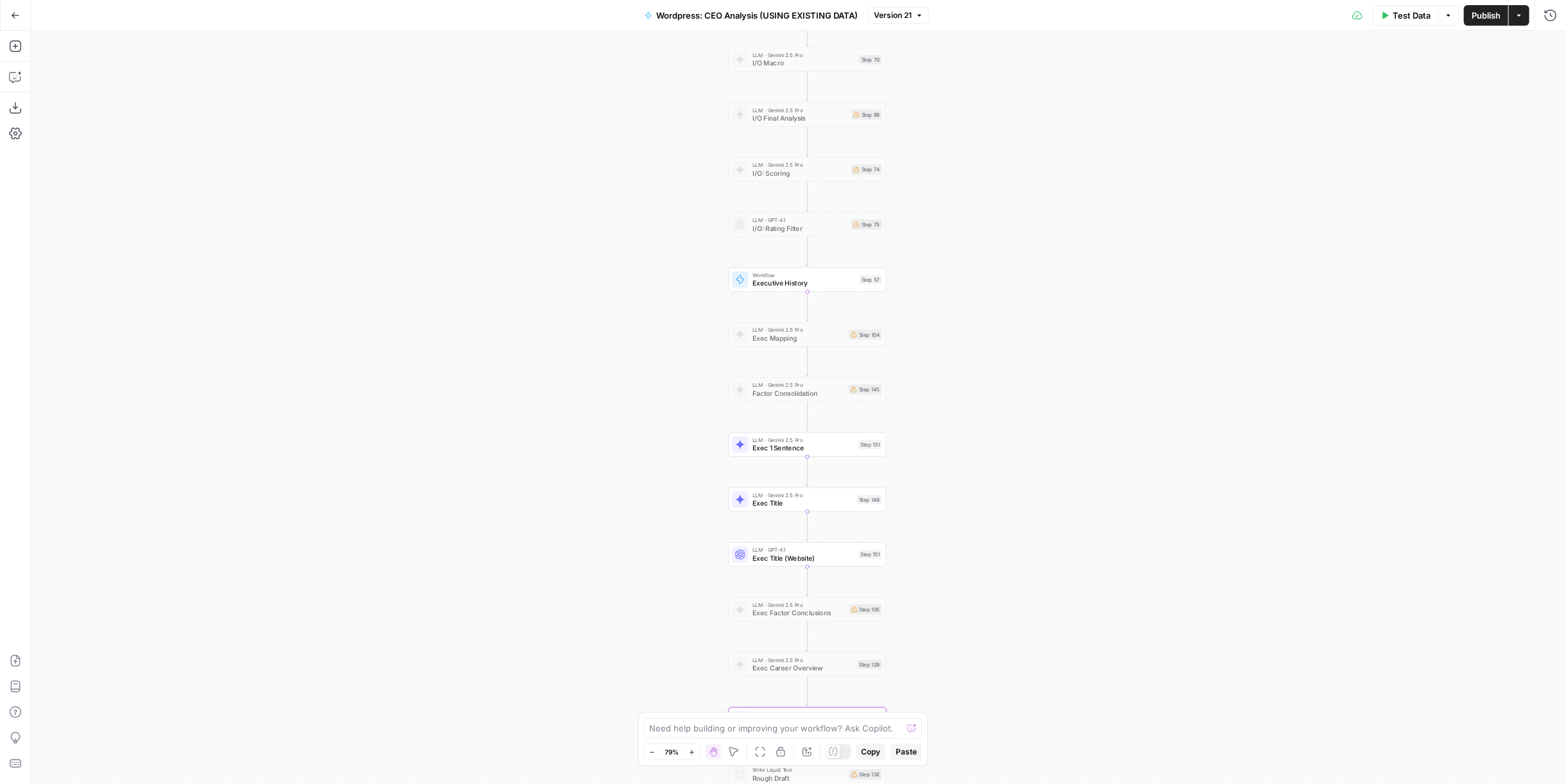
drag, startPoint x: 982, startPoint y: 511, endPoint x: 1001, endPoint y: 438, distance: 75.4
click at [1001, 438] on div "Workflow Input Settings Inputs Run Code · Python Work History Step 142 LLM · GP…" at bounding box center [798, 407] width 1536 height 754
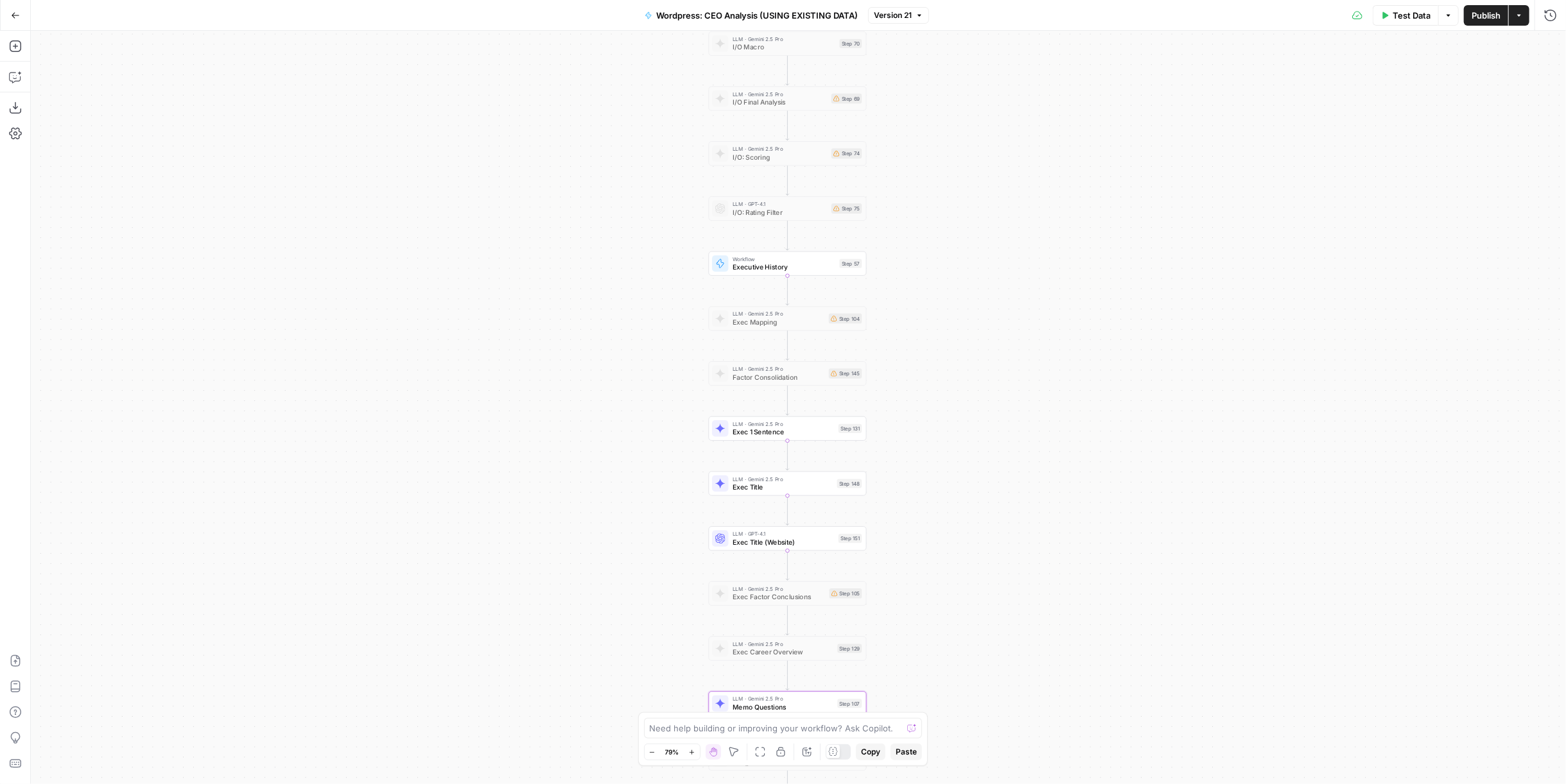
drag, startPoint x: 1014, startPoint y: 441, endPoint x: 996, endPoint y: 426, distance: 23.4
click at [996, 426] on div "Workflow Input Settings Inputs Run Code · Python Work History Step 142 LLM · GP…" at bounding box center [798, 407] width 1536 height 754
click at [19, 18] on icon "button" at bounding box center [15, 15] width 9 height 9
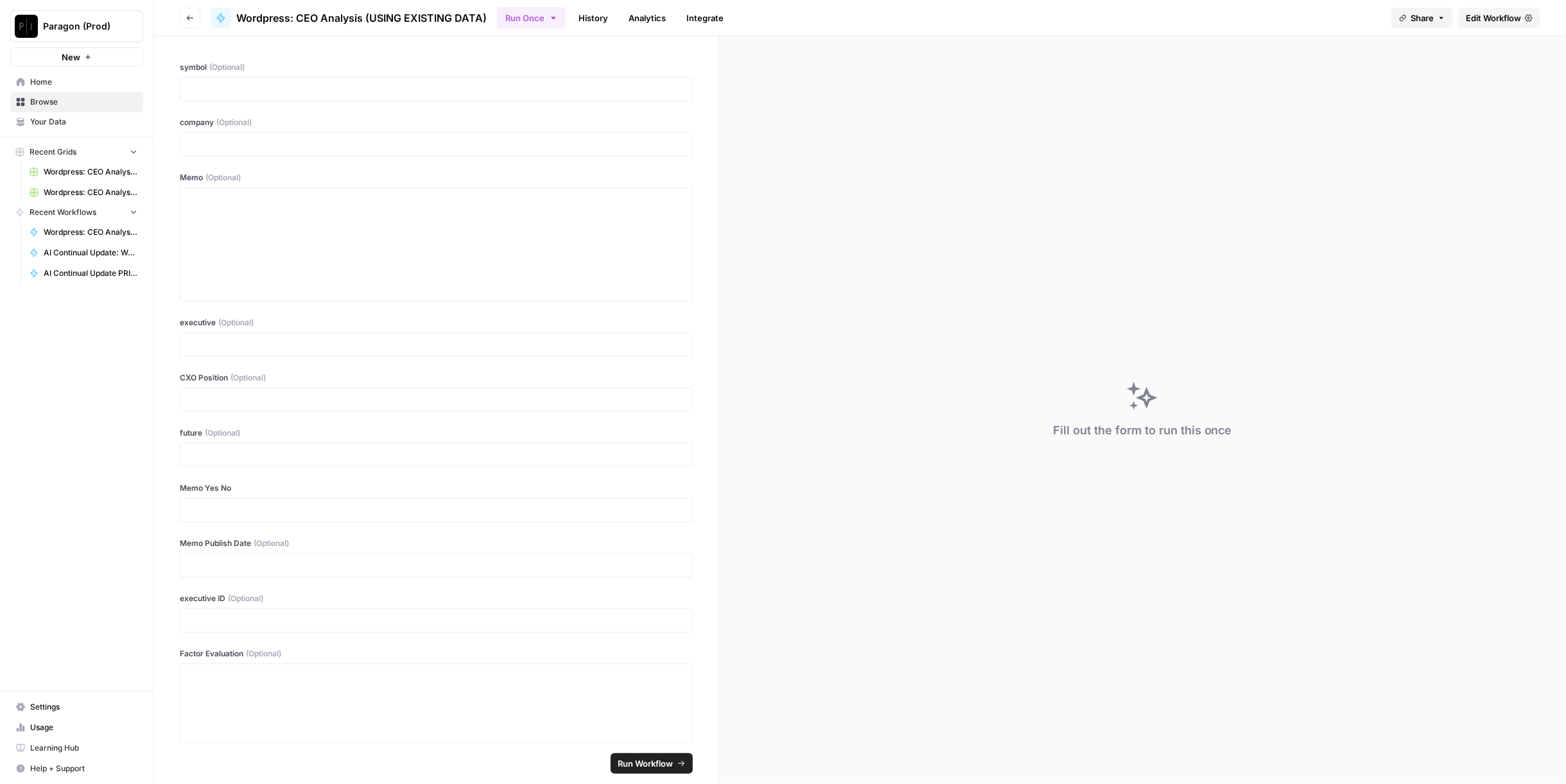
click at [194, 19] on button "Go back" at bounding box center [190, 18] width 21 height 21
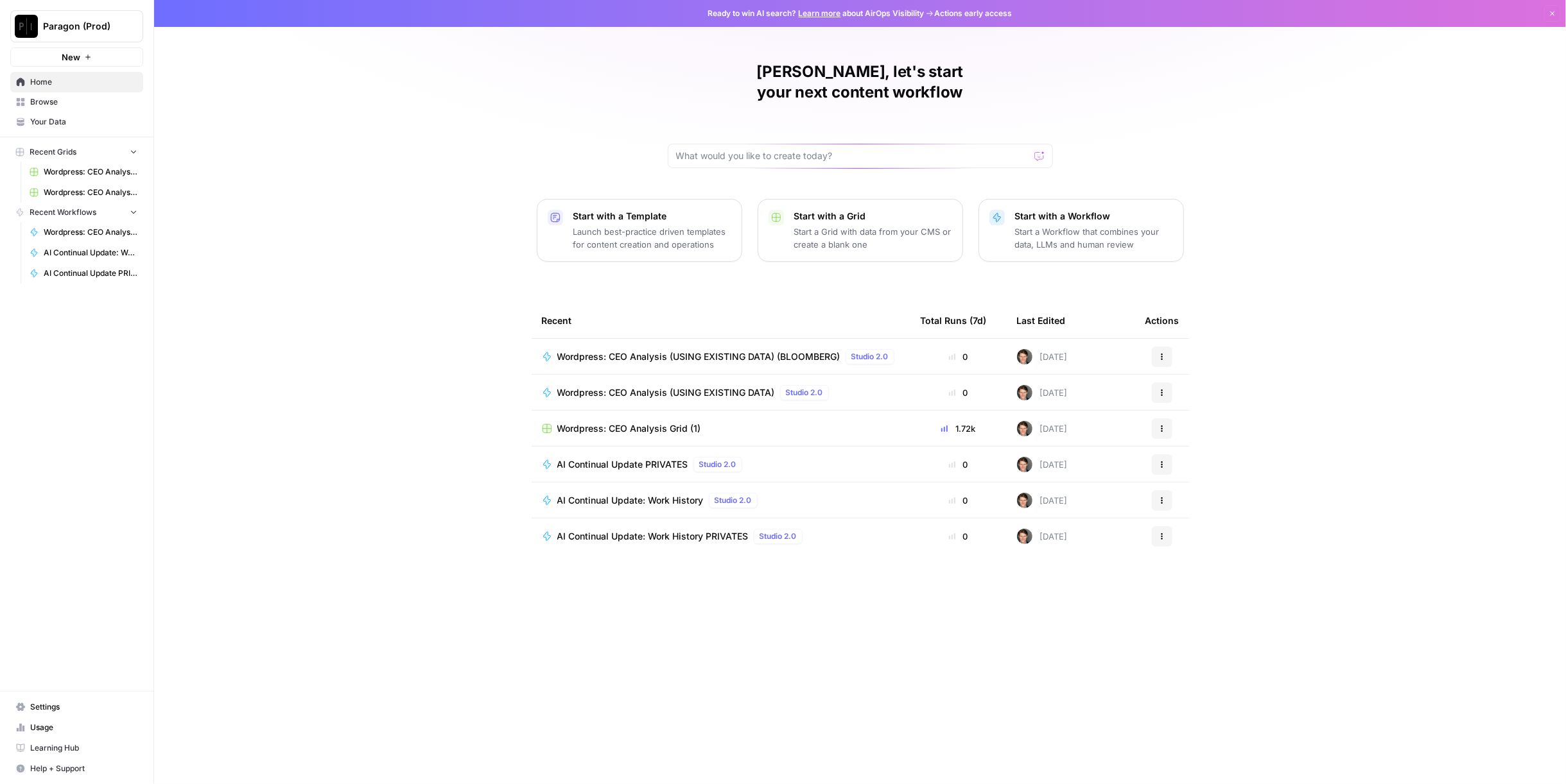
click at [681, 351] on span "Wordpress: CEO Analysis (USING EXISTING DATA) (BLOOMBERG)" at bounding box center [699, 357] width 283 height 13
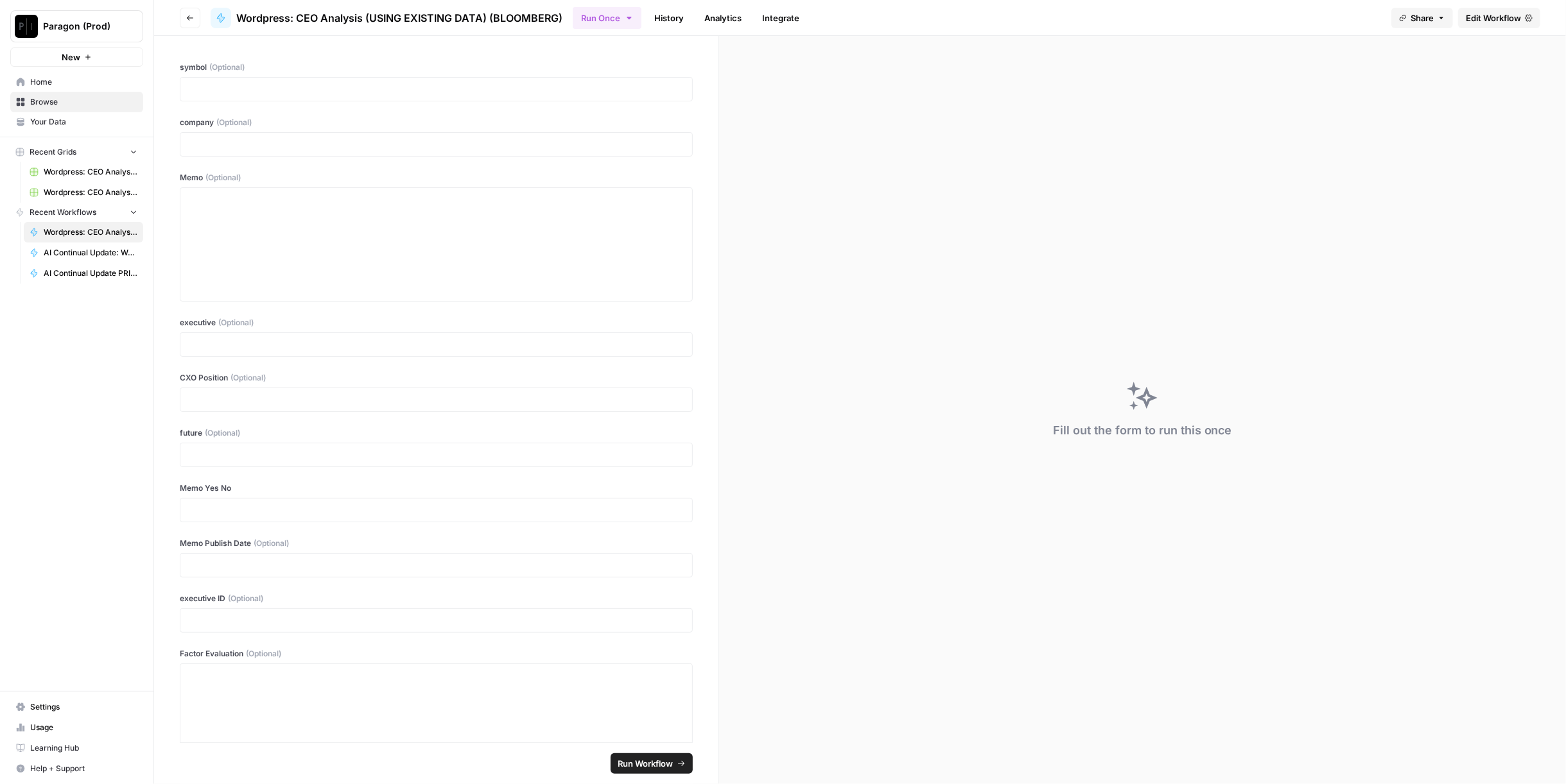
click at [1504, 22] on span "Edit Workflow" at bounding box center [1493, 18] width 55 height 13
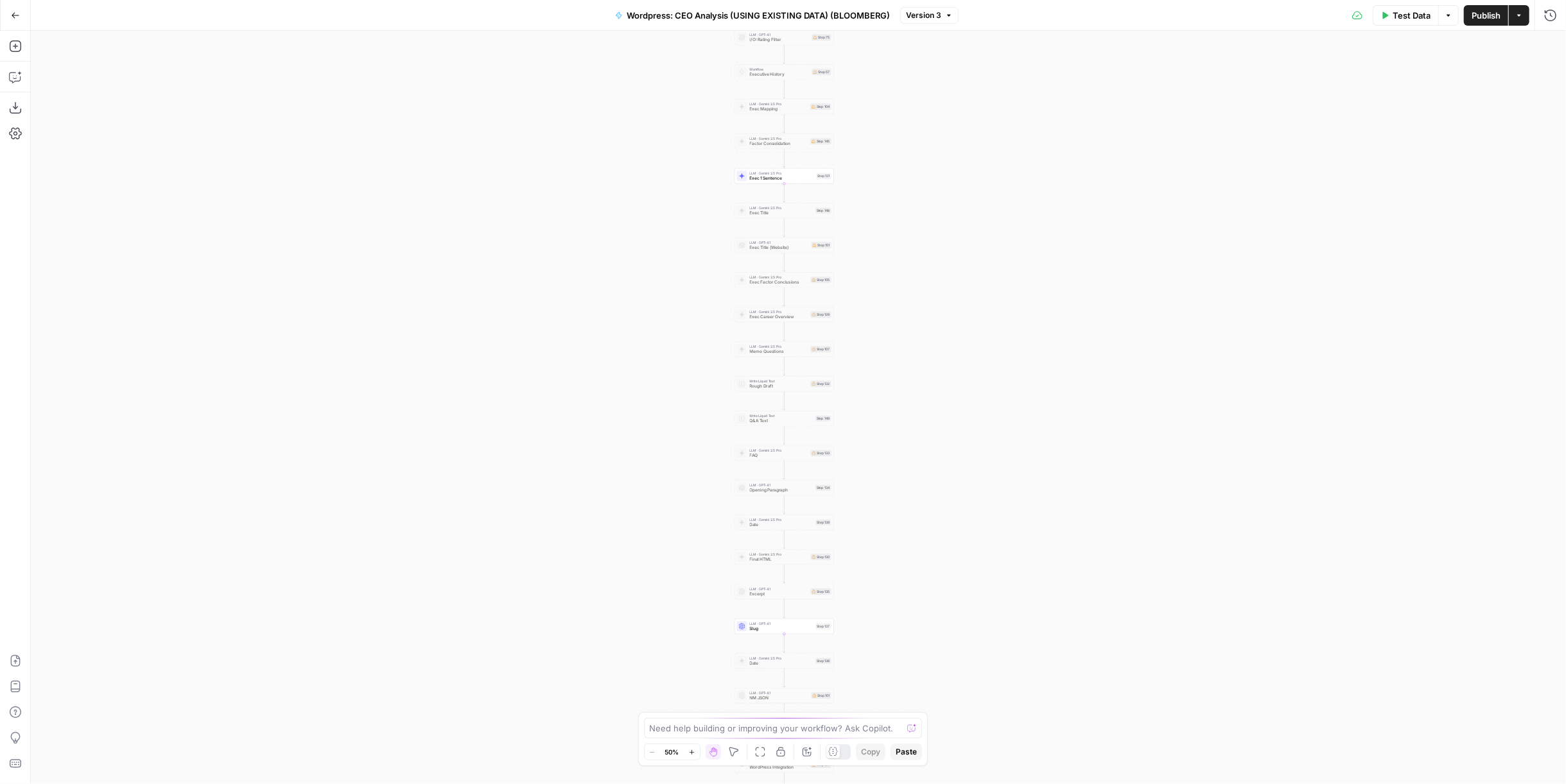
drag, startPoint x: 1094, startPoint y: 399, endPoint x: 1065, endPoint y: 370, distance: 41.0
click at [1065, 370] on div "Workflow Input Settings Inputs Run Code · Python Work History Step 142 LLM · GP…" at bounding box center [798, 407] width 1536 height 754
click at [20, 20] on button "Go Back" at bounding box center [16, 16] width 24 height 24
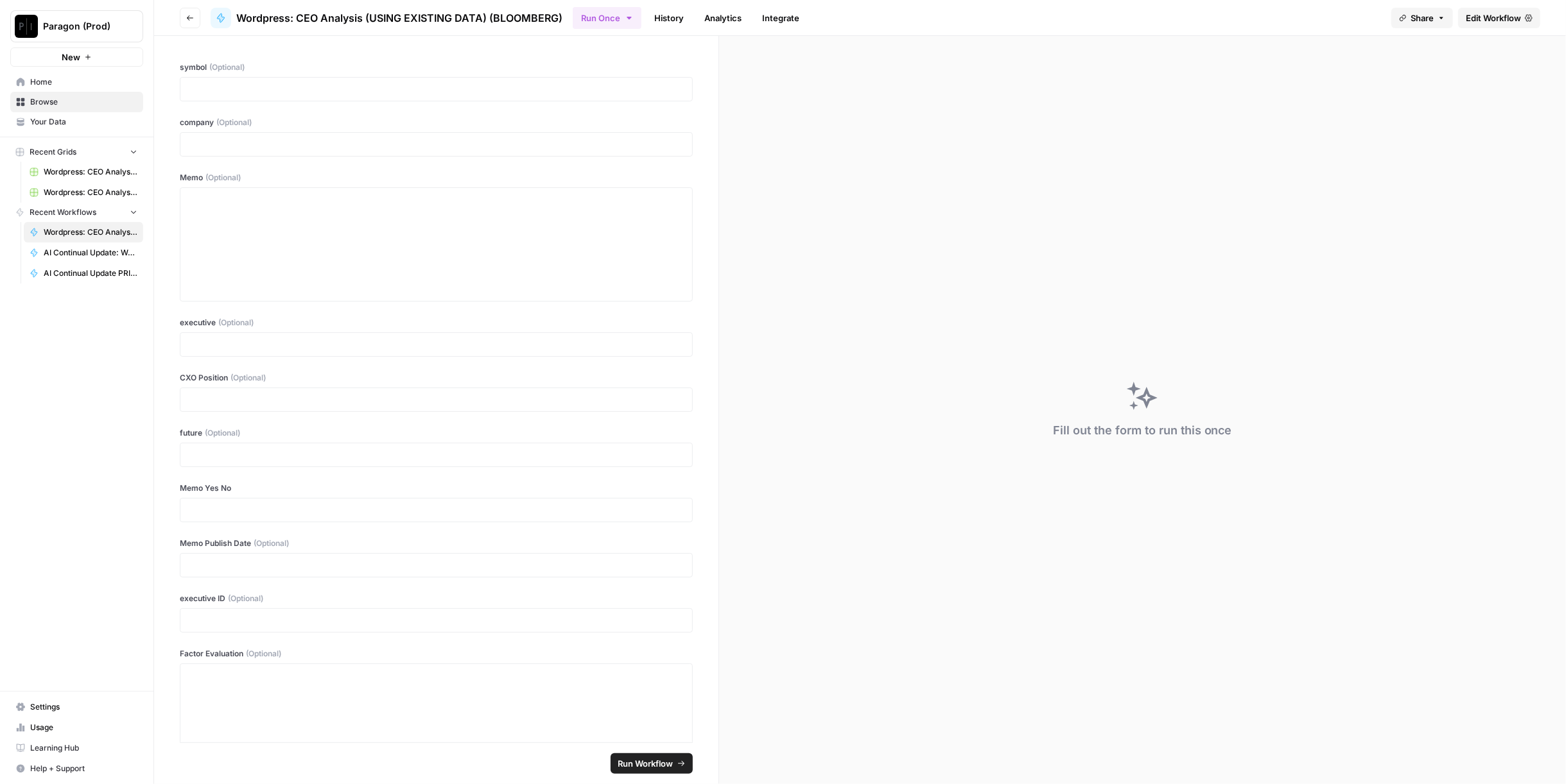
click at [188, 24] on button "Go back" at bounding box center [190, 18] width 21 height 21
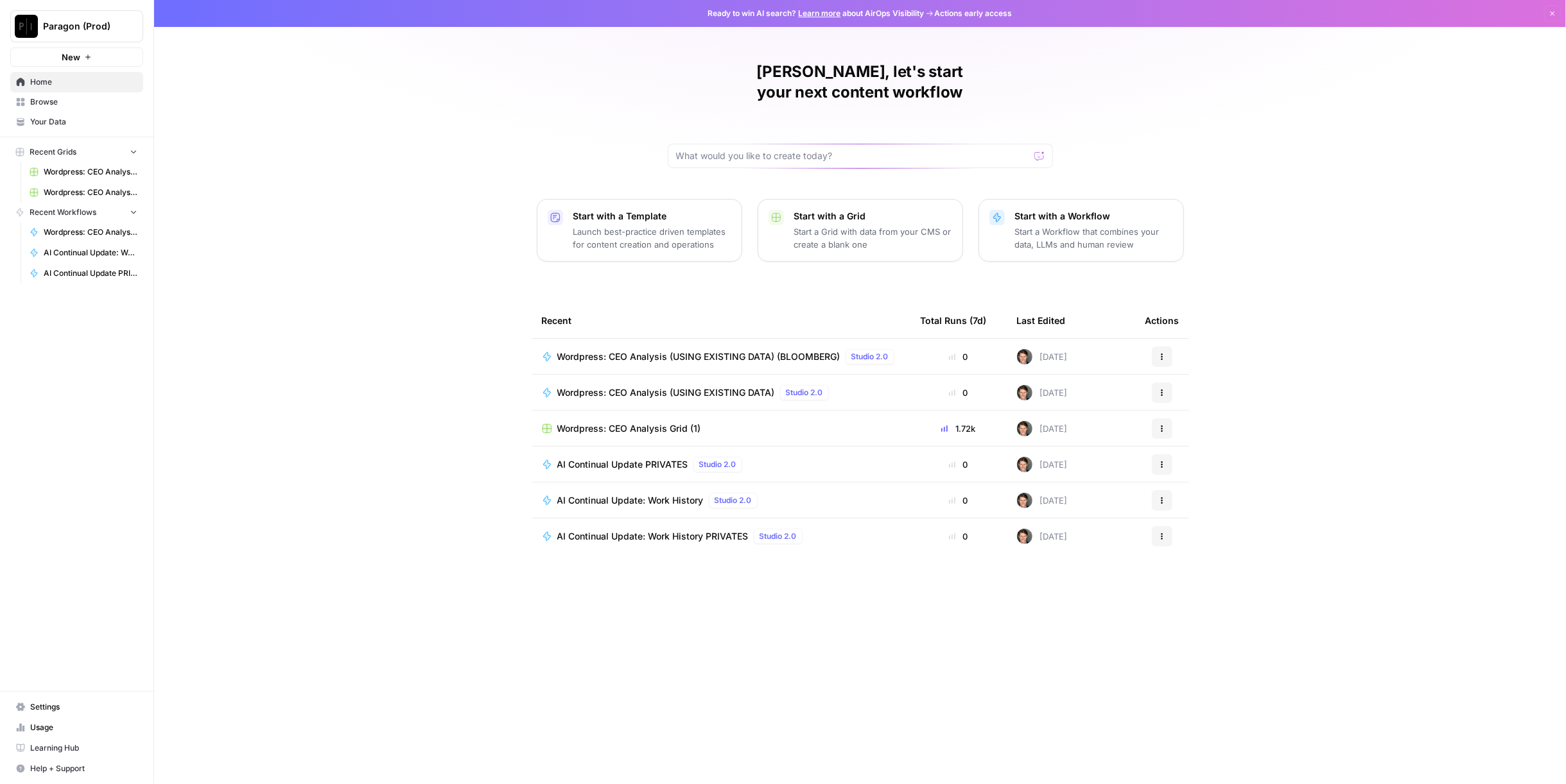
click at [1173, 347] on div "Actions" at bounding box center [1162, 357] width 33 height 21
click at [1163, 347] on button "Actions" at bounding box center [1162, 357] width 21 height 21
click at [1185, 477] on span "Delete" at bounding box center [1228, 476] width 102 height 13
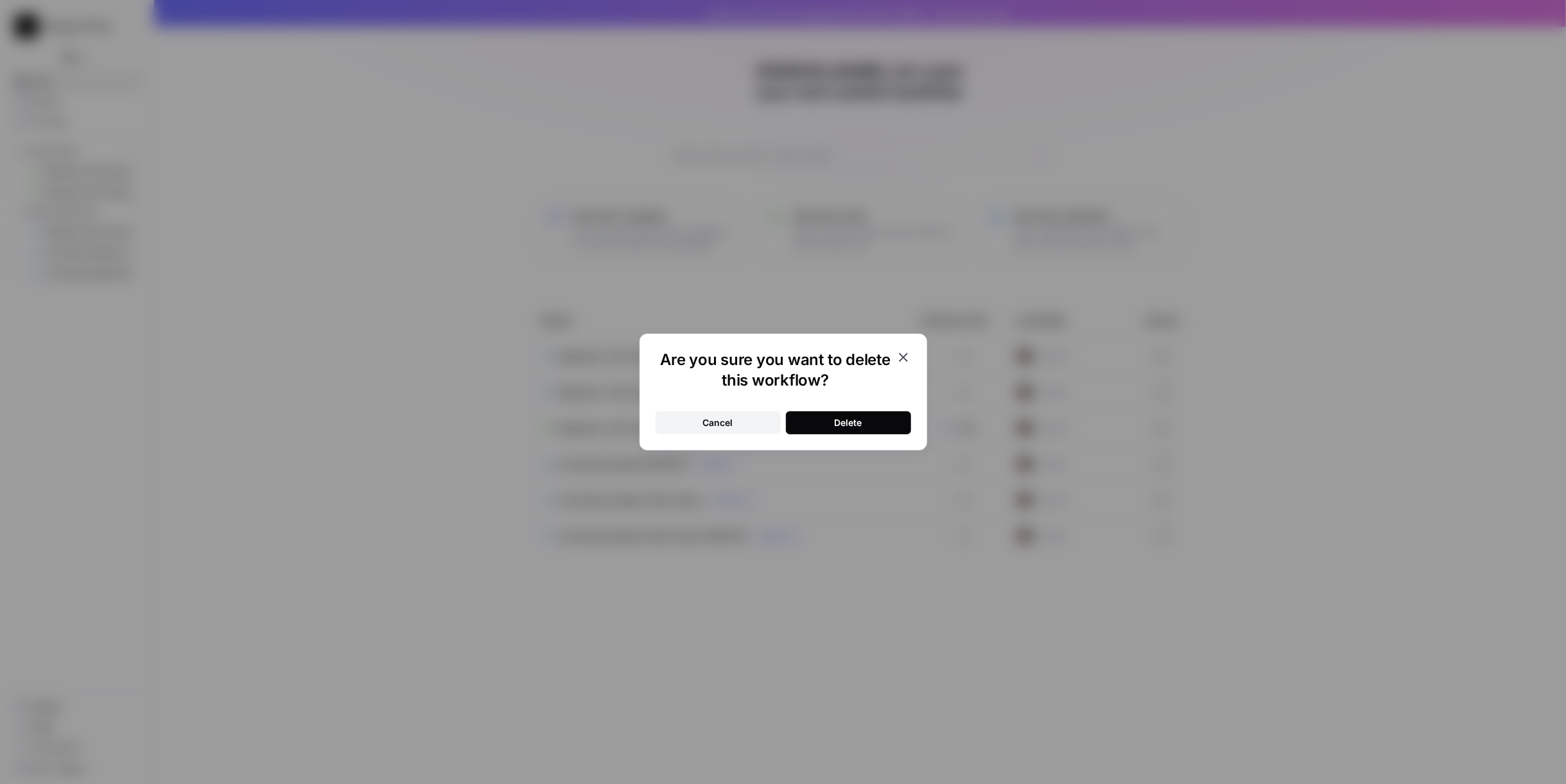
click at [857, 424] on div "Delete" at bounding box center [848, 422] width 28 height 13
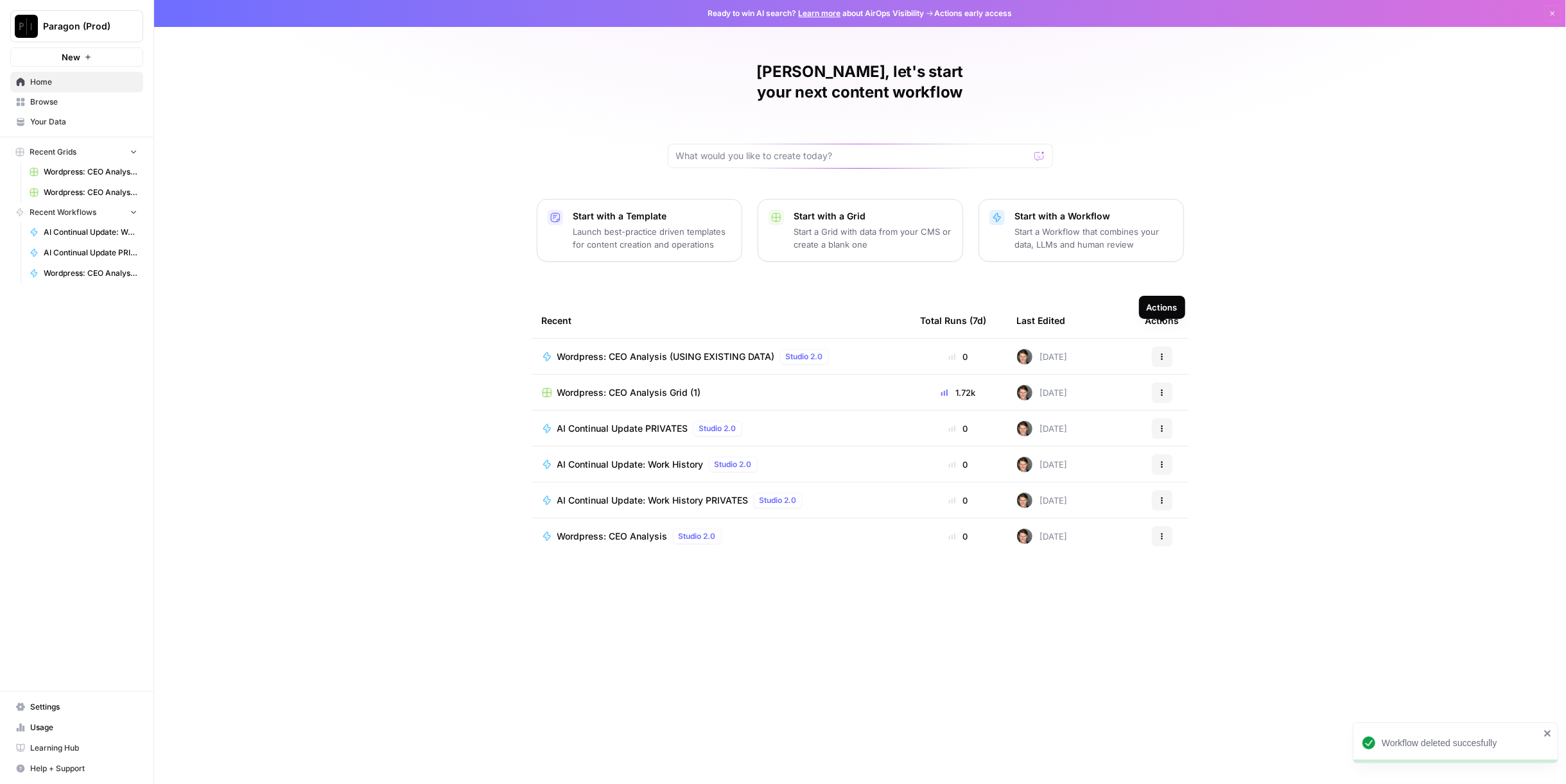
click at [1166, 347] on button "Actions" at bounding box center [1162, 357] width 21 height 21
click at [1207, 447] on span "Duplicate" at bounding box center [1228, 447] width 102 height 13
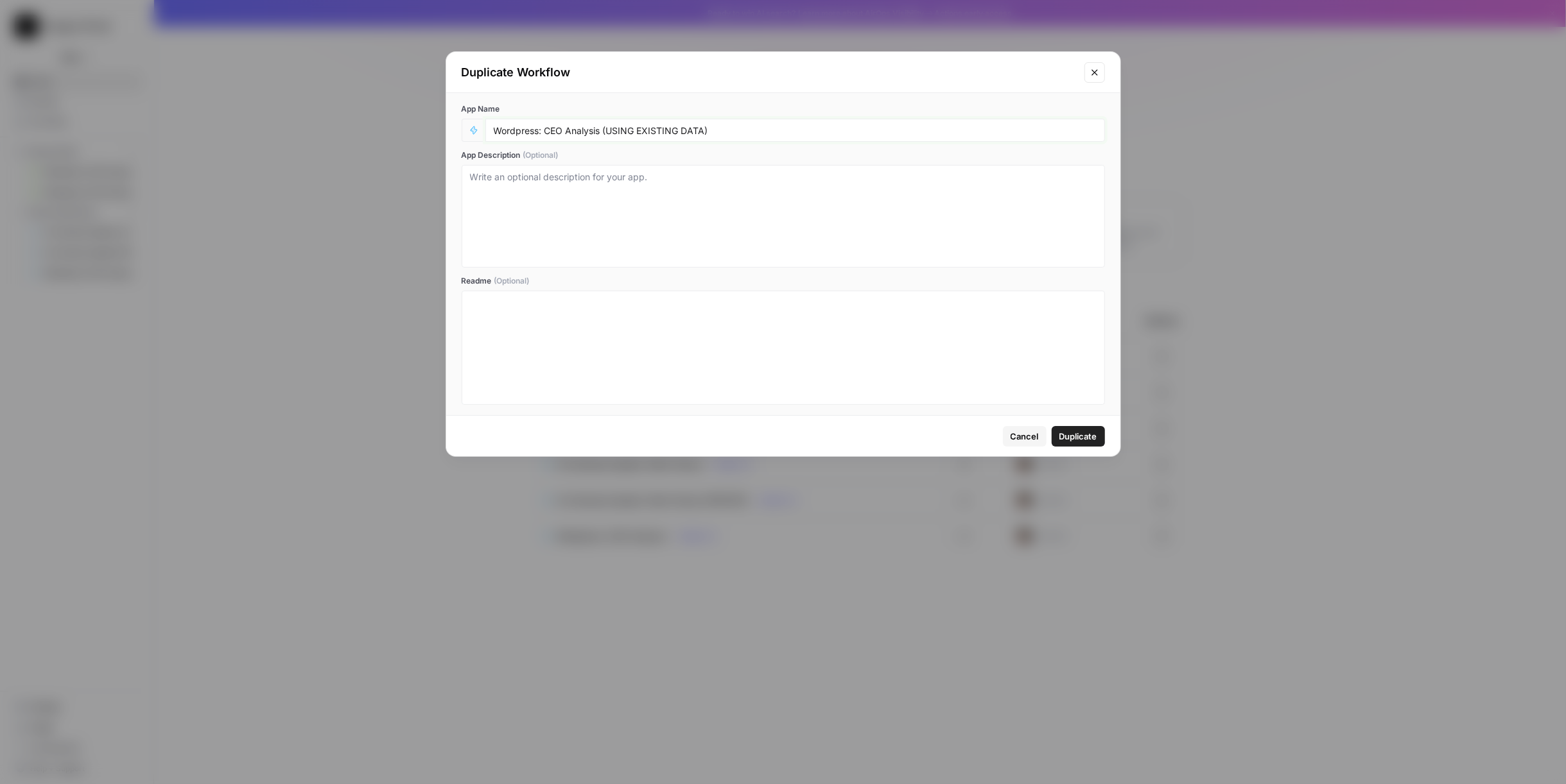
drag, startPoint x: 605, startPoint y: 131, endPoint x: 786, endPoint y: 129, distance: 181.0
click at [786, 129] on input "Wordpress: CEO Analysis (USING EXISTING DATA)" at bounding box center [794, 131] width 603 height 12
click at [784, 93] on div "App Name Wordpress: CEO Analysis (USING EXISTING DATA) App Description (Optiona…" at bounding box center [783, 254] width 674 height 322
click at [712, 127] on input "Wordpress: CEO Analysis (USING EXISTING DATA)" at bounding box center [794, 131] width 603 height 12
type input "Wordpress: CEO Analysis (USING EXISTING DATA) (REPORT PUBLISHED)"
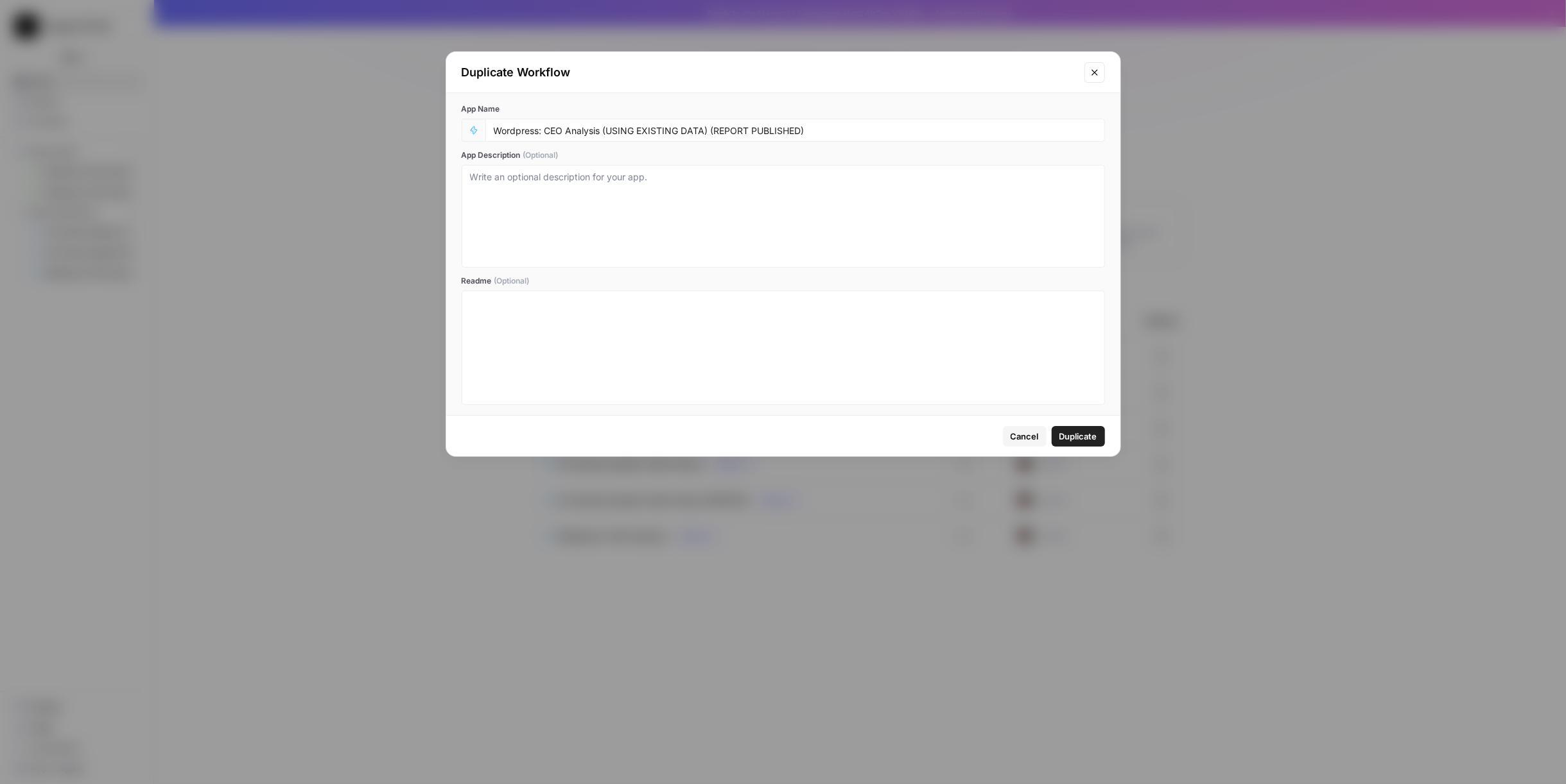
click at [1083, 435] on span "Duplicate" at bounding box center [1078, 436] width 38 height 13
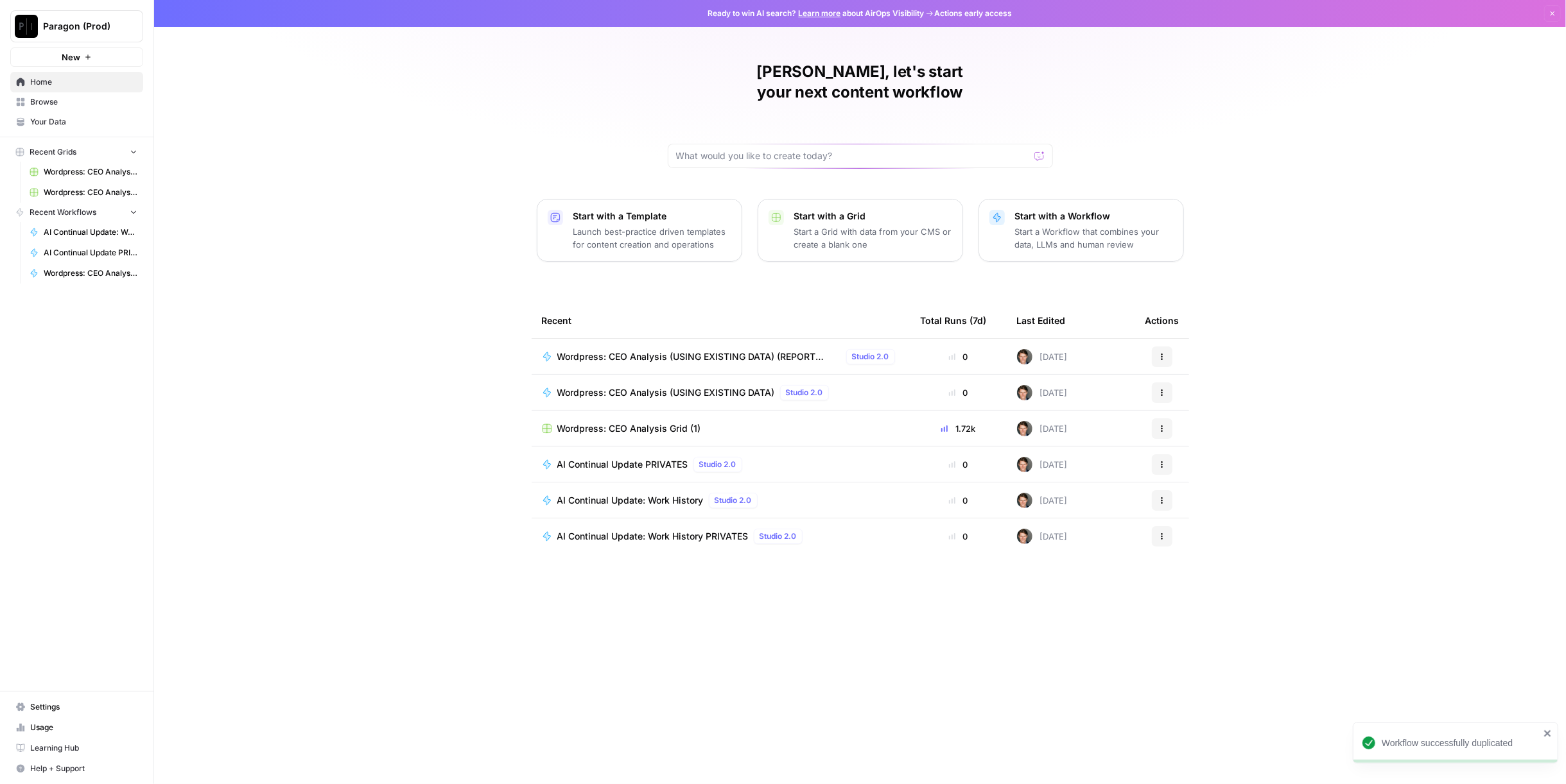
click at [787, 351] on span "Wordpress: CEO Analysis (USING EXISTING DATA) (REPORT PUBLISHED)" at bounding box center [699, 357] width 284 height 13
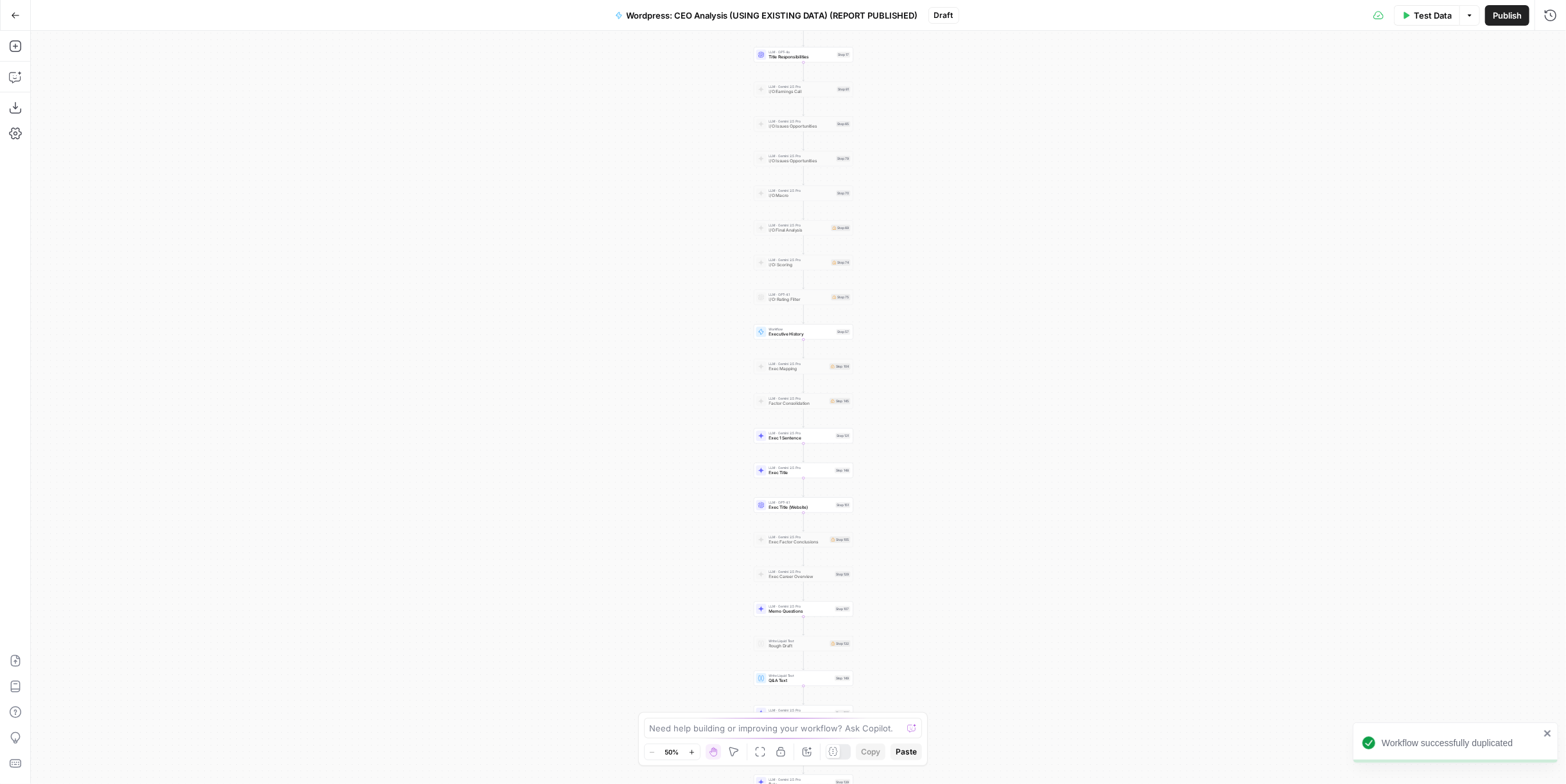
drag, startPoint x: 995, startPoint y: 269, endPoint x: 1006, endPoint y: 334, distance: 65.9
click at [1006, 334] on div "Workflow Input Settings Inputs Run Code · Python Work History Step 142 LLM · GP…" at bounding box center [798, 407] width 1536 height 754
drag, startPoint x: 932, startPoint y: 211, endPoint x: 926, endPoint y: 276, distance: 65.3
click at [926, 276] on div "Workflow Input Settings Inputs Run Code · Python Work History Step 142 LLM · GP…" at bounding box center [798, 407] width 1536 height 754
click at [787, 385] on div at bounding box center [788, 384] width 3 height 3
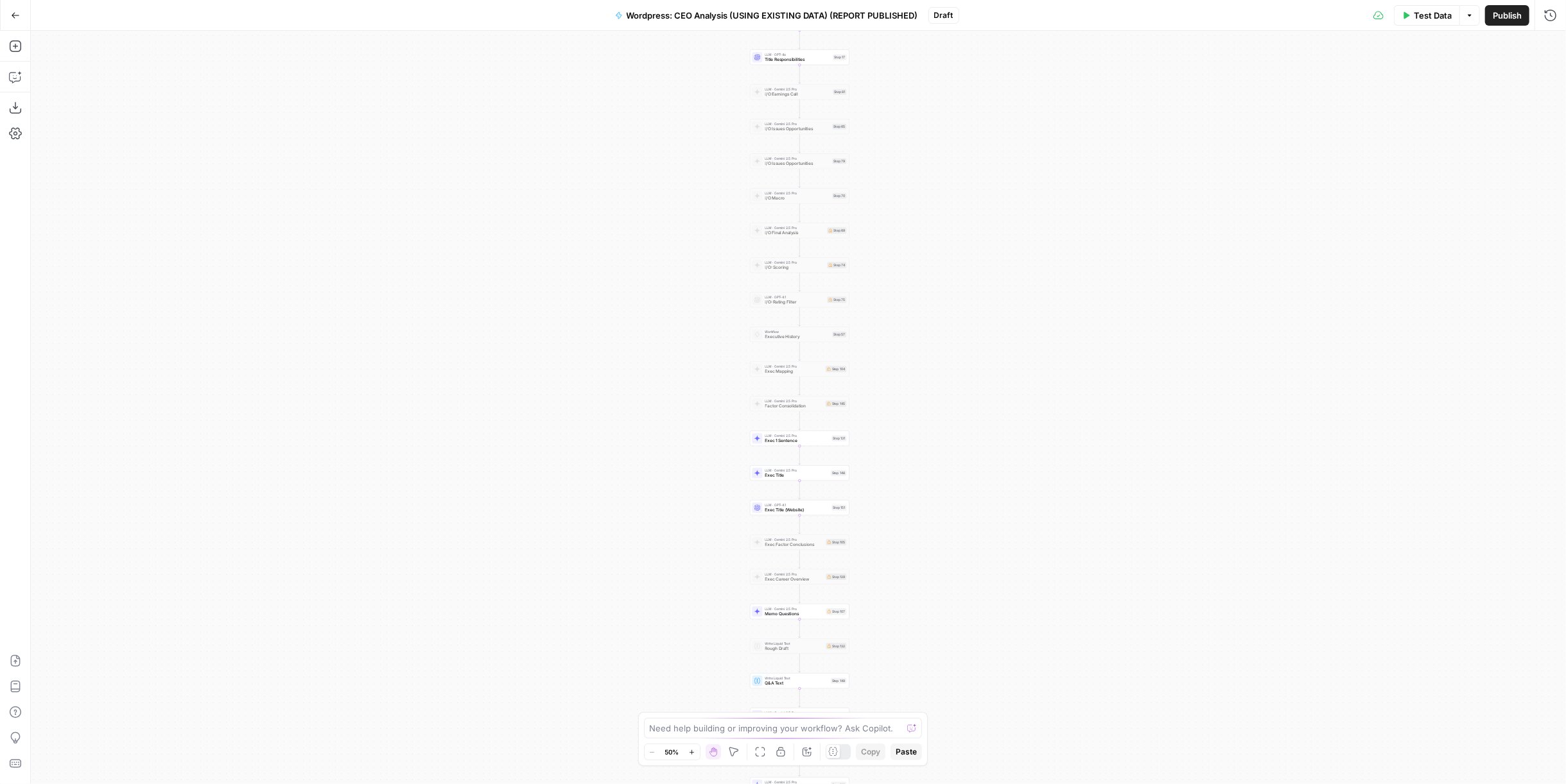
drag, startPoint x: 972, startPoint y: 384, endPoint x: 974, endPoint y: 322, distance: 62.0
click at [974, 322] on div "Workflow Input Settings Inputs Run Code · Python Work History Step 142 LLM · GP…" at bounding box center [798, 407] width 1536 height 754
click at [844, 613] on div "Step 107" at bounding box center [837, 611] width 21 height 7
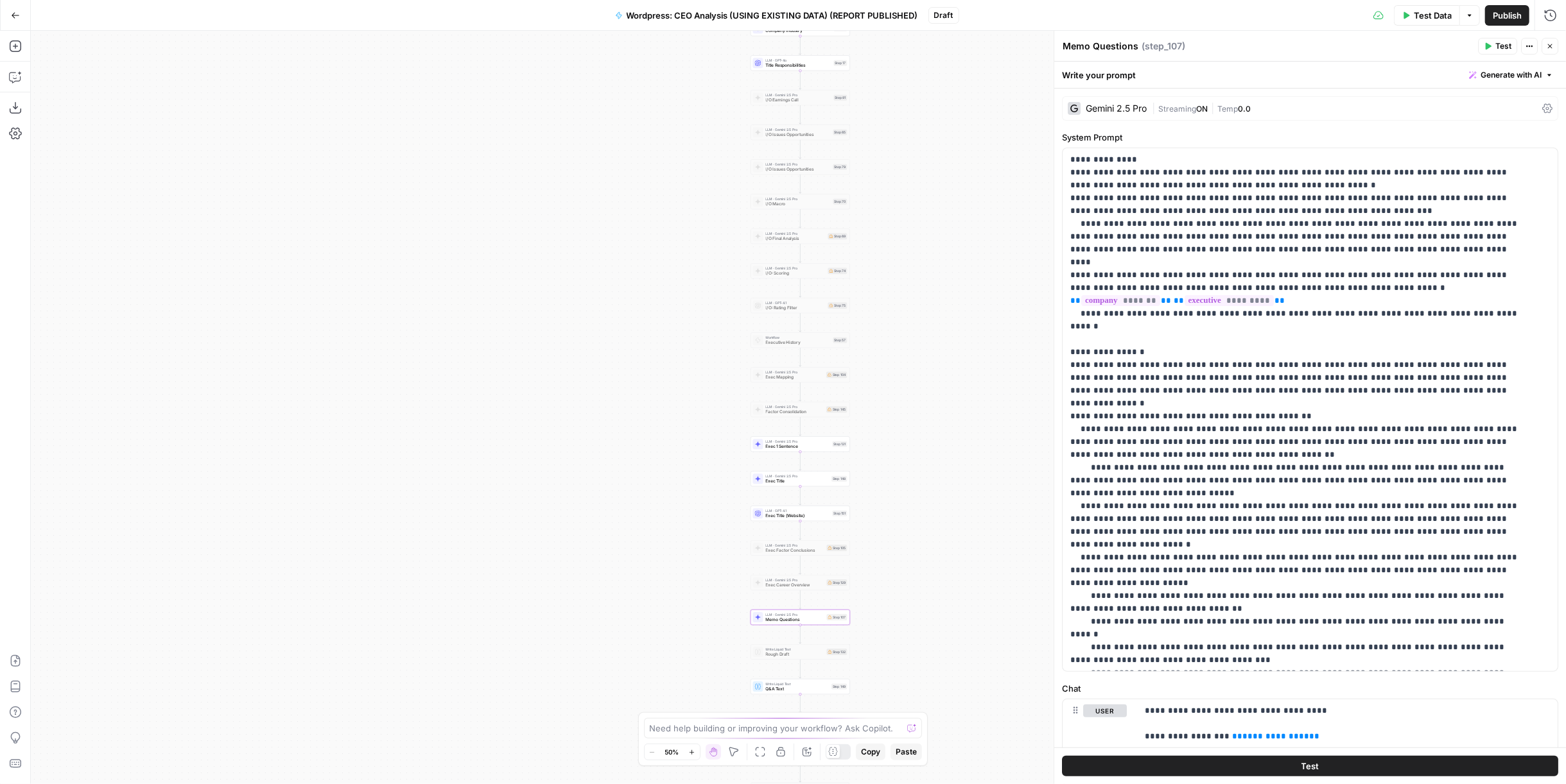
drag, startPoint x: 930, startPoint y: 319, endPoint x: 913, endPoint y: 471, distance: 152.9
click at [913, 483] on div "Workflow Input Settings Inputs Run Code · Python Work History Step 142 LLM · GP…" at bounding box center [798, 407] width 1536 height 754
click at [798, 91] on div "Workflow Input Settings Inputs Test Step" at bounding box center [783, 87] width 59 height 11
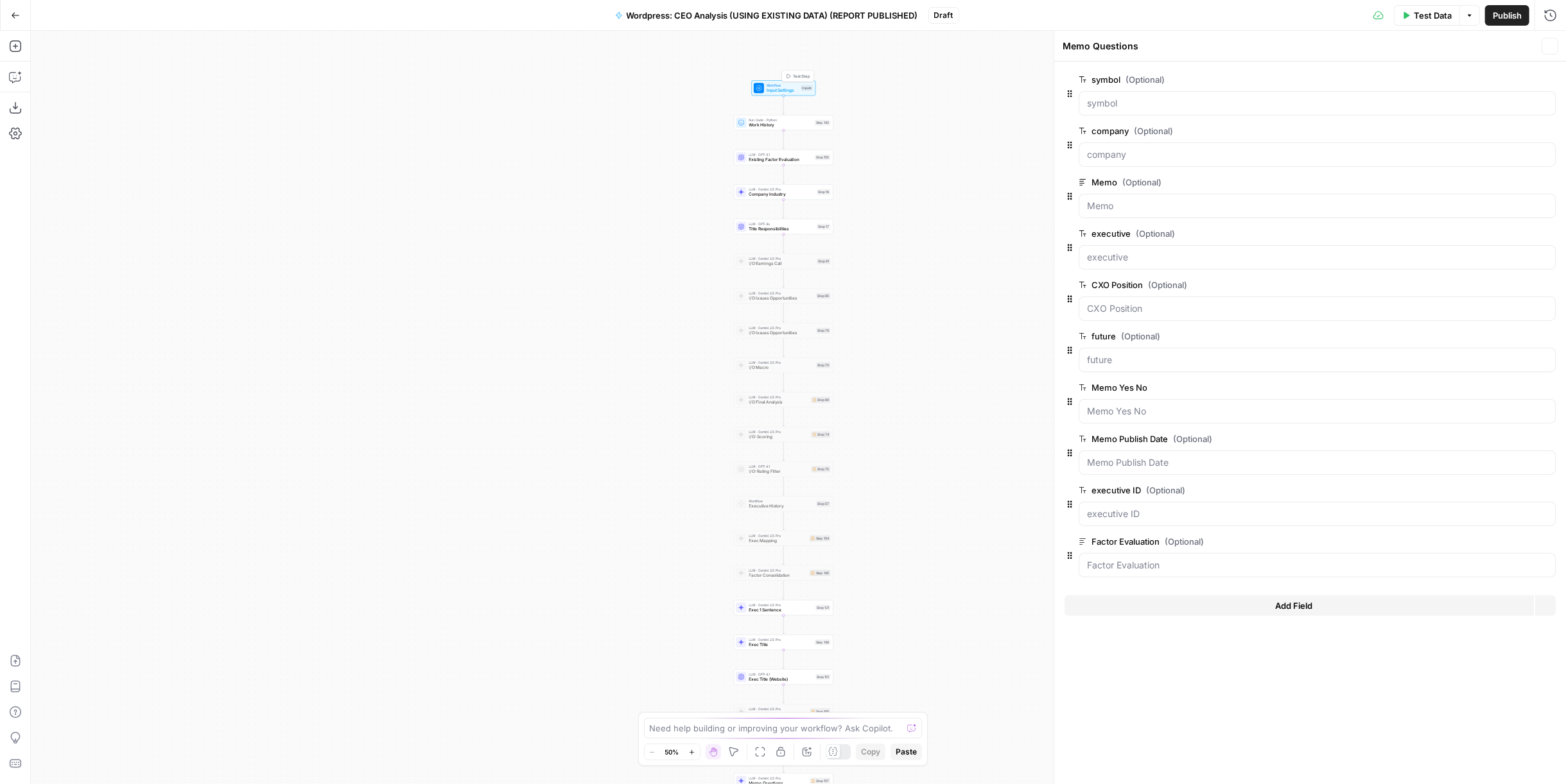
type textarea "Inputs"
click at [1303, 600] on span "Add Field" at bounding box center [1294, 605] width 37 height 13
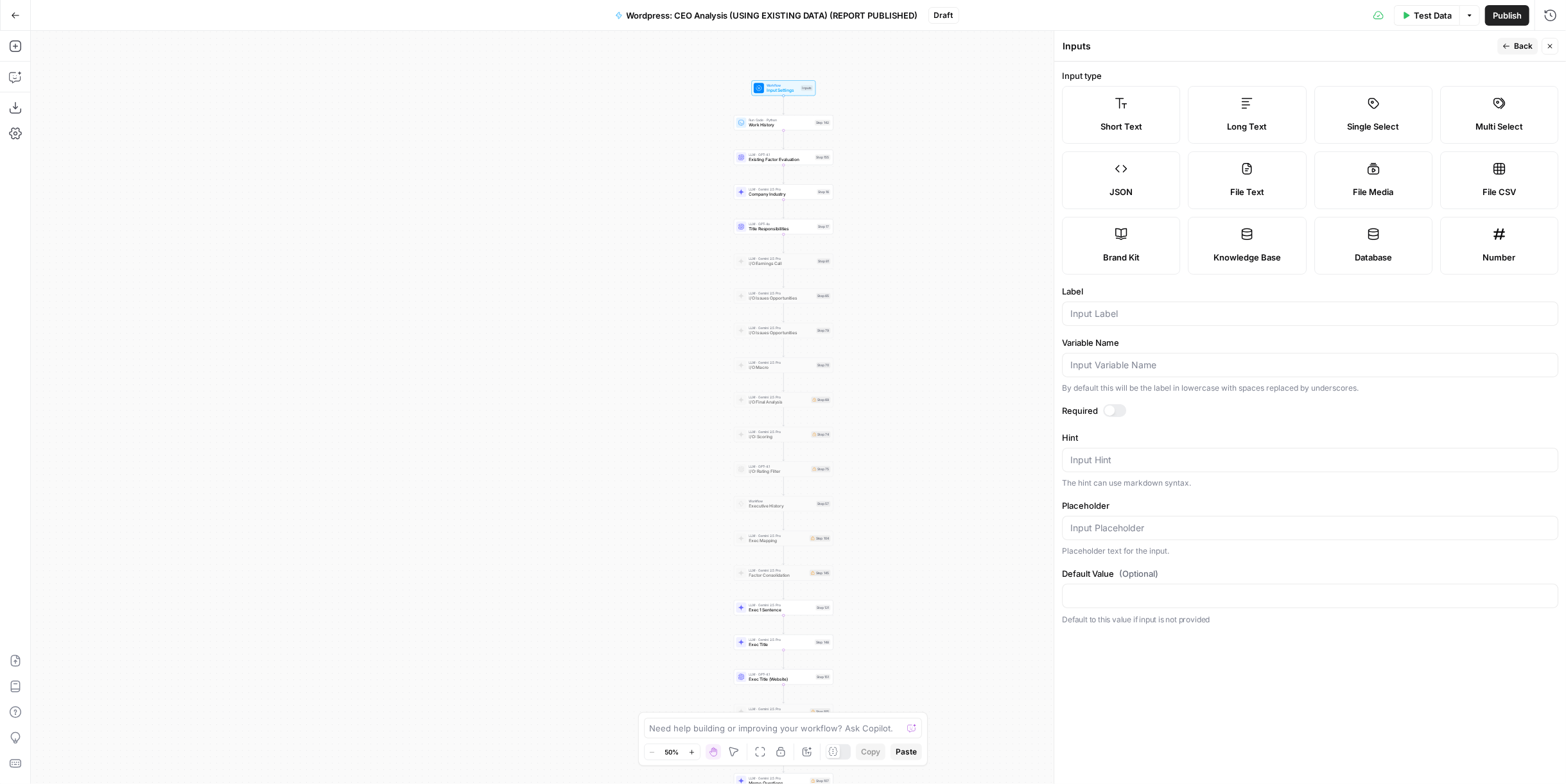
click at [1526, 51] on span "Back" at bounding box center [1523, 46] width 19 height 12
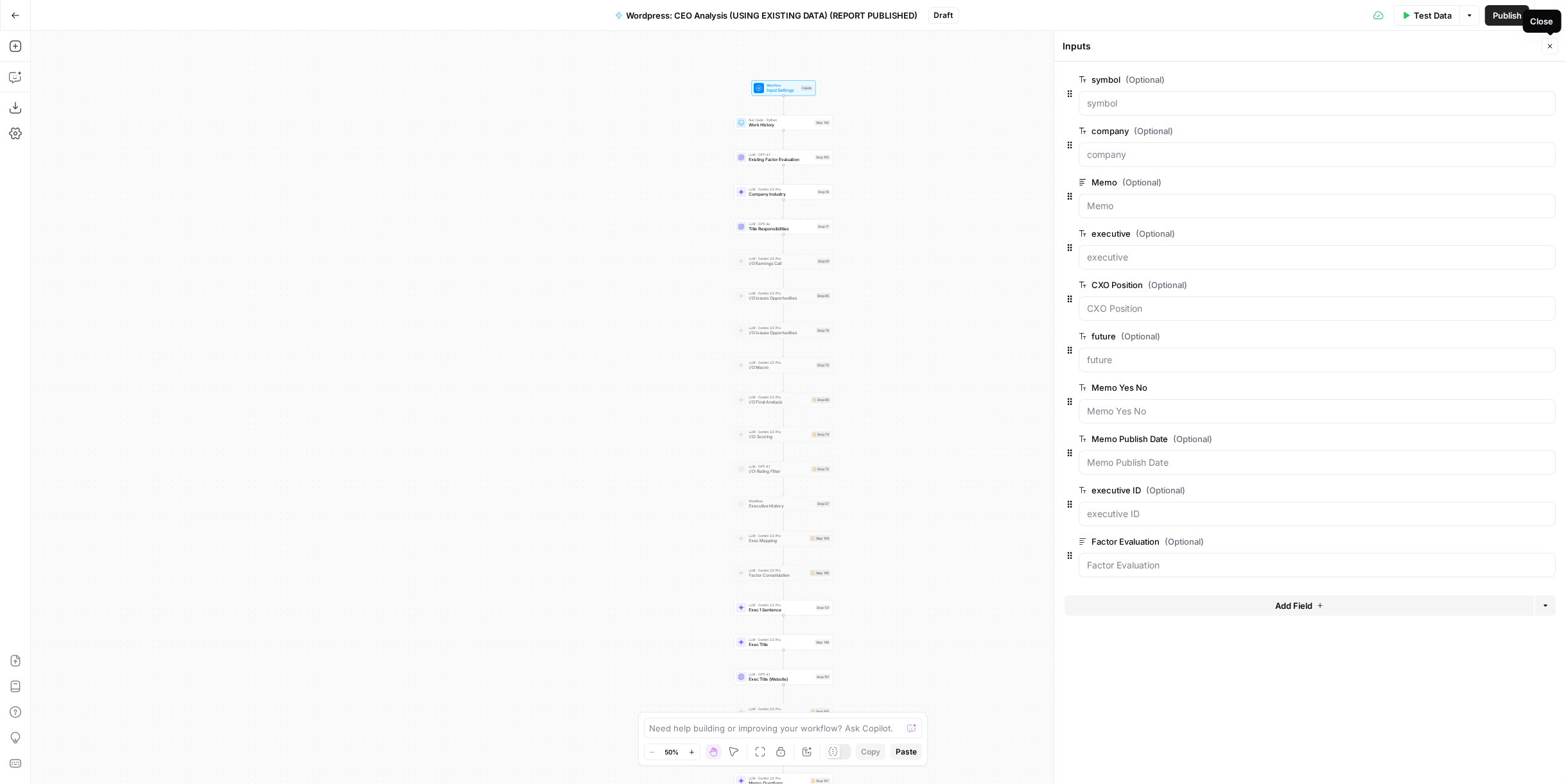
click at [1550, 44] on icon "button" at bounding box center [1550, 46] width 8 height 8
drag, startPoint x: 1052, startPoint y: 536, endPoint x: 1080, endPoint y: 425, distance: 114.5
click at [1080, 425] on div "Workflow Input Settings Inputs Run Code · Python Work History Step 142 LLM · GP…" at bounding box center [798, 407] width 1536 height 754
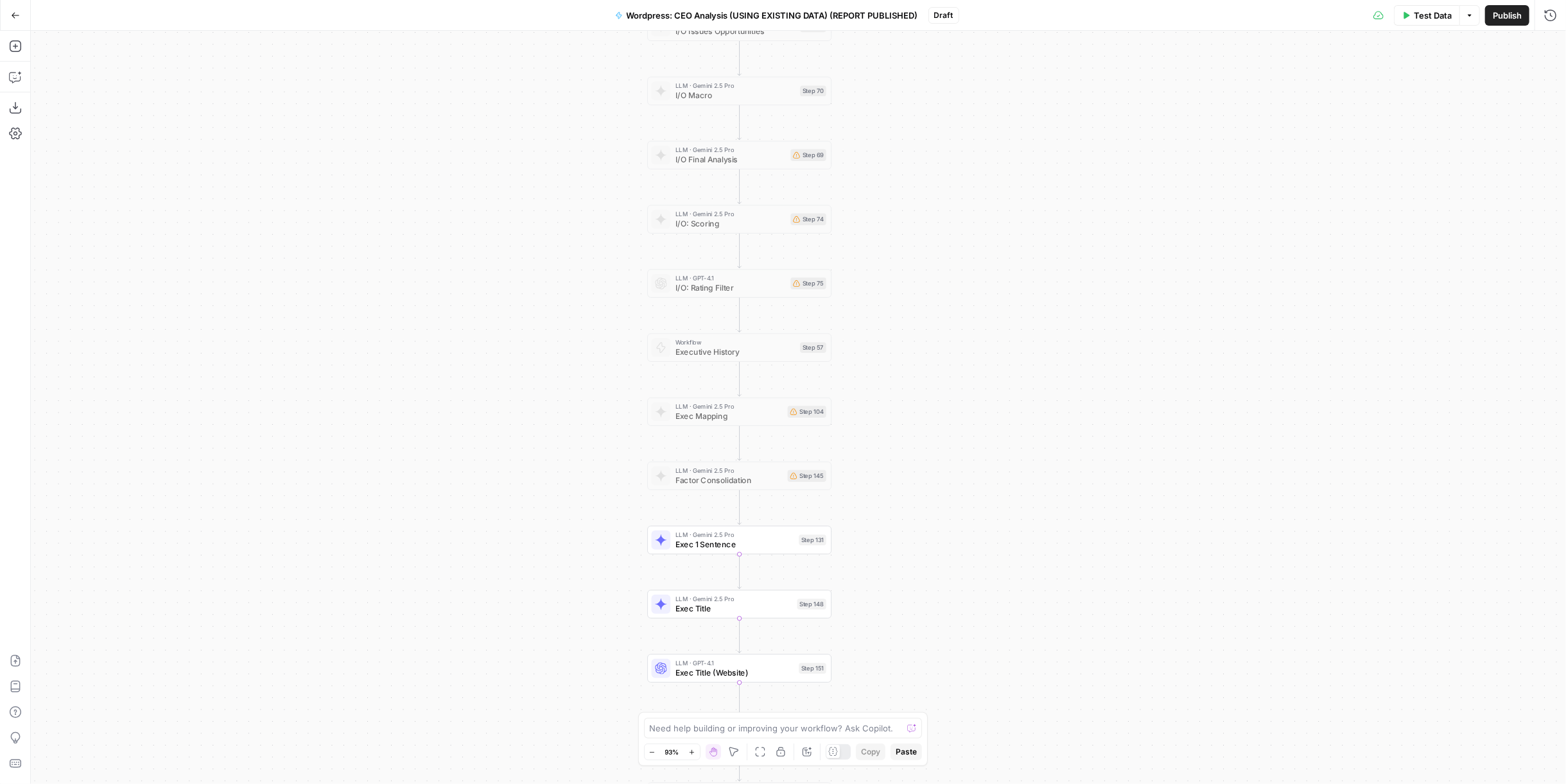
drag, startPoint x: 874, startPoint y: 499, endPoint x: 938, endPoint y: 606, distance: 124.7
click at [938, 606] on div "Workflow Input Settings Inputs Run Code · Python Work History Step 142 LLM · GP…" at bounding box center [798, 407] width 1536 height 754
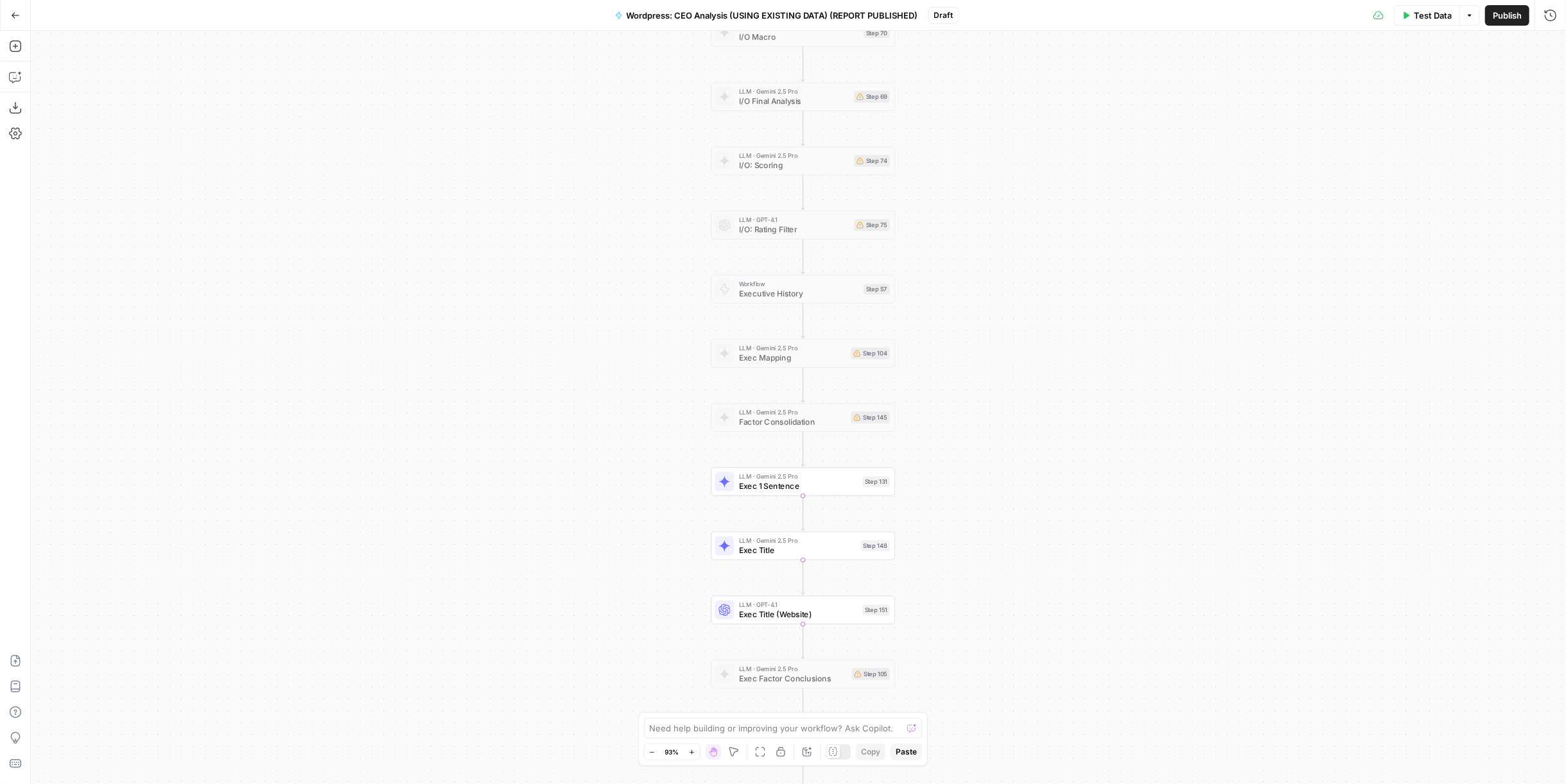
drag, startPoint x: 1024, startPoint y: 471, endPoint x: 1033, endPoint y: 248, distance: 223.2
click at [1033, 248] on div "Workflow Input Settings Inputs Run Code · Python Work History Step 142 LLM · GP…" at bounding box center [798, 407] width 1536 height 754
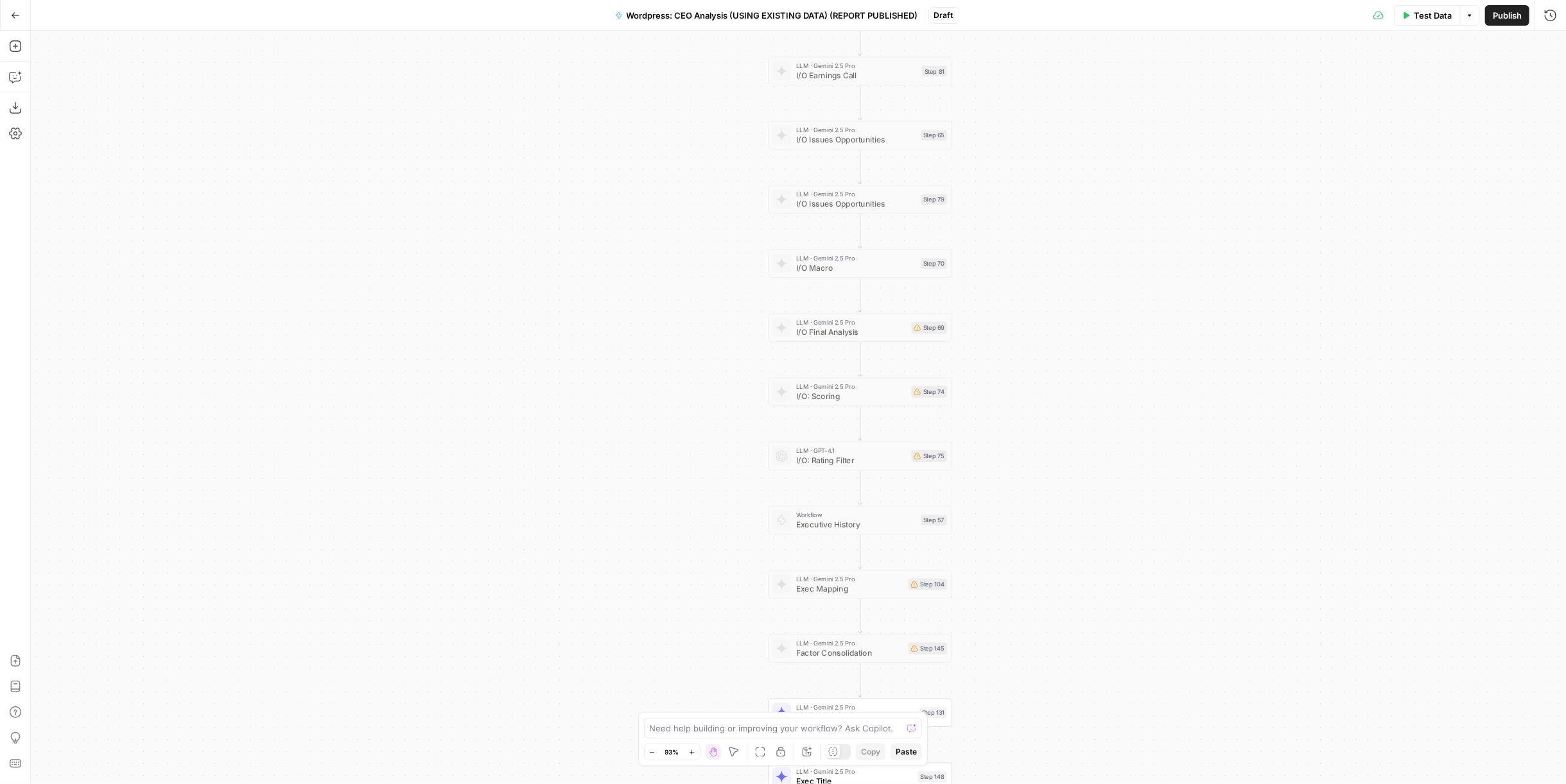
drag, startPoint x: 1046, startPoint y: 150, endPoint x: 1103, endPoint y: 381, distance: 237.9
click at [1103, 381] on div "Workflow Input Settings Inputs Run Code · Python Work History Step 142 LLM · GP…" at bounding box center [798, 407] width 1536 height 754
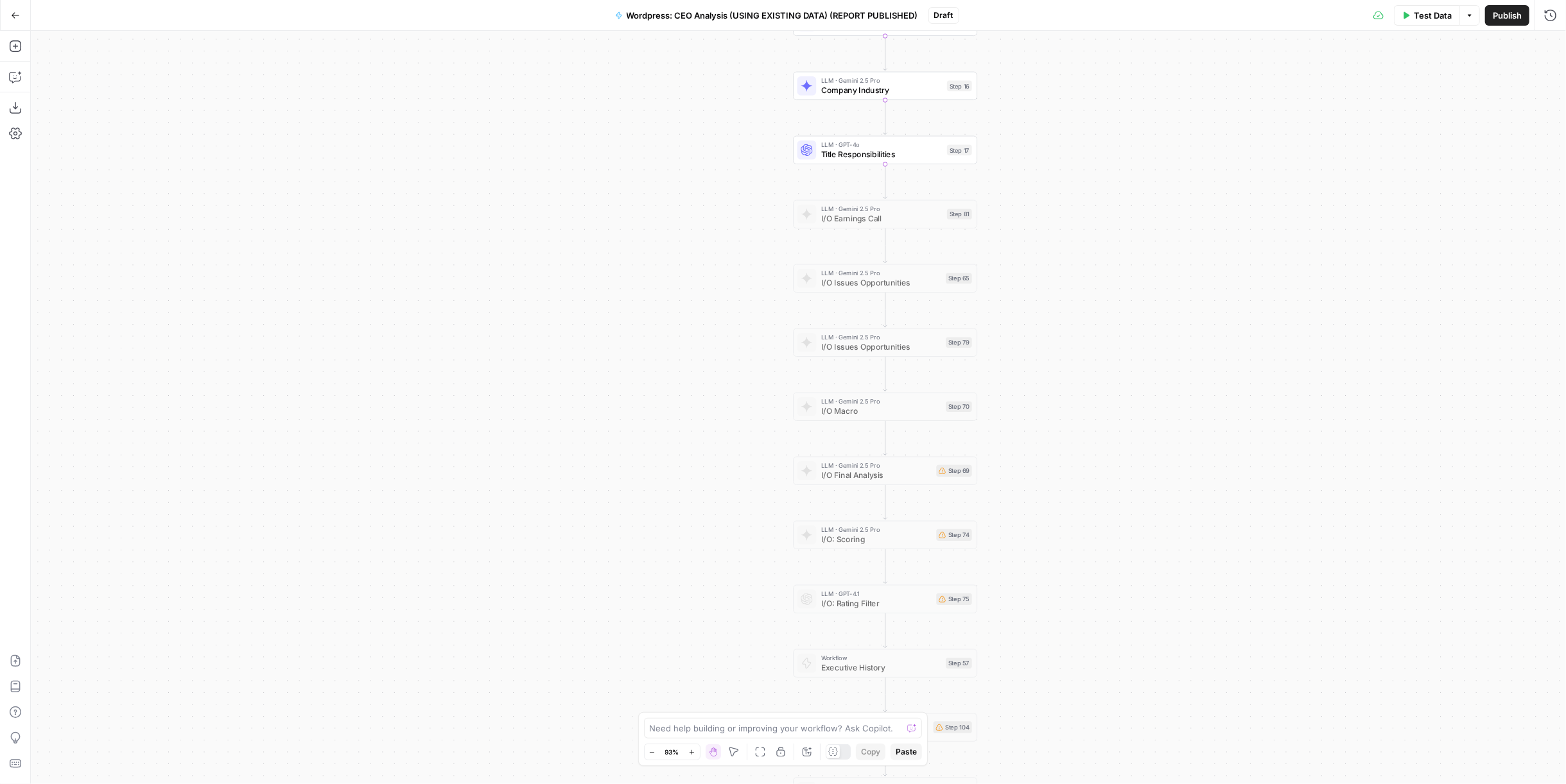
drag, startPoint x: 1111, startPoint y: 291, endPoint x: 1125, endPoint y: 381, distance: 91.1
click at [1125, 381] on div "Workflow Input Settings Inputs Run Code · Python Work History Step 142 LLM · GP…" at bounding box center [798, 407] width 1536 height 754
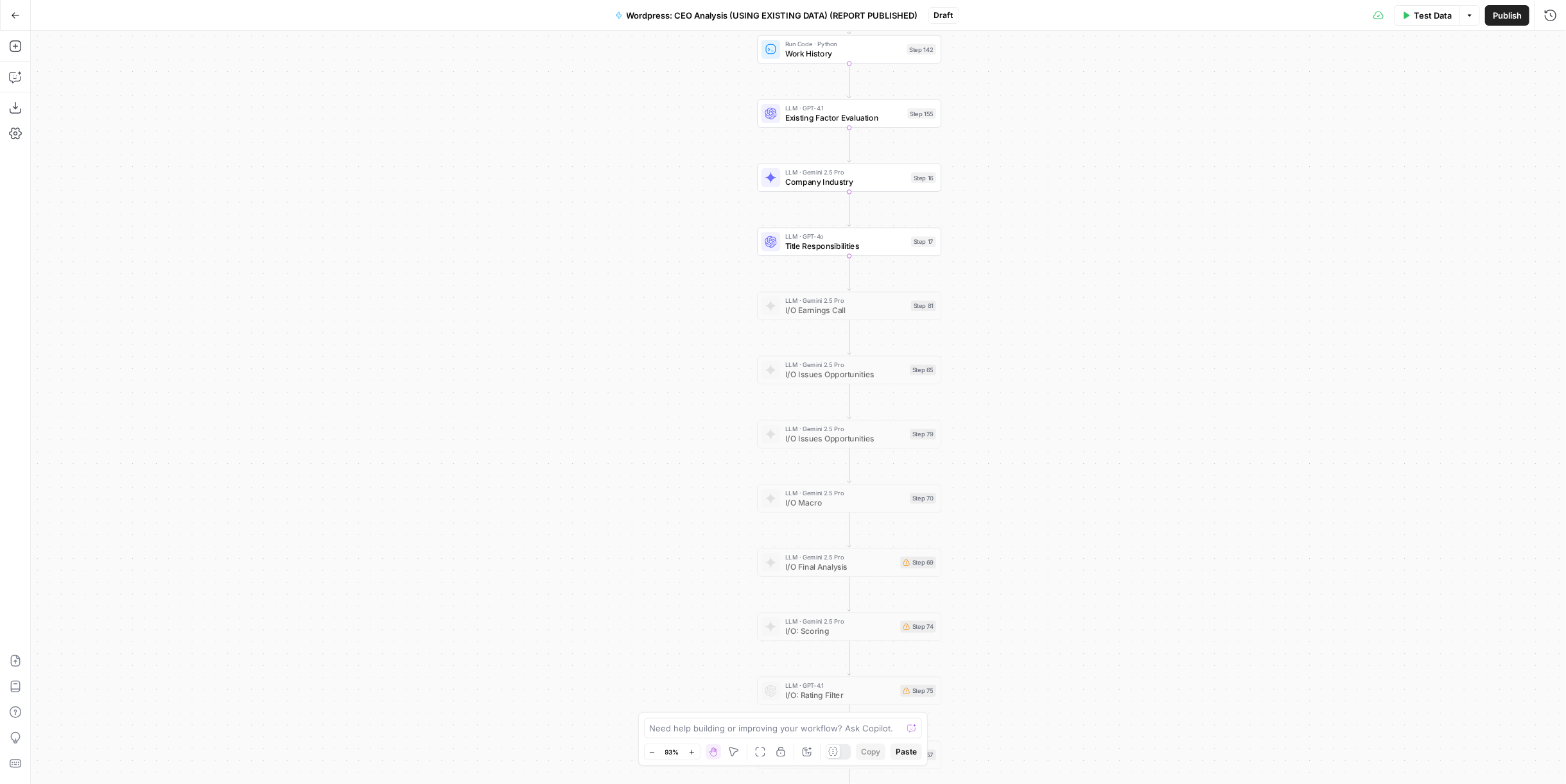
drag, startPoint x: 1148, startPoint y: 334, endPoint x: 1123, endPoint y: 376, distance: 48.9
click at [1123, 376] on div "Workflow Input Settings Inputs Run Code · Python Work History Step 142 LLM · GP…" at bounding box center [798, 407] width 1536 height 754
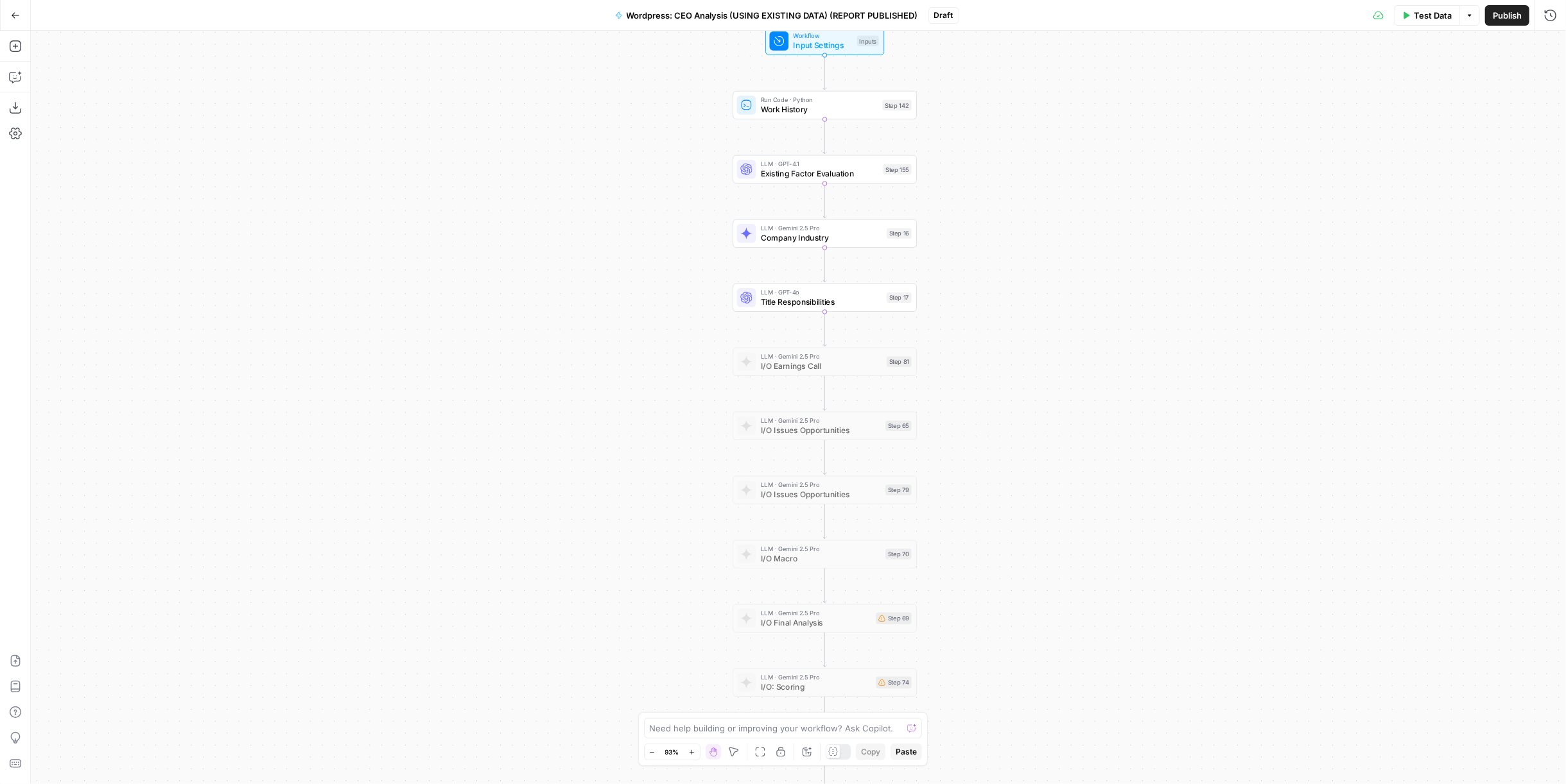
drag, startPoint x: 1094, startPoint y: 241, endPoint x: 1082, endPoint y: 308, distance: 68.1
click at [1082, 308] on div "Workflow Input Settings Inputs Run Code · Python Work History Step 142 LLM · GP…" at bounding box center [798, 407] width 1536 height 754
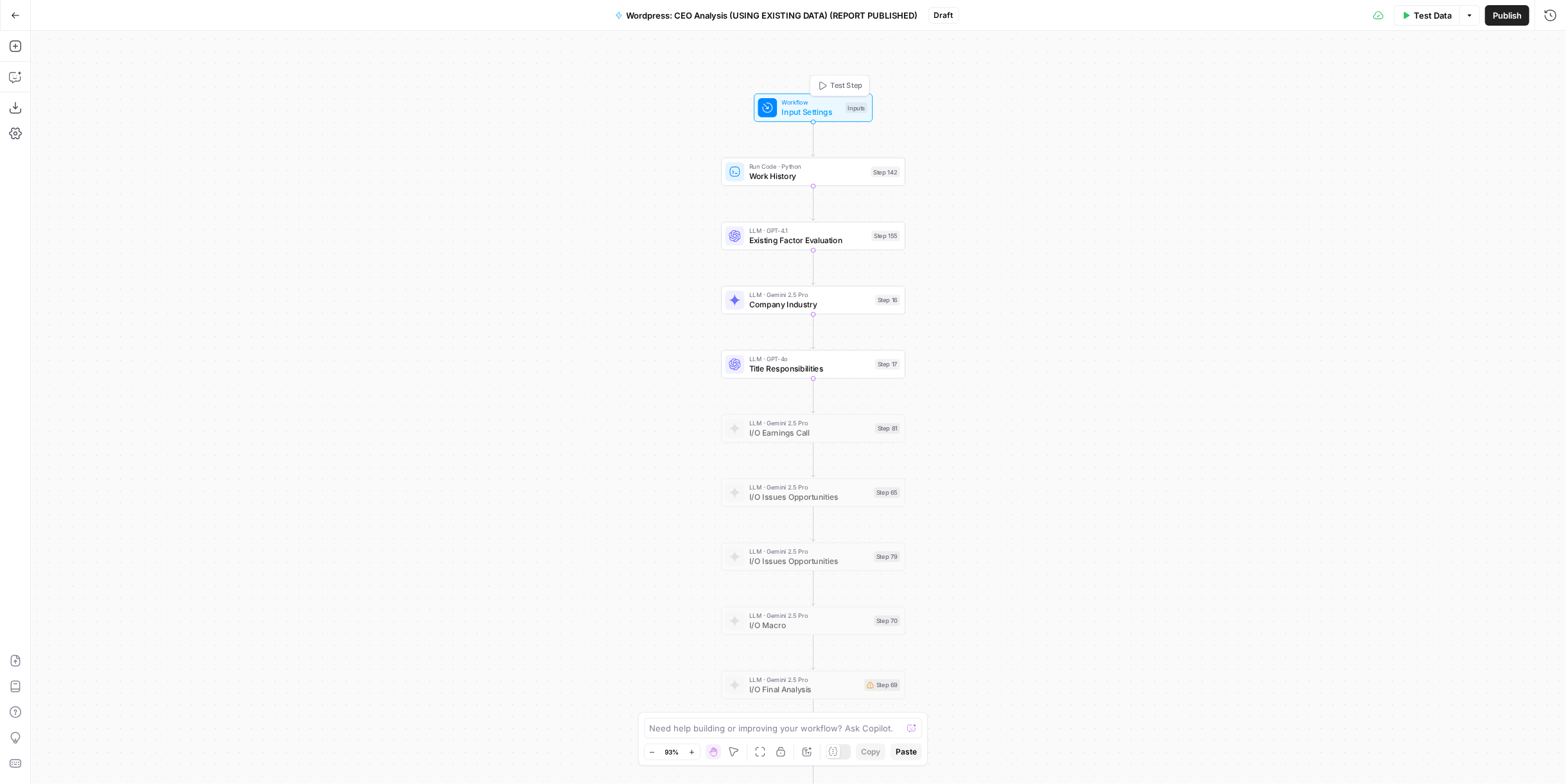
click at [800, 103] on span "Workflow" at bounding box center [811, 102] width 59 height 10
click at [1300, 599] on span "Add Field" at bounding box center [1294, 605] width 37 height 13
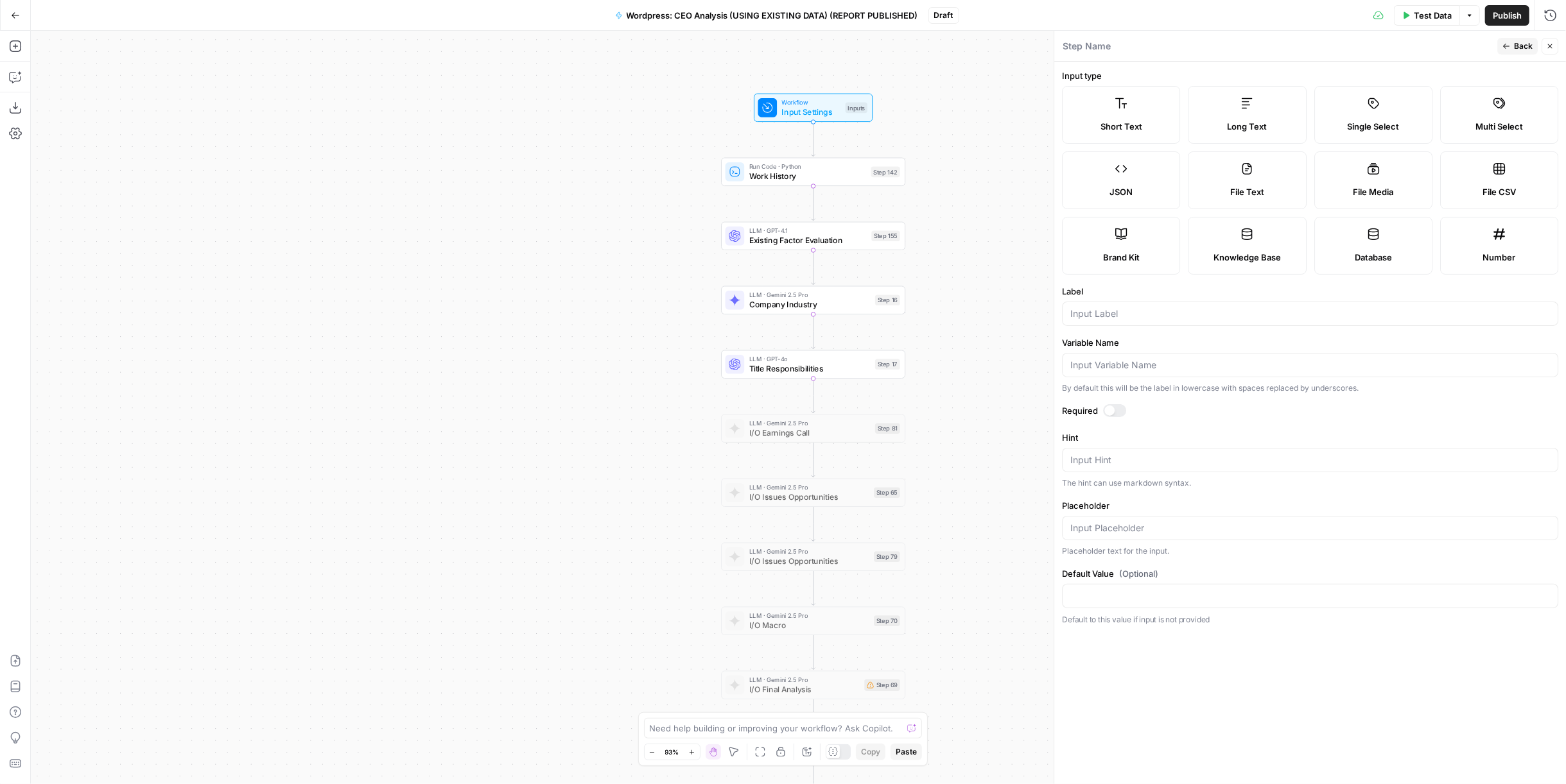
click at [1258, 110] on label "Long Text" at bounding box center [1247, 115] width 118 height 58
click at [1215, 313] on input "Label" at bounding box center [1310, 313] width 480 height 13
type input "r"
type input "Report Summary"
click at [1511, 49] on button "Back" at bounding box center [1517, 46] width 40 height 17
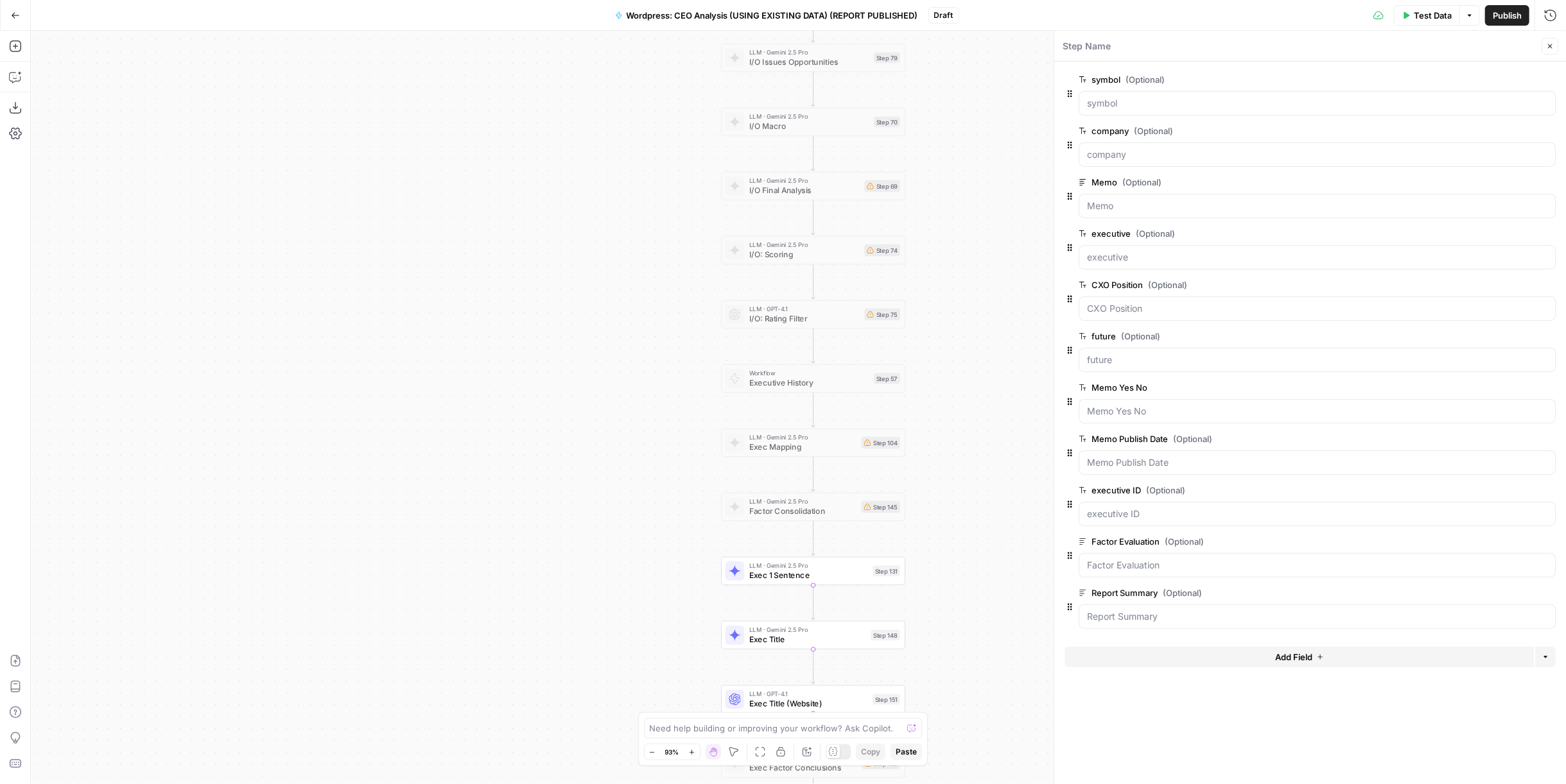
click at [1426, 10] on span "Test Data" at bounding box center [1432, 15] width 38 height 13
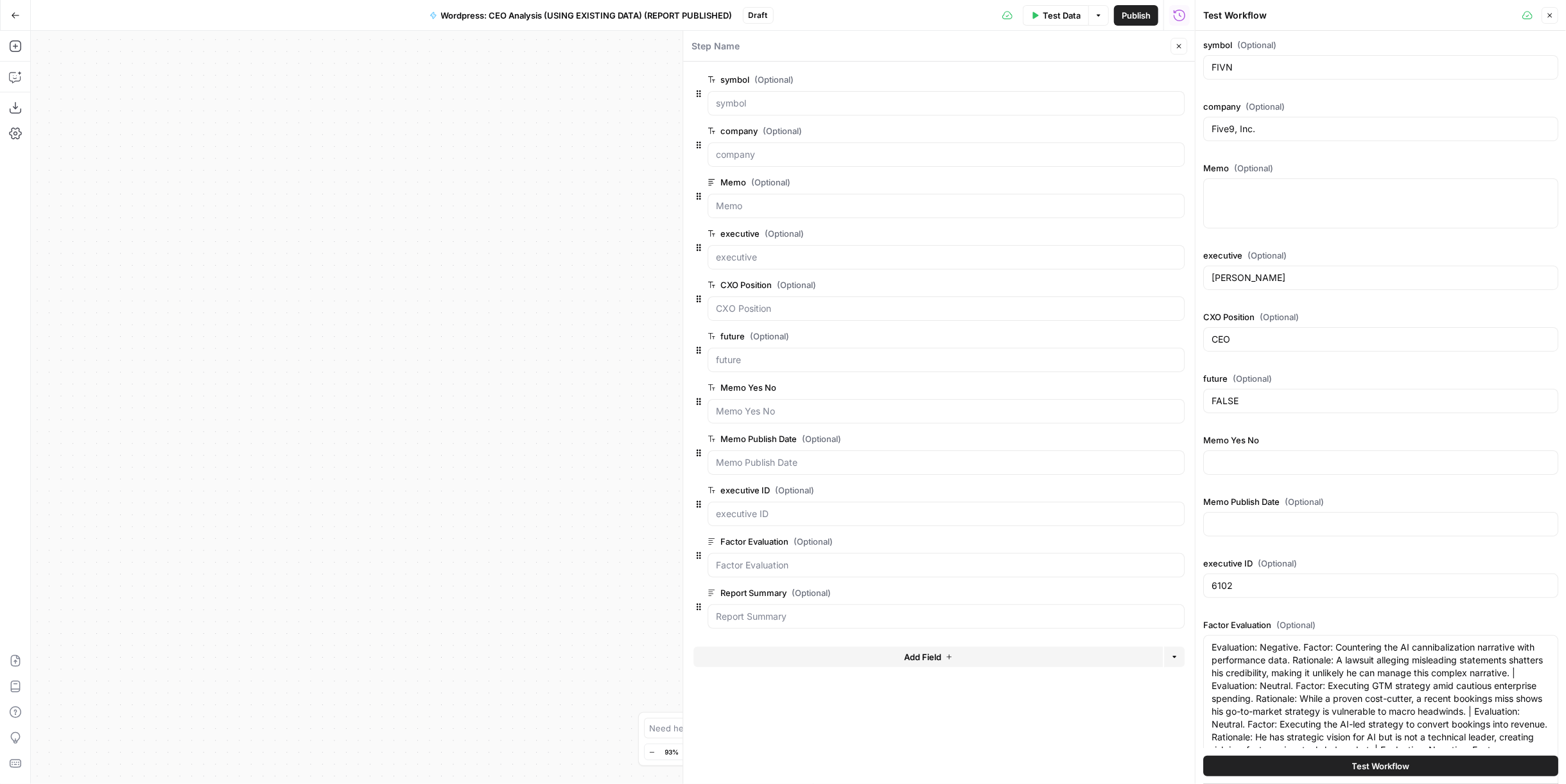
scroll to position [160, 0]
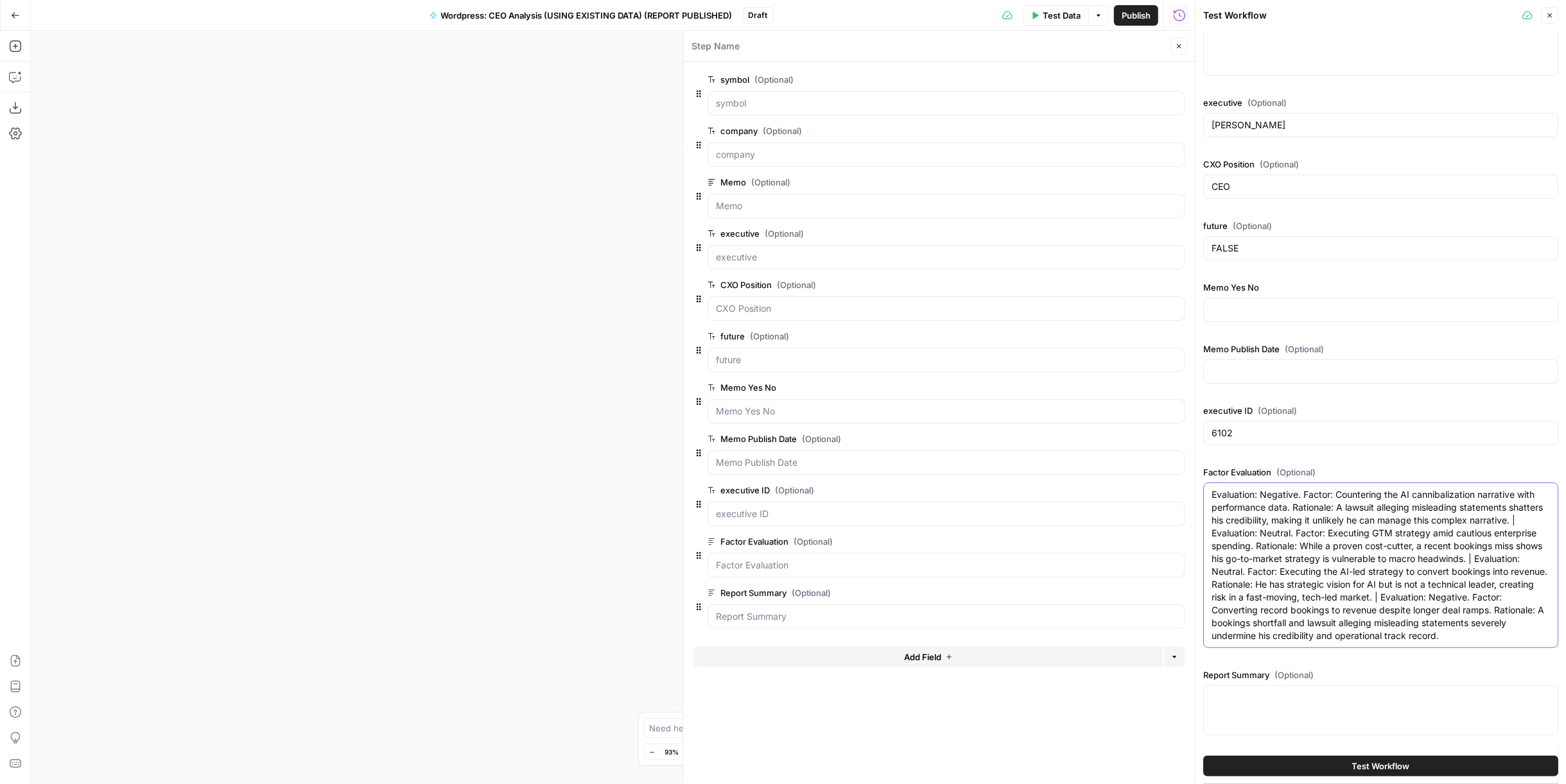
click at [1353, 578] on textarea "Evaluation: Negative. Factor: Countering the AI cannibalization narrative with …" at bounding box center [1380, 565] width 338 height 154
click at [1351, 684] on div "Report Summary (Optional)" at bounding box center [1380, 704] width 355 height 72
click at [1327, 722] on div at bounding box center [1380, 710] width 355 height 50
paste textarea "<p><strong><u>CEO Diligence Memo</u></strong></p><p><strong>Evidence suggests C…"
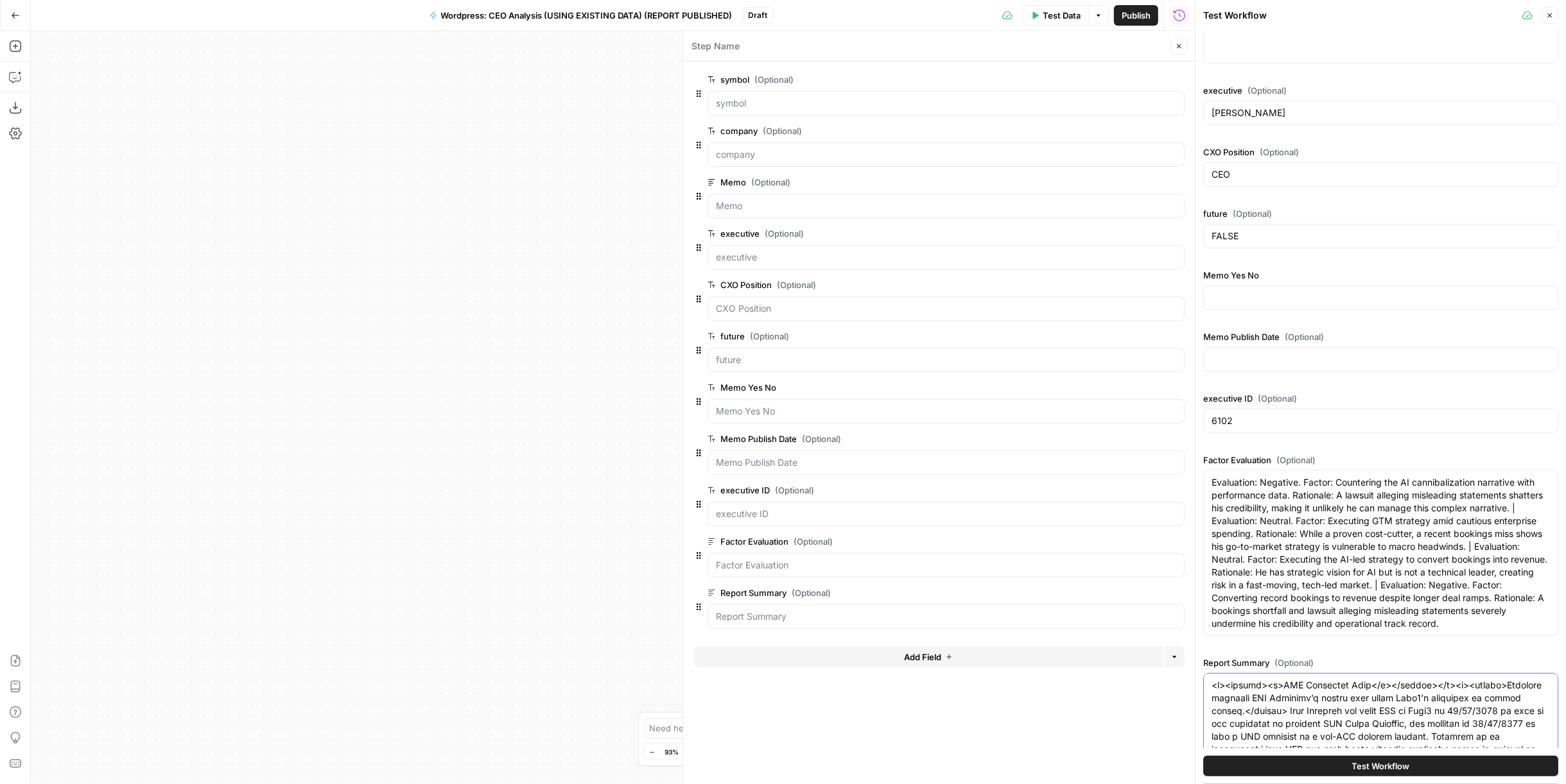
scroll to position [0, 0]
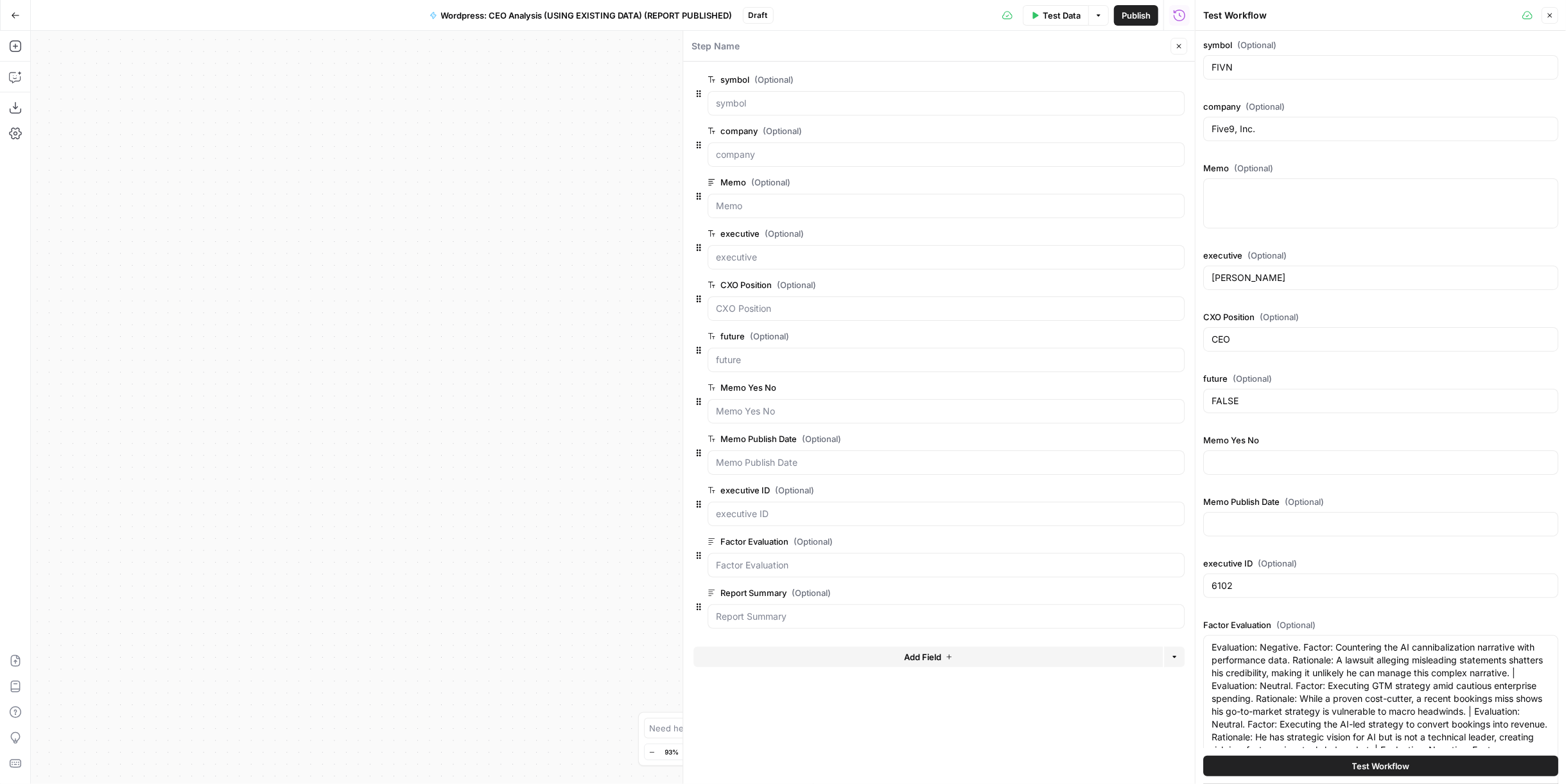
type textarea "<p><strong><u>CEO Diligence Memo</u></strong></p><p><strong>Evidence suggests C…"
click at [1403, 766] on span "Test Workflow" at bounding box center [1380, 765] width 58 height 13
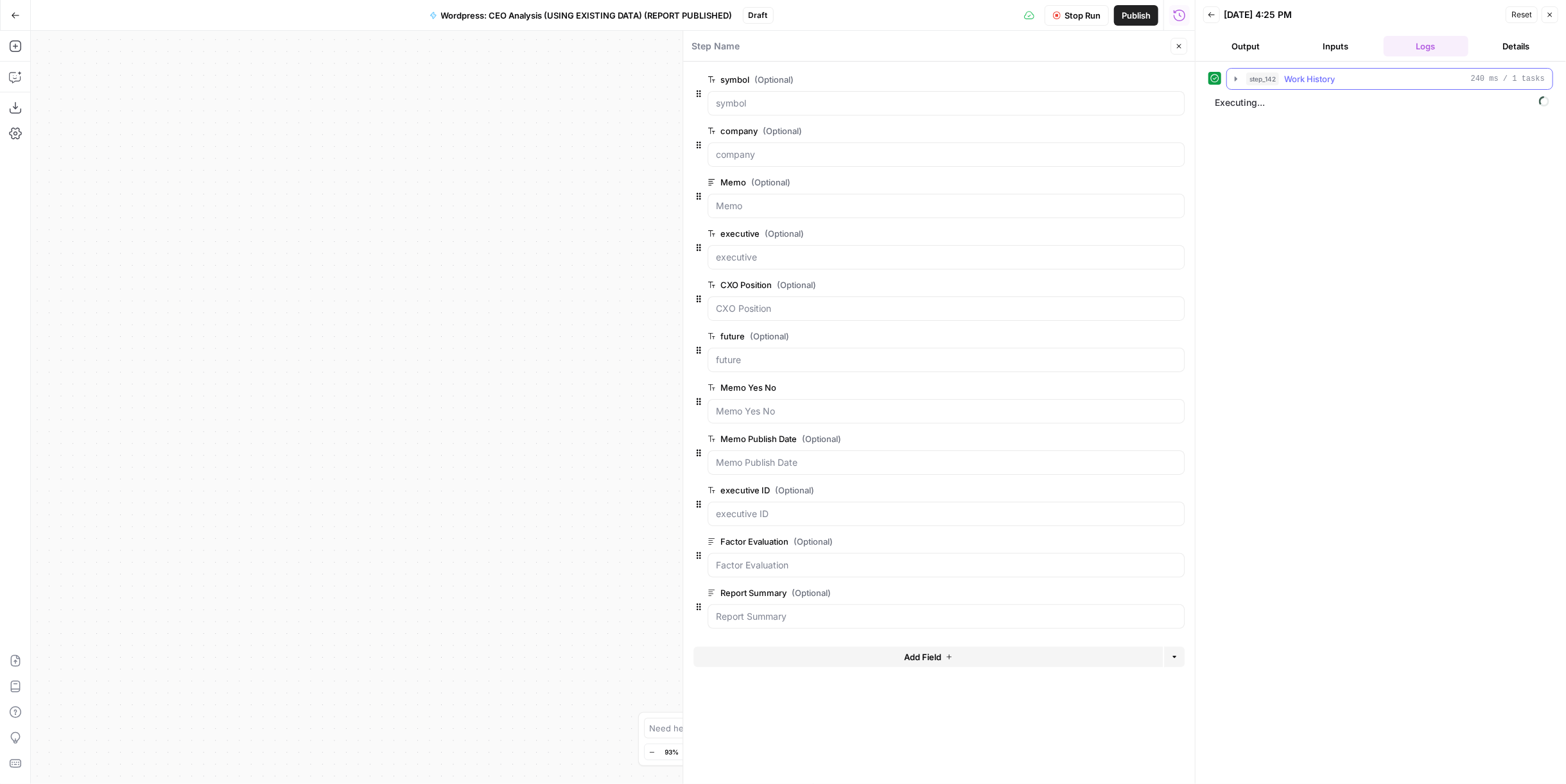
click at [1327, 81] on span "Work History" at bounding box center [1309, 79] width 51 height 13
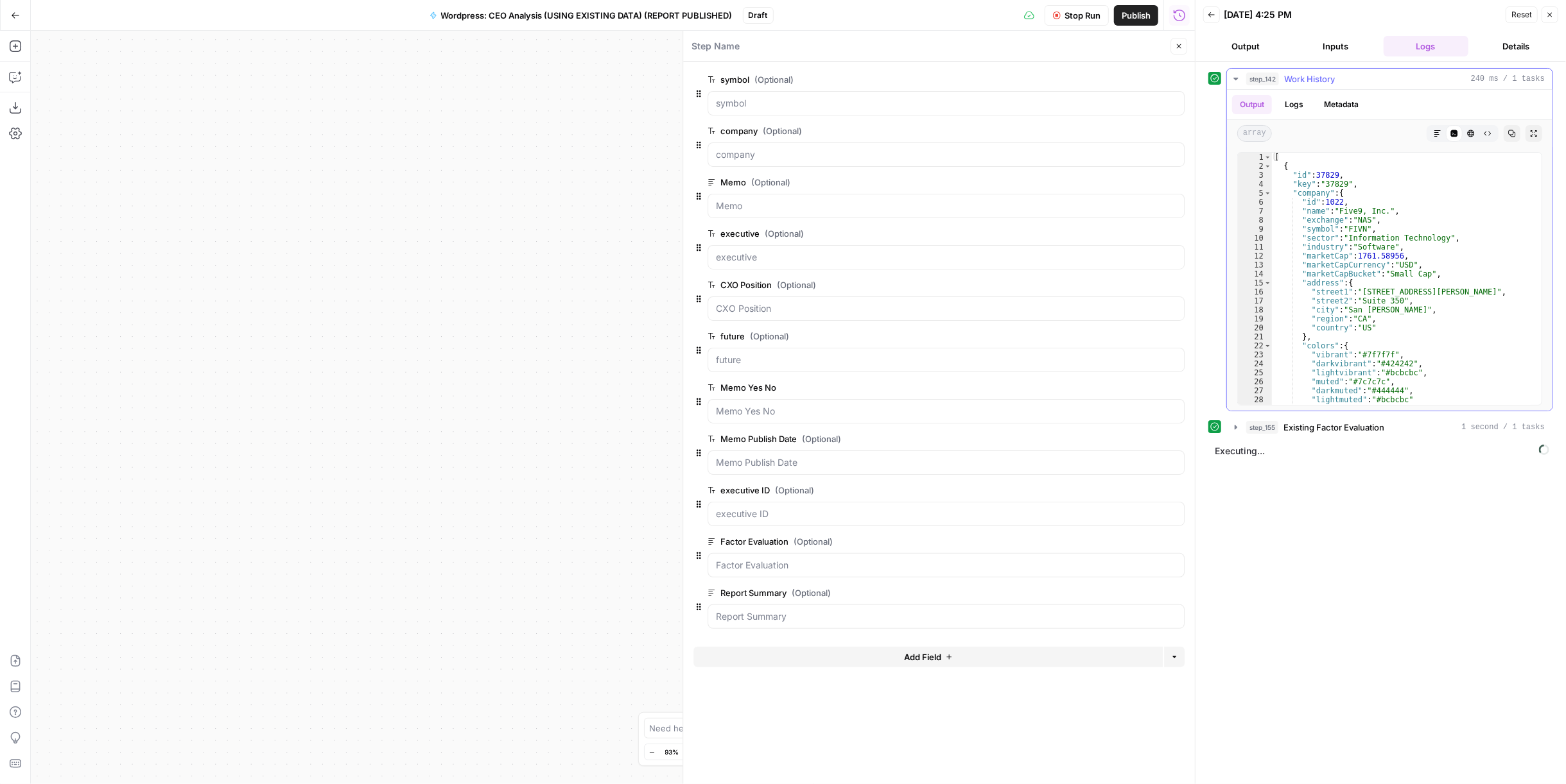
click at [1327, 81] on span "Work History" at bounding box center [1309, 79] width 51 height 13
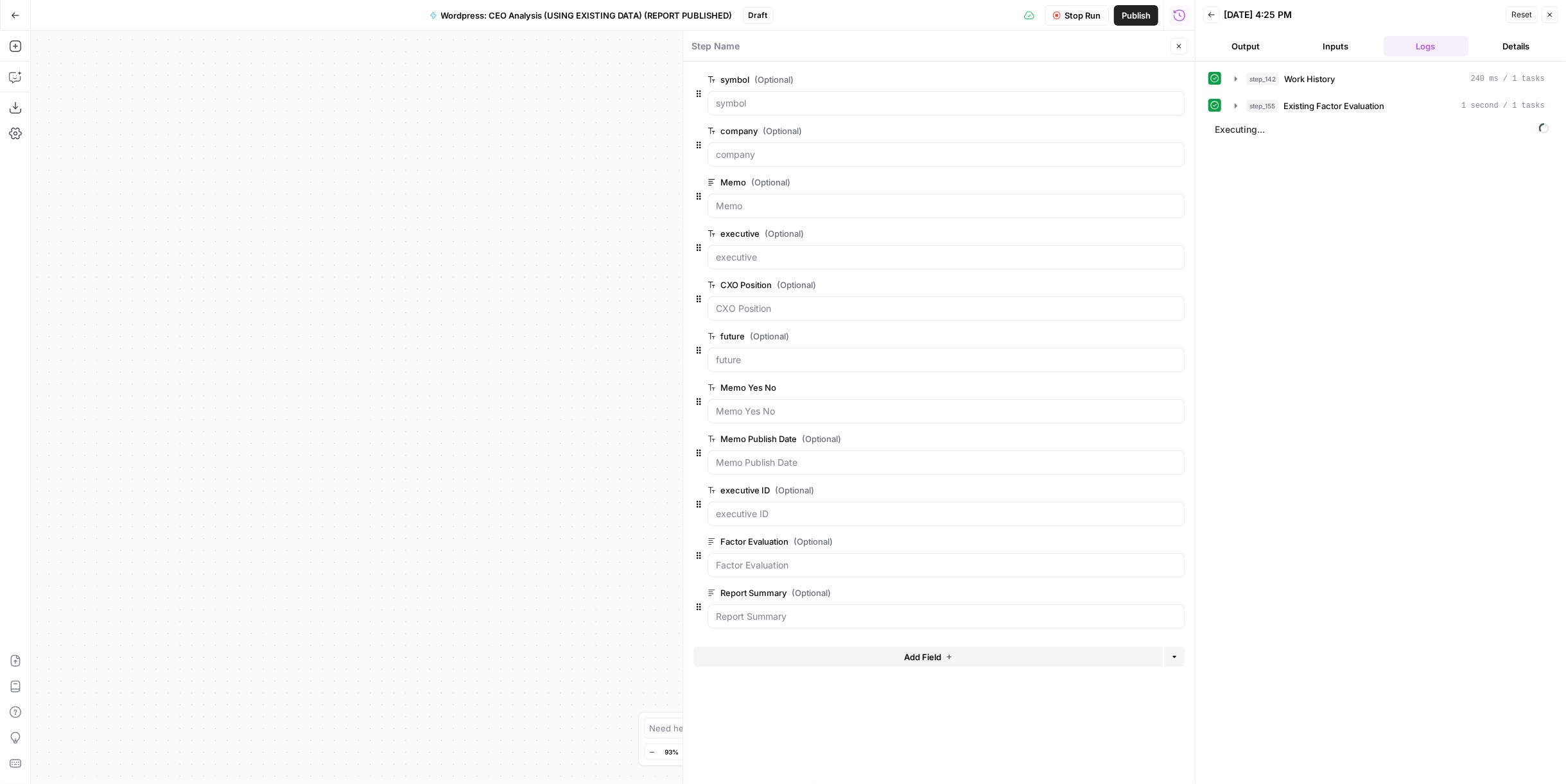
click at [1174, 43] on button "Close" at bounding box center [1179, 46] width 17 height 17
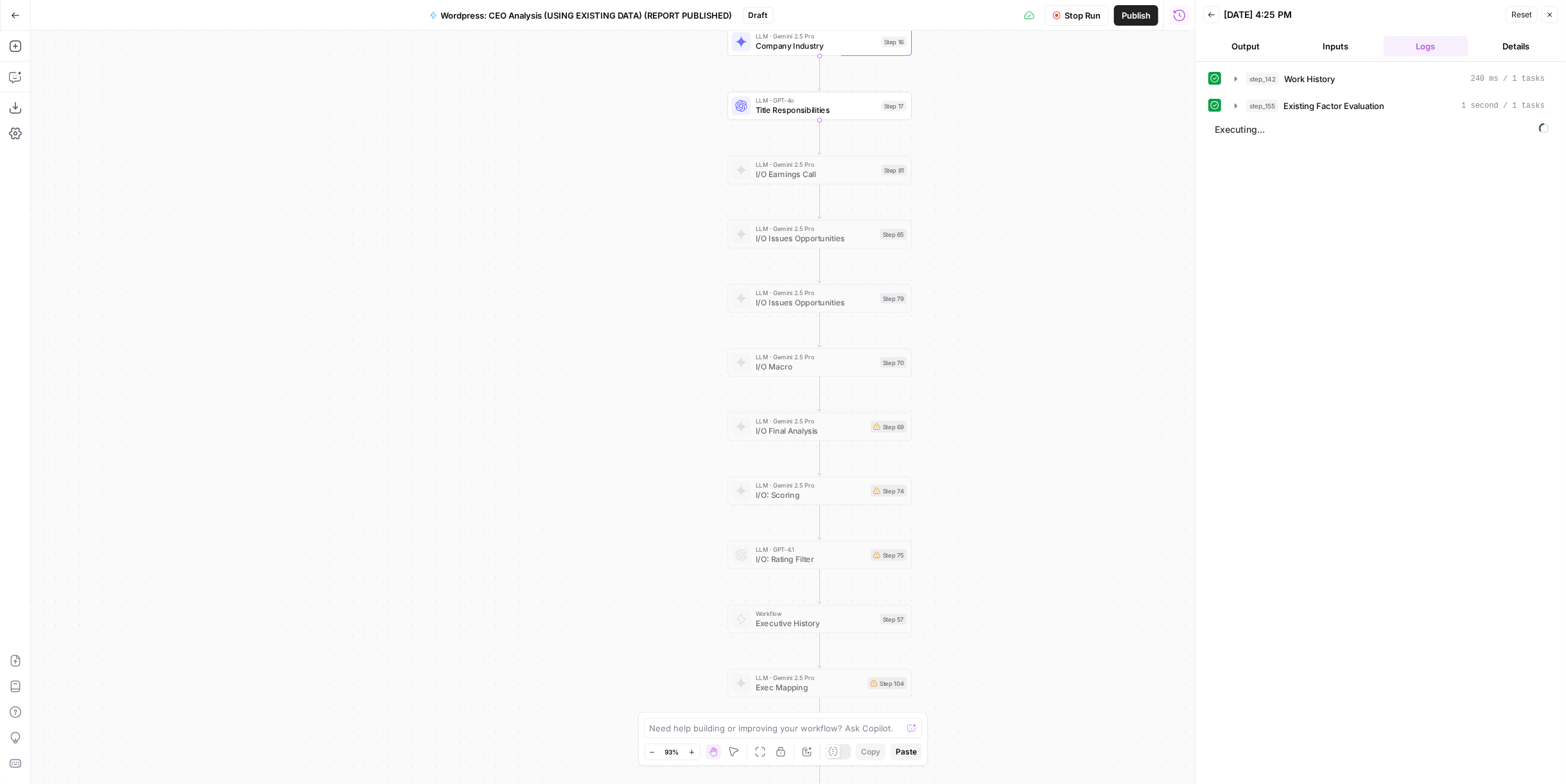
drag, startPoint x: 1061, startPoint y: 308, endPoint x: 1035, endPoint y: 261, distance: 53.7
click at [1067, 533] on div "Workflow Input Settings Inputs Run Code · Python Work History Step 142 LLM · GP…" at bounding box center [612, 407] width 1164 height 754
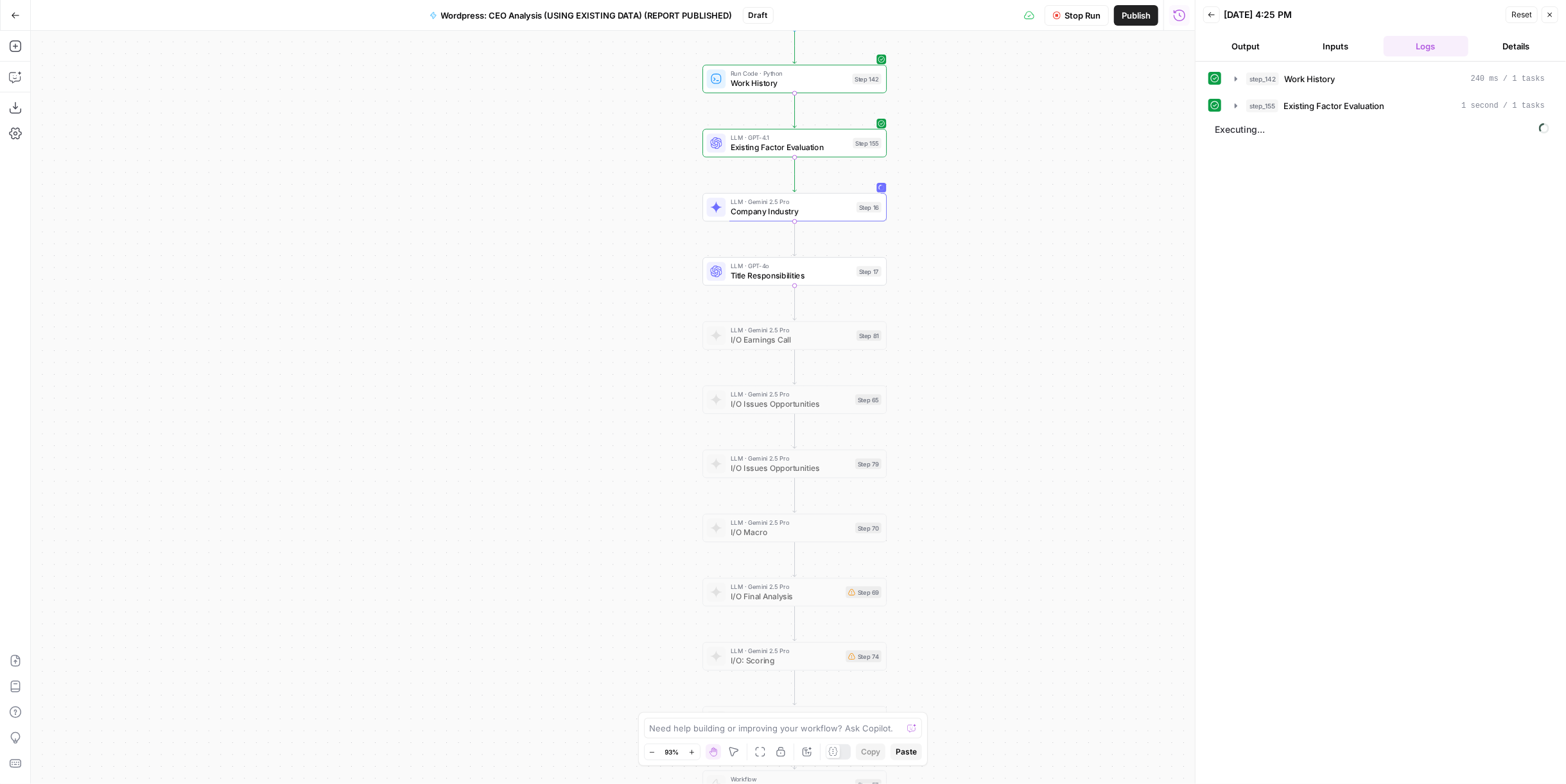
drag, startPoint x: 1035, startPoint y: 261, endPoint x: 1011, endPoint y: 426, distance: 166.7
click at [1011, 426] on div "Workflow Input Settings Inputs Run Code · Python Work History Step 142 LLM · GP…" at bounding box center [612, 407] width 1164 height 754
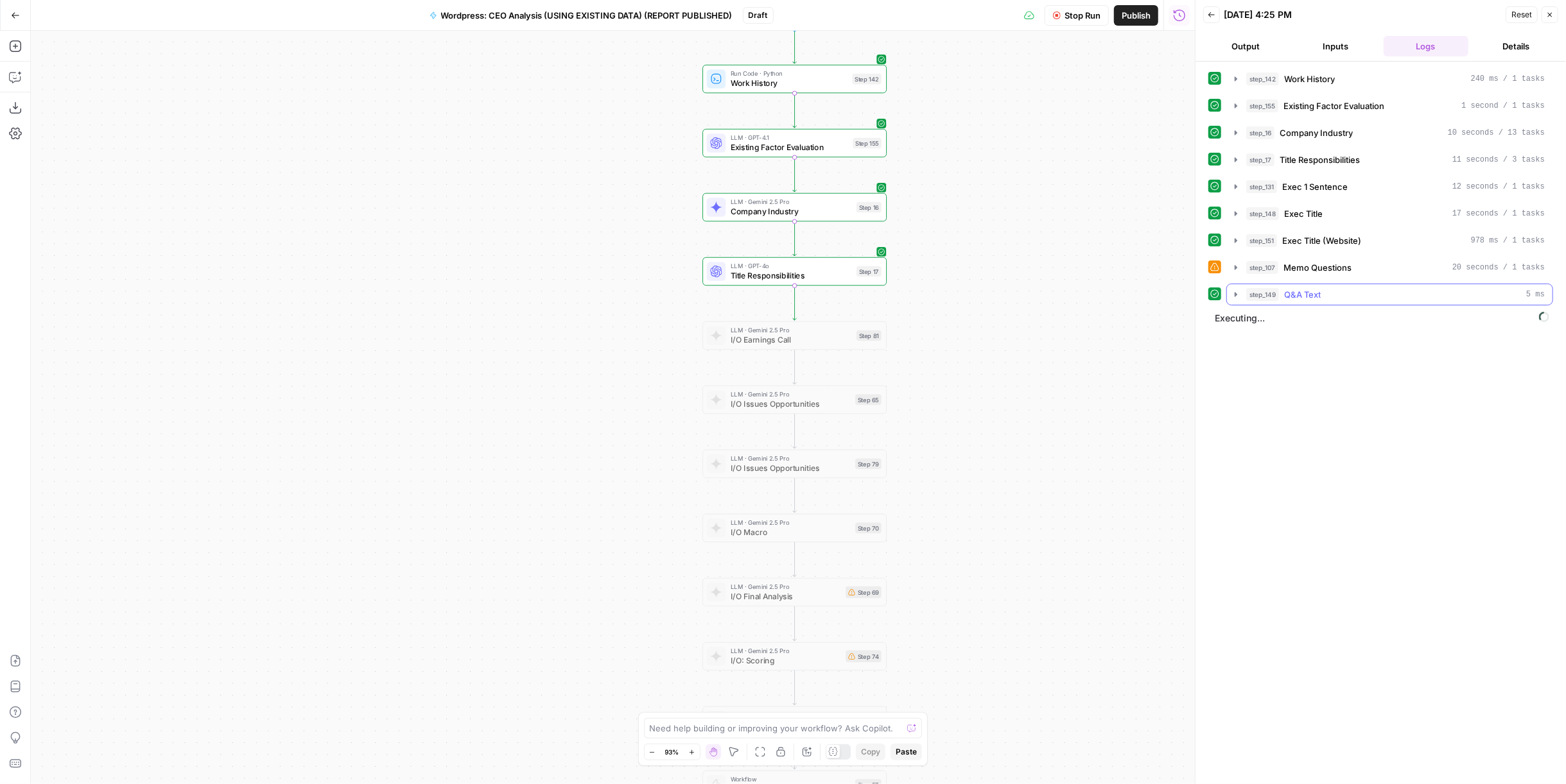
click at [1366, 295] on div "step_149 Q&A Text 5 ms" at bounding box center [1396, 294] width 299 height 13
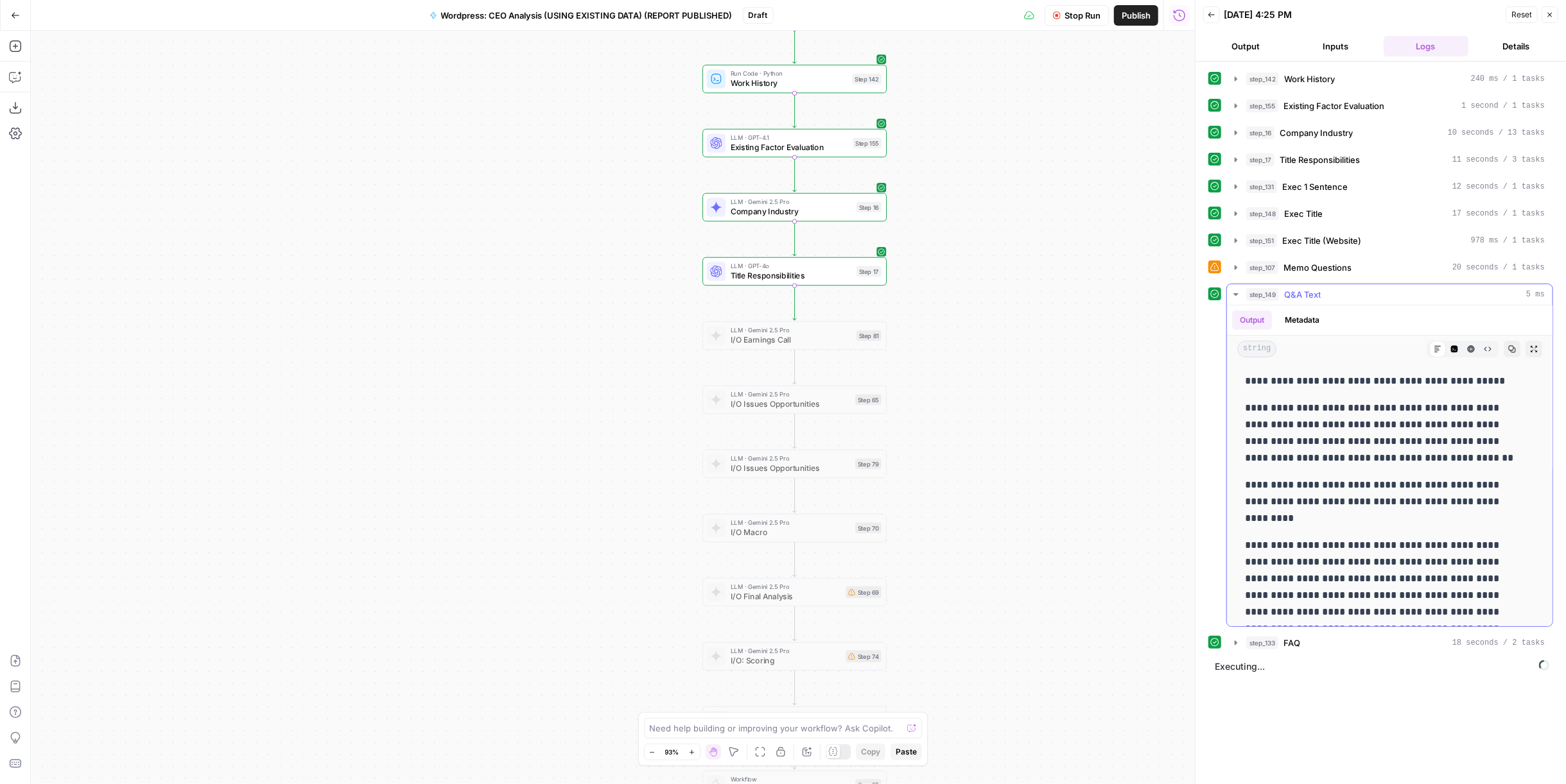
click at [1366, 295] on div "step_149 Q&A Text 5 ms" at bounding box center [1396, 294] width 299 height 13
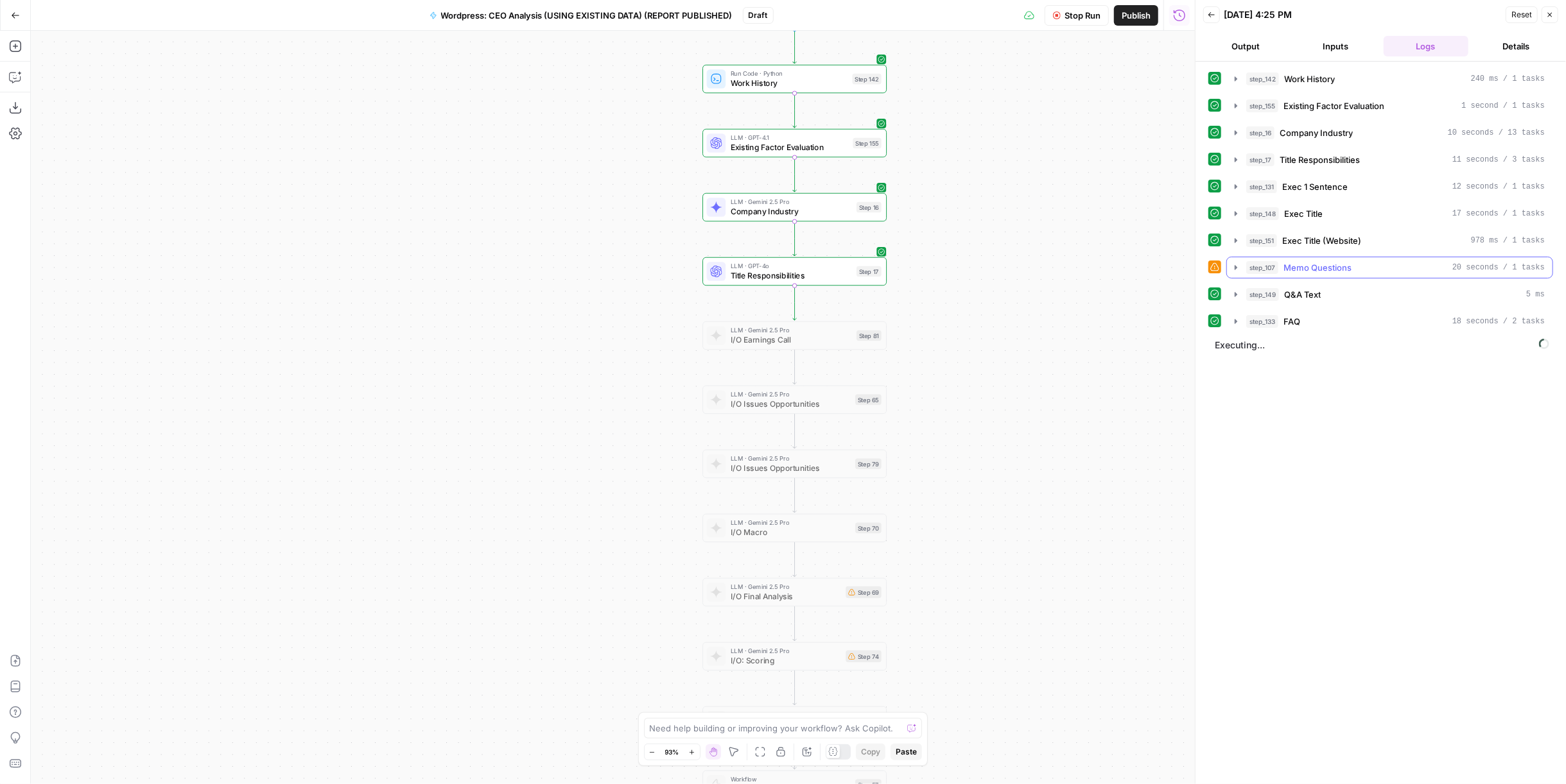
click at [1355, 268] on div "step_107 Memo Questions 20 seconds / 1 tasks" at bounding box center [1396, 267] width 299 height 13
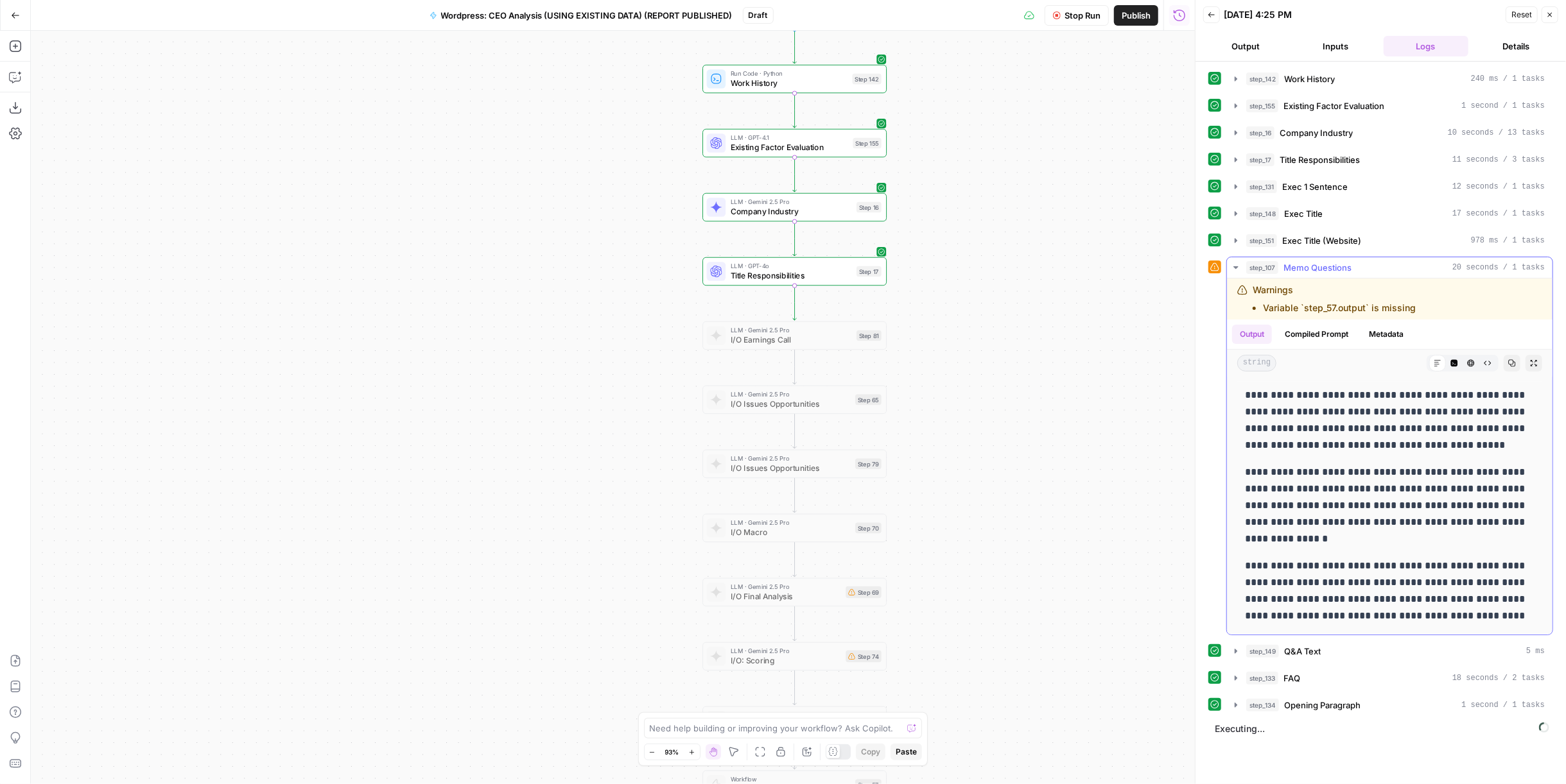
click at [1355, 268] on div "step_107 Memo Questions 20 seconds / 1 tasks" at bounding box center [1396, 267] width 299 height 13
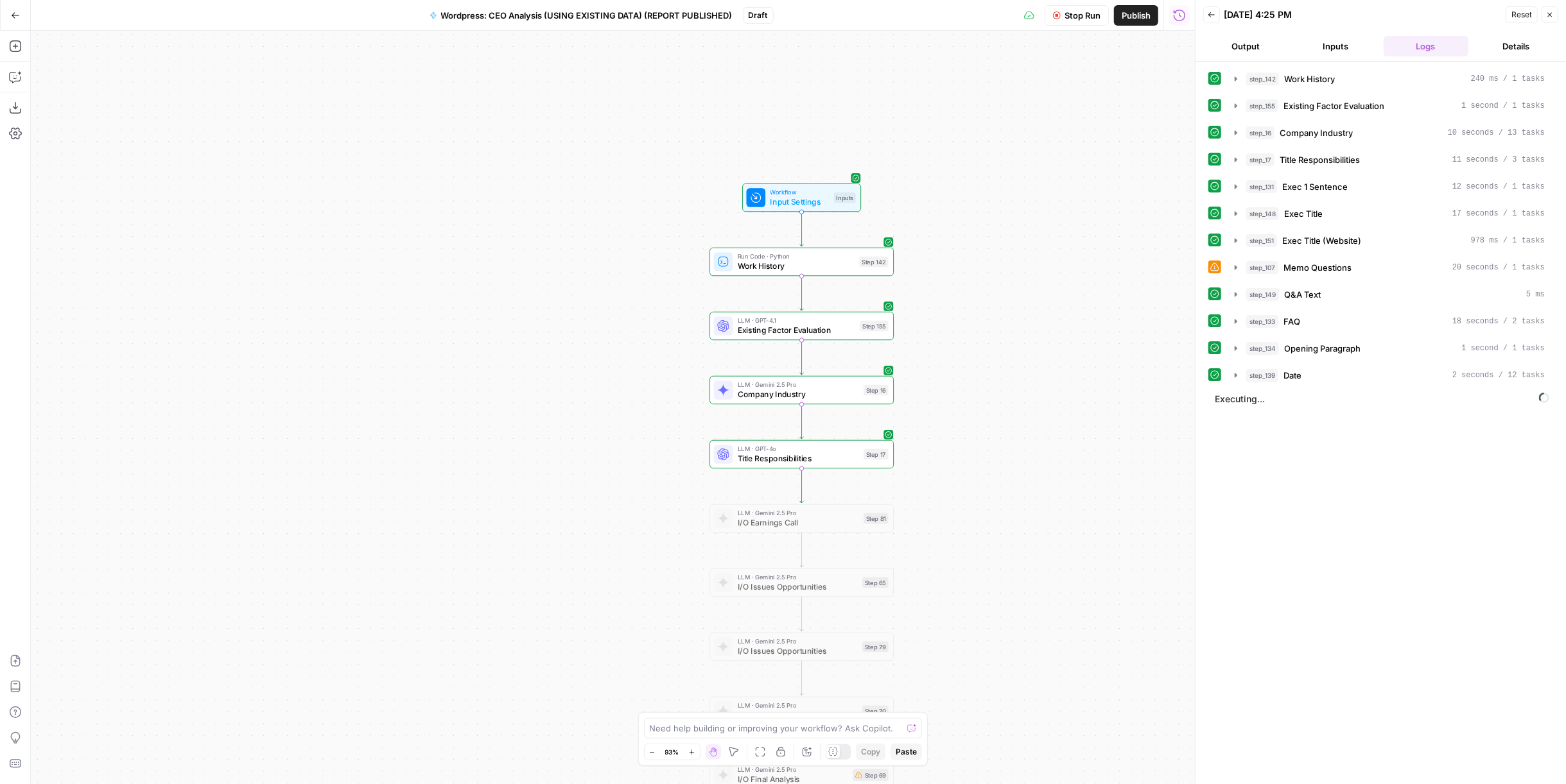
drag, startPoint x: 1024, startPoint y: 180, endPoint x: 1032, endPoint y: 363, distance: 183.2
click at [1032, 363] on div "Workflow Input Settings Inputs Run Code · Python Work History Step 142 LLM · GP…" at bounding box center [612, 407] width 1164 height 754
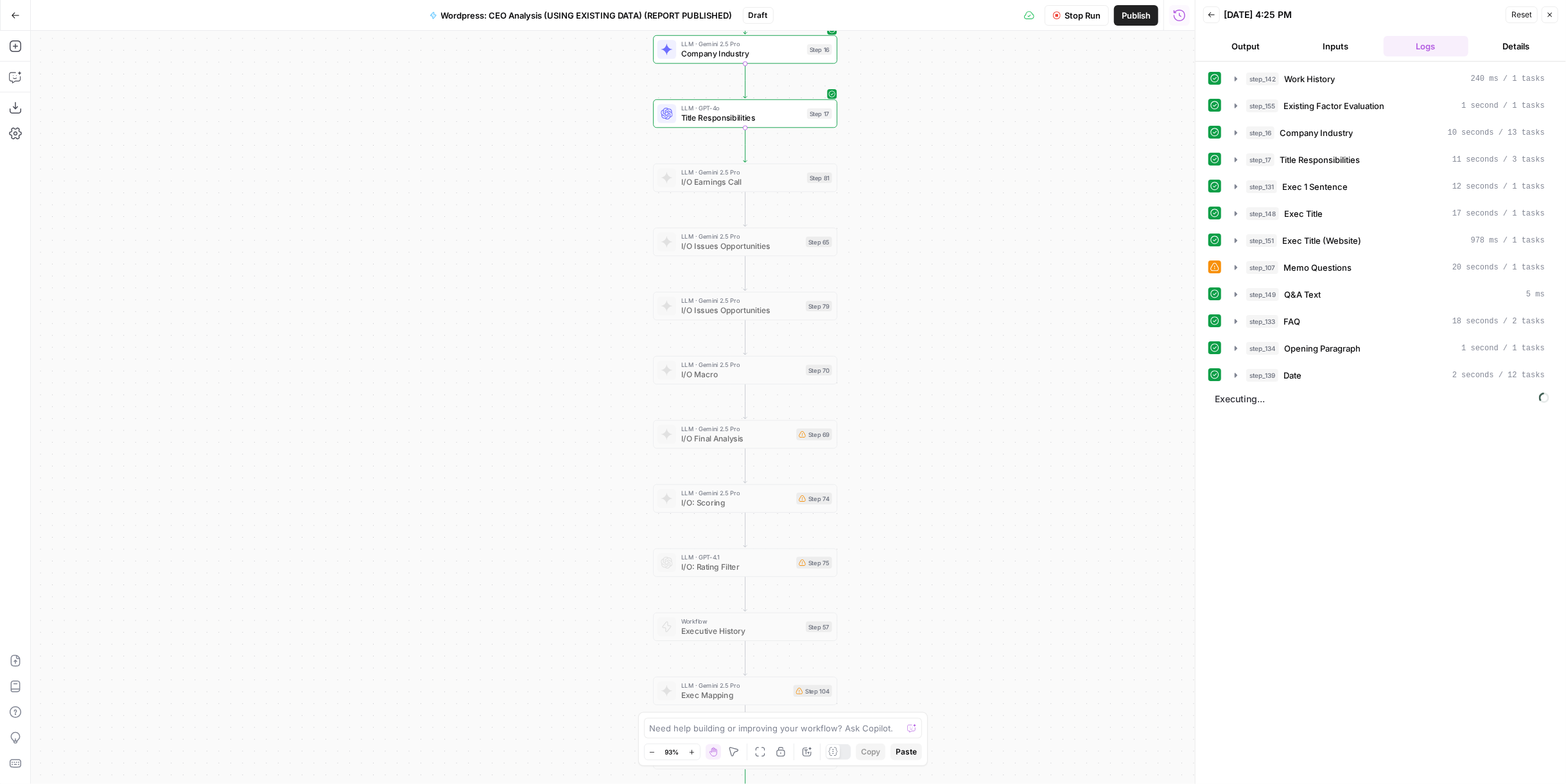
drag, startPoint x: 974, startPoint y: 236, endPoint x: 952, endPoint y: 138, distance: 100.4
click at [952, 138] on div "Workflow Input Settings Inputs Run Code · Python Work History Step 142 LLM · GP…" at bounding box center [612, 407] width 1164 height 754
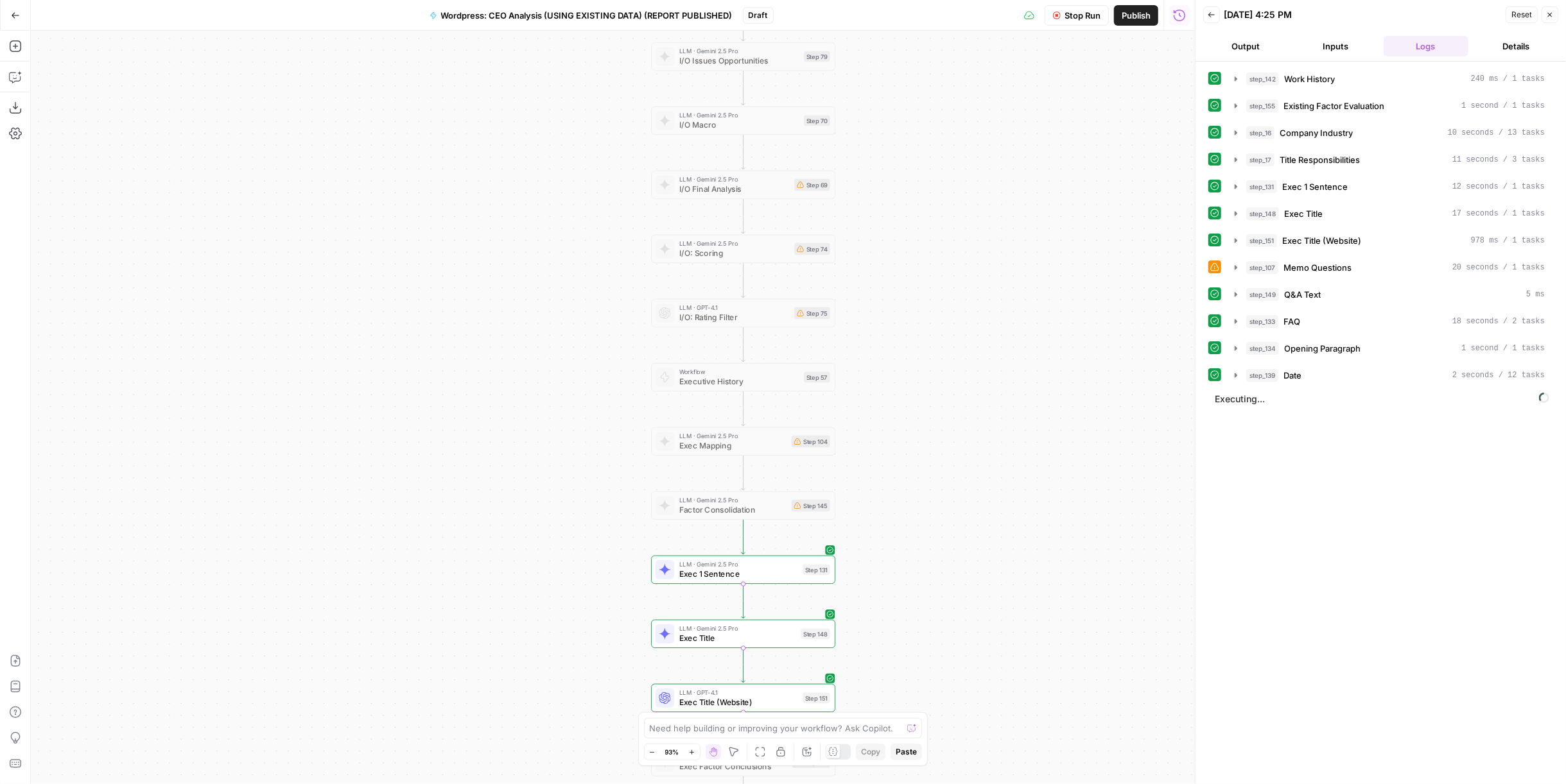
drag, startPoint x: 967, startPoint y: 443, endPoint x: 967, endPoint y: 202, distance: 241.0
click at [967, 202] on div "Workflow Input Settings Inputs Run Code · Python Work History Step 142 LLM · GP…" at bounding box center [612, 407] width 1164 height 754
click at [1552, 14] on icon "button" at bounding box center [1550, 15] width 8 height 8
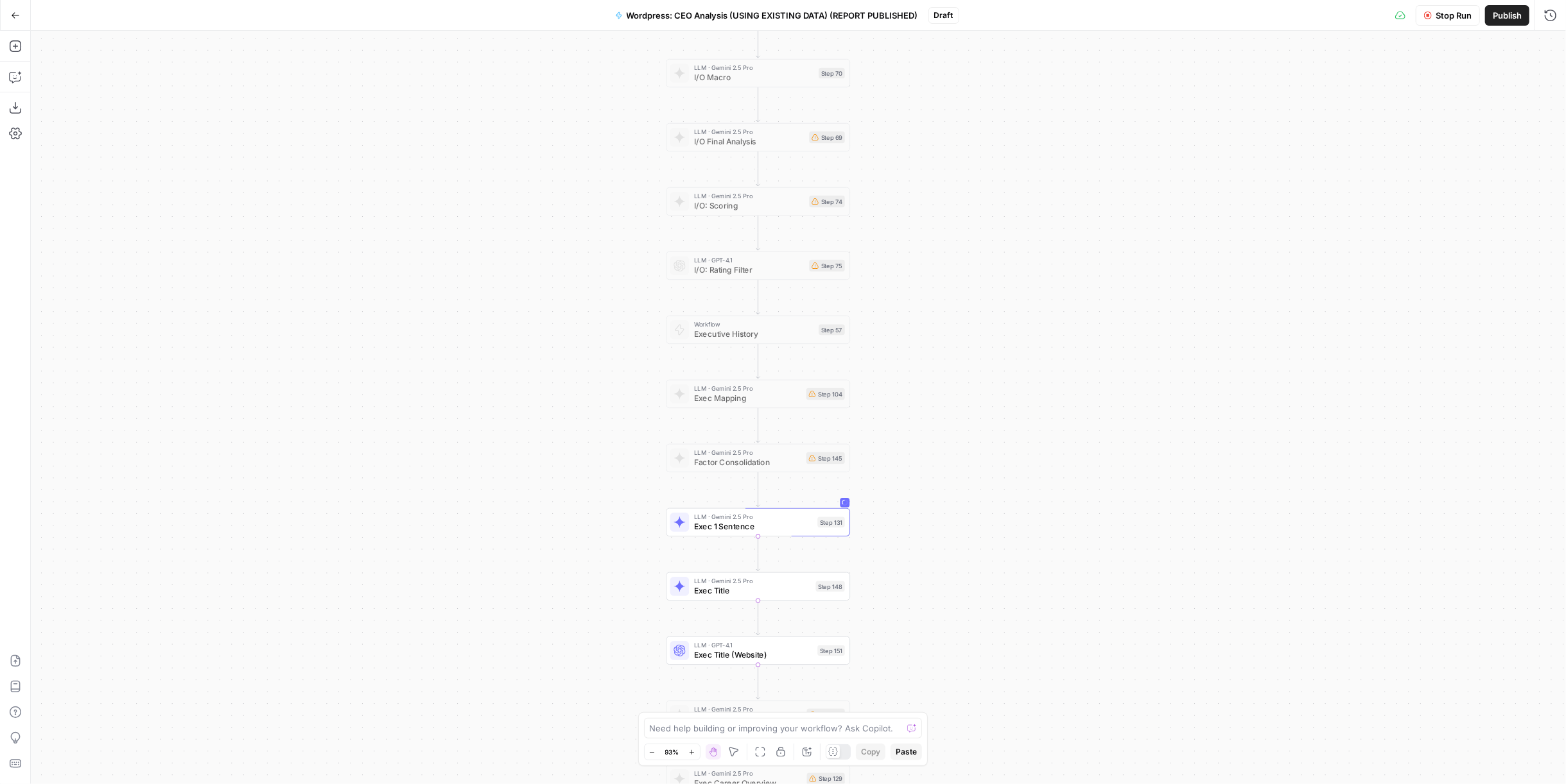
drag, startPoint x: 1154, startPoint y: 407, endPoint x: 1156, endPoint y: 397, distance: 10.2
click at [1156, 397] on div "Workflow Input Settings Inputs Run Code · Python Work History Step 142 LLM · GP…" at bounding box center [798, 407] width 1536 height 754
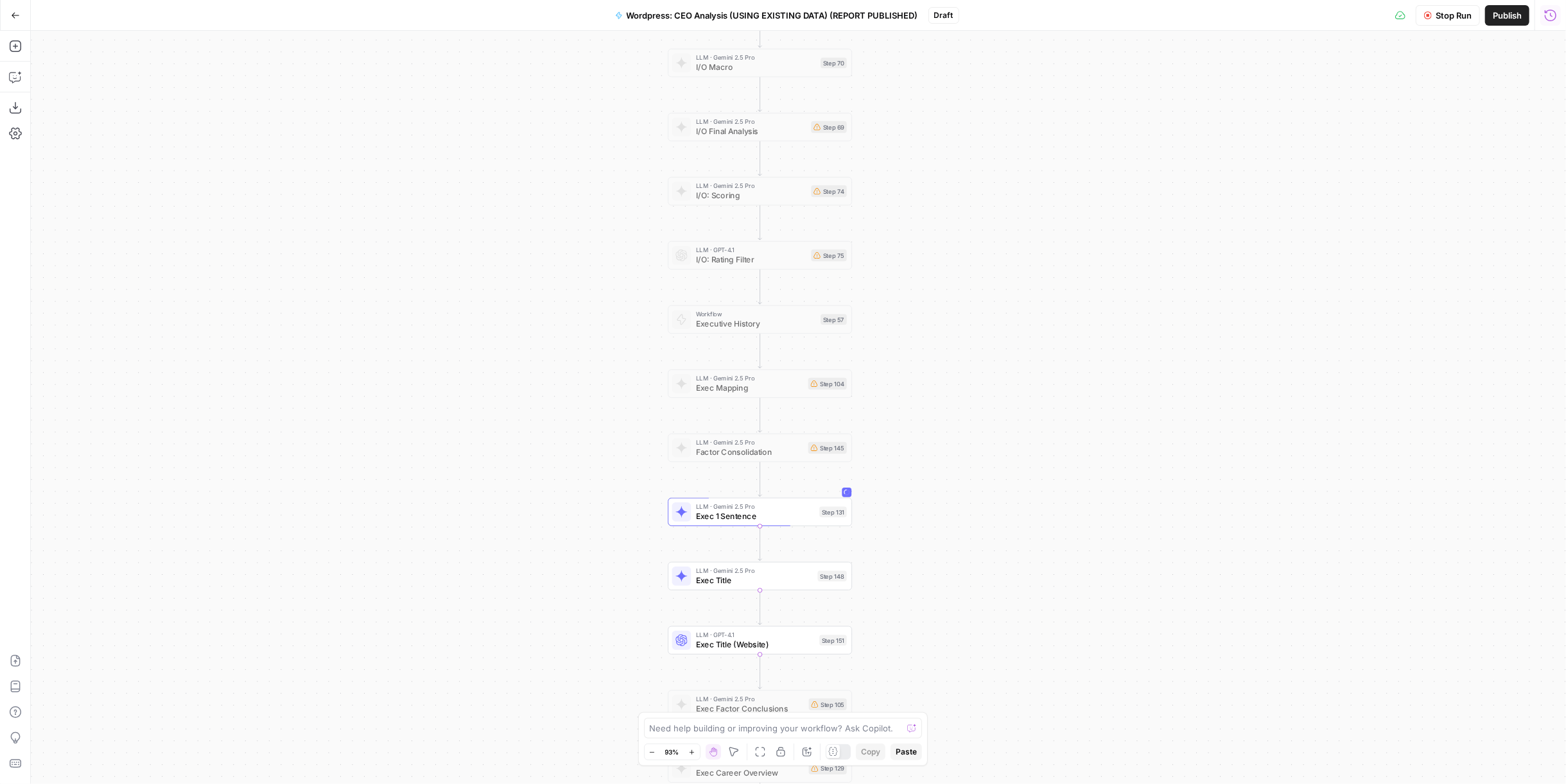
click at [1544, 10] on icon "button" at bounding box center [1550, 15] width 12 height 12
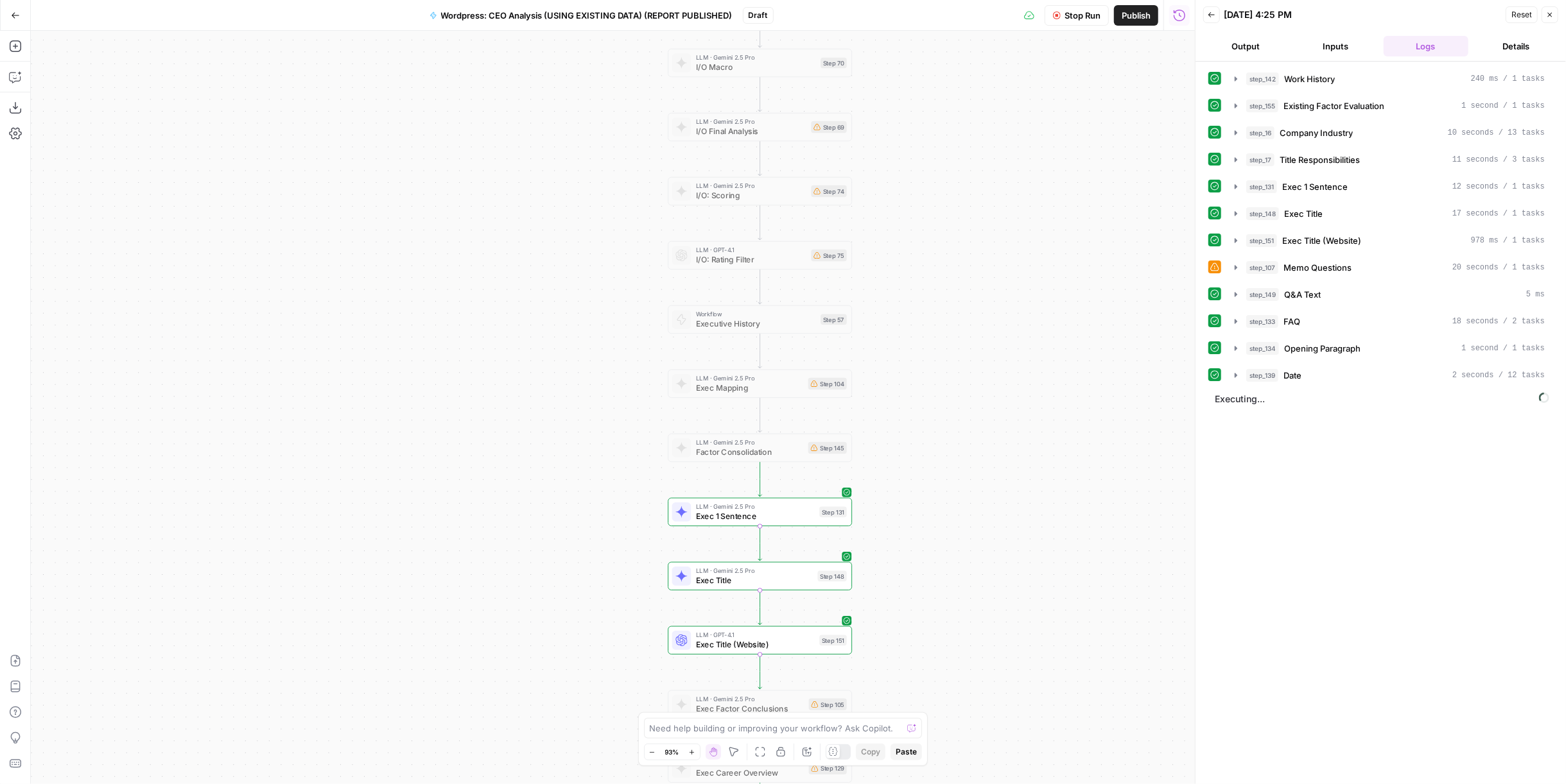
click at [1076, 15] on span "Stop Run" at bounding box center [1082, 15] width 36 height 13
click at [767, 510] on span "Exec 1 Sentence" at bounding box center [755, 516] width 119 height 12
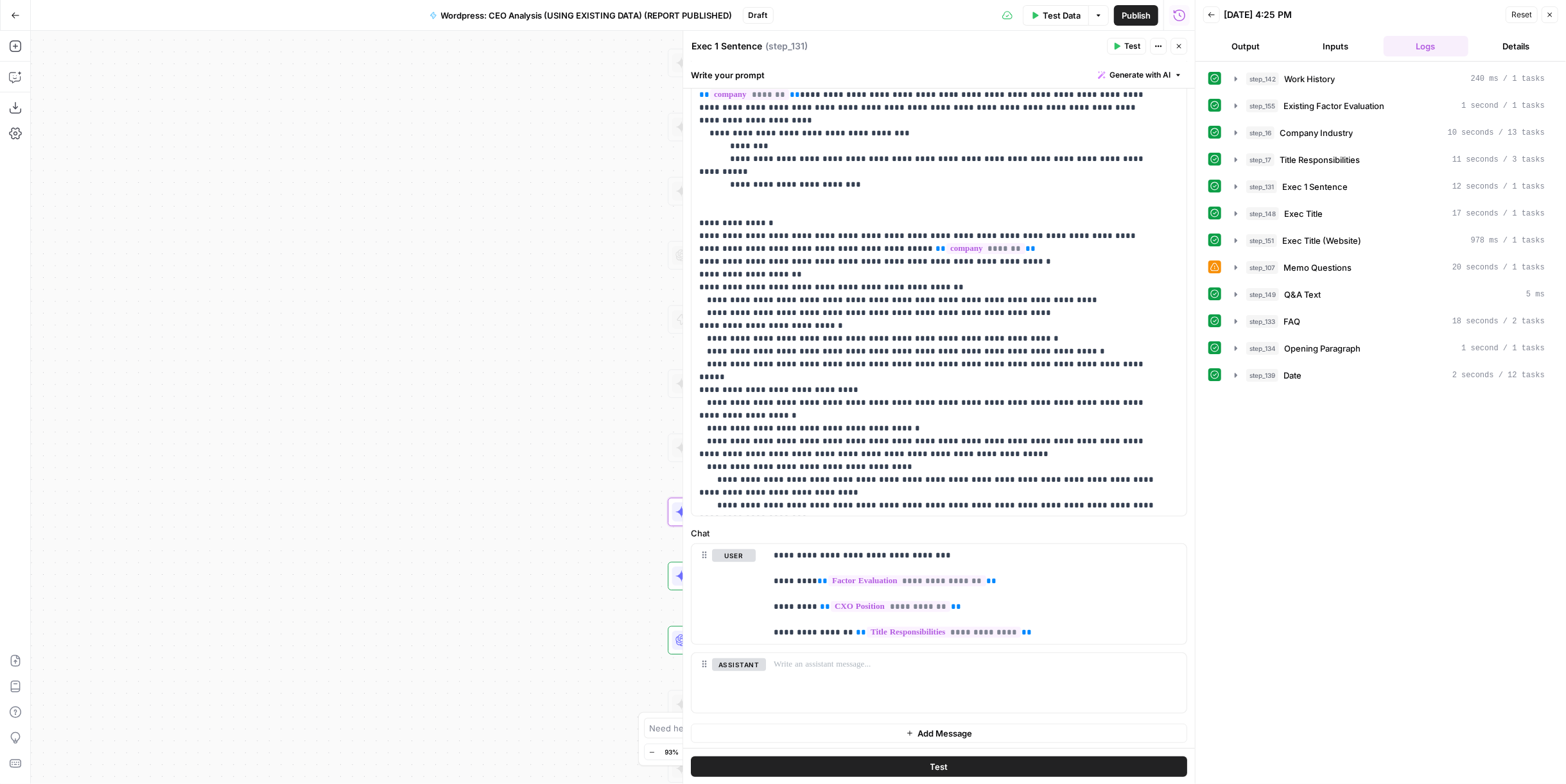
scroll to position [12, 0]
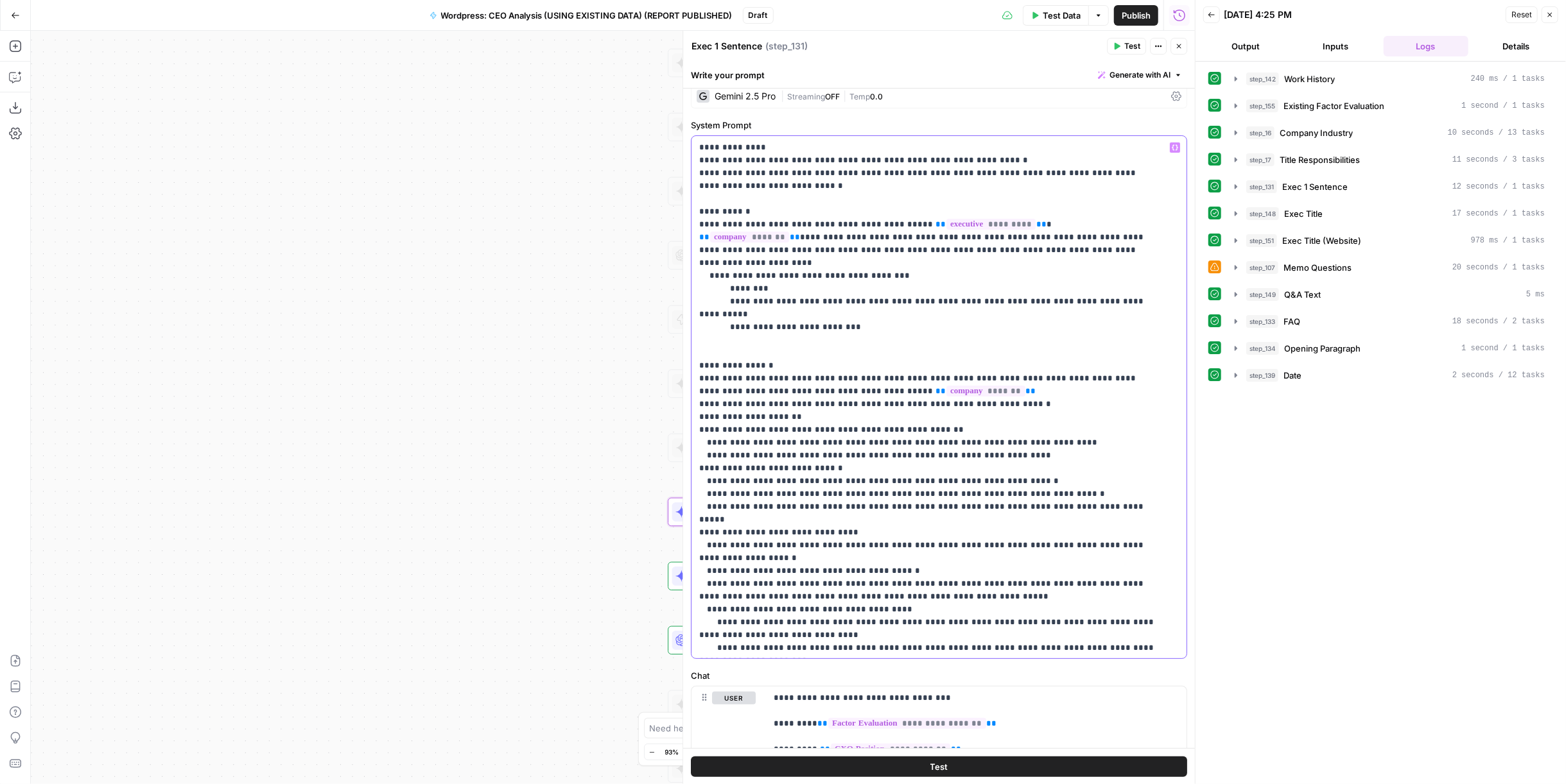
click at [869, 301] on p "**********" at bounding box center [928, 443] width 459 height 603
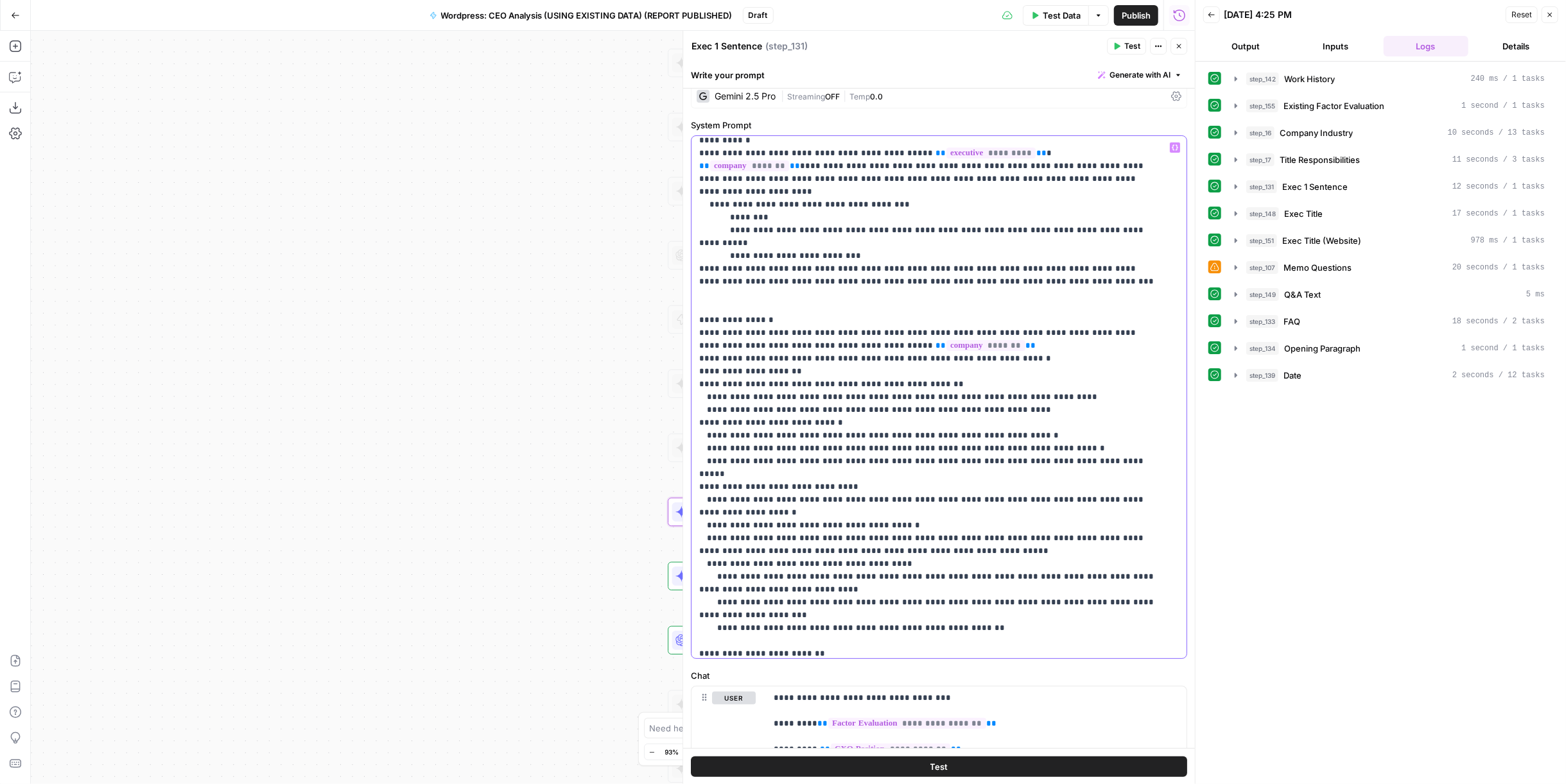
scroll to position [116, 0]
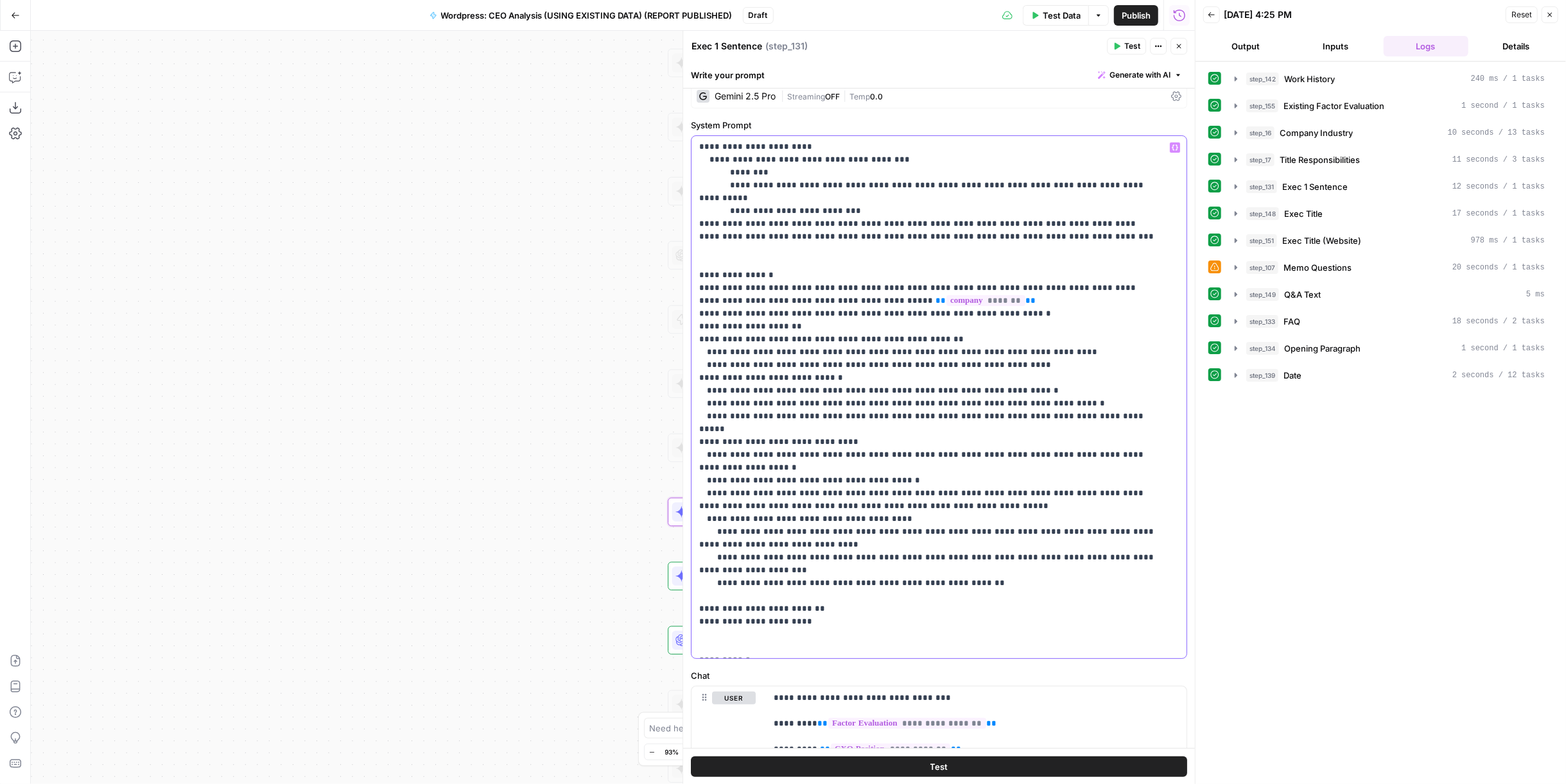
click at [1117, 389] on p "**********" at bounding box center [928, 339] width 459 height 629
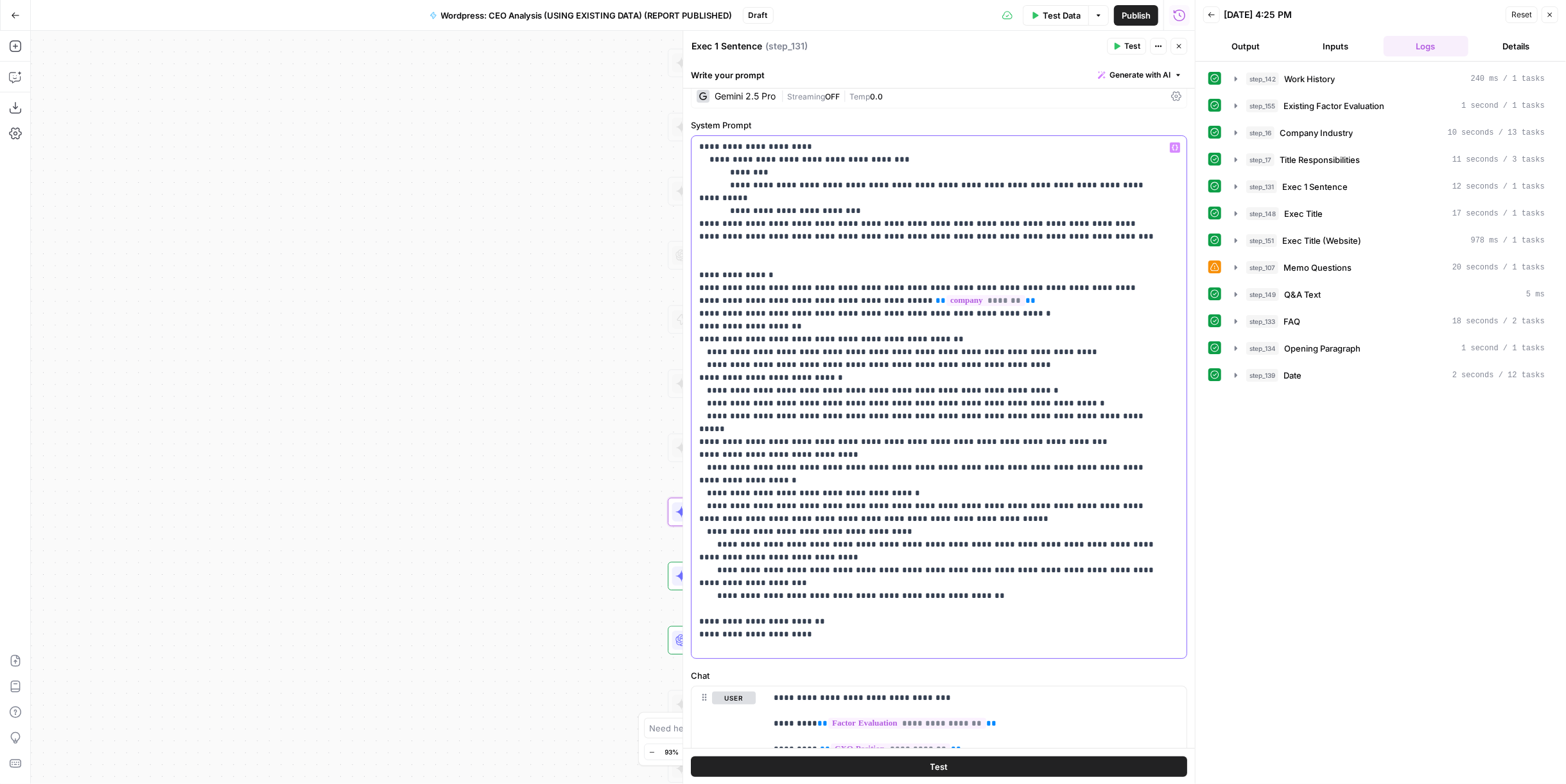
click at [888, 401] on p "**********" at bounding box center [928, 345] width 459 height 642
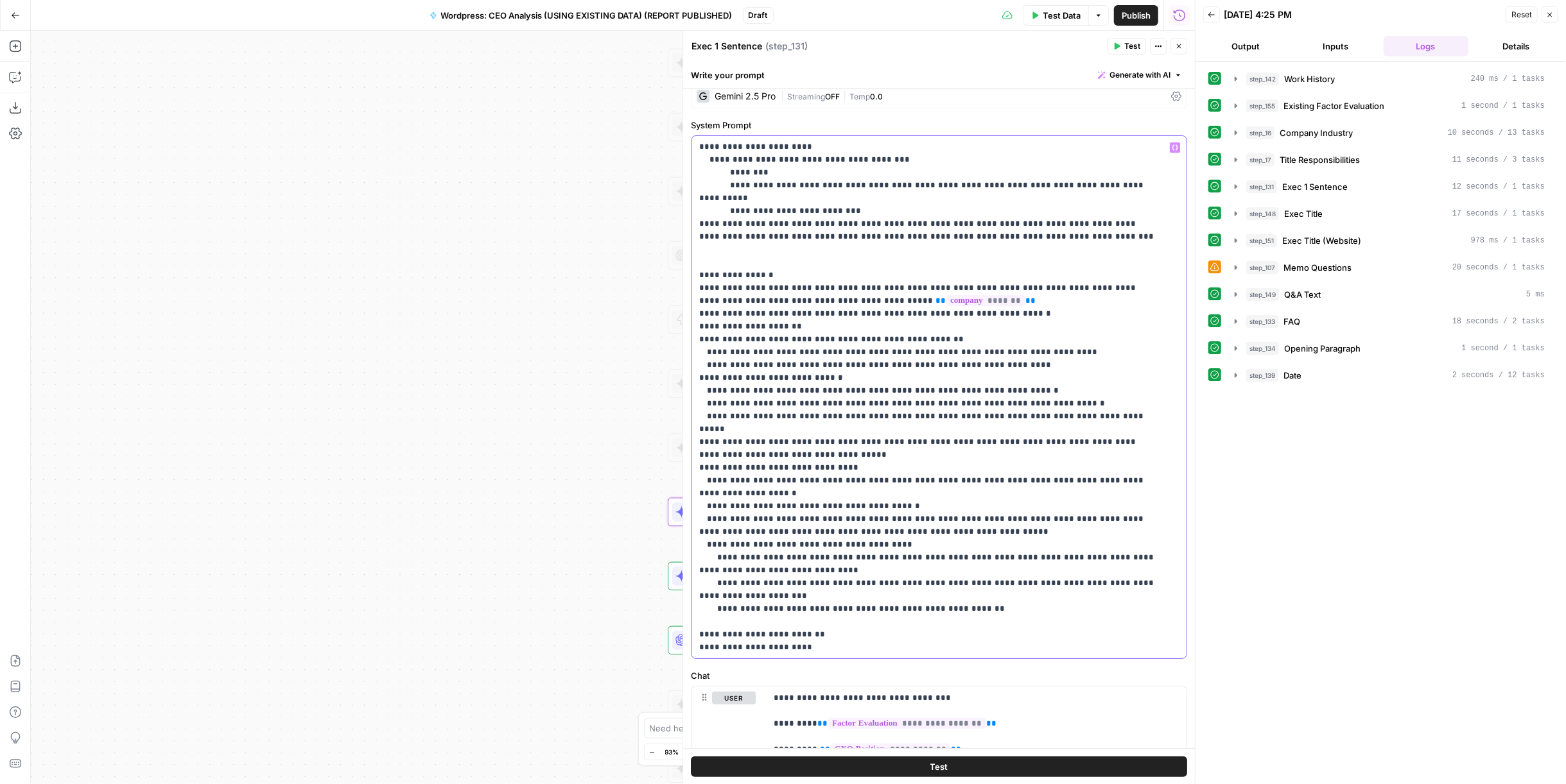
click at [702, 430] on p "**********" at bounding box center [928, 352] width 459 height 654
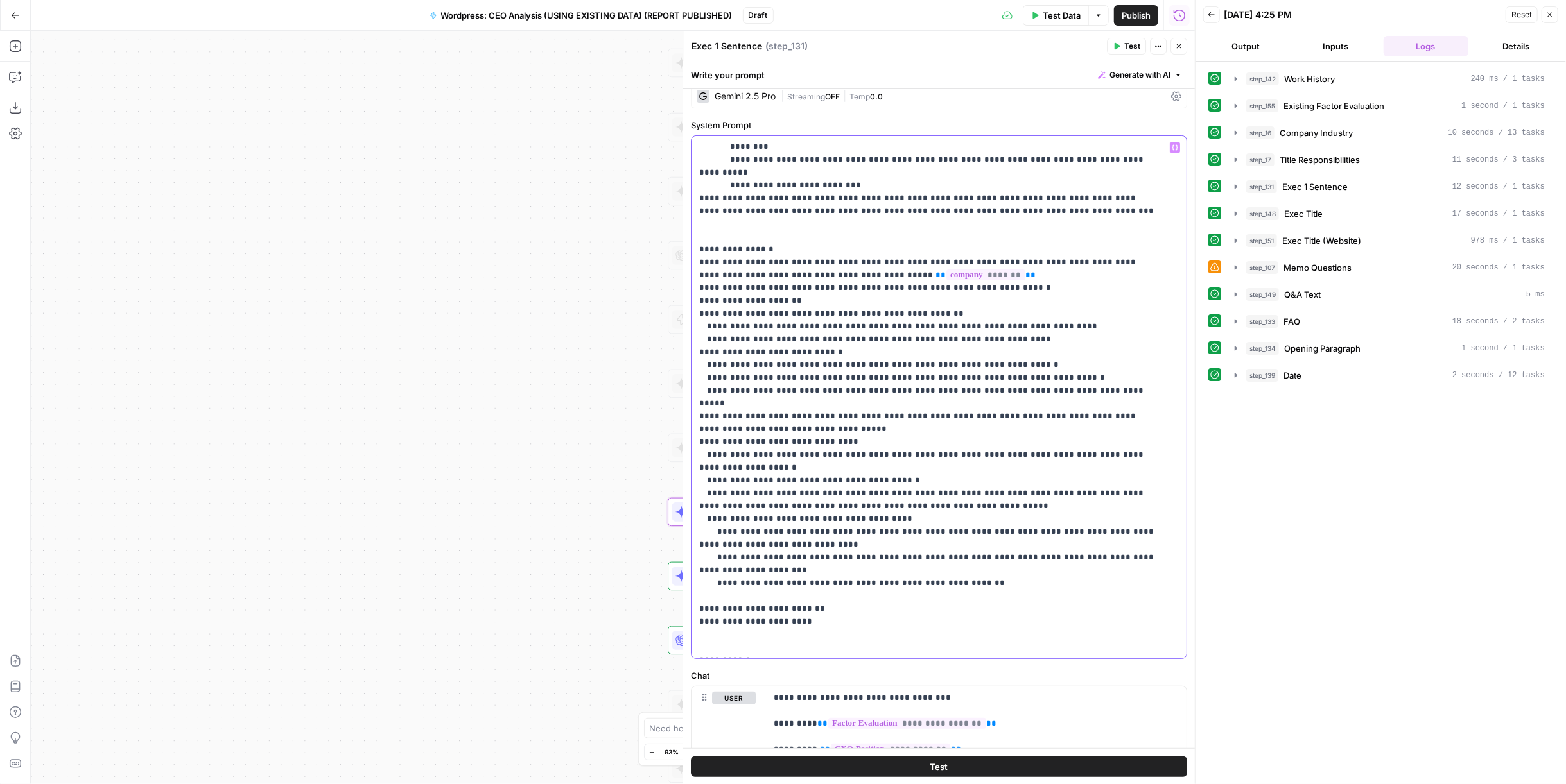
scroll to position [154, 0]
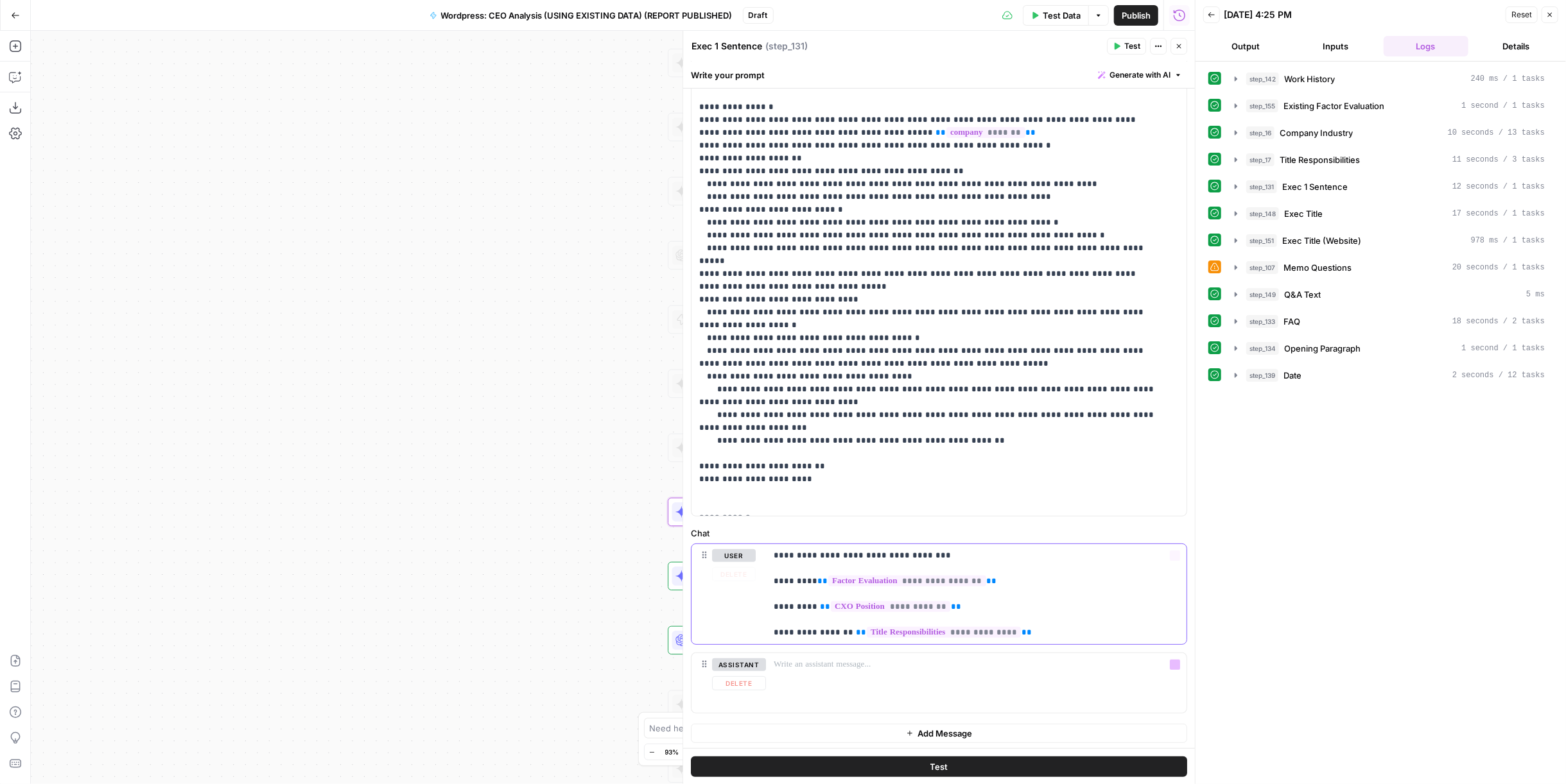
click at [1070, 632] on p "**********" at bounding box center [971, 593] width 395 height 89
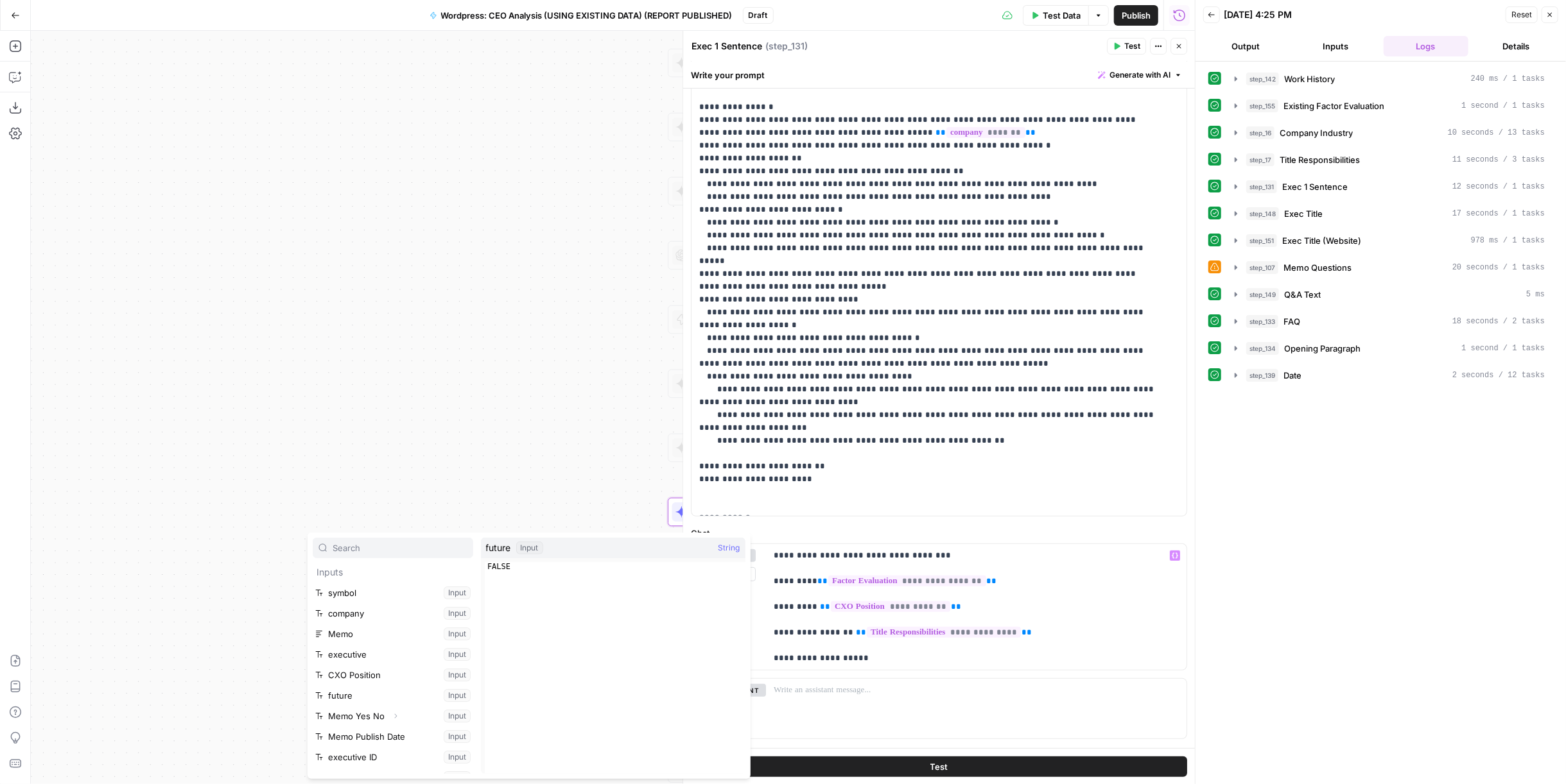
scroll to position [136, 0]
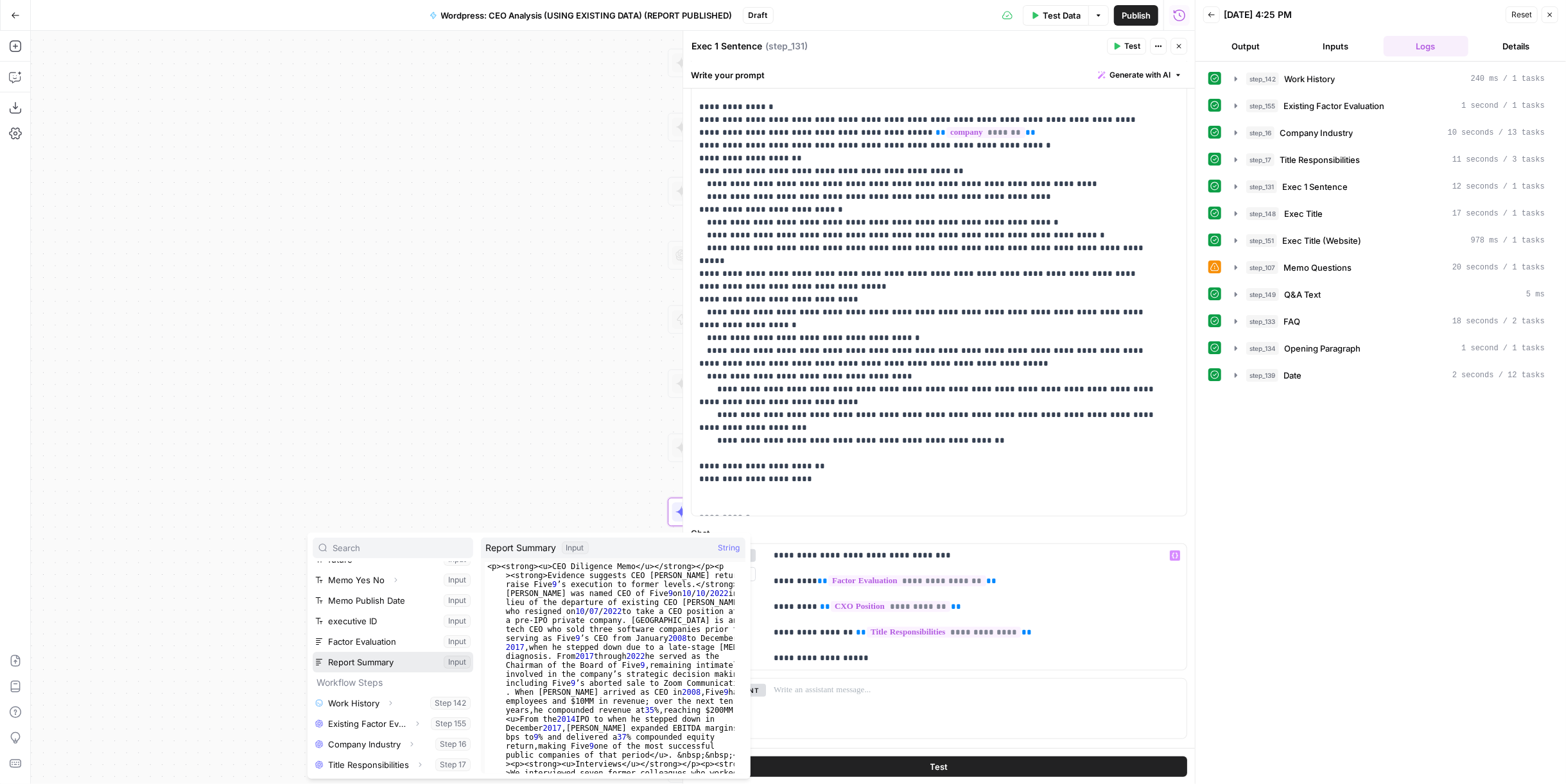
click at [362, 665] on button "Select variable Report Summary" at bounding box center [392, 662] width 160 height 21
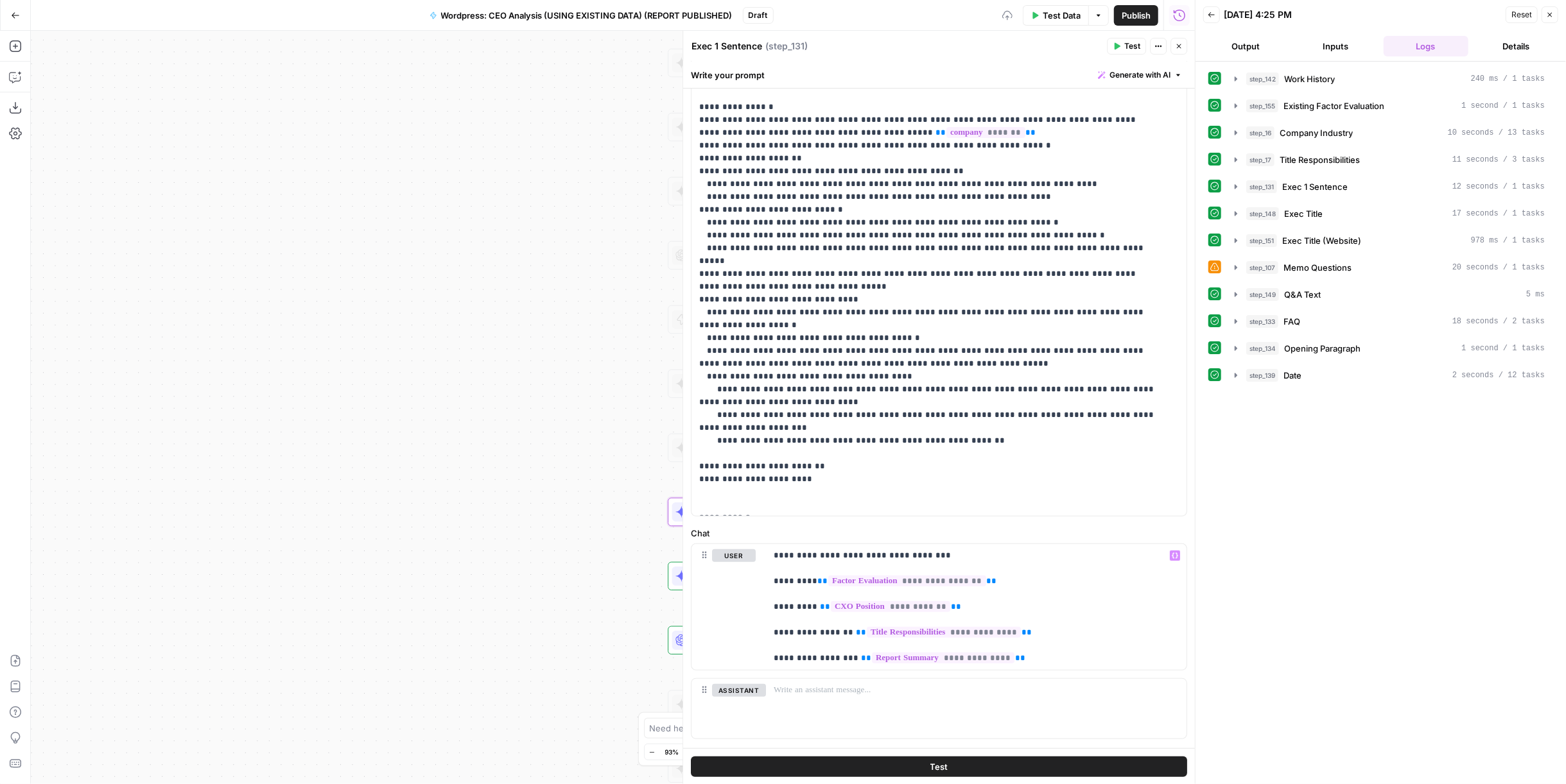
click at [930, 766] on span "Test" at bounding box center [939, 765] width 18 height 13
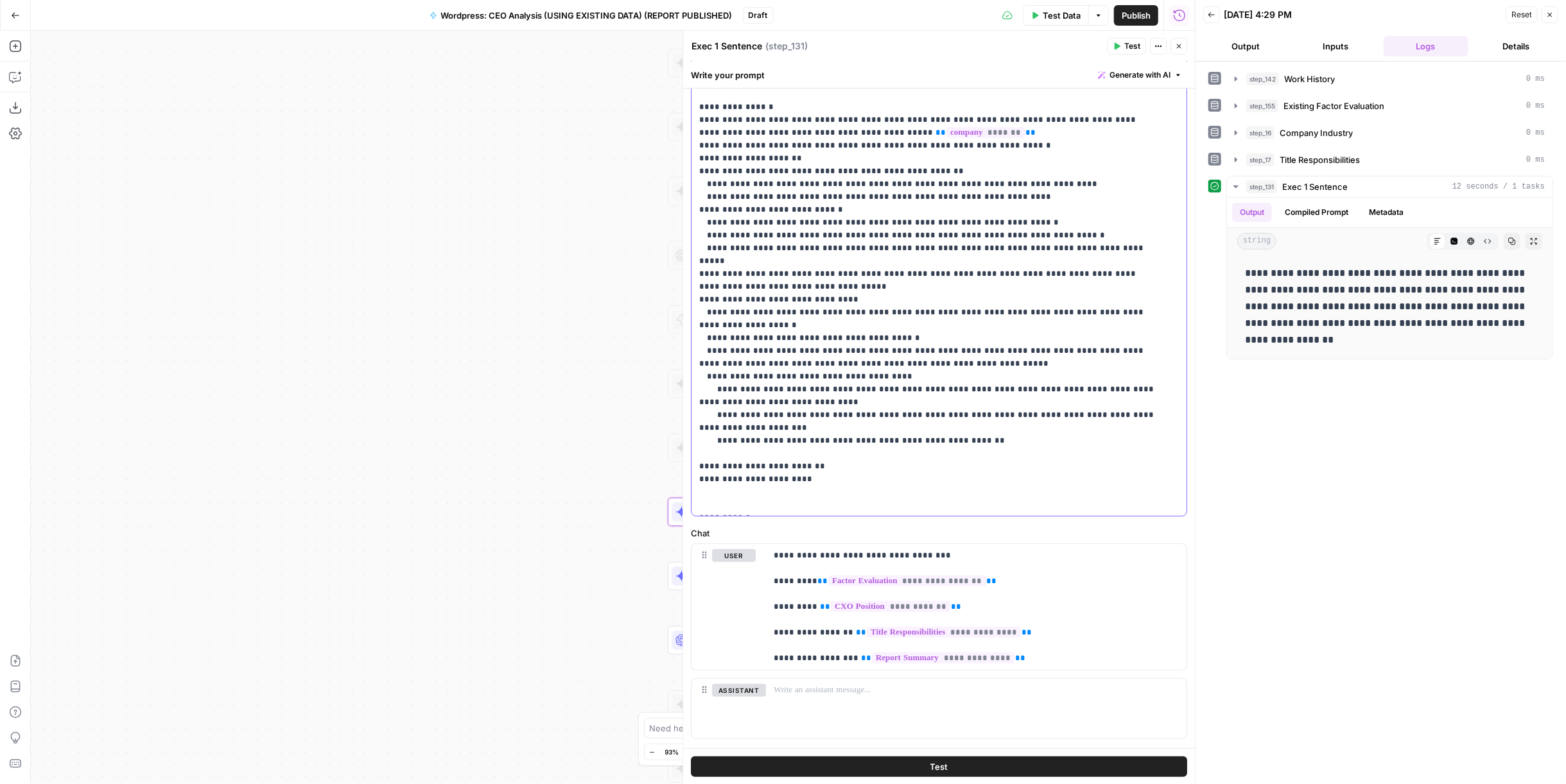
drag, startPoint x: 808, startPoint y: 249, endPoint x: 936, endPoint y: 237, distance: 128.6
click at [936, 237] on p "**********" at bounding box center [928, 184] width 459 height 654
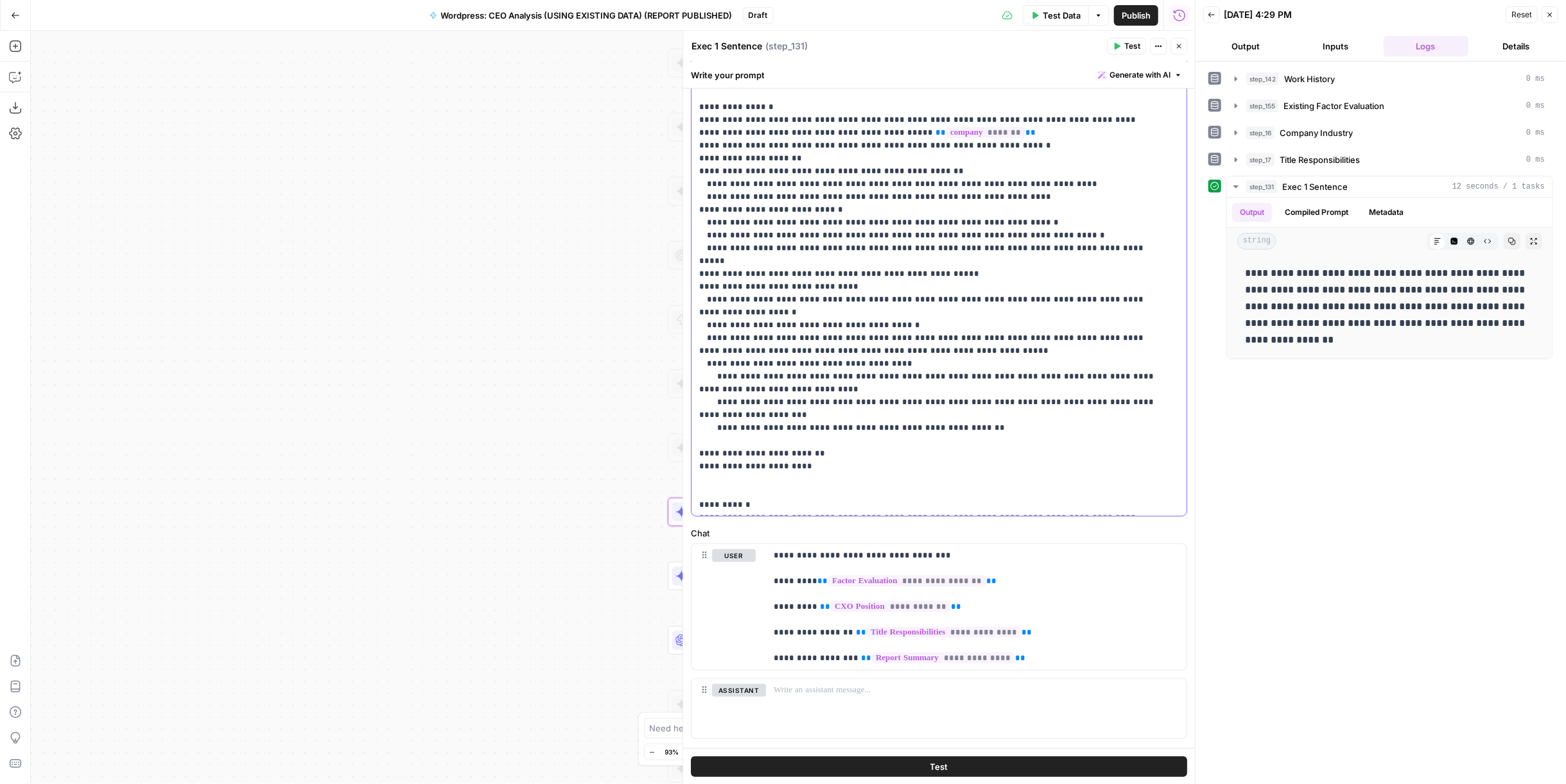
scroll to position [168, 0]
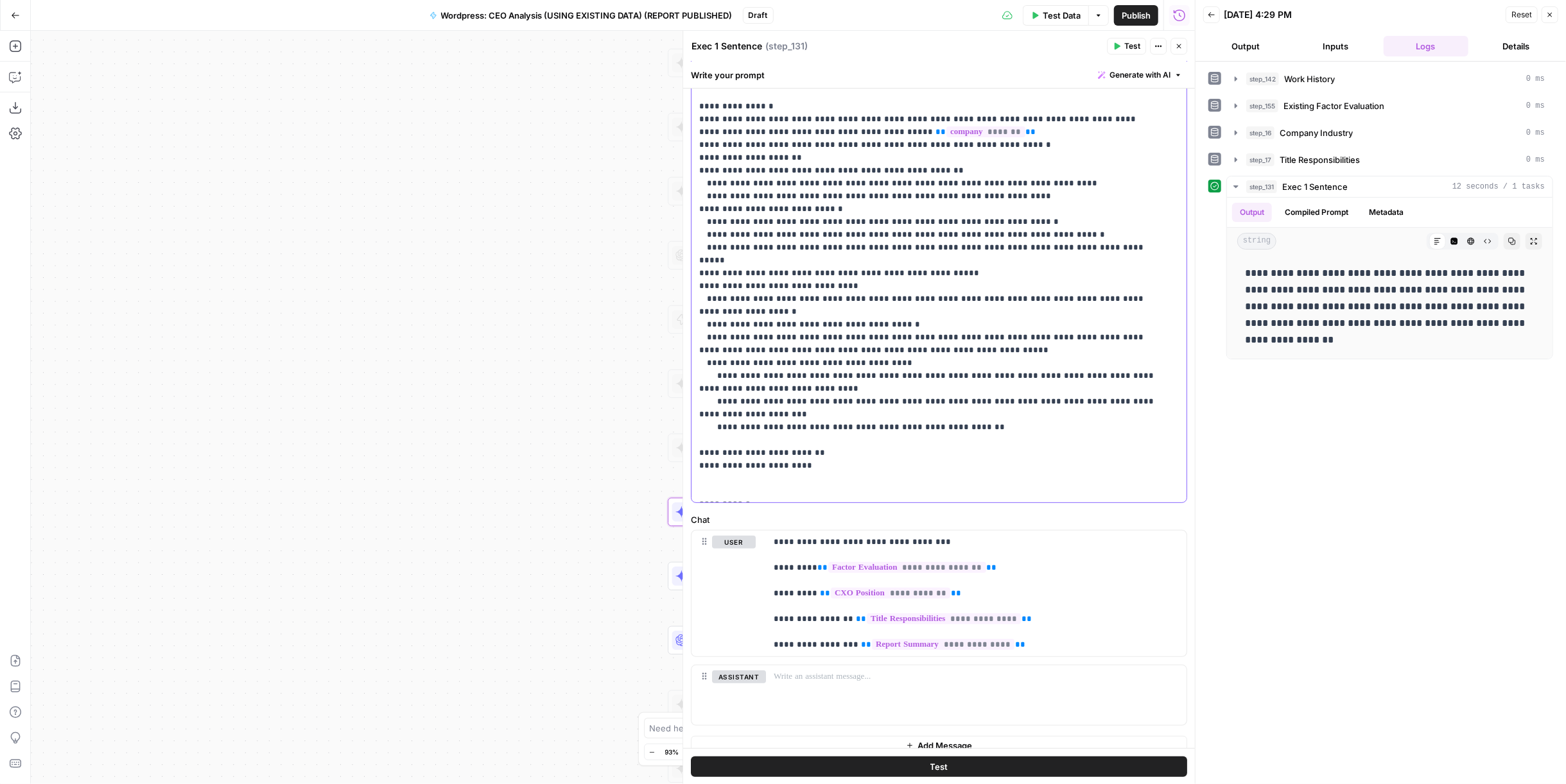
click at [709, 238] on p "**********" at bounding box center [928, 177] width 459 height 642
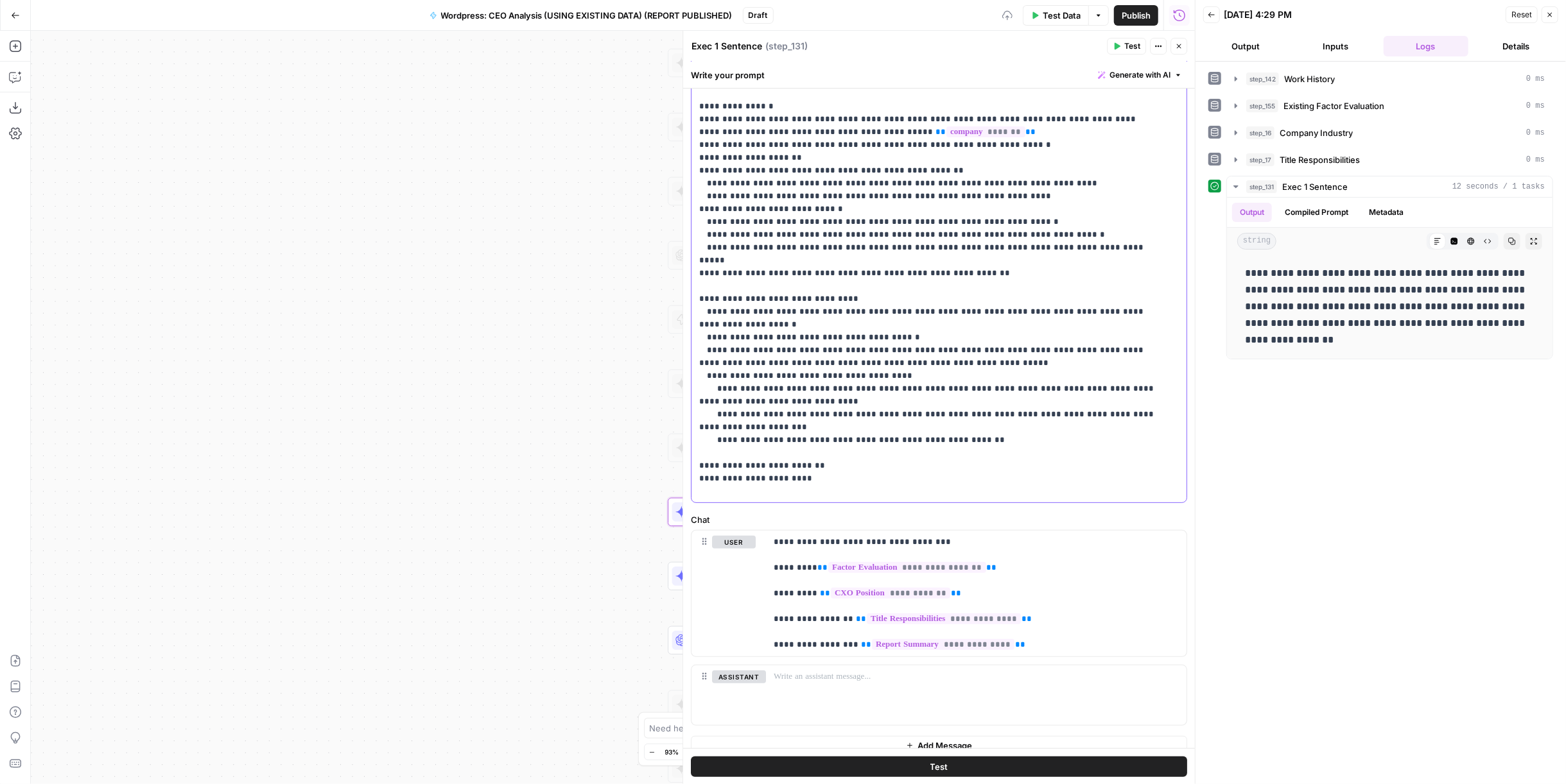
scroll to position [154, 0]
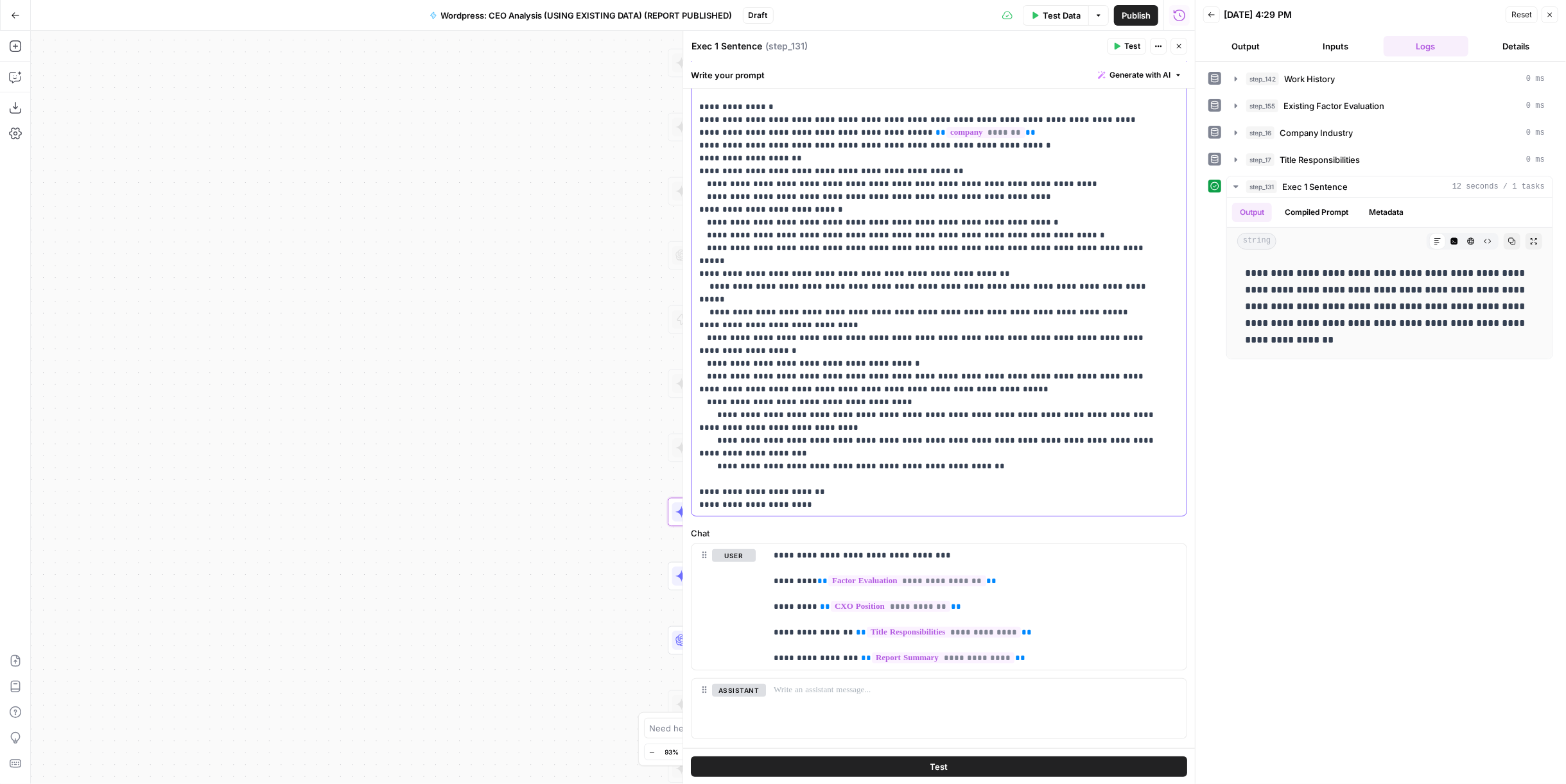
drag, startPoint x: 882, startPoint y: 260, endPoint x: 867, endPoint y: 263, distance: 15.3
click at [867, 263] on p "**********" at bounding box center [928, 190] width 459 height 667
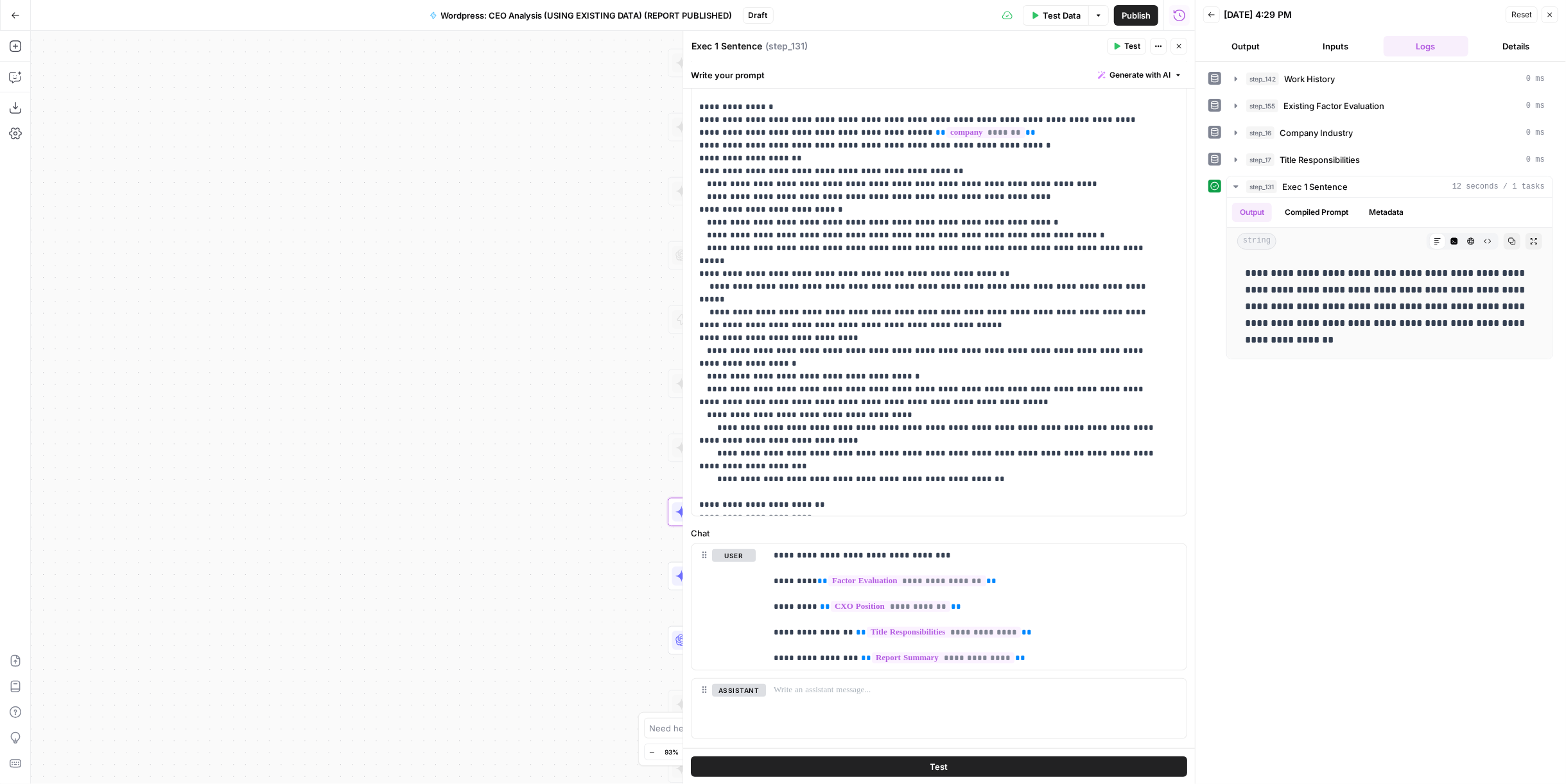
click at [981, 774] on button "Test" at bounding box center [939, 765] width 496 height 21
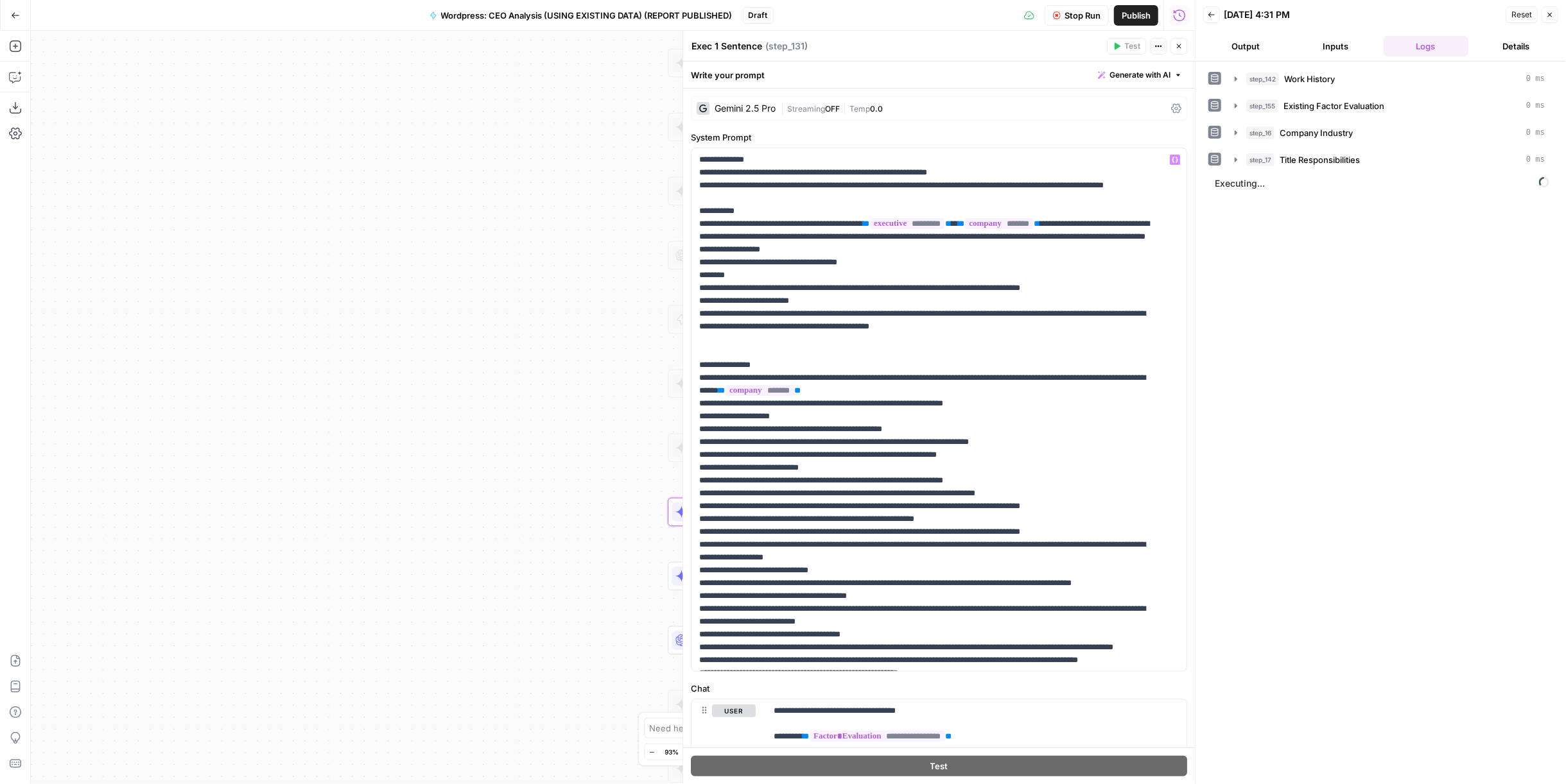
scroll to position [141, 0]
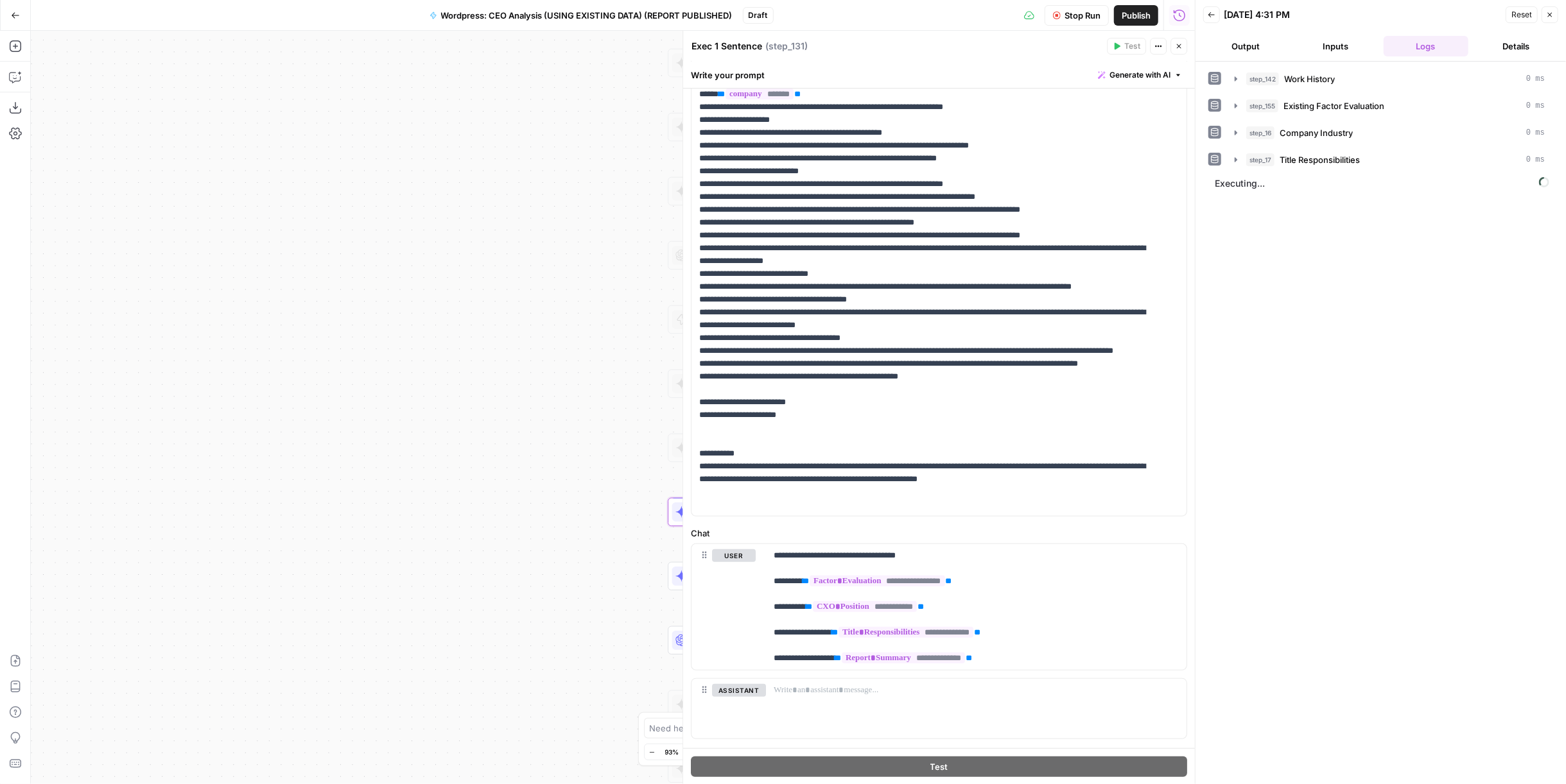
click at [1137, 22] on span "Publish" at bounding box center [1135, 15] width 29 height 13
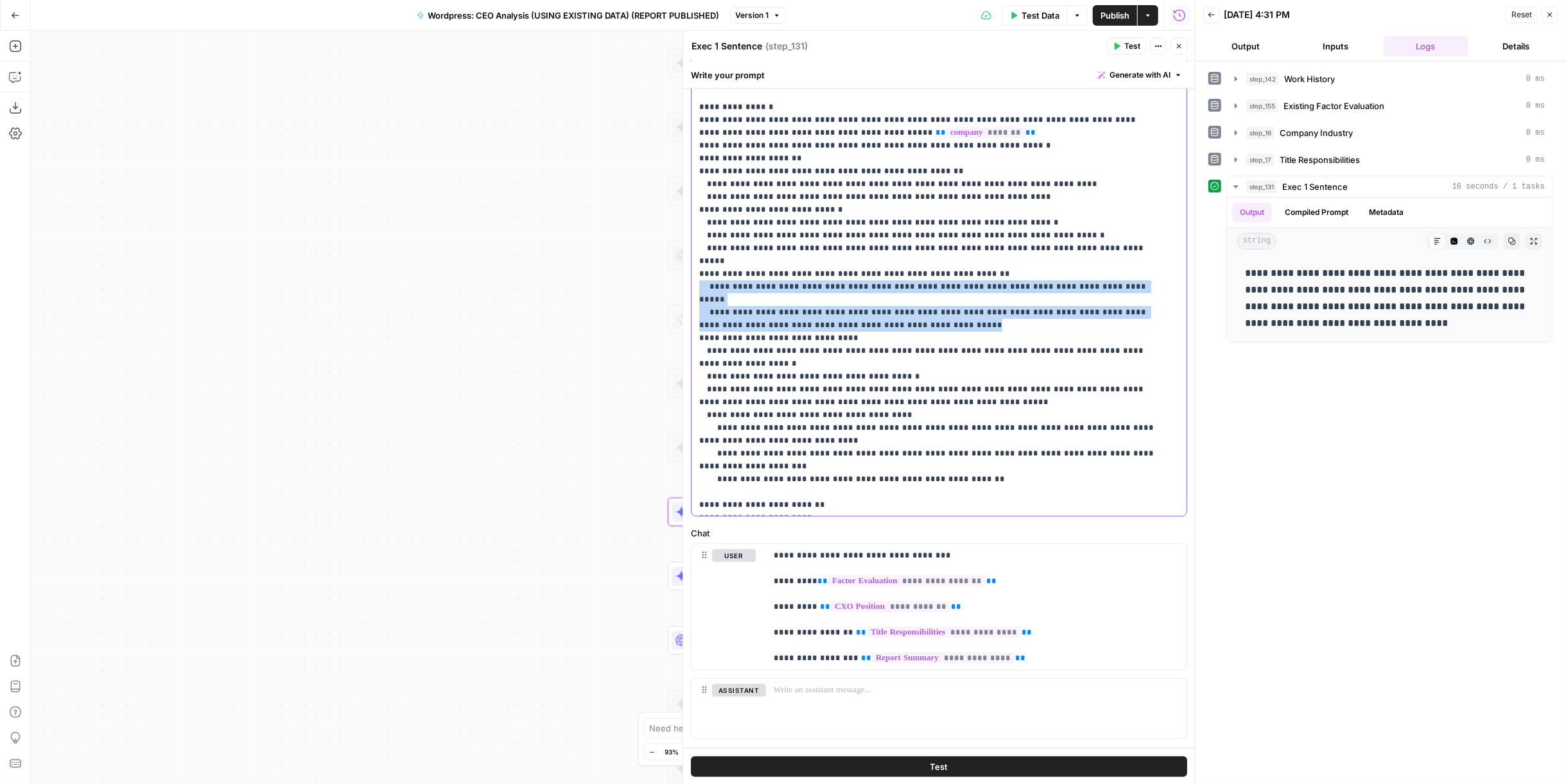
drag, startPoint x: 919, startPoint y: 271, endPoint x: 697, endPoint y: 245, distance: 223.5
click at [697, 245] on div "**********" at bounding box center [934, 254] width 486 height 523
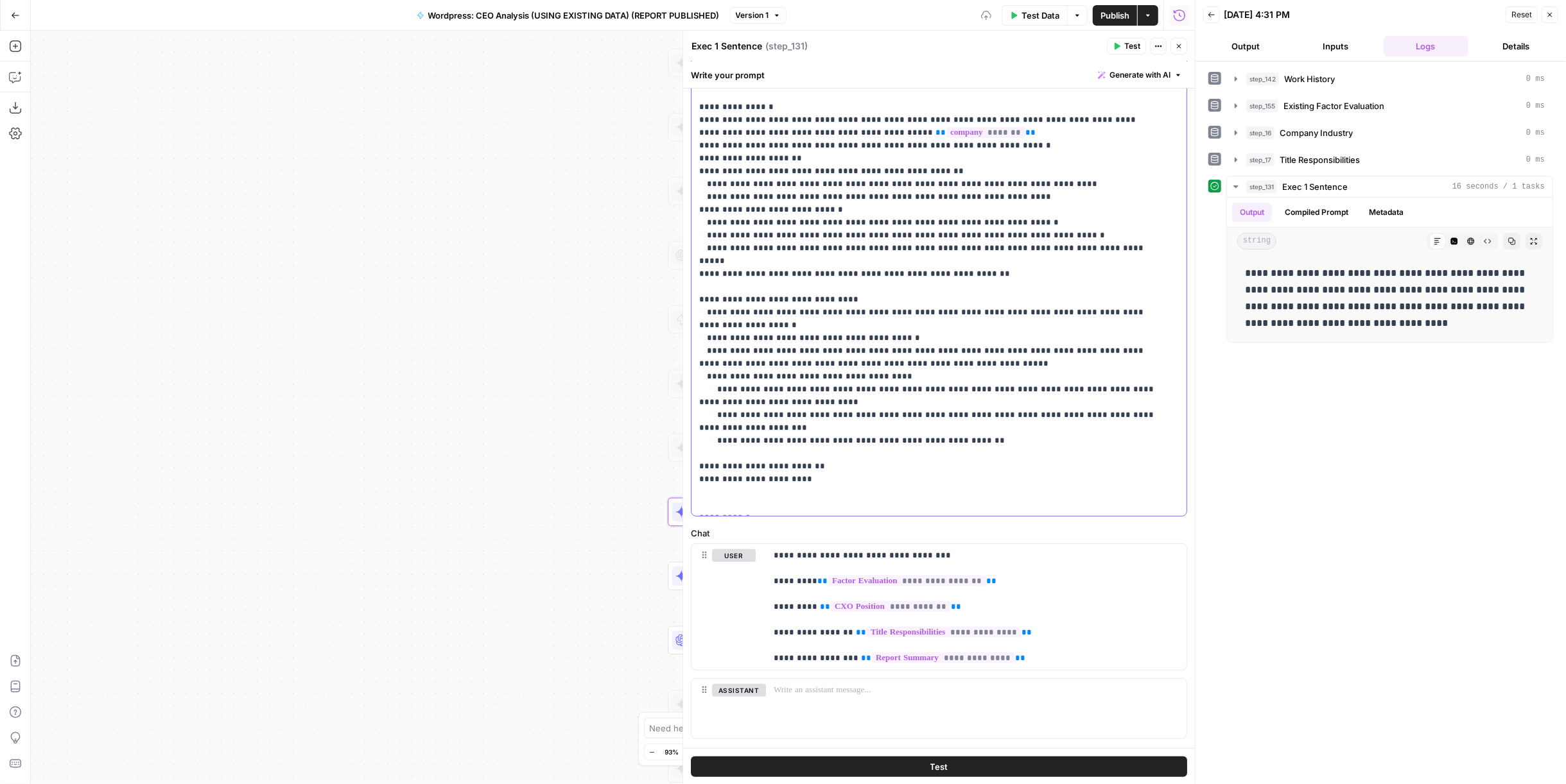
scroll to position [168, 0]
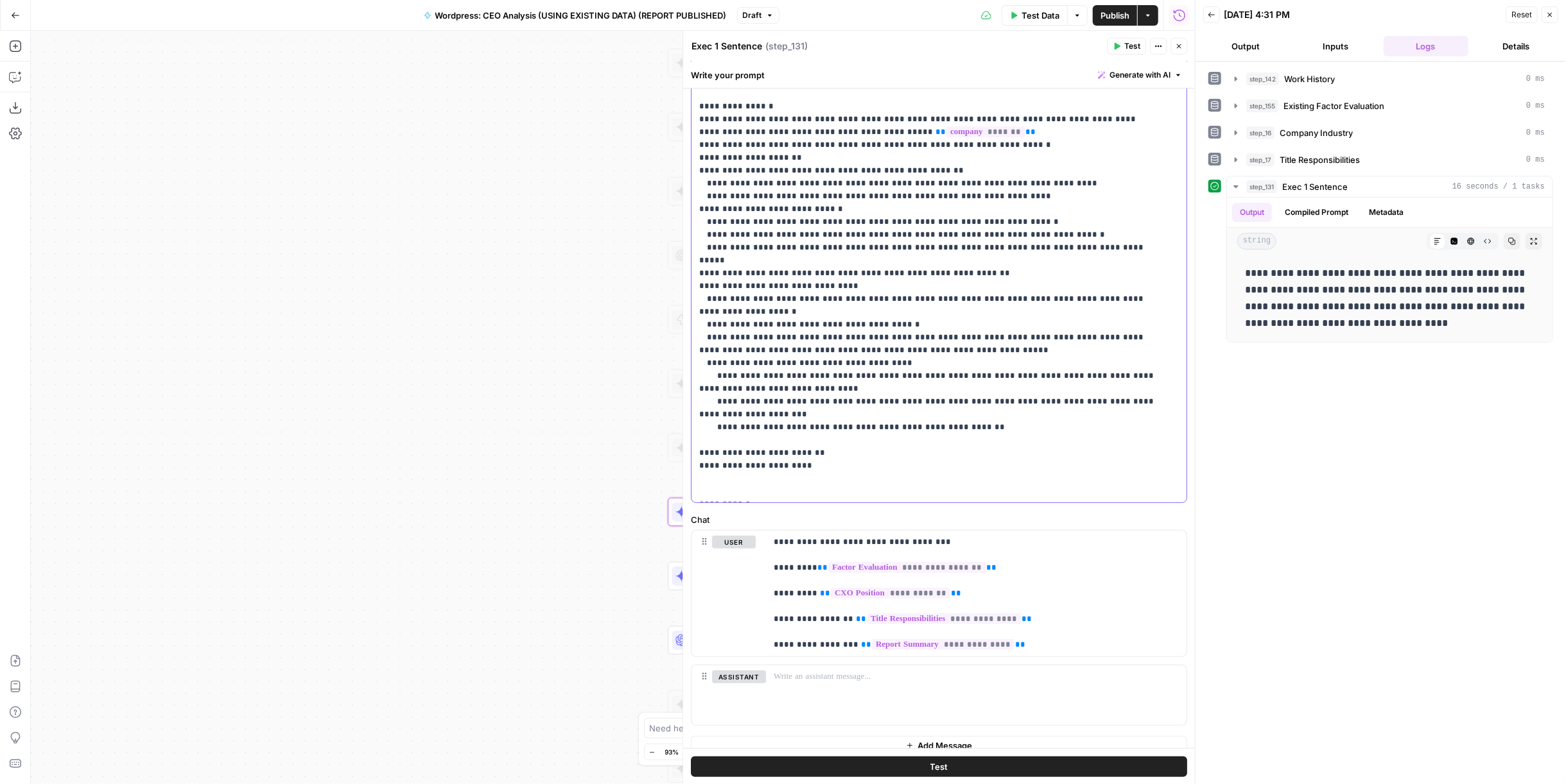
click at [757, 235] on p "**********" at bounding box center [928, 177] width 459 height 642
click at [1037, 242] on p "**********" at bounding box center [928, 177] width 459 height 642
click at [1038, 236] on p "**********" at bounding box center [928, 177] width 459 height 642
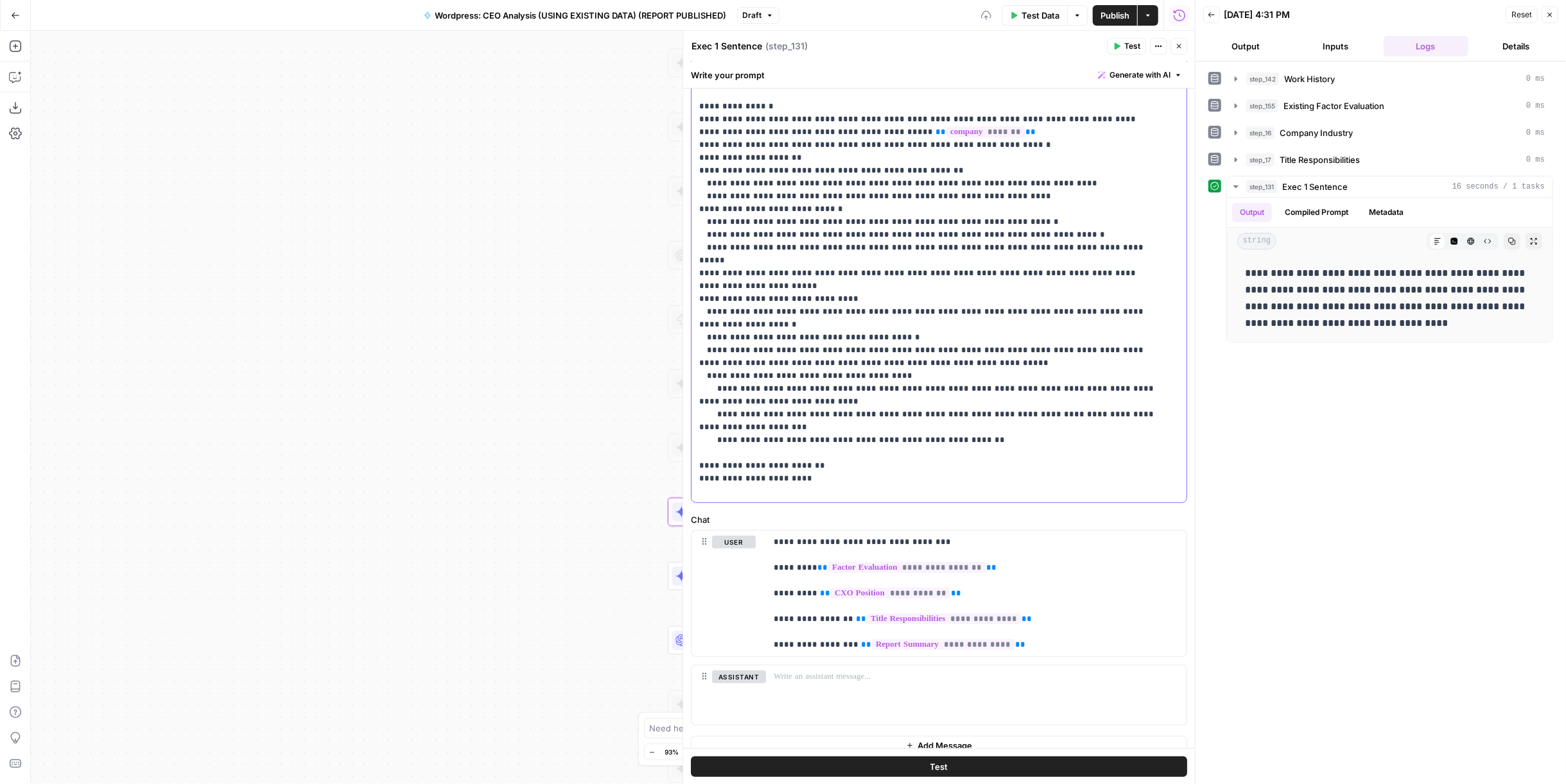
scroll to position [154, 0]
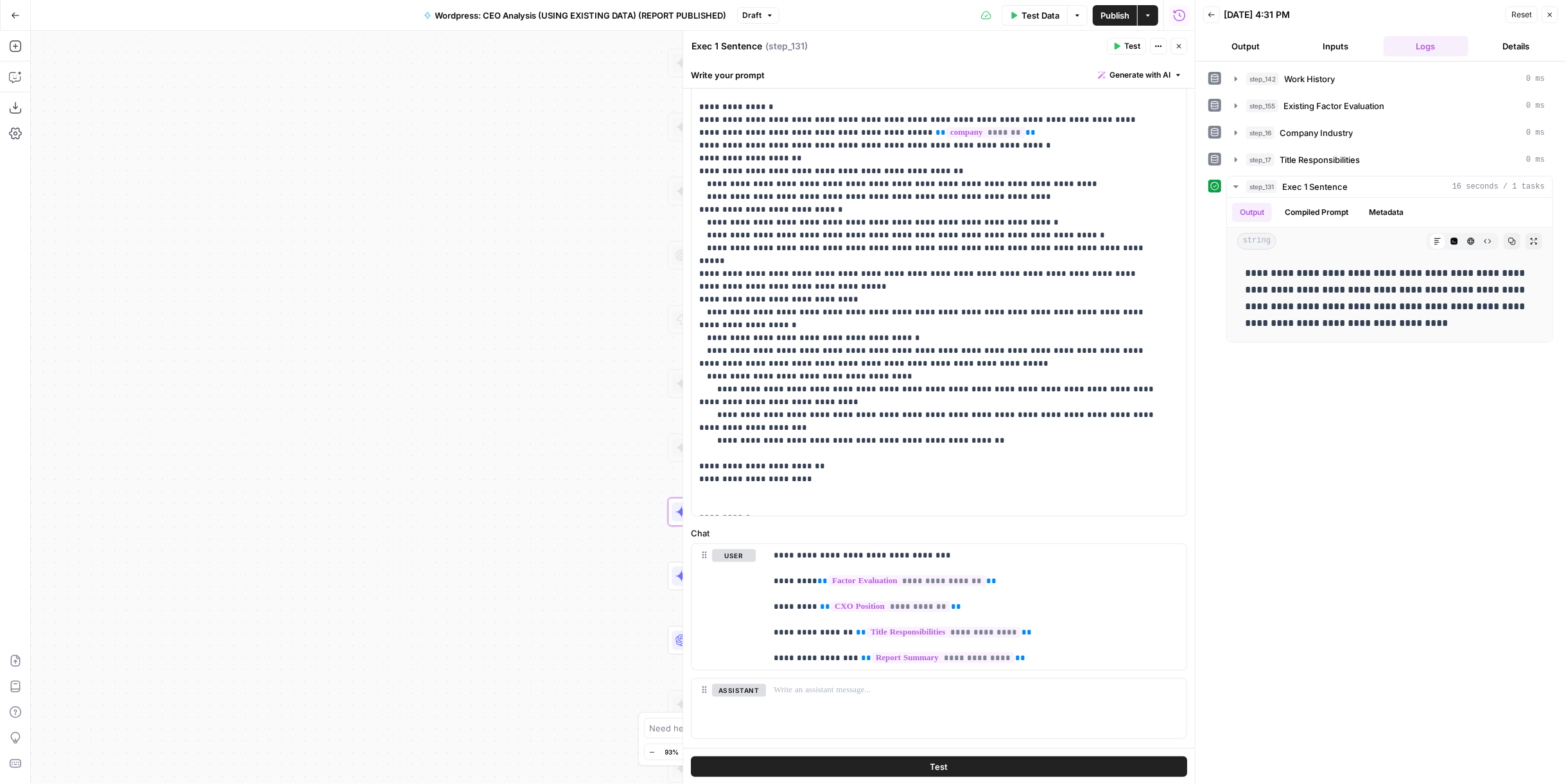
click at [1133, 51] on span "Test" at bounding box center [1132, 46] width 16 height 12
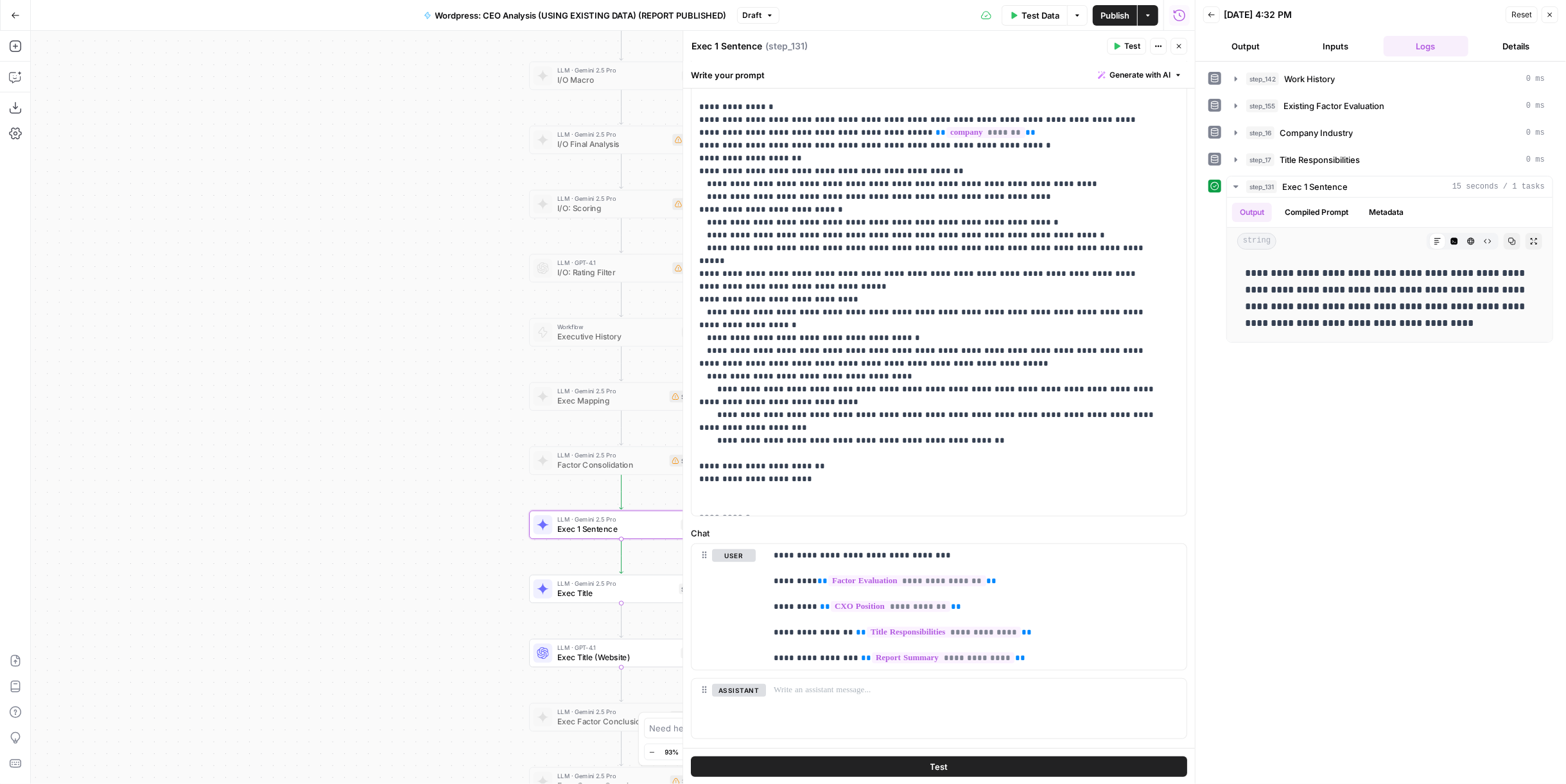
drag, startPoint x: 592, startPoint y: 317, endPoint x: 286, endPoint y: 320, distance: 306.0
click at [286, 320] on div "Workflow Input Settings Inputs Run Code · Python Work History Step 142 LLM · GP…" at bounding box center [612, 407] width 1164 height 754
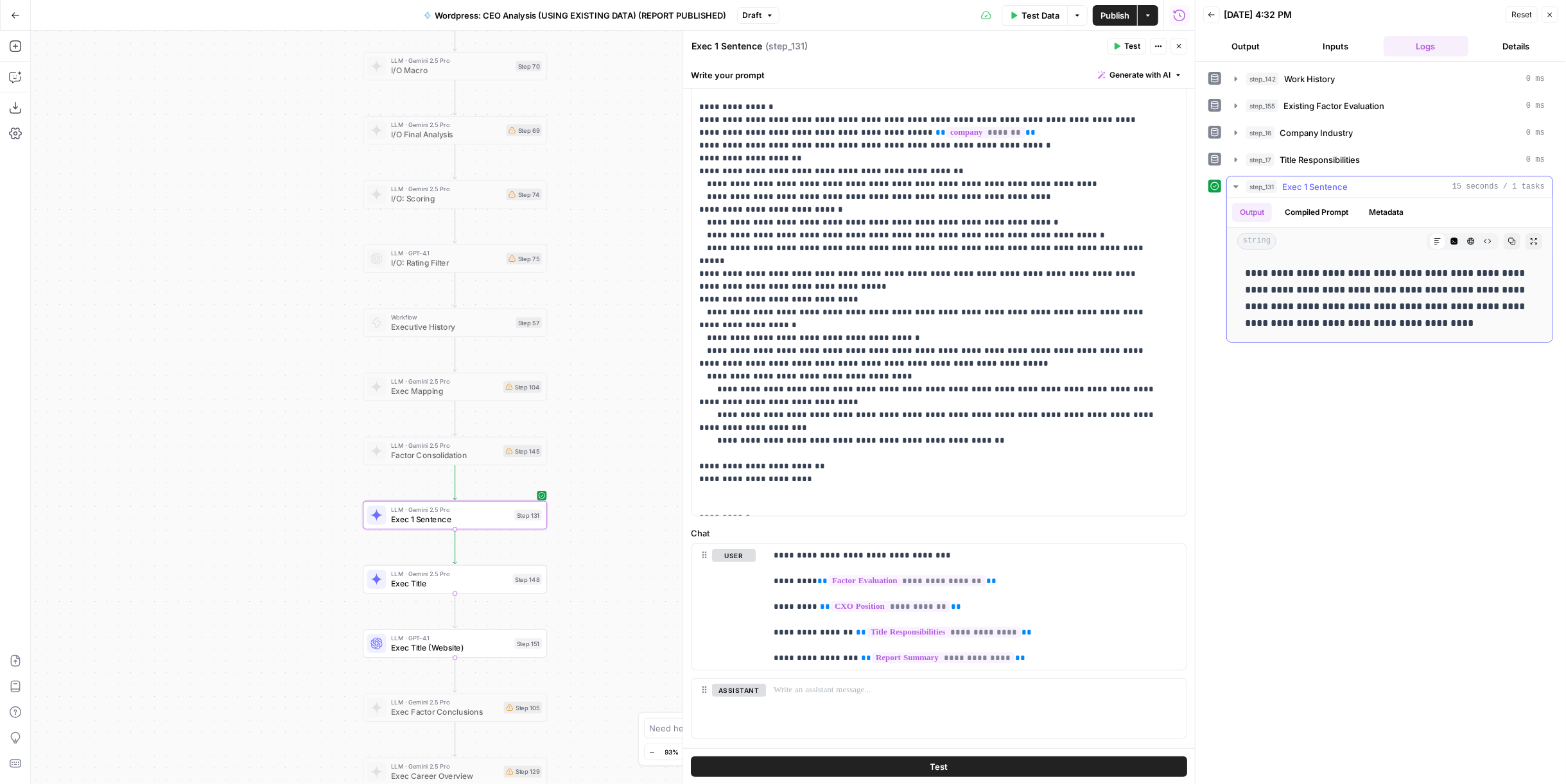
click at [1326, 305] on p "**********" at bounding box center [1389, 299] width 290 height 67
click at [1342, 354] on div "**********" at bounding box center [1380, 422] width 345 height 709
click at [1276, 308] on p "**********" at bounding box center [1389, 299] width 290 height 67
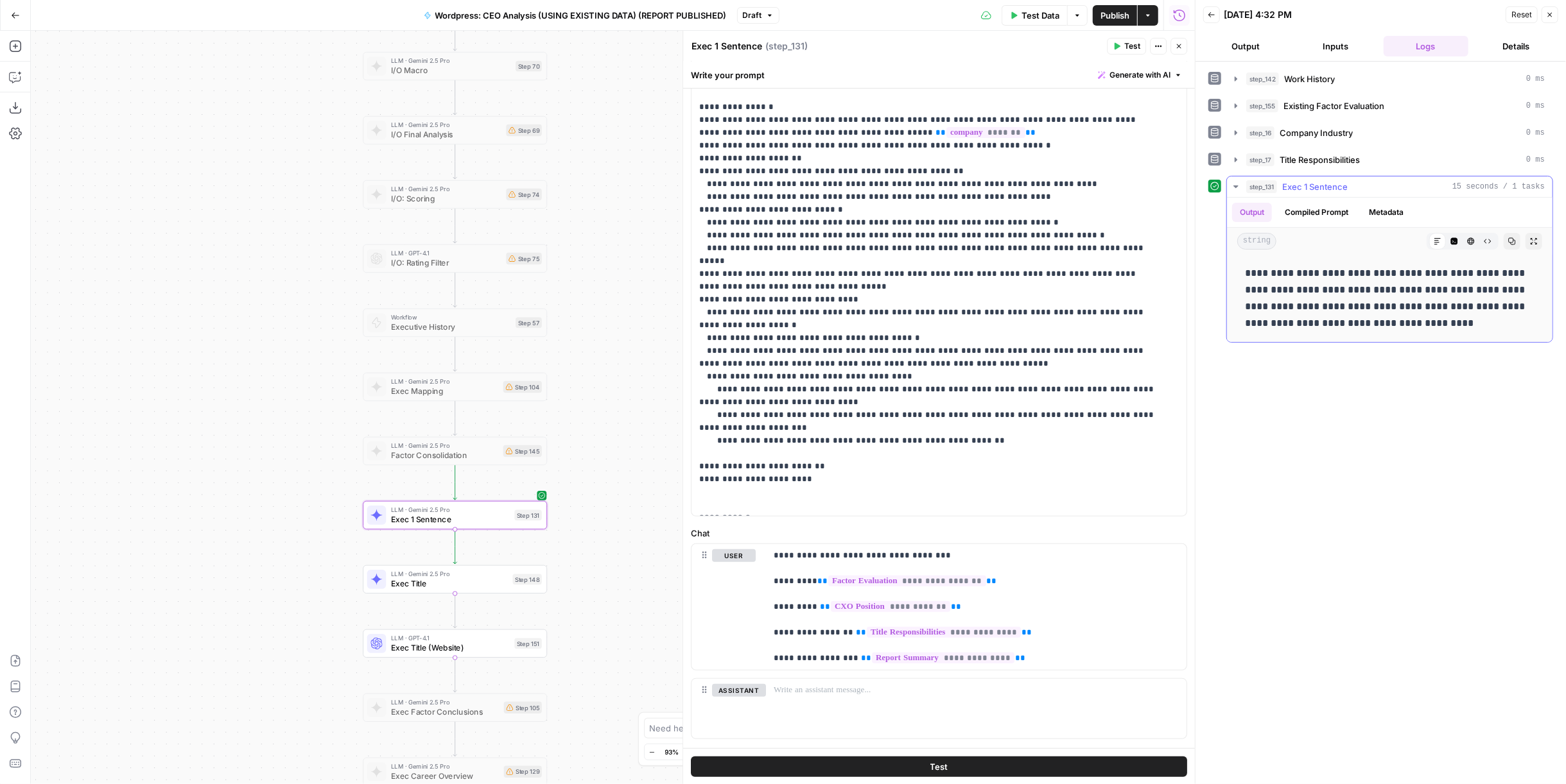
click at [1276, 308] on p "**********" at bounding box center [1389, 299] width 290 height 67
click at [1314, 379] on div "**********" at bounding box center [1380, 422] width 345 height 709
click at [1179, 47] on icon "button" at bounding box center [1179, 46] width 8 height 8
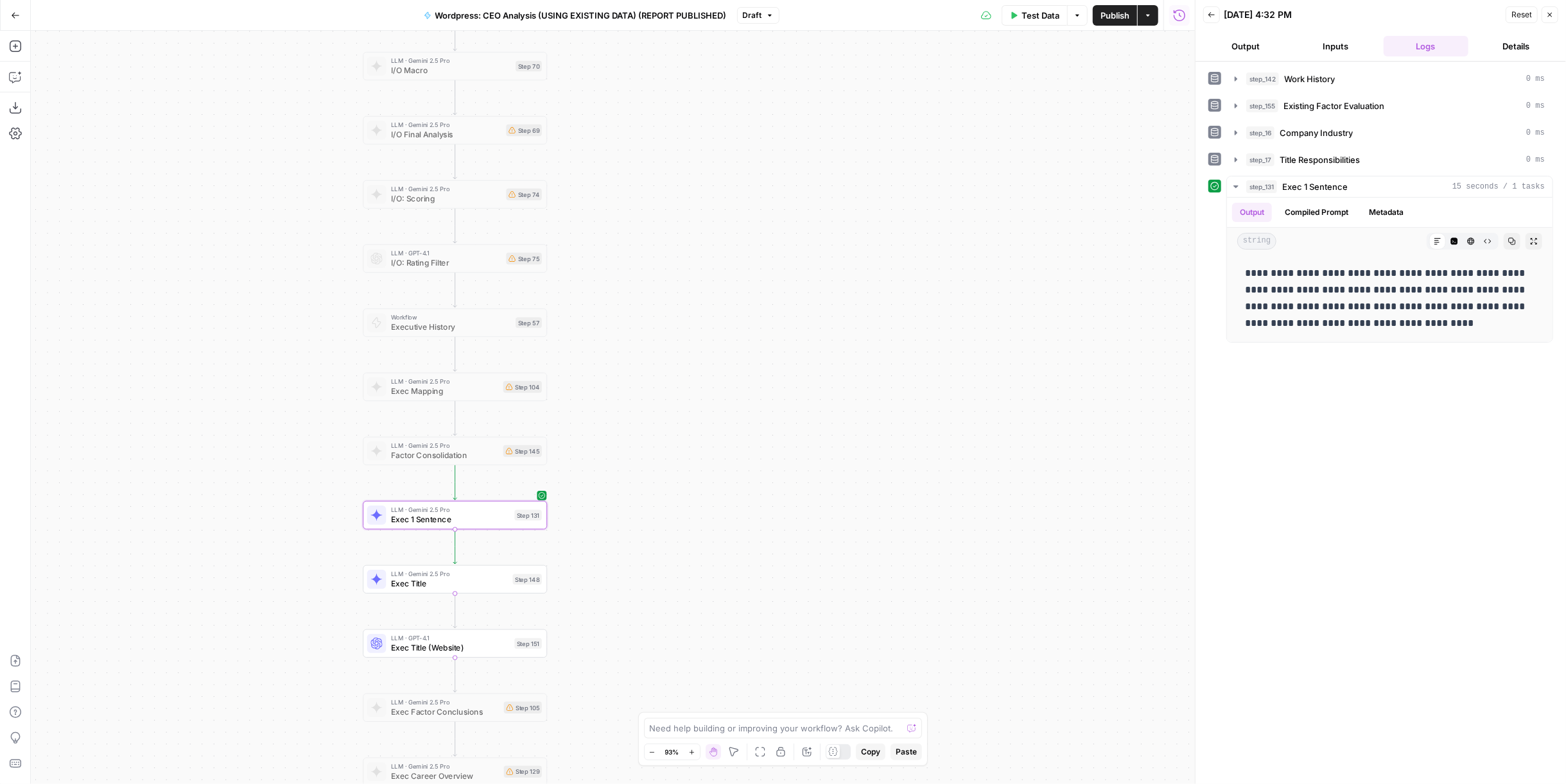
drag, startPoint x: 725, startPoint y: 495, endPoint x: 838, endPoint y: 382, distance: 159.8
click at [838, 382] on div "Workflow Input Settings Inputs Run Code · Python Work History Step 142 LLM · GP…" at bounding box center [612, 407] width 1164 height 754
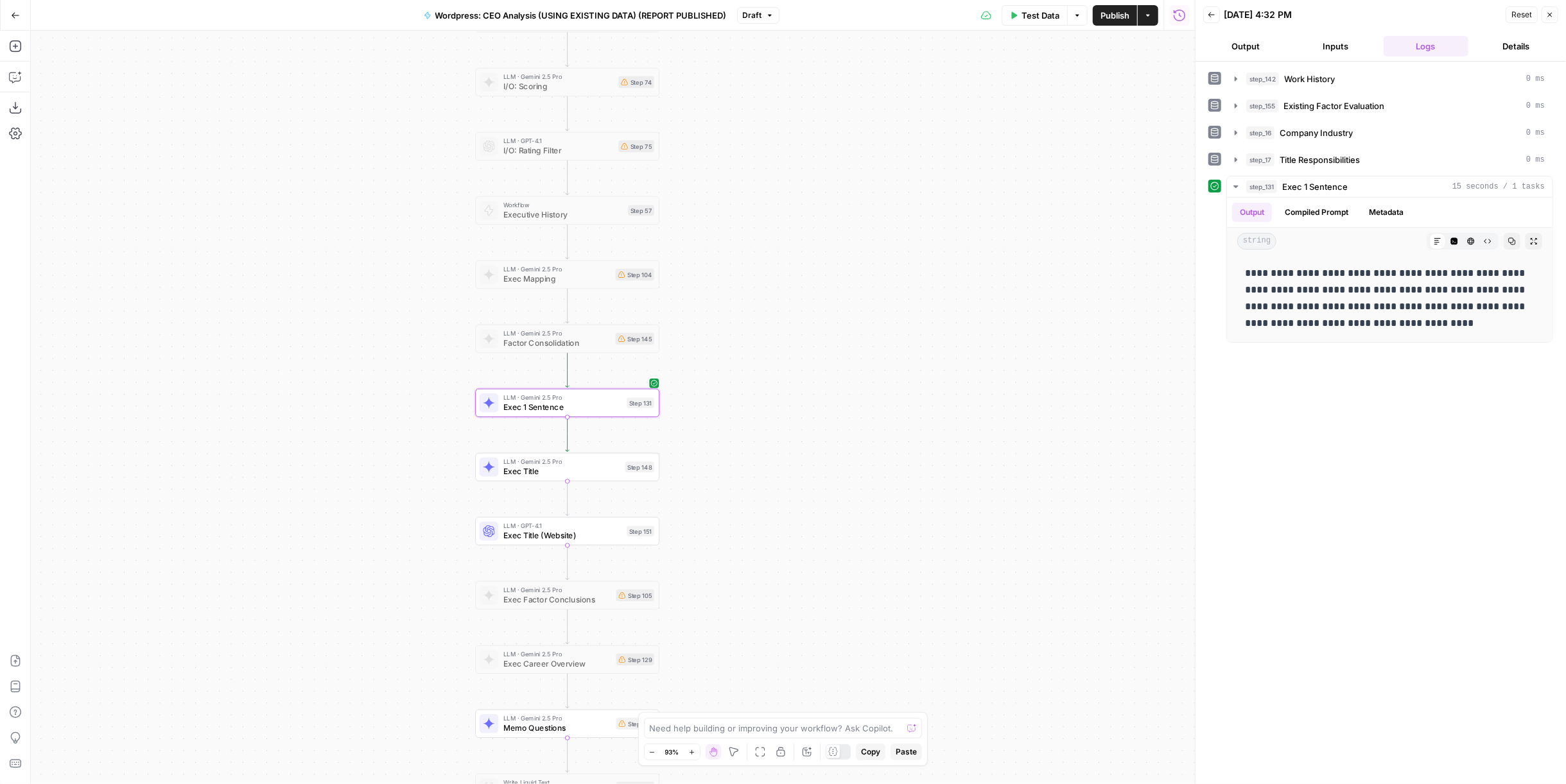
click at [636, 472] on div "Step 148" at bounding box center [639, 467] width 29 height 11
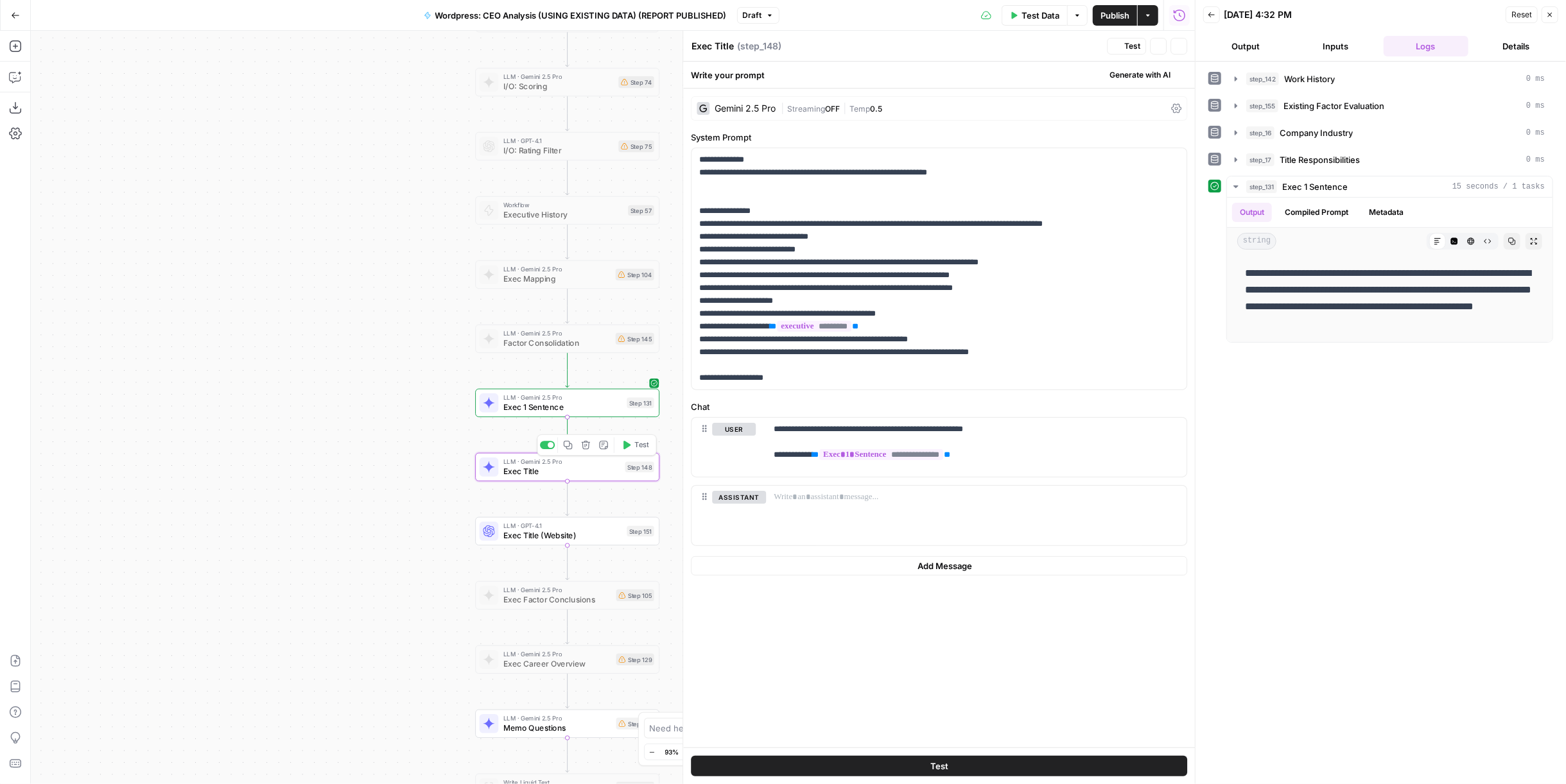
click at [639, 443] on span "Test" at bounding box center [641, 444] width 14 height 11
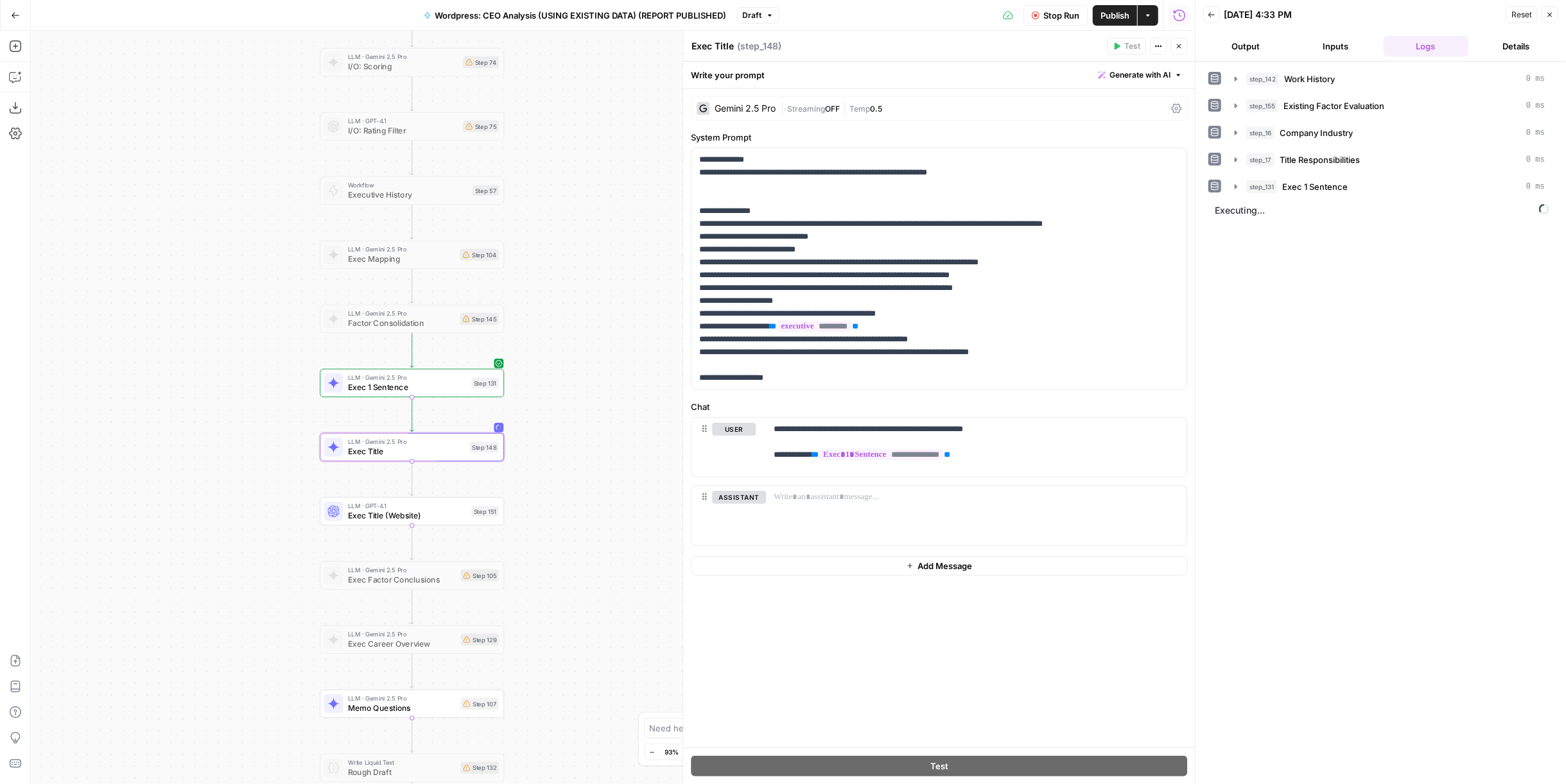
drag, startPoint x: 419, startPoint y: 326, endPoint x: 263, endPoint y: 307, distance: 157.2
click at [263, 307] on div "Workflow Input Settings Inputs Run Code · Python Work History Step 142 LLM · GP…" at bounding box center [612, 407] width 1164 height 754
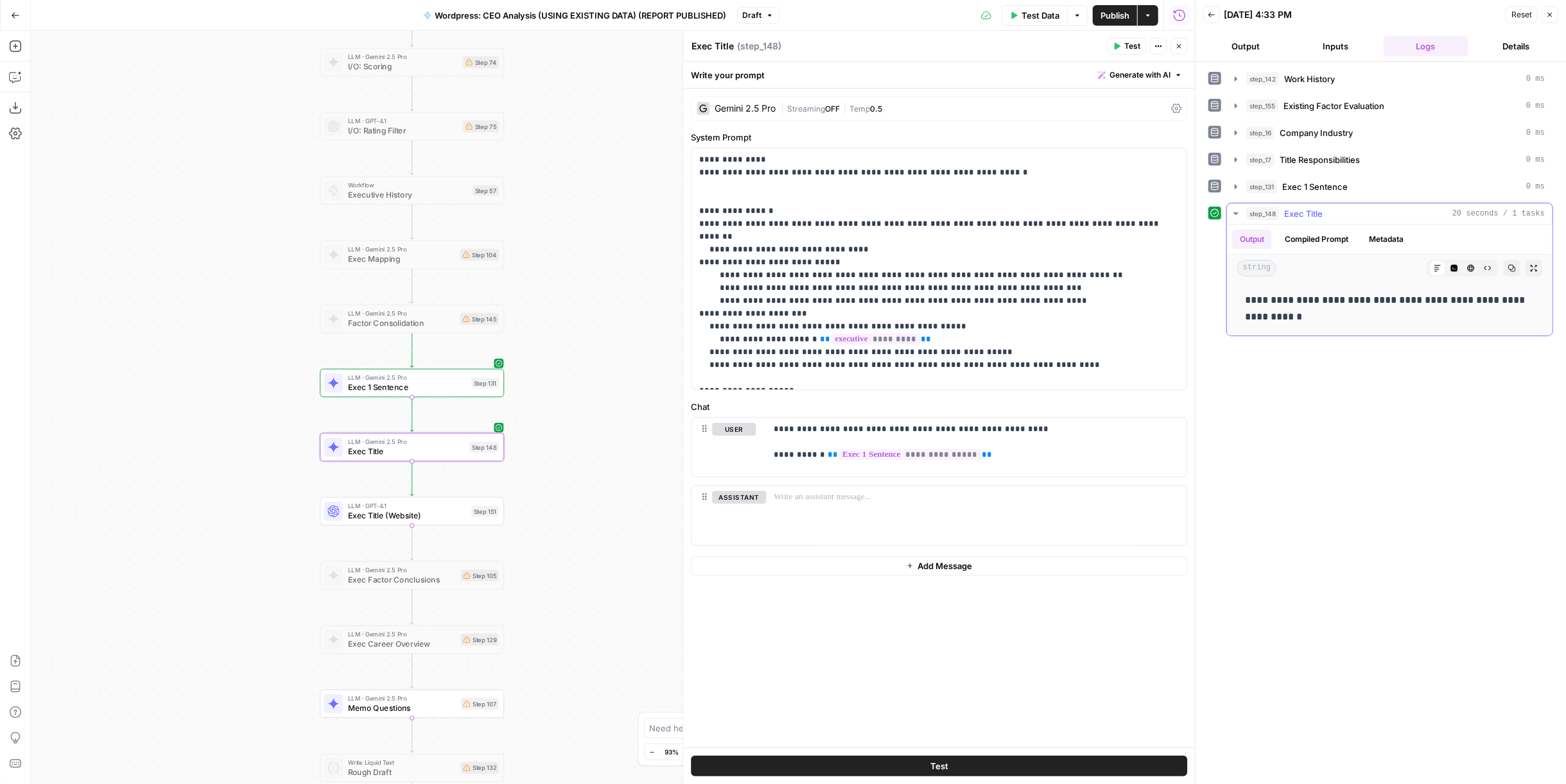
click at [1322, 299] on p "**********" at bounding box center [1389, 308] width 290 height 33
click at [1348, 364] on div "**********" at bounding box center [1380, 422] width 345 height 709
click at [416, 510] on span "Exec Title (Website)" at bounding box center [407, 516] width 119 height 12
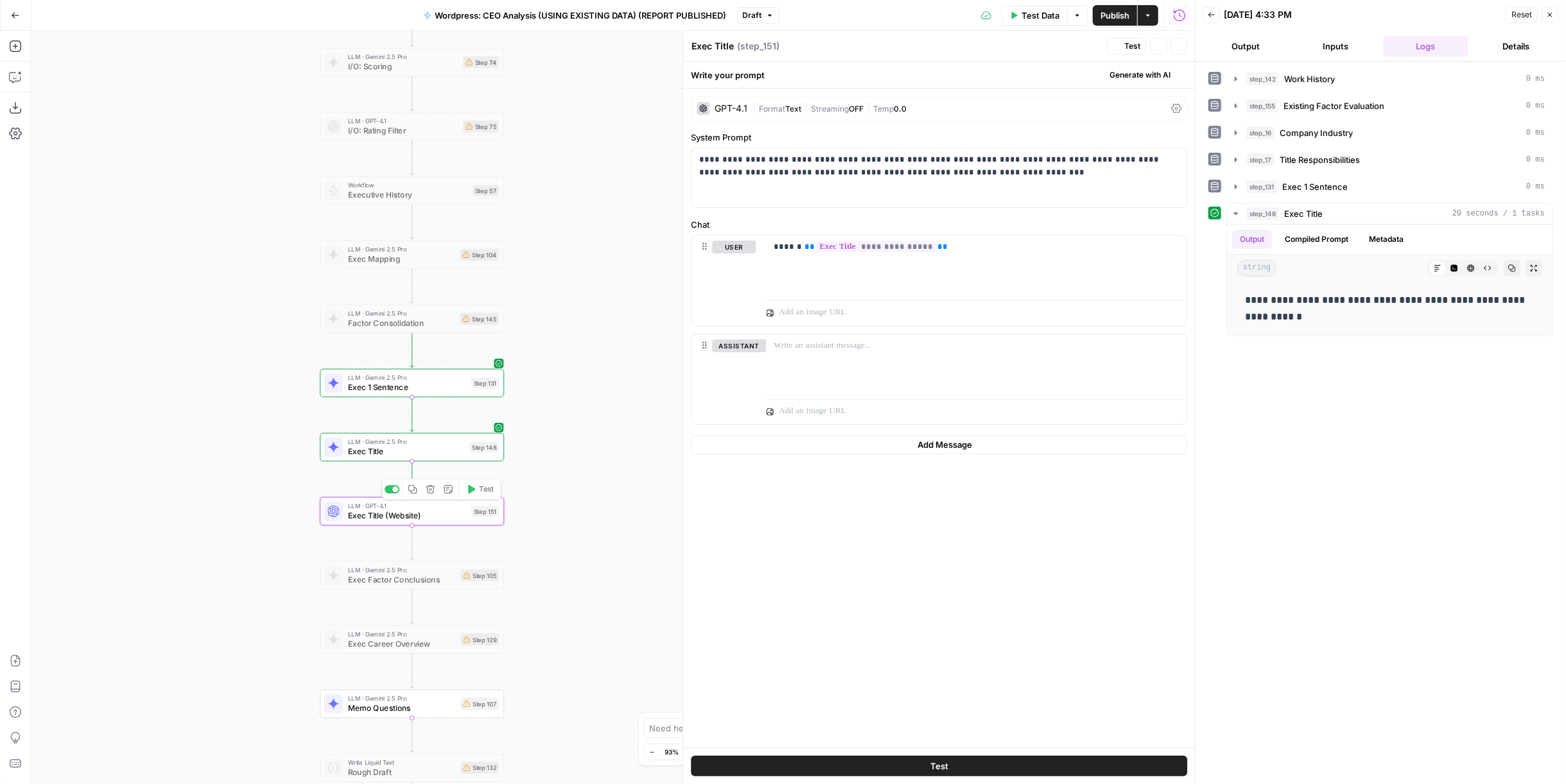
type textarea "Exec Title (Website)"
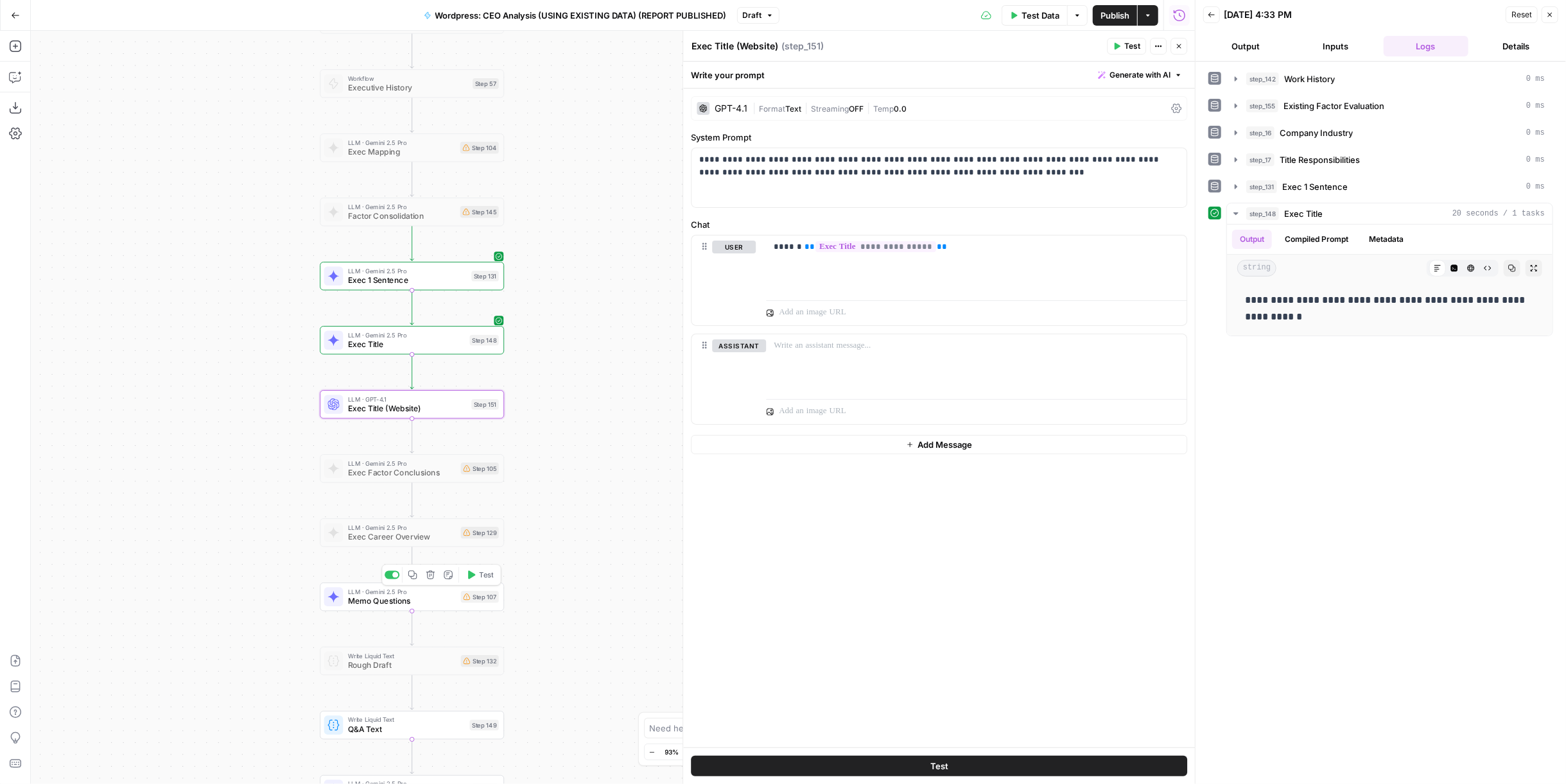
click at [452, 596] on span "Memo Questions" at bounding box center [402, 601] width 108 height 12
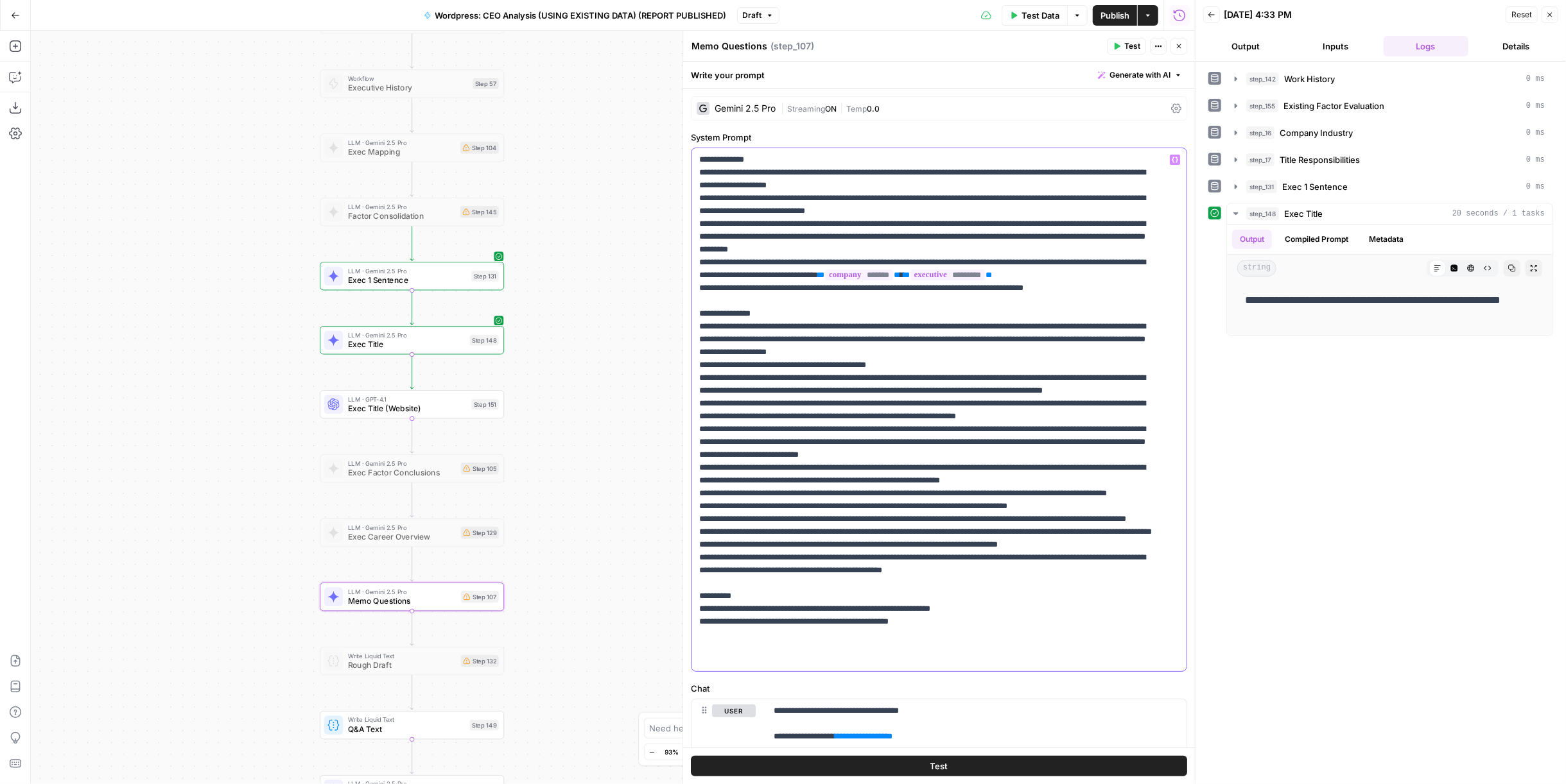
click at [893, 171] on p "**********" at bounding box center [928, 417] width 459 height 527
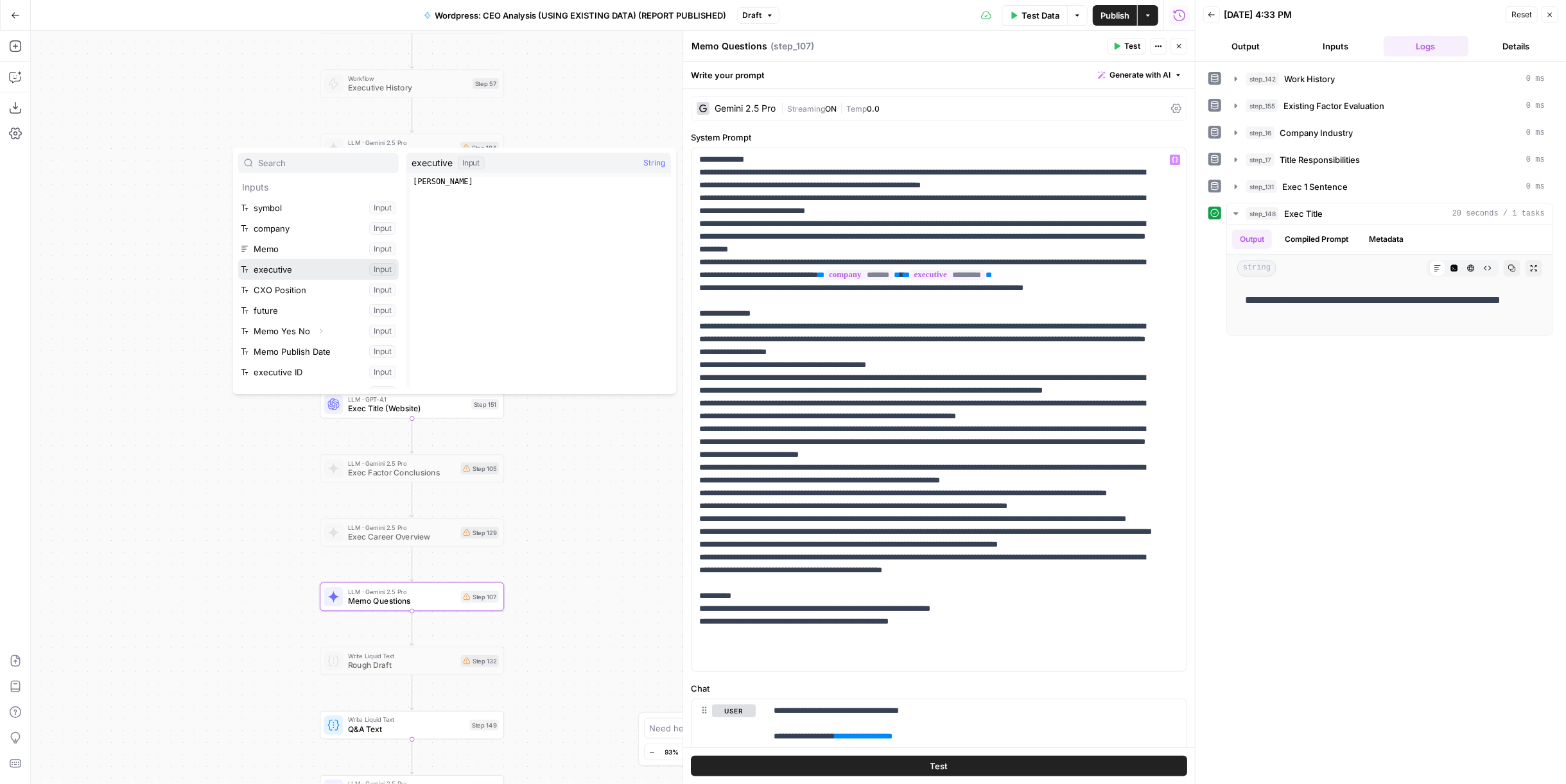
click at [308, 273] on button "Select variable executive" at bounding box center [318, 269] width 160 height 21
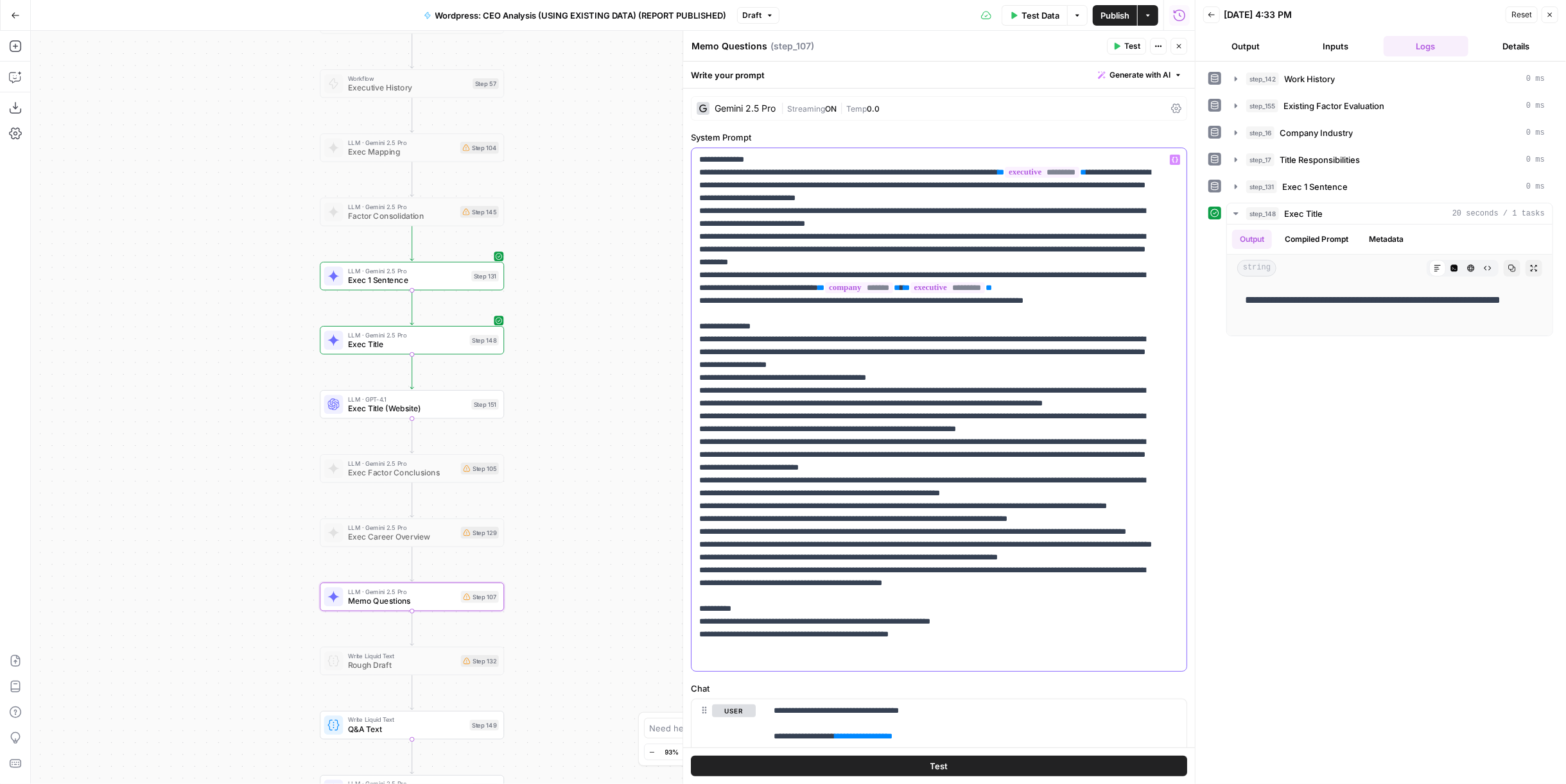
drag, startPoint x: 1035, startPoint y: 196, endPoint x: 1147, endPoint y: 184, distance: 112.6
click at [1147, 184] on p "**********" at bounding box center [928, 422] width 459 height 539
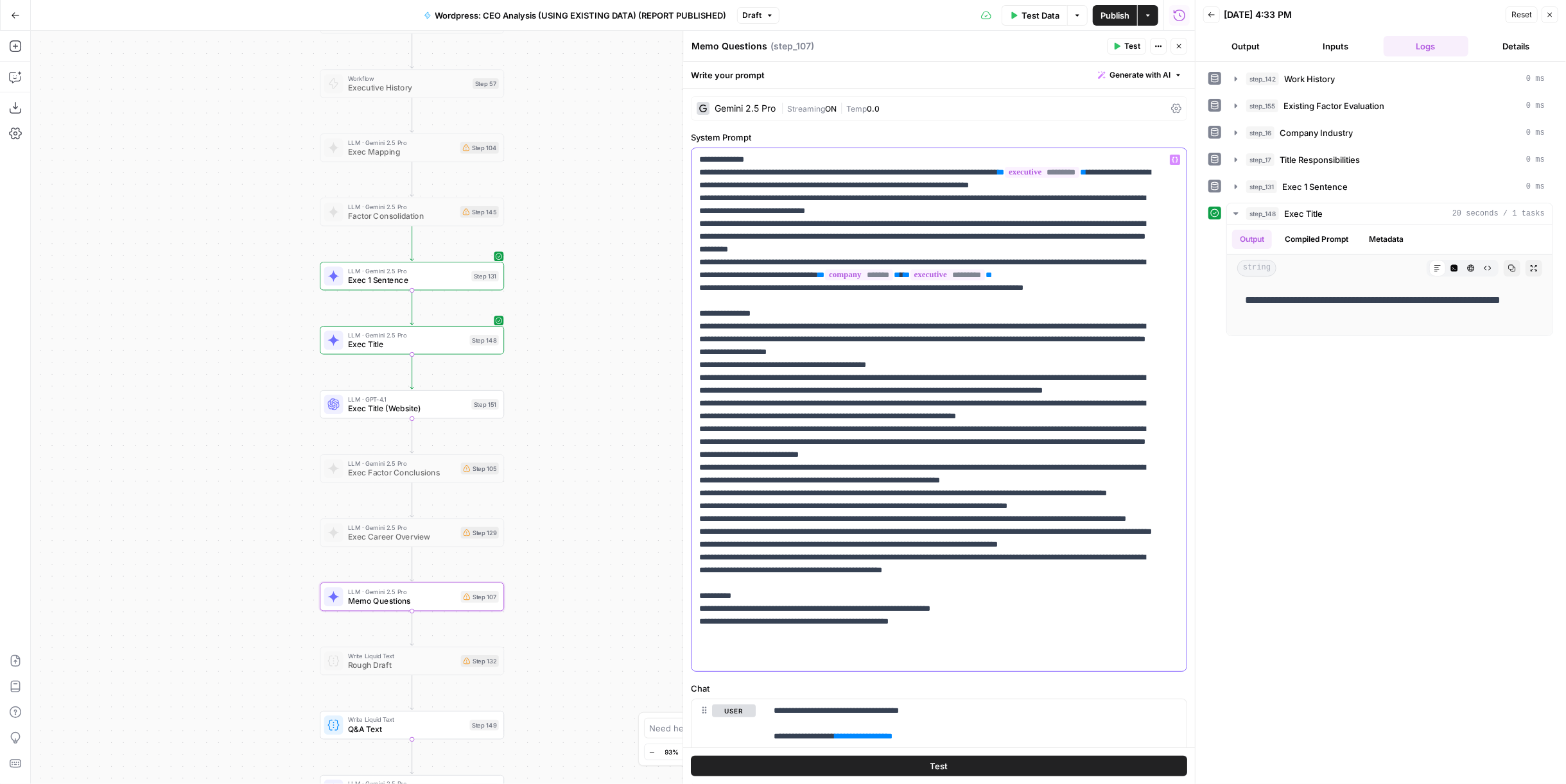
drag, startPoint x: 725, startPoint y: 202, endPoint x: 795, endPoint y: 196, distance: 70.3
click at [795, 196] on p "**********" at bounding box center [928, 422] width 459 height 539
click at [830, 196] on p "**********" at bounding box center [928, 422] width 459 height 539
drag, startPoint x: 721, startPoint y: 196, endPoint x: 702, endPoint y: 197, distance: 19.0
click at [702, 197] on p "**********" at bounding box center [928, 422] width 459 height 539
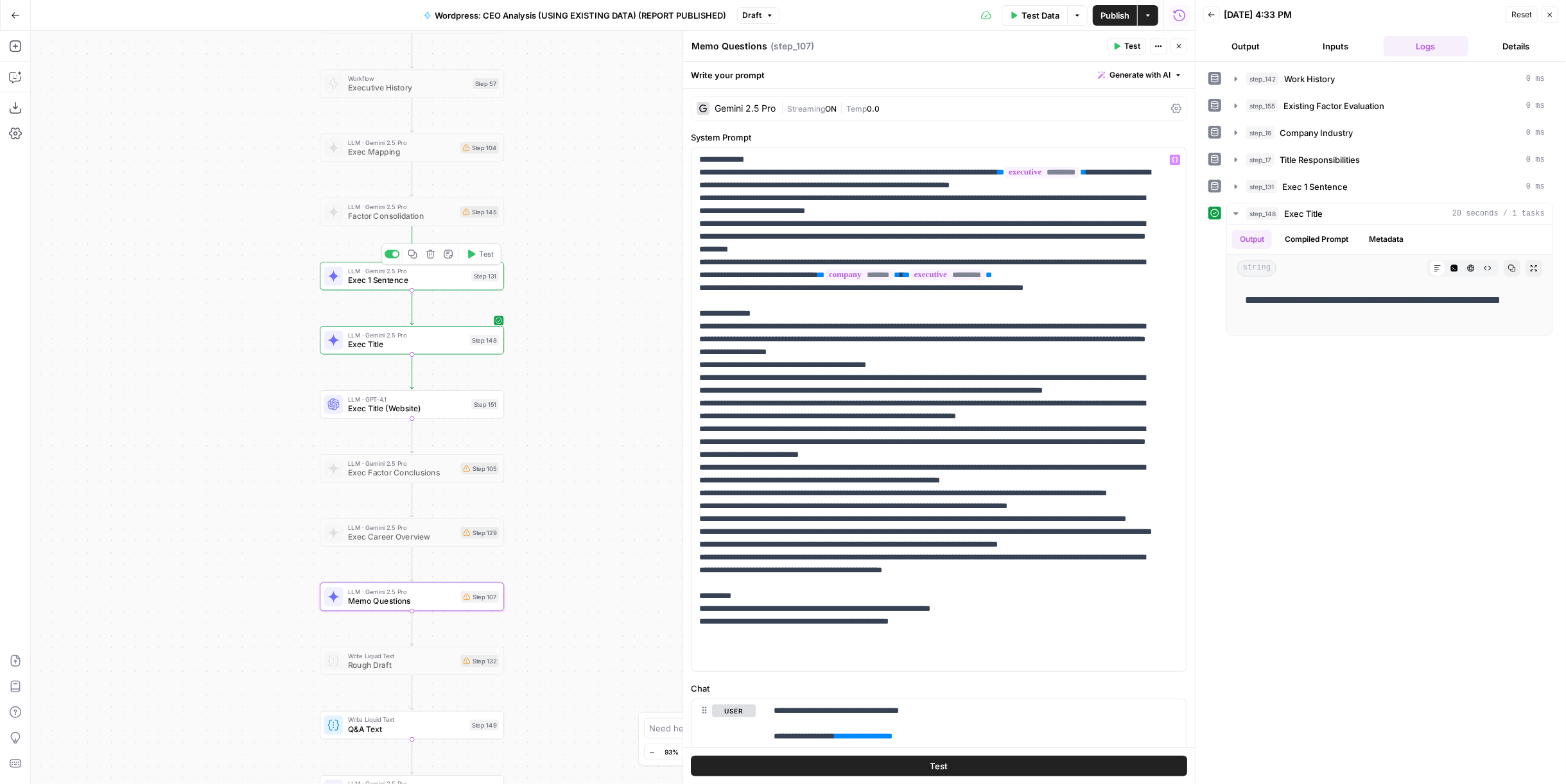
click at [405, 275] on span "Exec 1 Sentence" at bounding box center [407, 281] width 119 height 12
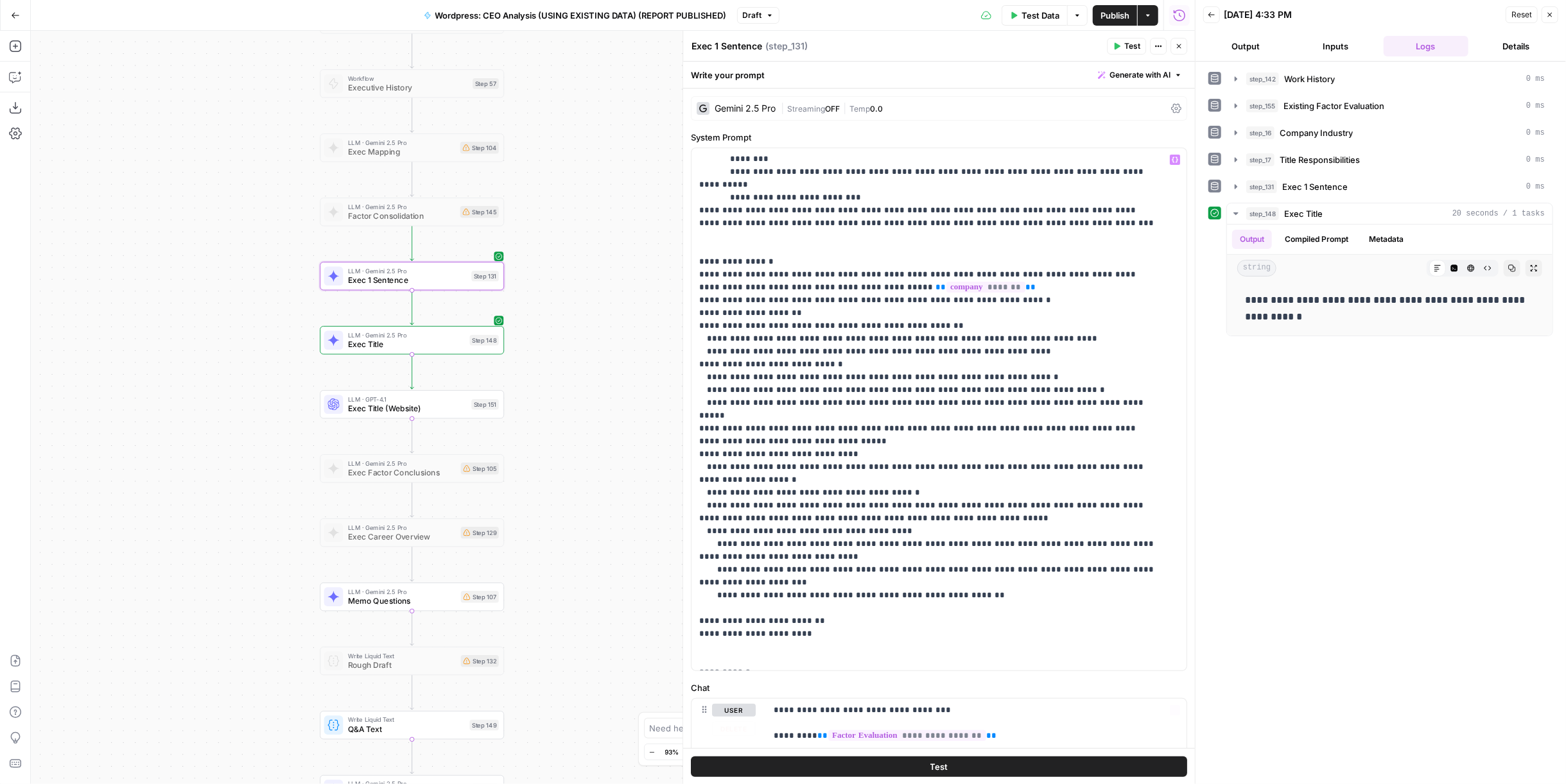
scroll to position [181, 0]
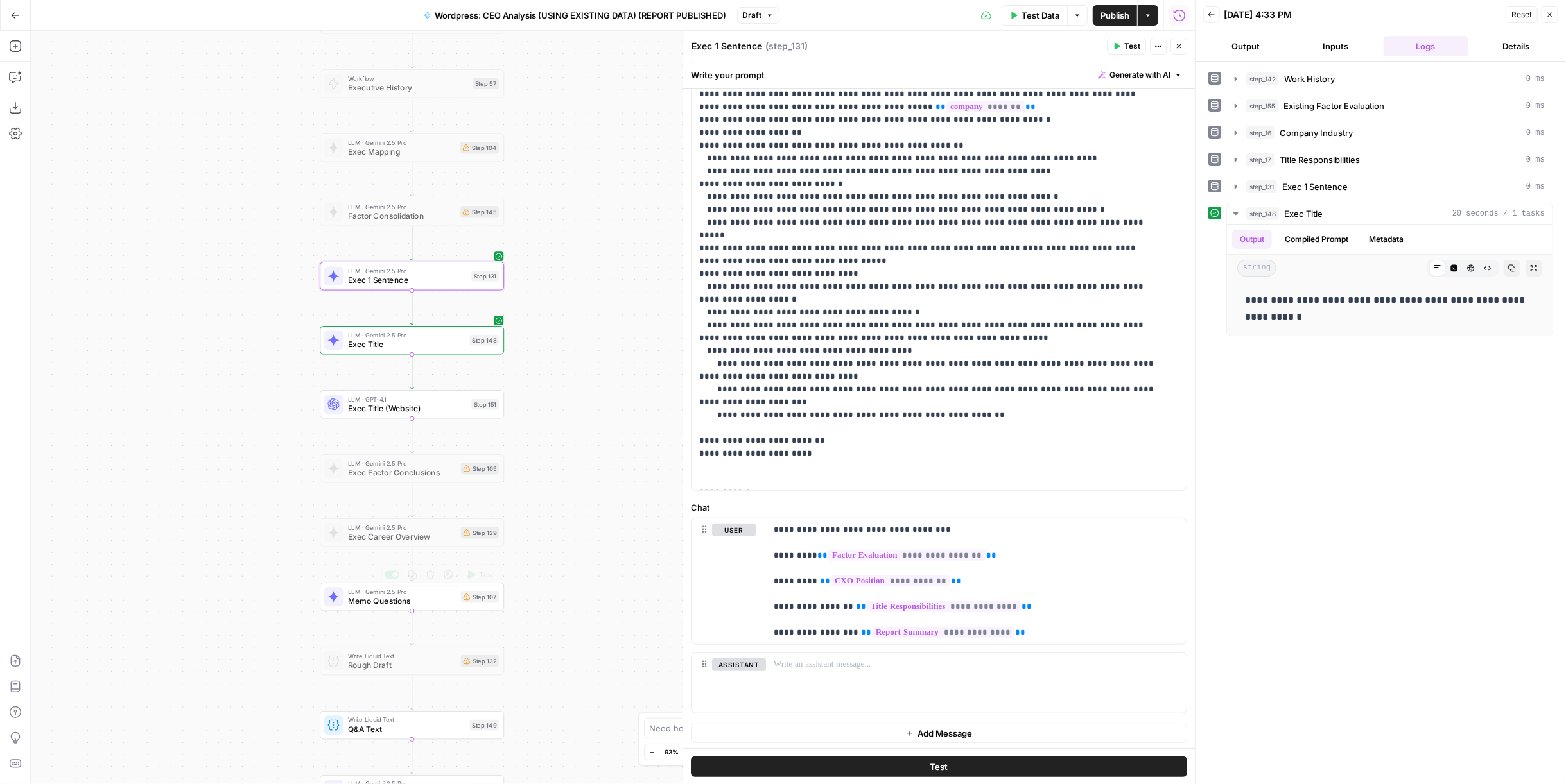
click at [430, 605] on span "Memo Questions" at bounding box center [402, 601] width 108 height 12
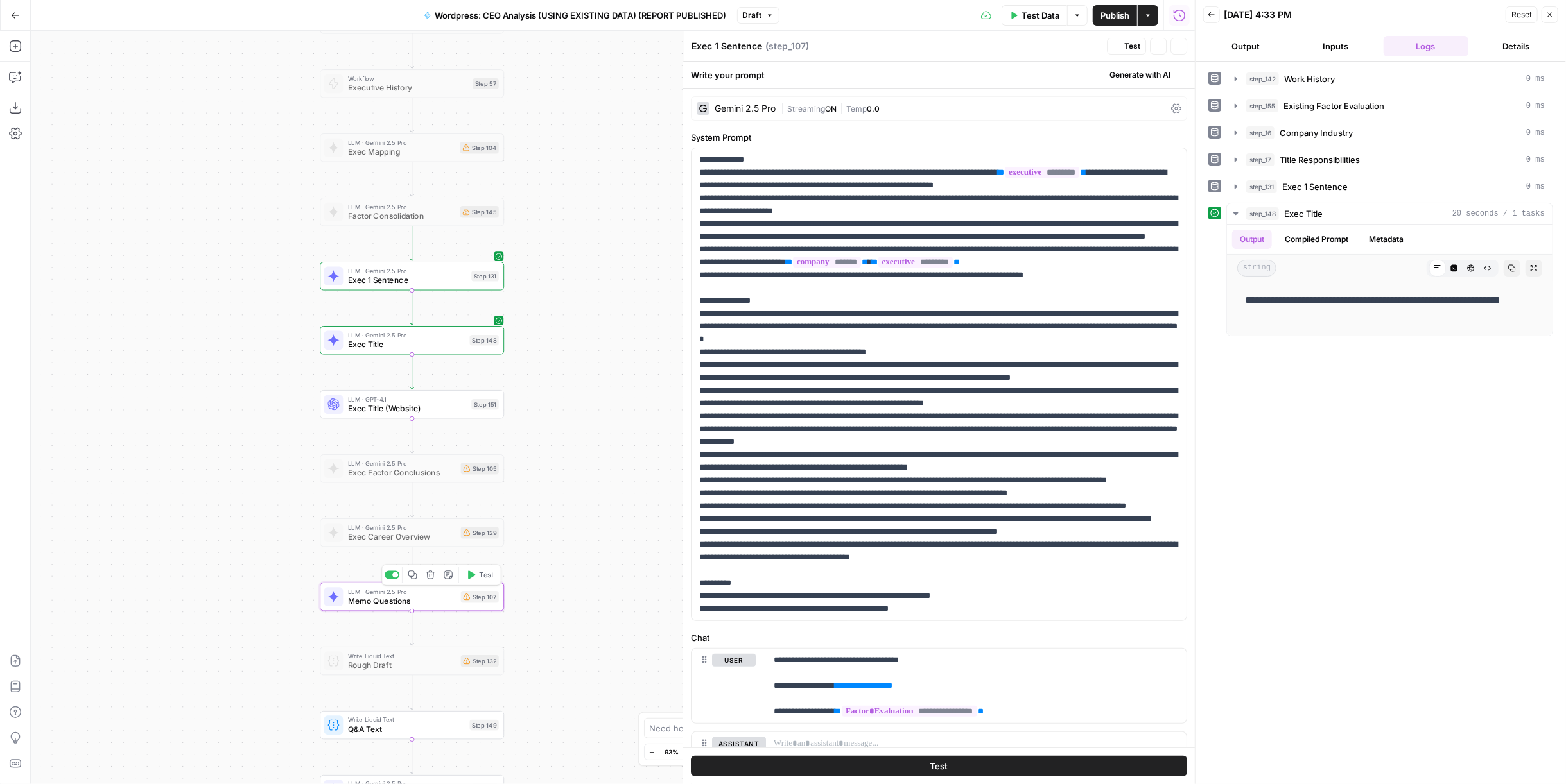
type textarea "Memo Questions"
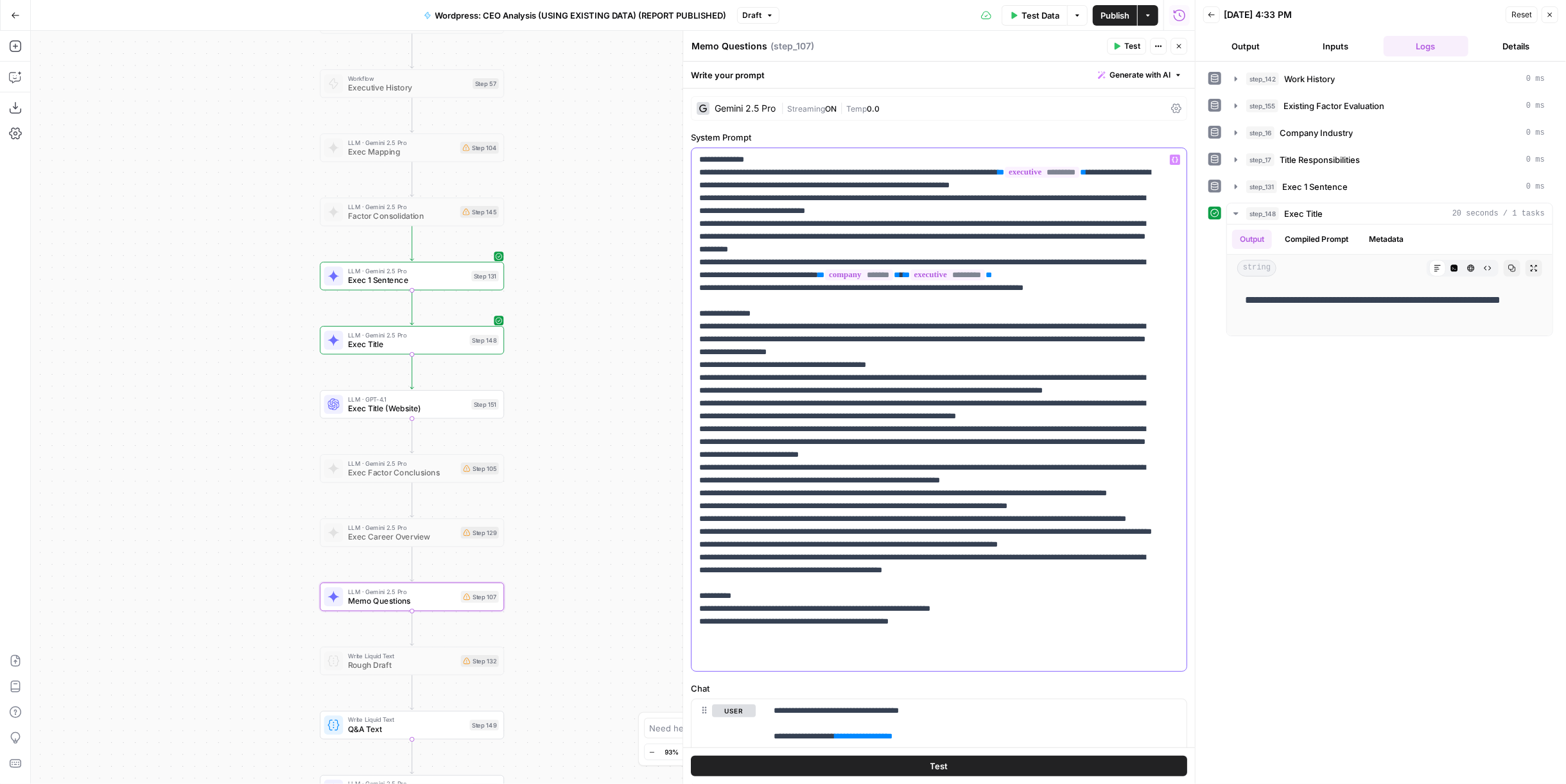
drag, startPoint x: 1115, startPoint y: 186, endPoint x: 744, endPoint y: 196, distance: 371.1
click at [744, 196] on p "**********" at bounding box center [928, 422] width 459 height 539
drag, startPoint x: 1129, startPoint y: 284, endPoint x: 689, endPoint y: 273, distance: 440.1
click at [689, 273] on div "**********" at bounding box center [938, 407] width 512 height 754
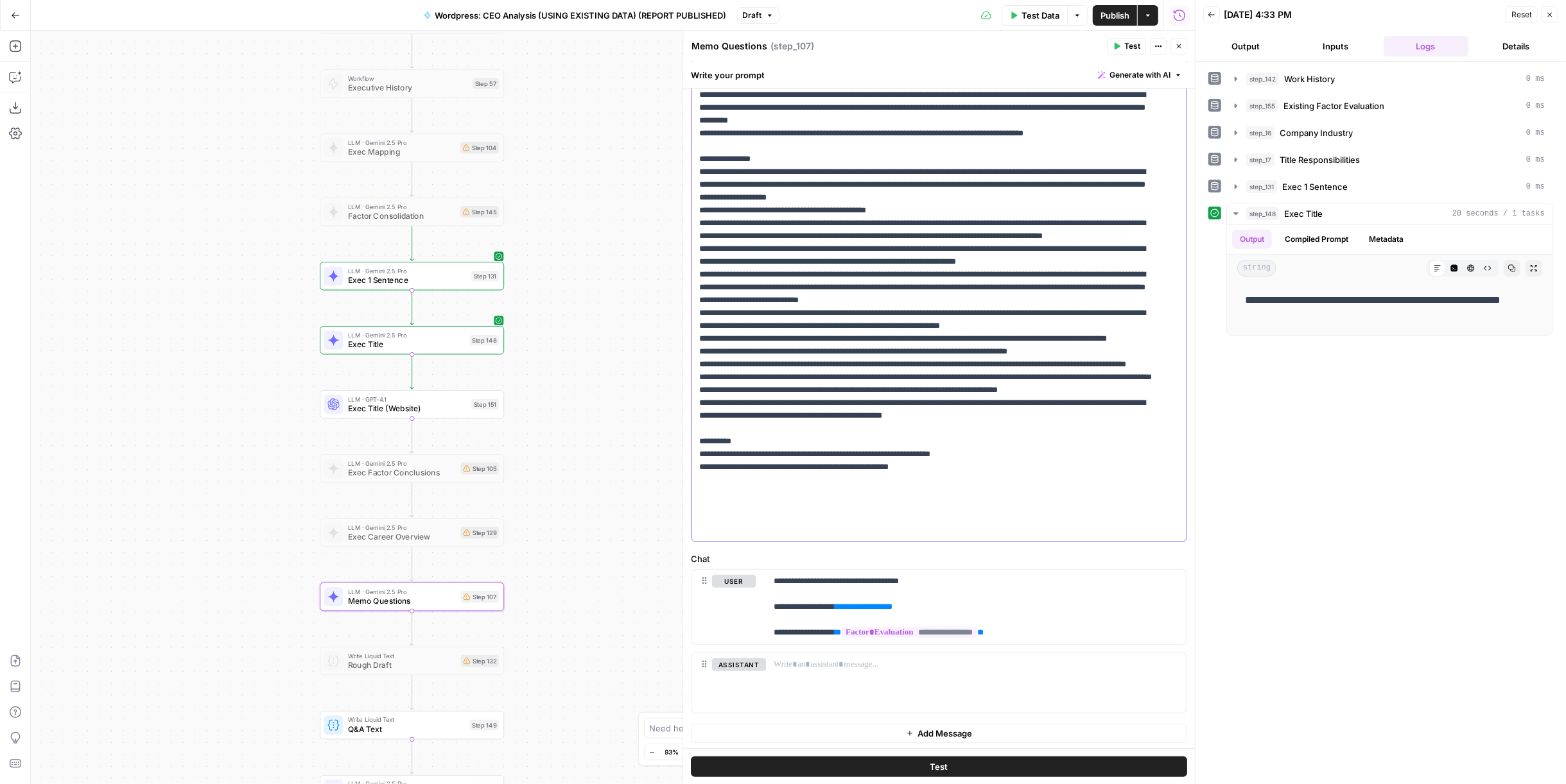
scroll to position [0, 0]
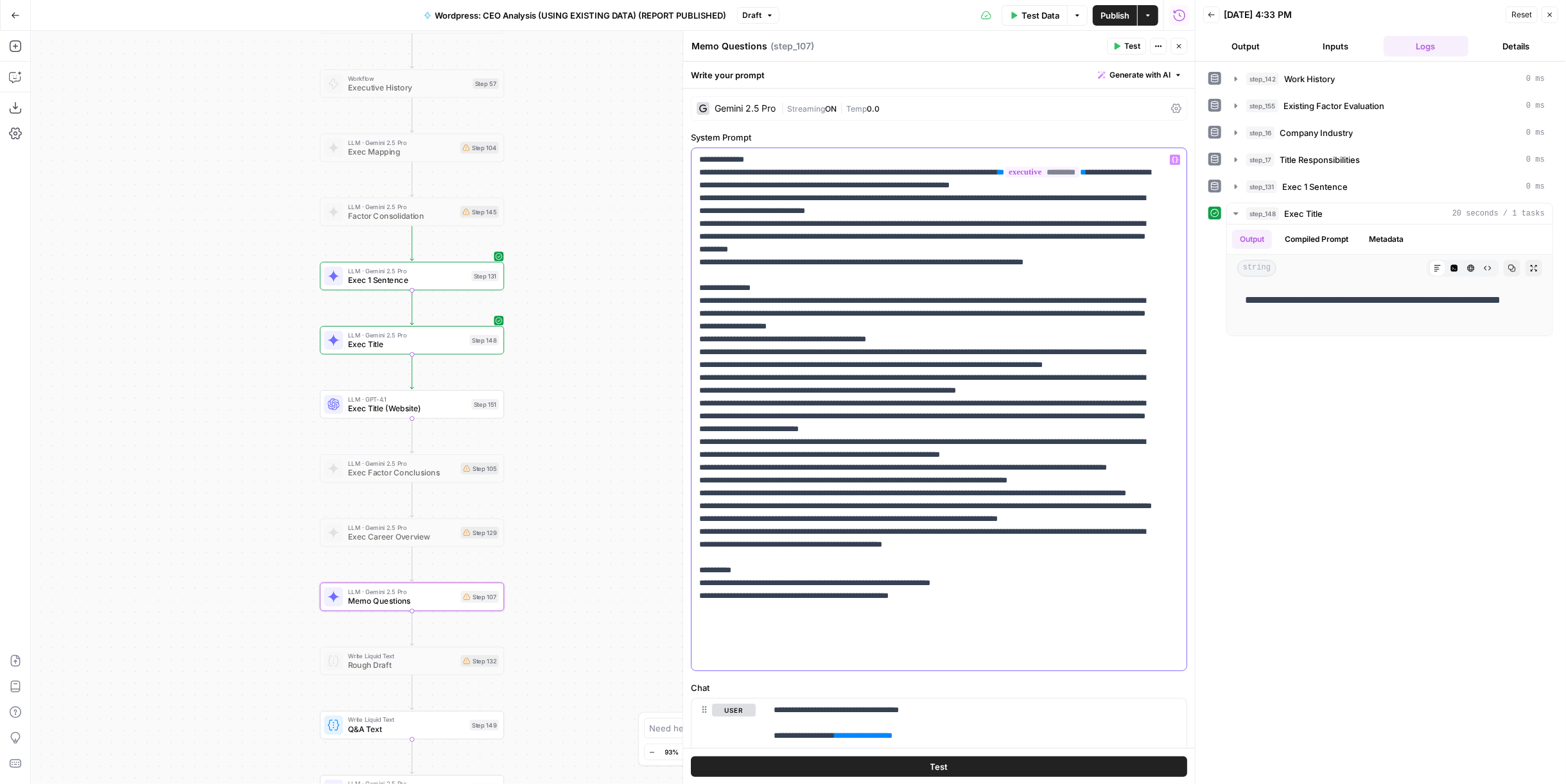
drag, startPoint x: 1134, startPoint y: 269, endPoint x: 679, endPoint y: 280, distance: 455.1
click at [682, 280] on div "**********" at bounding box center [938, 407] width 512 height 754
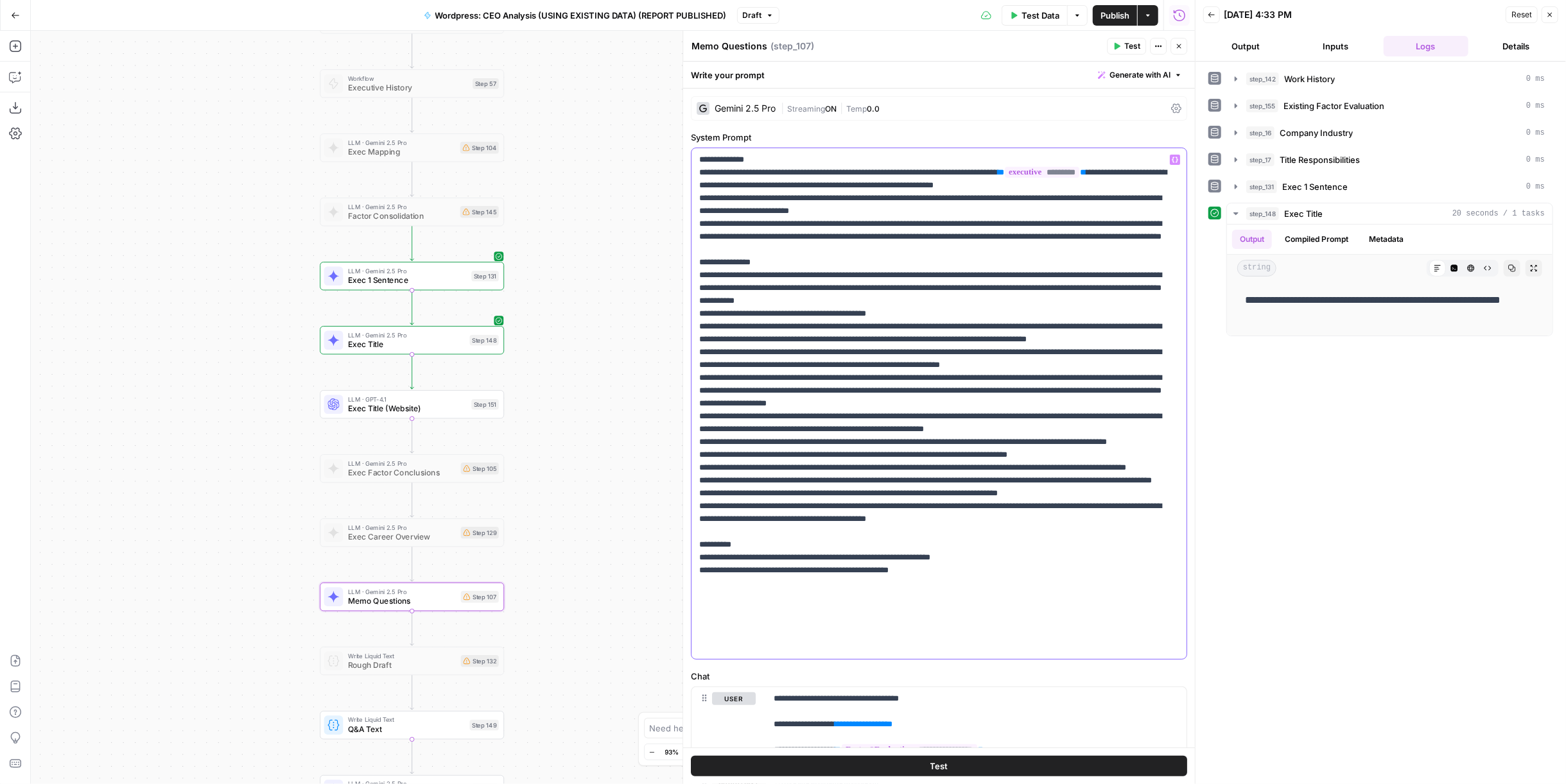
scroll to position [118, 0]
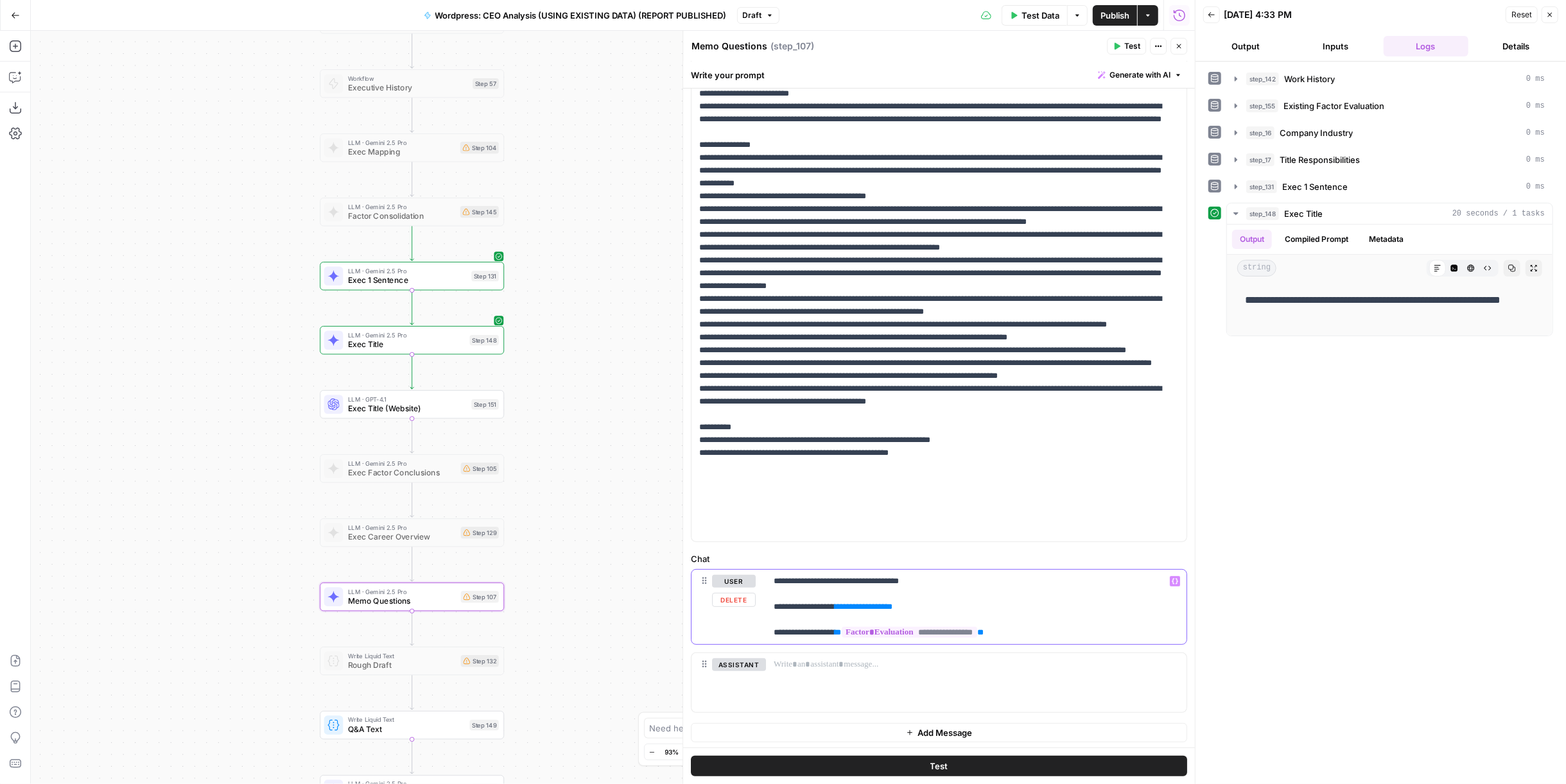
drag, startPoint x: 946, startPoint y: 606, endPoint x: 852, endPoint y: 605, distance: 94.0
click at [852, 605] on p "**********" at bounding box center [971, 606] width 395 height 64
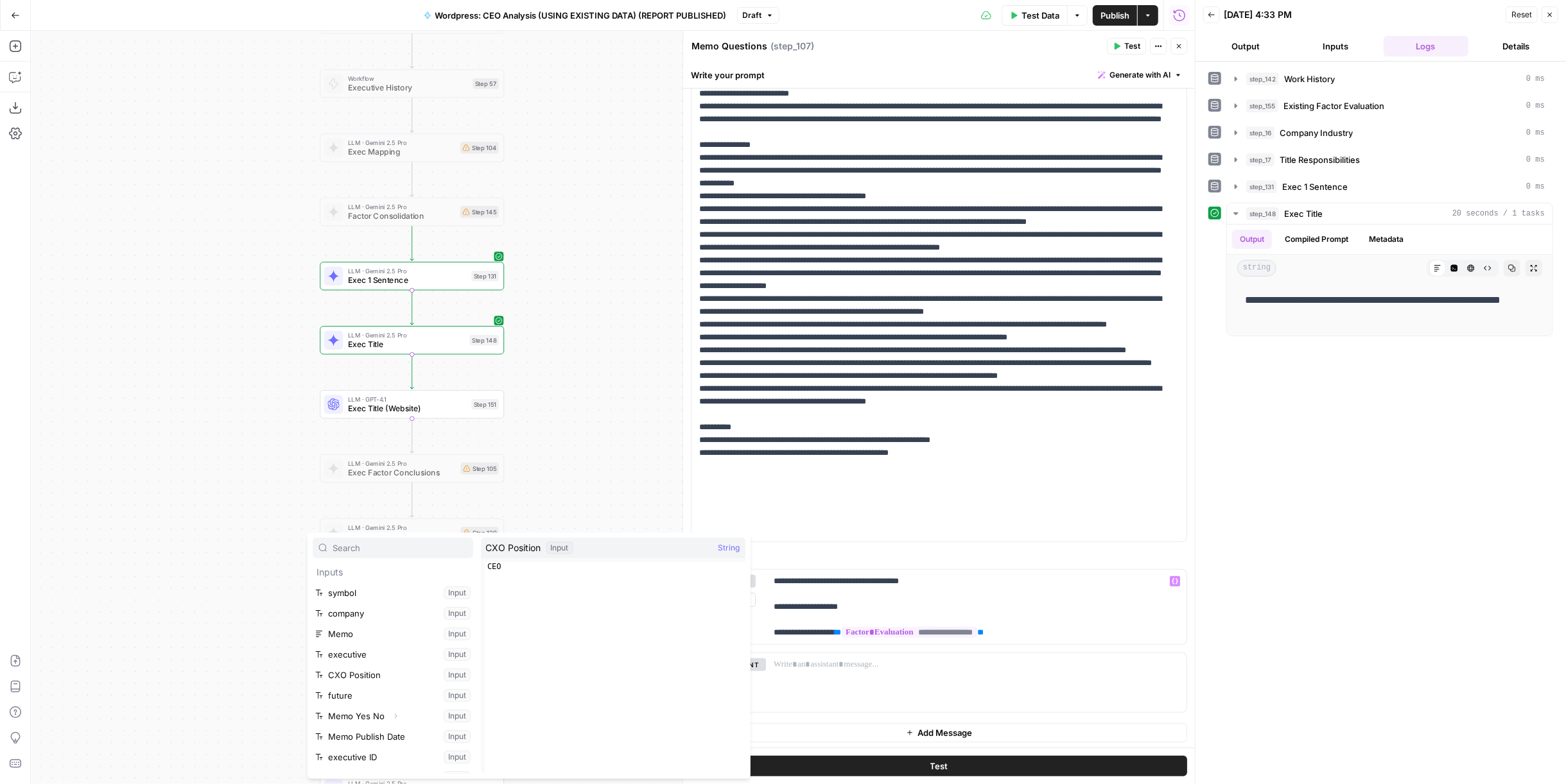
scroll to position [198, 0]
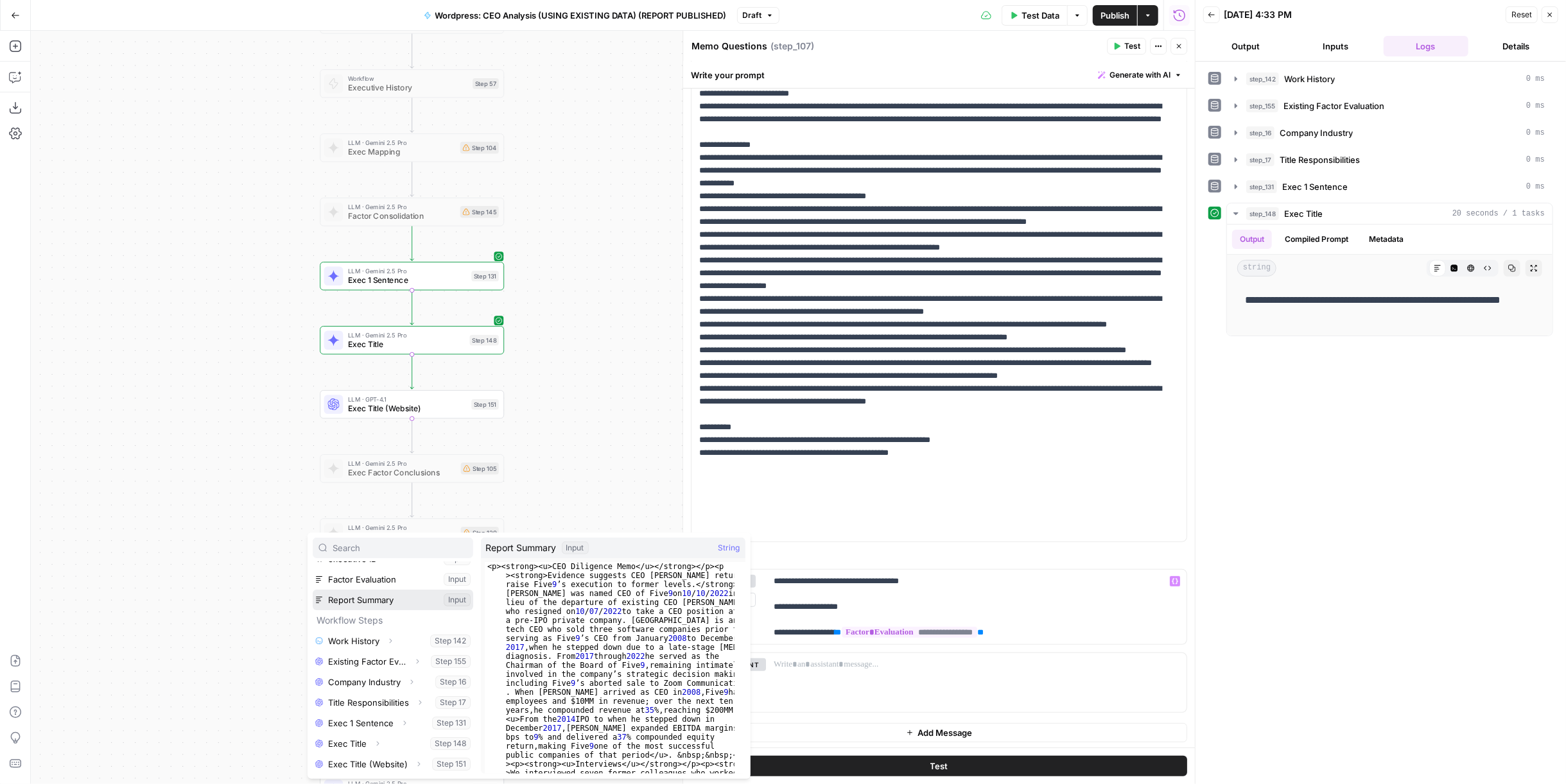
click at [378, 596] on button "Select variable Report Summary" at bounding box center [392, 599] width 160 height 21
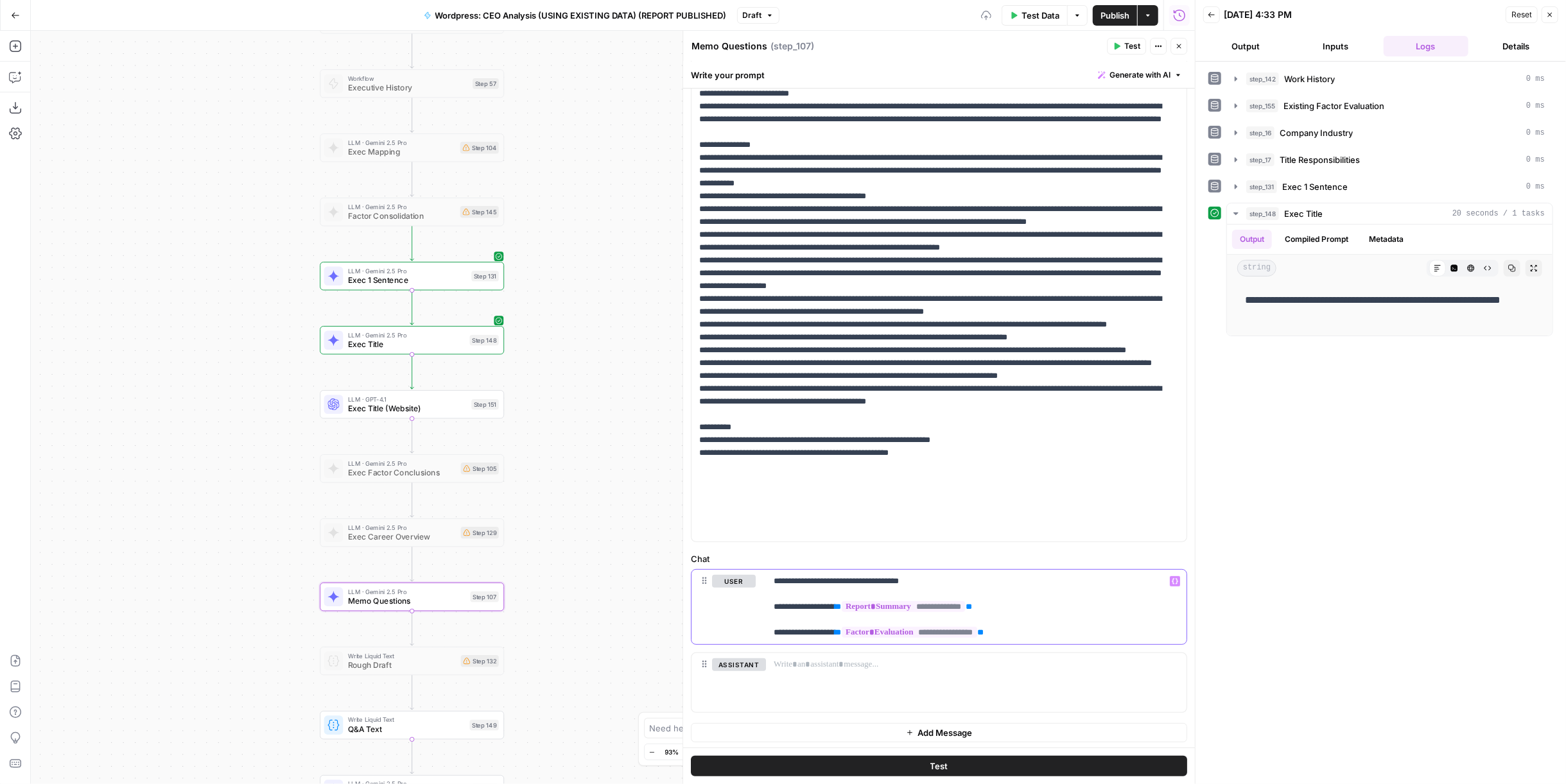
scroll to position [0, 0]
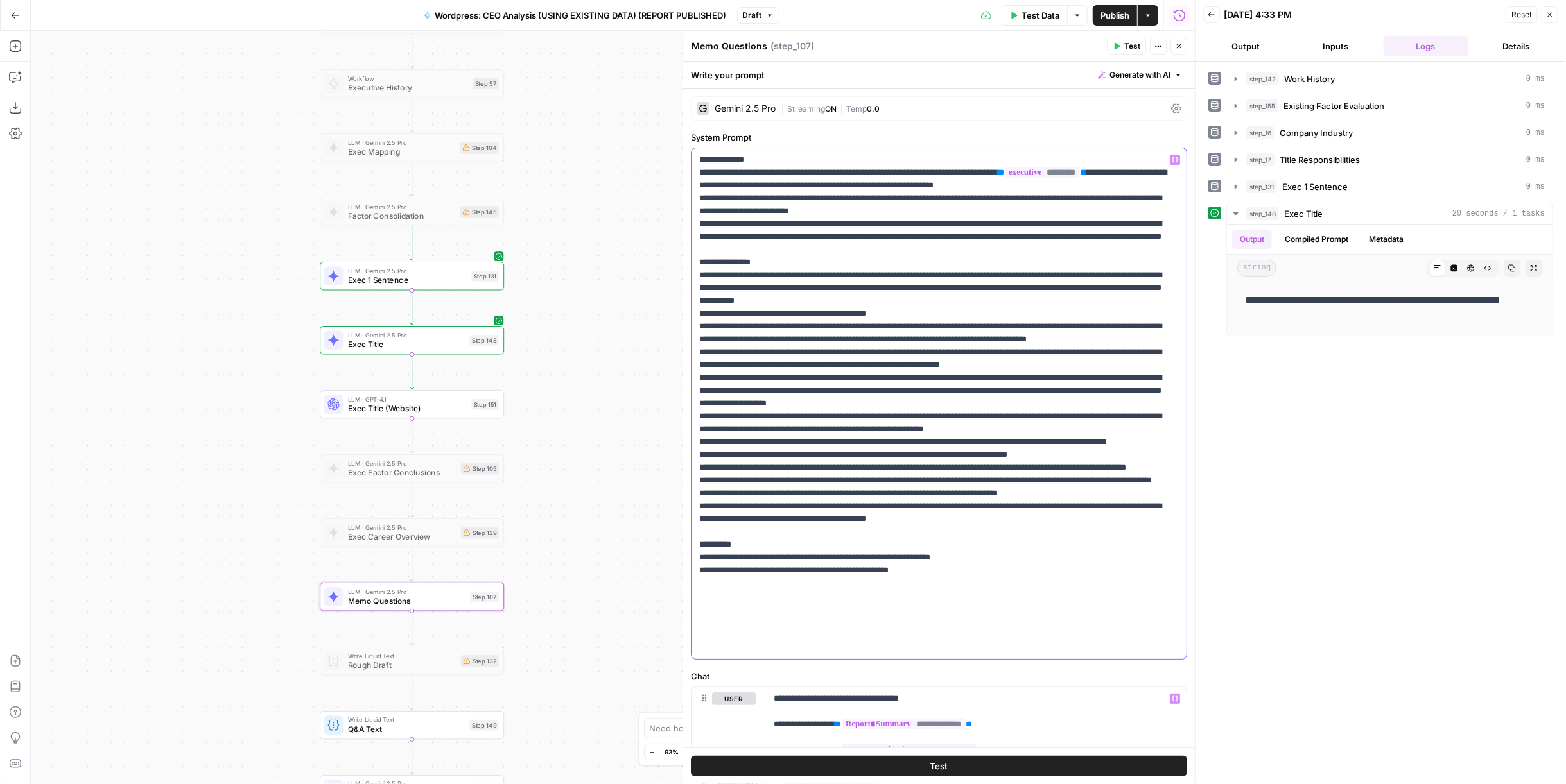
click at [741, 212] on p "**********" at bounding box center [934, 403] width 470 height 500
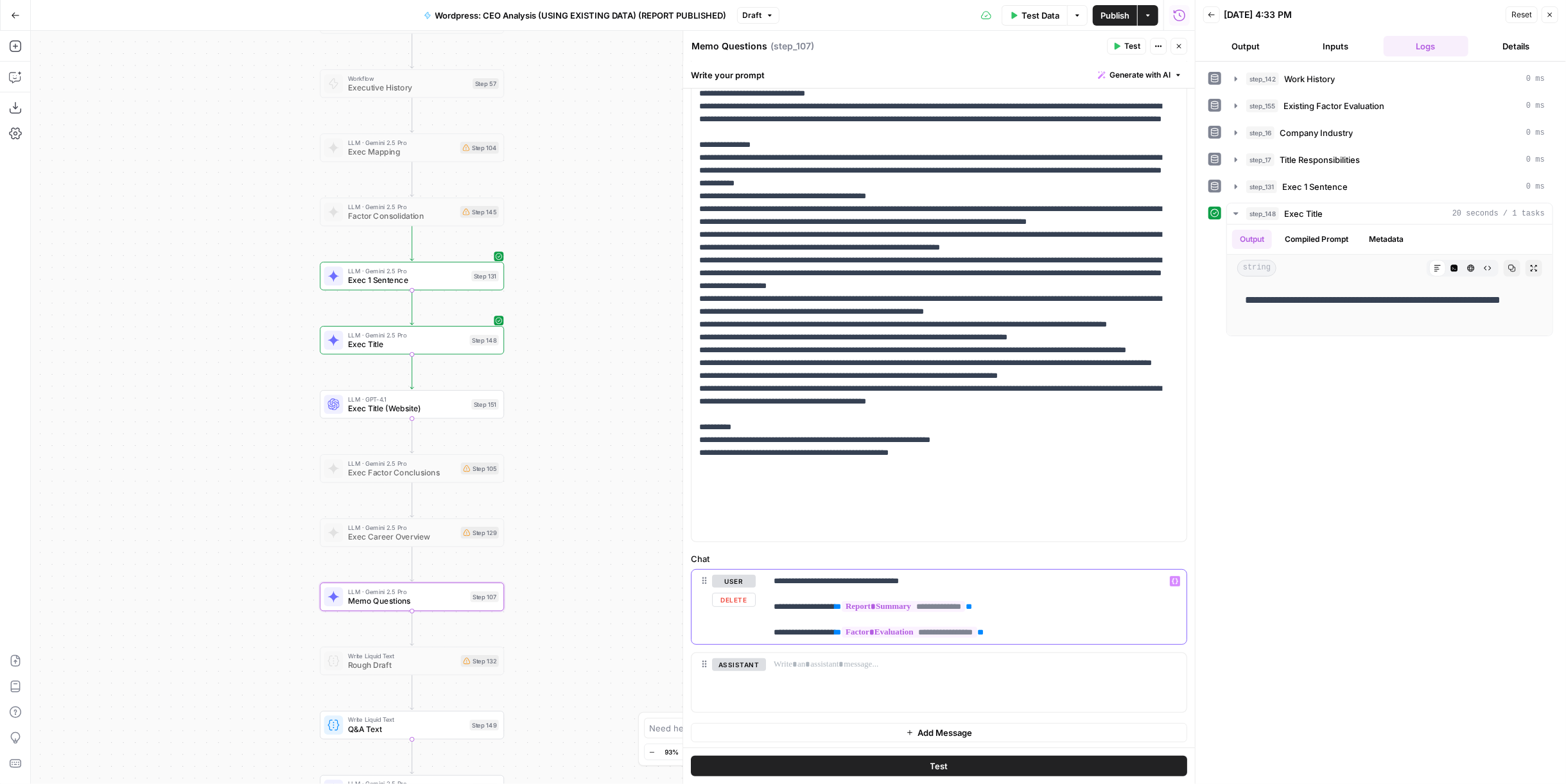
drag, startPoint x: 1010, startPoint y: 628, endPoint x: 854, endPoint y: 632, distance: 156.1
click at [854, 632] on p "**********" at bounding box center [971, 606] width 395 height 64
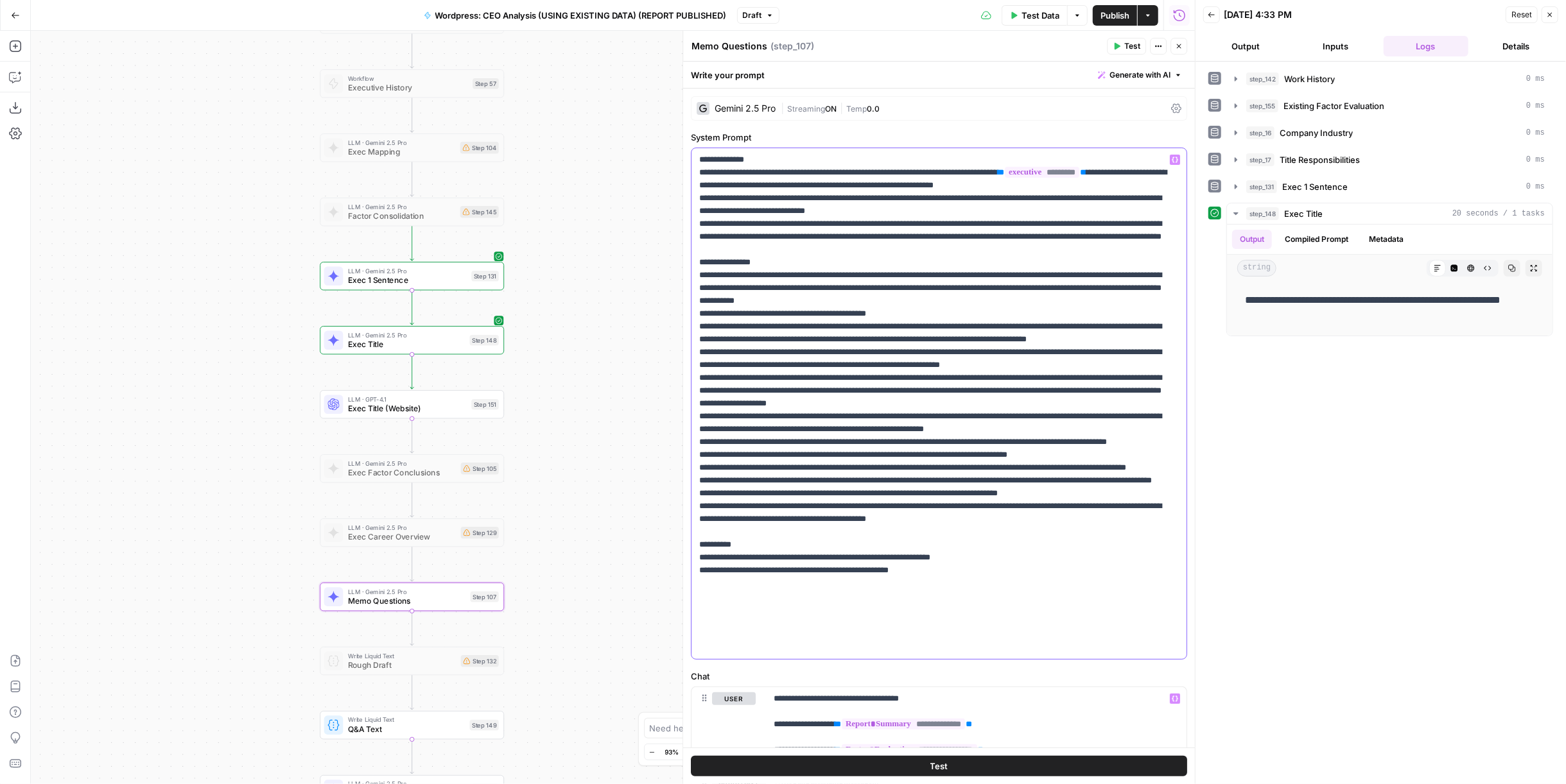
drag, startPoint x: 818, startPoint y: 238, endPoint x: 716, endPoint y: 238, distance: 102.0
click at [716, 238] on p "**********" at bounding box center [934, 403] width 470 height 500
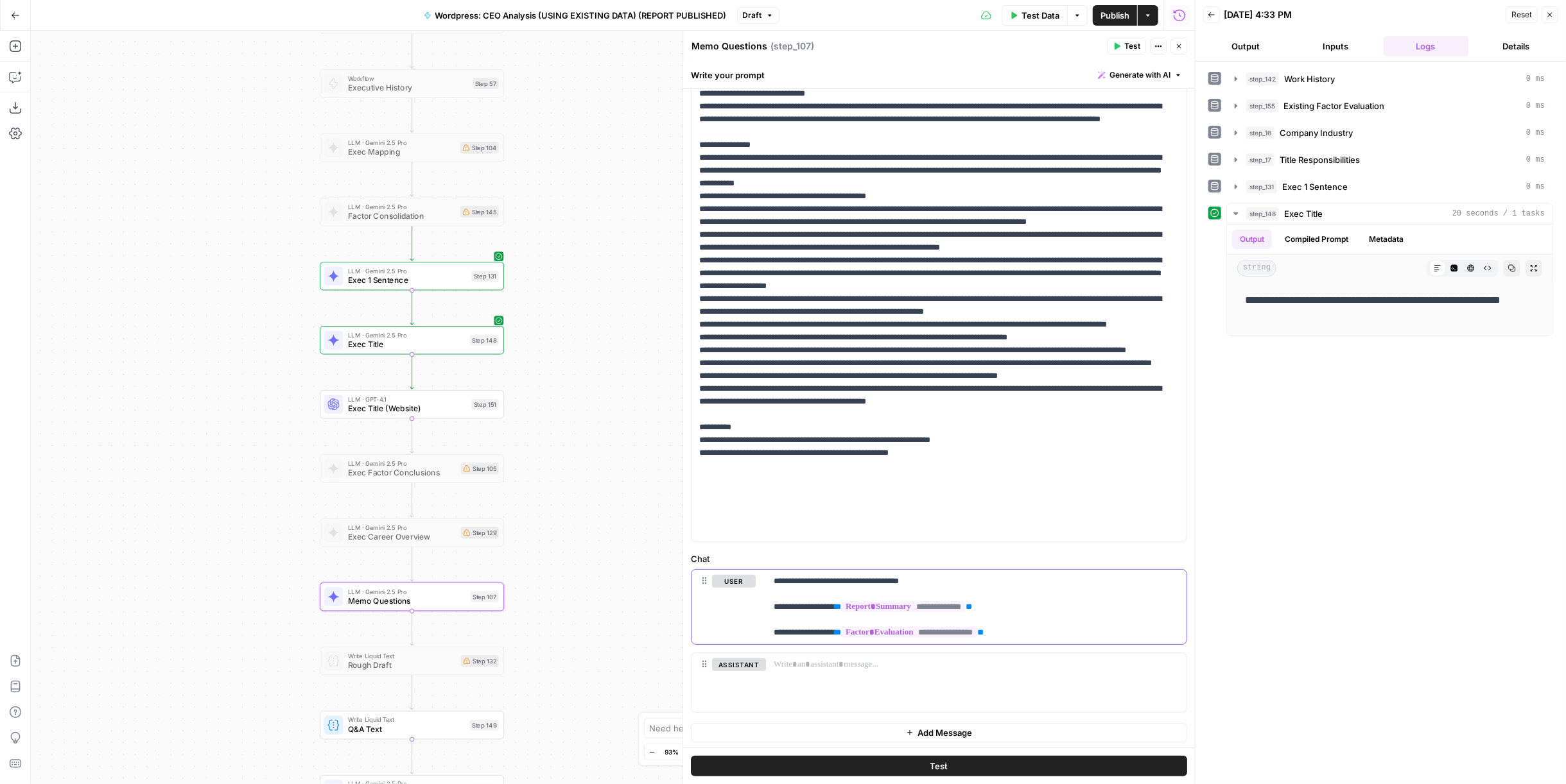
click at [1051, 637] on p "**********" at bounding box center [971, 606] width 395 height 64
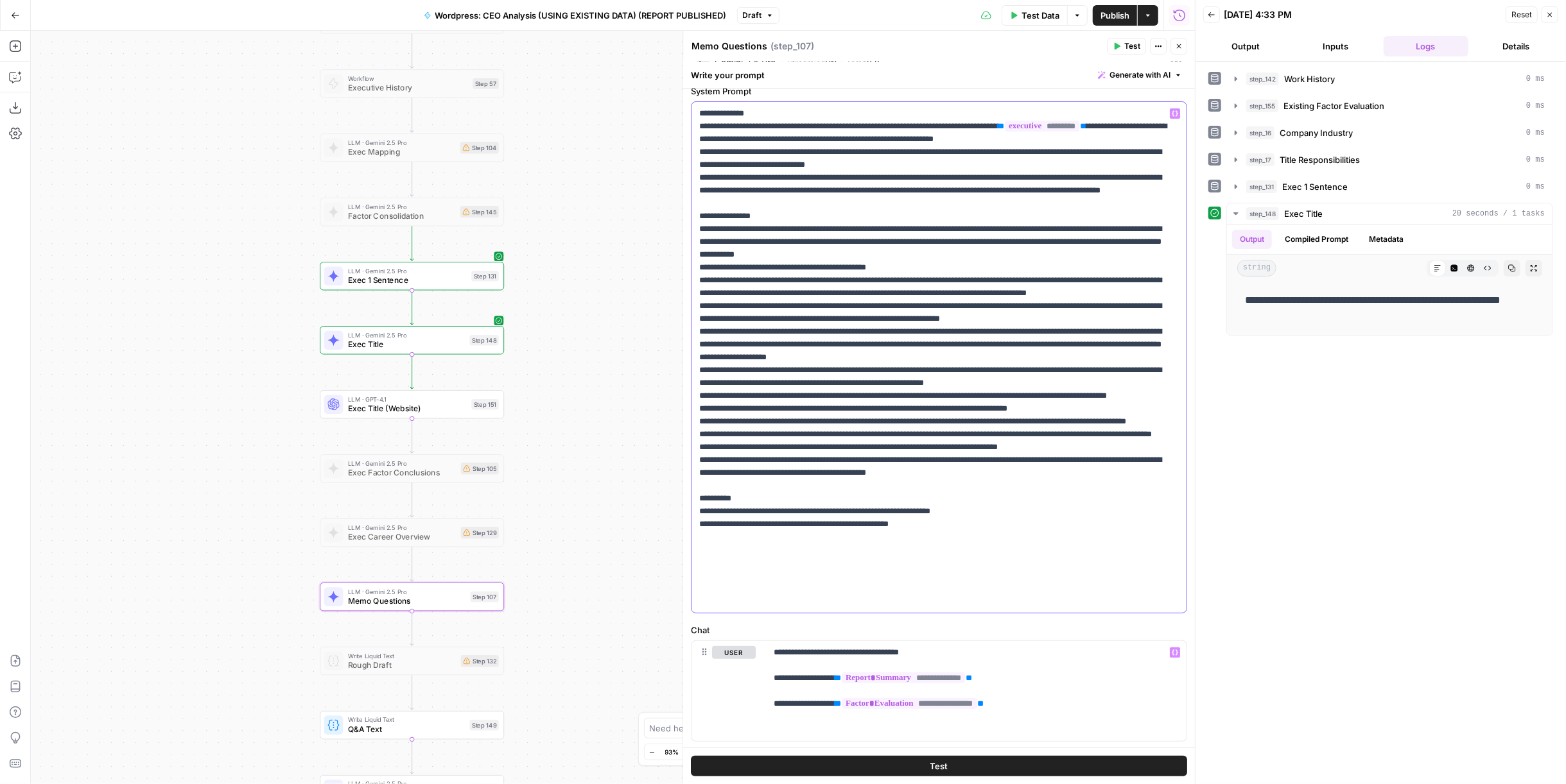
click at [935, 213] on p "**********" at bounding box center [934, 357] width 470 height 500
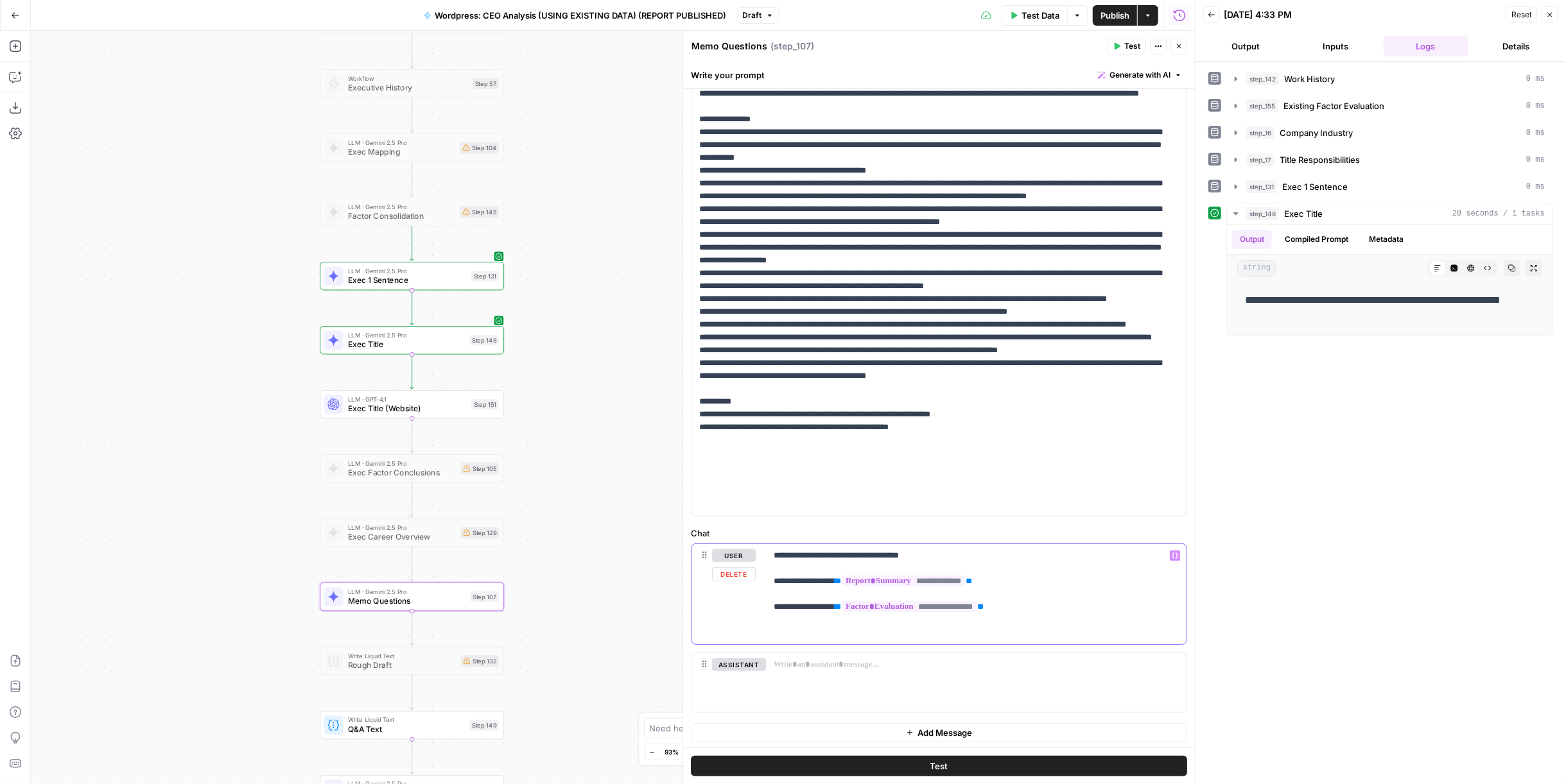
click at [1023, 630] on p "**********" at bounding box center [971, 593] width 395 height 89
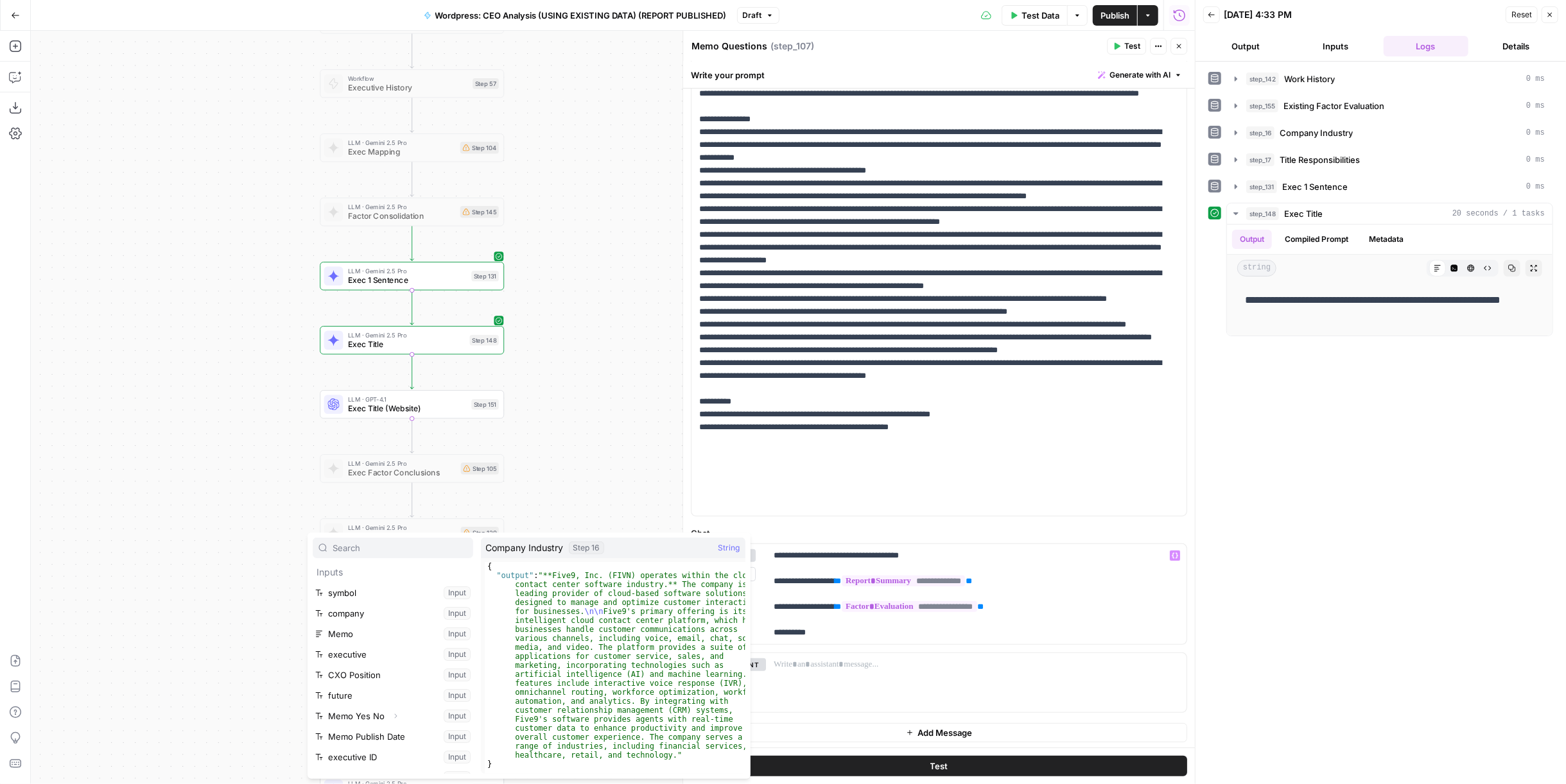
scroll to position [198, 0]
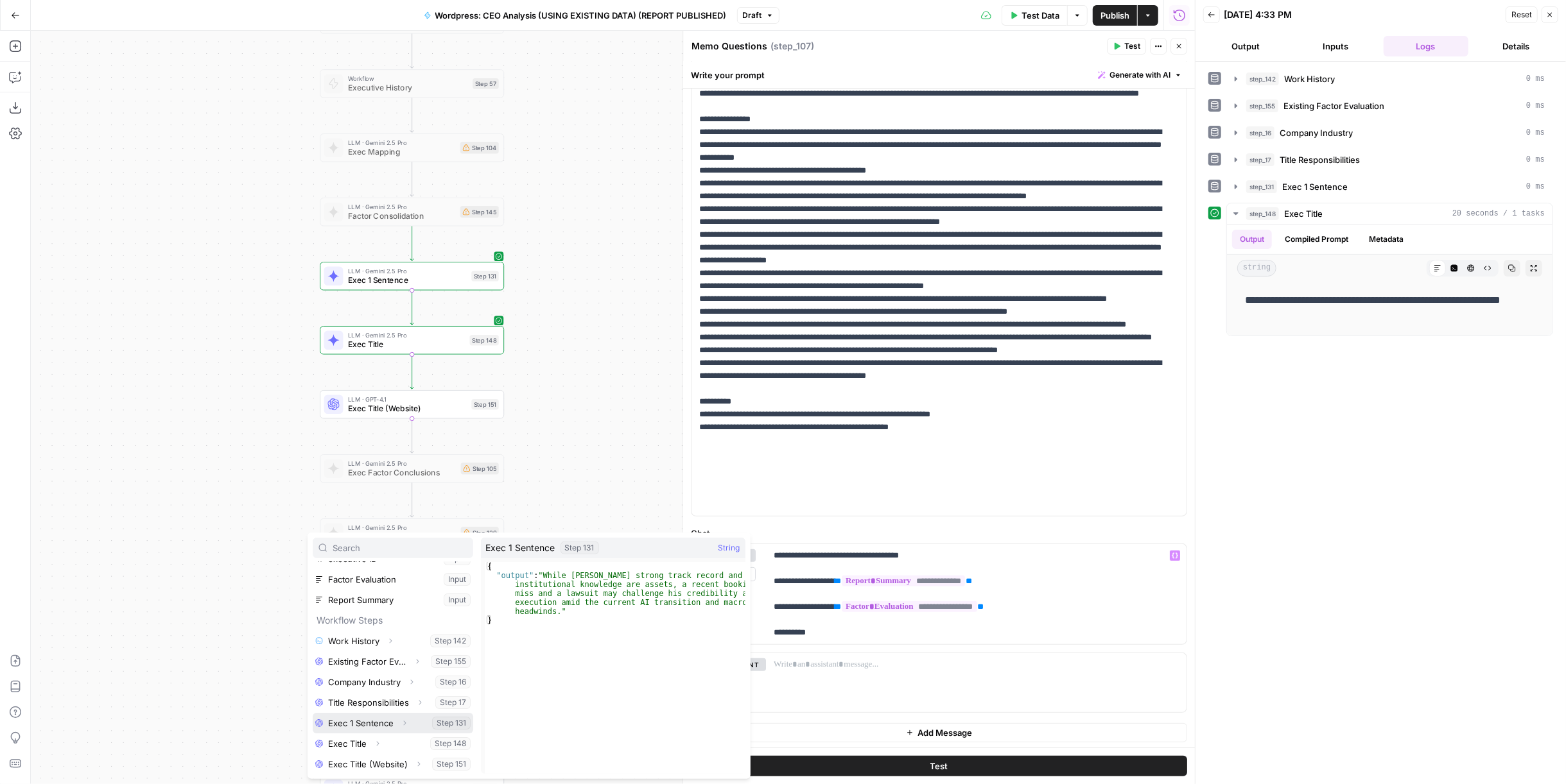
click at [358, 726] on button "Select variable Exec 1 Sentence" at bounding box center [392, 723] width 160 height 21
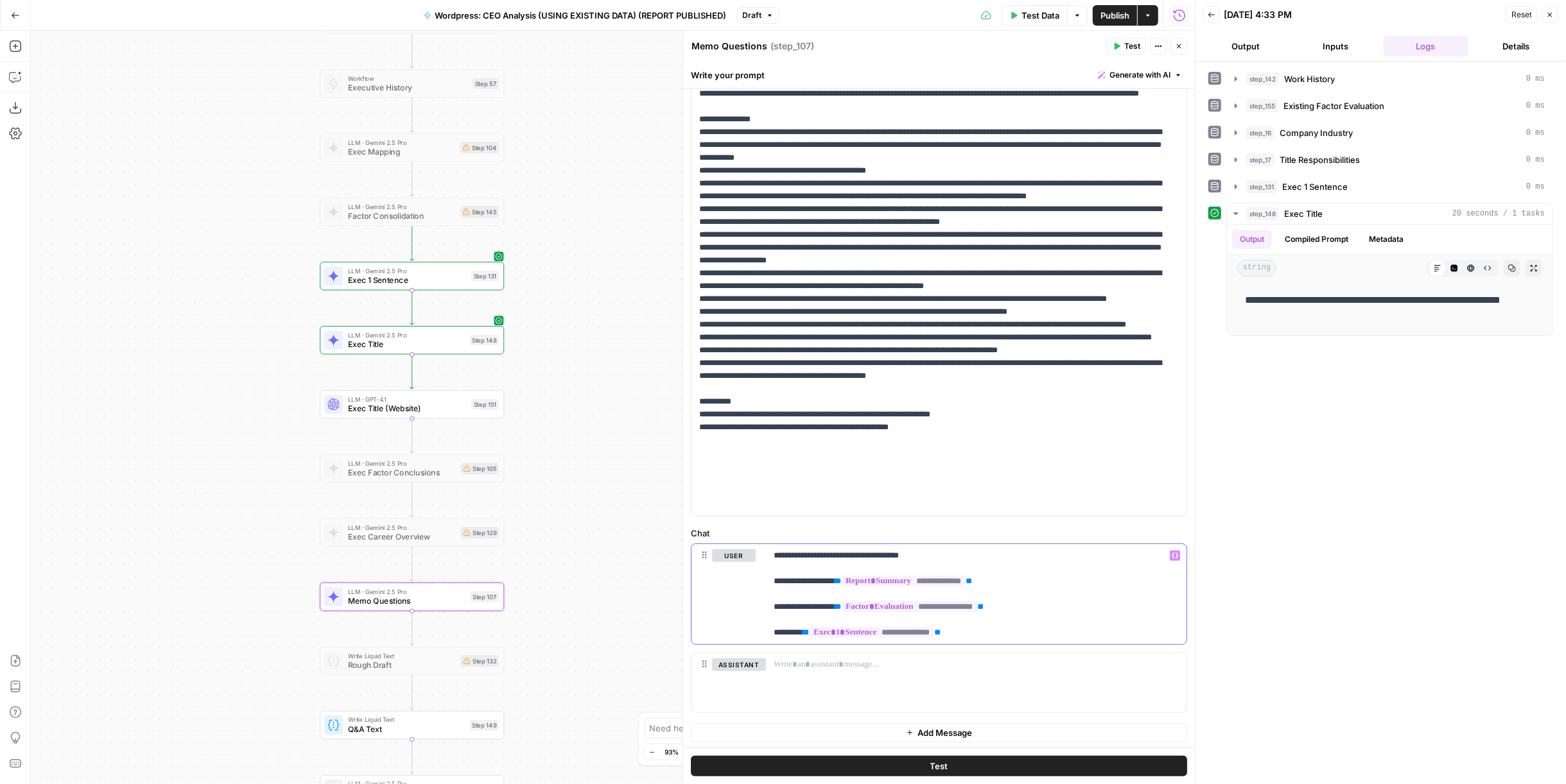
scroll to position [0, 0]
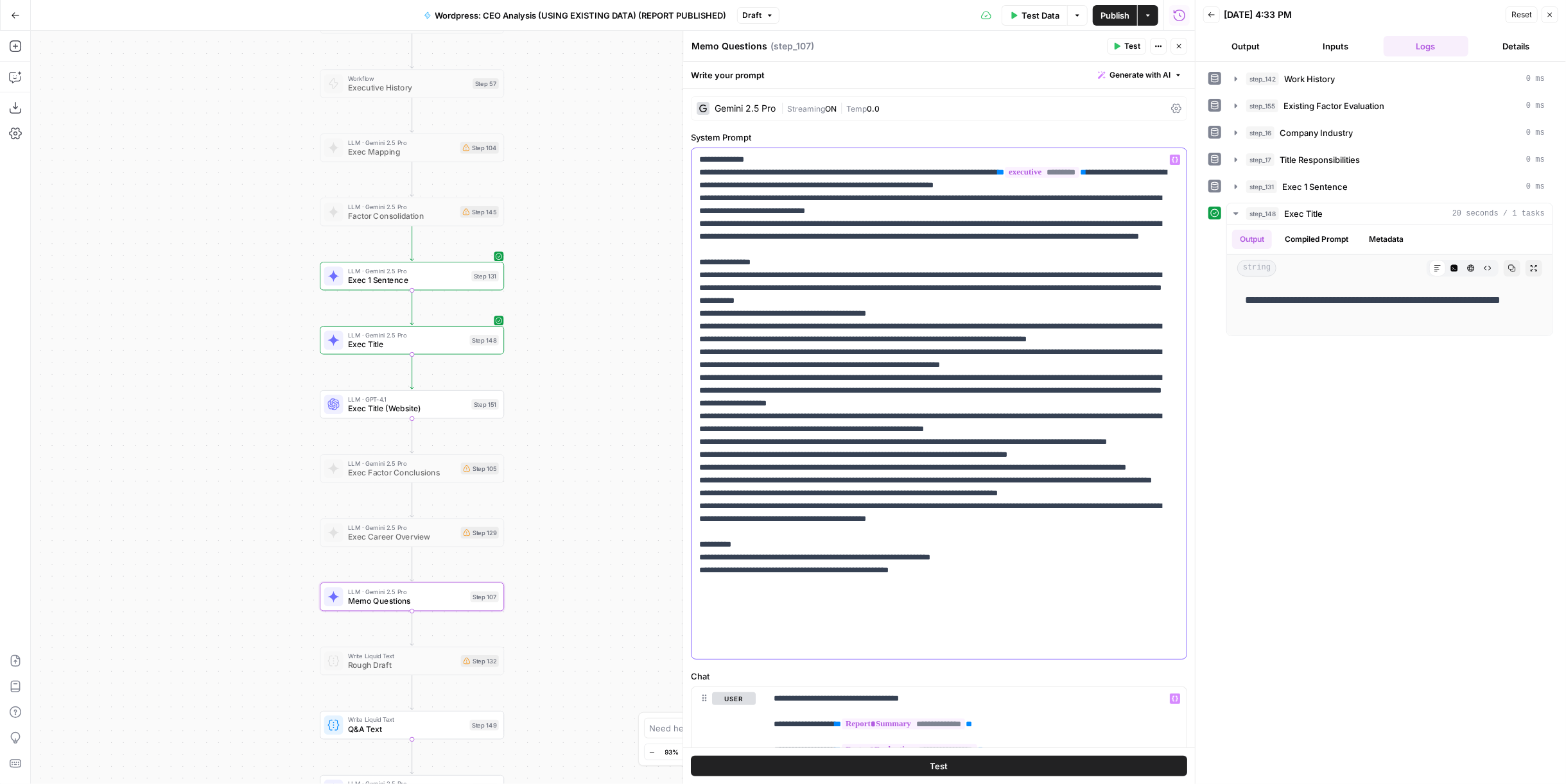
drag, startPoint x: 795, startPoint y: 303, endPoint x: 775, endPoint y: 314, distance: 22.8
click at [775, 314] on p "**********" at bounding box center [934, 403] width 470 height 500
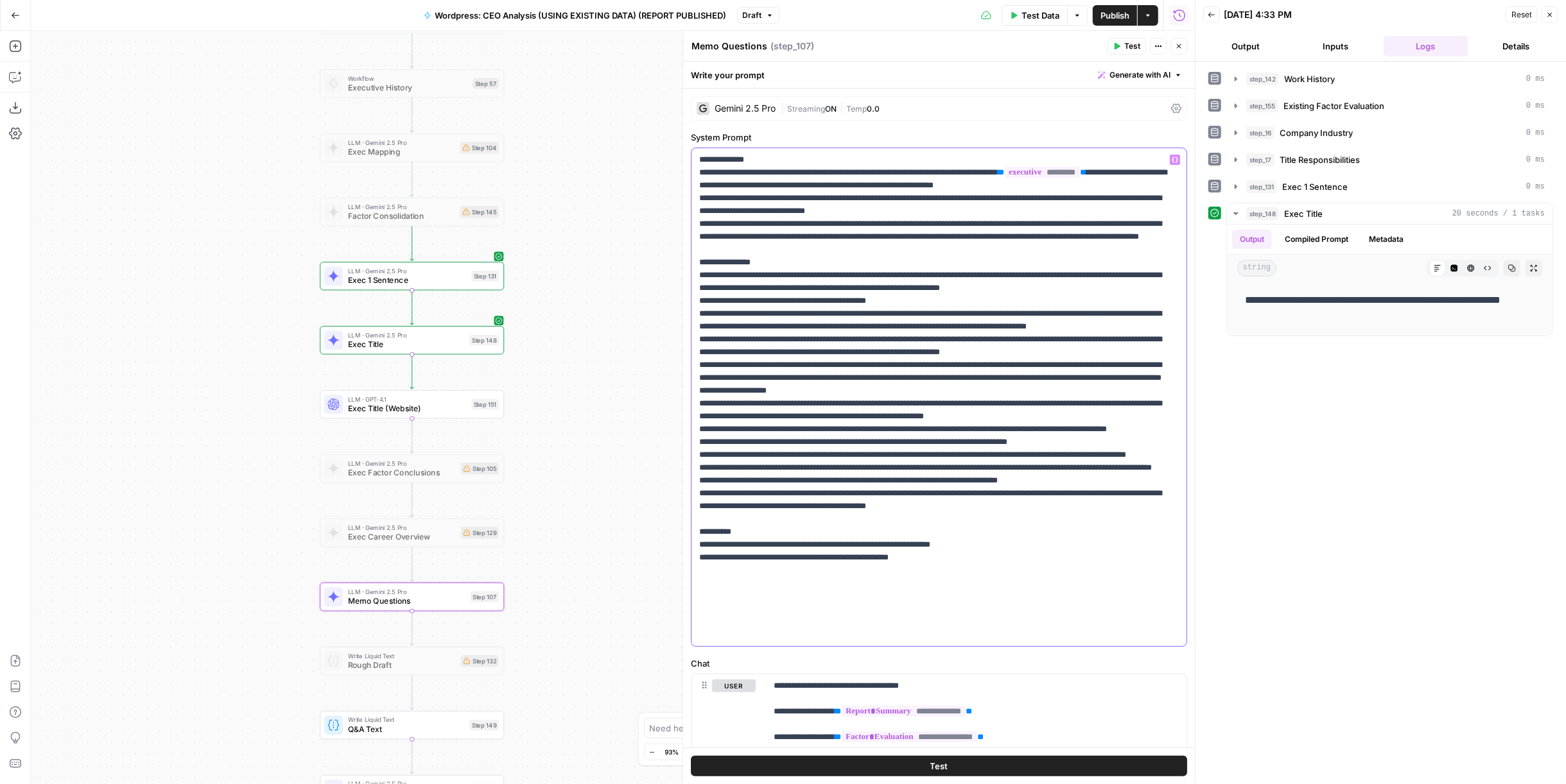
drag, startPoint x: 948, startPoint y: 259, endPoint x: 744, endPoint y: 229, distance: 206.2
click at [744, 229] on p "**********" at bounding box center [934, 397] width 470 height 487
click at [939, 300] on p "**********" at bounding box center [934, 397] width 470 height 487
click at [1047, 299] on p "**********" at bounding box center [934, 397] width 470 height 487
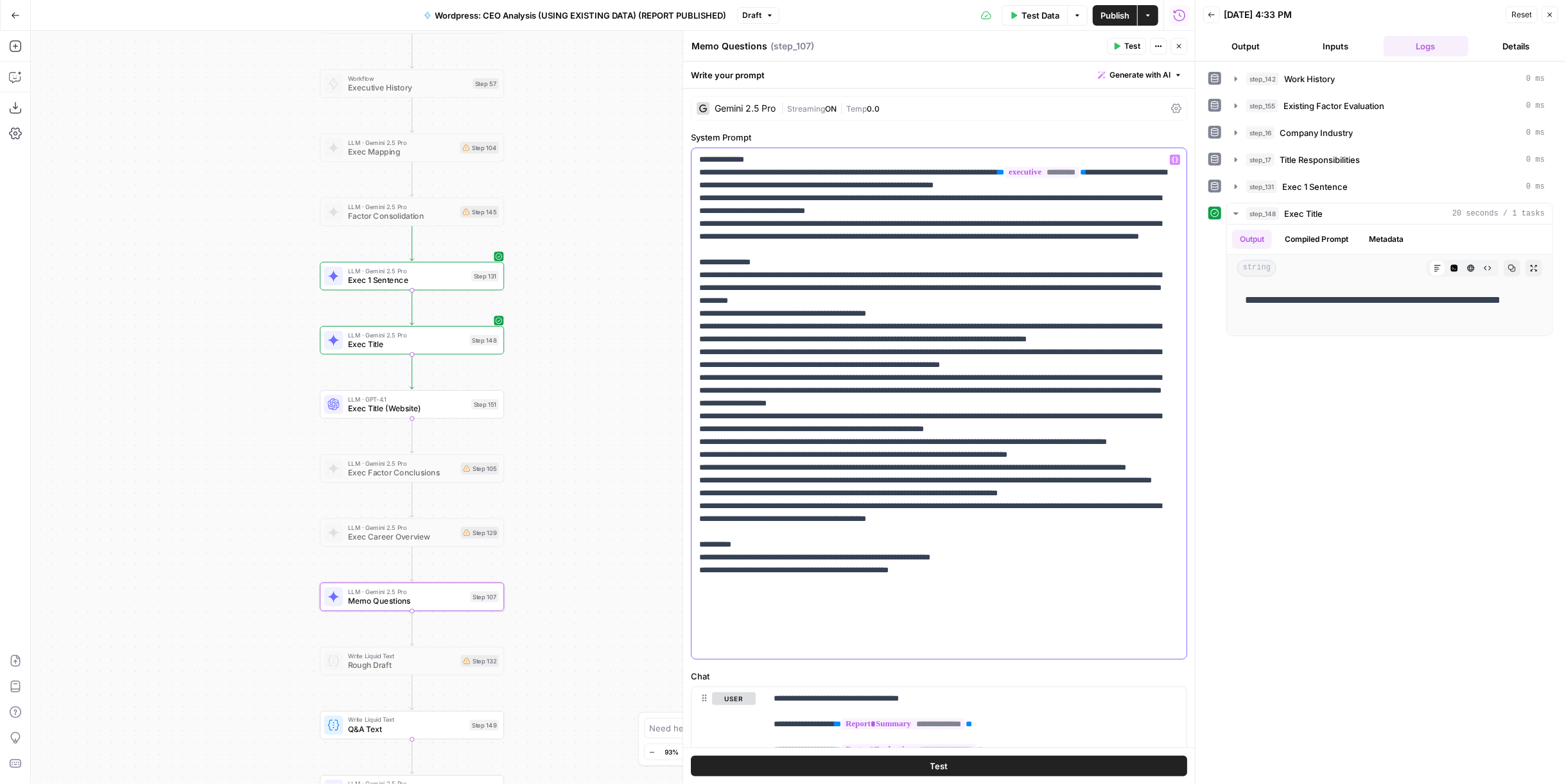
drag, startPoint x: 913, startPoint y: 313, endPoint x: 995, endPoint y: 321, distance: 82.4
click at [995, 321] on p "**********" at bounding box center [934, 403] width 470 height 500
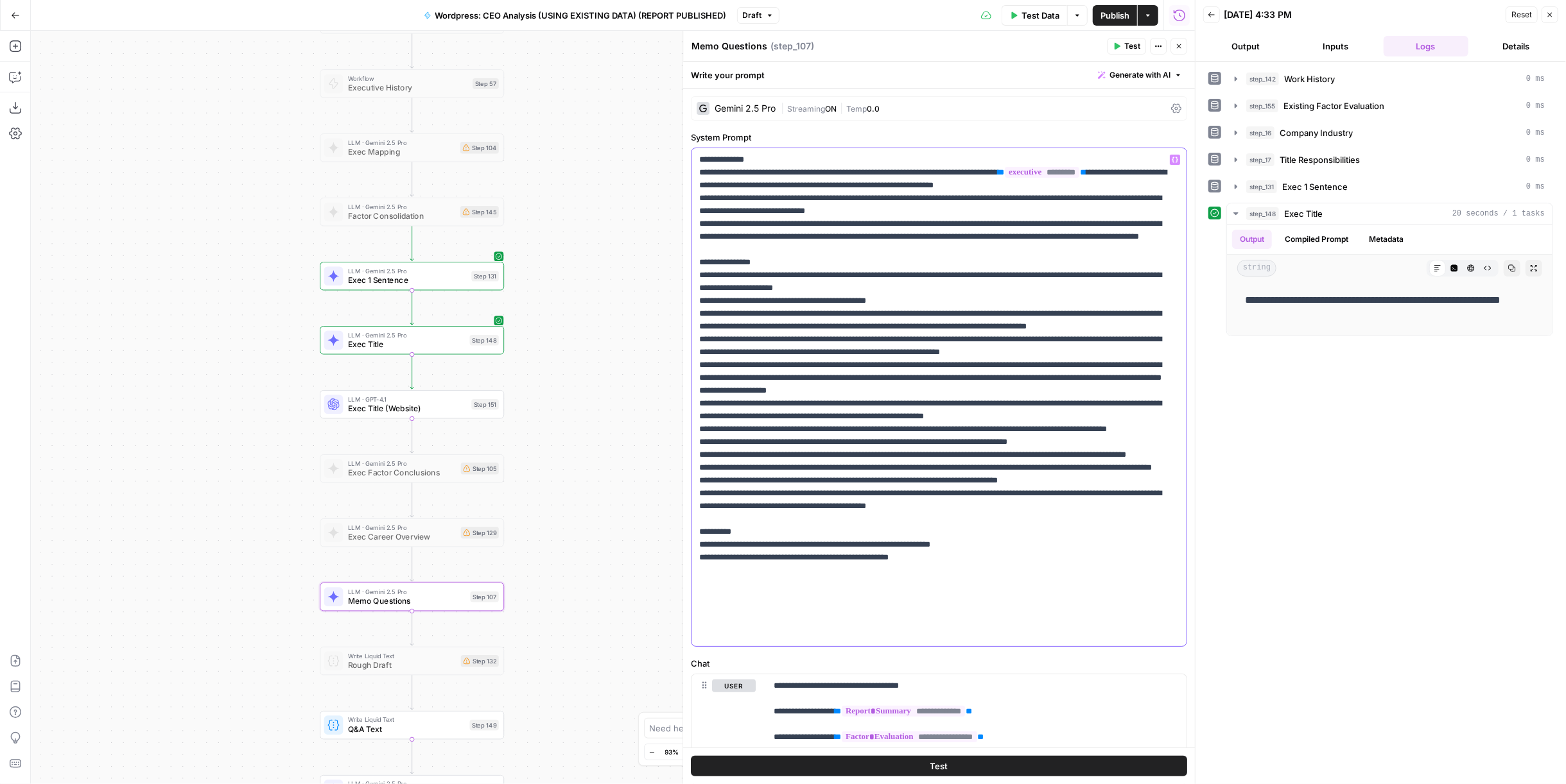
drag, startPoint x: 700, startPoint y: 339, endPoint x: 1135, endPoint y: 430, distance: 444.4
click at [1135, 430] on p "**********" at bounding box center [934, 397] width 470 height 487
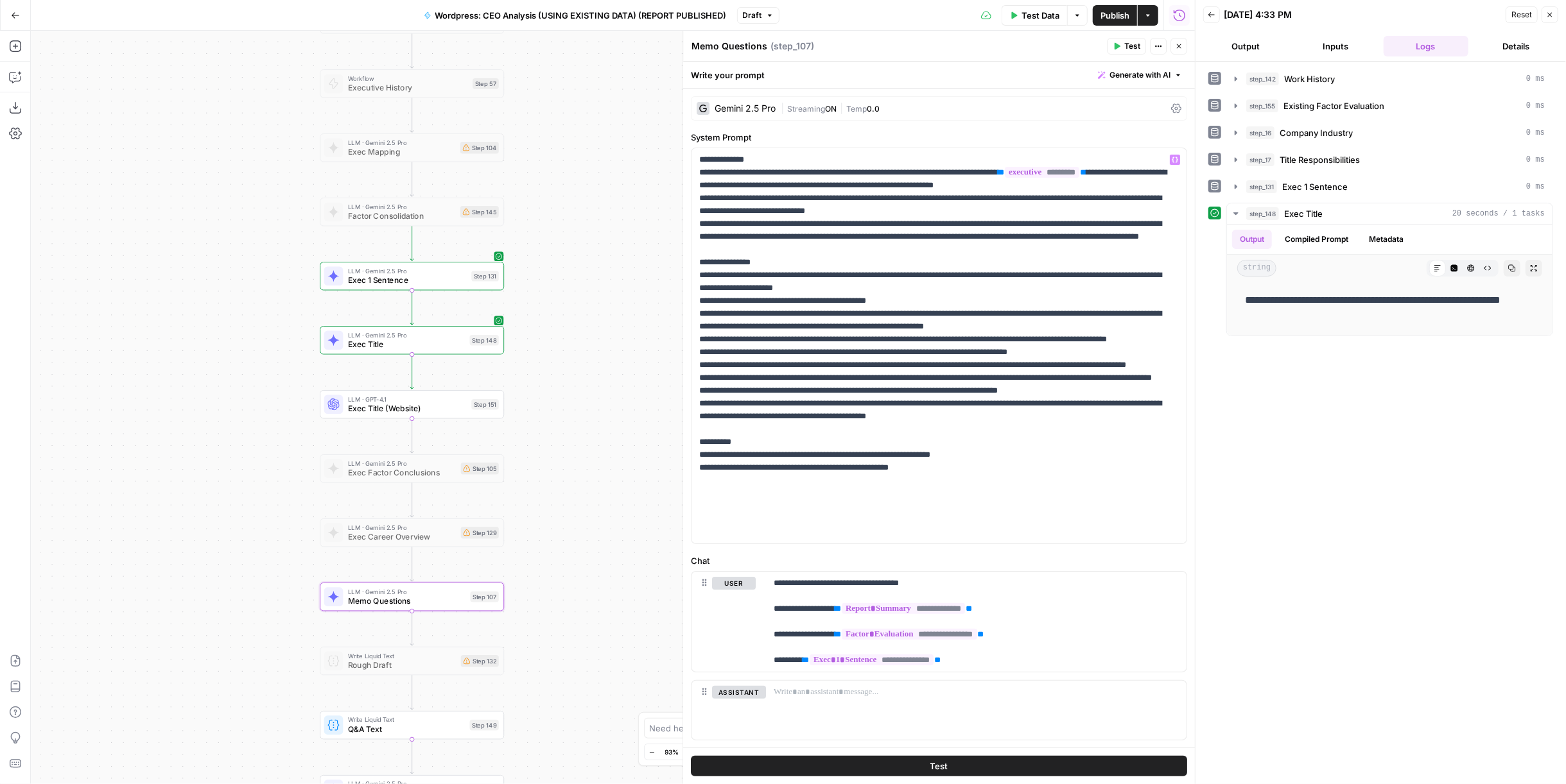
click at [1017, 765] on button "Test" at bounding box center [939, 765] width 496 height 21
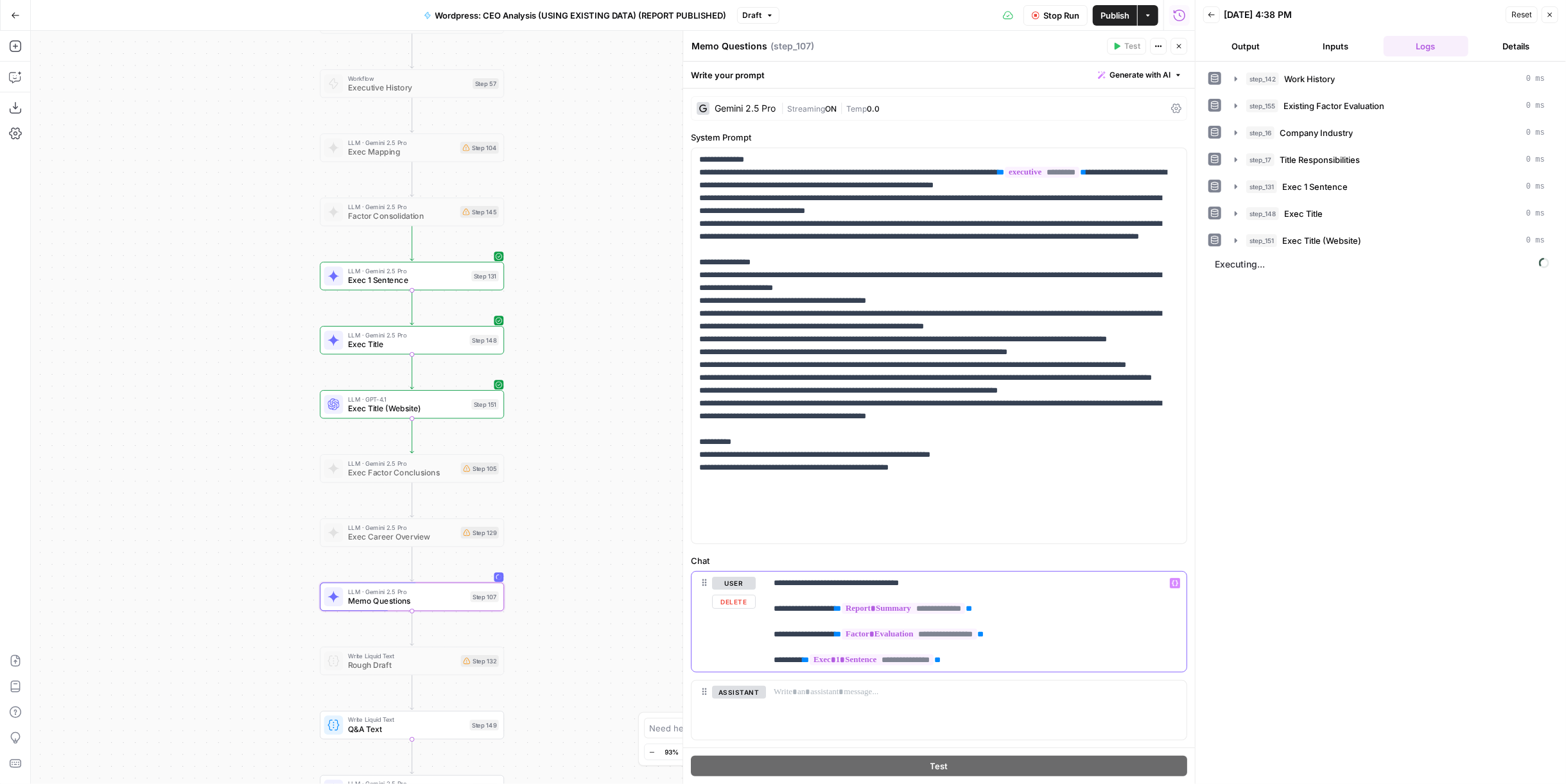
drag, startPoint x: 808, startPoint y: 586, endPoint x: 853, endPoint y: 582, distance: 45.2
click at [853, 582] on p "**********" at bounding box center [971, 621] width 395 height 89
click at [902, 500] on p "**********" at bounding box center [934, 346] width 470 height 385
click at [1059, 14] on span "Stop Run" at bounding box center [1061, 15] width 36 height 13
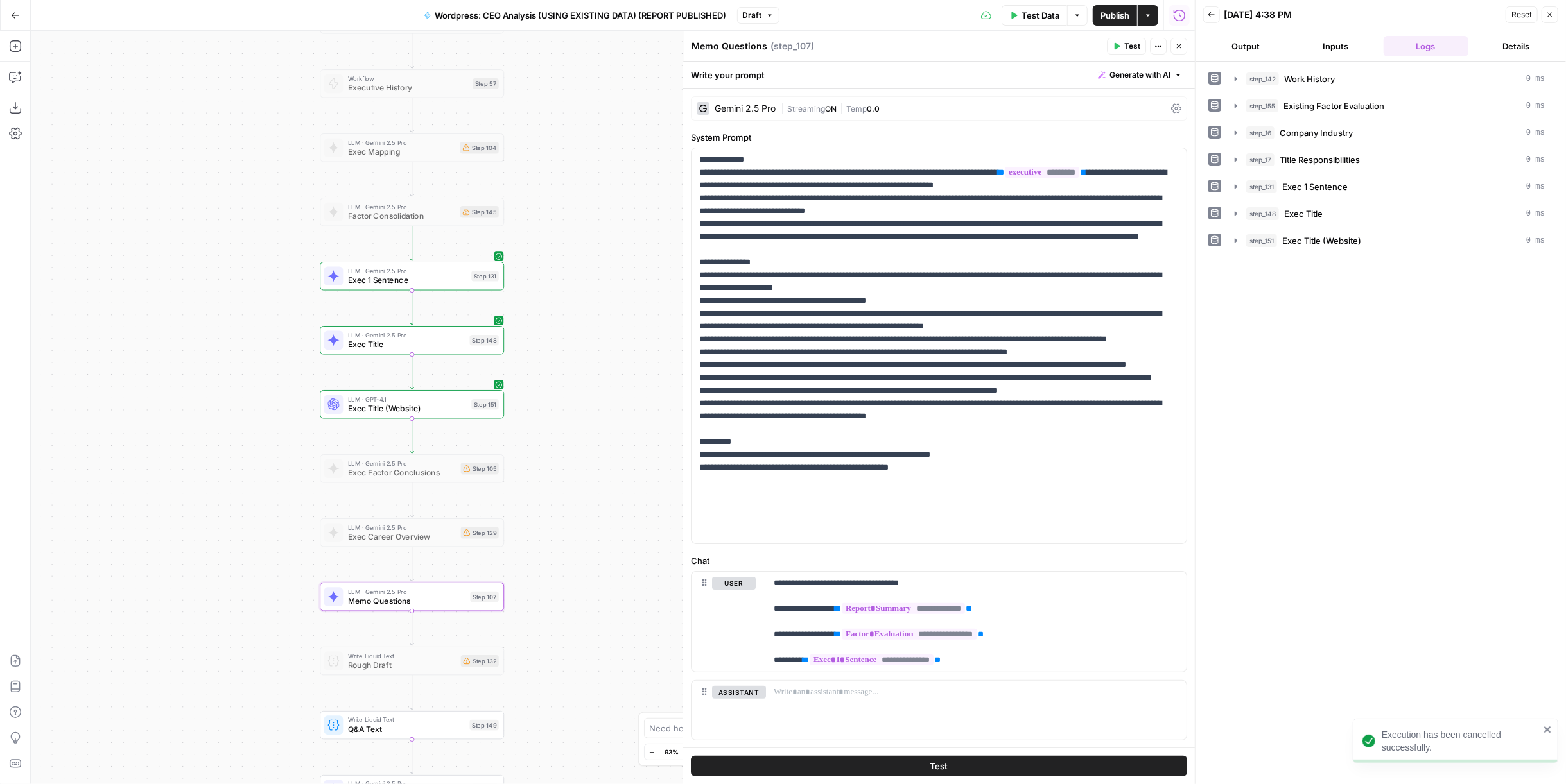
click at [967, 763] on button "Test" at bounding box center [939, 765] width 496 height 21
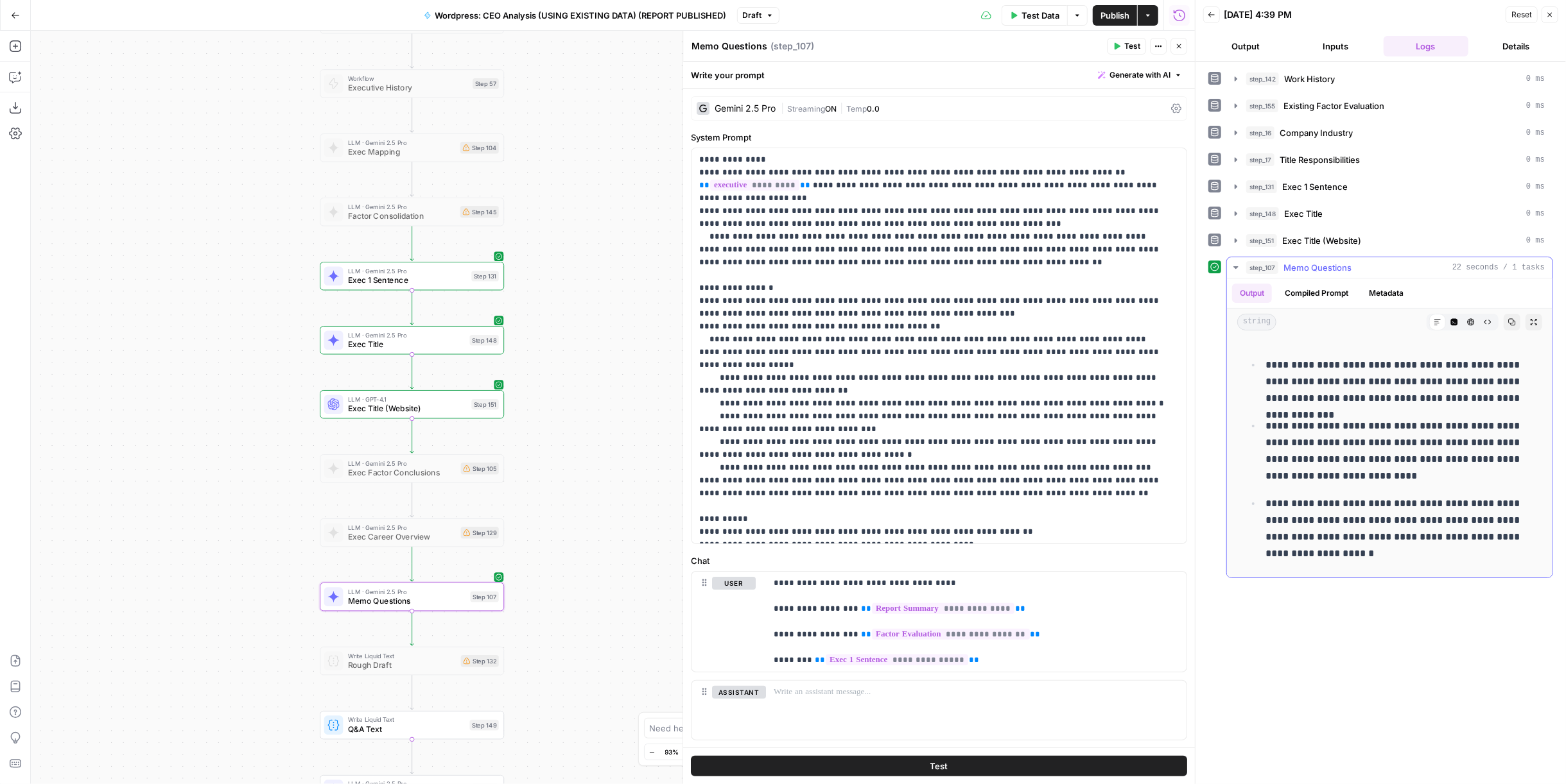
click at [1373, 357] on p "**********" at bounding box center [1400, 381] width 269 height 50
click at [1373, 343] on div "**********" at bounding box center [1390, 457] width 305 height 232
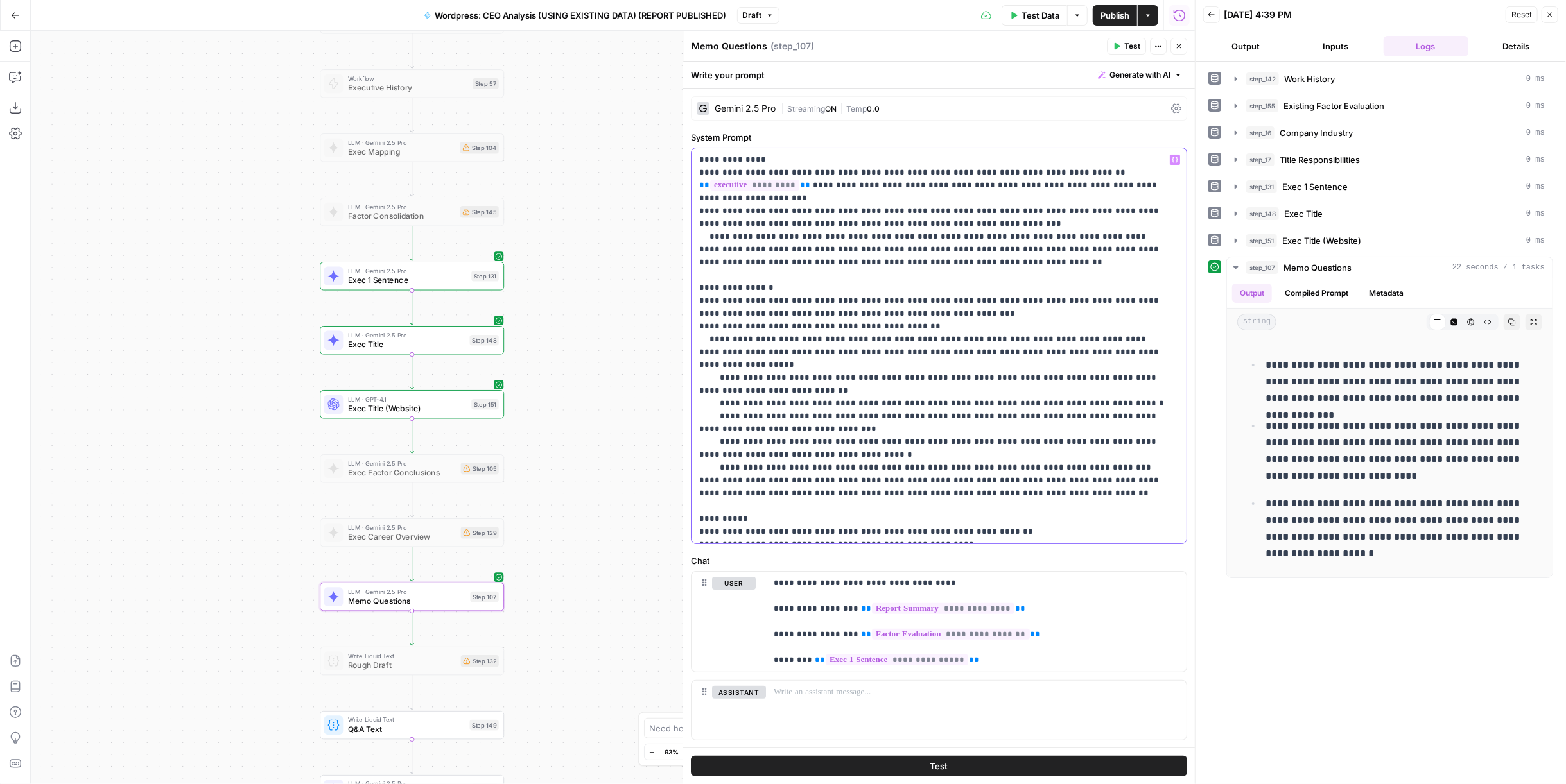
click at [825, 330] on p "**********" at bounding box center [934, 346] width 470 height 385
drag, startPoint x: 920, startPoint y: 314, endPoint x: 1095, endPoint y: 488, distance: 246.8
click at [1095, 488] on p "**********" at bounding box center [934, 346] width 470 height 385
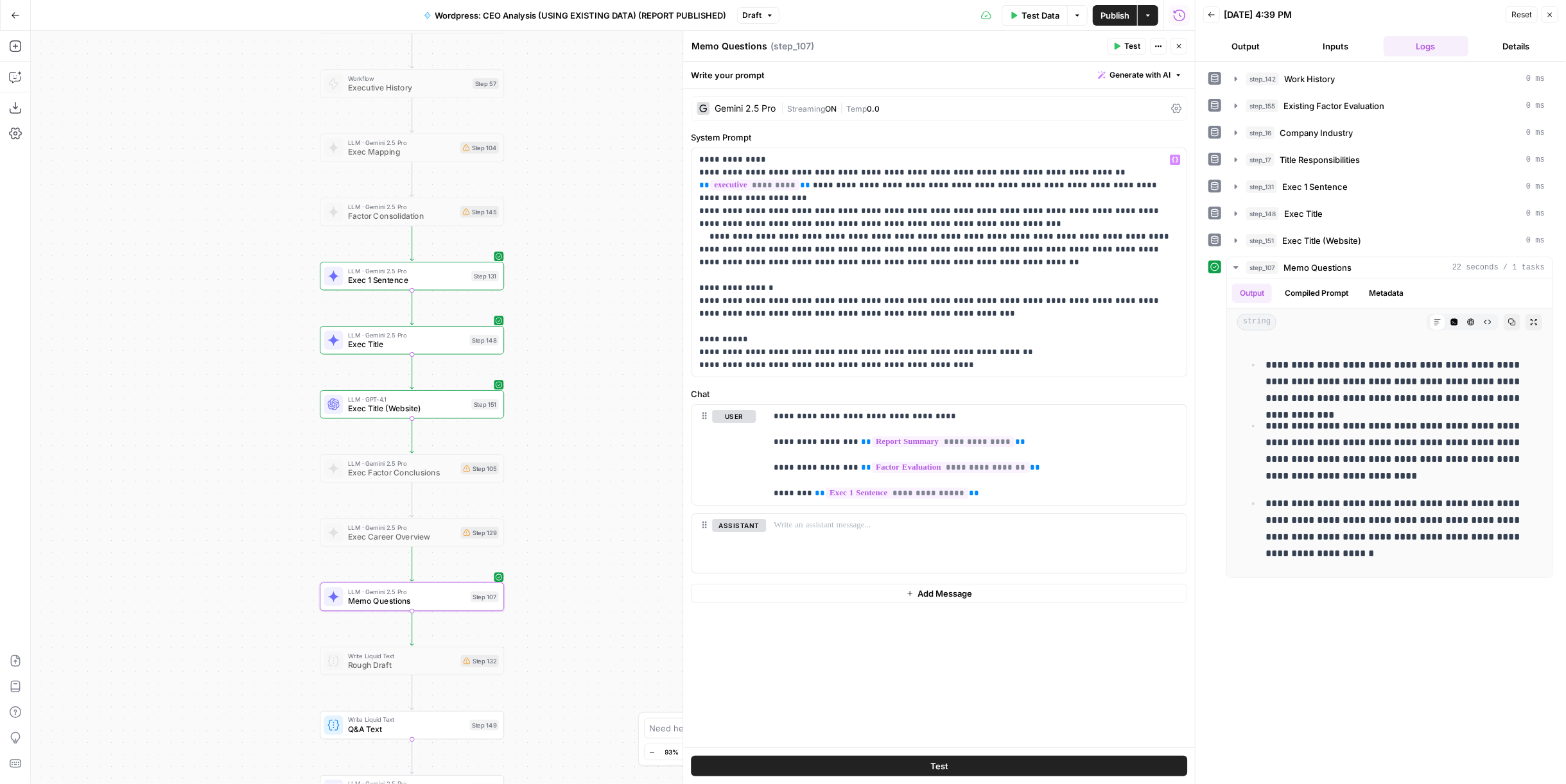
click at [1034, 764] on button "Test" at bounding box center [939, 765] width 496 height 21
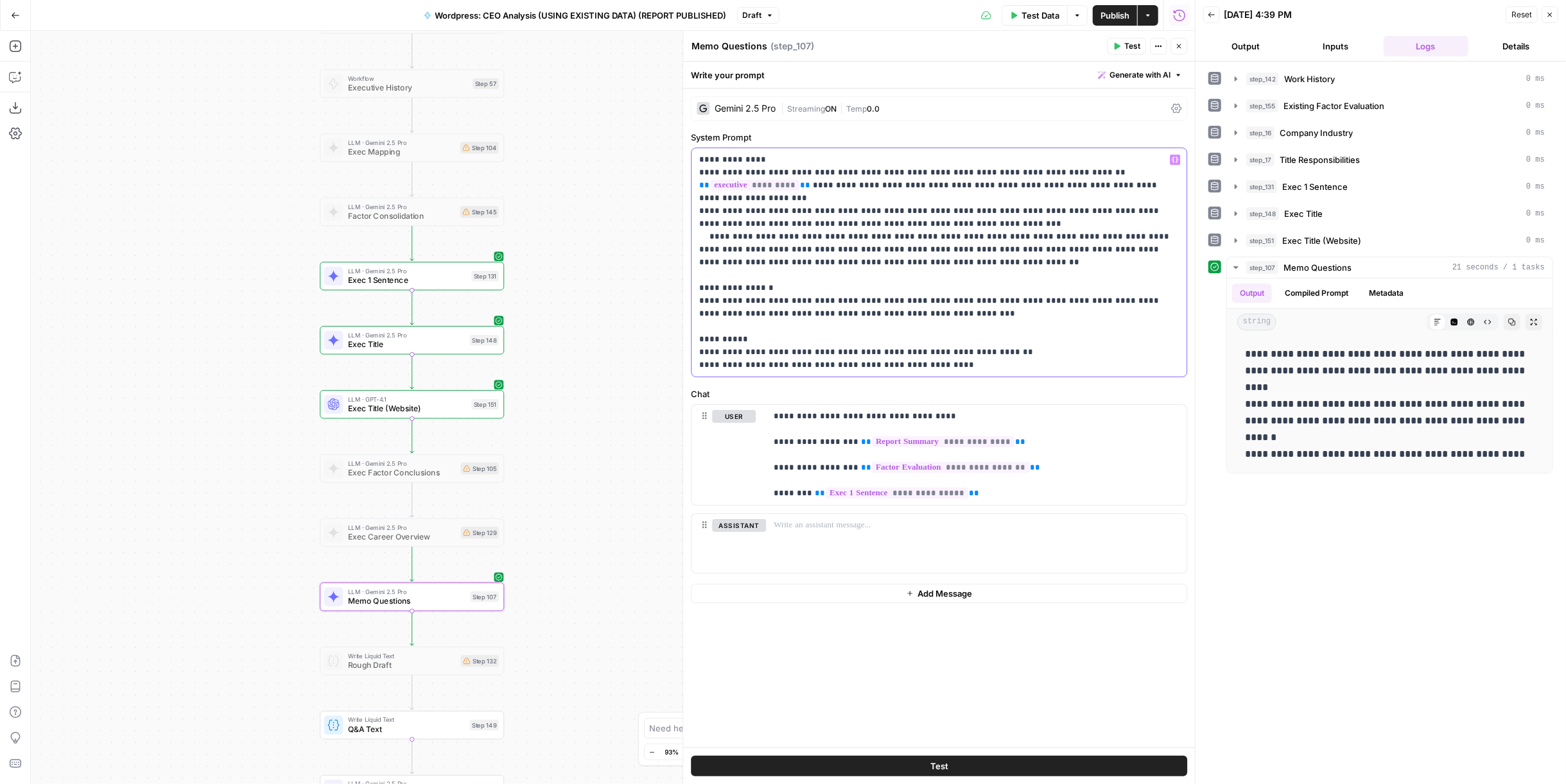
click at [900, 353] on p "**********" at bounding box center [939, 262] width 481 height 218
click at [936, 309] on p "**********" at bounding box center [939, 262] width 481 height 218
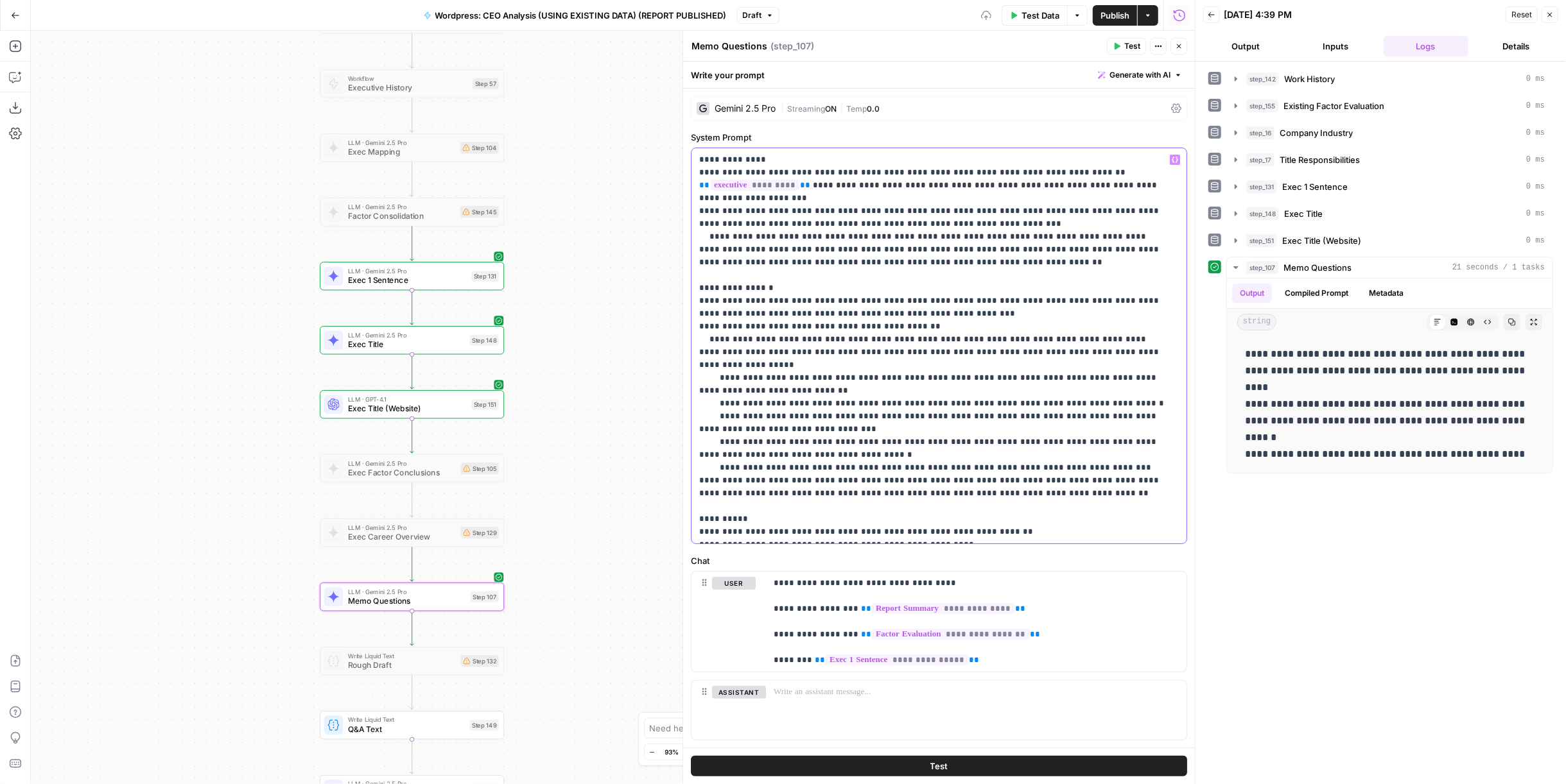
click at [852, 340] on p "**********" at bounding box center [934, 346] width 470 height 385
drag, startPoint x: 700, startPoint y: 336, endPoint x: 1178, endPoint y: 350, distance: 478.2
click at [1178, 350] on div "**********" at bounding box center [939, 432] width 512 height 689
click at [1100, 348] on p "**********" at bounding box center [934, 346] width 470 height 385
drag, startPoint x: 1102, startPoint y: 347, endPoint x: 687, endPoint y: 336, distance: 415.1
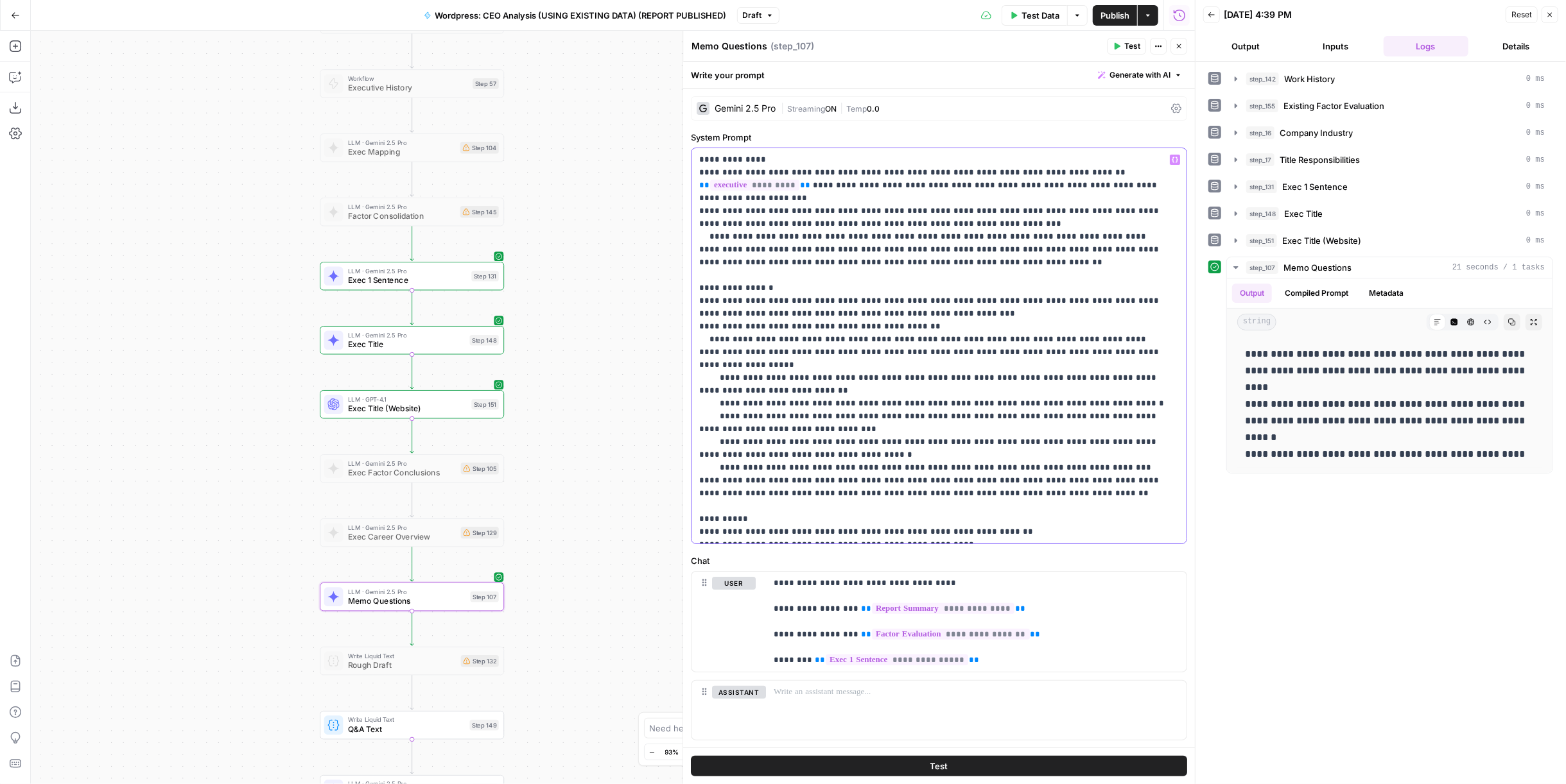
click at [687, 336] on div "**********" at bounding box center [938, 407] width 512 height 754
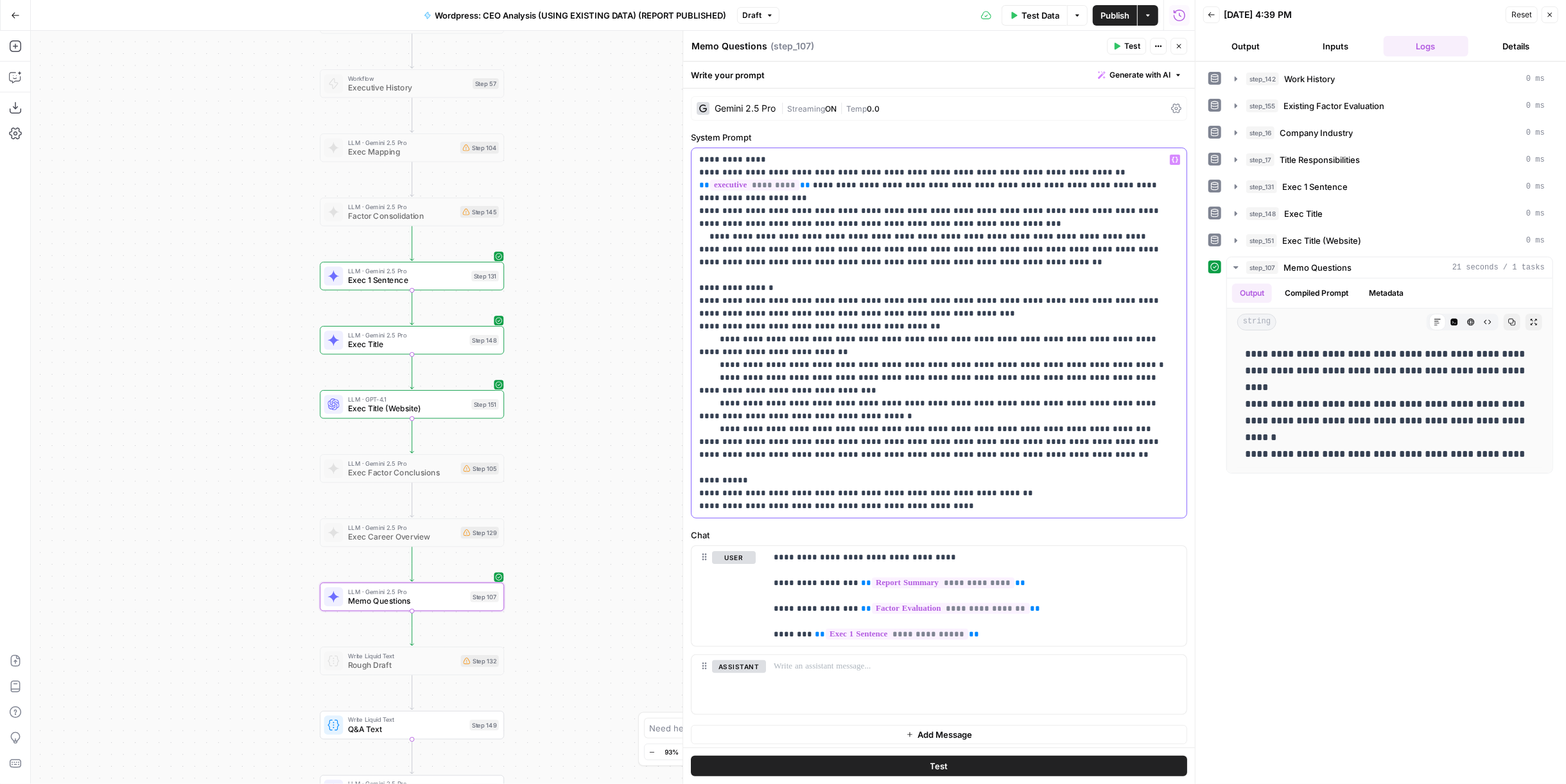
drag, startPoint x: 1045, startPoint y: 453, endPoint x: 682, endPoint y: 443, distance: 363.1
click at [682, 443] on div "**********" at bounding box center [938, 407] width 512 height 754
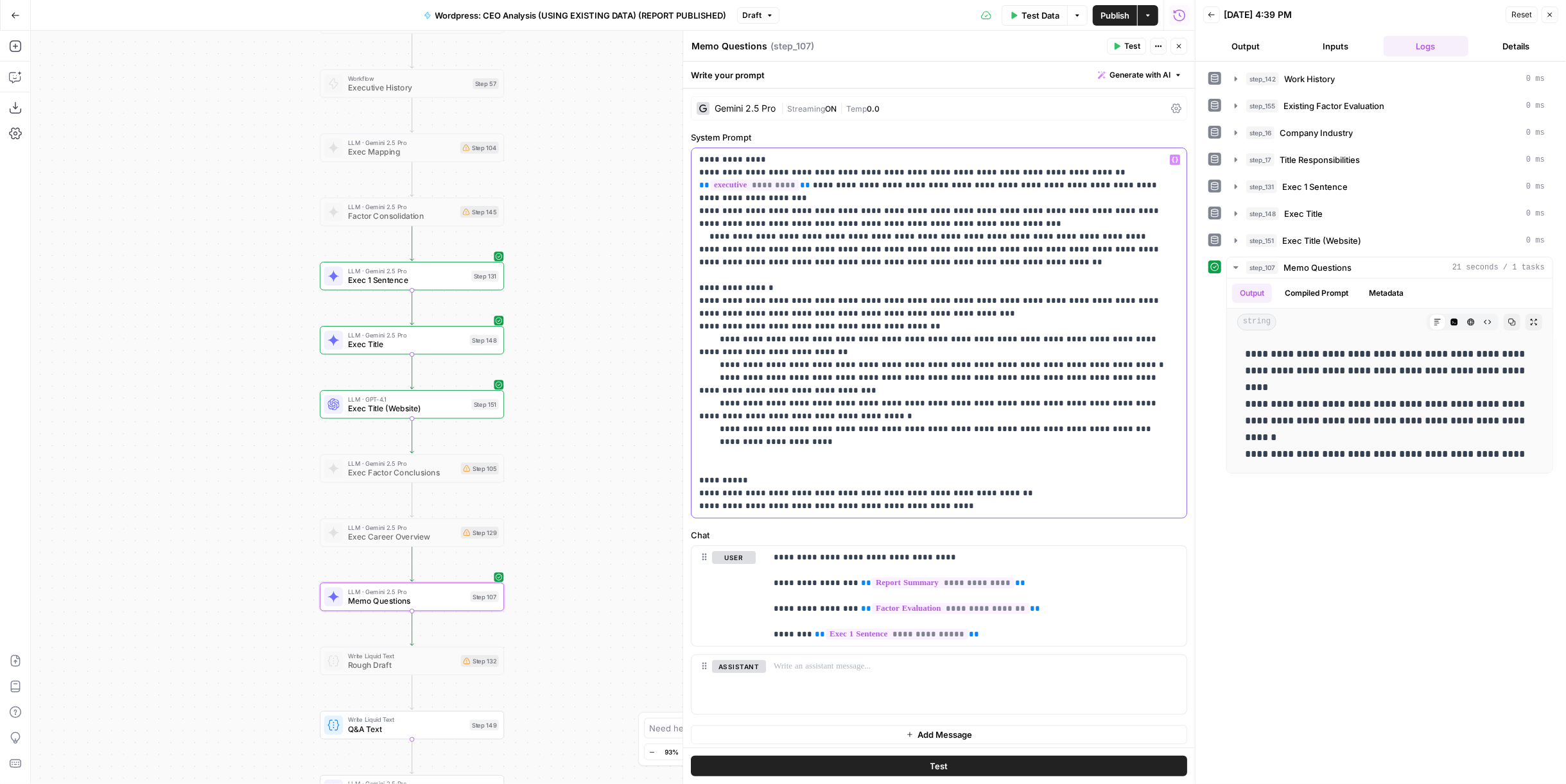
drag, startPoint x: 928, startPoint y: 353, endPoint x: 691, endPoint y: 335, distance: 237.7
click at [691, 335] on div "**********" at bounding box center [934, 333] width 486 height 369
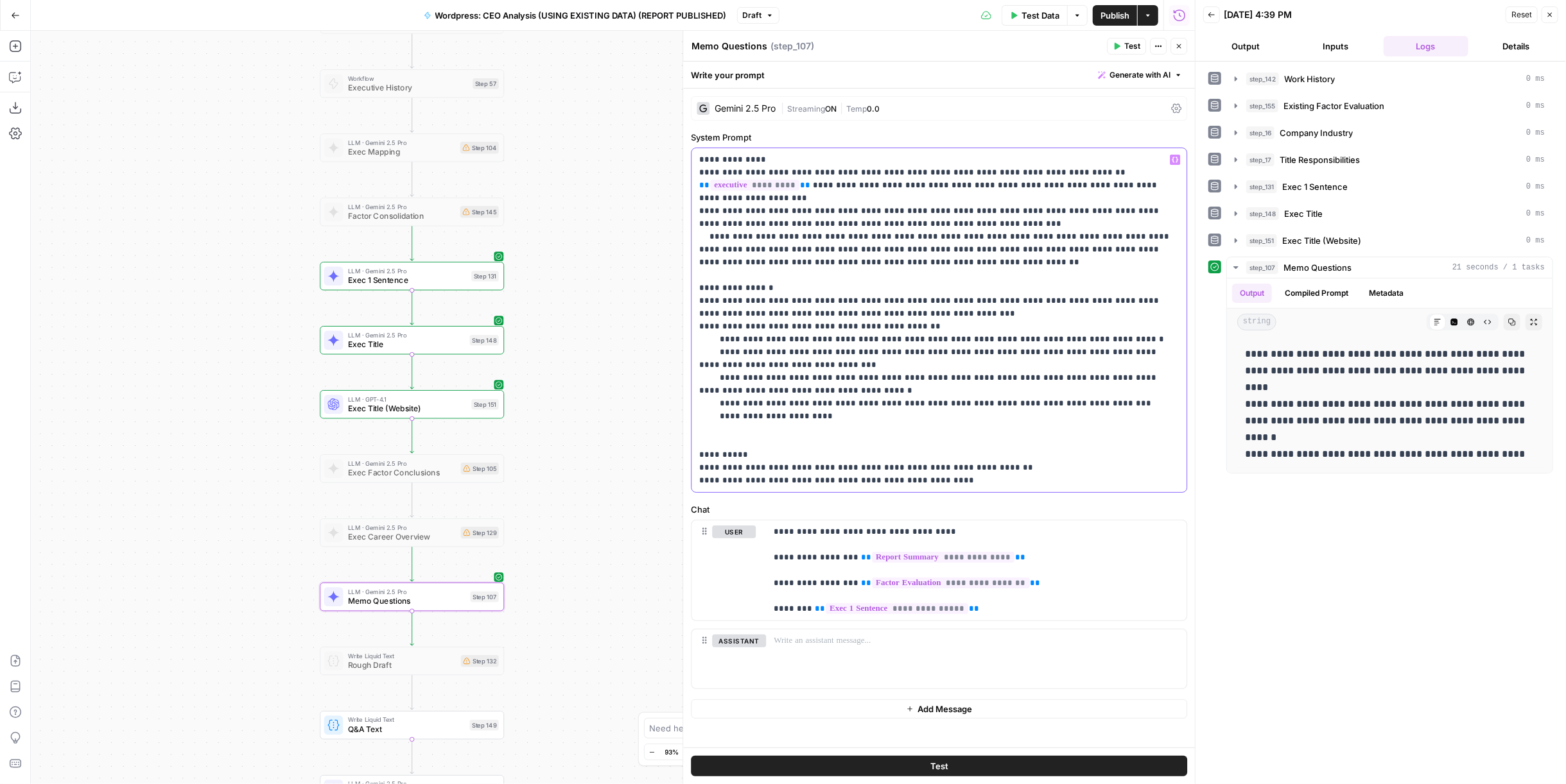
click at [1083, 341] on p "**********" at bounding box center [939, 320] width 481 height 334
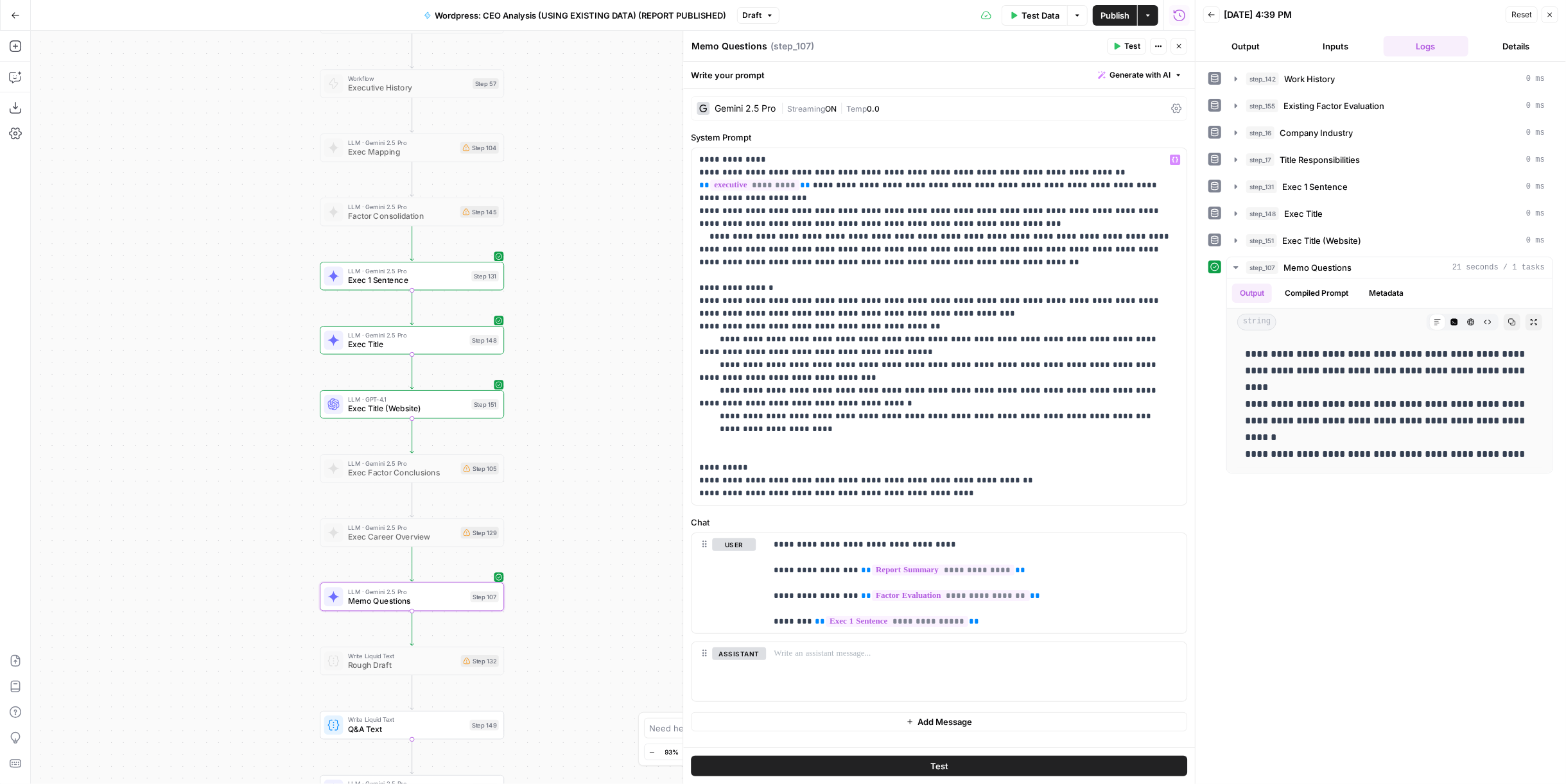
click at [1021, 772] on button "Test" at bounding box center [939, 765] width 496 height 21
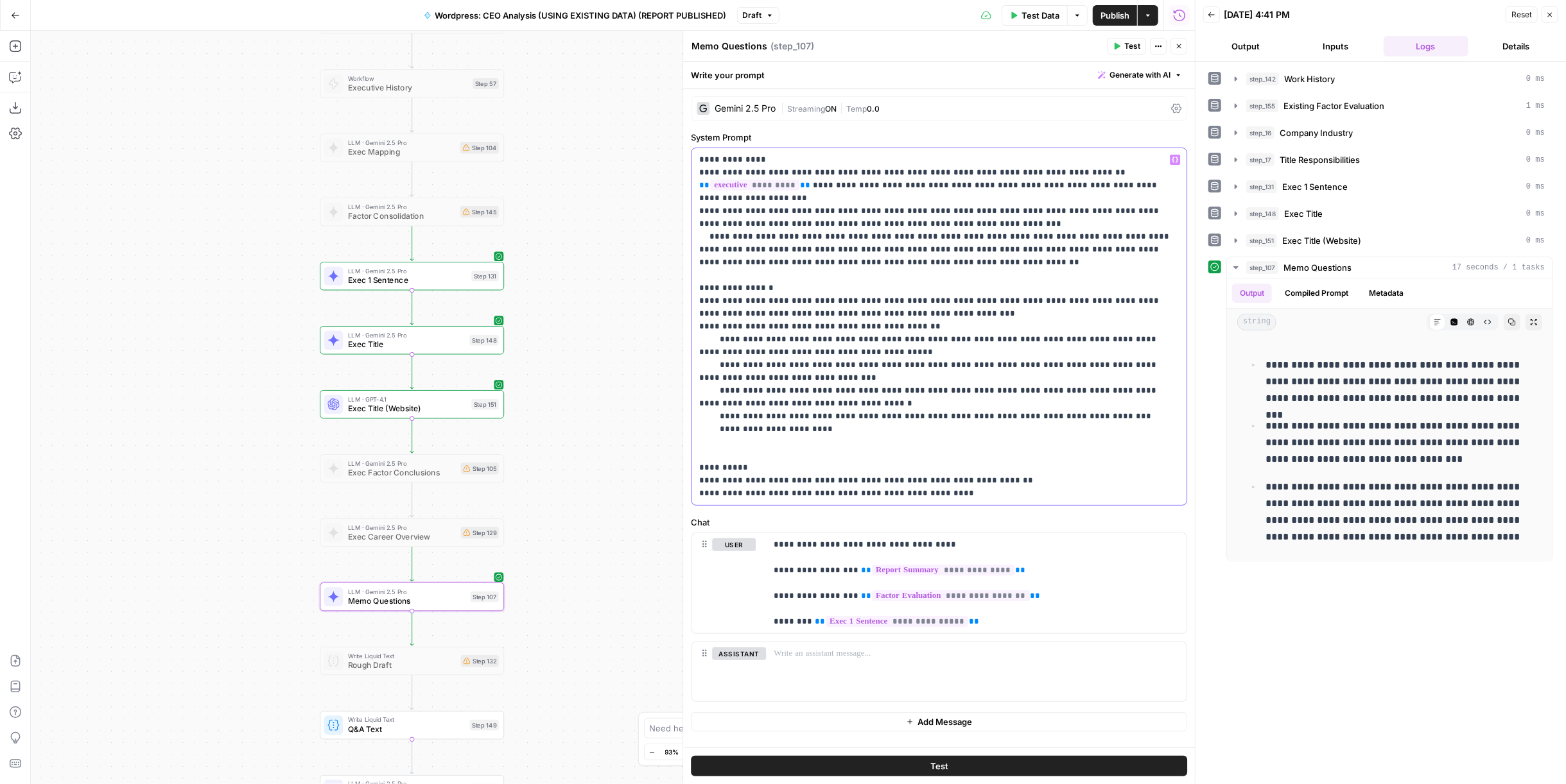
drag, startPoint x: 917, startPoint y: 262, endPoint x: 692, endPoint y: 210, distance: 230.9
click at [692, 210] on div "**********" at bounding box center [939, 326] width 495 height 357
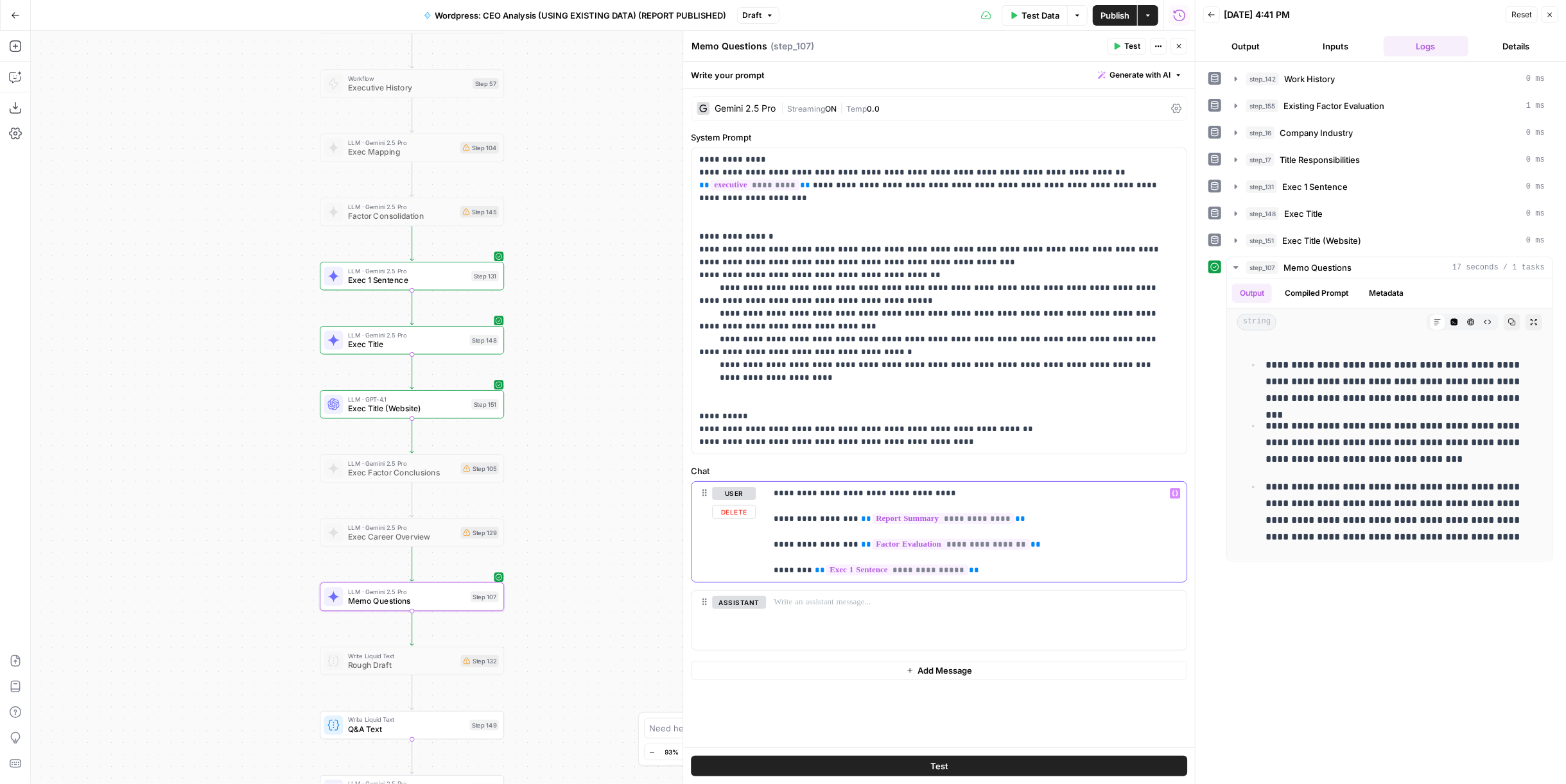
drag, startPoint x: 1017, startPoint y: 545, endPoint x: 773, endPoint y: 513, distance: 246.1
click at [773, 513] on div "**********" at bounding box center [976, 532] width 421 height 100
drag, startPoint x: 768, startPoint y: 529, endPoint x: 936, endPoint y: 558, distance: 170.5
click at [936, 558] on div "**********" at bounding box center [976, 532] width 421 height 100
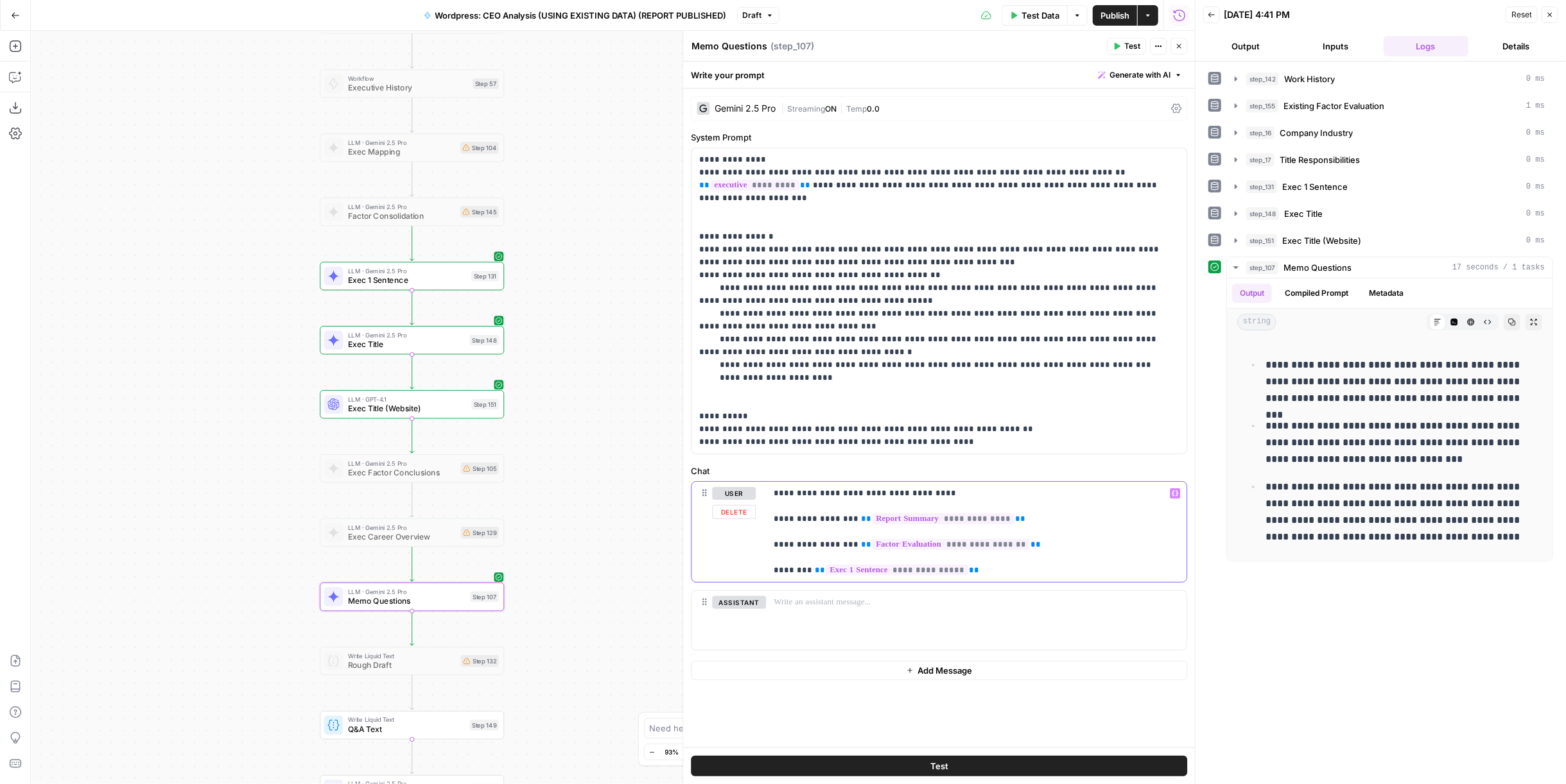
click at [984, 561] on p "**********" at bounding box center [976, 532] width 406 height 89
drag, startPoint x: 991, startPoint y: 575, endPoint x: 766, endPoint y: 545, distance: 227.0
click at [766, 545] on div "**********" at bounding box center [976, 532] width 421 height 100
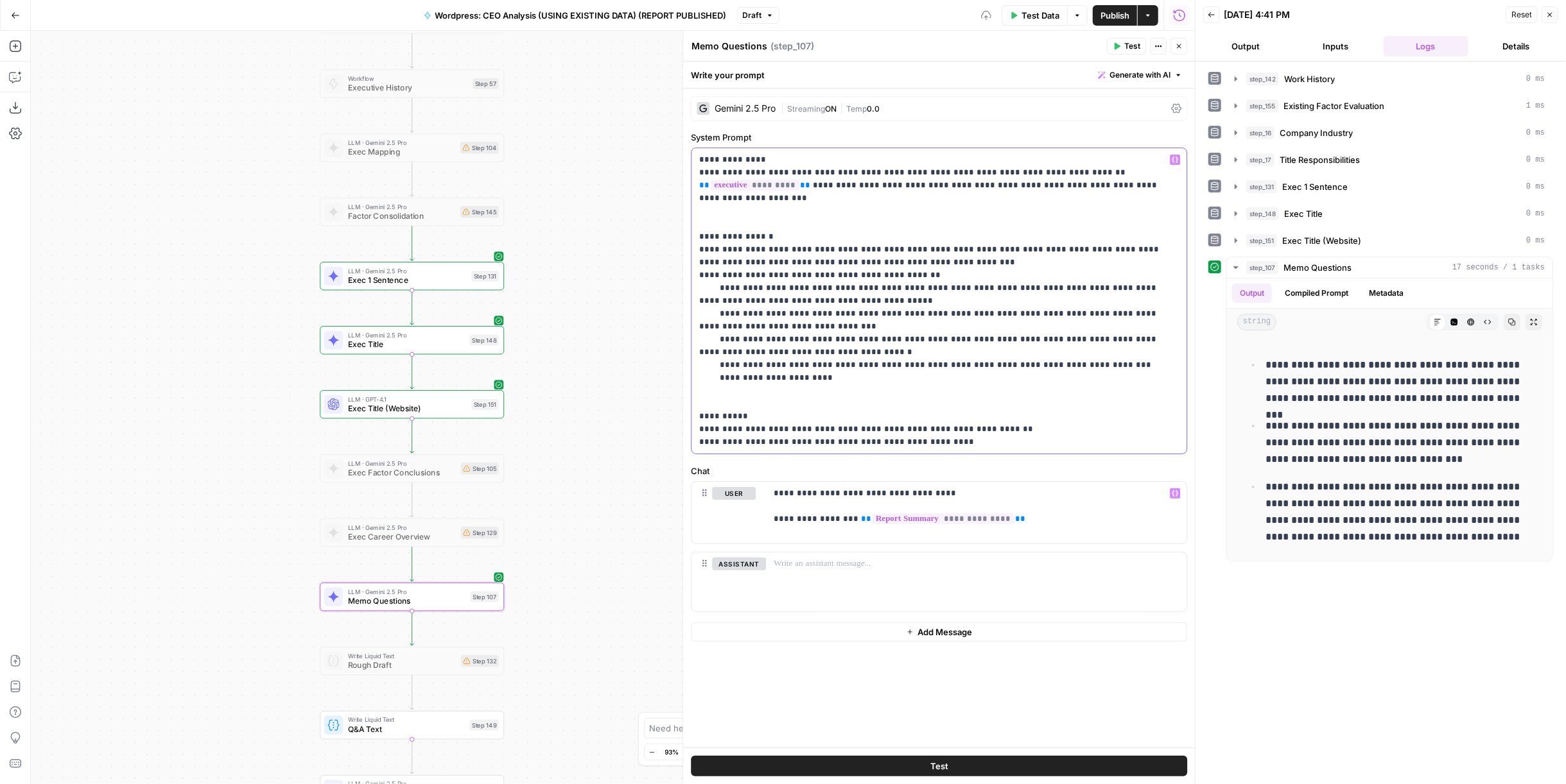
click at [854, 215] on p "**********" at bounding box center [939, 301] width 481 height 295
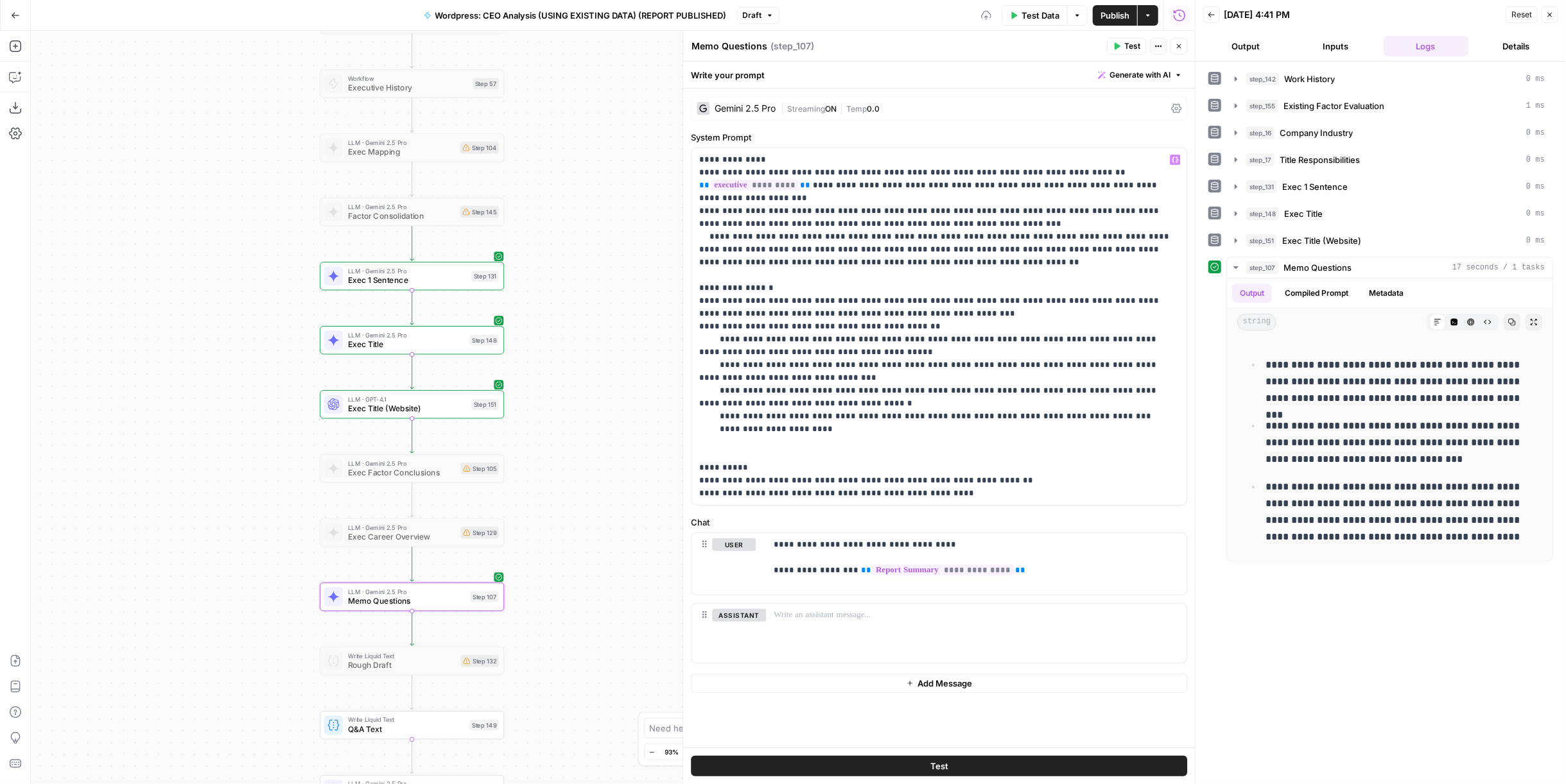
click at [1043, 519] on label "Chat" at bounding box center [939, 522] width 496 height 13
click at [1041, 552] on p "**********" at bounding box center [976, 564] width 406 height 51
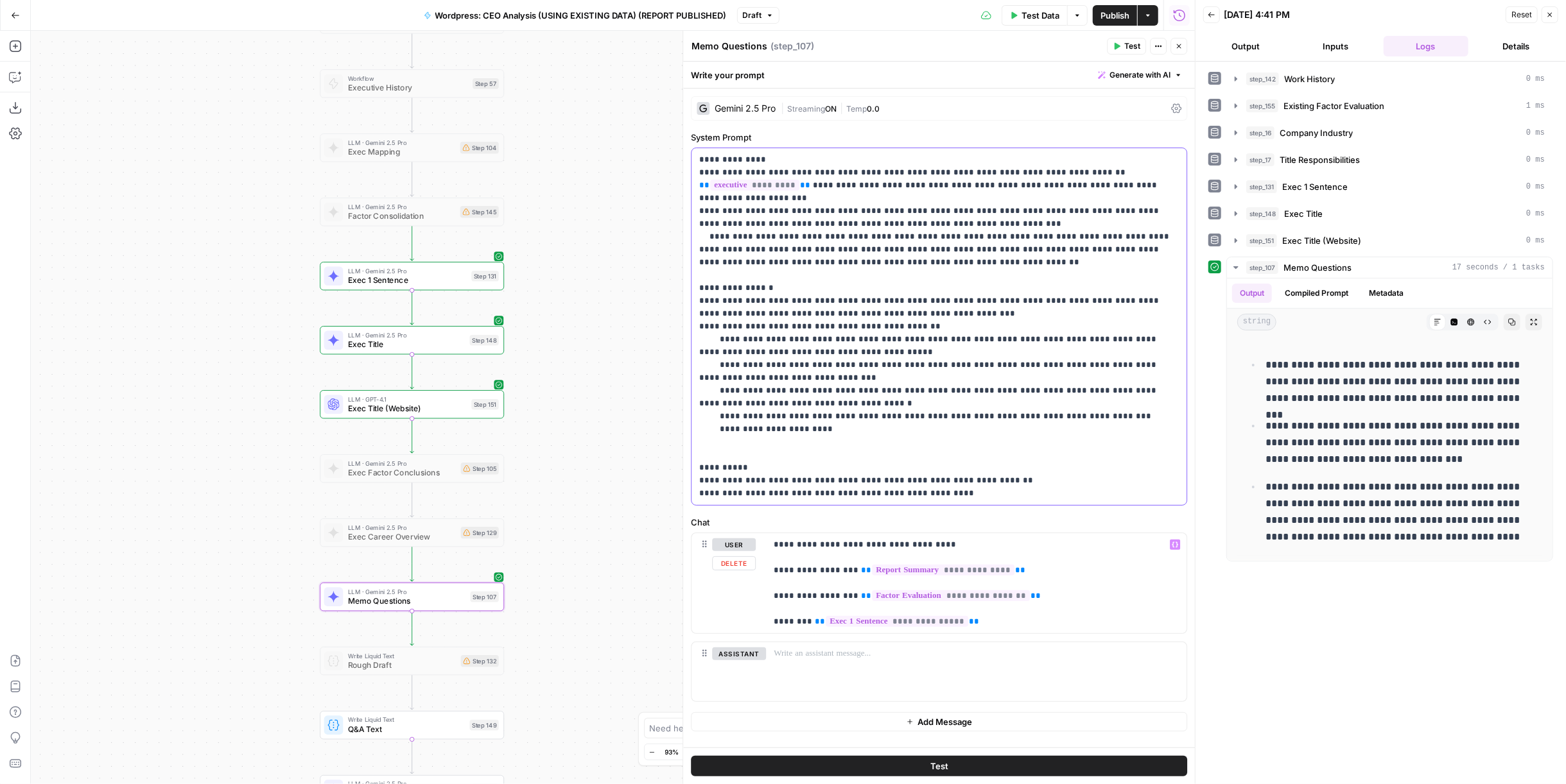
click at [1005, 411] on p "**********" at bounding box center [939, 326] width 481 height 347
click at [923, 313] on p "**********" at bounding box center [939, 326] width 481 height 347
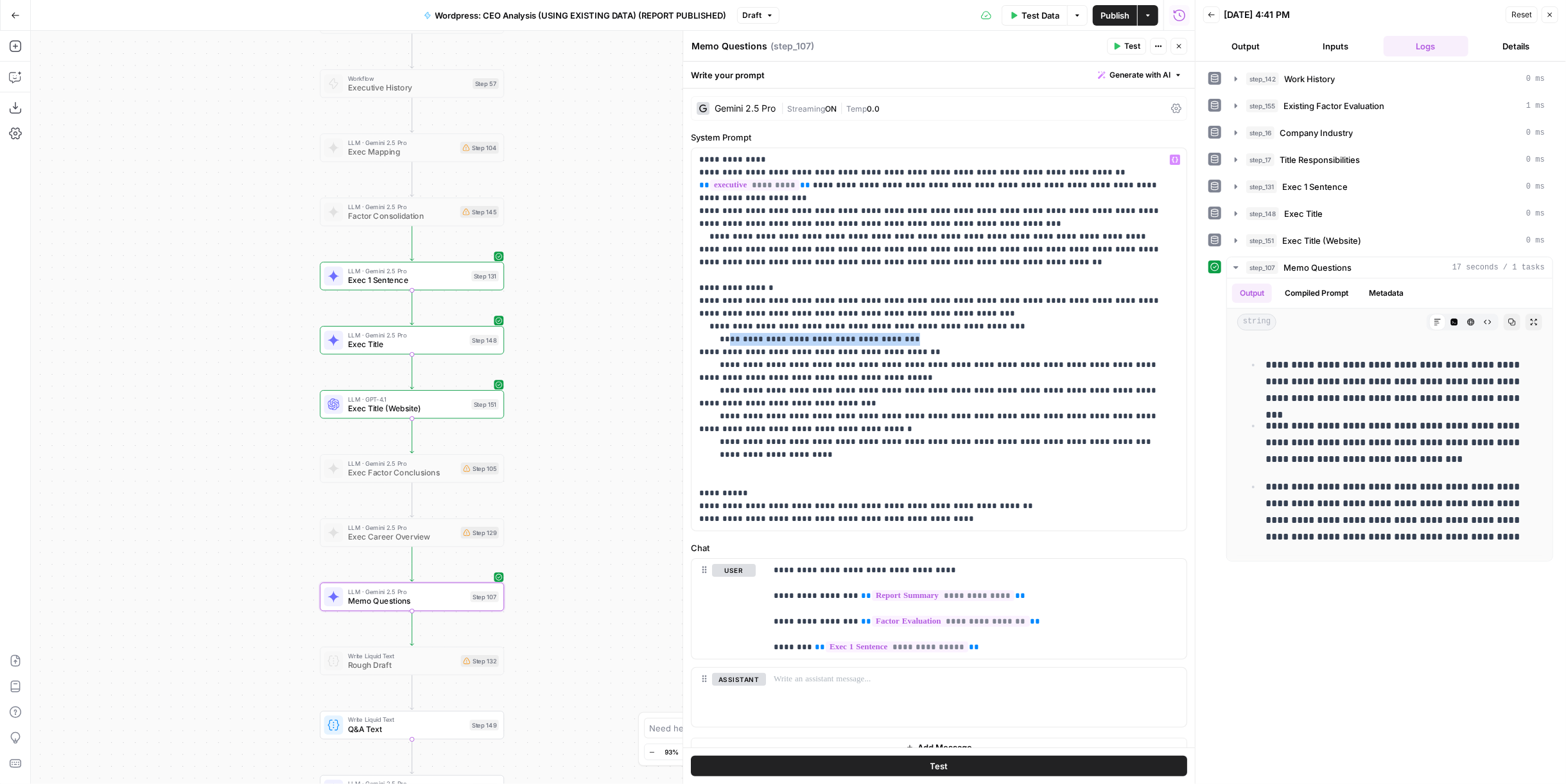
drag, startPoint x: 900, startPoint y: 336, endPoint x: 725, endPoint y: 341, distance: 175.1
click at [725, 341] on p "**********" at bounding box center [934, 339] width 470 height 372
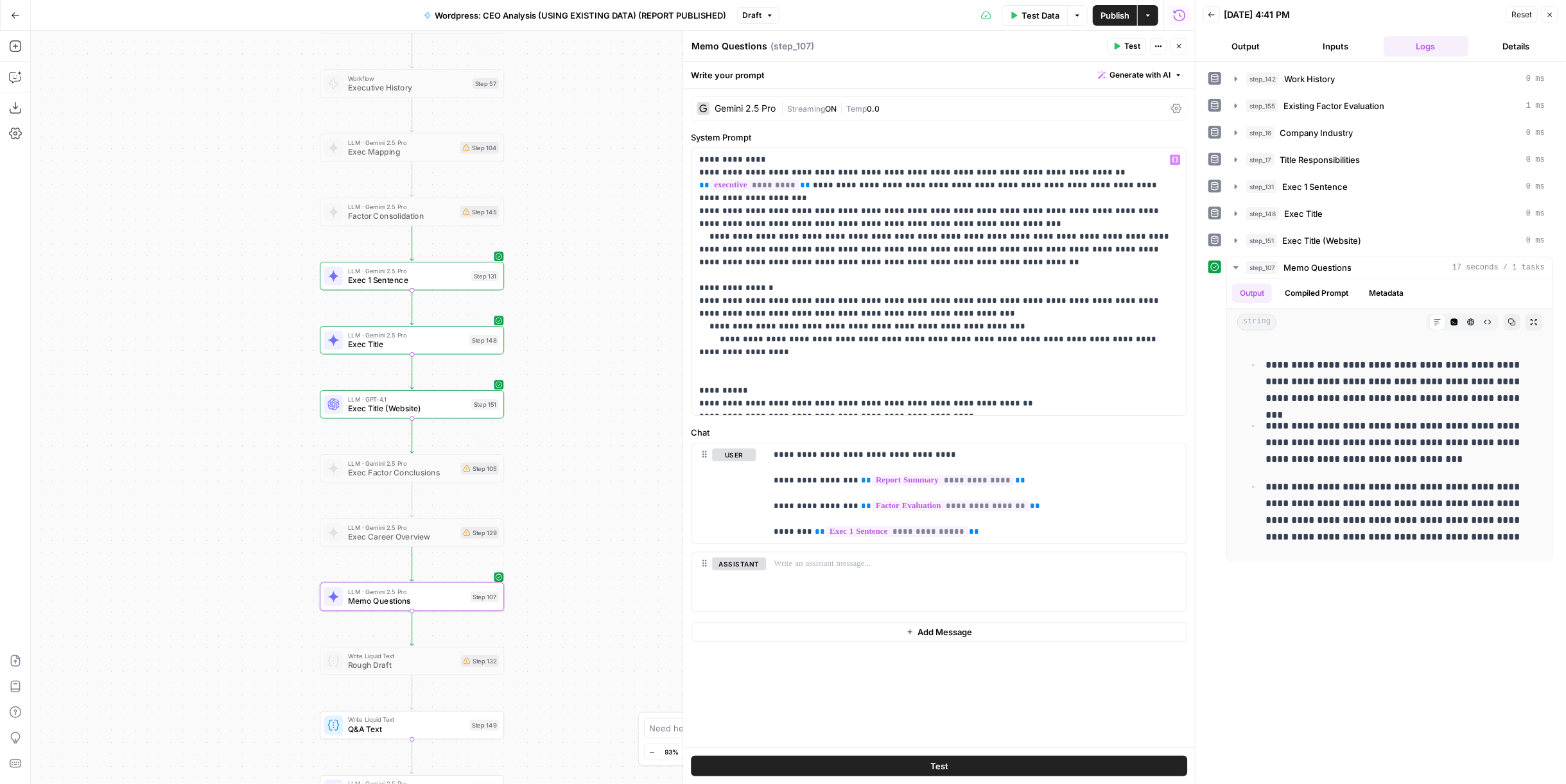
click at [1045, 766] on button "Test" at bounding box center [939, 765] width 496 height 21
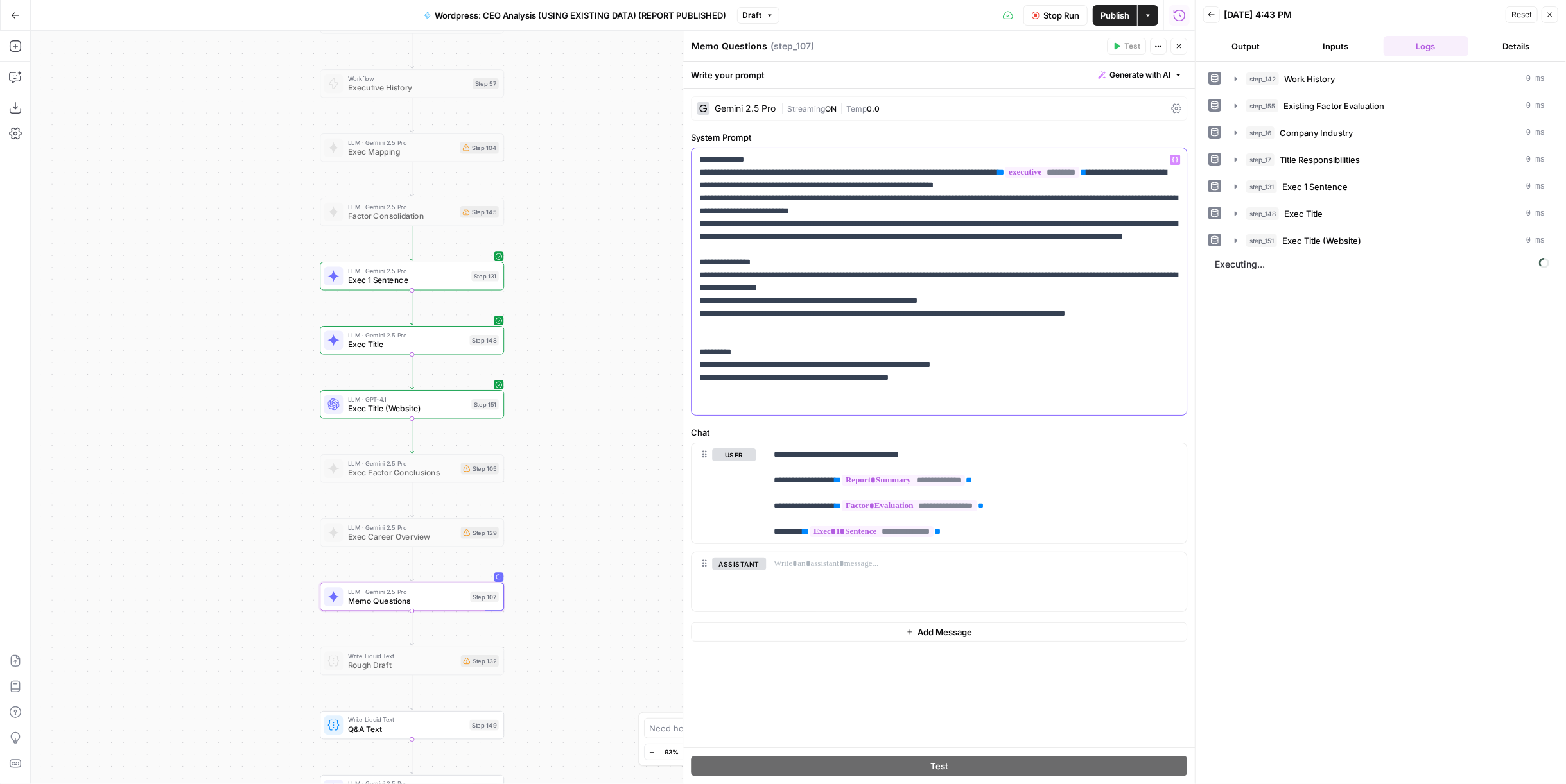
click at [811, 304] on p "**********" at bounding box center [939, 281] width 481 height 256
click at [1069, 21] on span "Stop Run" at bounding box center [1061, 15] width 36 height 13
click at [886, 301] on p "**********" at bounding box center [939, 281] width 481 height 256
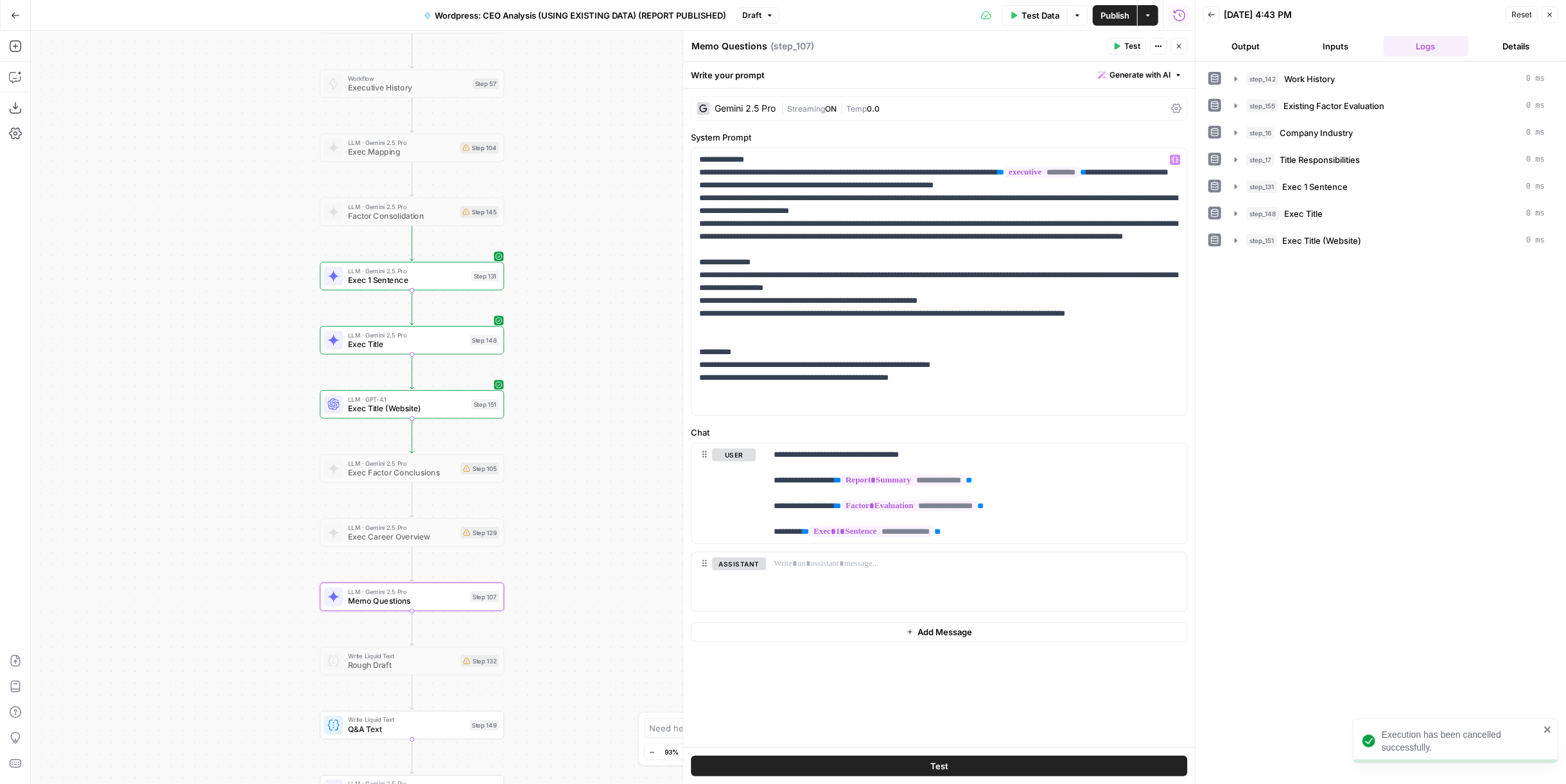
click at [1135, 47] on span "Test" at bounding box center [1132, 46] width 16 height 12
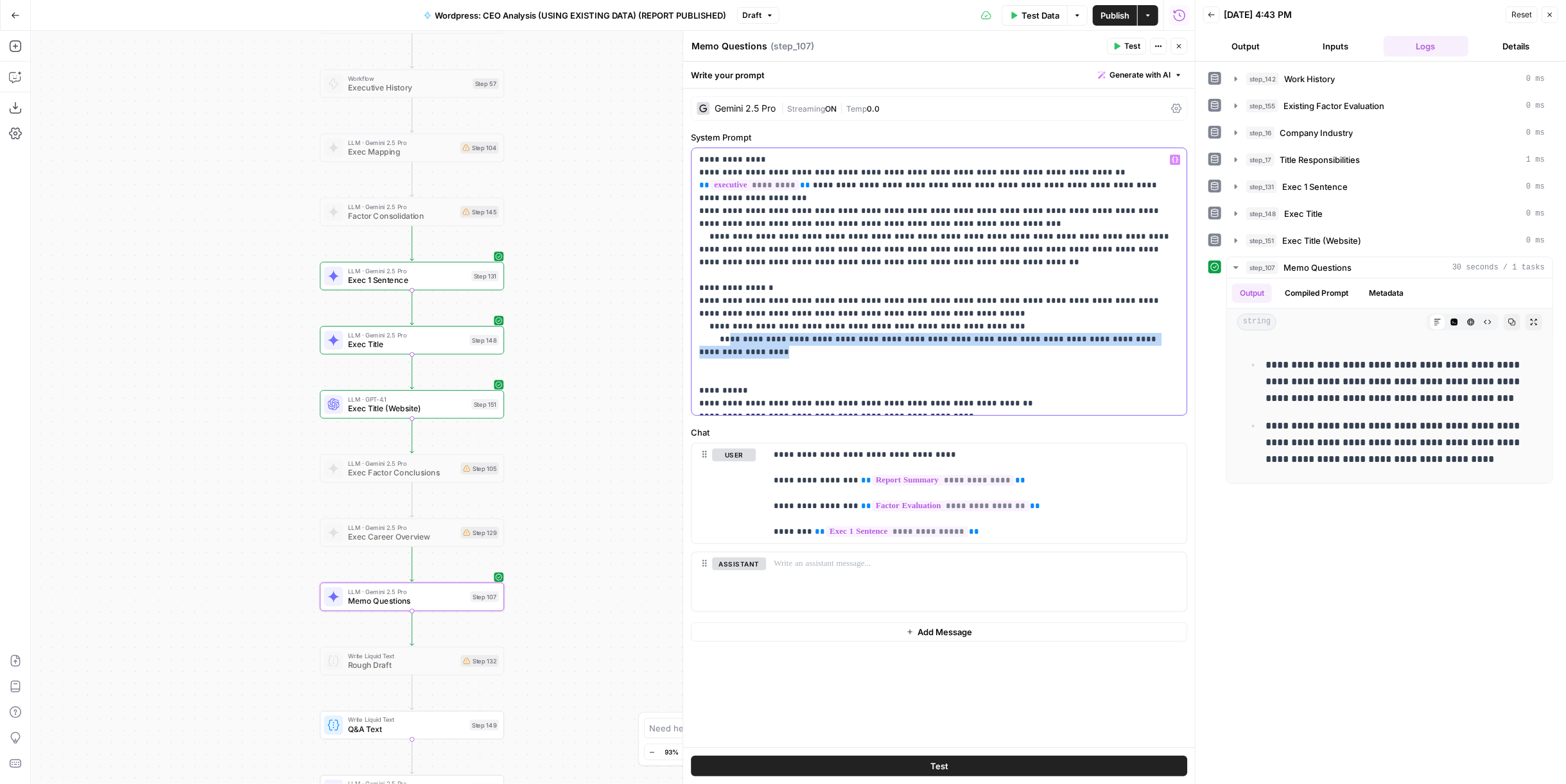
drag, startPoint x: 1156, startPoint y: 341, endPoint x: 725, endPoint y: 339, distance: 431.0
click at [725, 339] on p "**********" at bounding box center [939, 281] width 481 height 256
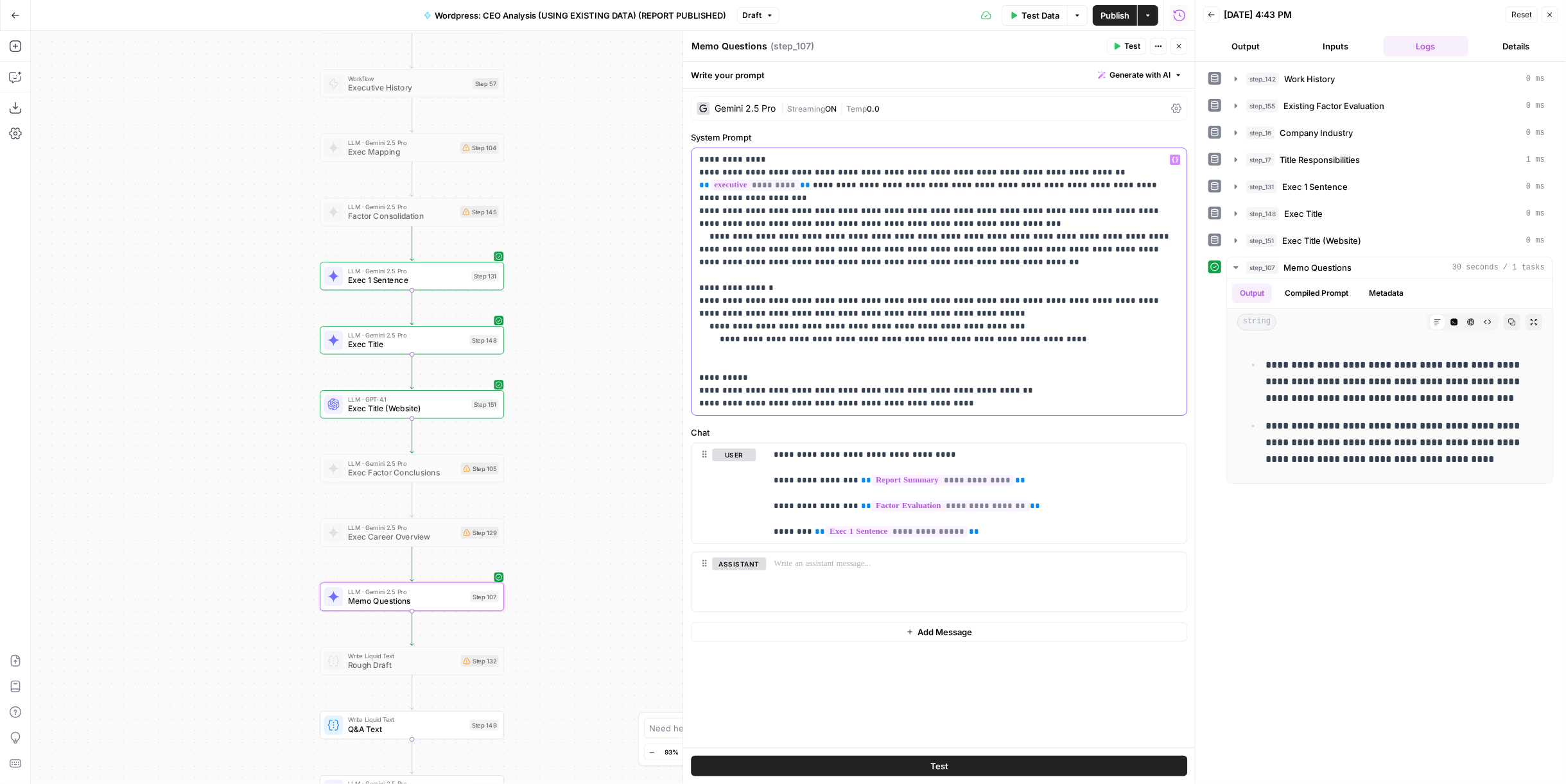
click at [964, 343] on p "**********" at bounding box center [939, 281] width 481 height 256
click at [1074, 760] on button "Test" at bounding box center [939, 765] width 496 height 21
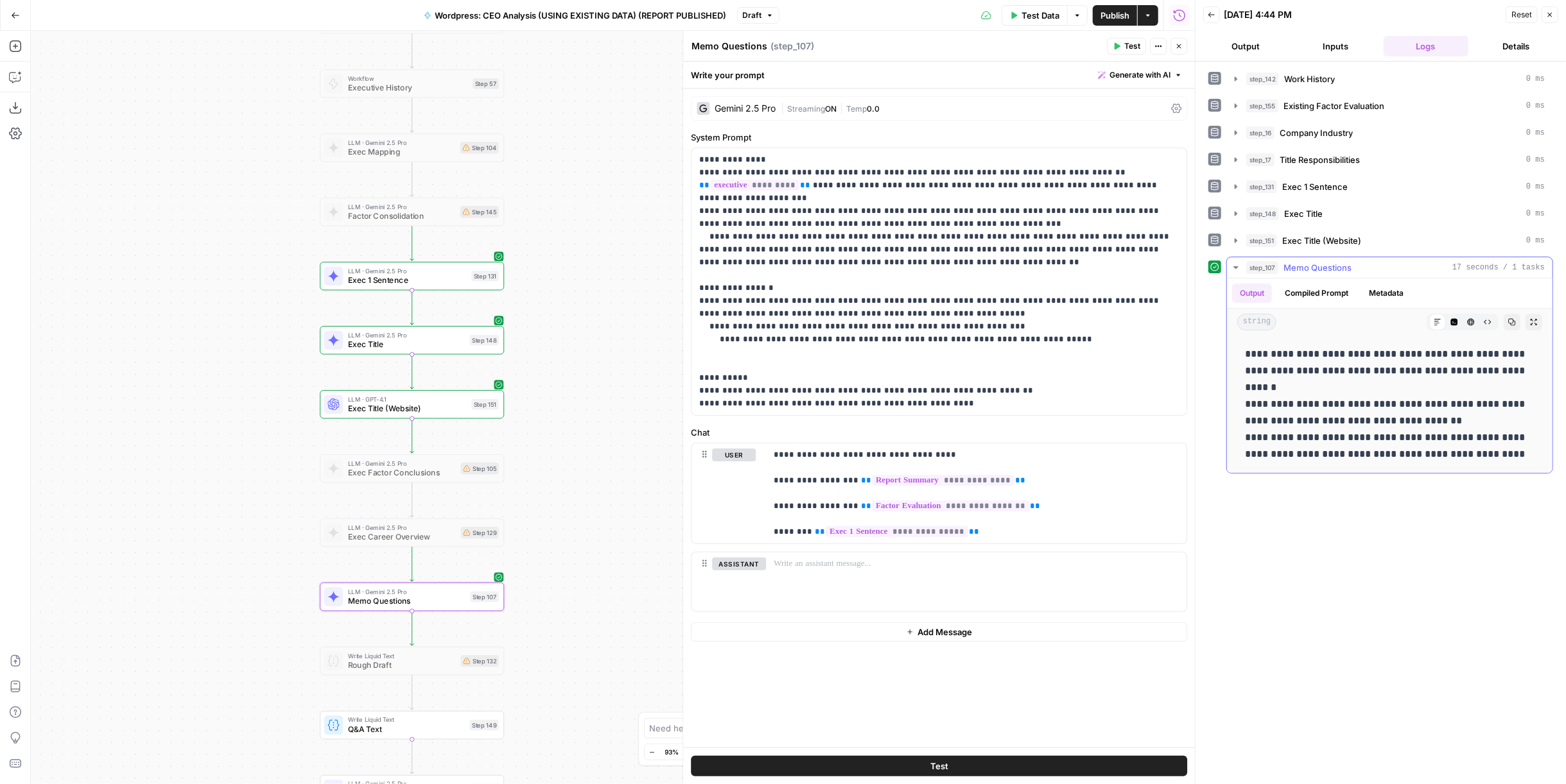
click at [1347, 369] on p "**********" at bounding box center [1389, 404] width 290 height 117
click at [1087, 333] on p "**********" at bounding box center [939, 281] width 481 height 256
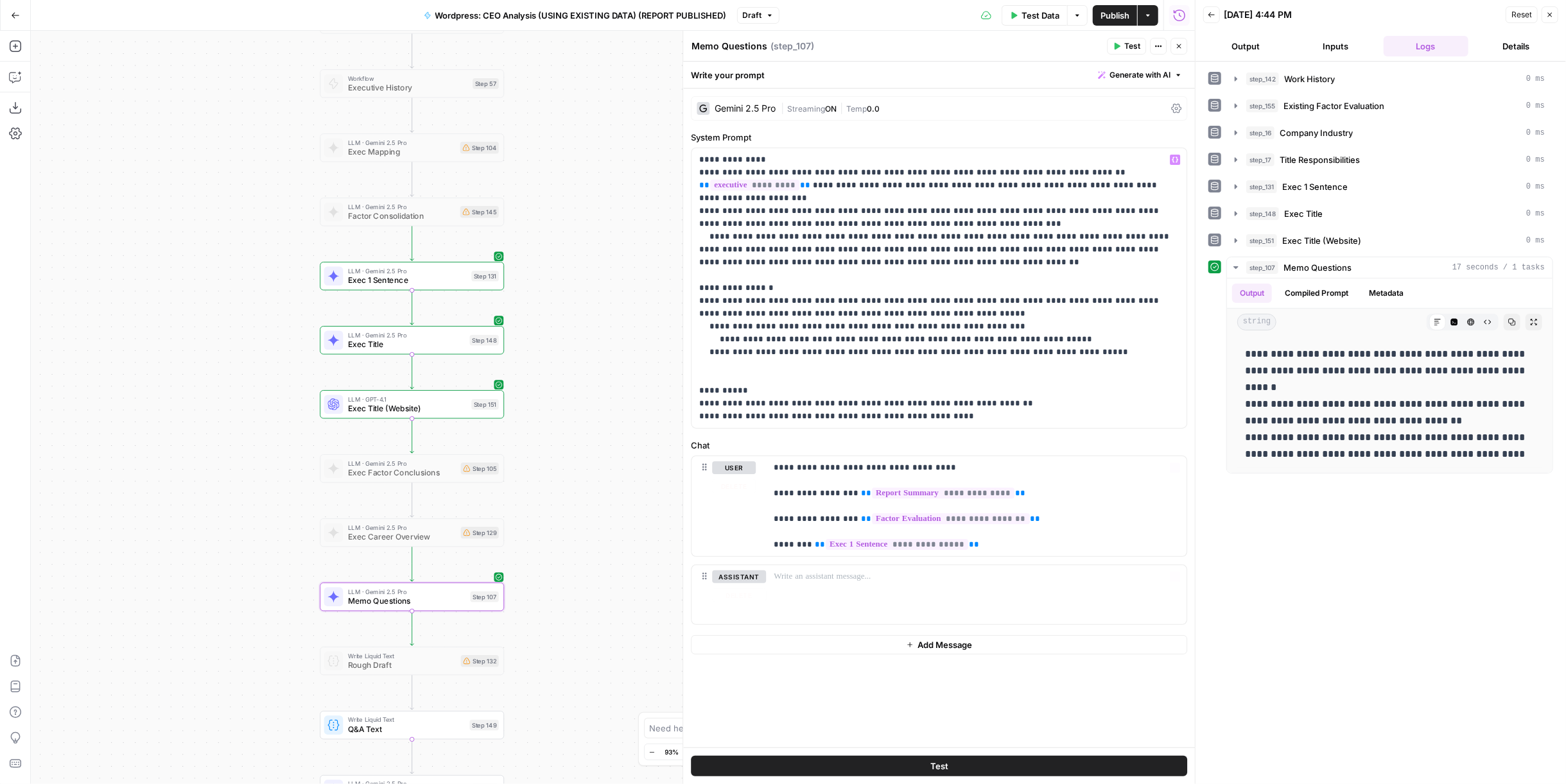
click at [1043, 769] on button "Test" at bounding box center [939, 765] width 496 height 21
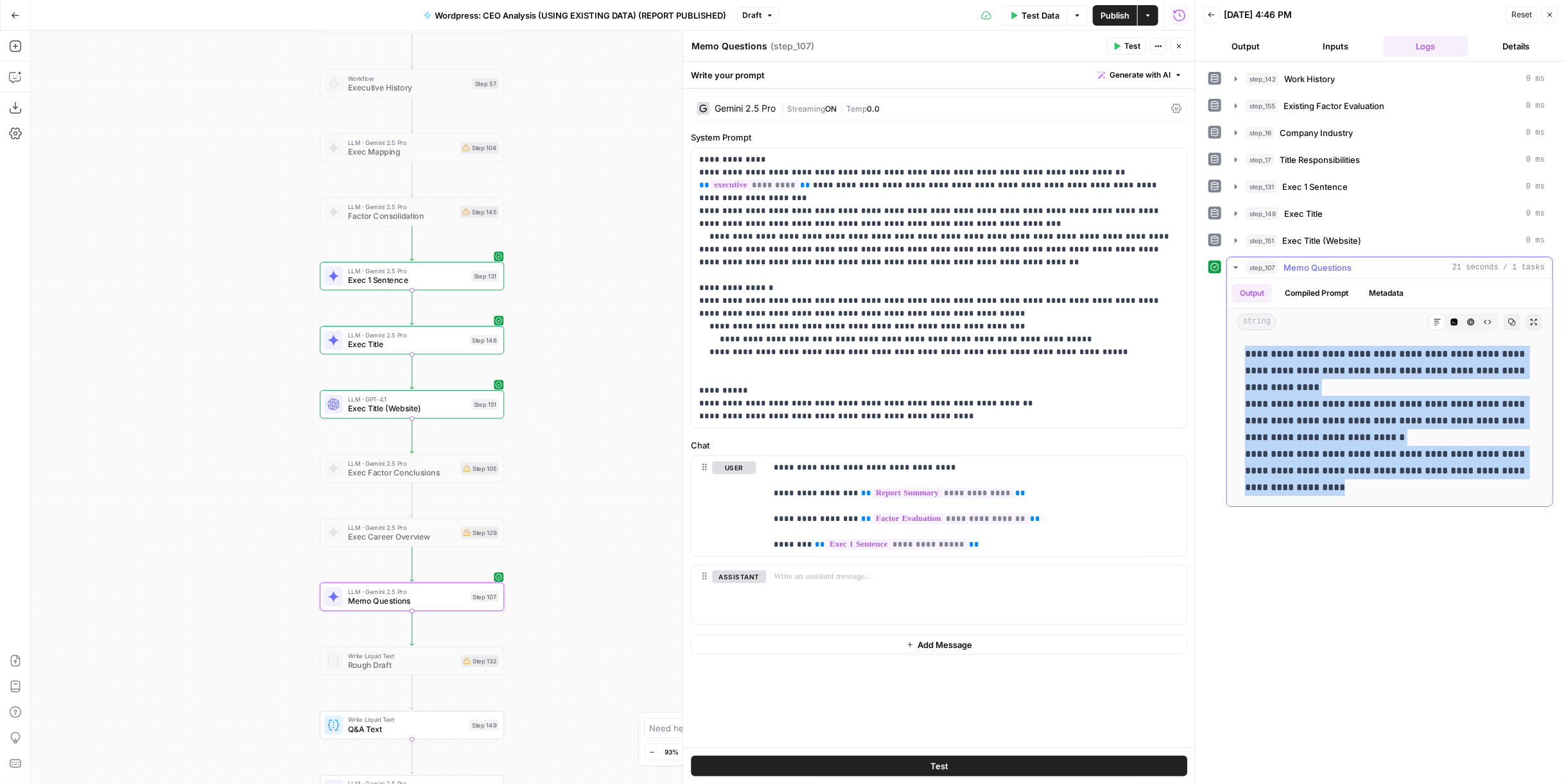
drag, startPoint x: 1299, startPoint y: 488, endPoint x: 1233, endPoint y: 338, distance: 163.9
click at [1233, 338] on div "**********" at bounding box center [1389, 421] width 325 height 171
copy p "**********"
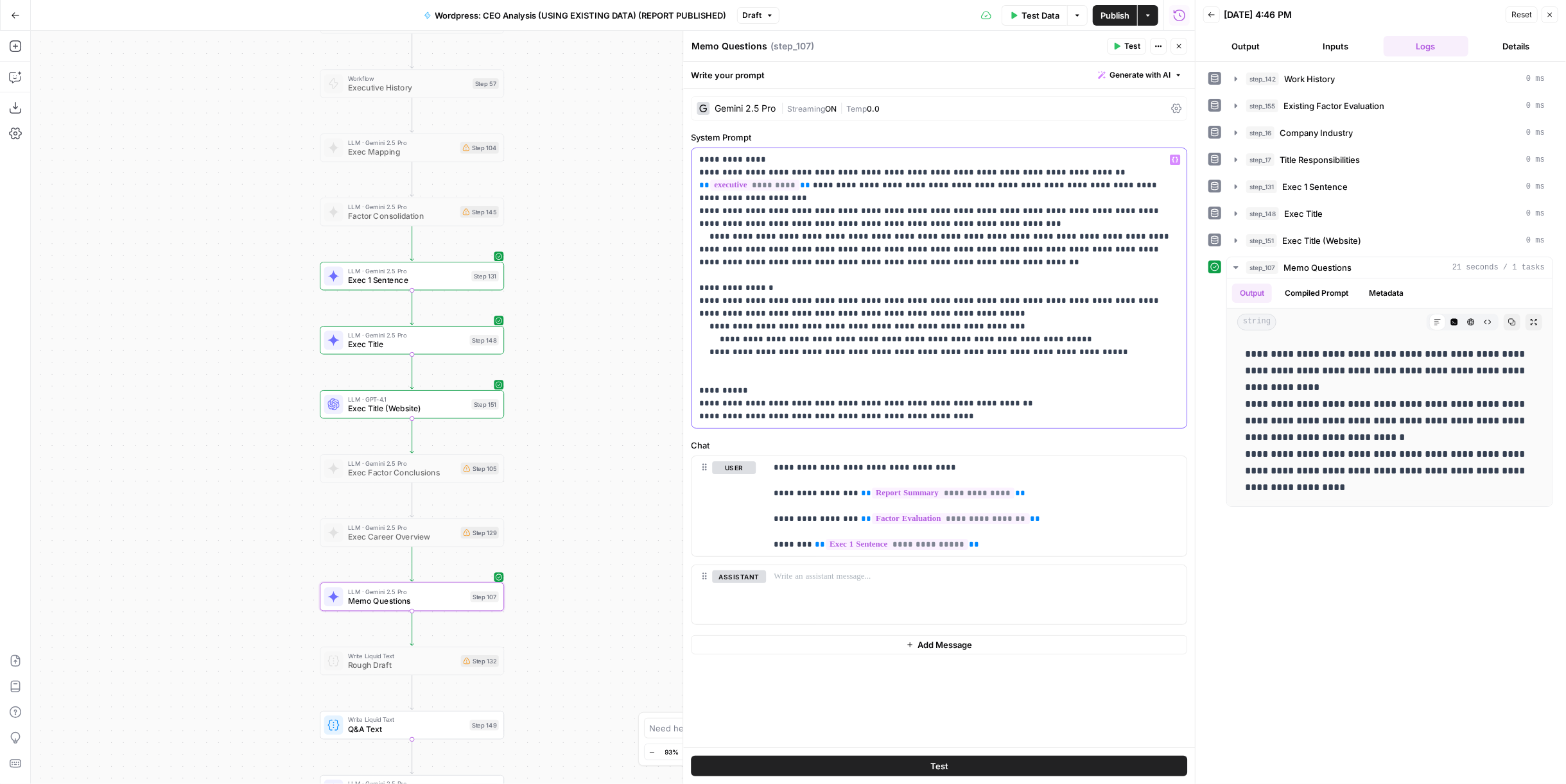
click at [1122, 357] on p "**********" at bounding box center [939, 288] width 481 height 269
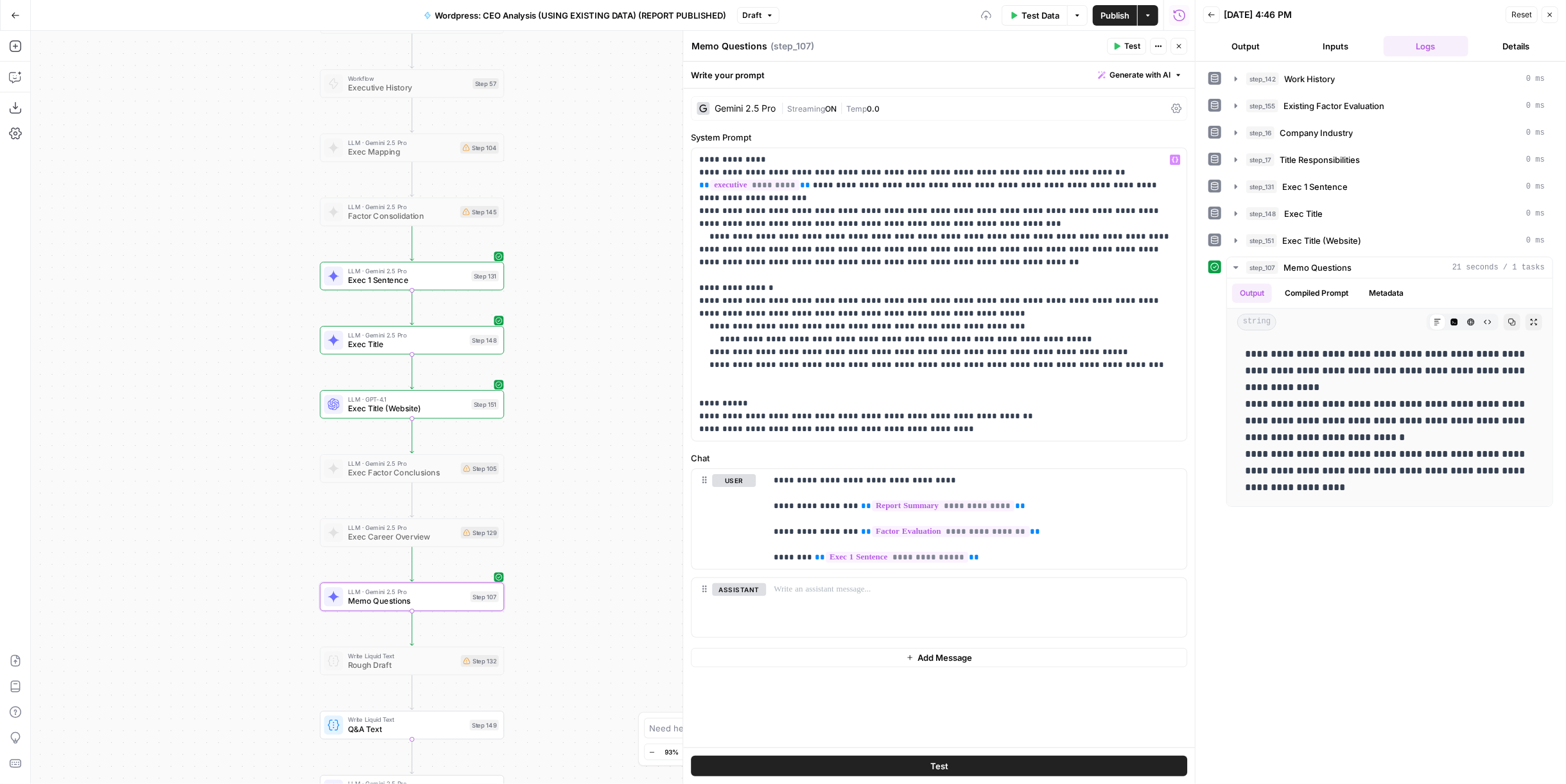
click at [1085, 763] on button "Test" at bounding box center [939, 765] width 496 height 21
click at [1061, 336] on p "**********" at bounding box center [939, 294] width 481 height 282
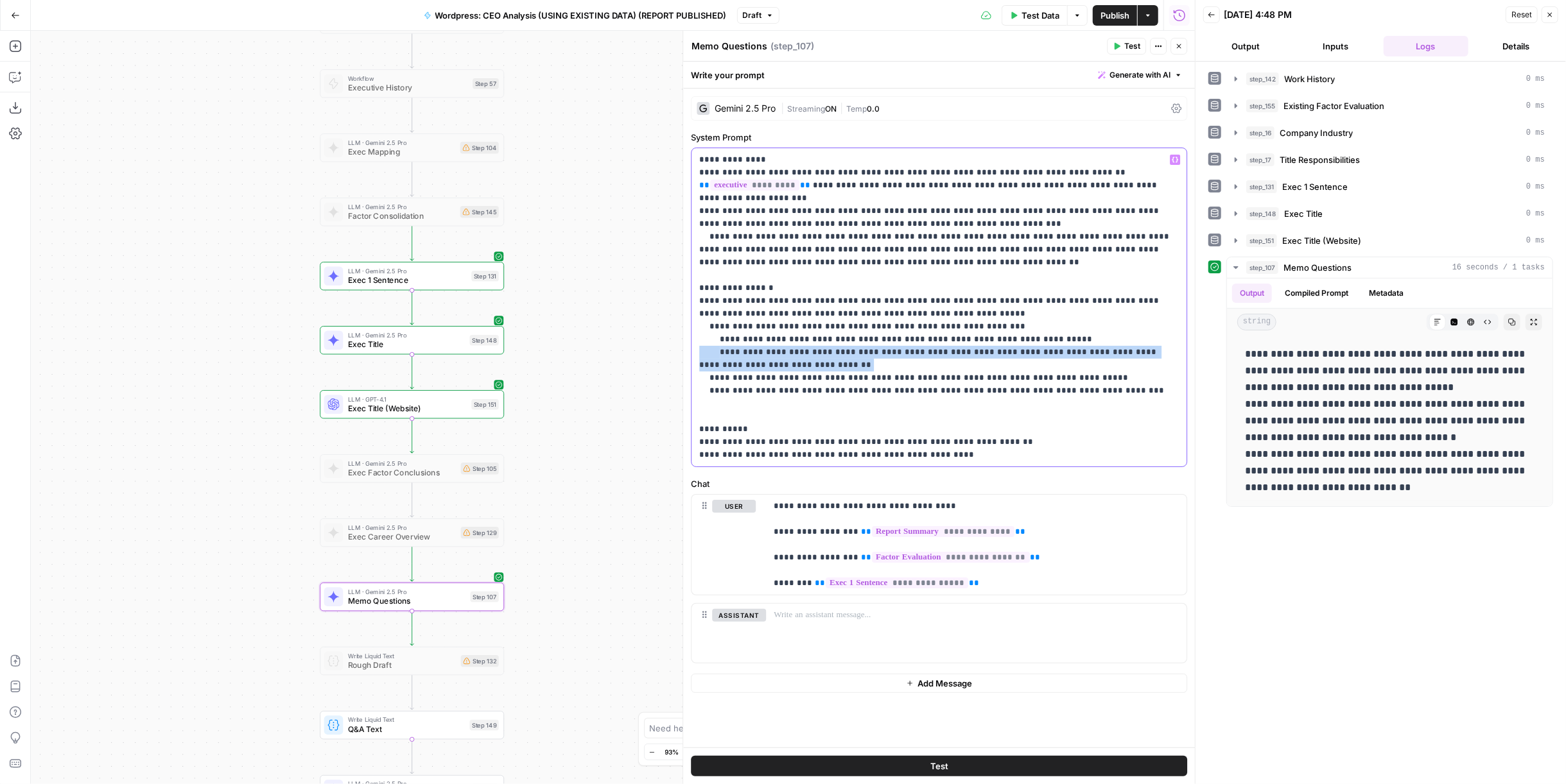
drag, startPoint x: 787, startPoint y: 360, endPoint x: 691, endPoint y: 355, distance: 96.1
click at [691, 355] on div "**********" at bounding box center [939, 308] width 495 height 318
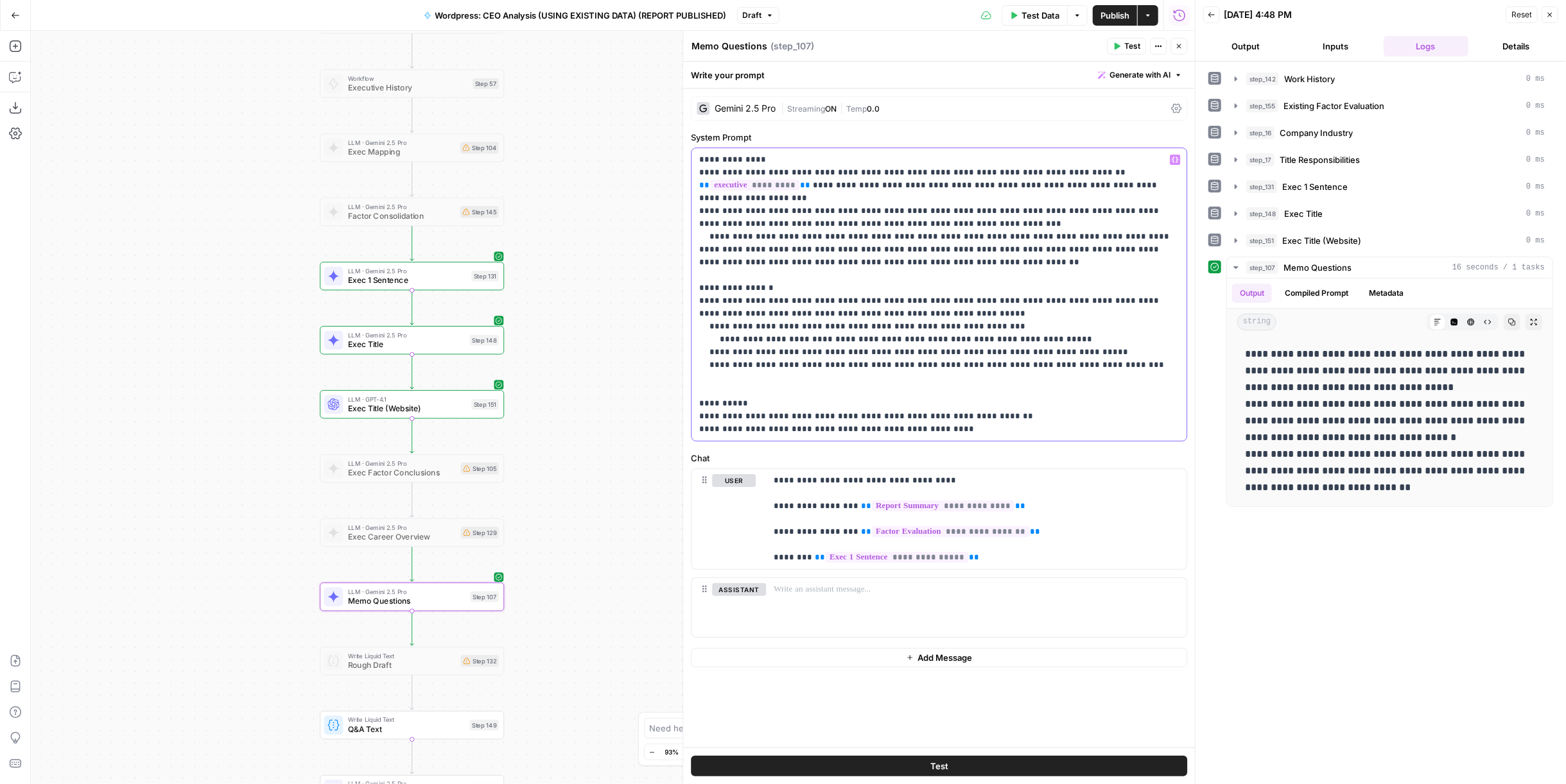
click at [969, 394] on p "**********" at bounding box center [939, 294] width 481 height 282
click at [718, 345] on p "**********" at bounding box center [939, 294] width 481 height 282
click at [1073, 768] on button "Test" at bounding box center [939, 765] width 496 height 21
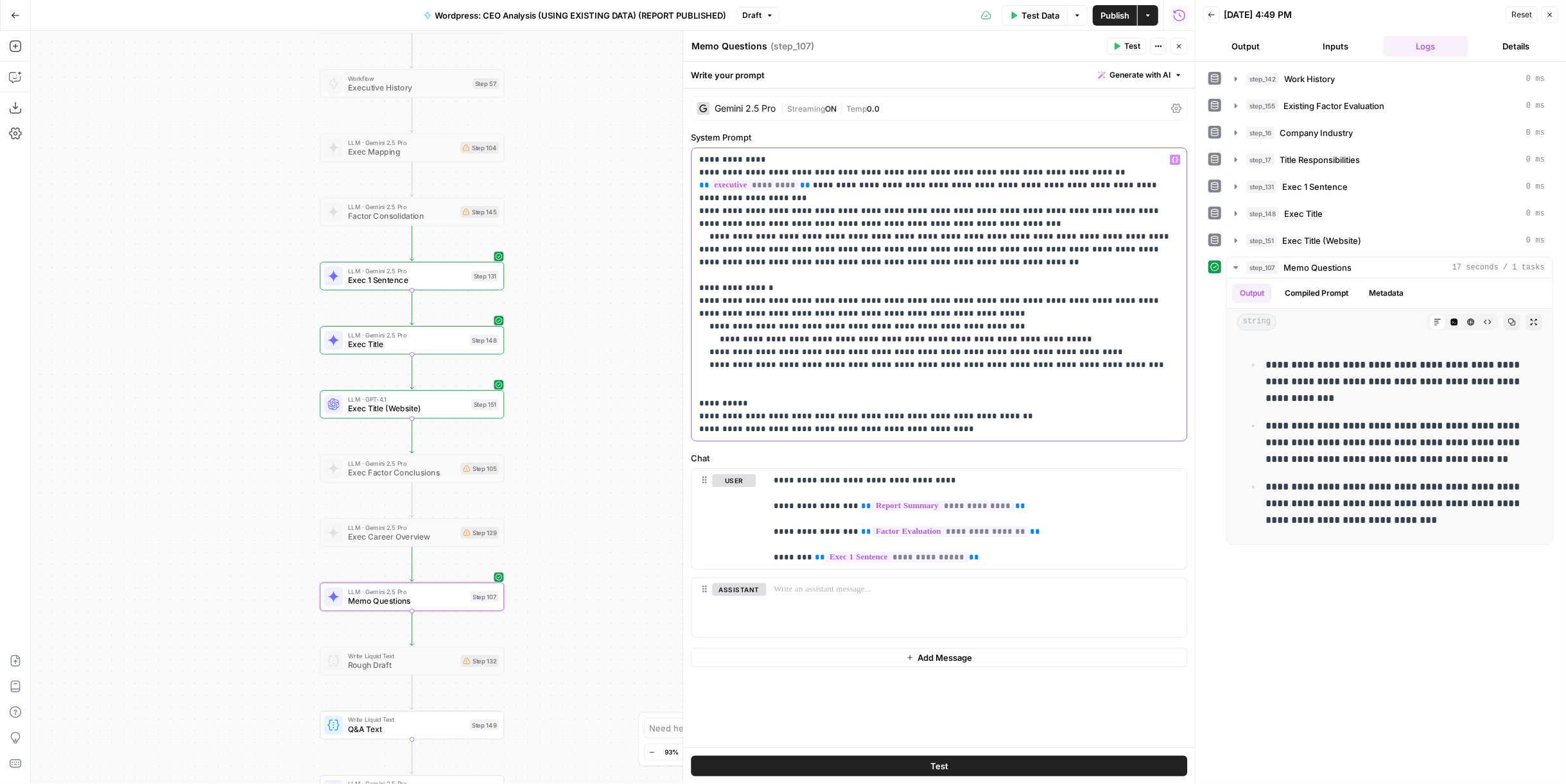
click at [1107, 366] on p "**********" at bounding box center [939, 294] width 481 height 282
click at [1108, 356] on p "**********" at bounding box center [939, 294] width 481 height 282
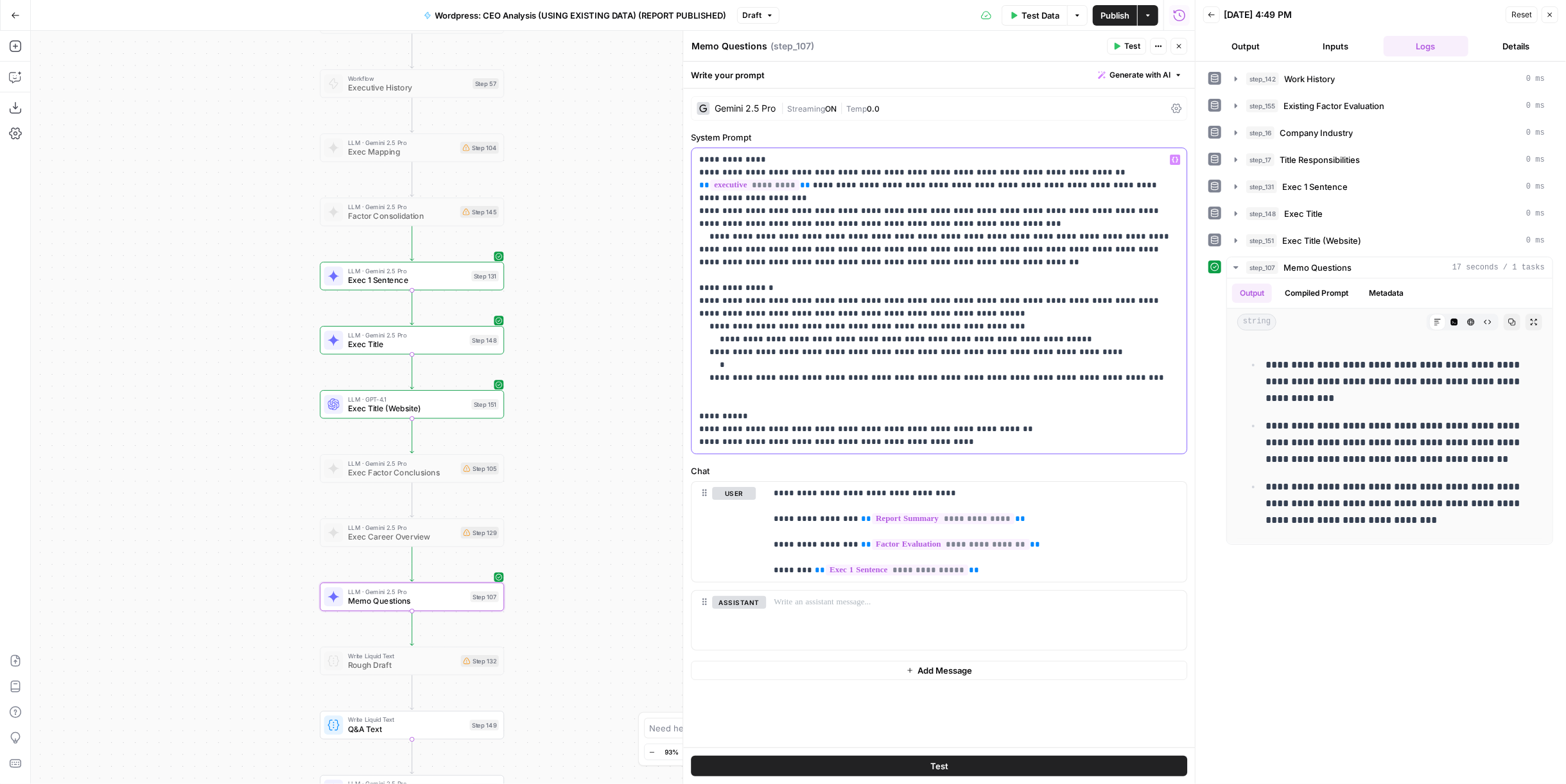
click at [1072, 336] on p "**********" at bounding box center [939, 301] width 481 height 295
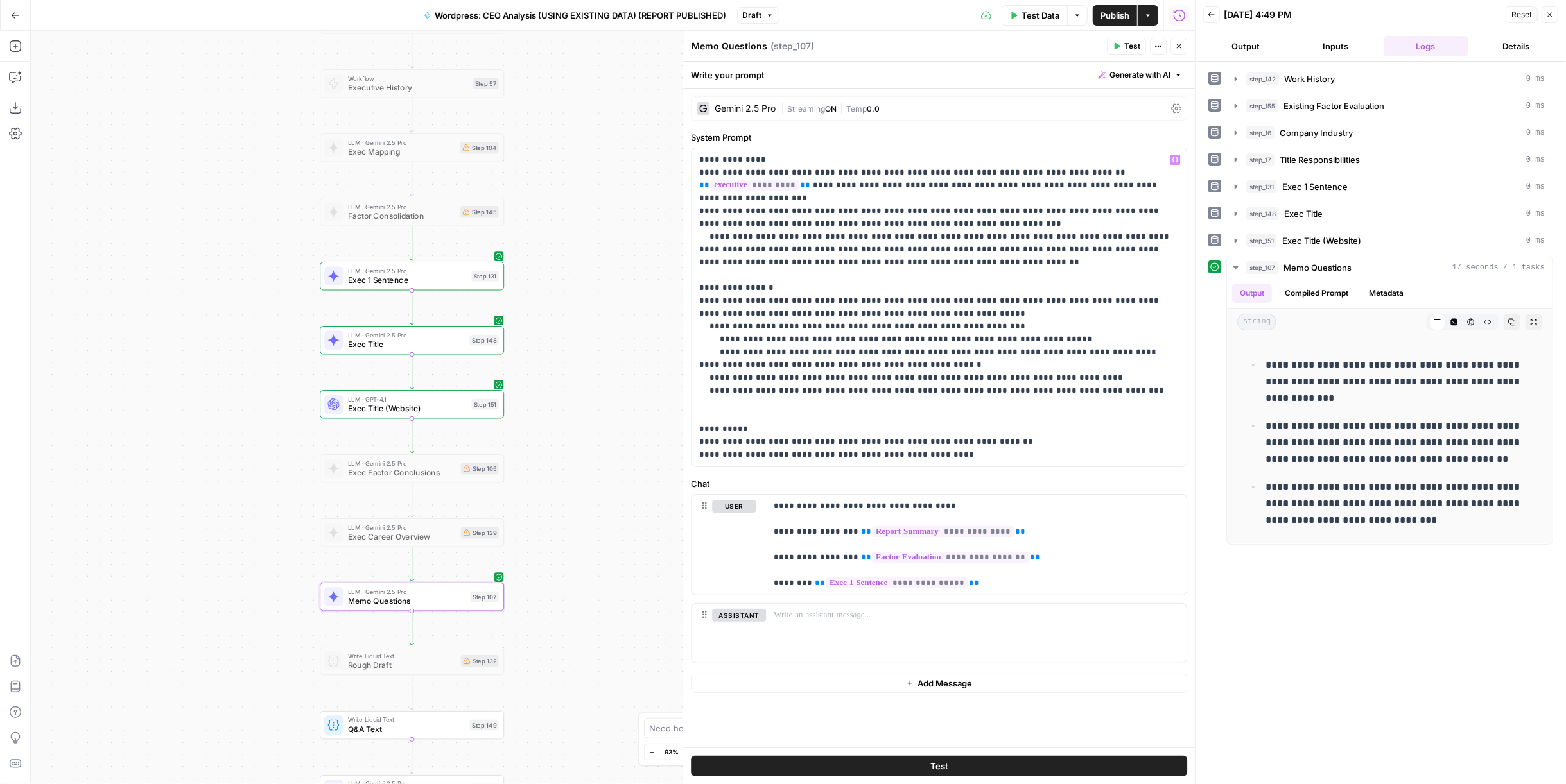
click at [1062, 761] on button "Test" at bounding box center [939, 765] width 496 height 21
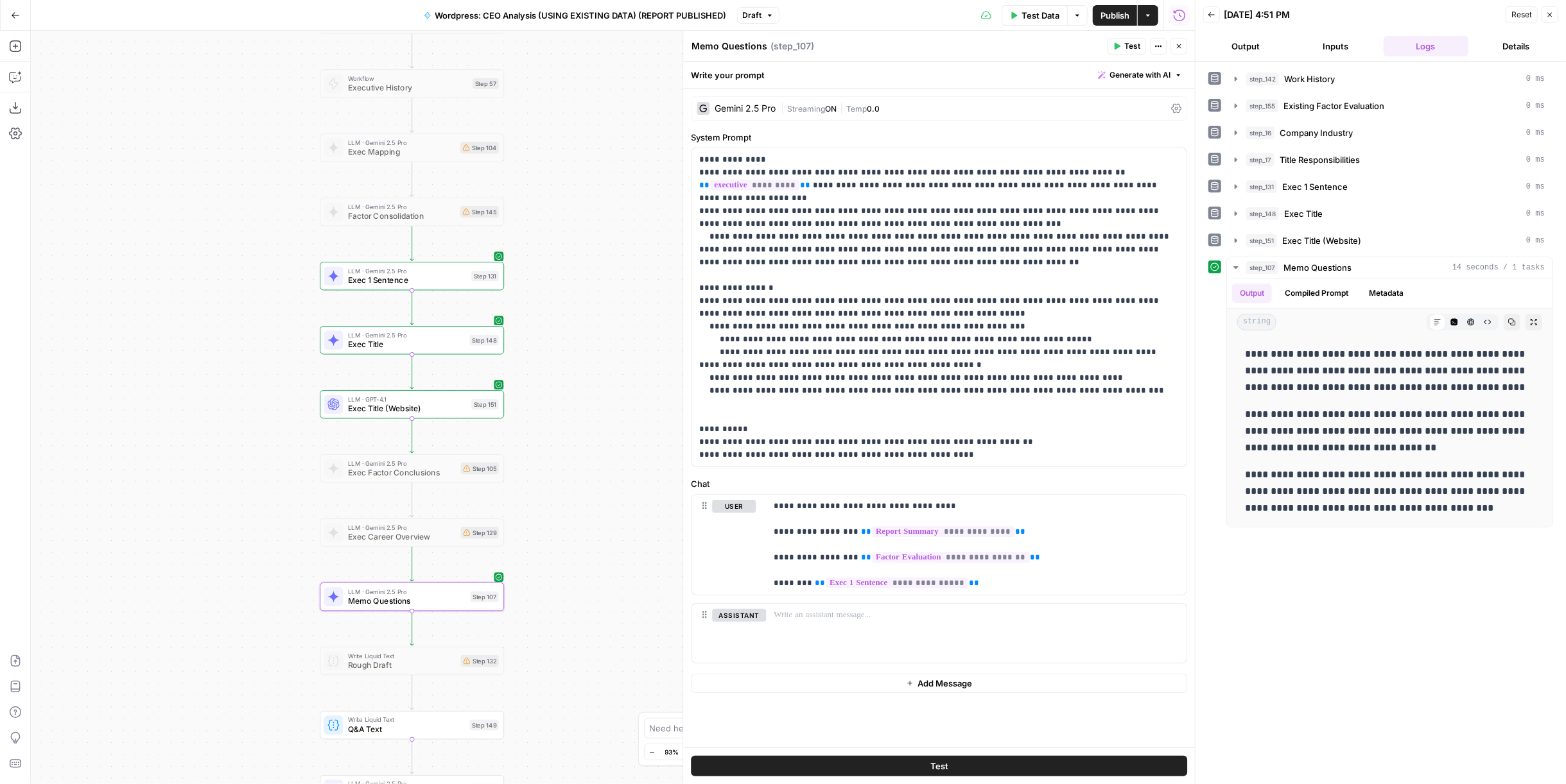
click at [1115, 25] on button "Publish" at bounding box center [1115, 15] width 44 height 21
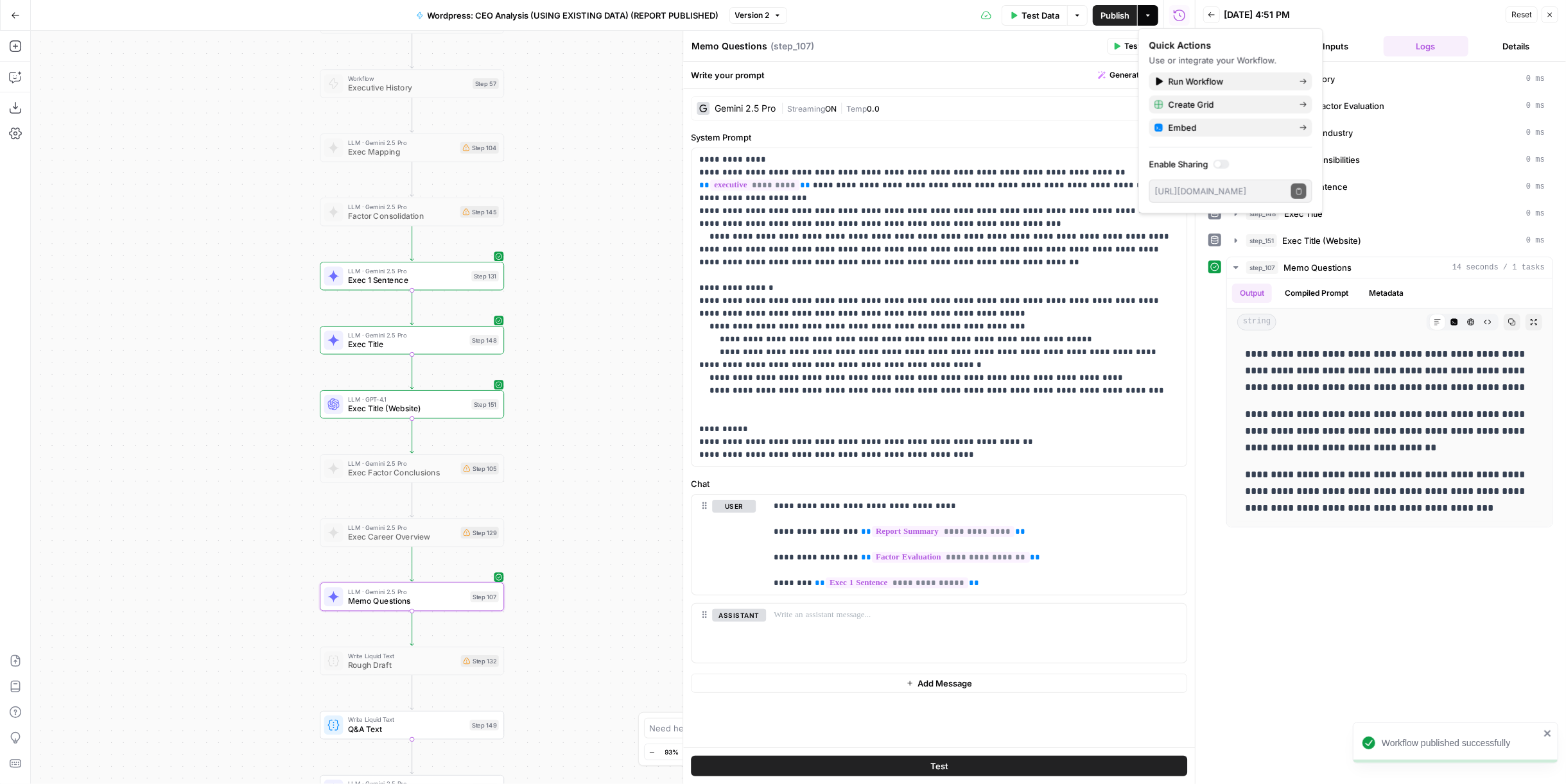
click at [1043, 120] on div "**********" at bounding box center [939, 418] width 512 height 659
click at [1182, 49] on icon "button" at bounding box center [1179, 46] width 8 height 8
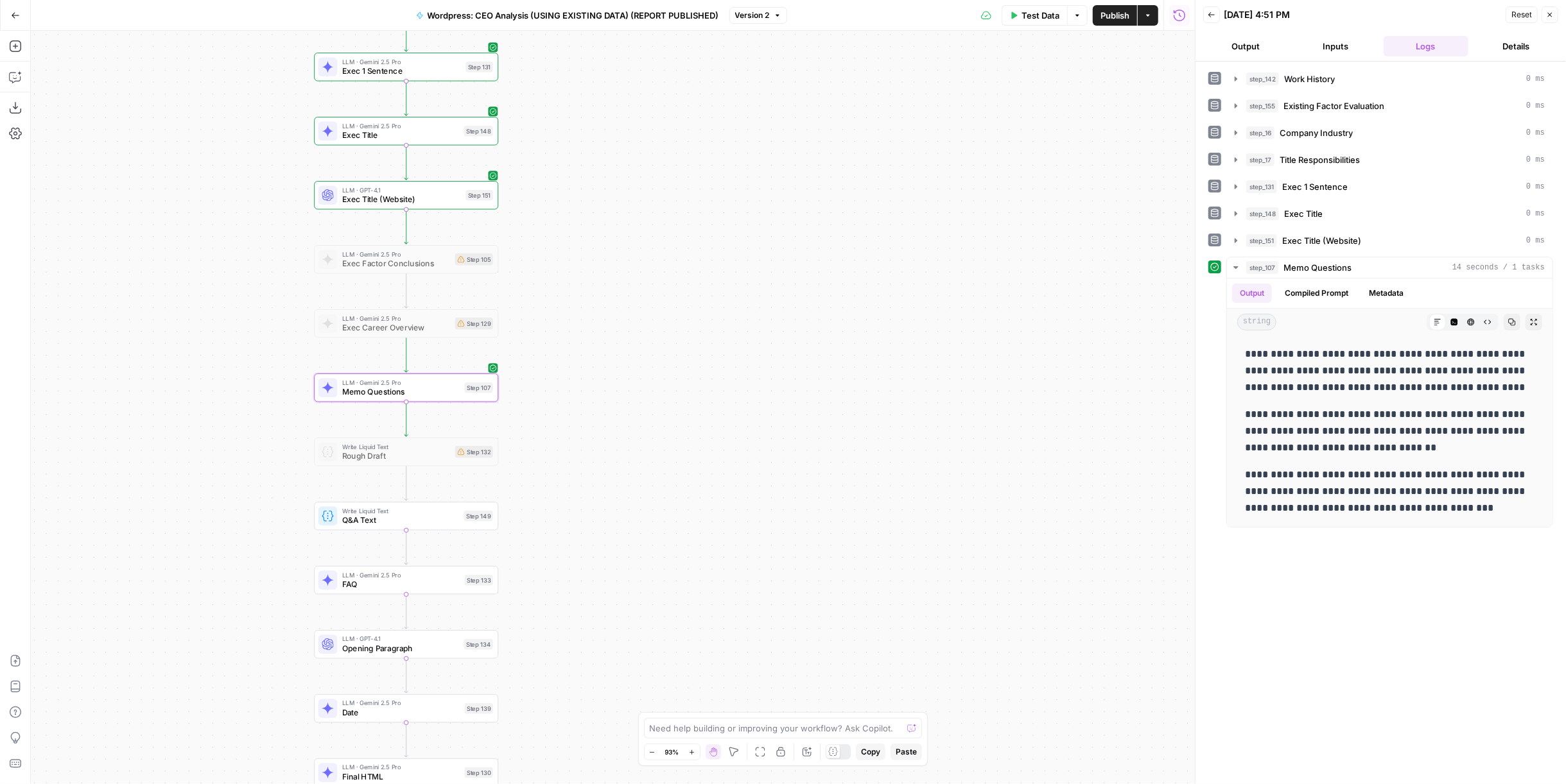
drag, startPoint x: 754, startPoint y: 471, endPoint x: 755, endPoint y: 347, distance: 124.0
click at [755, 347] on div "Workflow Input Settings Inputs Run Code · Python Work History Step 142 LLM · GP…" at bounding box center [612, 407] width 1164 height 754
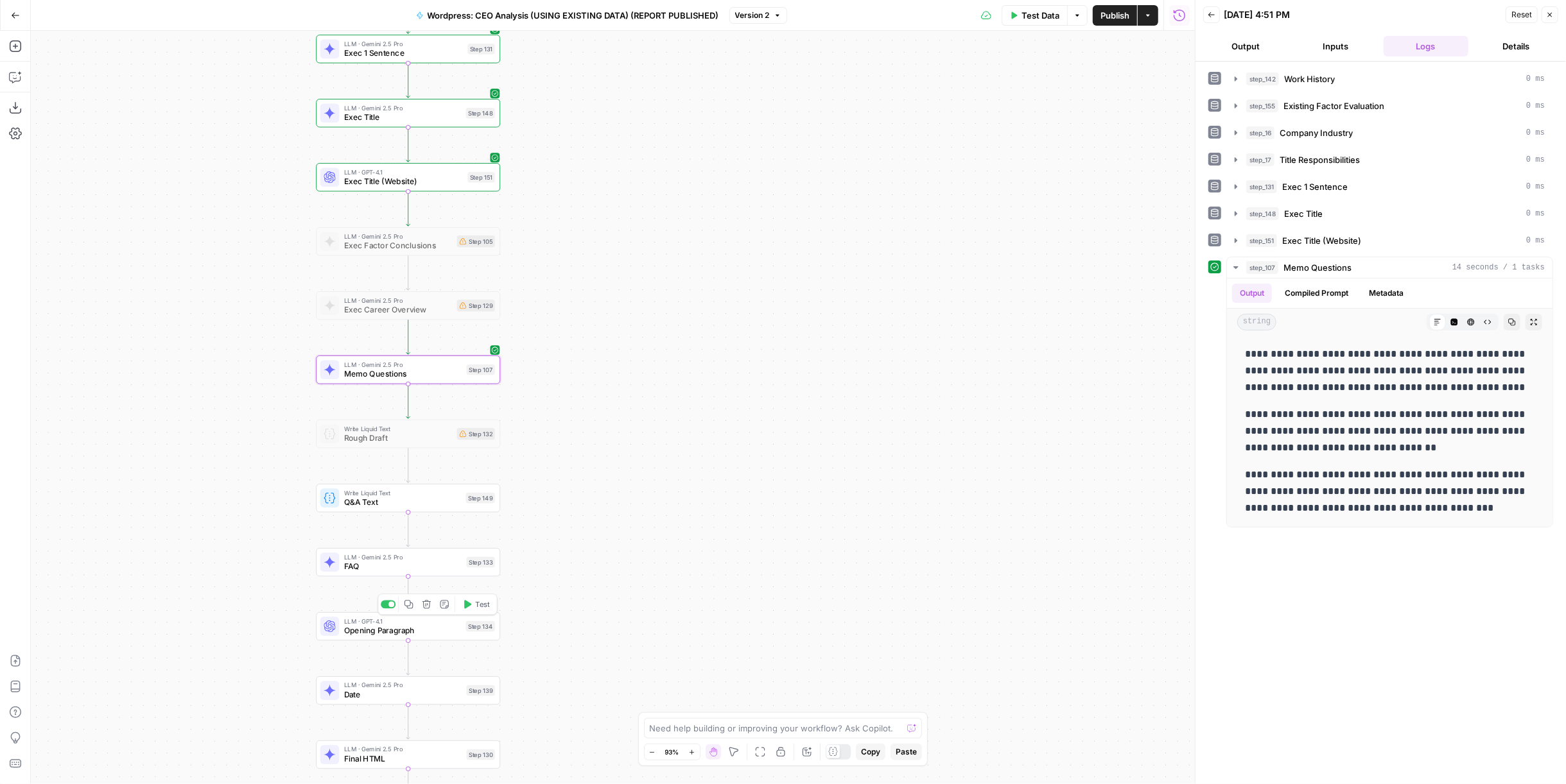
click at [433, 634] on span "Opening Paragraph" at bounding box center [402, 631] width 117 height 12
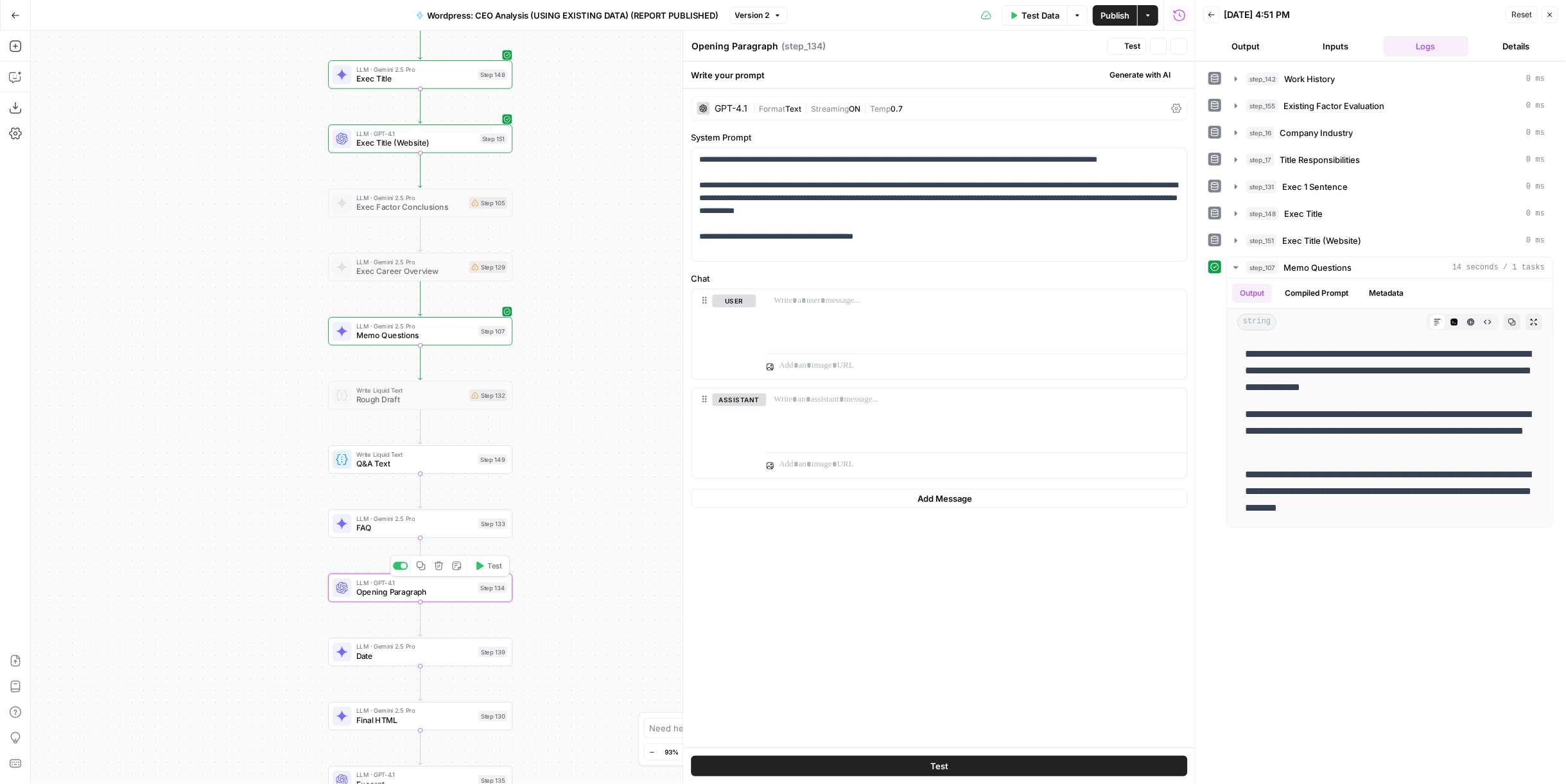
drag, startPoint x: 585, startPoint y: 644, endPoint x: 608, endPoint y: 581, distance: 67.1
click at [608, 581] on div "Workflow Input Settings Inputs Run Code · Python Work History Step 142 LLM · GP…" at bounding box center [612, 407] width 1164 height 754
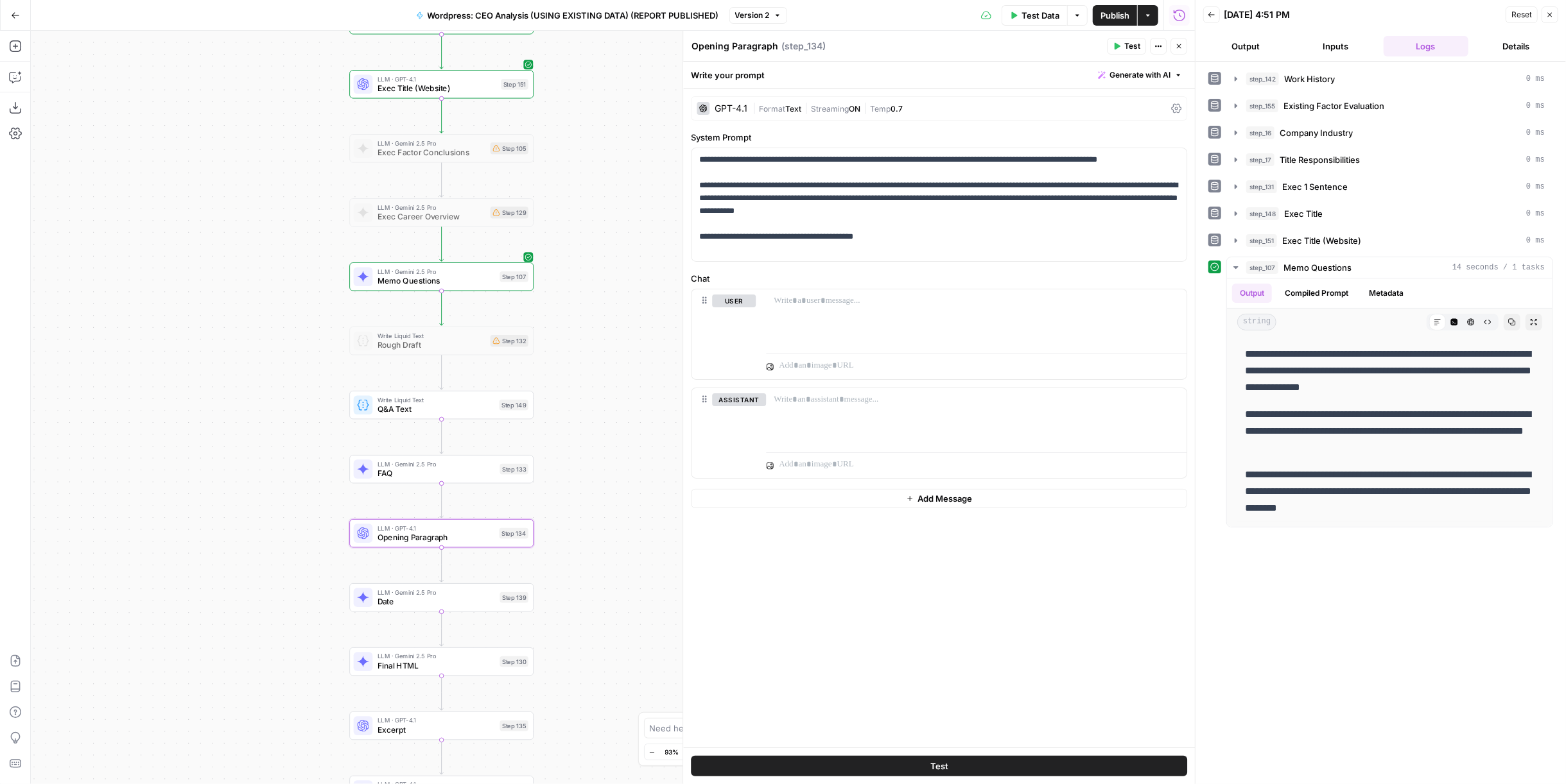
click at [492, 654] on span "LLM · Gemini 2.5 Pro" at bounding box center [436, 657] width 118 height 10
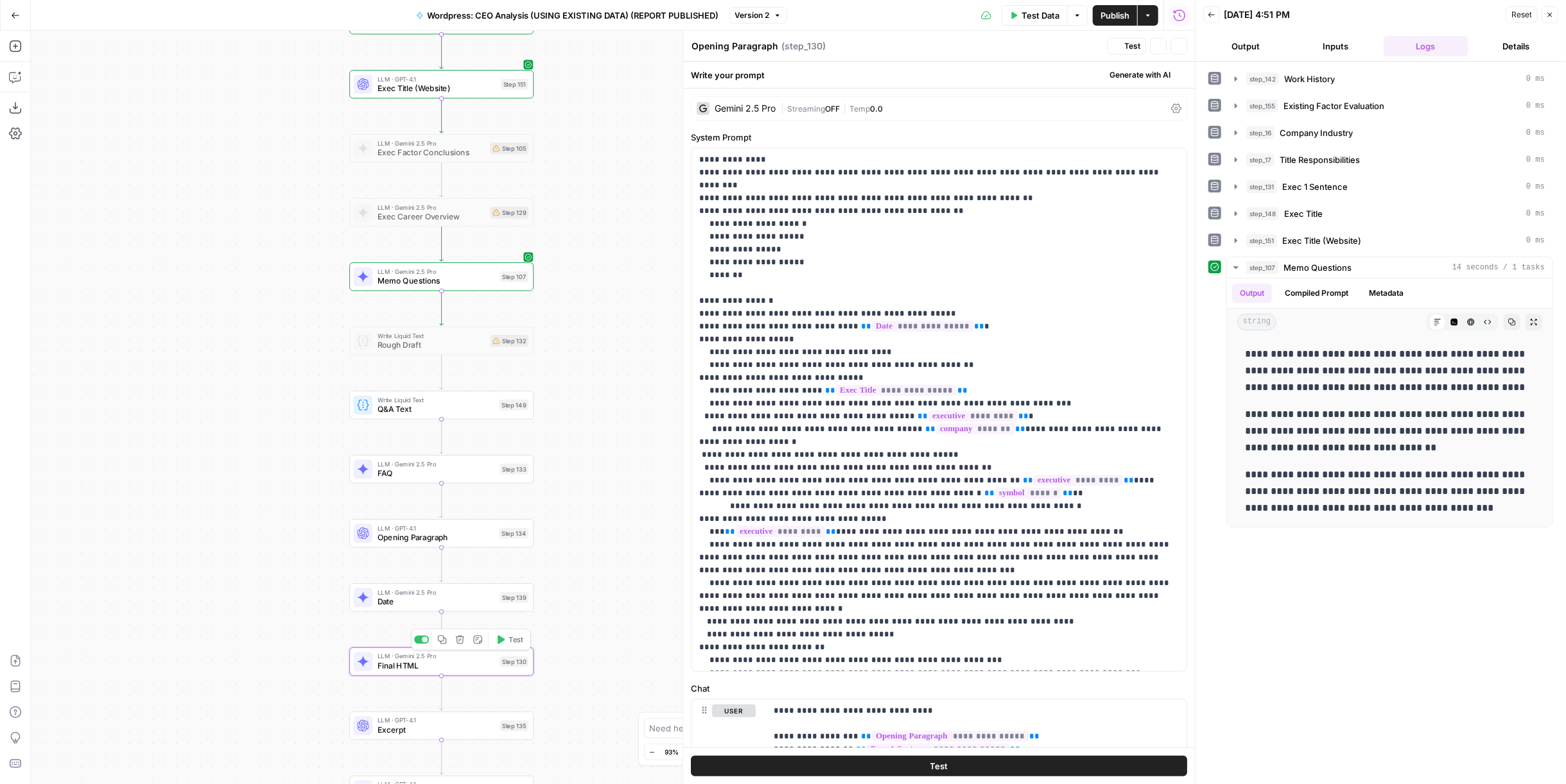
type textarea "Final HTML"
drag, startPoint x: 905, startPoint y: 518, endPoint x: 931, endPoint y: 515, distance: 26.2
click at [931, 515] on p "**********" at bounding box center [928, 673] width 459 height 1039
drag, startPoint x: 947, startPoint y: 519, endPoint x: 993, endPoint y: 523, distance: 46.2
click at [993, 523] on p "**********" at bounding box center [928, 673] width 459 height 1039
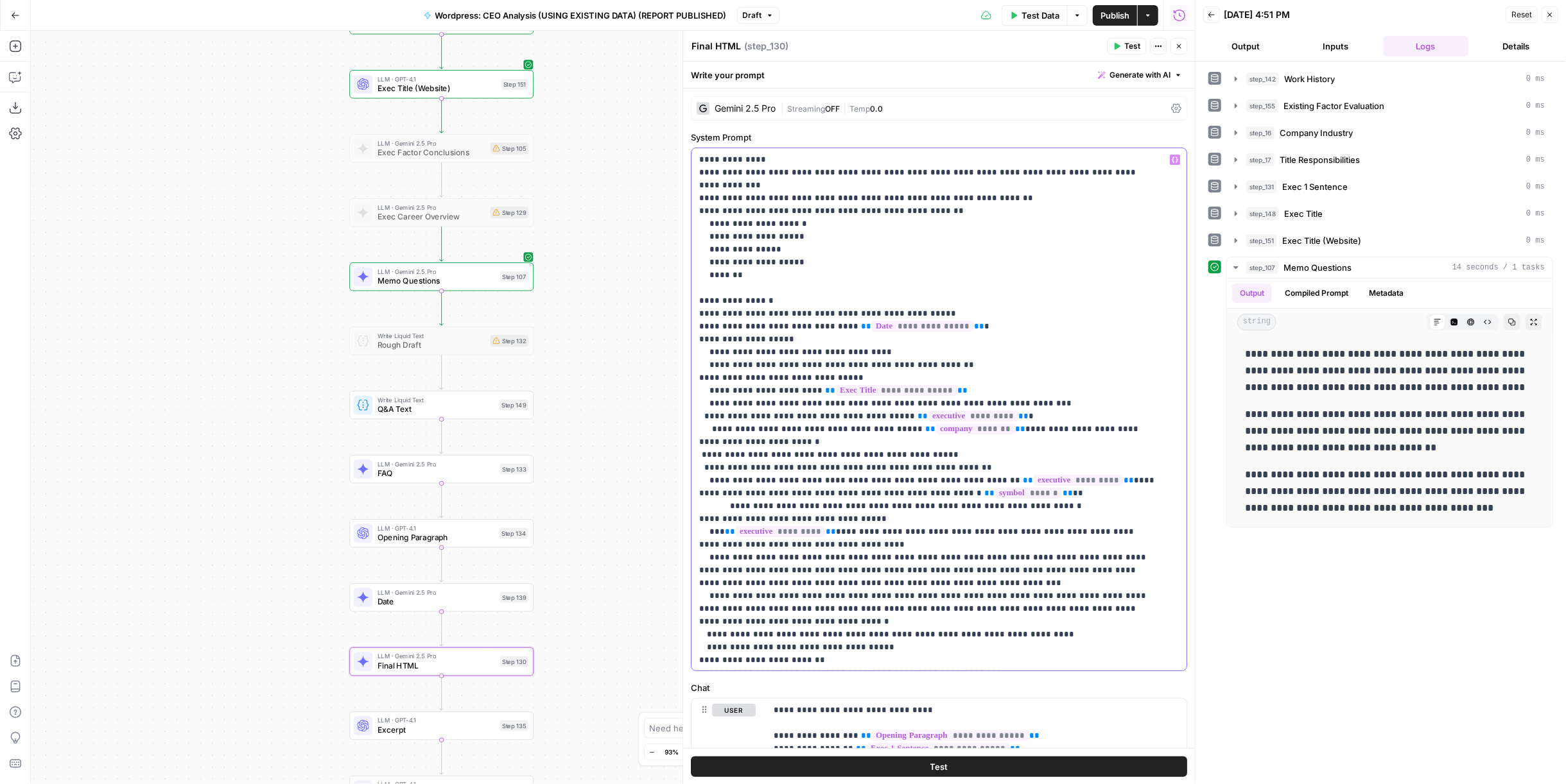
scroll to position [71, 0]
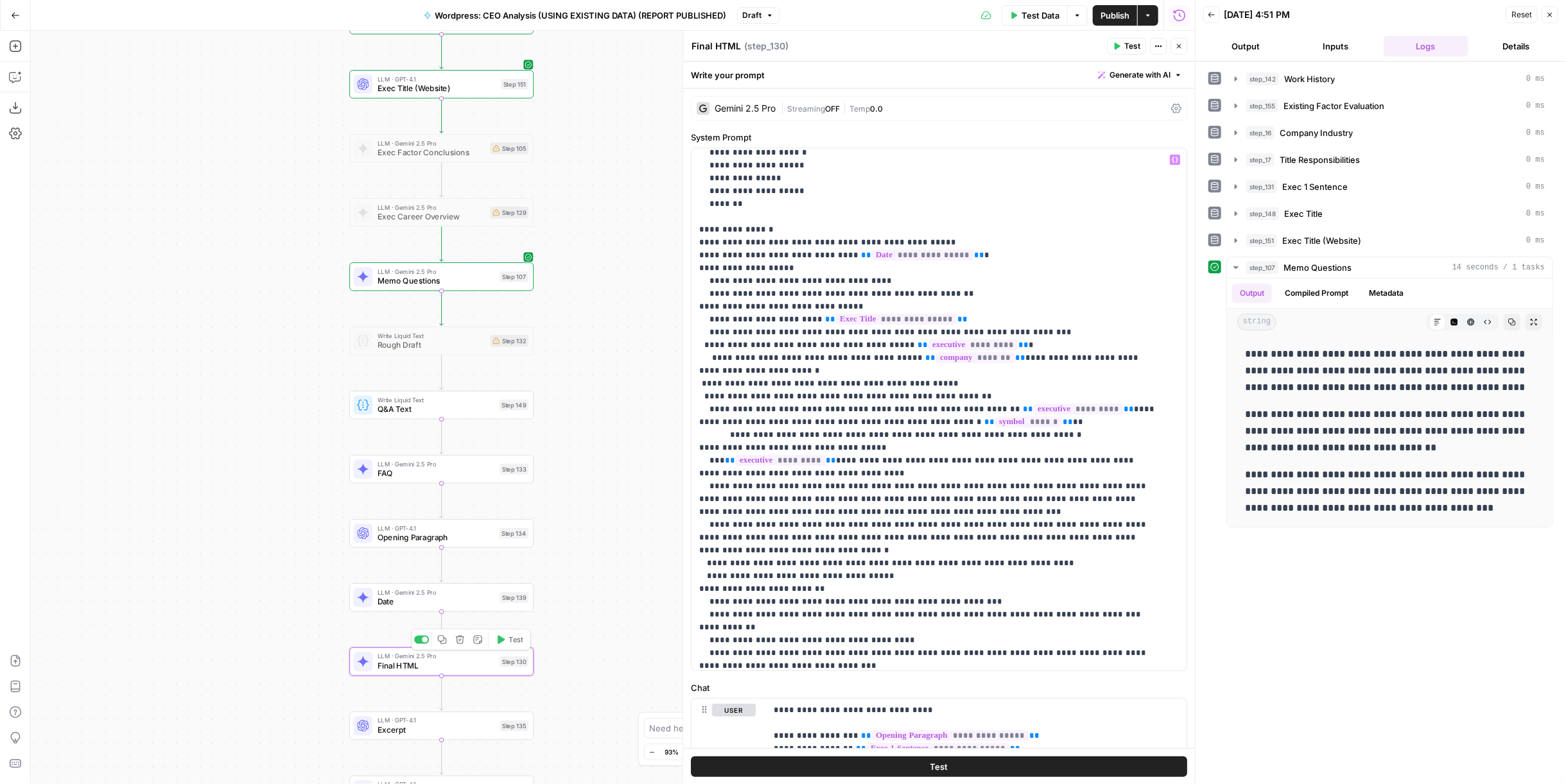
click at [513, 638] on span "Test" at bounding box center [515, 640] width 14 height 11
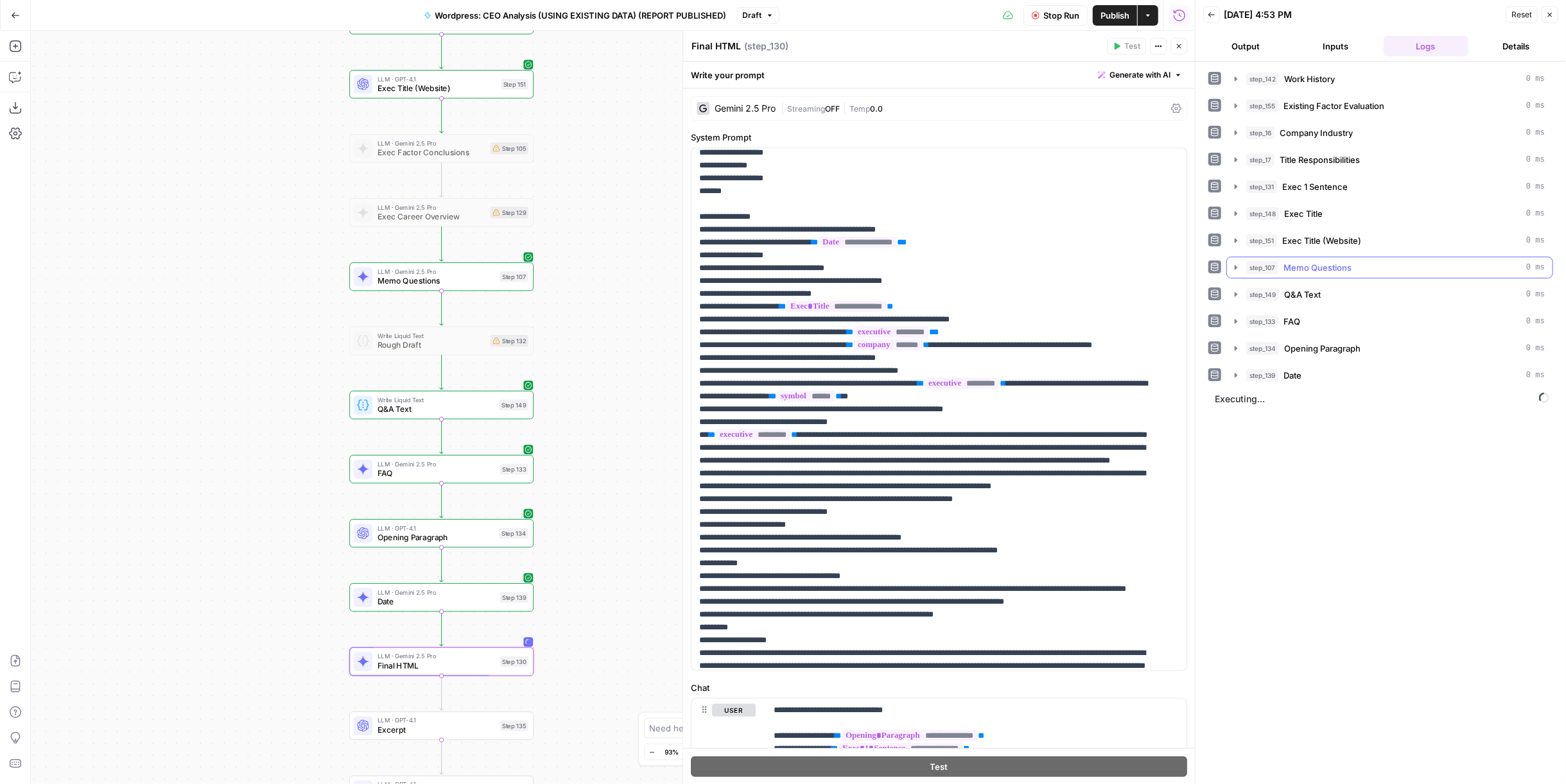
click at [1338, 261] on span "Memo Questions" at bounding box center [1317, 267] width 68 height 13
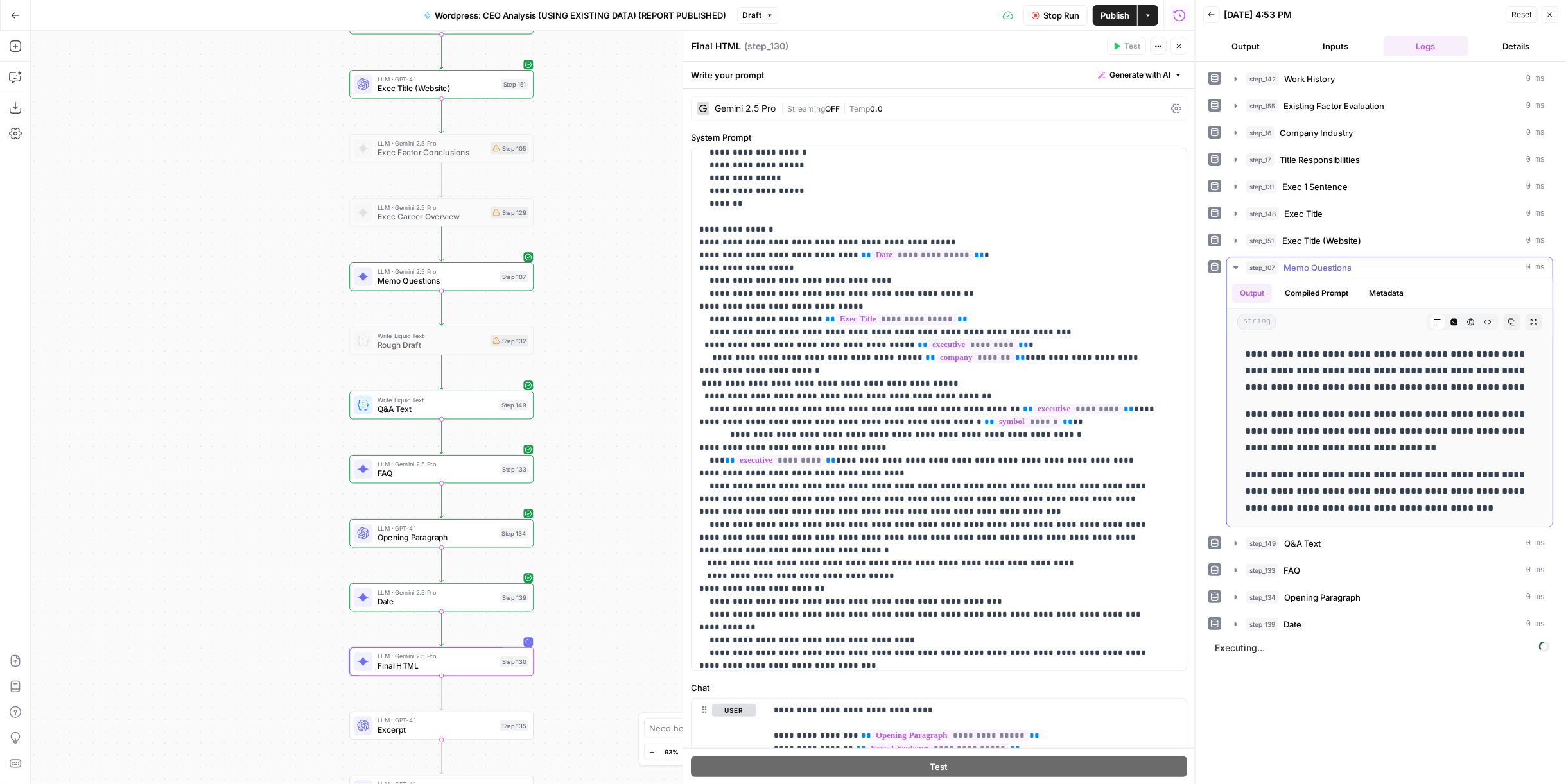
click at [1338, 261] on span "Memo Questions" at bounding box center [1317, 267] width 68 height 13
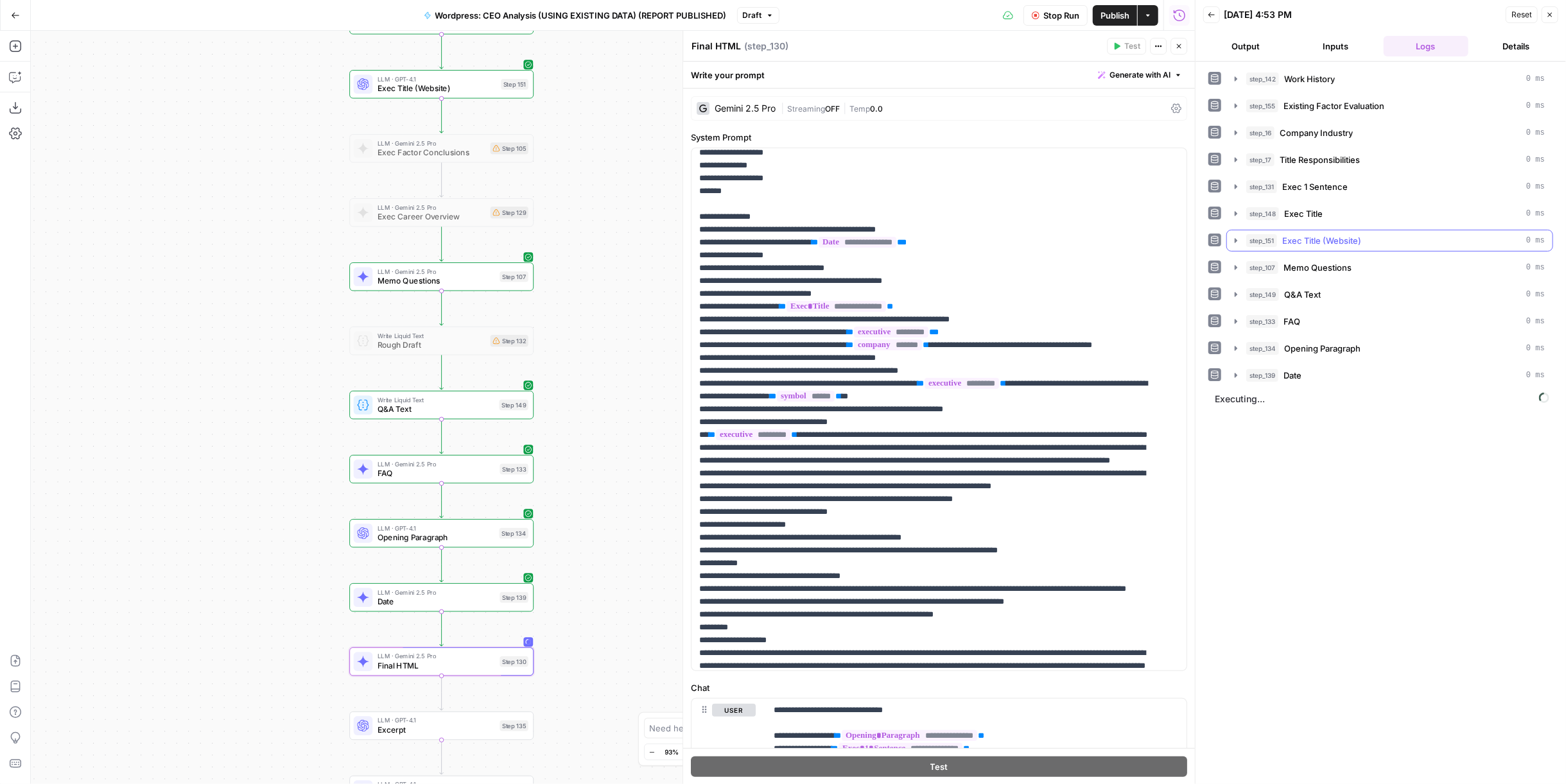
click at [1350, 242] on span "Exec Title (Website)" at bounding box center [1321, 240] width 79 height 13
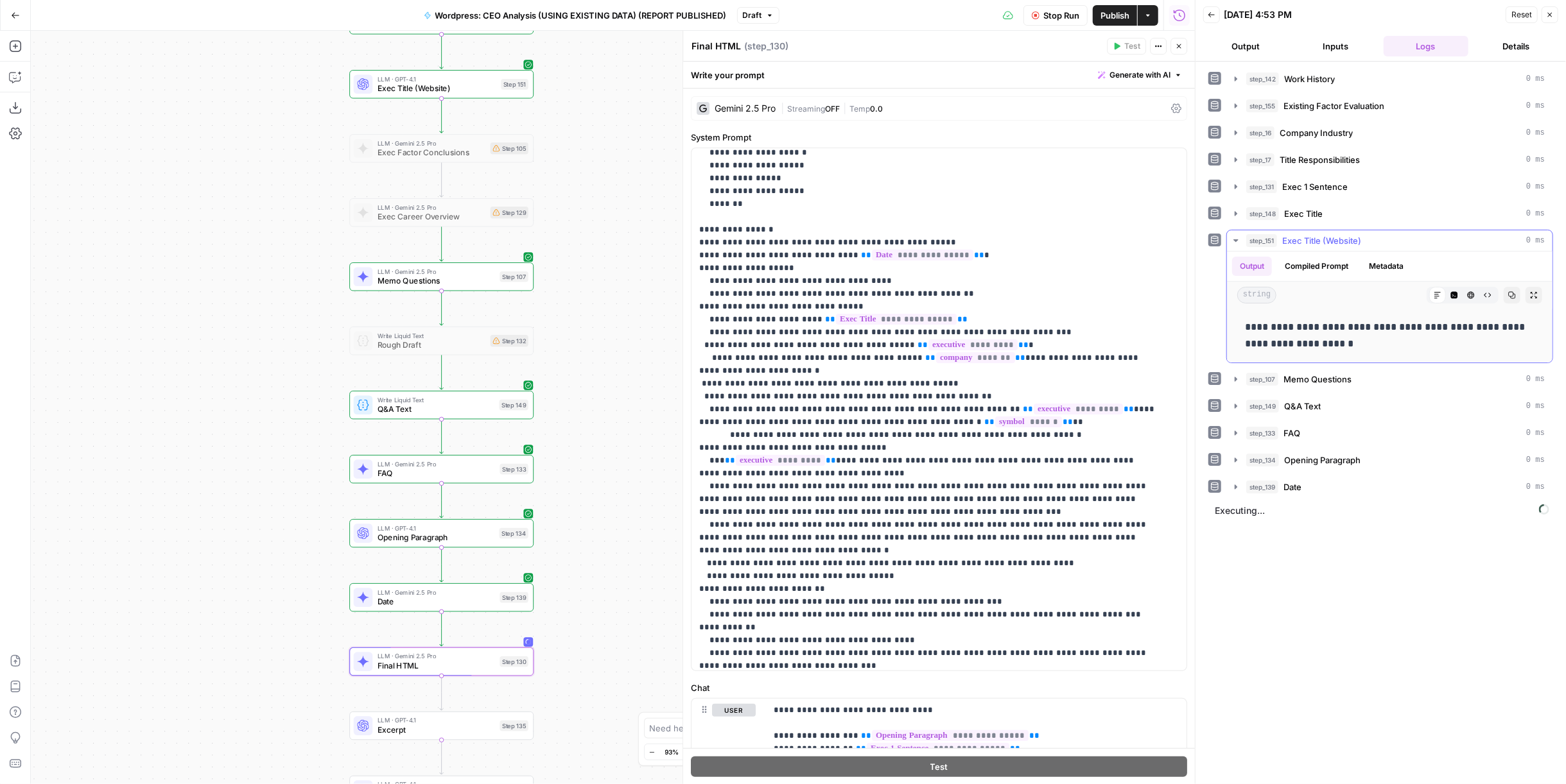
click at [1350, 242] on span "Exec Title (Website)" at bounding box center [1321, 240] width 79 height 13
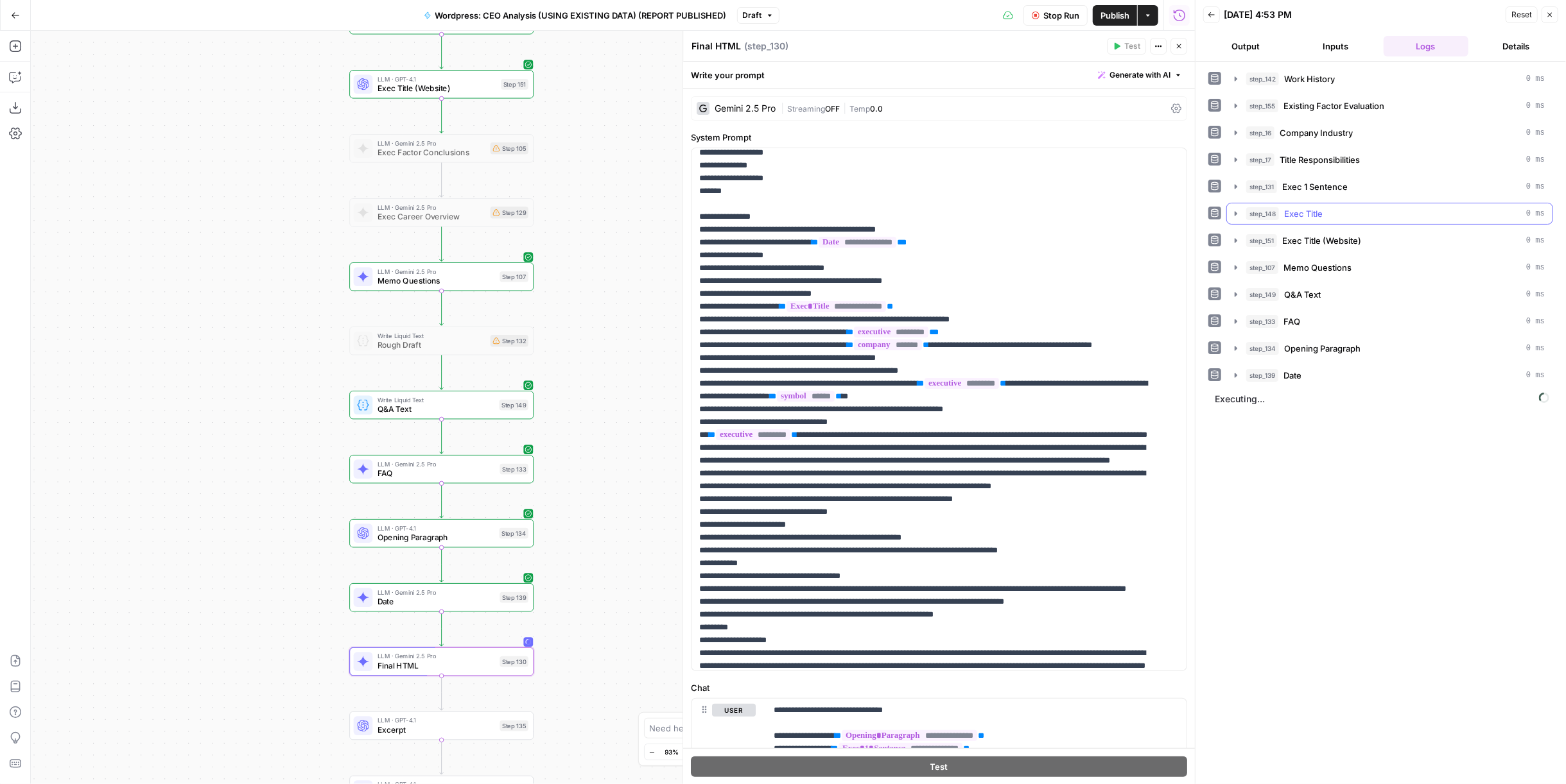
click at [1350, 207] on div "step_148 Exec Title 0 ms" at bounding box center [1396, 213] width 299 height 13
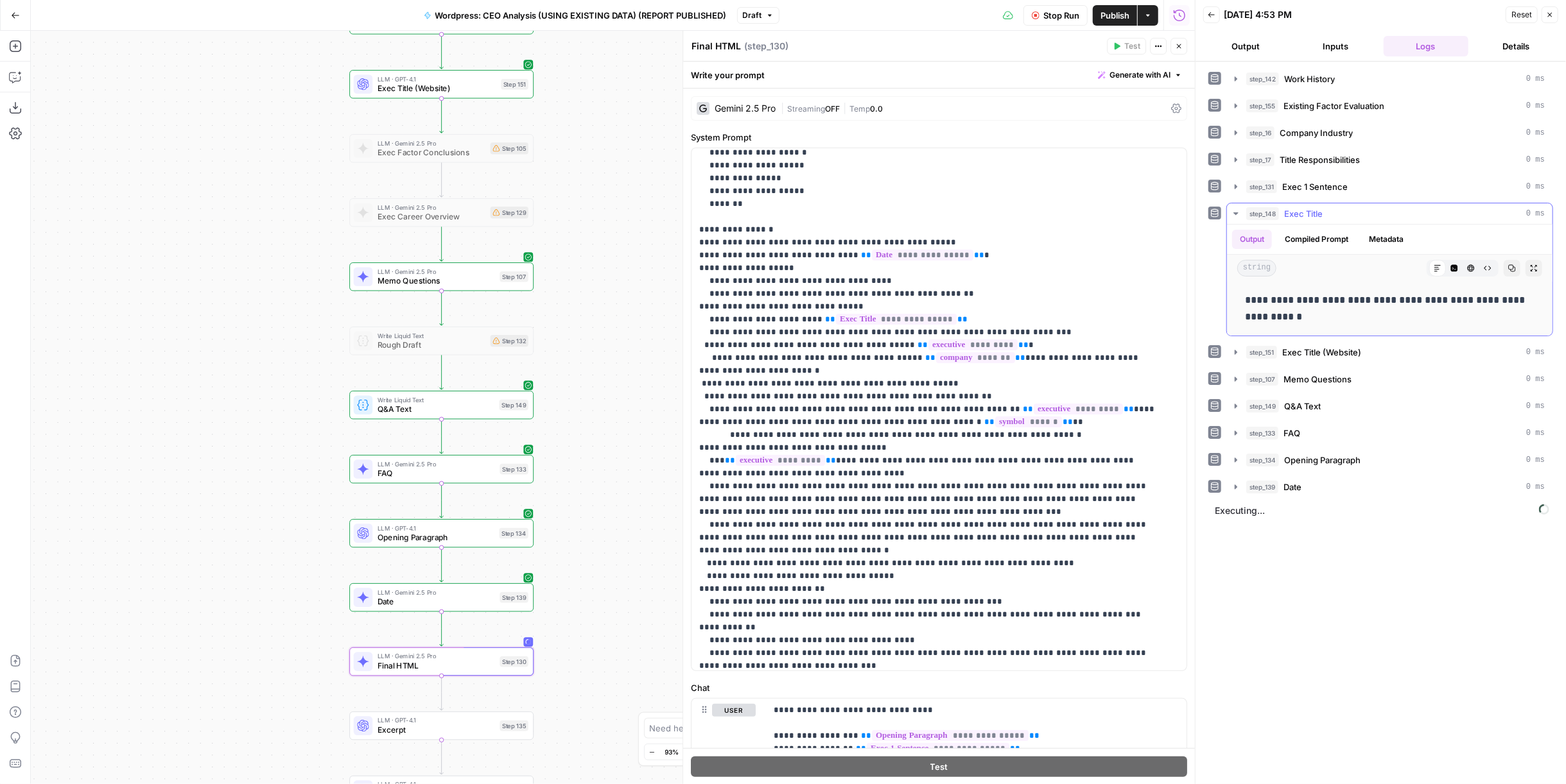
click at [1350, 207] on div "step_148 Exec Title 0 ms" at bounding box center [1396, 213] width 299 height 13
click at [1355, 190] on div "step_131 Exec 1 Sentence 0 ms" at bounding box center [1396, 187] width 299 height 13
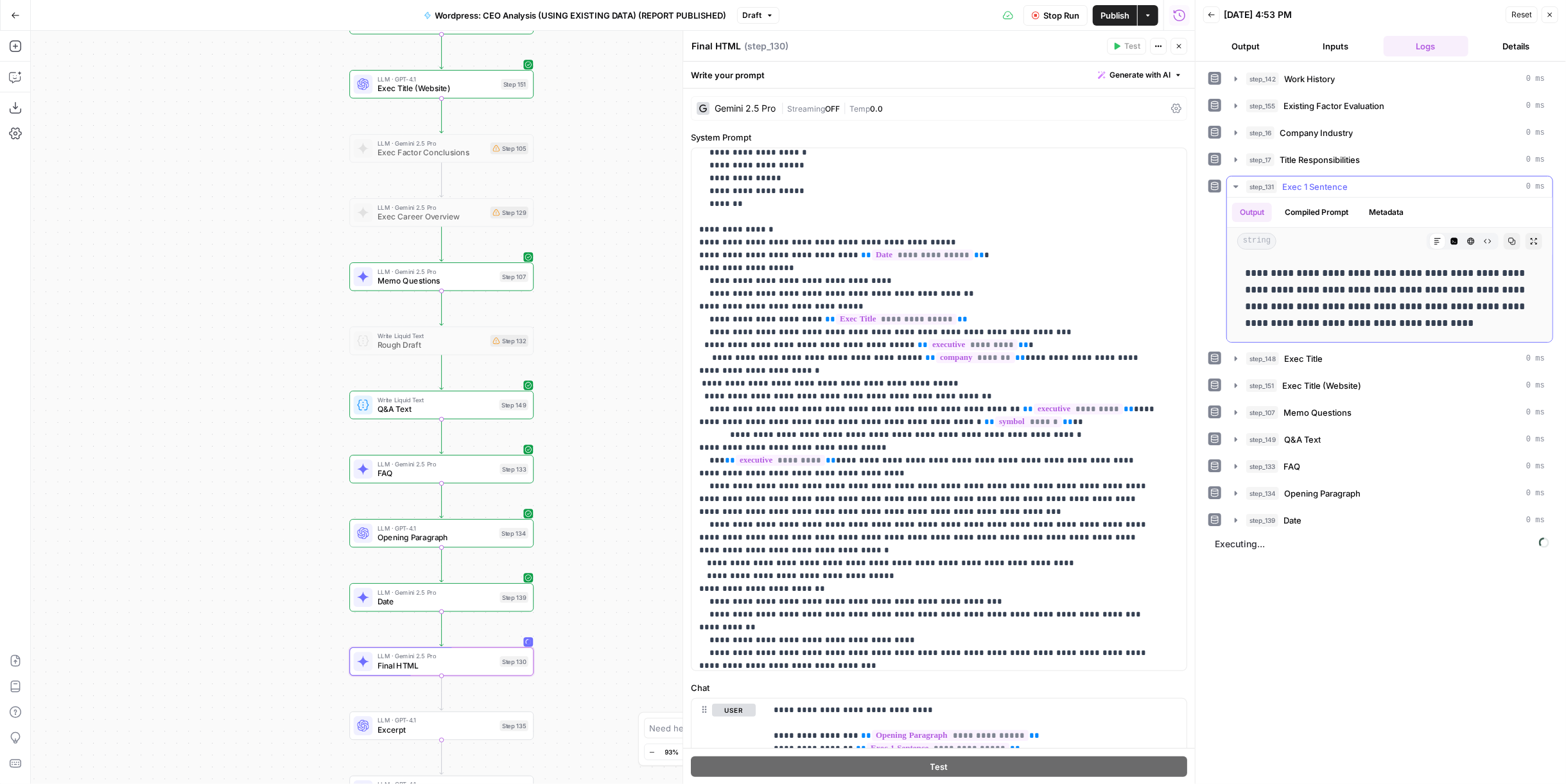
click at [1355, 190] on div "step_131 Exec 1 Sentence 0 ms" at bounding box center [1396, 187] width 299 height 13
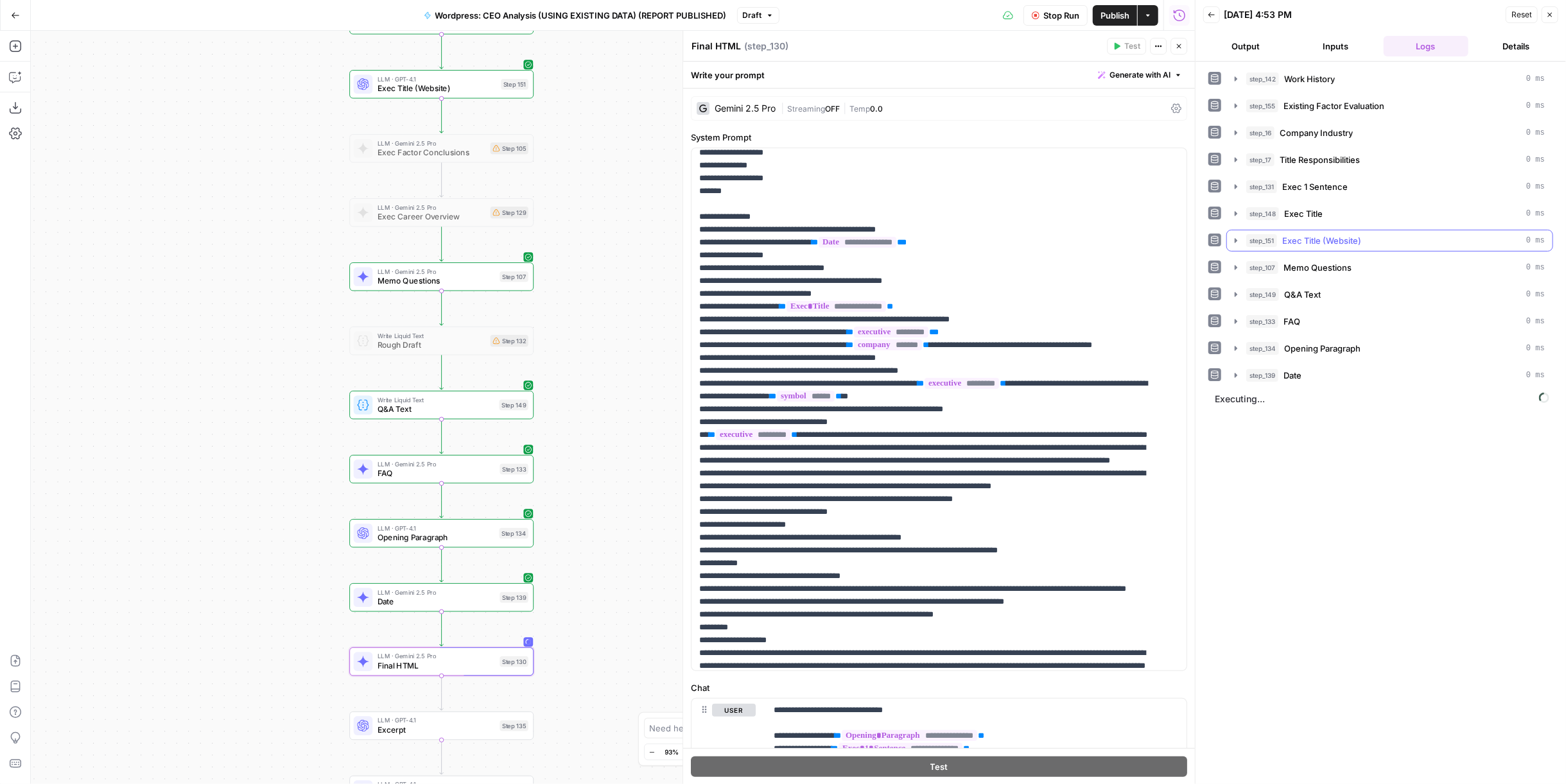
click at [1352, 237] on span "Exec Title (Website)" at bounding box center [1321, 240] width 79 height 13
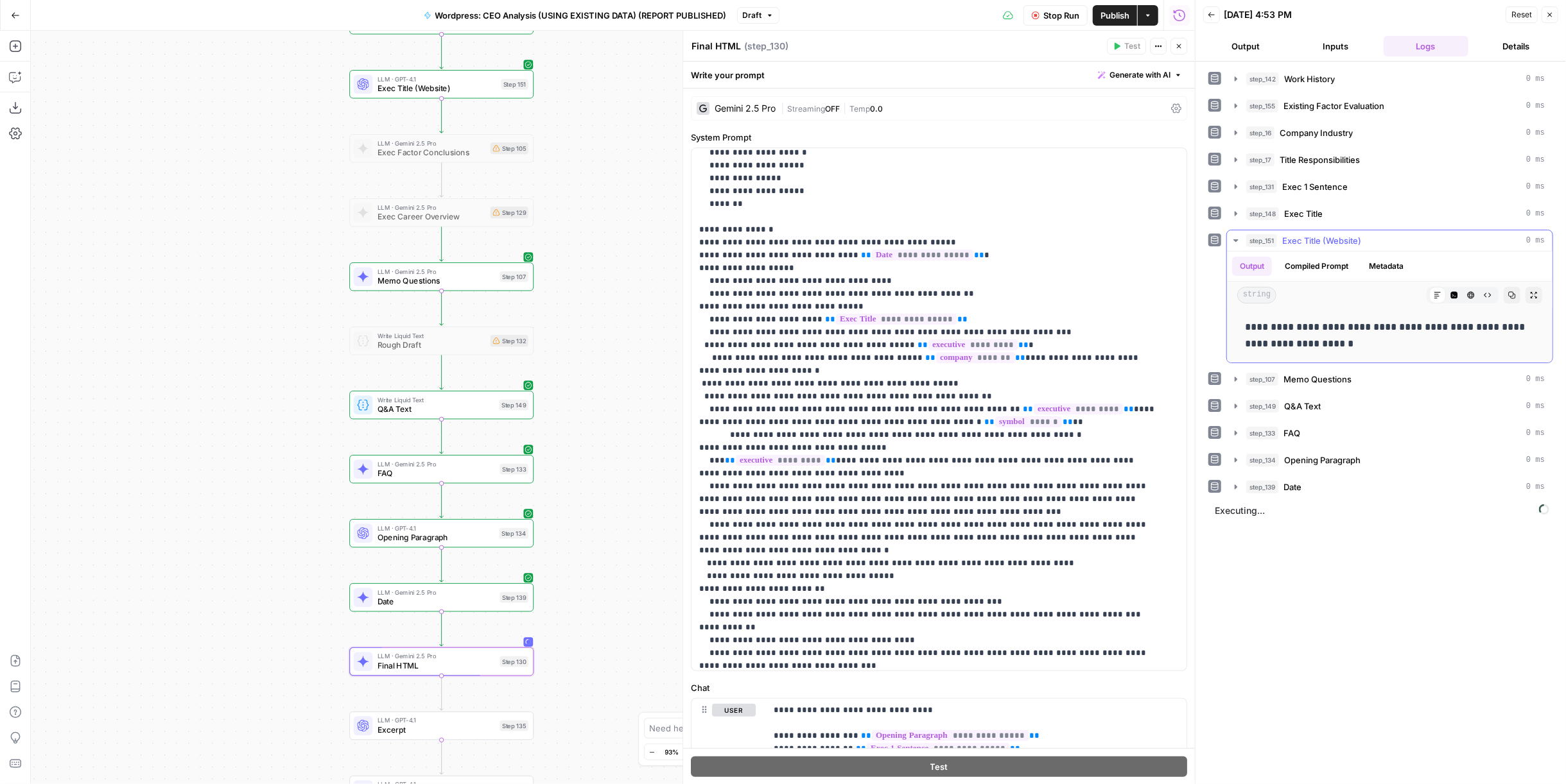
click at [1352, 237] on span "Exec Title (Website)" at bounding box center [1321, 240] width 79 height 13
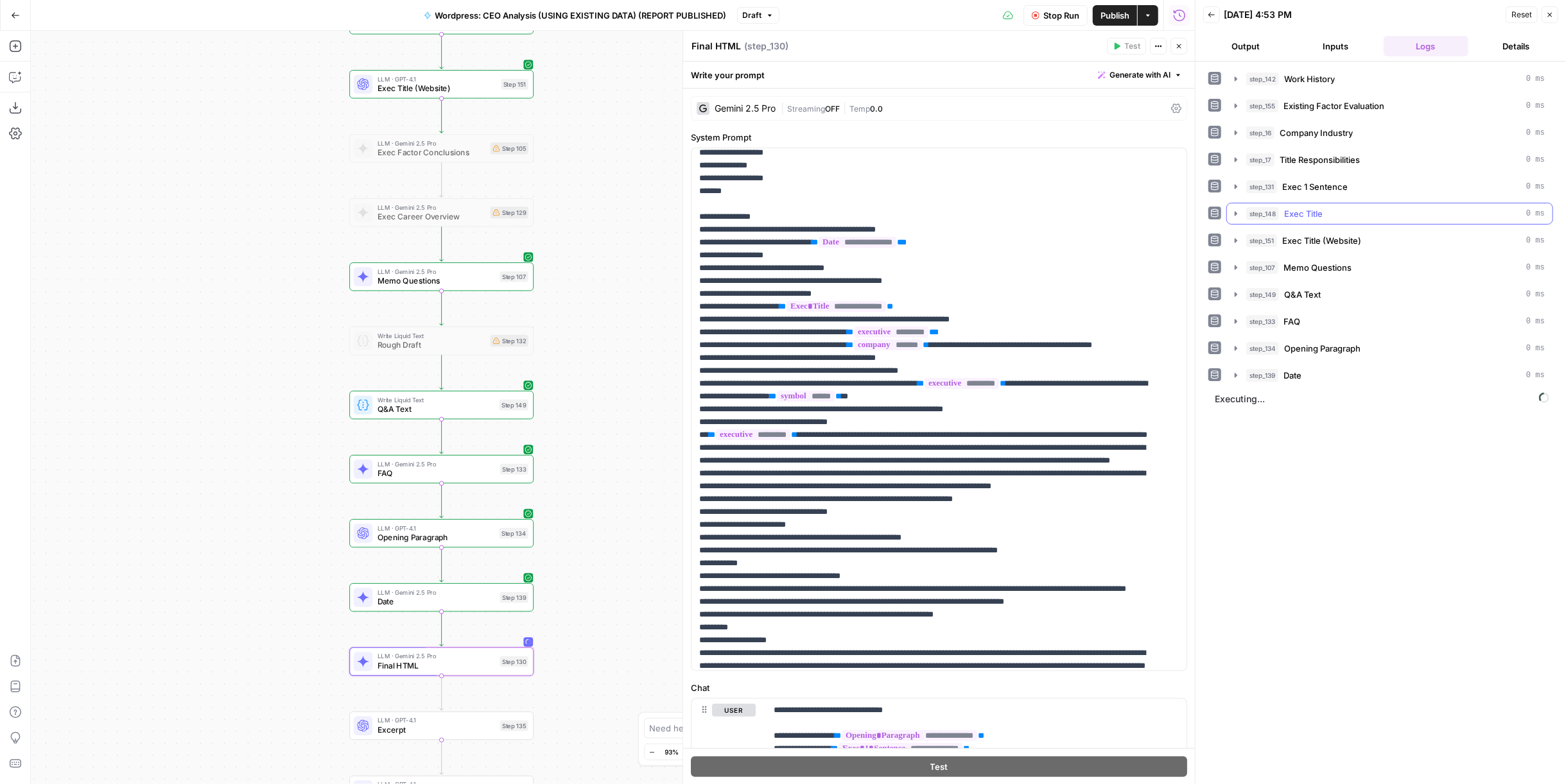
click at [1359, 218] on button "step_148 Exec Title 0 ms" at bounding box center [1389, 213] width 325 height 21
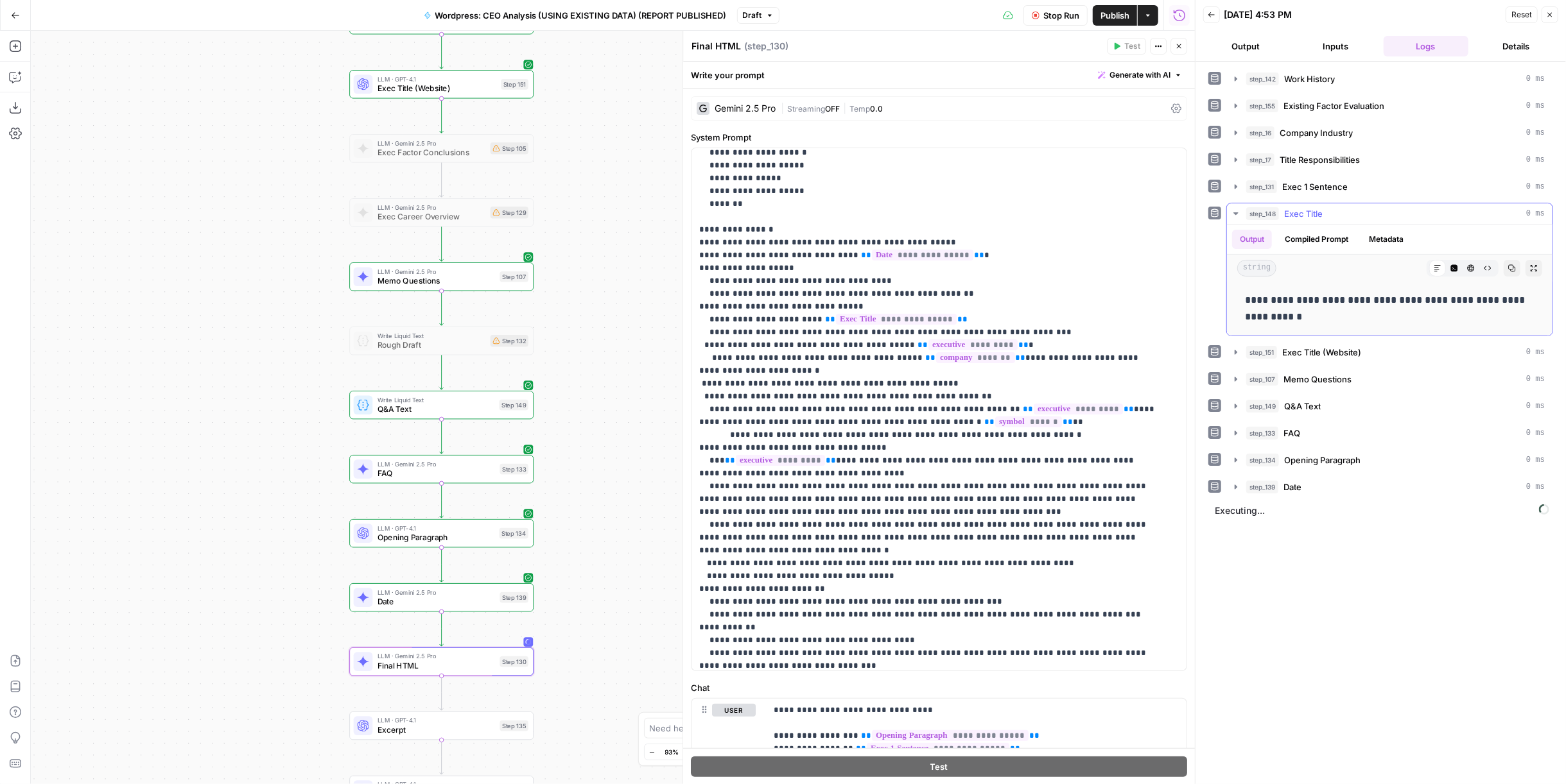
click at [1359, 218] on button "step_148 Exec Title 0 ms" at bounding box center [1389, 213] width 325 height 21
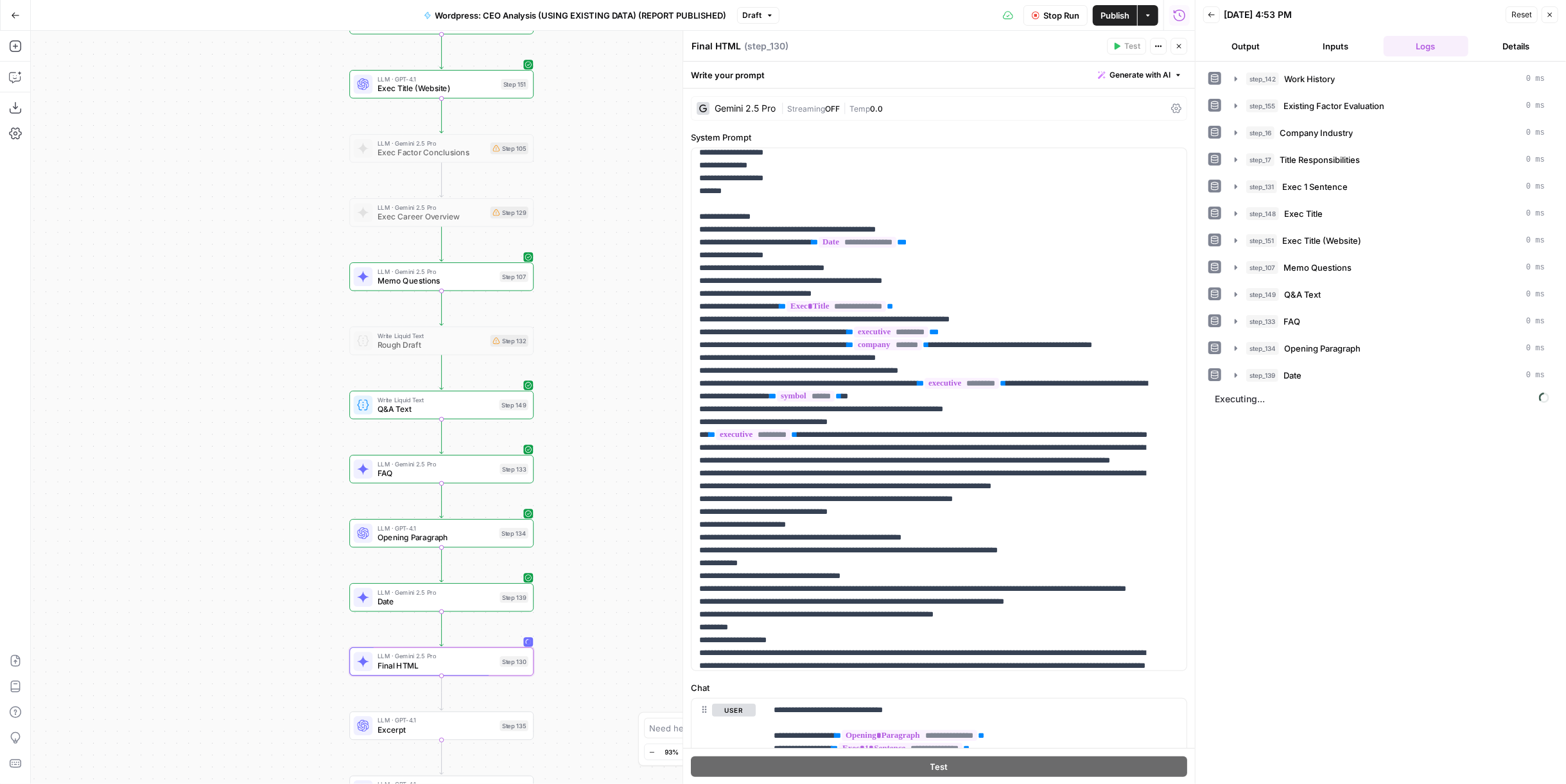
click at [1113, 11] on span "Publish" at bounding box center [1114, 15] width 29 height 13
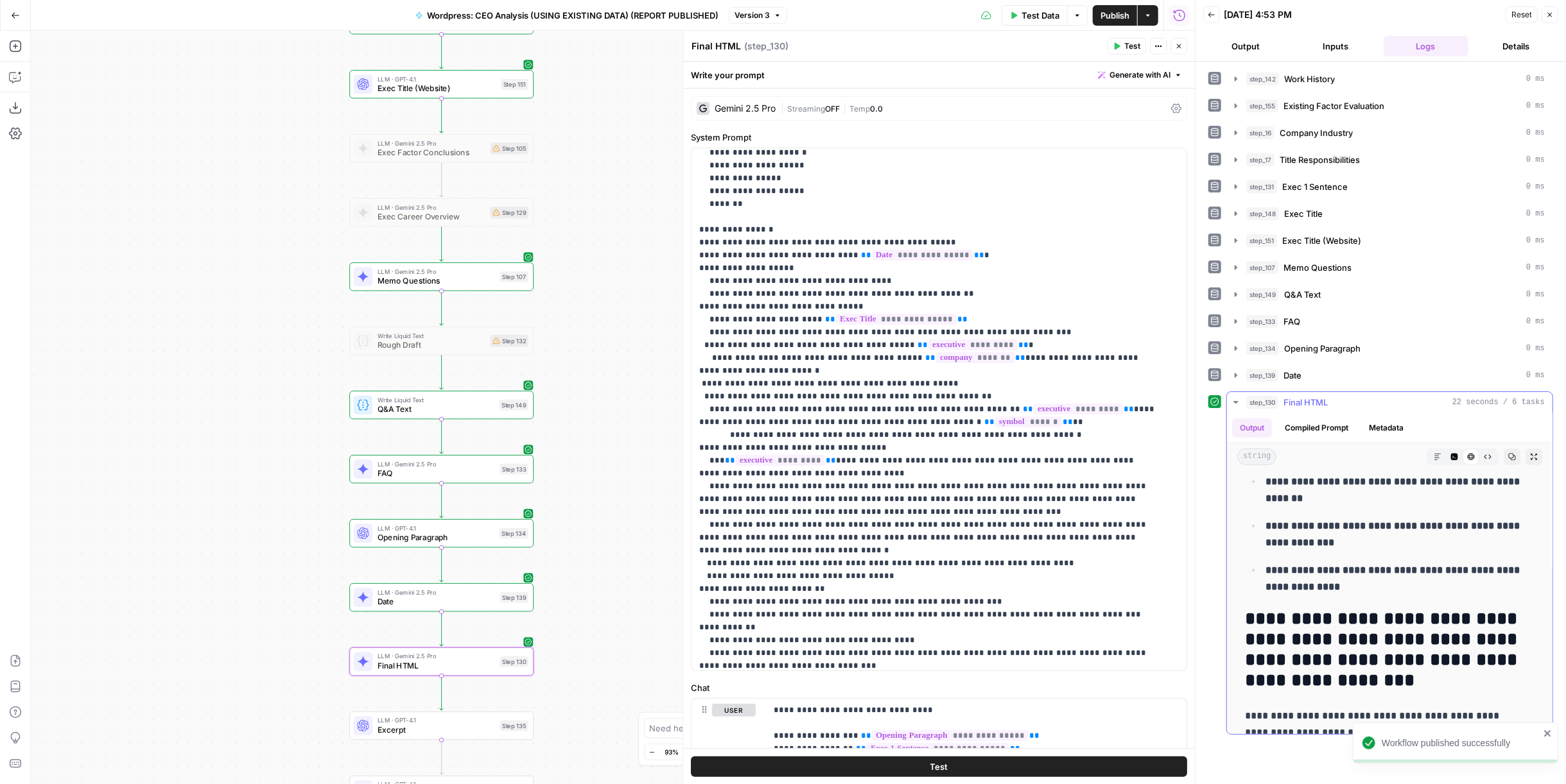
scroll to position [570, 0]
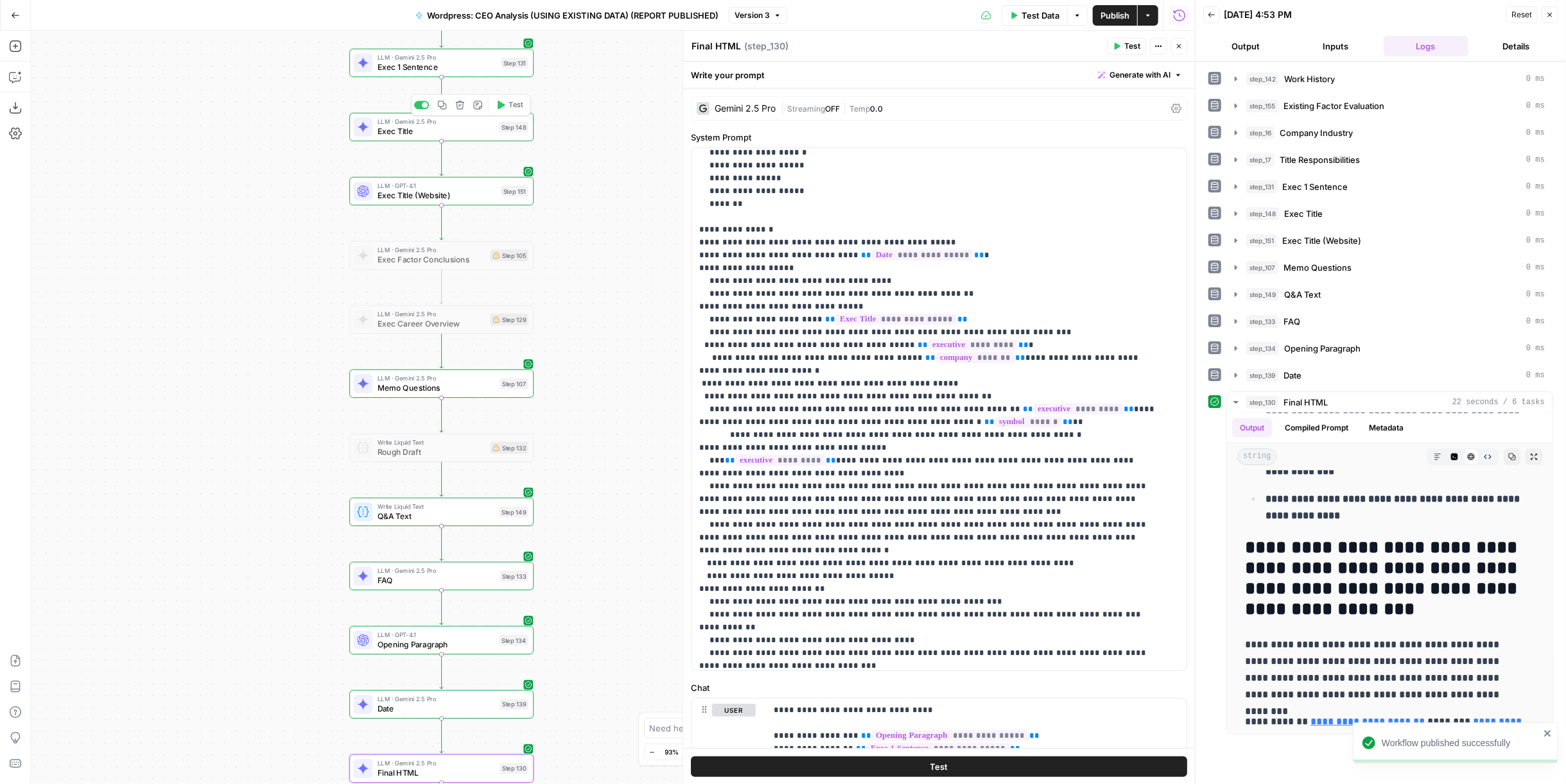
click at [517, 104] on span "Test" at bounding box center [515, 104] width 14 height 11
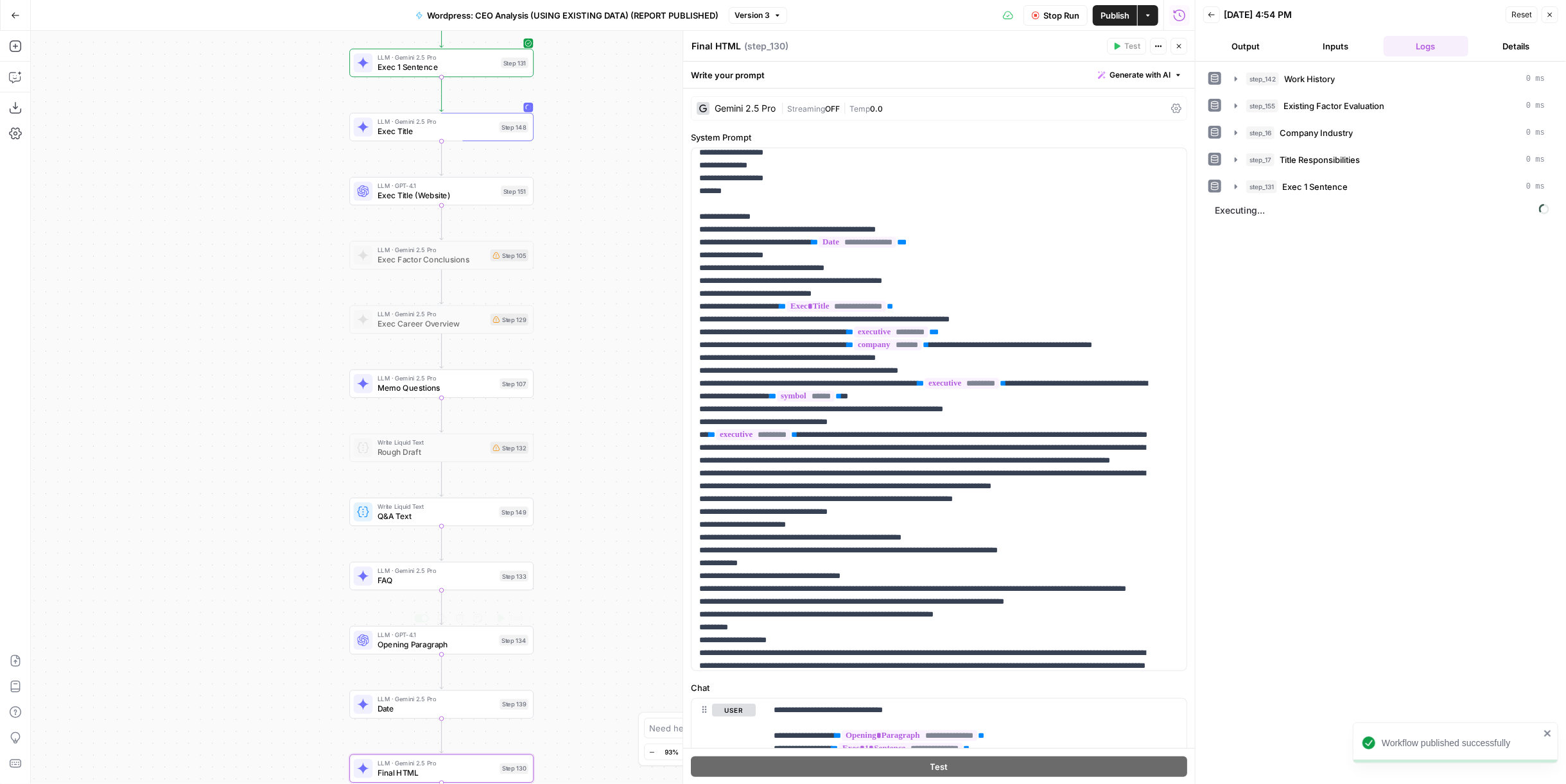
click at [499, 642] on div "Step 134" at bounding box center [513, 641] width 29 height 11
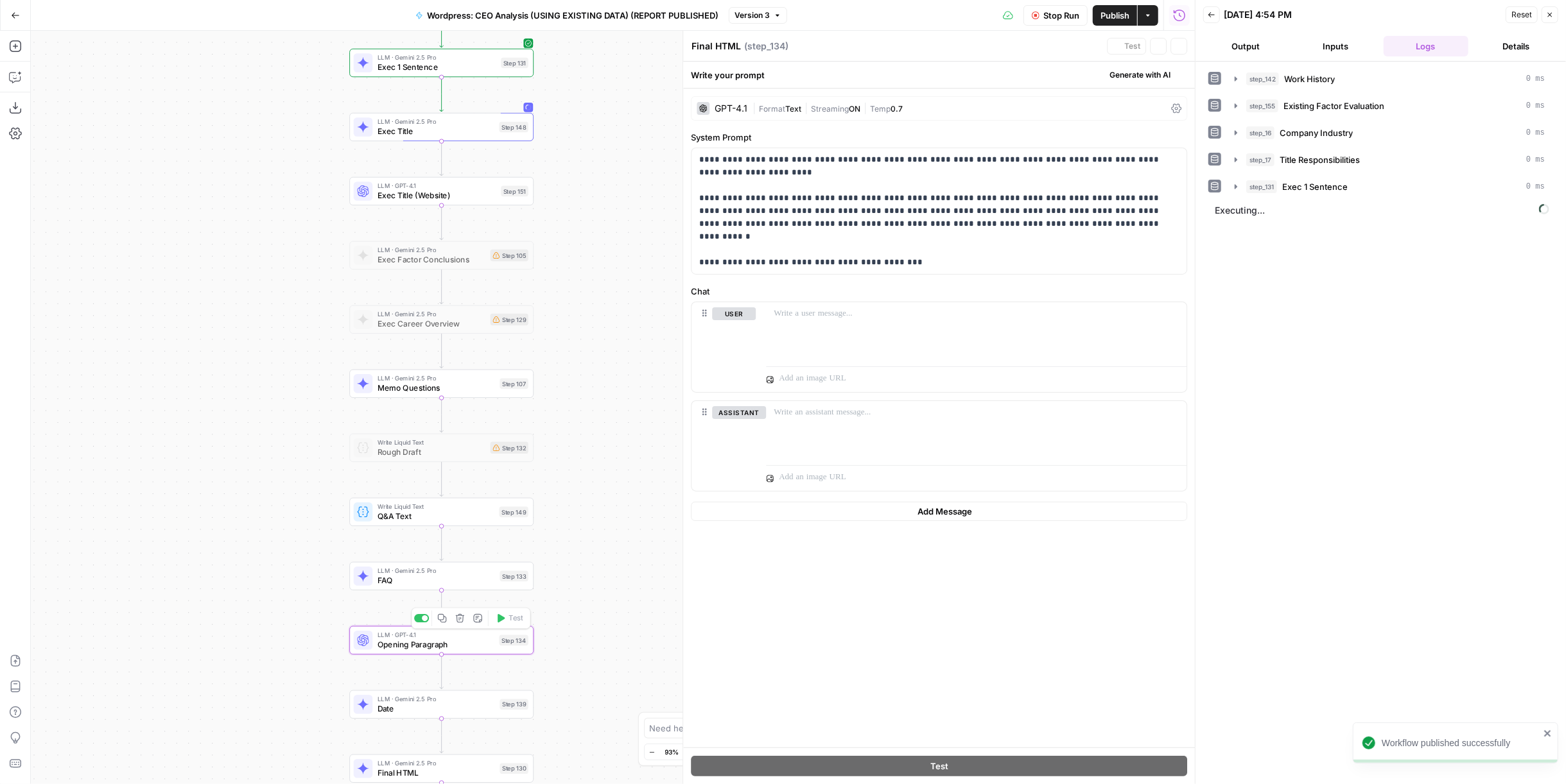
type textarea "Opening Paragraph"
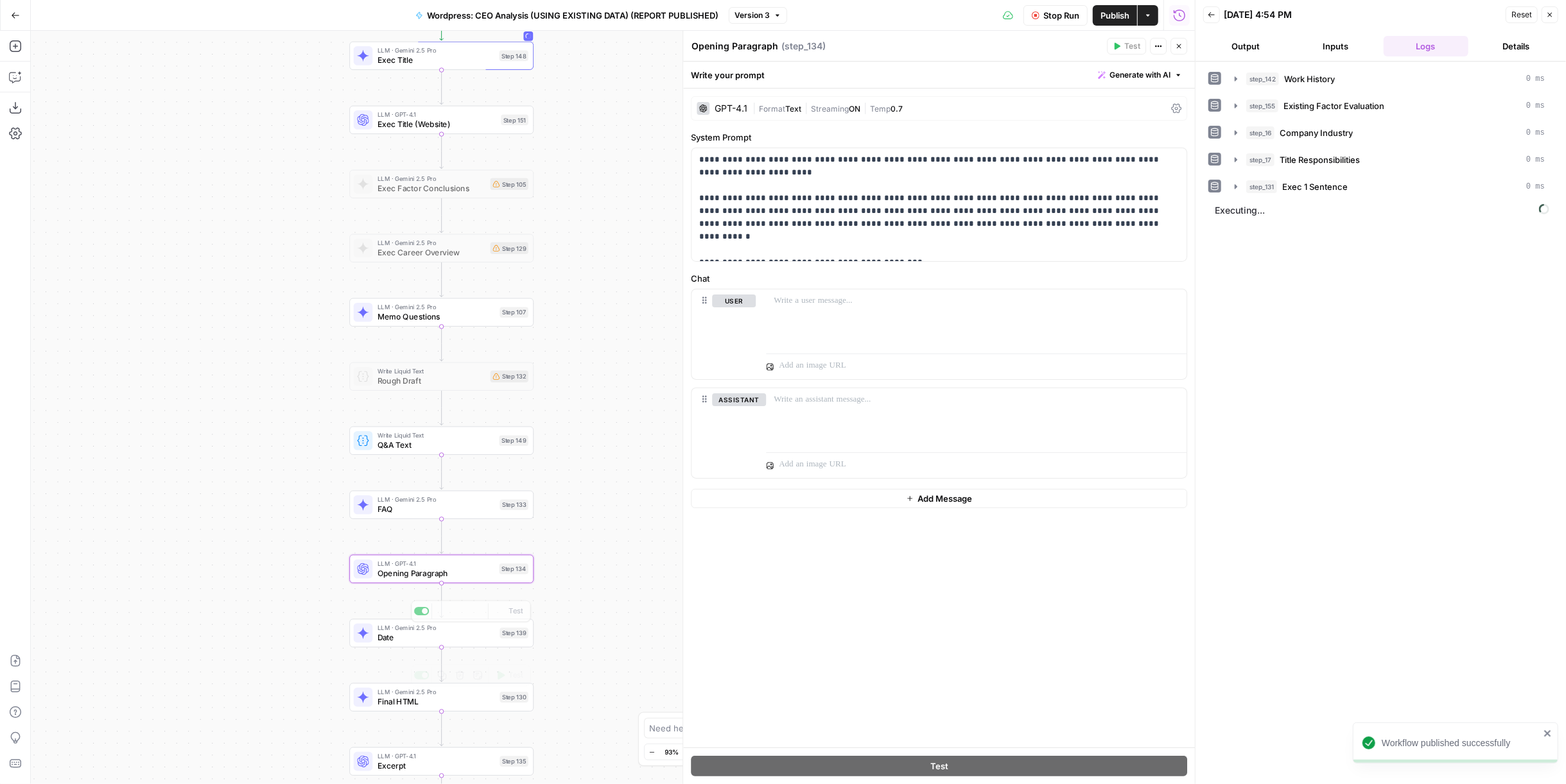
click at [460, 695] on span "LLM · Gemini 2.5 Pro" at bounding box center [436, 692] width 118 height 10
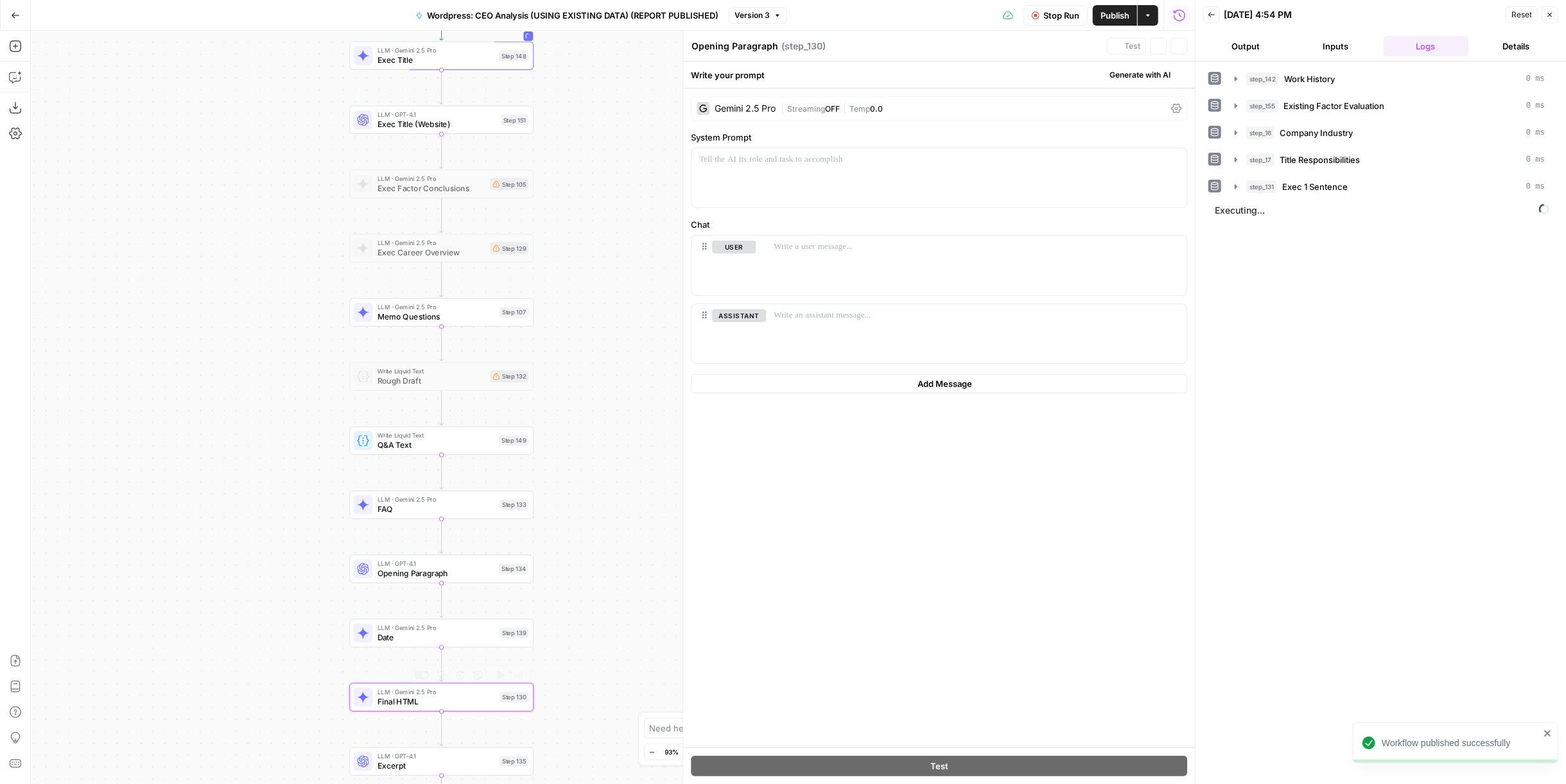
type textarea "Final HTML"
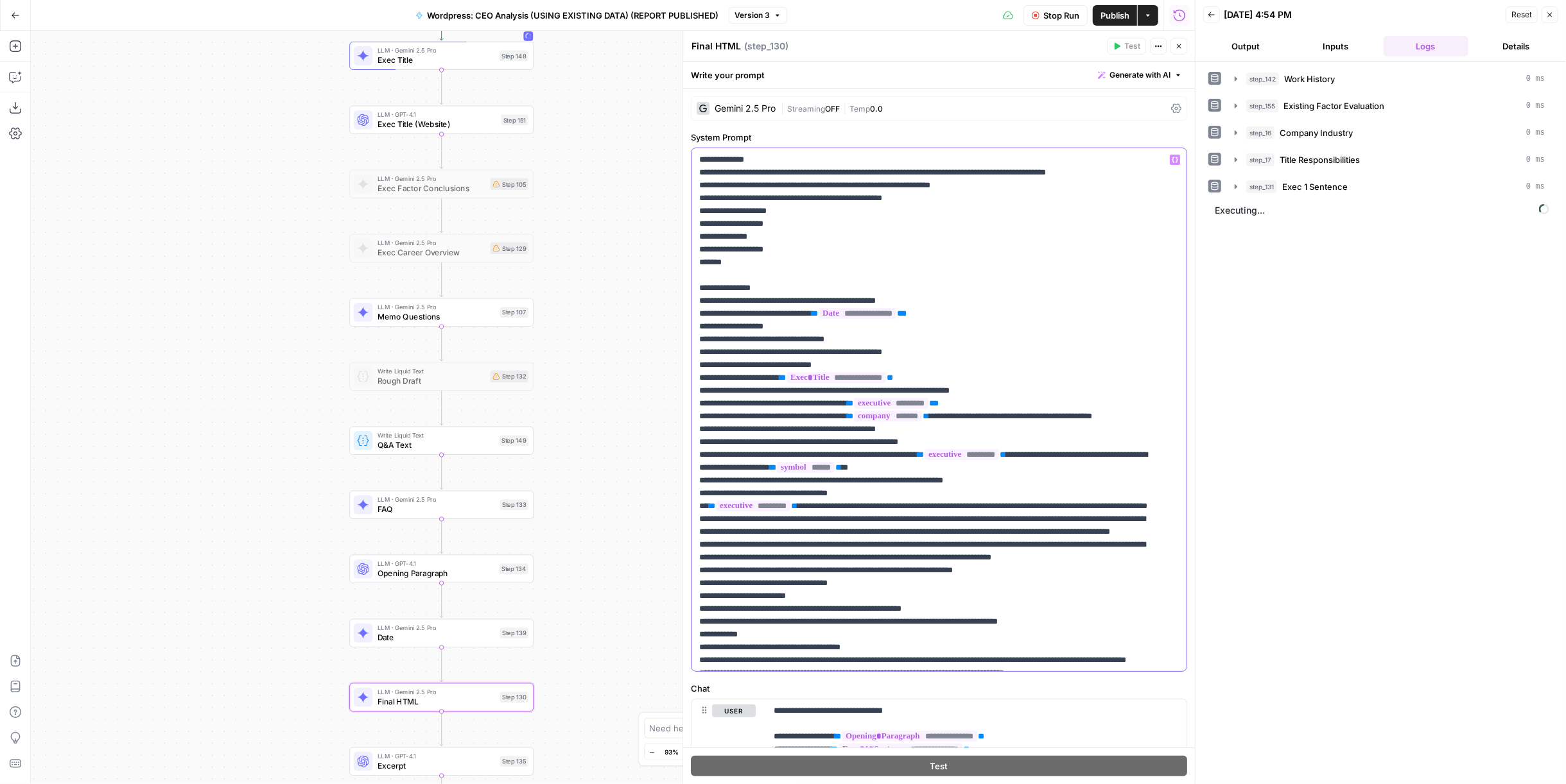
click at [718, 517] on p "**********" at bounding box center [928, 679] width 459 height 1052
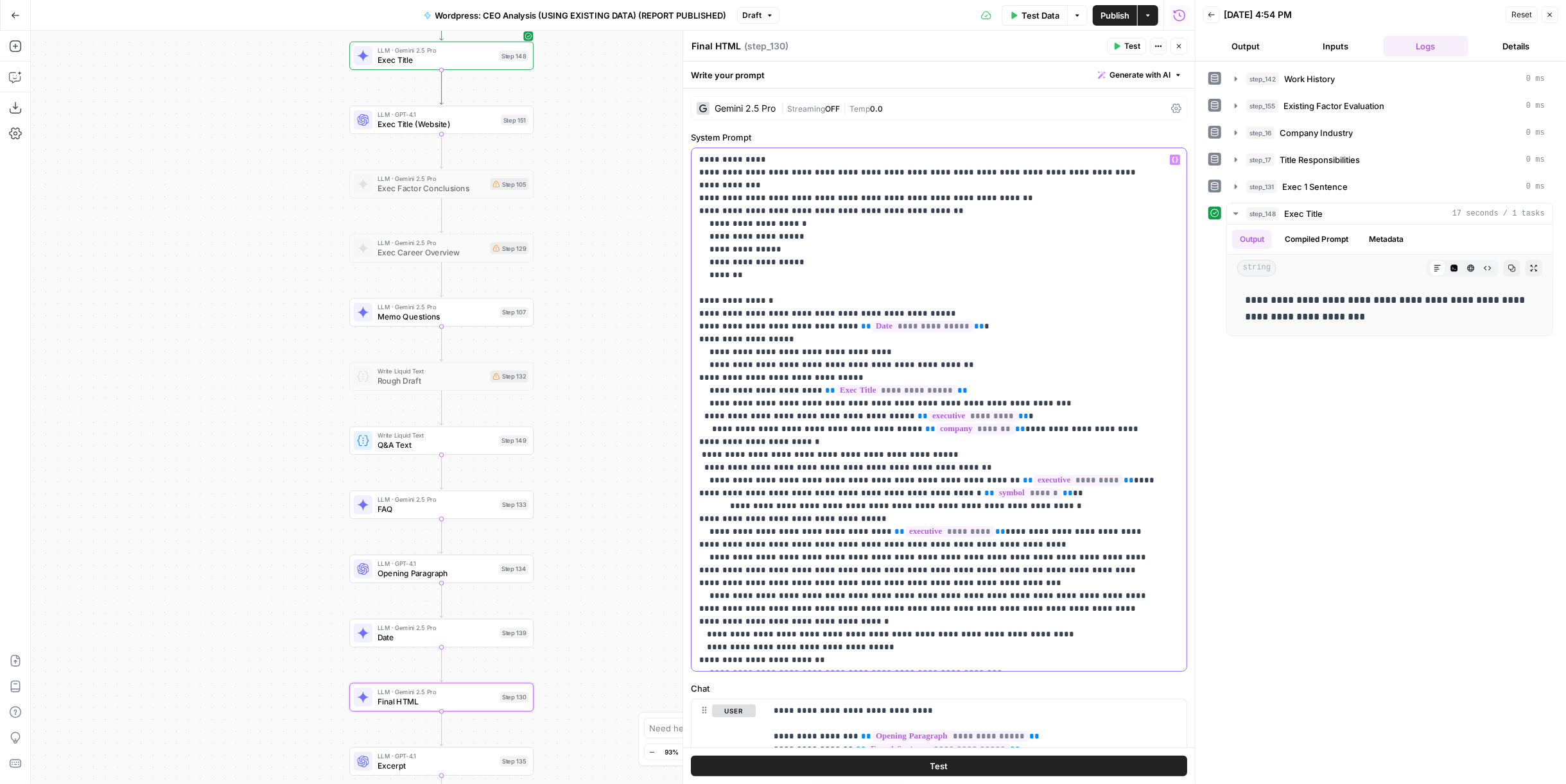
drag, startPoint x: 961, startPoint y: 519, endPoint x: 910, endPoint y: 528, distance: 51.8
click at [910, 528] on p "**********" at bounding box center [928, 679] width 459 height 1052
click at [1120, 44] on icon "button" at bounding box center [1117, 46] width 8 height 8
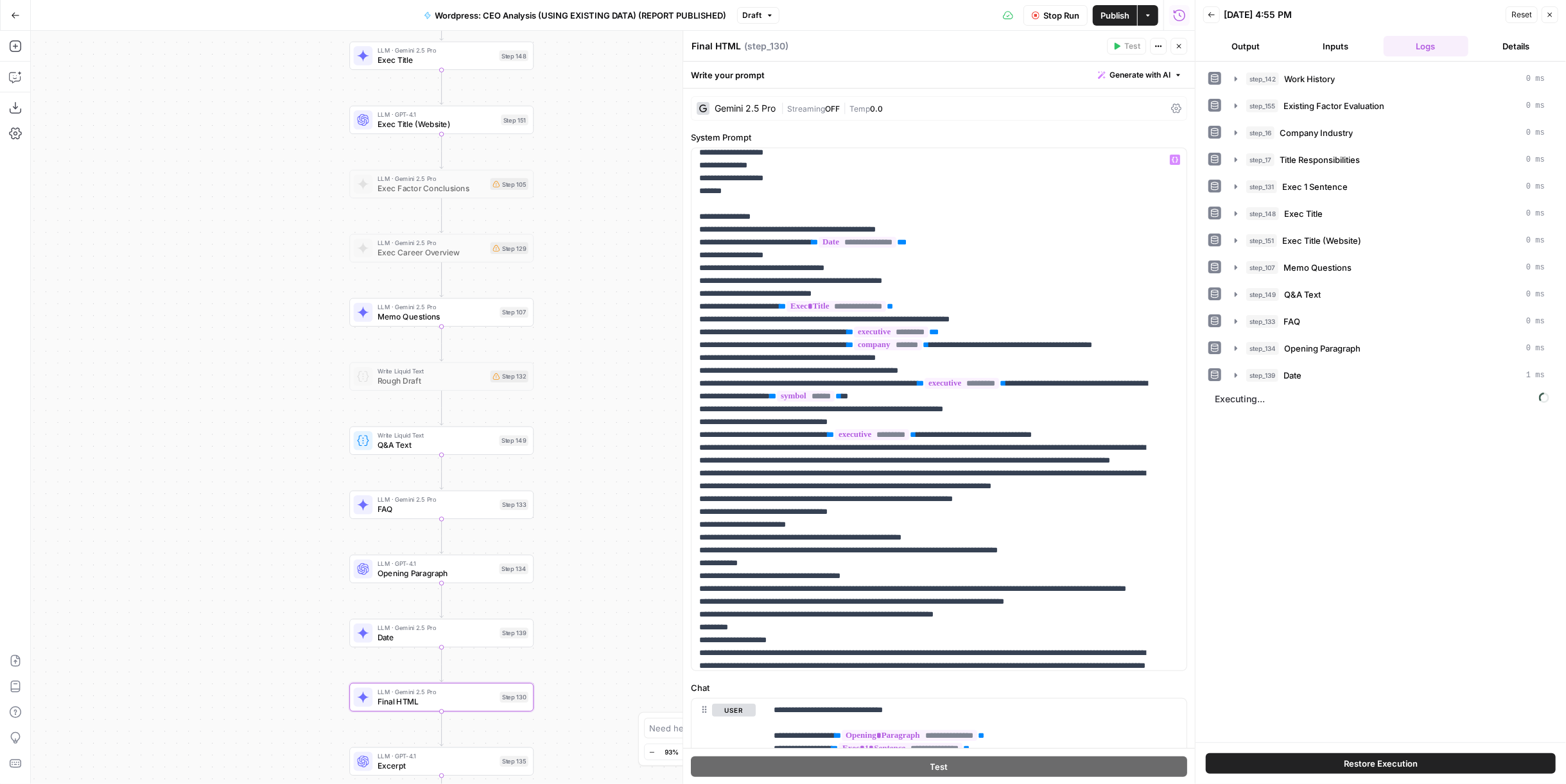
scroll to position [285, 0]
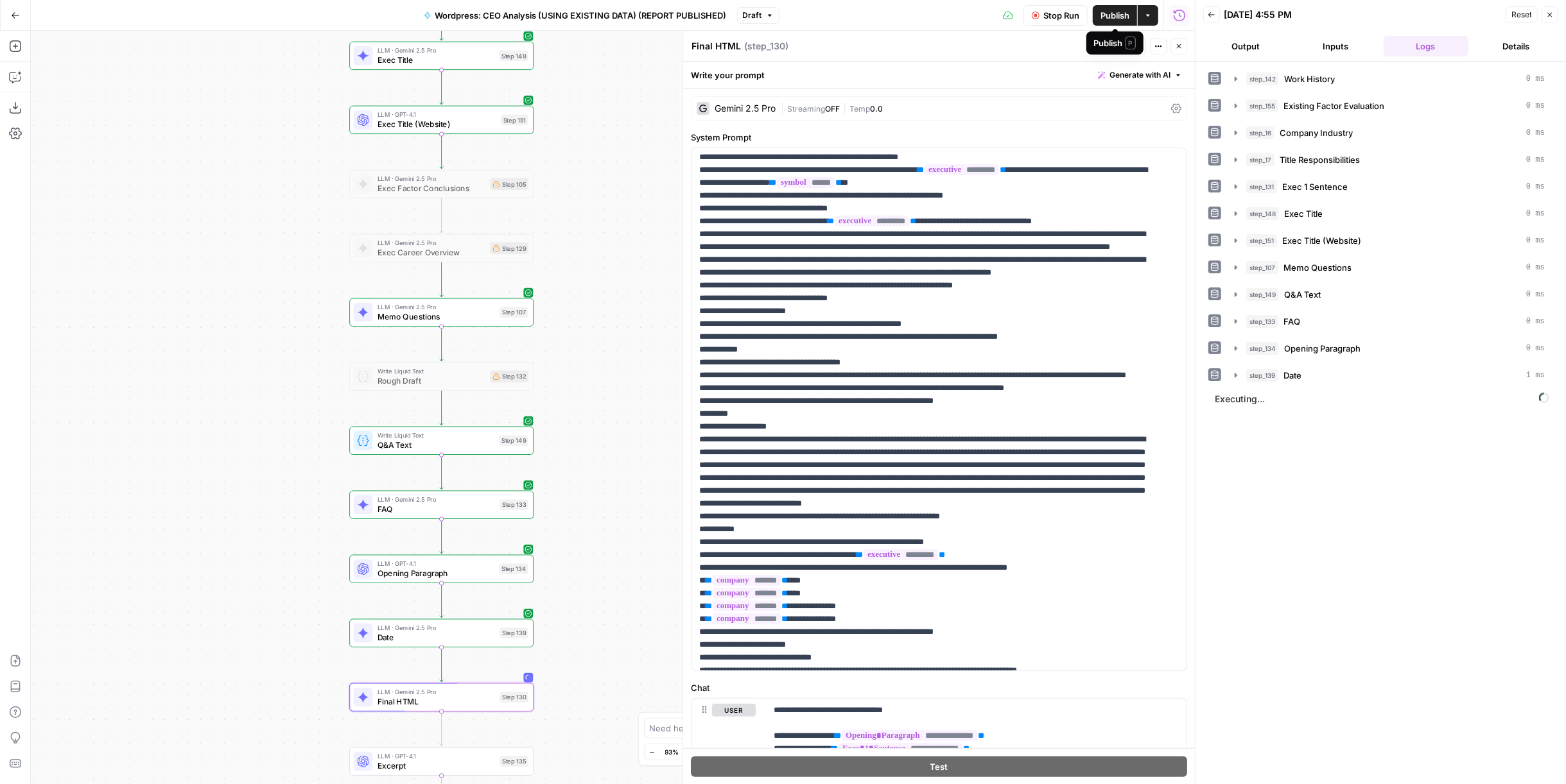
click at [1120, 16] on span "Publish" at bounding box center [1114, 15] width 29 height 13
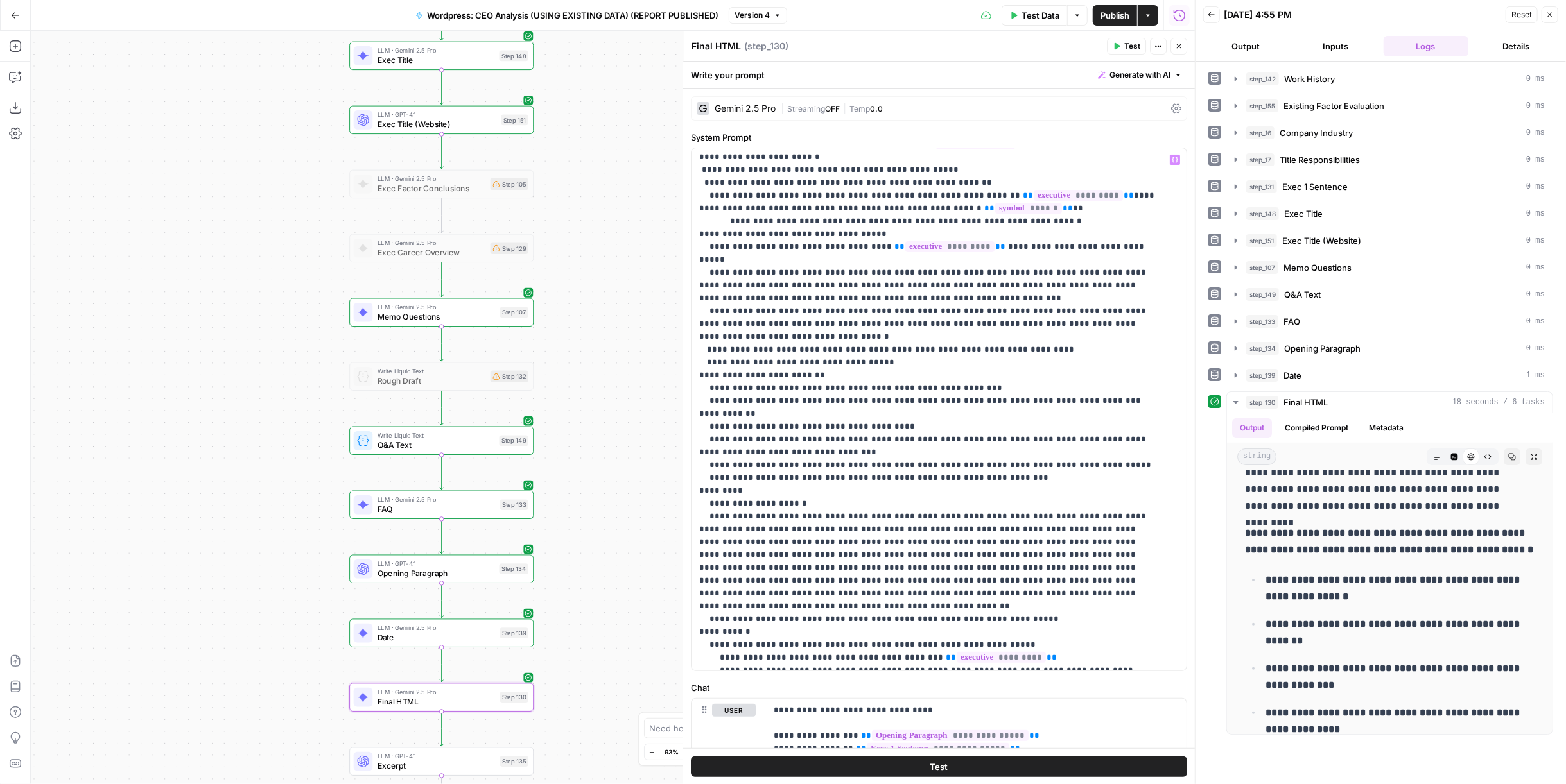
scroll to position [213, 0]
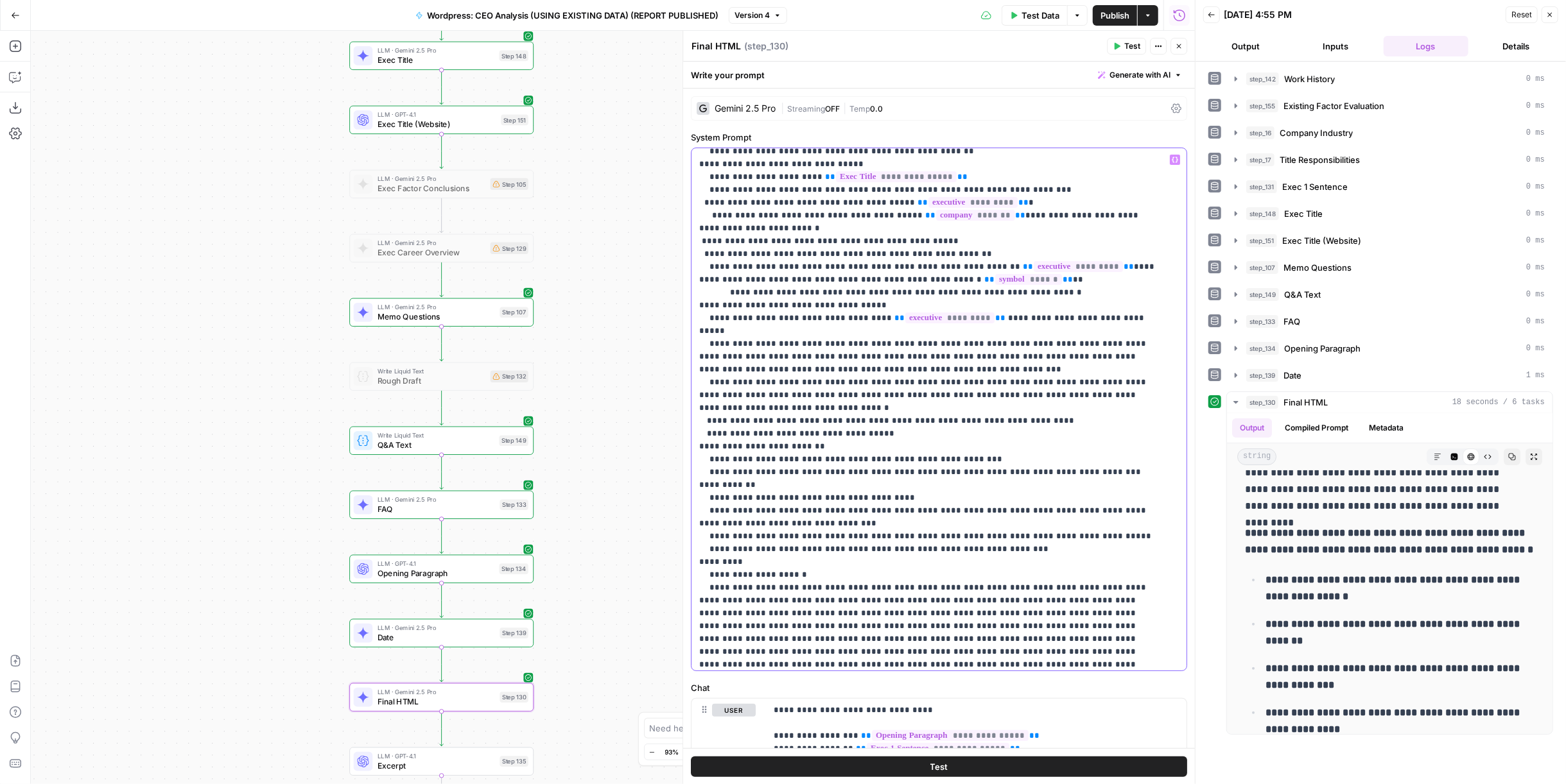
click at [984, 251] on p "**********" at bounding box center [928, 460] width 459 height 1039
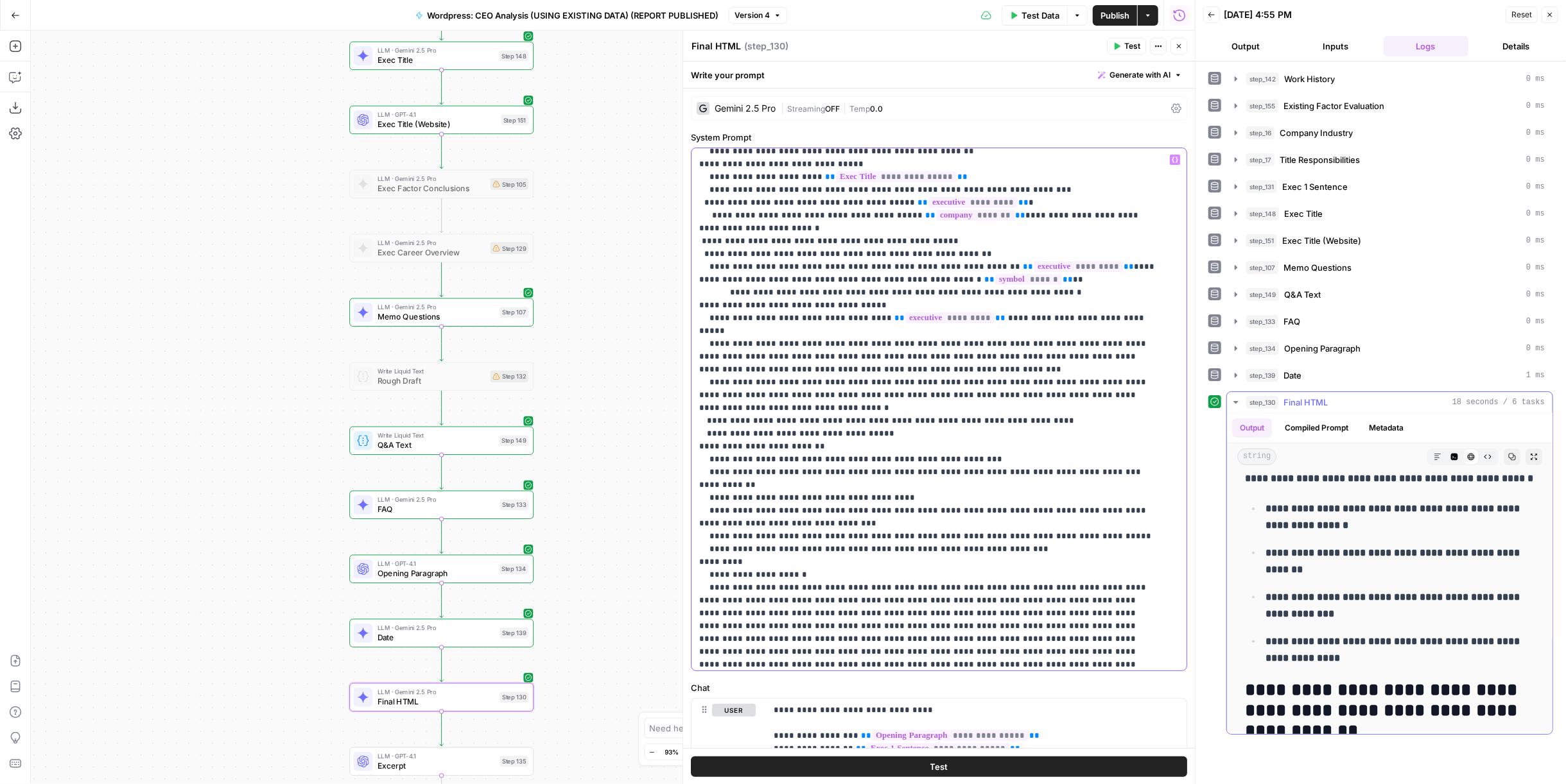
scroll to position [356, 0]
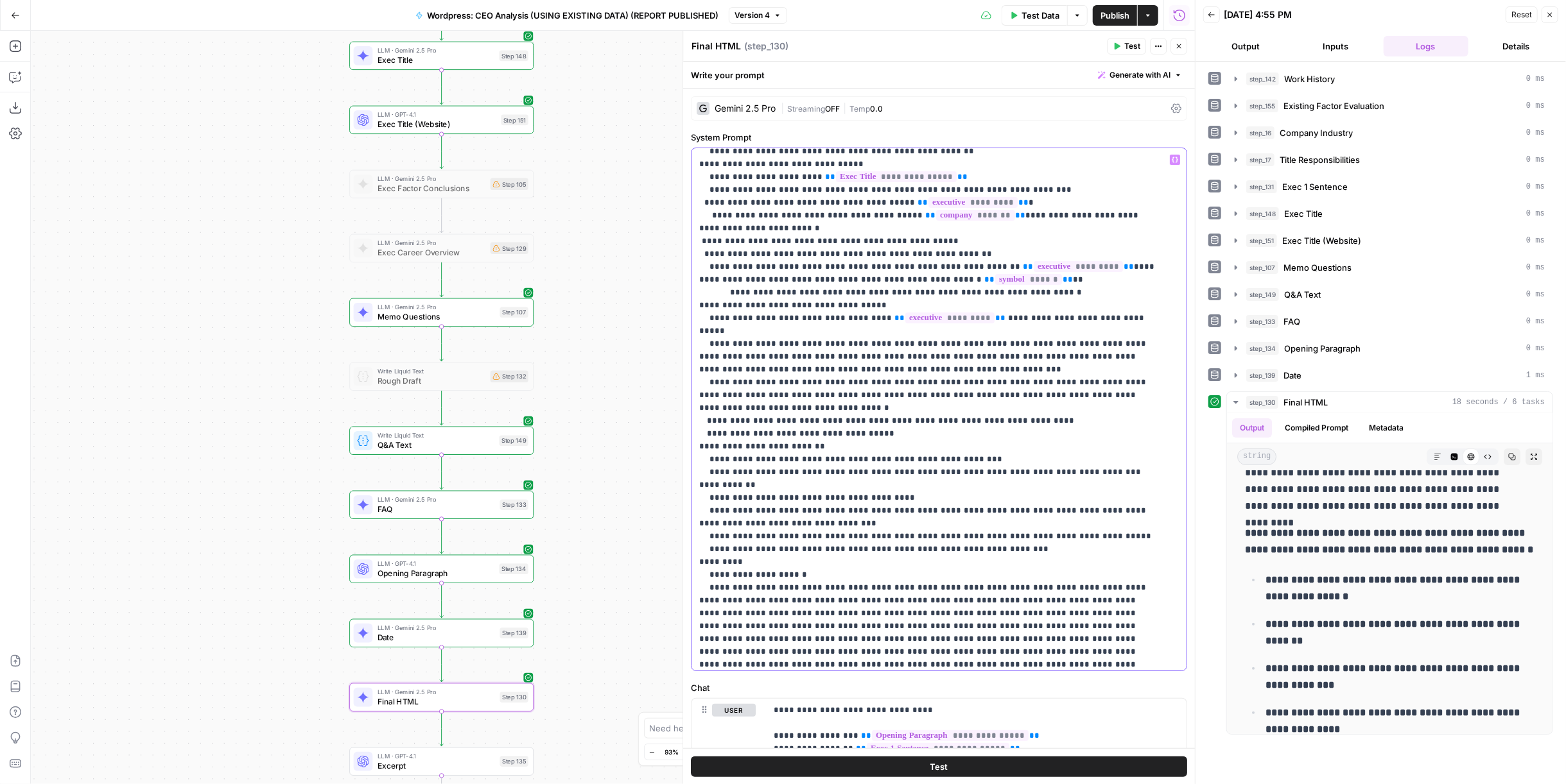
drag, startPoint x: 958, startPoint y: 248, endPoint x: 984, endPoint y: 247, distance: 26.0
click at [984, 247] on p "**********" at bounding box center [928, 460] width 459 height 1039
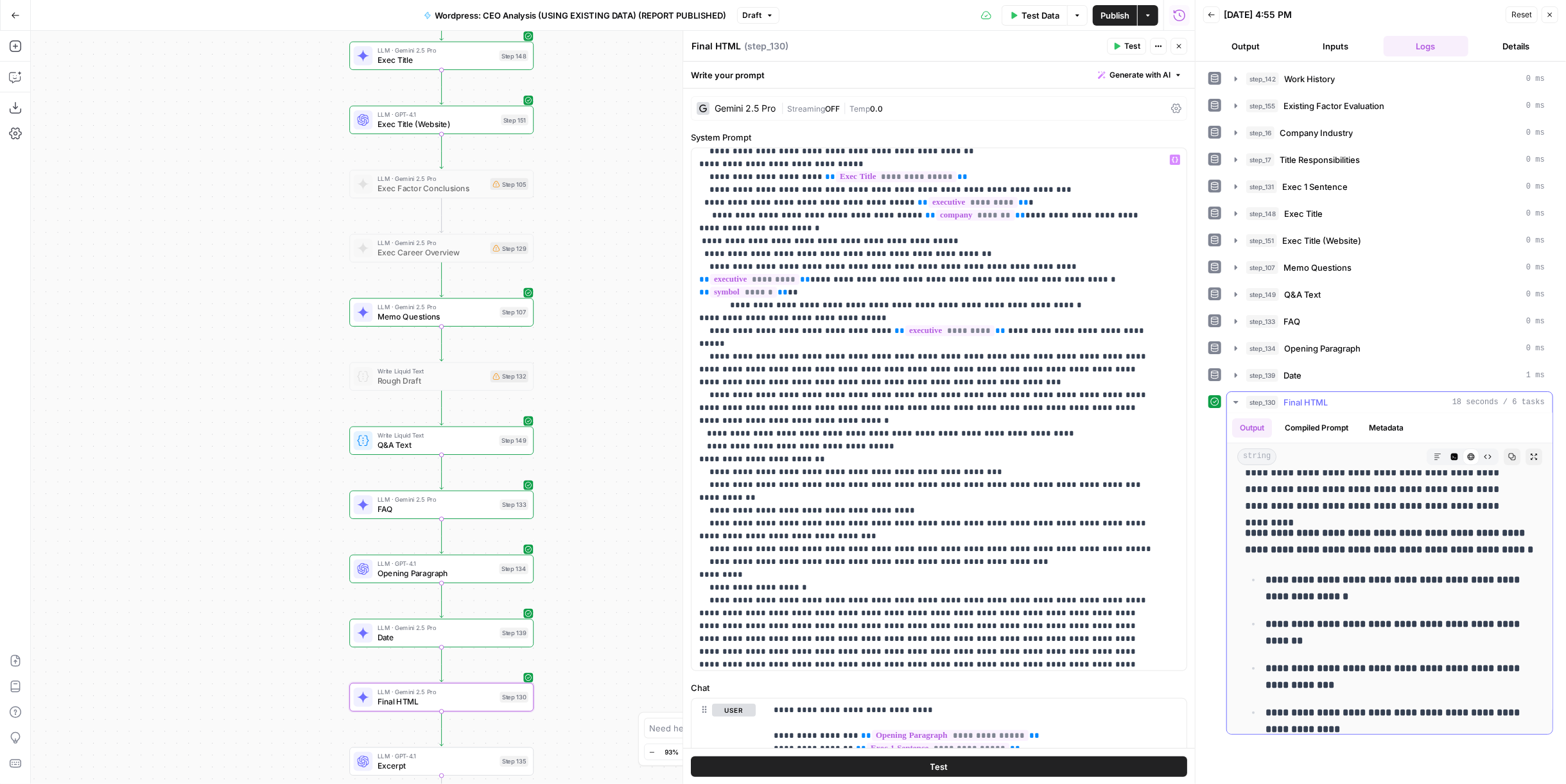
click at [1419, 584] on strong "**********" at bounding box center [1393, 588] width 257 height 27
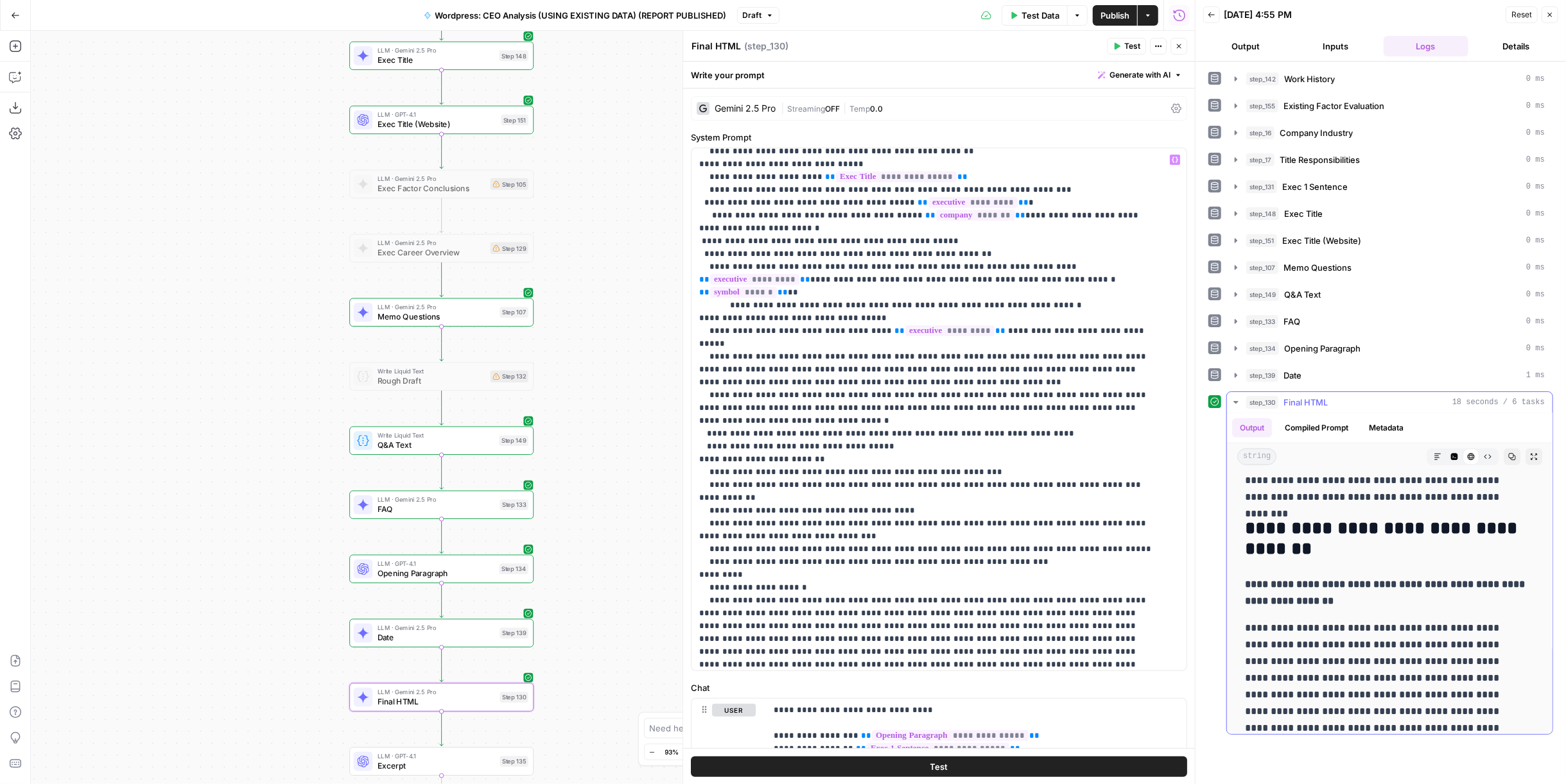
scroll to position [1141, 0]
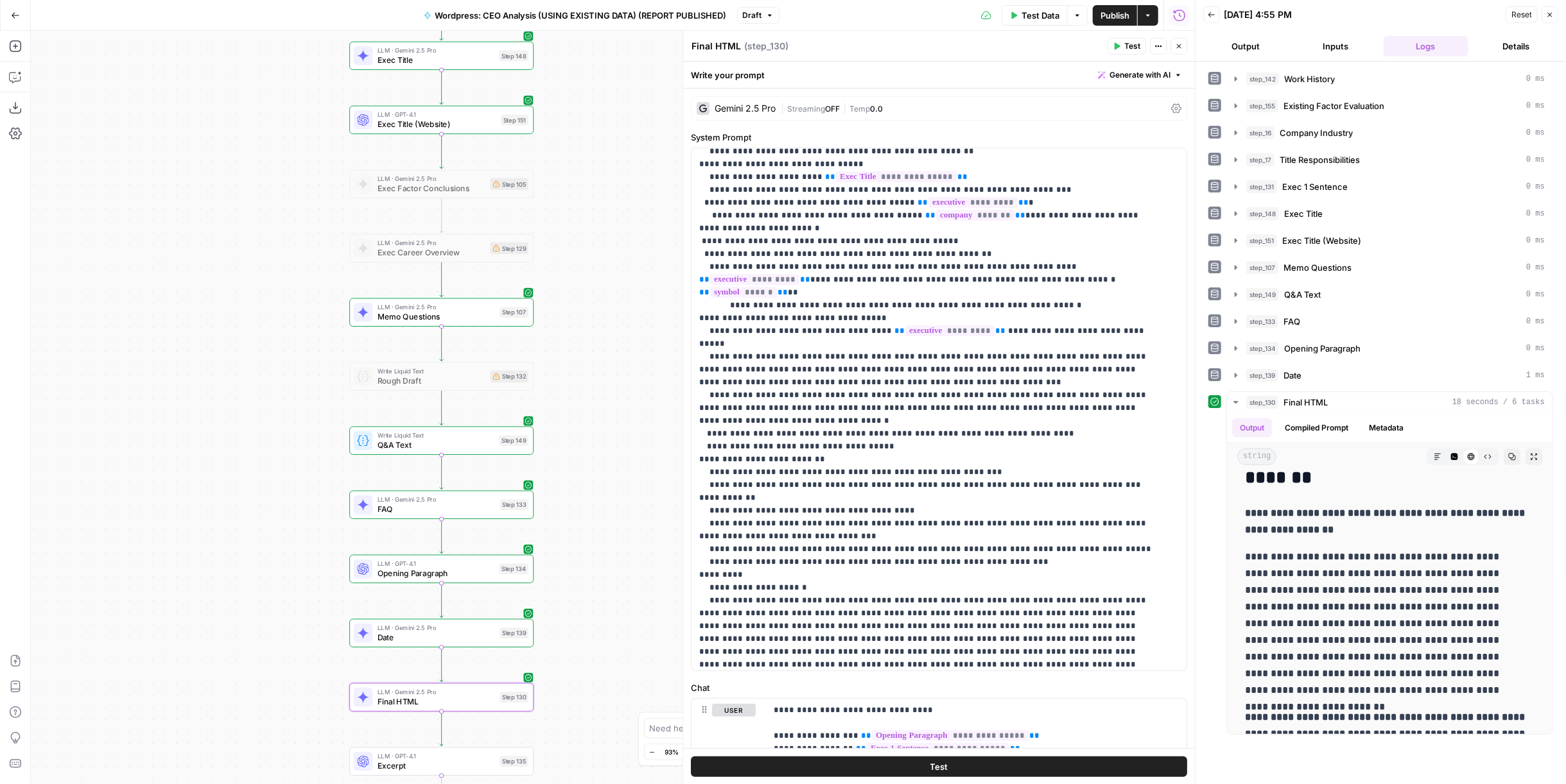
click at [449, 507] on span "FAQ" at bounding box center [436, 509] width 118 height 12
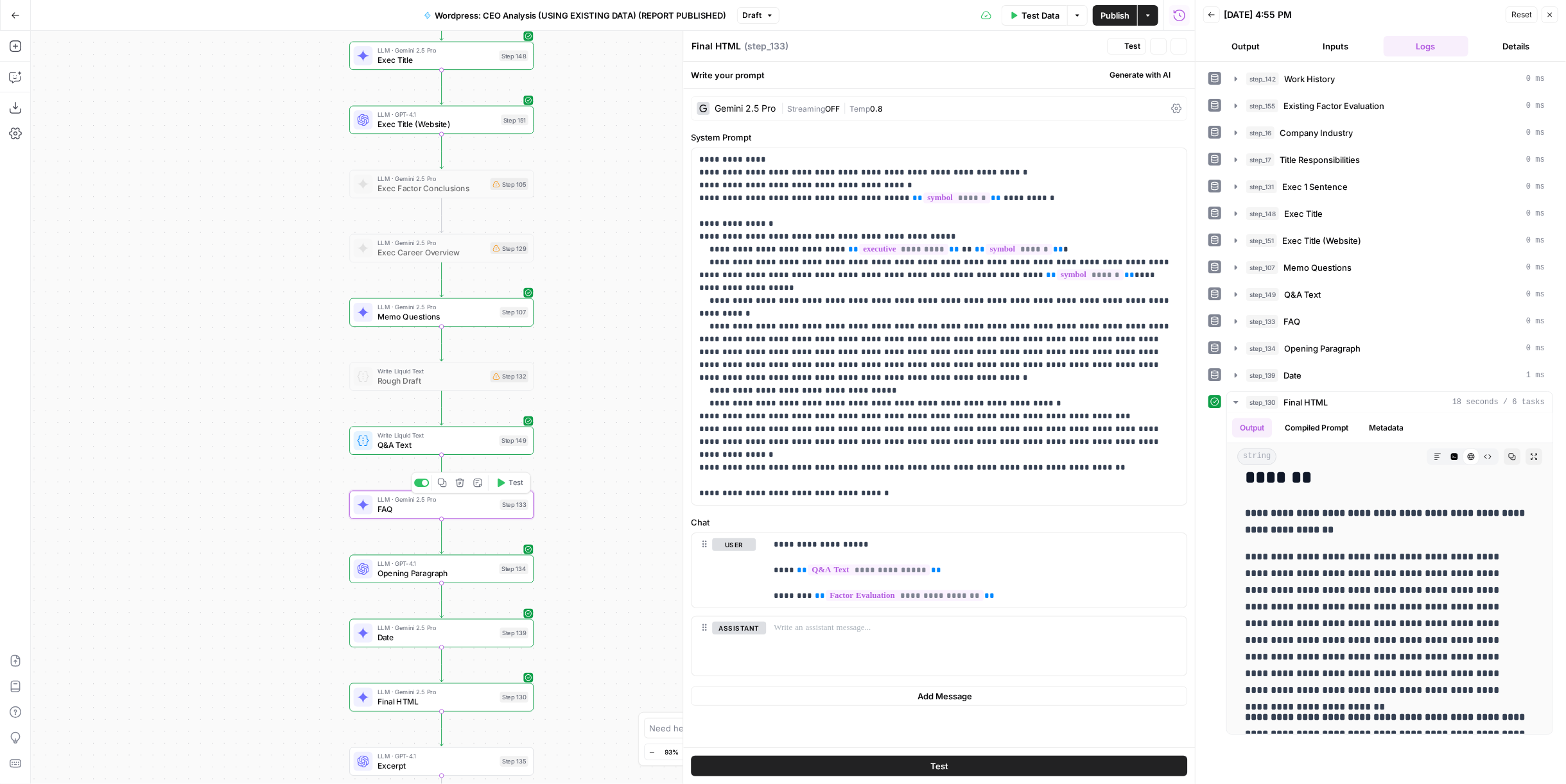
type textarea "FAQ"
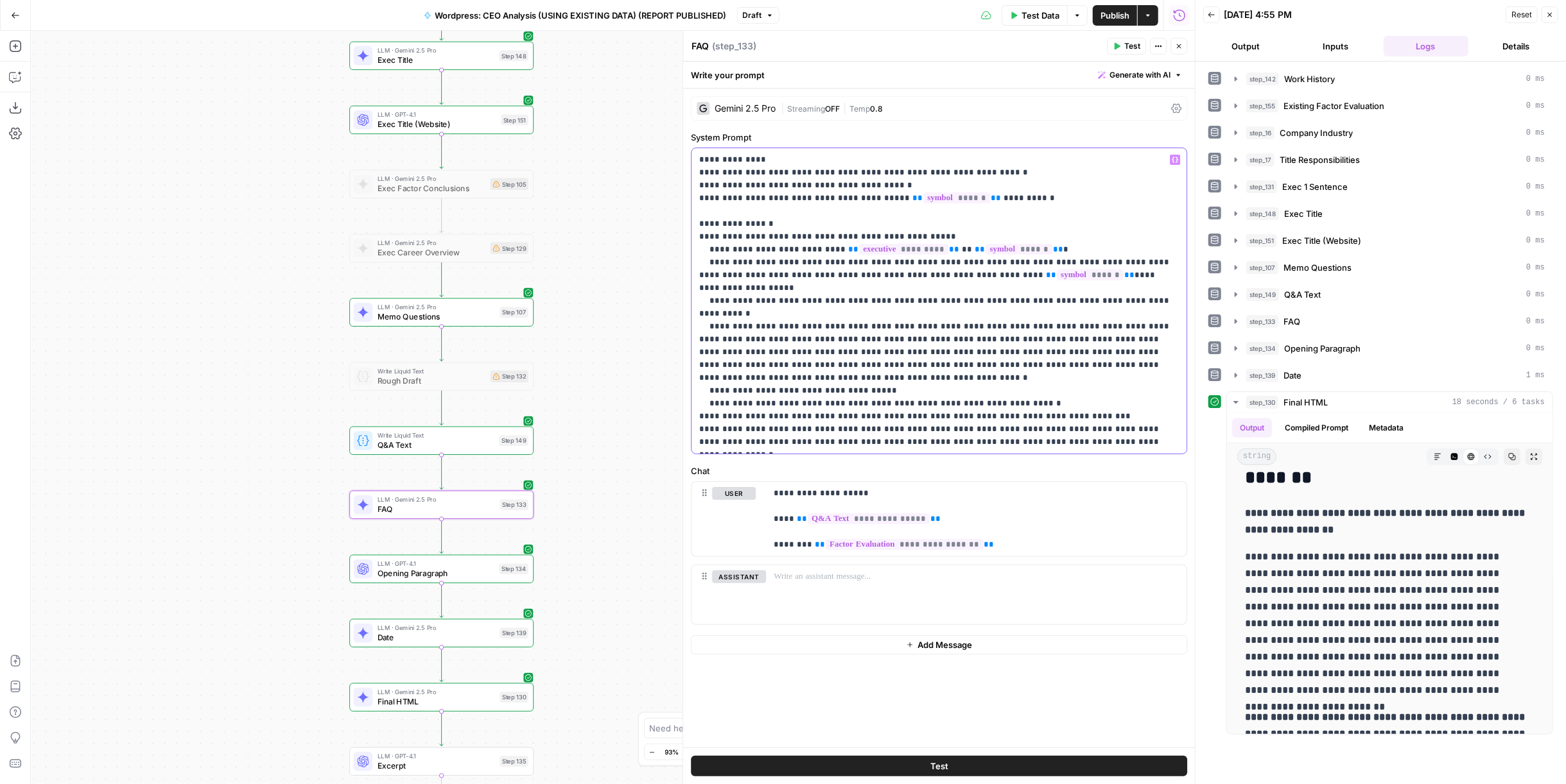
click at [1056, 275] on p "**********" at bounding box center [939, 301] width 481 height 295
click at [1184, 47] on button "Close" at bounding box center [1179, 46] width 17 height 17
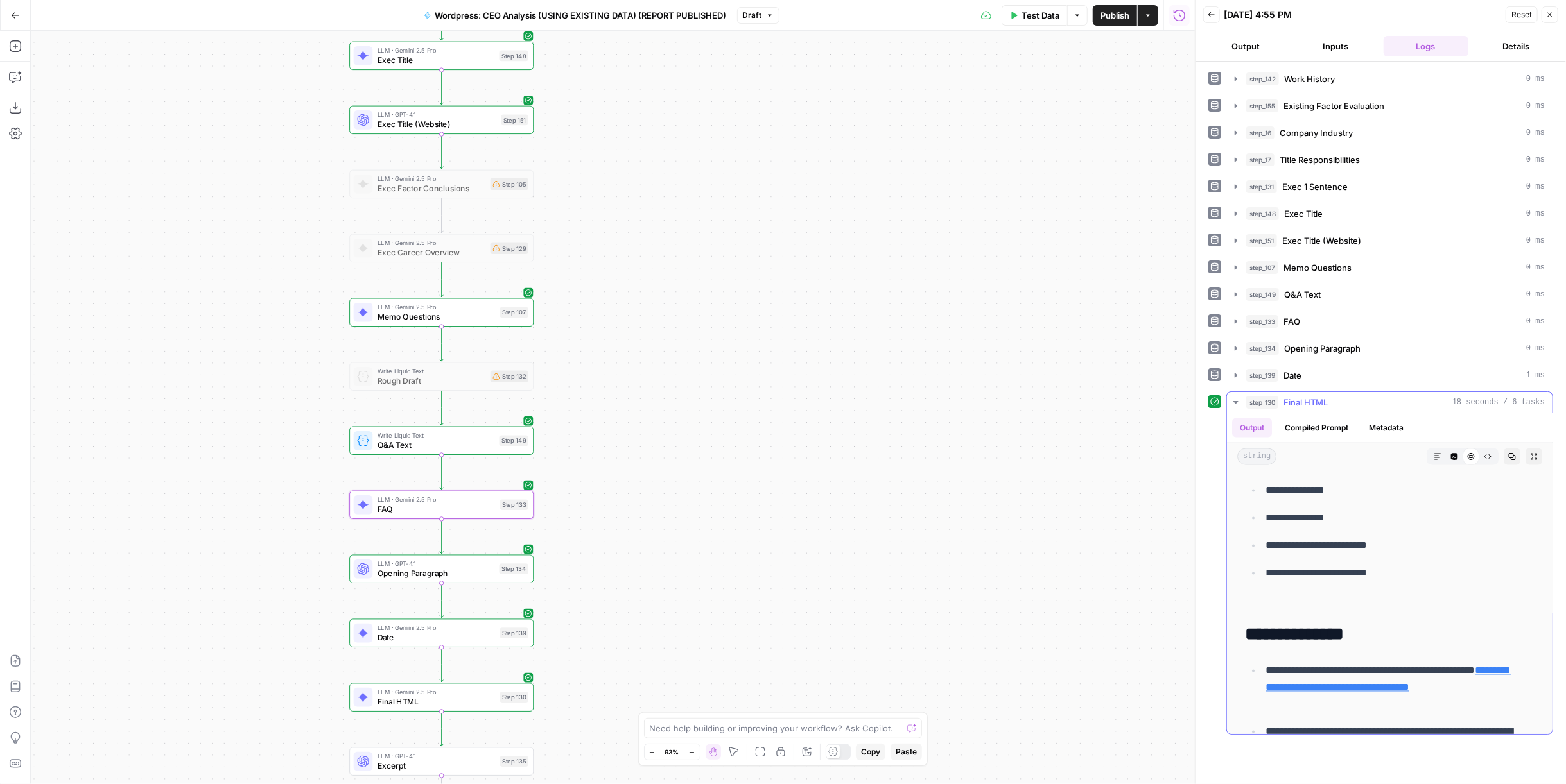
scroll to position [1654, 0]
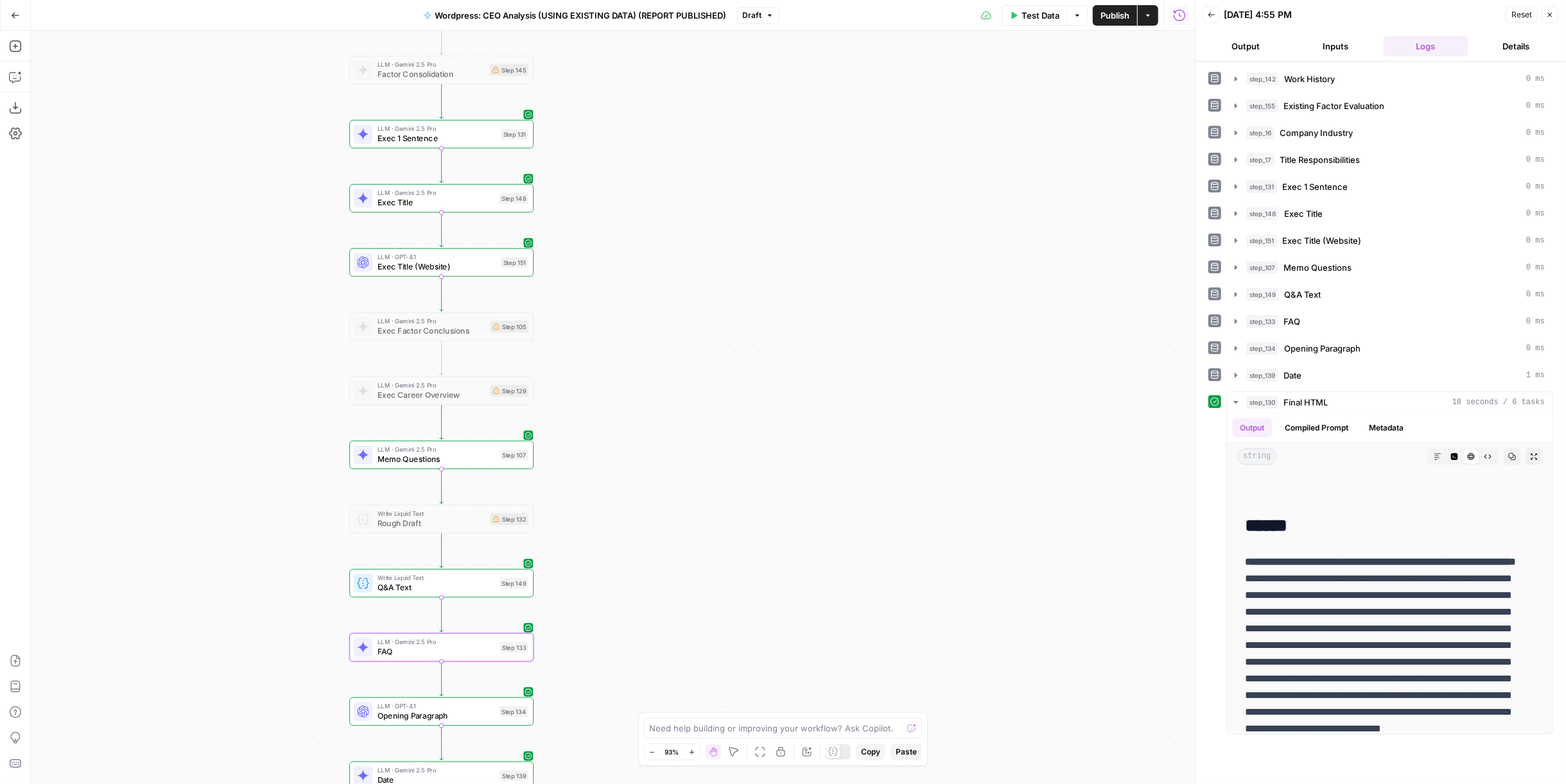
click at [1130, 13] on span "Publish" at bounding box center [1114, 15] width 29 height 13
drag, startPoint x: 1112, startPoint y: 15, endPoint x: 1106, endPoint y: 3, distance: 13.4
click at [1112, 15] on span "Publish" at bounding box center [1114, 15] width 29 height 13
